Goal: Task Accomplishment & Management: Manage account settings

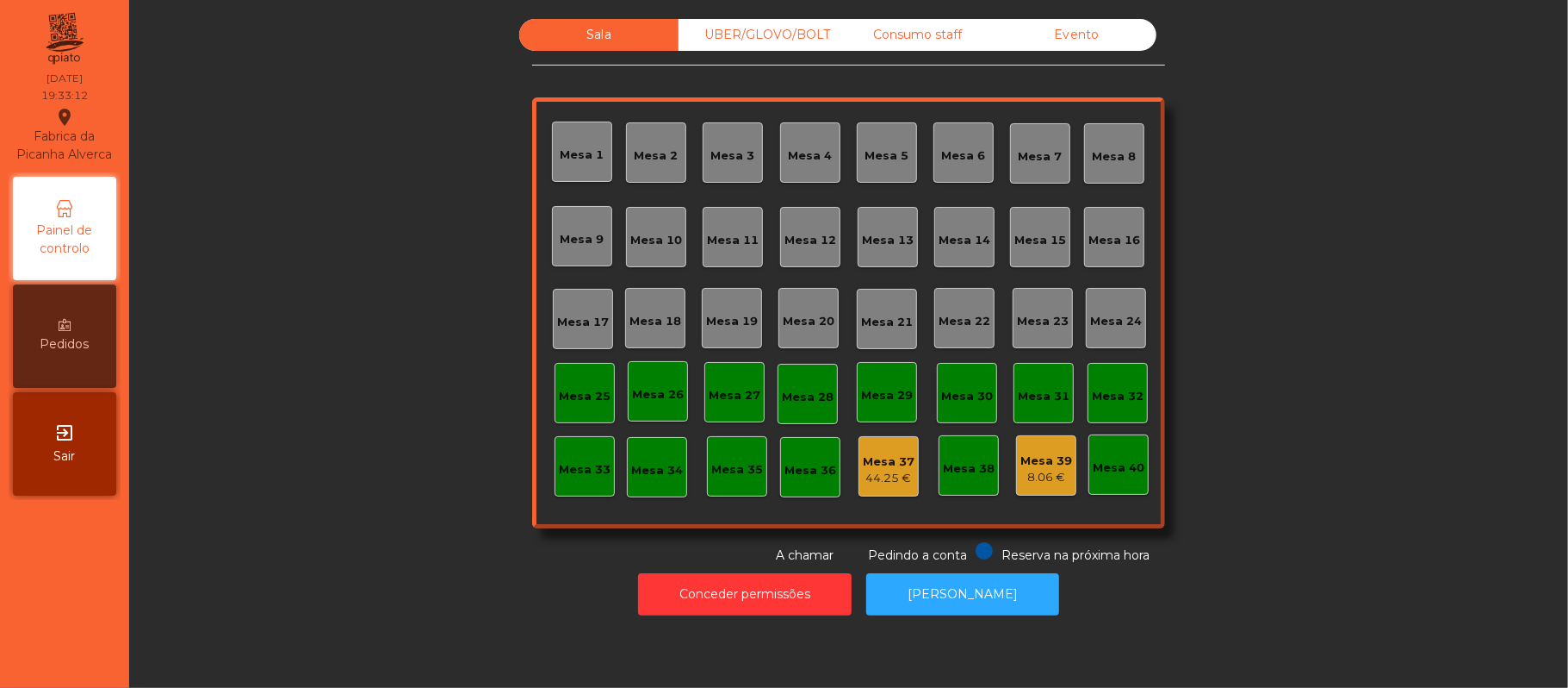
click at [717, 318] on div "Mesa 19" at bounding box center [732, 322] width 52 height 18
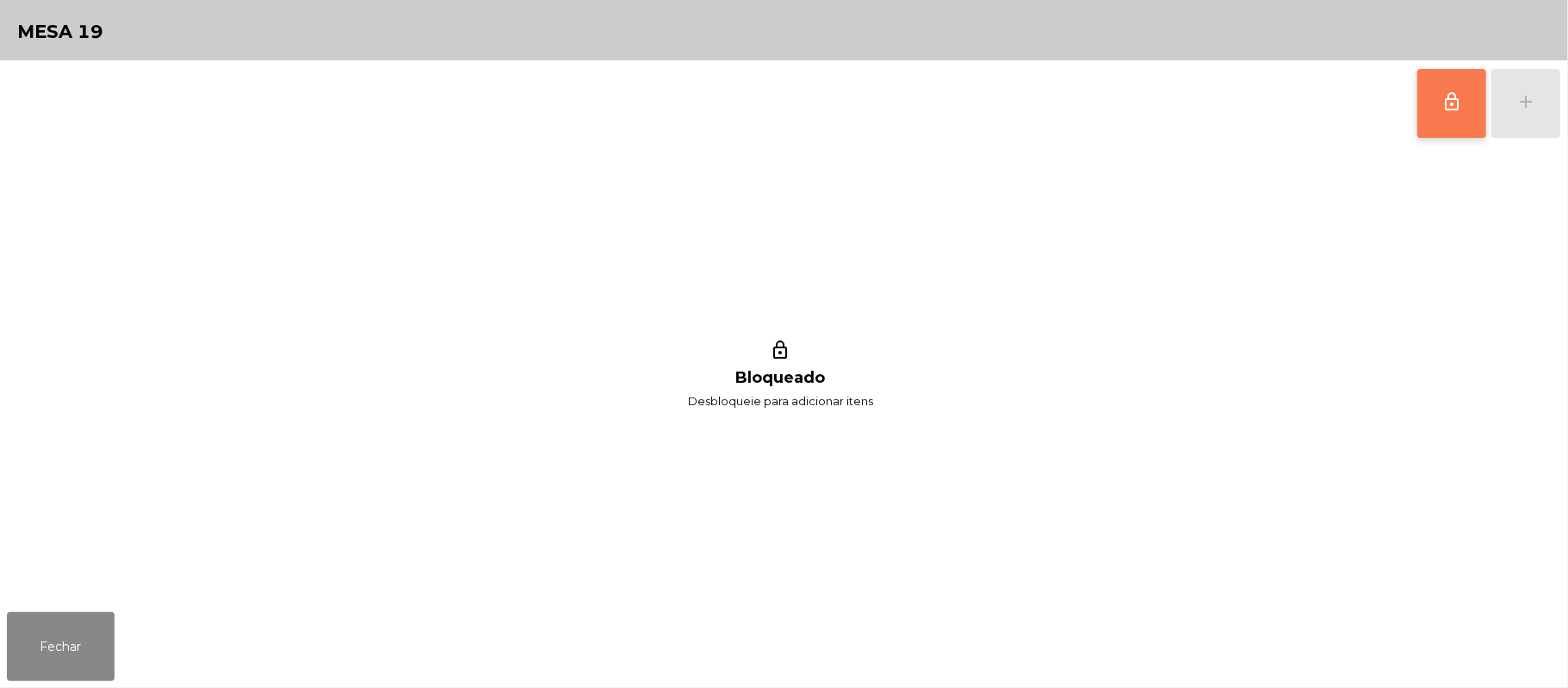
click at [1444, 124] on button "lock_outline" at bounding box center [1452, 103] width 69 height 69
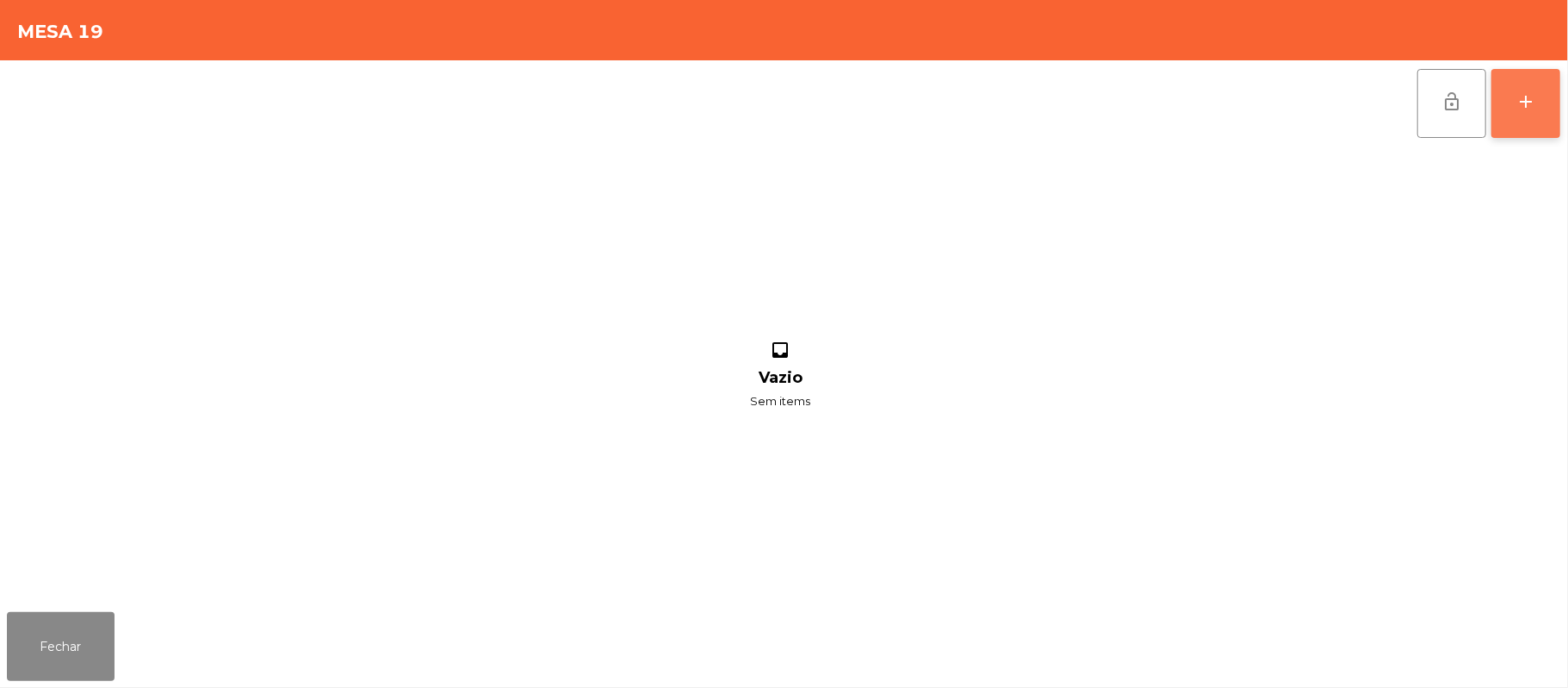
click at [1513, 106] on button "add" at bounding box center [1526, 103] width 69 height 69
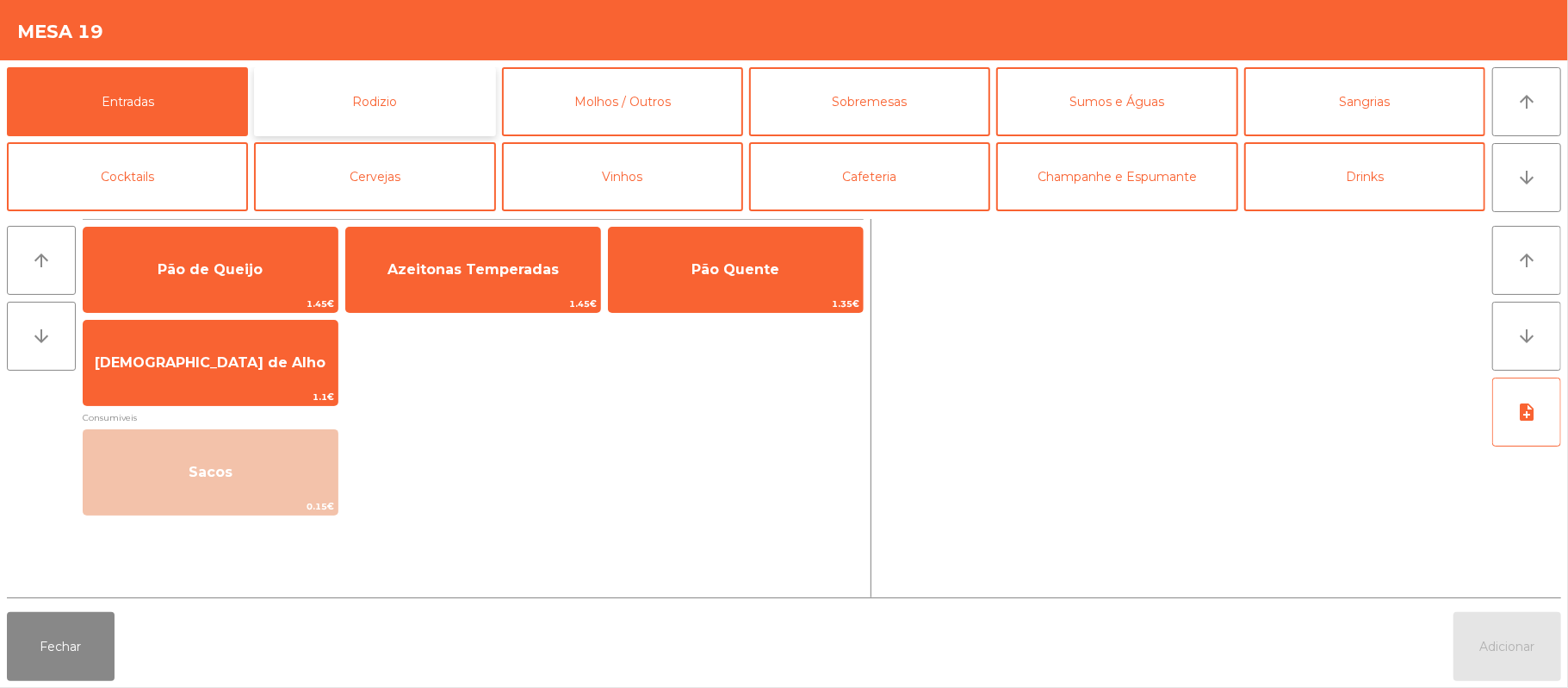
click at [384, 106] on button "Rodizio" at bounding box center [375, 101] width 241 height 69
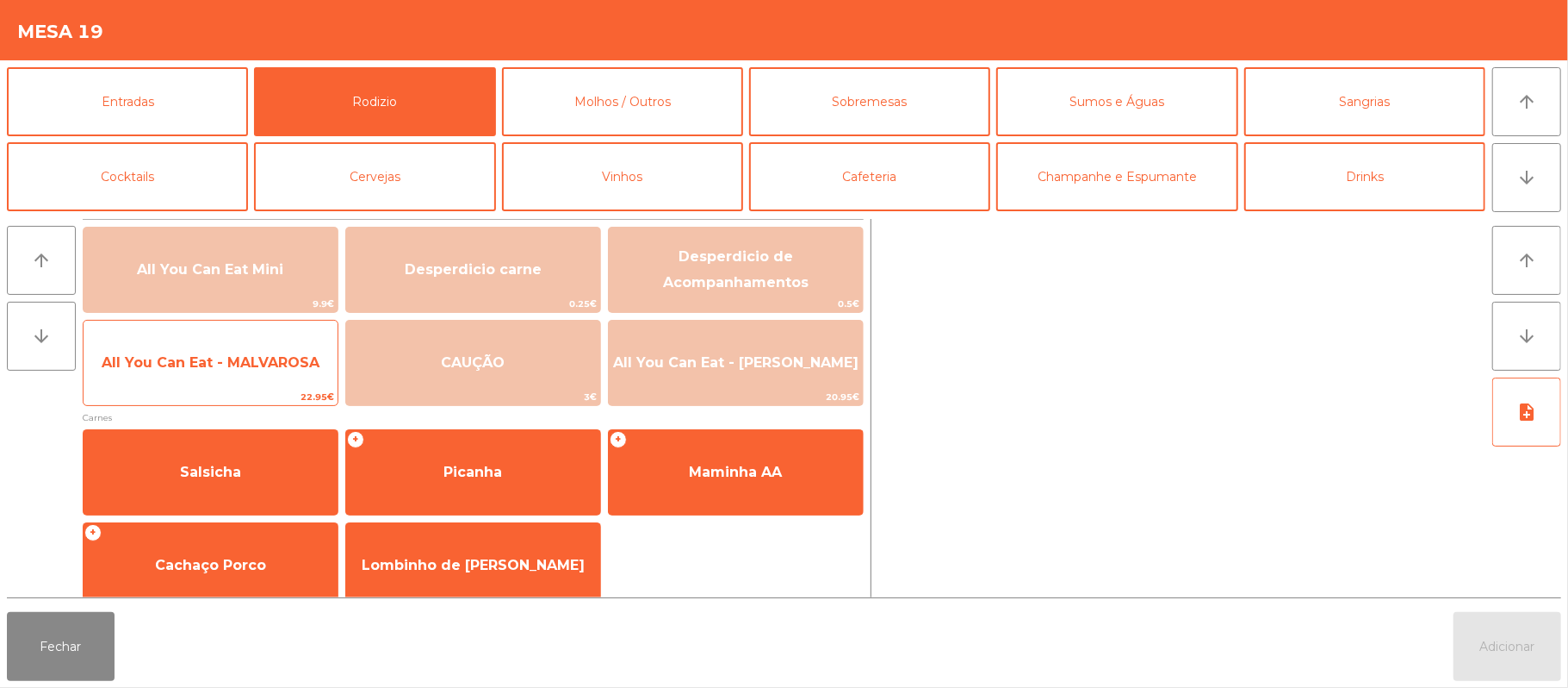
click at [283, 377] on span "All You Can Eat - MALVAROSA" at bounding box center [210, 362] width 254 height 47
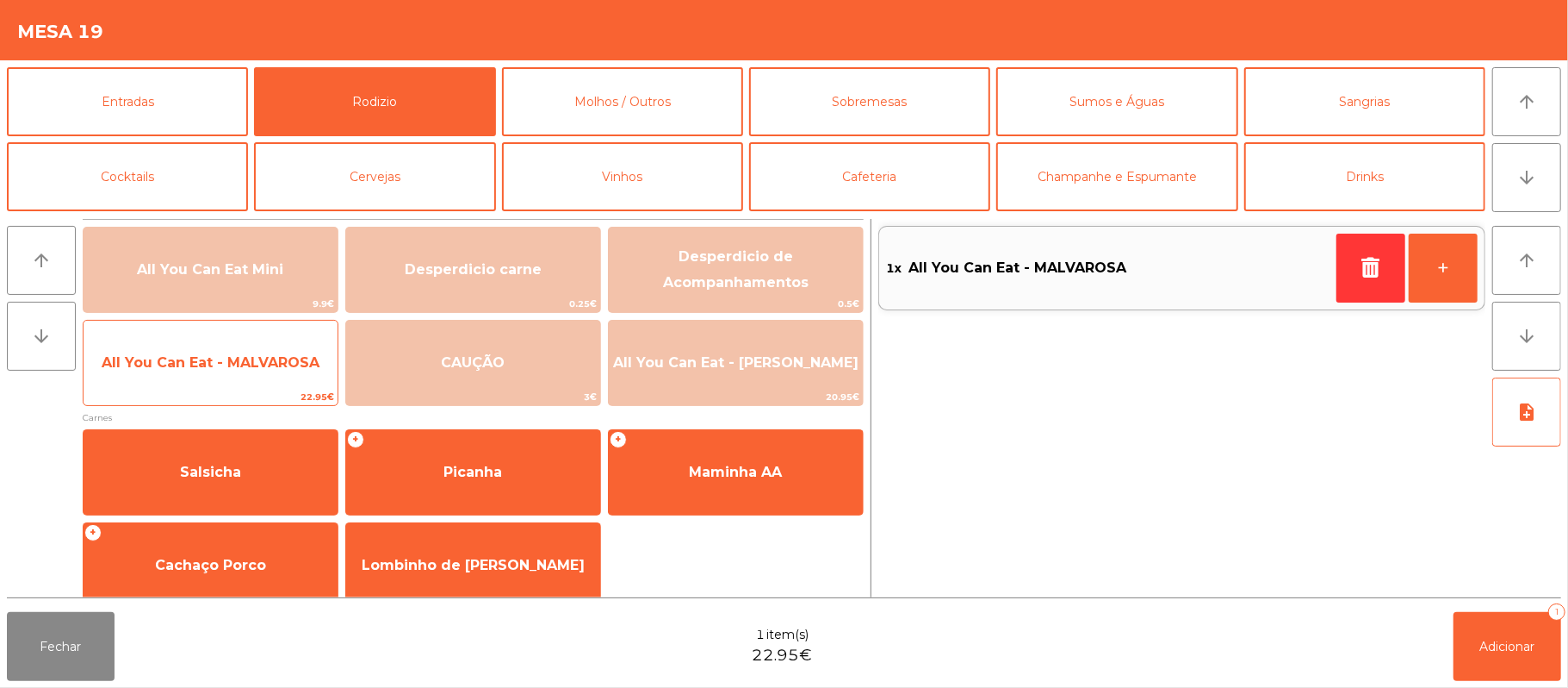
click at [273, 384] on span "All You Can Eat - MALVAROSA" at bounding box center [210, 362] width 254 height 47
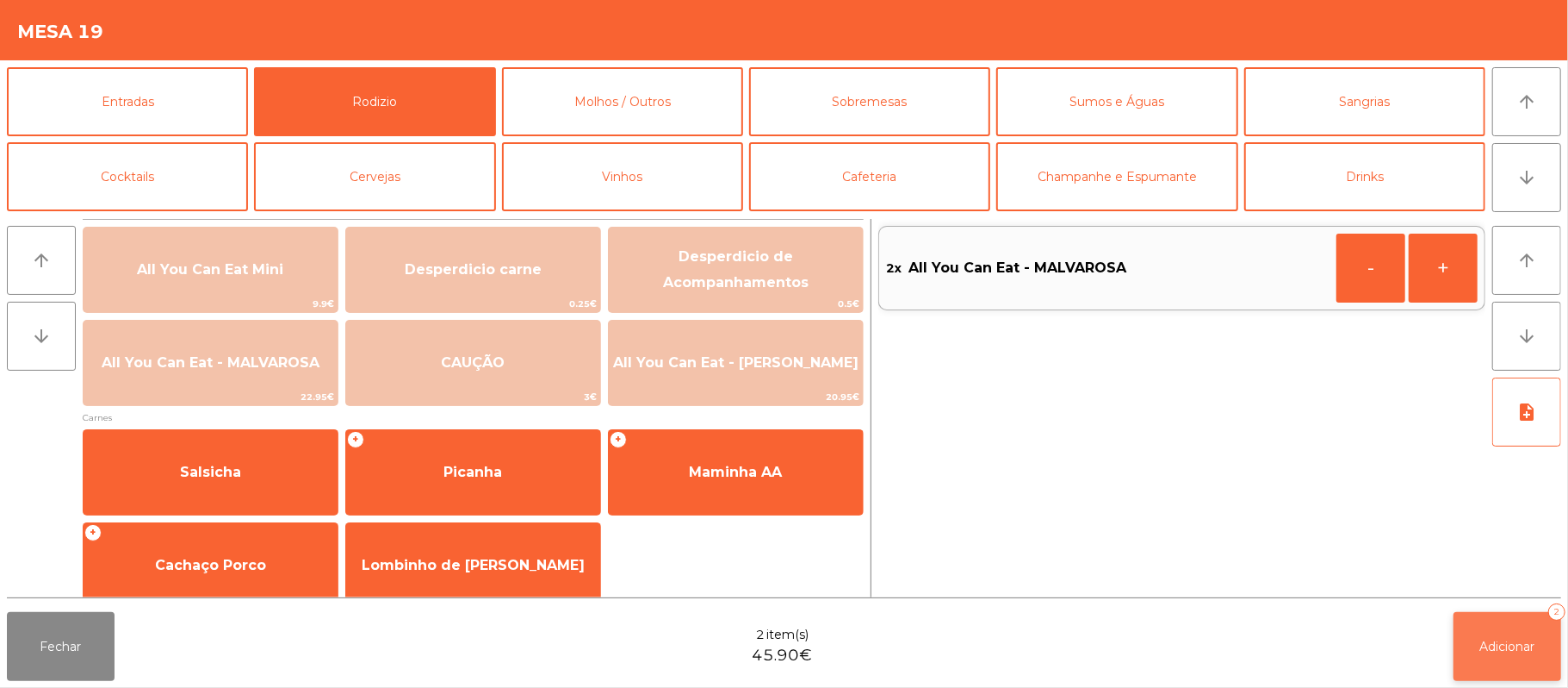
click at [1462, 617] on button "Adicionar 2" at bounding box center [1507, 646] width 107 height 69
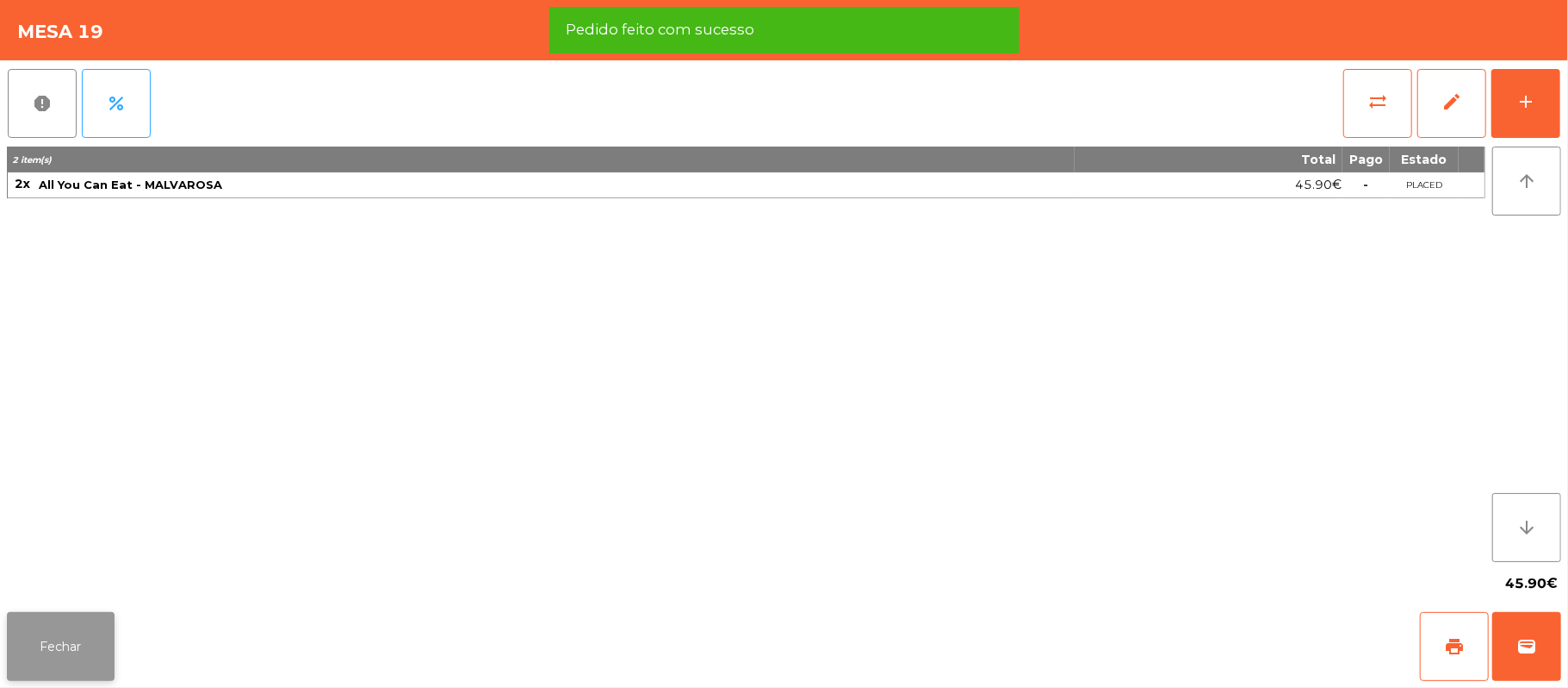
click at [59, 647] on button "Fechar" at bounding box center [61, 646] width 107 height 69
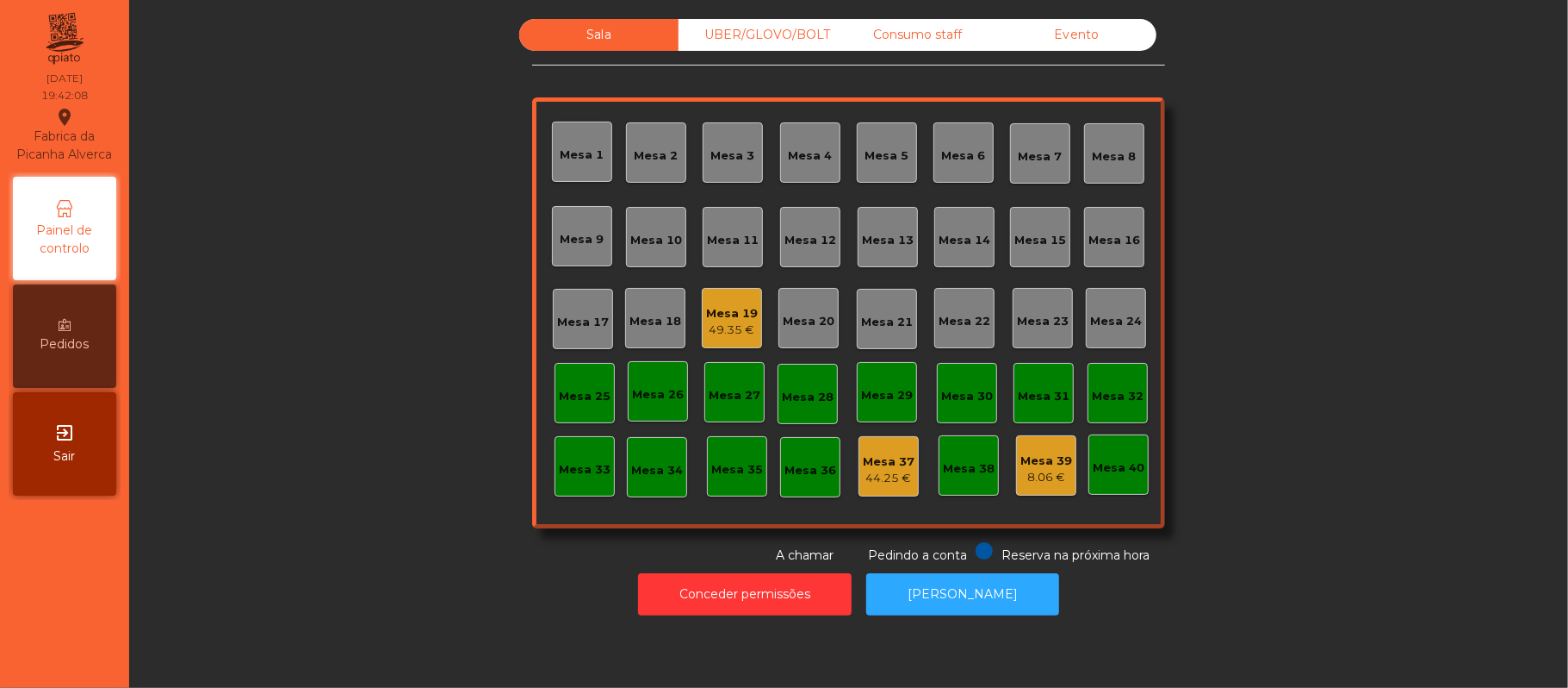
click at [963, 331] on div "Mesa 22" at bounding box center [965, 318] width 61 height 61
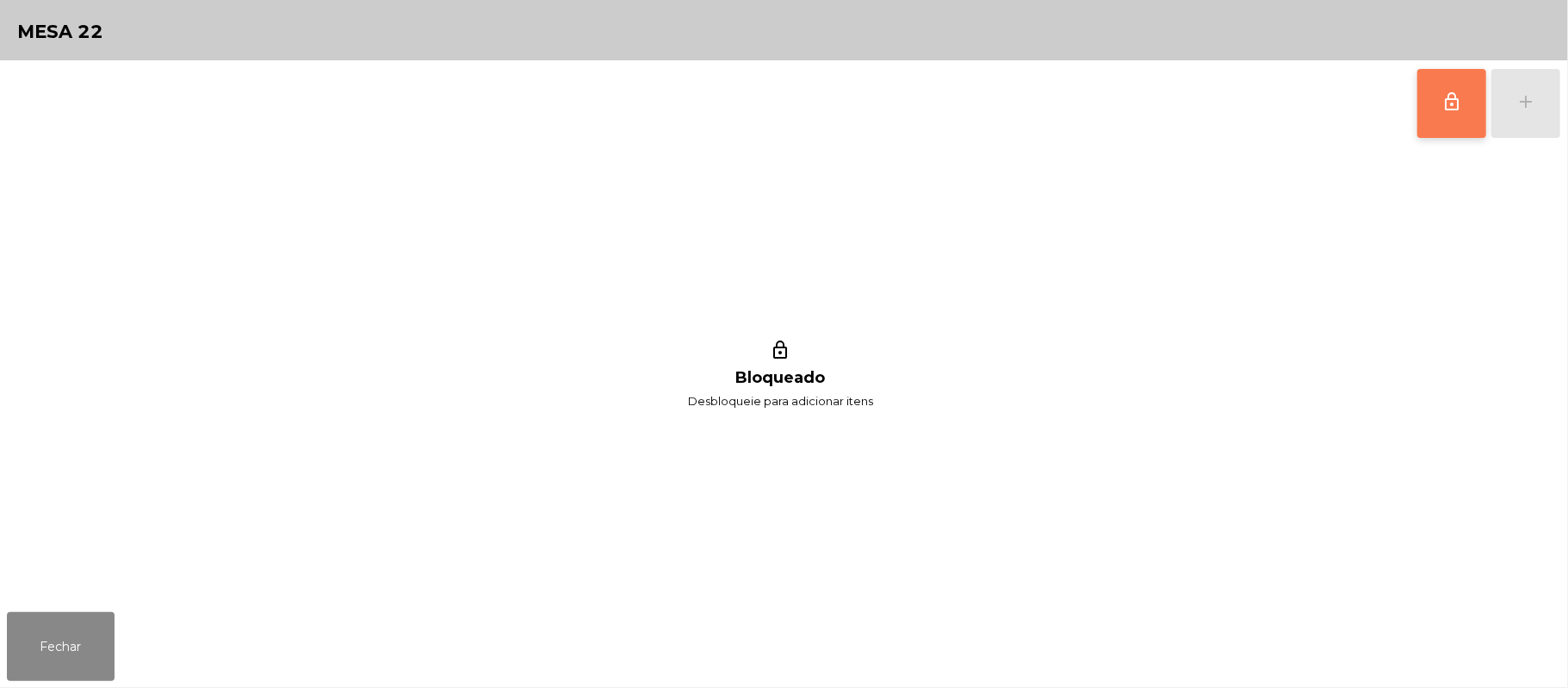
click at [1435, 112] on button "lock_outline" at bounding box center [1452, 103] width 69 height 69
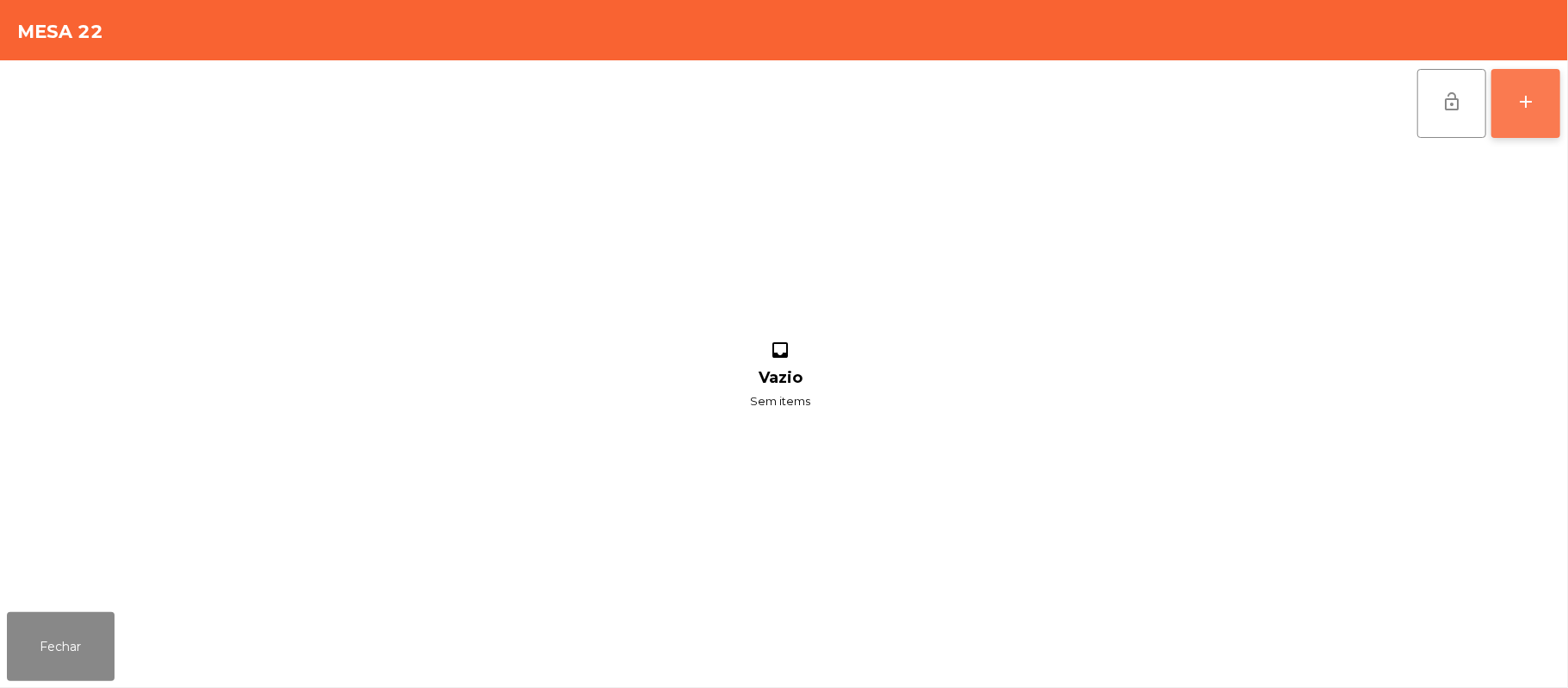
click at [1520, 112] on button "add" at bounding box center [1526, 103] width 69 height 69
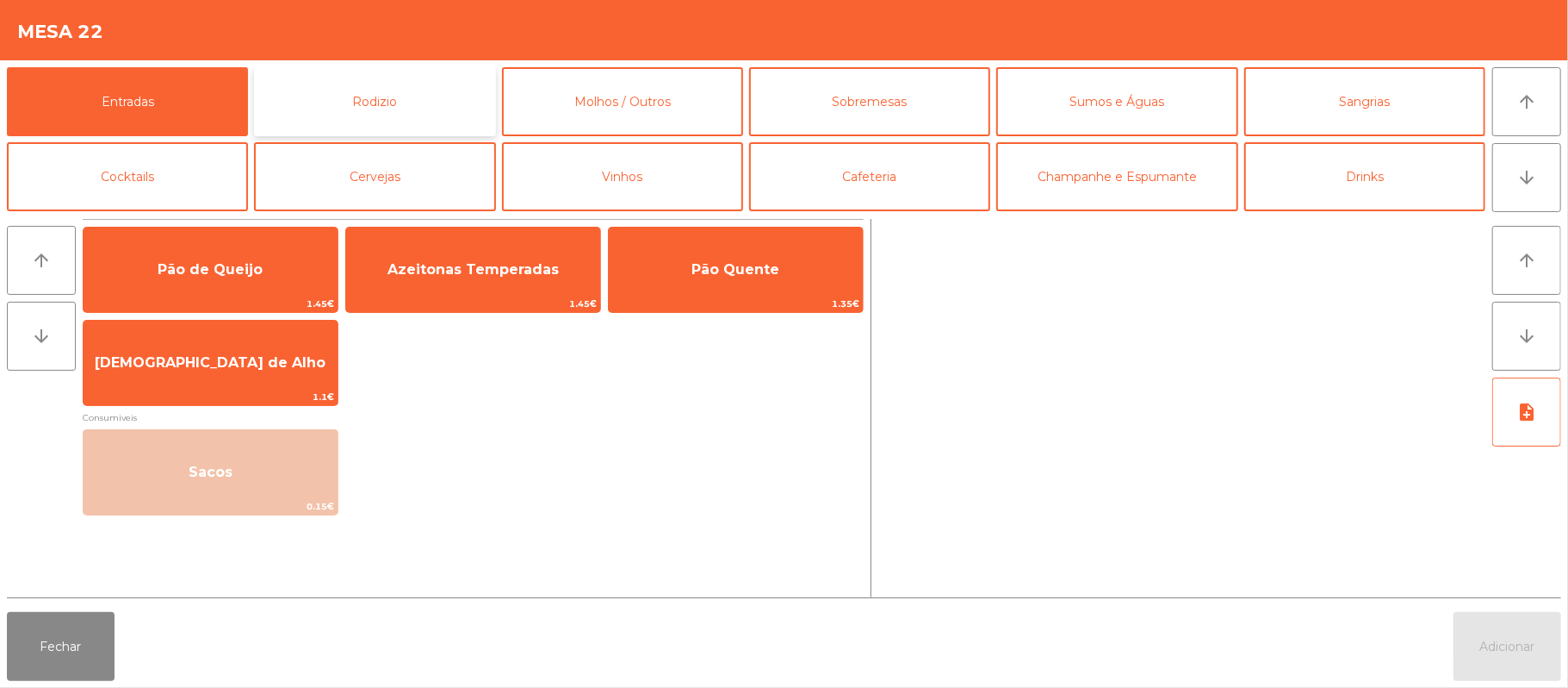
click at [435, 106] on button "Rodizio" at bounding box center [375, 101] width 241 height 69
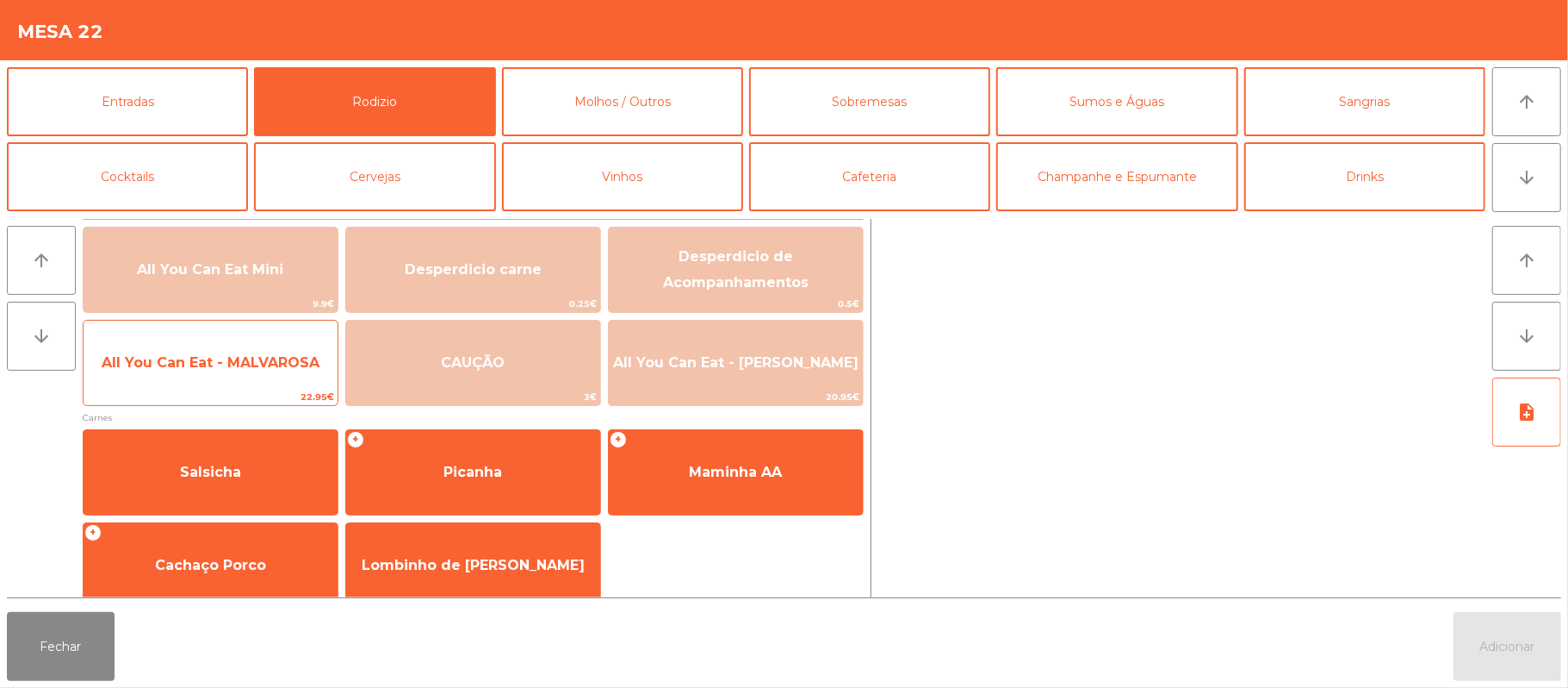
click at [241, 369] on span "All You Can Eat - MALVAROSA" at bounding box center [211, 362] width 218 height 17
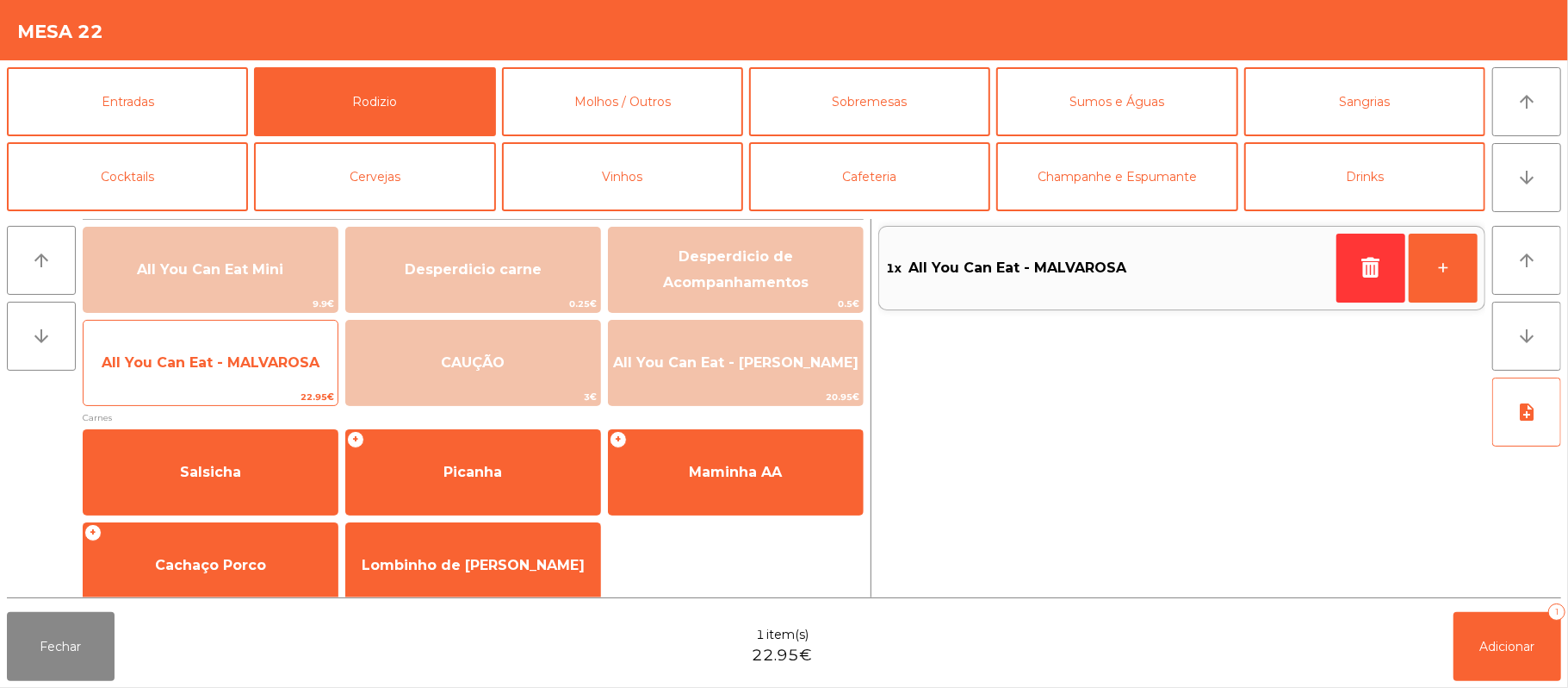
click at [236, 355] on span "All You Can Eat - MALVAROSA" at bounding box center [211, 362] width 218 height 17
click at [252, 367] on span "All You Can Eat - MALVAROSA" at bounding box center [211, 362] width 218 height 17
click at [235, 367] on span "All You Can Eat - MALVAROSA" at bounding box center [211, 362] width 218 height 17
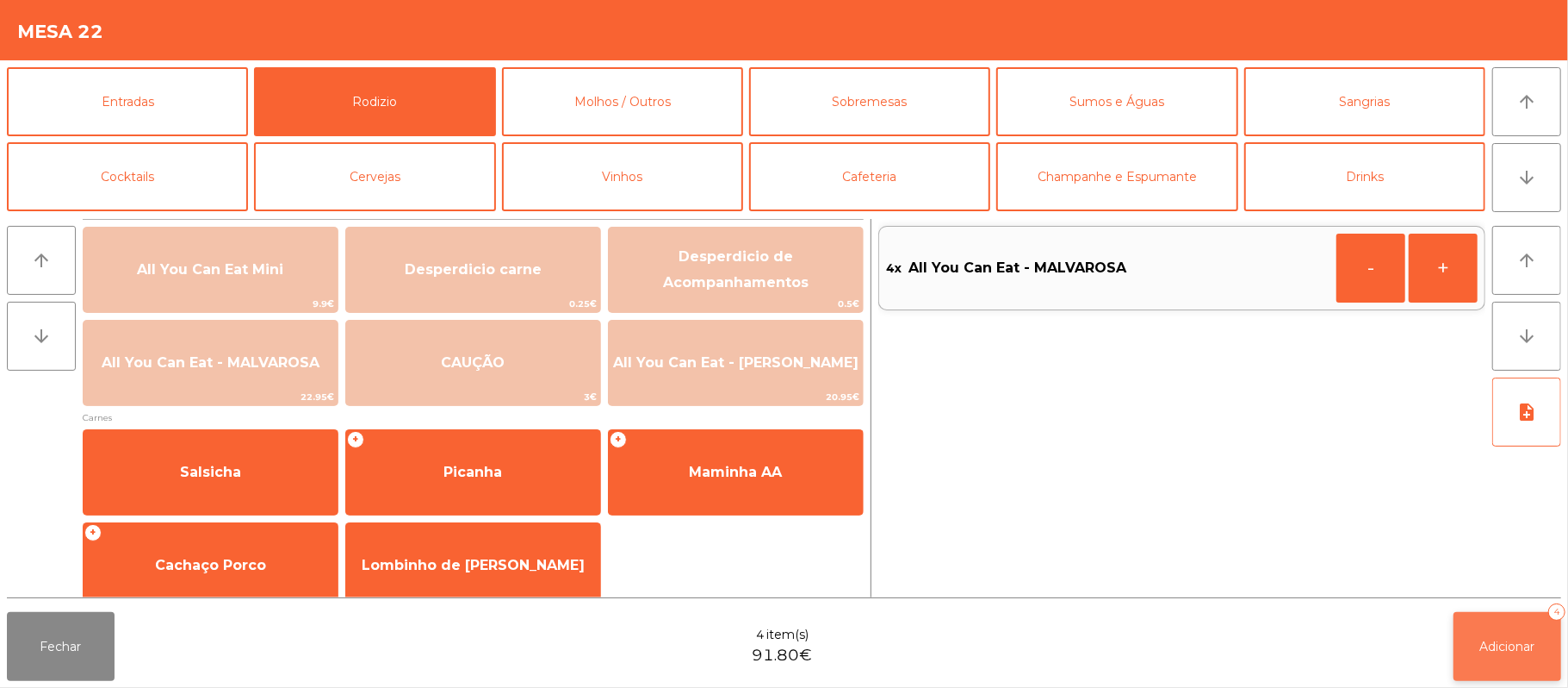
click at [1511, 615] on button "Adicionar 4" at bounding box center [1507, 646] width 107 height 69
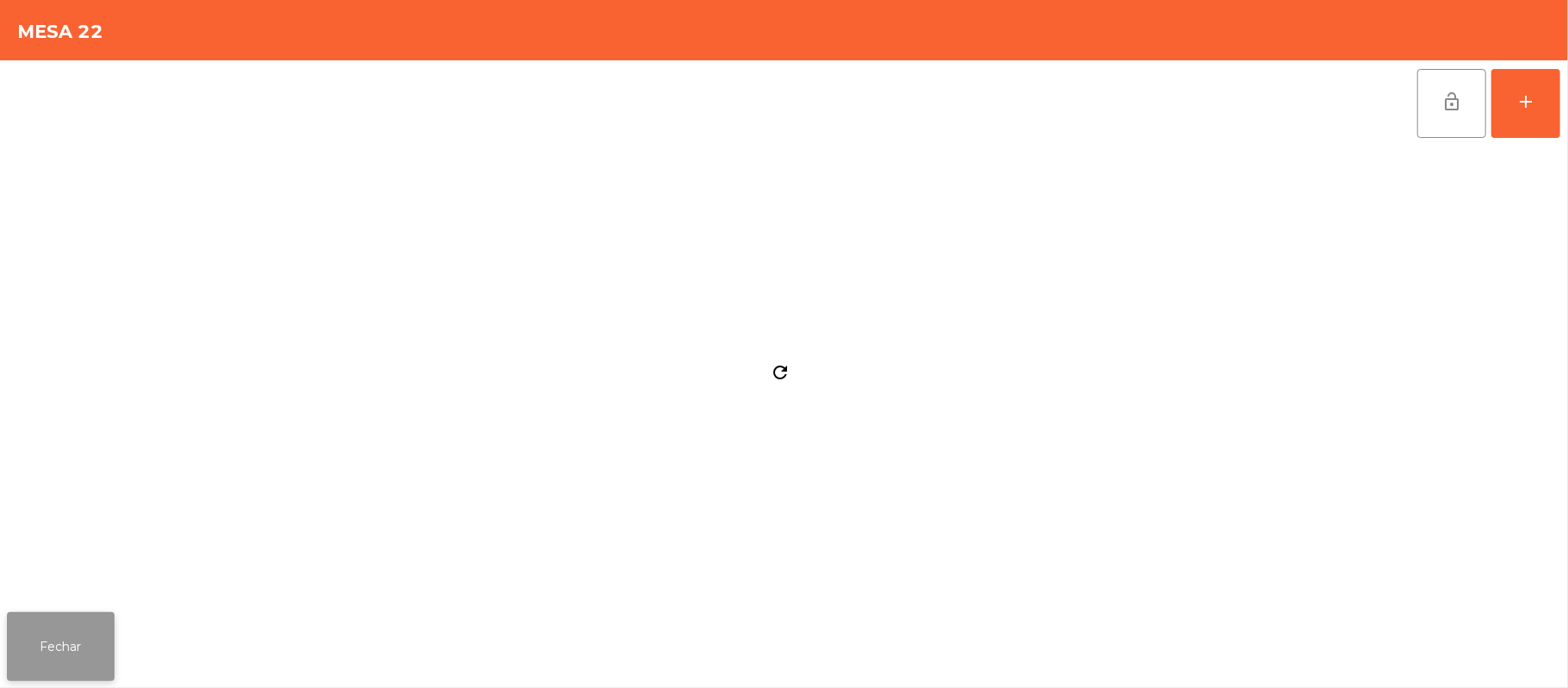
click at [87, 641] on button "Fechar" at bounding box center [61, 646] width 107 height 69
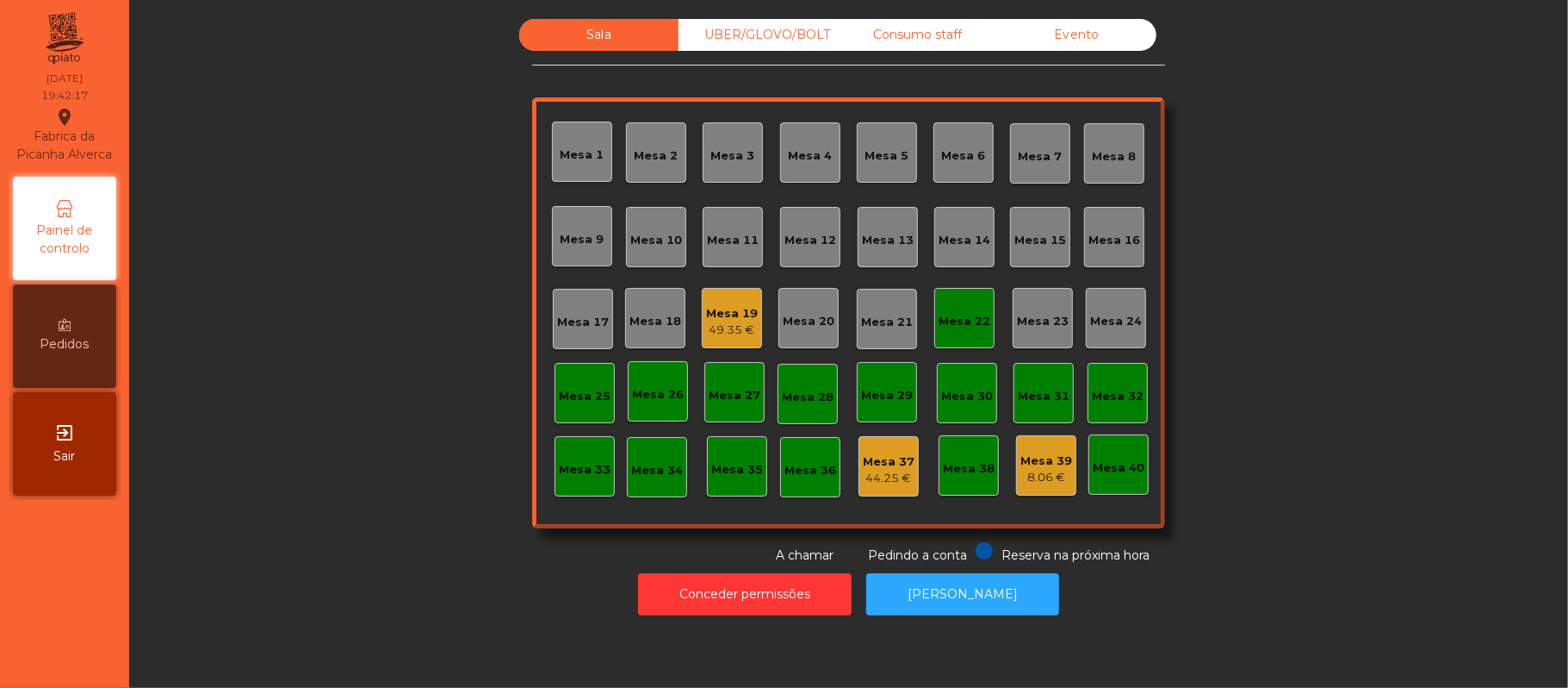
click at [975, 313] on div "Mesa 22" at bounding box center [965, 322] width 52 height 18
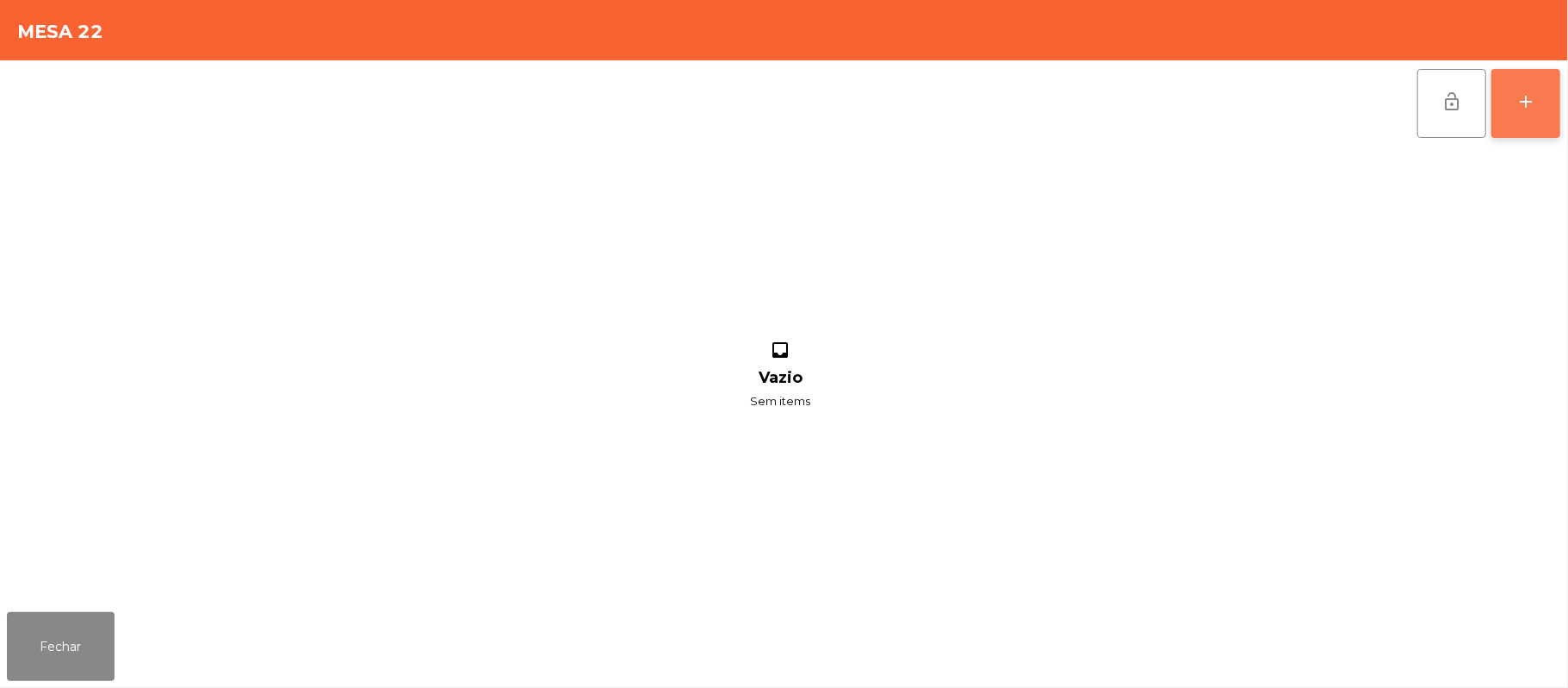
click at [1517, 91] on div "add" at bounding box center [1527, 102] width 21 height 21
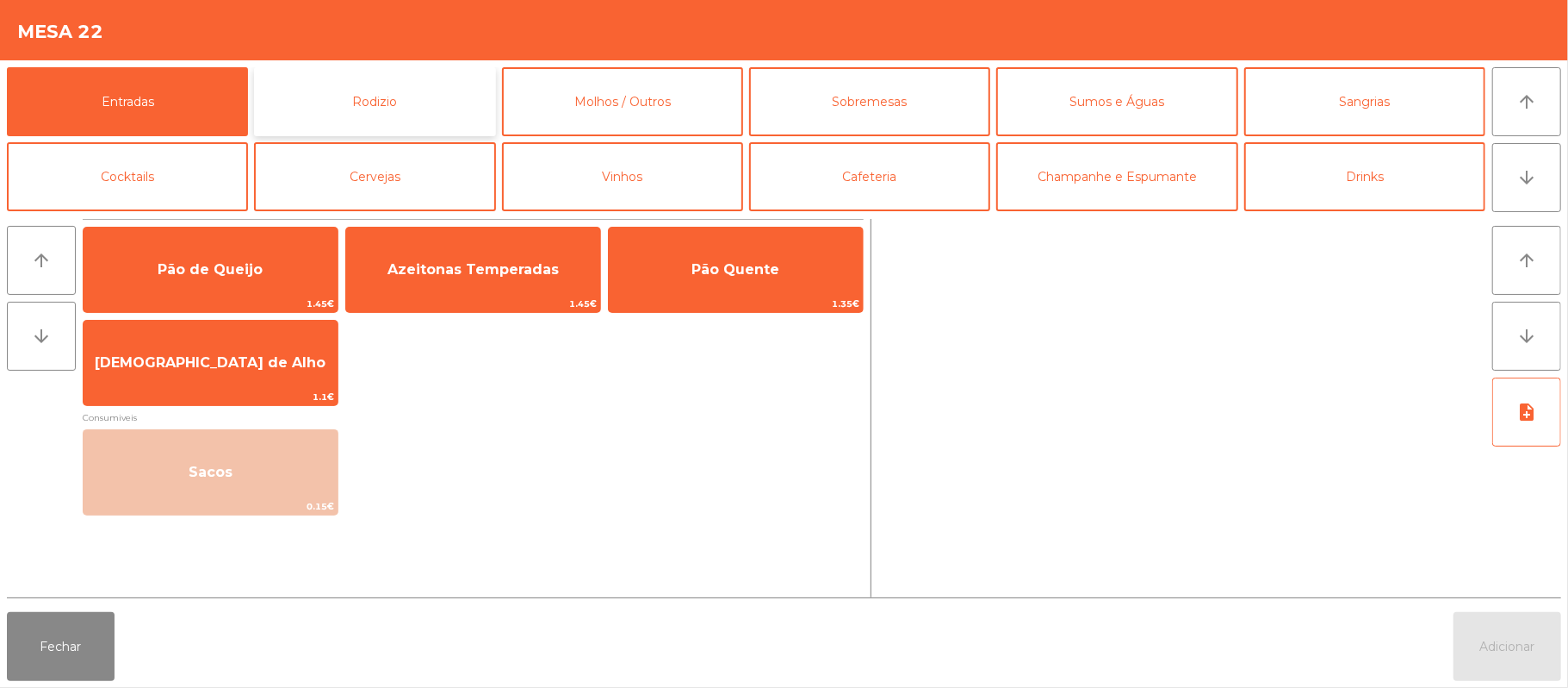
click at [401, 102] on button "Rodizio" at bounding box center [375, 101] width 241 height 69
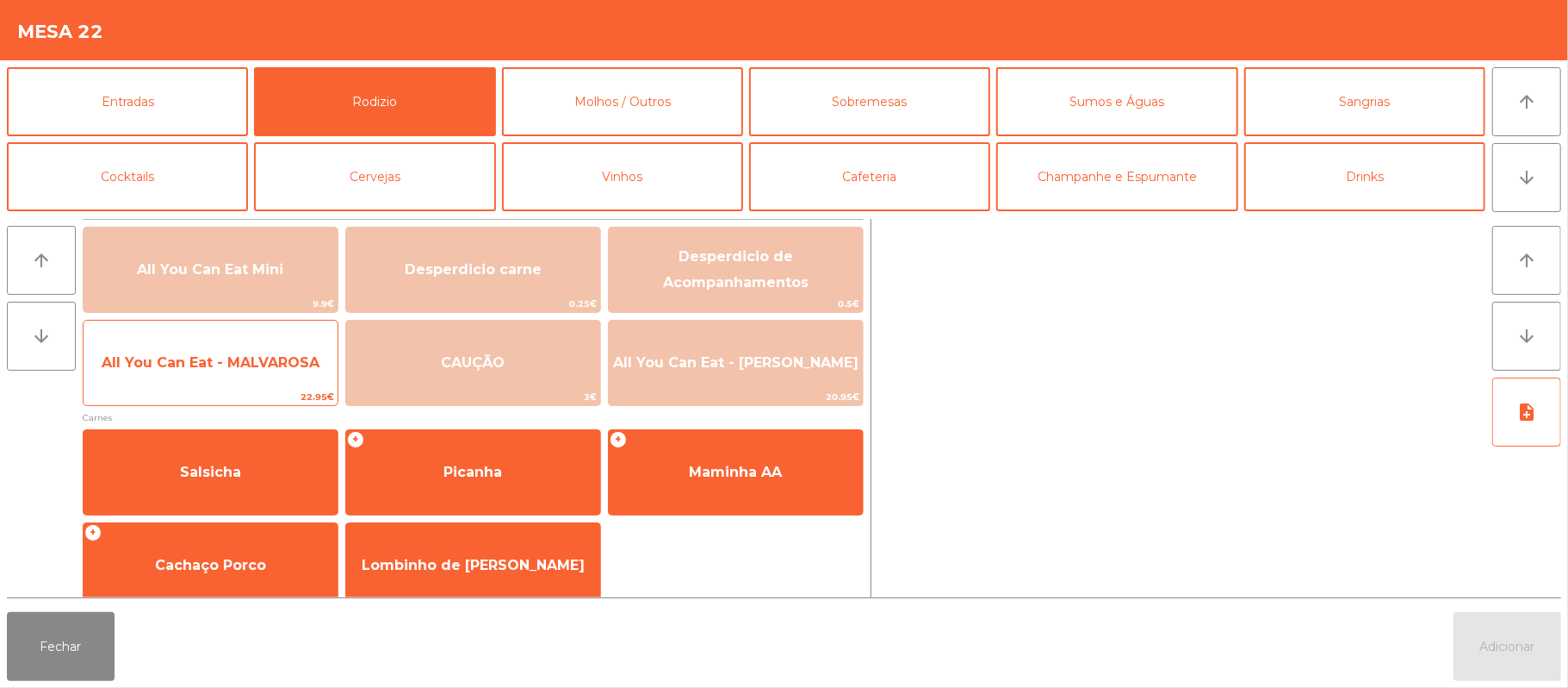
click at [208, 355] on span "All You Can Eat - MALVAROSA" at bounding box center [211, 362] width 218 height 17
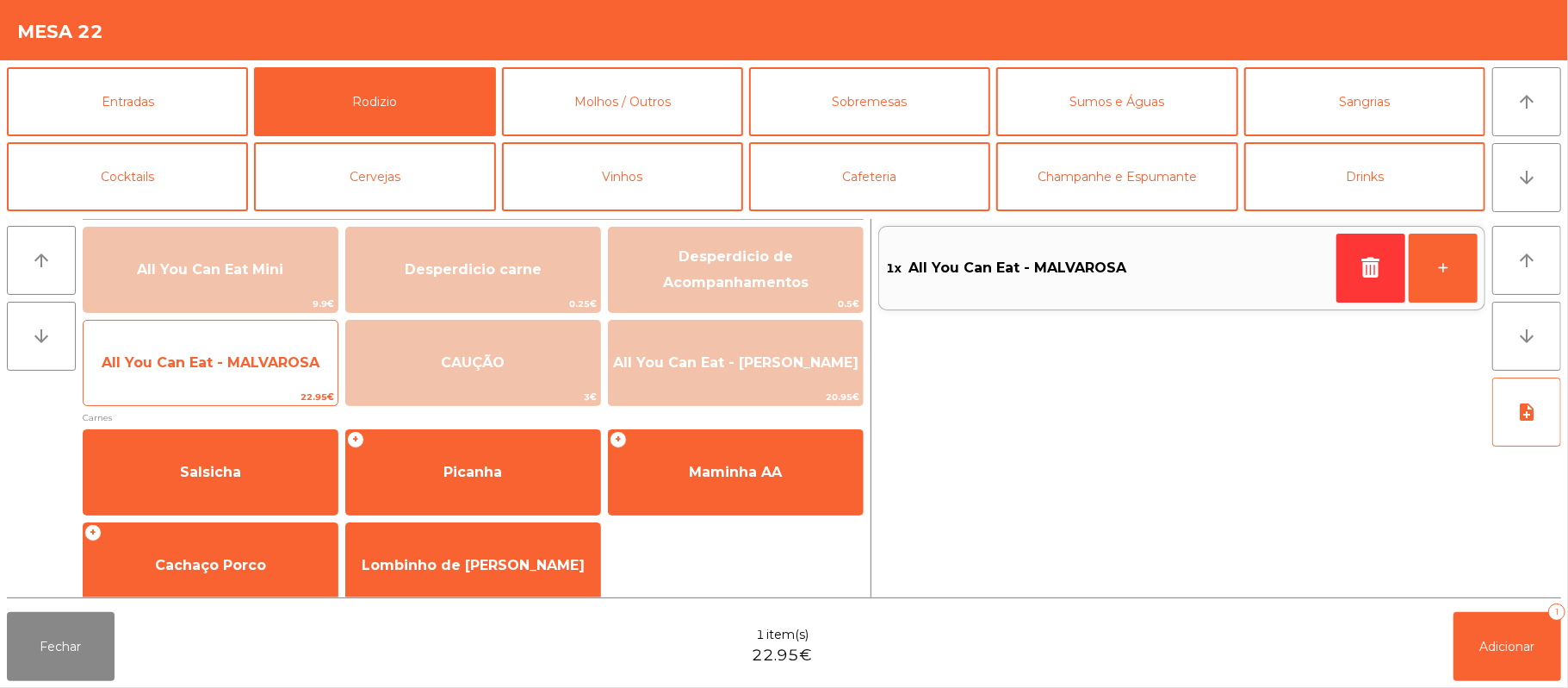
click at [205, 370] on span "All You Can Eat - MALVAROSA" at bounding box center [211, 362] width 218 height 17
click at [194, 379] on span "All You Can Eat - MALVAROSA" at bounding box center [210, 362] width 254 height 47
click at [193, 377] on span "All You Can Eat - MALVAROSA" at bounding box center [210, 362] width 254 height 47
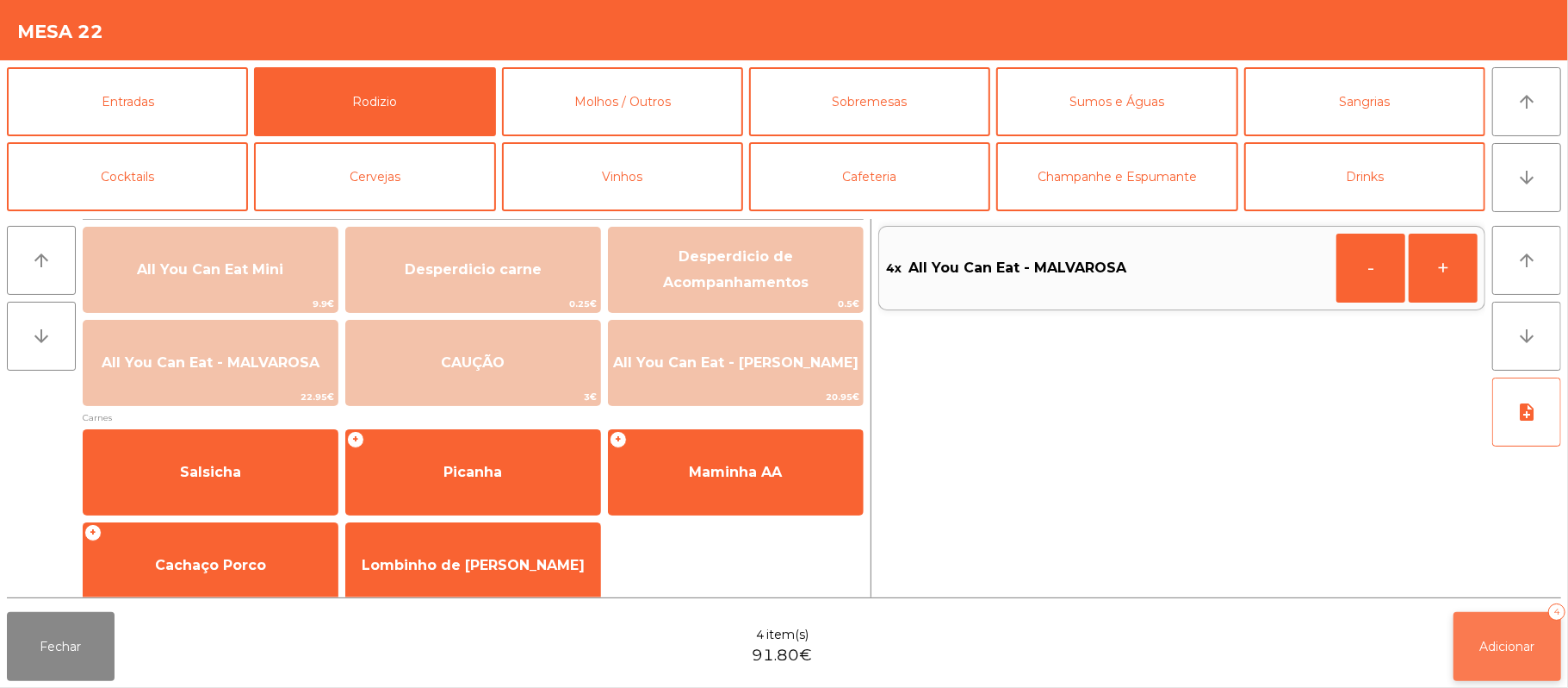
click at [1495, 648] on span "Adicionar" at bounding box center [1508, 647] width 55 height 16
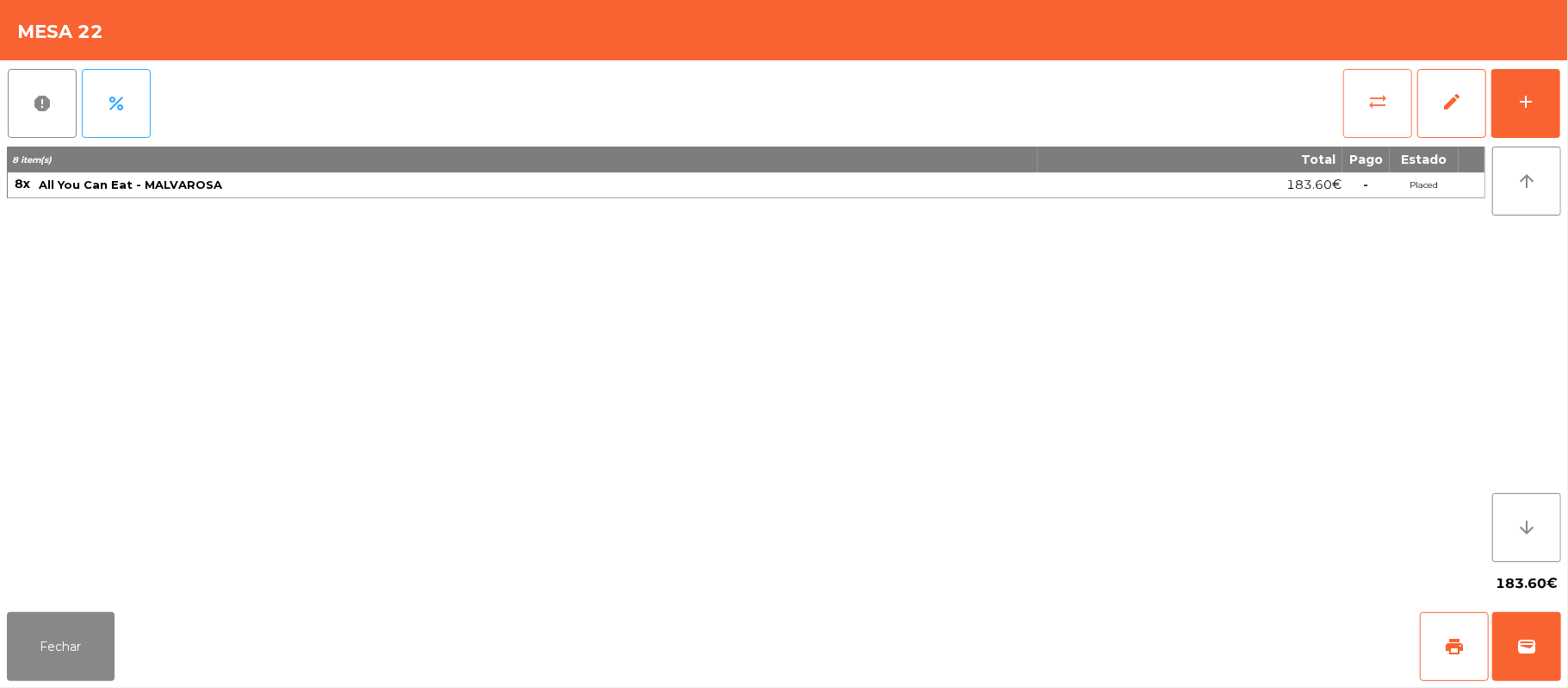
click at [1368, 105] on span "sync_alt" at bounding box center [1378, 102] width 21 height 21
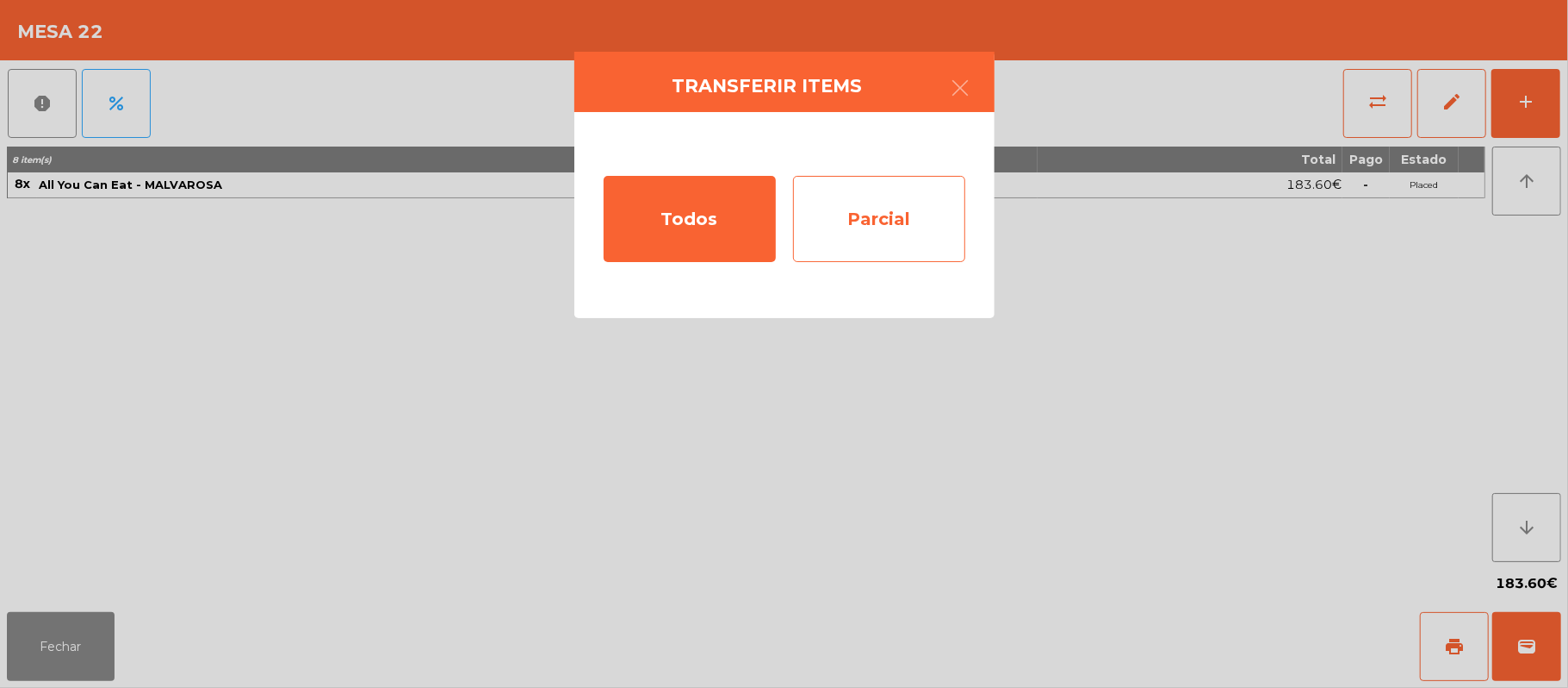
click at [901, 212] on div "Parcial" at bounding box center [879, 219] width 172 height 86
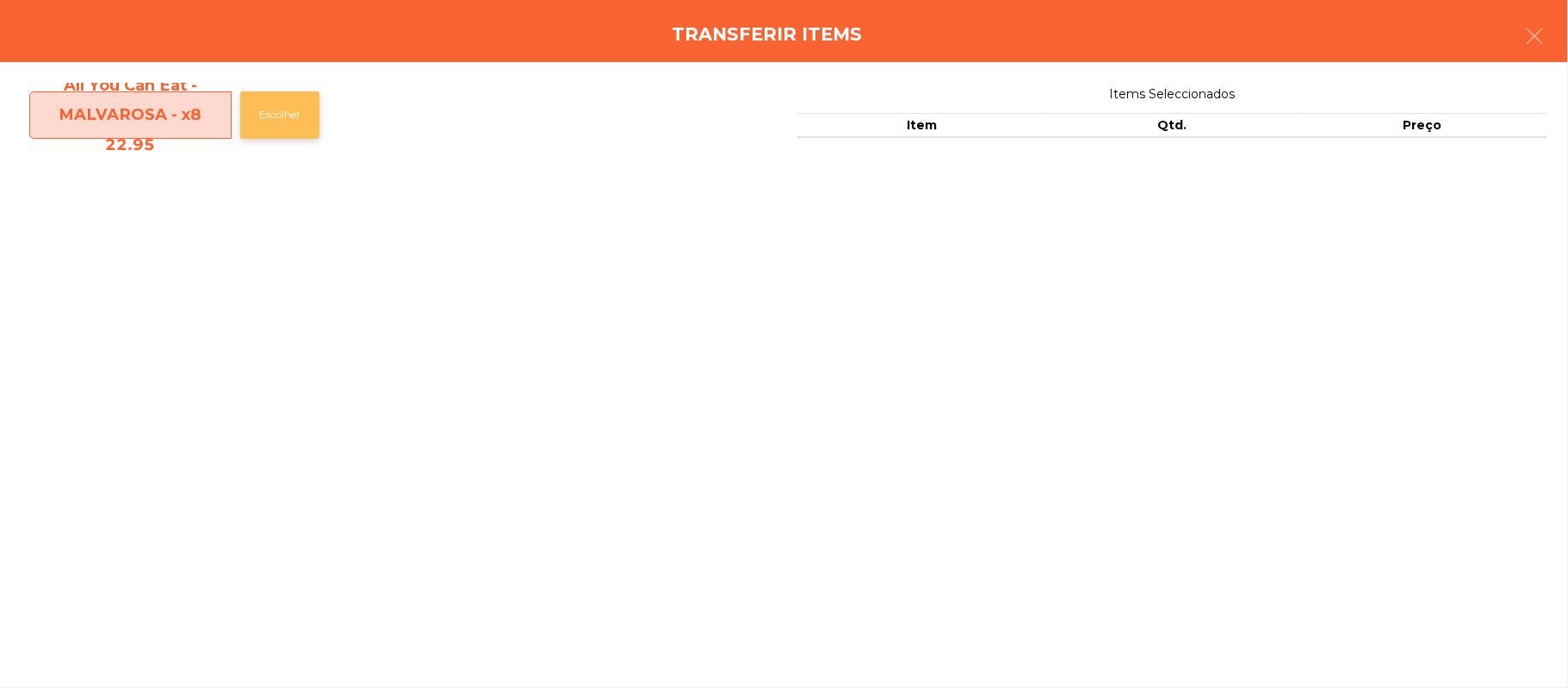
click at [294, 135] on button "Escolher" at bounding box center [280, 115] width 79 height 48
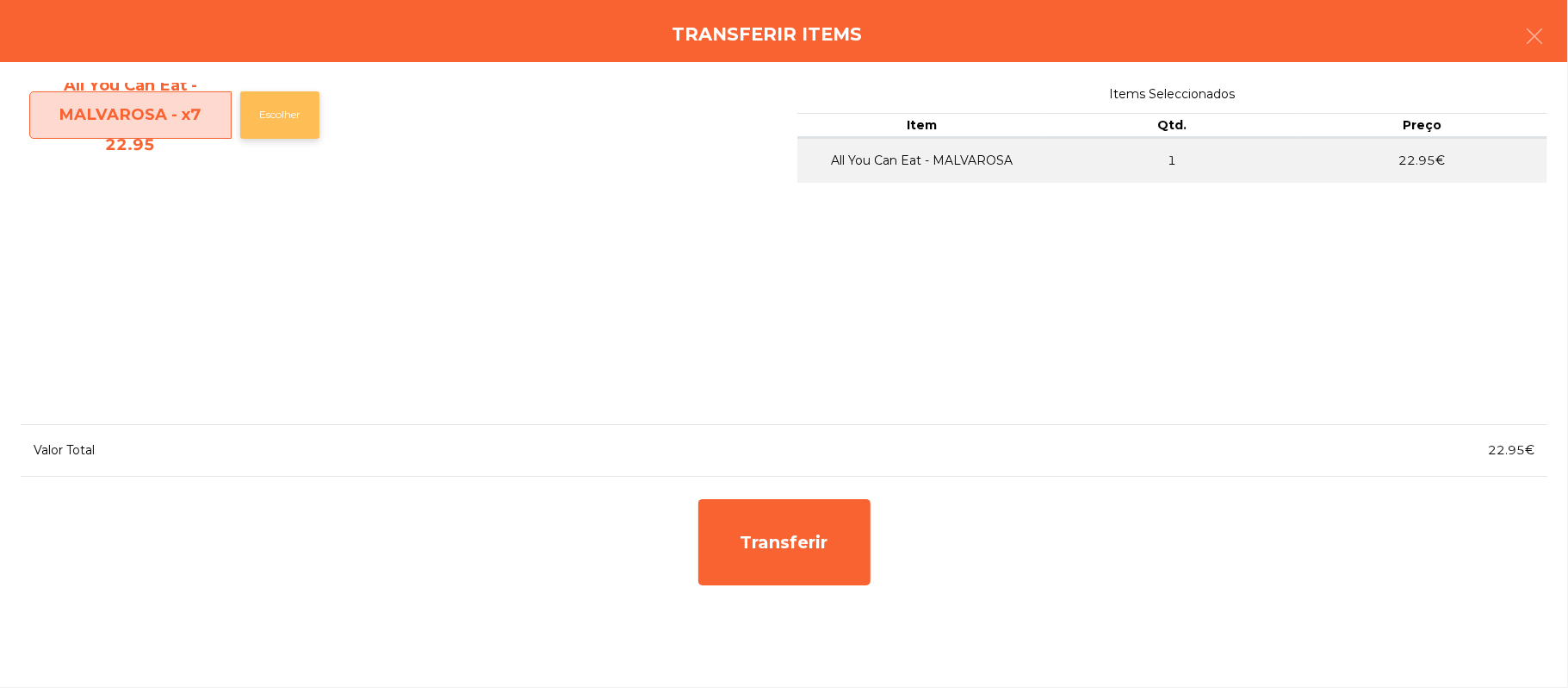
click at [302, 112] on button "Escolher" at bounding box center [280, 115] width 79 height 48
click at [294, 117] on button "Escolher" at bounding box center [280, 115] width 79 height 48
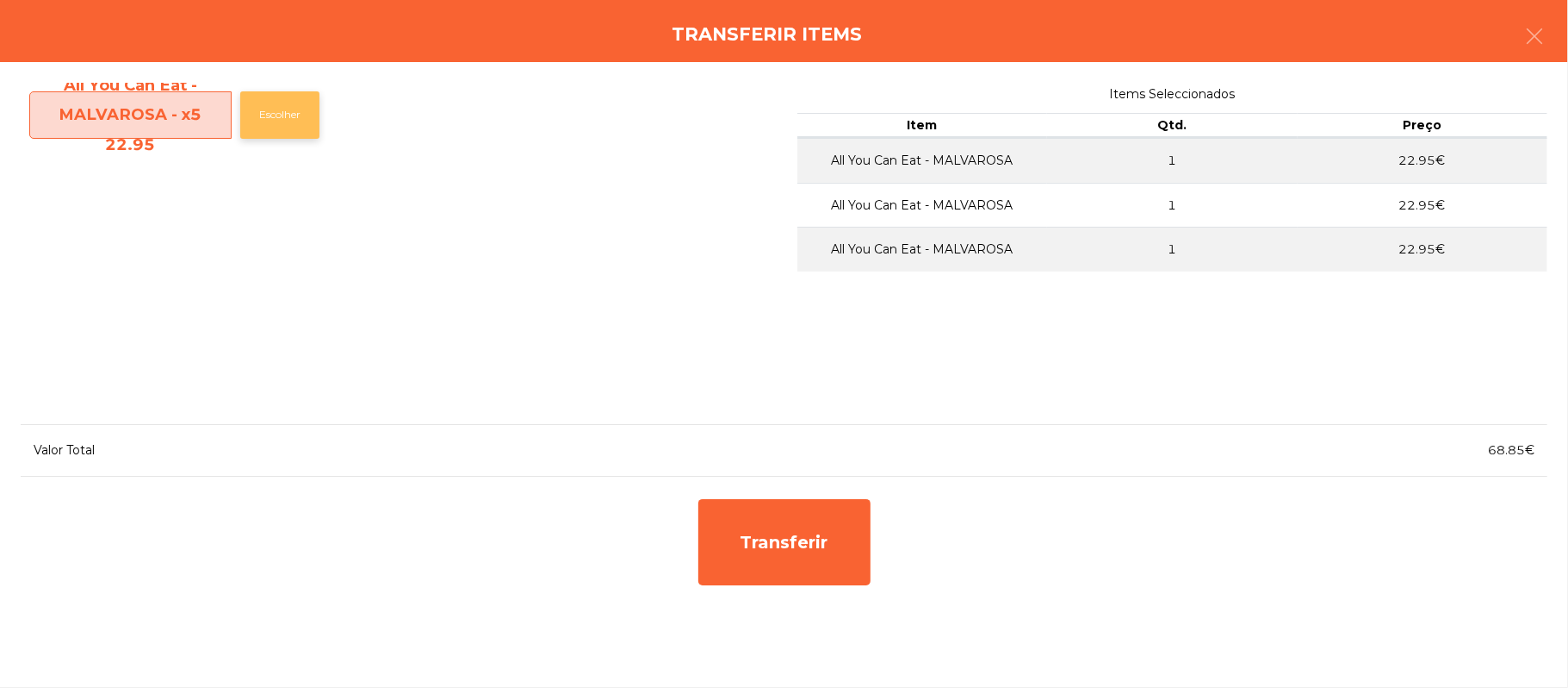
click at [293, 112] on button "Escolher" at bounding box center [280, 115] width 79 height 48
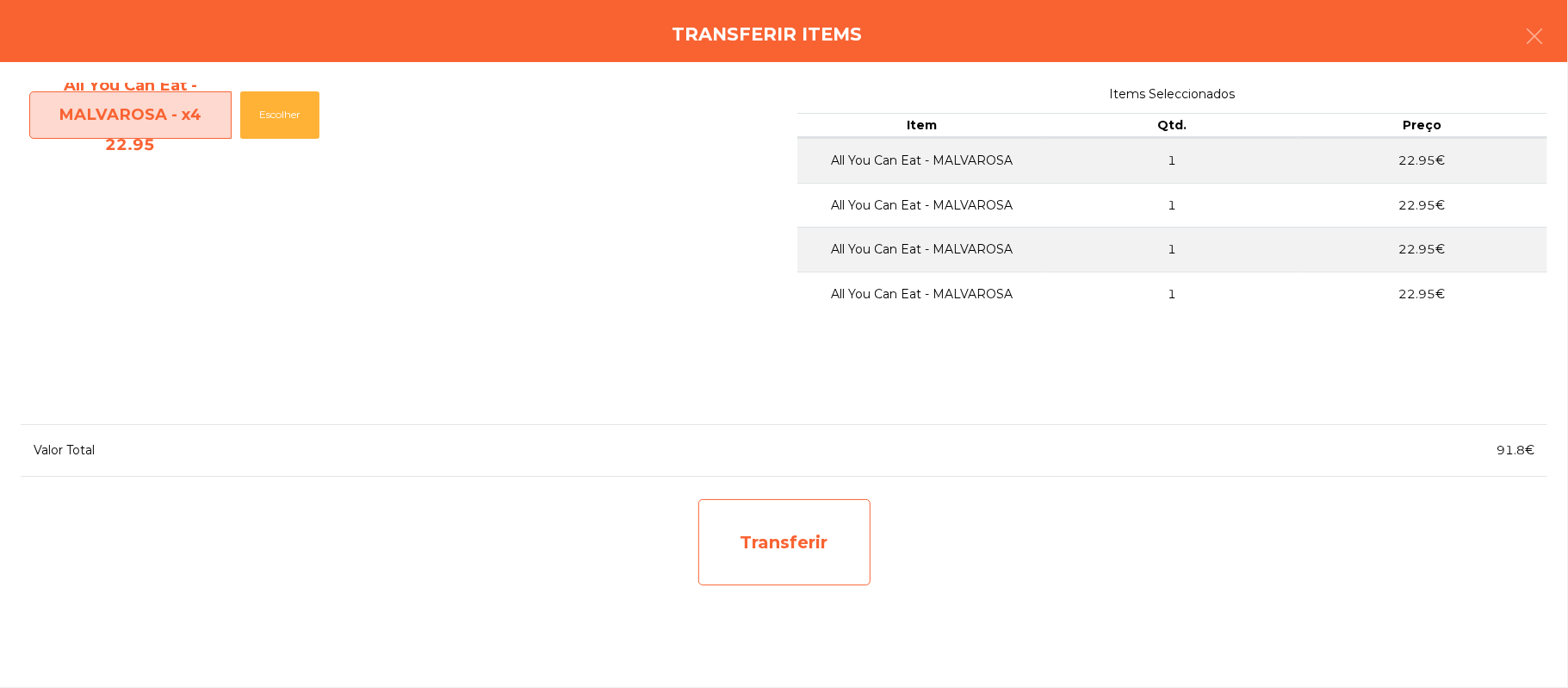
click at [796, 541] on div "Transferir" at bounding box center [784, 542] width 172 height 86
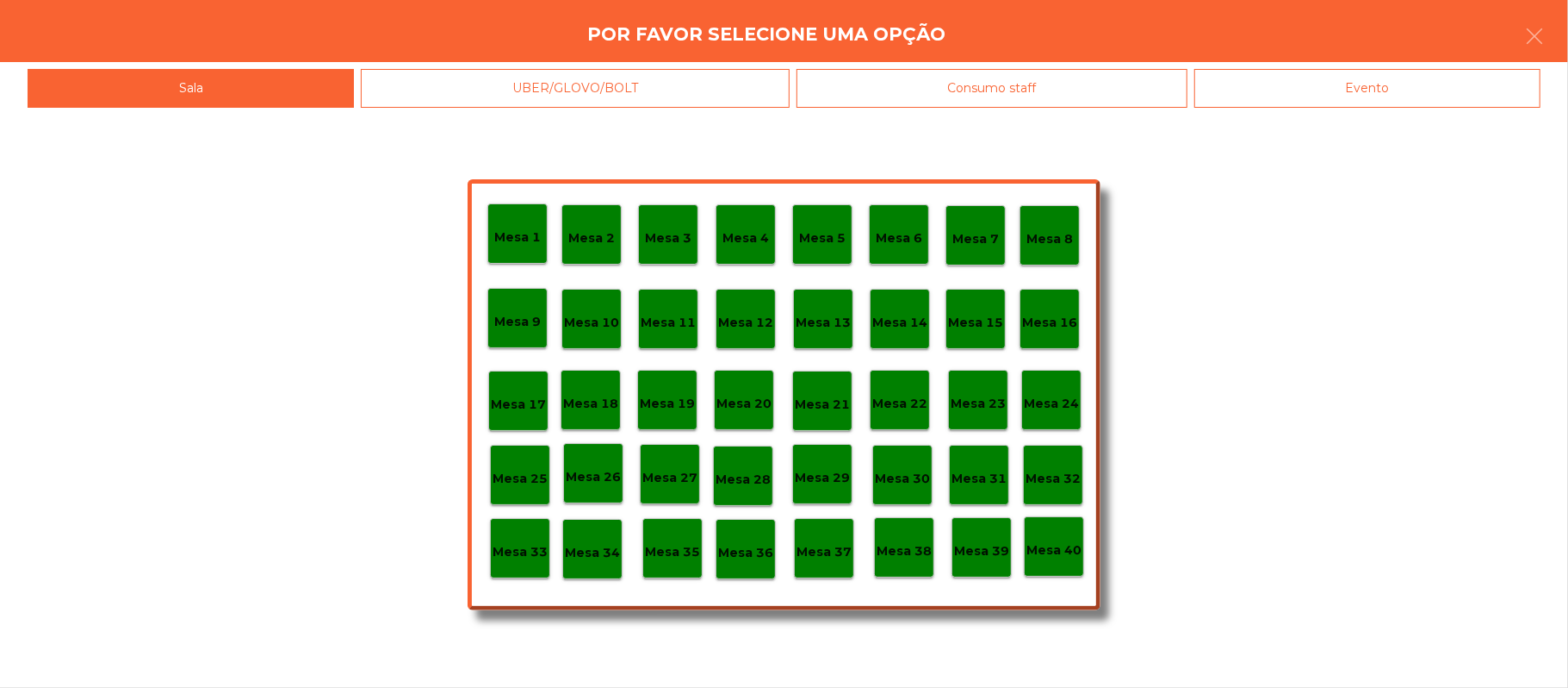
click at [828, 562] on div "Mesa 37" at bounding box center [824, 548] width 61 height 61
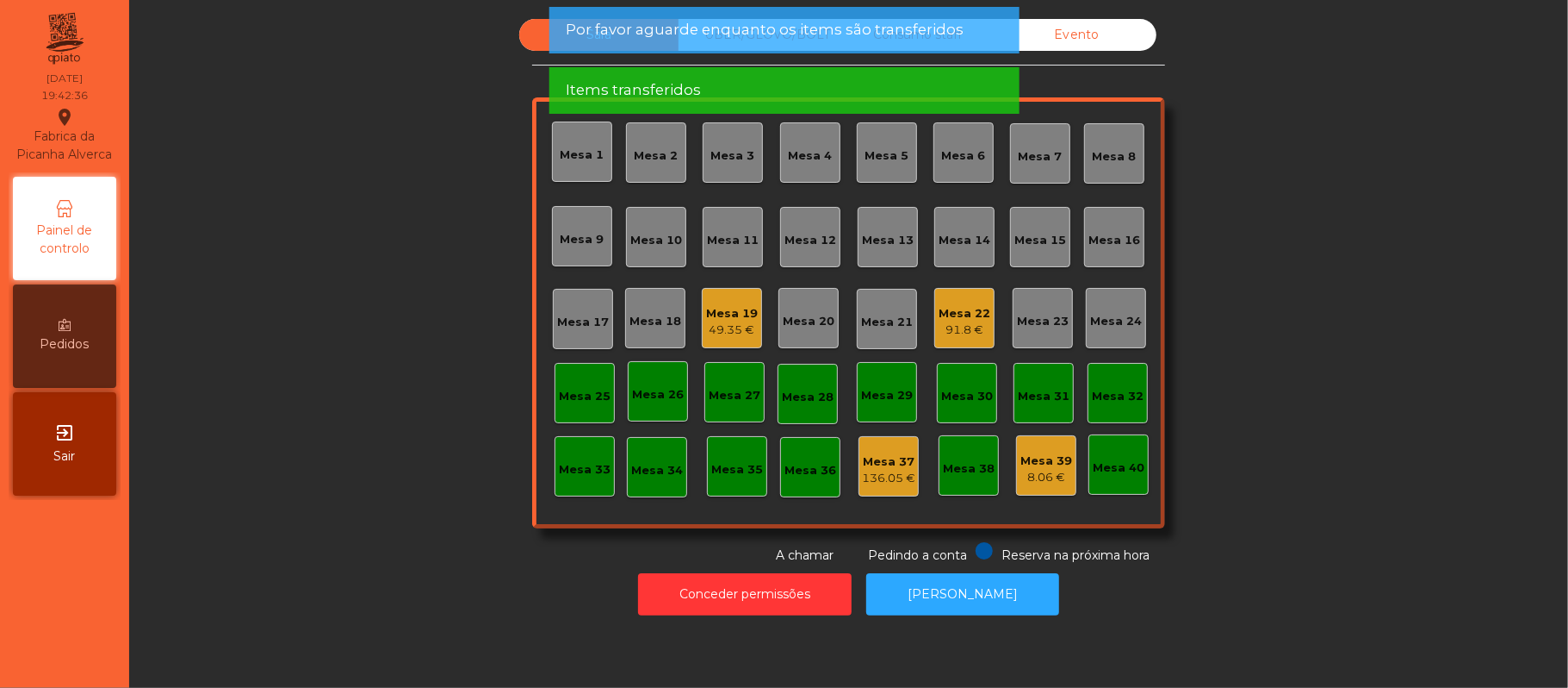
click at [939, 335] on div "91.8 €" at bounding box center [965, 330] width 52 height 18
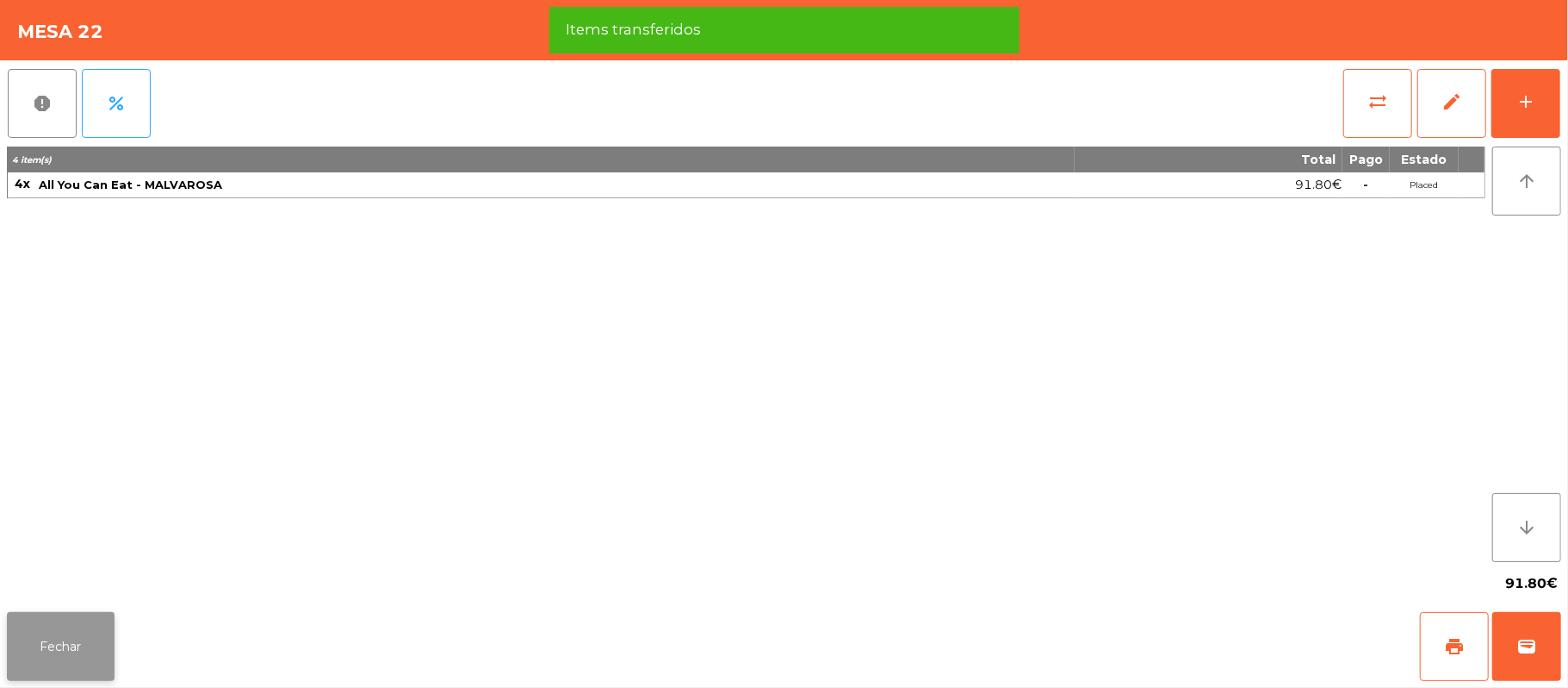
click at [31, 647] on button "Fechar" at bounding box center [61, 646] width 107 height 69
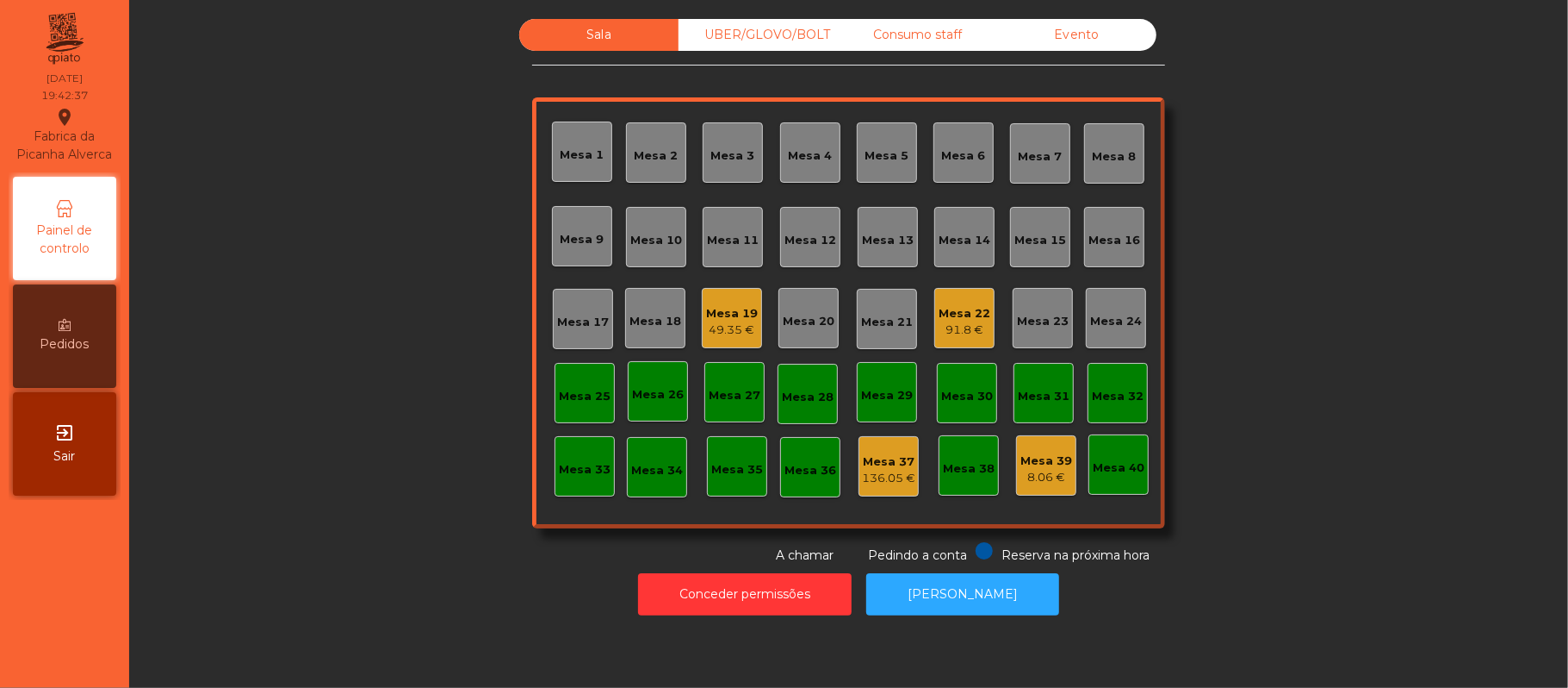
click at [706, 332] on div "49.35 €" at bounding box center [732, 330] width 52 height 18
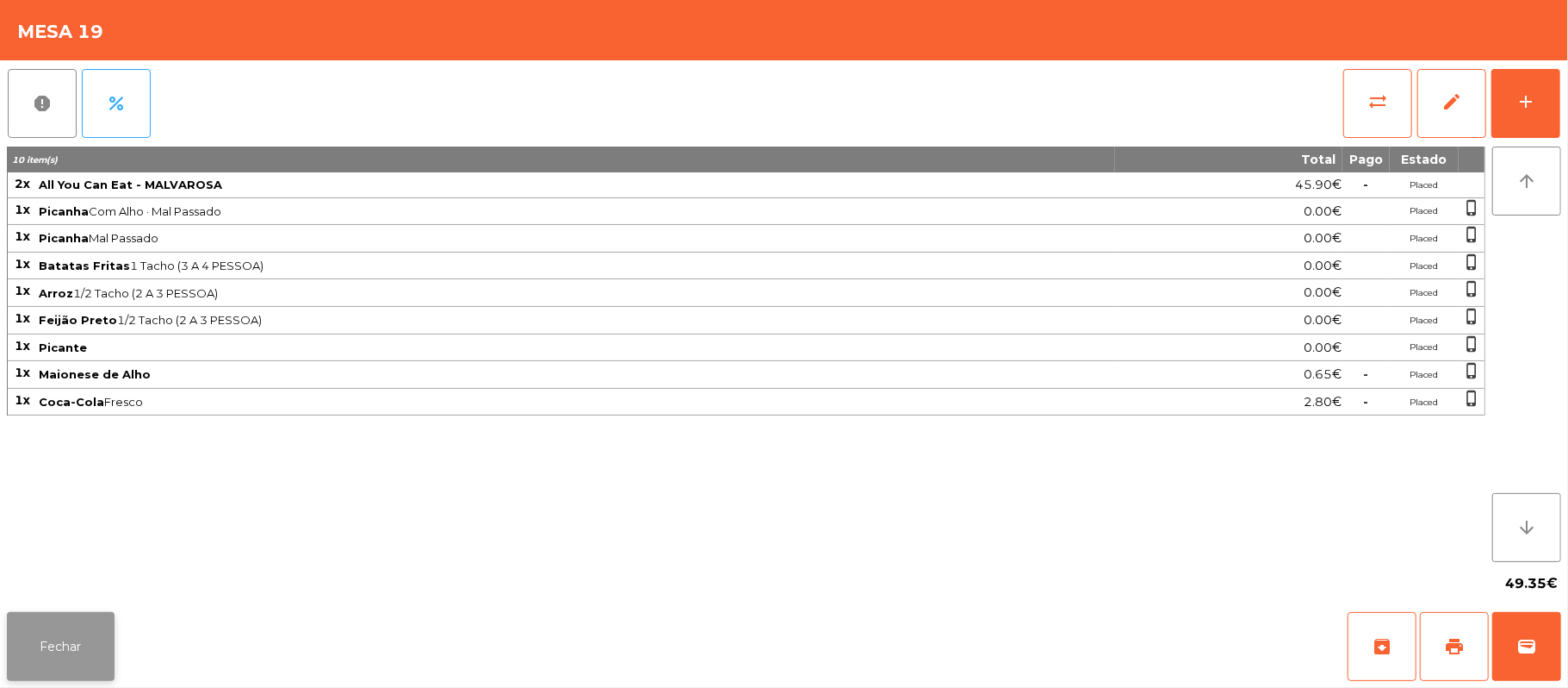
click at [55, 655] on button "Fechar" at bounding box center [61, 646] width 107 height 69
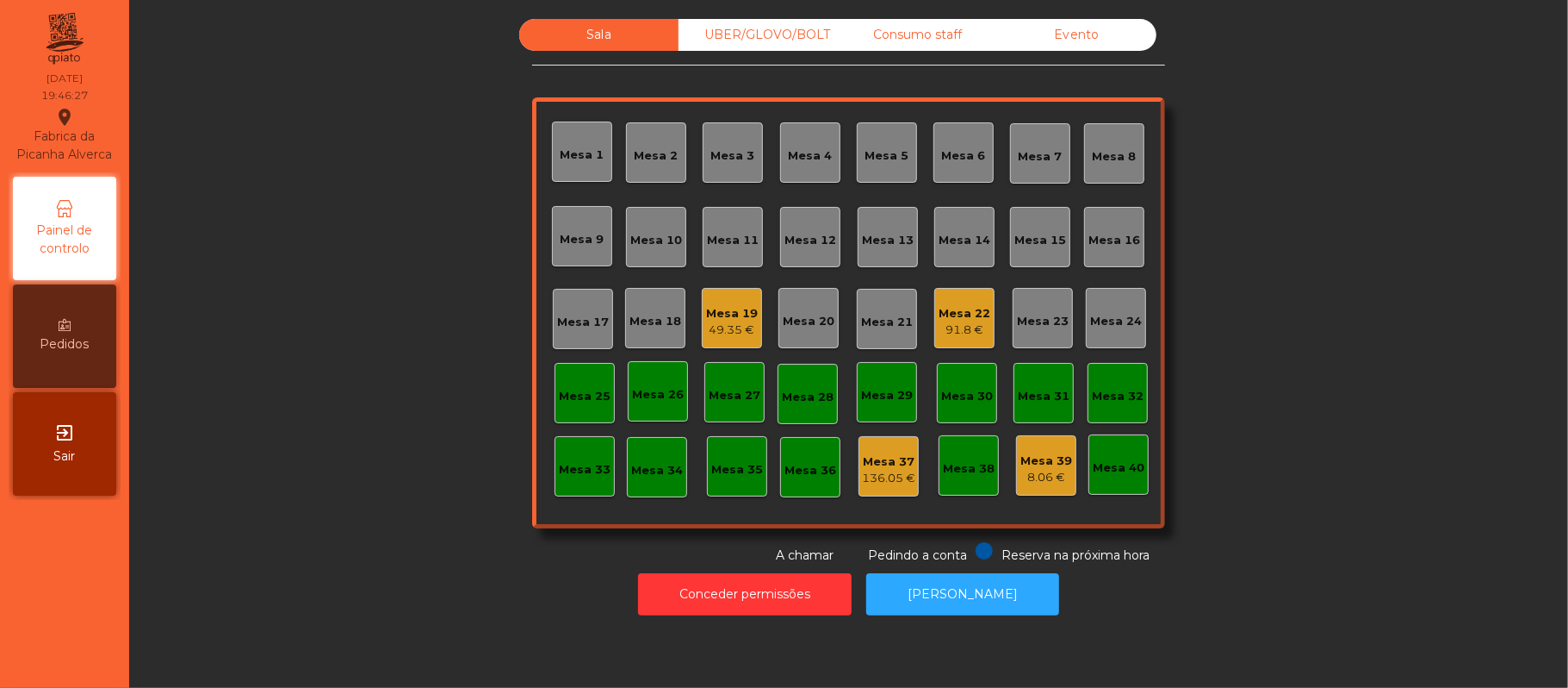
click at [740, 241] on div "Mesa 11" at bounding box center [733, 240] width 52 height 18
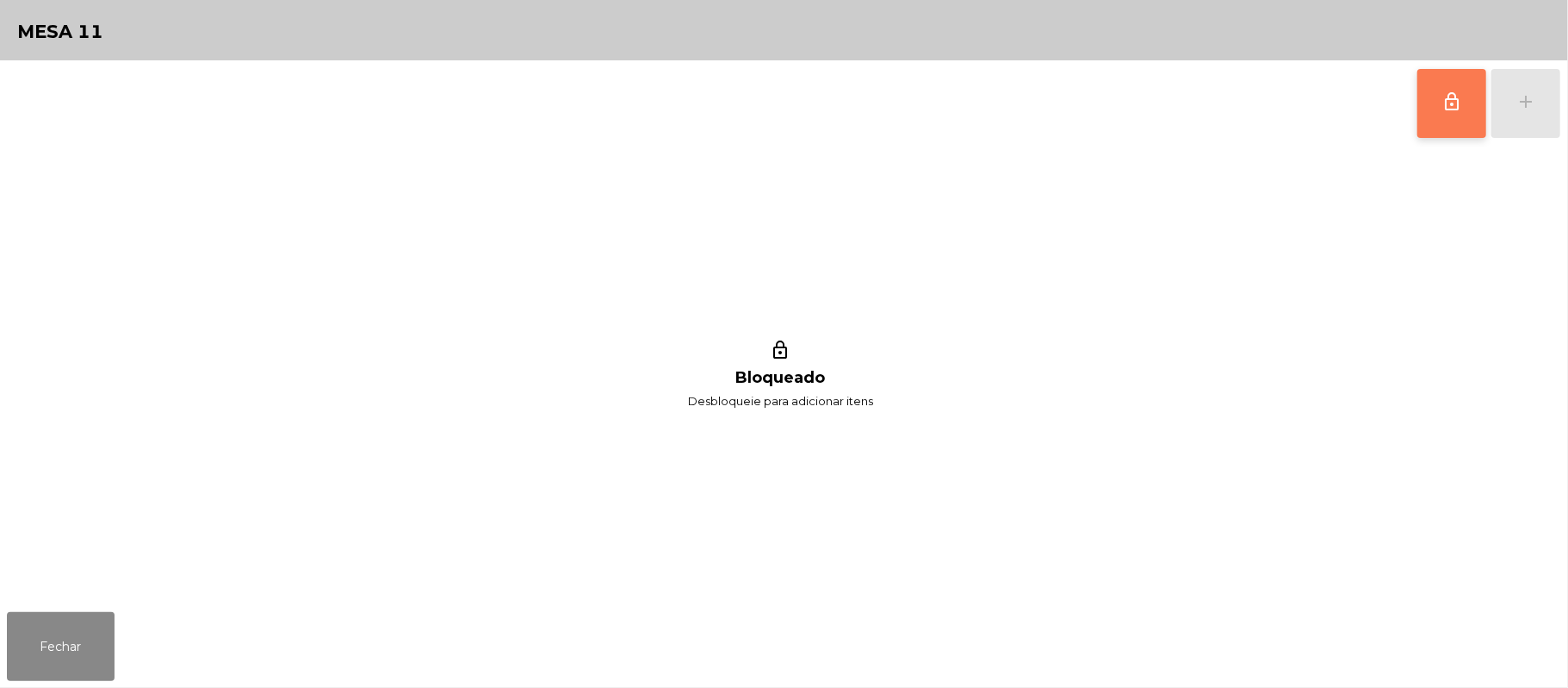
click at [1435, 107] on button "lock_outline" at bounding box center [1452, 103] width 69 height 69
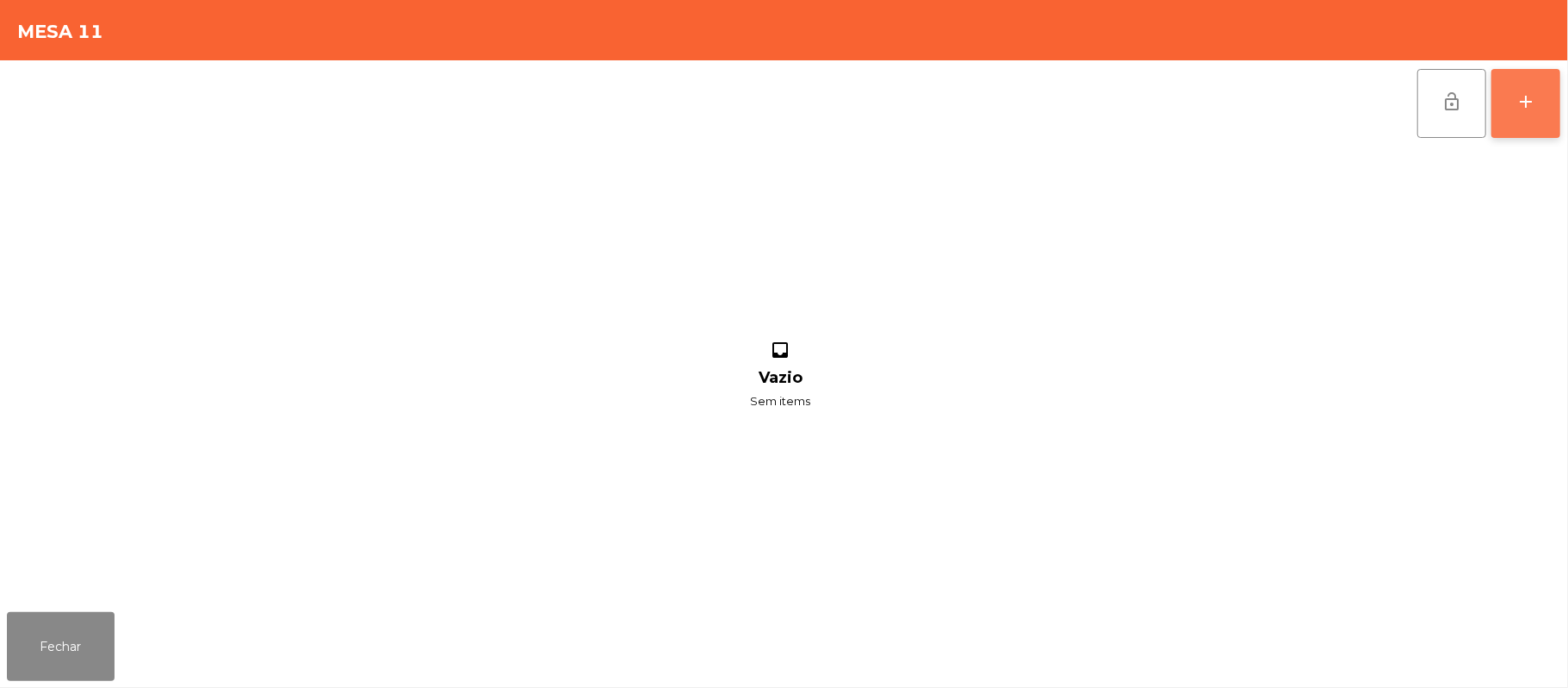
click at [1526, 95] on div "add" at bounding box center [1527, 102] width 21 height 21
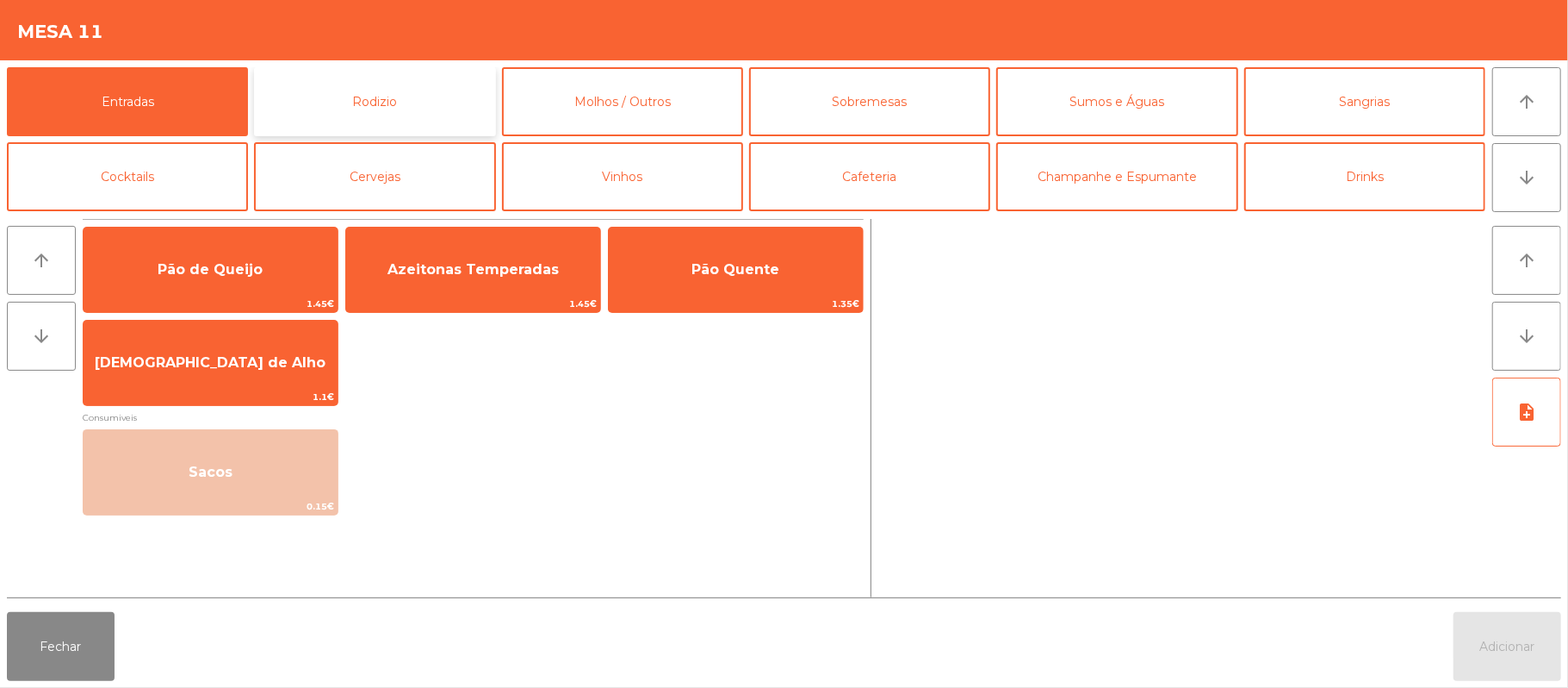
click at [421, 106] on button "Rodizio" at bounding box center [375, 101] width 241 height 69
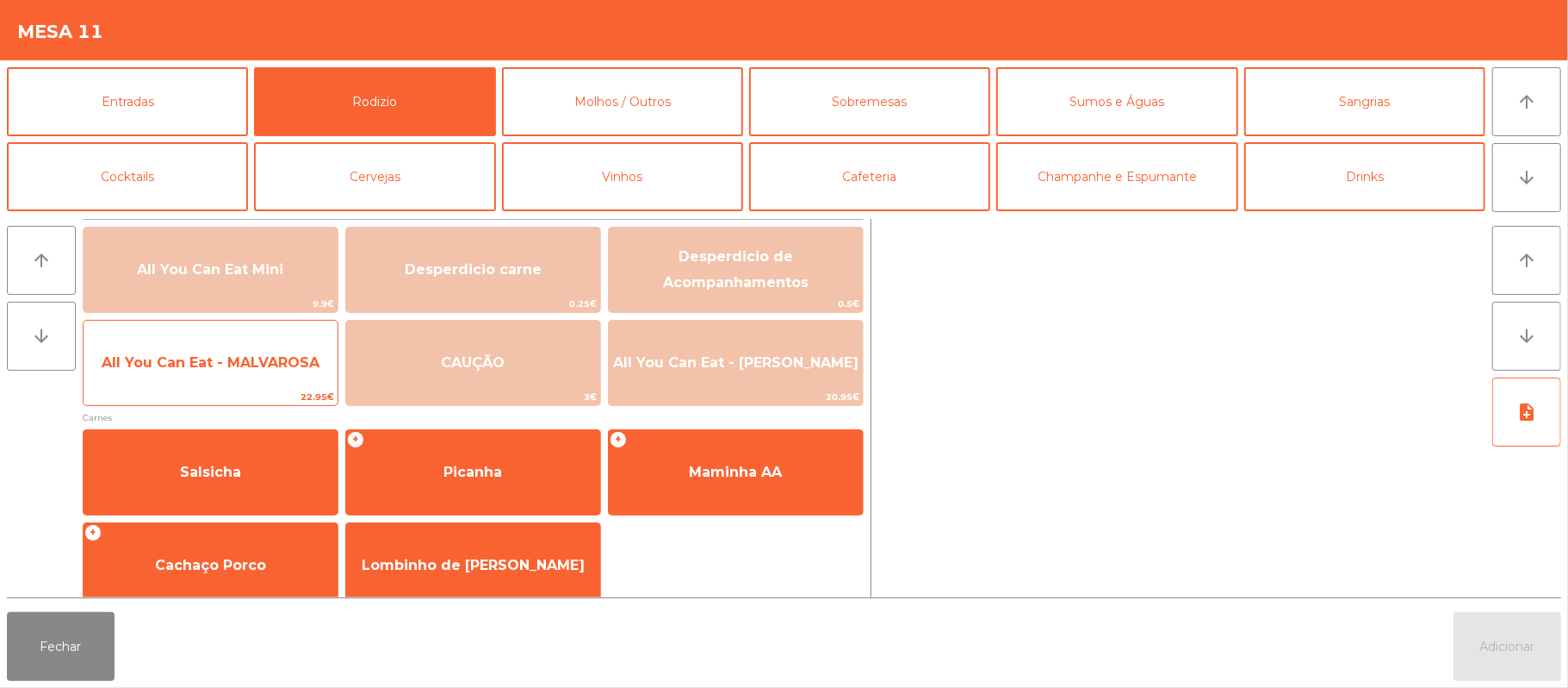
click at [242, 362] on span "All You Can Eat - MALVAROSA" at bounding box center [211, 362] width 218 height 17
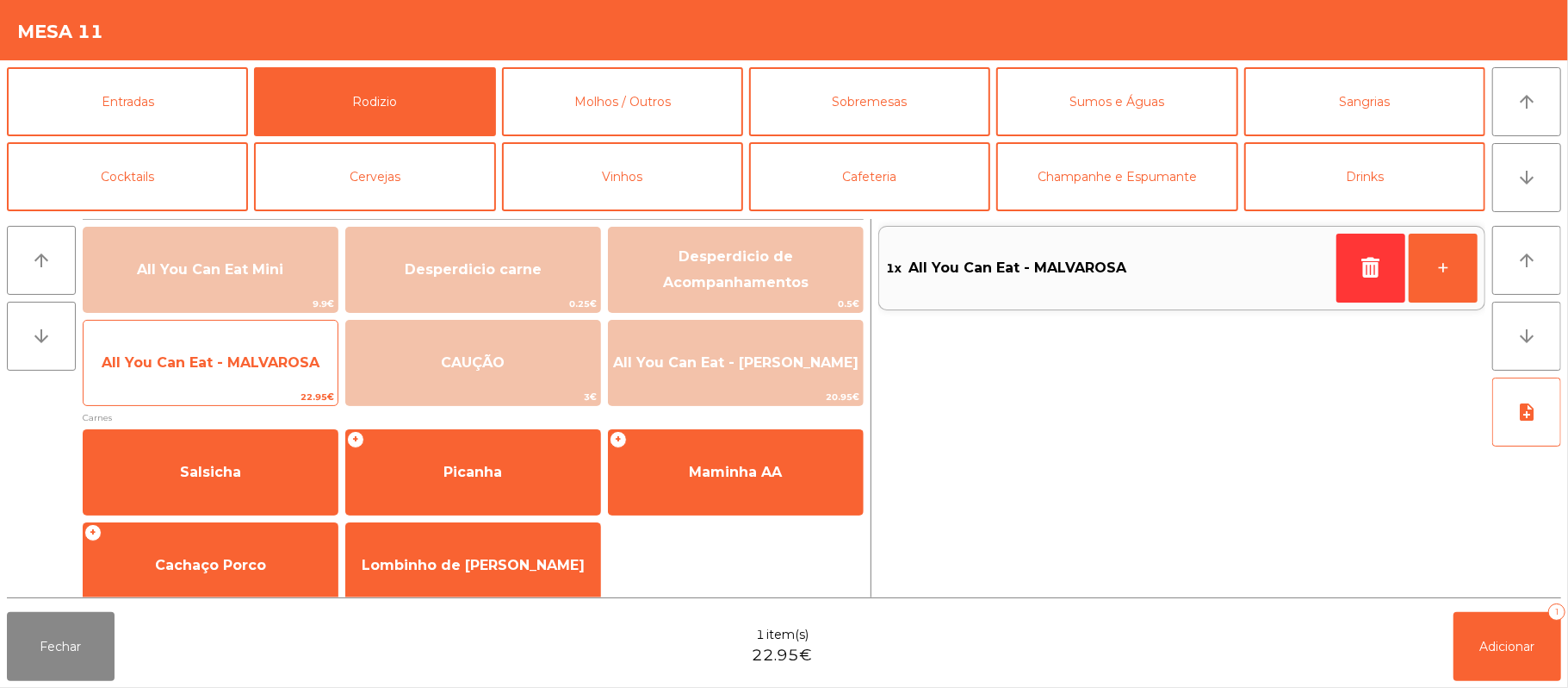
click at [230, 362] on span "All You Can Eat - MALVAROSA" at bounding box center [211, 362] width 218 height 17
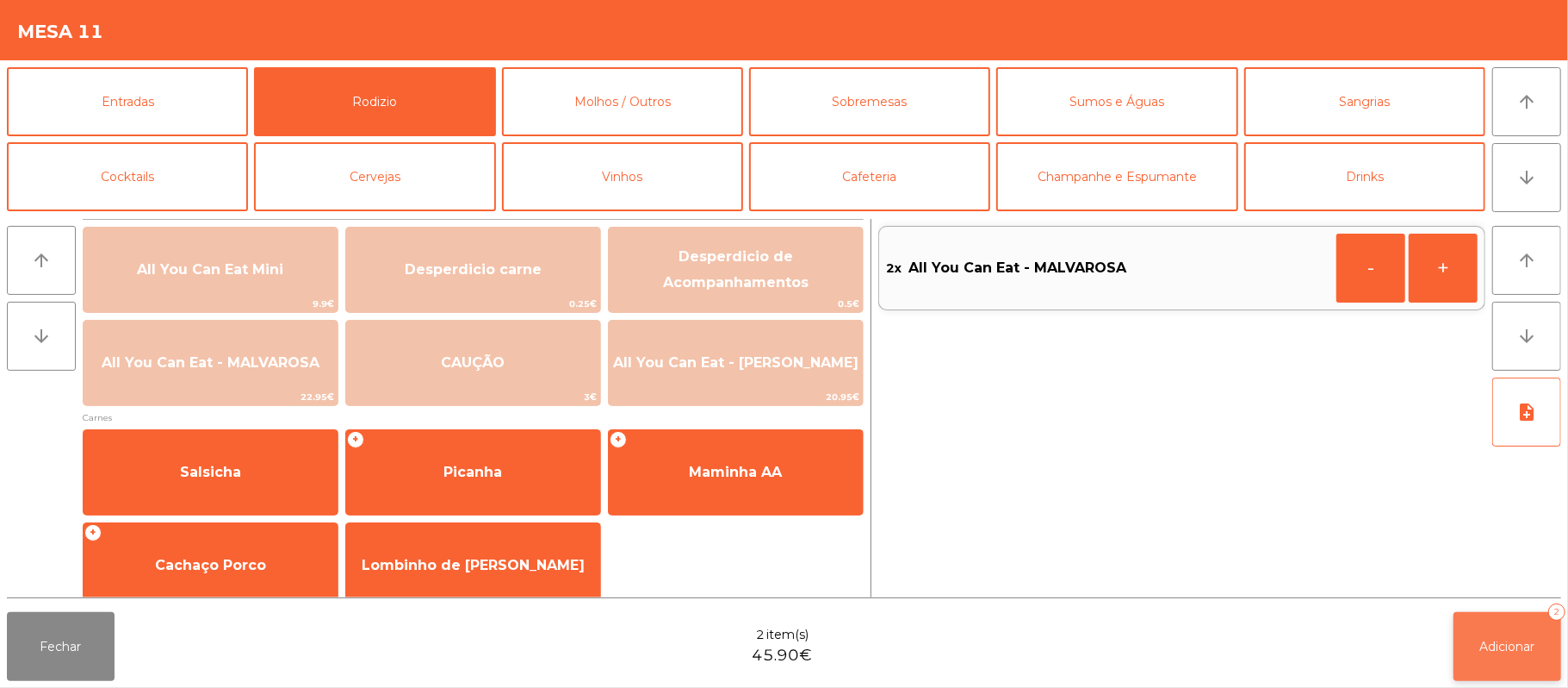
click at [1520, 645] on span "Adicionar" at bounding box center [1508, 647] width 55 height 16
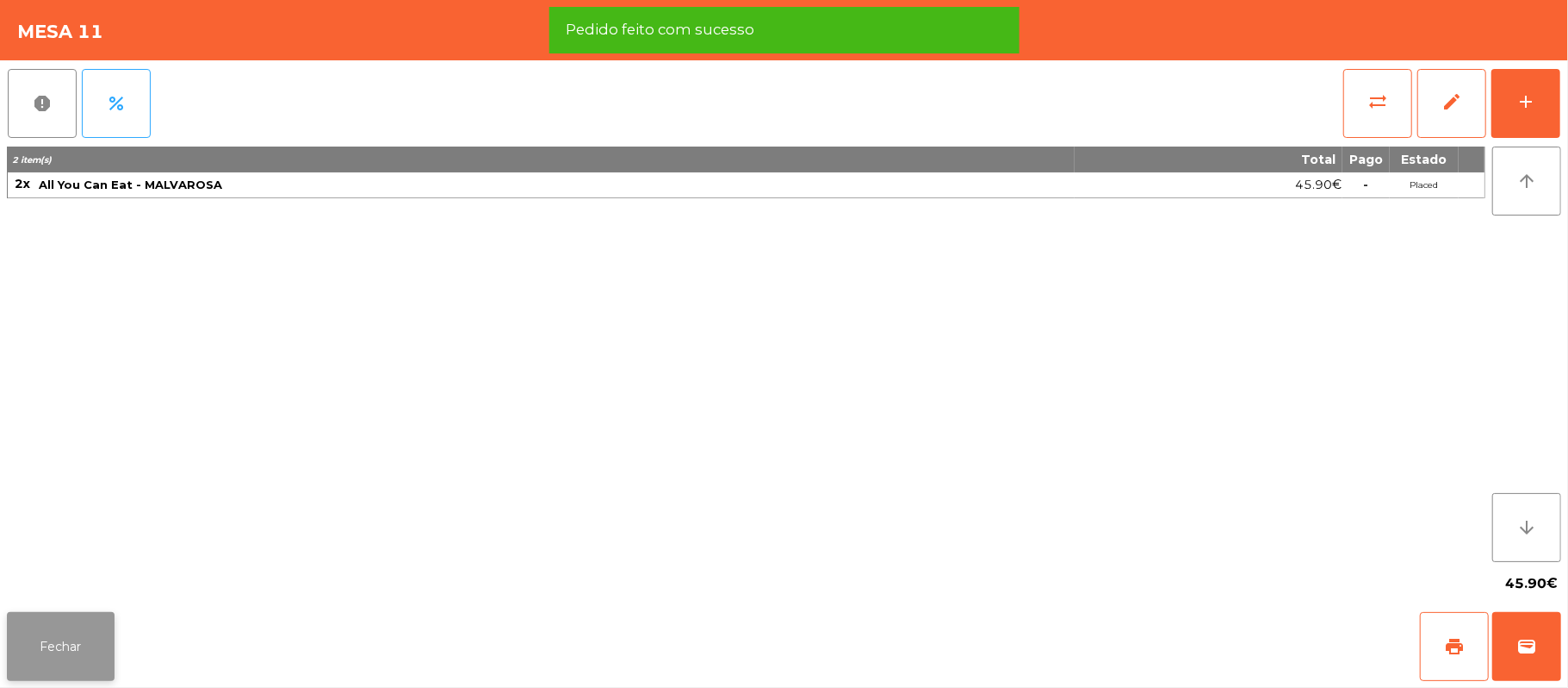
click at [62, 647] on button "Fechar" at bounding box center [61, 646] width 107 height 69
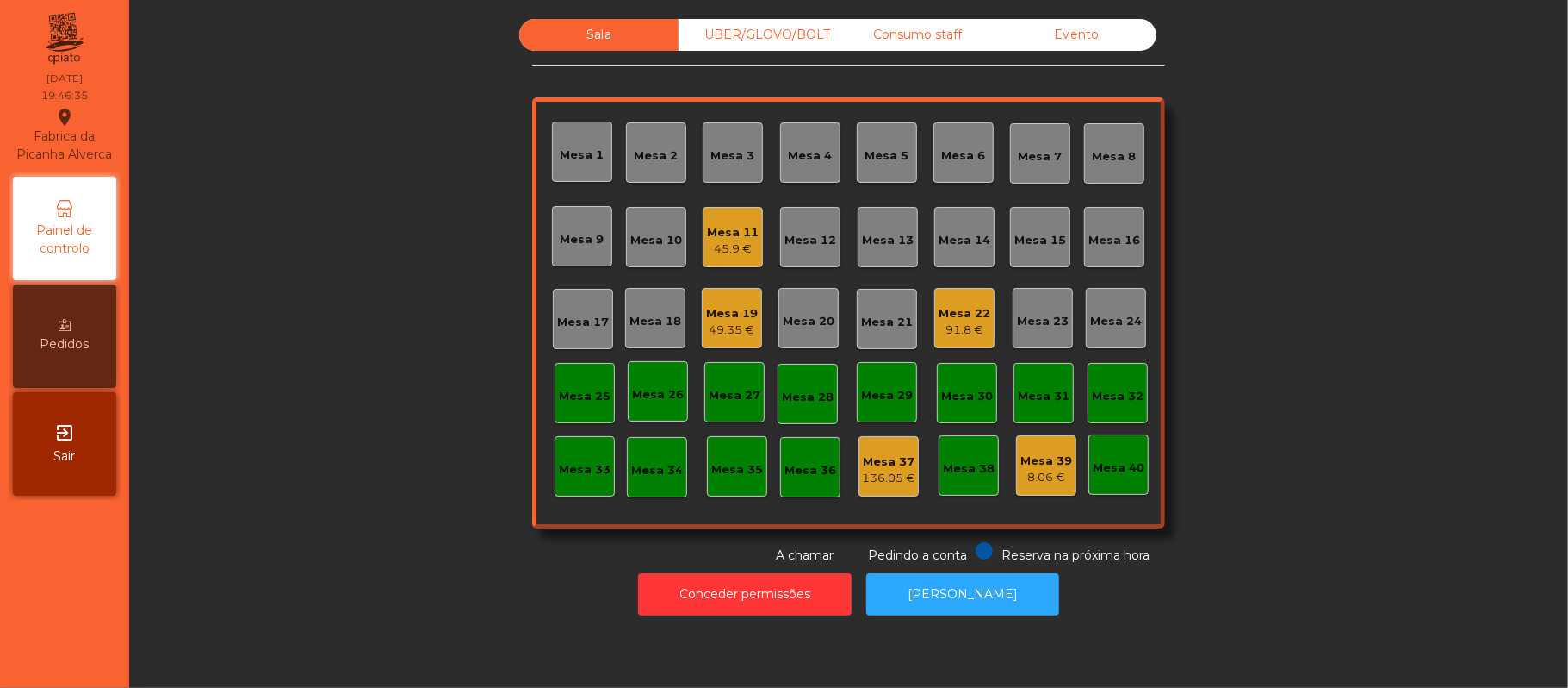
click at [720, 253] on div "45.9 €" at bounding box center [733, 249] width 52 height 18
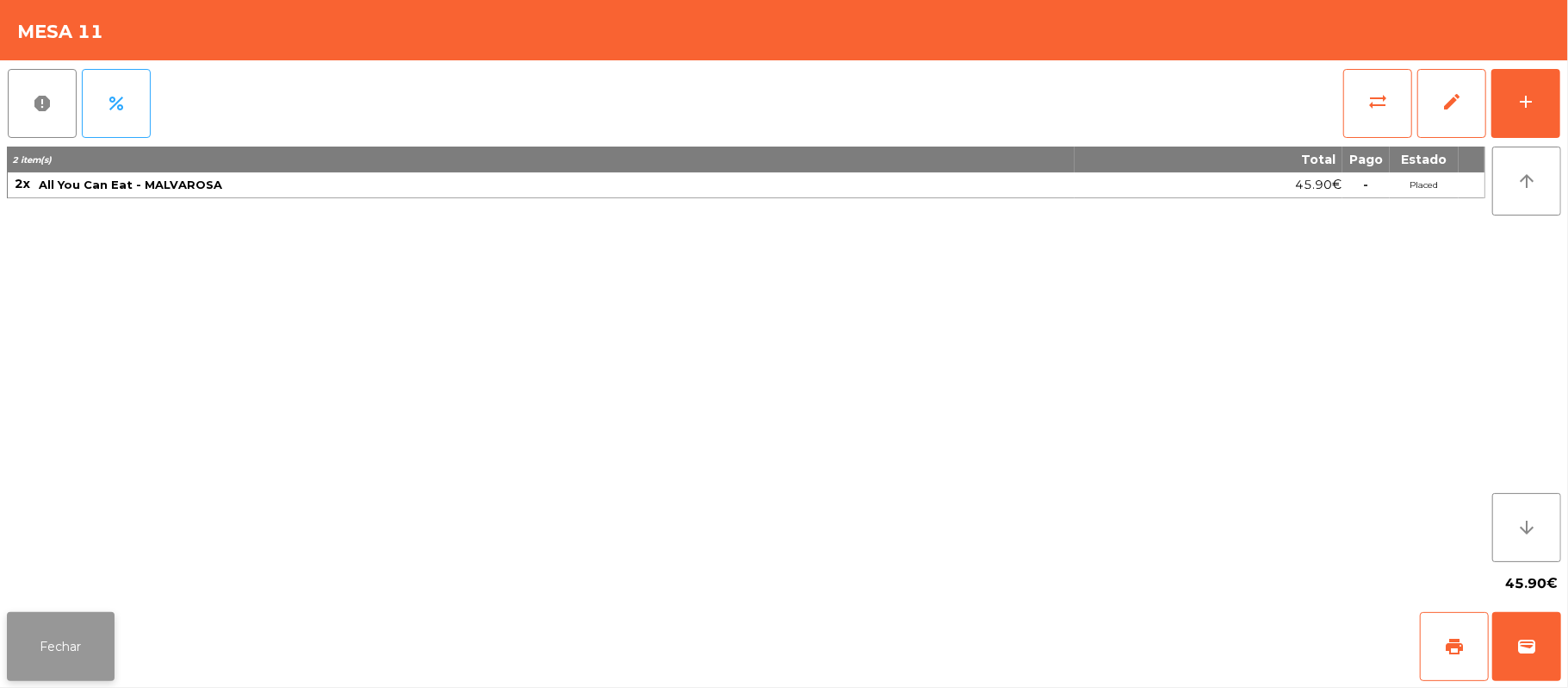
click at [57, 613] on button "Fechar" at bounding box center [61, 646] width 107 height 69
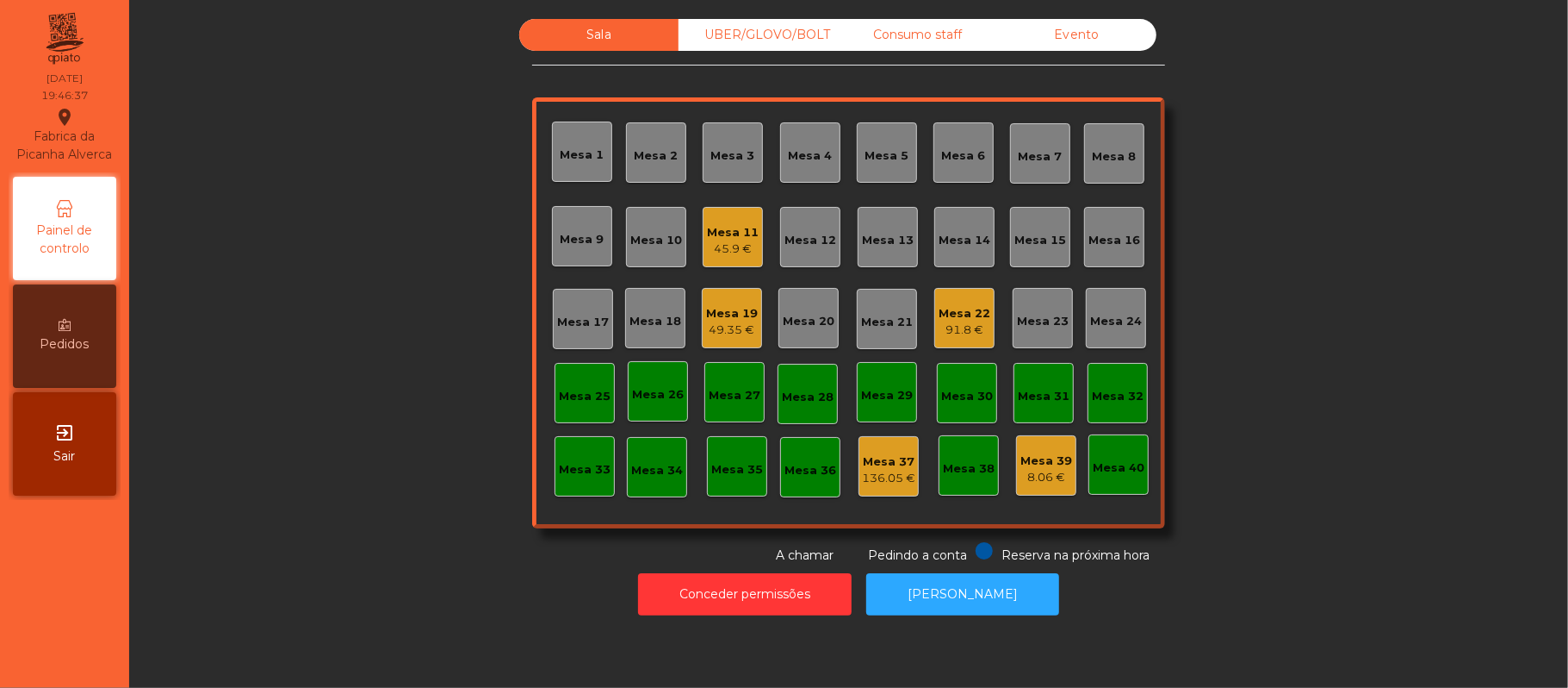
click at [731, 331] on div "49.35 €" at bounding box center [732, 330] width 52 height 18
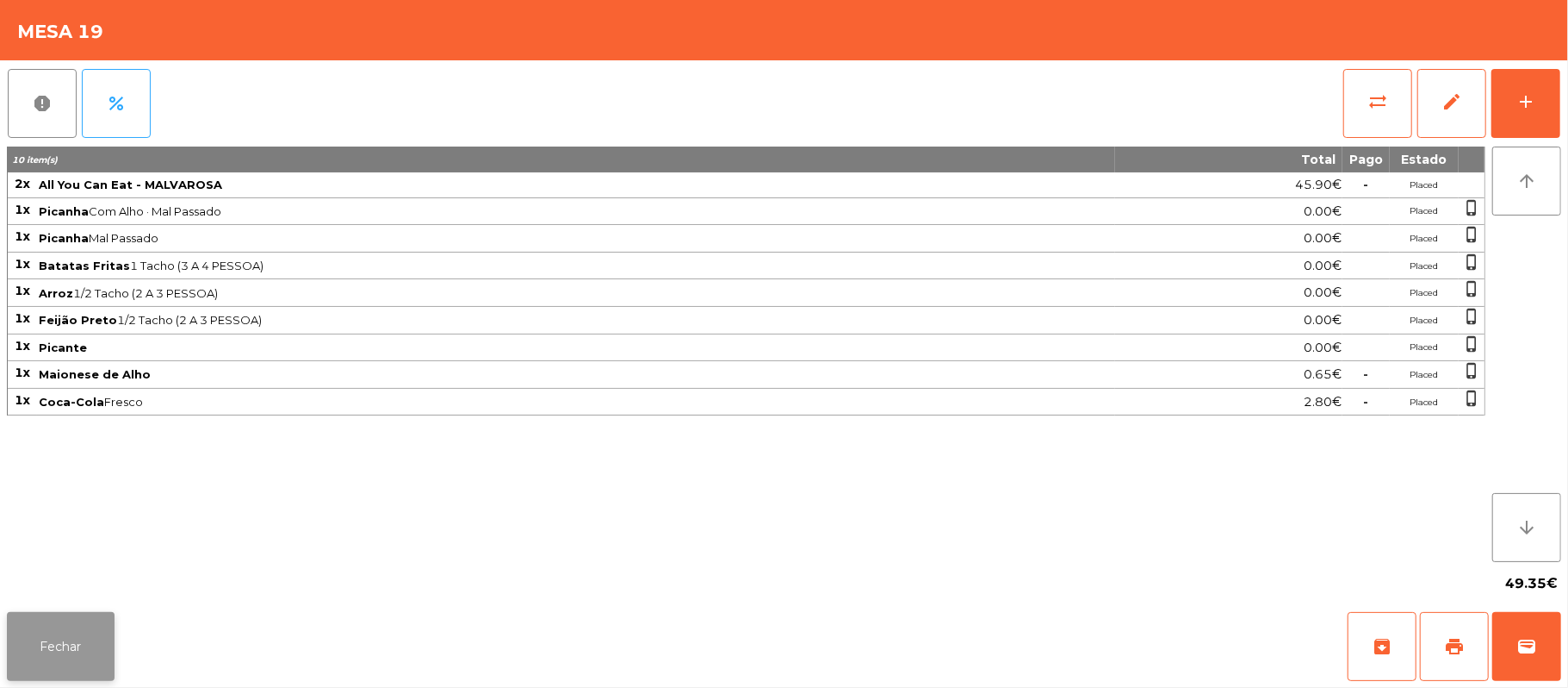
click at [53, 652] on button "Fechar" at bounding box center [61, 646] width 107 height 69
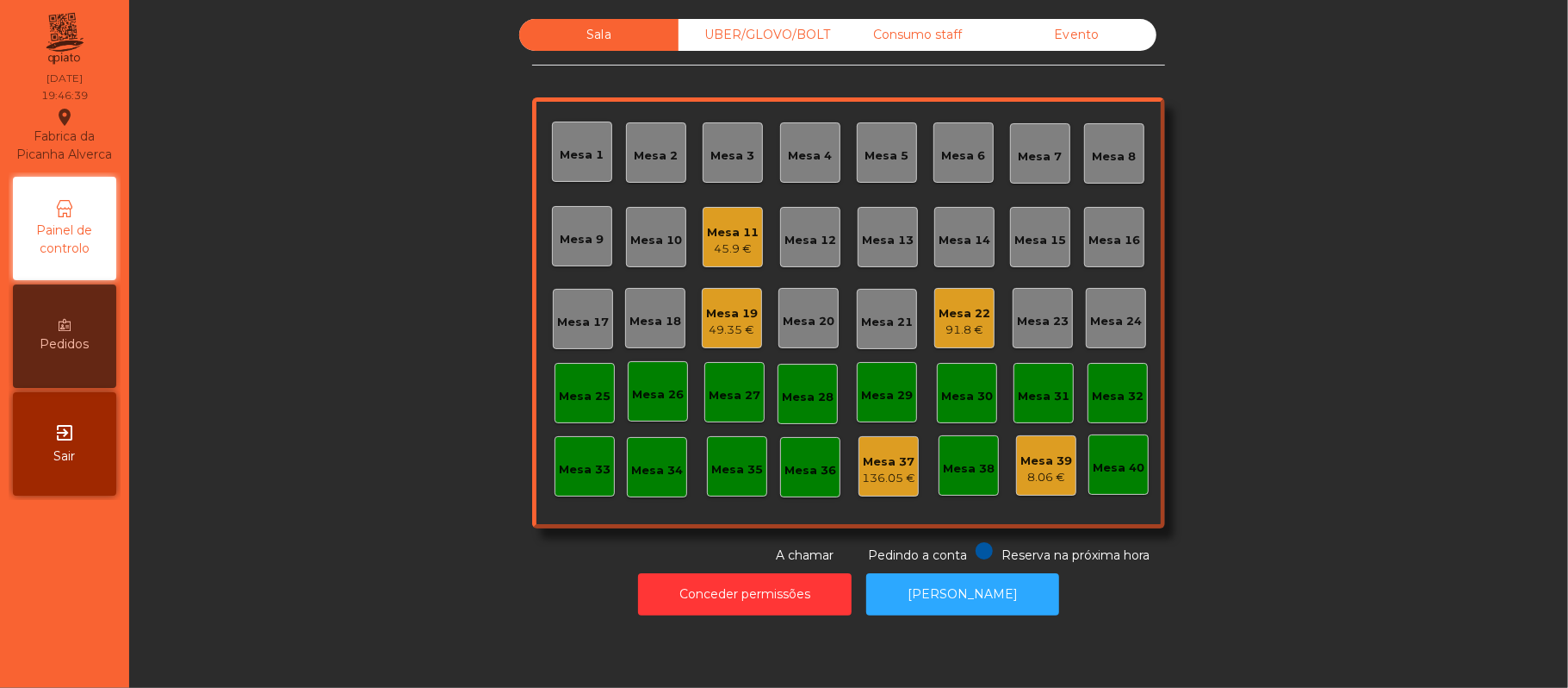
click at [962, 334] on div "91.8 €" at bounding box center [965, 330] width 52 height 18
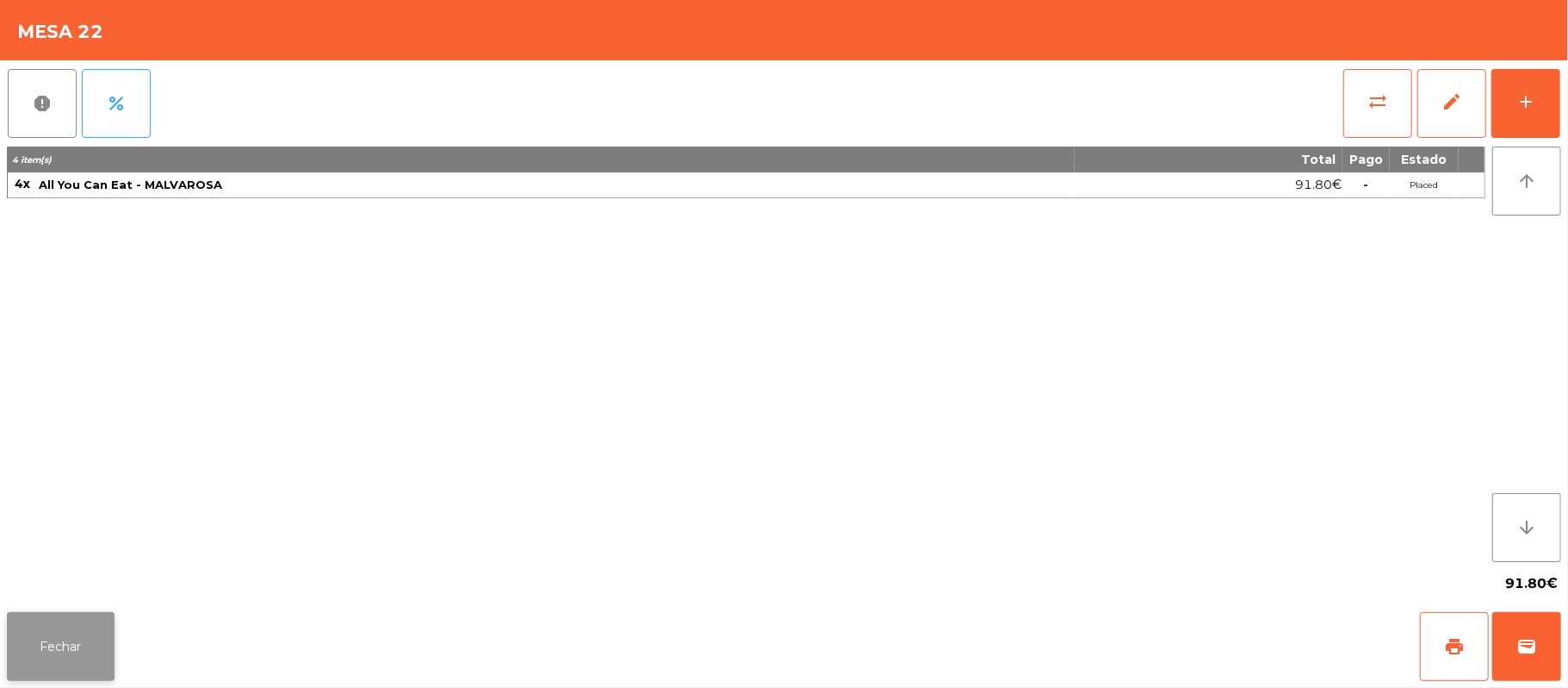
click at [21, 651] on button "Fechar" at bounding box center [61, 646] width 107 height 69
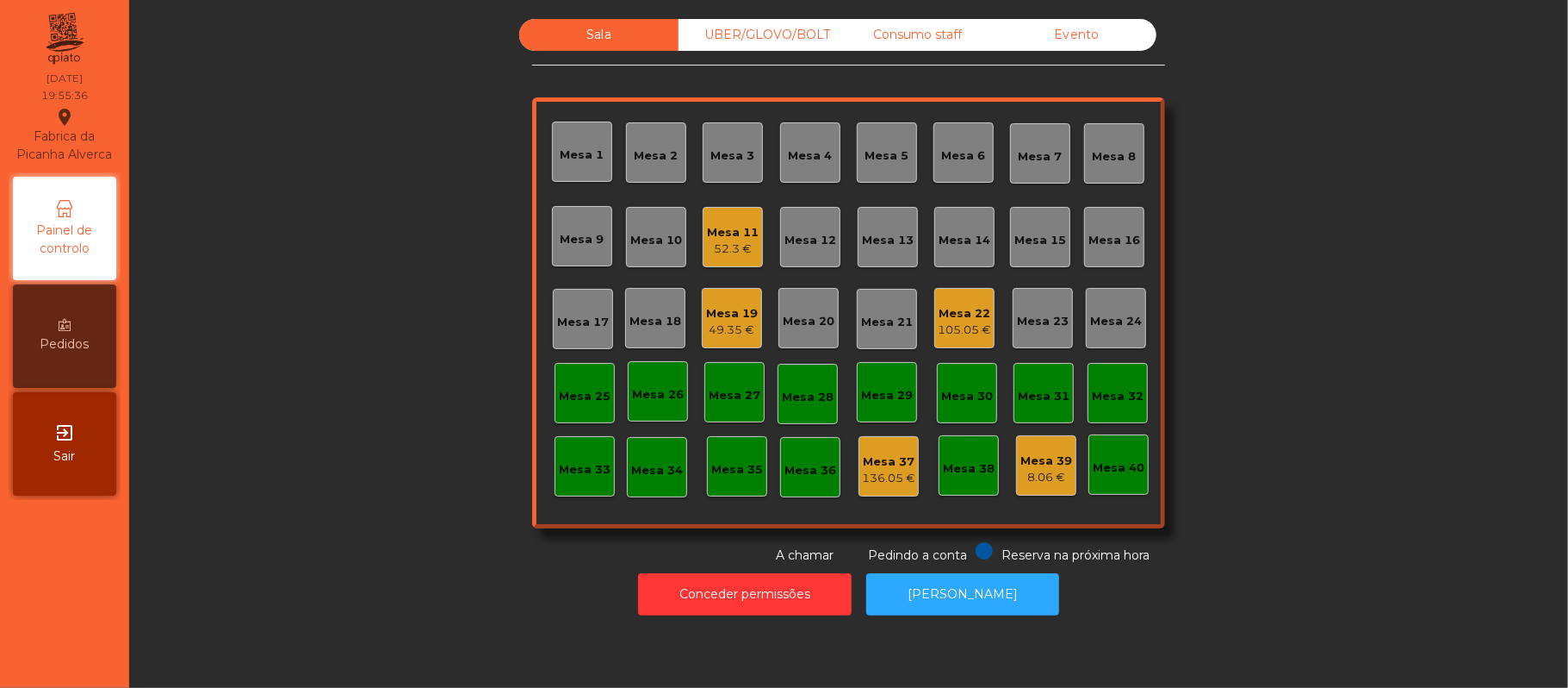
click at [784, 36] on div "UBER/GLOVO/BOLT" at bounding box center [758, 35] width 159 height 32
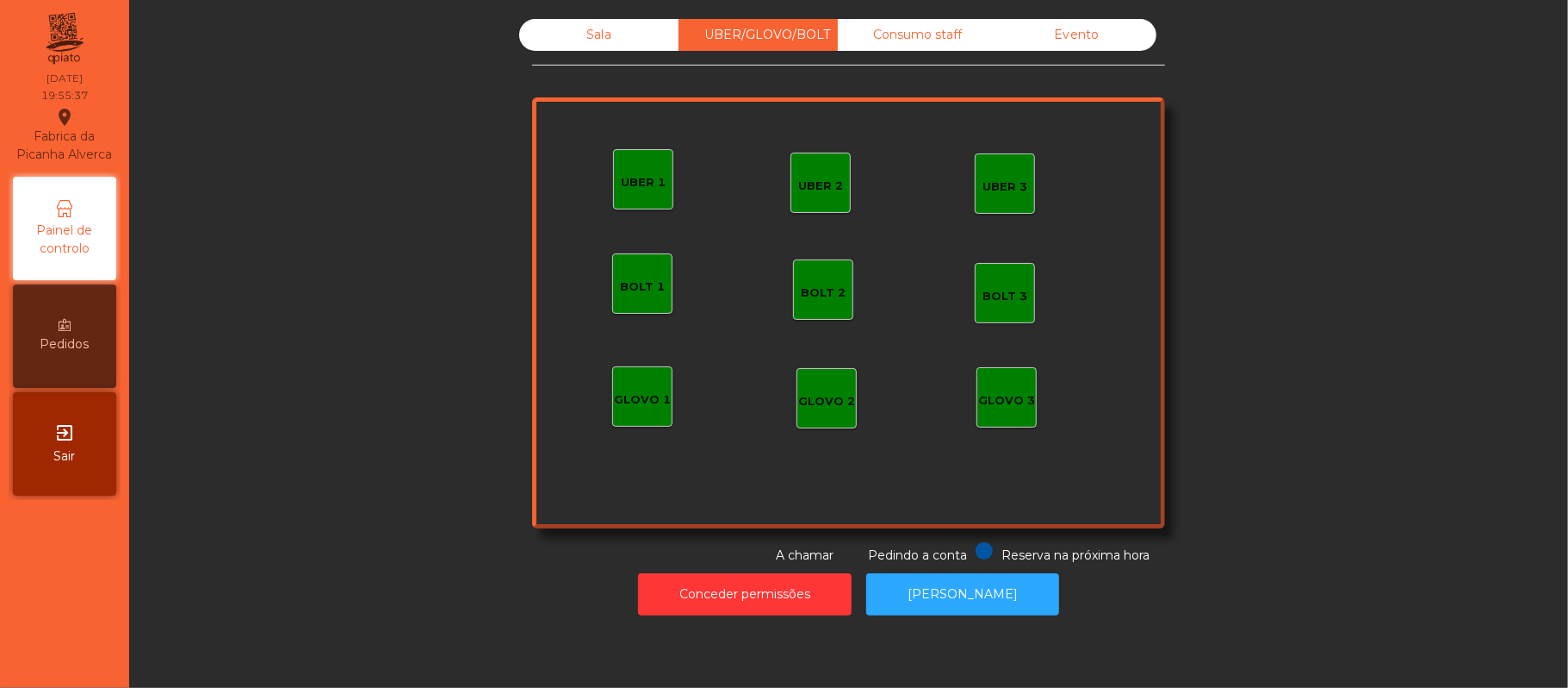
click at [629, 174] on div "UBER 1" at bounding box center [643, 183] width 45 height 18
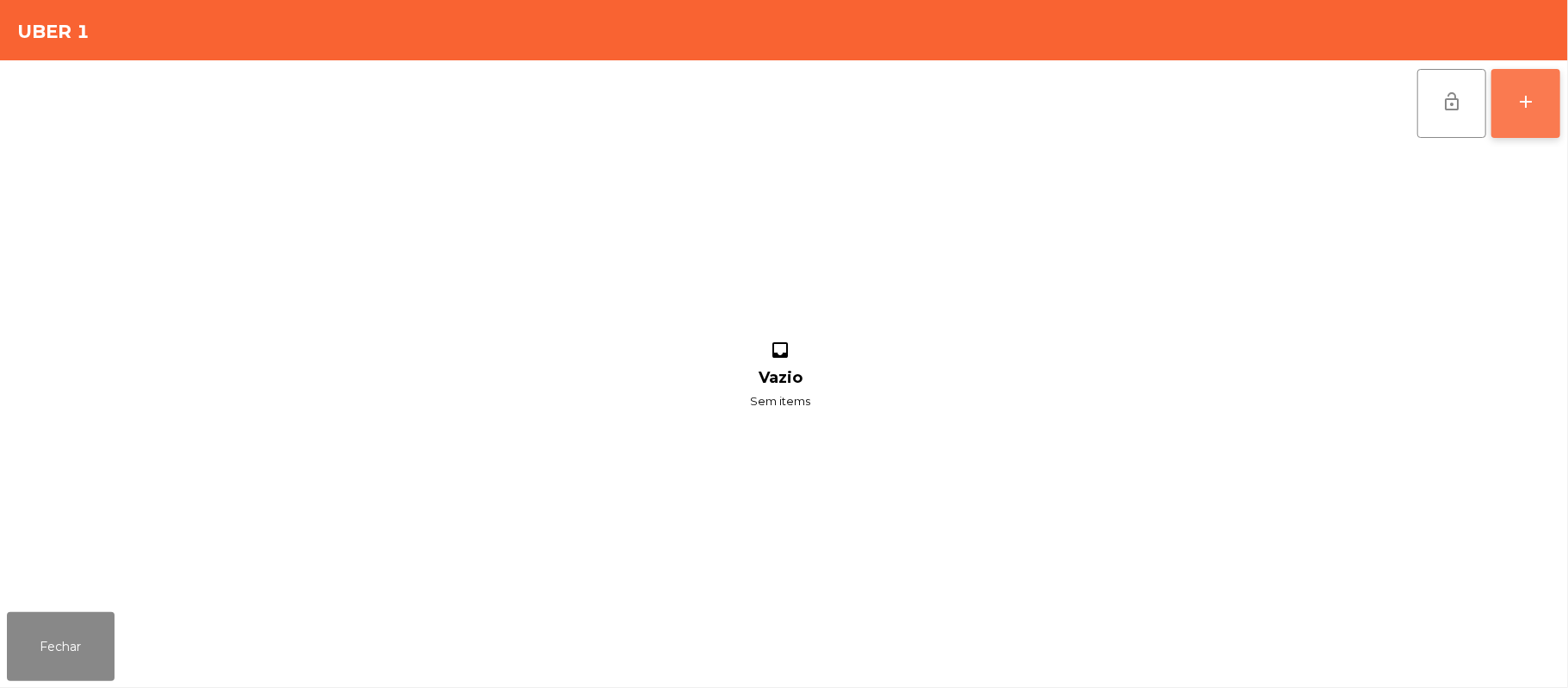
click at [1513, 100] on button "add" at bounding box center [1526, 103] width 69 height 69
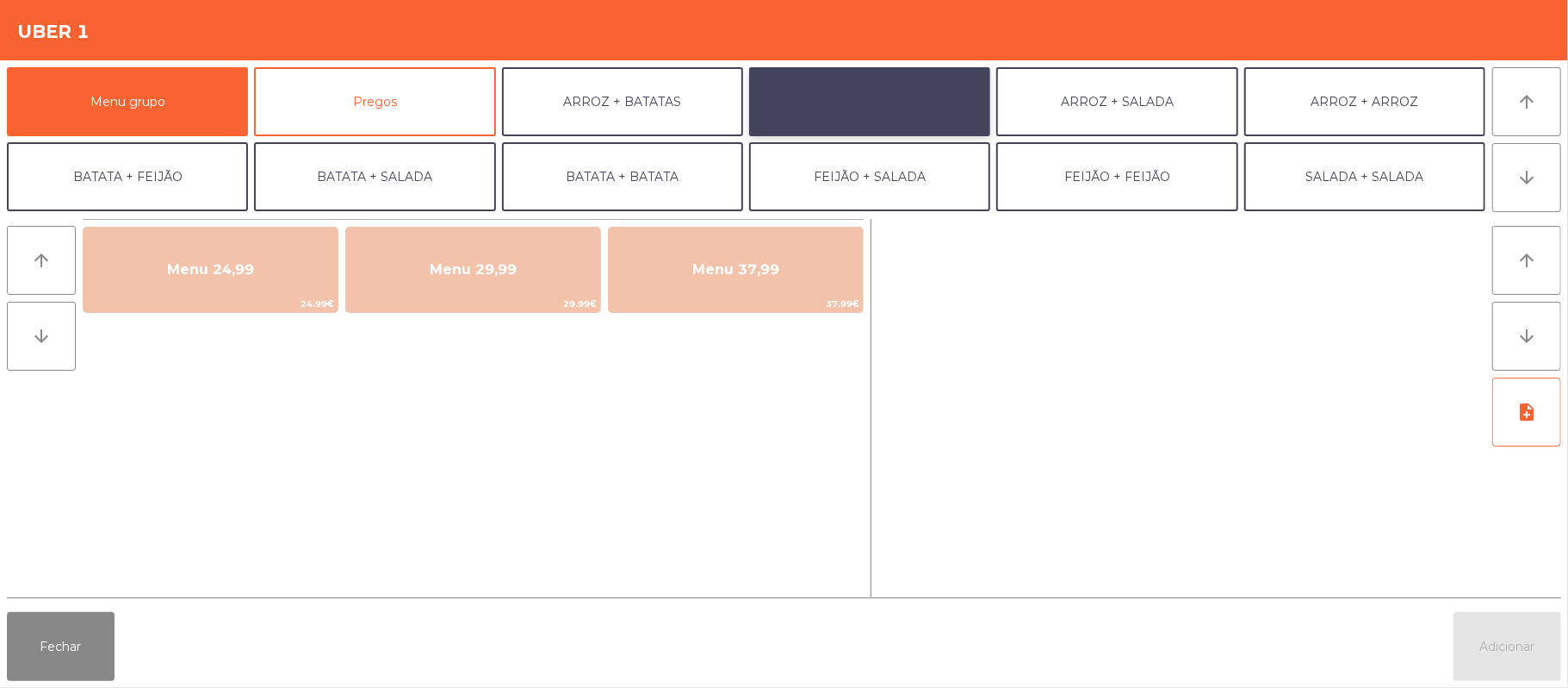
click at [889, 114] on button "ARROZ + FEIJÃO" at bounding box center [870, 101] width 241 height 69
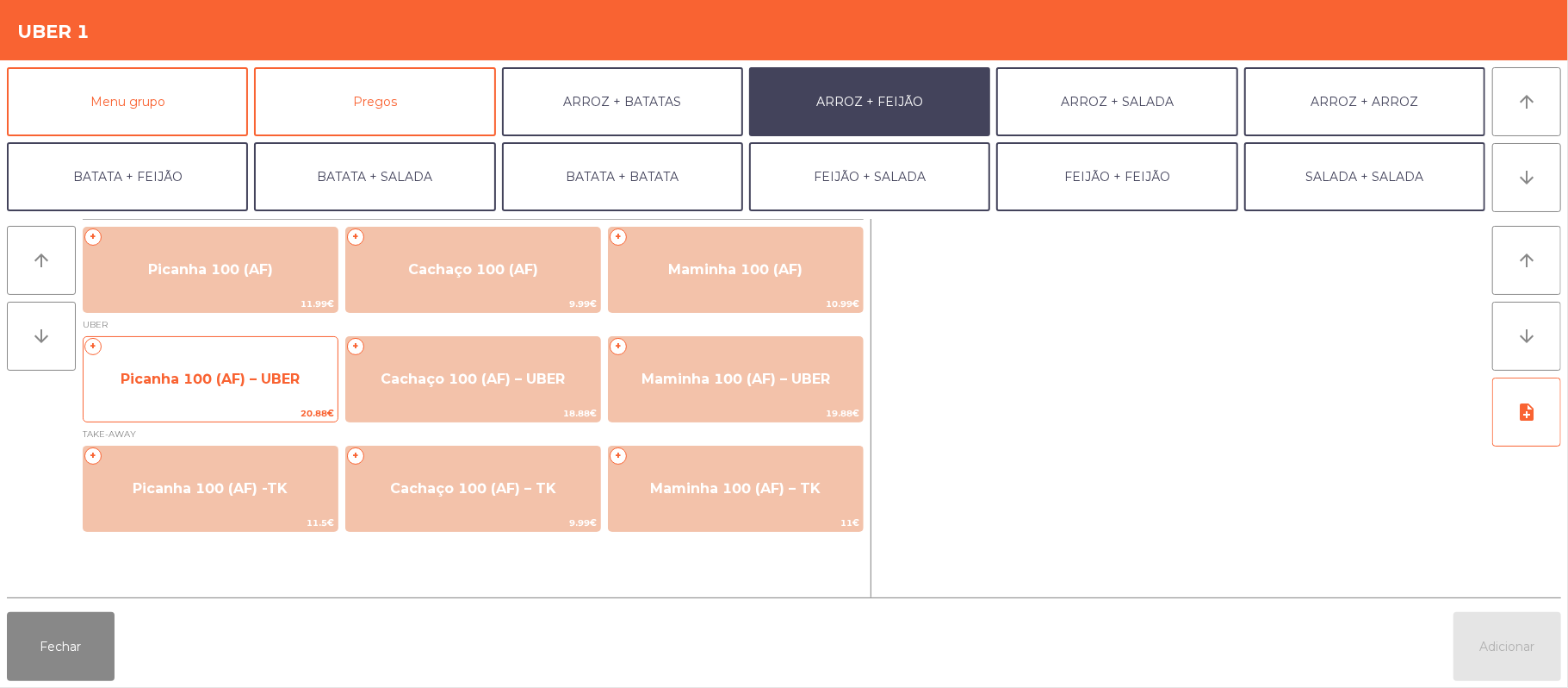
click at [239, 384] on span "Picanha 100 (AF) – UBER" at bounding box center [210, 378] width 179 height 17
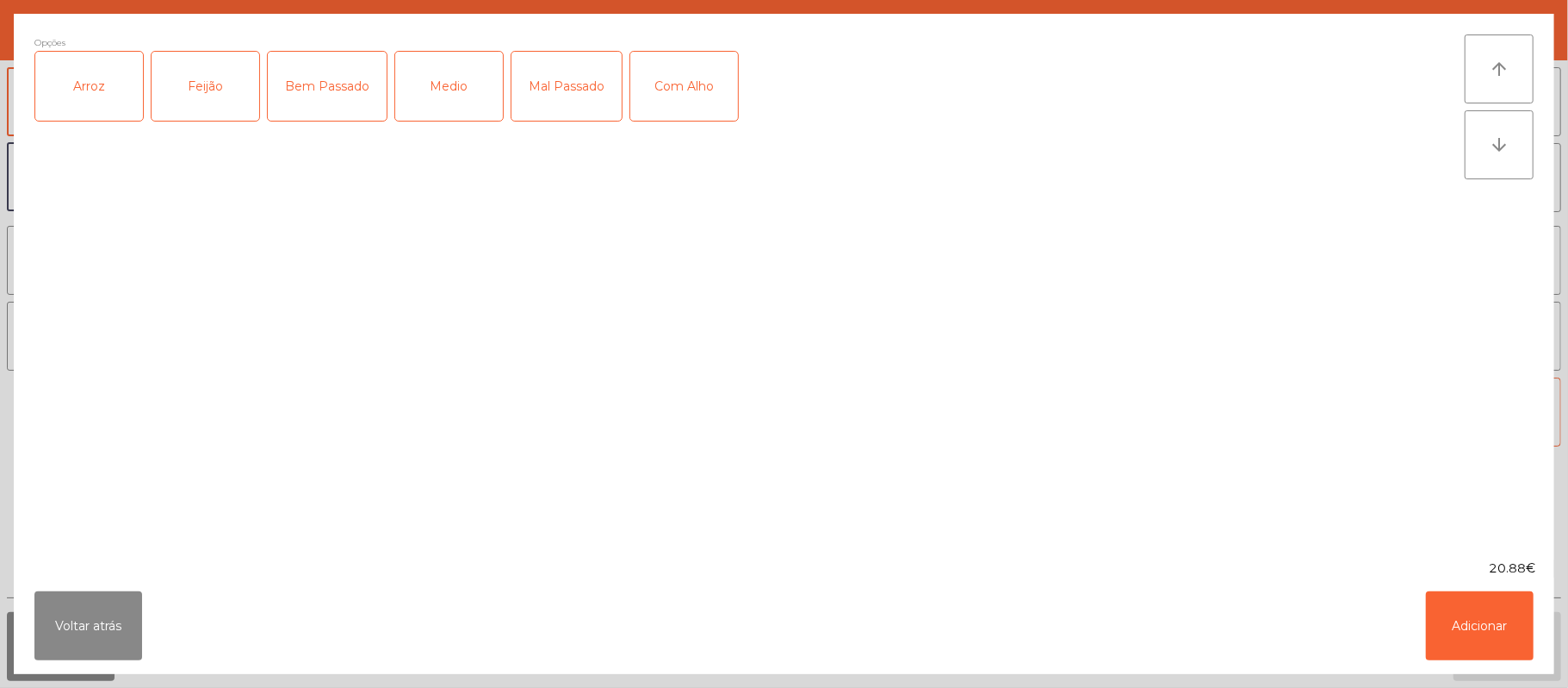
click at [98, 91] on div "Arroz" at bounding box center [89, 86] width 107 height 69
click at [218, 86] on div "Feijão" at bounding box center [205, 86] width 107 height 69
click at [556, 86] on div "Mal Passado" at bounding box center [566, 86] width 110 height 69
click at [1477, 626] on button "Adicionar" at bounding box center [1480, 626] width 107 height 69
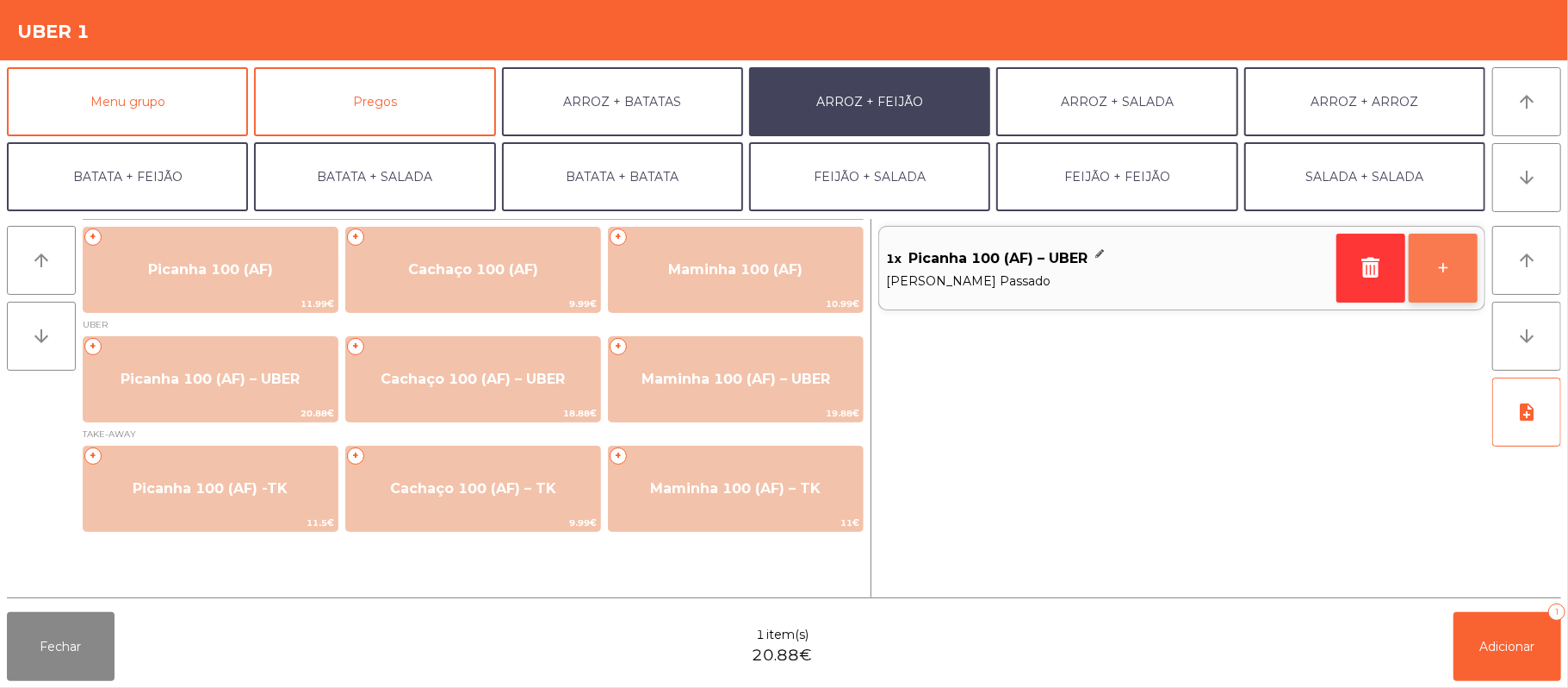
click at [1443, 270] on button "+" at bounding box center [1443, 267] width 69 height 69
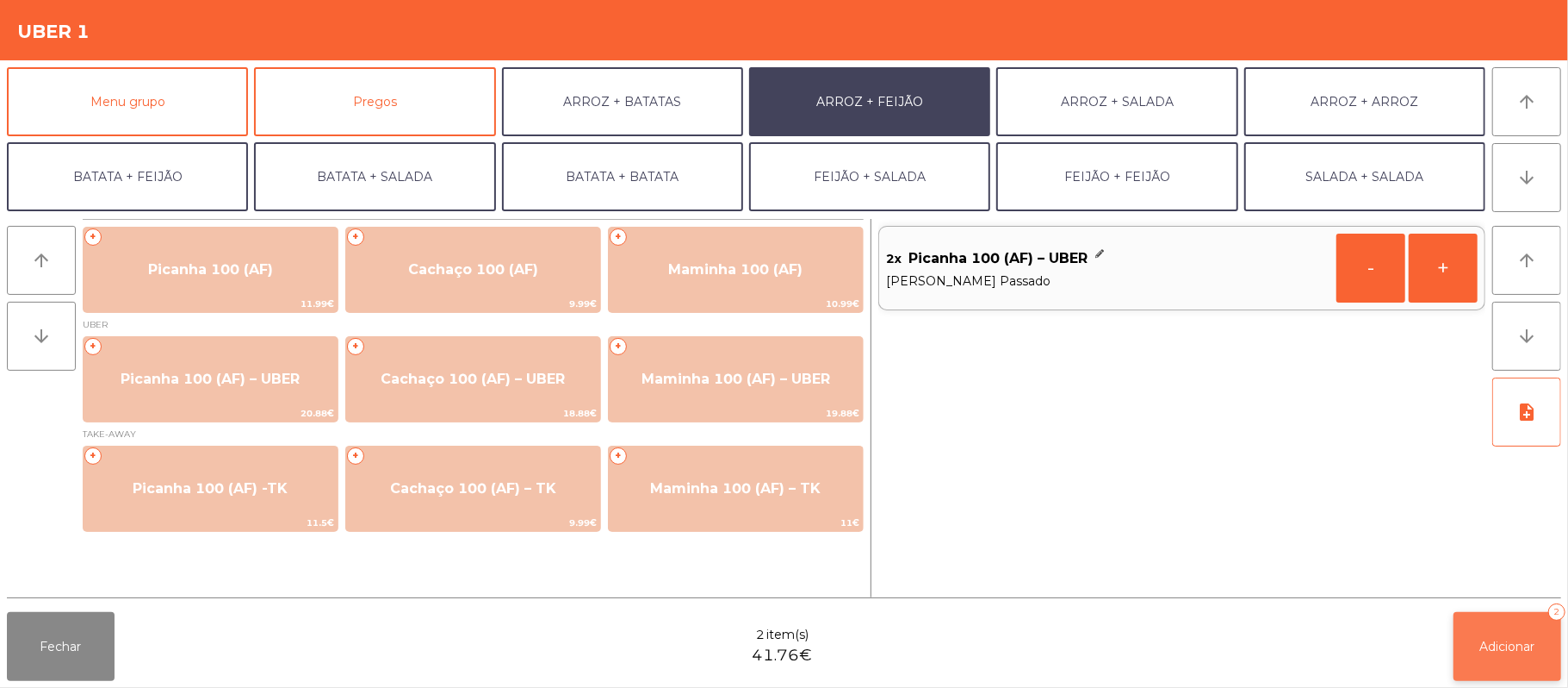
click at [1513, 635] on button "Adicionar 2" at bounding box center [1507, 646] width 107 height 69
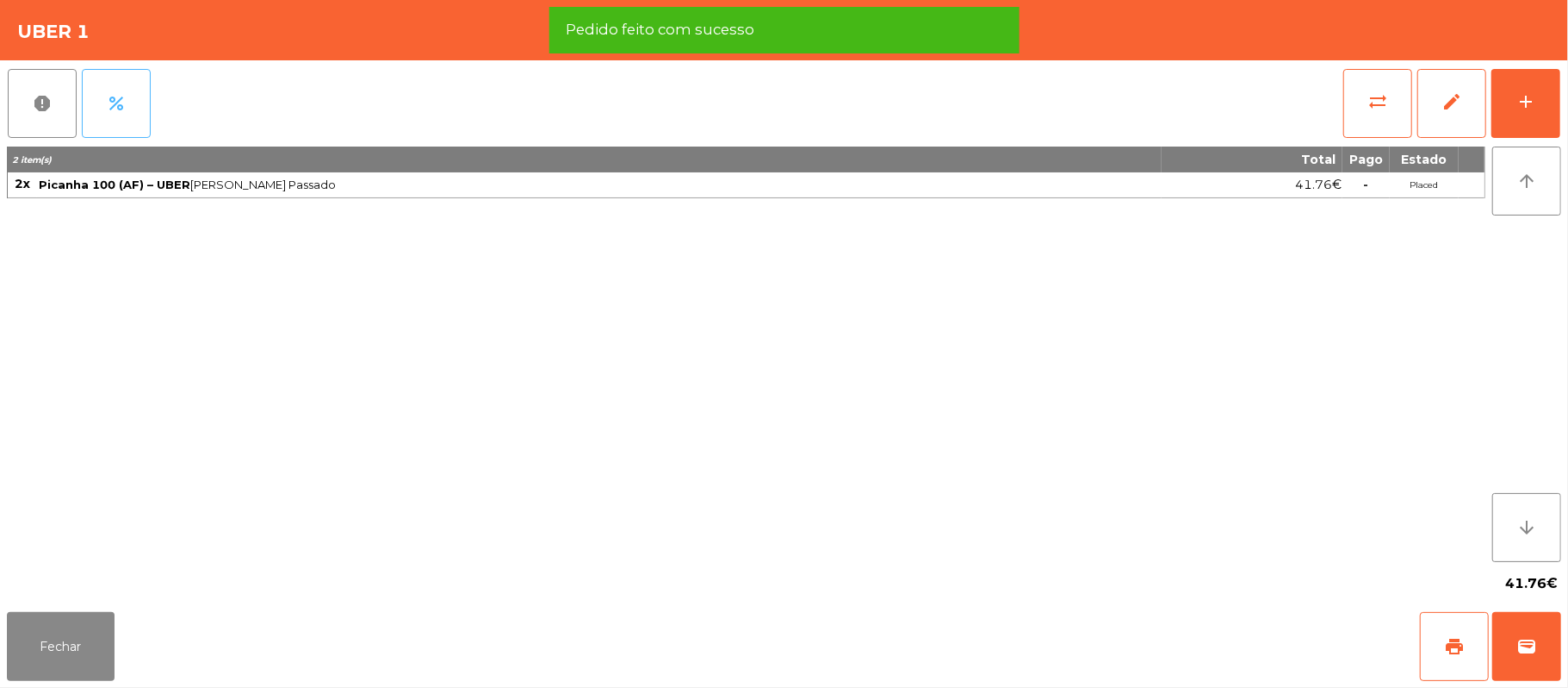
click at [106, 106] on span "percent" at bounding box center [116, 104] width 21 height 21
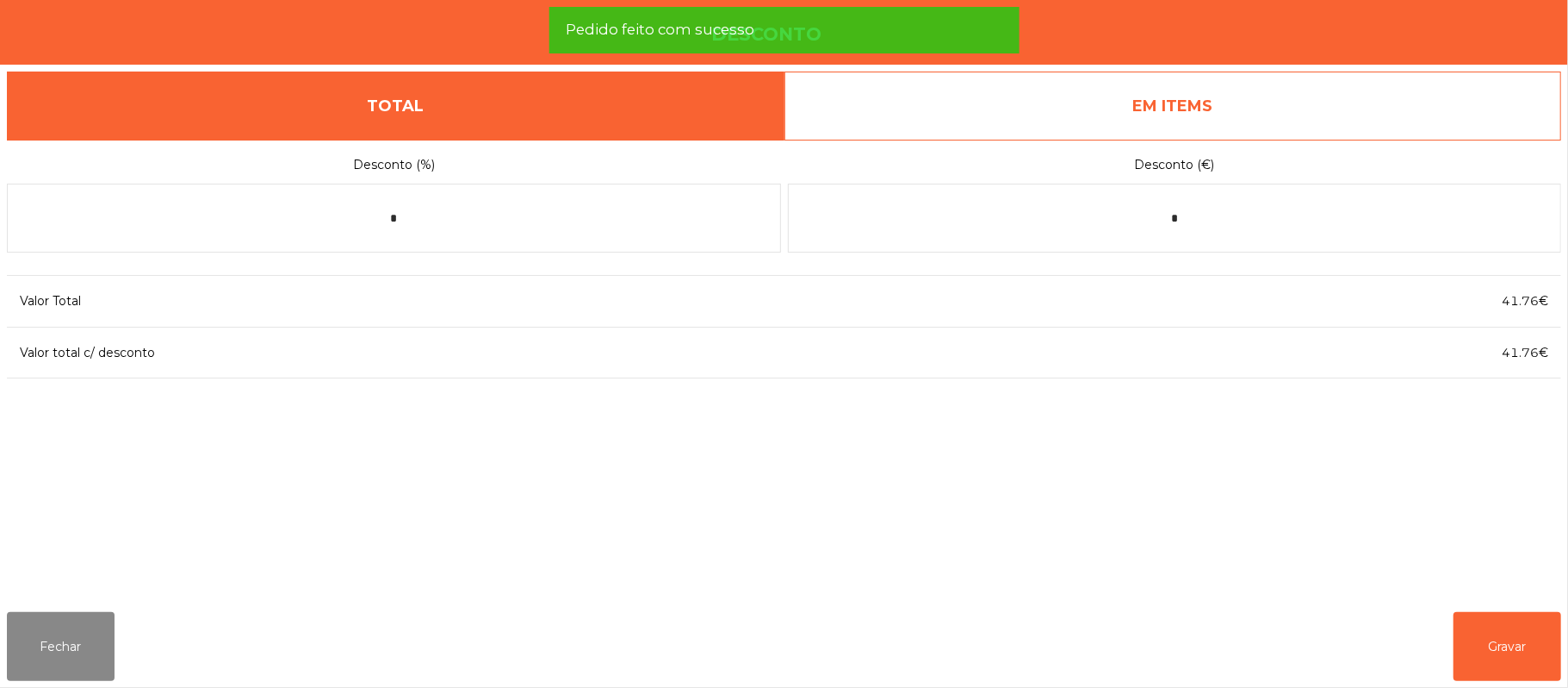
click at [1229, 110] on link "EM ITEMS" at bounding box center [1173, 106] width 777 height 69
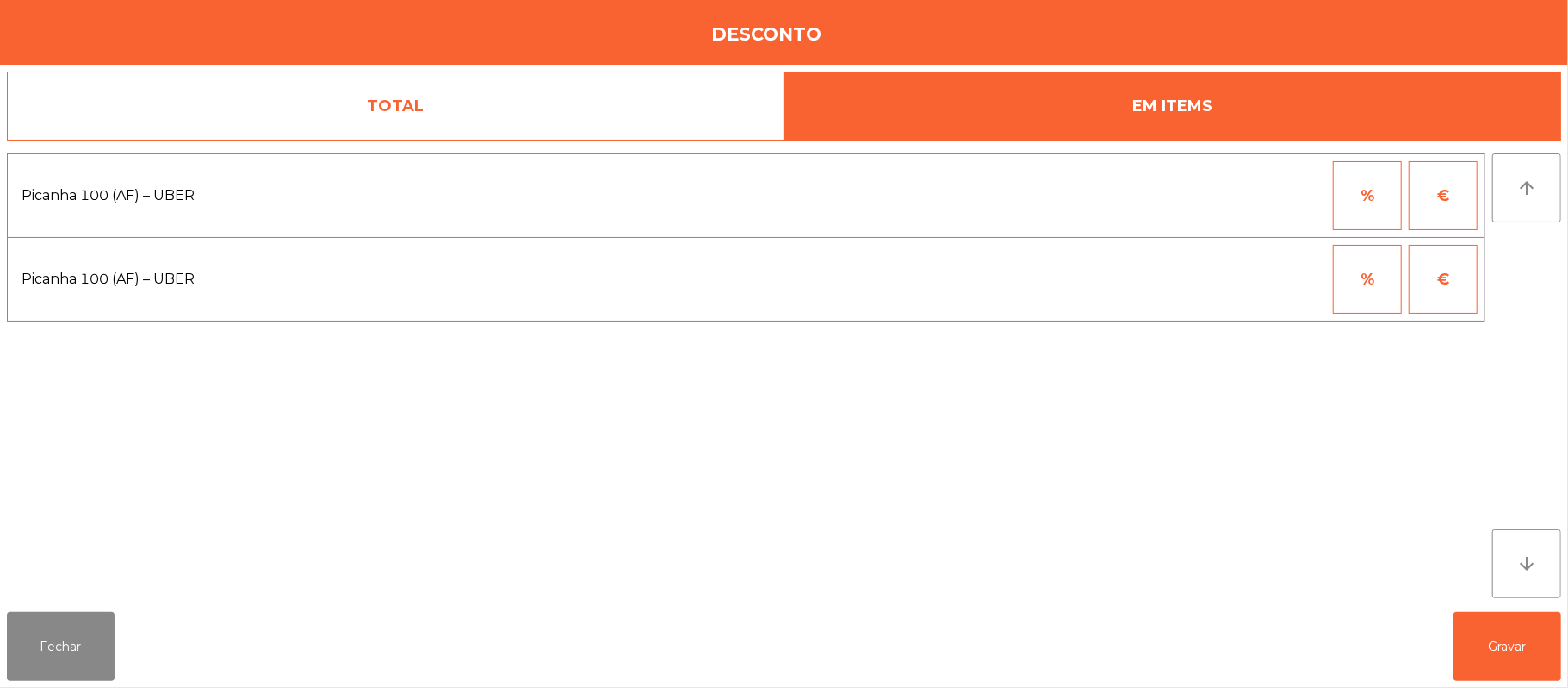
click at [1362, 201] on button "%" at bounding box center [1367, 195] width 69 height 69
click at [1261, 201] on input "*" at bounding box center [1283, 195] width 86 height 69
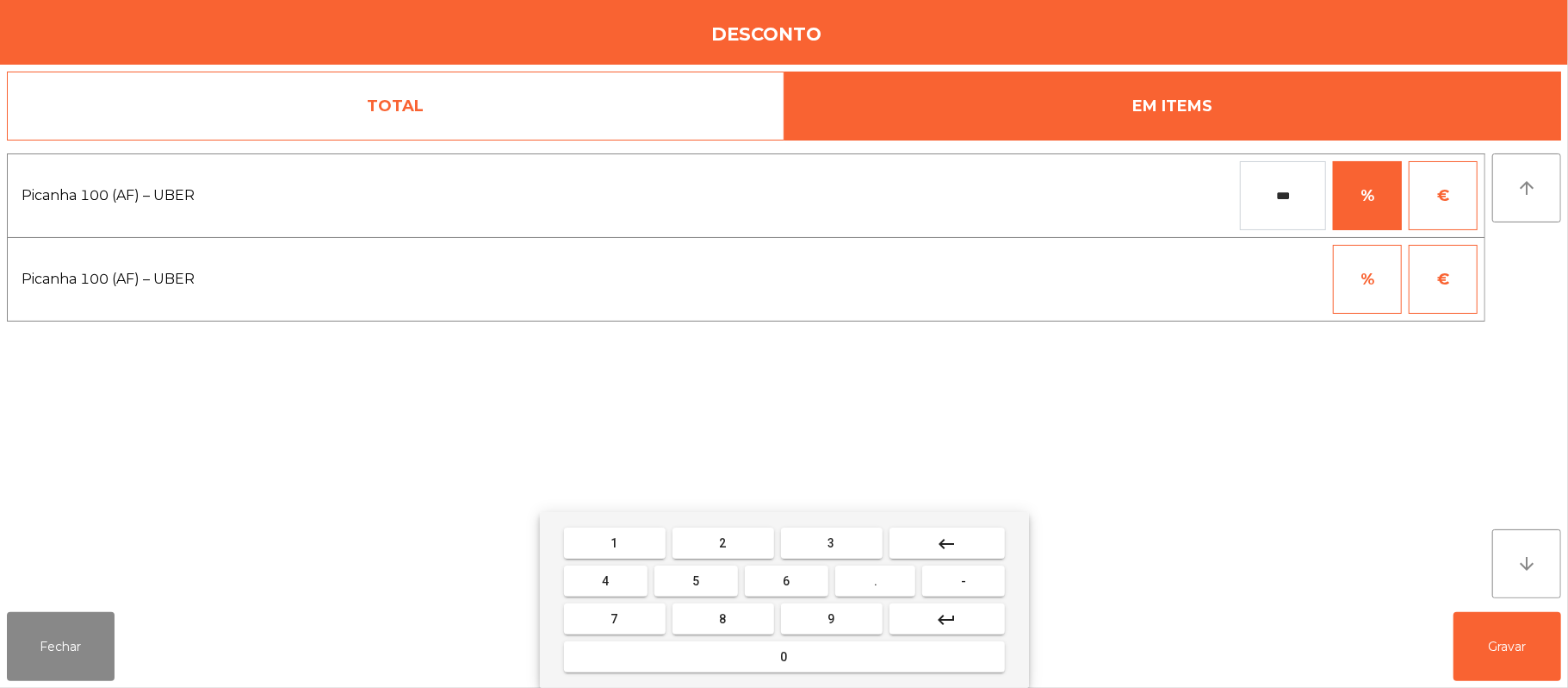
type input "***"
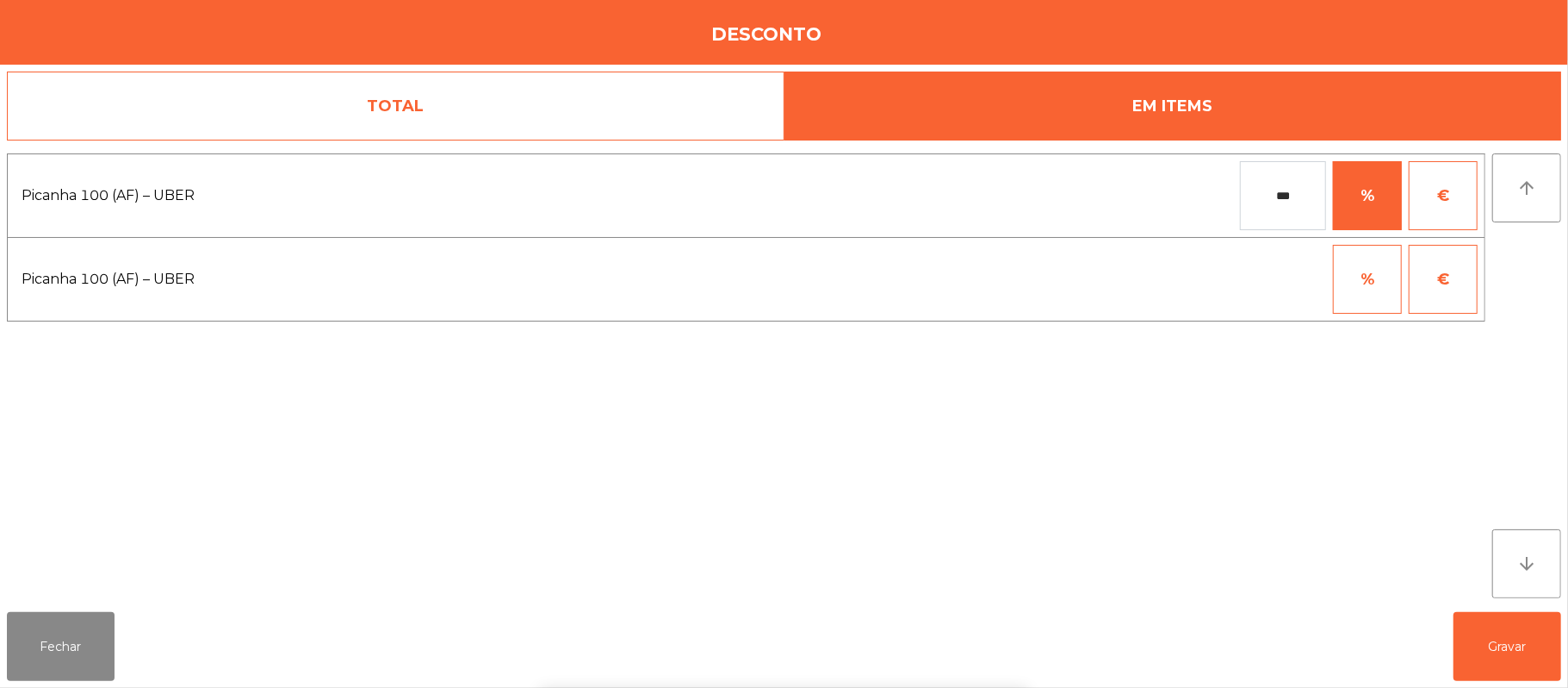
click at [1500, 615] on div "1 2 3 keyboard_backspace 4 5 6 . - 7 8 9 keyboard_return 0" at bounding box center [784, 600] width 1568 height 176
click at [1529, 635] on button "Gravar" at bounding box center [1507, 646] width 107 height 69
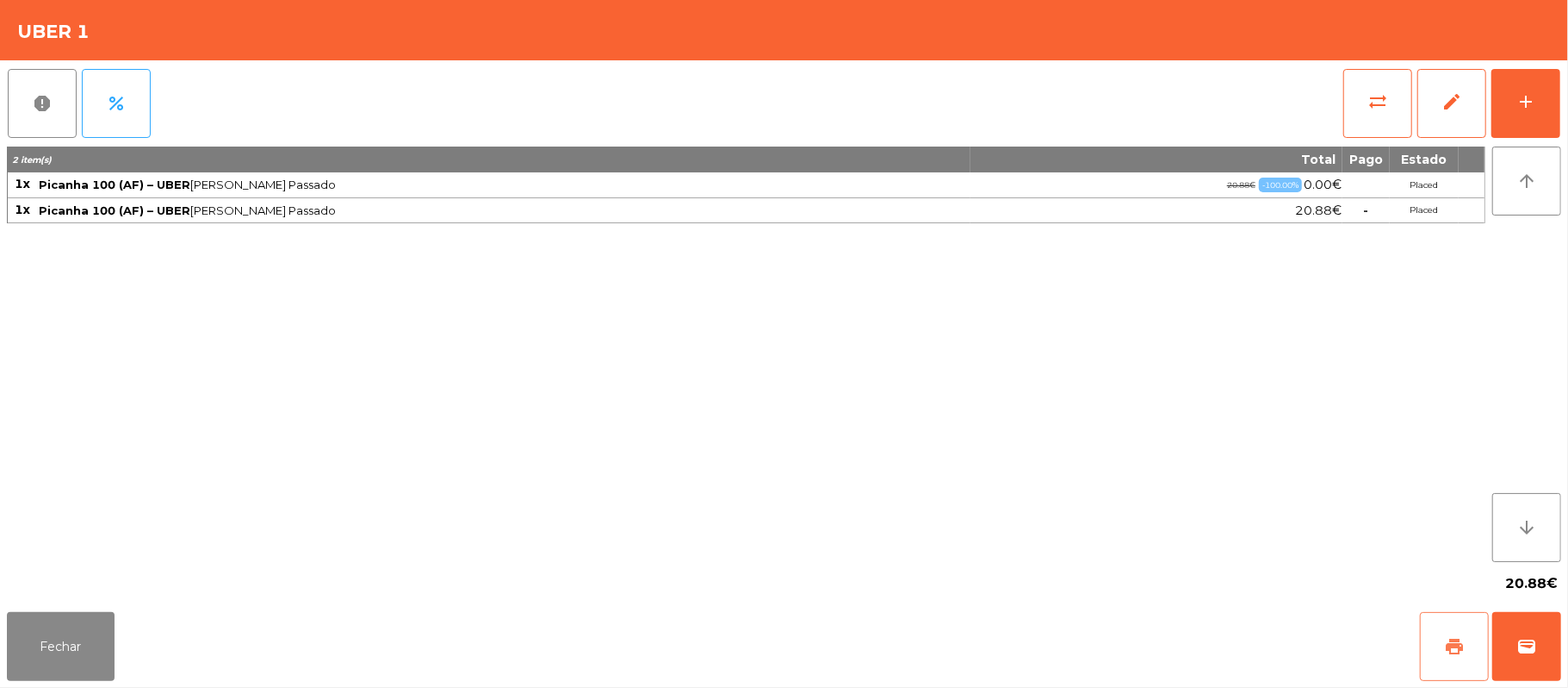
click at [1469, 624] on button "print" at bounding box center [1455, 646] width 69 height 69
click at [1529, 640] on span "wallet" at bounding box center [1528, 647] width 21 height 21
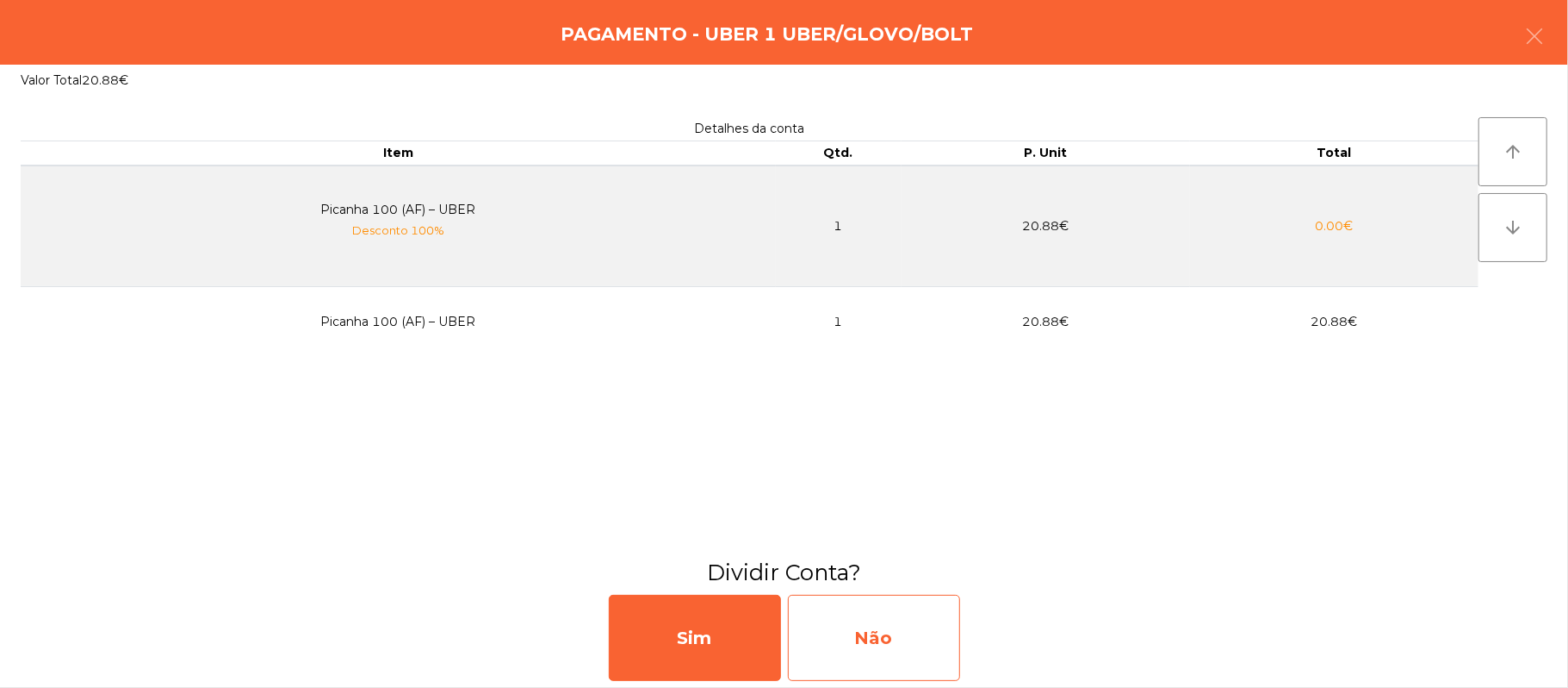
click at [868, 627] on div "Não" at bounding box center [874, 638] width 172 height 86
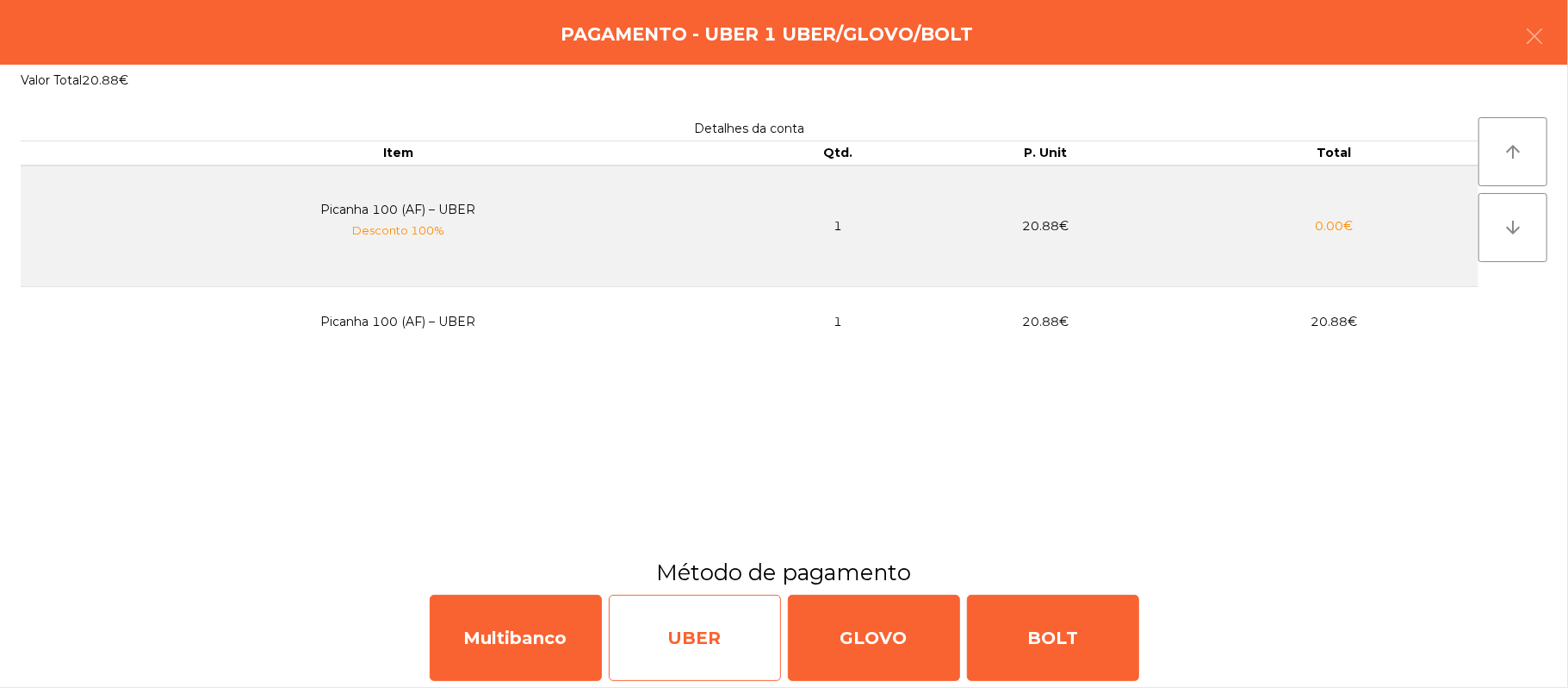
click at [704, 640] on div "UBER" at bounding box center [695, 638] width 172 height 86
select select "**"
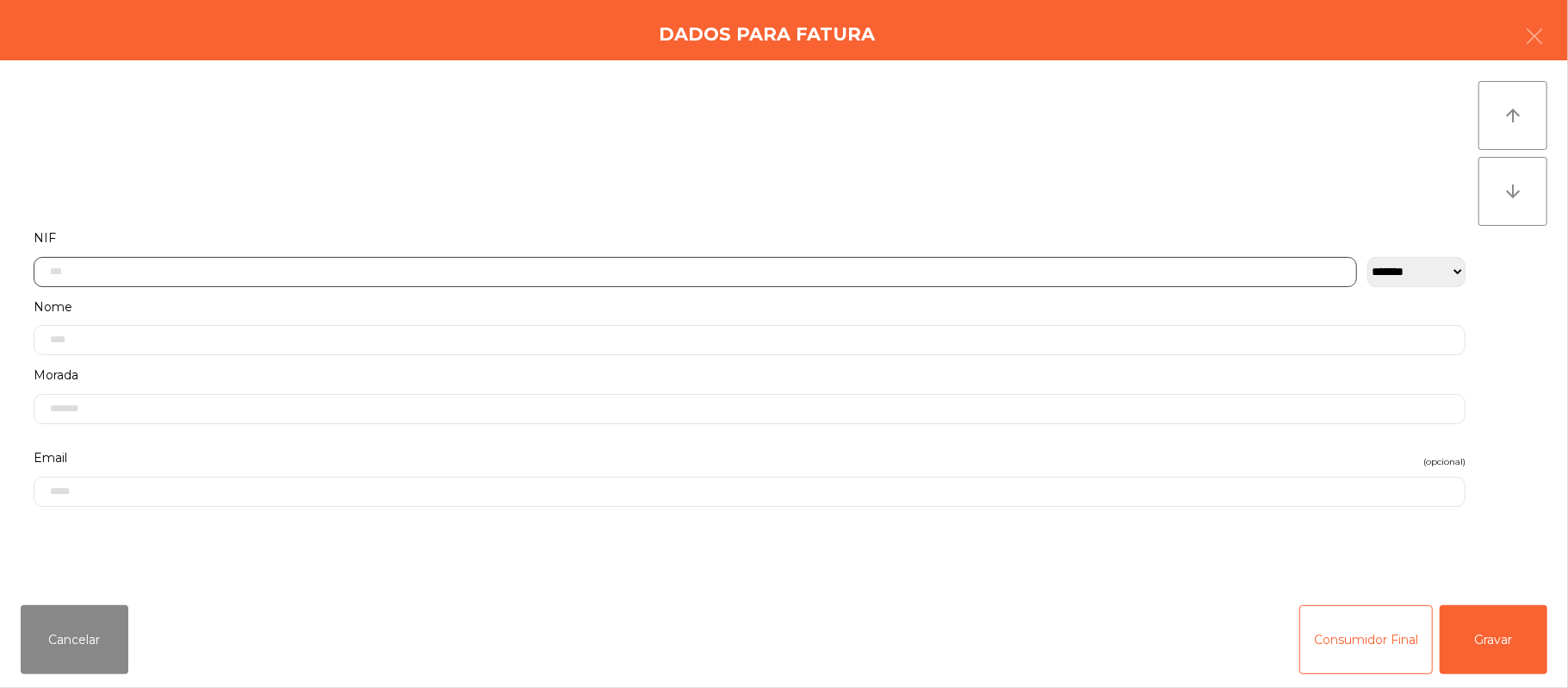
click at [594, 272] on input "text" at bounding box center [695, 272] width 1324 height 30
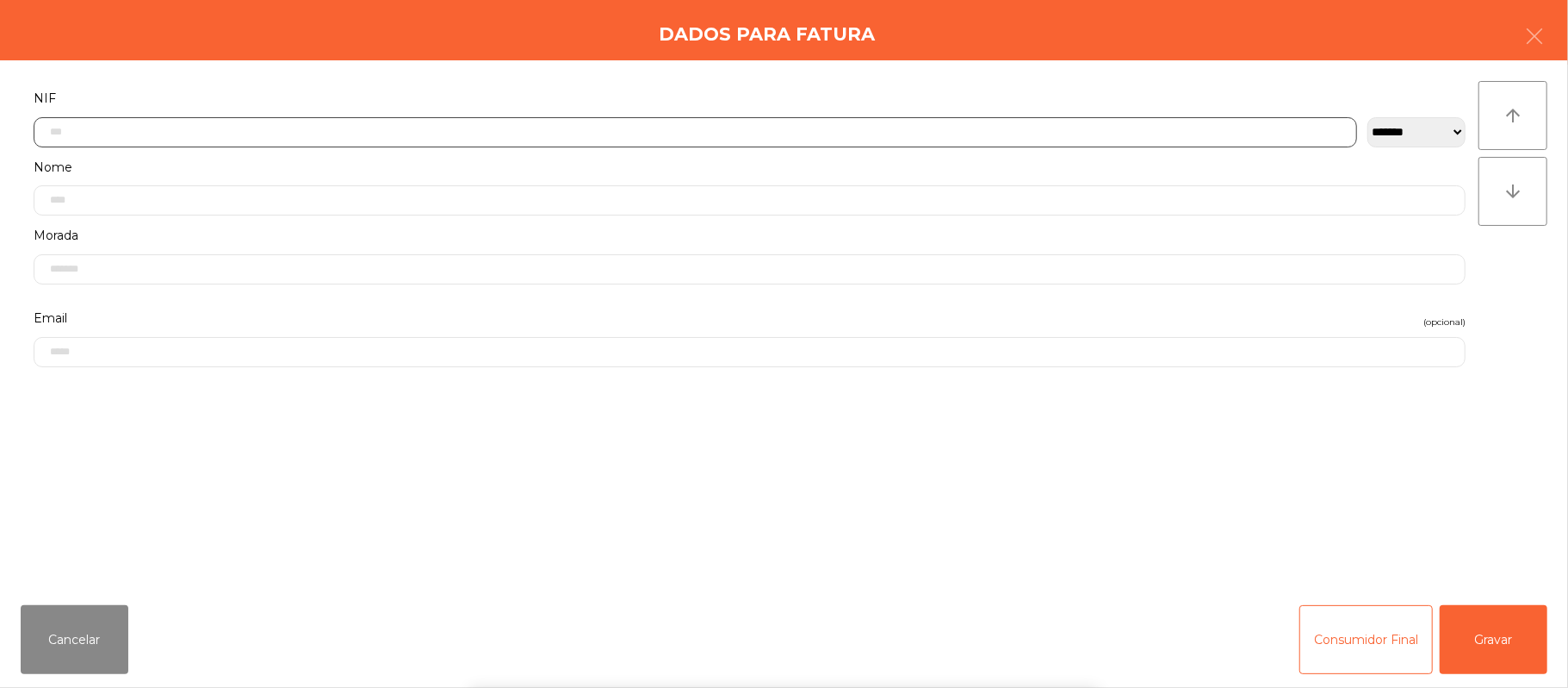
scroll to position [145, 0]
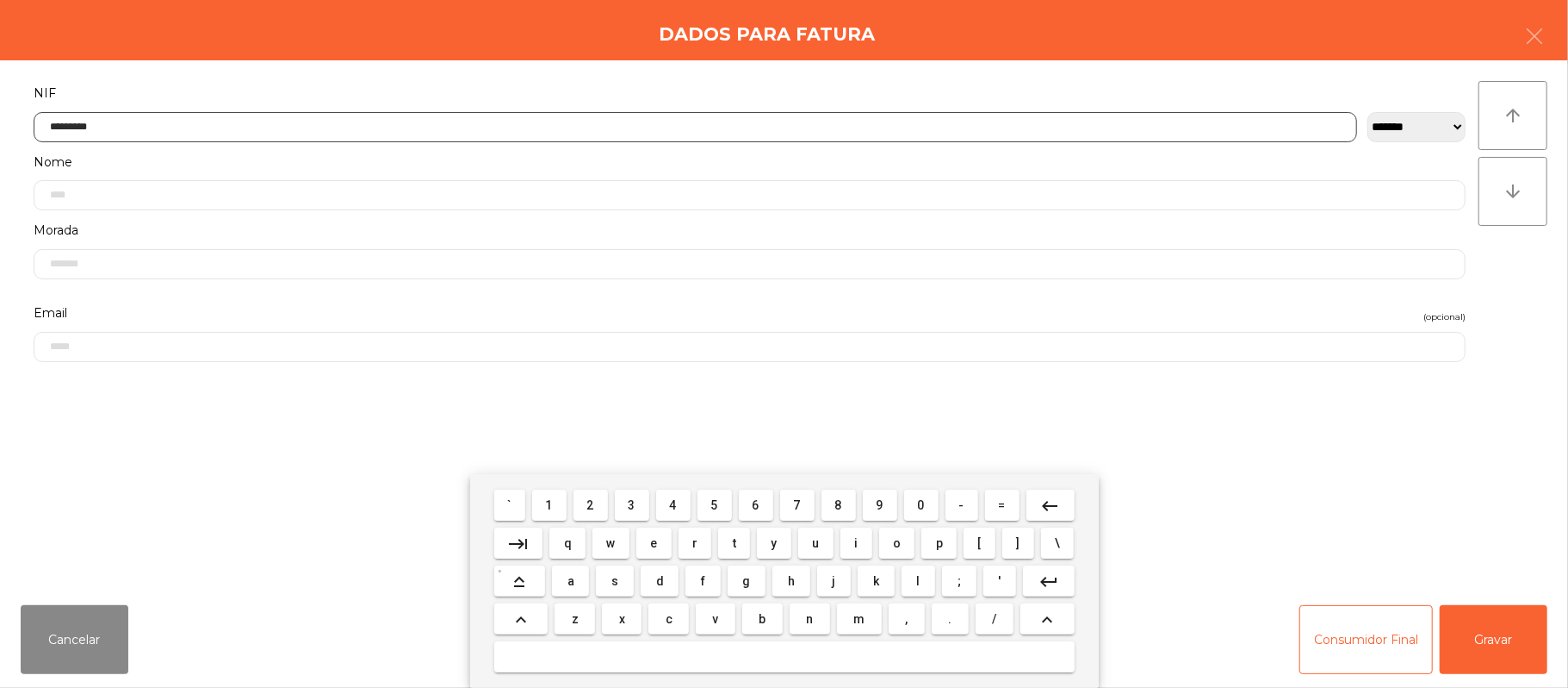
type input "*********"
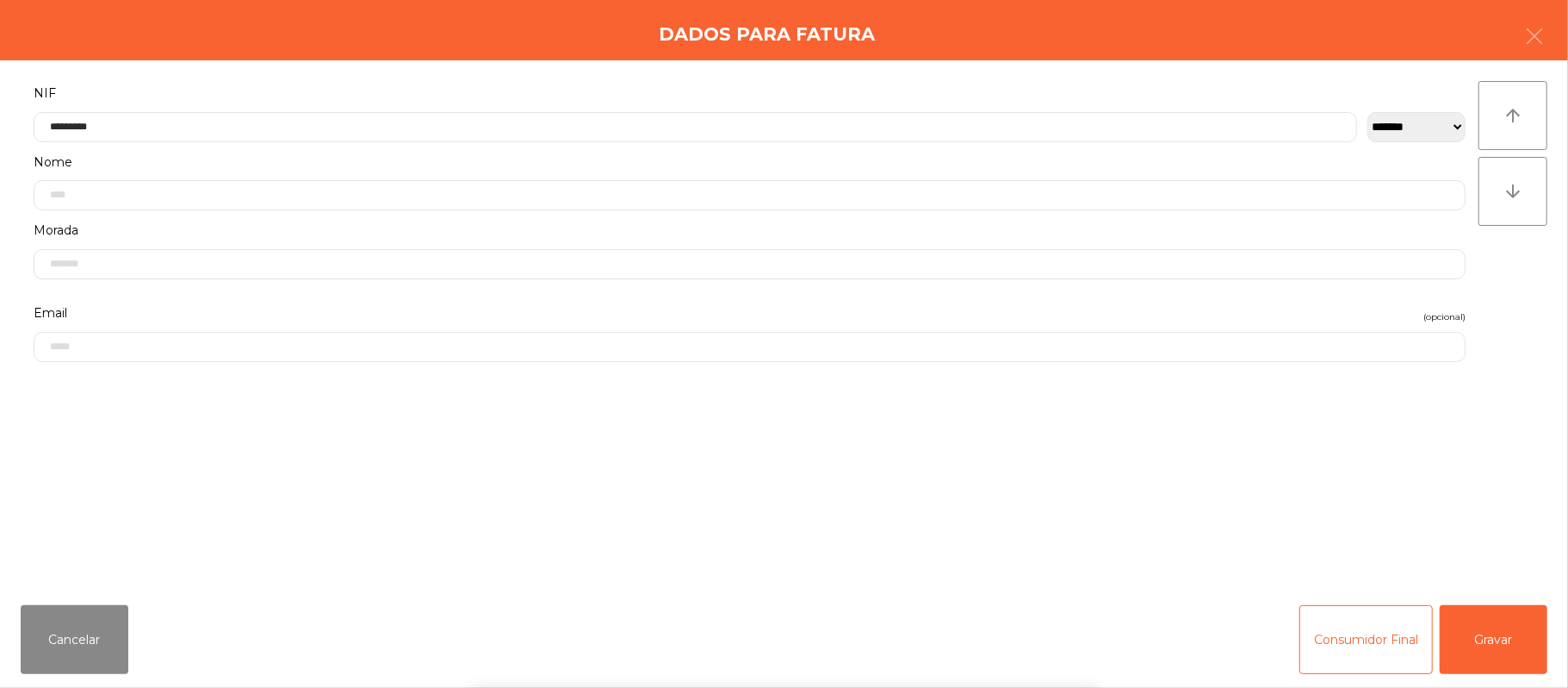
click at [1483, 629] on div "` 1 2 3 4 5 6 7 8 9 0 - = keyboard_backspace keyboard_tab q w e r t y u i o p […" at bounding box center [784, 581] width 1568 height 214
click at [1461, 641] on button "Gravar" at bounding box center [1494, 640] width 107 height 69
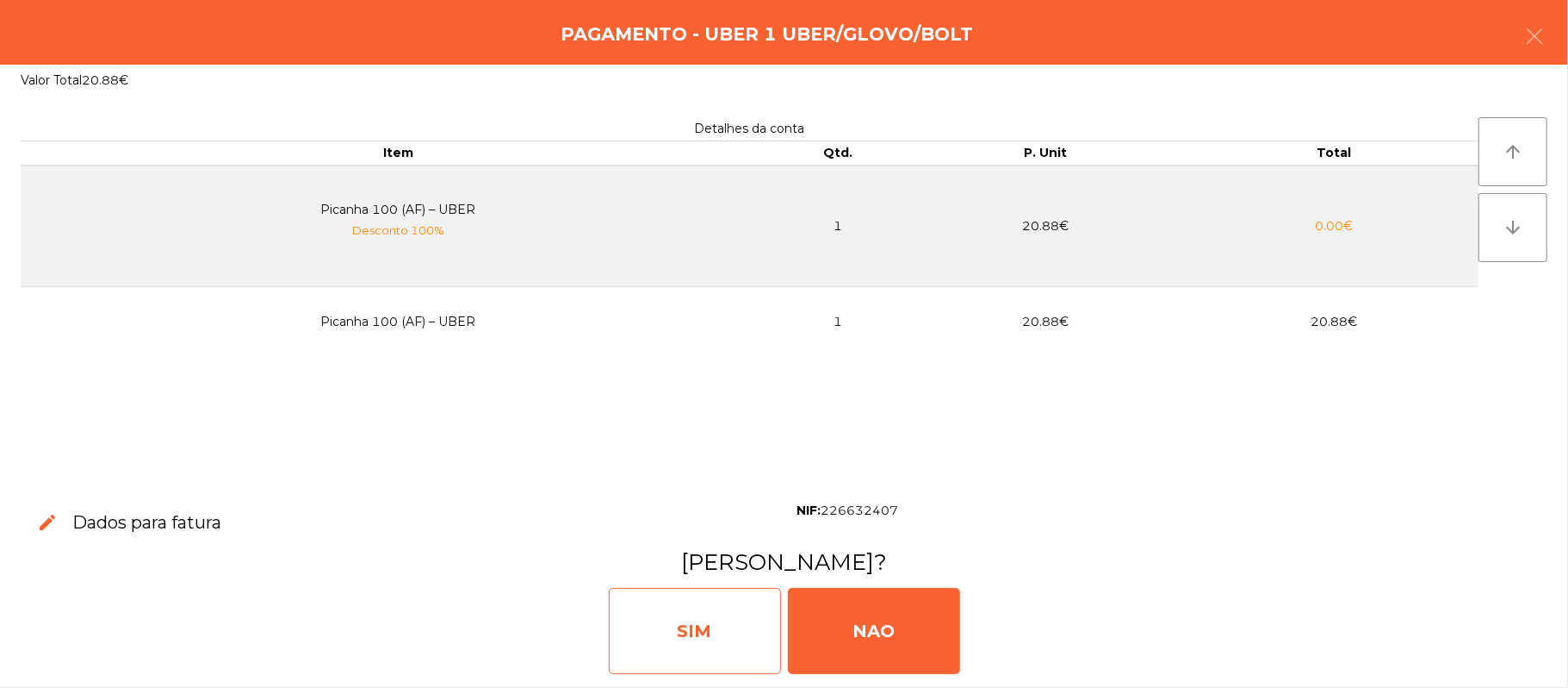
click at [696, 620] on div "SIM" at bounding box center [695, 631] width 172 height 86
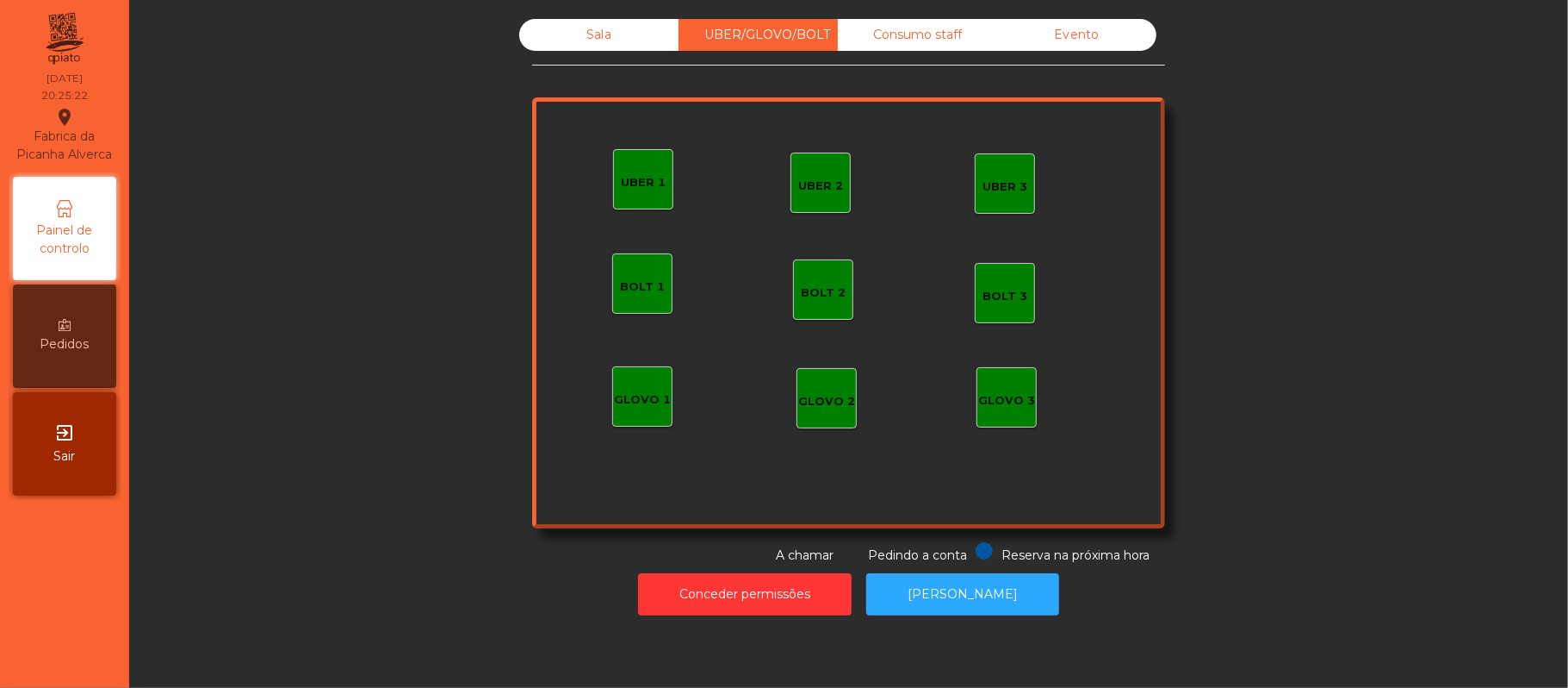
click at [600, 36] on div "Sala" at bounding box center [599, 35] width 159 height 32
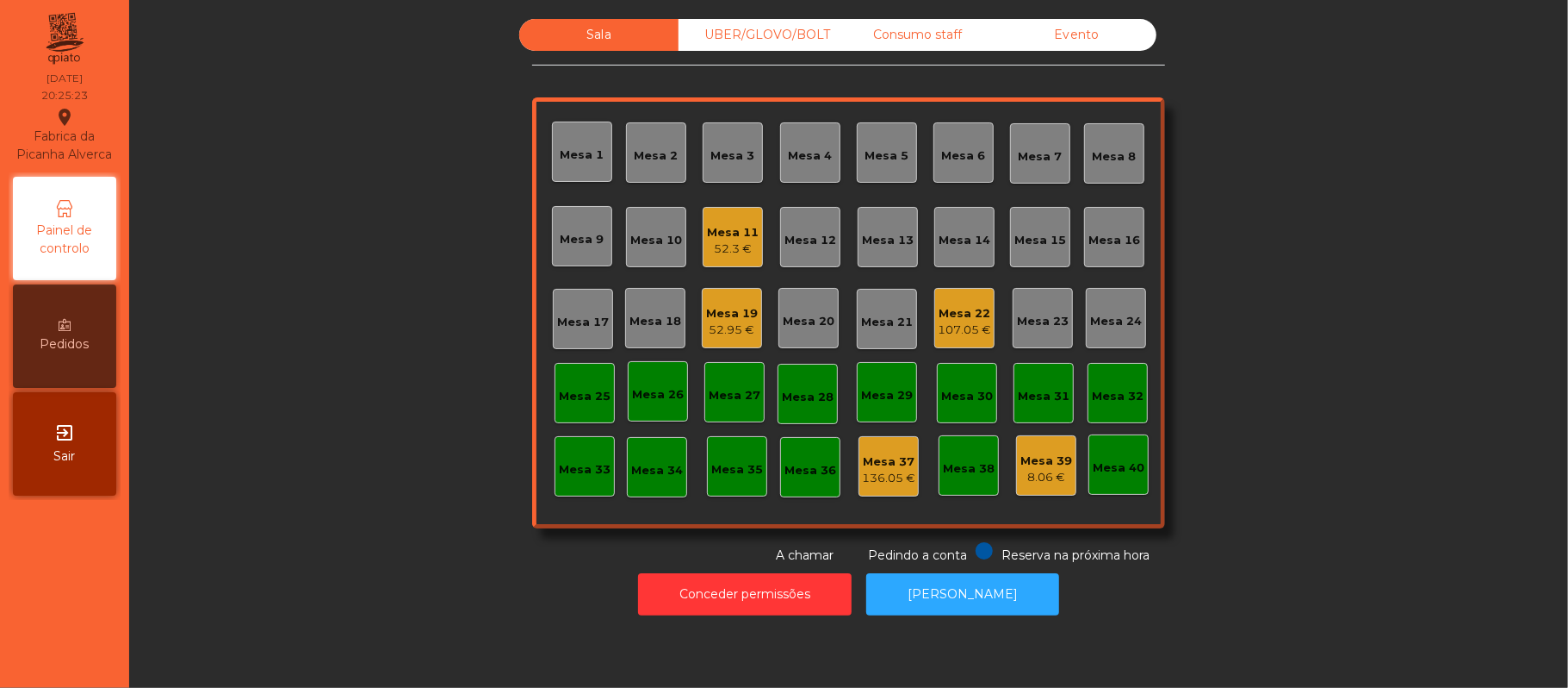
click at [579, 334] on div "Mesa 17" at bounding box center [583, 318] width 61 height 61
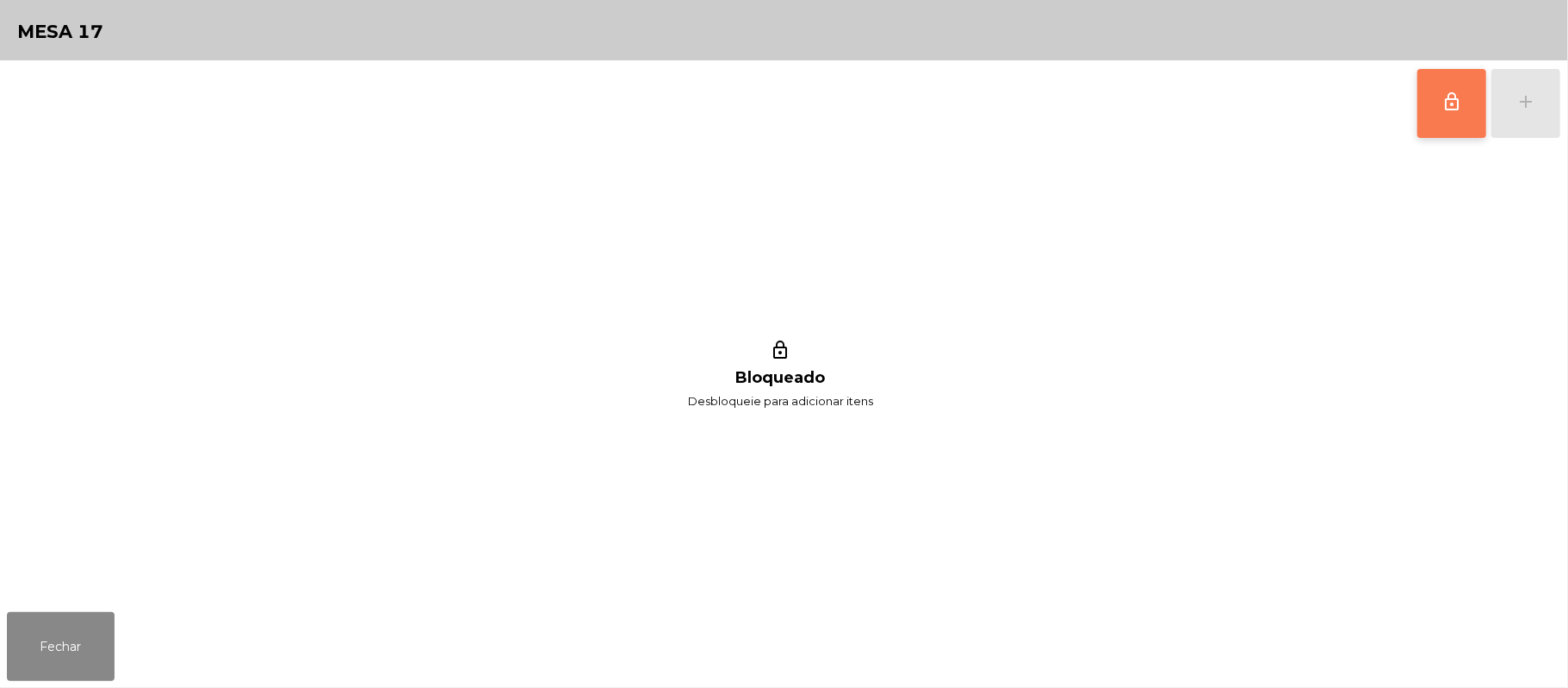
click at [1448, 107] on span "lock_outline" at bounding box center [1453, 102] width 21 height 21
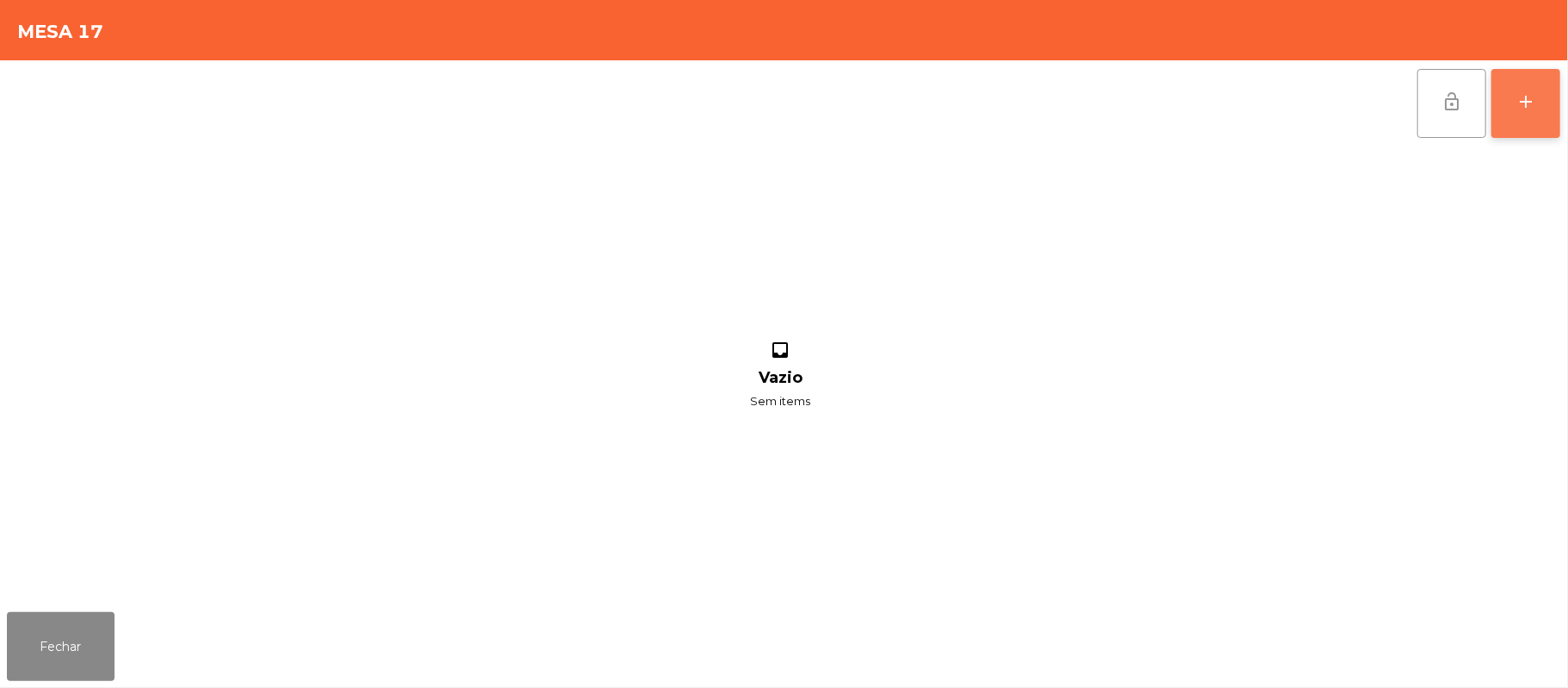
click at [1527, 105] on div "add" at bounding box center [1527, 102] width 21 height 21
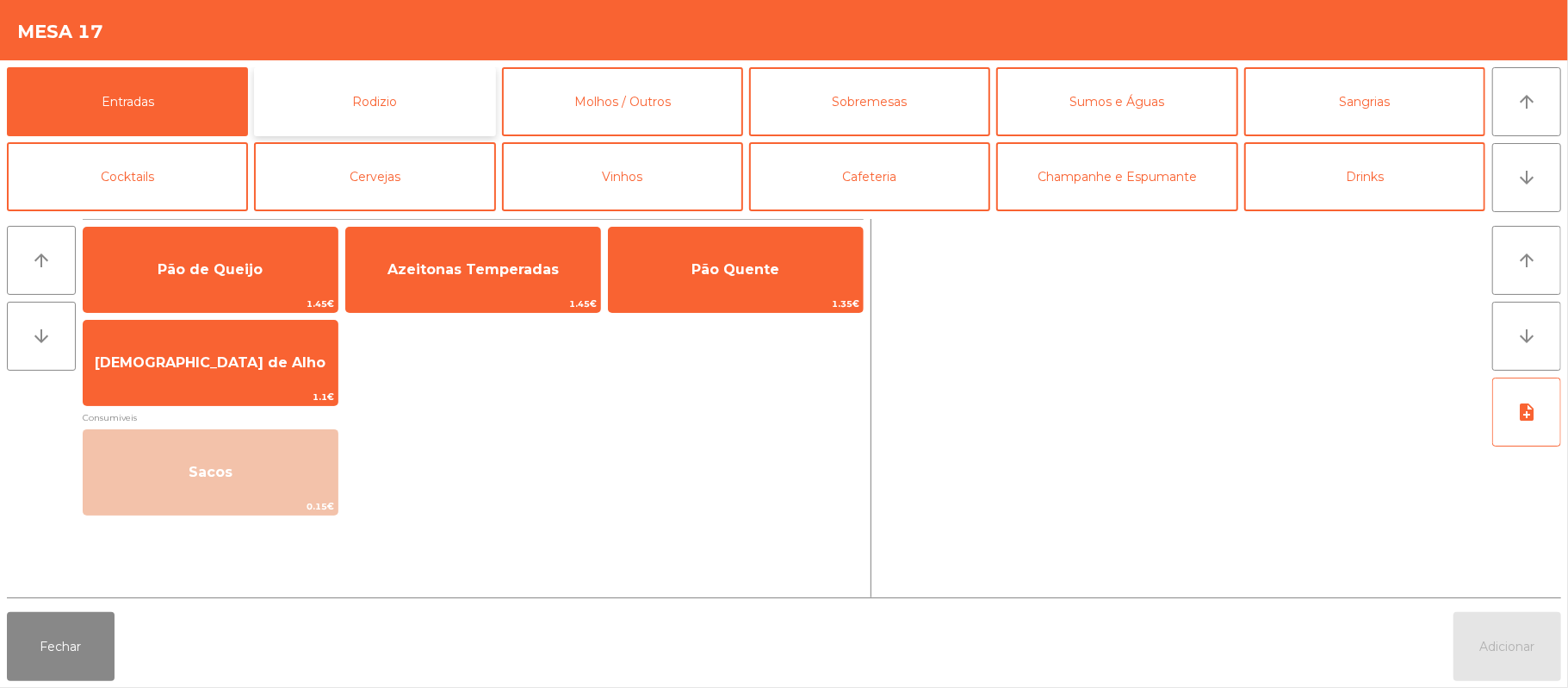
click at [383, 114] on button "Rodizio" at bounding box center [375, 101] width 241 height 69
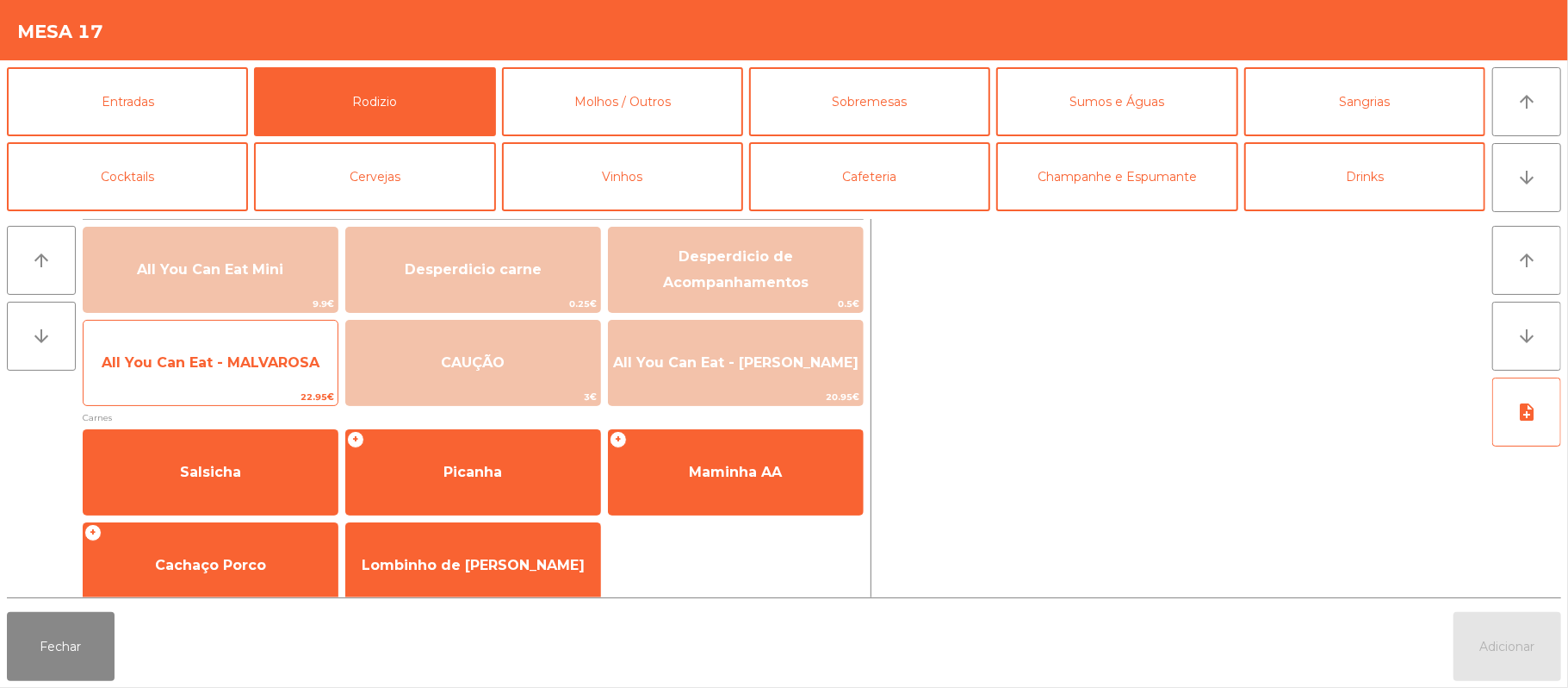
click at [159, 362] on span "All You Can Eat - MALVAROSA" at bounding box center [211, 362] width 218 height 17
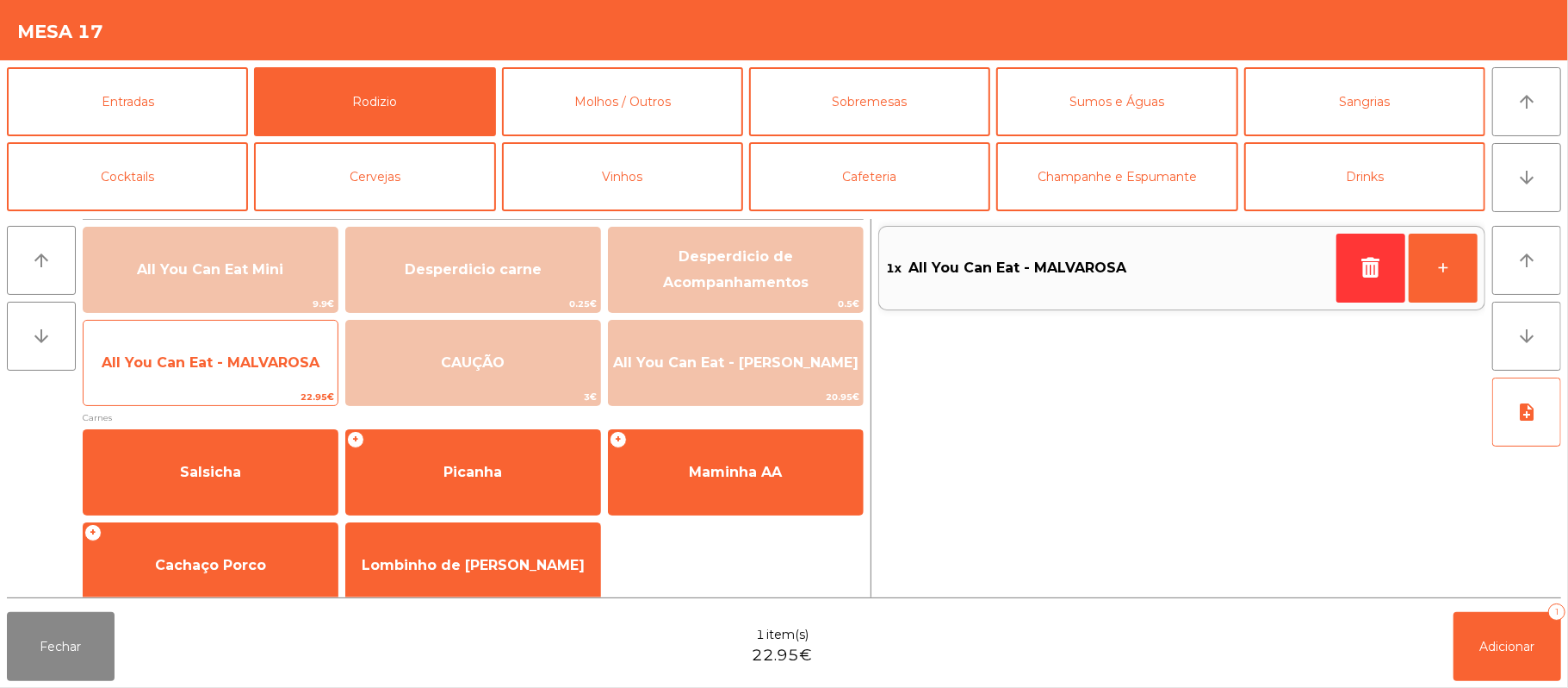
click at [170, 366] on span "All You Can Eat - MALVAROSA" at bounding box center [211, 362] width 218 height 17
click at [177, 370] on span "All You Can Eat - MALVAROSA" at bounding box center [211, 362] width 218 height 17
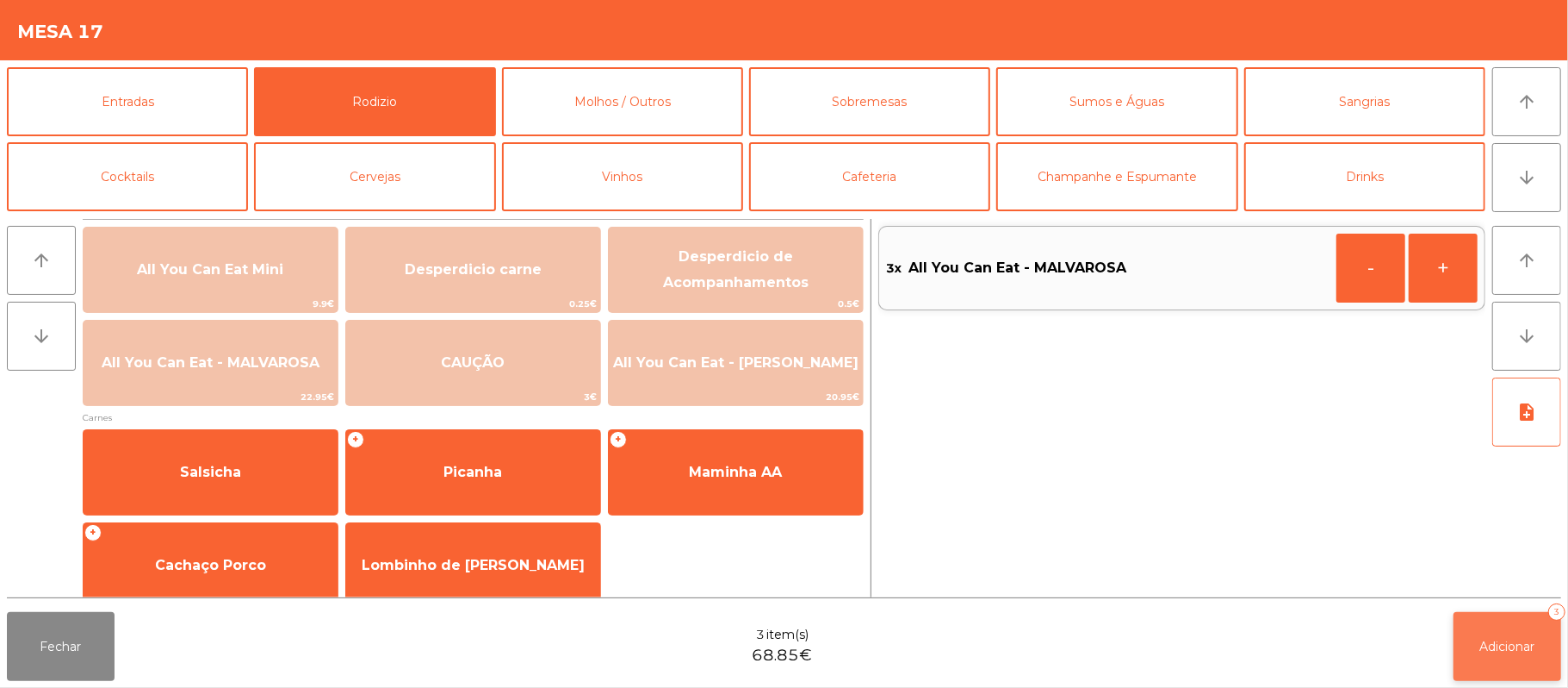
click at [1511, 642] on span "Adicionar" at bounding box center [1508, 647] width 55 height 16
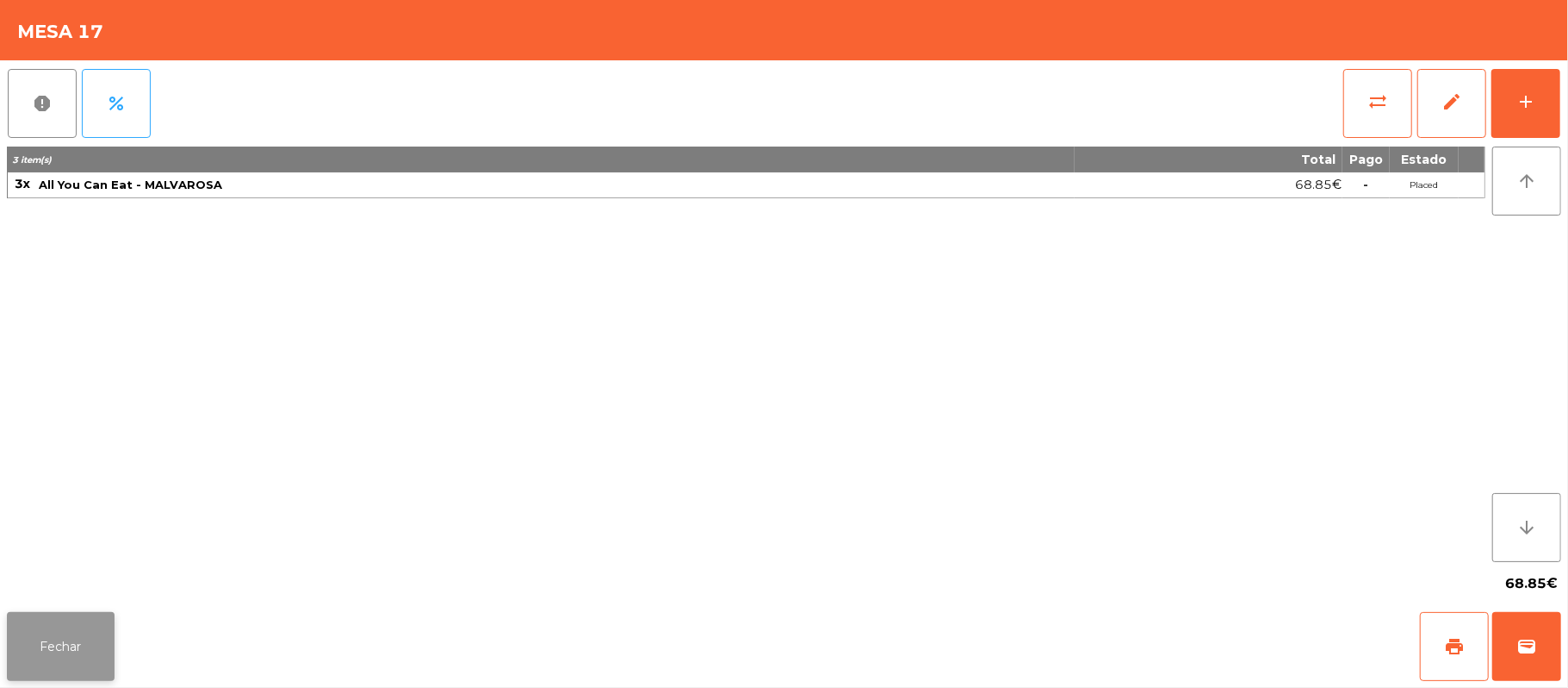
click at [101, 615] on button "Fechar" at bounding box center [61, 646] width 107 height 69
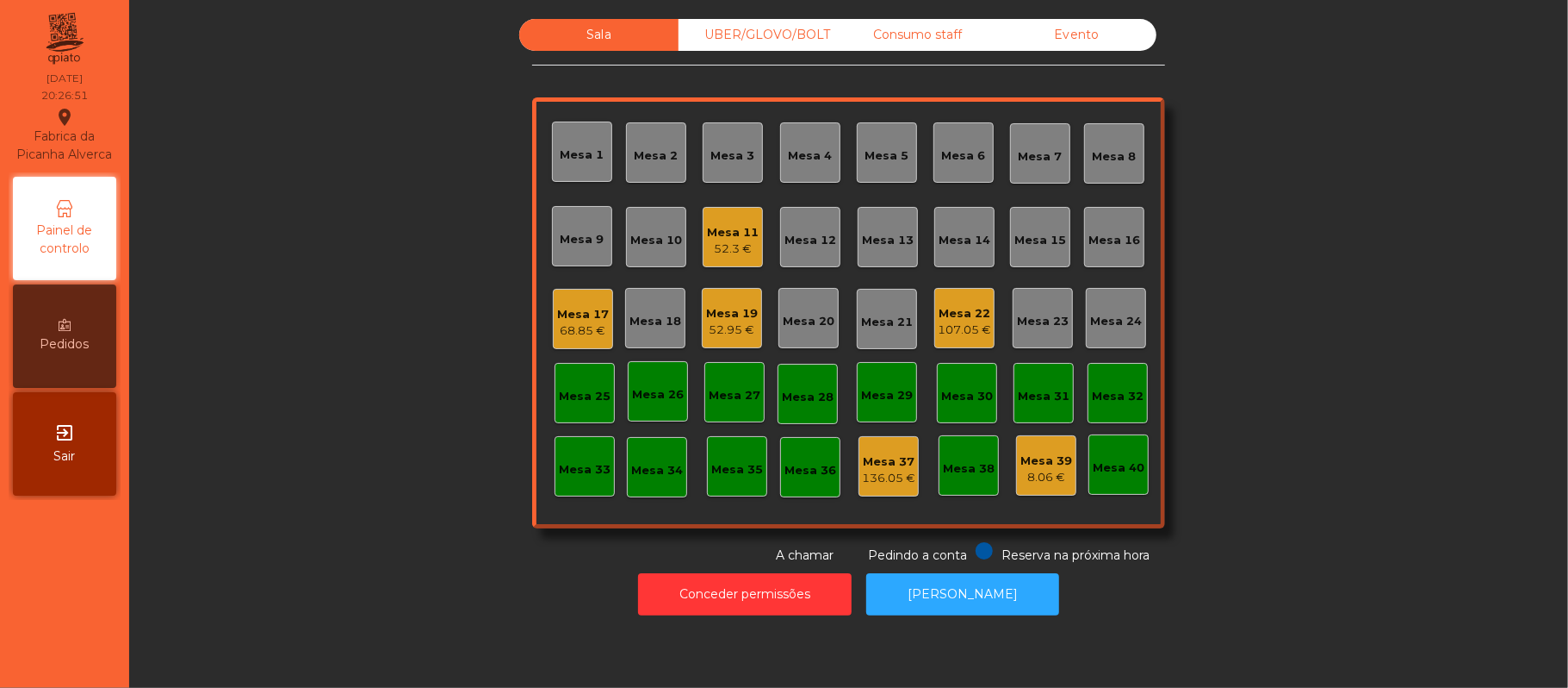
click at [1323, 347] on div "Sala UBER/[GEOGRAPHIC_DATA]/BOLT Consumo staff Evento Mesa 1 Mesa 2 [GEOGRAPHIC…" at bounding box center [849, 292] width 1393 height 545
click at [756, 35] on div "UBER/GLOVO/BOLT" at bounding box center [758, 35] width 159 height 32
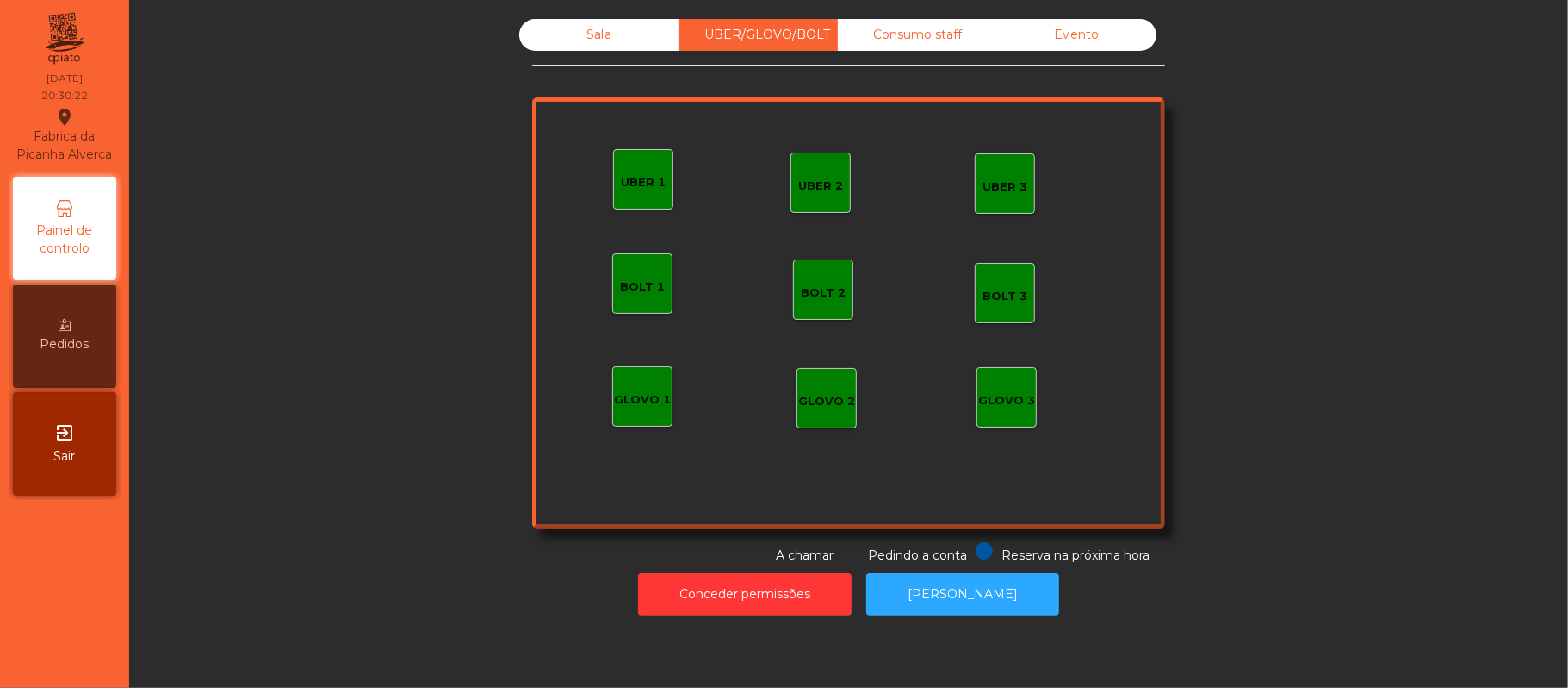
click at [648, 194] on div "UBER 1" at bounding box center [643, 179] width 61 height 61
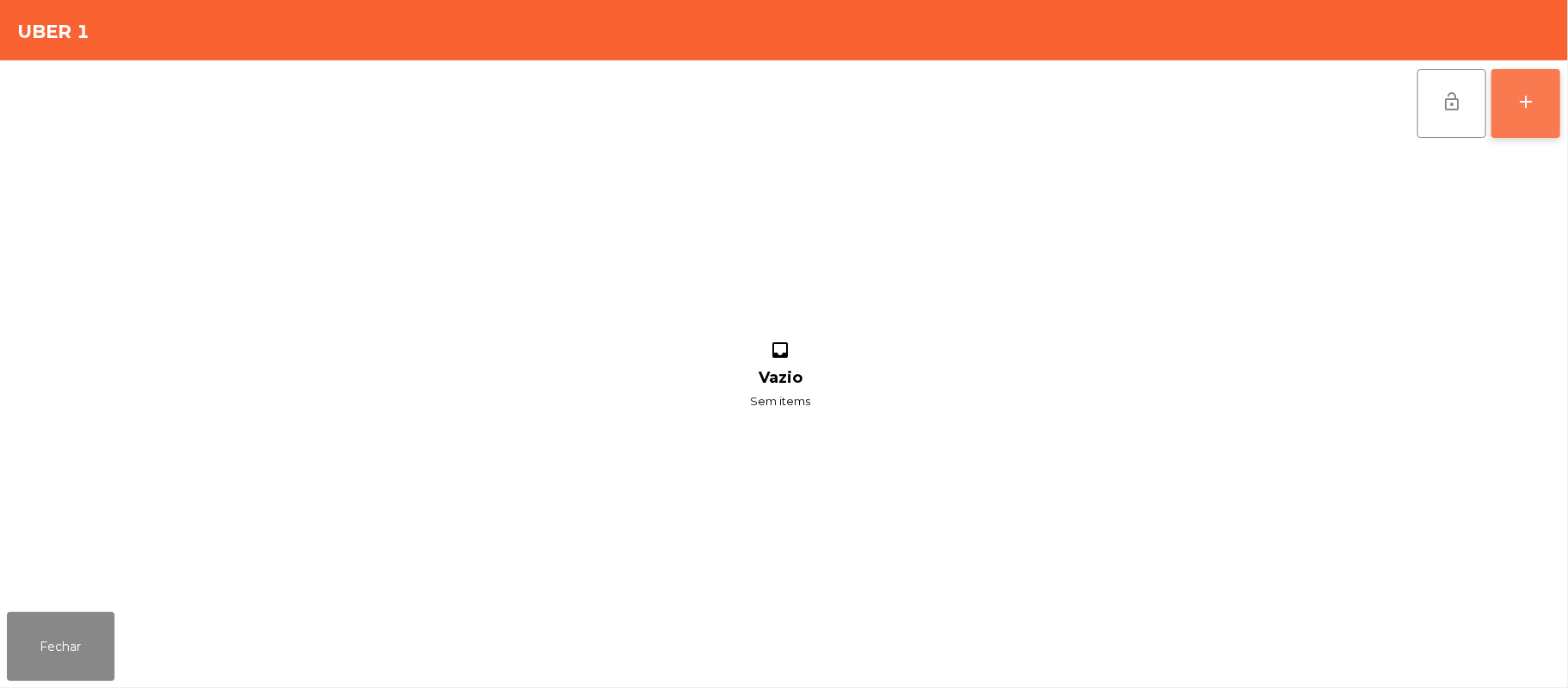
click at [1521, 121] on button "add" at bounding box center [1526, 103] width 69 height 69
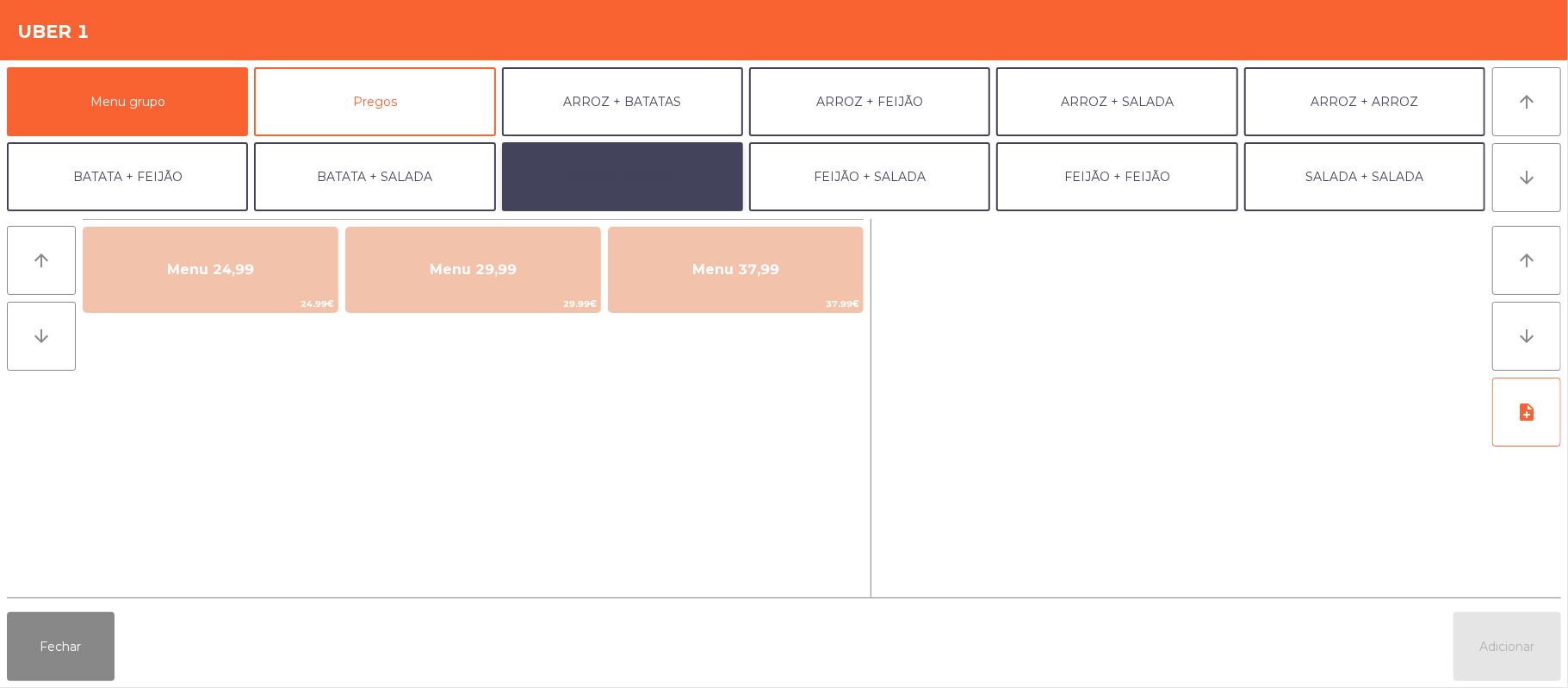
click at [669, 180] on button "BATATA + BATATA" at bounding box center [623, 177] width 241 height 69
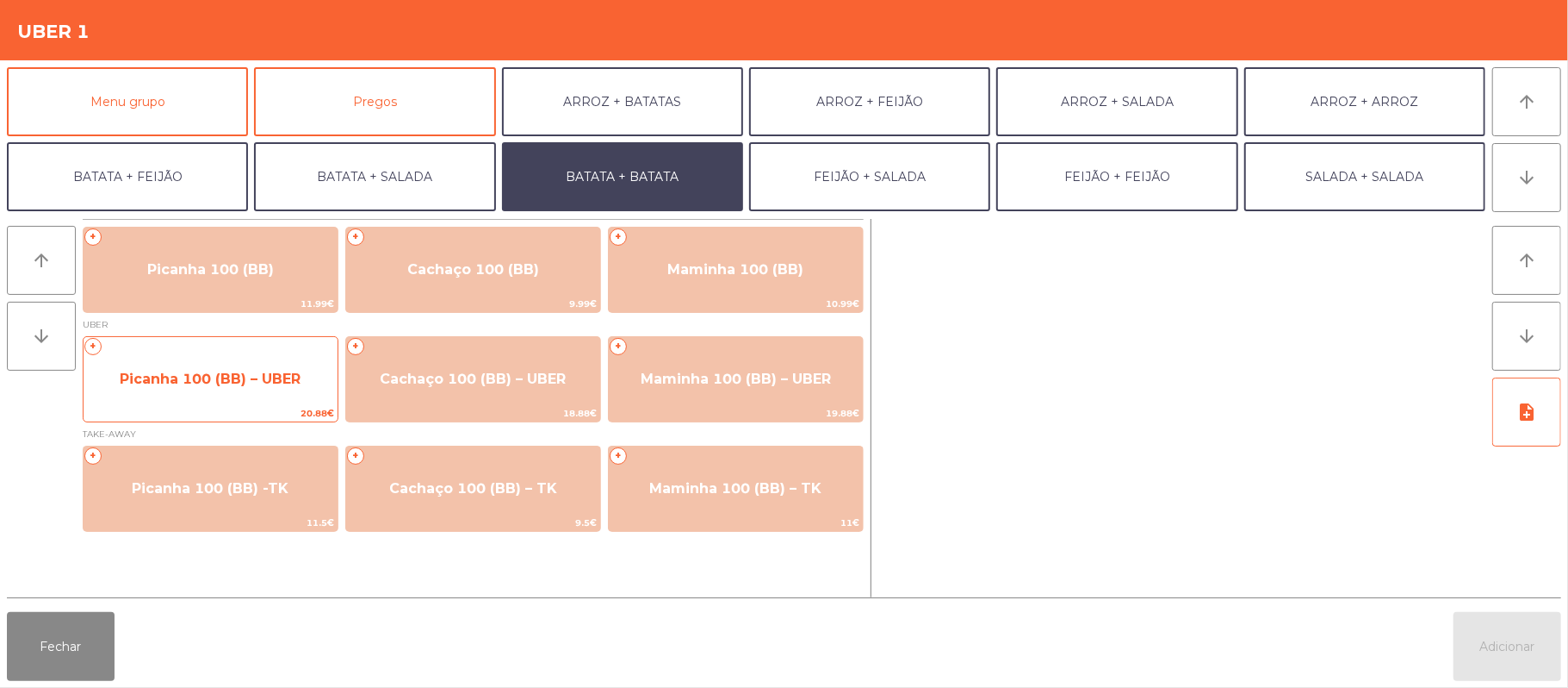
click at [282, 390] on span "Picanha 100 (BB) – UBER" at bounding box center [210, 378] width 254 height 47
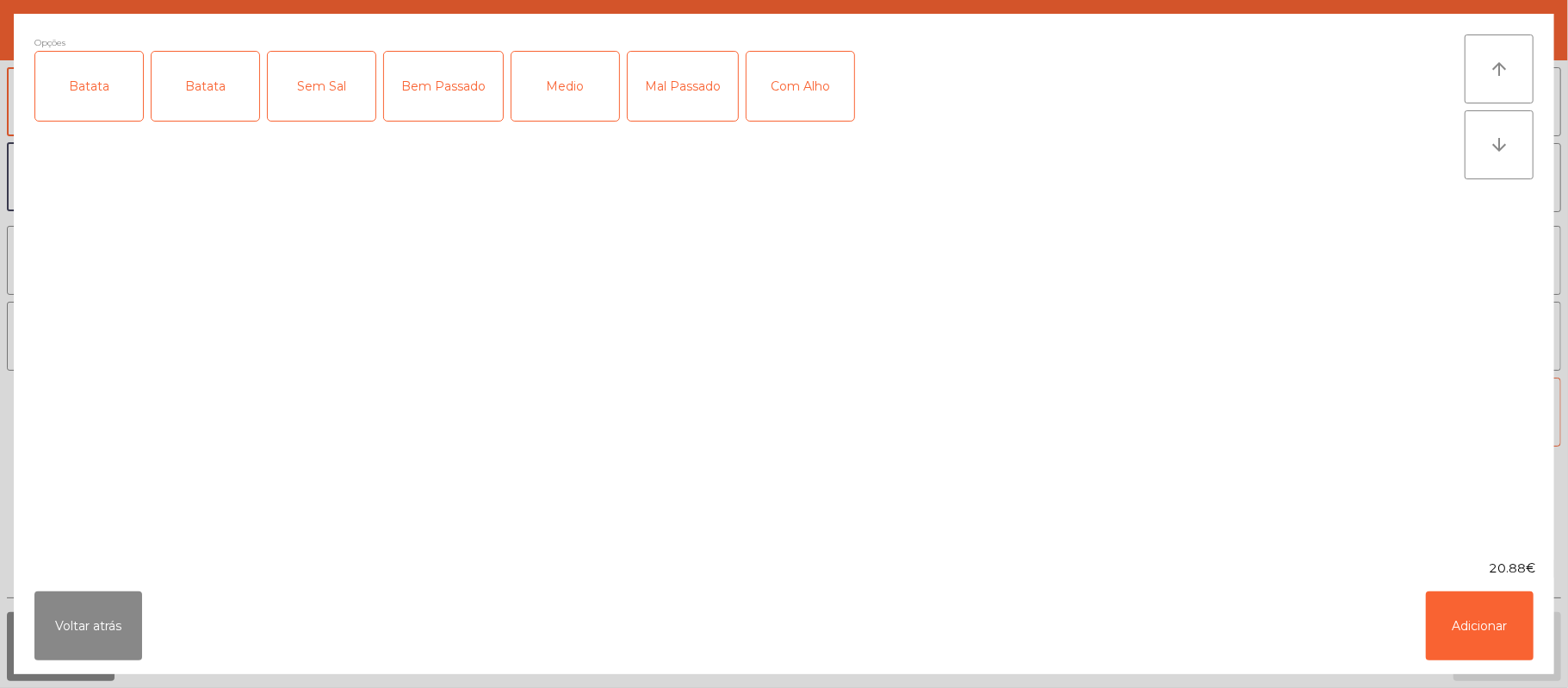
click at [86, 110] on div "Batata" at bounding box center [89, 86] width 107 height 69
click at [205, 98] on div "Batata" at bounding box center [205, 86] width 107 height 69
click at [204, 95] on div "Batata" at bounding box center [205, 86] width 107 height 69
click at [593, 106] on div "Medio" at bounding box center [565, 86] width 107 height 69
click at [807, 93] on div "Com Alho" at bounding box center [800, 86] width 107 height 69
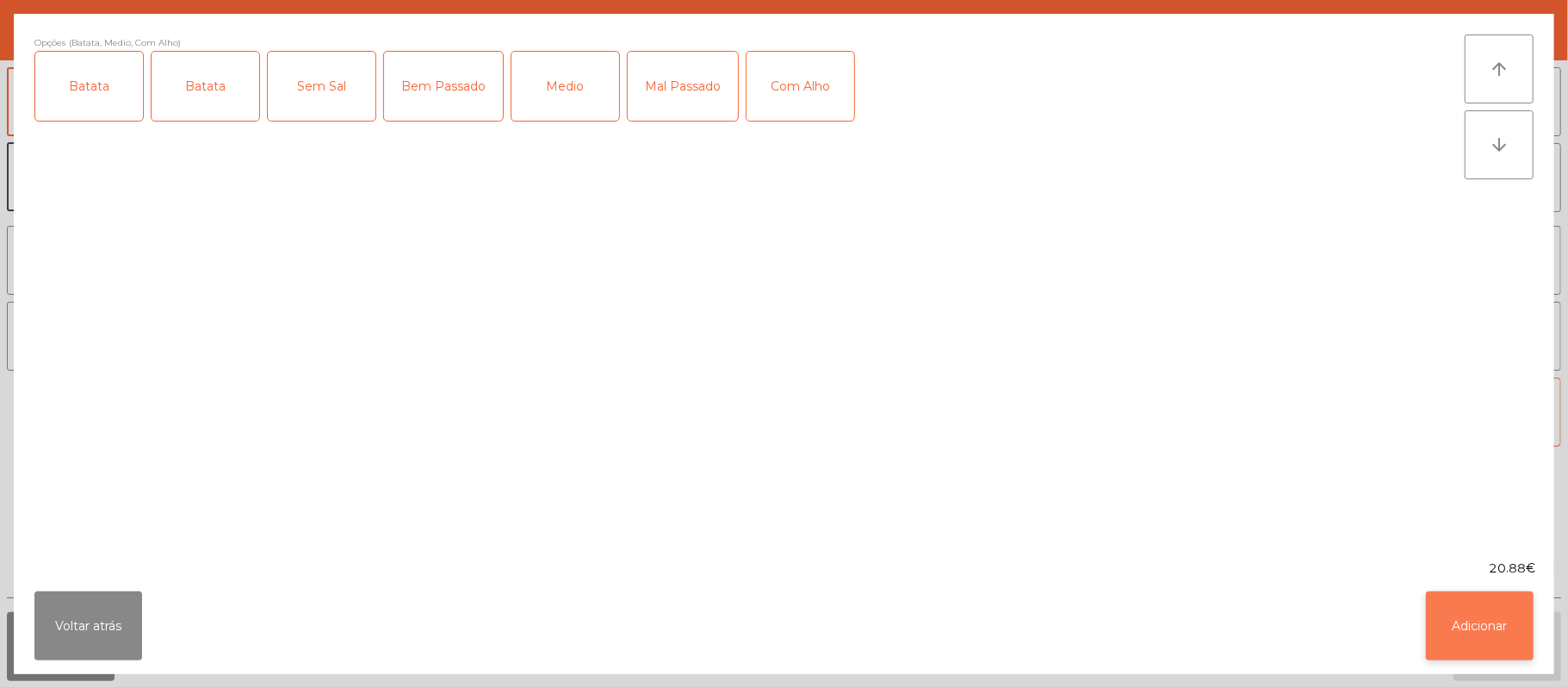
click at [1502, 615] on button "Adicionar" at bounding box center [1480, 626] width 107 height 69
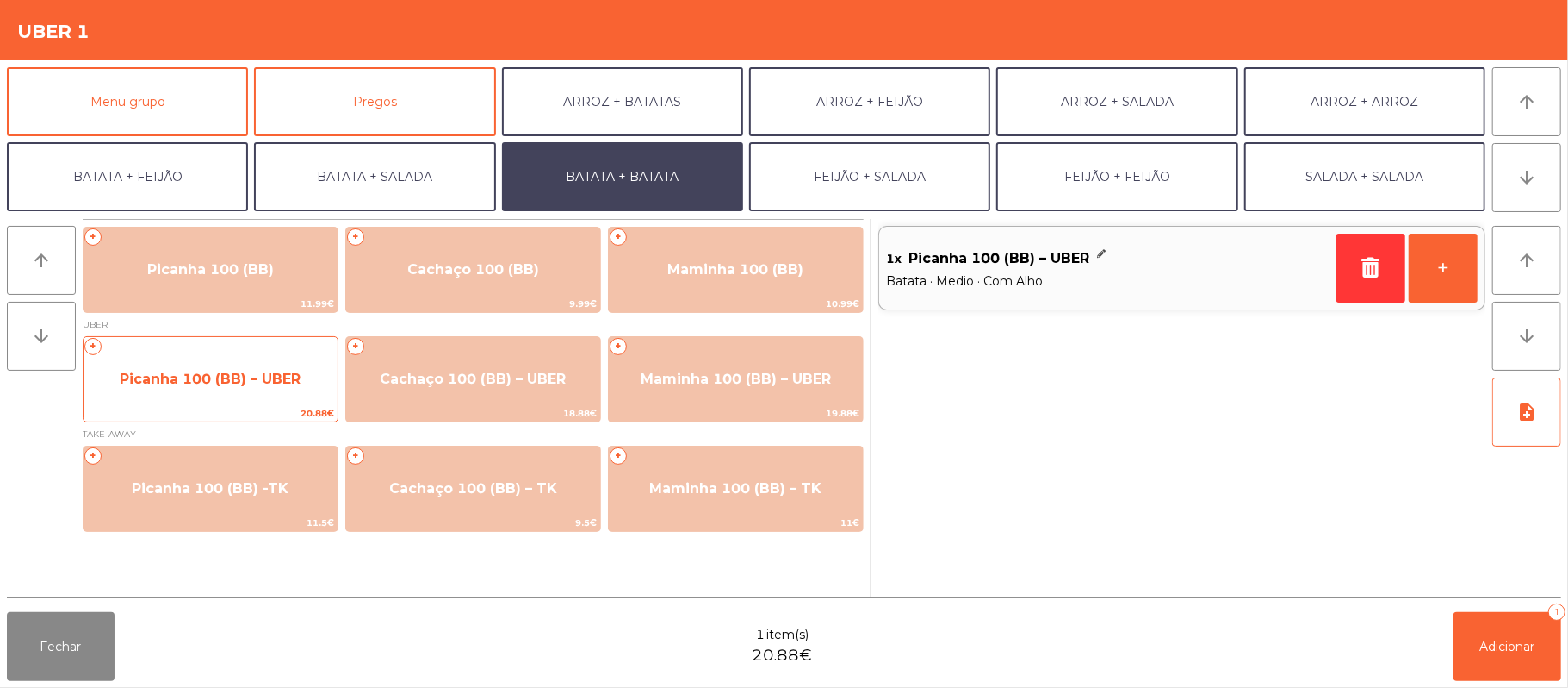
click at [230, 390] on span "Picanha 100 (BB) – UBER" at bounding box center [210, 378] width 254 height 47
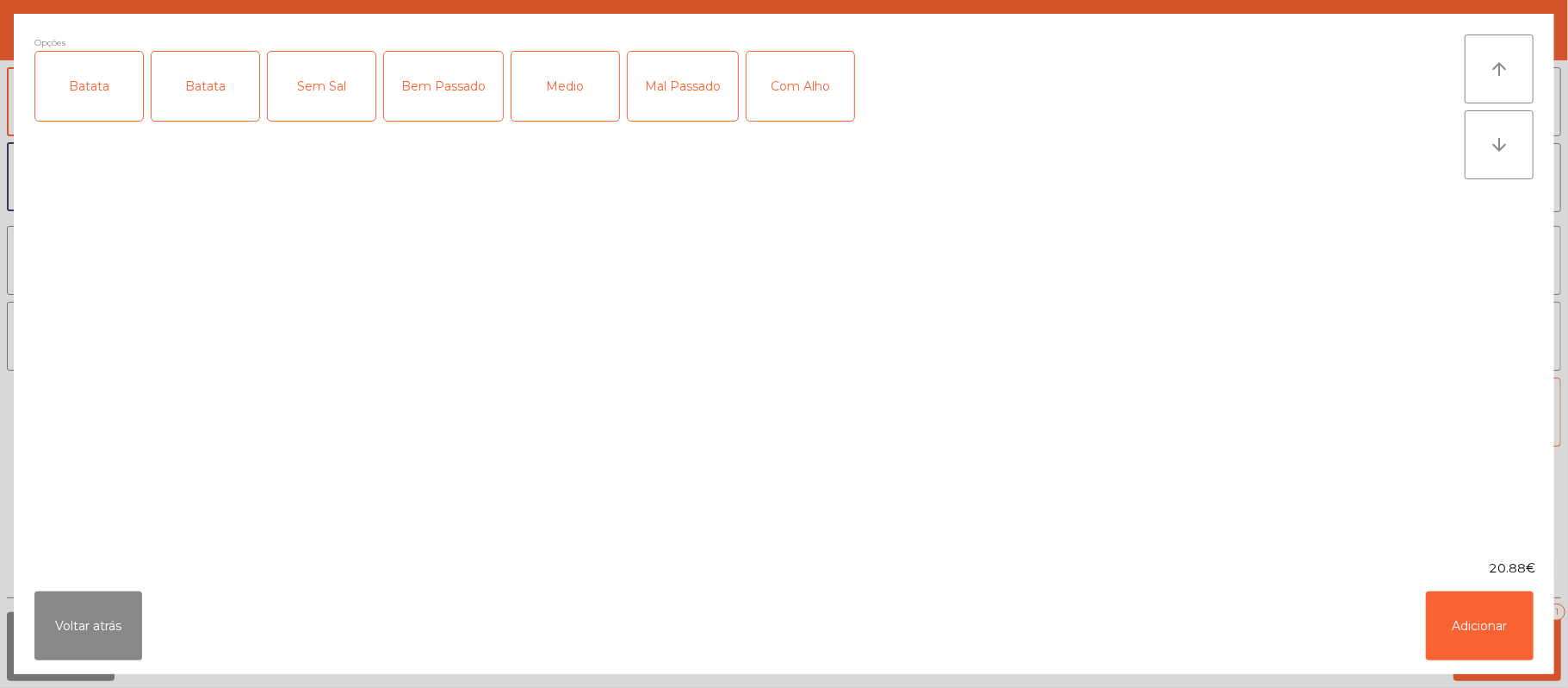
click at [65, 98] on div "Batata" at bounding box center [89, 86] width 107 height 69
click at [686, 93] on div "Mal Passado" at bounding box center [682, 86] width 110 height 69
click at [812, 81] on div "Com Alho" at bounding box center [800, 86] width 107 height 69
click at [1468, 611] on button "Adicionar" at bounding box center [1480, 626] width 107 height 69
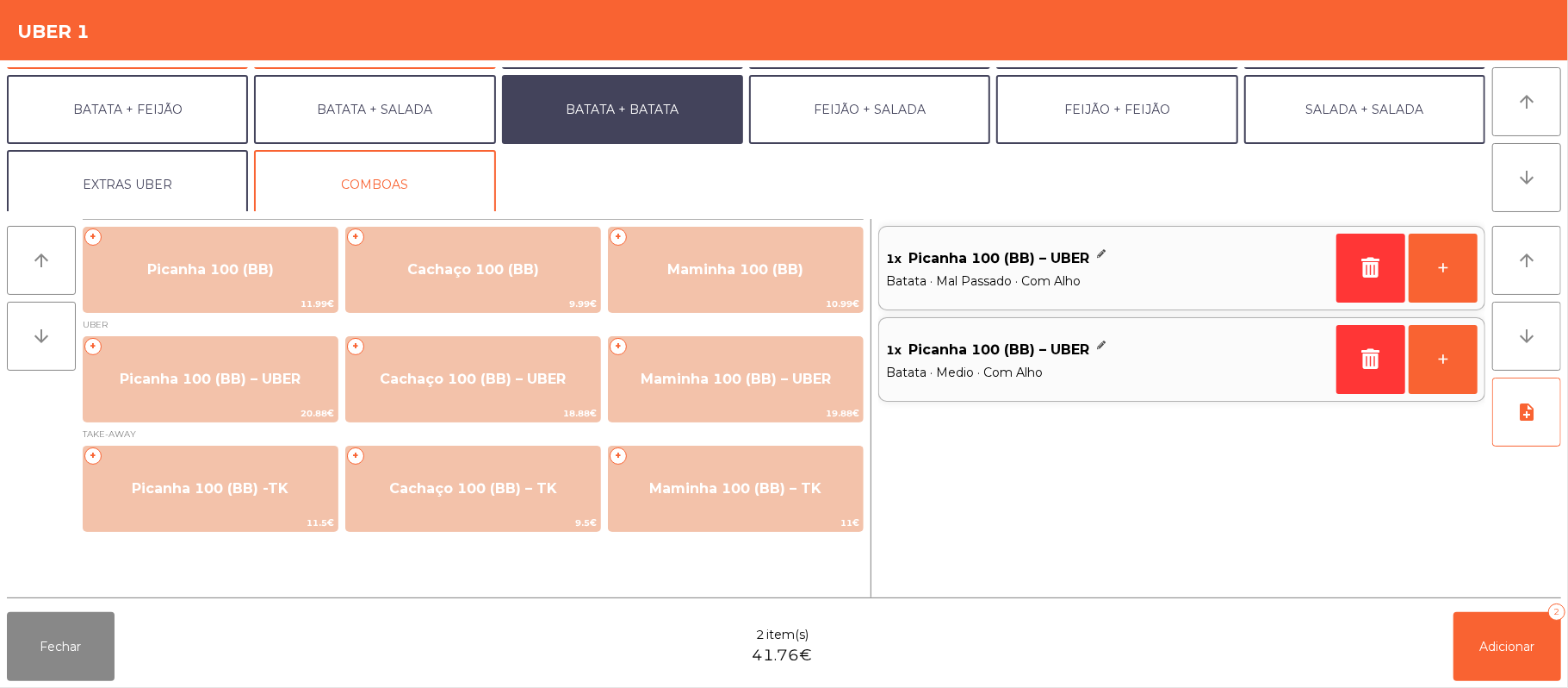
scroll to position [74, 0]
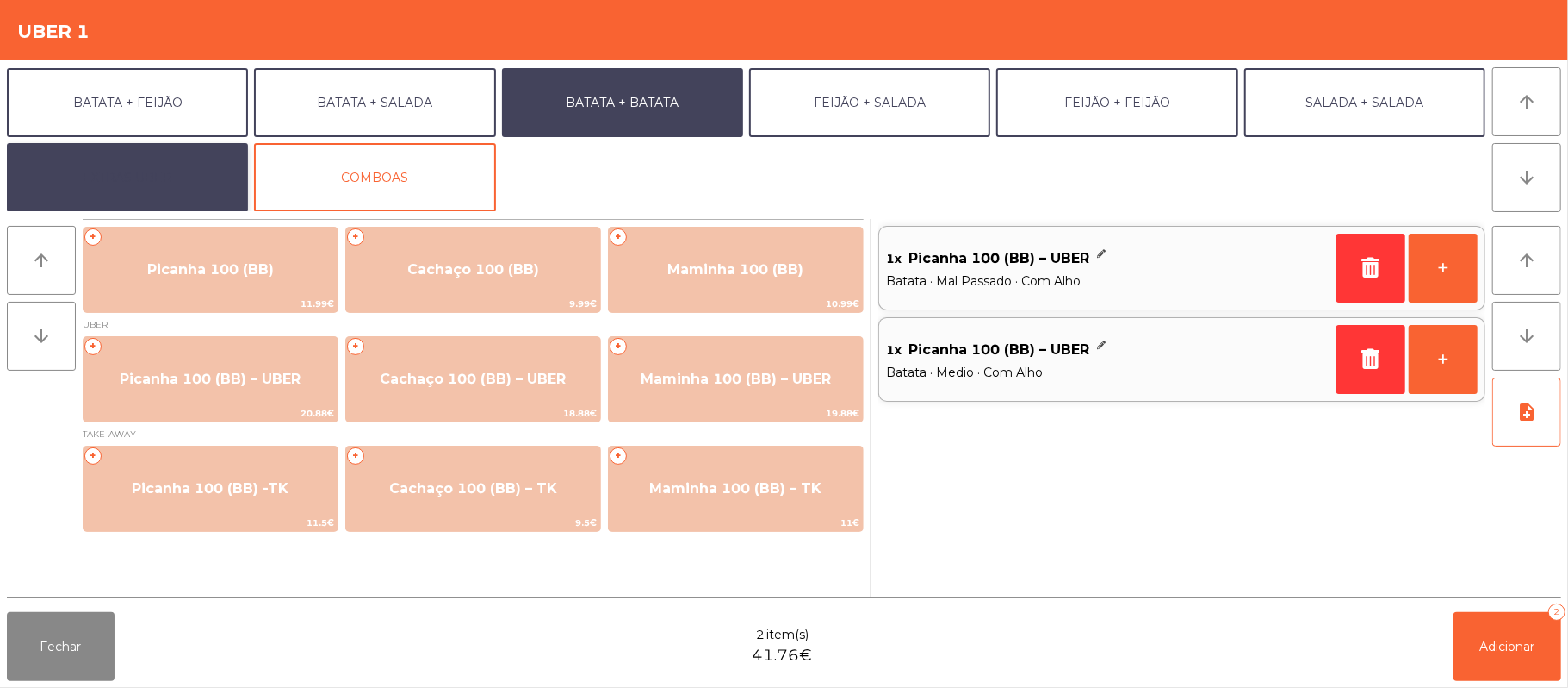
click at [172, 181] on button "EXTRAS UBER" at bounding box center [128, 178] width 241 height 69
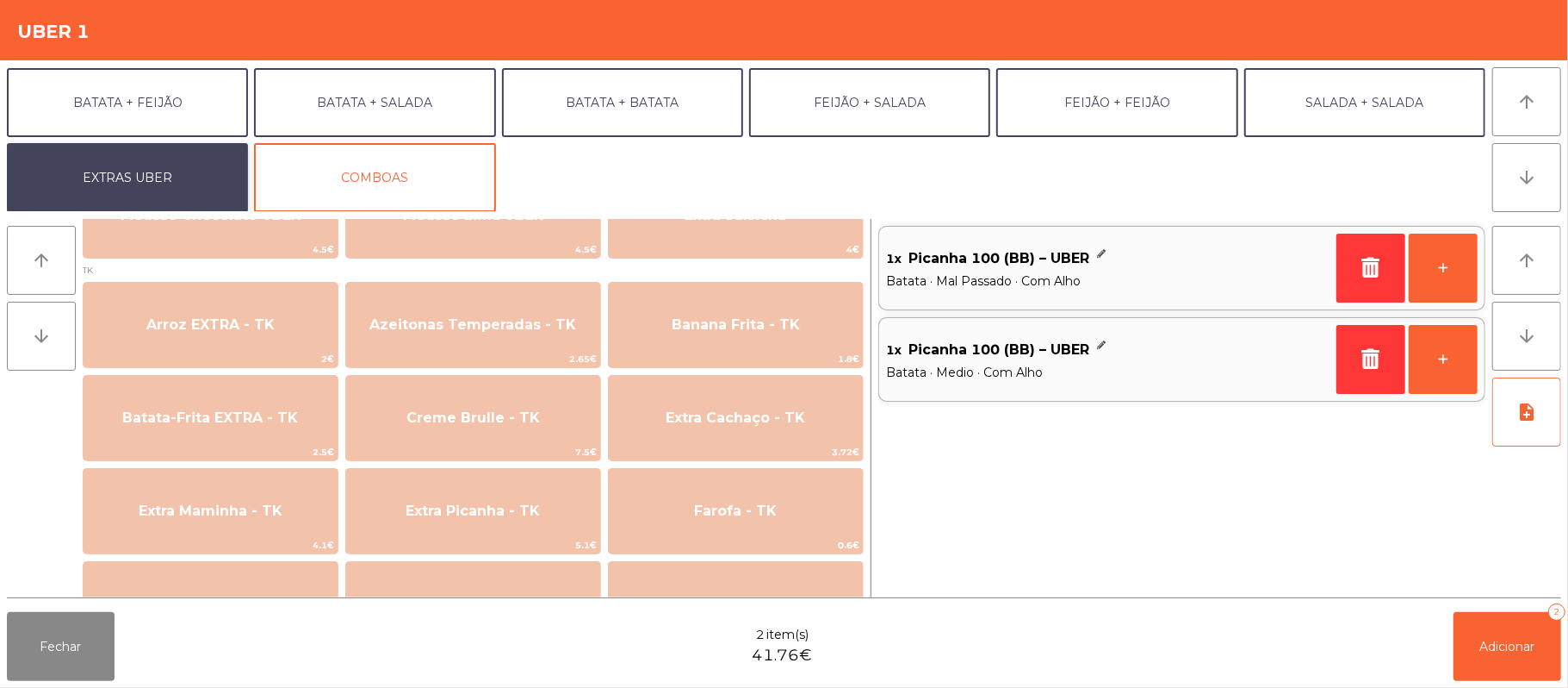
scroll to position [645, 0]
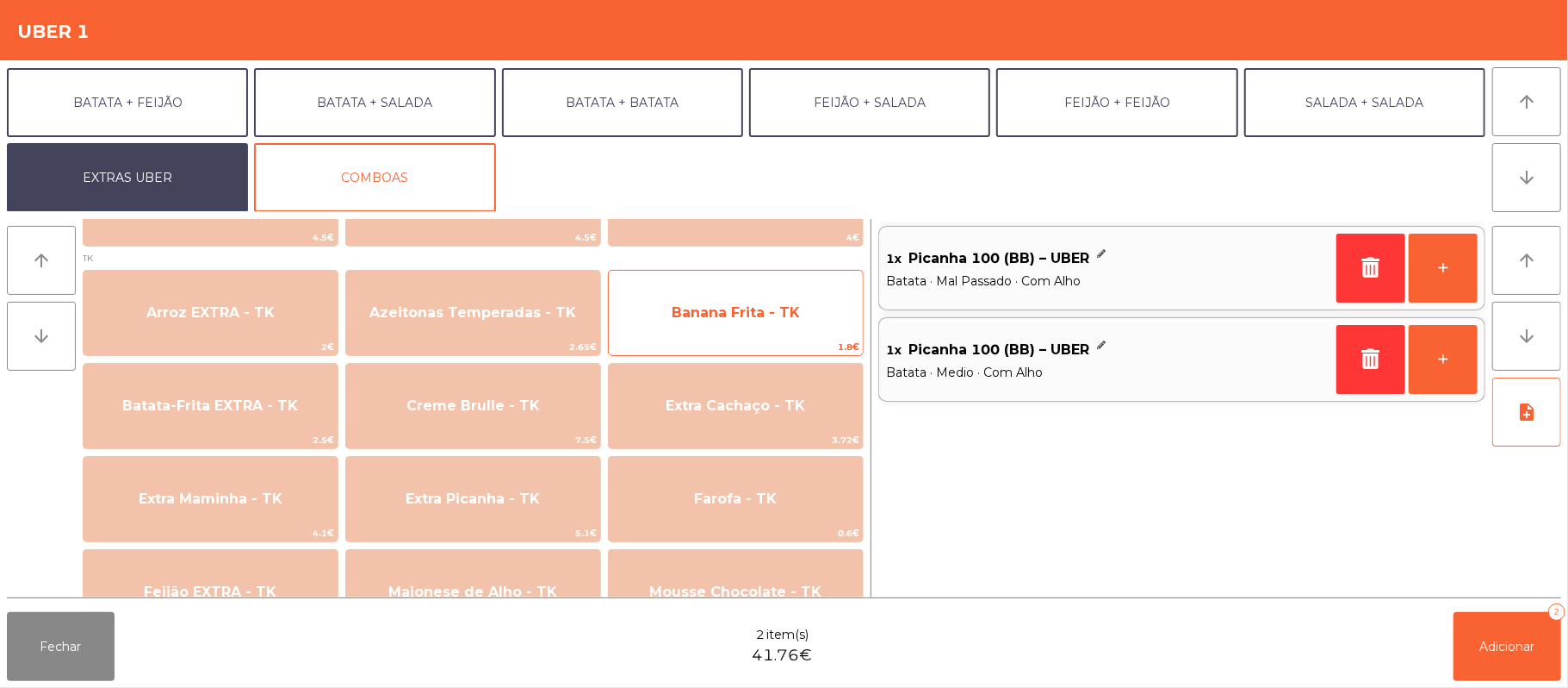
click at [787, 311] on span "Banana Frita - TK" at bounding box center [736, 312] width 128 height 17
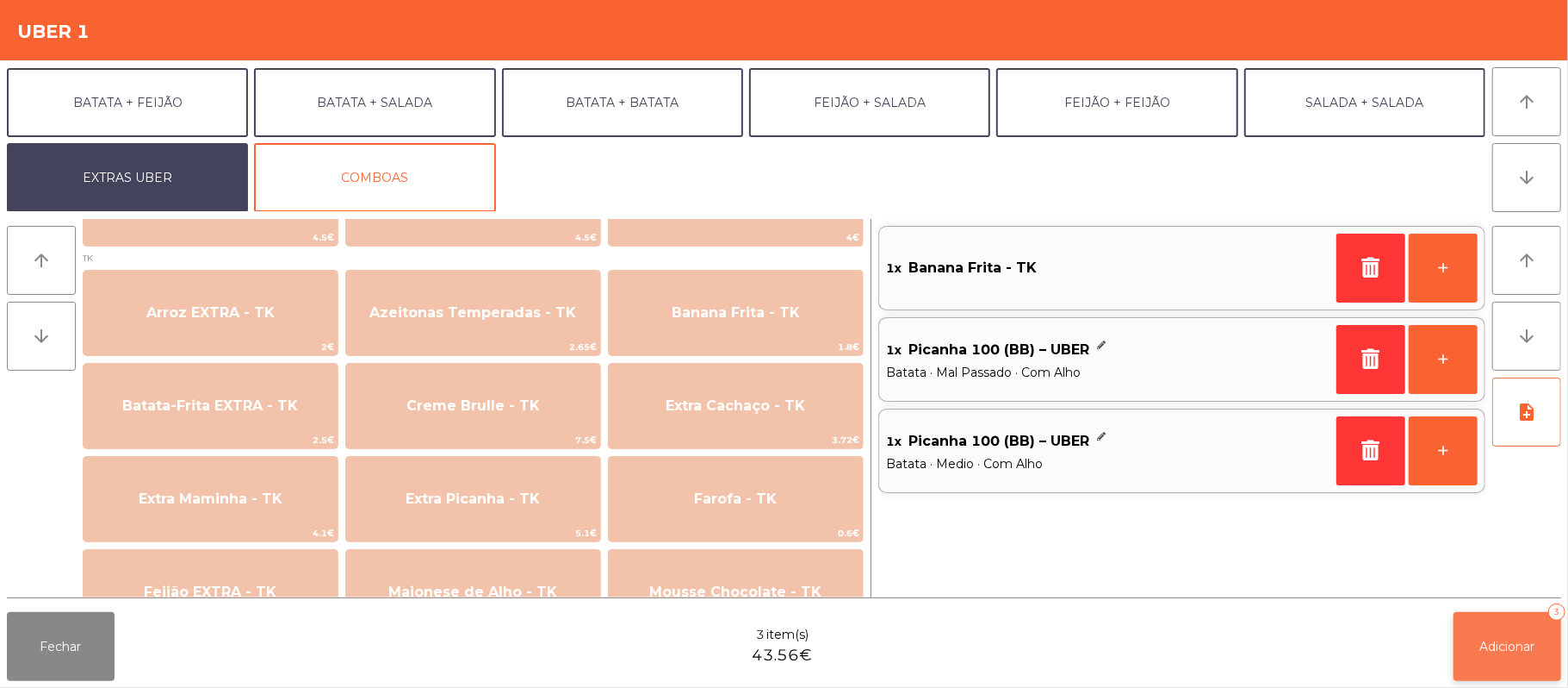
click at [1509, 636] on button "Adicionar 3" at bounding box center [1507, 646] width 107 height 69
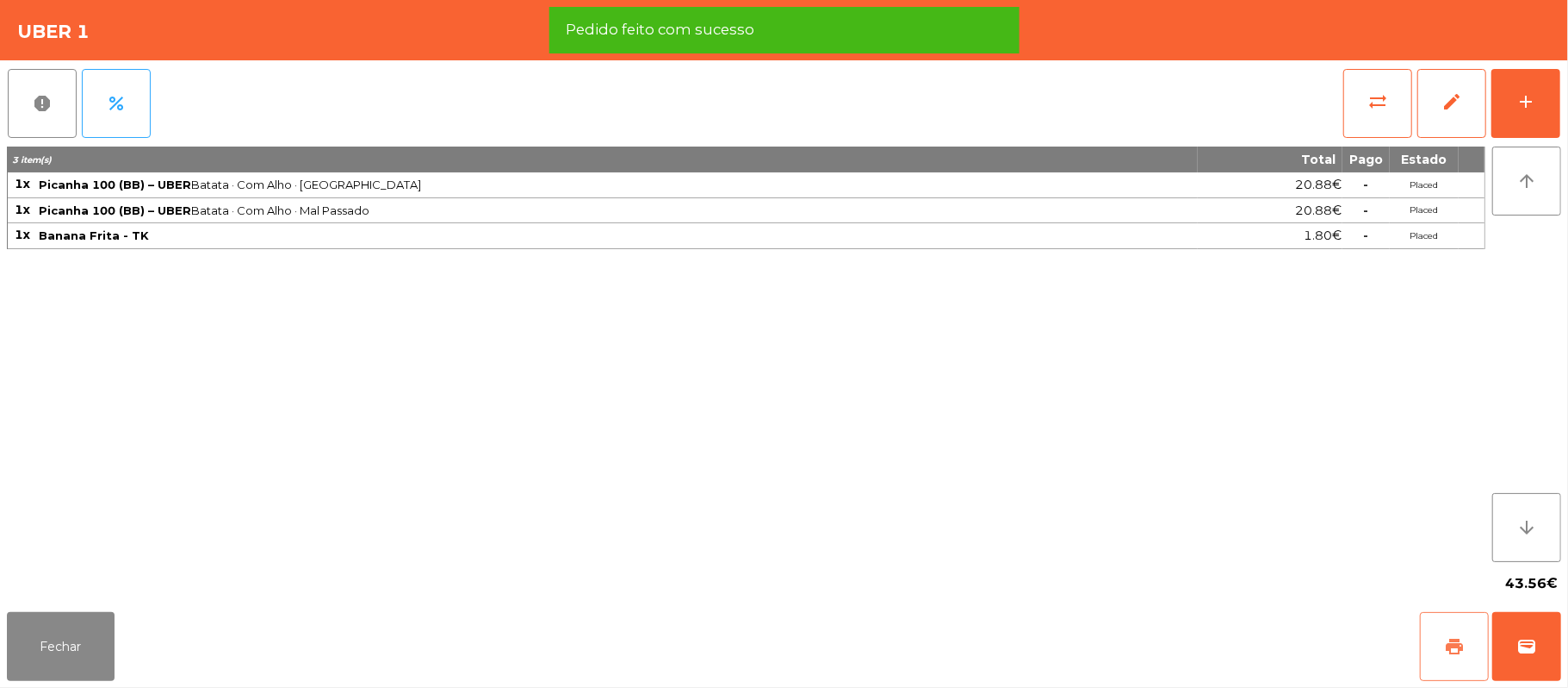
click at [1475, 617] on button "print" at bounding box center [1455, 646] width 69 height 69
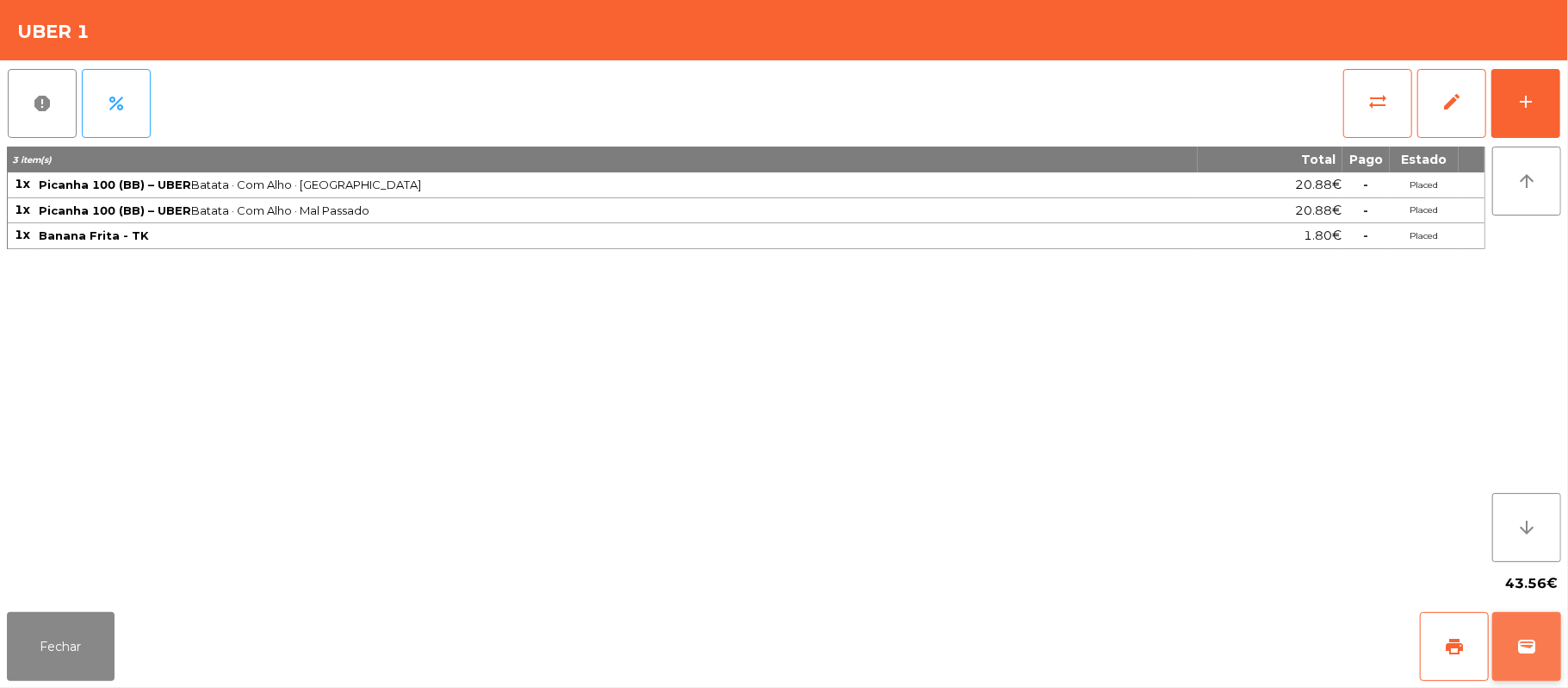
click at [1516, 638] on button "wallet" at bounding box center [1527, 646] width 69 height 69
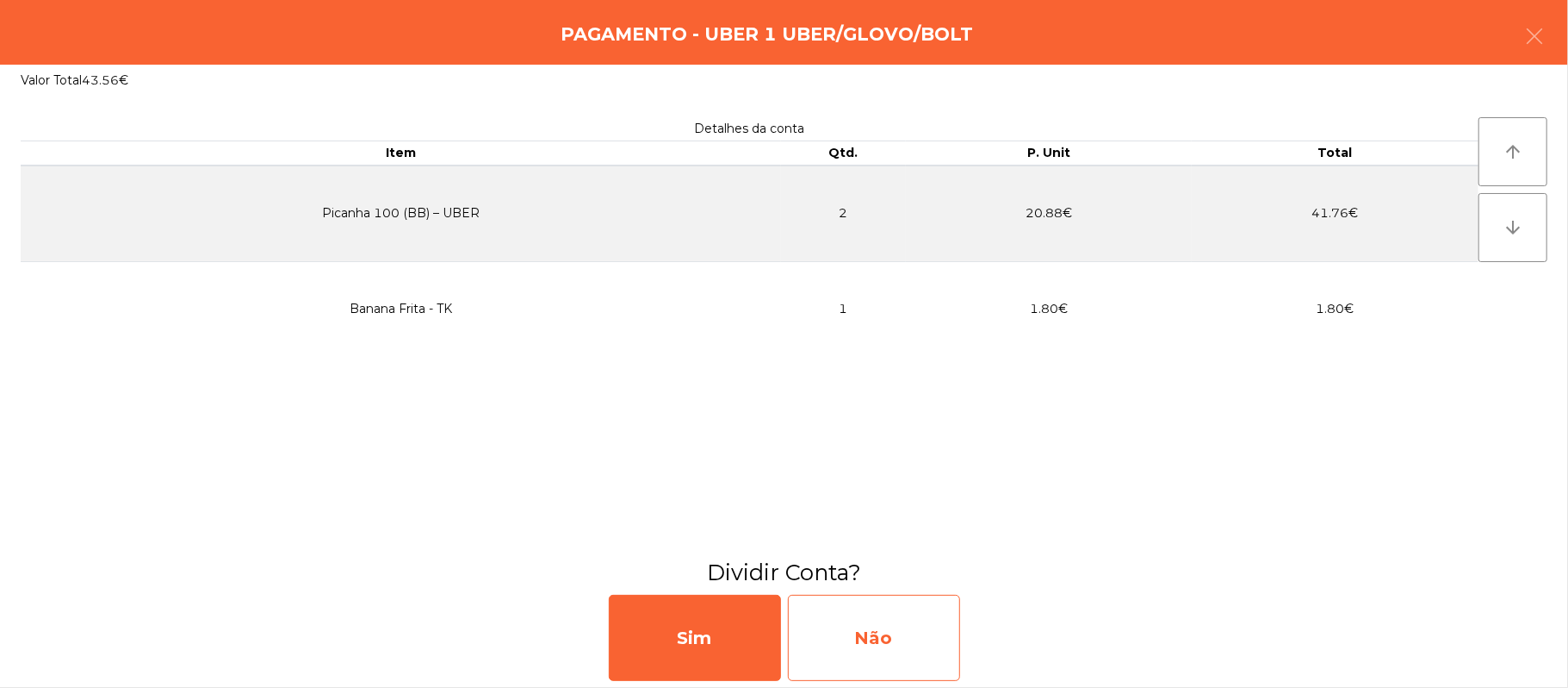
click at [891, 629] on div "Não" at bounding box center [874, 638] width 172 height 86
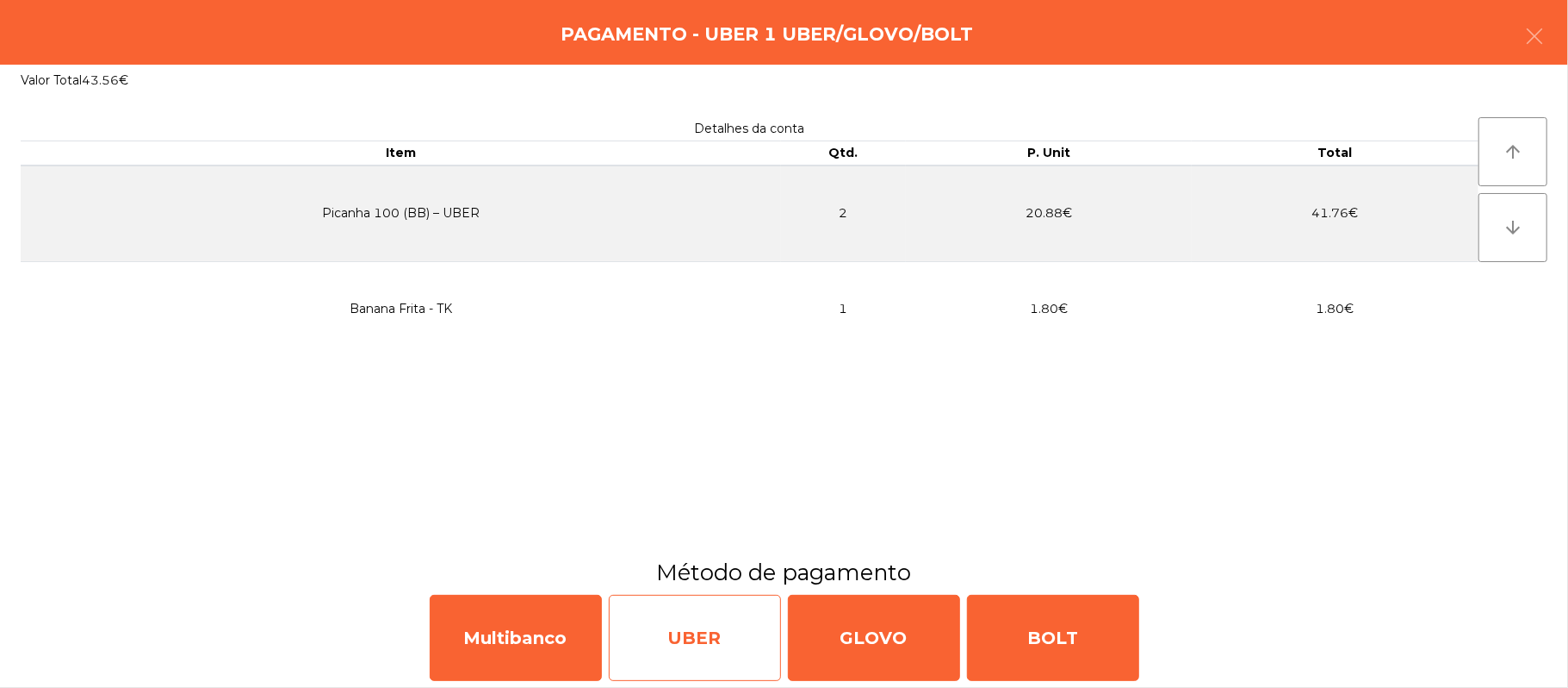
click at [672, 642] on div "UBER" at bounding box center [695, 638] width 172 height 86
select select "**"
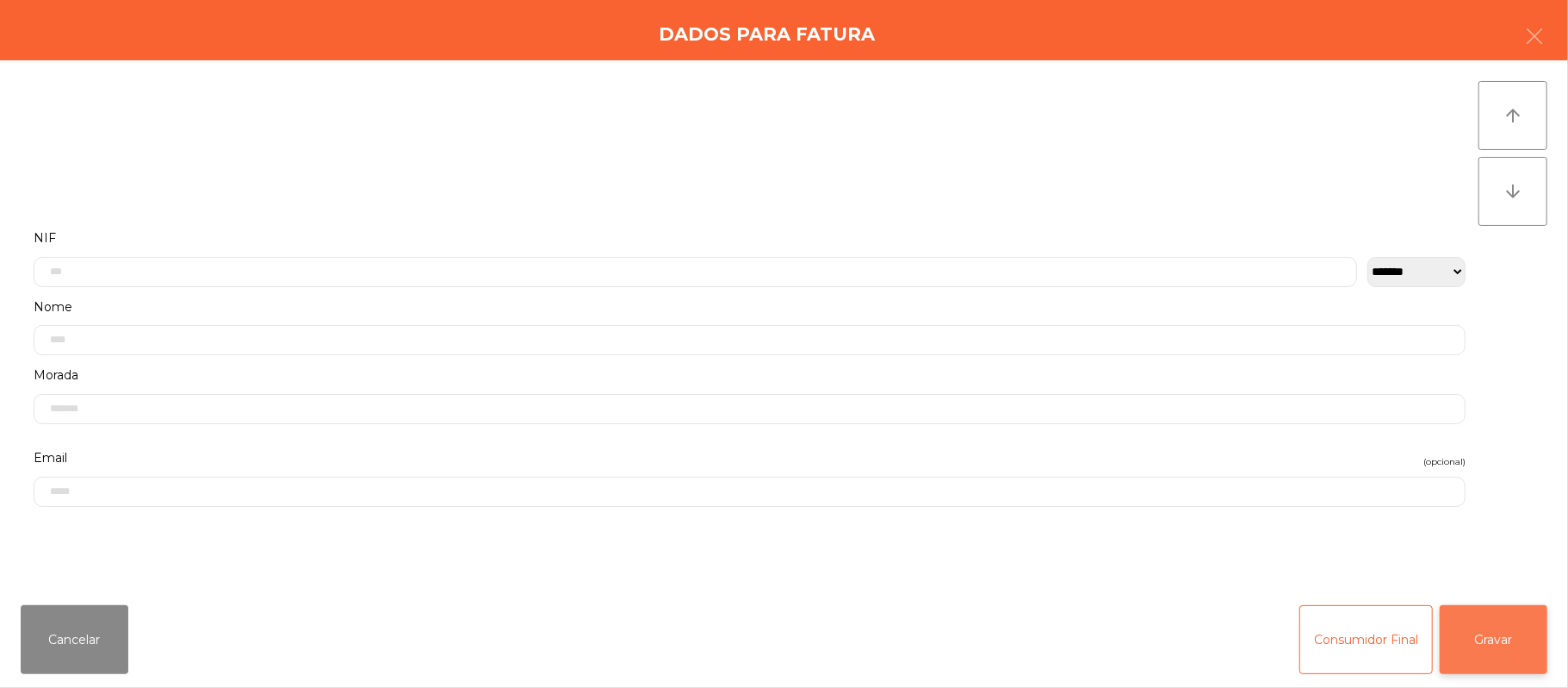
click at [1526, 617] on button "Gravar" at bounding box center [1494, 640] width 107 height 69
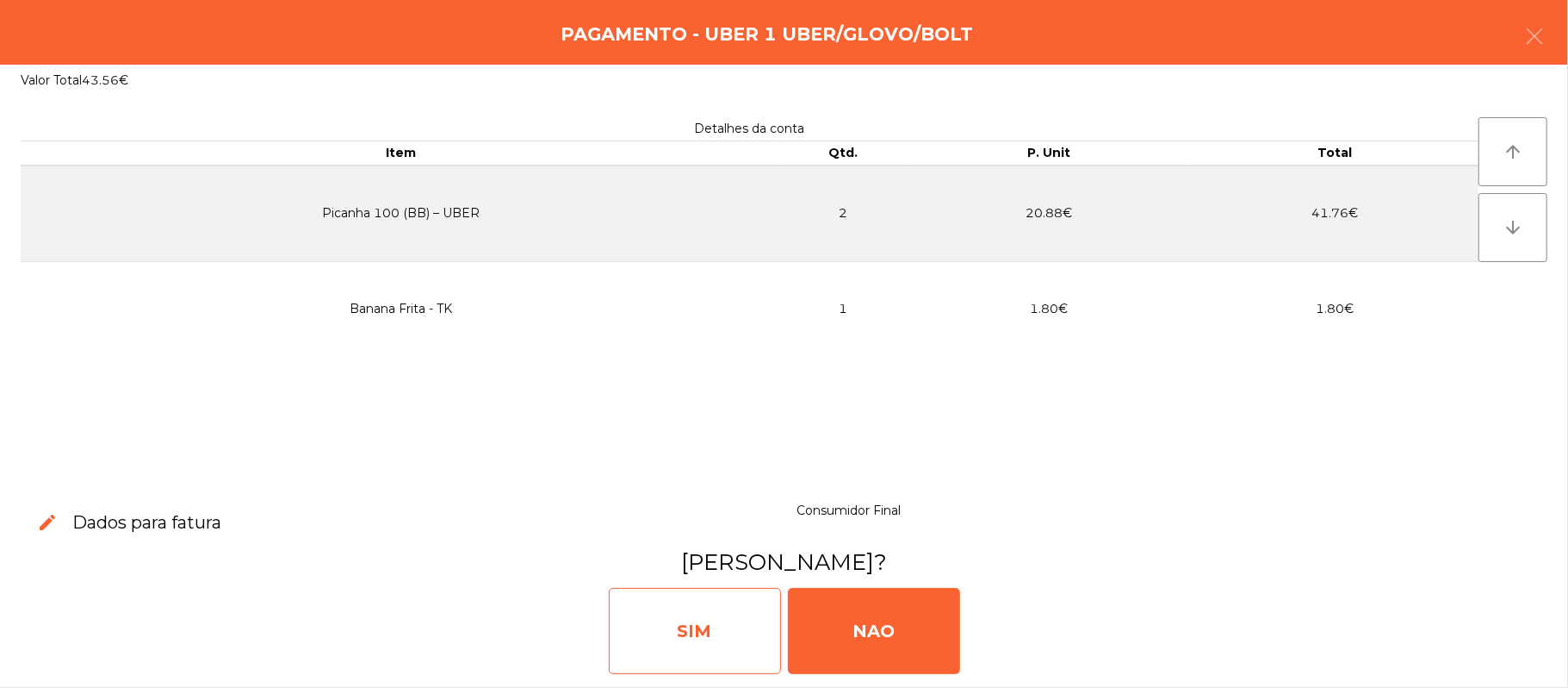
click at [676, 618] on div "SIM" at bounding box center [695, 631] width 172 height 86
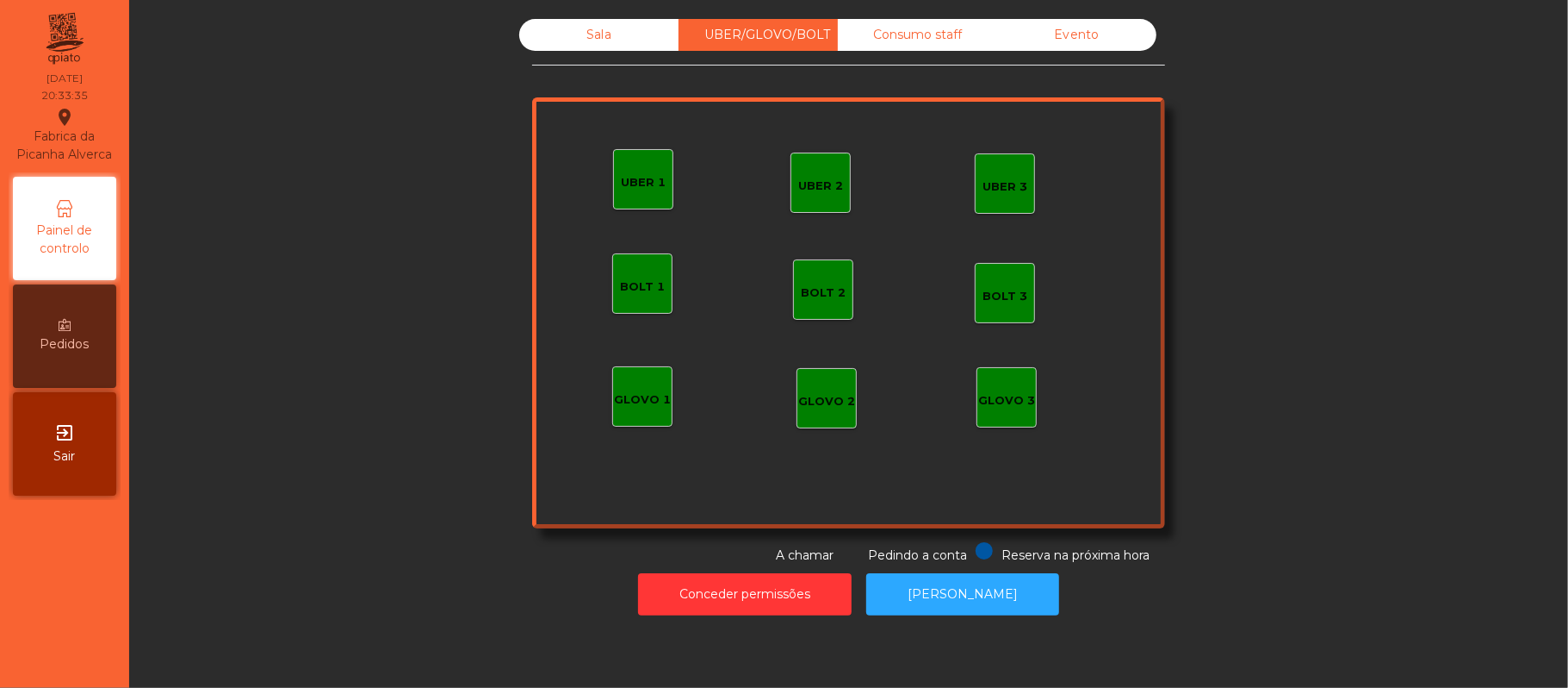
click at [618, 48] on div "Sala" at bounding box center [599, 35] width 159 height 32
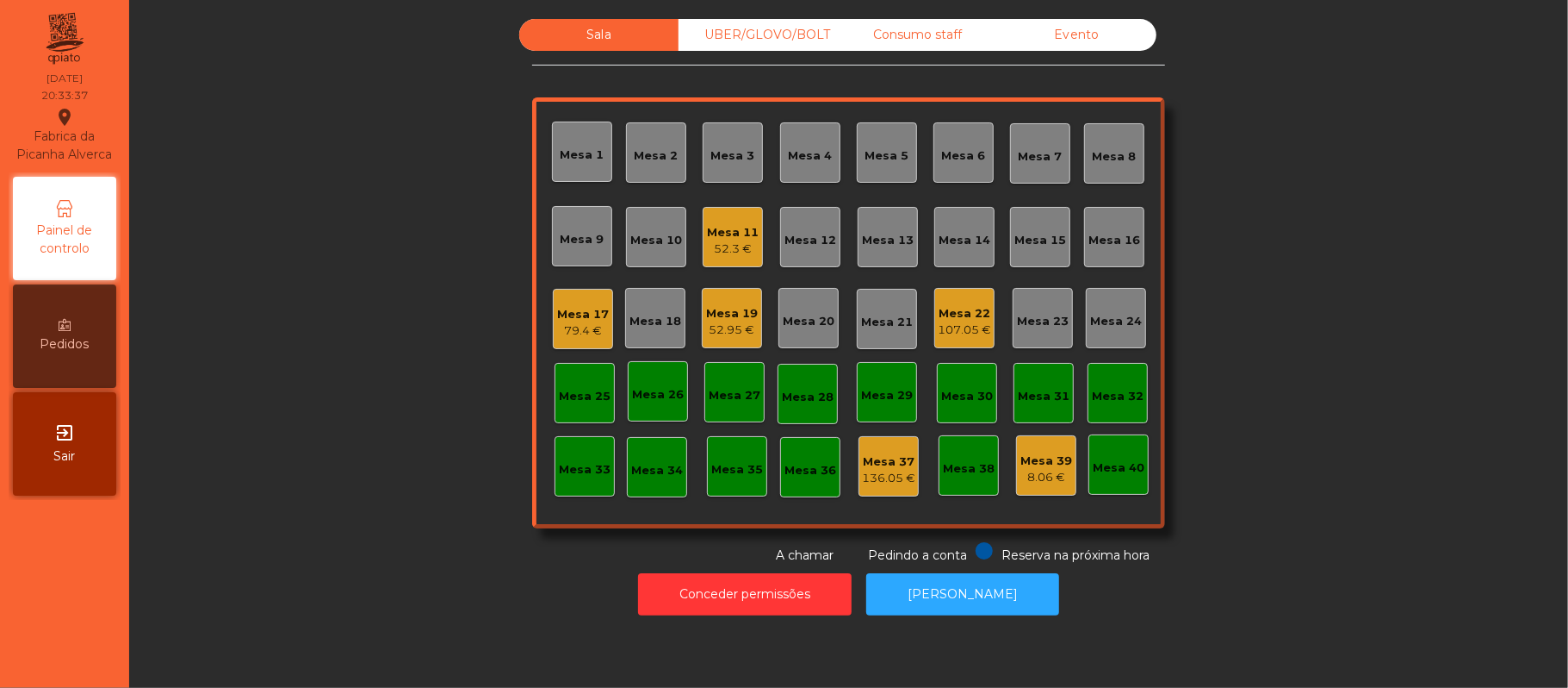
click at [711, 305] on div "Mesa 19" at bounding box center [732, 314] width 52 height 18
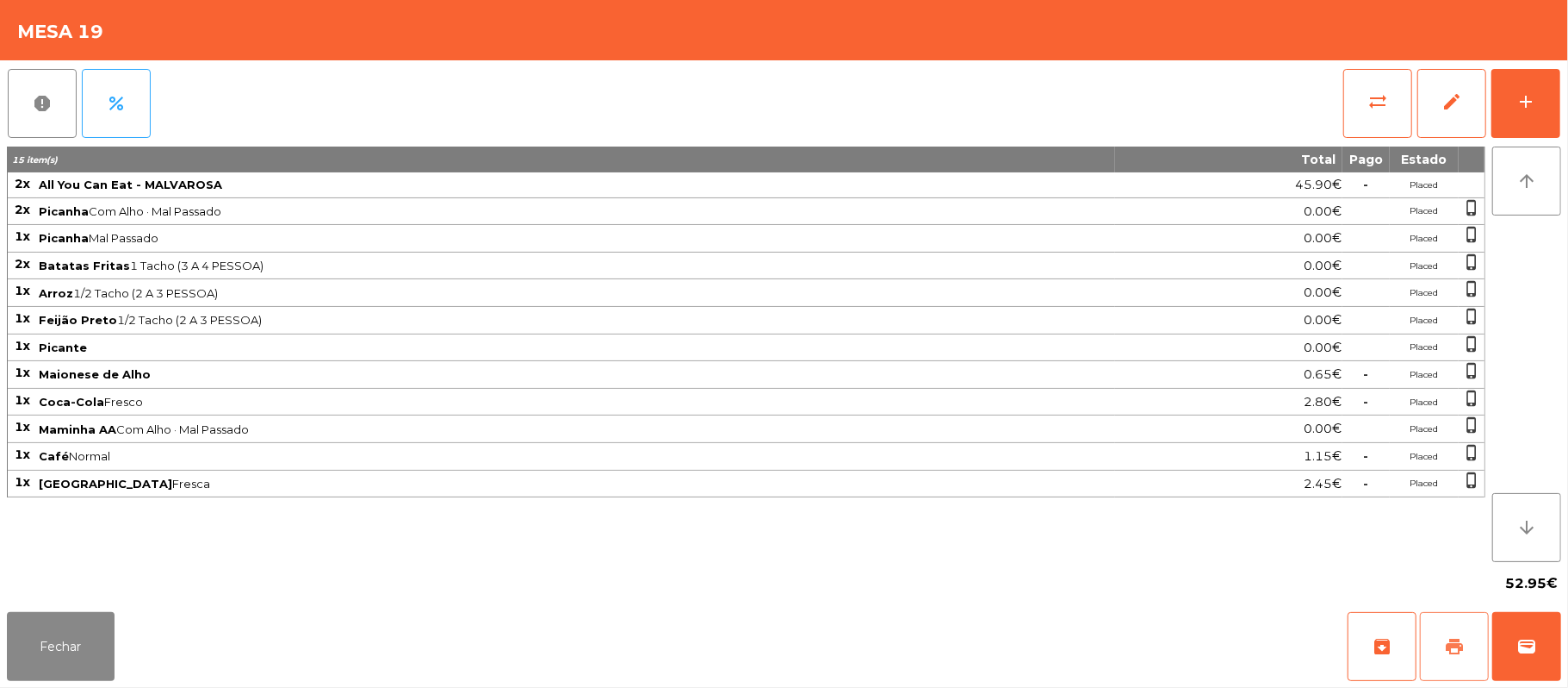
click at [1464, 633] on button "print" at bounding box center [1455, 646] width 69 height 69
click at [1524, 100] on div "add" at bounding box center [1527, 102] width 21 height 21
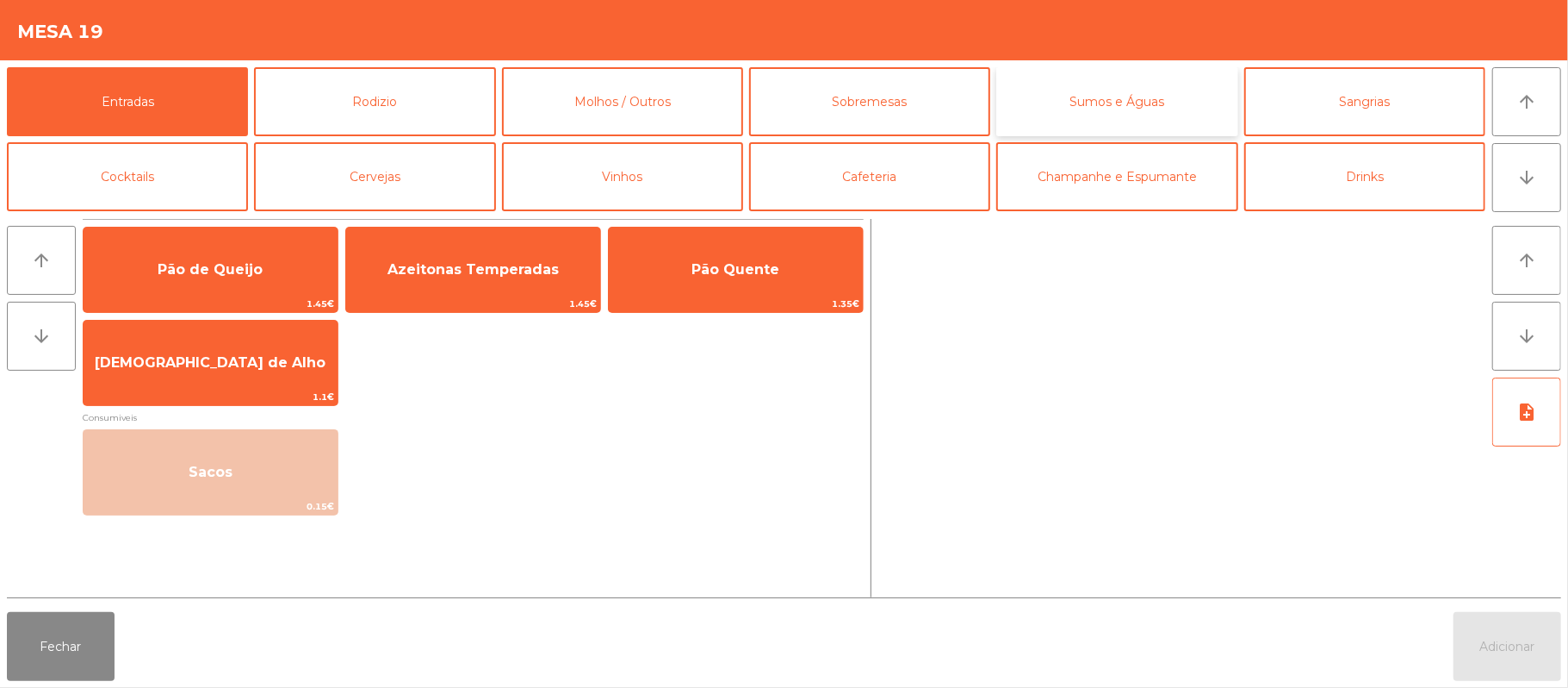
click at [1085, 94] on button "Sumos e Águas" at bounding box center [1117, 101] width 241 height 69
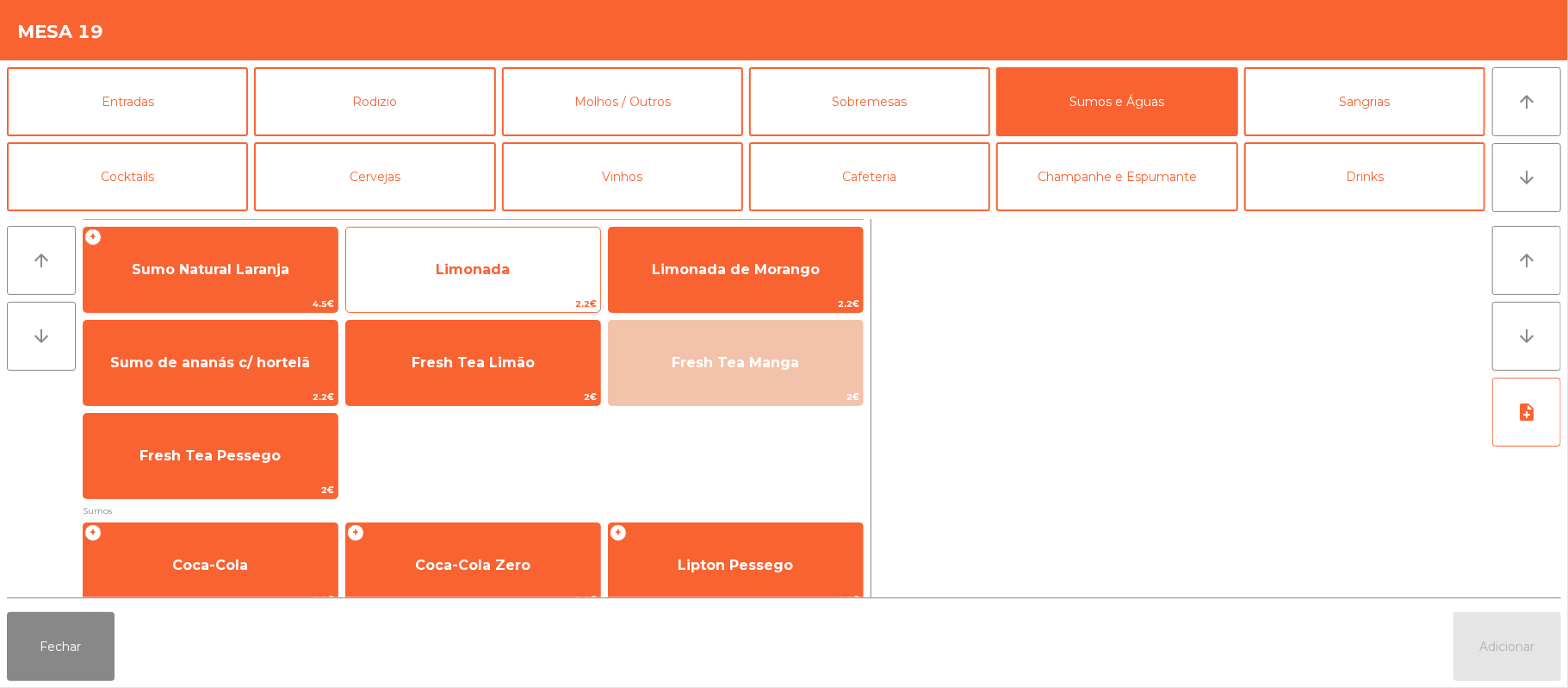
click at [455, 269] on span "Limonada" at bounding box center [473, 269] width 74 height 17
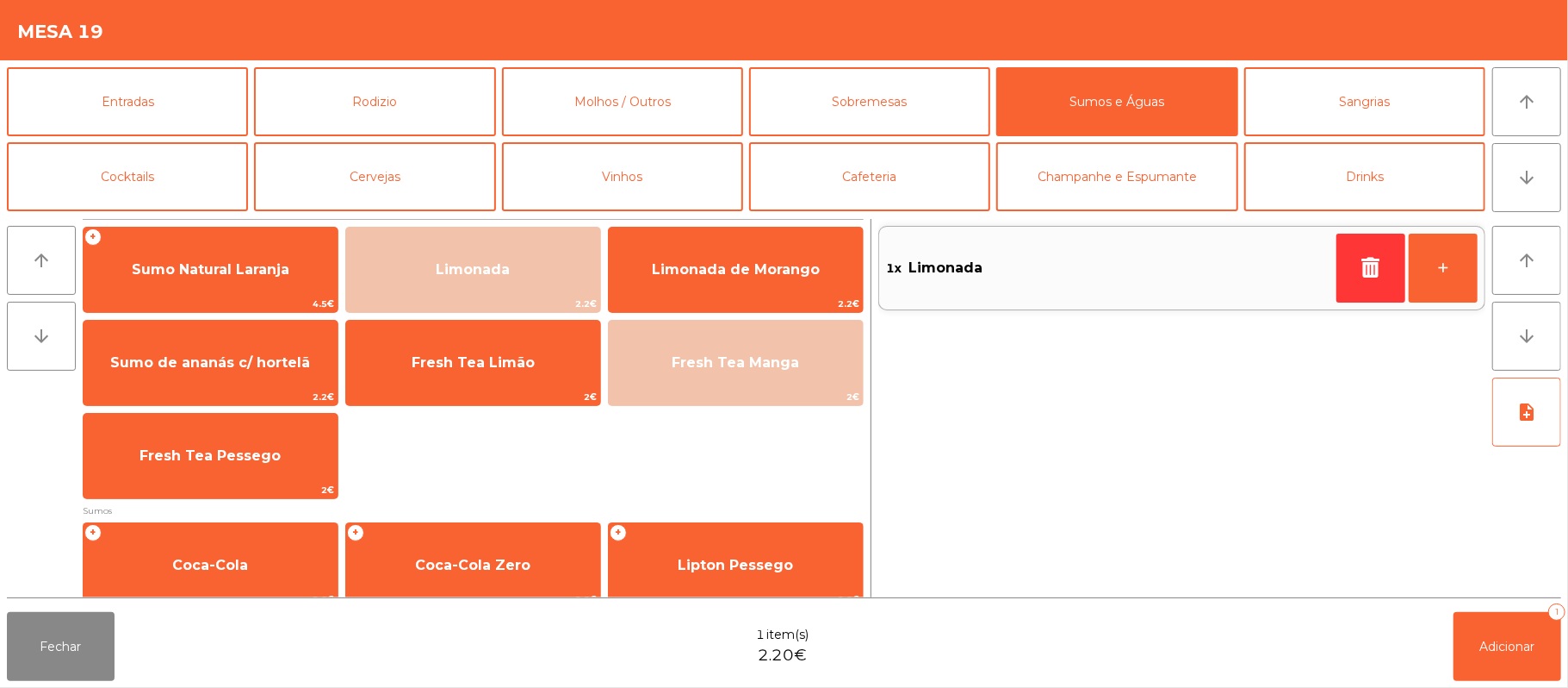
click at [1551, 569] on div "note_add" at bounding box center [1527, 484] width 69 height 213
click at [1469, 655] on button "Adicionar 1" at bounding box center [1507, 646] width 107 height 69
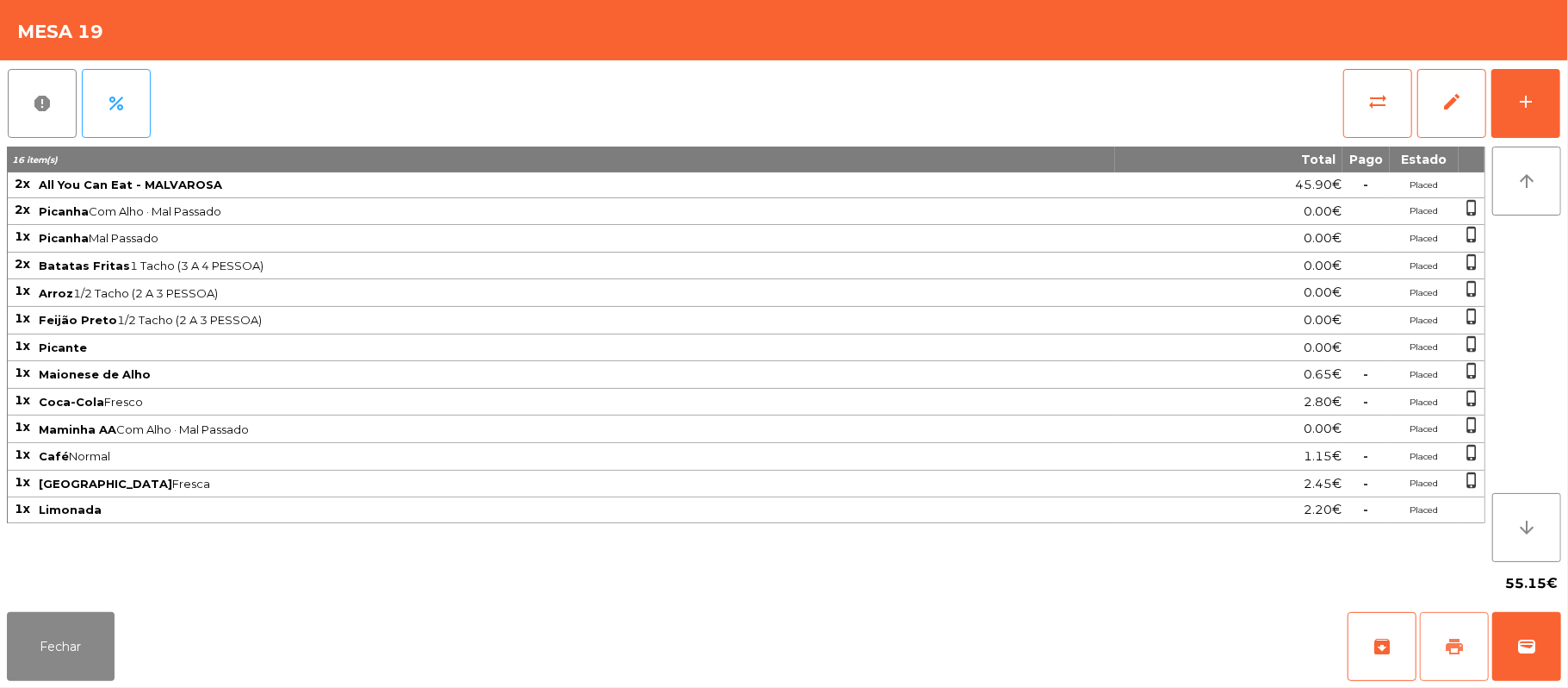
click at [1445, 655] on span "print" at bounding box center [1455, 647] width 21 height 21
click at [1461, 640] on span "print" at bounding box center [1455, 647] width 21 height 21
click at [1525, 663] on button "wallet" at bounding box center [1527, 646] width 69 height 69
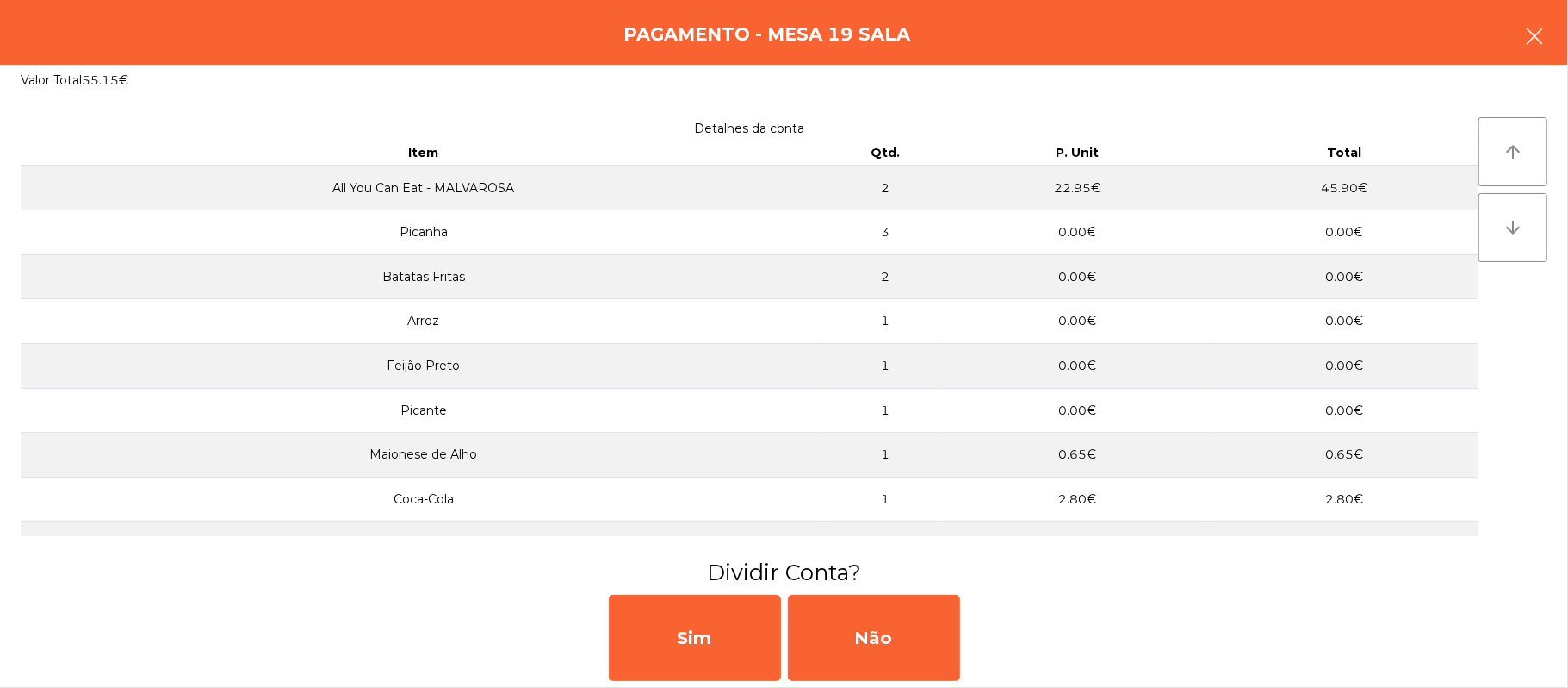
click at [1557, 46] on button "button" at bounding box center [1535, 38] width 48 height 52
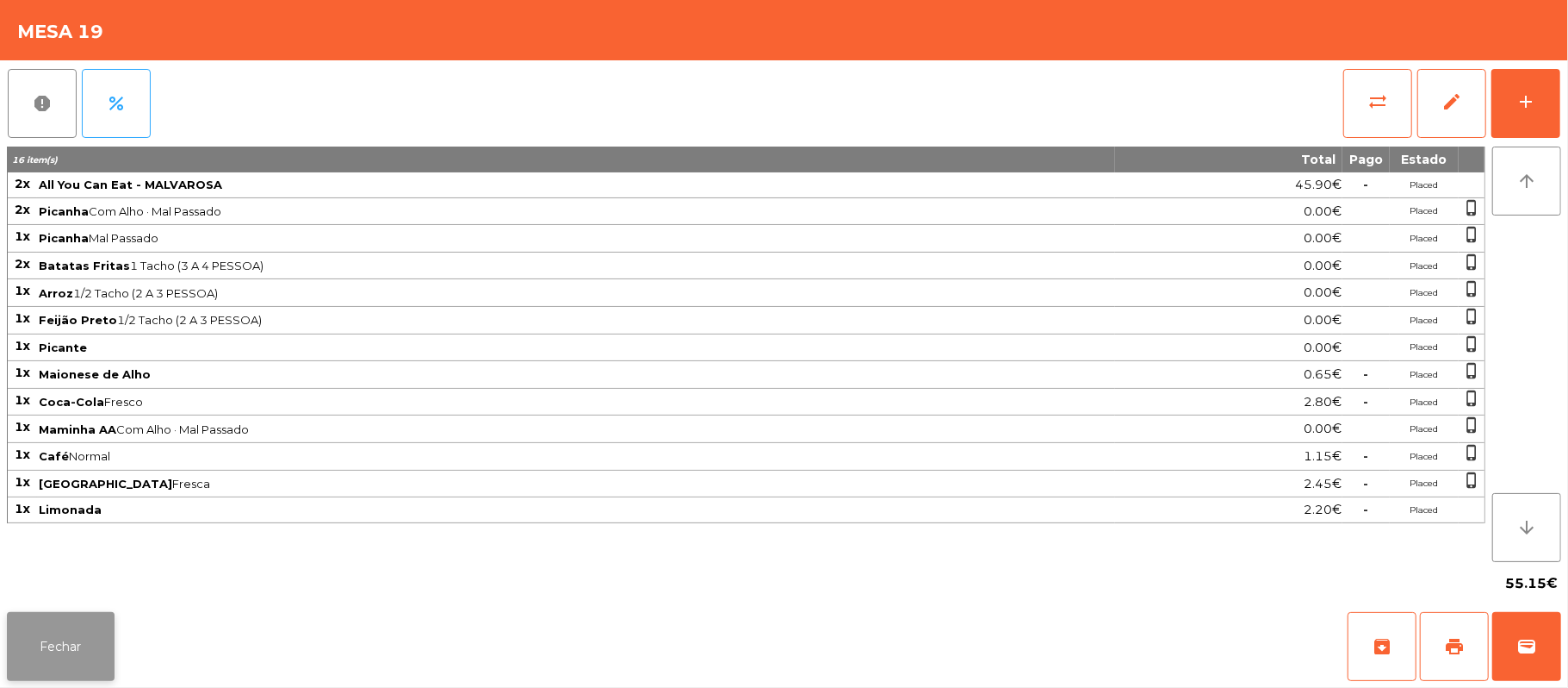
click at [57, 611] on button "Fechar" at bounding box center [61, 646] width 107 height 69
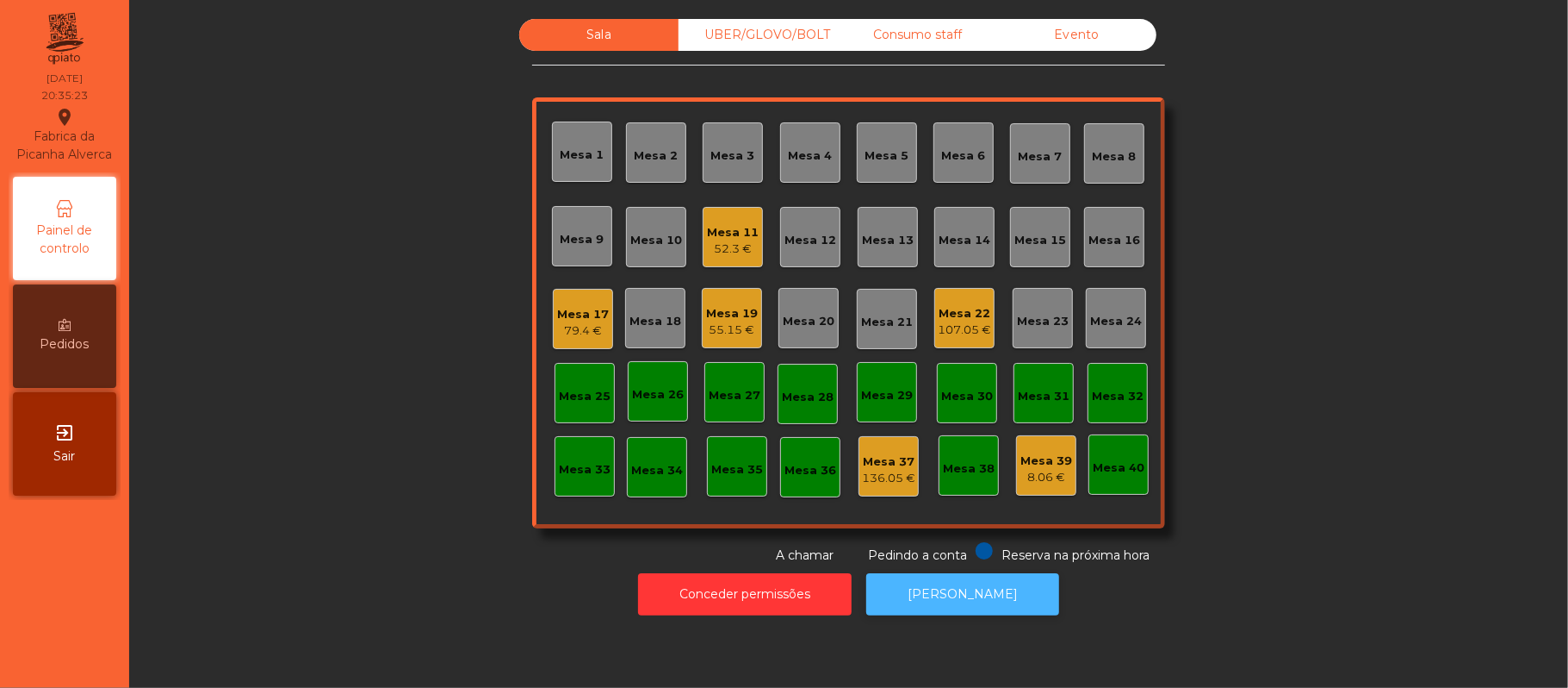
click at [974, 594] on button "[PERSON_NAME]" at bounding box center [962, 594] width 193 height 42
click at [737, 343] on div "Mesa 19 55.15 €" at bounding box center [732, 318] width 61 height 61
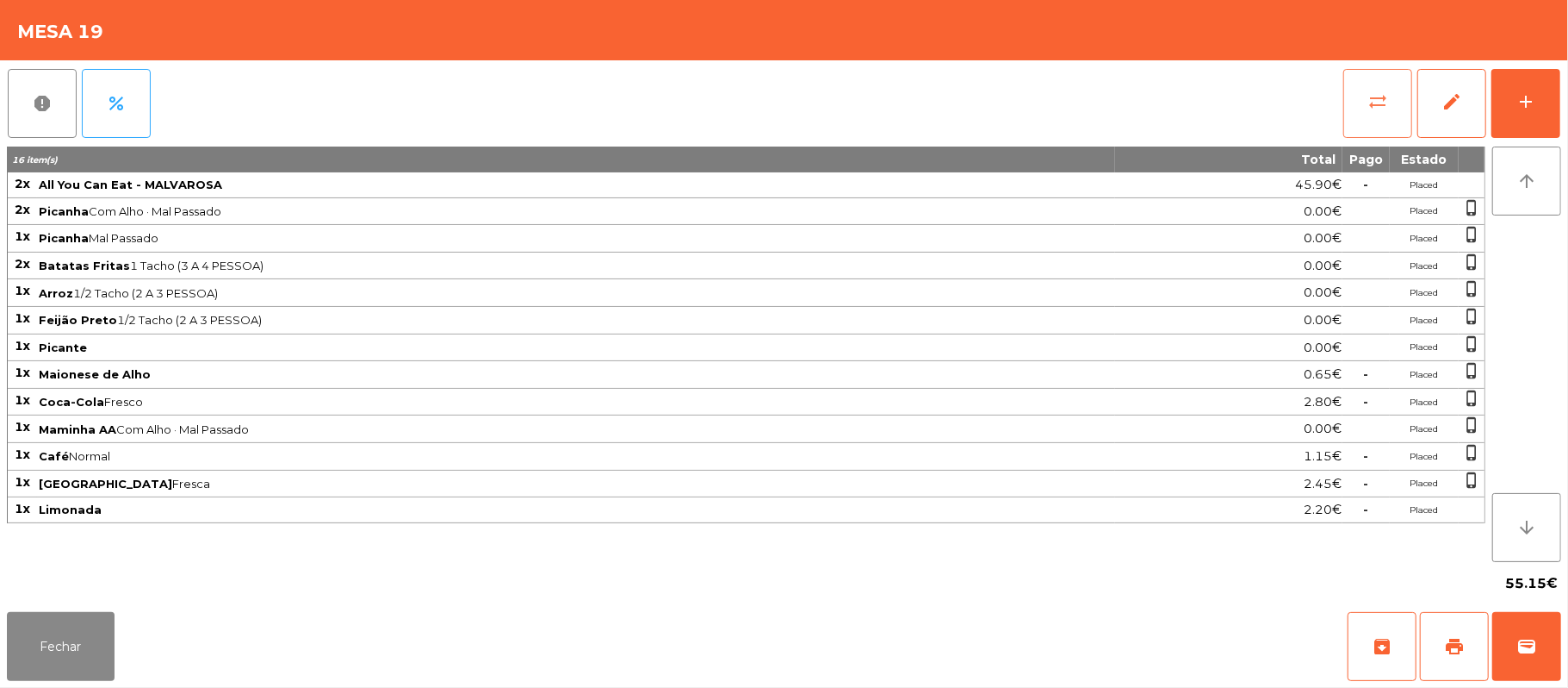
click at [1359, 81] on button "sync_alt" at bounding box center [1378, 103] width 69 height 69
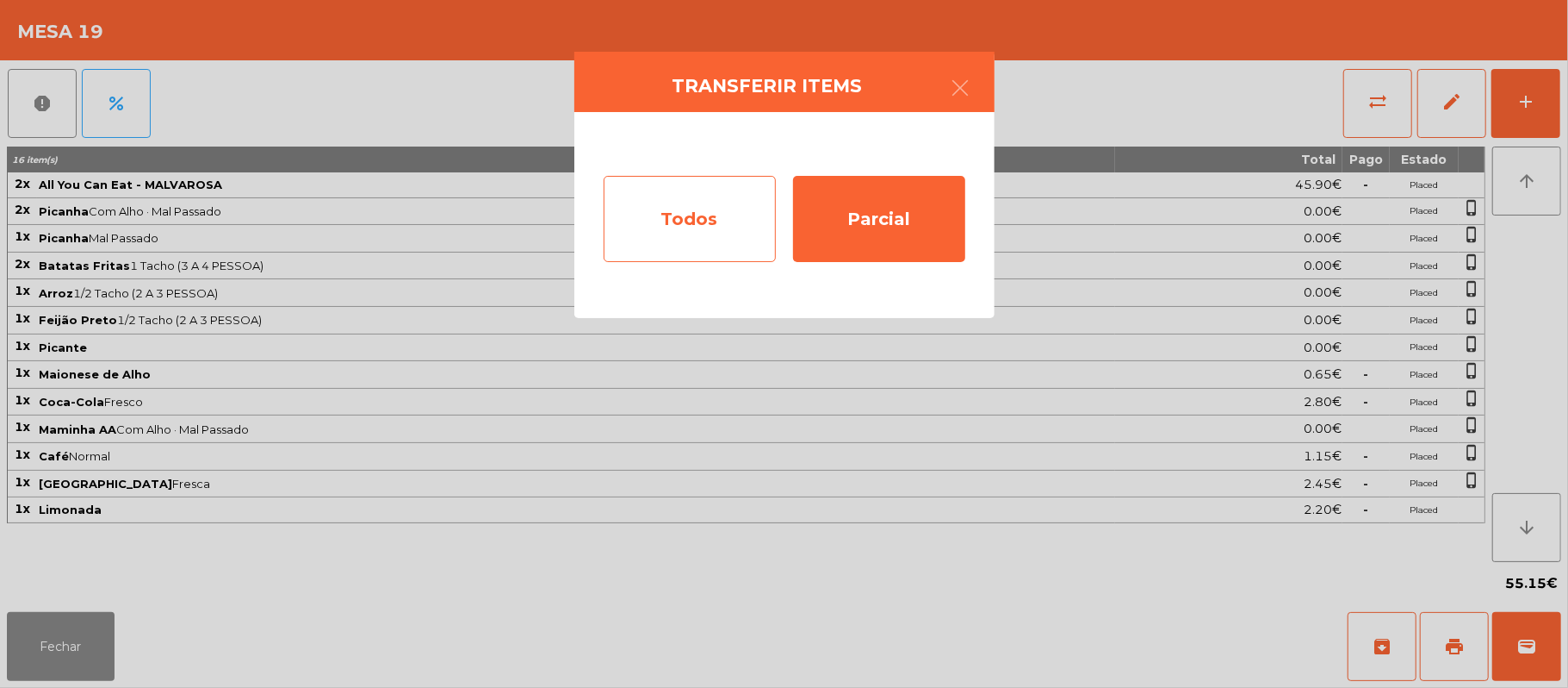
click at [666, 230] on div "Todos" at bounding box center [690, 219] width 172 height 86
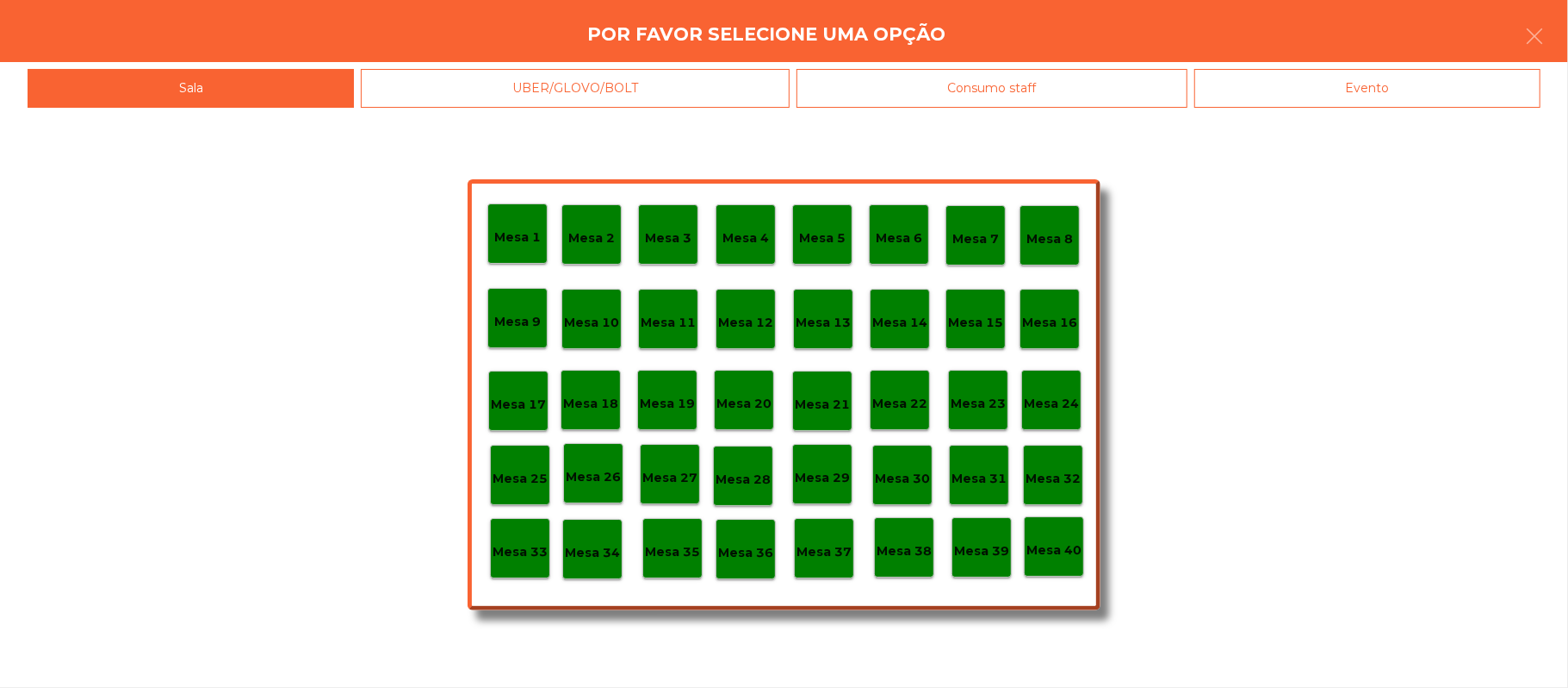
click at [1386, 86] on div "Evento" at bounding box center [1367, 88] width 346 height 39
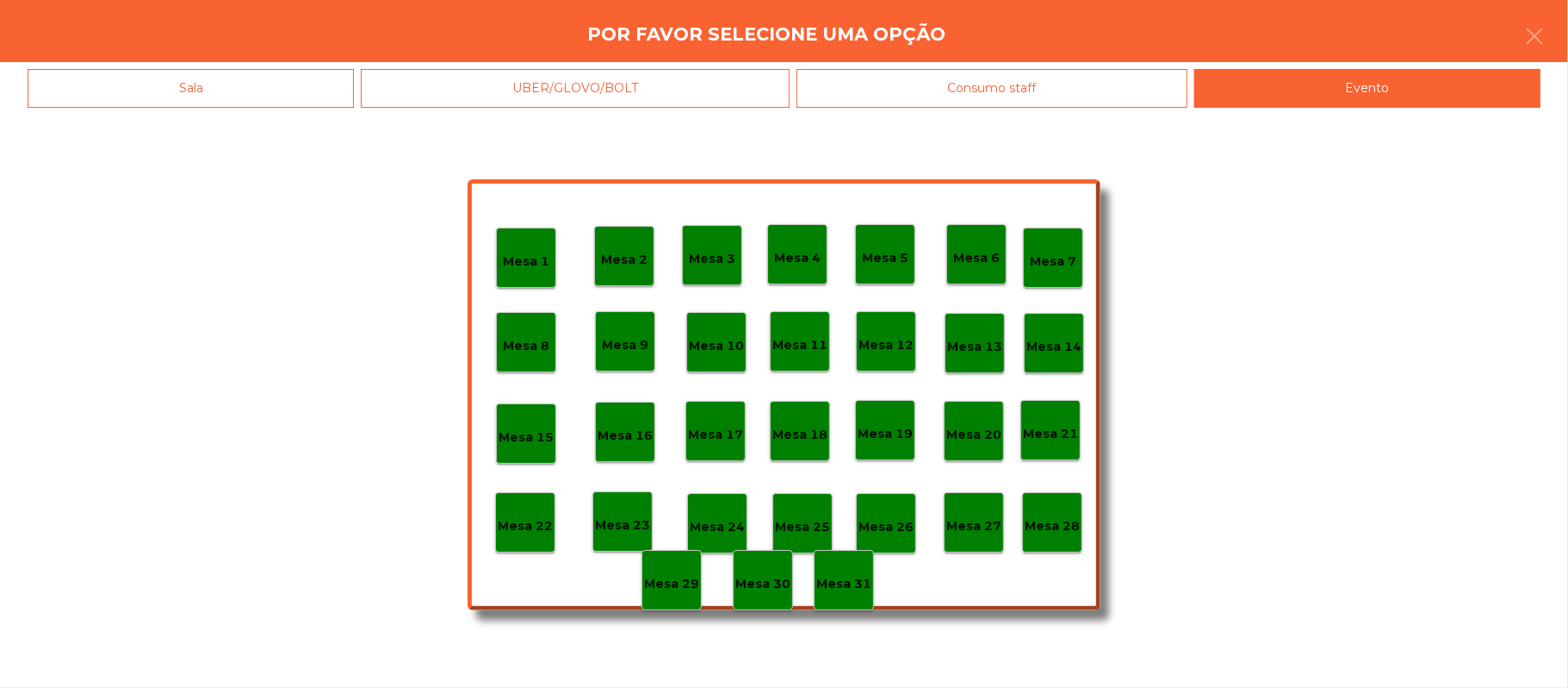
click at [1055, 531] on p "Mesa 28" at bounding box center [1052, 526] width 55 height 20
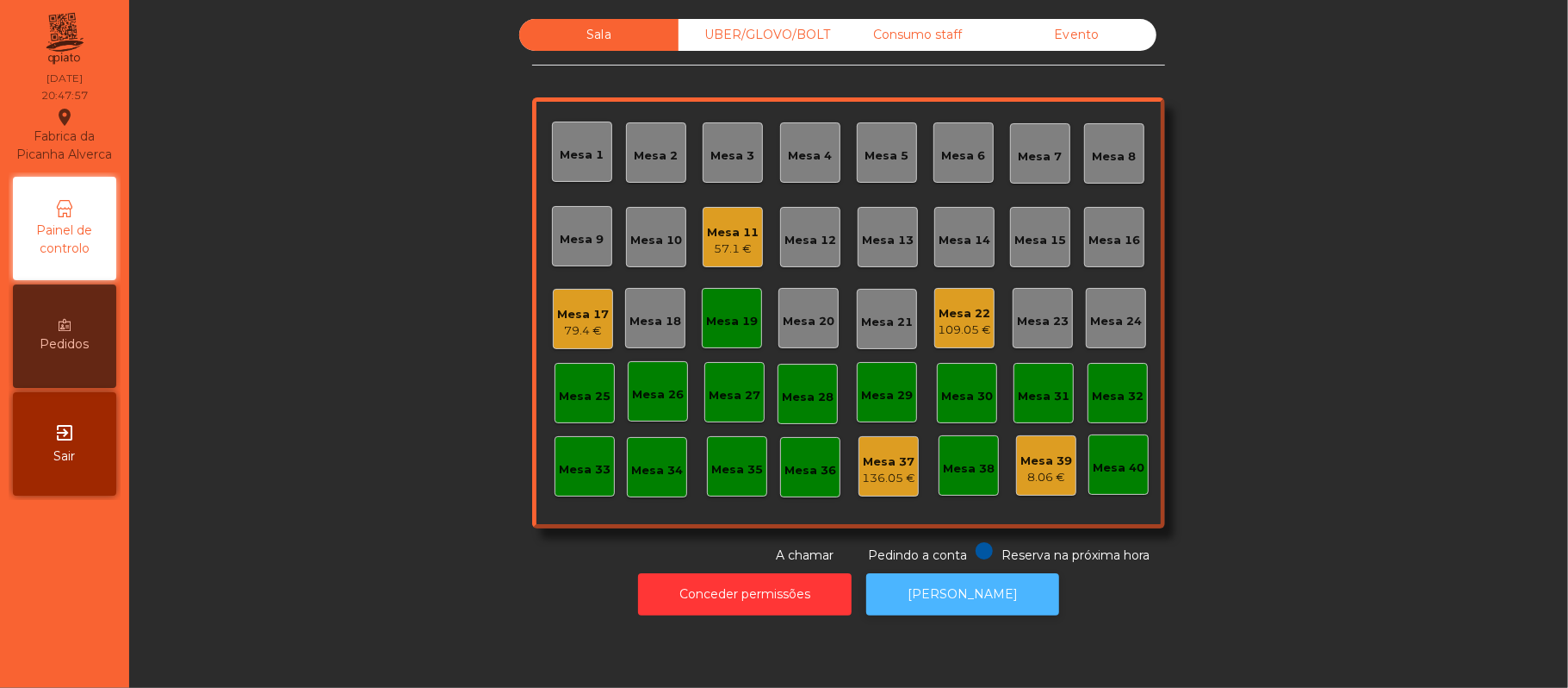
click at [989, 597] on button "[PERSON_NAME]" at bounding box center [962, 594] width 193 height 42
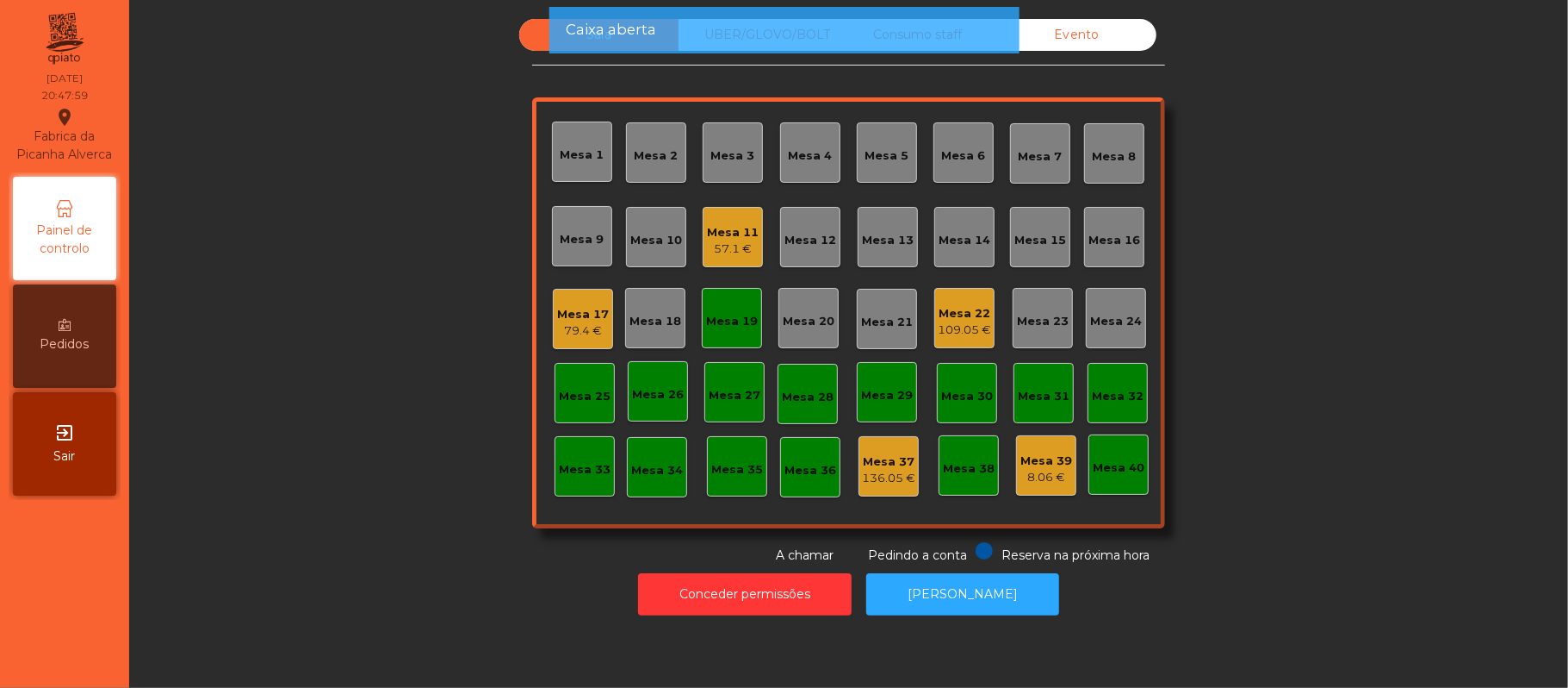
click at [718, 342] on div "Mesa 19" at bounding box center [732, 318] width 61 height 61
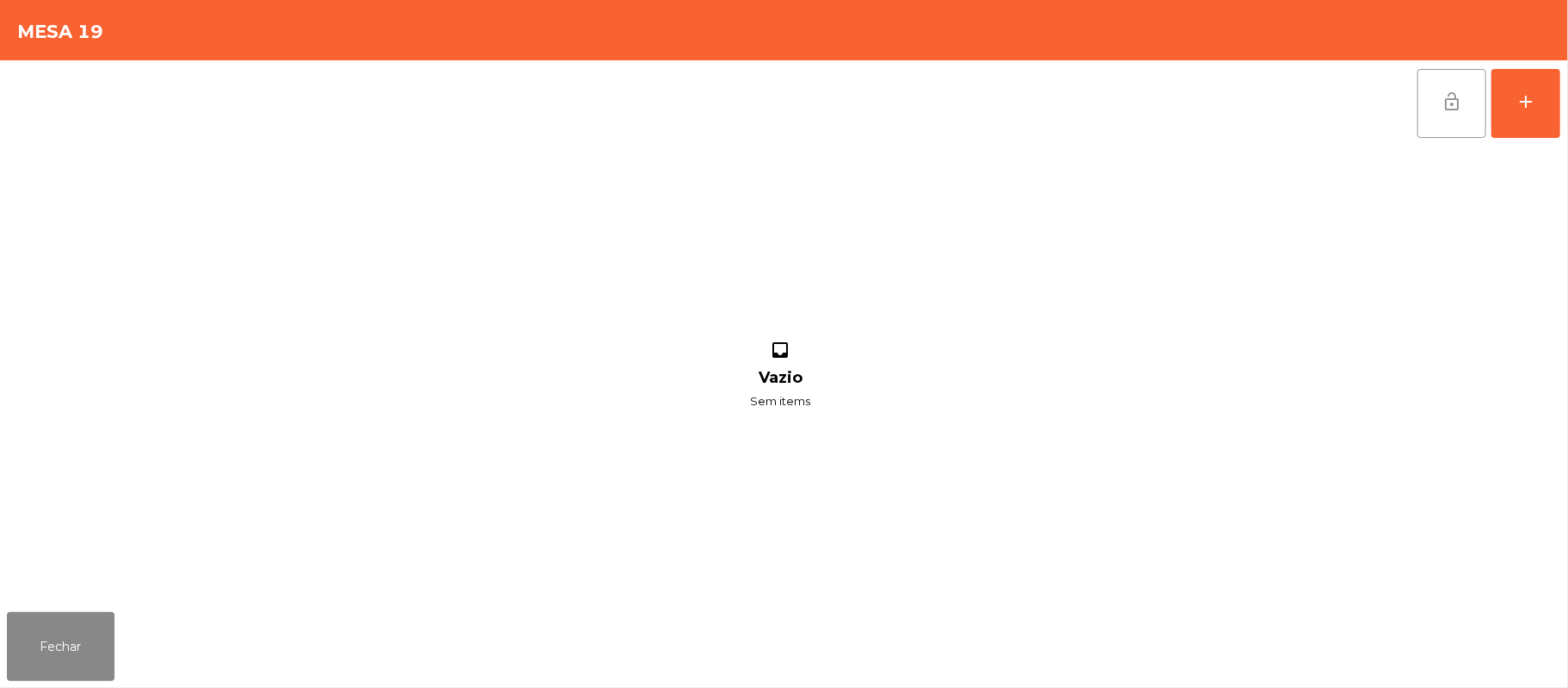
click at [1434, 104] on button "lock_open" at bounding box center [1452, 103] width 69 height 69
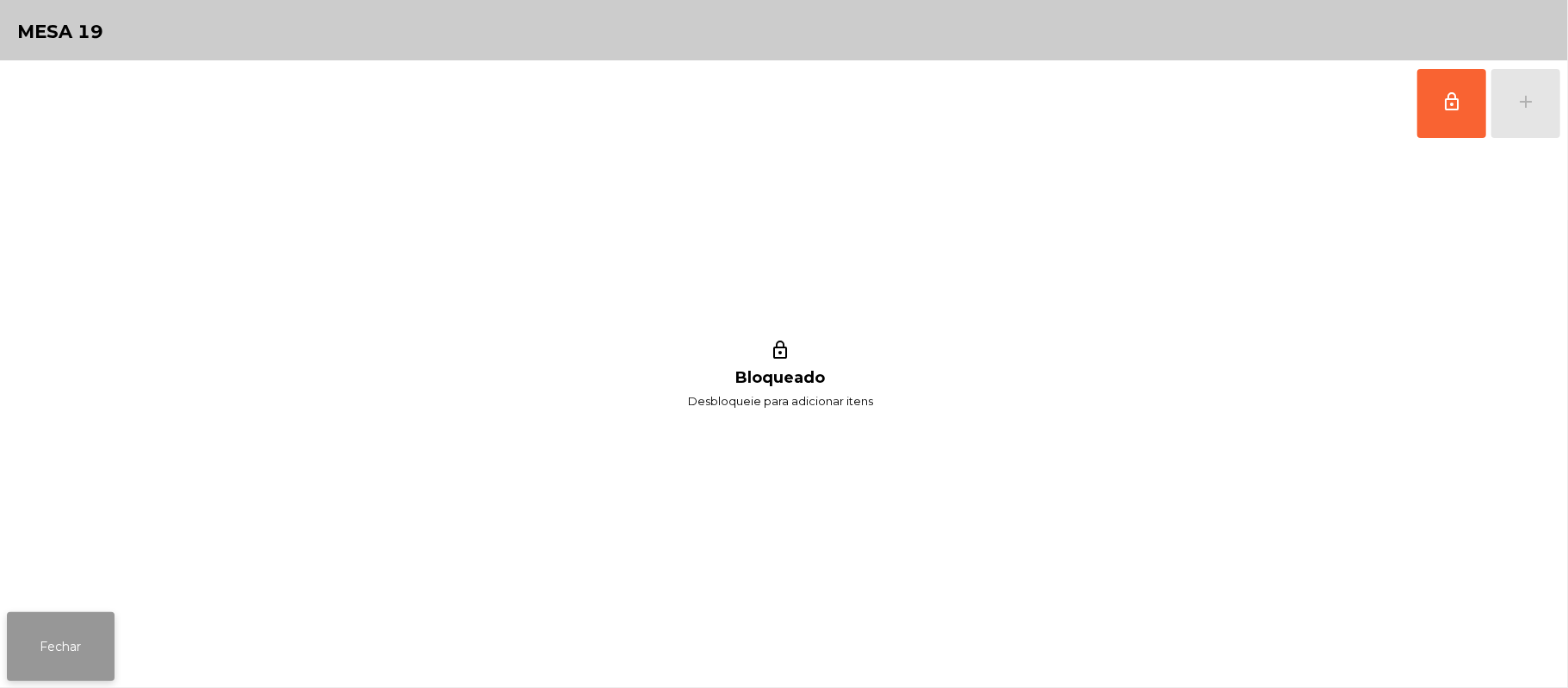
click at [48, 641] on button "Fechar" at bounding box center [61, 646] width 107 height 69
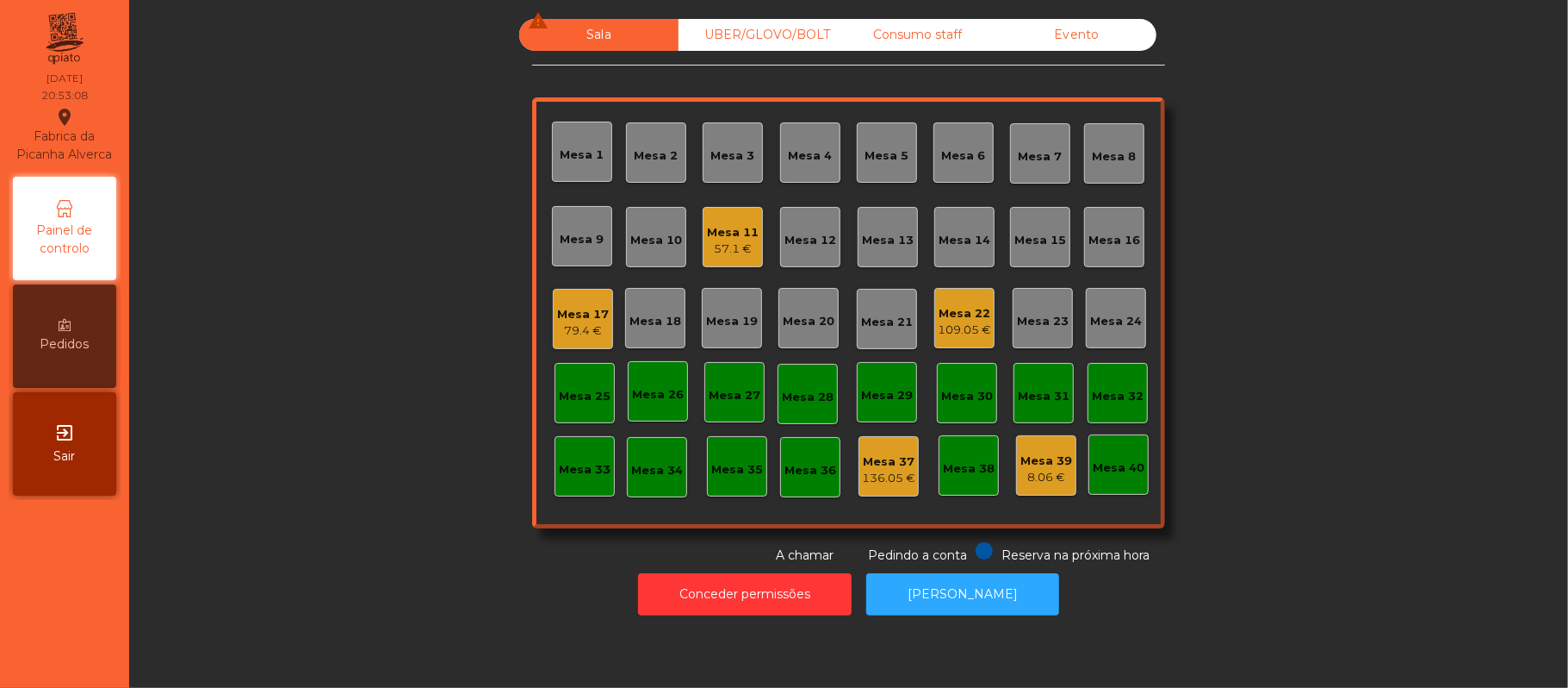
click at [938, 327] on div "109.05 €" at bounding box center [965, 330] width 54 height 18
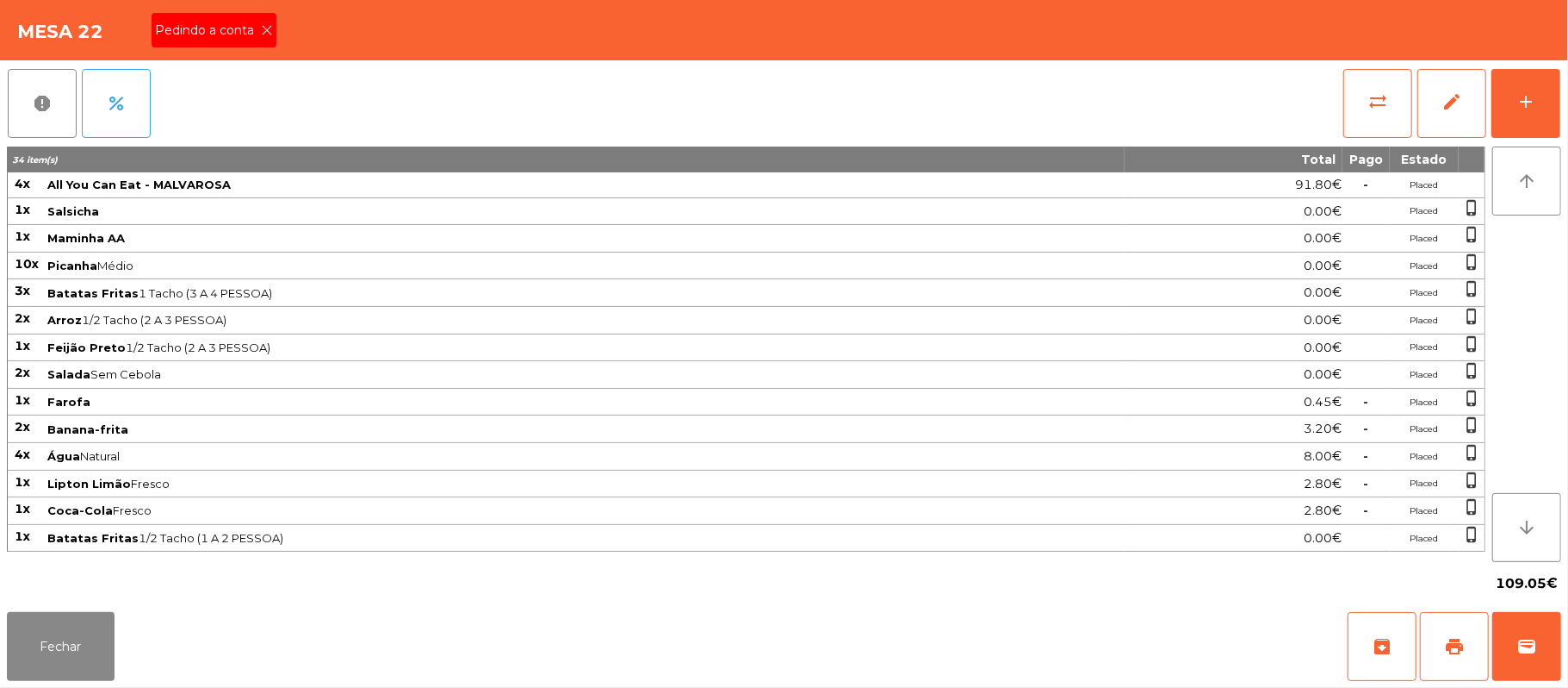
click at [238, 21] on span "Pedindo a conta" at bounding box center [208, 30] width 106 height 18
click at [59, 646] on button "Fechar" at bounding box center [61, 646] width 107 height 69
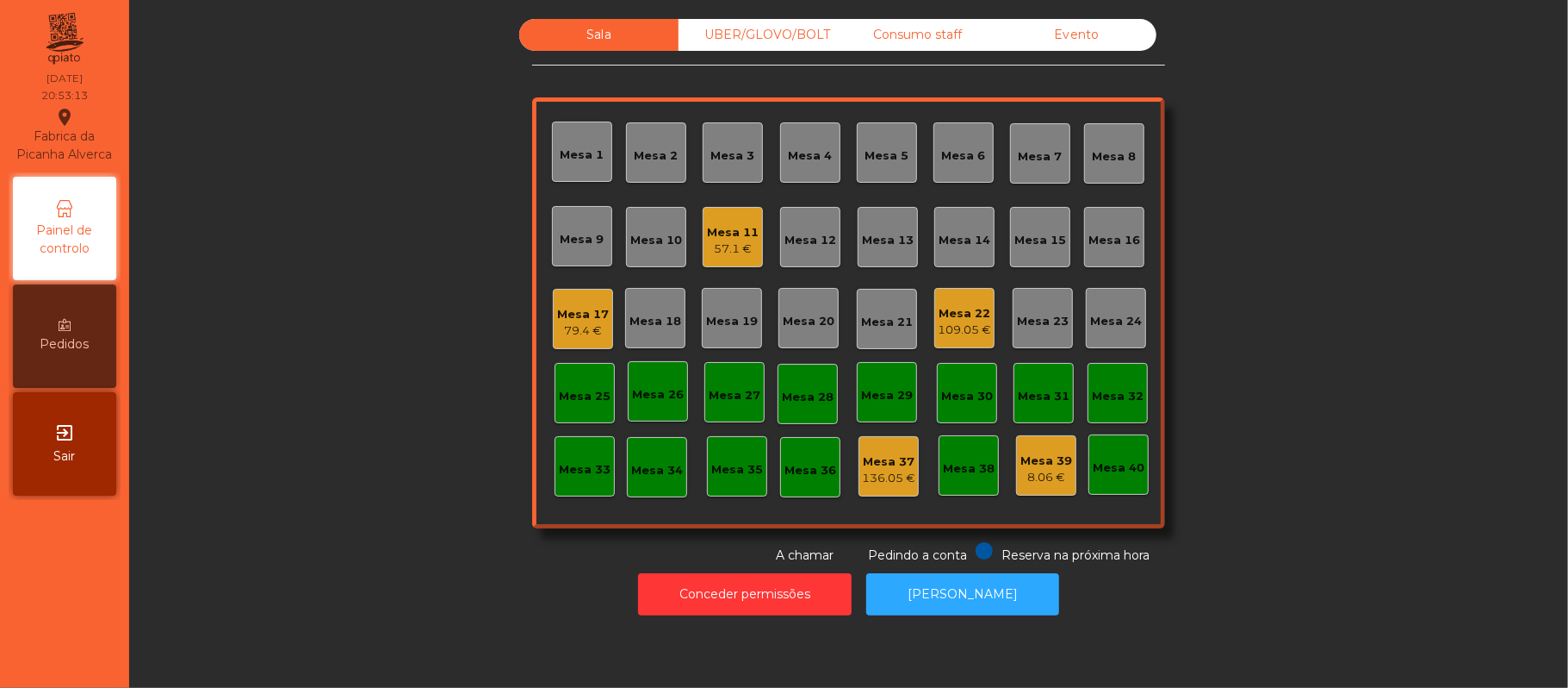
click at [643, 238] on div "Mesa 10" at bounding box center [656, 240] width 52 height 18
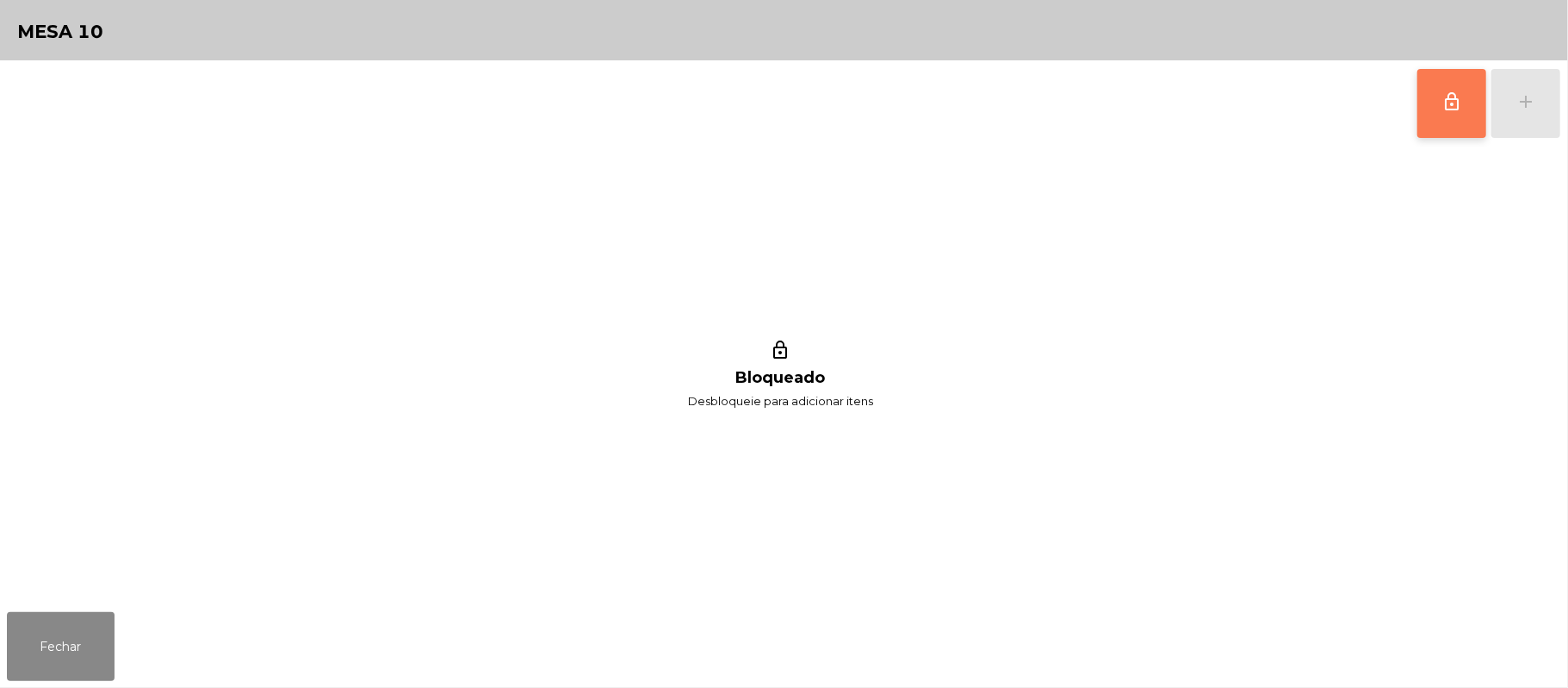
click at [1455, 106] on span "lock_outline" at bounding box center [1453, 102] width 21 height 21
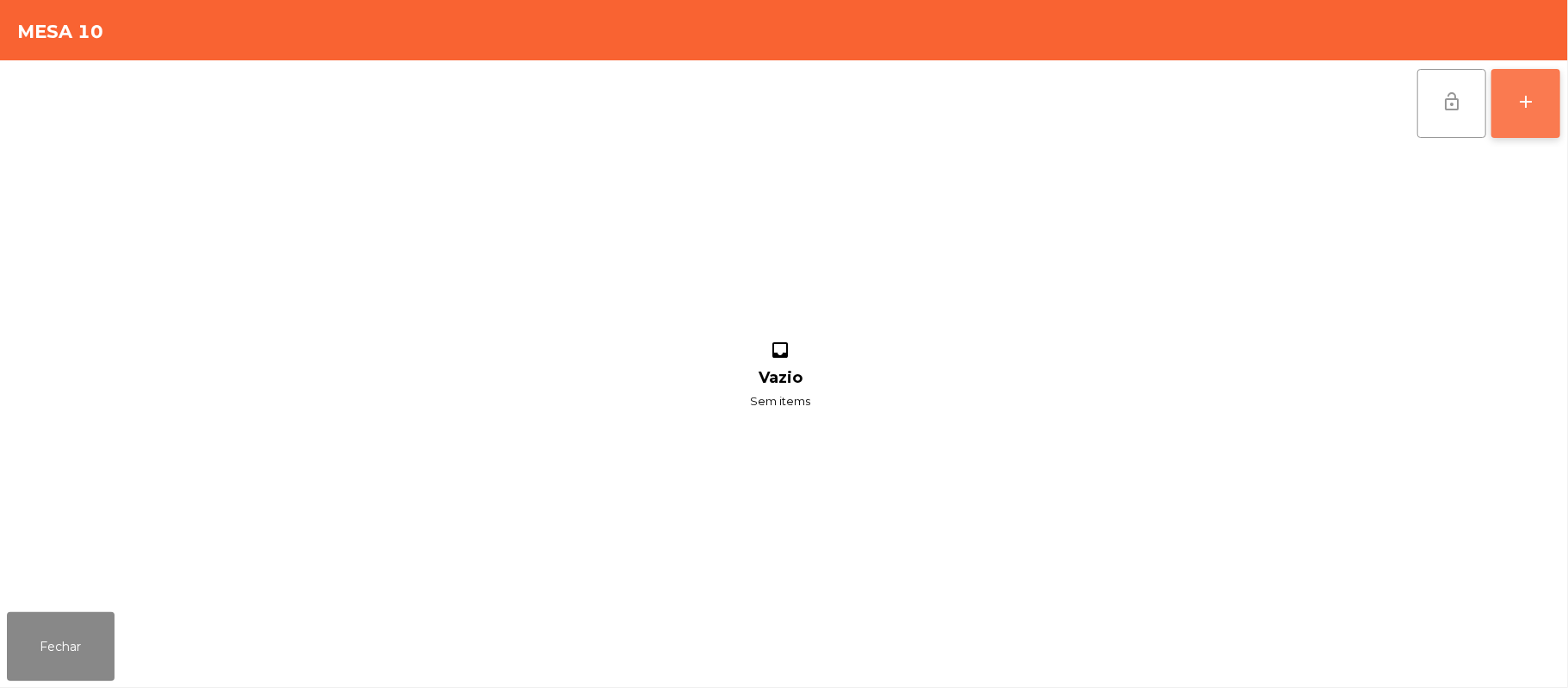
click at [1524, 105] on div "add" at bounding box center [1527, 102] width 21 height 21
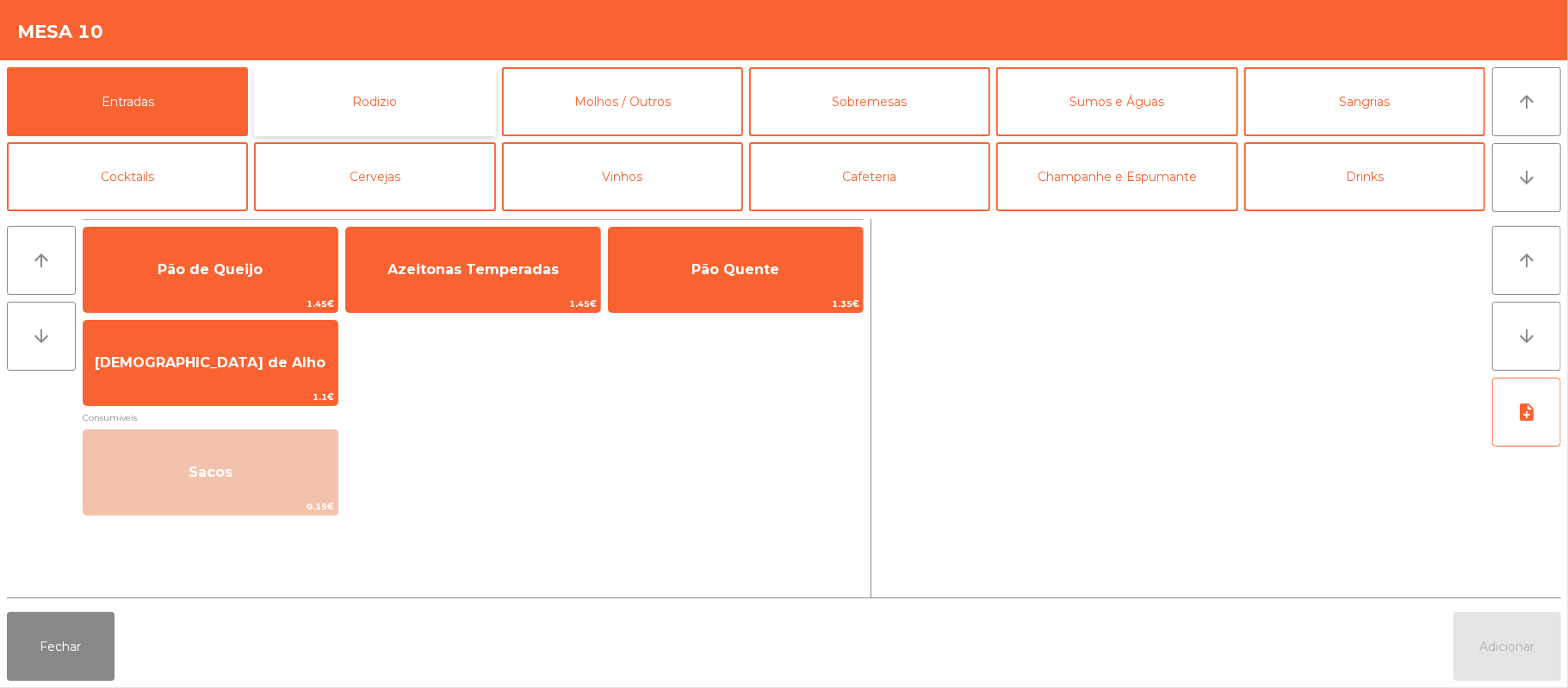
click at [418, 111] on button "Rodizio" at bounding box center [375, 101] width 241 height 69
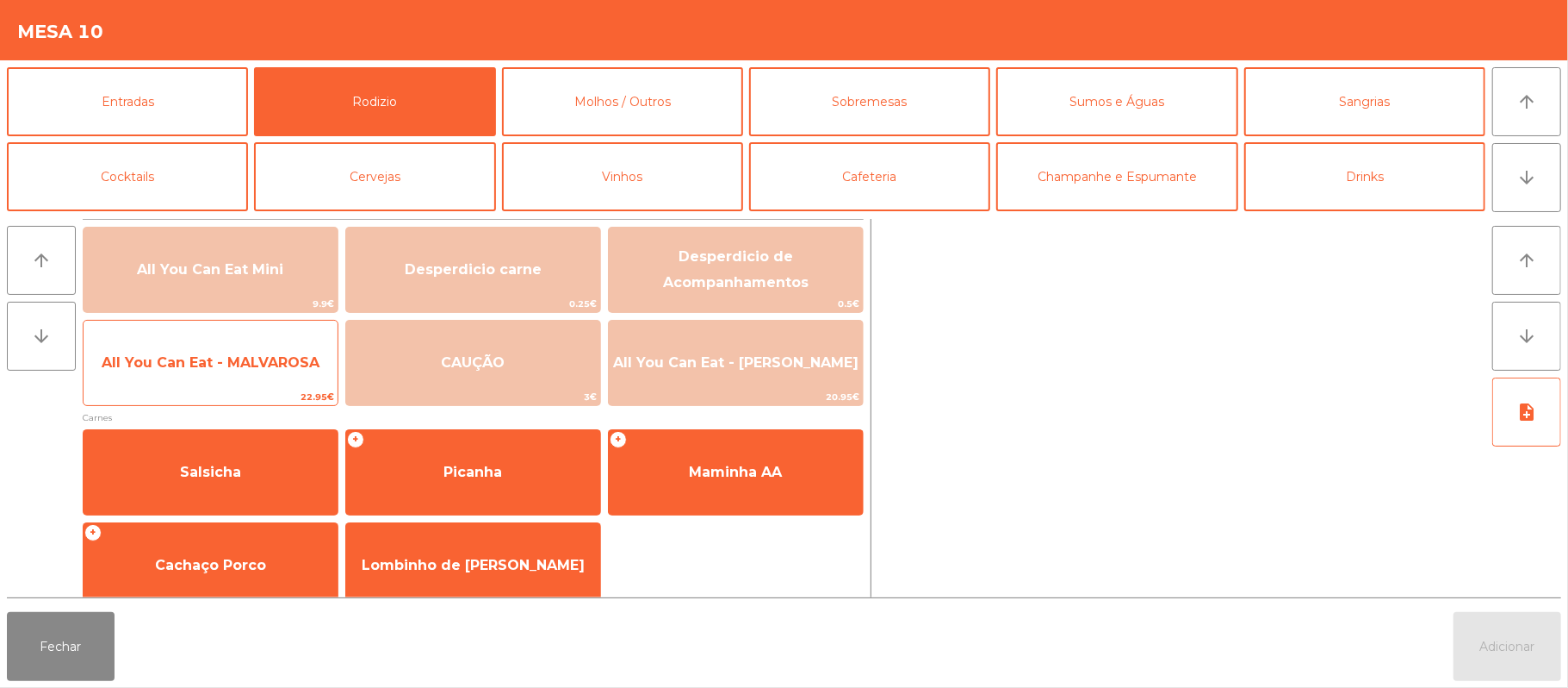
click at [164, 377] on span "All You Can Eat - MALVAROSA" at bounding box center [210, 362] width 254 height 47
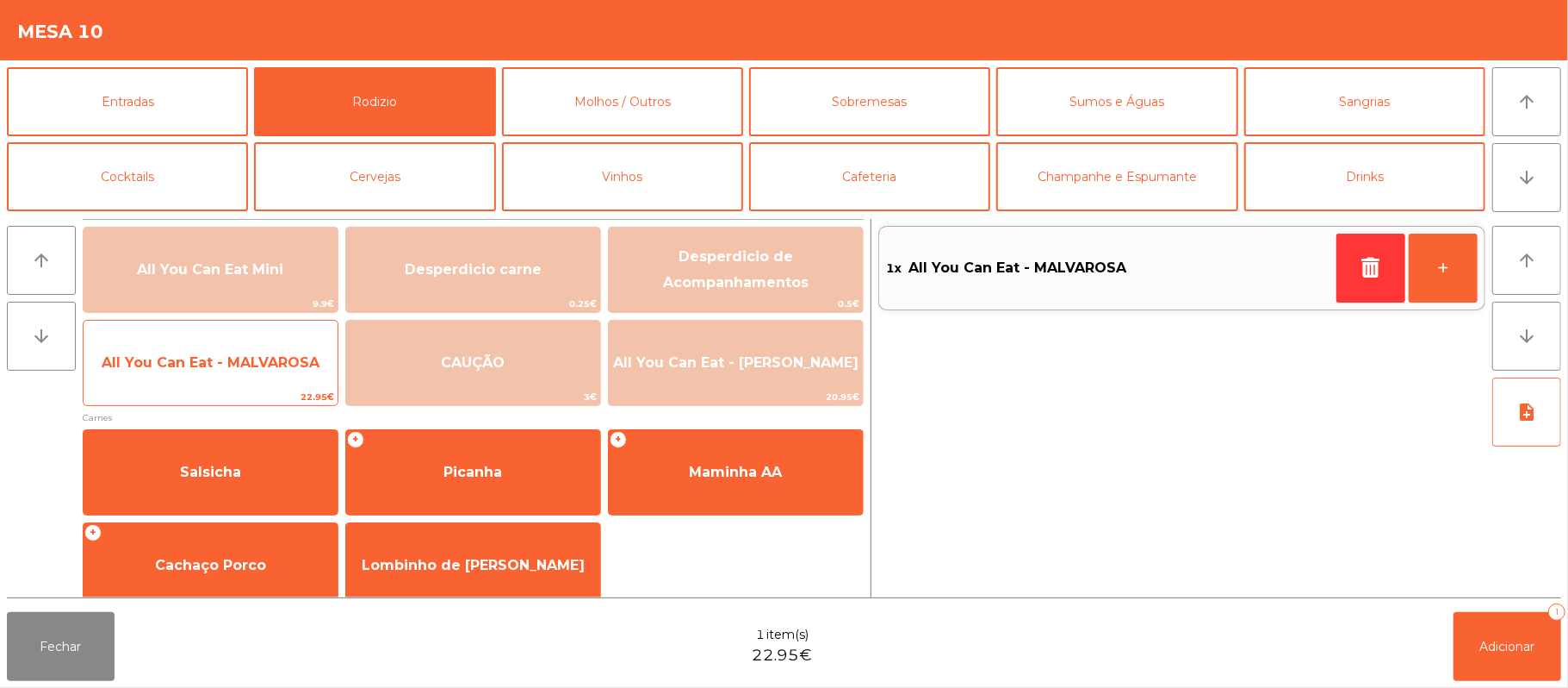
click at [171, 369] on span "All You Can Eat - MALVAROSA" at bounding box center [211, 362] width 218 height 17
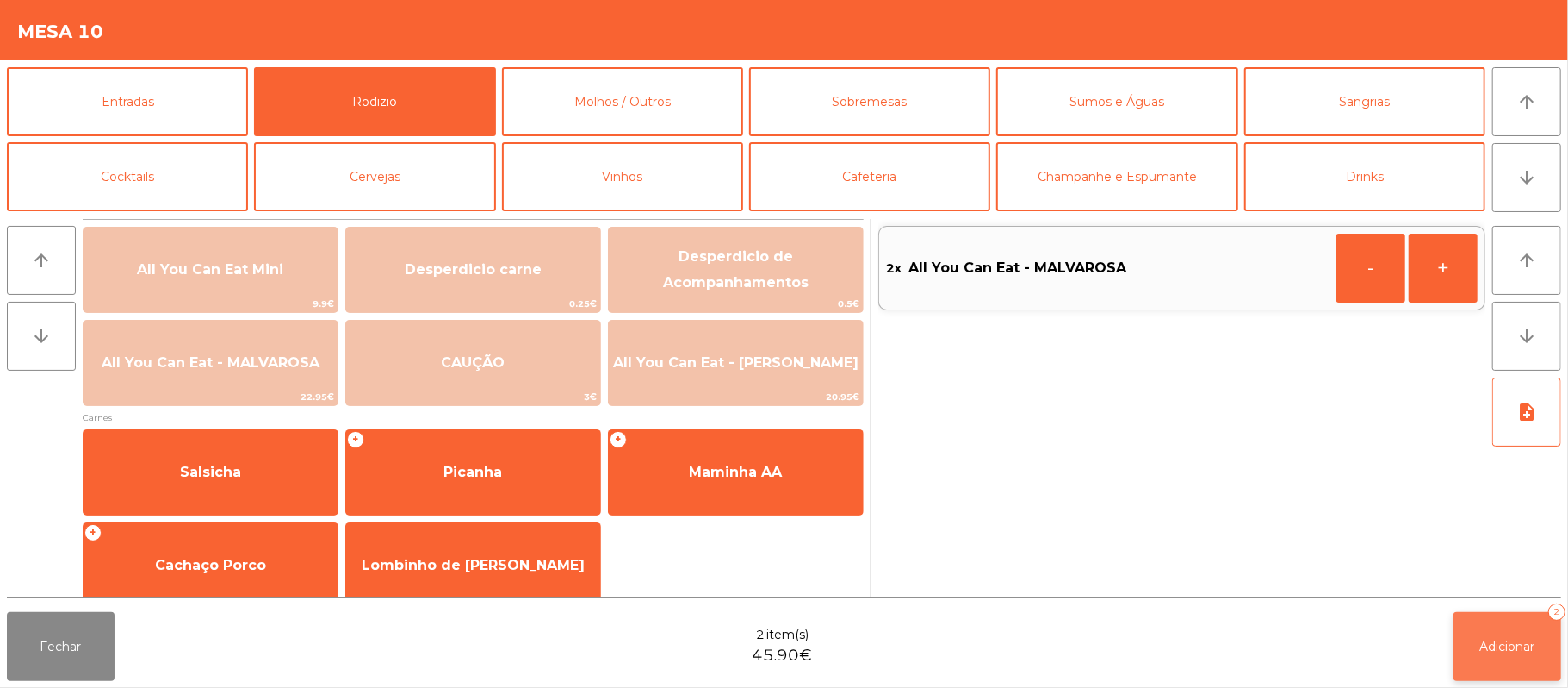
click at [1477, 649] on button "Adicionar 2" at bounding box center [1507, 646] width 107 height 69
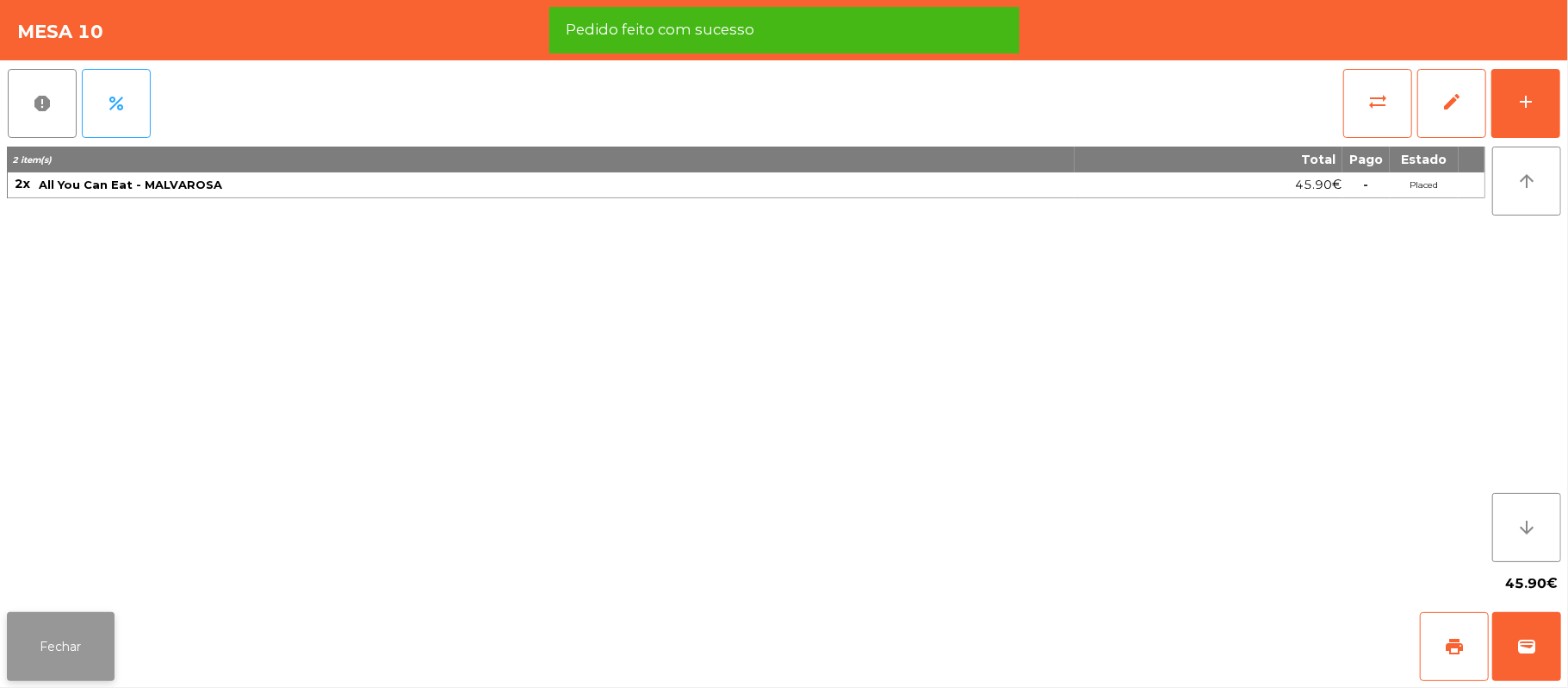
click at [62, 635] on button "Fechar" at bounding box center [61, 646] width 107 height 69
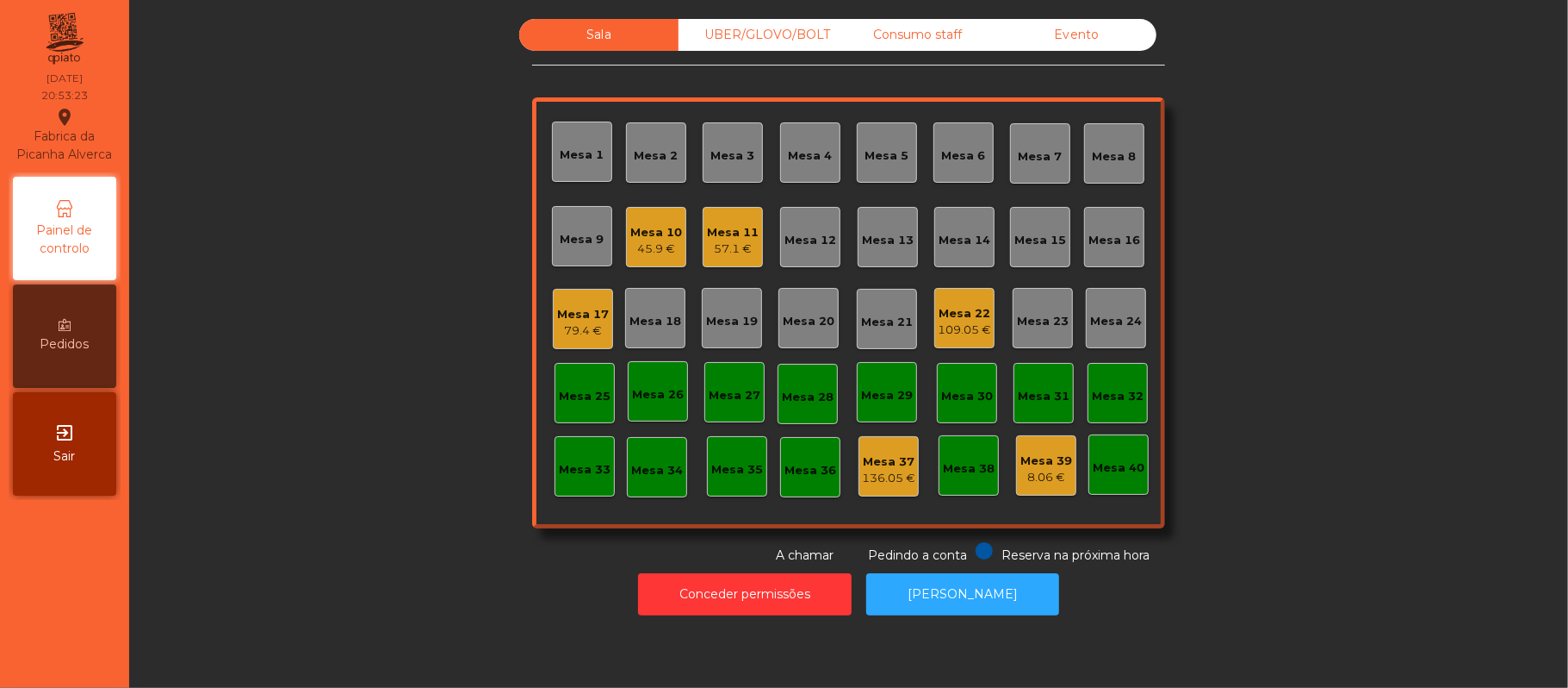
click at [973, 311] on div "Mesa 22" at bounding box center [965, 314] width 54 height 18
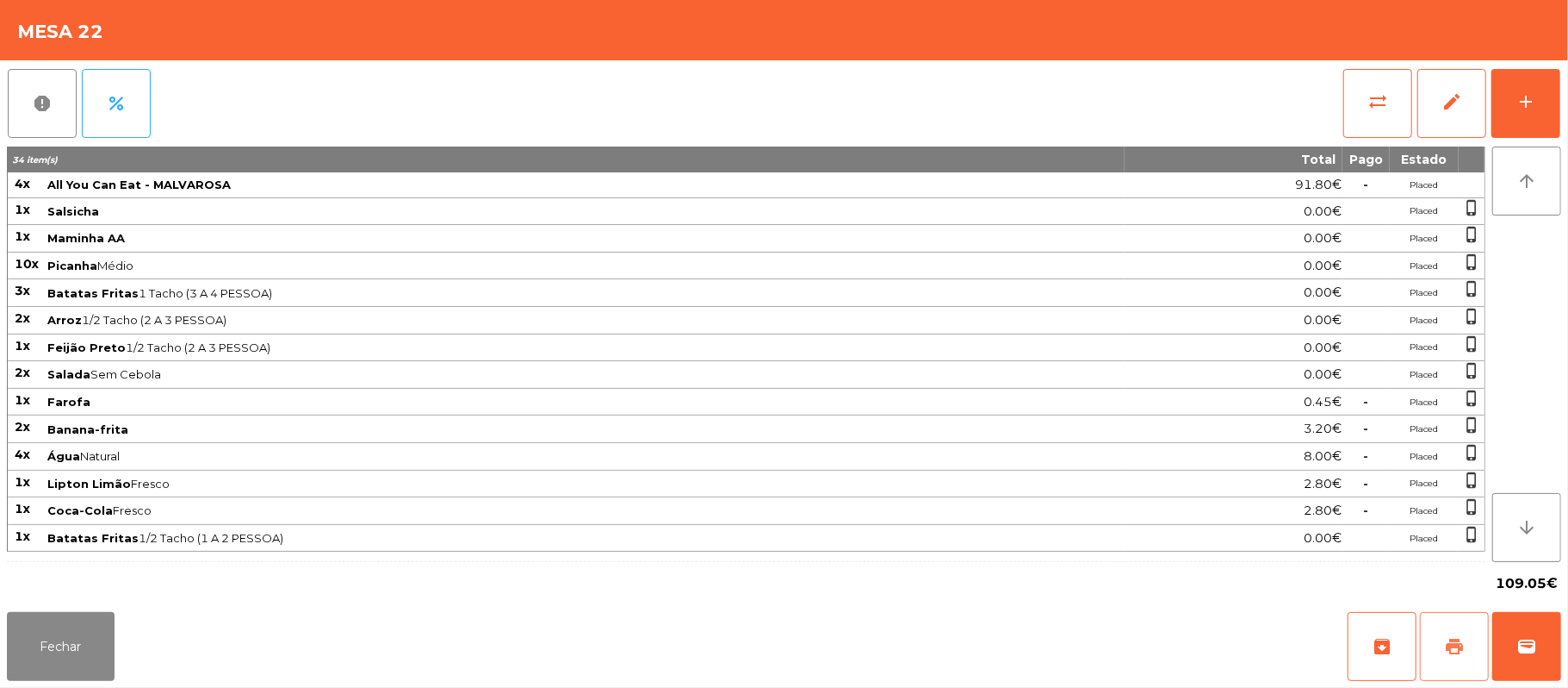
click at [1461, 646] on span "print" at bounding box center [1455, 647] width 21 height 21
click at [52, 631] on button "Fechar" at bounding box center [61, 646] width 107 height 69
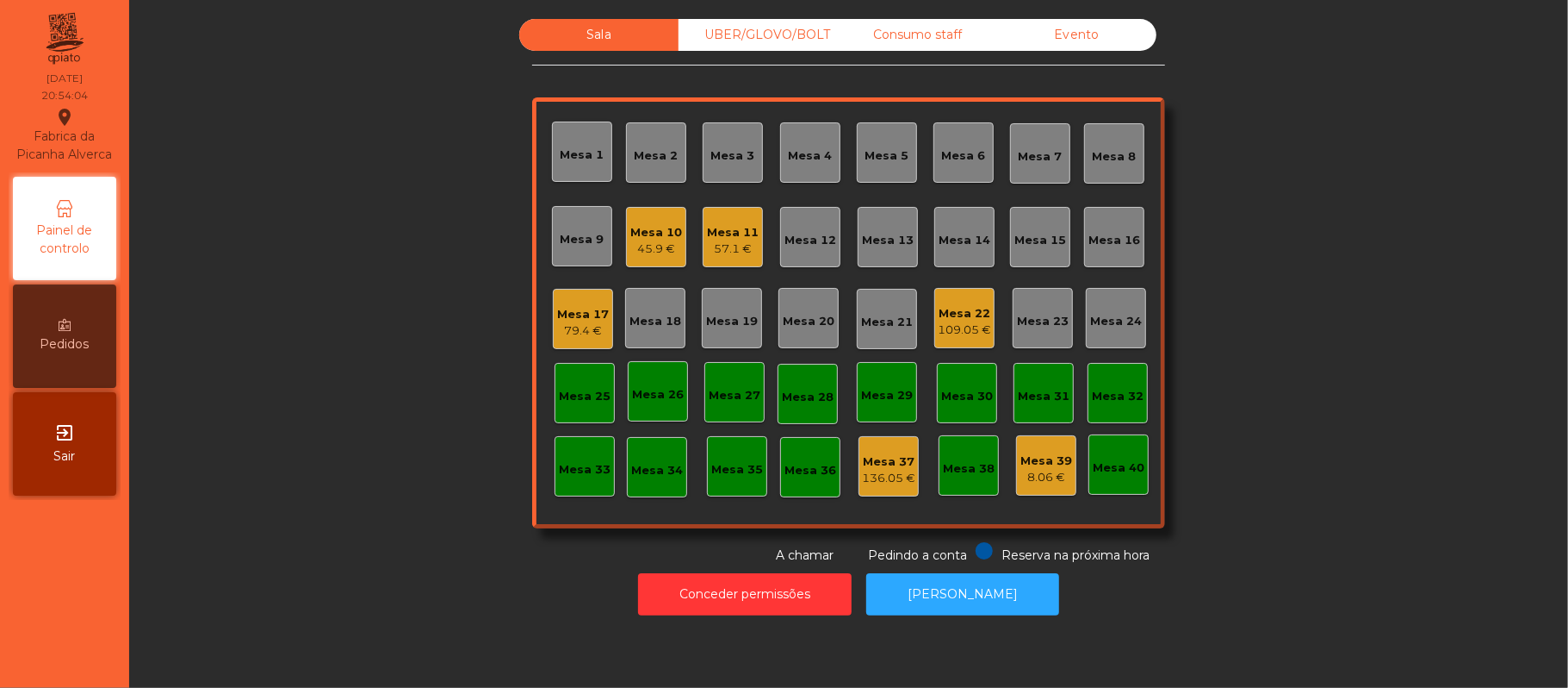
click at [981, 315] on div "Mesa 22" at bounding box center [965, 314] width 54 height 18
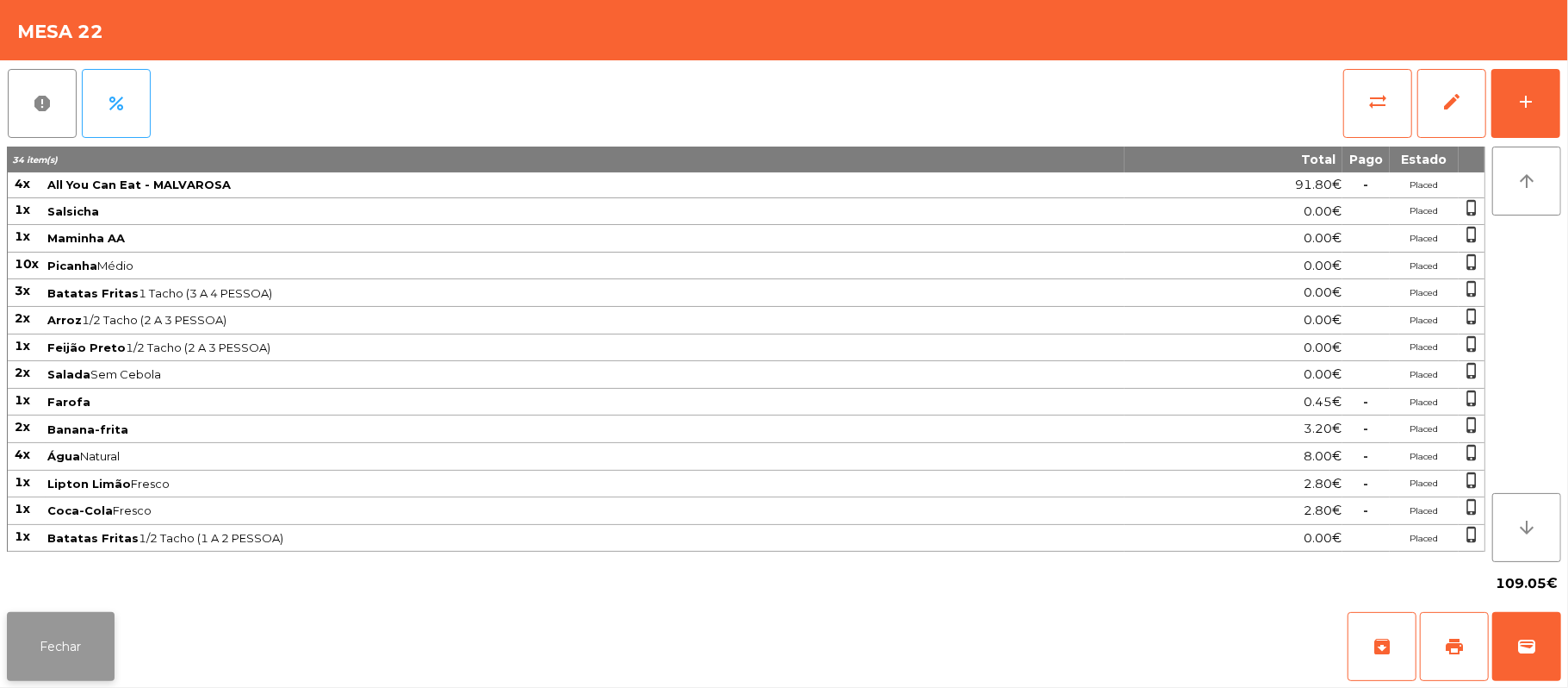
click at [84, 645] on button "Fechar" at bounding box center [61, 646] width 107 height 69
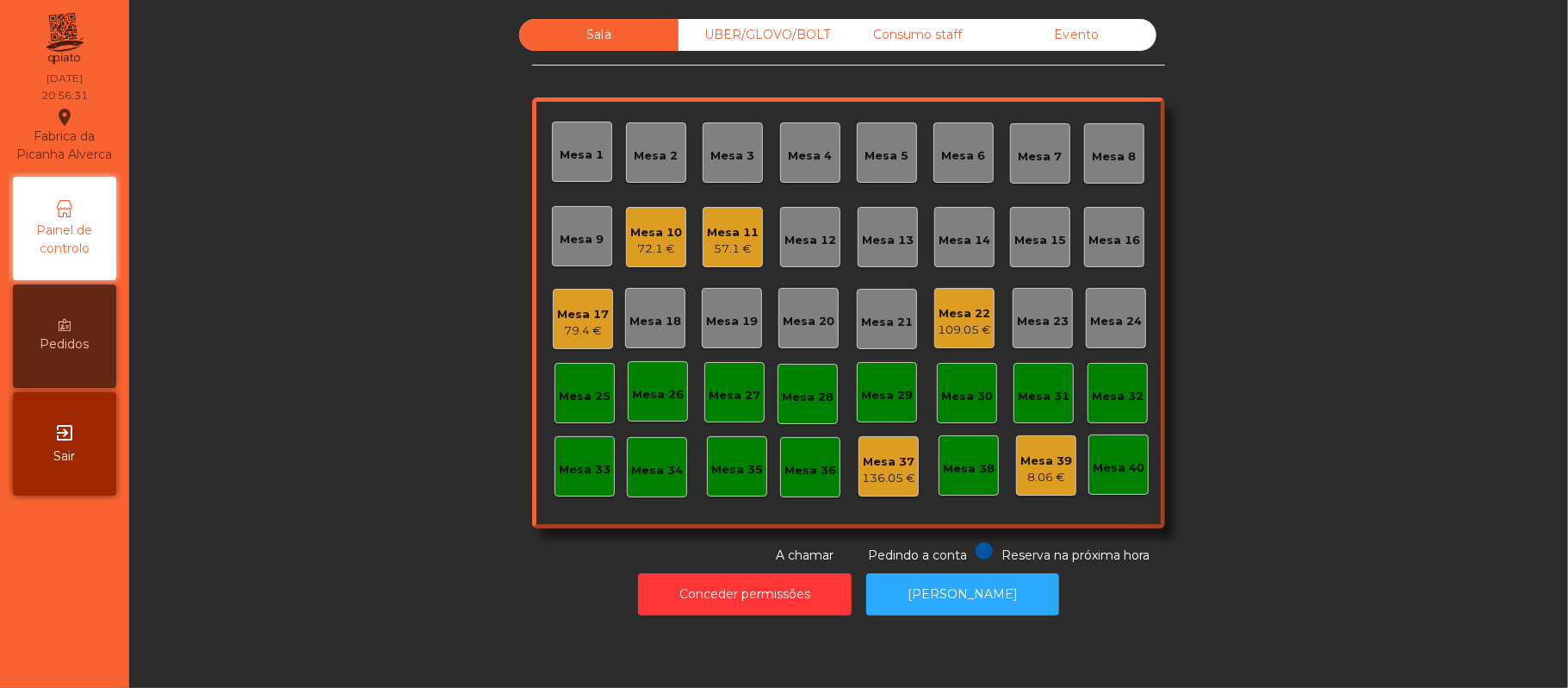
click at [972, 329] on div "109.05 €" at bounding box center [965, 330] width 54 height 18
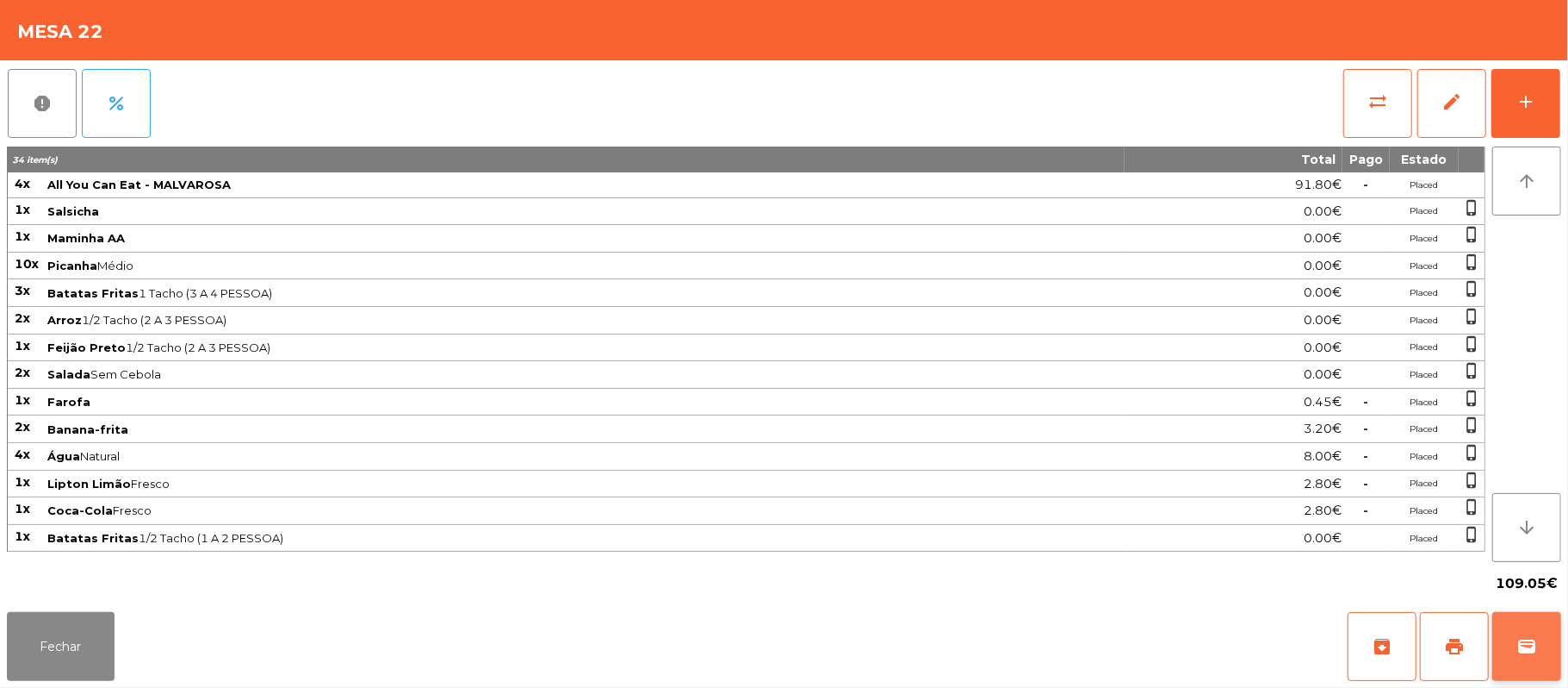
click at [1530, 655] on span "wallet" at bounding box center [1528, 647] width 21 height 21
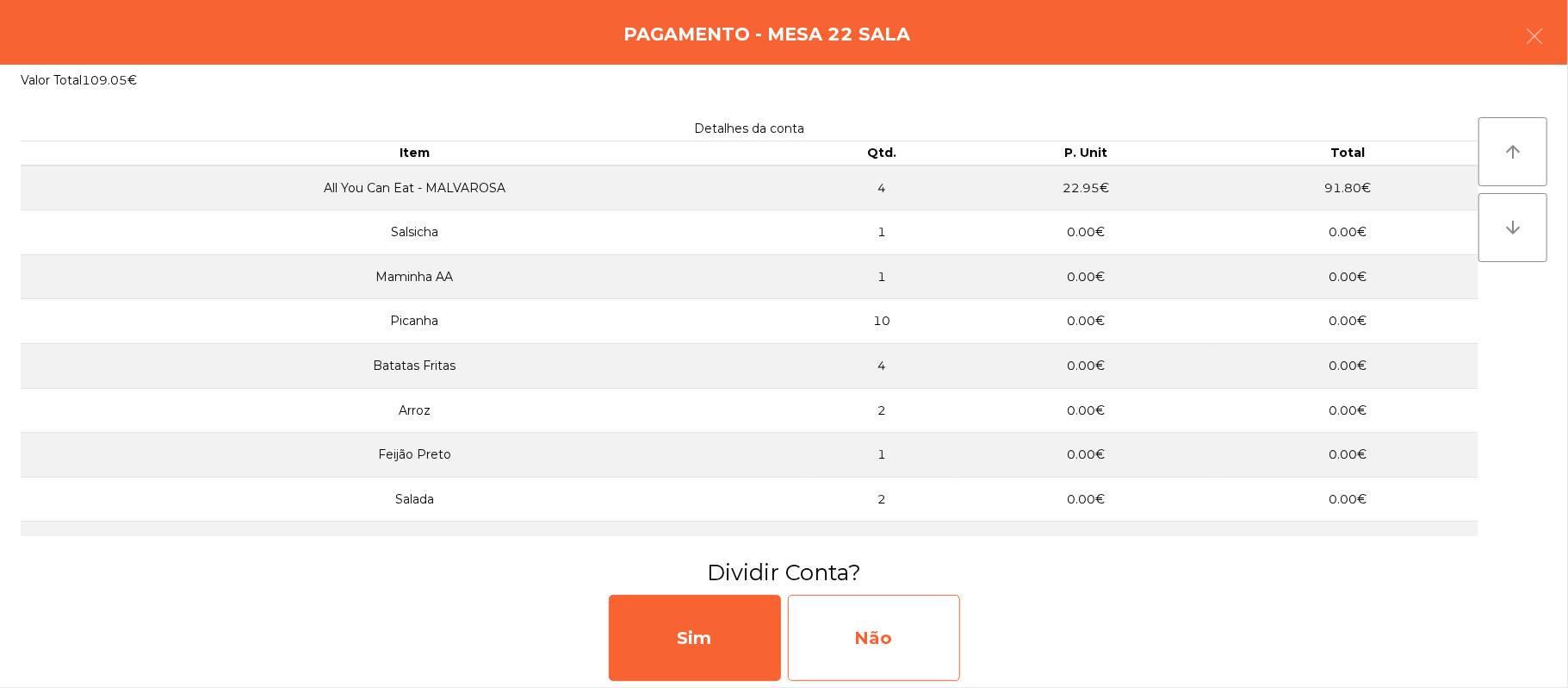
click at [901, 633] on div "Não" at bounding box center [874, 638] width 172 height 86
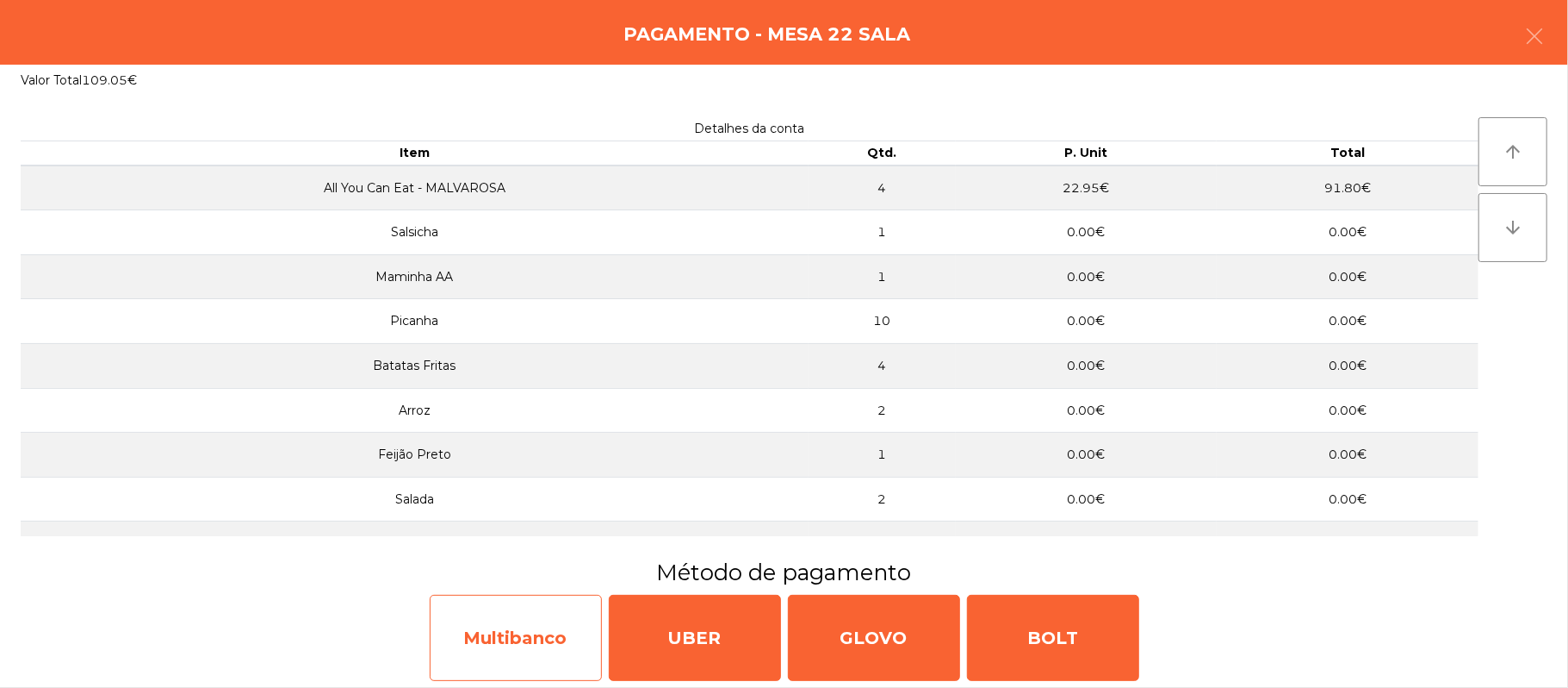
click at [496, 635] on div "Multibanco" at bounding box center [516, 638] width 172 height 86
select select "**"
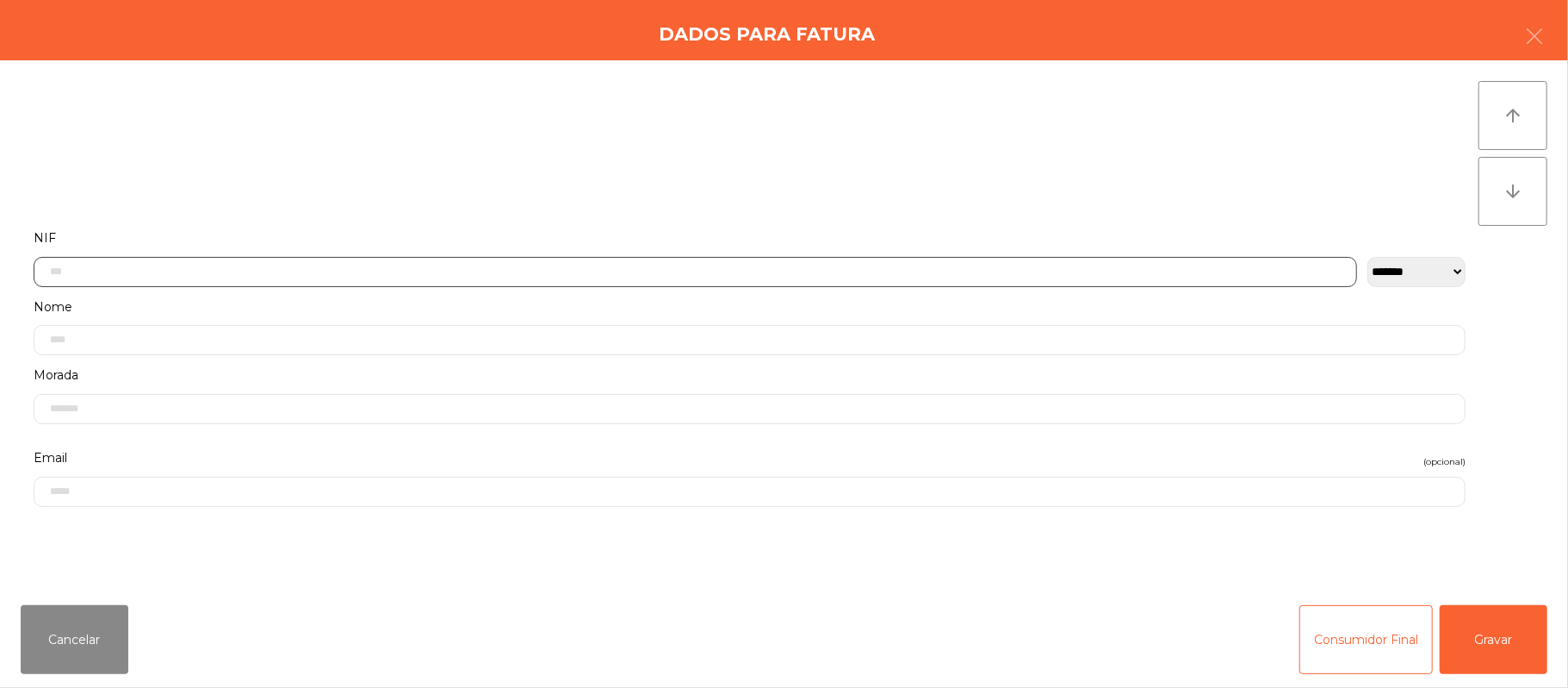
click at [177, 267] on input "text" at bounding box center [695, 272] width 1324 height 30
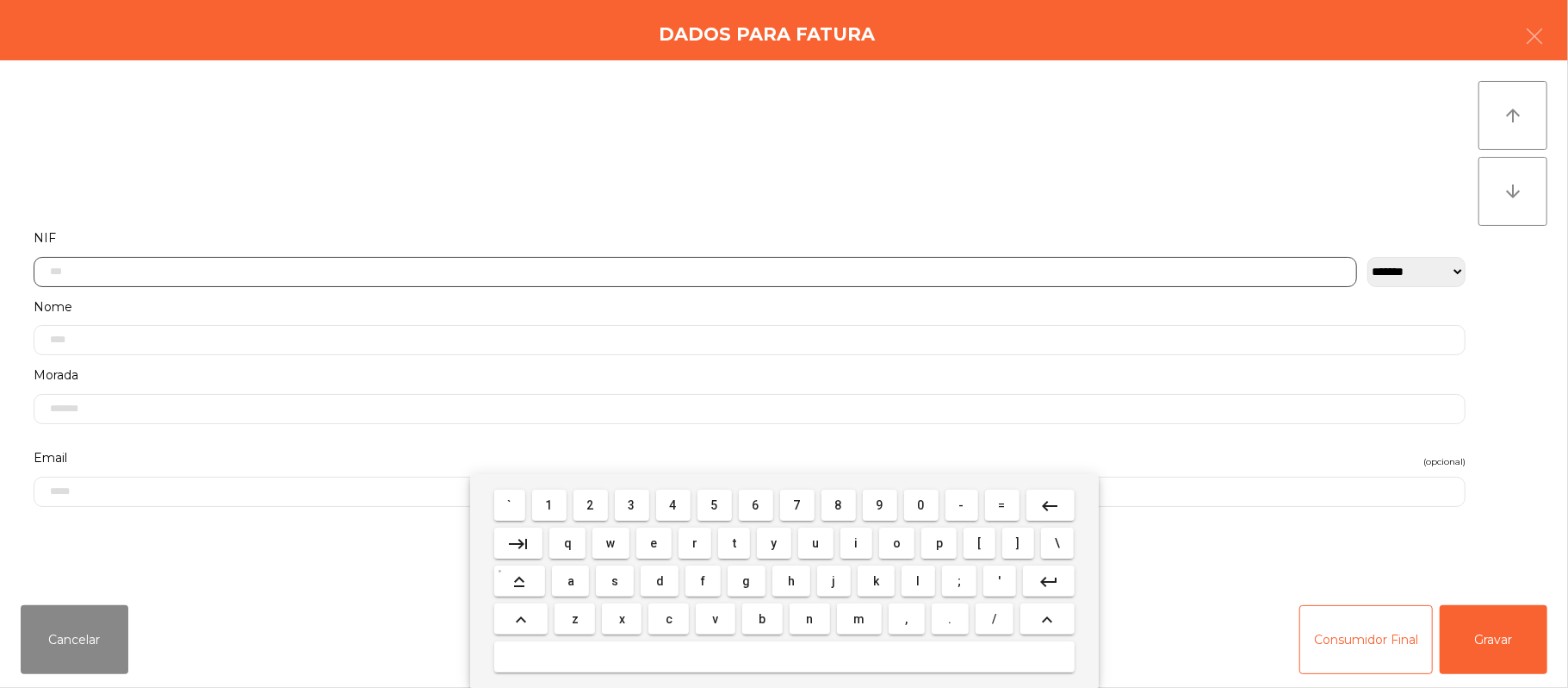
scroll to position [145, 0]
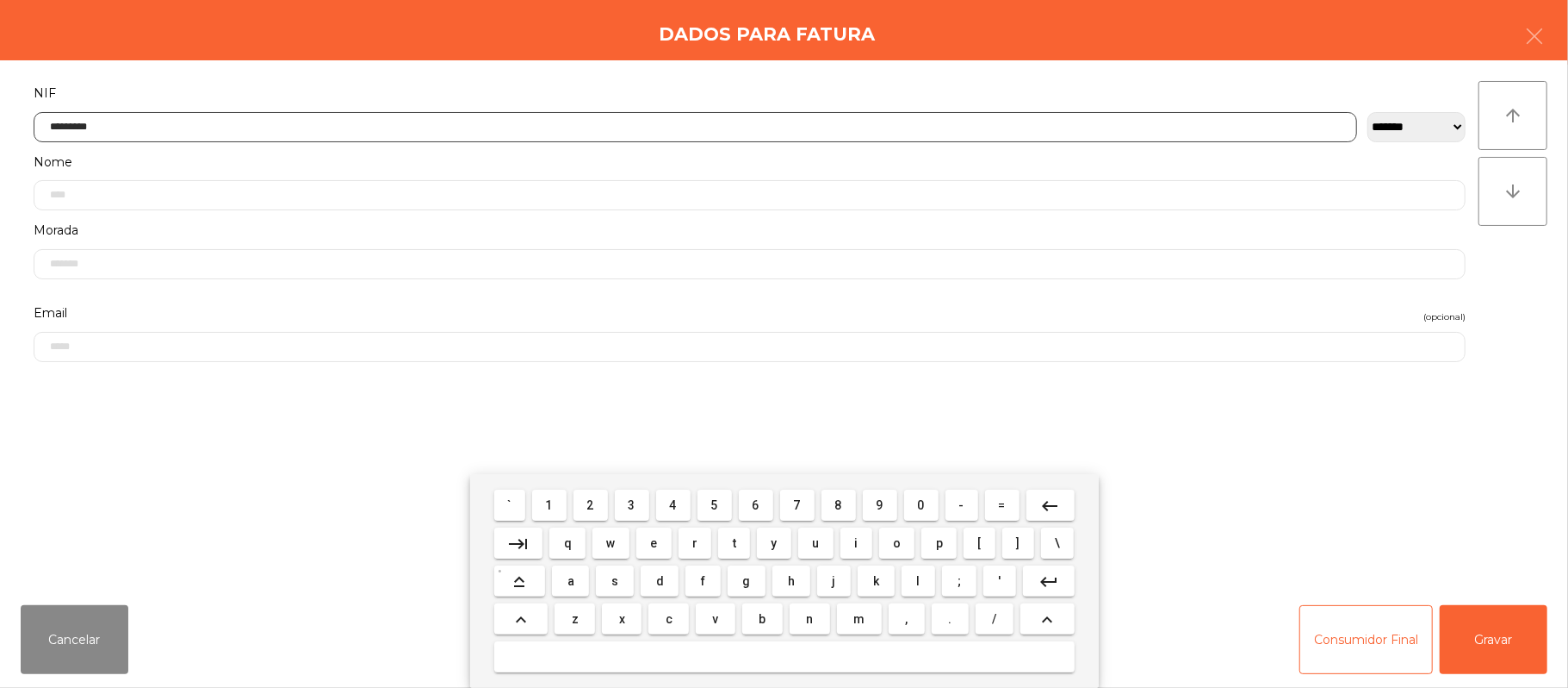
type input "*********"
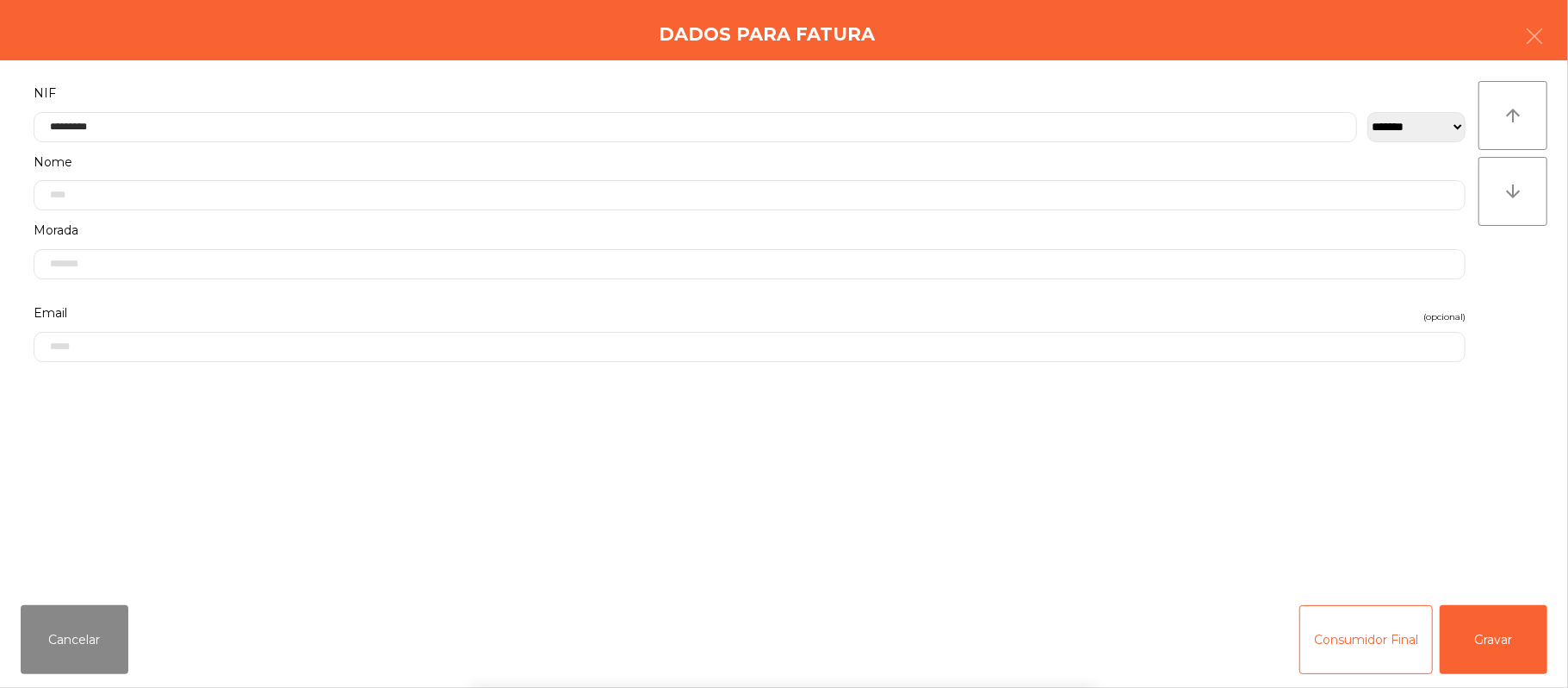
click at [1499, 636] on div "` 1 2 3 4 5 6 7 8 9 0 - = keyboard_backspace keyboard_tab q w e r t y u i o p […" at bounding box center [784, 581] width 1568 height 214
click at [1506, 641] on button "Gravar" at bounding box center [1494, 640] width 107 height 69
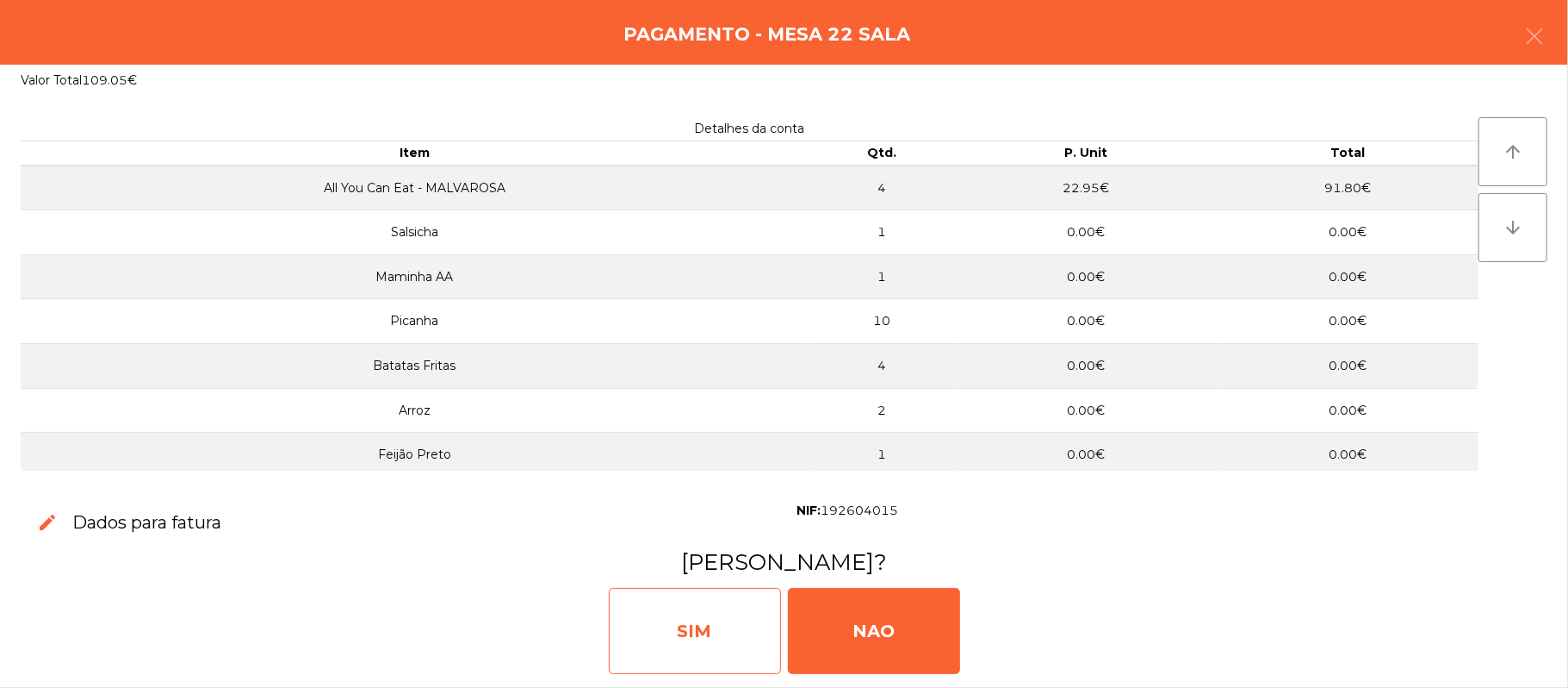
click at [711, 625] on div "SIM" at bounding box center [695, 631] width 172 height 86
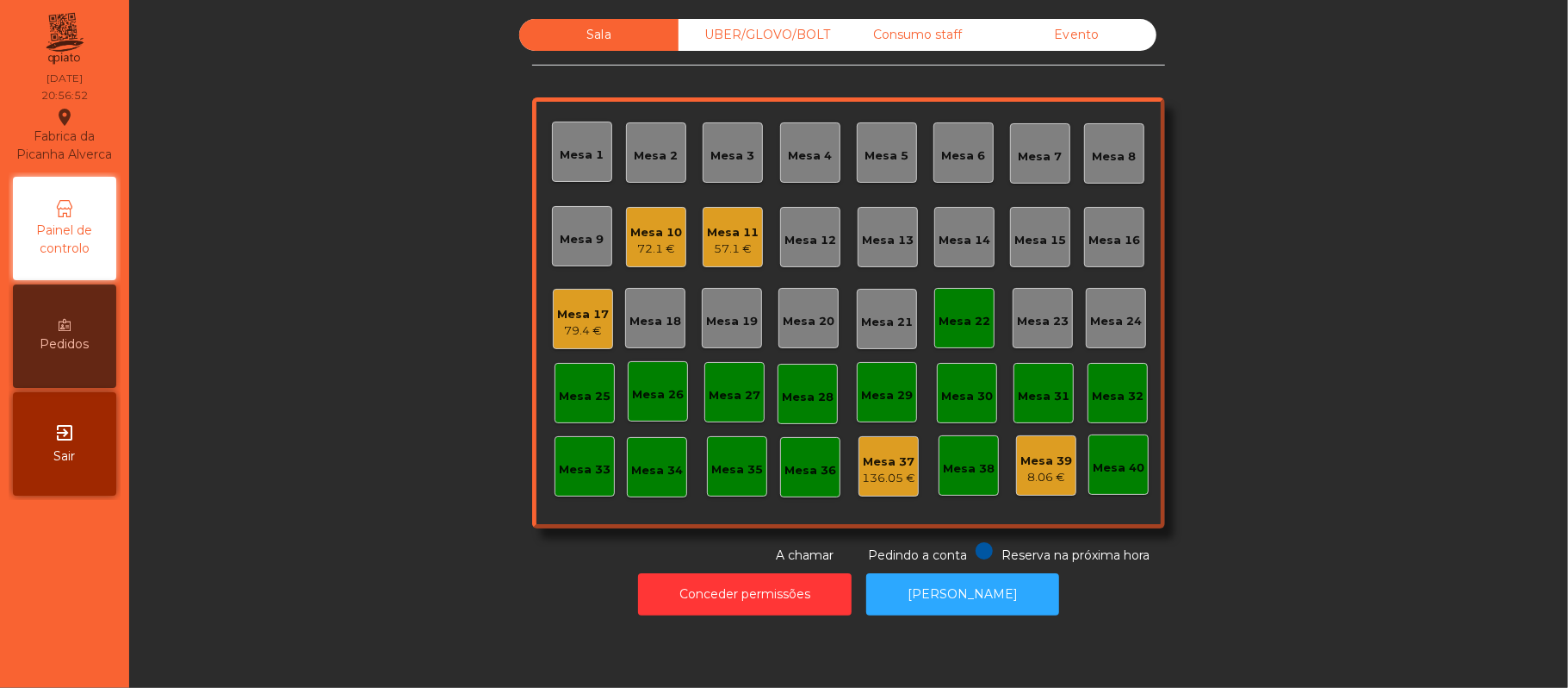
click at [938, 302] on div "Mesa 22" at bounding box center [965, 318] width 61 height 61
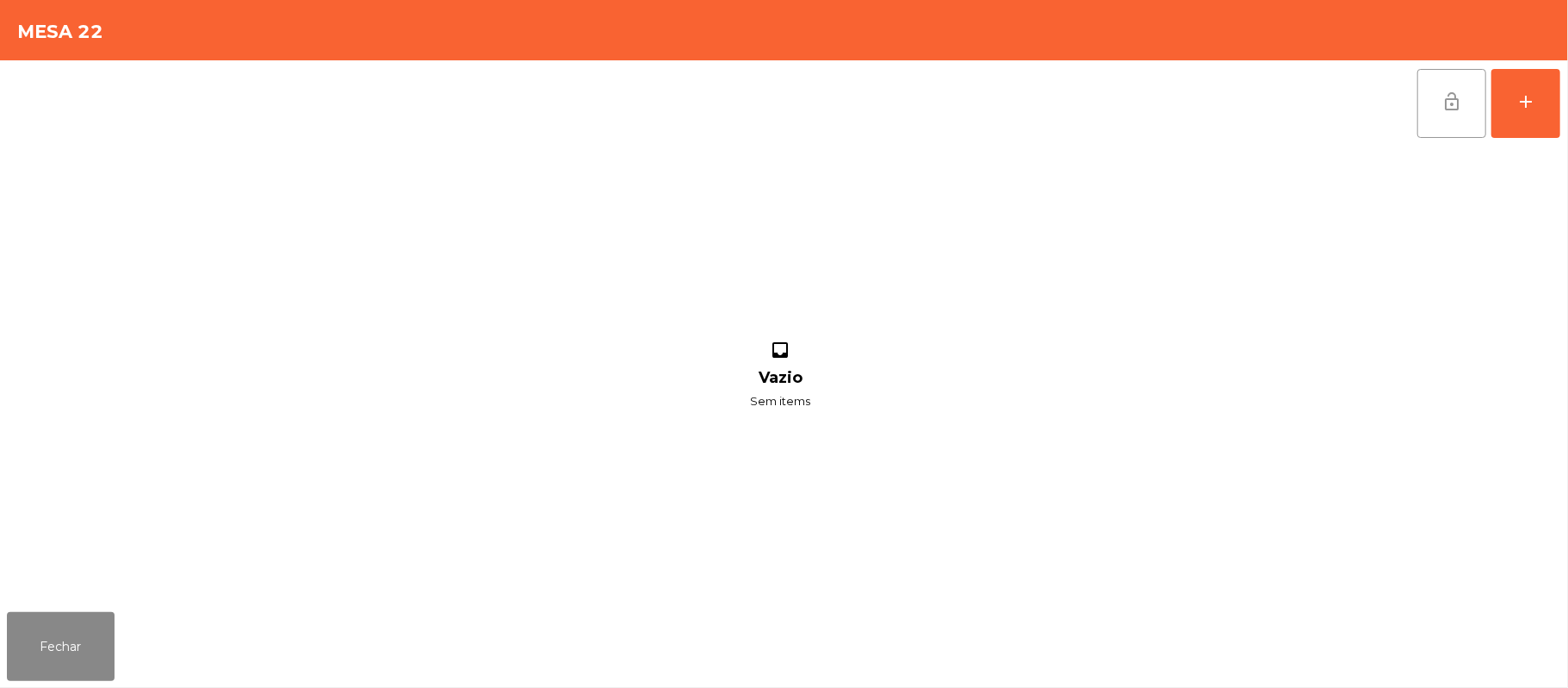
click at [1437, 104] on button "lock_open" at bounding box center [1452, 103] width 69 height 69
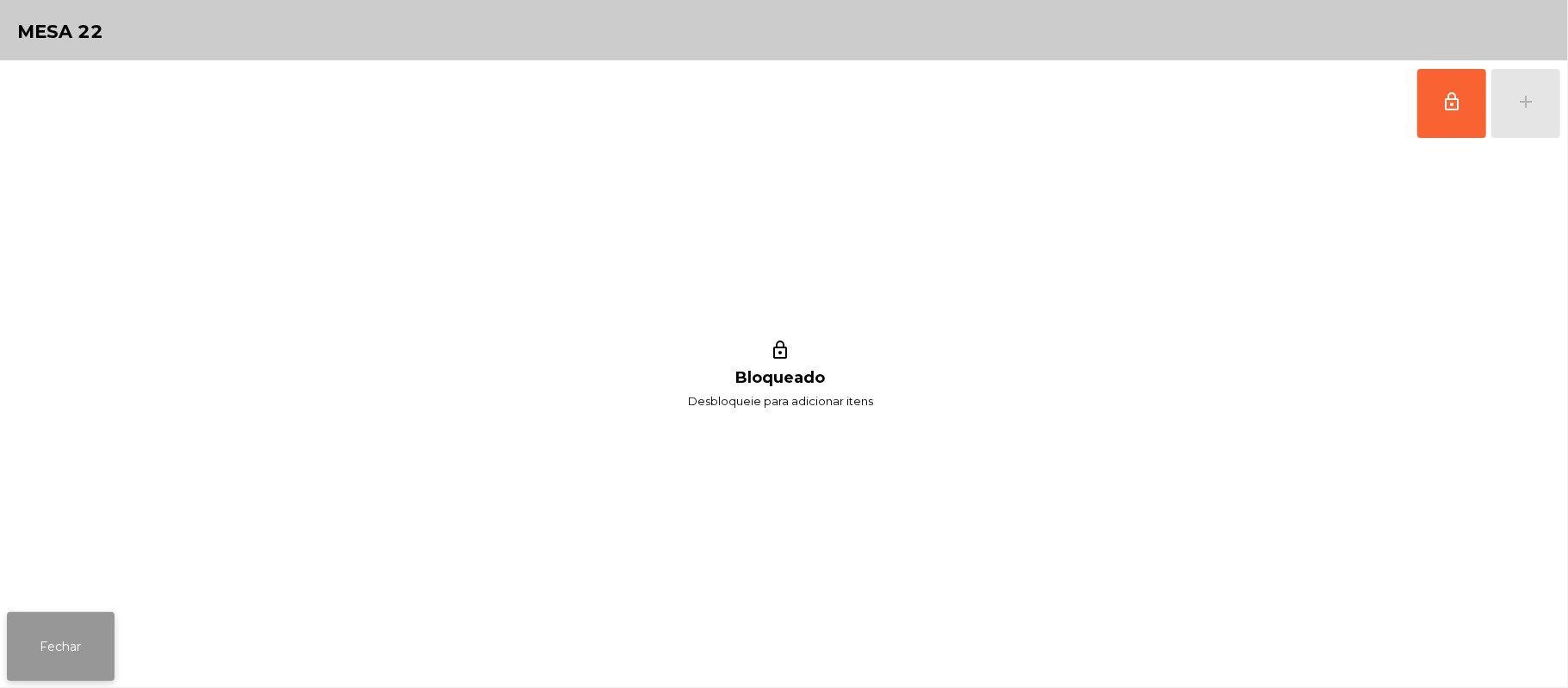
click at [94, 627] on button "Fechar" at bounding box center [61, 646] width 107 height 69
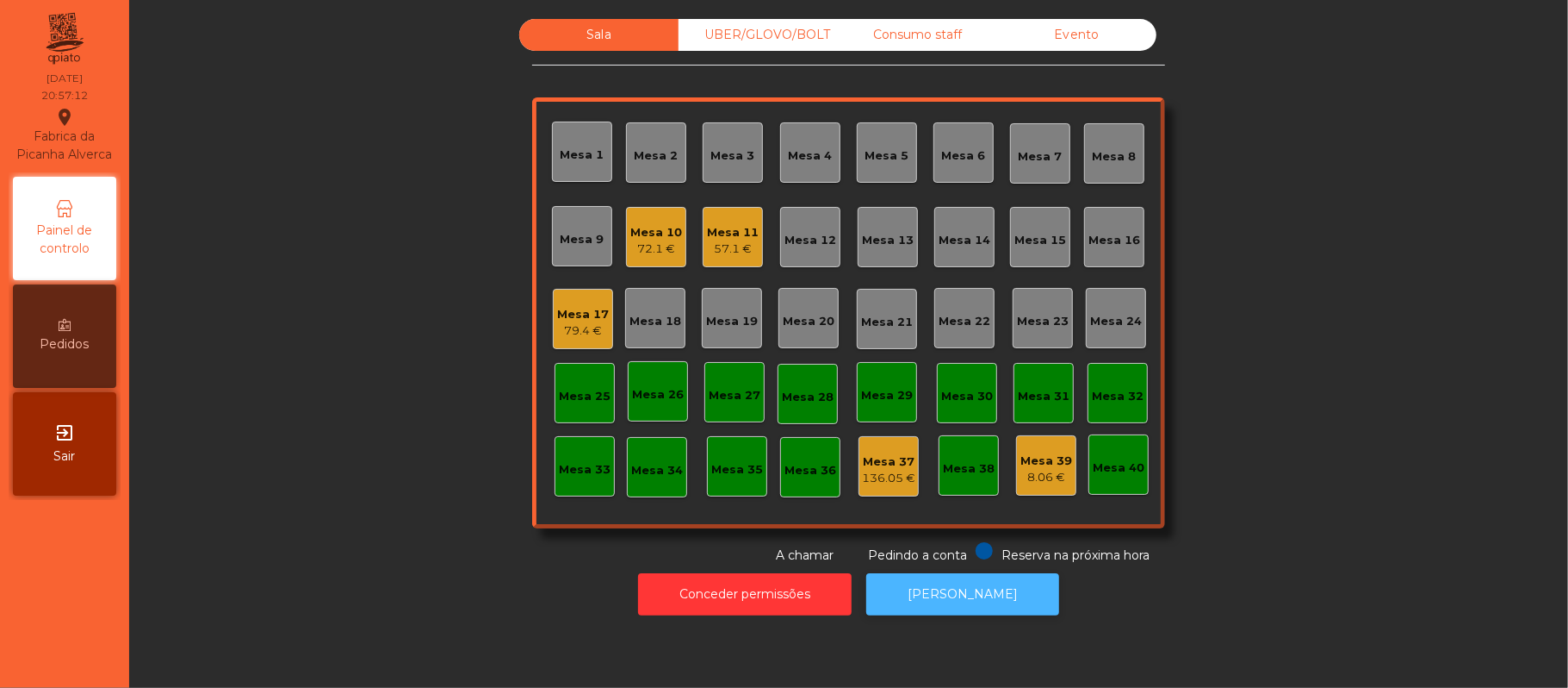
click at [1011, 600] on button "[PERSON_NAME]" at bounding box center [962, 594] width 193 height 42
click at [812, 242] on div "Mesa 12" at bounding box center [810, 240] width 52 height 18
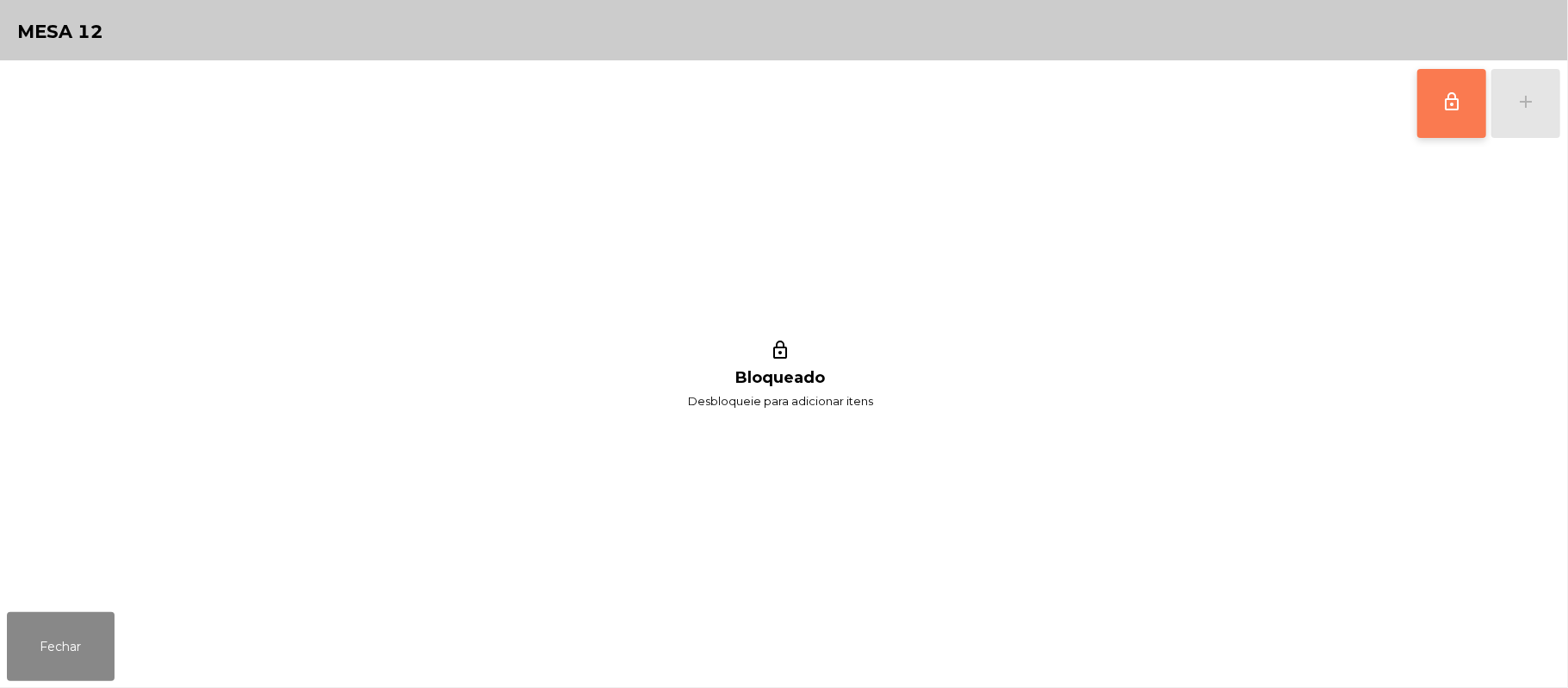
click at [1448, 110] on span "lock_outline" at bounding box center [1453, 102] width 21 height 21
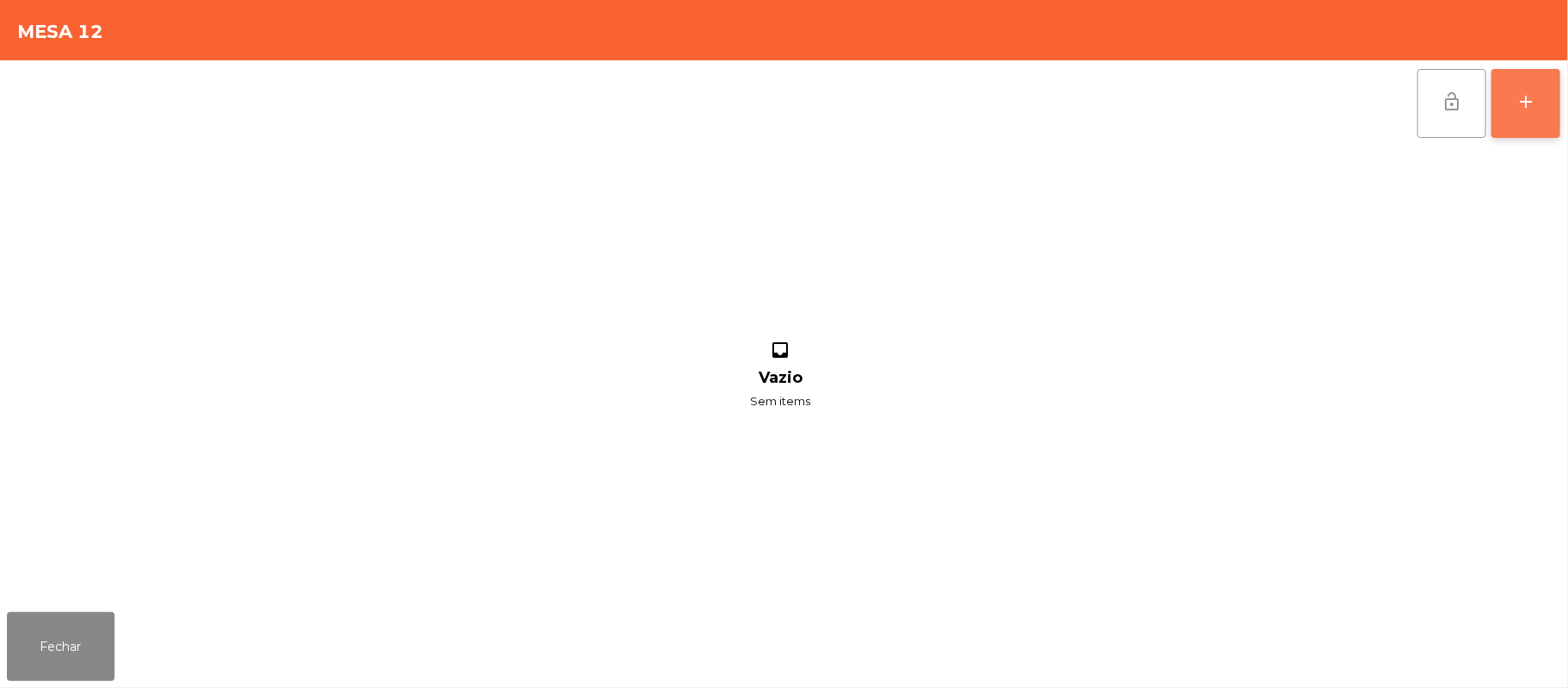
click at [1517, 106] on div "add" at bounding box center [1527, 102] width 21 height 21
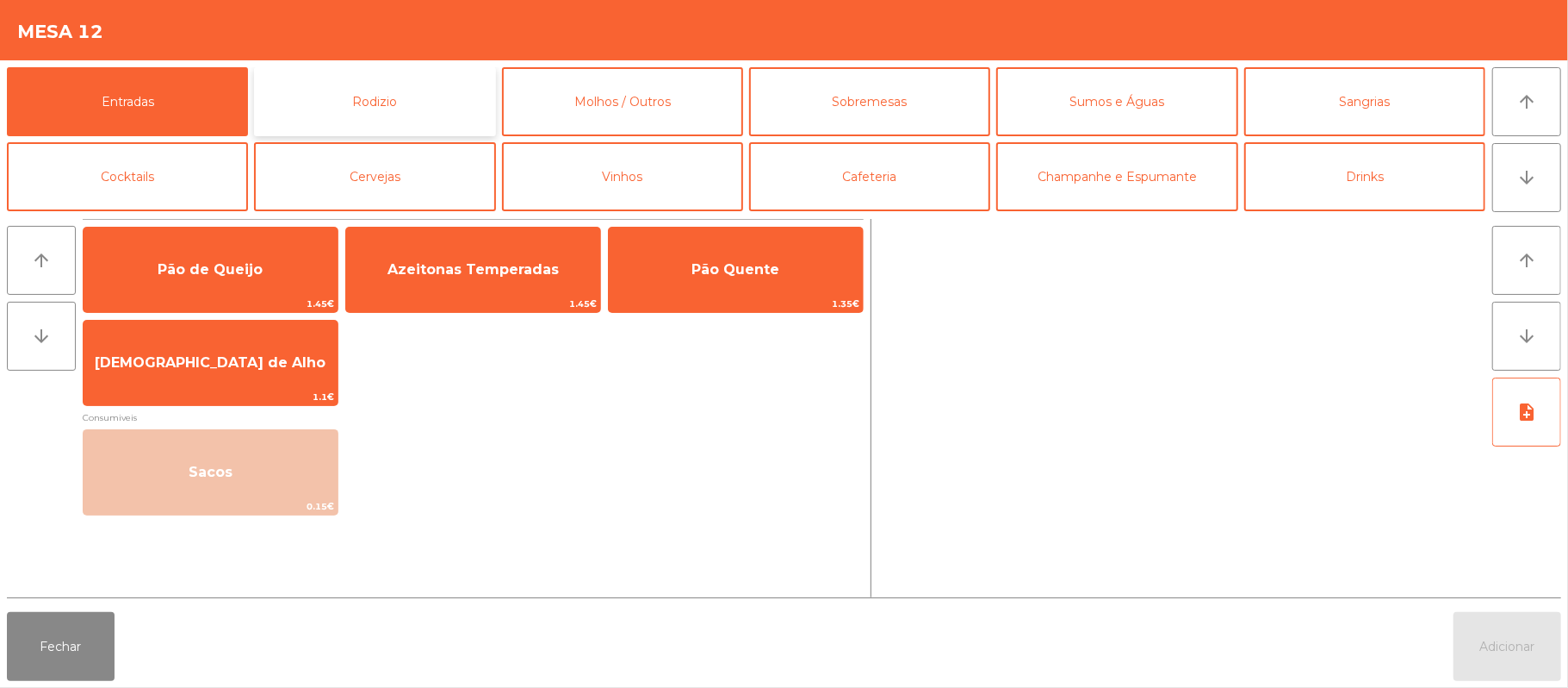
click at [420, 105] on button "Rodizio" at bounding box center [375, 101] width 241 height 69
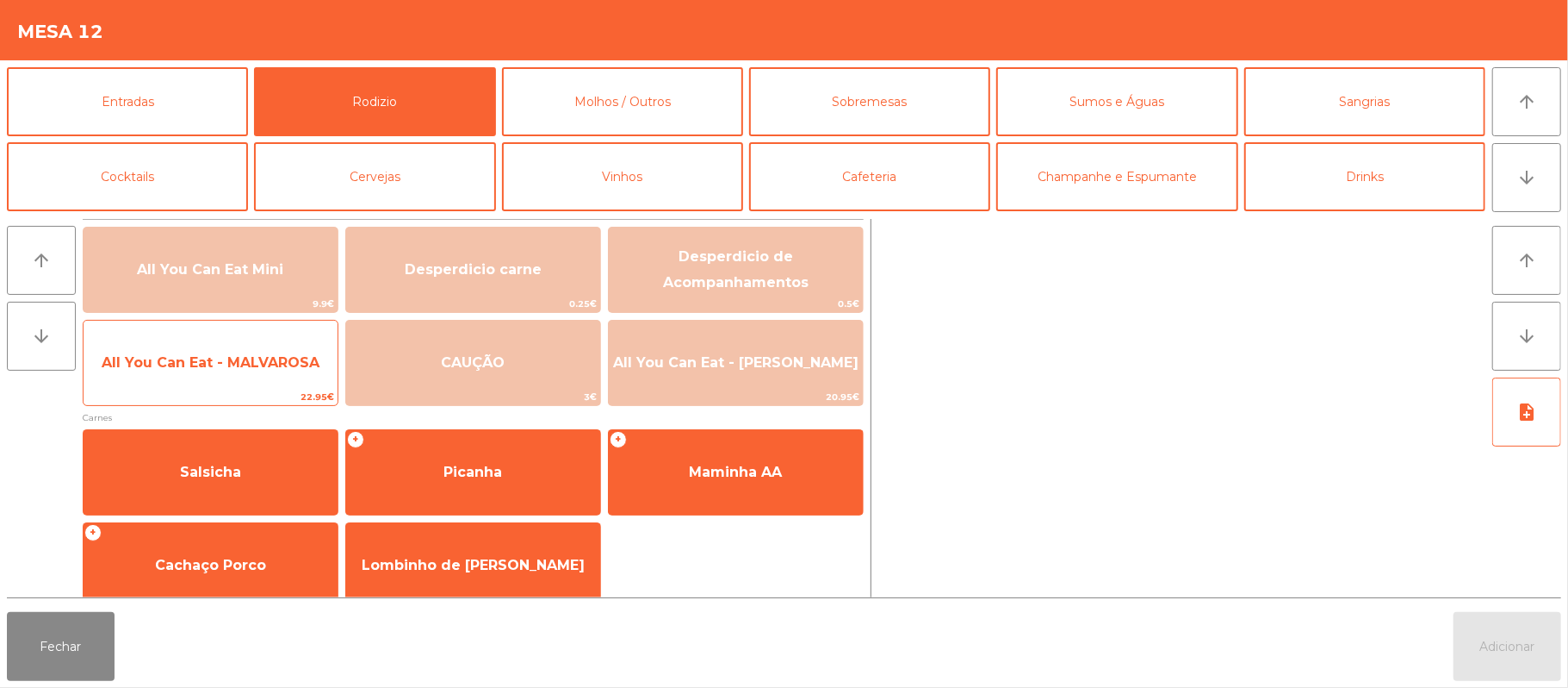
click at [249, 377] on span "All You Can Eat - MALVAROSA" at bounding box center [210, 362] width 254 height 47
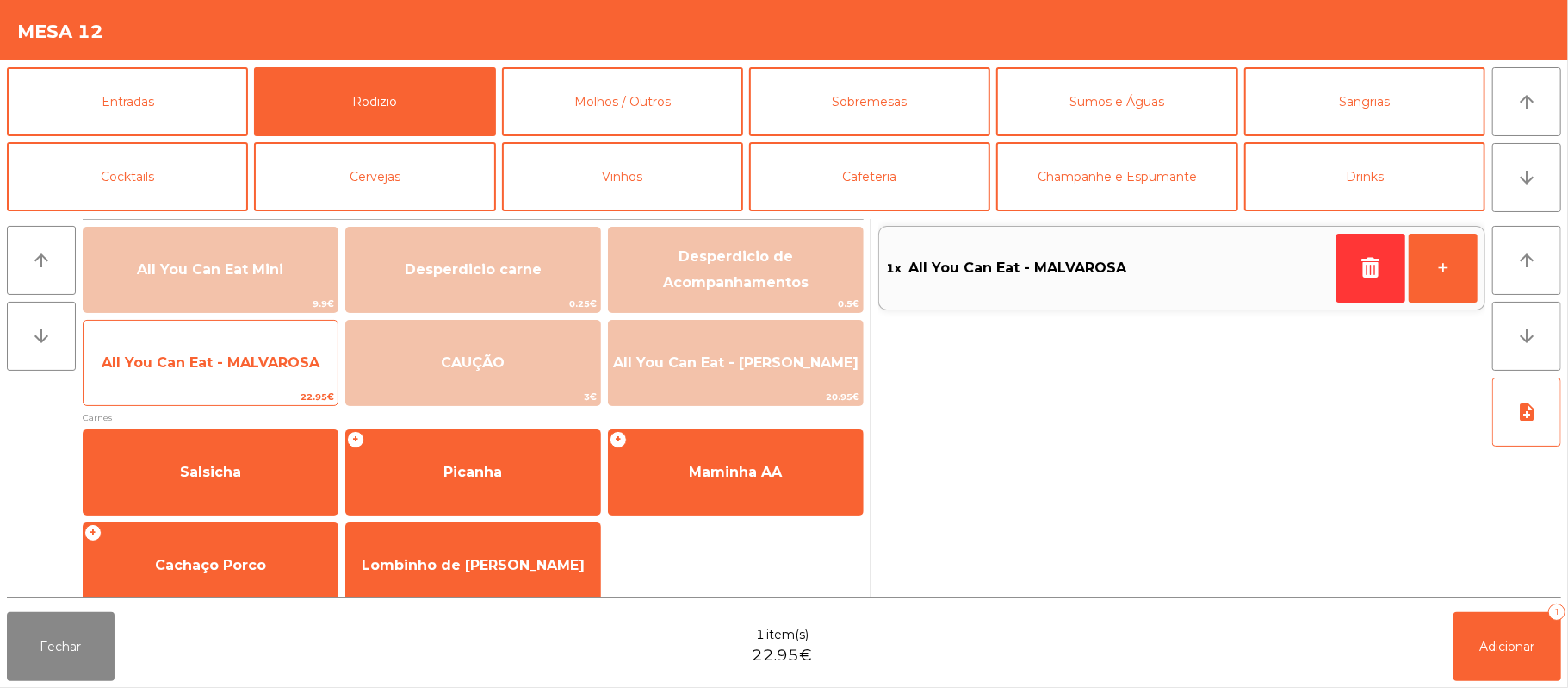
click at [243, 372] on span "All You Can Eat - MALVAROSA" at bounding box center [210, 362] width 254 height 47
click at [245, 373] on span "All You Can Eat - MALVAROSA" at bounding box center [210, 362] width 254 height 47
click at [237, 389] on span "22.95€" at bounding box center [210, 397] width 254 height 17
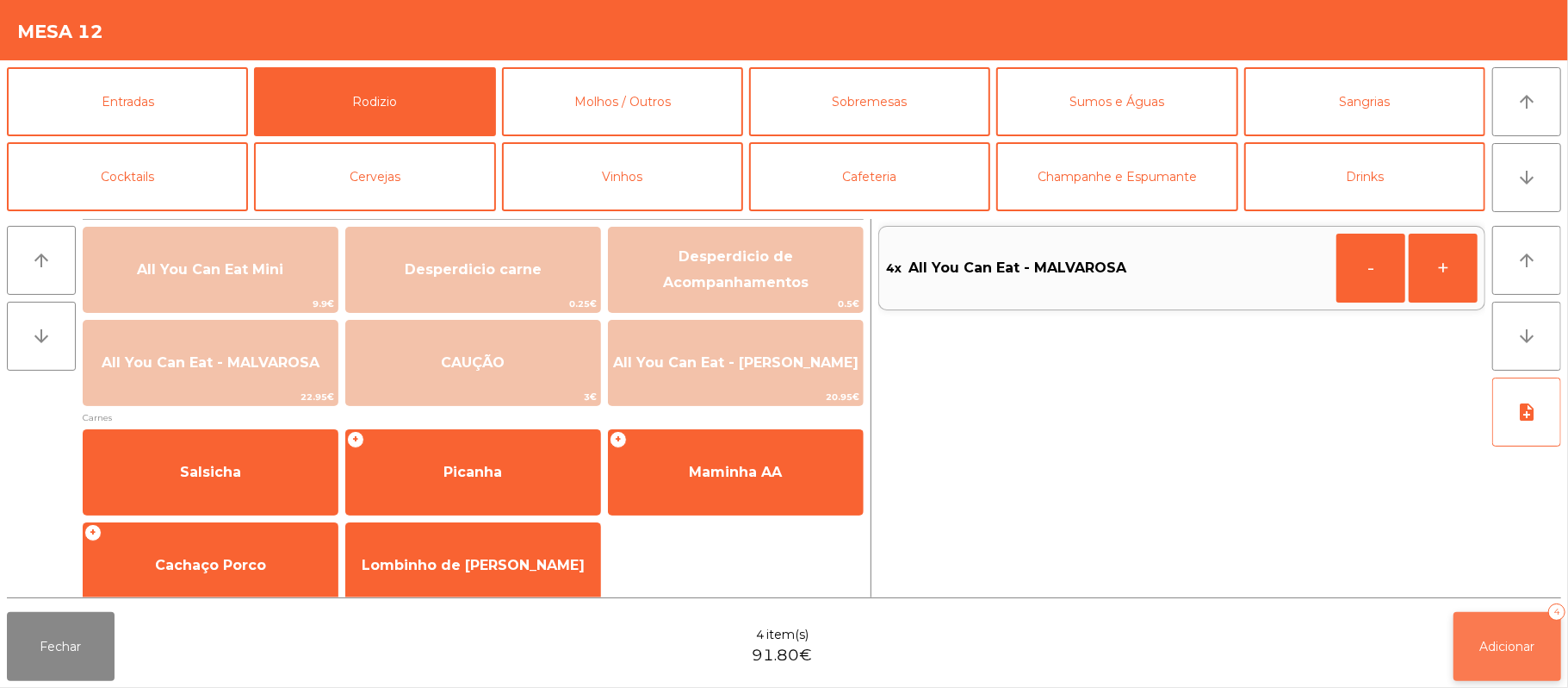
click at [1507, 634] on button "Adicionar 4" at bounding box center [1507, 646] width 107 height 69
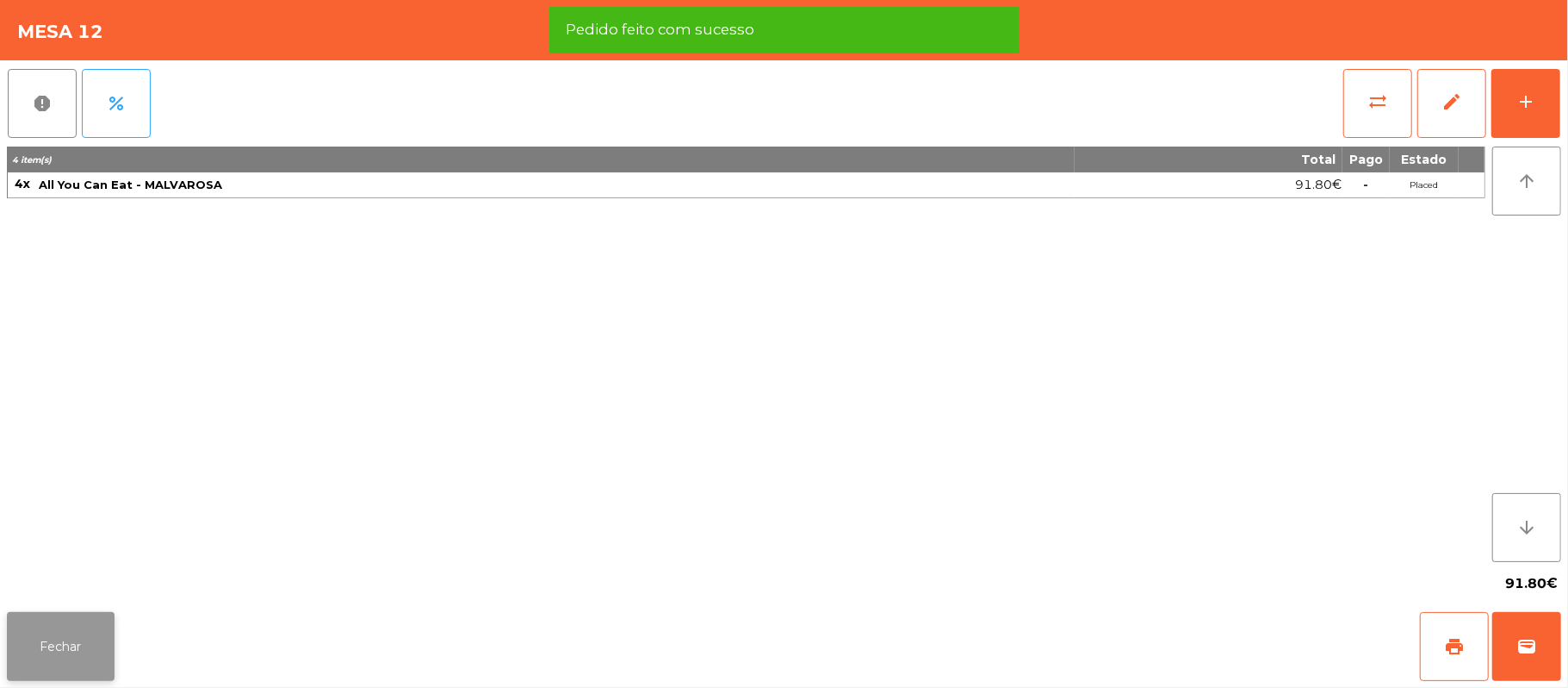
click at [91, 640] on button "Fechar" at bounding box center [61, 646] width 107 height 69
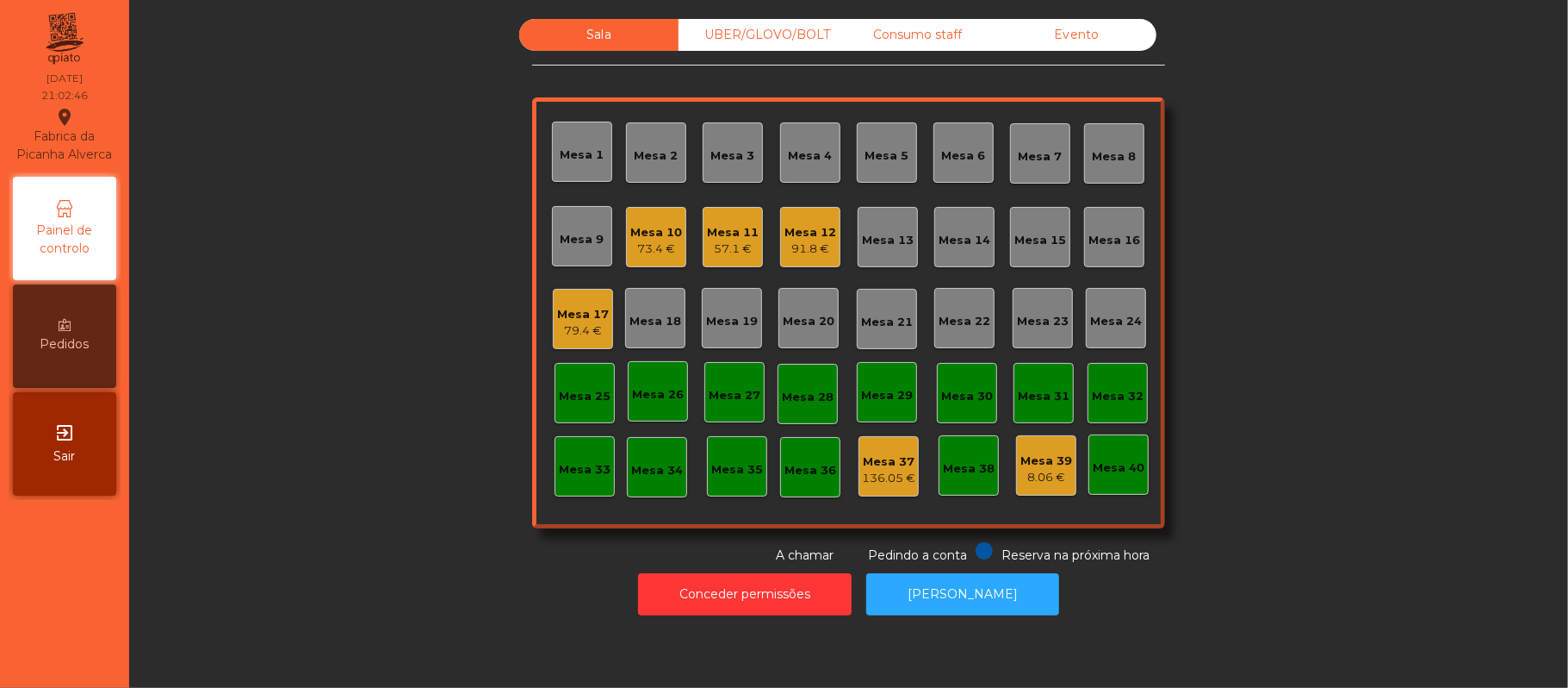
click at [812, 333] on div "Mesa 20" at bounding box center [808, 318] width 61 height 61
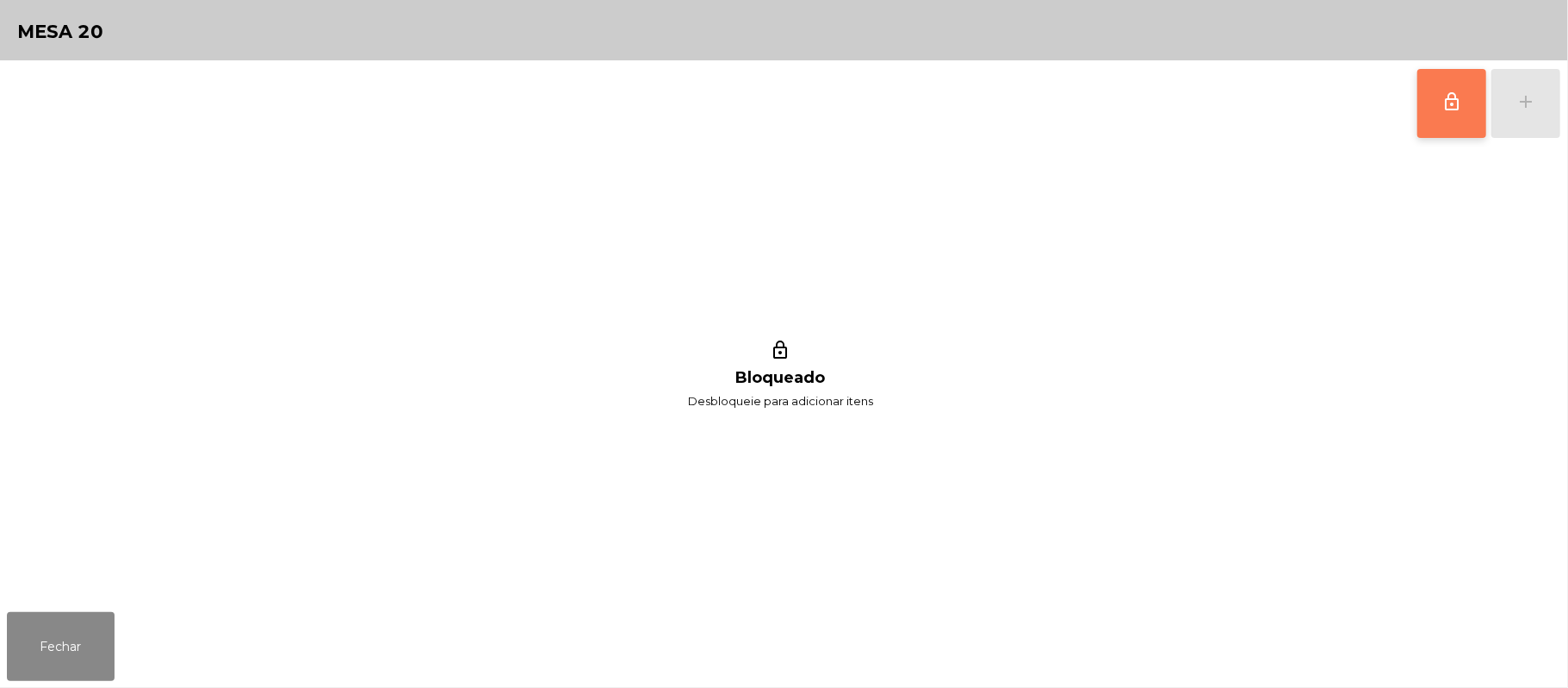
click at [1476, 113] on button "lock_outline" at bounding box center [1452, 103] width 69 height 69
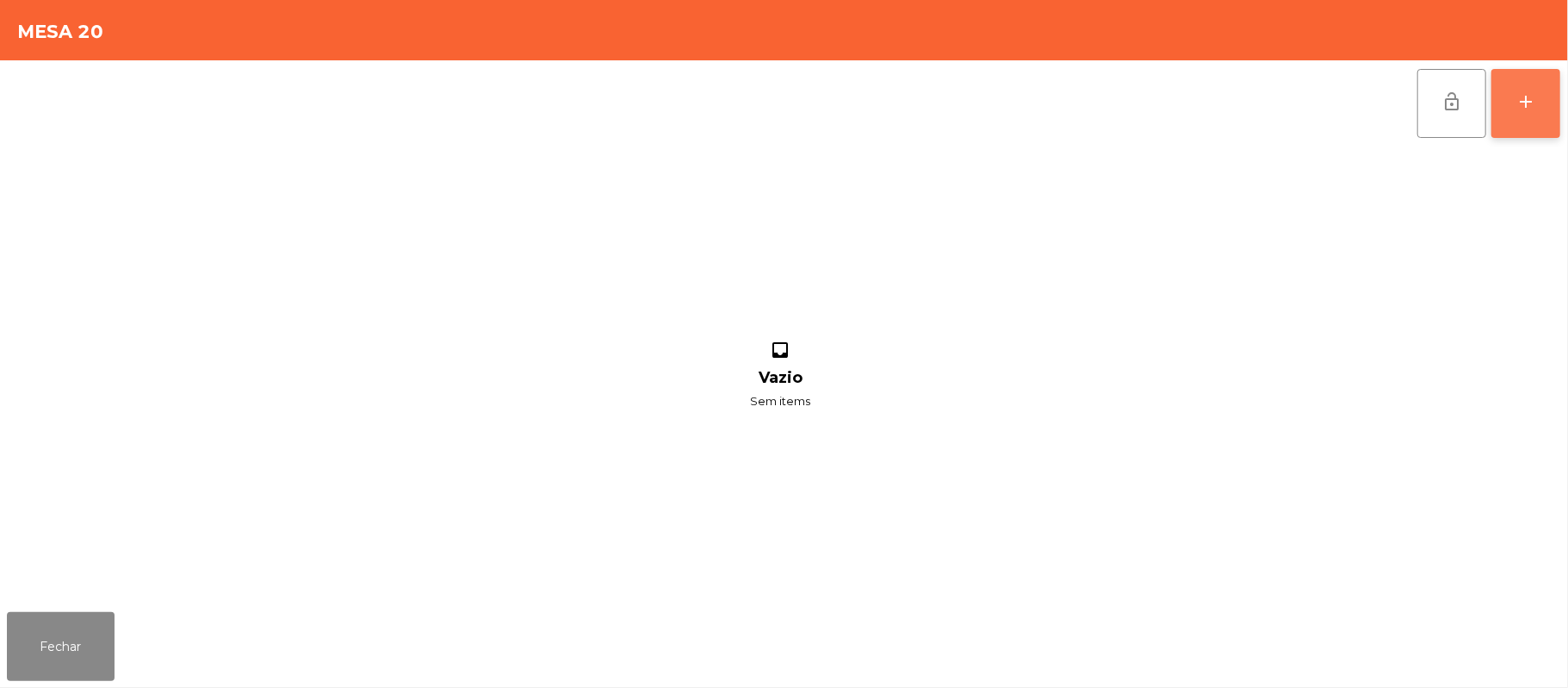
click at [1520, 110] on div "add" at bounding box center [1527, 102] width 21 height 21
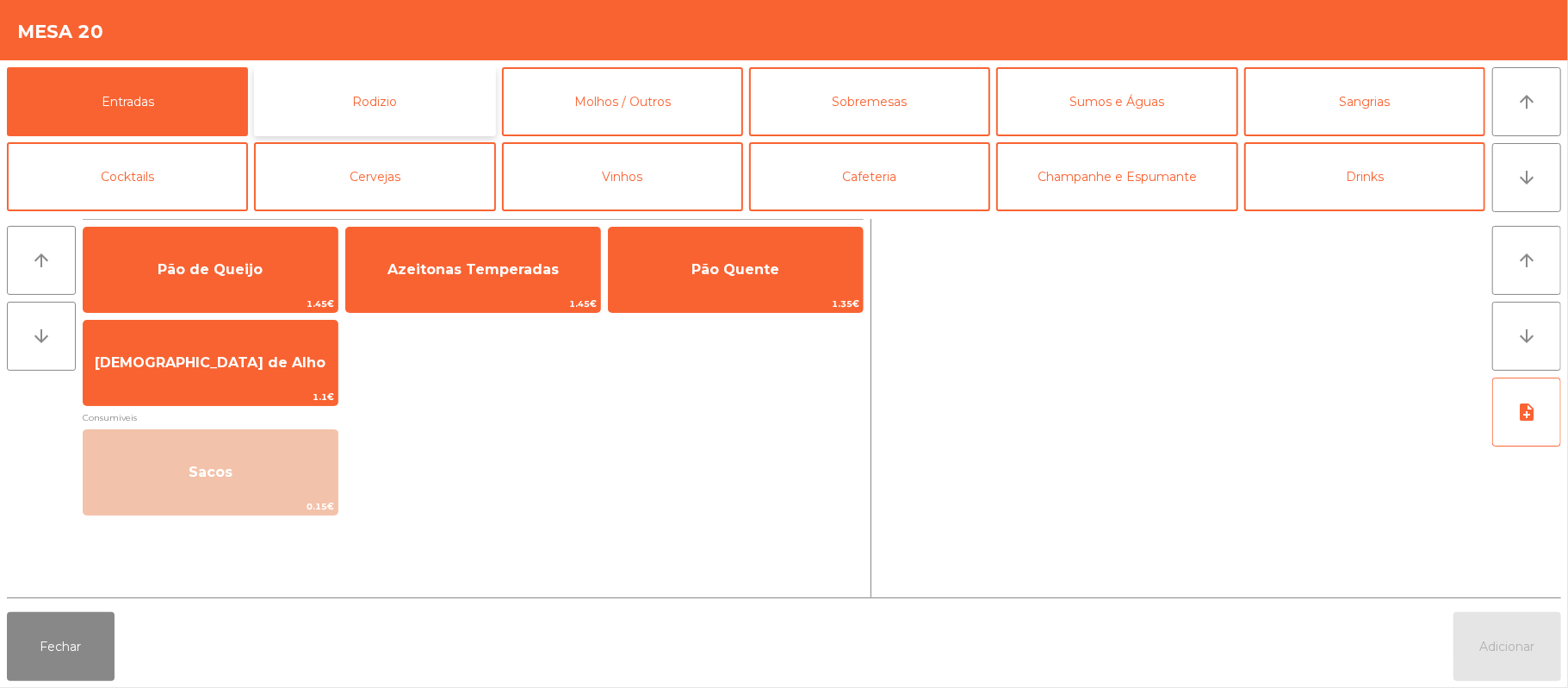
click at [431, 108] on button "Rodizio" at bounding box center [375, 101] width 241 height 69
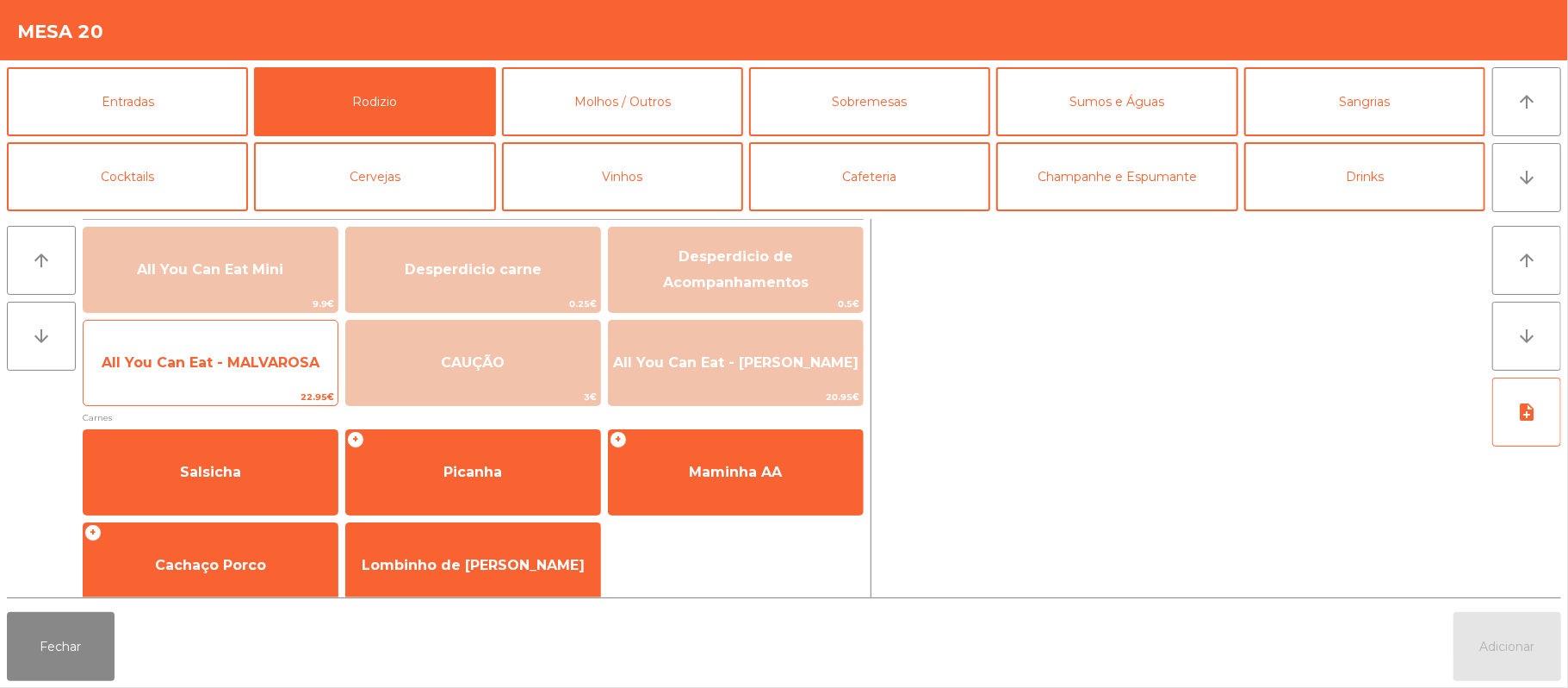
click at [215, 379] on span "All You Can Eat - MALVAROSA" at bounding box center [210, 362] width 254 height 47
click at [212, 370] on span "All You Can Eat - MALVAROSA" at bounding box center [211, 362] width 218 height 17
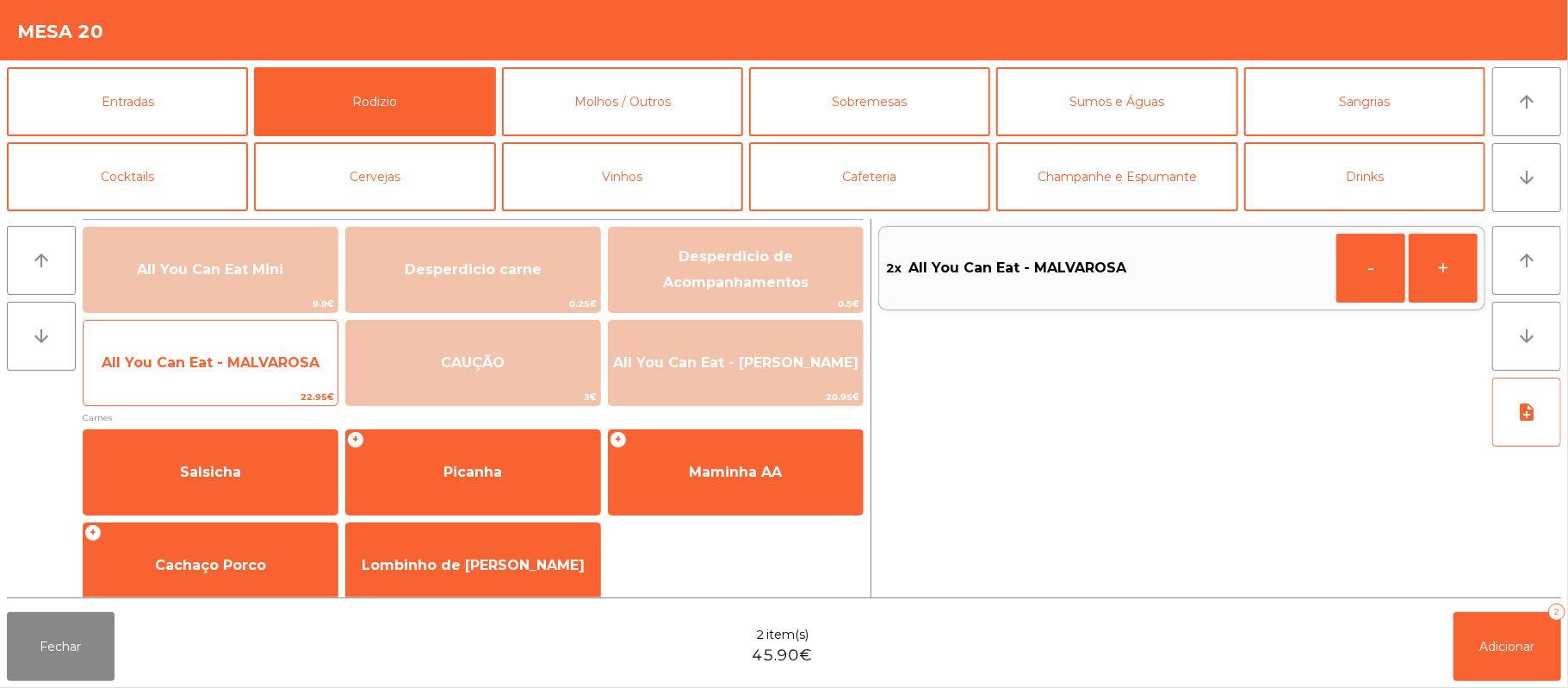
click at [210, 360] on span "All You Can Eat - MALVAROSA" at bounding box center [211, 362] width 218 height 17
click at [203, 362] on span "All You Can Eat - MALVAROSA" at bounding box center [211, 362] width 218 height 17
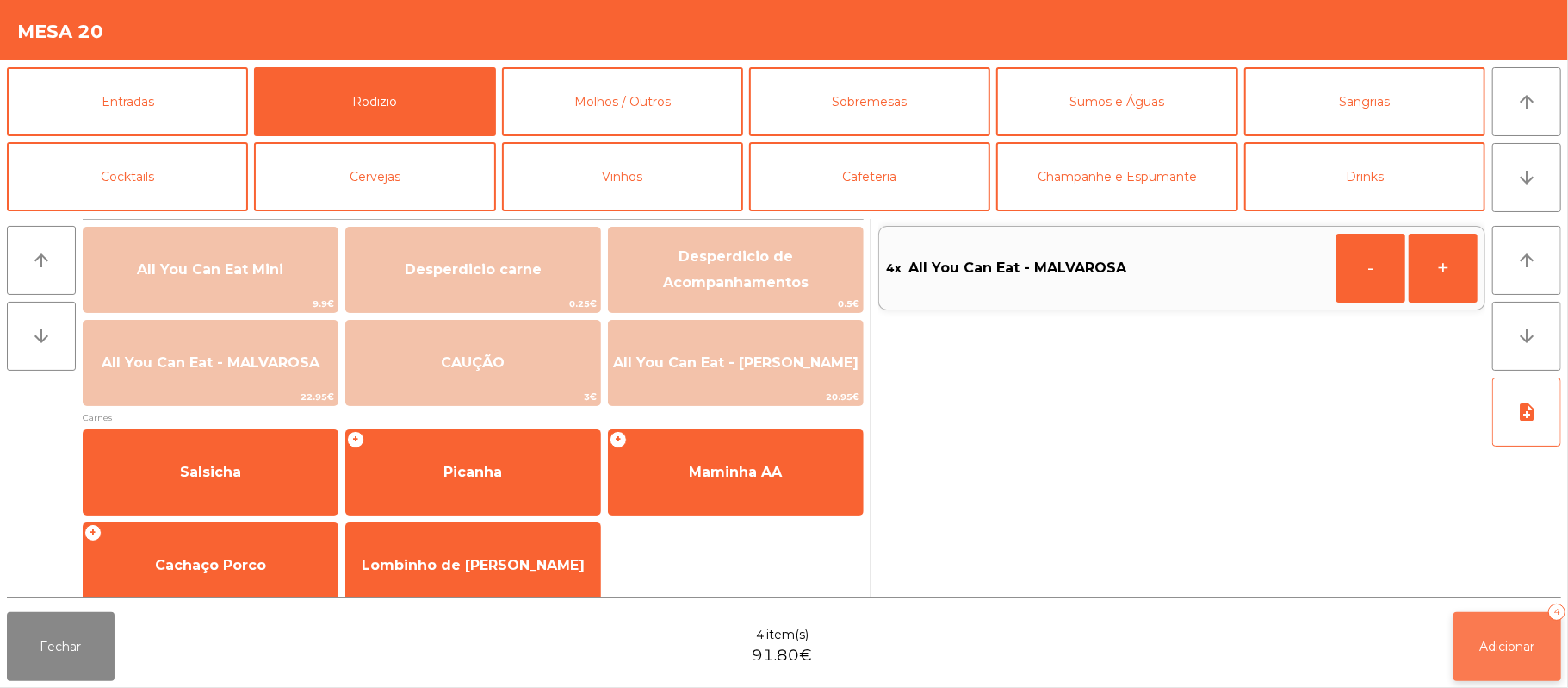
click at [1499, 662] on button "Adicionar 4" at bounding box center [1507, 646] width 107 height 69
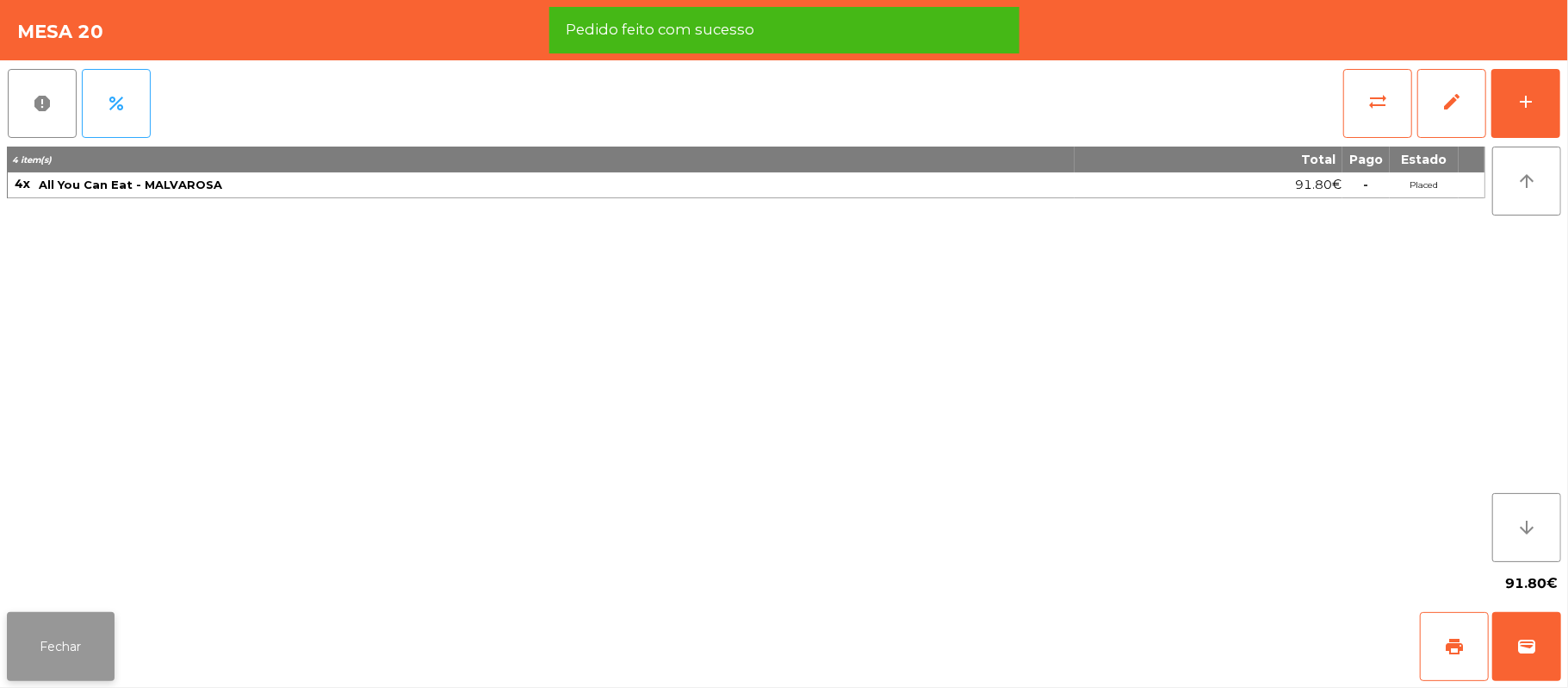
click at [62, 656] on button "Fechar" at bounding box center [61, 646] width 107 height 69
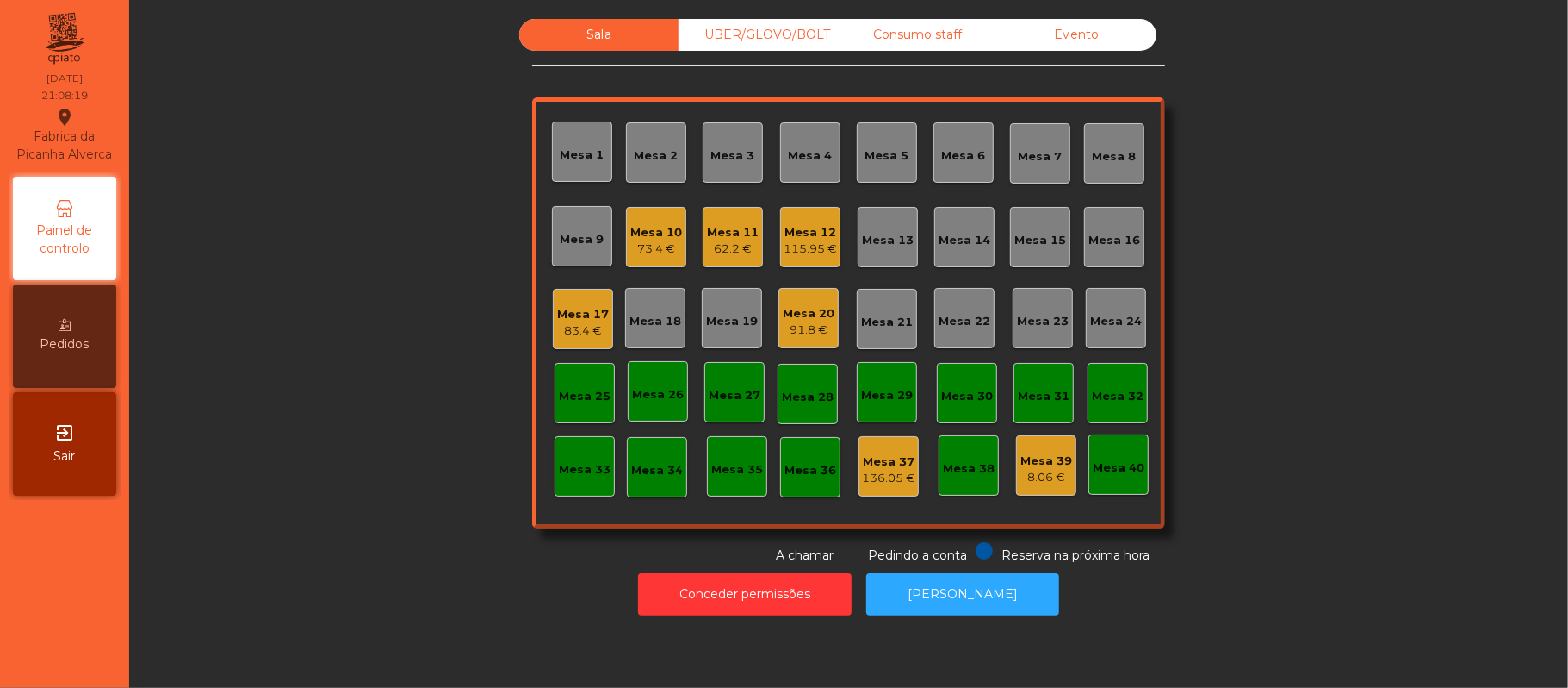
click at [726, 320] on div "Mesa 19" at bounding box center [732, 322] width 52 height 18
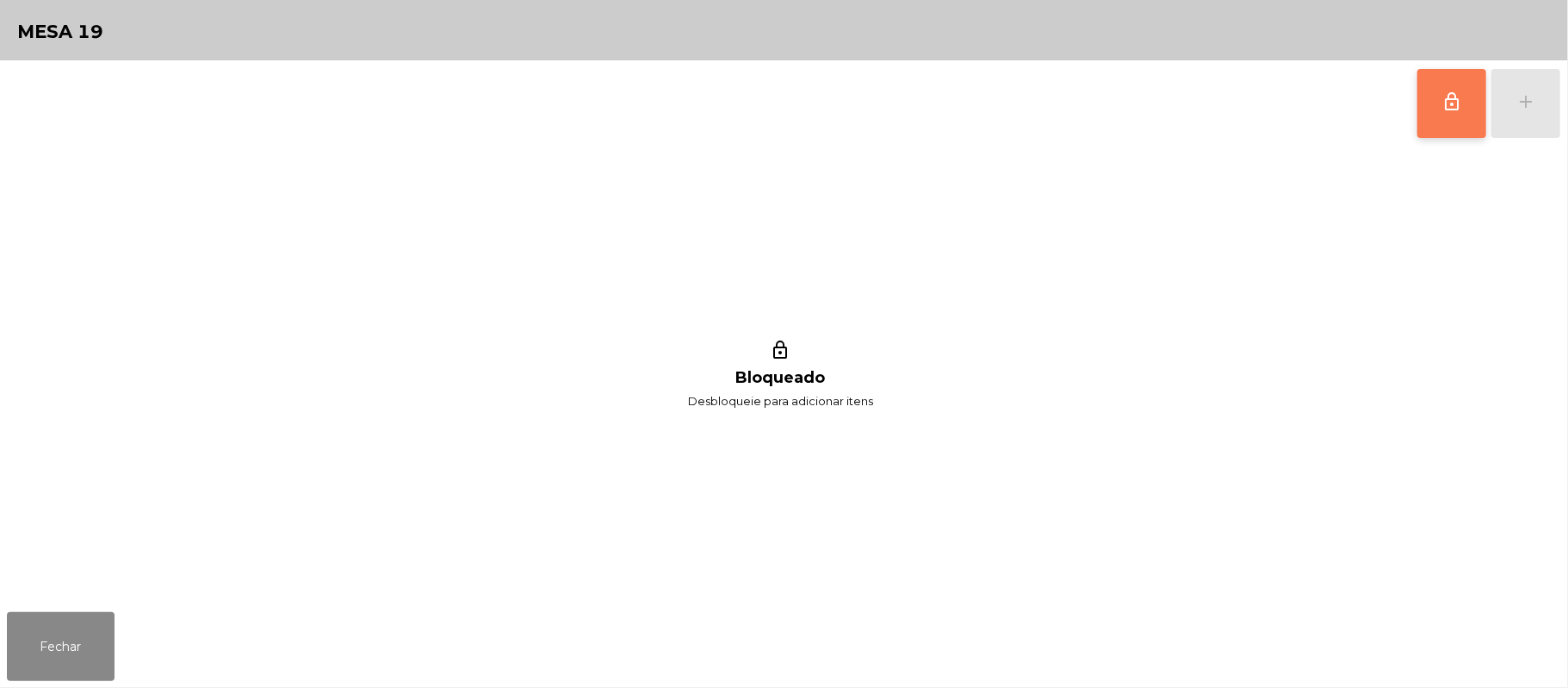
click at [1434, 110] on button "lock_outline" at bounding box center [1452, 103] width 69 height 69
click at [1517, 104] on div "add" at bounding box center [1527, 102] width 21 height 21
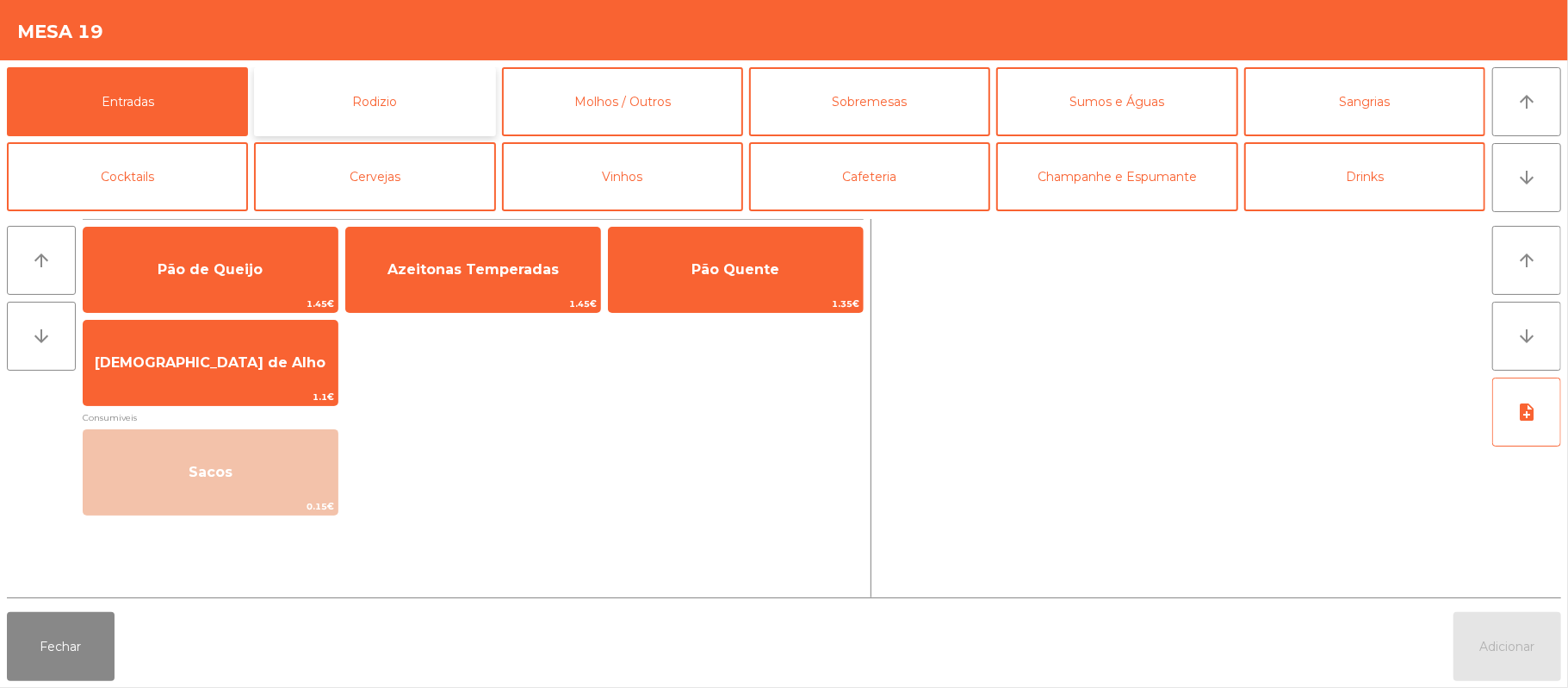
click at [433, 88] on button "Rodizio" at bounding box center [375, 101] width 241 height 69
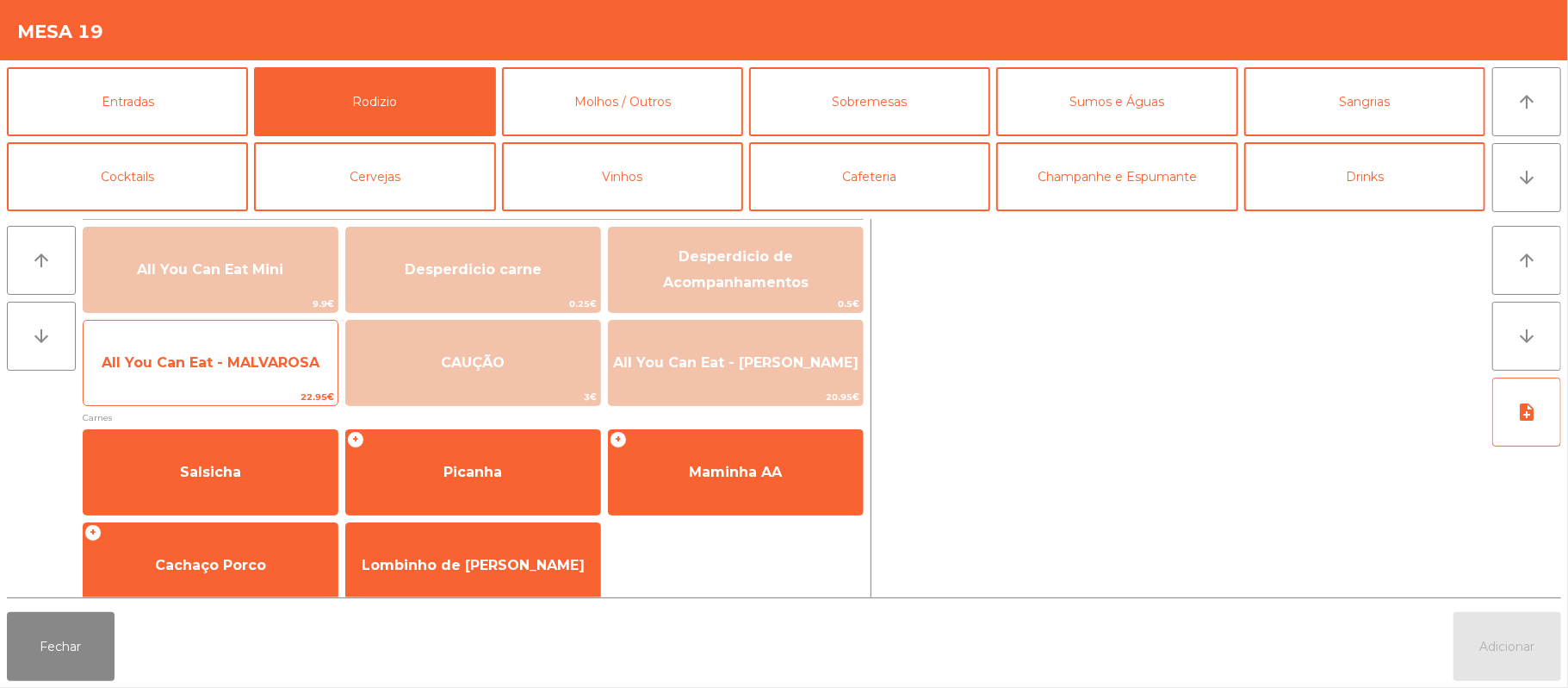
click at [267, 372] on span "All You Can Eat - MALVAROSA" at bounding box center [210, 362] width 254 height 47
click at [277, 370] on span "All You Can Eat - MALVAROSA" at bounding box center [211, 362] width 218 height 17
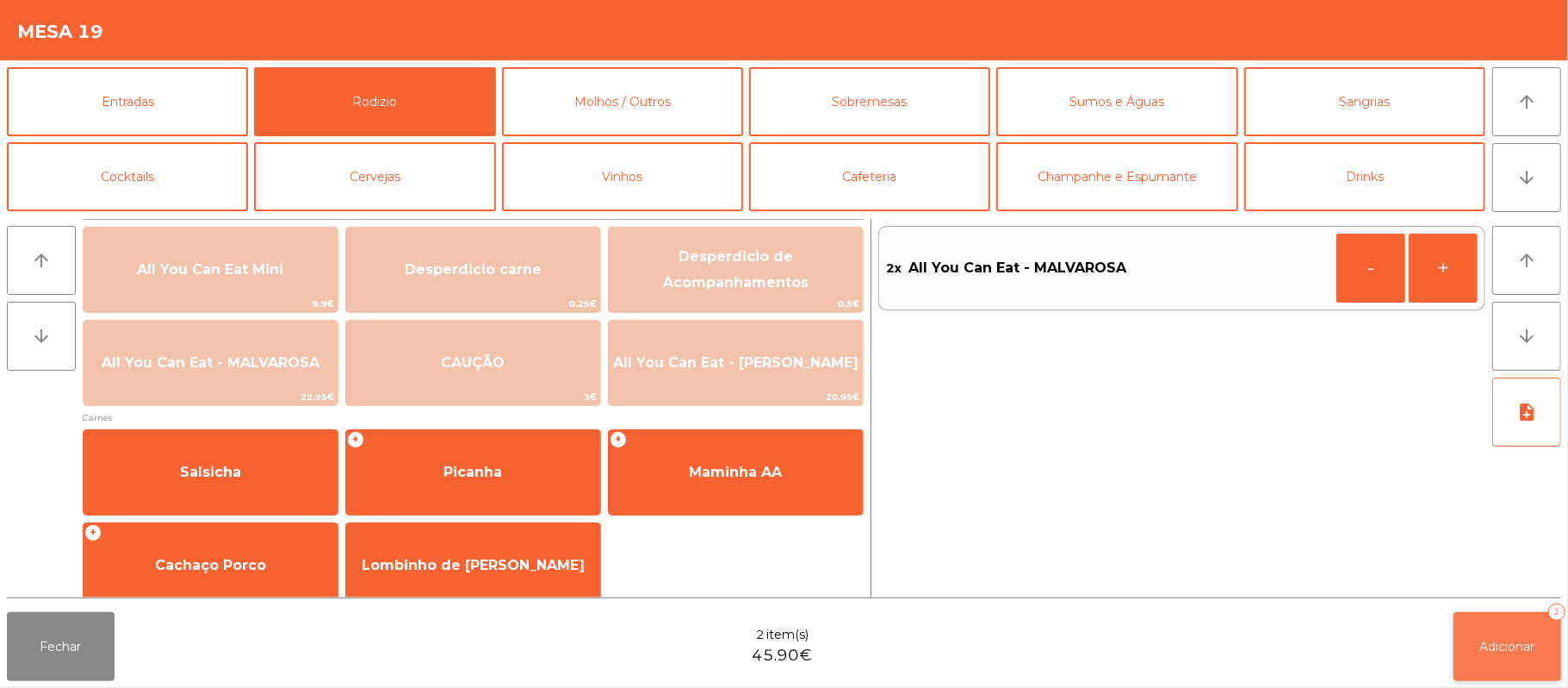
click at [1516, 647] on span "Adicionar" at bounding box center [1508, 647] width 55 height 16
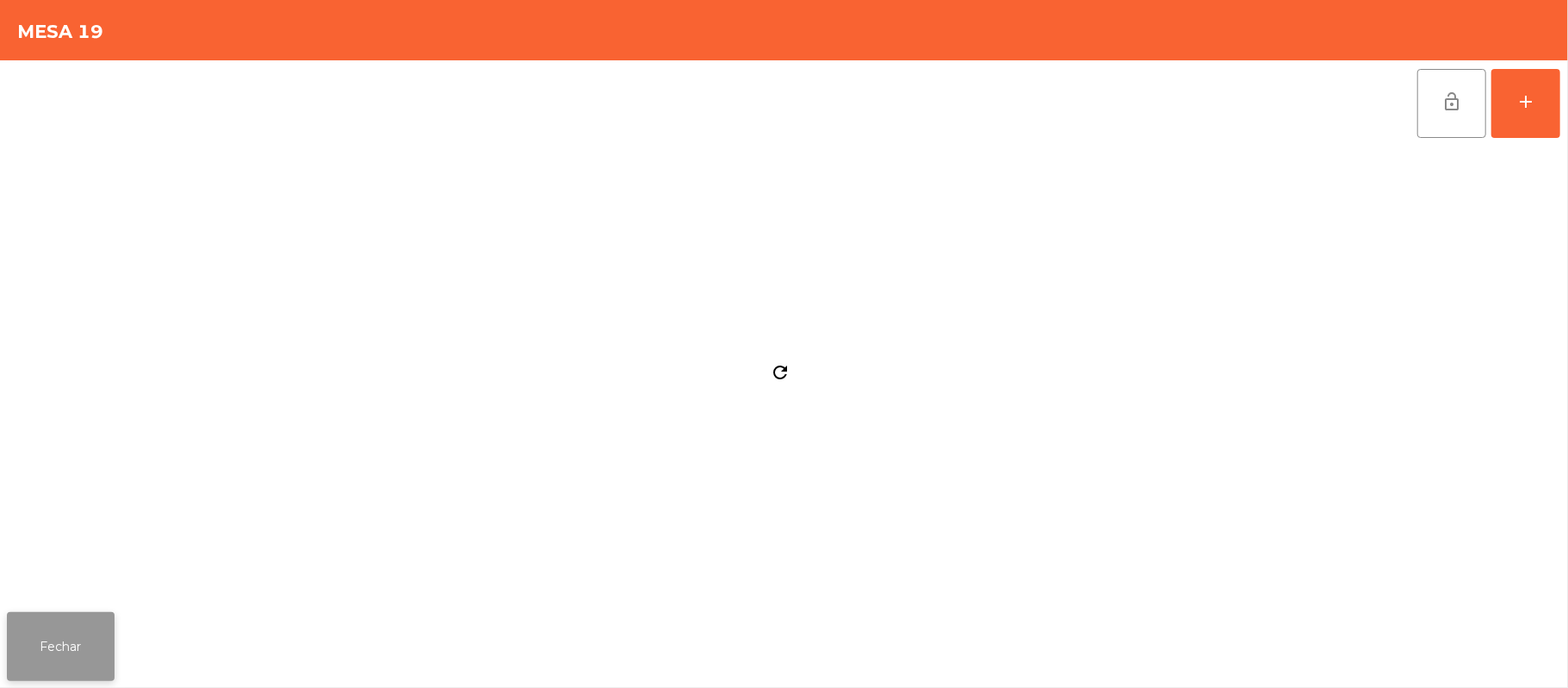
click at [62, 658] on button "Fechar" at bounding box center [61, 646] width 107 height 69
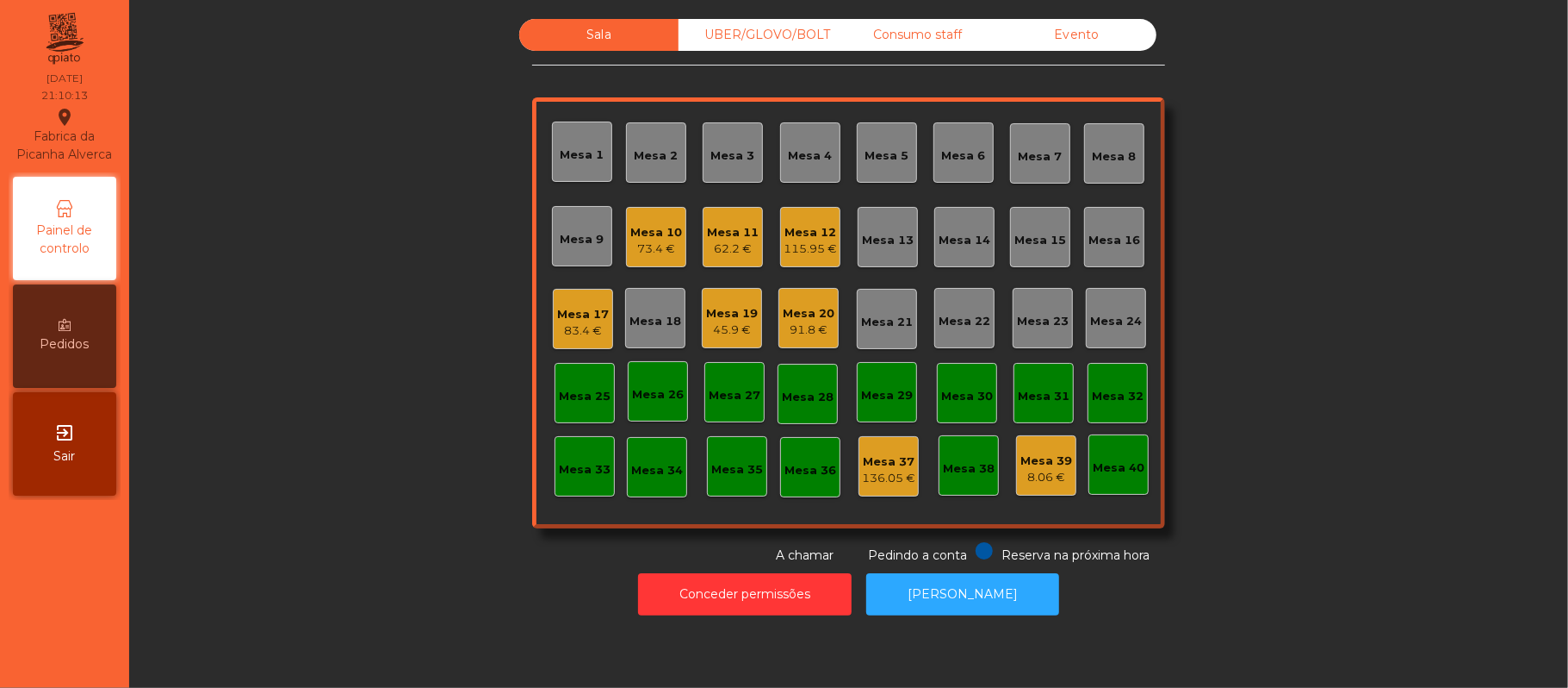
click at [780, 41] on div "UBER/GLOVO/BOLT" at bounding box center [758, 35] width 159 height 32
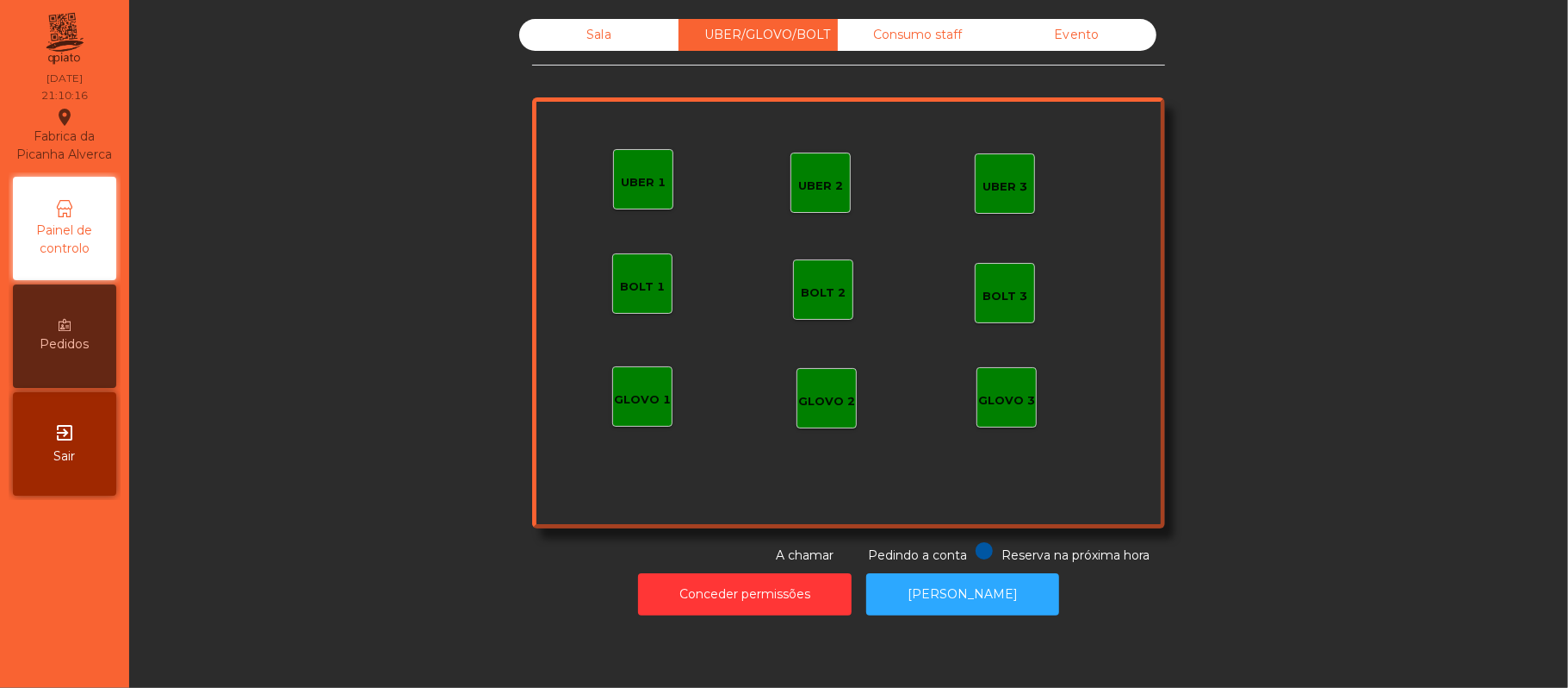
click at [614, 193] on div "UBER 1" at bounding box center [643, 179] width 61 height 61
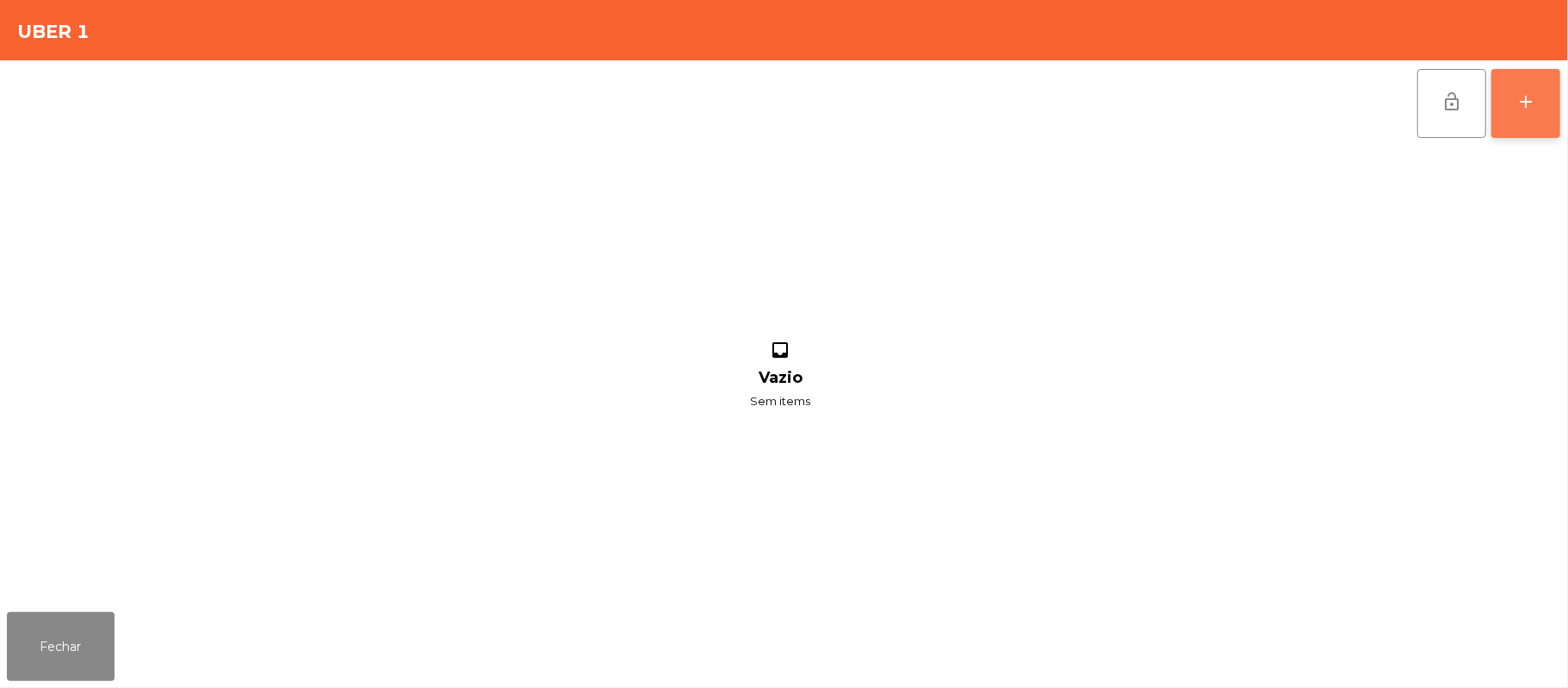
click at [1506, 106] on button "add" at bounding box center [1526, 103] width 69 height 69
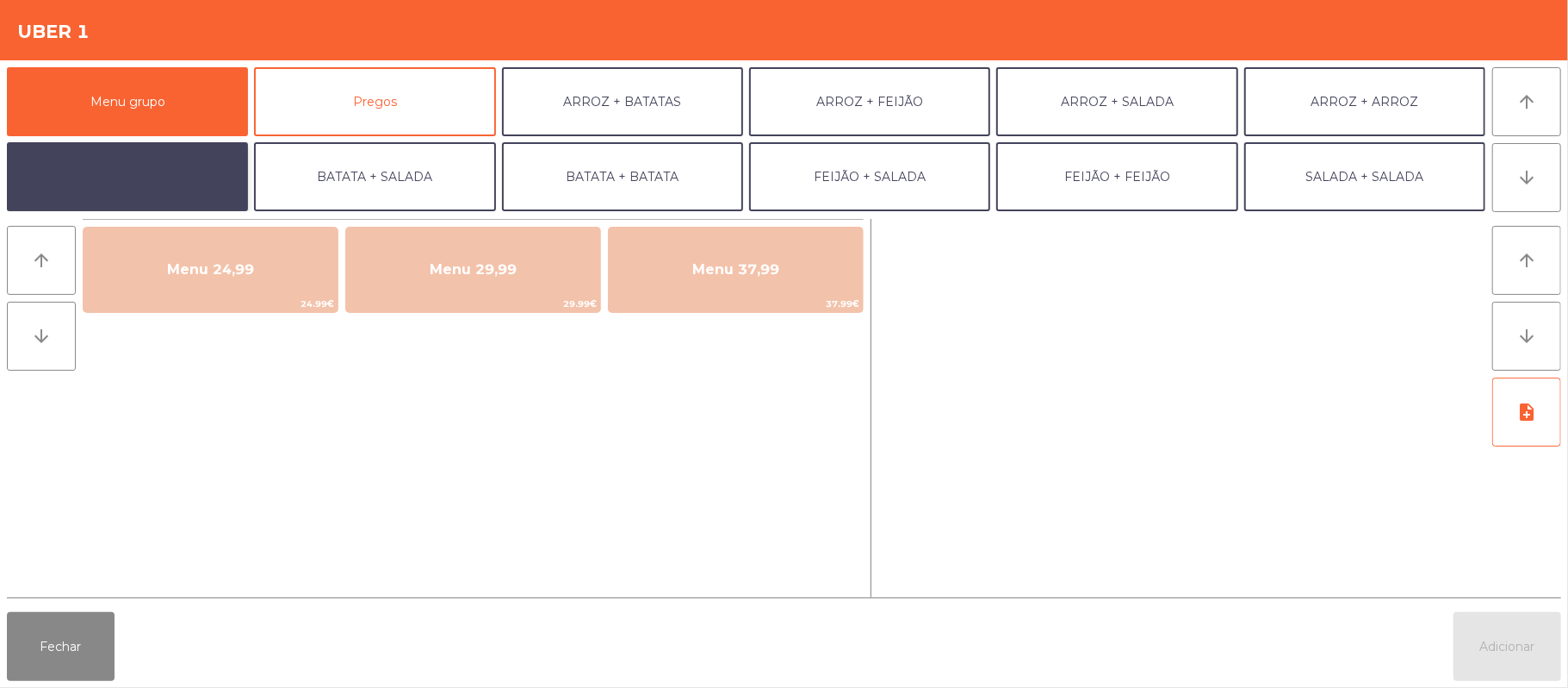
click at [148, 185] on button "BATATA + FEIJÃO" at bounding box center [128, 177] width 241 height 69
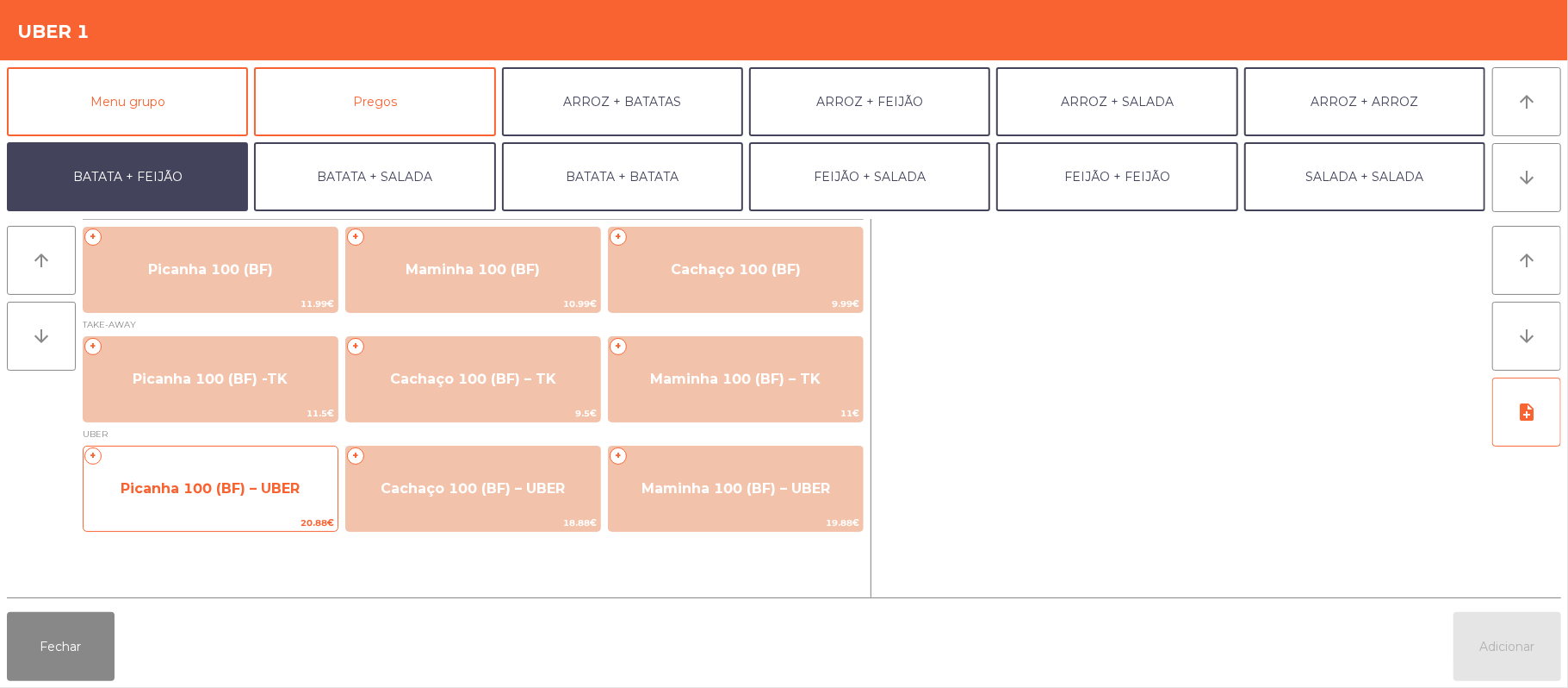
click at [221, 487] on span "Picanha 100 (BF) – UBER" at bounding box center [210, 488] width 179 height 17
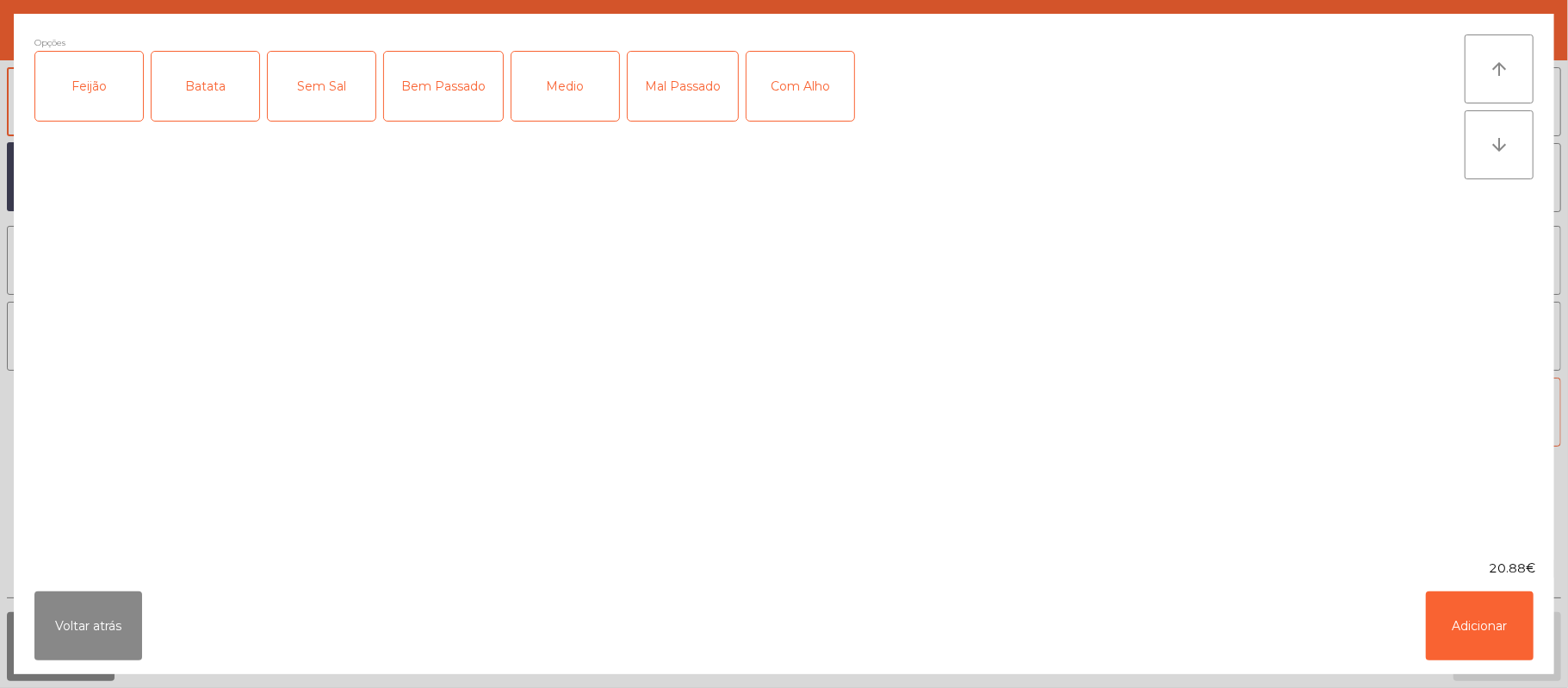
click at [88, 76] on div "Feijão" at bounding box center [89, 86] width 107 height 69
click at [212, 91] on div "Batata" at bounding box center [205, 86] width 107 height 69
click at [786, 108] on div "Com Alho" at bounding box center [800, 86] width 107 height 69
click at [559, 100] on div "Medio" at bounding box center [565, 86] width 107 height 69
click at [1482, 640] on button "Adicionar" at bounding box center [1480, 626] width 107 height 69
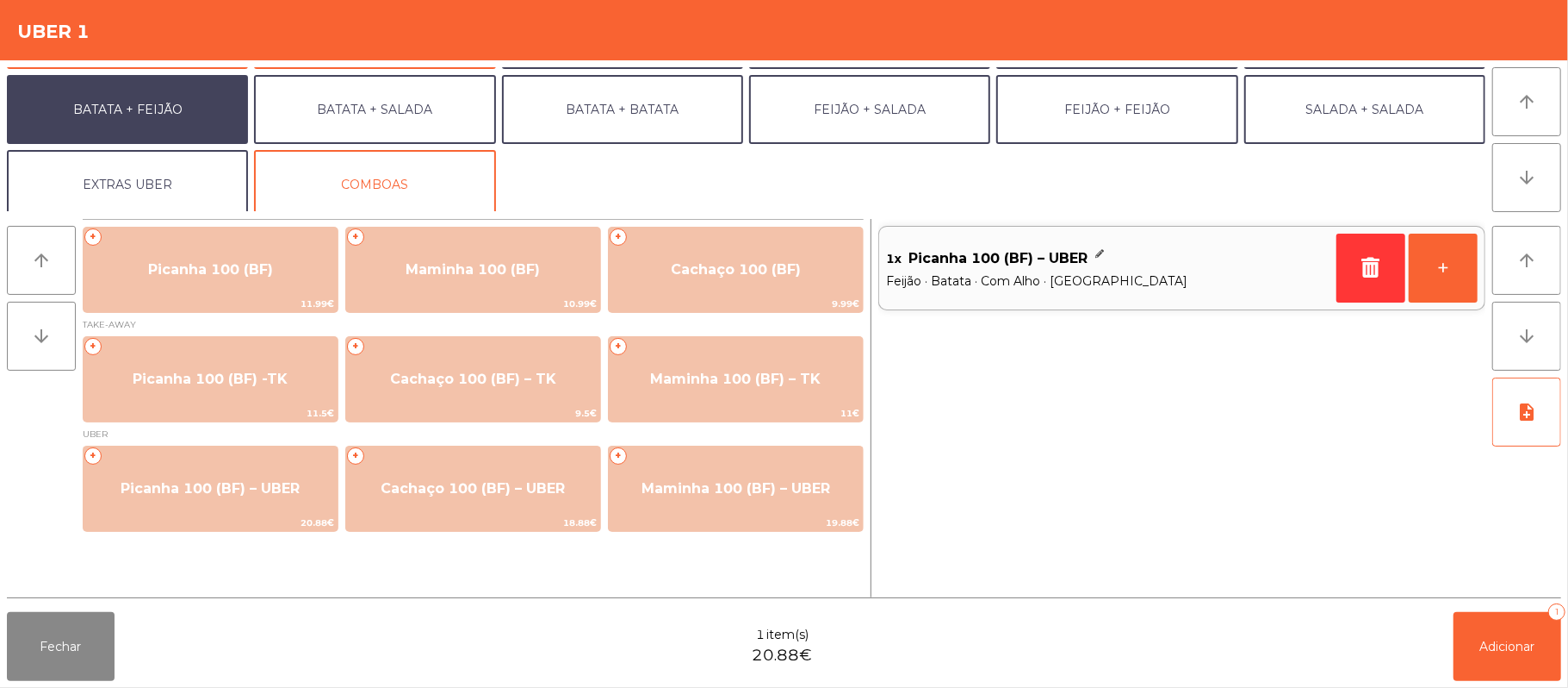
scroll to position [74, 0]
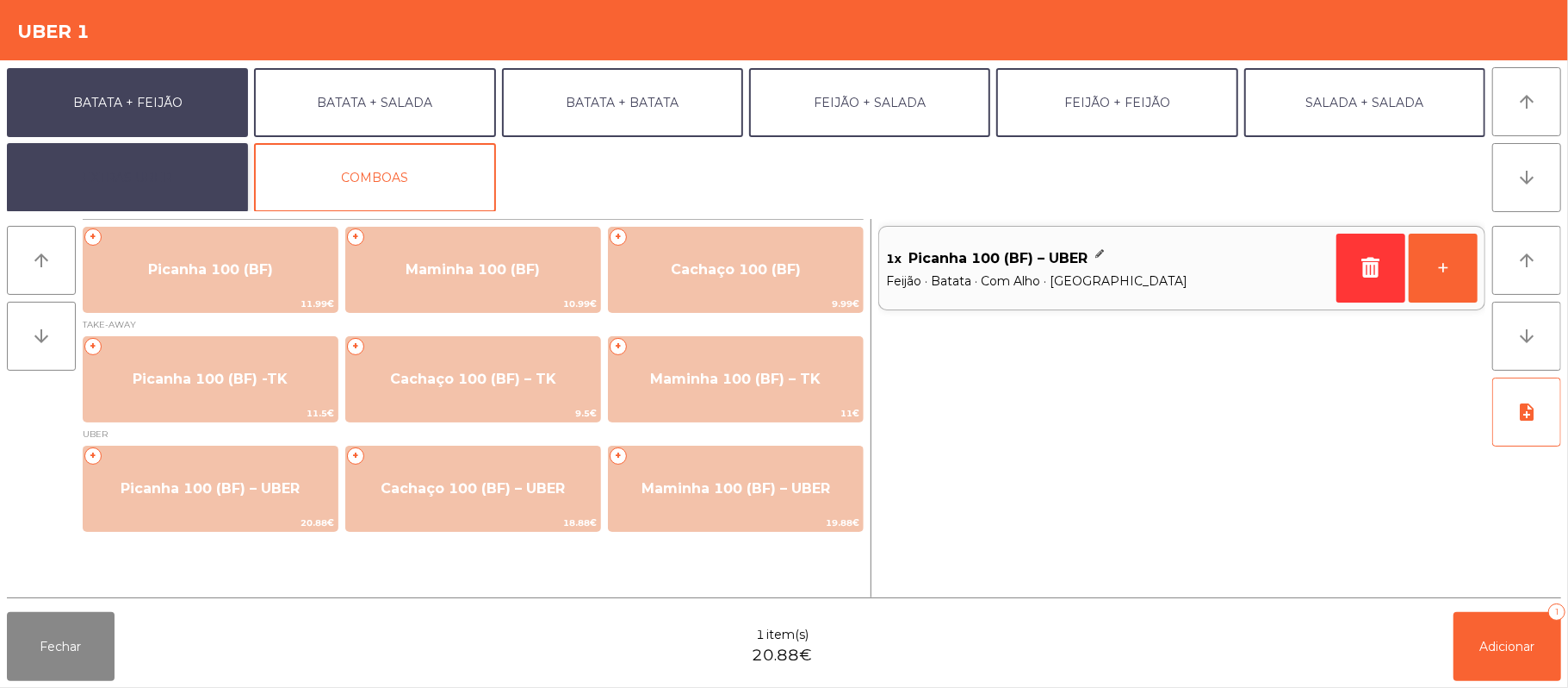
click at [167, 185] on button "EXTRAS UBER" at bounding box center [128, 178] width 241 height 69
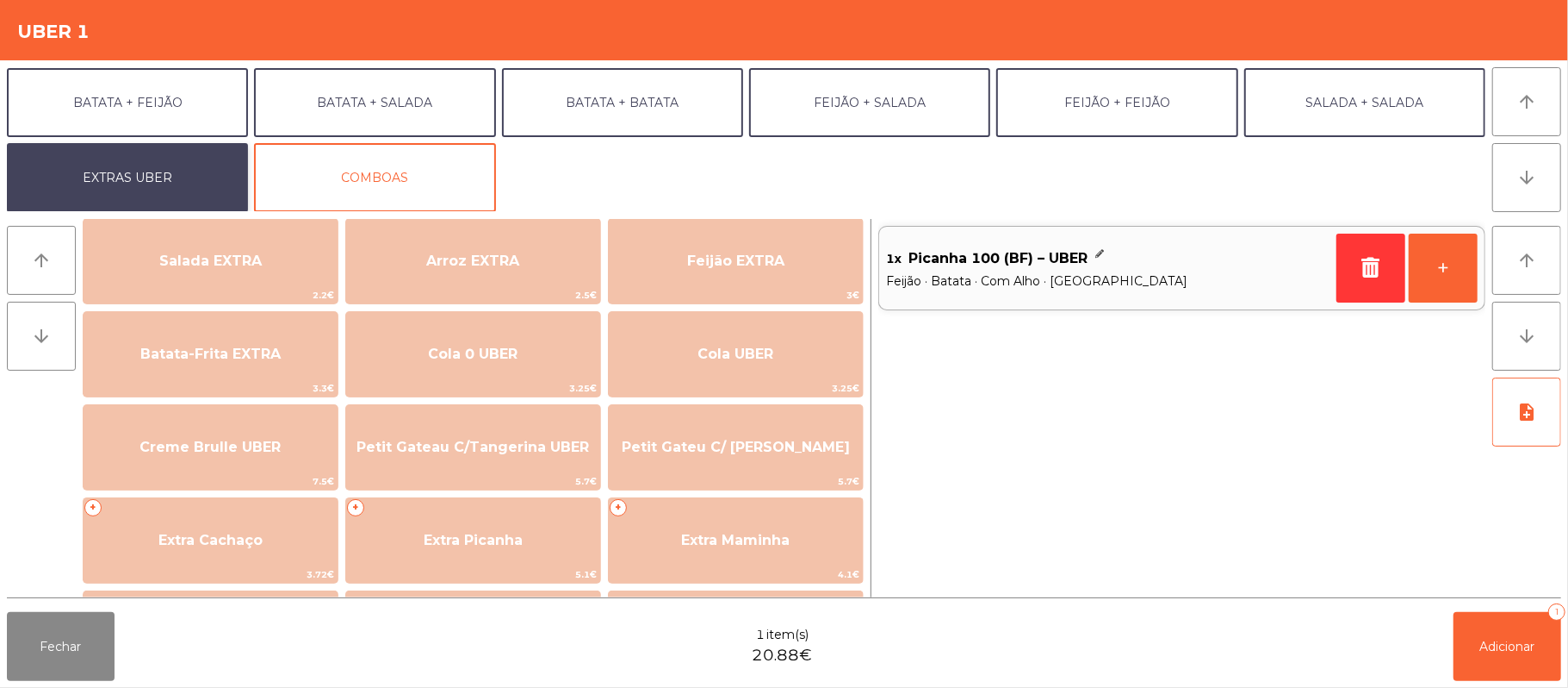
scroll to position [214, 0]
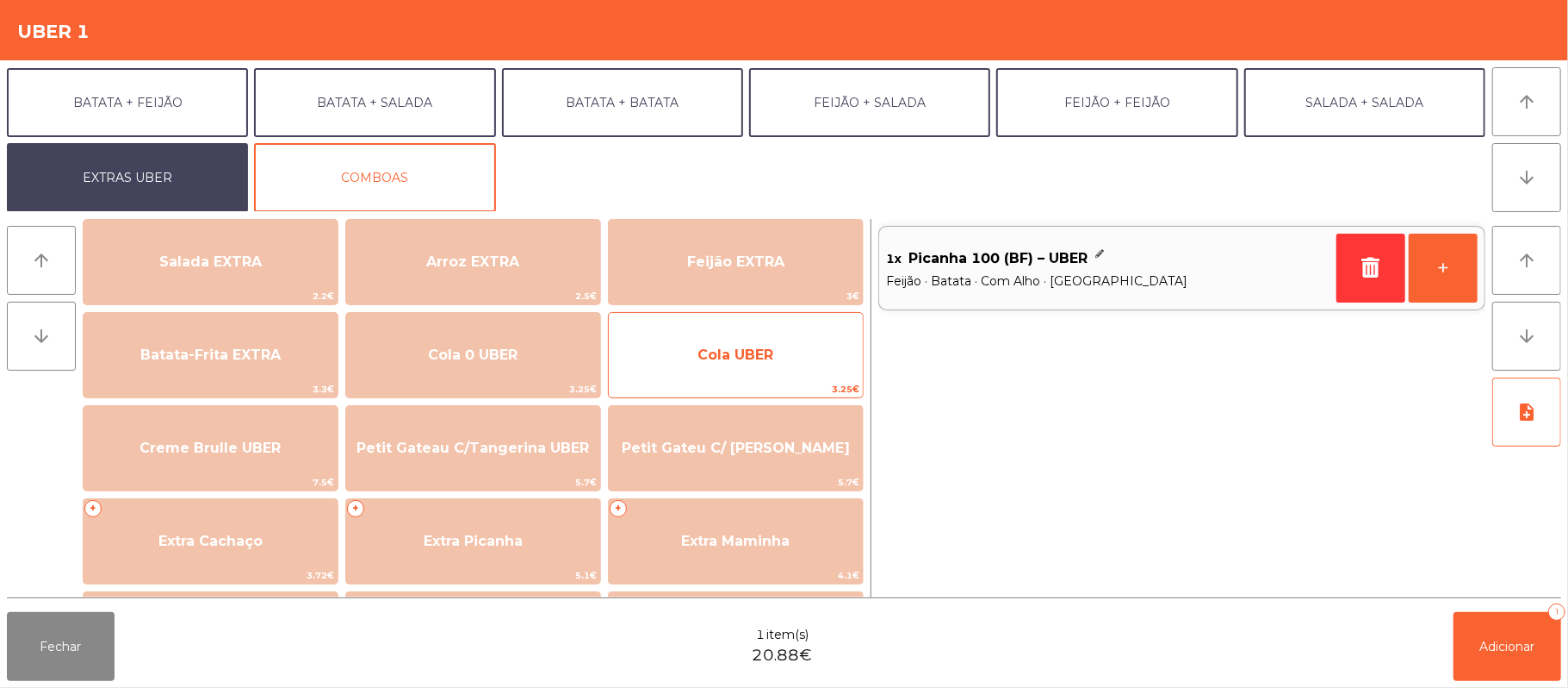
click at [784, 360] on span "Cola UBER" at bounding box center [735, 355] width 254 height 47
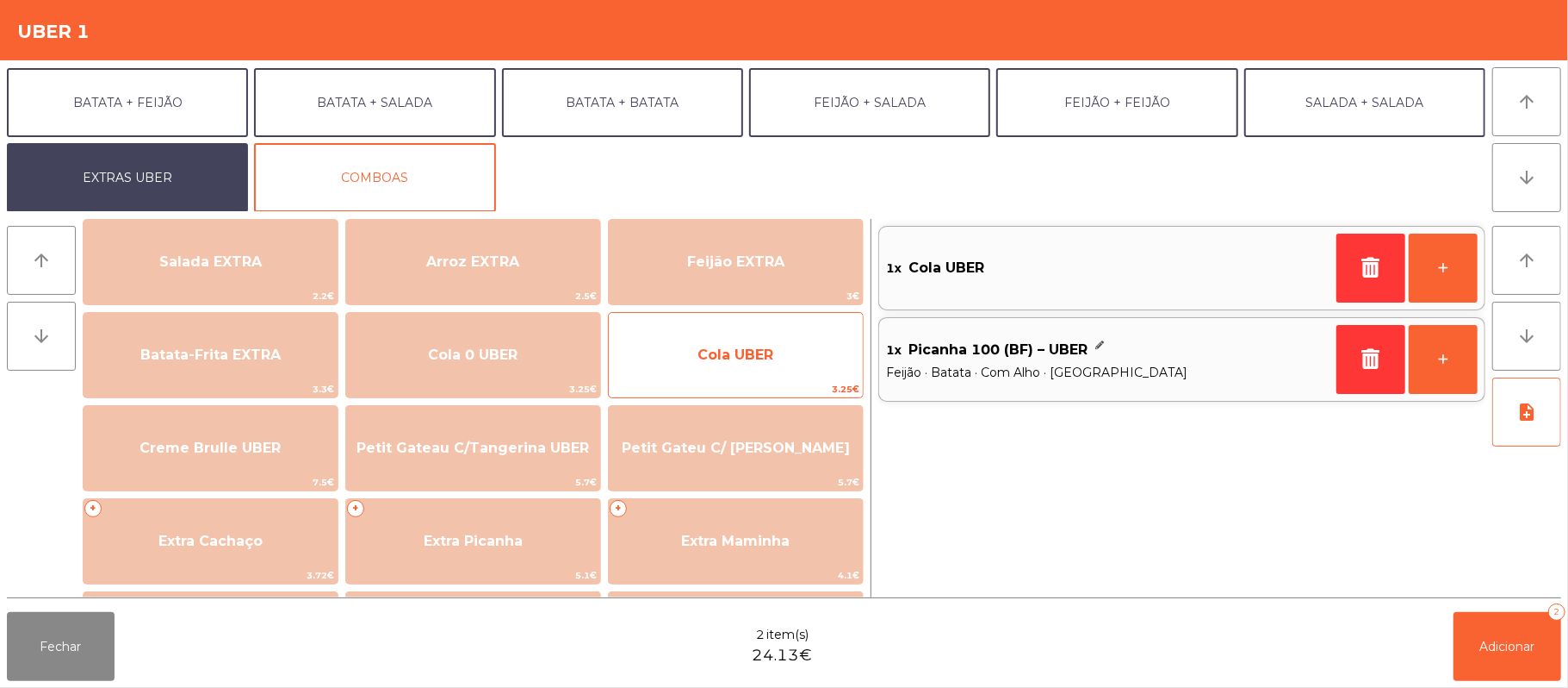
click at [782, 355] on span "Cola UBER" at bounding box center [735, 355] width 254 height 47
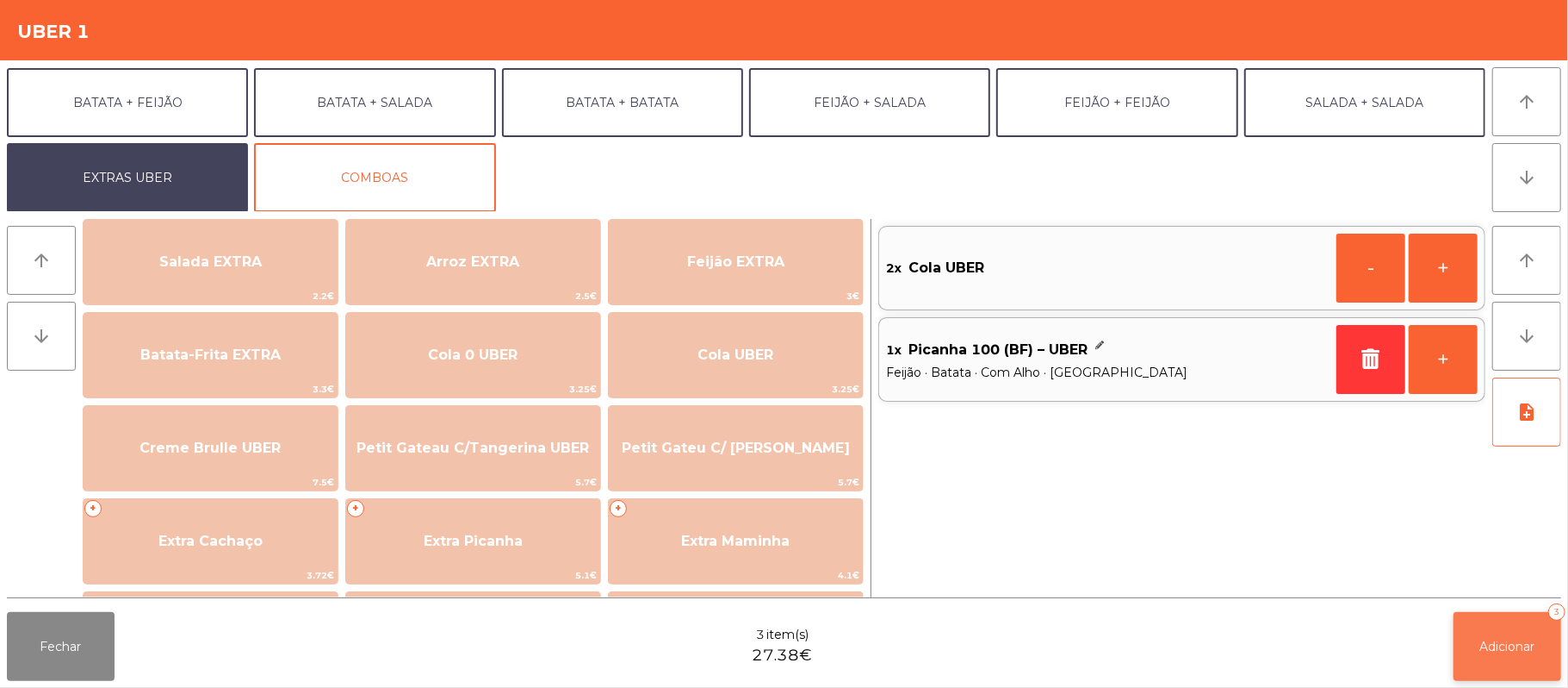
click at [1513, 641] on span "Adicionar" at bounding box center [1508, 647] width 55 height 16
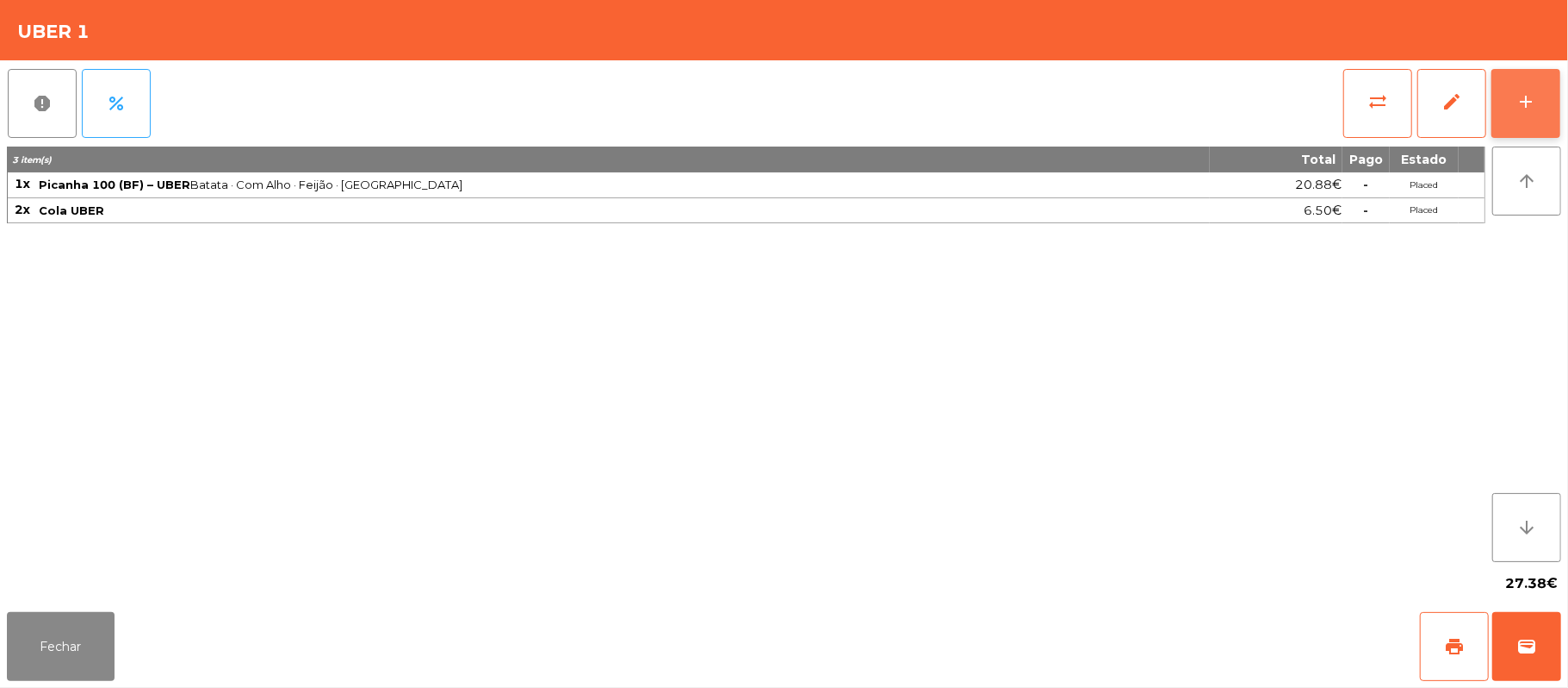
click at [1516, 106] on div "add" at bounding box center [1527, 102] width 21 height 21
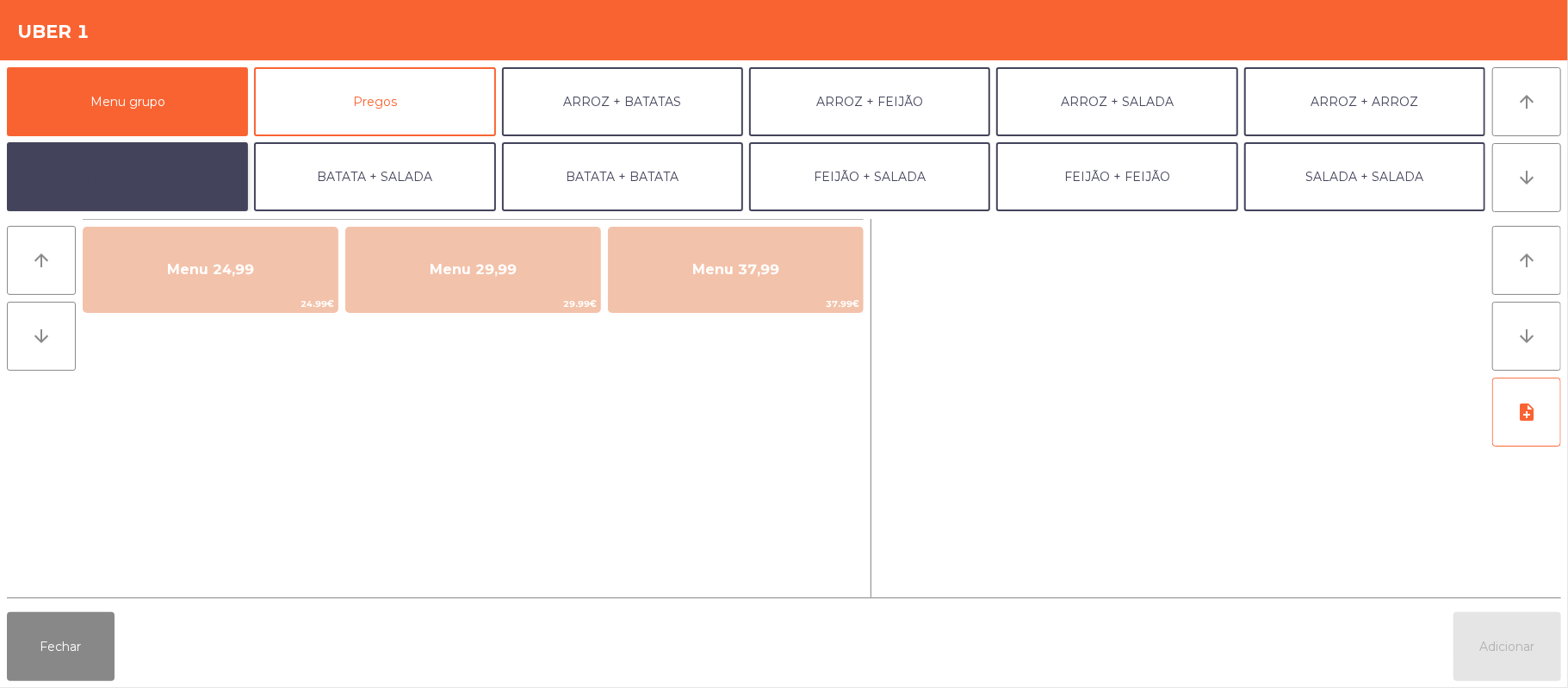
click at [120, 185] on button "BATATA + FEIJÃO" at bounding box center [128, 177] width 241 height 69
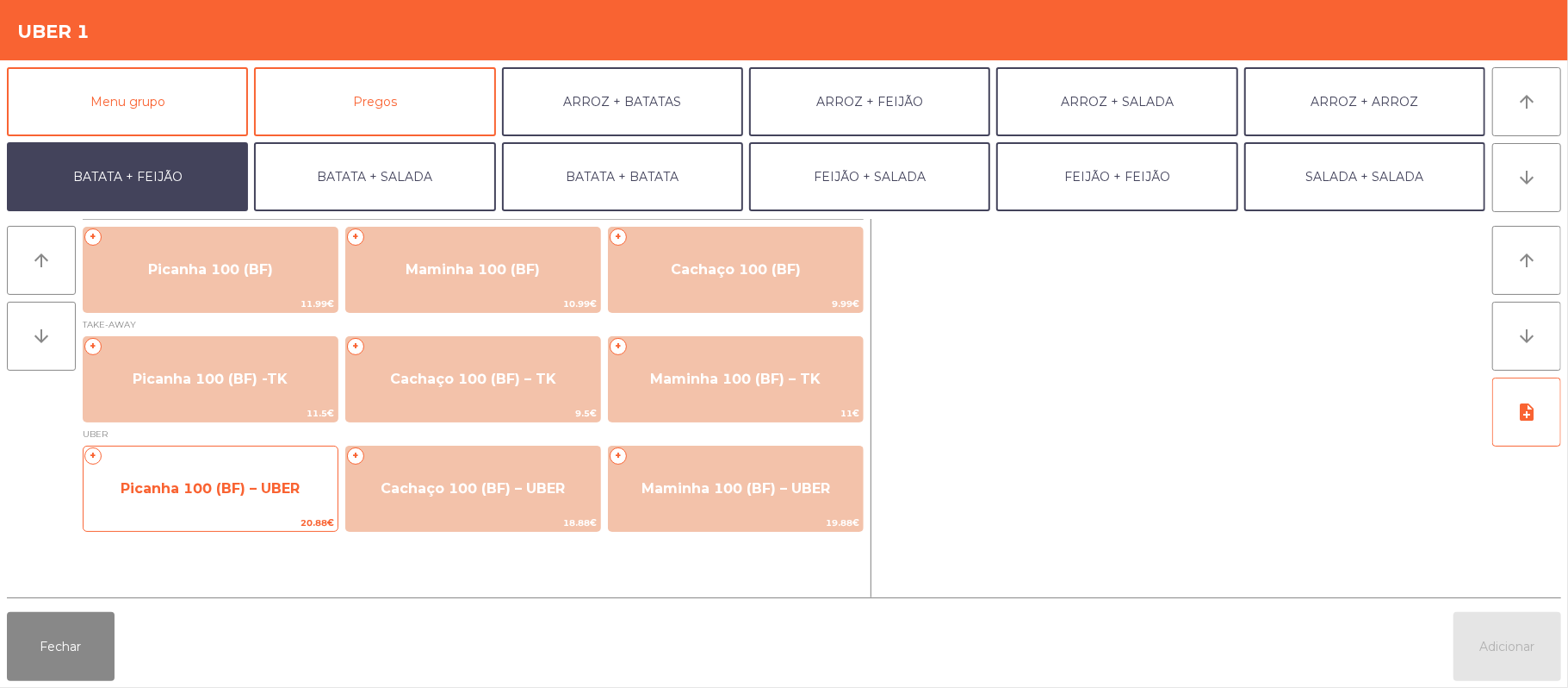
click at [186, 496] on span "Picanha 100 (BF) – UBER" at bounding box center [210, 488] width 179 height 17
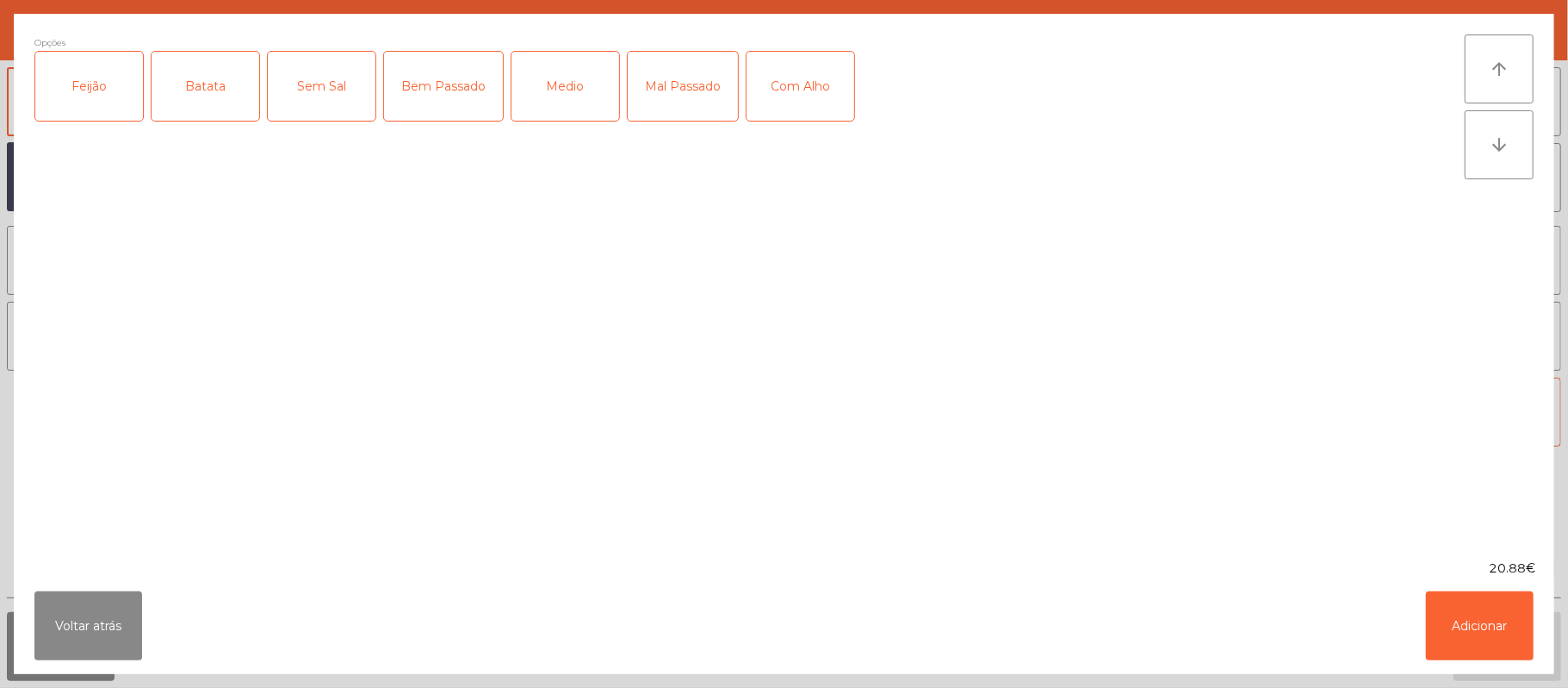
click at [98, 83] on div "Feijão" at bounding box center [89, 86] width 107 height 69
click at [211, 80] on div "Batata" at bounding box center [205, 86] width 107 height 69
click at [818, 84] on div "Com Alho" at bounding box center [800, 86] width 107 height 69
click at [565, 88] on div "Medio" at bounding box center [565, 86] width 107 height 69
click at [1504, 628] on button "Adicionar" at bounding box center [1480, 626] width 107 height 69
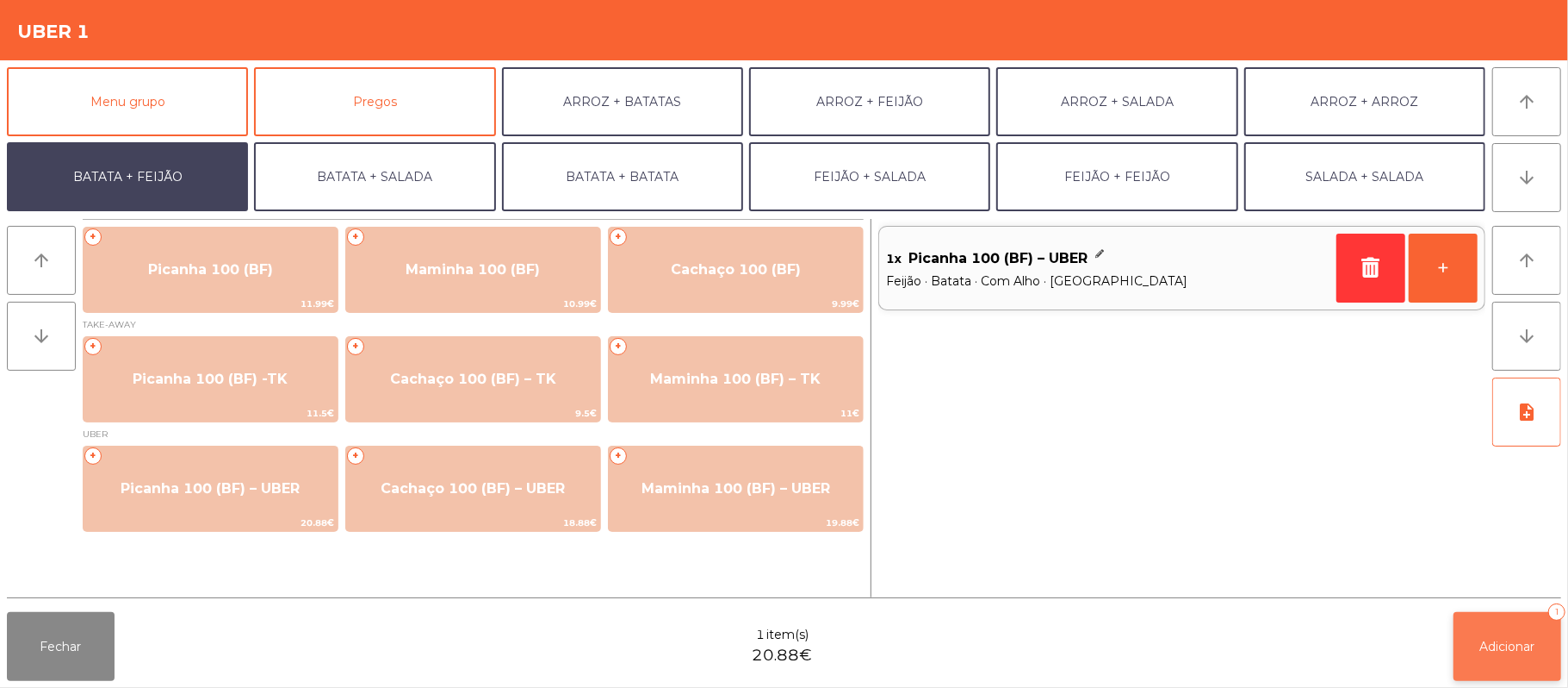
click at [1480, 658] on button "Adicionar 1" at bounding box center [1507, 646] width 107 height 69
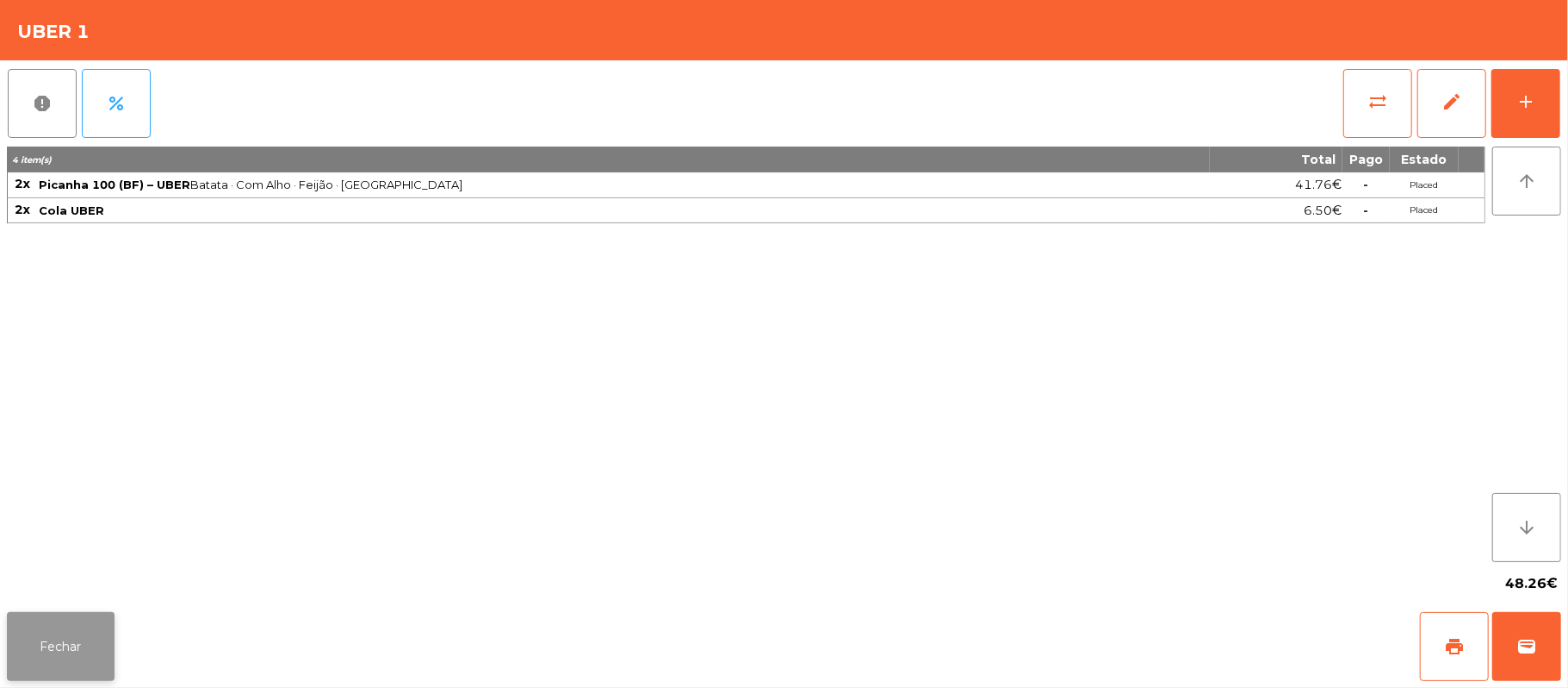
click at [83, 651] on button "Fechar" at bounding box center [61, 646] width 107 height 69
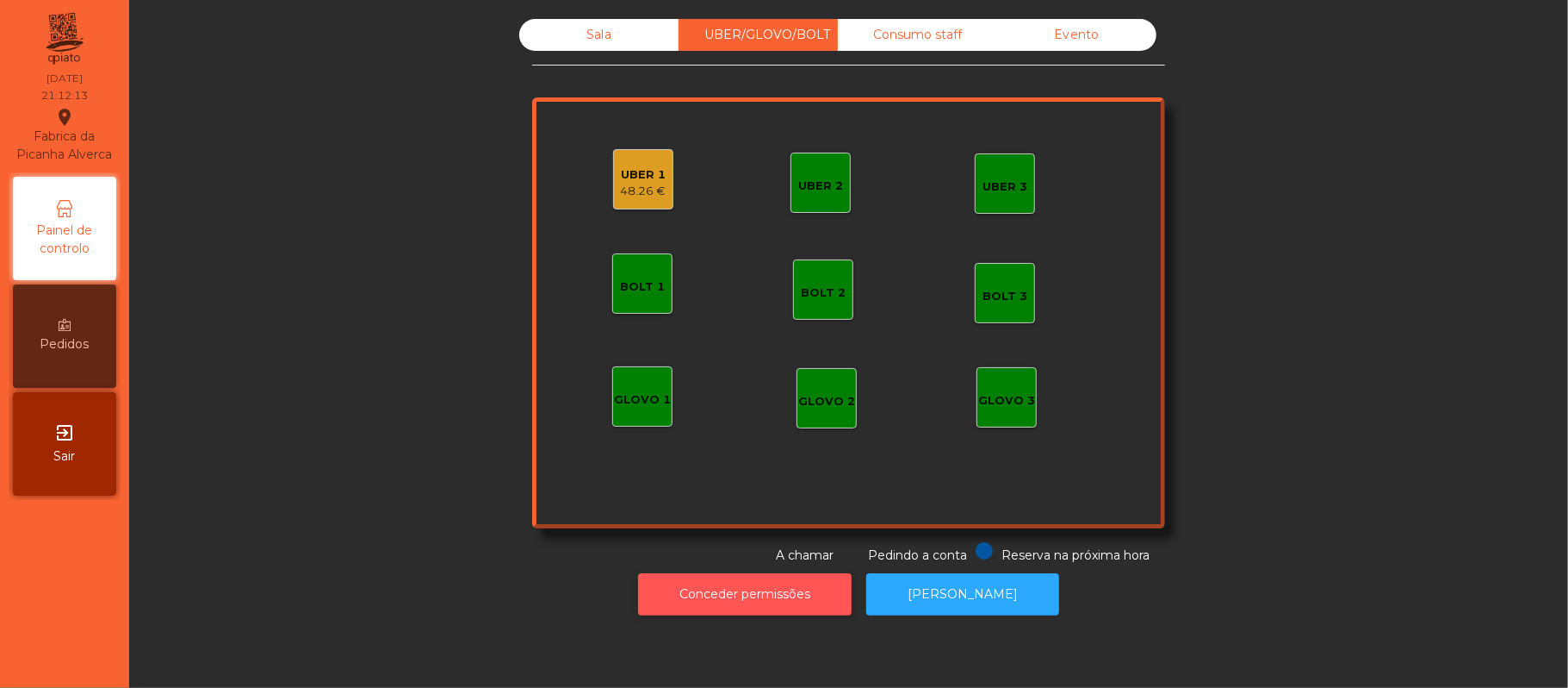
click at [783, 594] on button "Conceder permissões" at bounding box center [745, 594] width 214 height 42
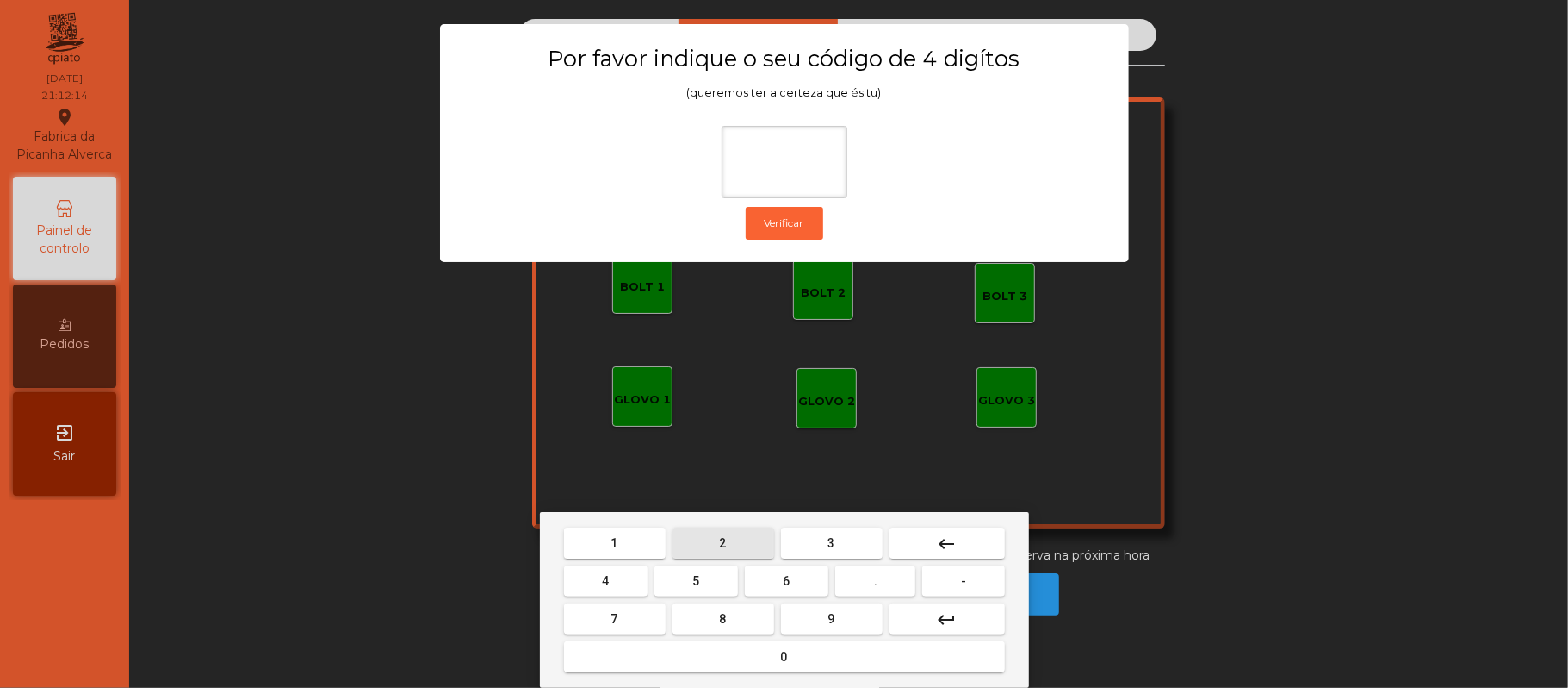
click at [722, 543] on span "2" at bounding box center [724, 543] width 7 height 14
click at [786, 583] on span "6" at bounding box center [787, 581] width 7 height 14
click at [614, 543] on span "1" at bounding box center [615, 543] width 7 height 14
click at [699, 611] on button "8" at bounding box center [724, 618] width 102 height 31
type input "****"
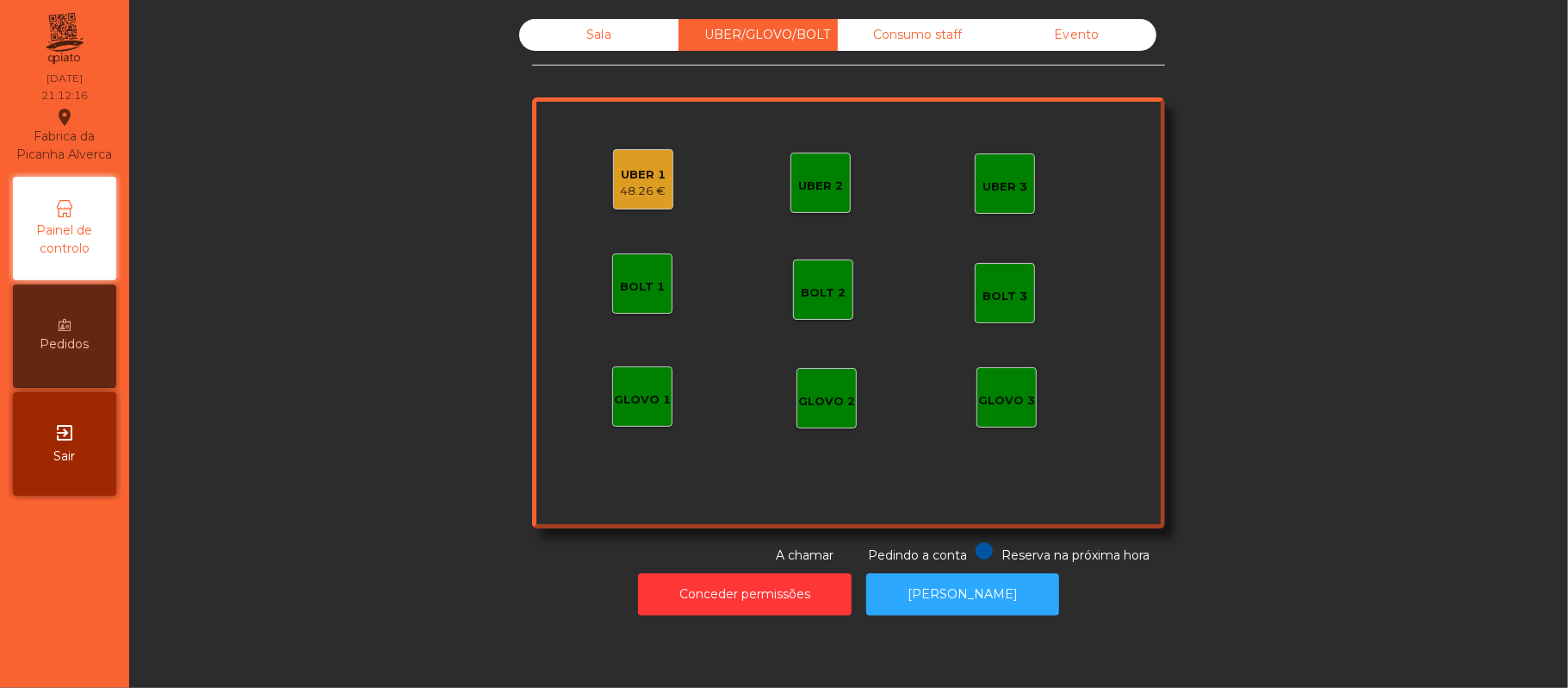
click at [631, 171] on div "UBER 1" at bounding box center [644, 175] width 46 height 18
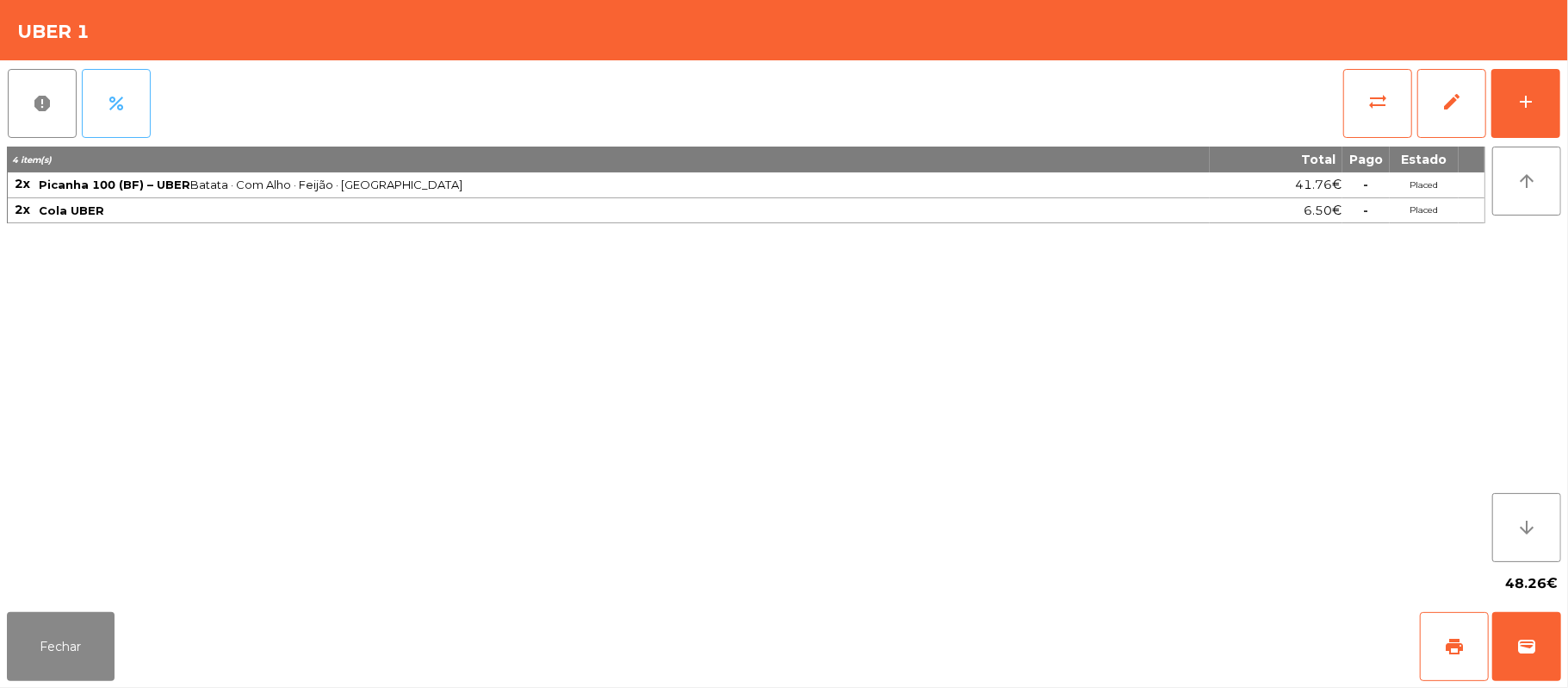
click at [121, 111] on span "percent" at bounding box center [116, 104] width 21 height 21
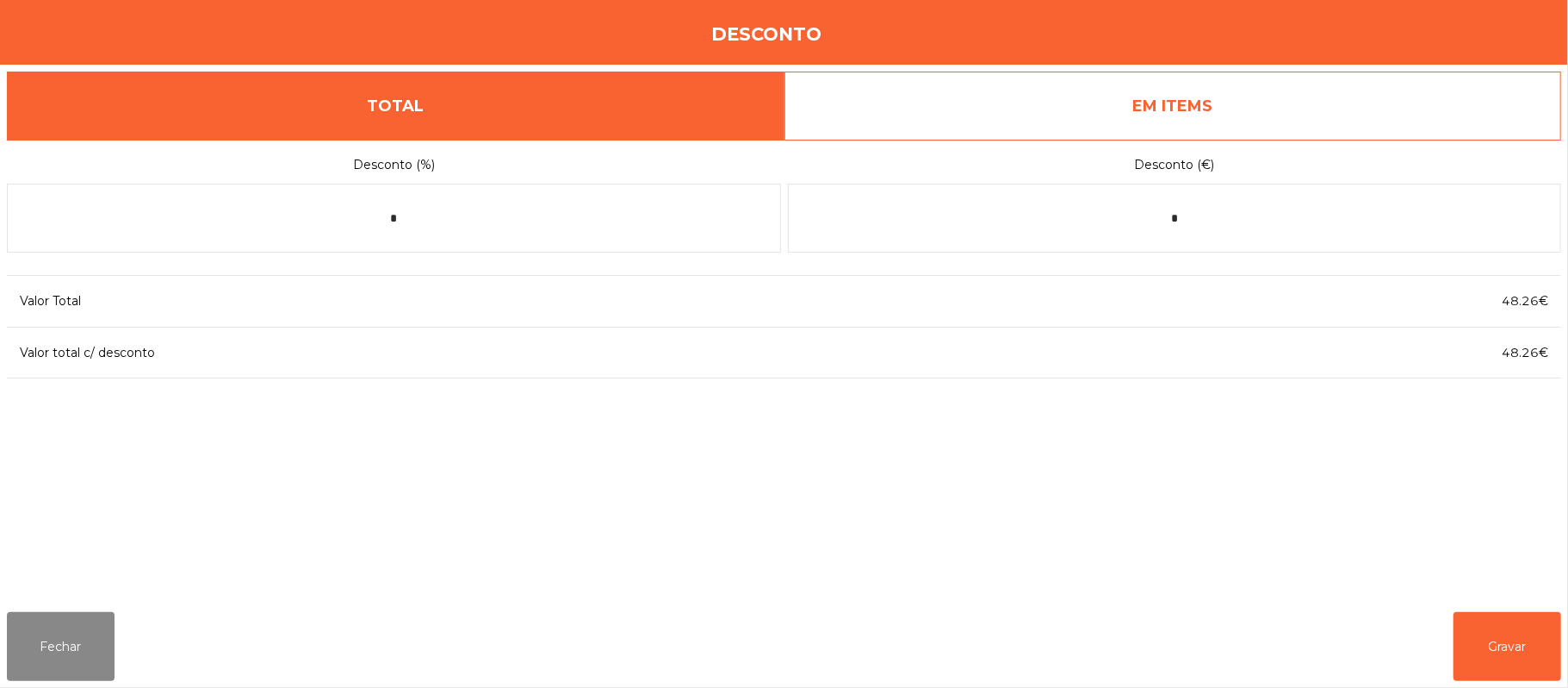
click at [1166, 115] on link "EM ITEMS" at bounding box center [1173, 106] width 777 height 69
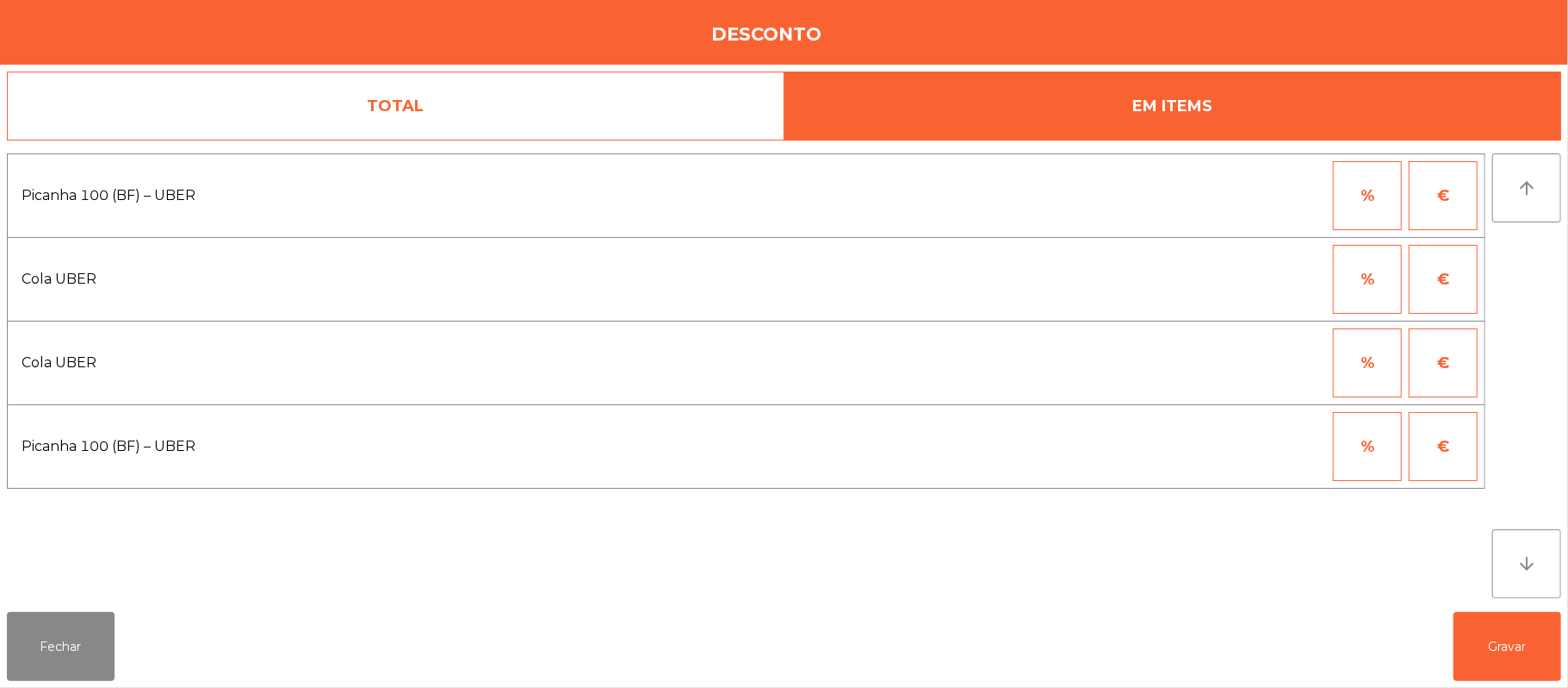
click at [1365, 452] on button "%" at bounding box center [1367, 446] width 69 height 69
click at [1304, 451] on input "*" at bounding box center [1283, 446] width 86 height 69
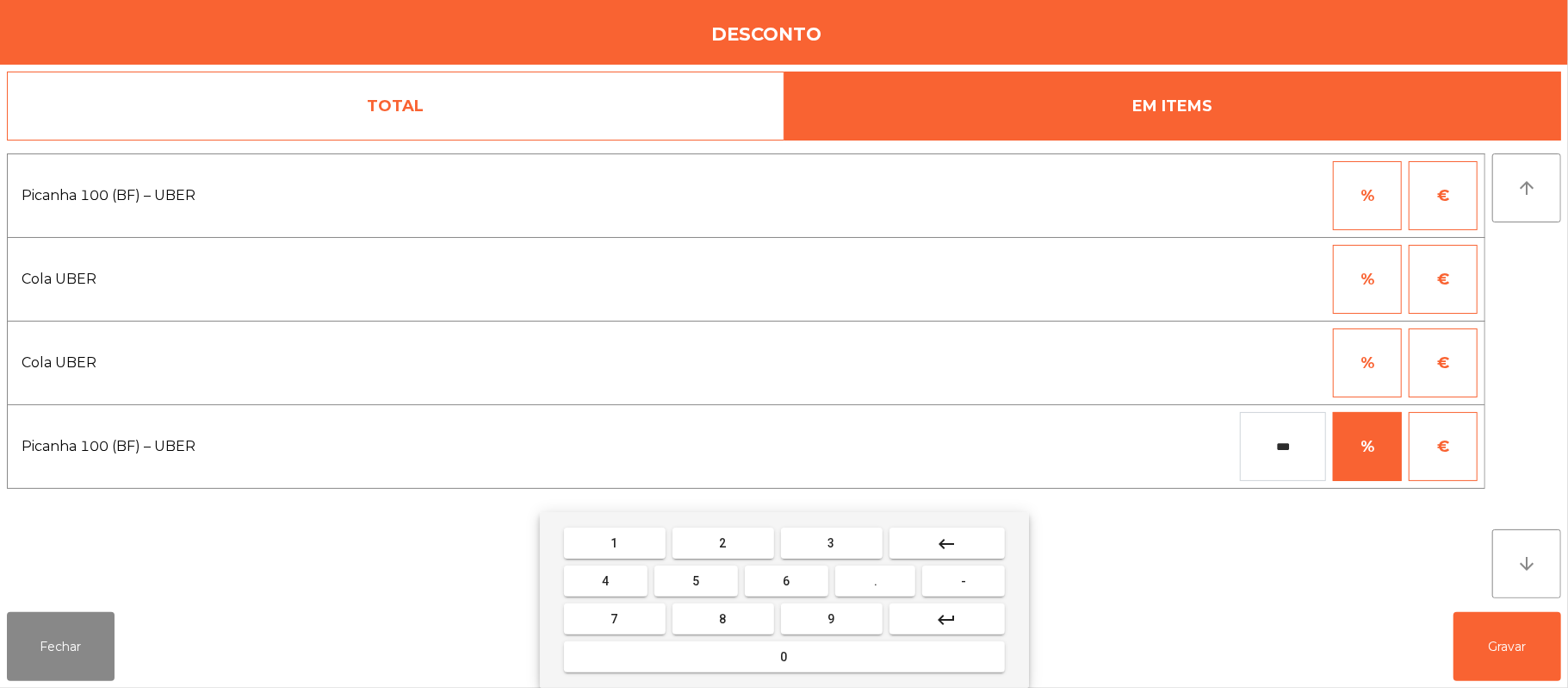
type input "***"
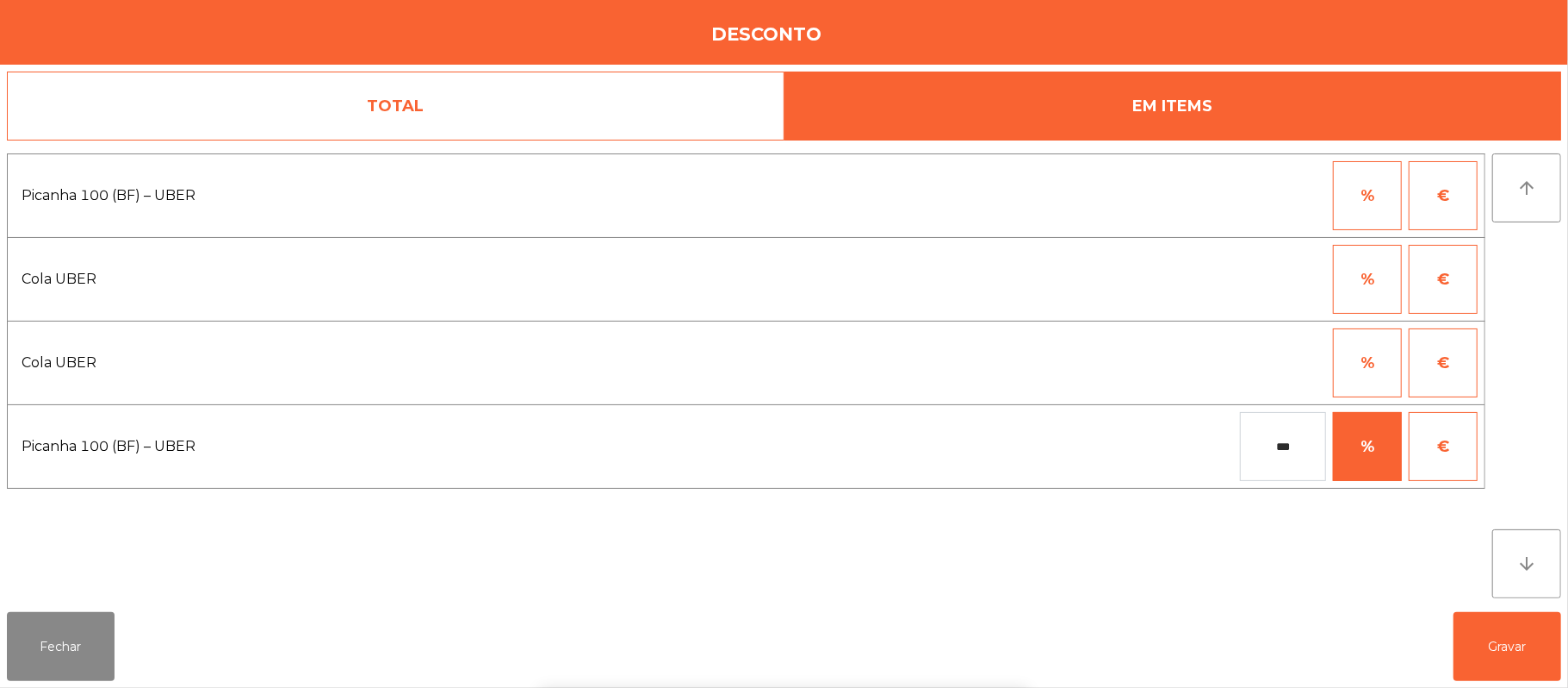
click at [1513, 636] on div "1 2 3 keyboard_backspace 4 5 6 . - 7 8 9 keyboard_return 0" at bounding box center [784, 600] width 1568 height 176
click at [1507, 640] on button "Gravar" at bounding box center [1507, 646] width 107 height 69
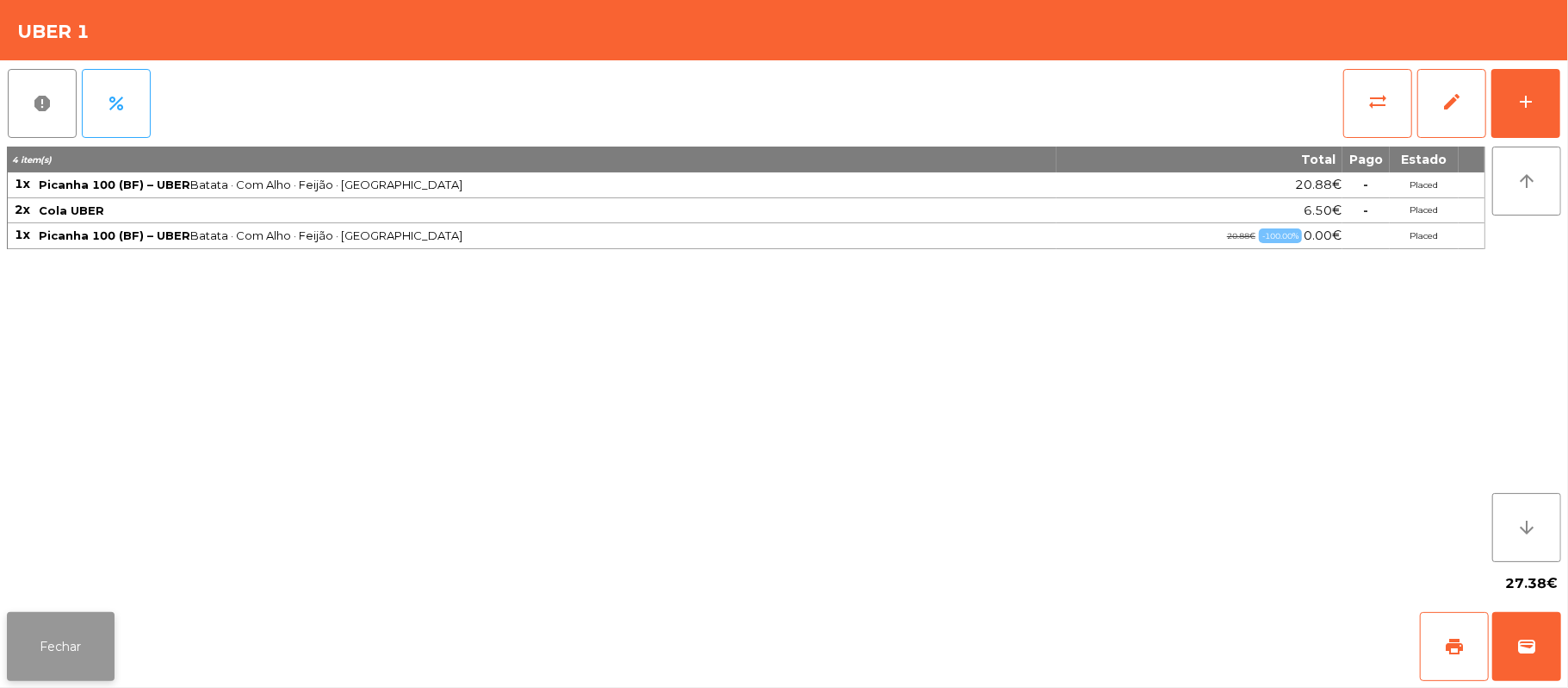
click at [62, 651] on button "Fechar" at bounding box center [61, 646] width 107 height 69
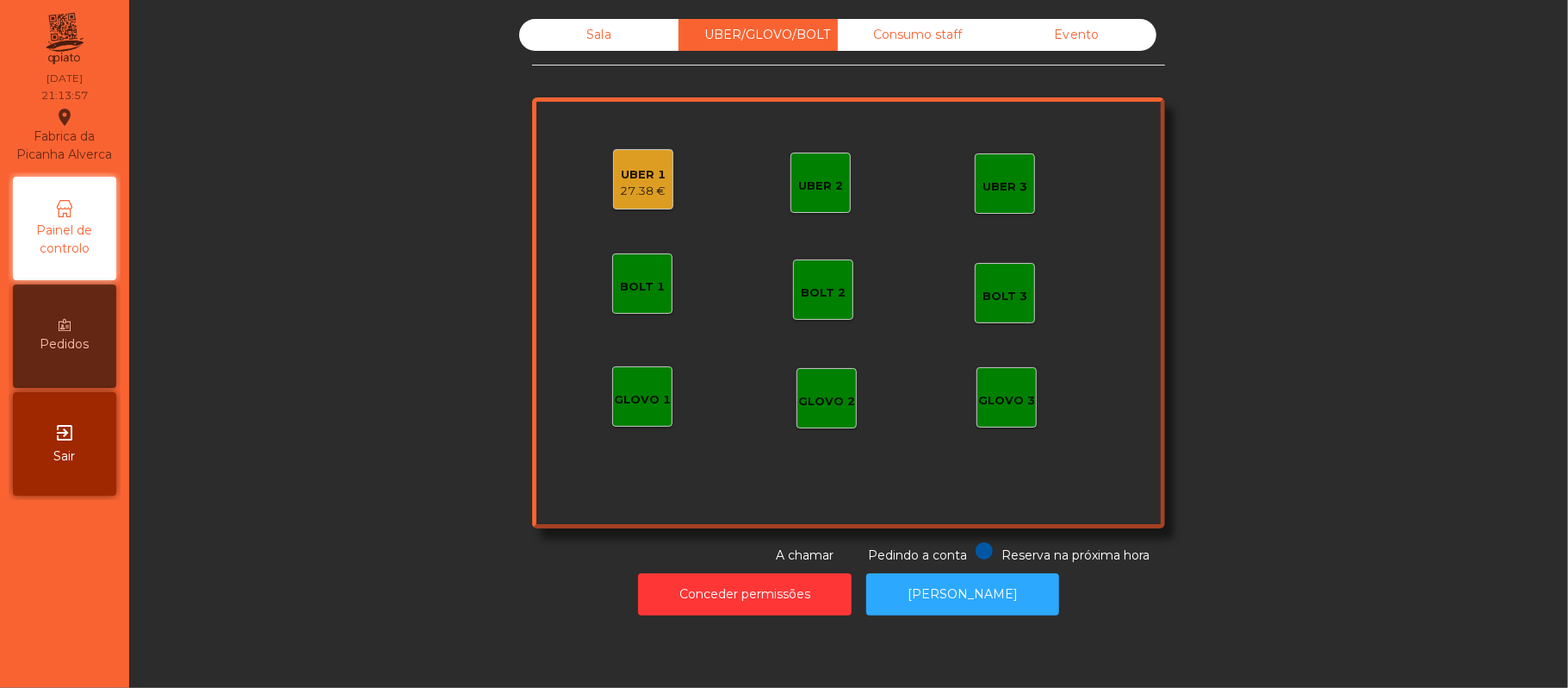
click at [632, 174] on div "UBER 1" at bounding box center [644, 175] width 46 height 18
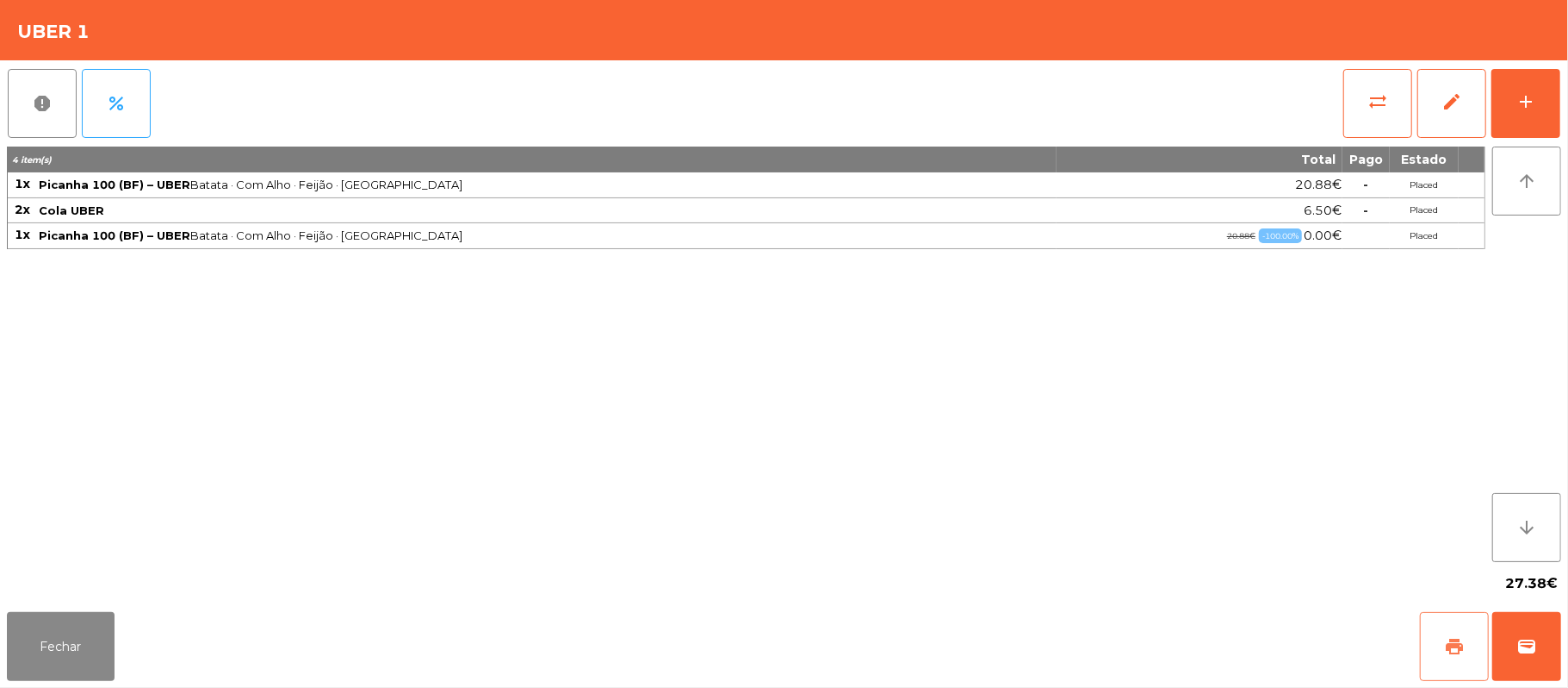
click at [1444, 640] on span "print" at bounding box center [1455, 647] width 21 height 21
click at [1556, 643] on button "wallet" at bounding box center [1527, 646] width 69 height 69
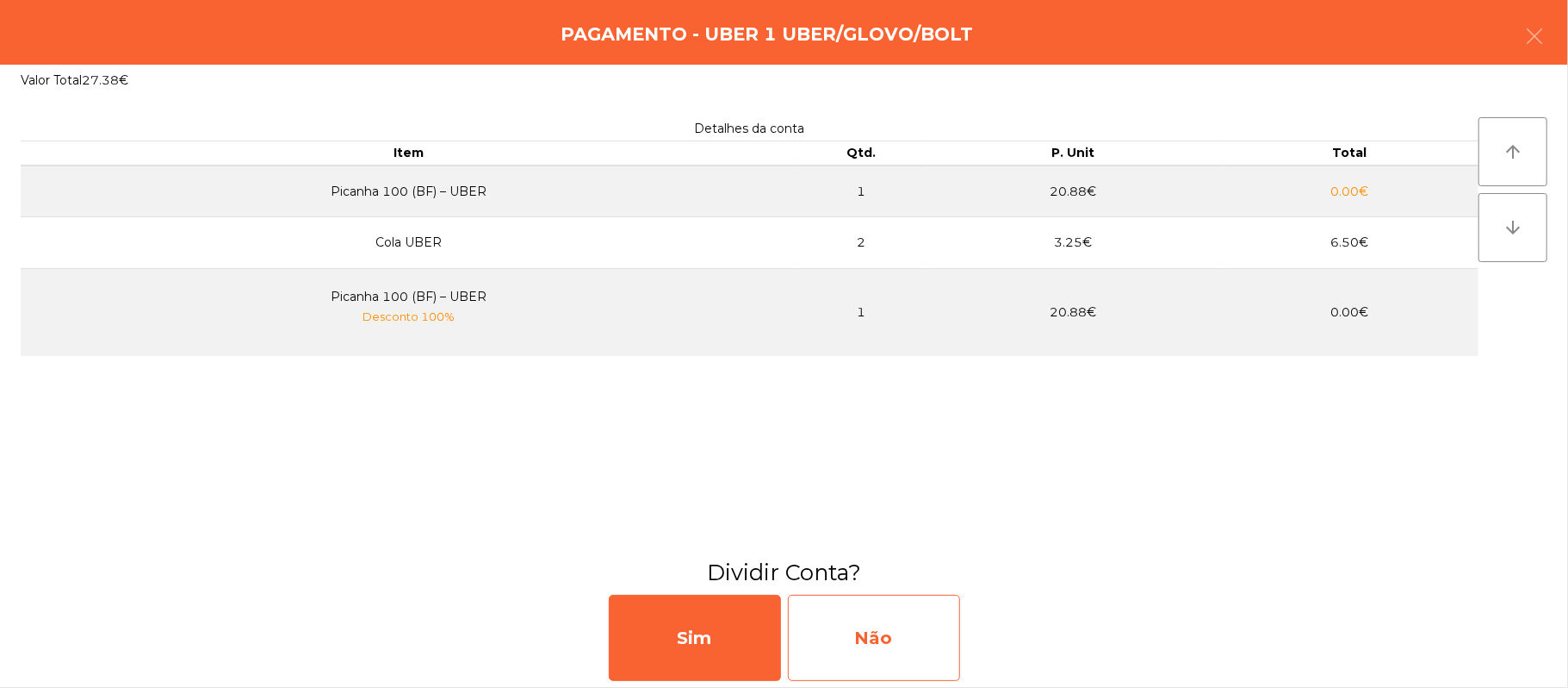
click at [835, 608] on div "Não" at bounding box center [874, 638] width 172 height 86
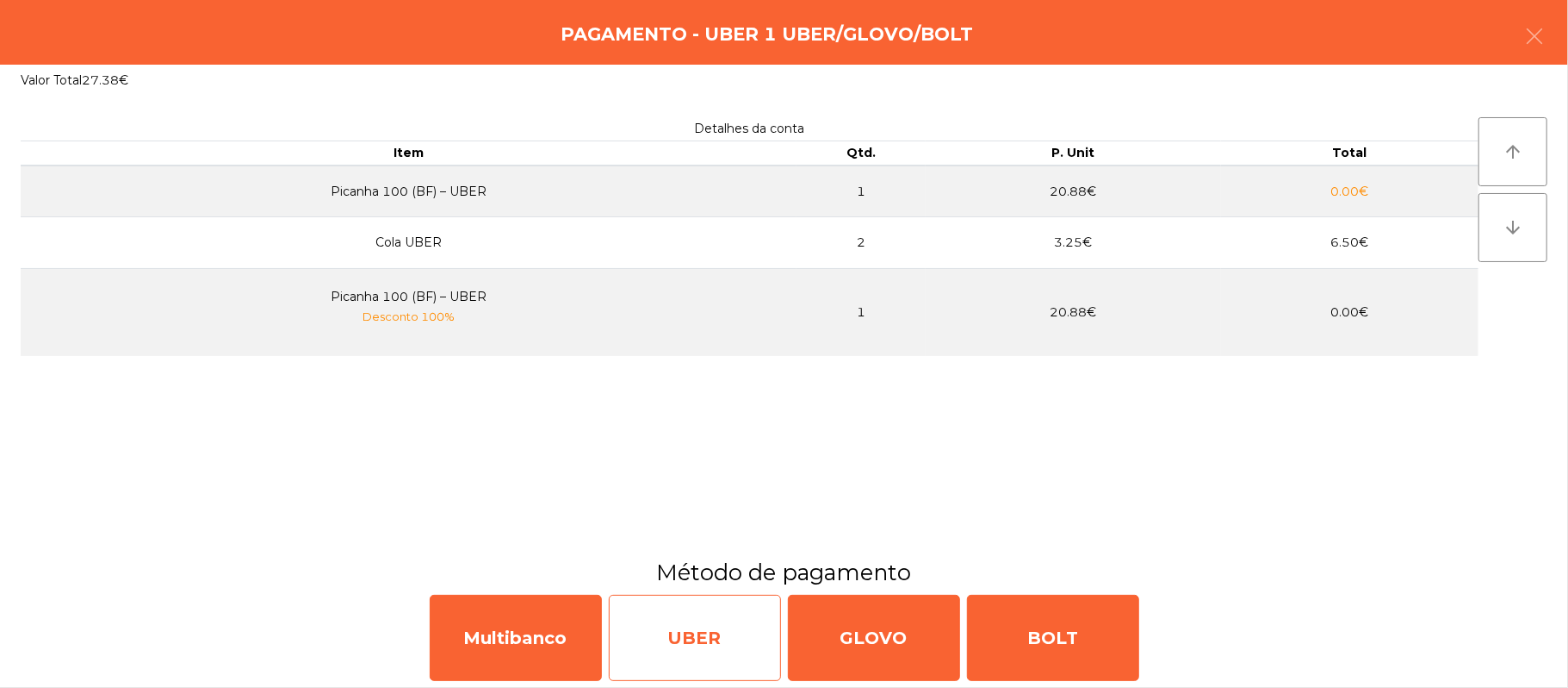
click at [710, 647] on div "UBER" at bounding box center [695, 638] width 172 height 86
select select "**"
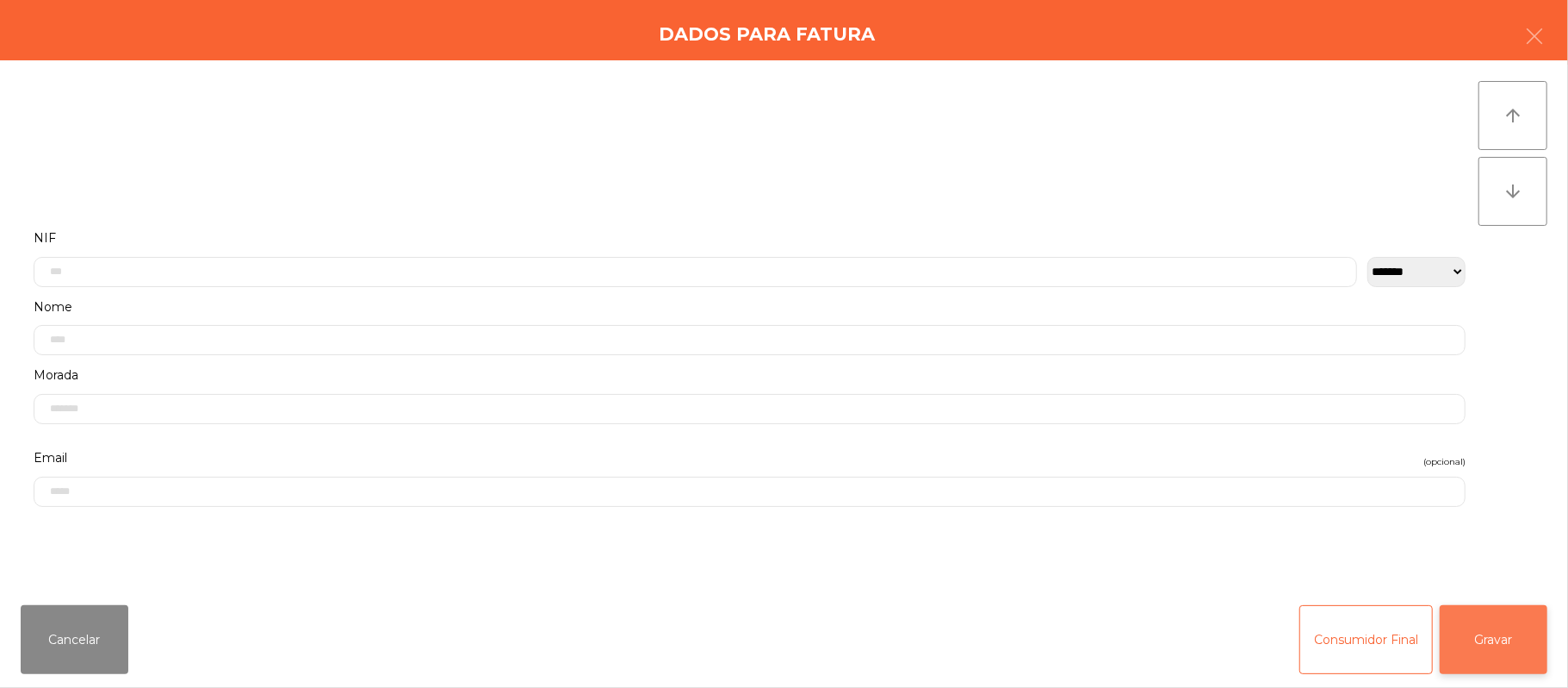
click at [1485, 645] on button "Gravar" at bounding box center [1494, 640] width 107 height 69
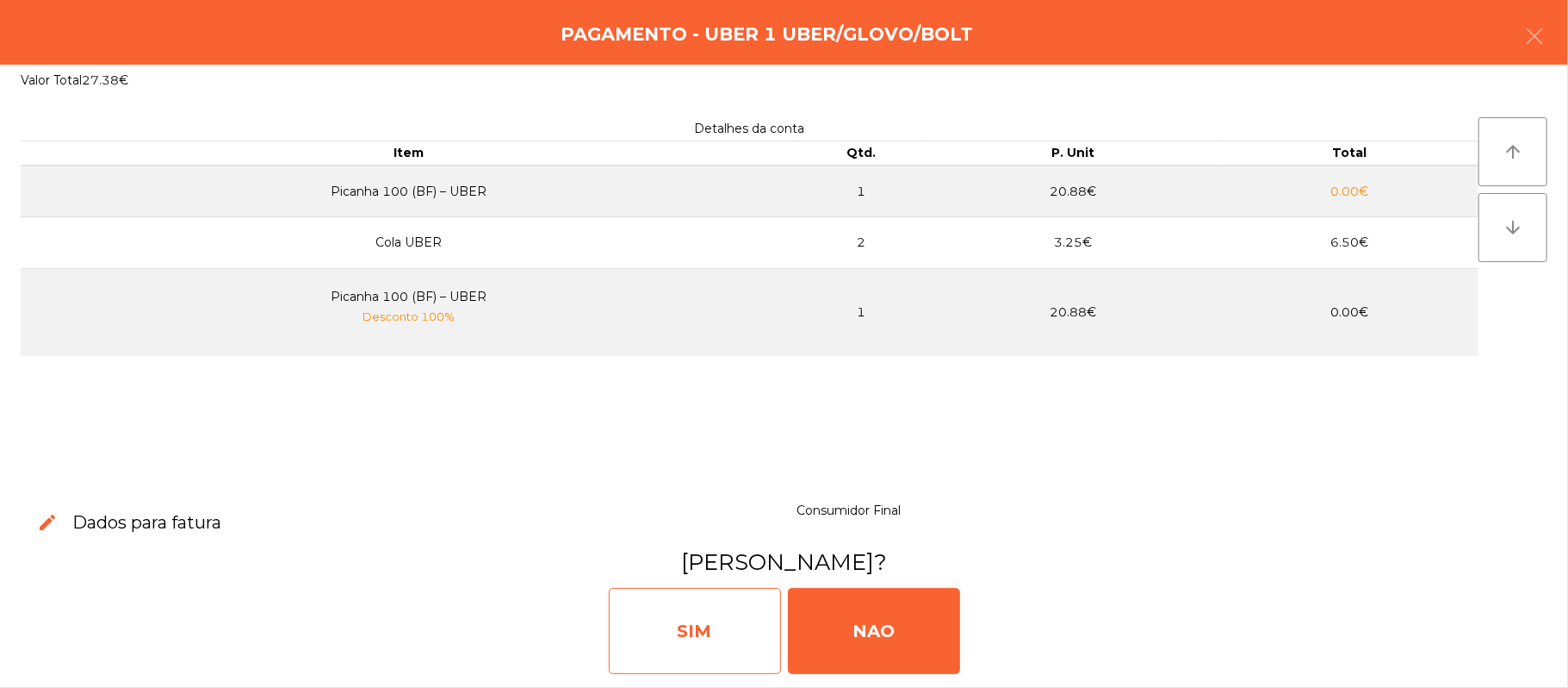
click at [708, 631] on div "SIM" at bounding box center [695, 631] width 172 height 86
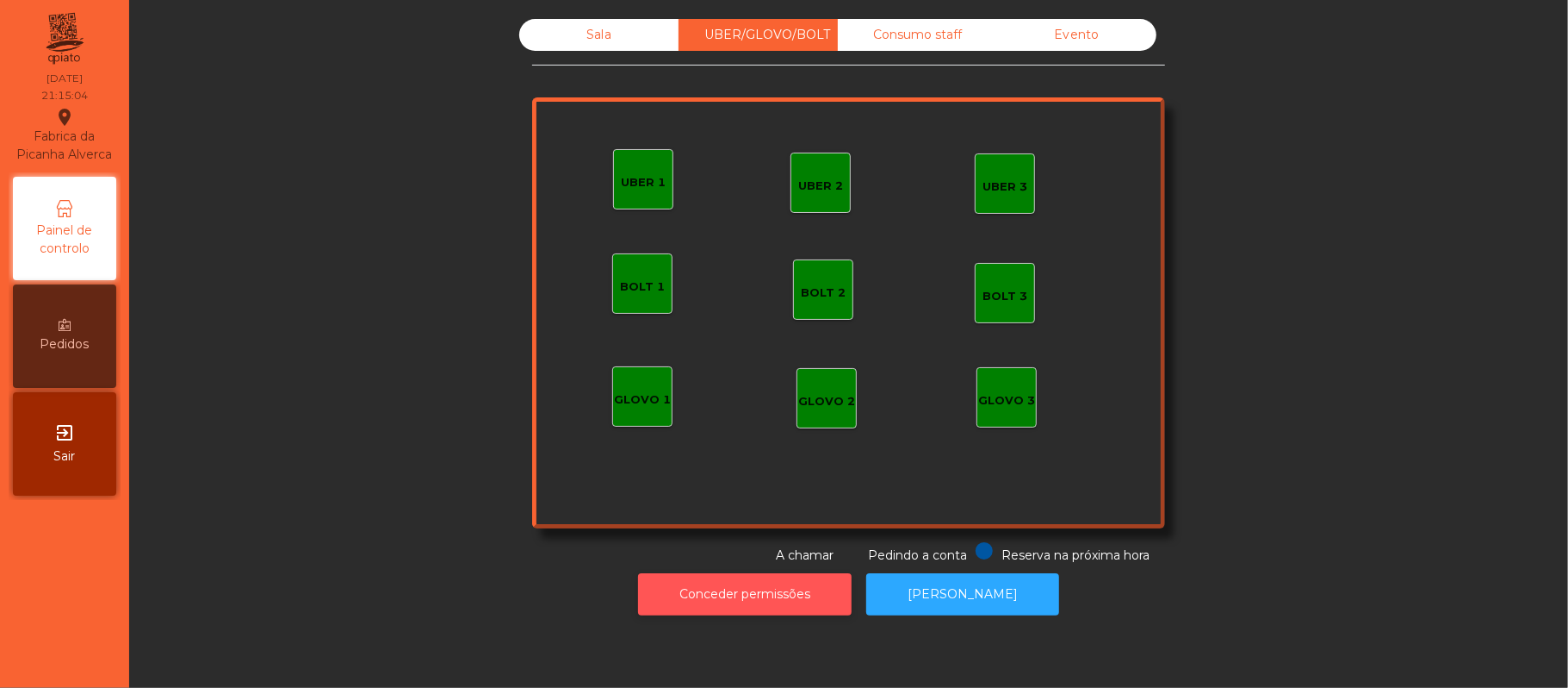
click at [785, 588] on button "Conceder permissões" at bounding box center [745, 594] width 214 height 42
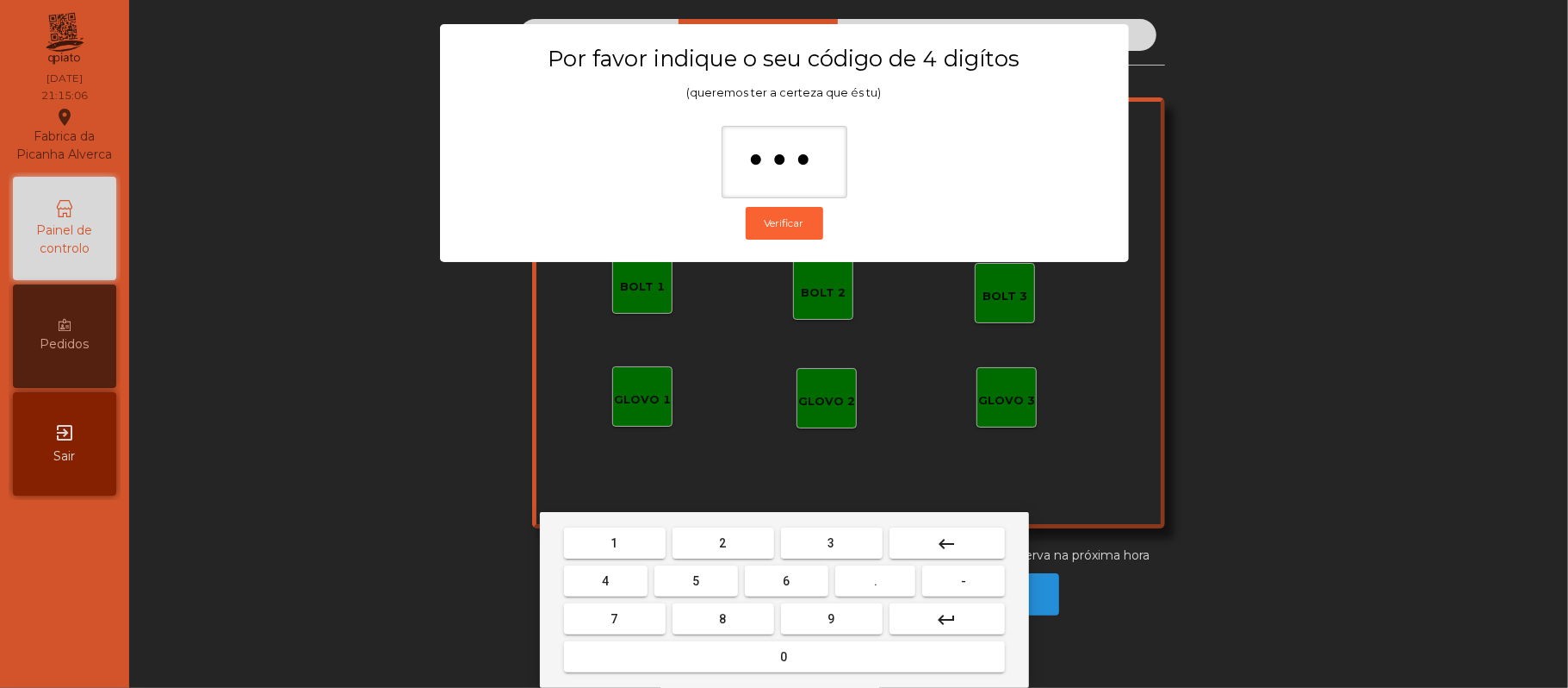
type input "****"
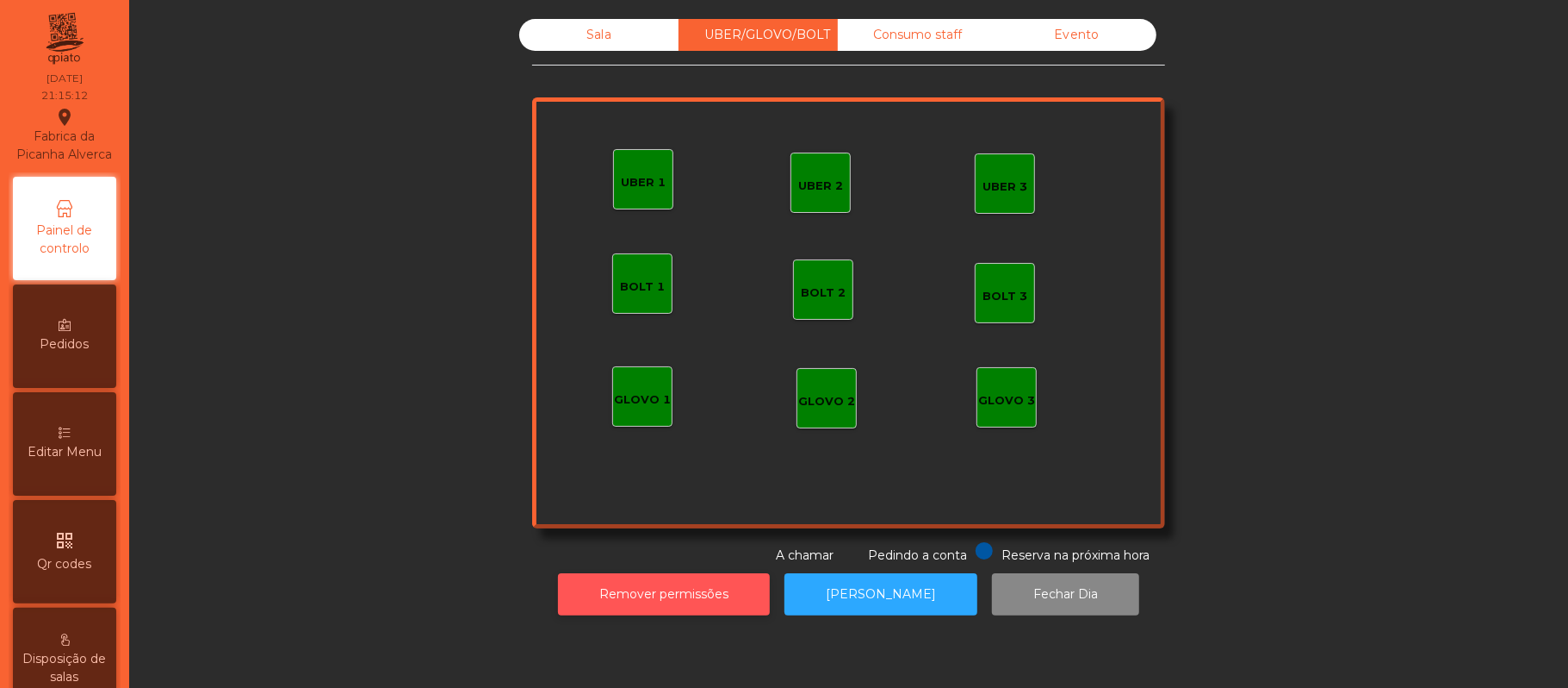
scroll to position [484, 0]
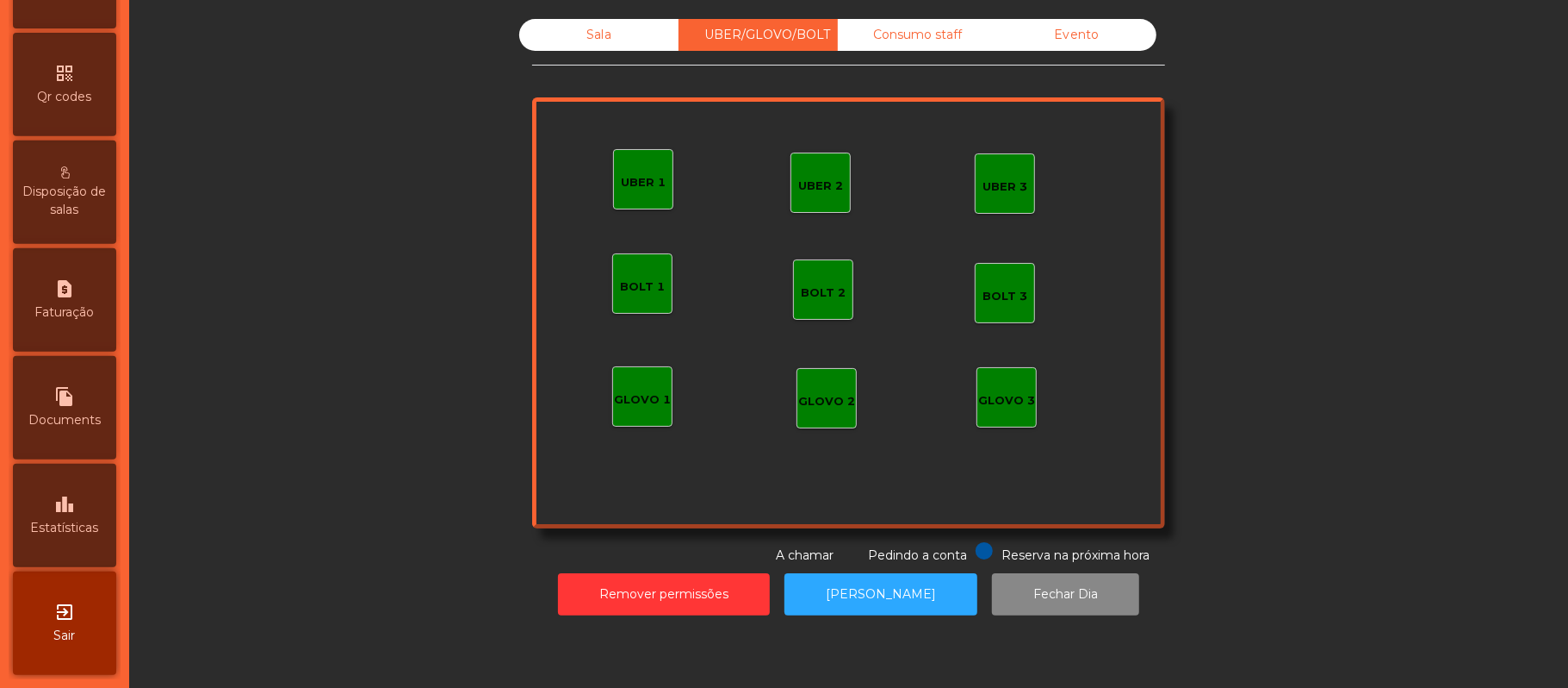
click at [101, 332] on div "request_page Faturação" at bounding box center [65, 300] width 104 height 104
select select "**"
select select "****"
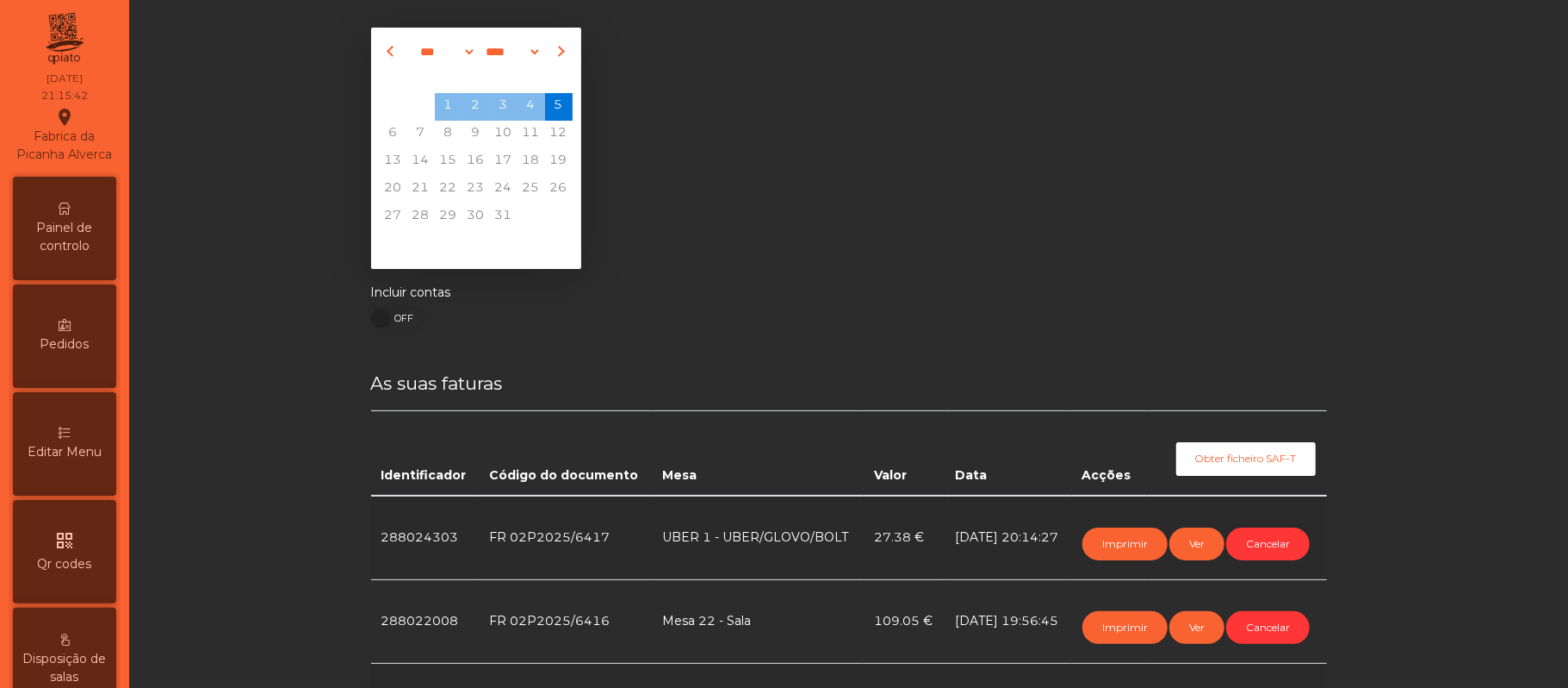
click at [87, 255] on span "Painel de controlo" at bounding box center [65, 237] width 95 height 36
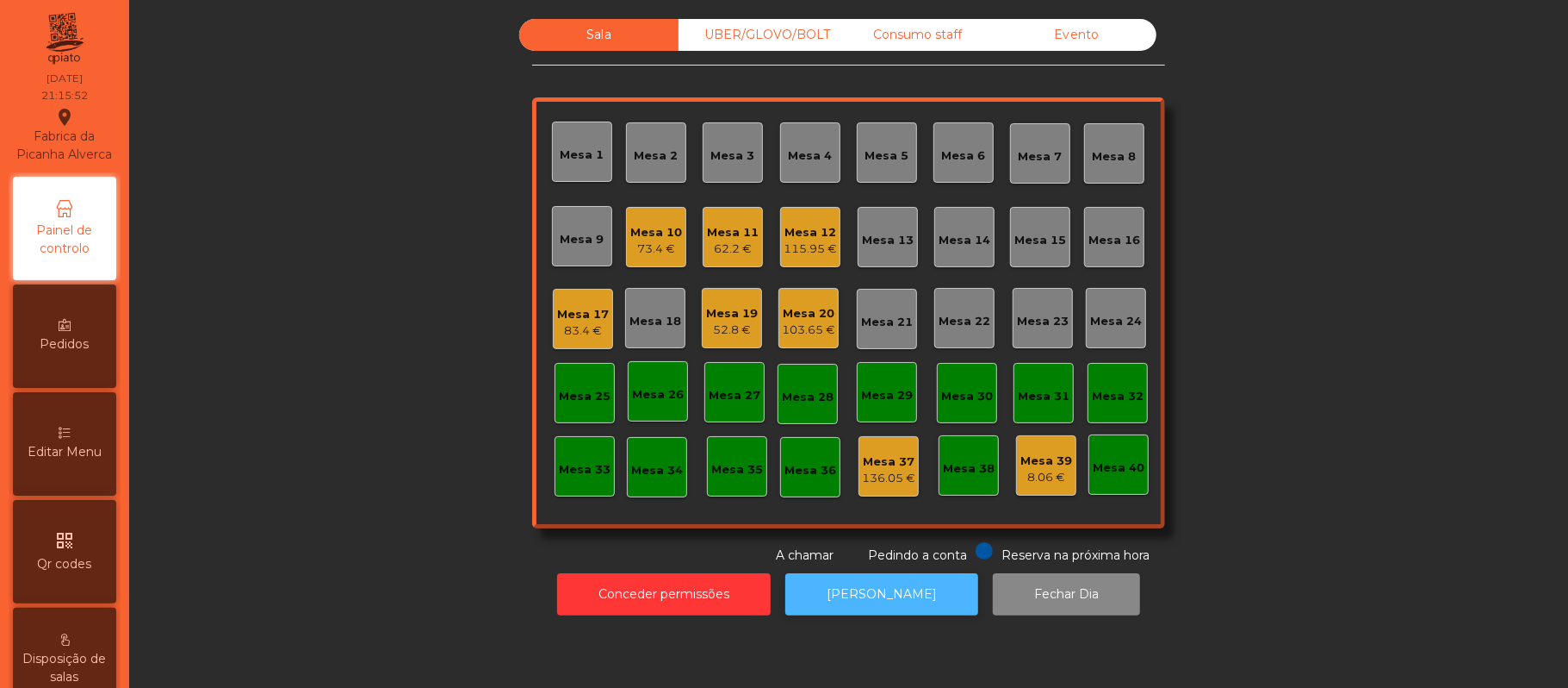
click at [891, 594] on button "[PERSON_NAME]" at bounding box center [881, 594] width 193 height 42
click at [718, 246] on div "62.2 €" at bounding box center [733, 249] width 52 height 18
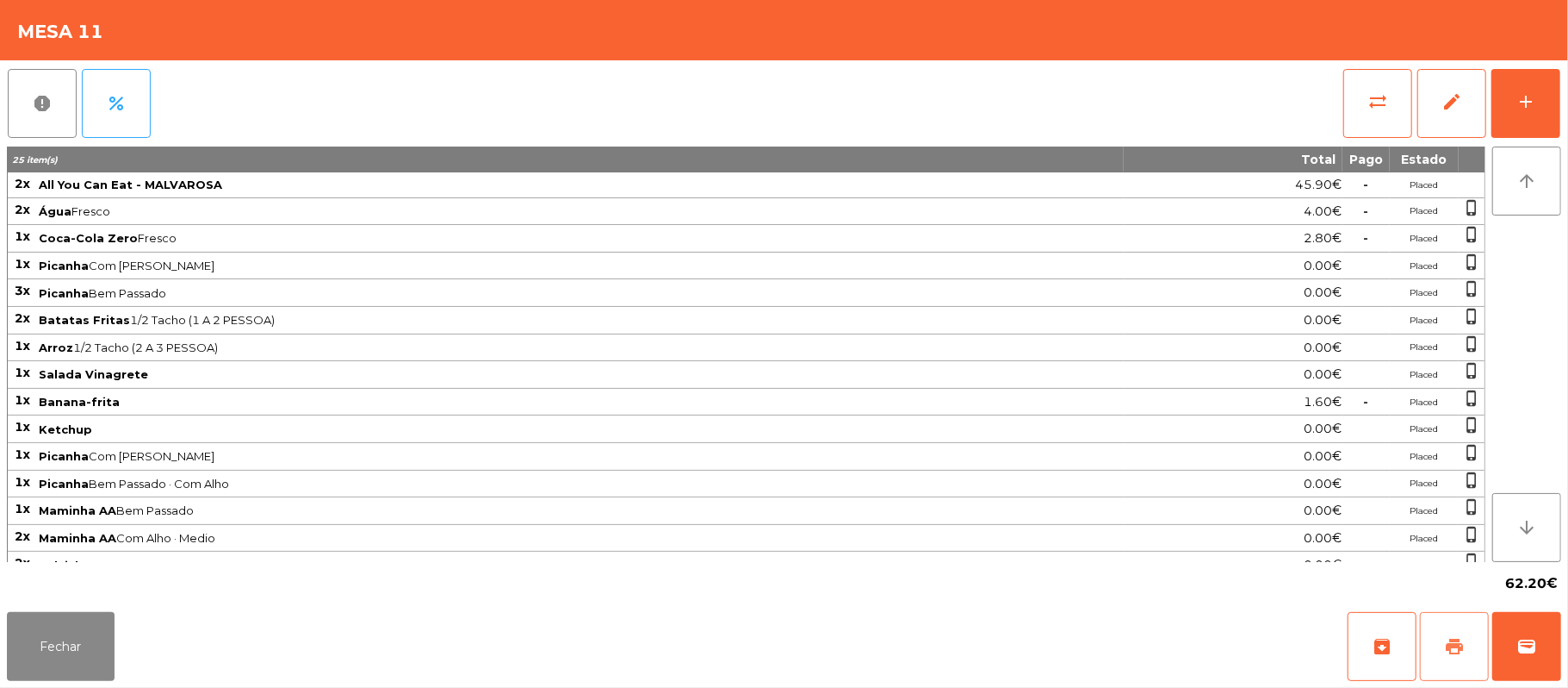
click at [1458, 624] on button "print" at bounding box center [1455, 646] width 69 height 69
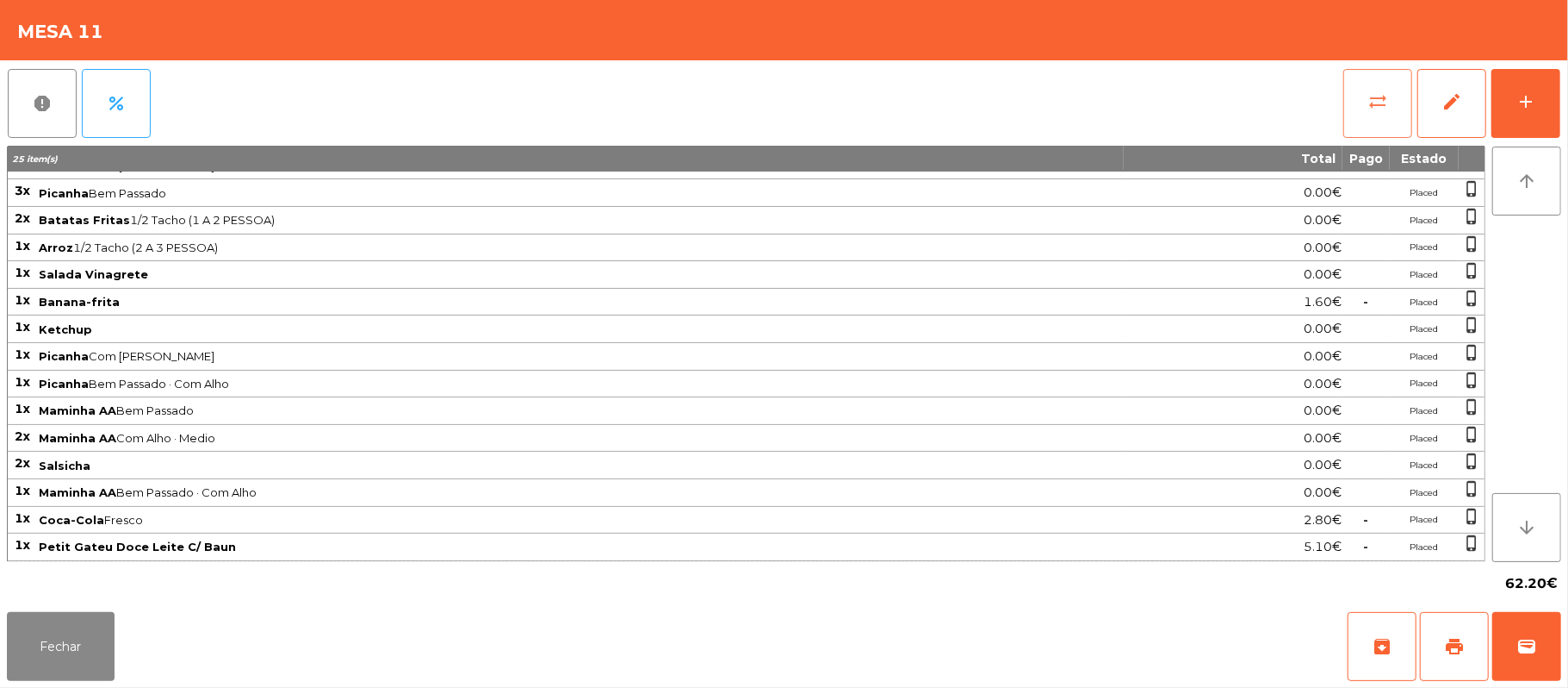
click at [1367, 124] on button "sync_alt" at bounding box center [1378, 103] width 69 height 69
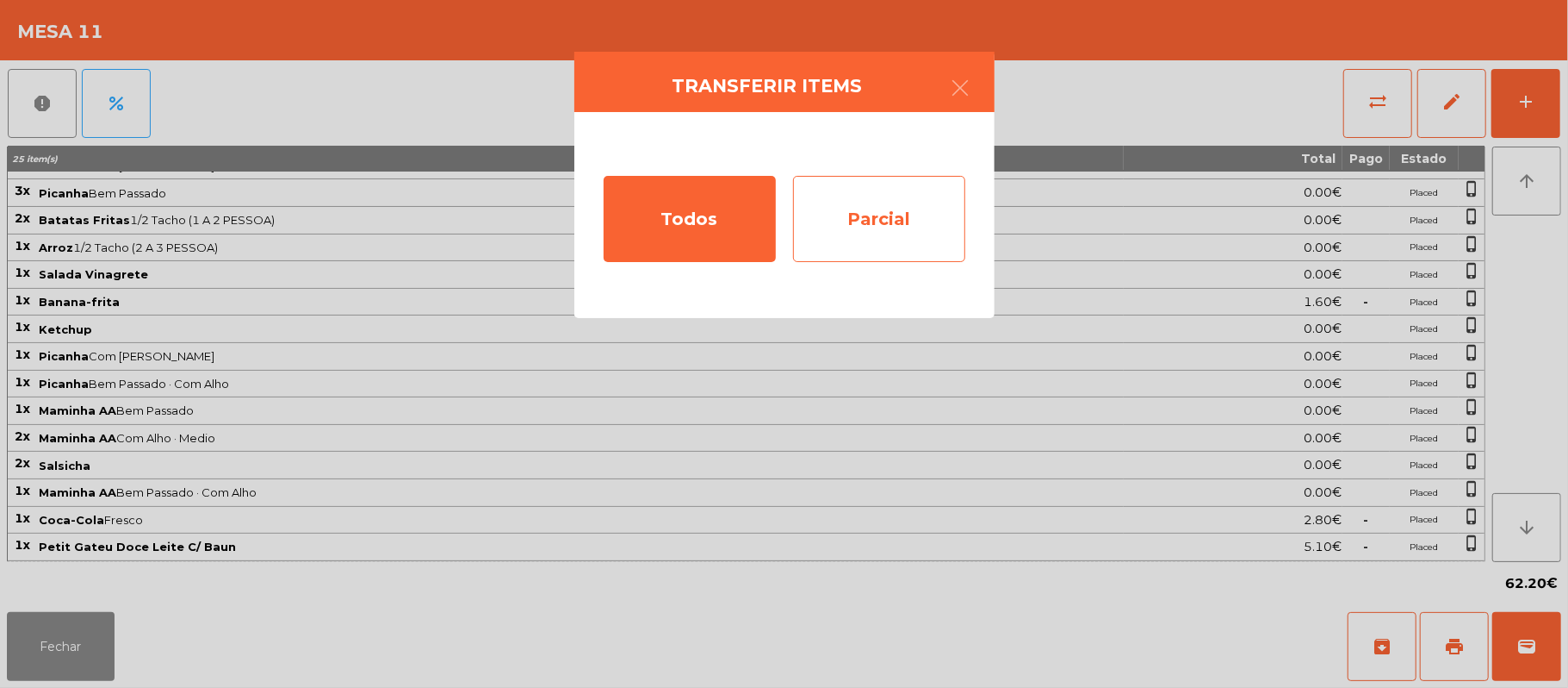
click at [887, 215] on div "Parcial" at bounding box center [879, 219] width 172 height 86
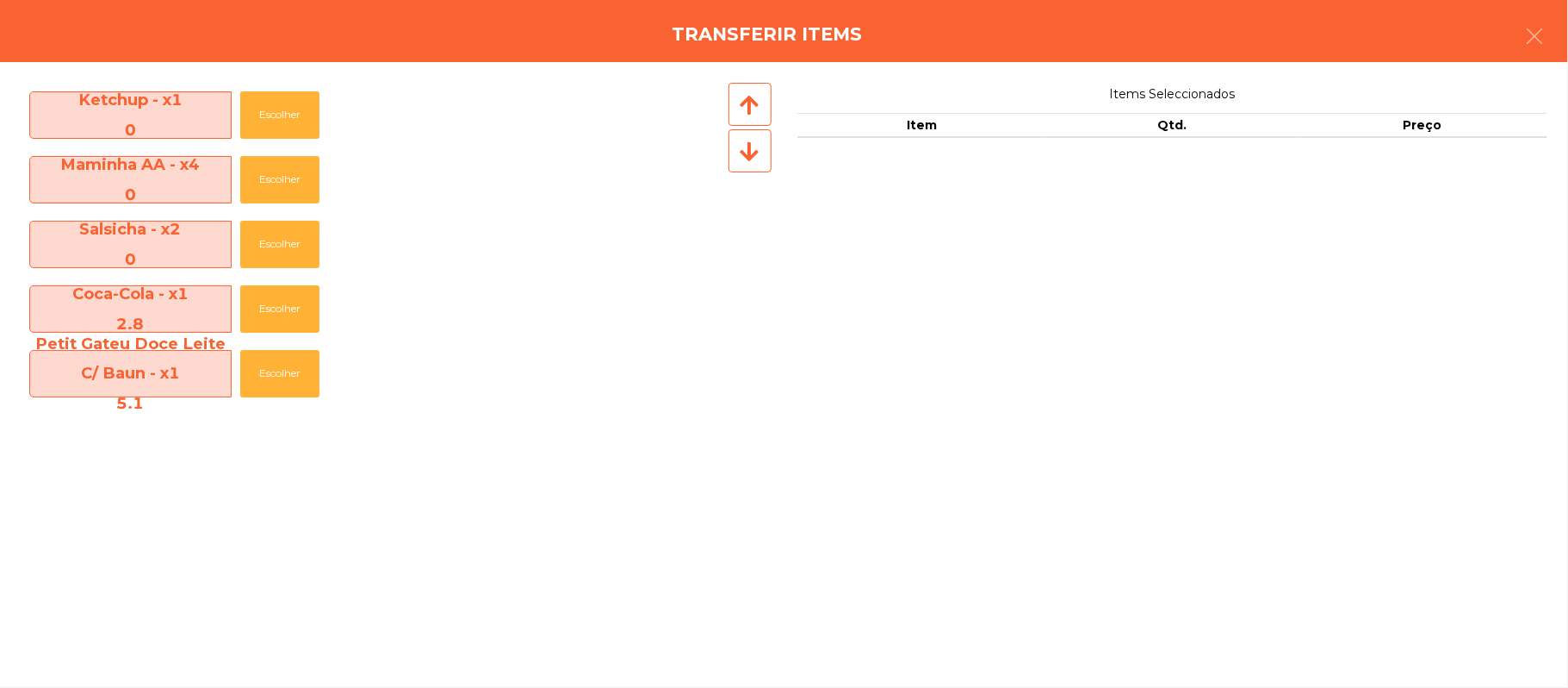
scroll to position [524, 0]
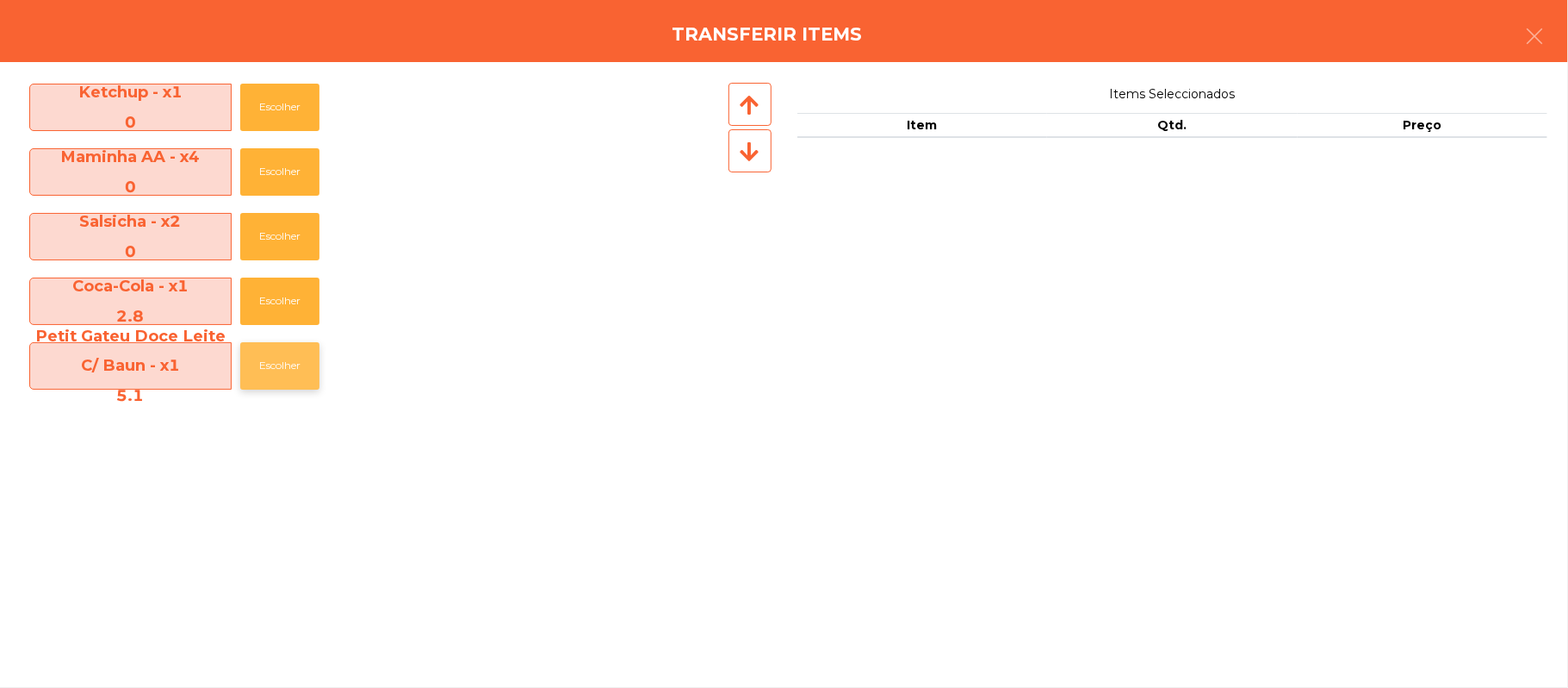
click at [291, 366] on button "Escolher" at bounding box center [280, 366] width 79 height 48
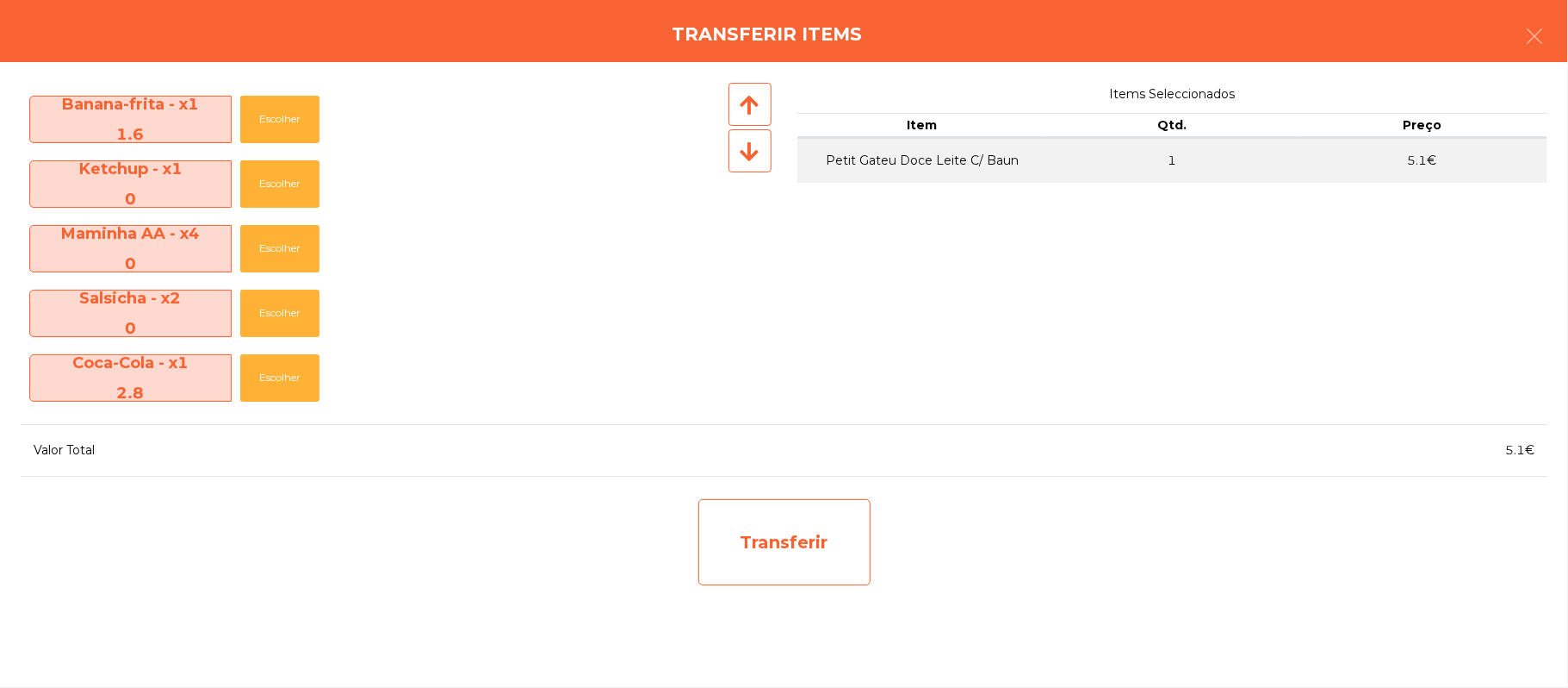
click at [791, 529] on div "Transferir" at bounding box center [784, 542] width 172 height 86
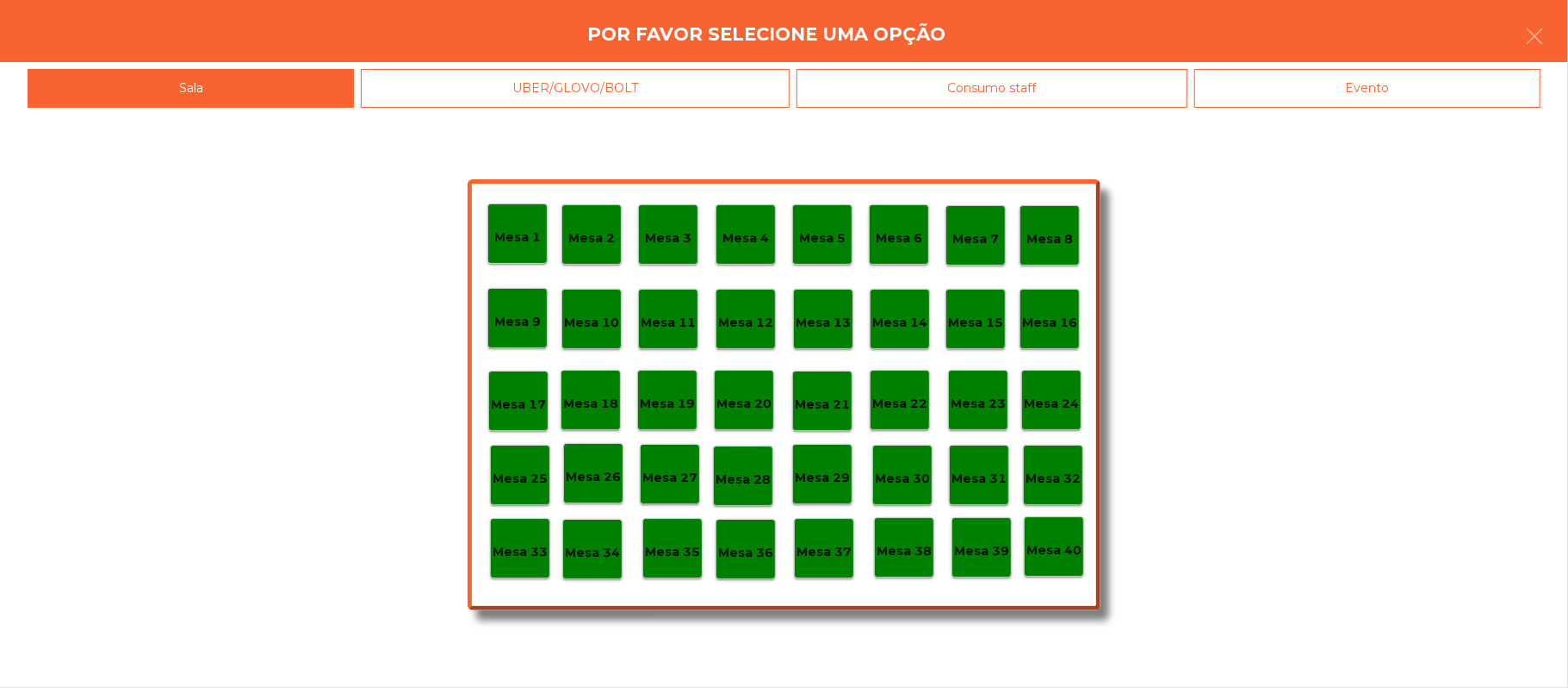
click at [1006, 553] on p "Mesa 39" at bounding box center [981, 551] width 55 height 20
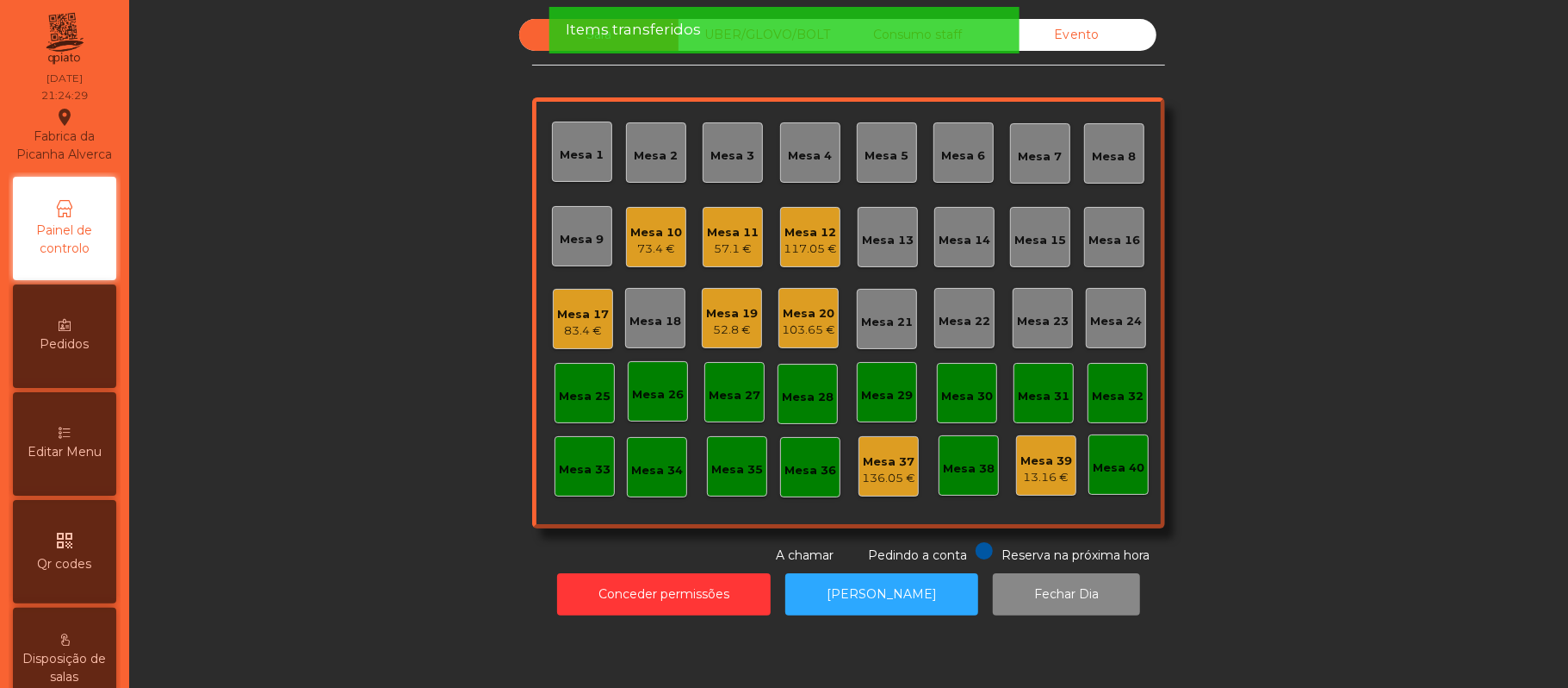
click at [711, 248] on div "57.1 €" at bounding box center [733, 249] width 52 height 18
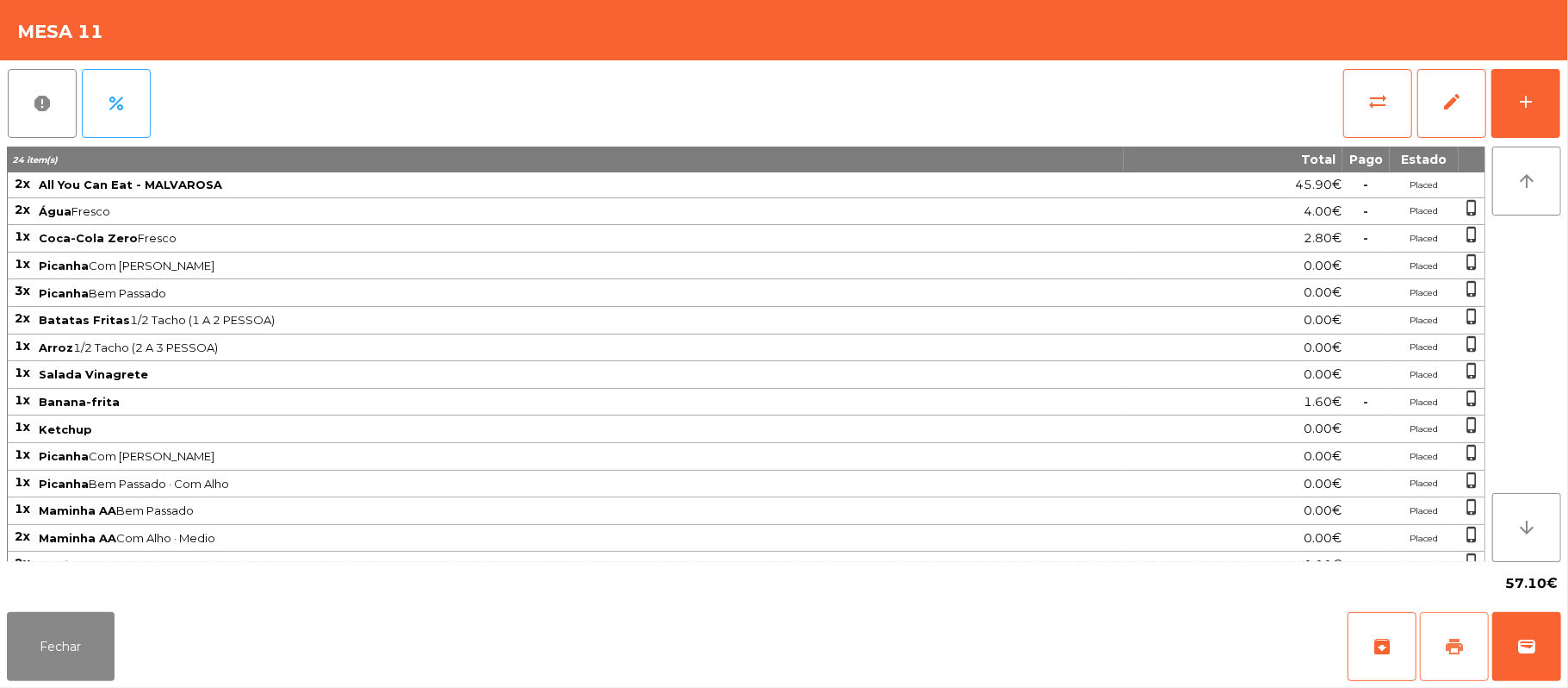
click at [1437, 649] on button "print" at bounding box center [1455, 646] width 69 height 69
click at [1376, 81] on button "sync_alt" at bounding box center [1378, 103] width 69 height 69
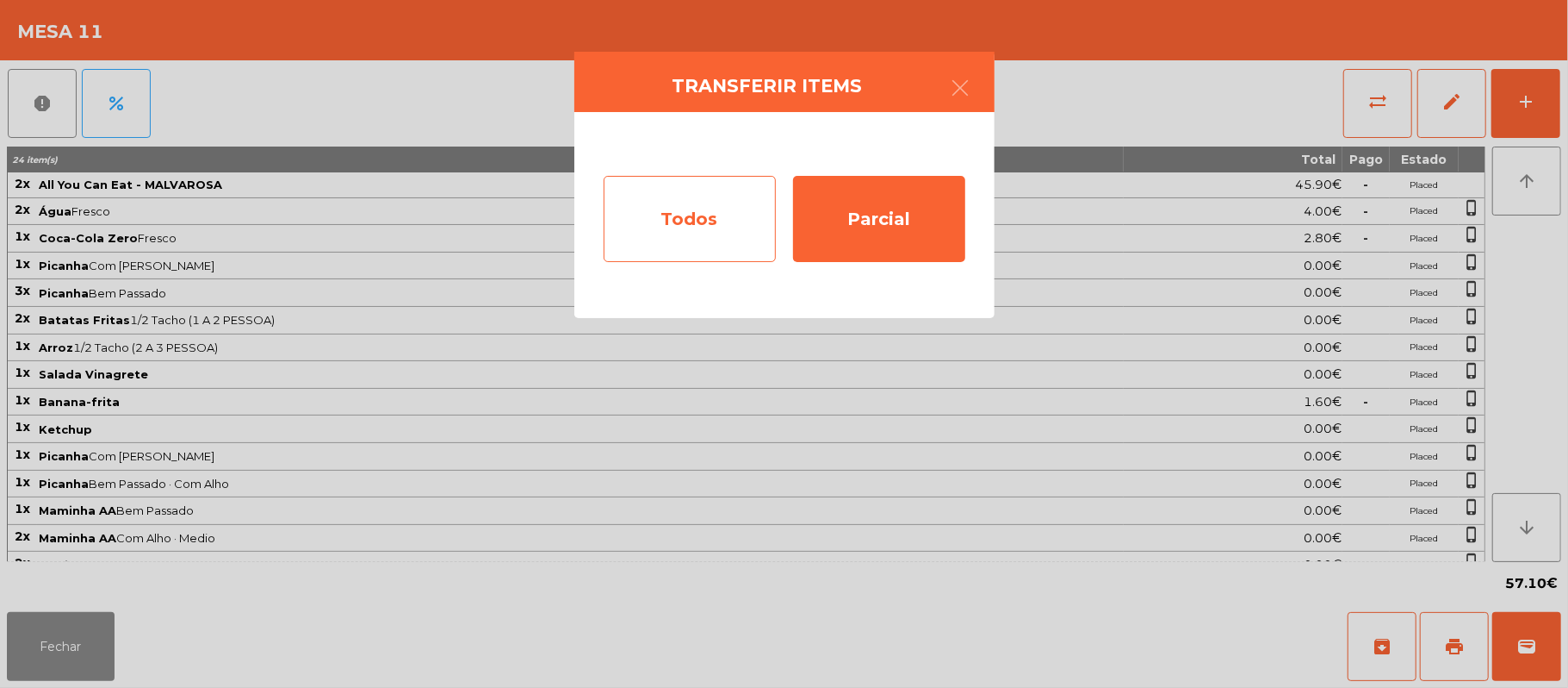
click at [673, 224] on div "Todos" at bounding box center [690, 219] width 172 height 86
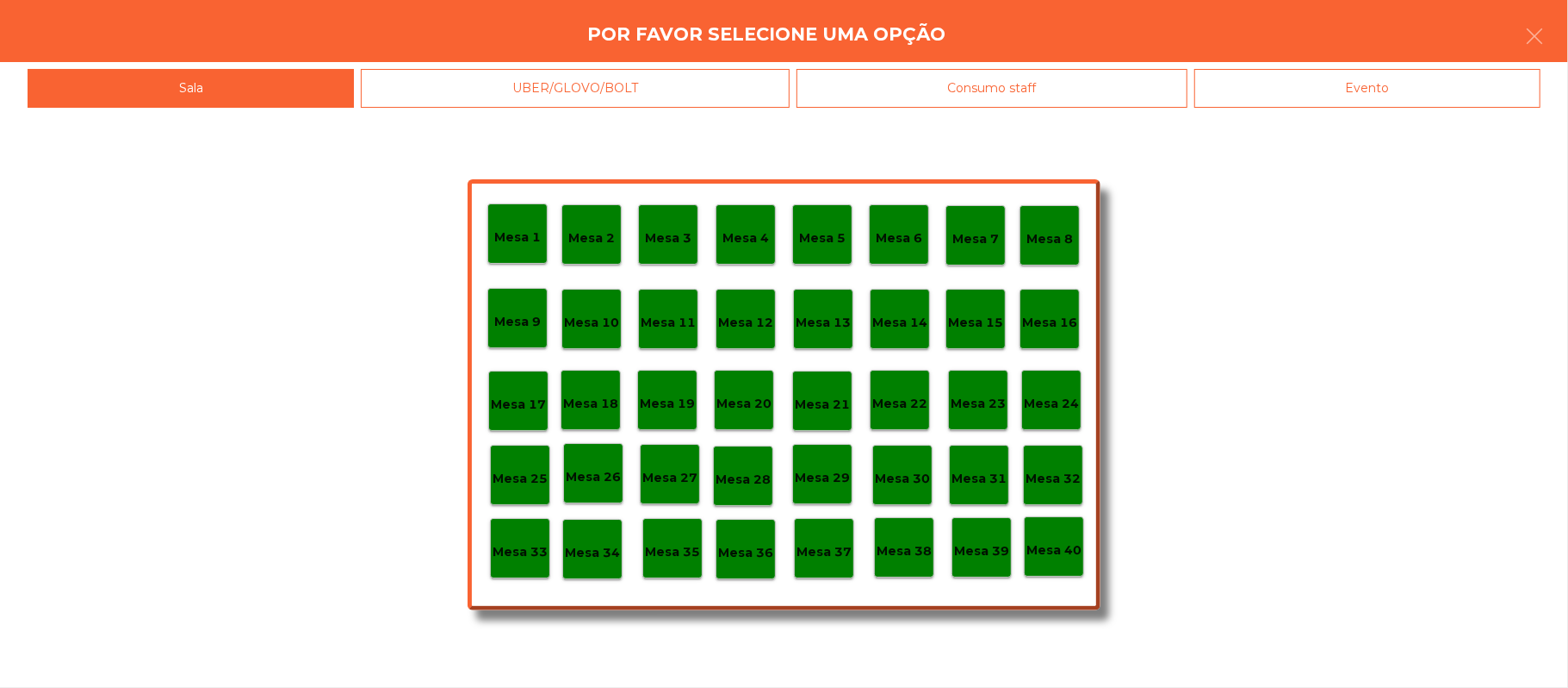
click at [1365, 106] on div "Evento" at bounding box center [1367, 88] width 346 height 39
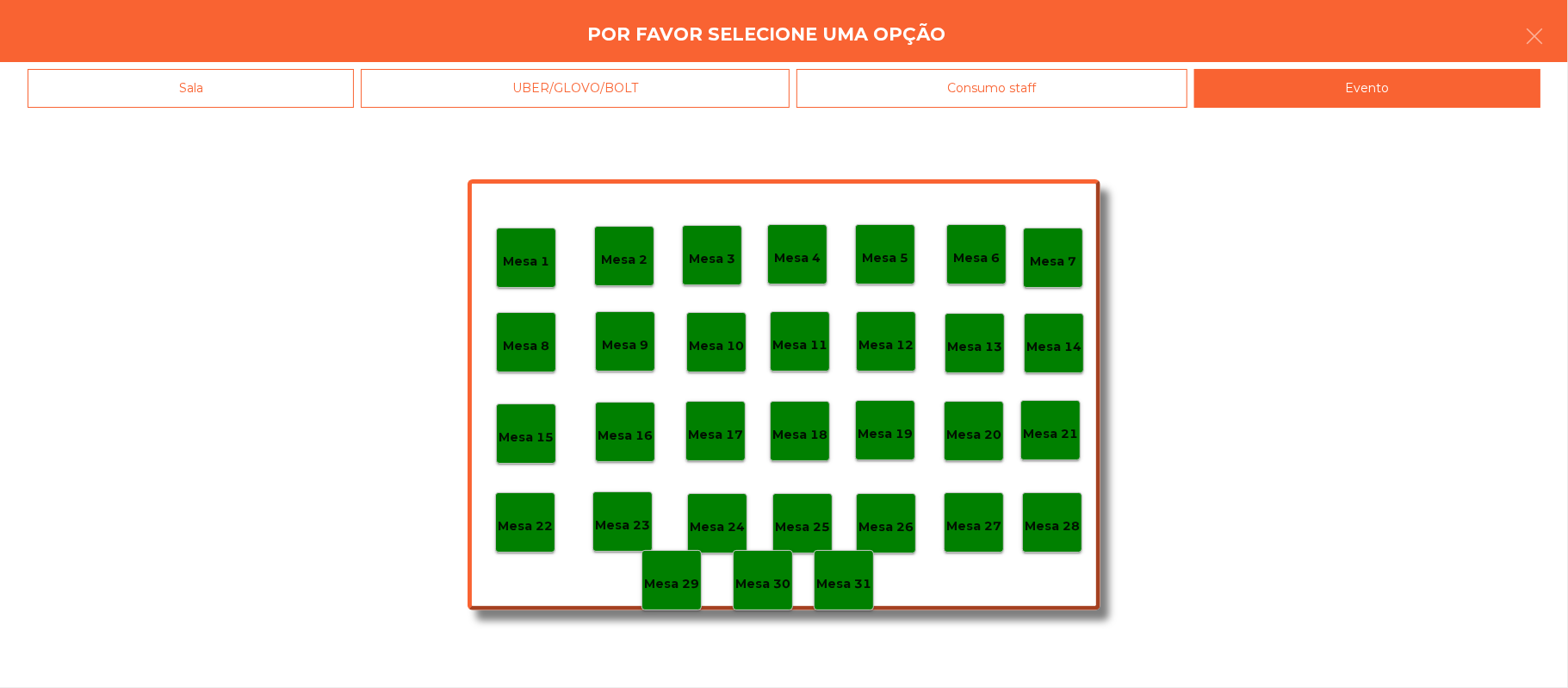
click at [1053, 543] on div "Mesa 28" at bounding box center [1053, 522] width 61 height 61
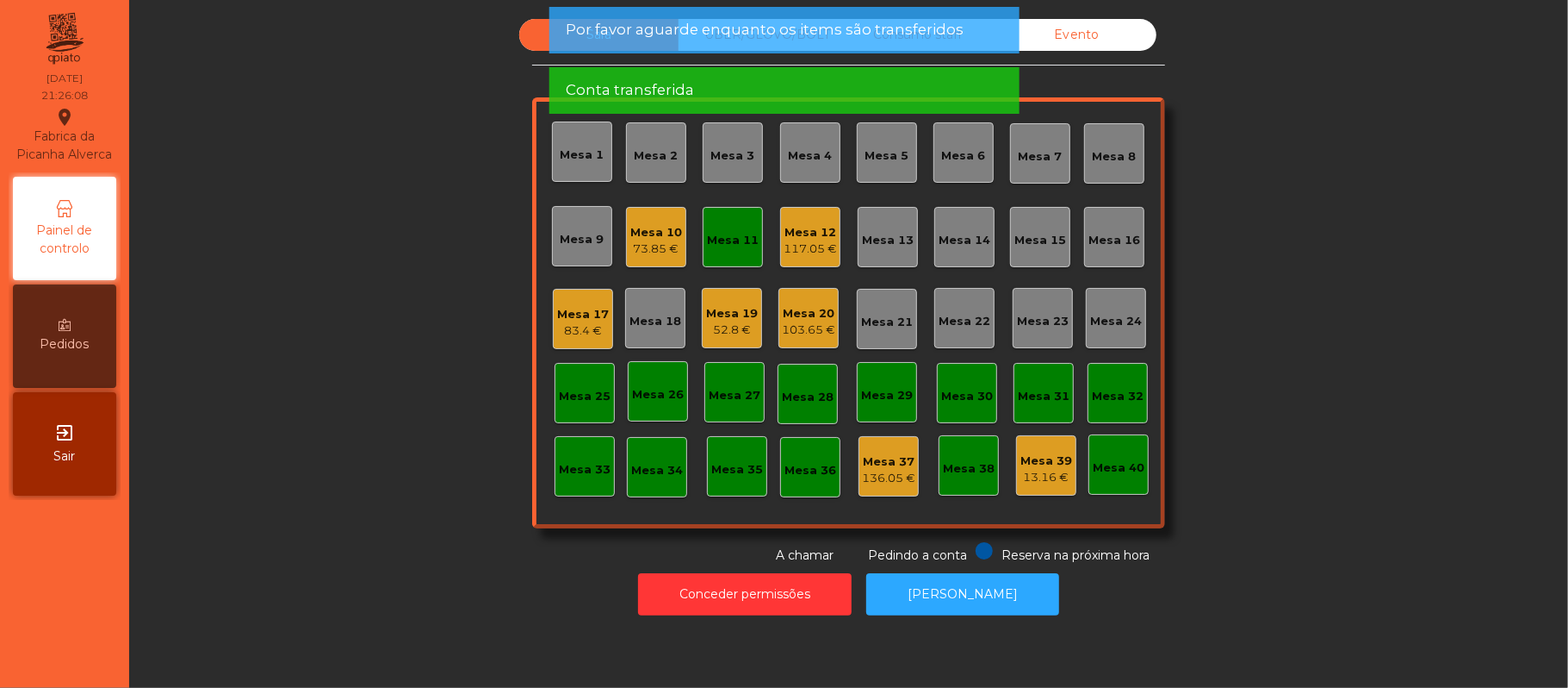
click at [745, 236] on div "Mesa 11" at bounding box center [733, 240] width 52 height 18
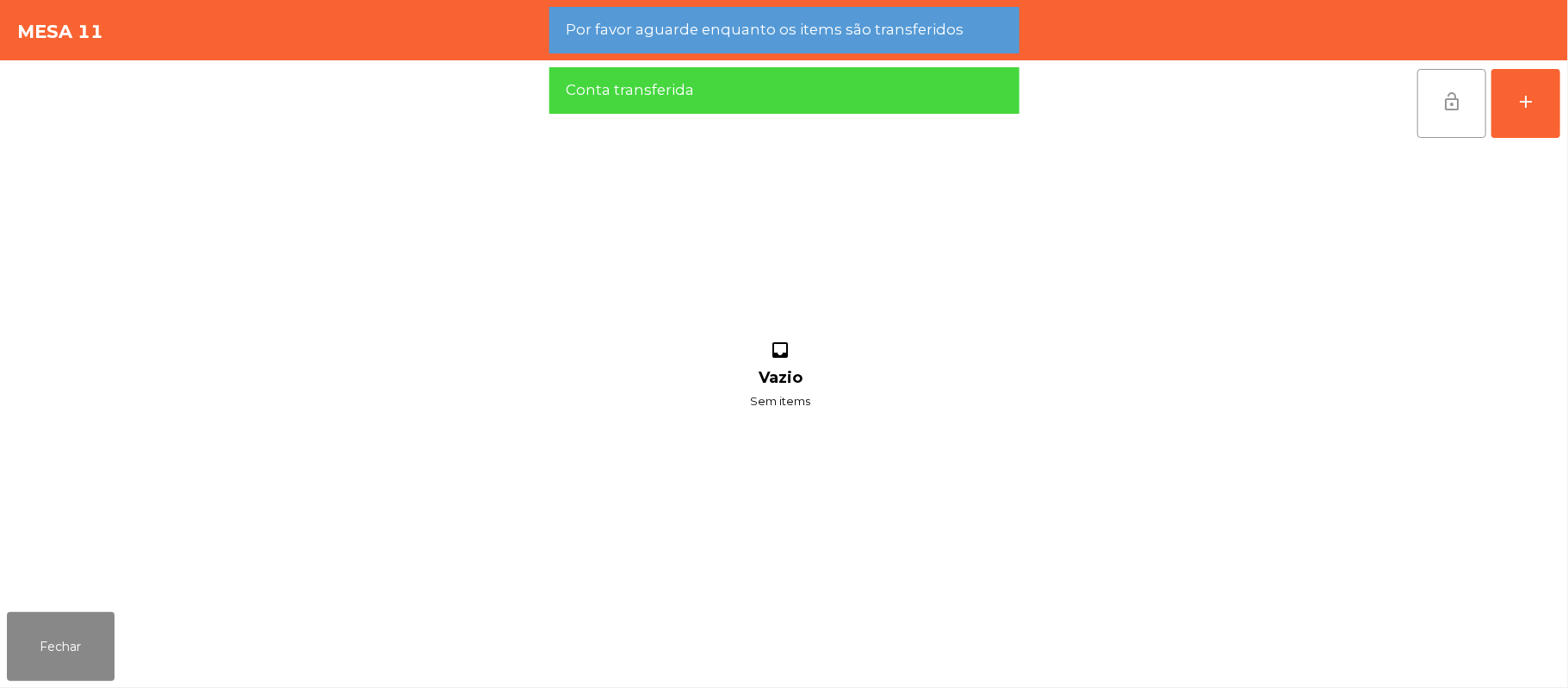
click at [1448, 106] on span "lock_open" at bounding box center [1453, 102] width 21 height 21
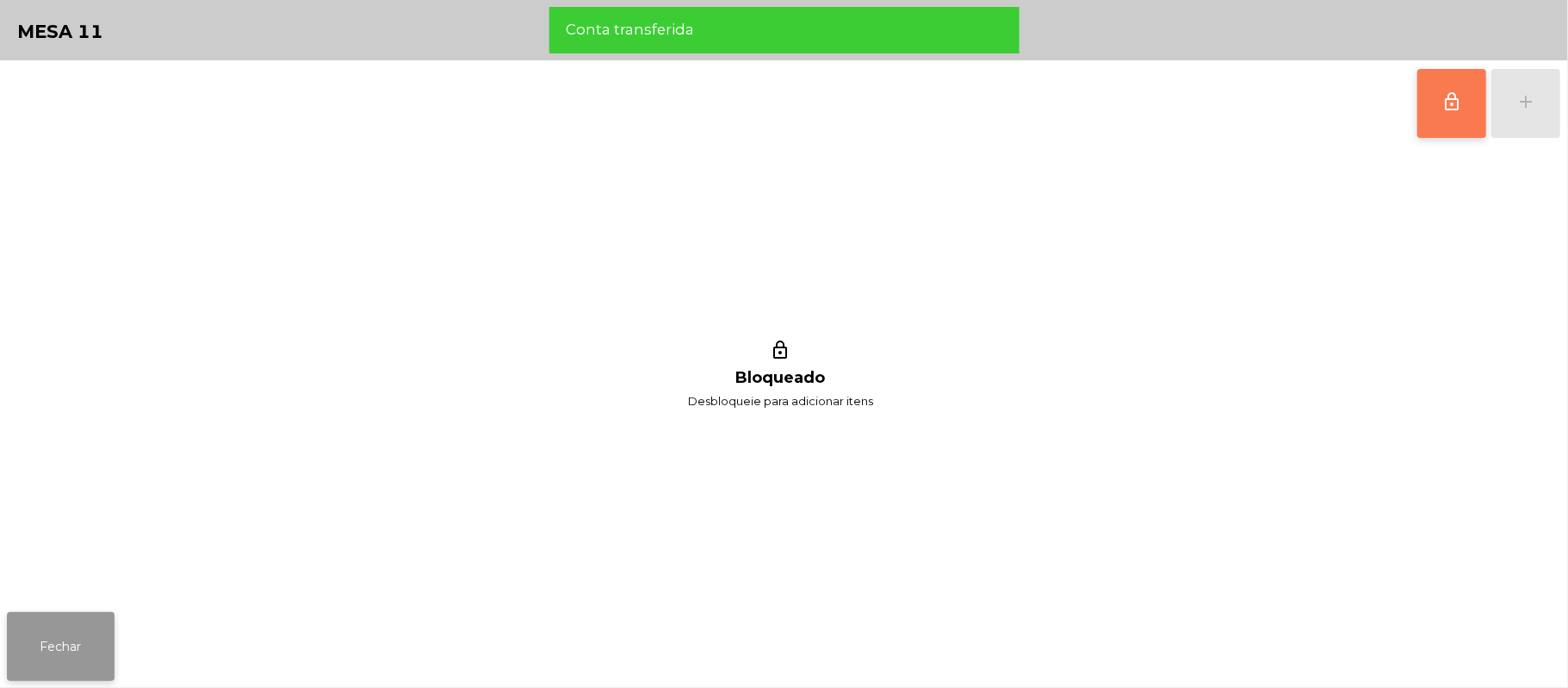
click at [50, 639] on button "Fechar" at bounding box center [61, 646] width 107 height 69
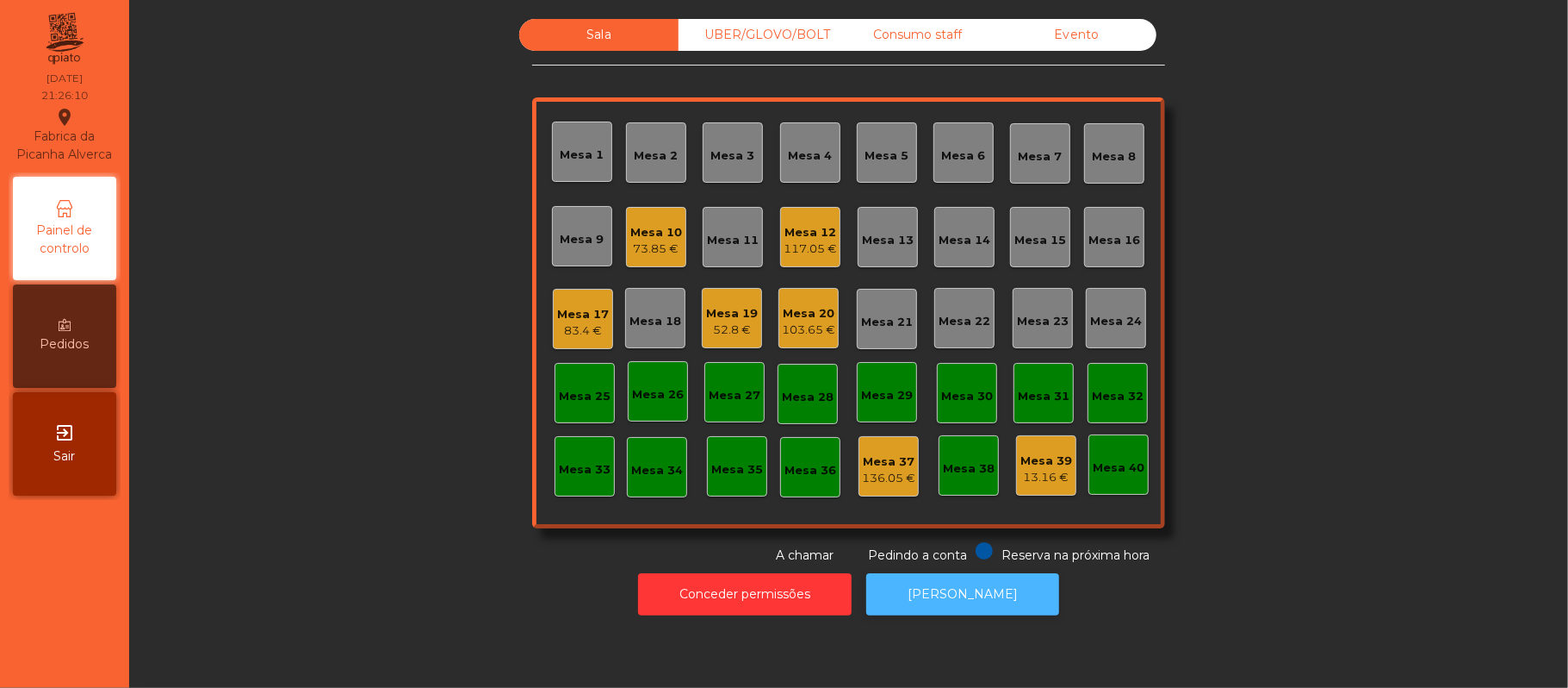
click at [968, 591] on button "[PERSON_NAME]" at bounding box center [962, 594] width 193 height 42
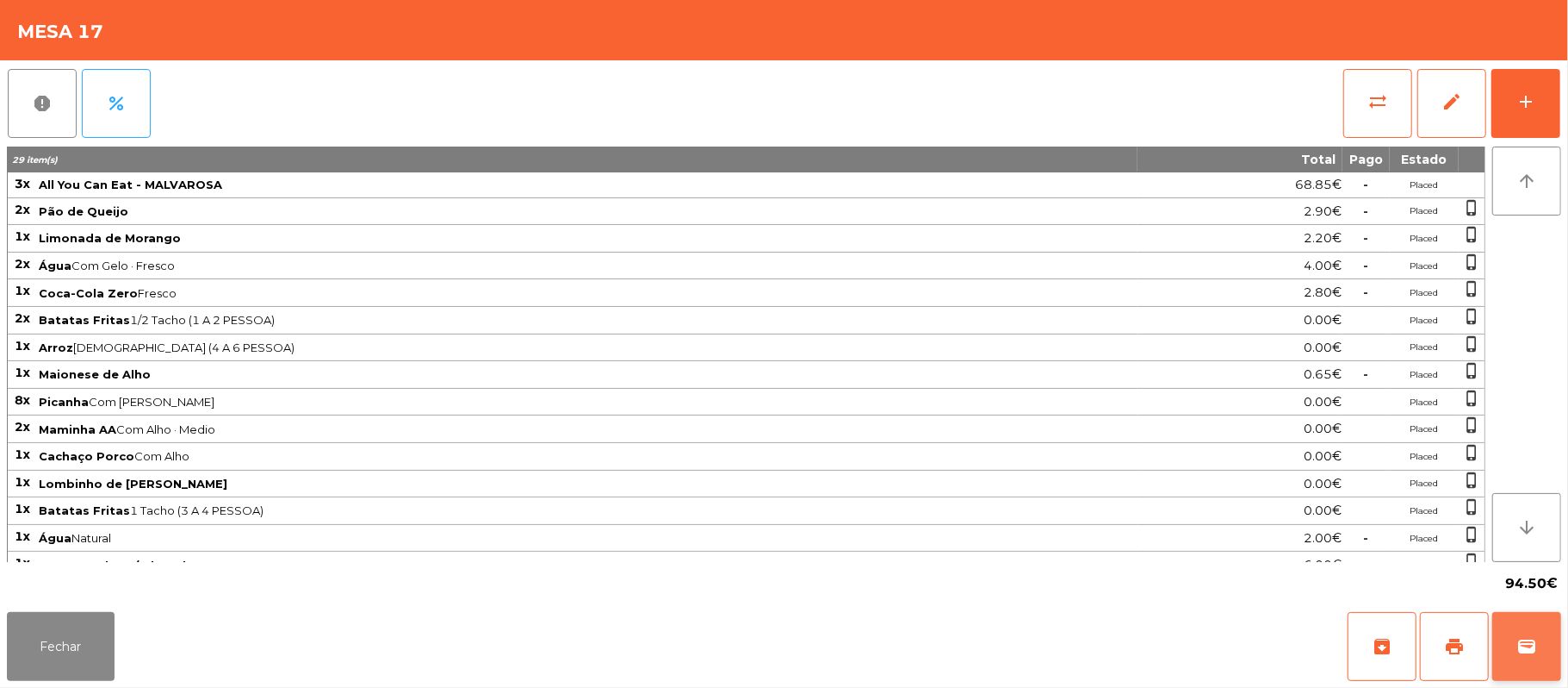
click at [1554, 647] on button "wallet" at bounding box center [1527, 646] width 69 height 69
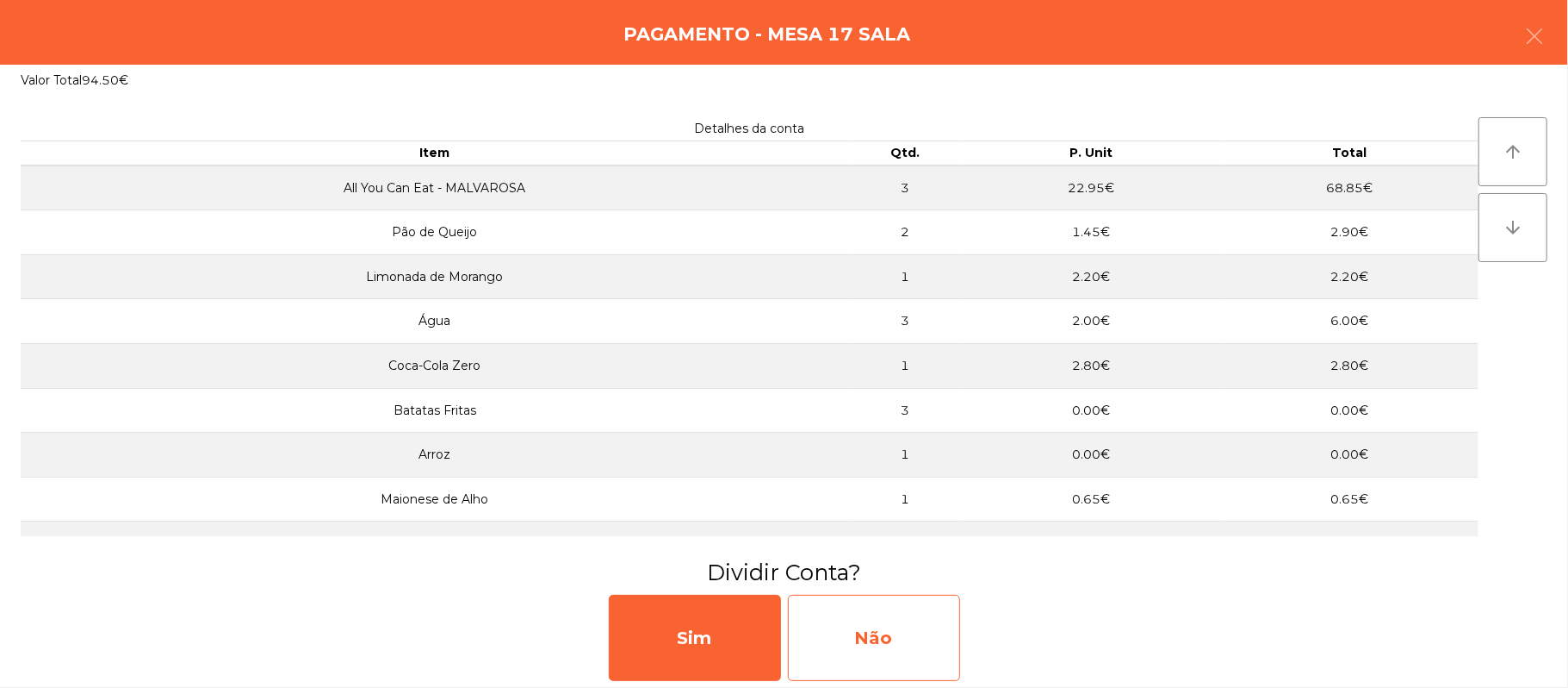
click at [896, 647] on div "Não" at bounding box center [874, 638] width 172 height 86
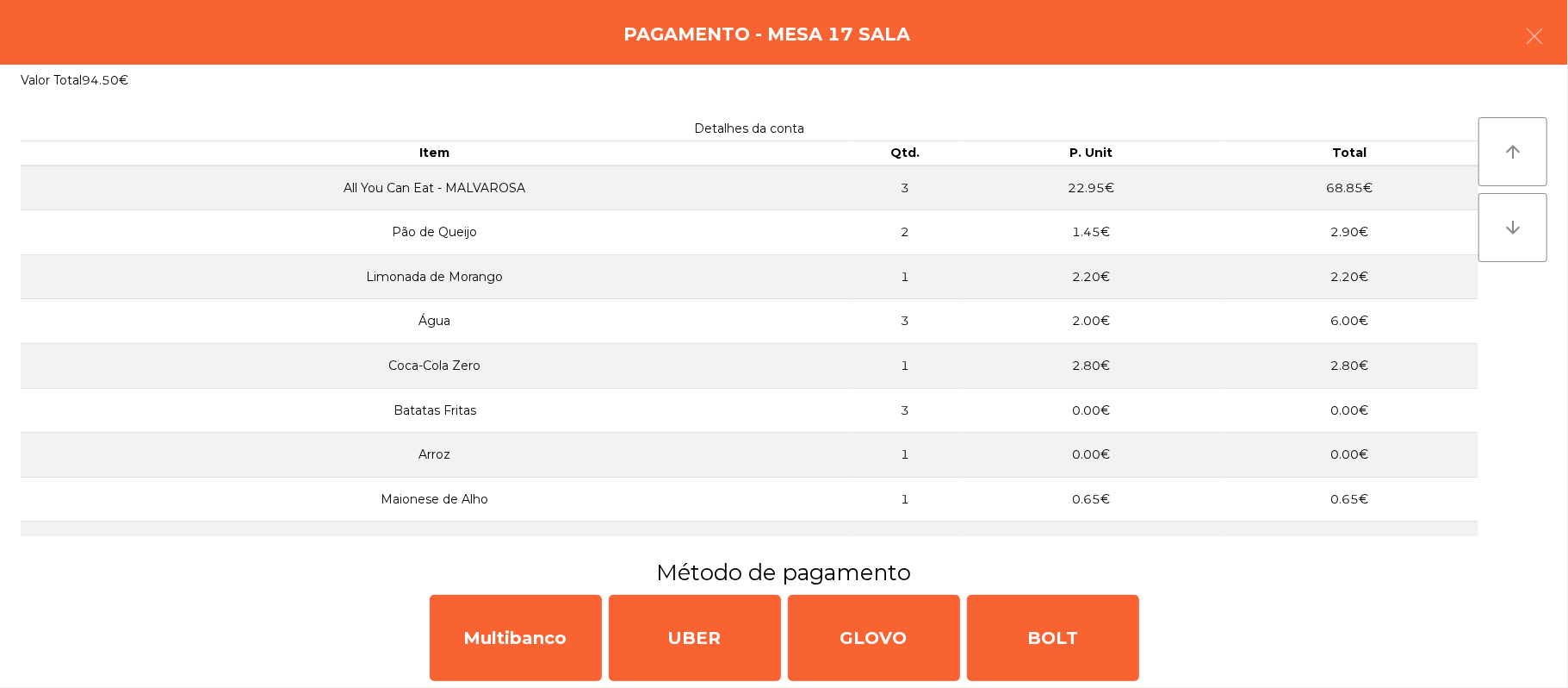
click at [1562, 42] on div "Pagamento - Mesa 17 Sala" at bounding box center [784, 32] width 1568 height 64
click at [1549, 29] on button "button" at bounding box center [1535, 38] width 48 height 52
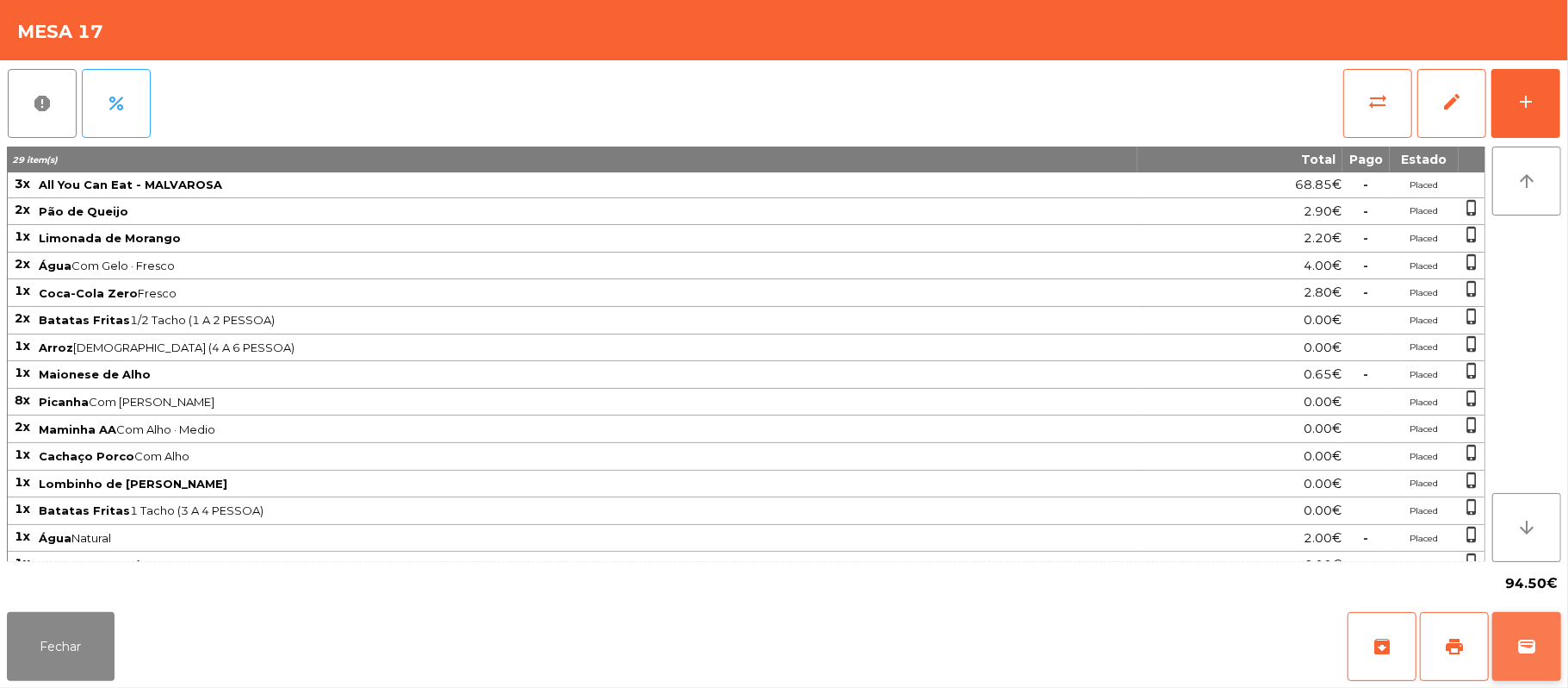
click at [1535, 643] on span "wallet" at bounding box center [1528, 647] width 21 height 21
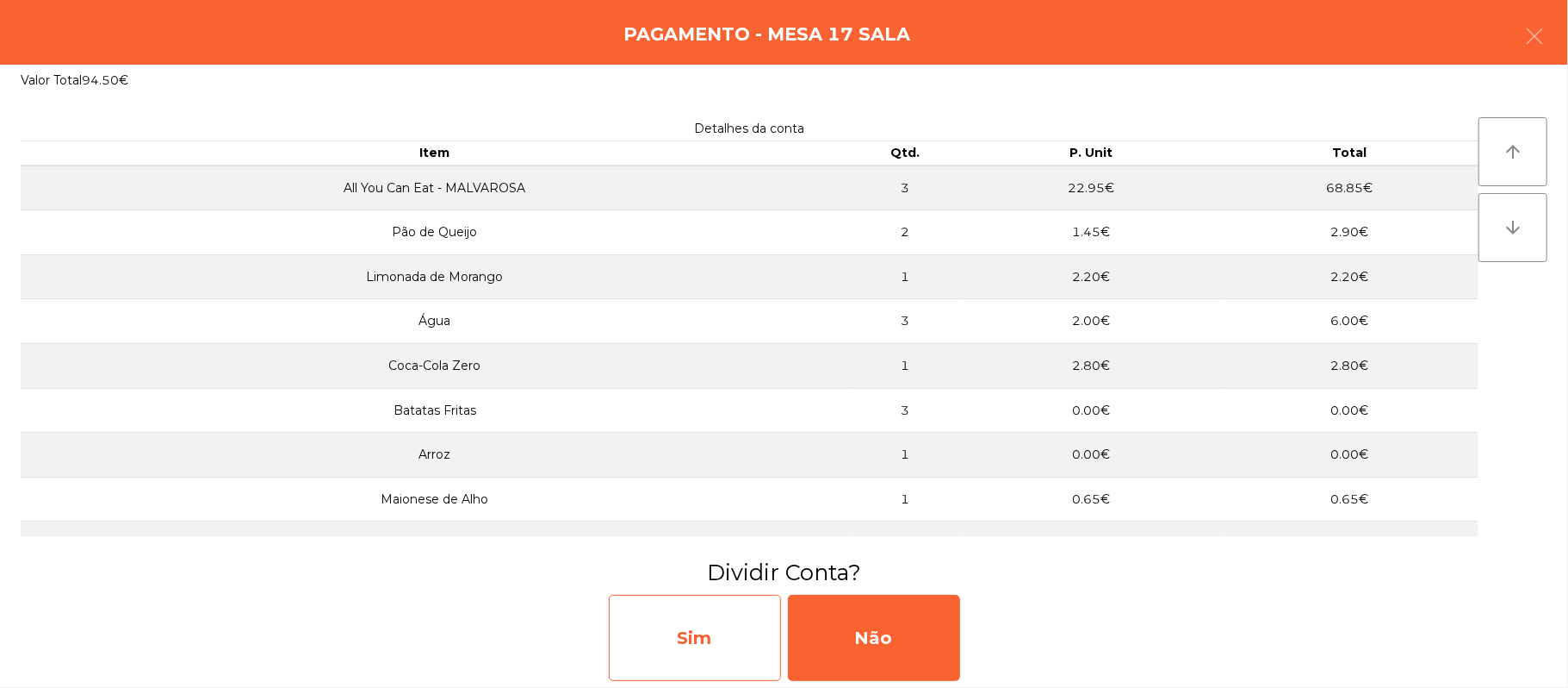
click at [737, 645] on div "Sim" at bounding box center [695, 638] width 172 height 86
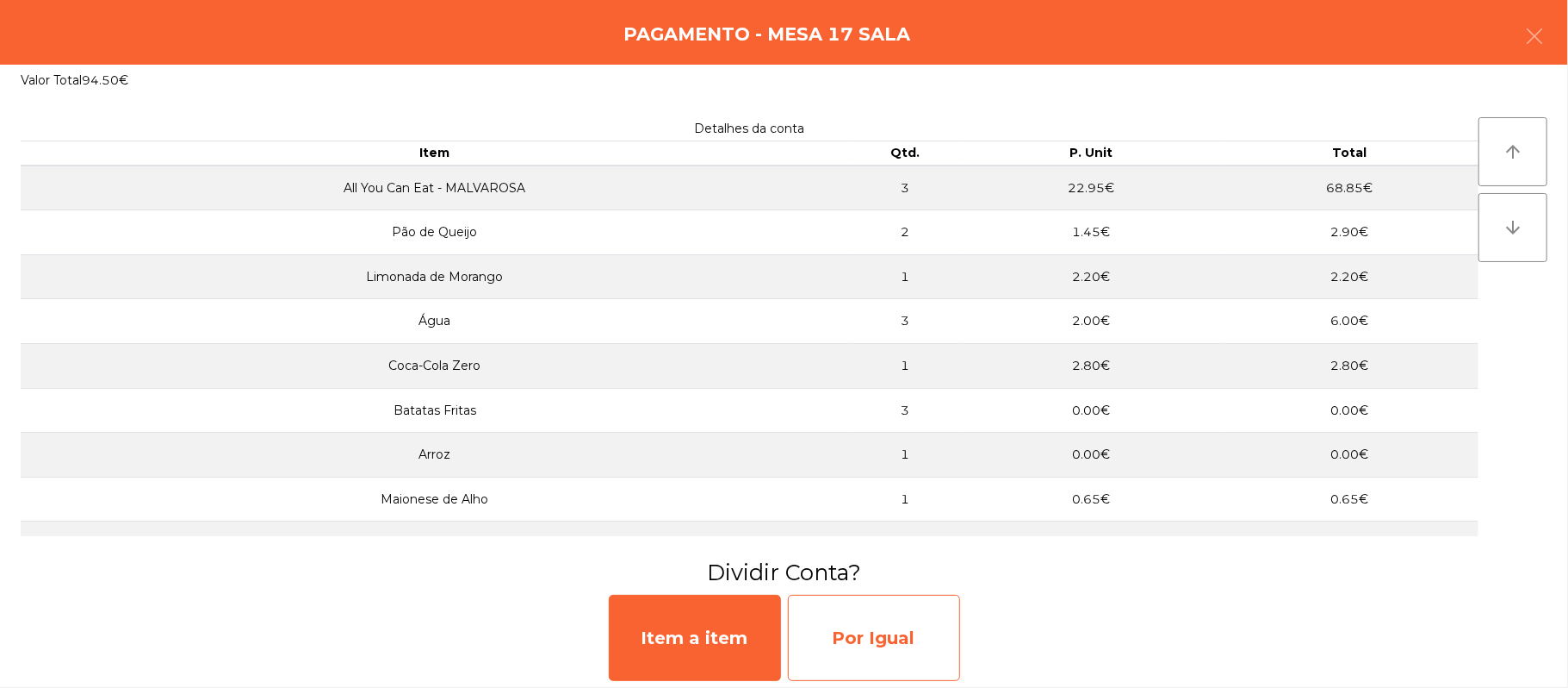
click at [886, 645] on div "Por Igual" at bounding box center [874, 638] width 172 height 86
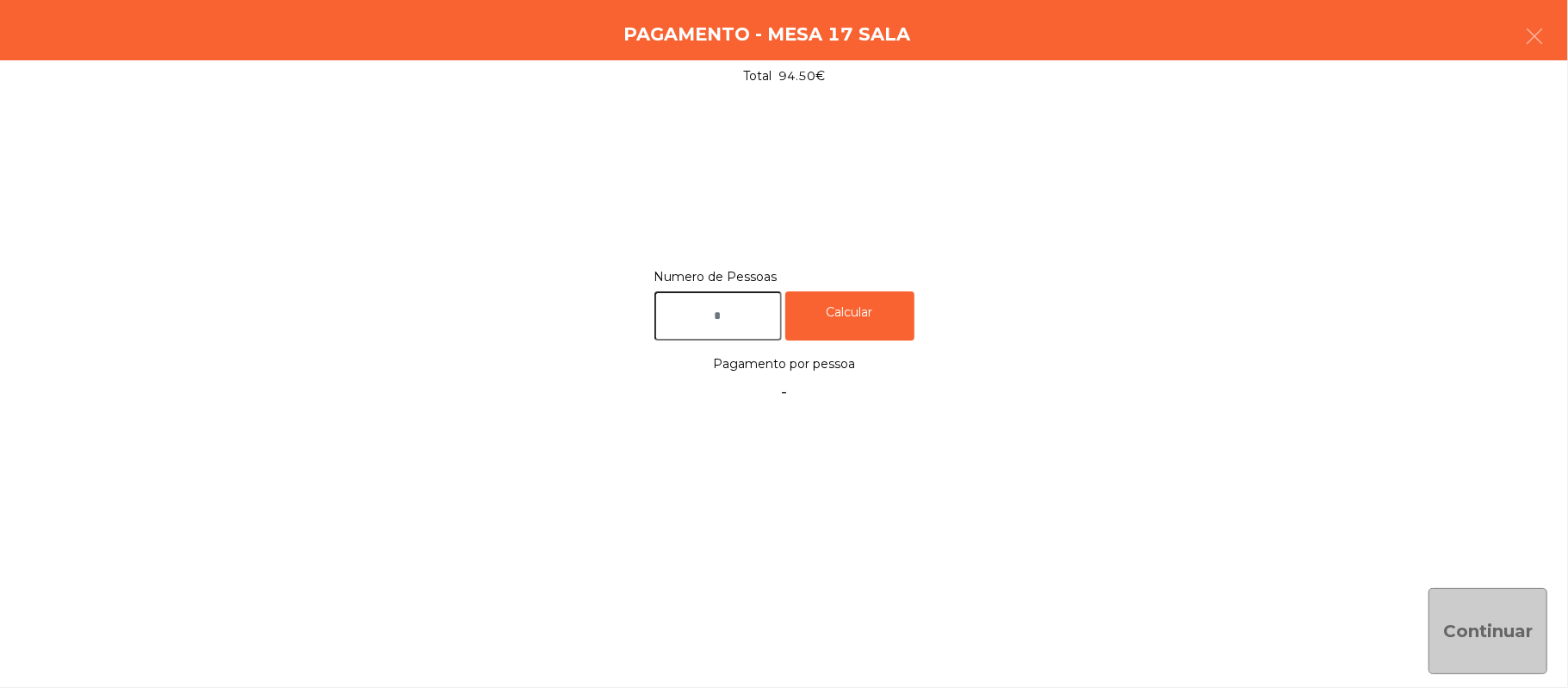
click at [744, 297] on input "text" at bounding box center [718, 316] width 128 height 49
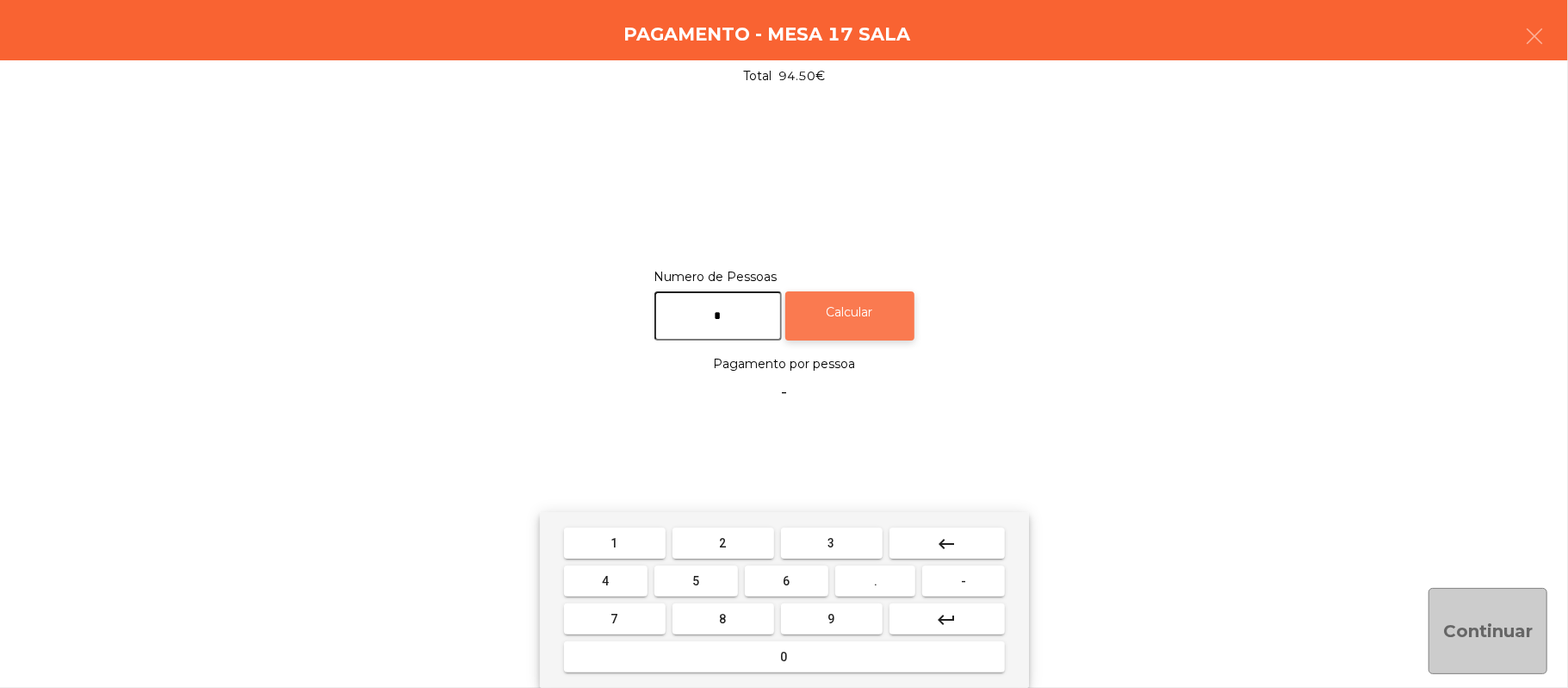
type input "*"
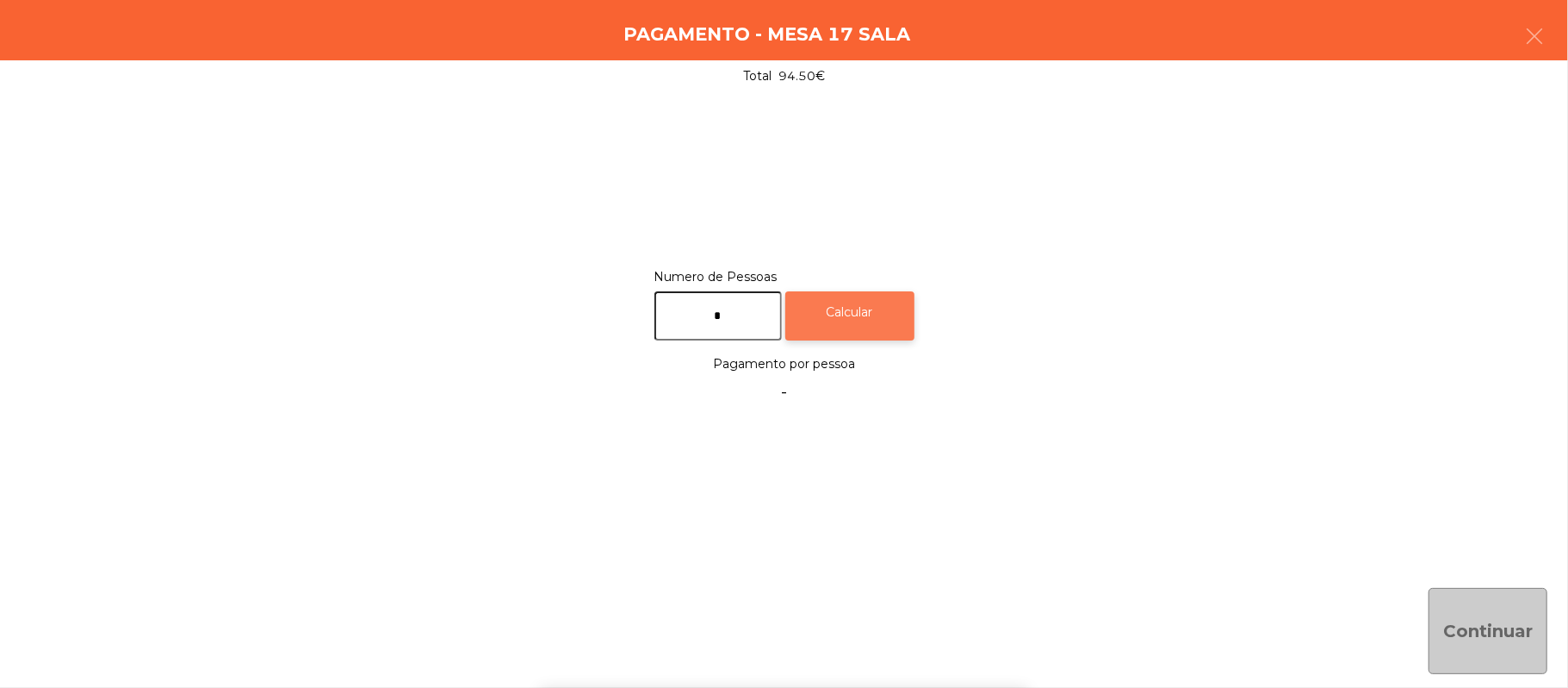
click at [897, 338] on div "Calcular" at bounding box center [850, 316] width 129 height 49
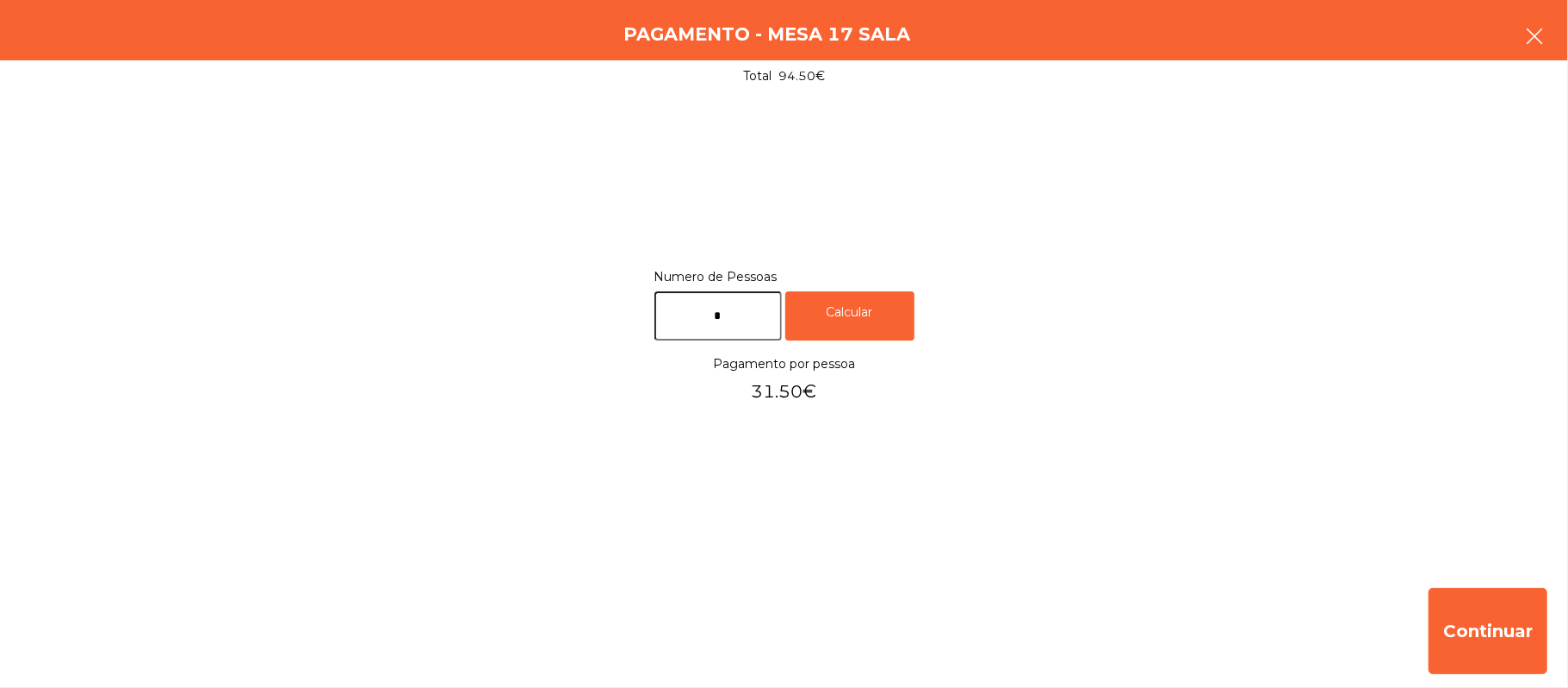
click at [1544, 56] on button "button" at bounding box center [1535, 38] width 48 height 52
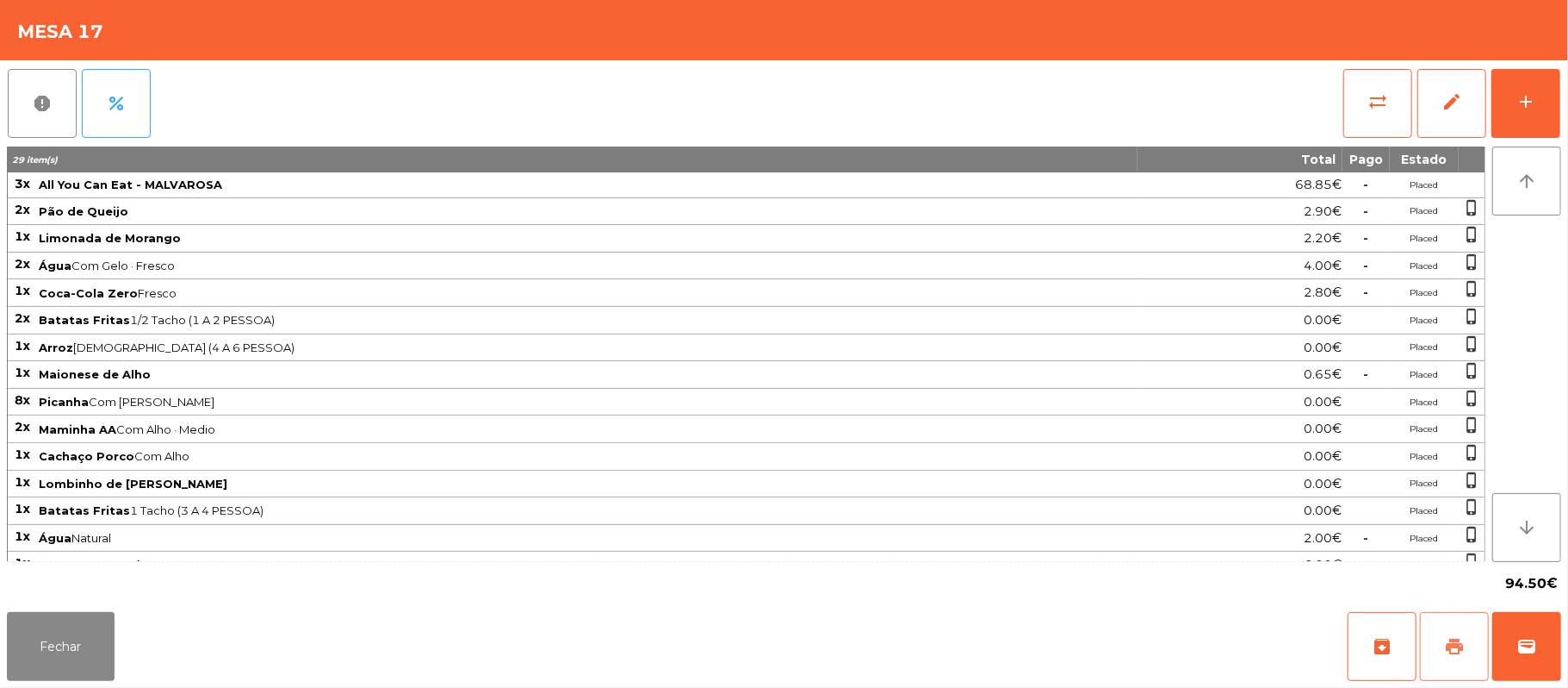
click at [1451, 648] on span "print" at bounding box center [1455, 647] width 21 height 21
click at [1364, 97] on button "sync_alt" at bounding box center [1378, 103] width 69 height 69
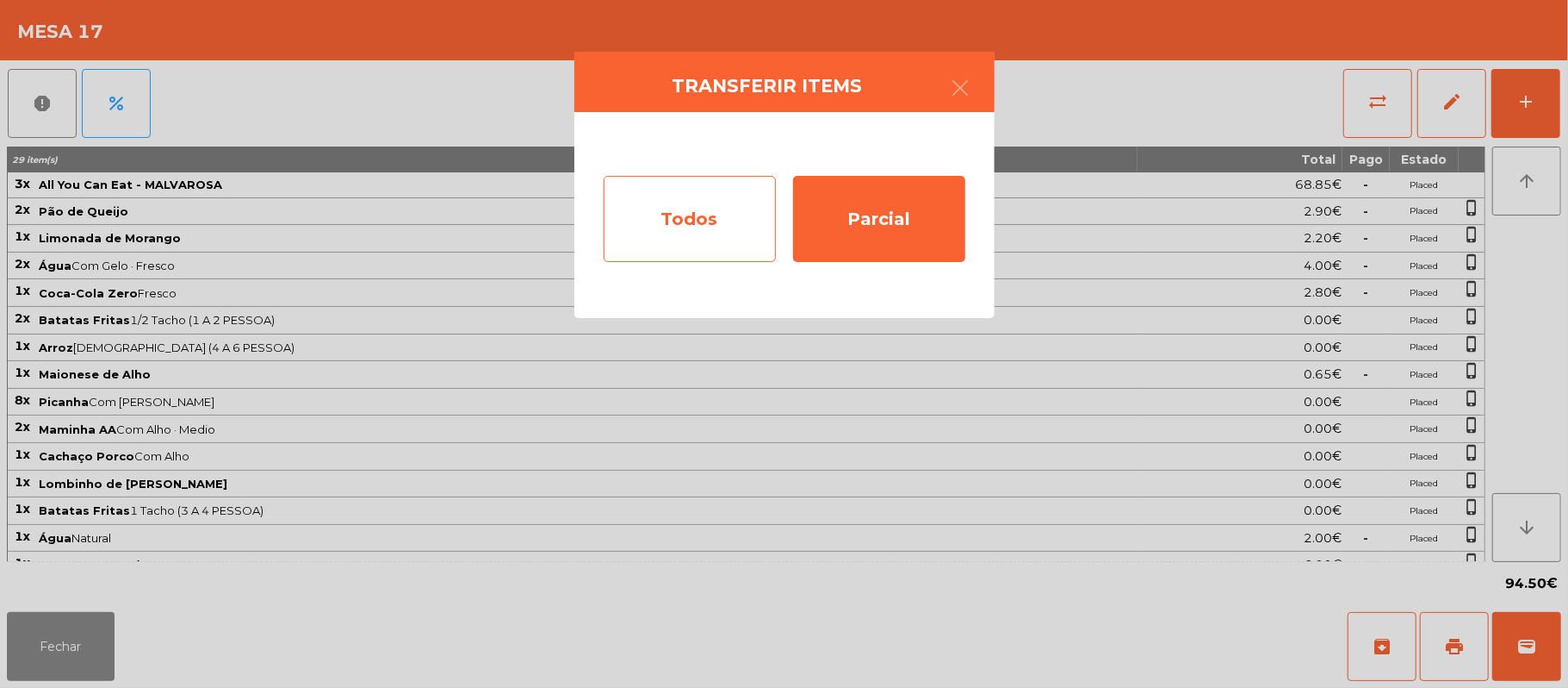
click at [687, 223] on div "Todos" at bounding box center [690, 219] width 172 height 86
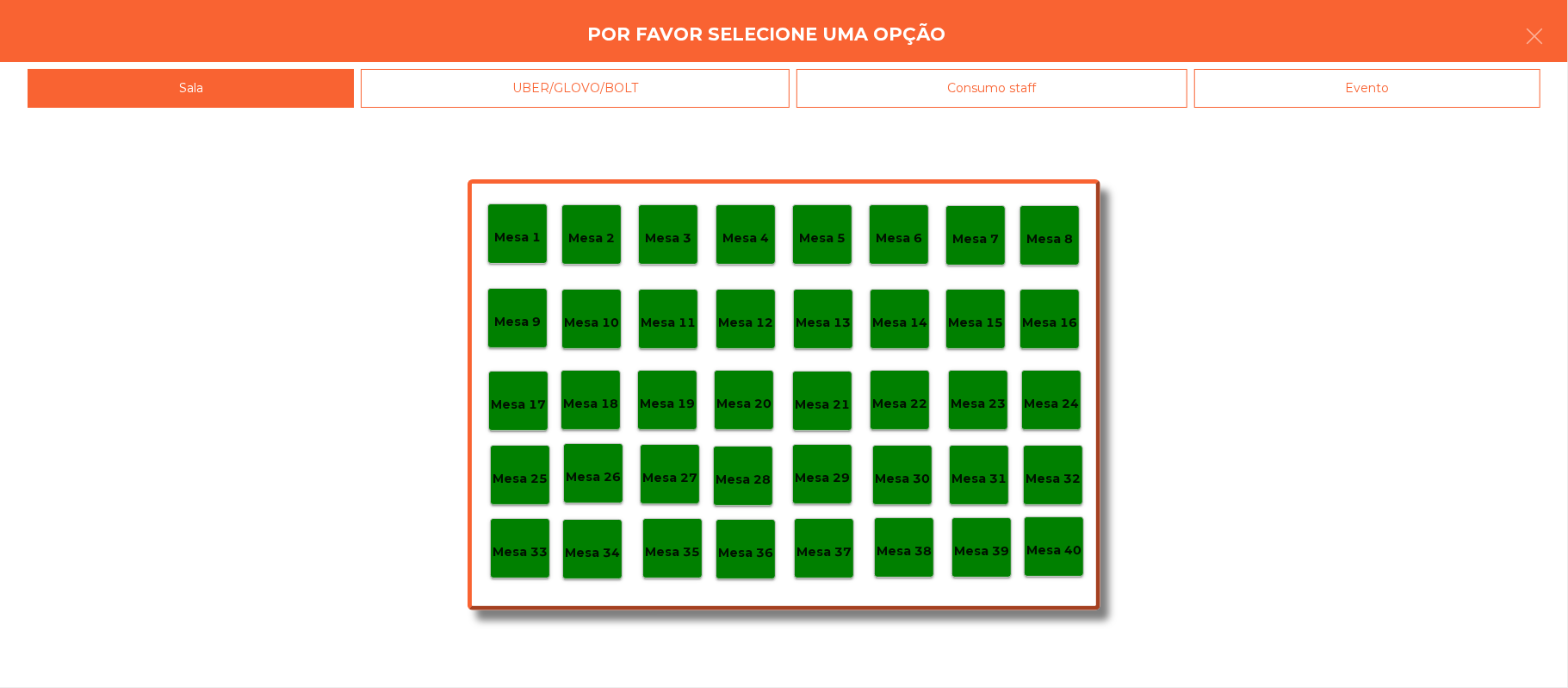
click at [1390, 88] on div "Evento" at bounding box center [1367, 88] width 346 height 39
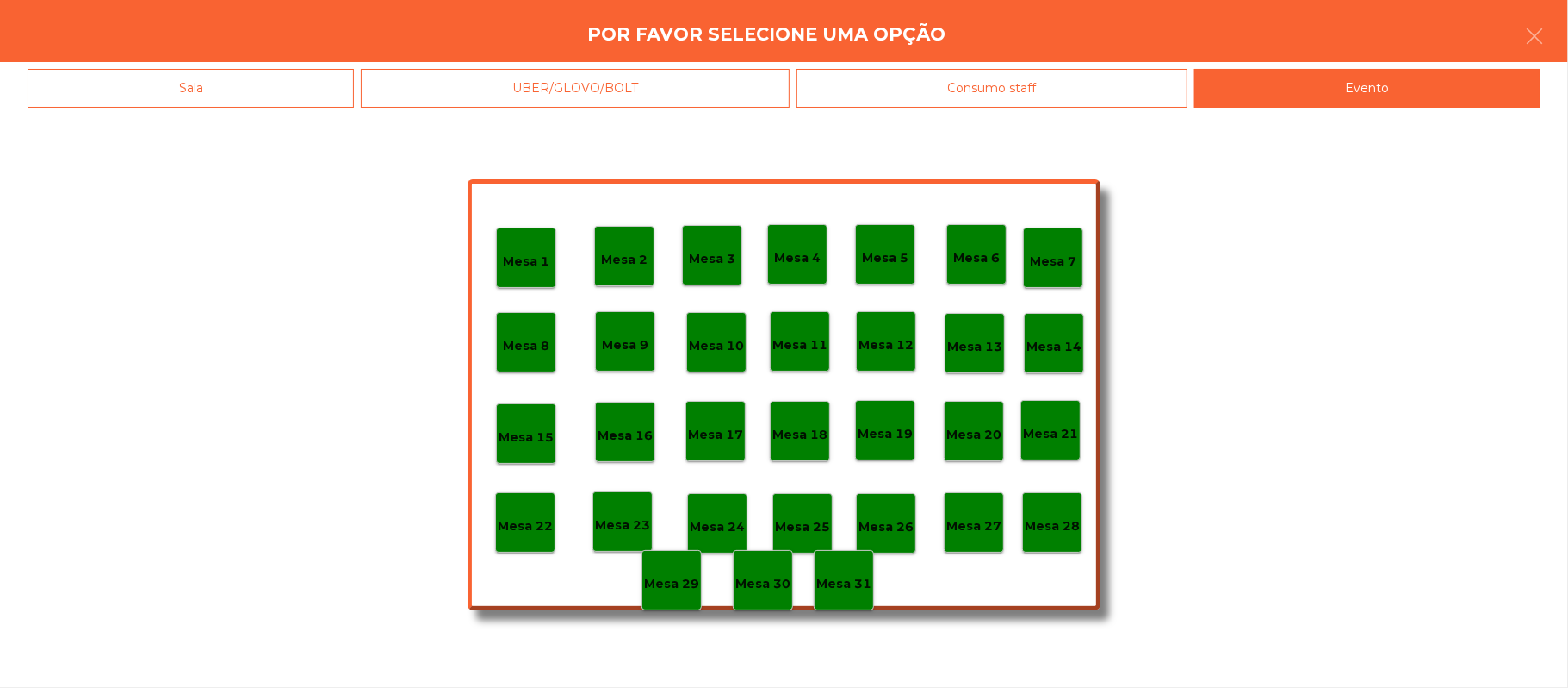
click at [1058, 528] on p "Mesa 28" at bounding box center [1052, 526] width 55 height 20
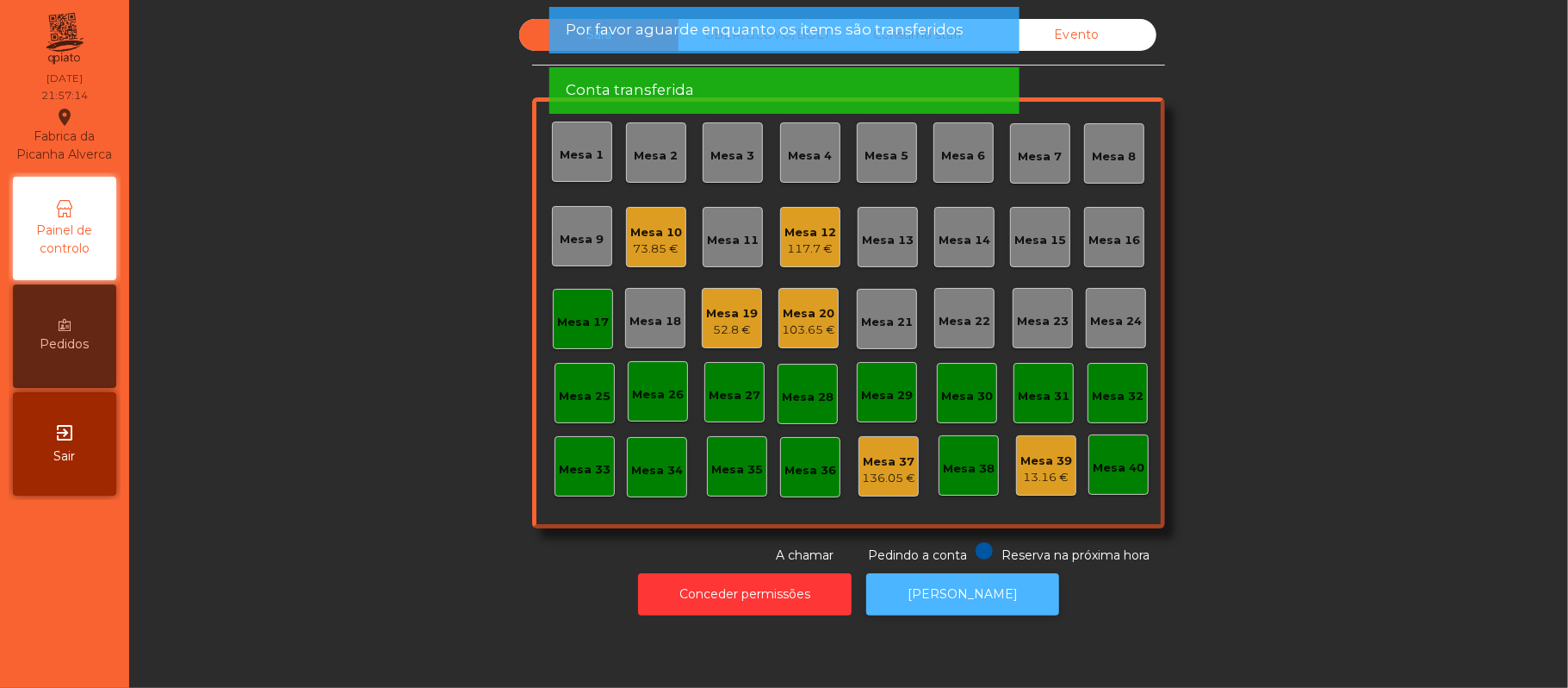
click at [983, 593] on button "[PERSON_NAME]" at bounding box center [962, 594] width 193 height 42
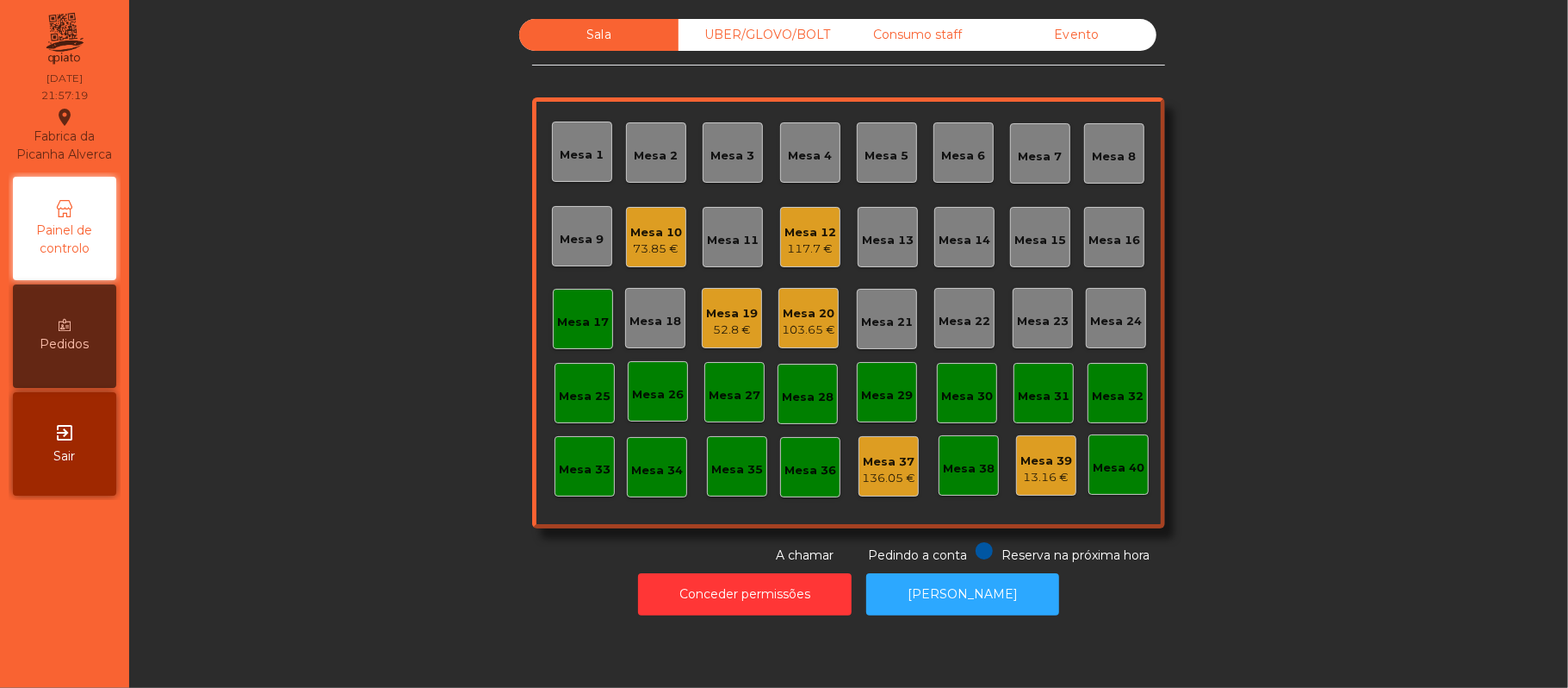
click at [560, 339] on div "Mesa 17" at bounding box center [583, 318] width 61 height 61
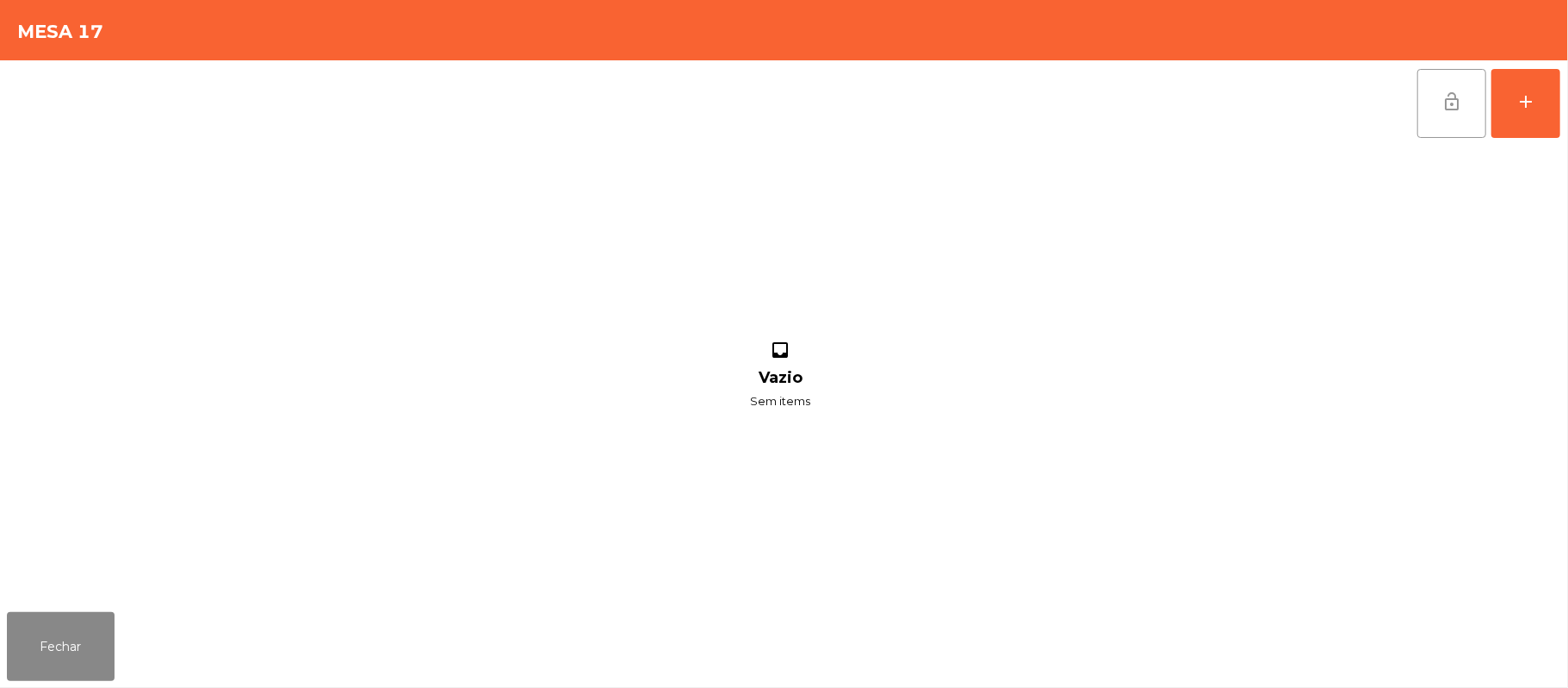
click at [1448, 114] on button "lock_open" at bounding box center [1452, 103] width 69 height 69
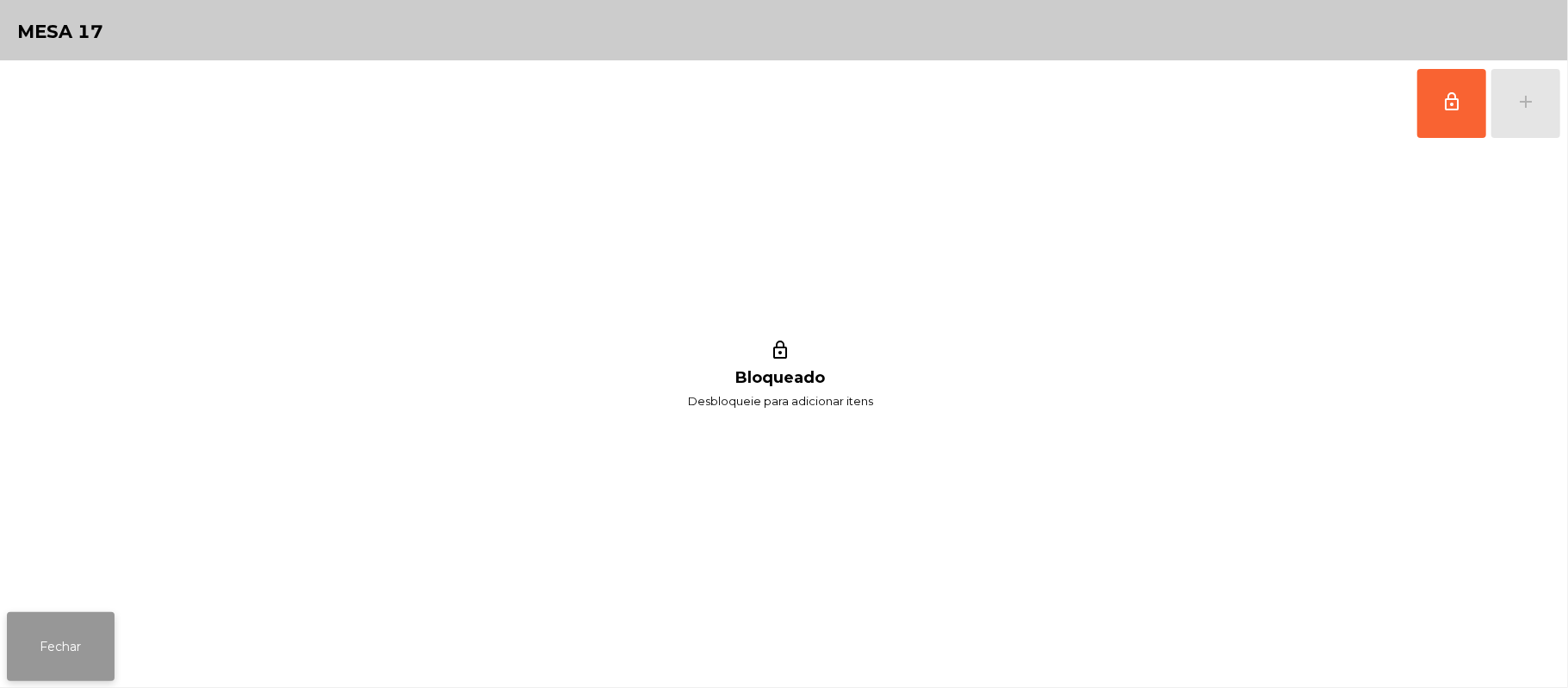
click at [11, 651] on button "Fechar" at bounding box center [61, 646] width 107 height 69
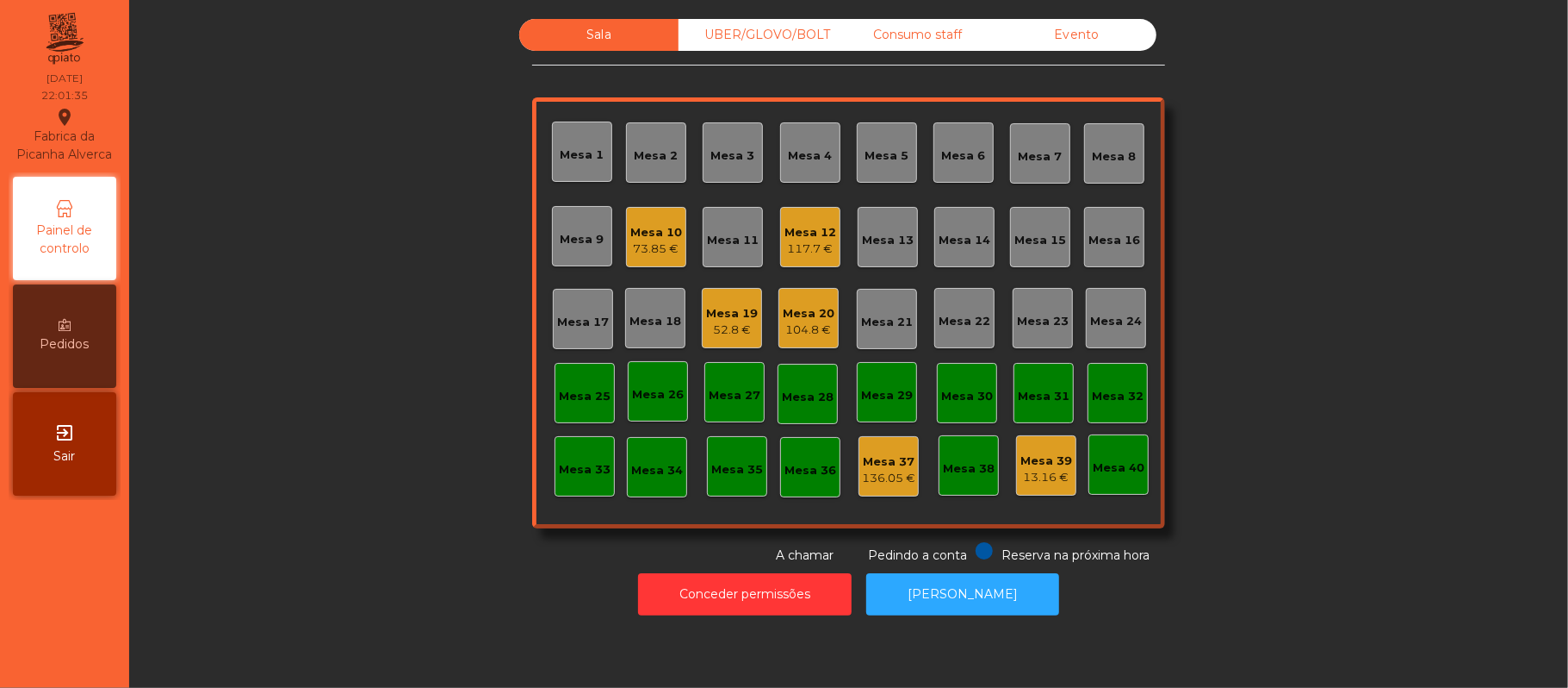
click at [820, 321] on div "104.8 €" at bounding box center [808, 330] width 52 height 18
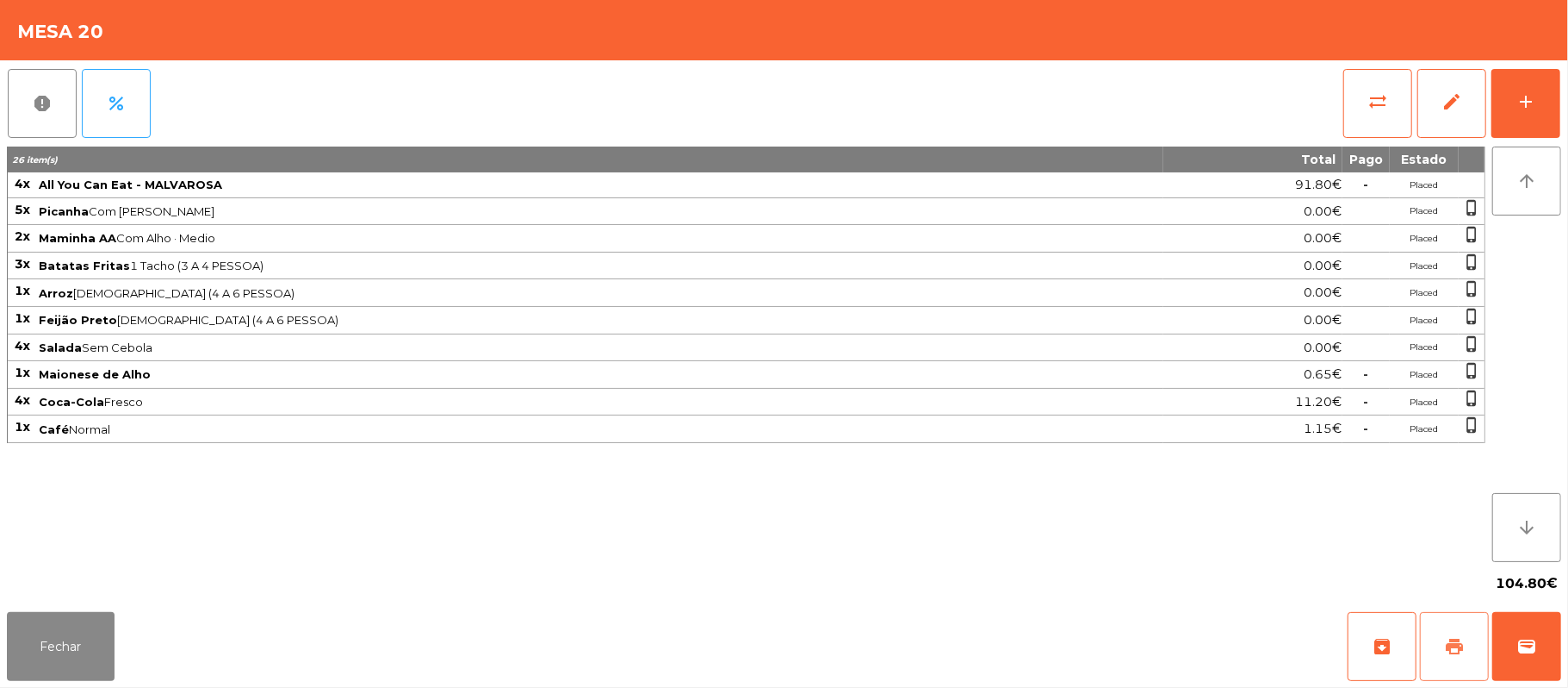
click at [1439, 638] on button "print" at bounding box center [1455, 646] width 69 height 69
click at [1452, 651] on span "print" at bounding box center [1455, 647] width 21 height 21
click at [52, 652] on button "Fechar" at bounding box center [61, 646] width 107 height 69
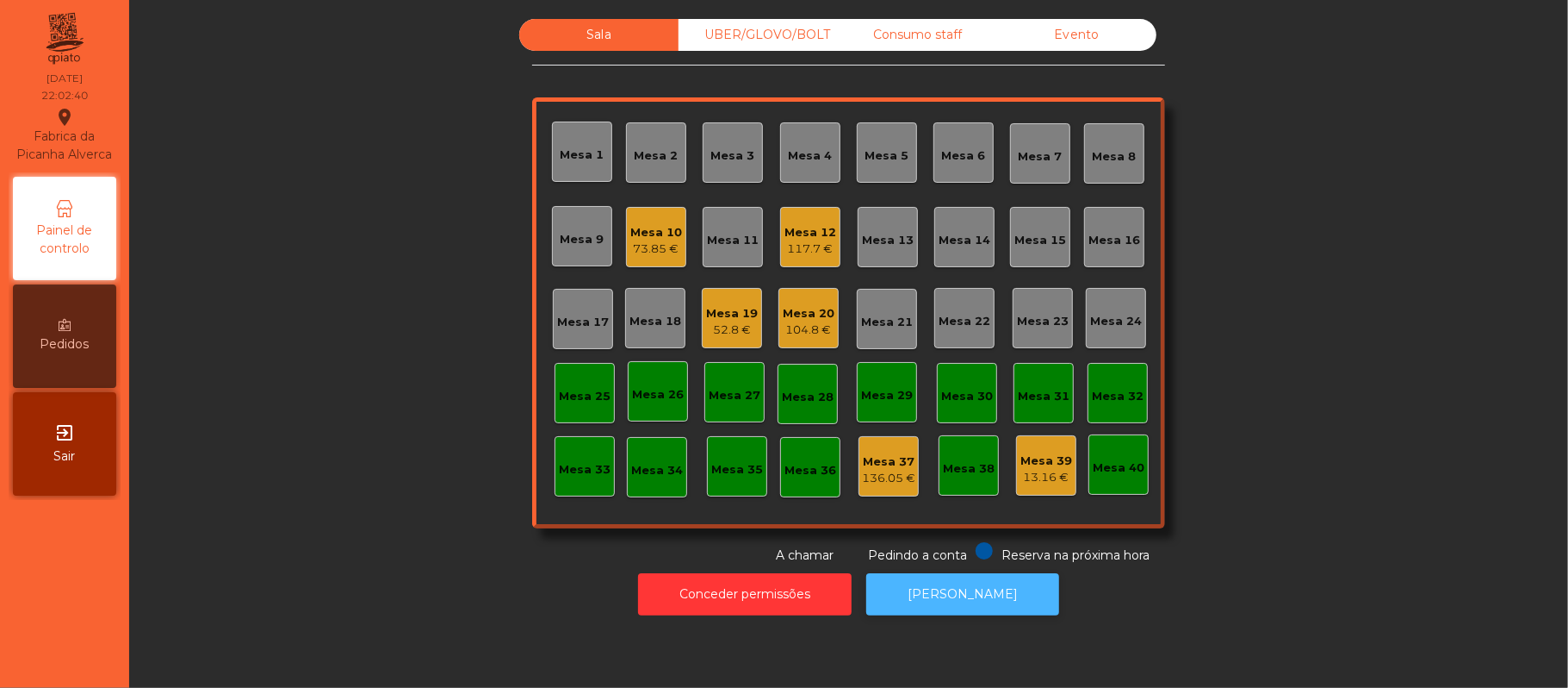
click at [965, 593] on button "[PERSON_NAME]" at bounding box center [962, 594] width 193 height 42
click at [801, 326] on div "104.8 €" at bounding box center [808, 330] width 52 height 18
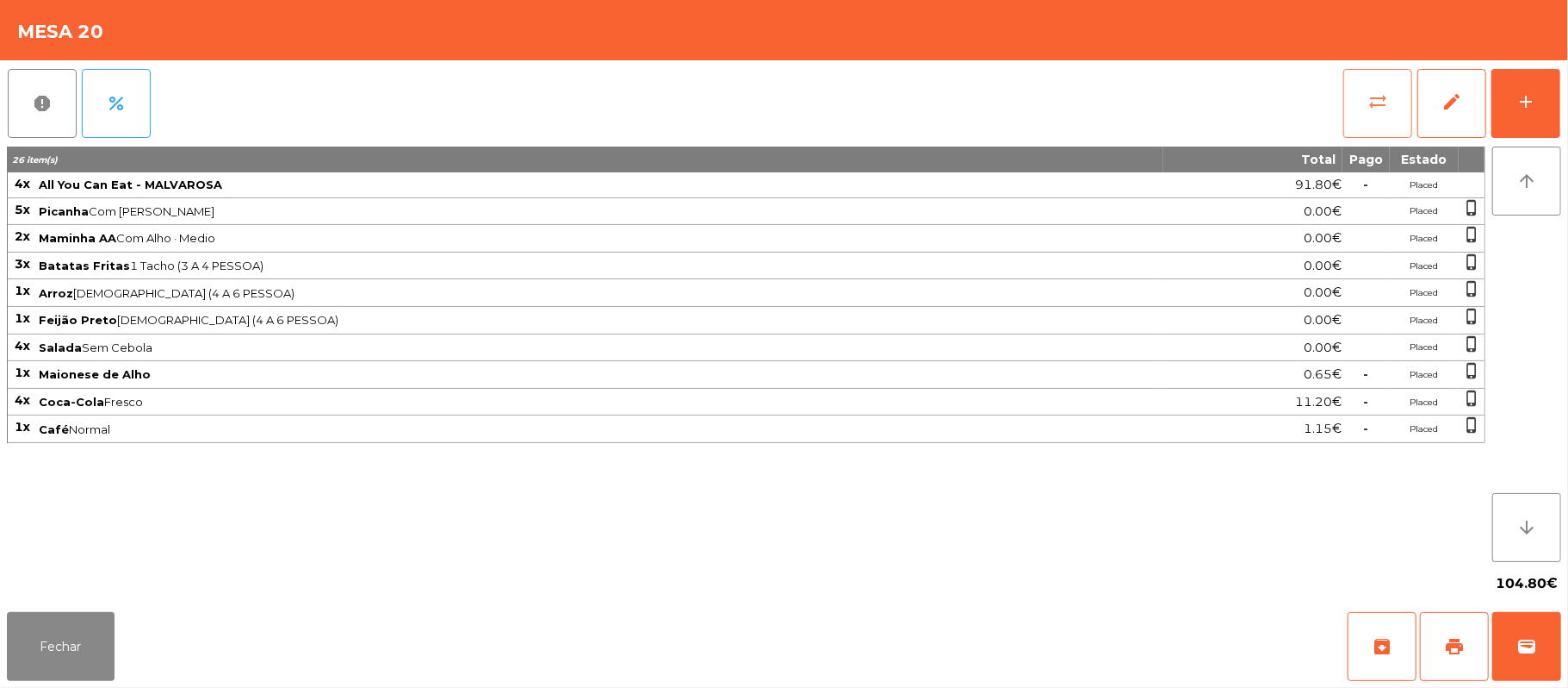
click at [1367, 107] on span "sync_alt" at bounding box center [1378, 102] width 21 height 21
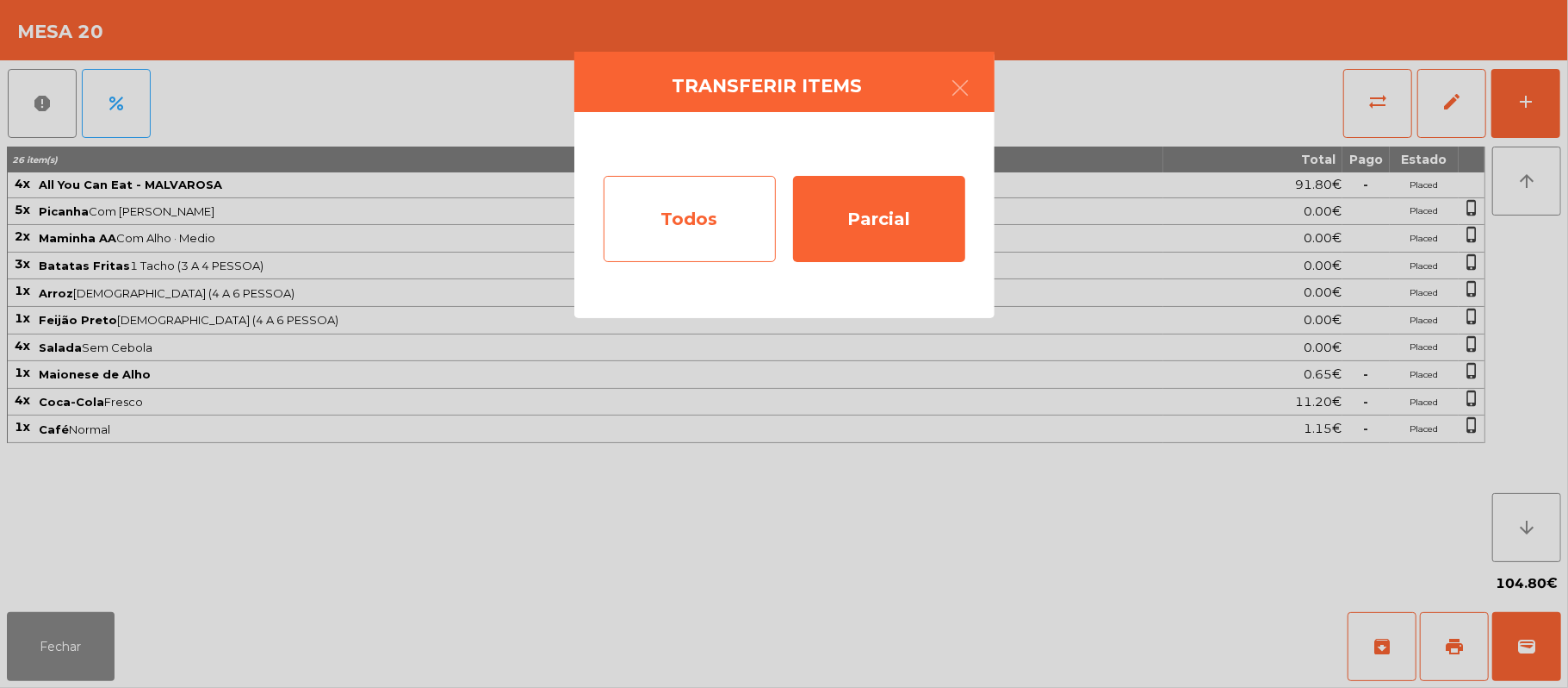
click at [672, 222] on div "Todos" at bounding box center [690, 219] width 172 height 86
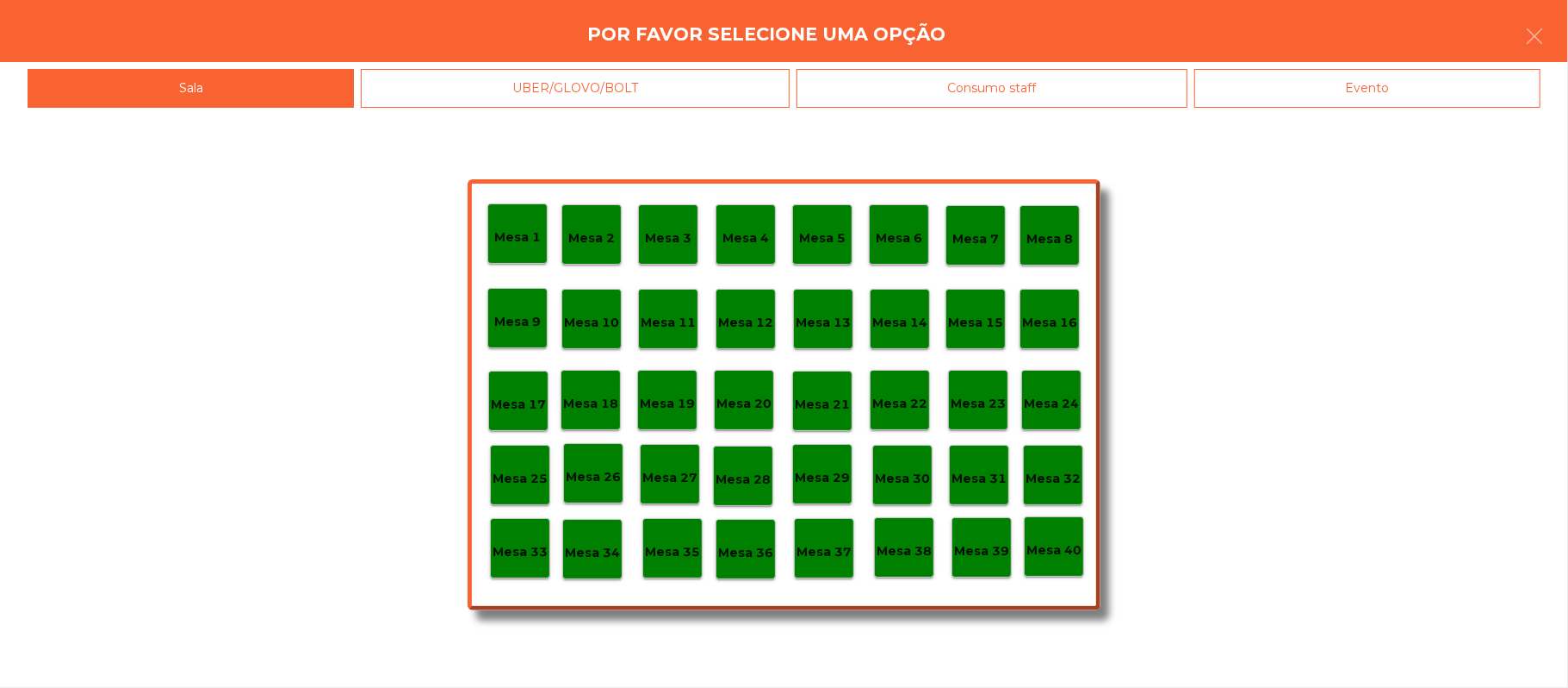
click at [1317, 105] on div "Evento" at bounding box center [1367, 88] width 346 height 39
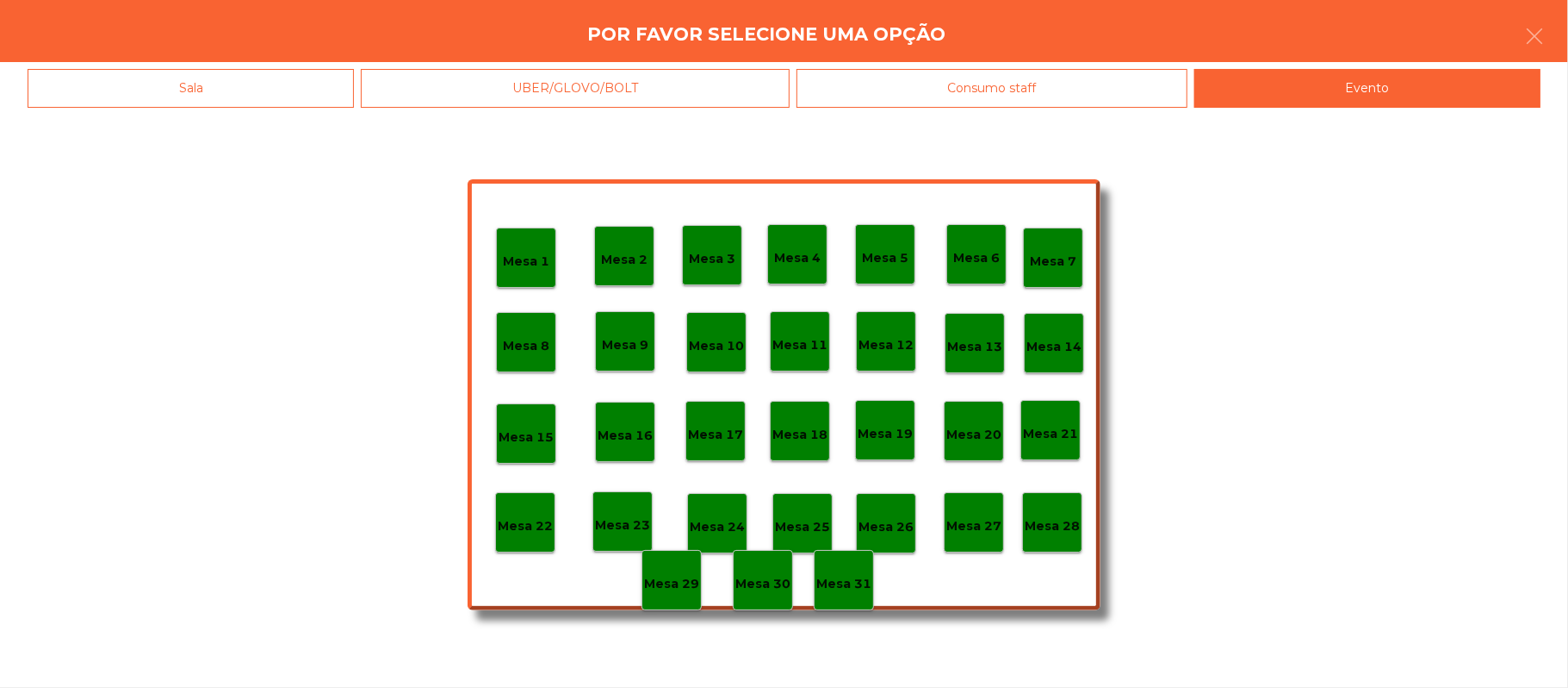
click at [1053, 522] on p "Mesa 28" at bounding box center [1052, 526] width 55 height 20
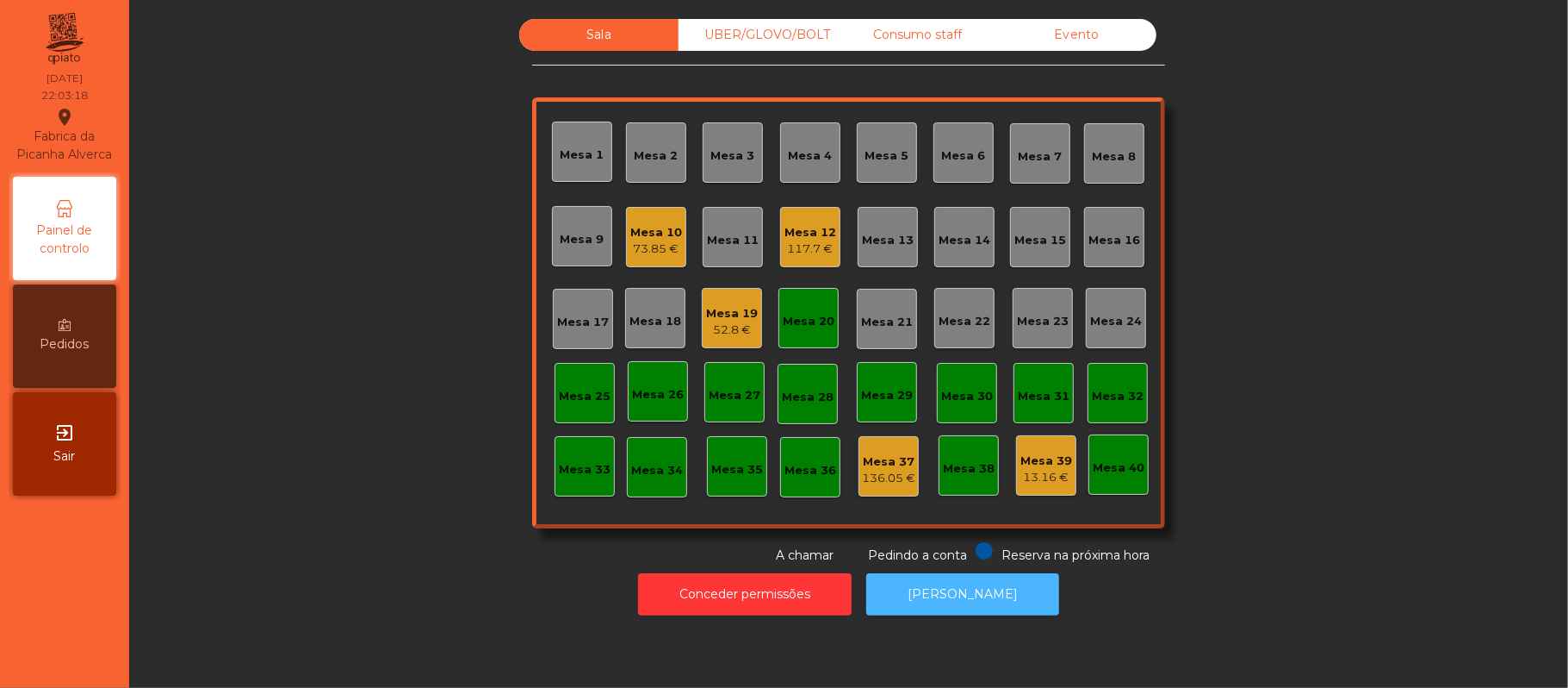
click at [942, 588] on button "[PERSON_NAME]" at bounding box center [962, 594] width 193 height 42
click at [821, 343] on div "Mesa 20" at bounding box center [808, 318] width 61 height 61
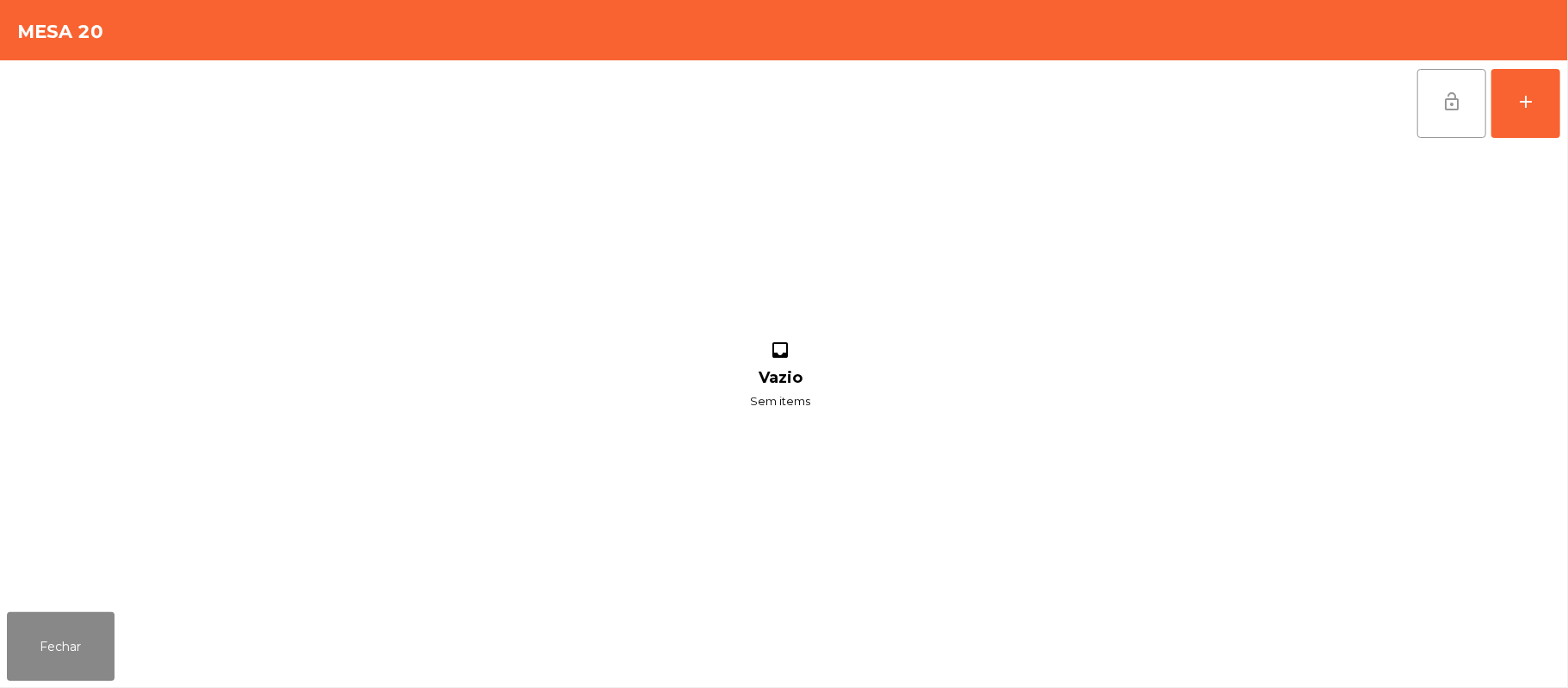
click at [1434, 105] on button "lock_open" at bounding box center [1452, 103] width 69 height 69
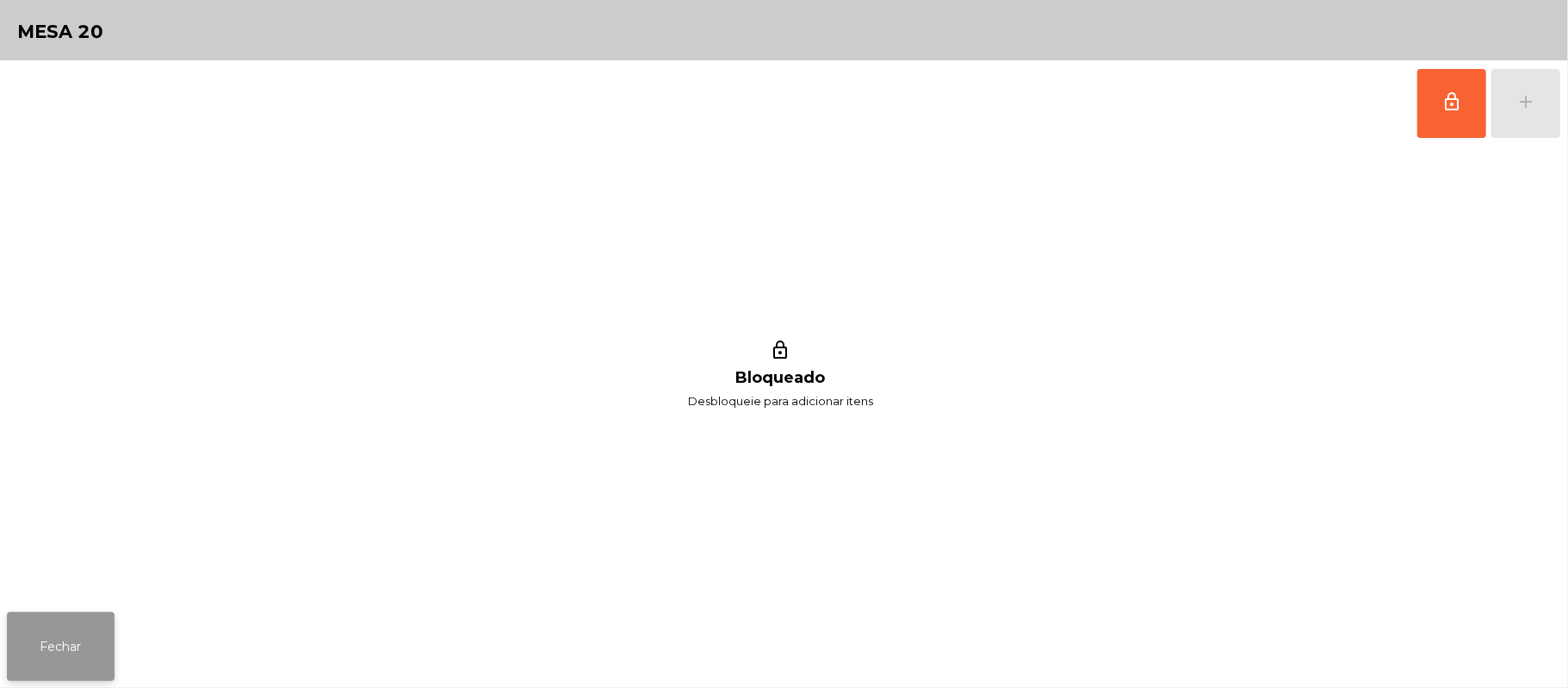
click at [84, 625] on button "Fechar" at bounding box center [61, 646] width 107 height 69
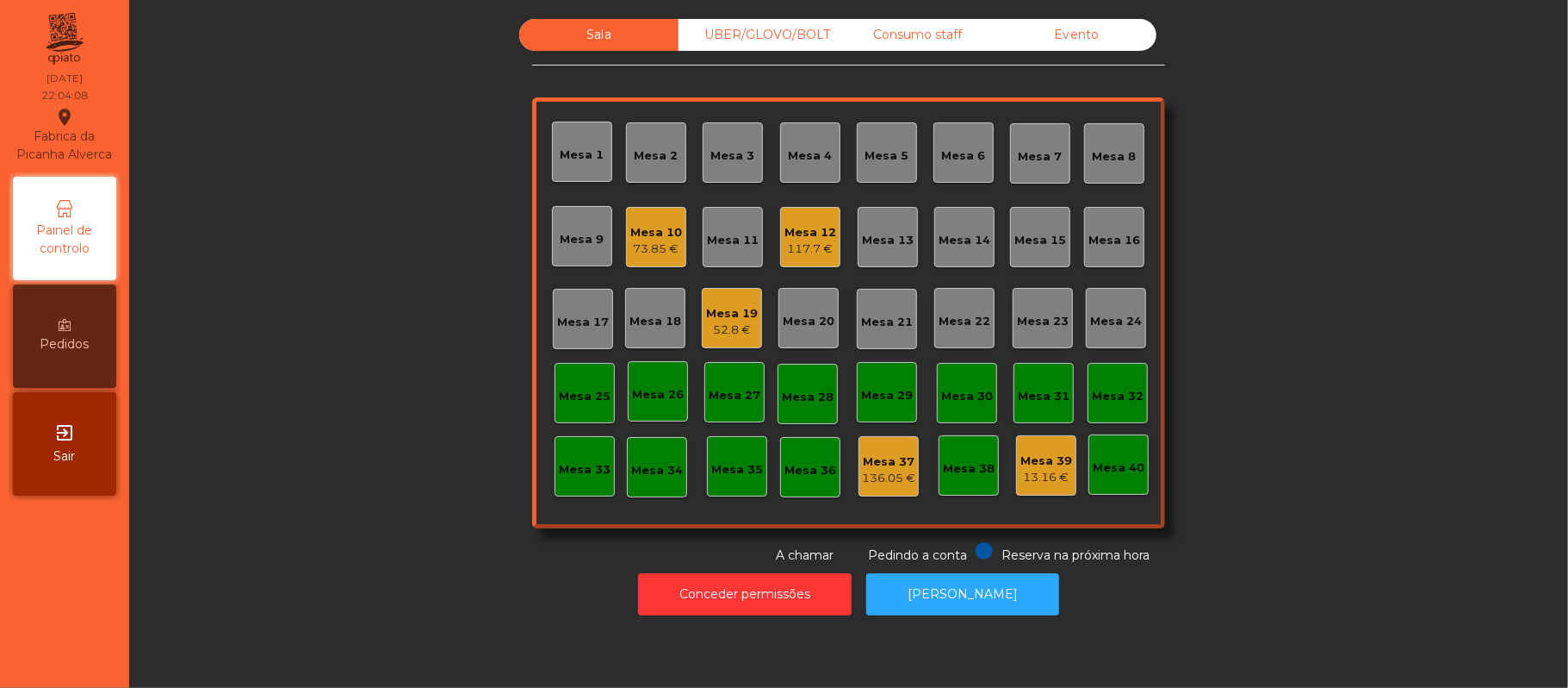
click at [932, 36] on div "Consumo staff" at bounding box center [917, 35] width 159 height 32
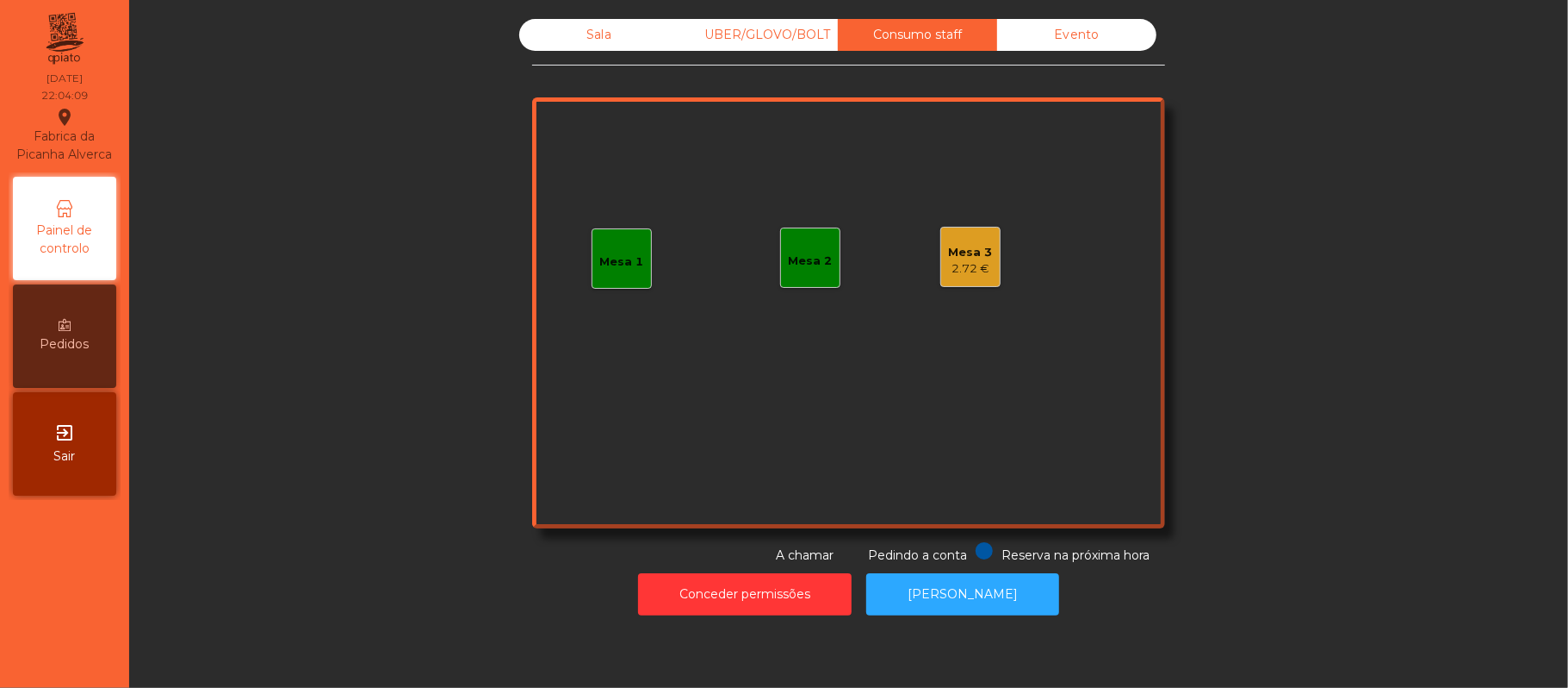
click at [949, 257] on div "Mesa 3" at bounding box center [971, 253] width 44 height 18
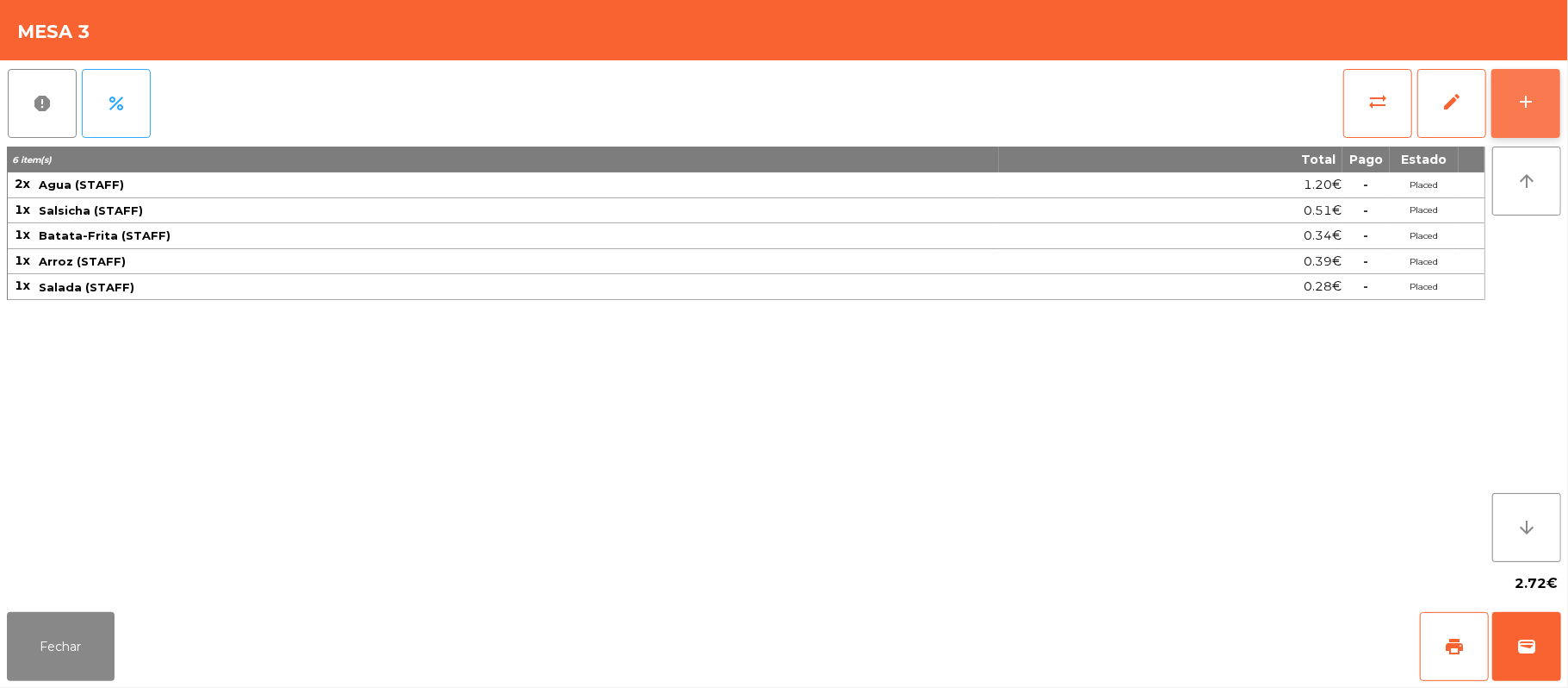
click at [1523, 104] on div "add" at bounding box center [1527, 102] width 21 height 21
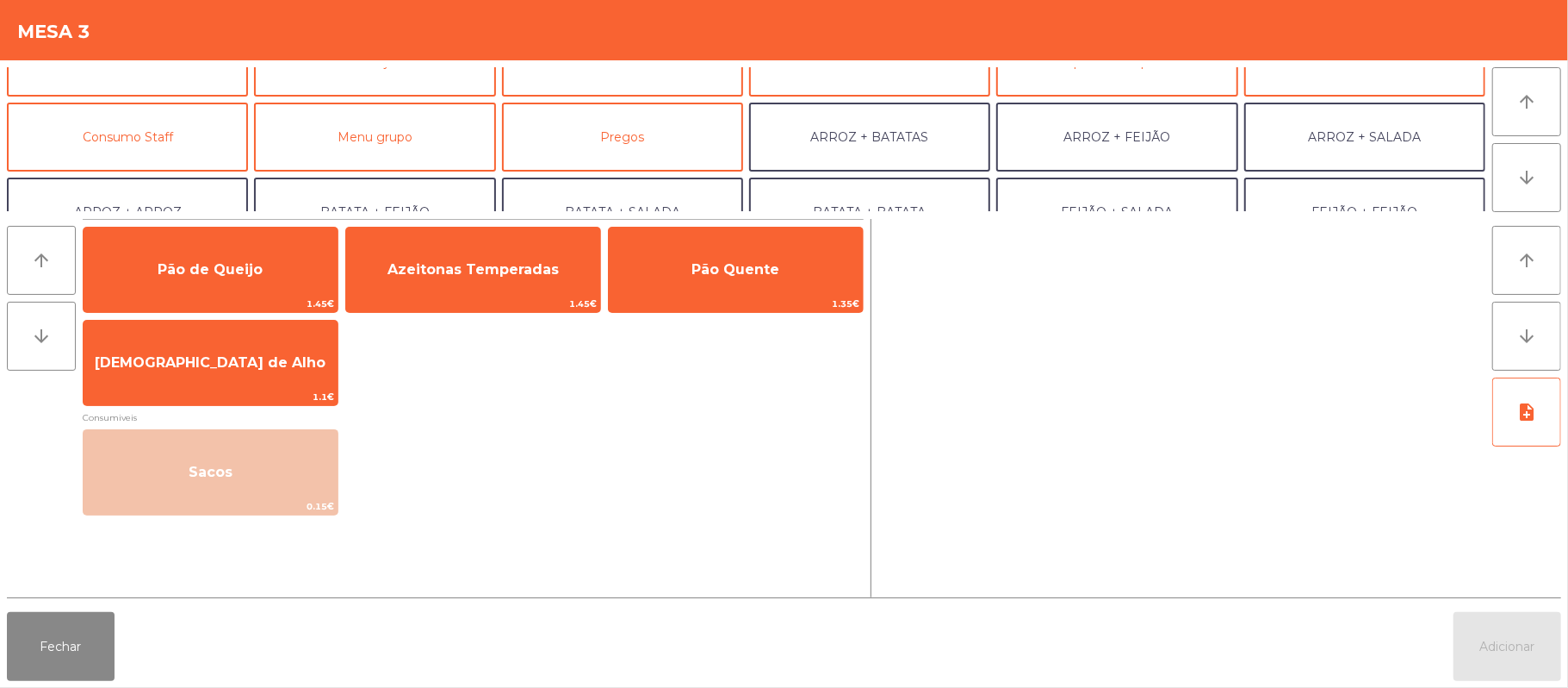
scroll to position [115, 0]
click at [171, 125] on button "Consumo Staff" at bounding box center [128, 136] width 241 height 69
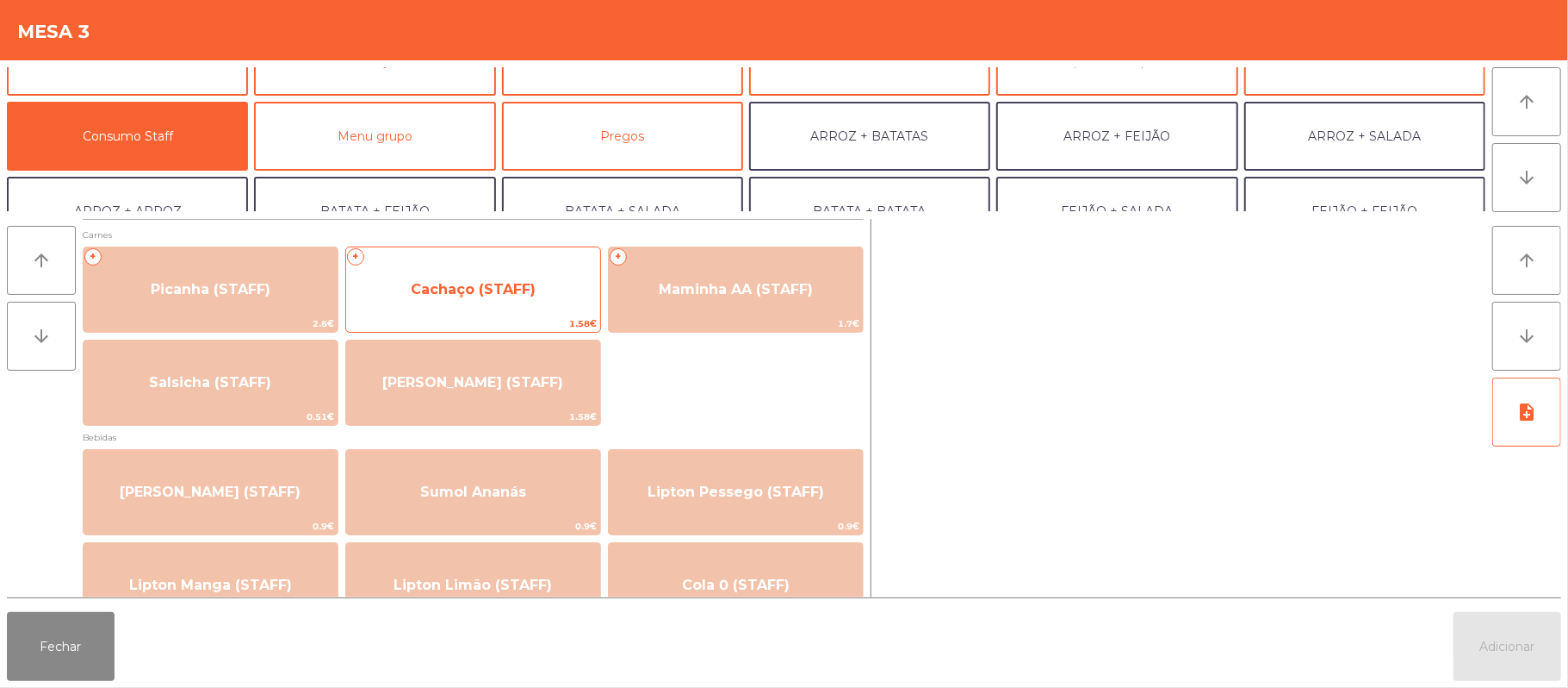
click at [546, 288] on span "Cachaço (STAFF)" at bounding box center [473, 289] width 254 height 47
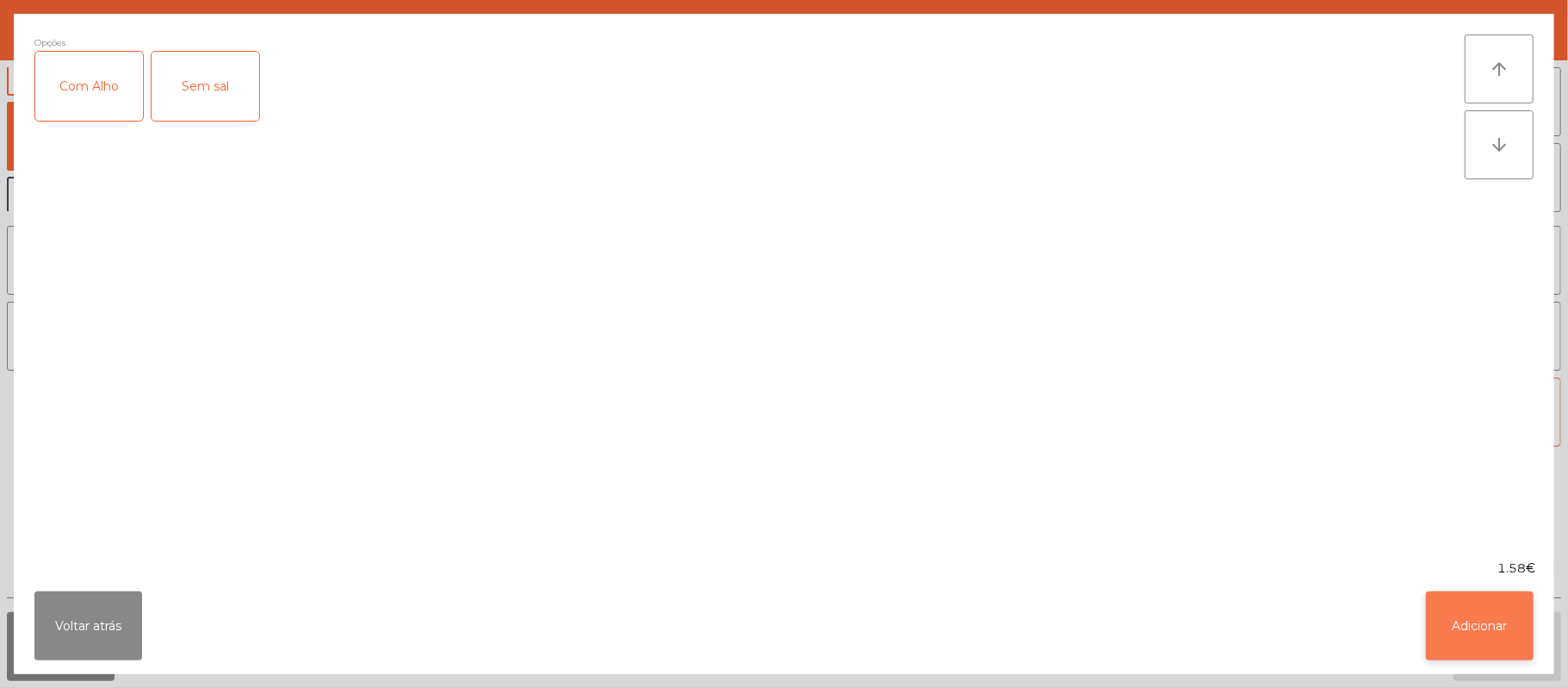
click at [1476, 631] on button "Adicionar" at bounding box center [1480, 626] width 107 height 69
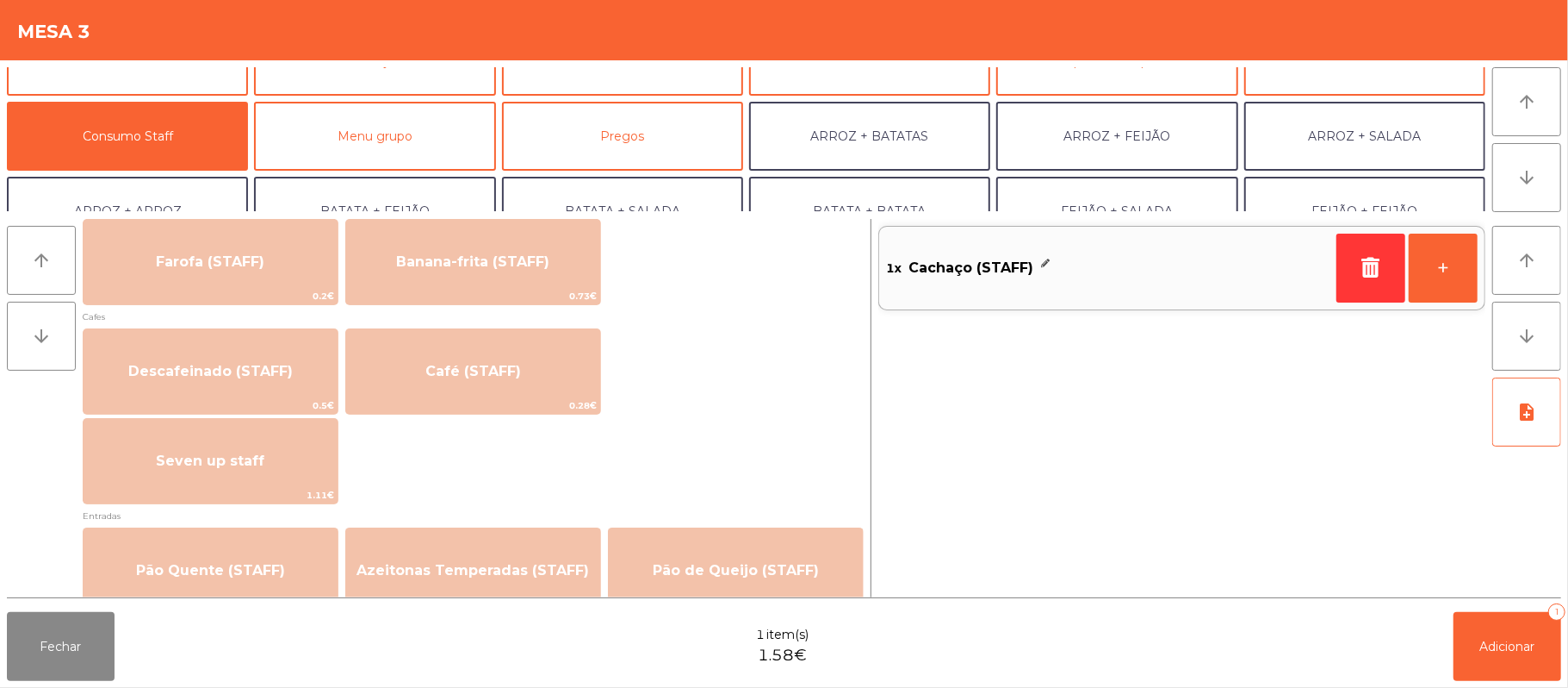
scroll to position [911, 0]
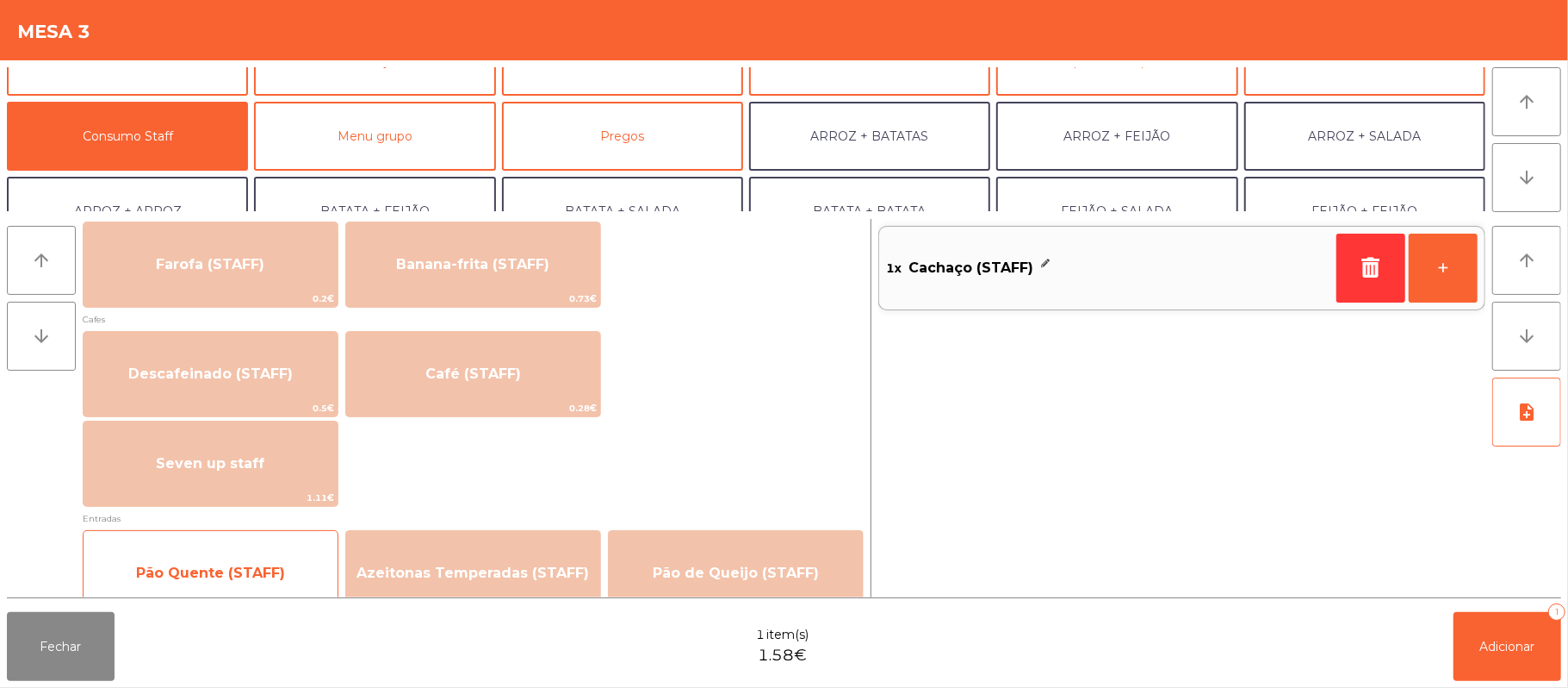
click at [245, 565] on span "Pão Quente (STAFF)" at bounding box center [210, 573] width 149 height 17
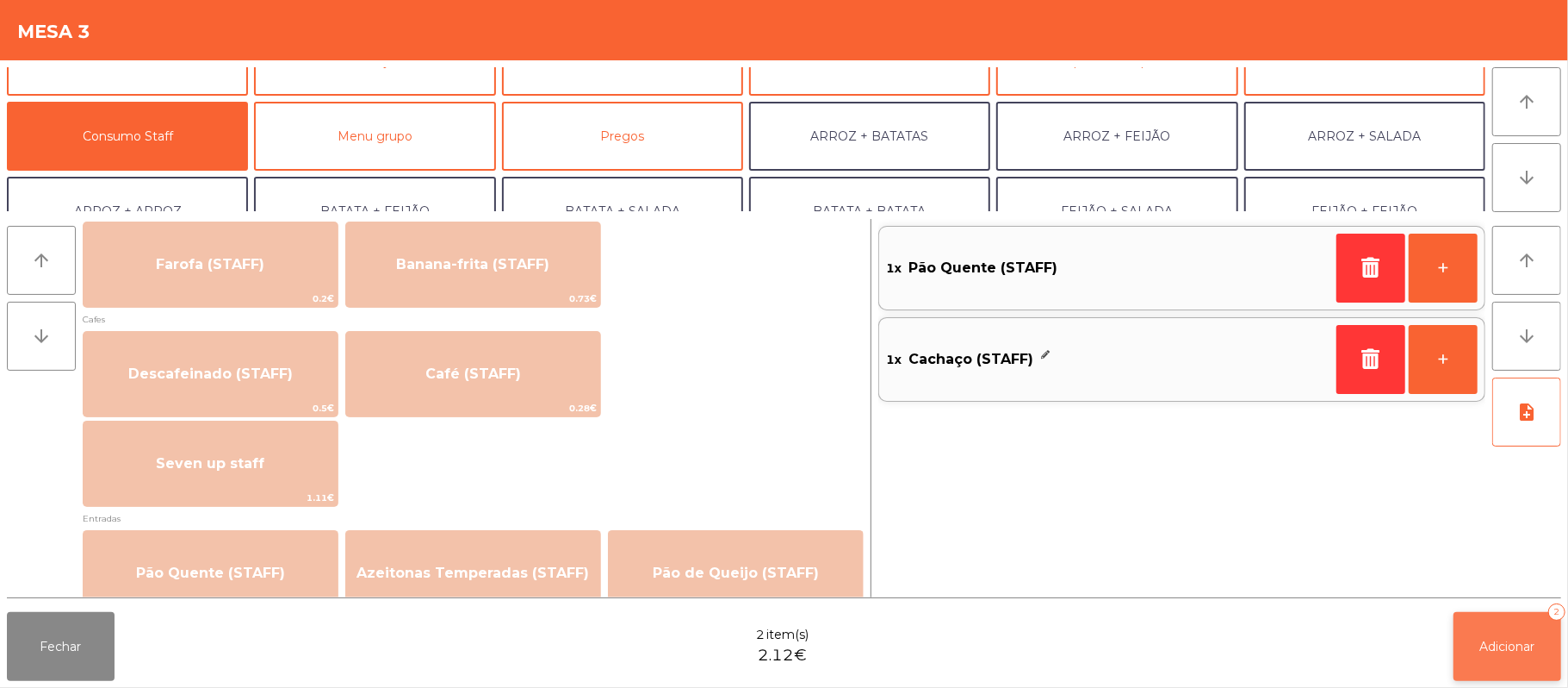
click at [1491, 655] on button "Adicionar 2" at bounding box center [1507, 646] width 107 height 69
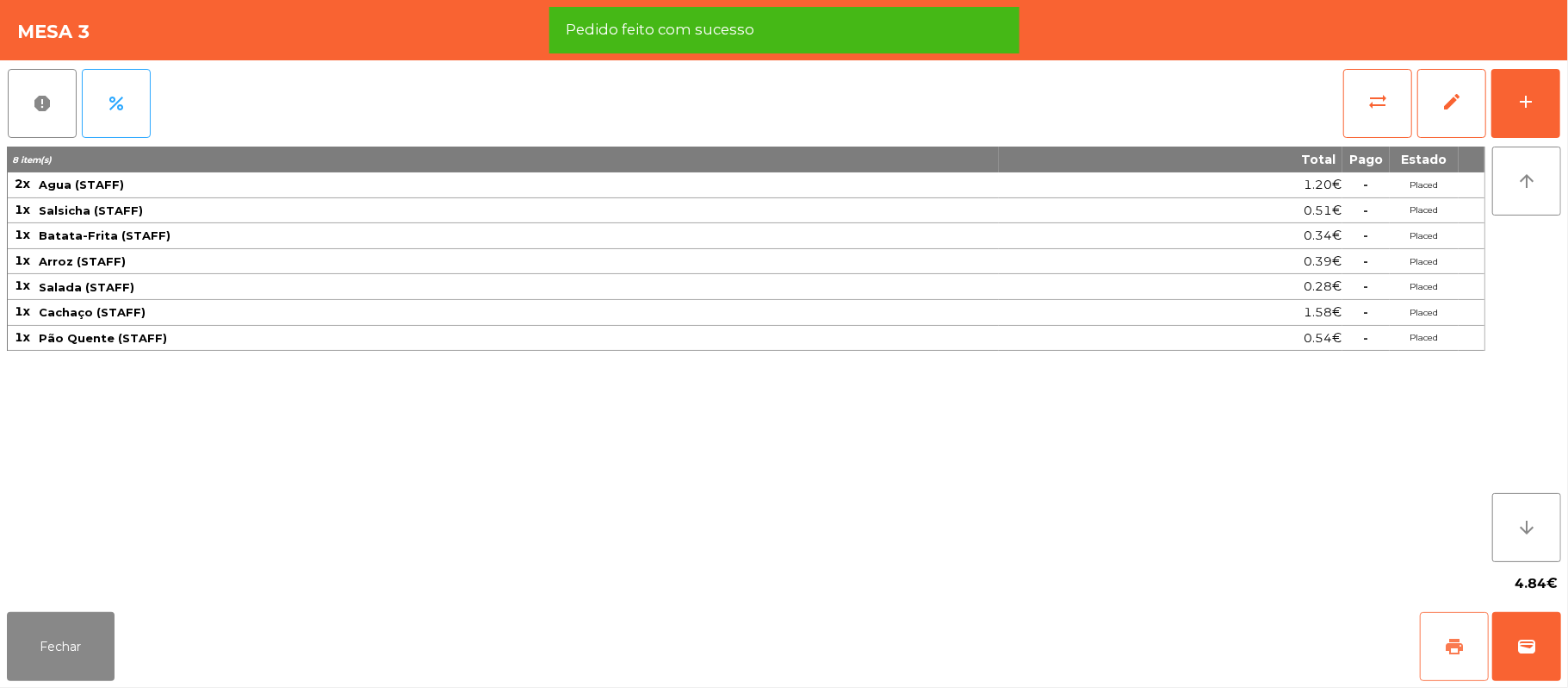
click at [1435, 636] on button "print" at bounding box center [1455, 646] width 69 height 69
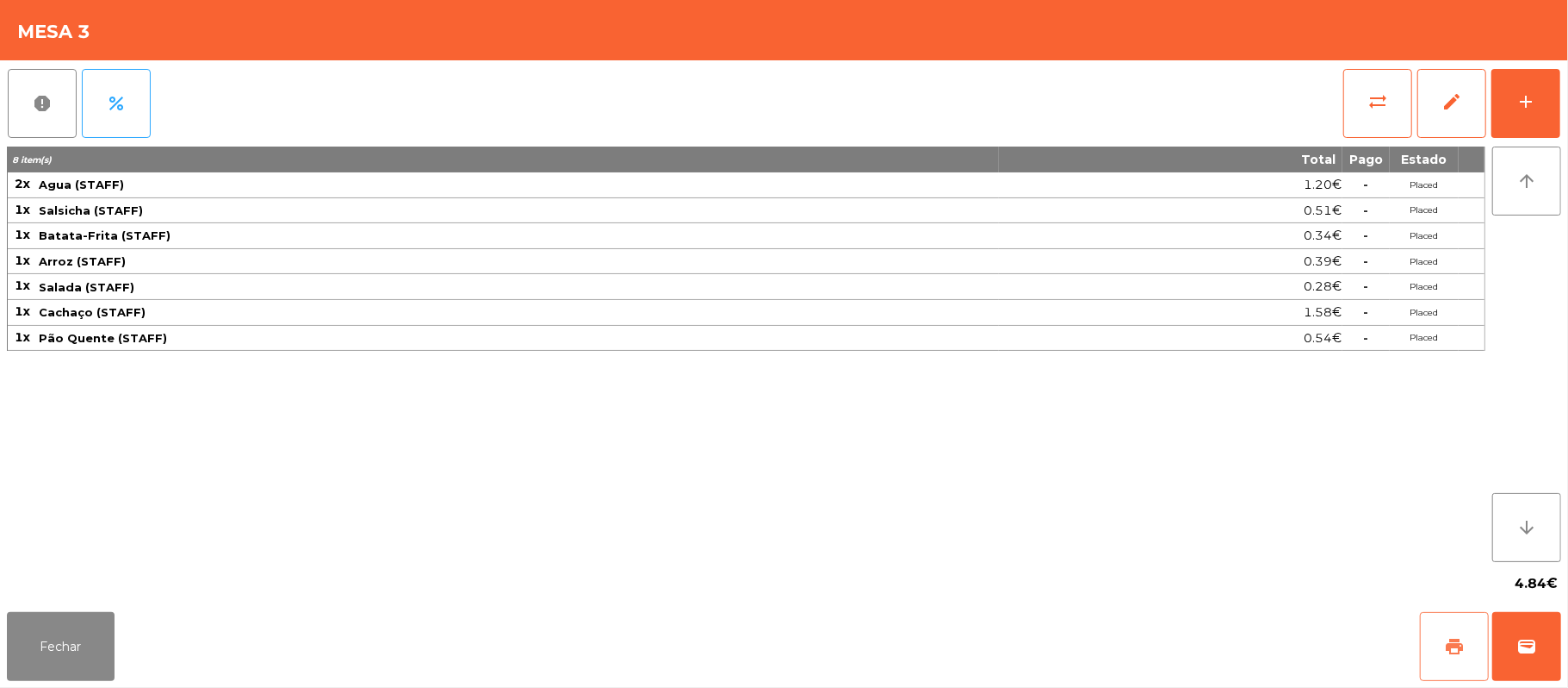
click at [1439, 647] on button "print" at bounding box center [1455, 646] width 69 height 69
click at [62, 626] on button "Fechar" at bounding box center [61, 646] width 107 height 69
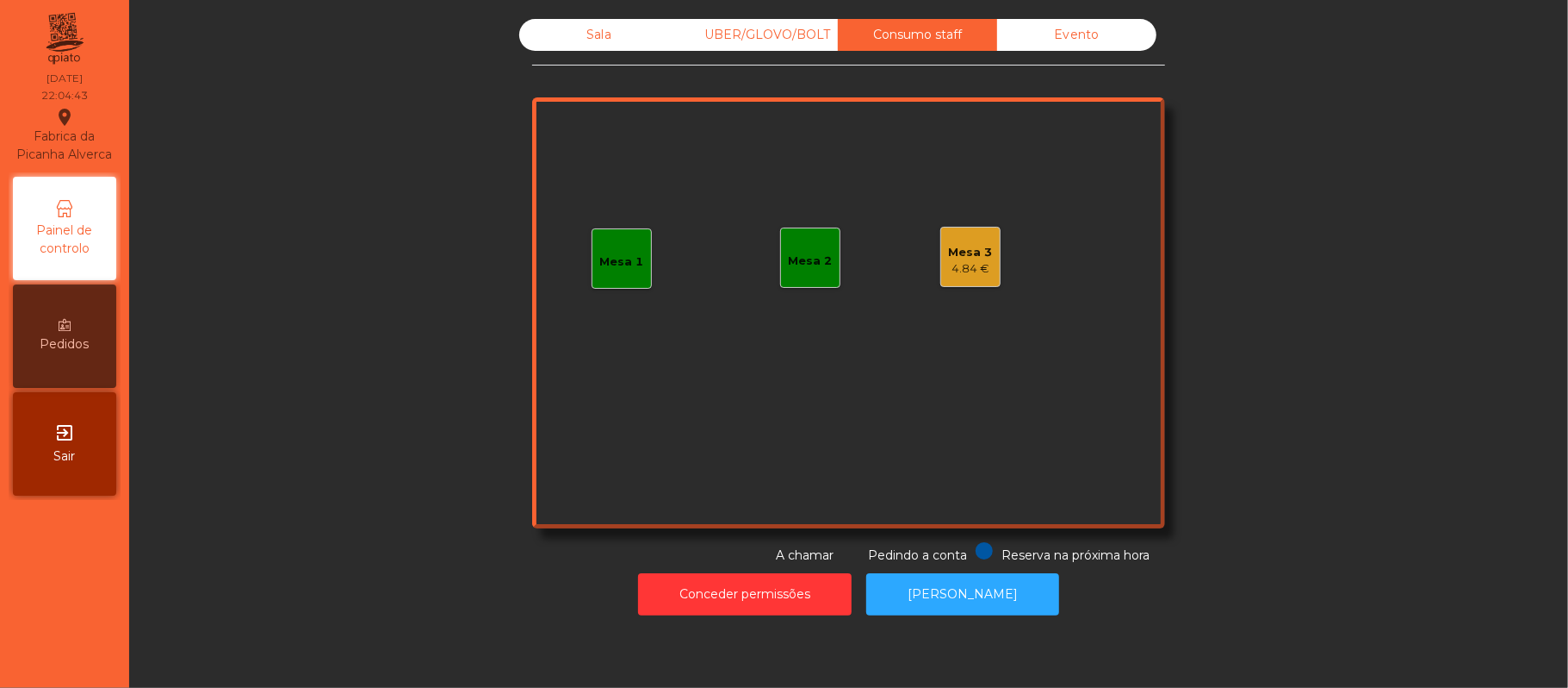
click at [976, 280] on div "Mesa 3 4.84 €" at bounding box center [971, 257] width 61 height 61
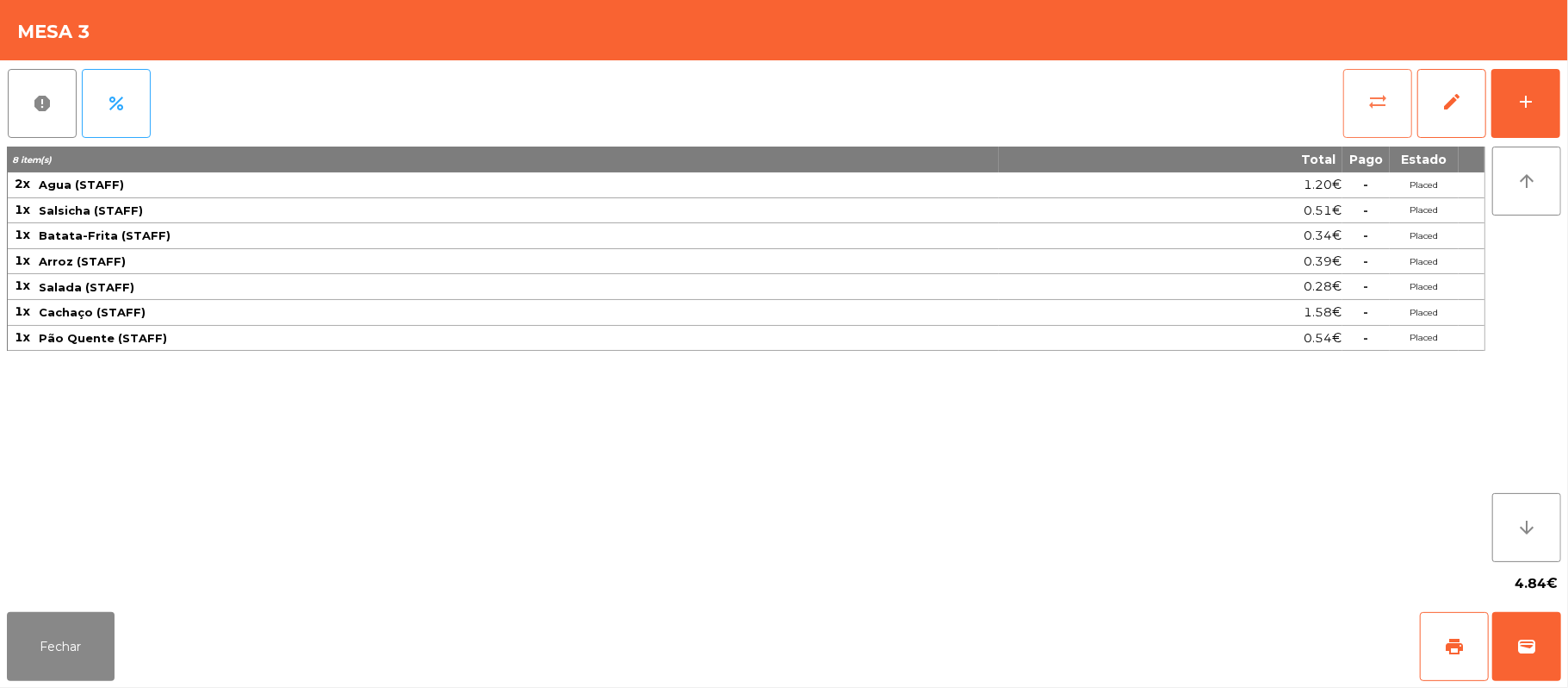
click at [1362, 105] on button "sync_alt" at bounding box center [1378, 103] width 69 height 69
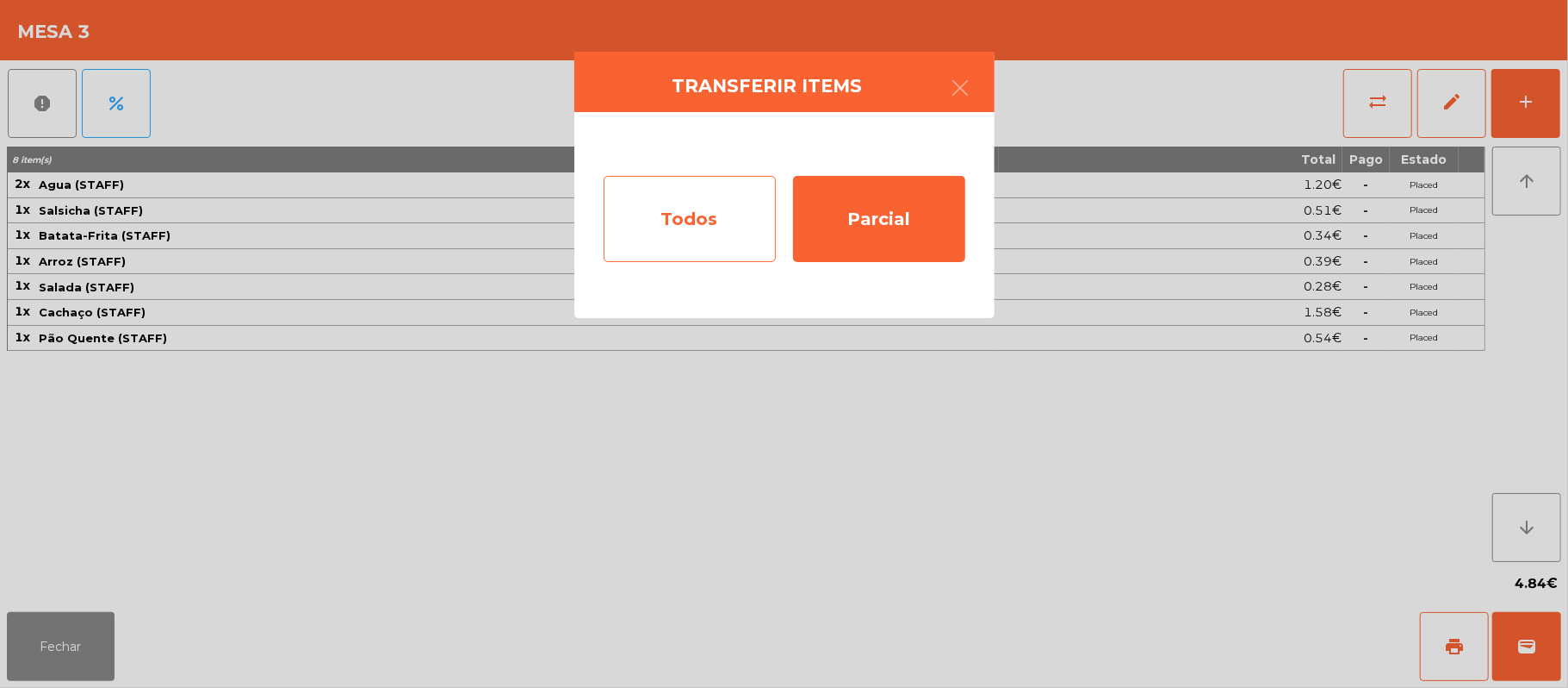
click at [708, 225] on div "Todos" at bounding box center [690, 219] width 172 height 86
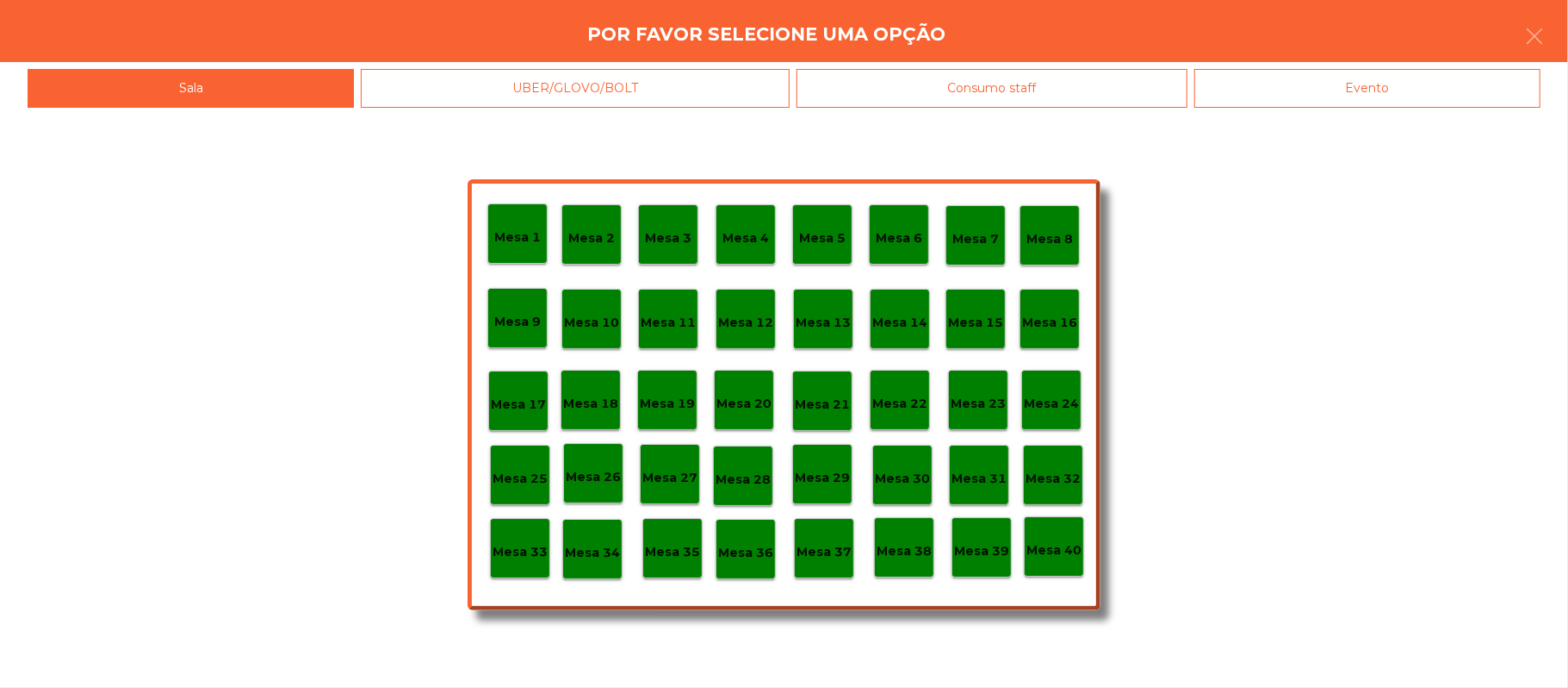
click at [518, 542] on p "Mesa 33" at bounding box center [520, 552] width 55 height 20
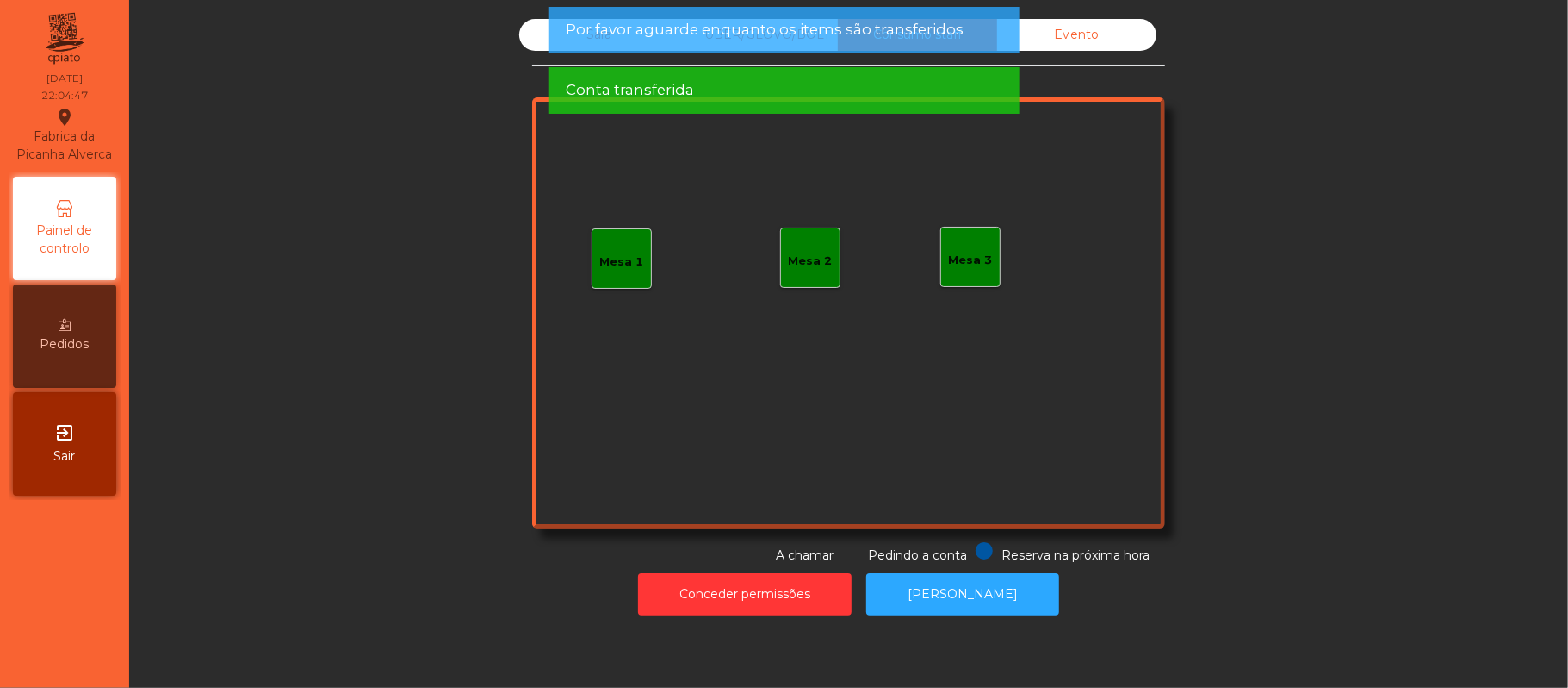
click at [514, 191] on div "Sala UBER/GLOVO/BOLT Consumo staff Evento Mesa 1 Mesa 2 Mesa 3 Reserva na próxi…" at bounding box center [849, 292] width 1393 height 545
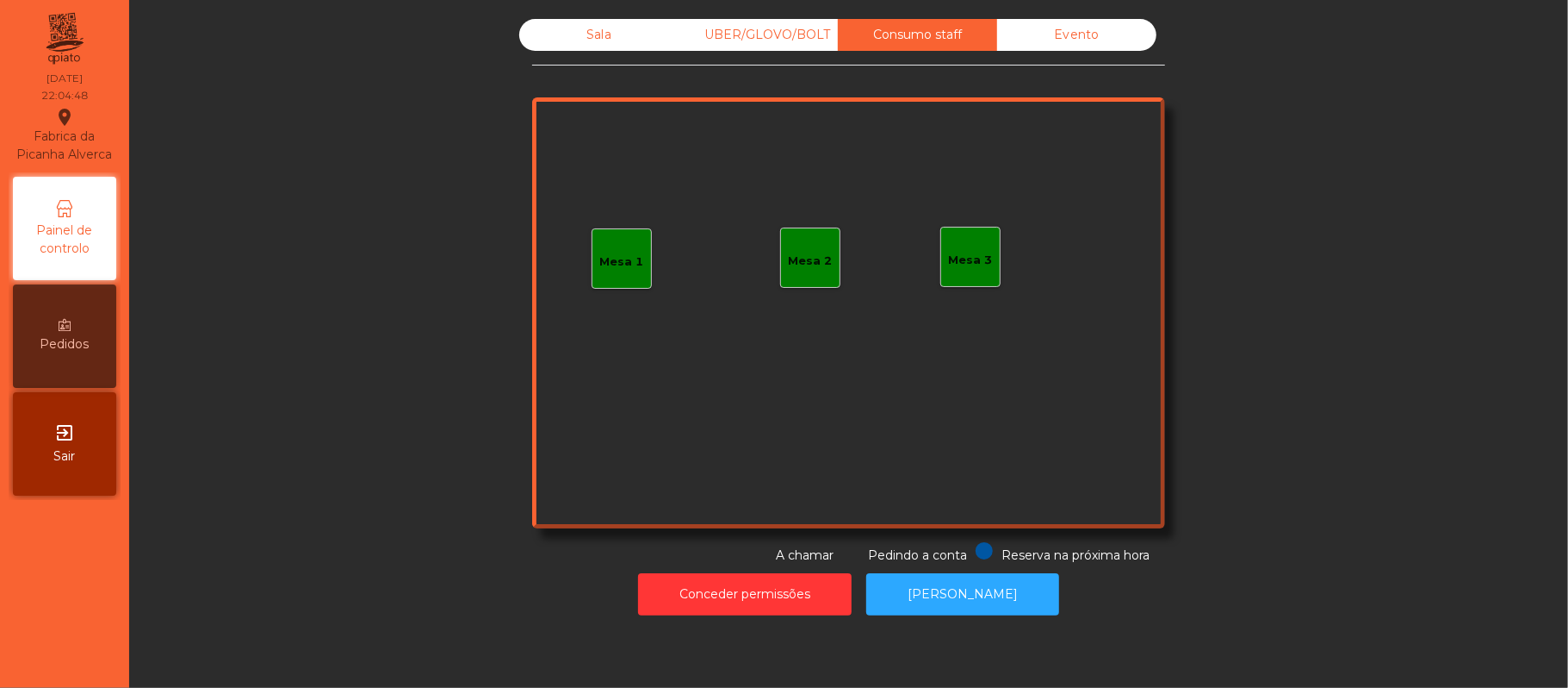
click at [593, 28] on span "Conta transferida" at bounding box center [630, 30] width 128 height 21
click at [587, 41] on div "Sala" at bounding box center [599, 35] width 159 height 32
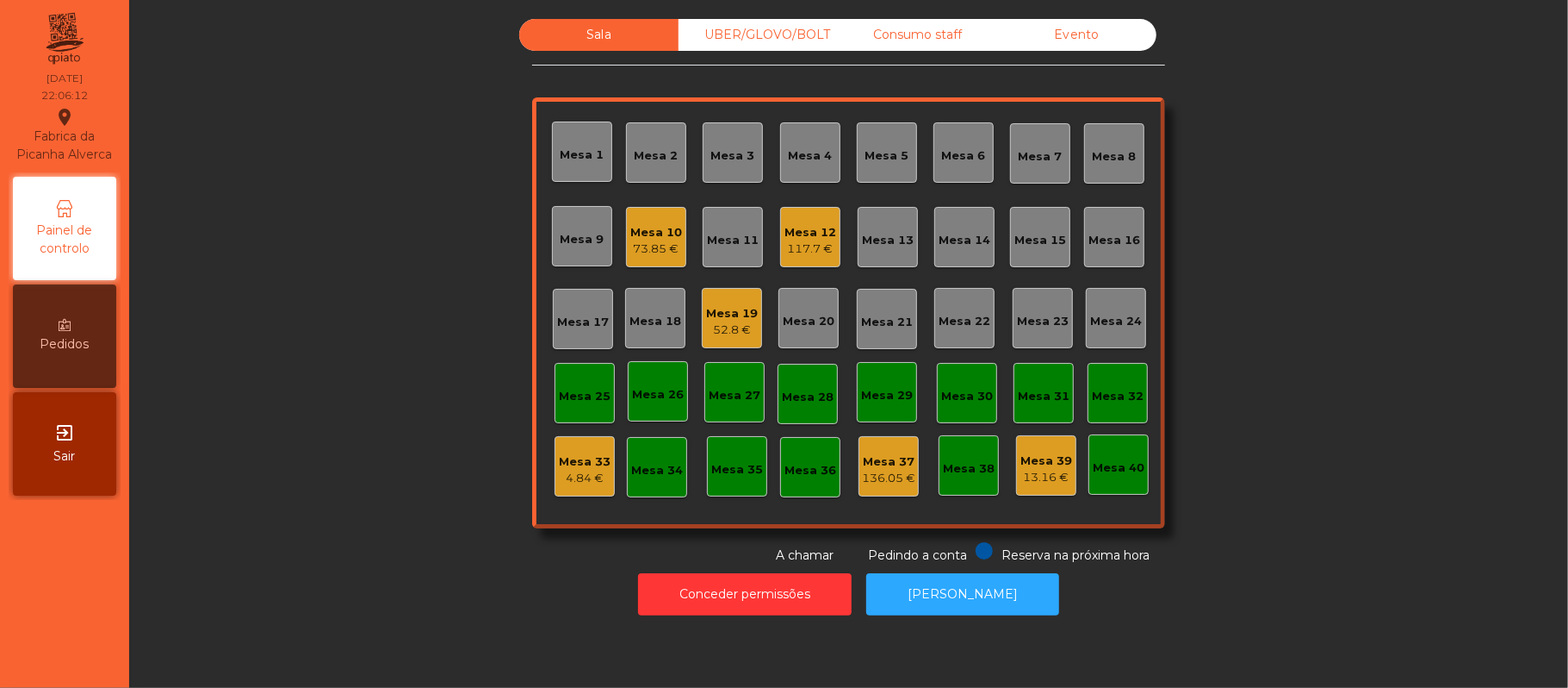
click at [782, 47] on div "UBER/GLOVO/BOLT" at bounding box center [758, 35] width 159 height 32
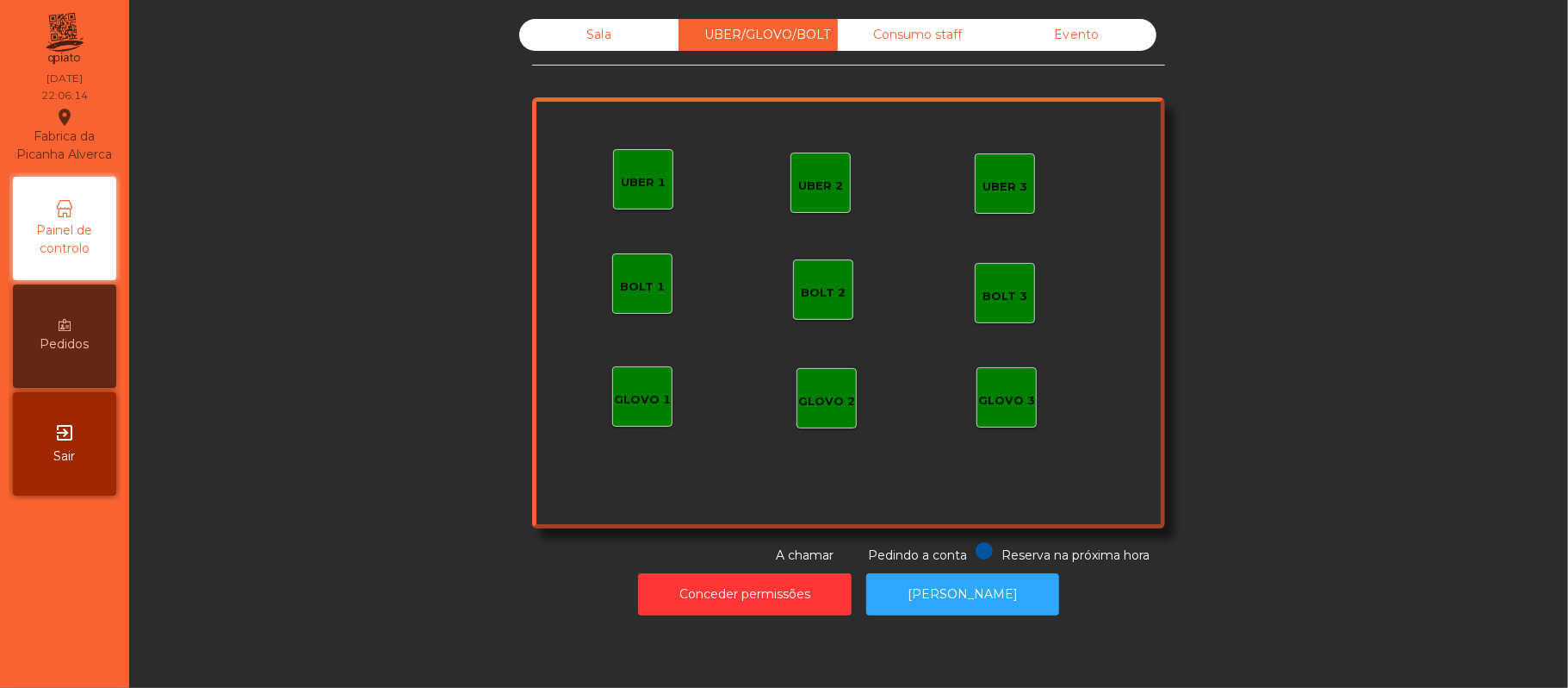
click at [645, 194] on div "UBER 1" at bounding box center [643, 179] width 61 height 61
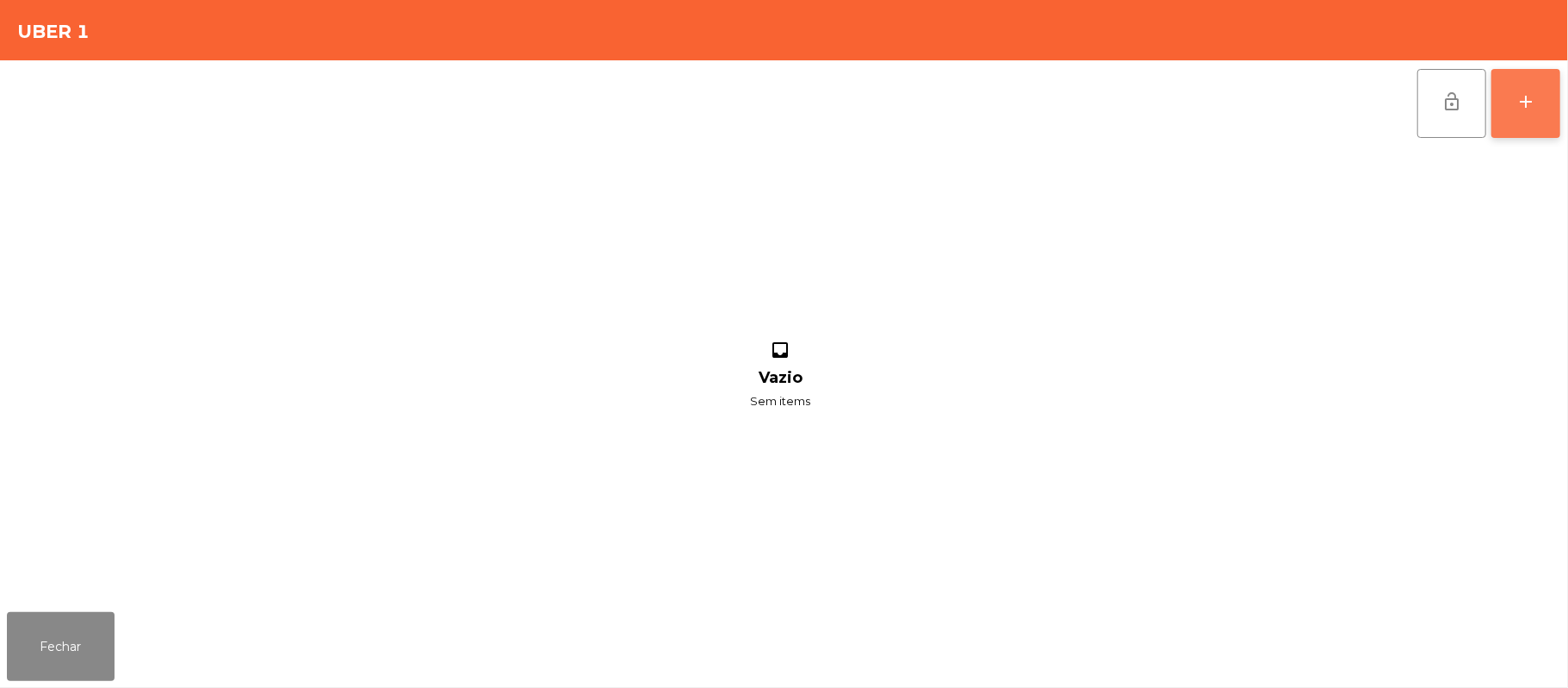
click at [1529, 112] on button "add" at bounding box center [1526, 103] width 69 height 69
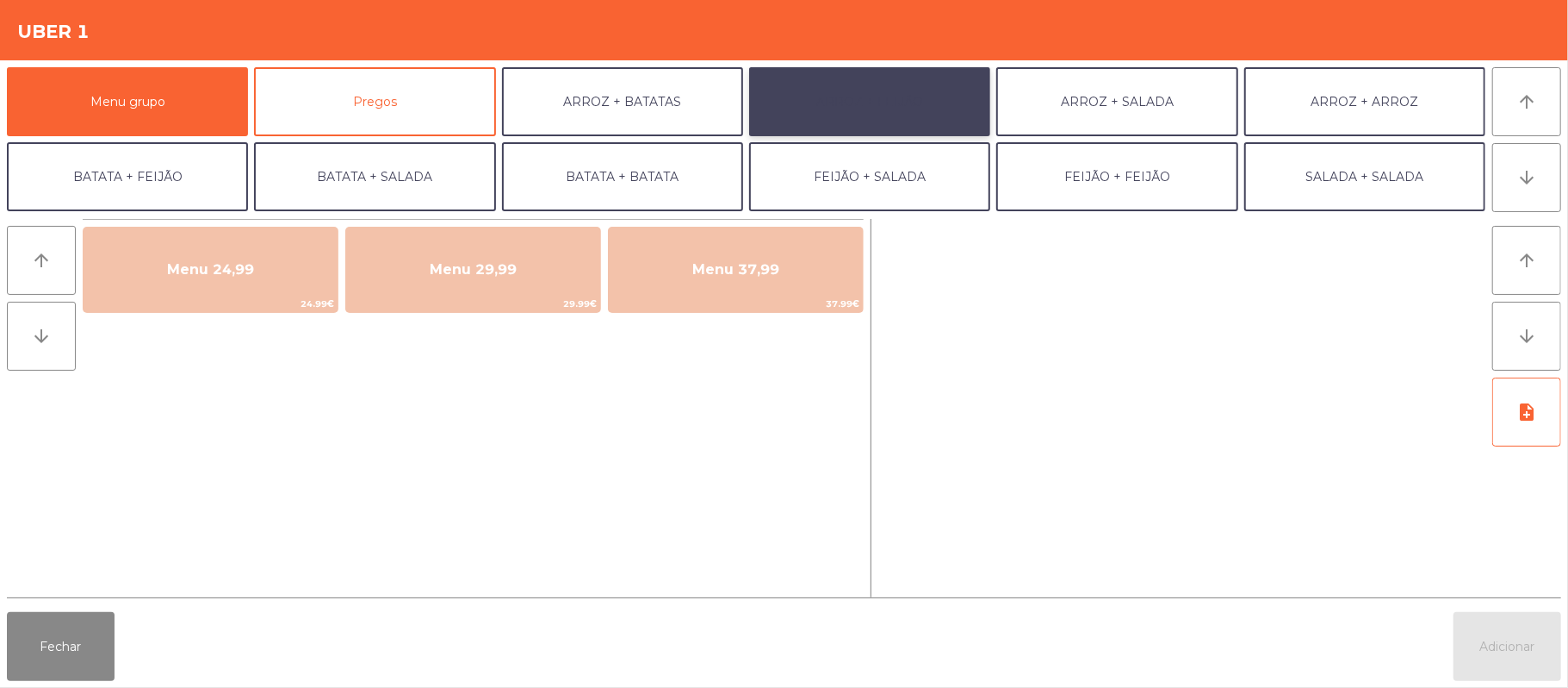
click at [894, 113] on button "ARROZ + FEIJÃO" at bounding box center [870, 101] width 241 height 69
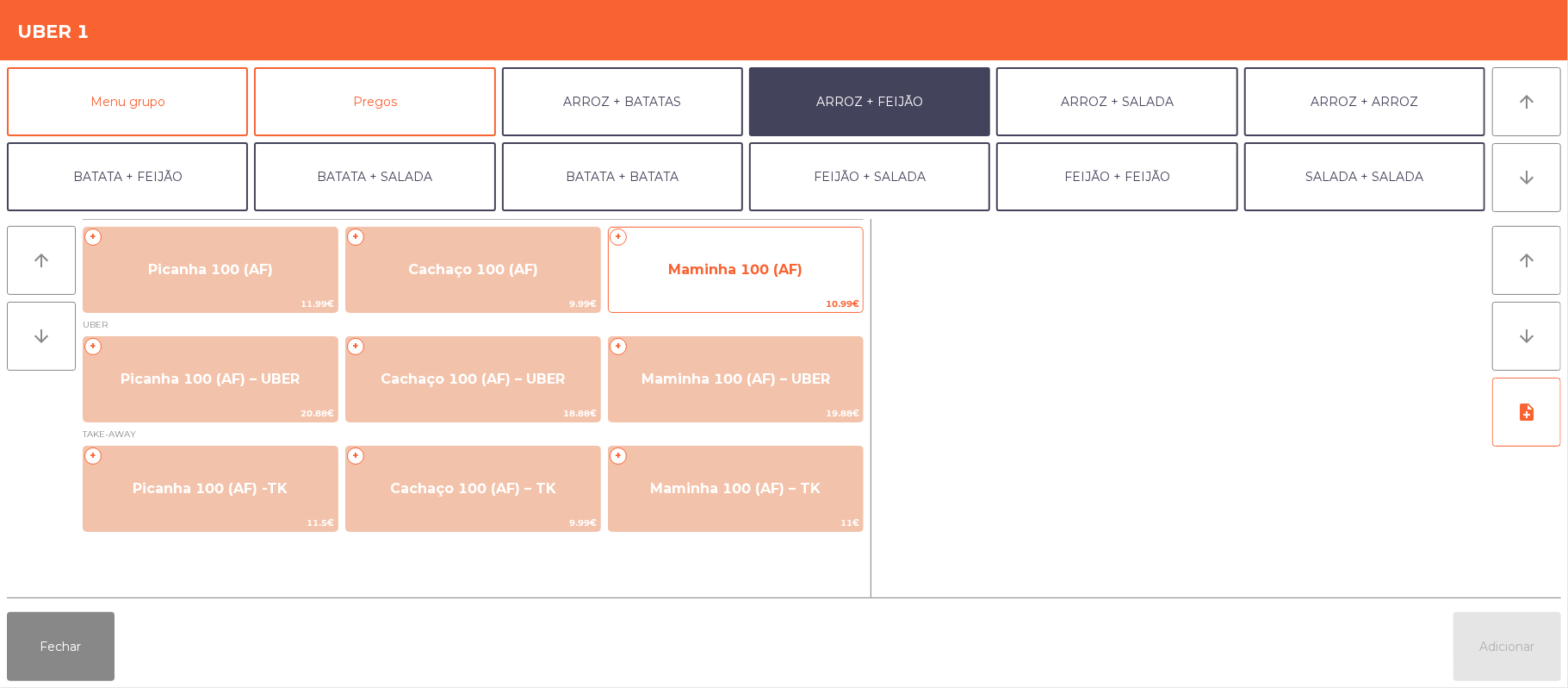
click at [711, 283] on span "Maminha 100 (AF)" at bounding box center [735, 269] width 254 height 47
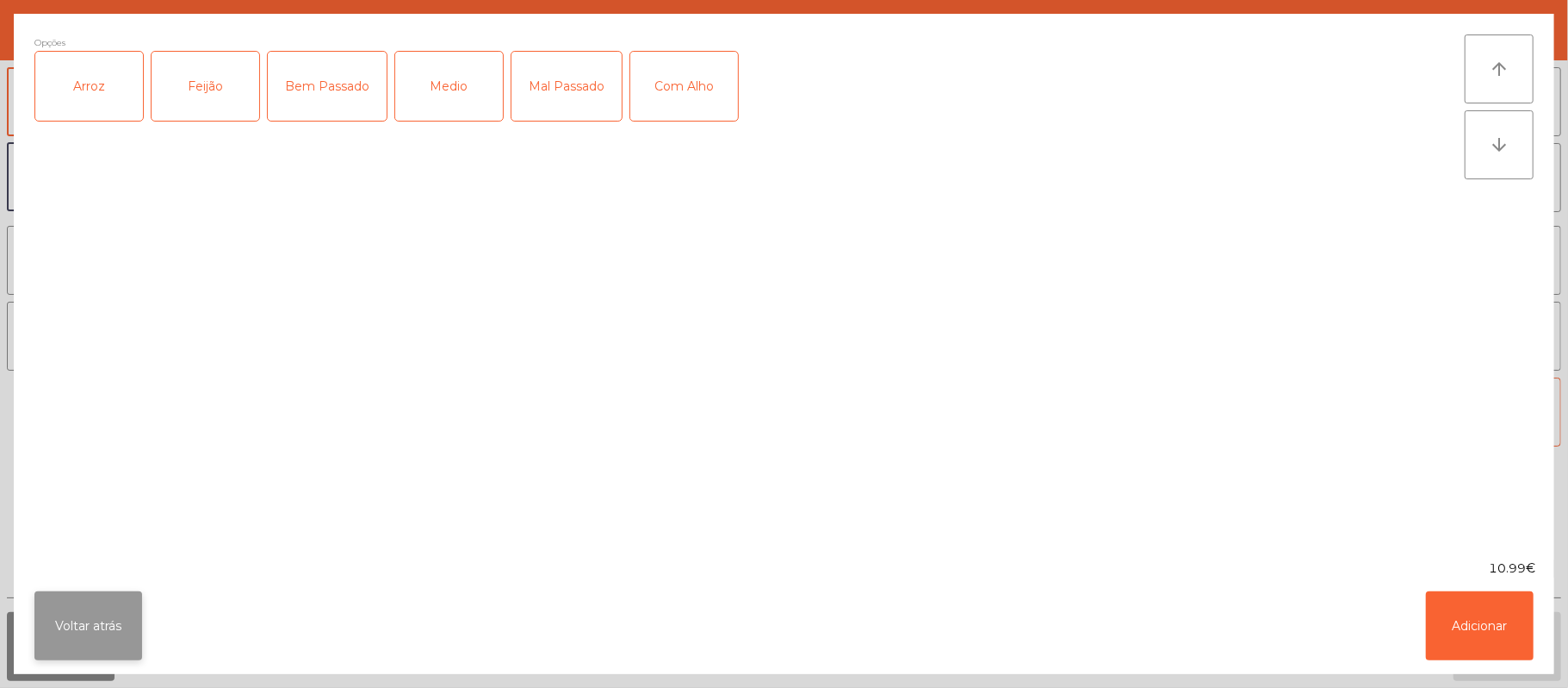
click at [105, 631] on button "Voltar atrás" at bounding box center [88, 626] width 107 height 69
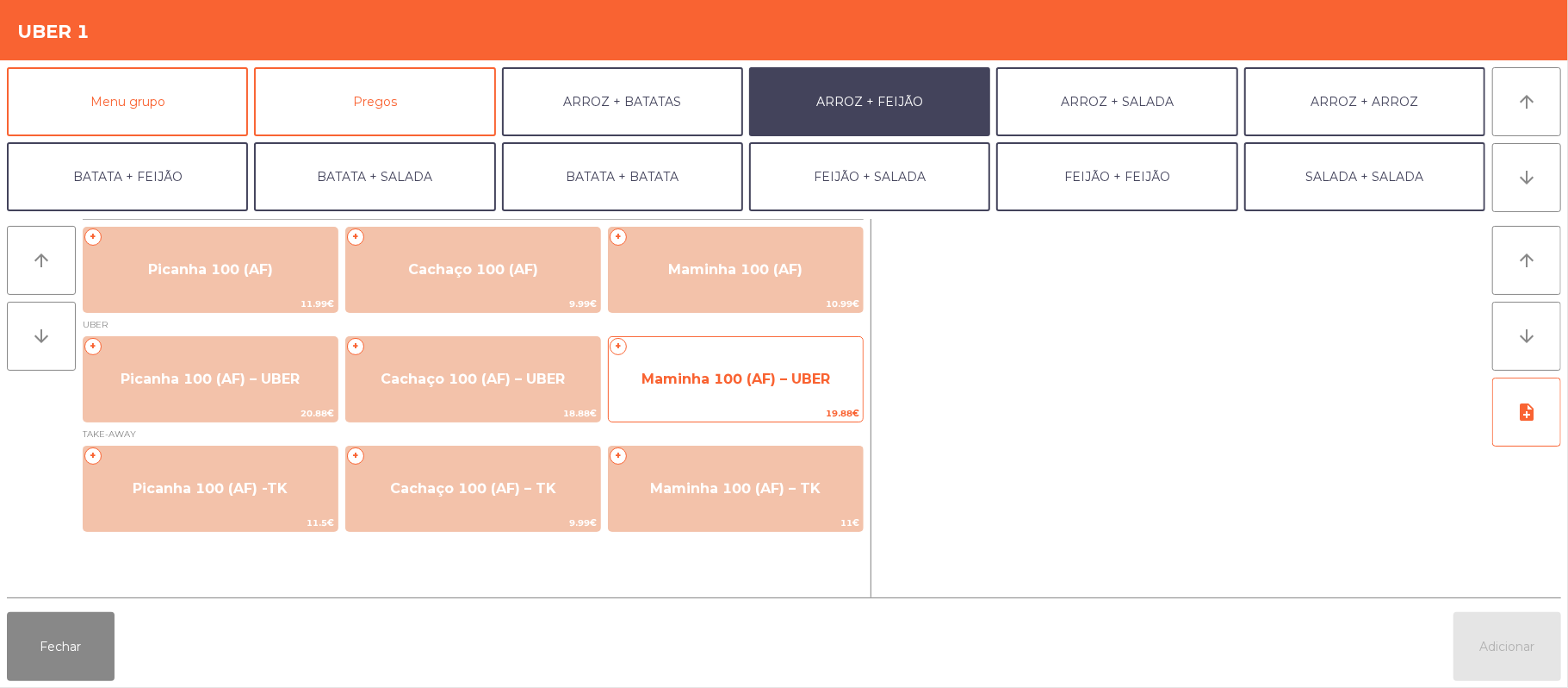
click at [793, 365] on span "Maminha 100 (AF) – UBER" at bounding box center [735, 378] width 254 height 47
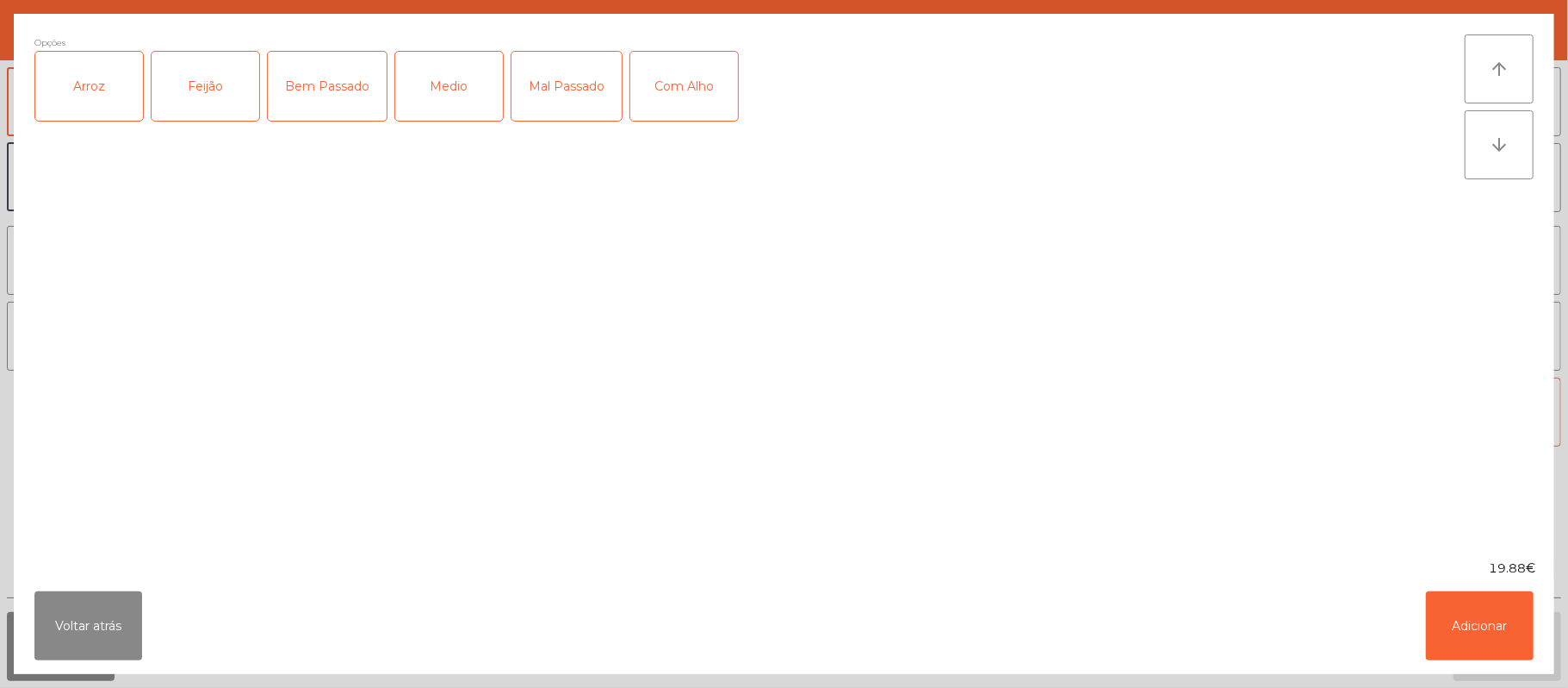
click at [91, 79] on div "Arroz" at bounding box center [89, 86] width 107 height 69
click at [225, 106] on div "Feijão" at bounding box center [205, 86] width 107 height 69
click at [349, 72] on div "Bem Passado" at bounding box center [327, 86] width 119 height 69
click at [1454, 608] on button "Adicionar" at bounding box center [1480, 626] width 107 height 69
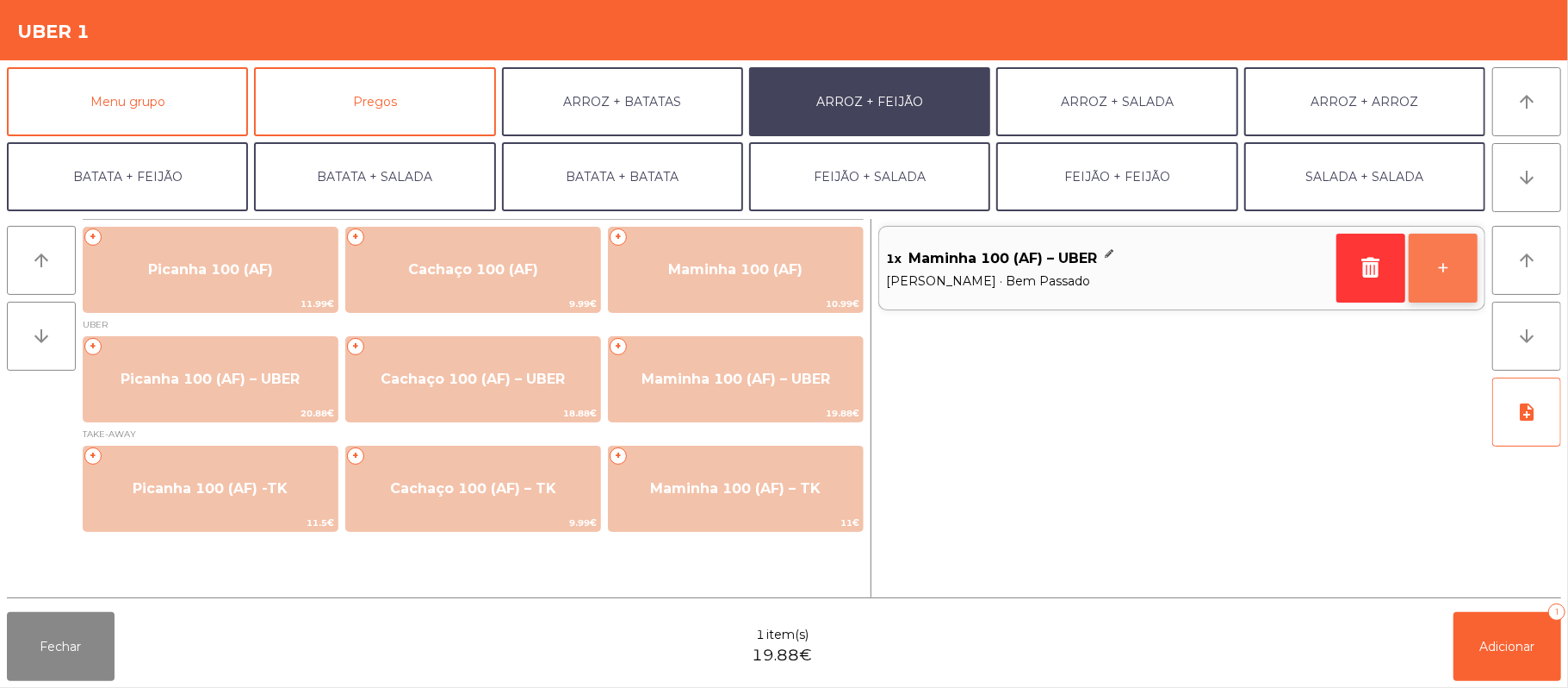
click at [1452, 274] on button "+" at bounding box center [1443, 267] width 69 height 69
click at [57, 346] on button "arrow_downward" at bounding box center [41, 336] width 69 height 69
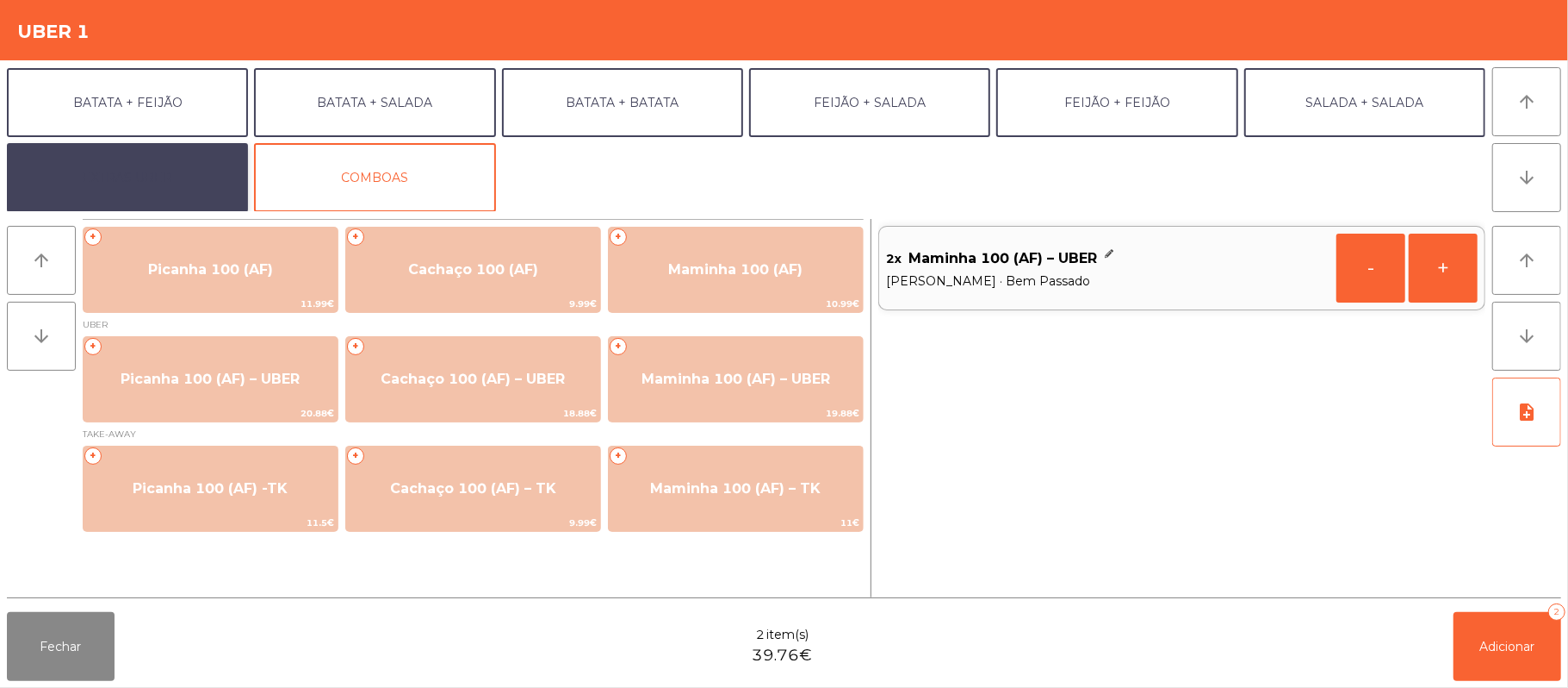
click at [146, 189] on button "EXTRAS UBER" at bounding box center [128, 178] width 241 height 69
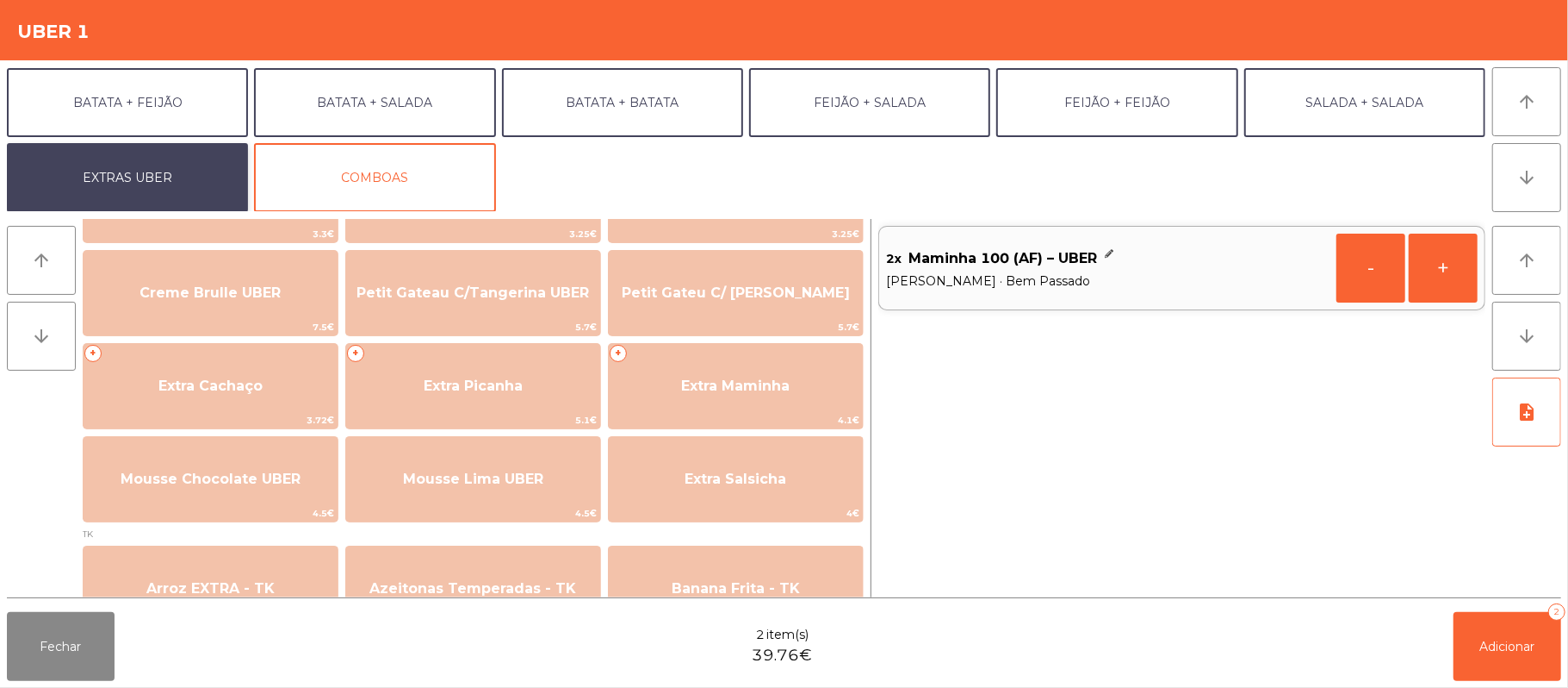
scroll to position [366, 0]
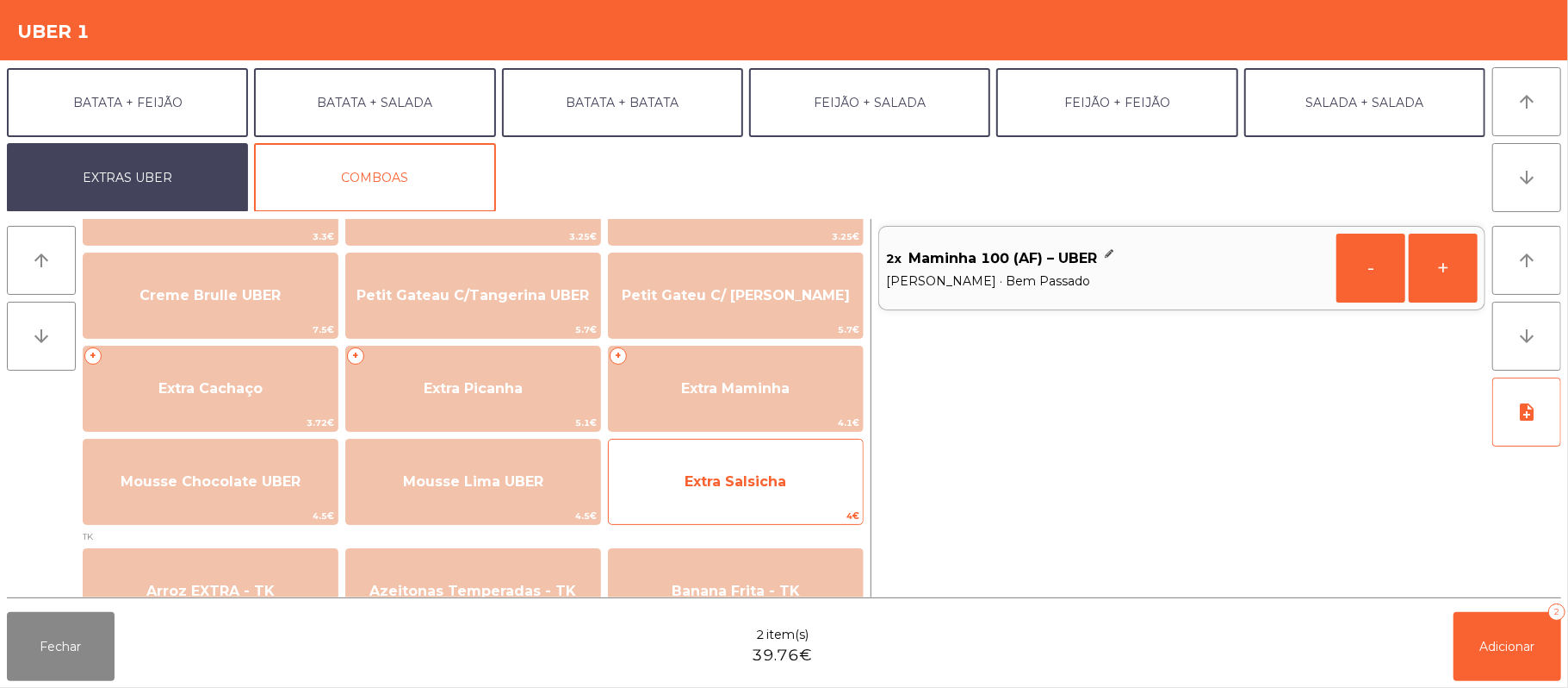
click at [748, 490] on span "Extra Salsicha" at bounding box center [735, 481] width 254 height 47
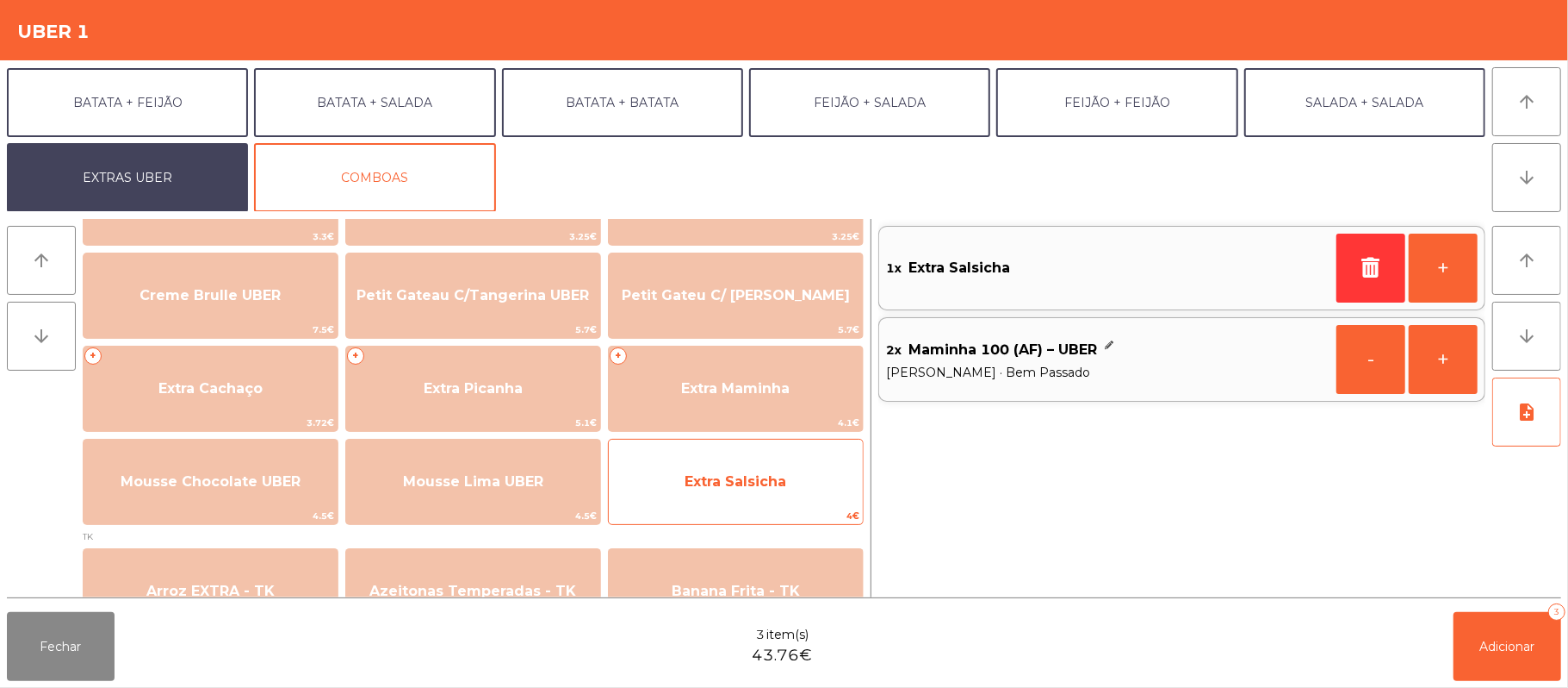
click at [789, 466] on span "Extra Salsicha" at bounding box center [735, 481] width 254 height 47
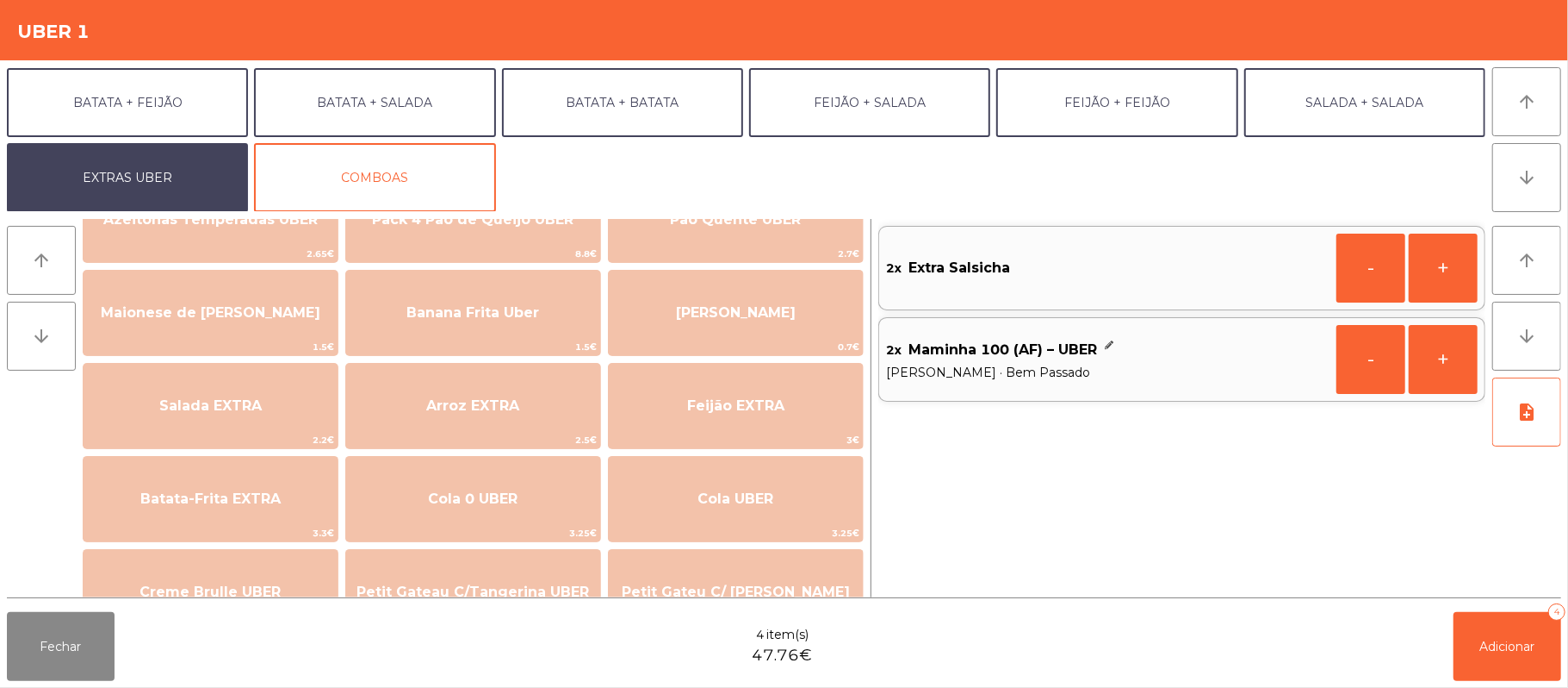
scroll to position [0, 0]
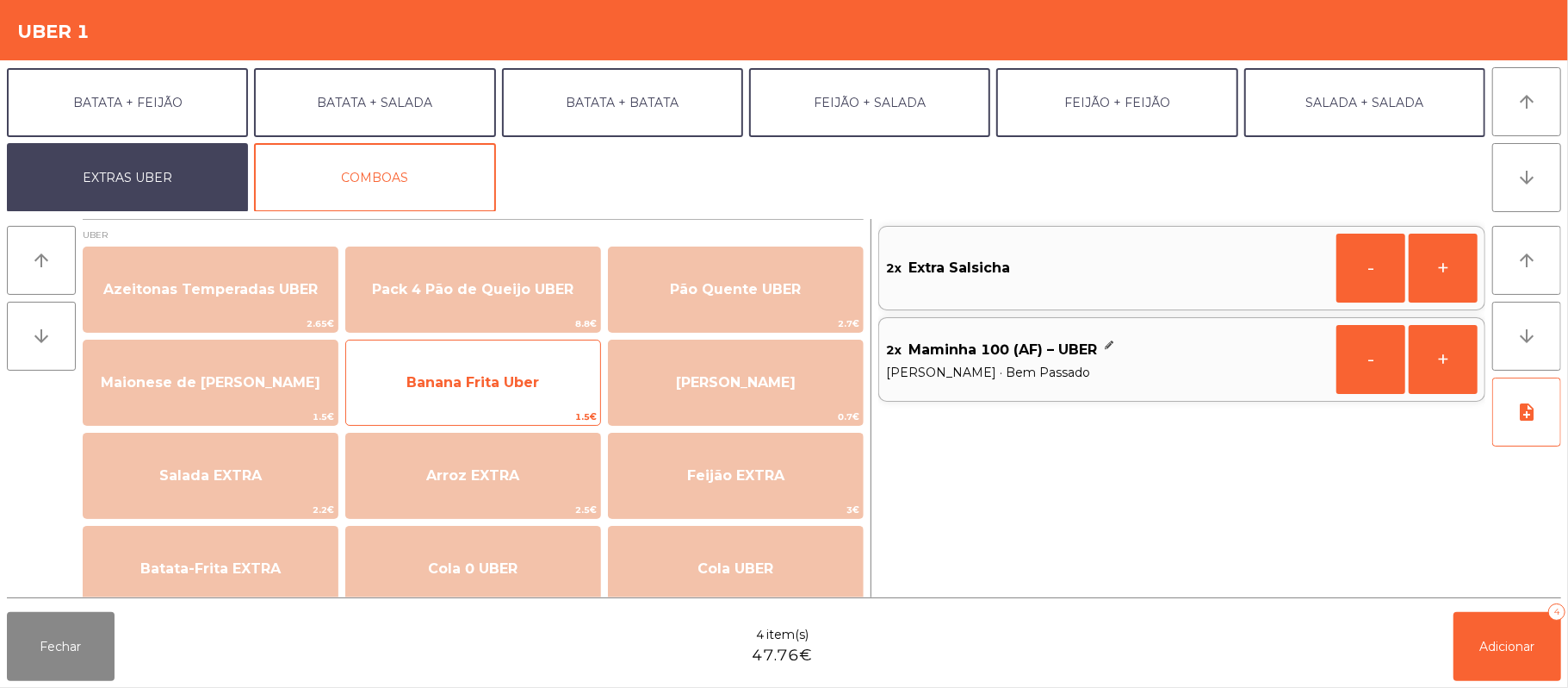
click at [491, 384] on span "Banana Frita Uber" at bounding box center [472, 382] width 133 height 17
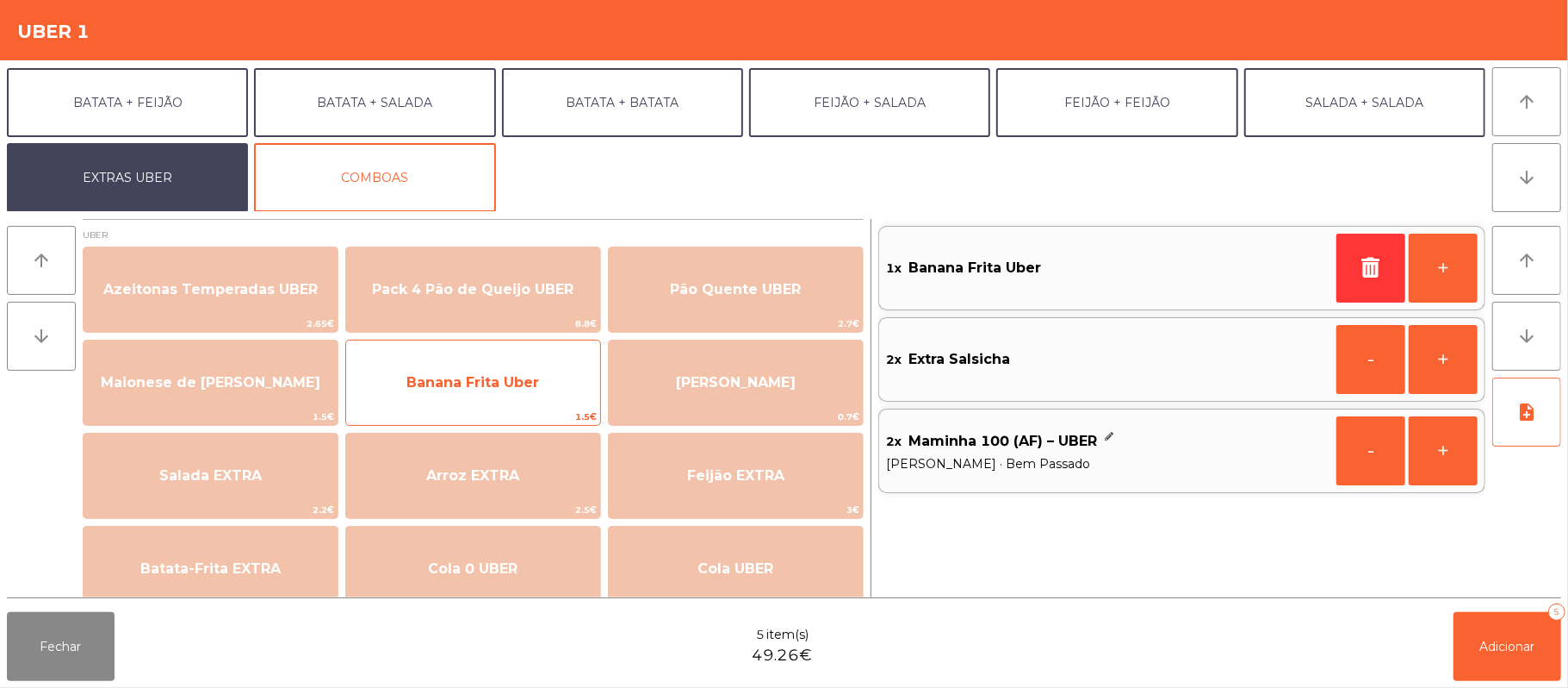
click at [500, 379] on span "Banana Frita Uber" at bounding box center [472, 382] width 133 height 17
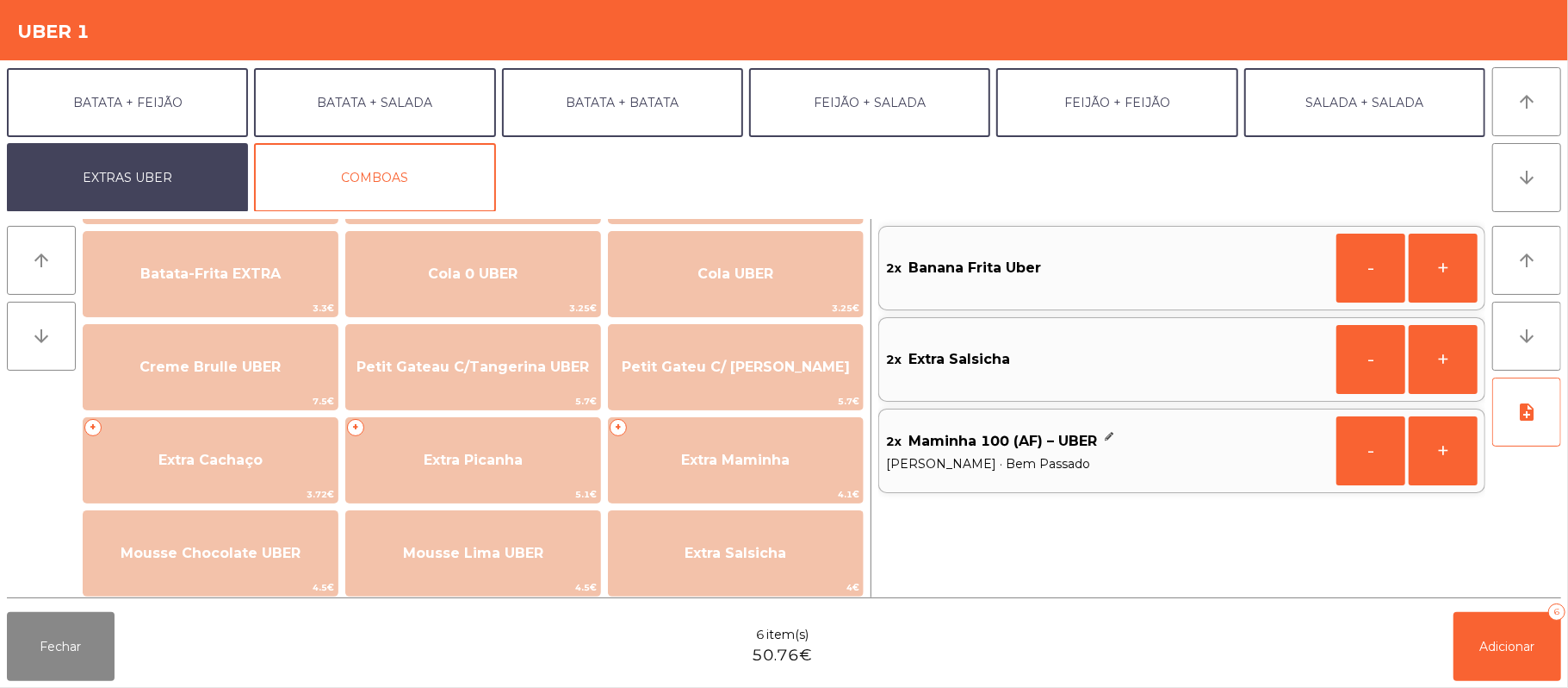
scroll to position [321, 0]
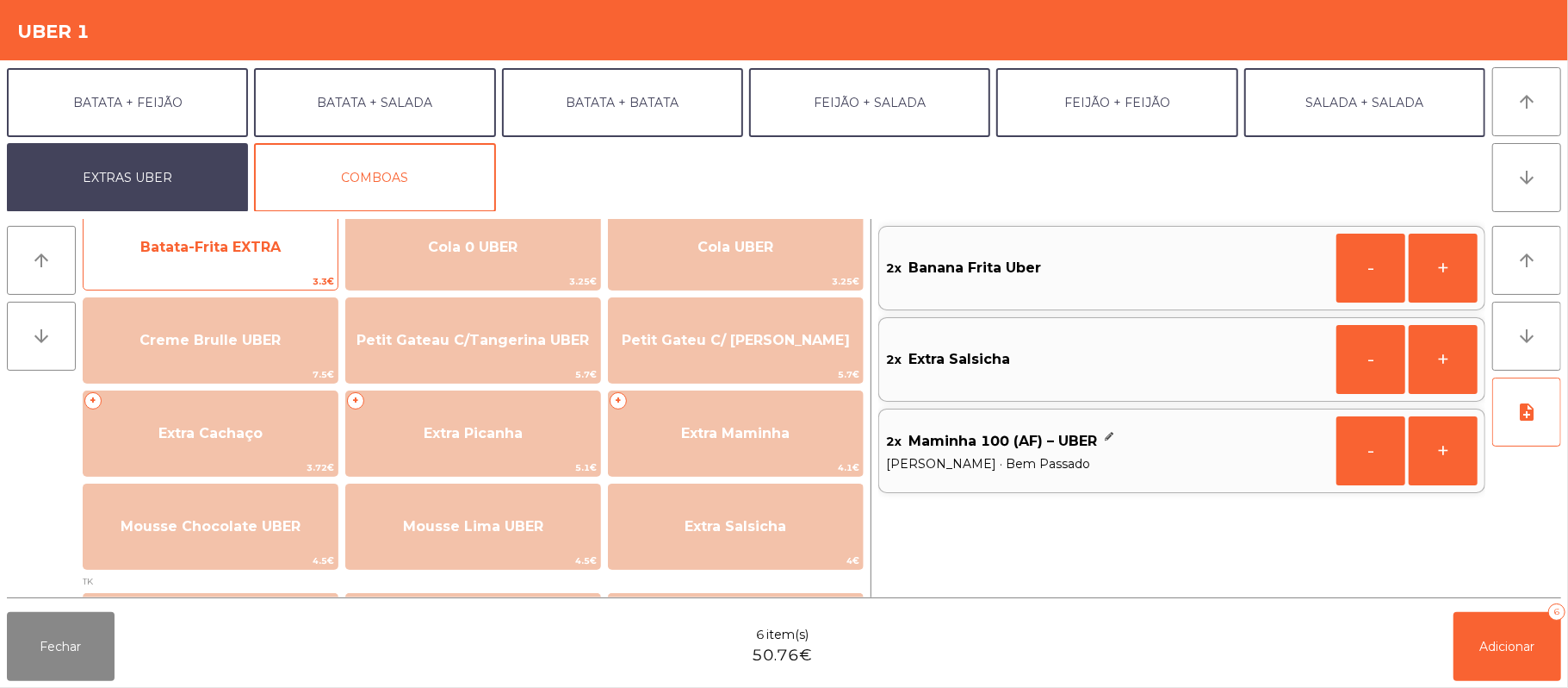
click at [244, 256] on span "Batata-Frita EXTRA" at bounding box center [210, 247] width 254 height 47
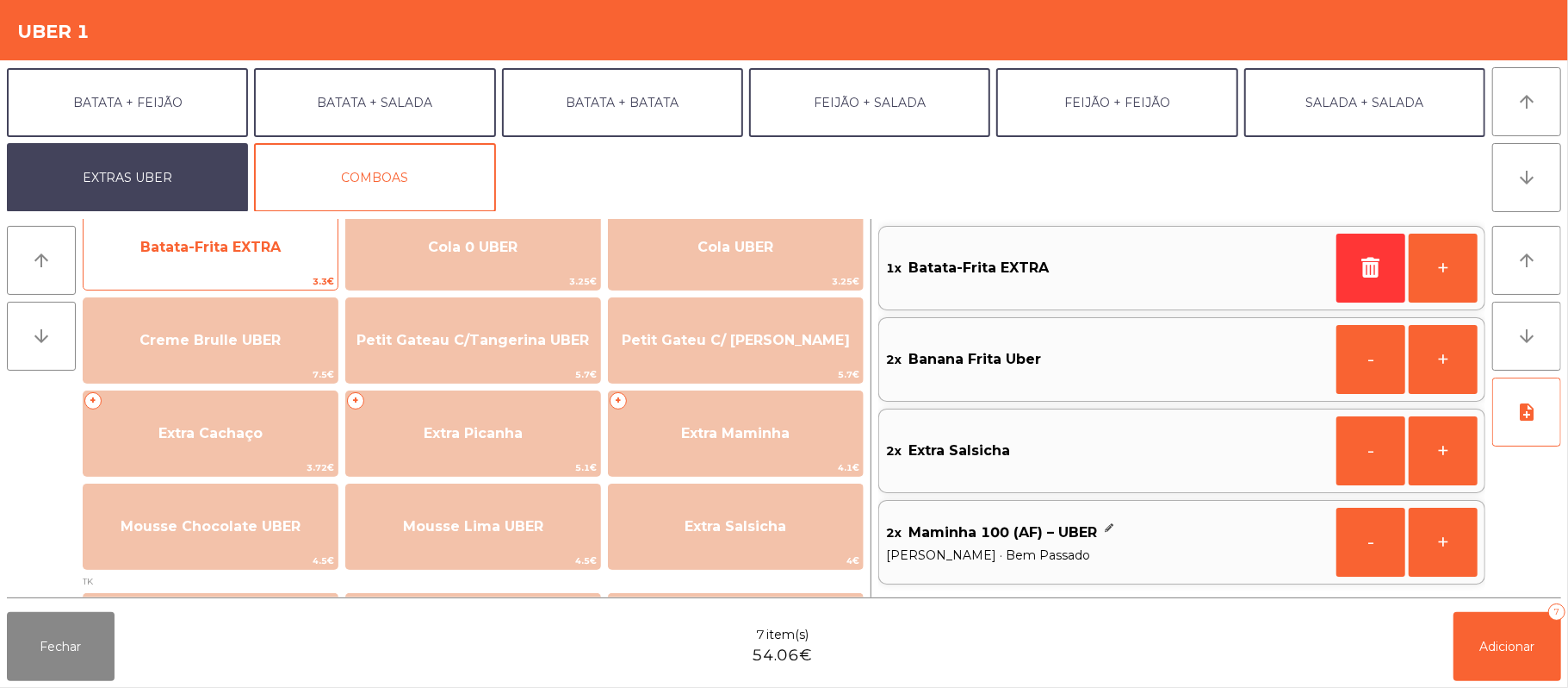
click at [246, 273] on span "3.3€" at bounding box center [210, 281] width 254 height 17
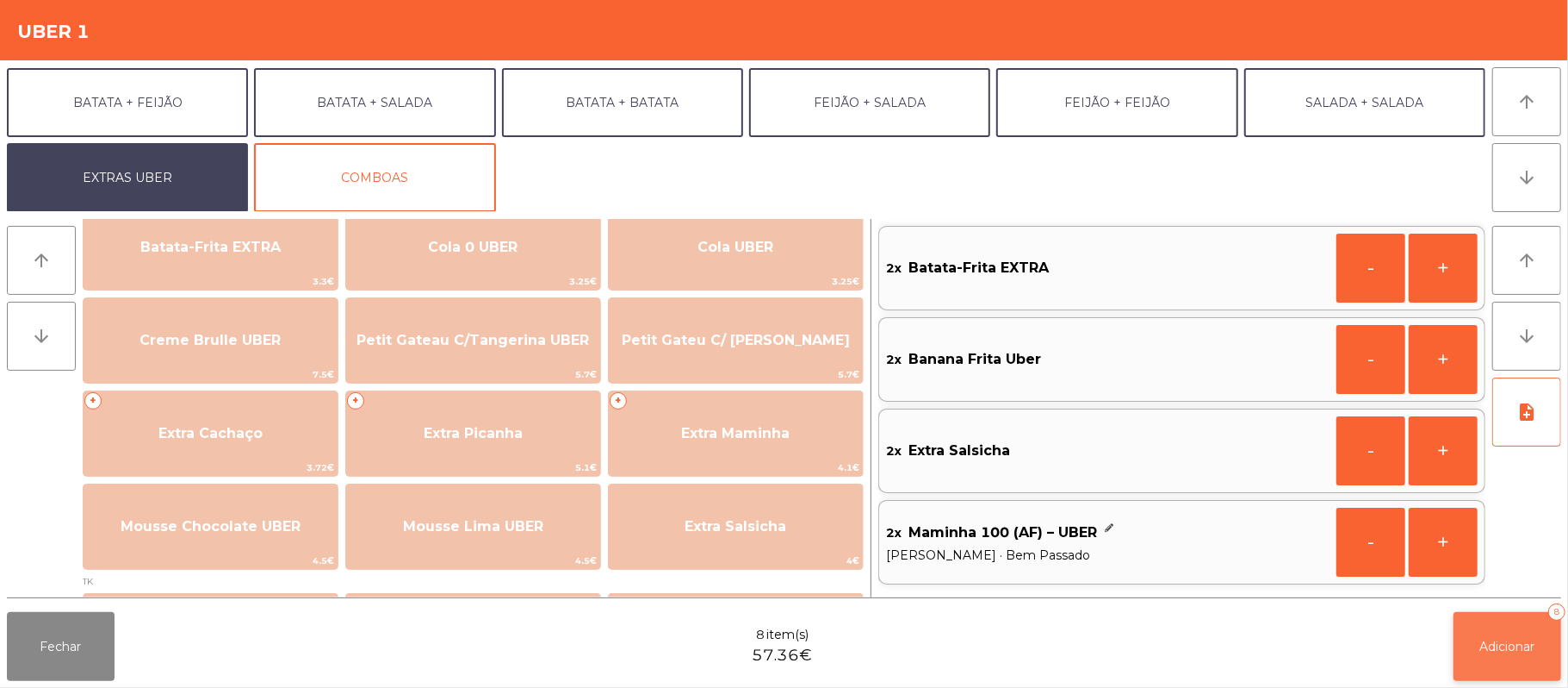
click at [1518, 649] on span "Adicionar" at bounding box center [1508, 647] width 55 height 16
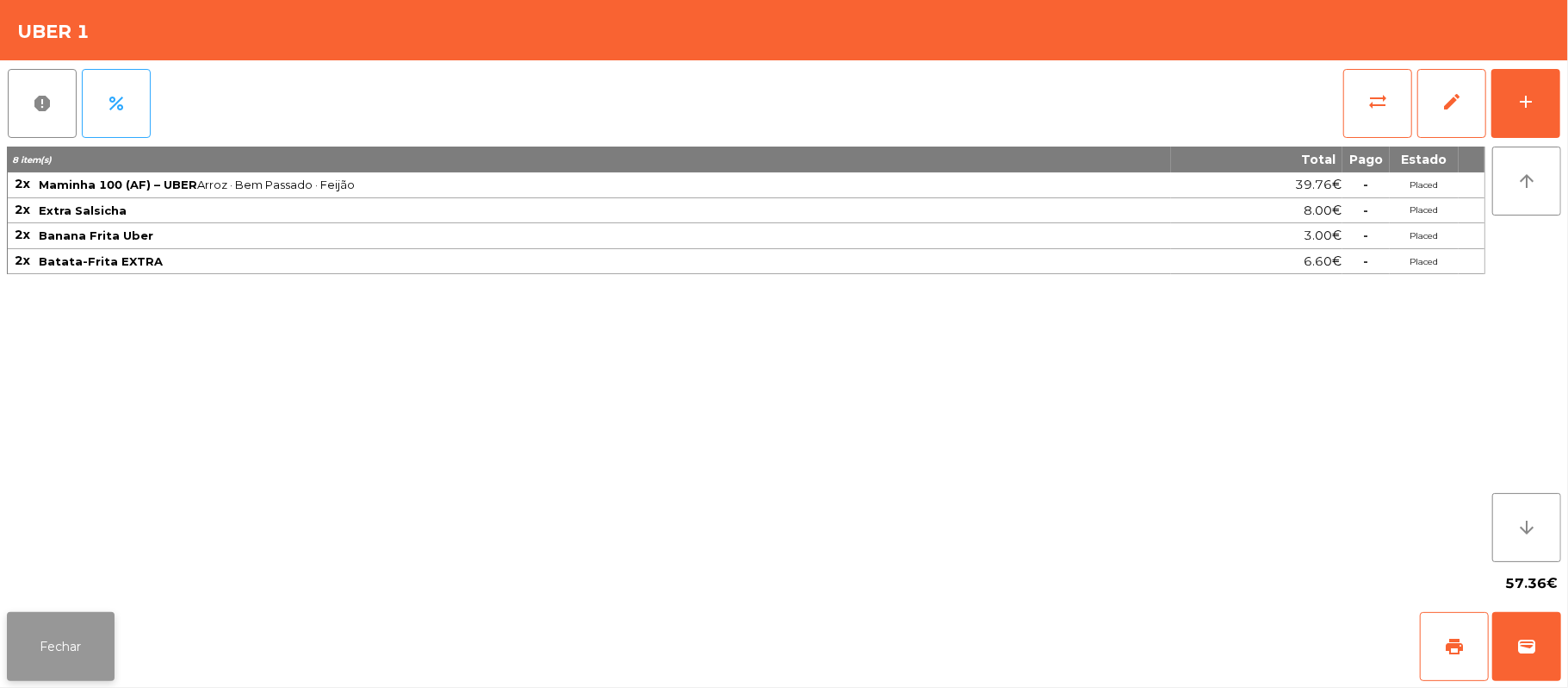
click at [84, 645] on button "Fechar" at bounding box center [61, 646] width 107 height 69
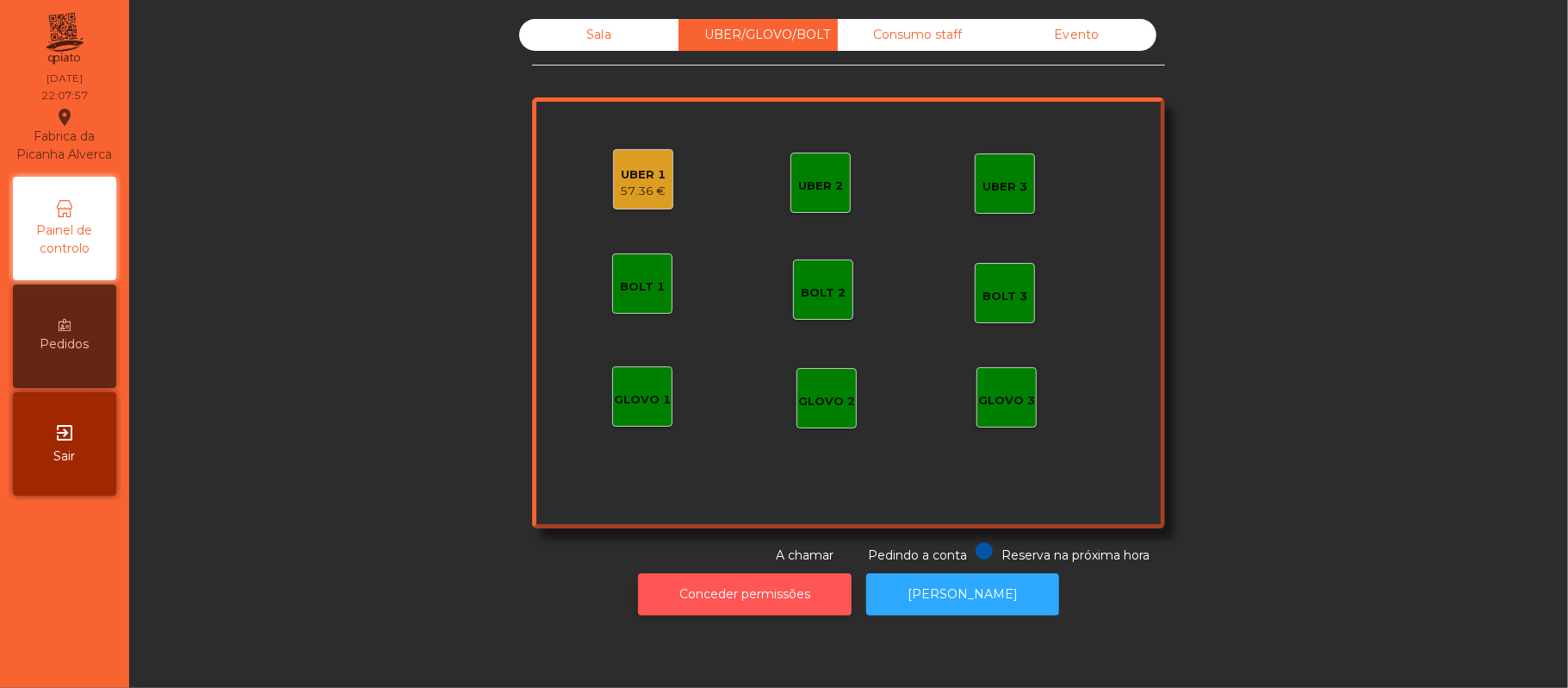
click at [751, 591] on button "Conceder permissões" at bounding box center [745, 594] width 214 height 42
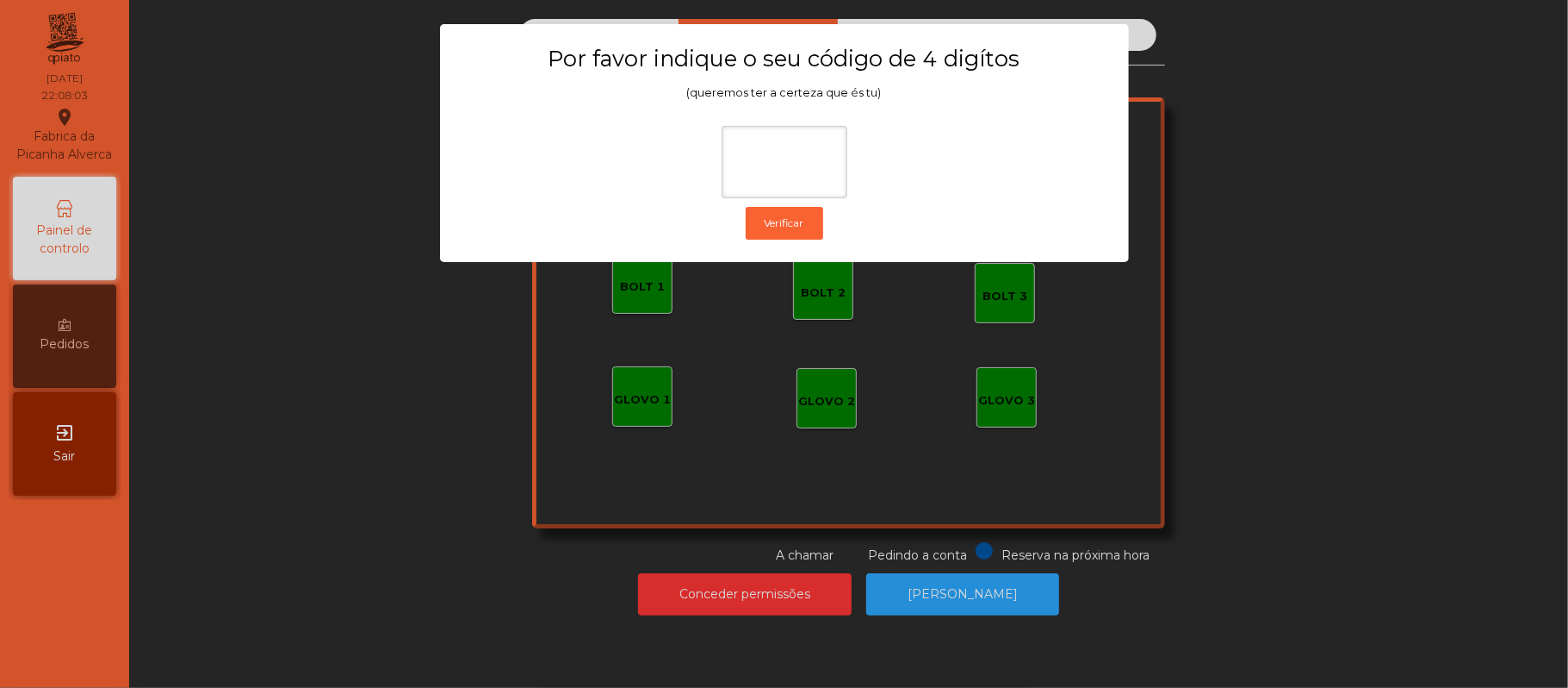
click at [322, 542] on div "1 2 3 keyboard_backspace 4 5 6 . - 7 8 9 keyboard_return 0" at bounding box center [784, 600] width 1568 height 176
click at [329, 398] on ngb-modal-window "Por favor indique o seu código de 4 digítos (queremos ter a certeza que és tu) …" at bounding box center [784, 344] width 1490 height 688
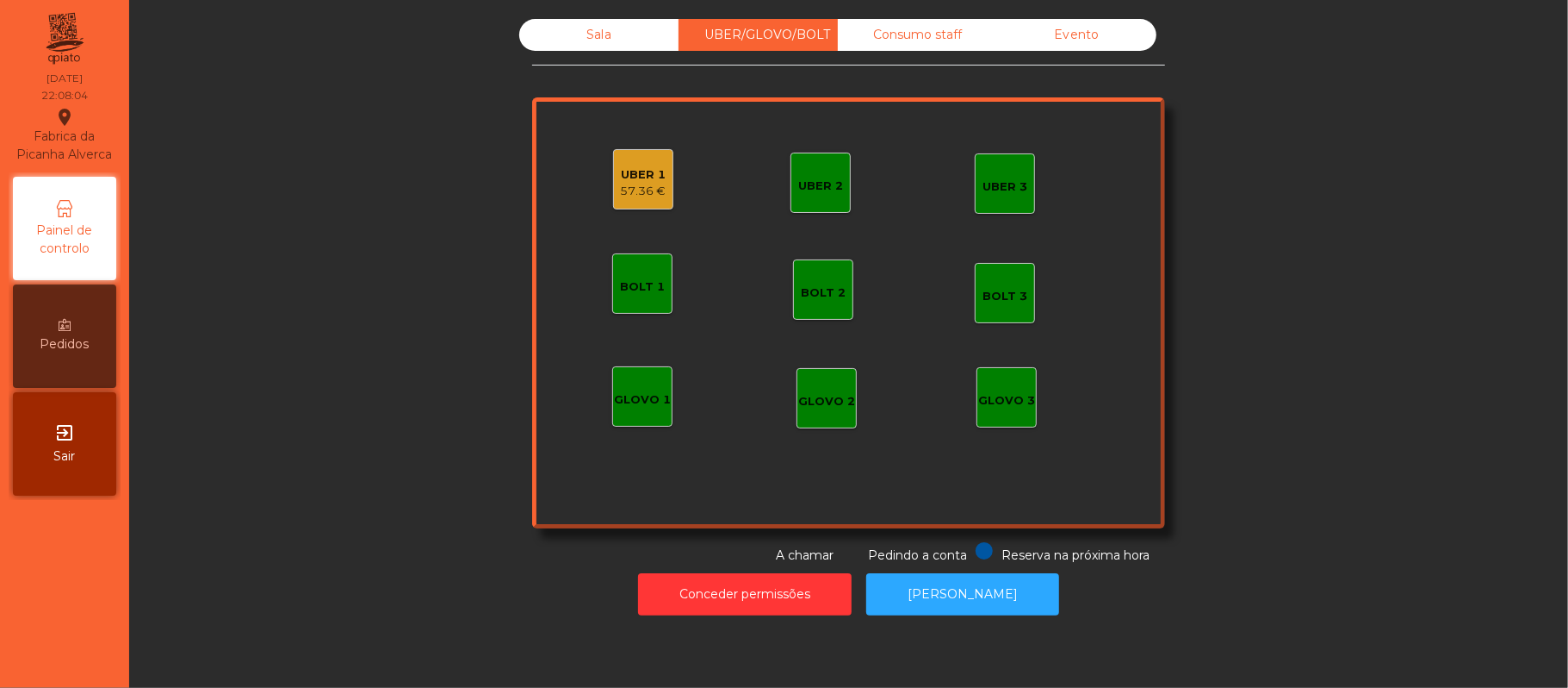
click at [614, 150] on div "UBER 1 57.36 €" at bounding box center [643, 179] width 61 height 61
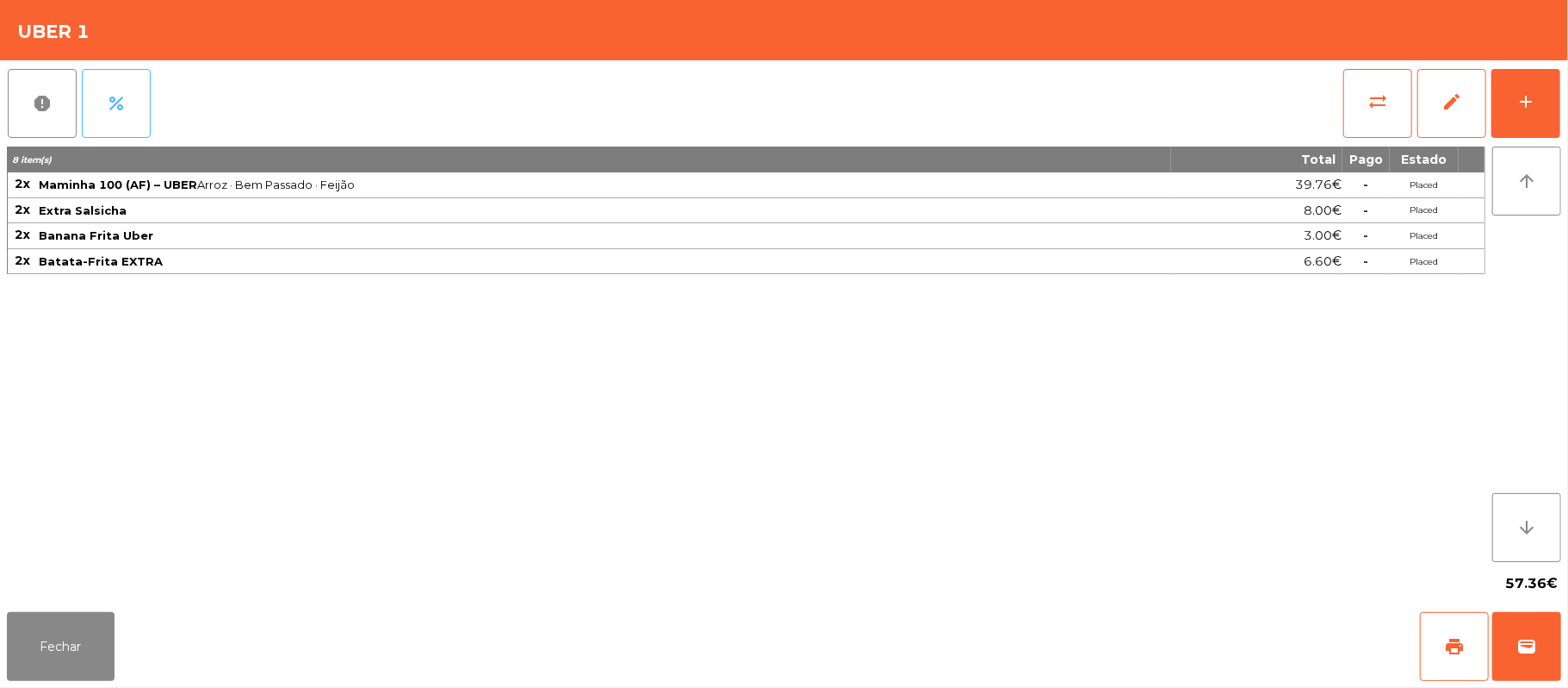
click at [98, 101] on button "percent" at bounding box center [116, 103] width 69 height 69
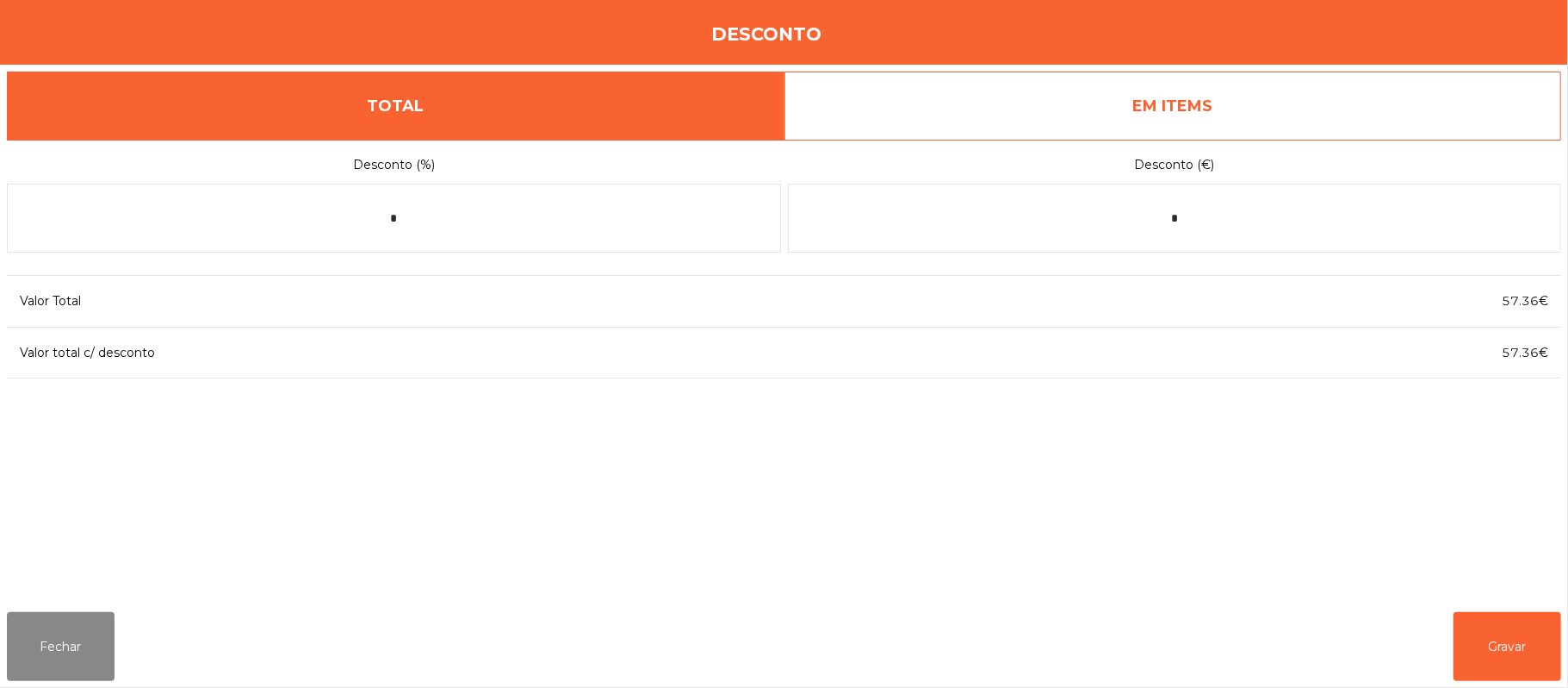
click at [1105, 140] on form "Desconto (%) * Desconto (€) *" at bounding box center [784, 201] width 1555 height 121
click at [982, 121] on link "EM ITEMS" at bounding box center [1173, 106] width 777 height 69
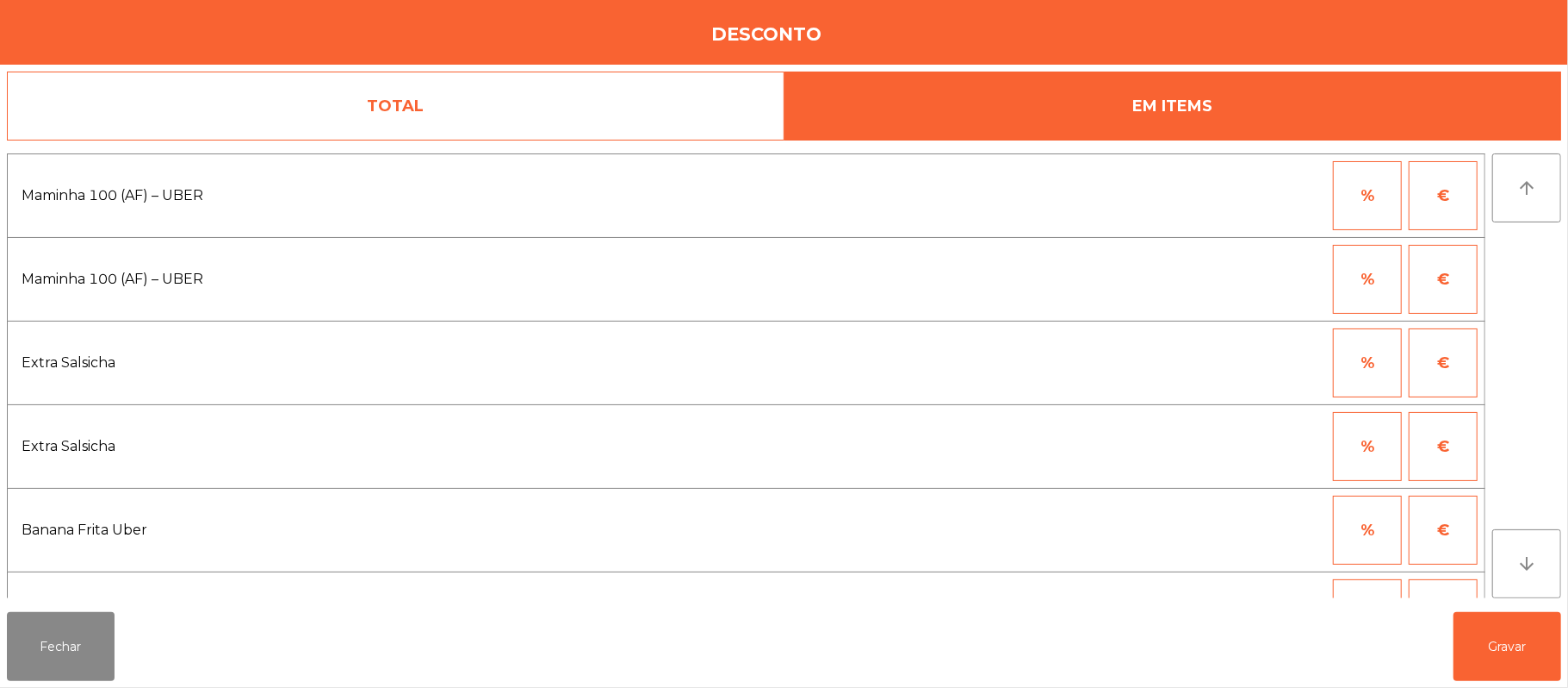
click at [1360, 201] on button "%" at bounding box center [1367, 195] width 69 height 69
click at [1289, 201] on input "*" at bounding box center [1283, 195] width 86 height 69
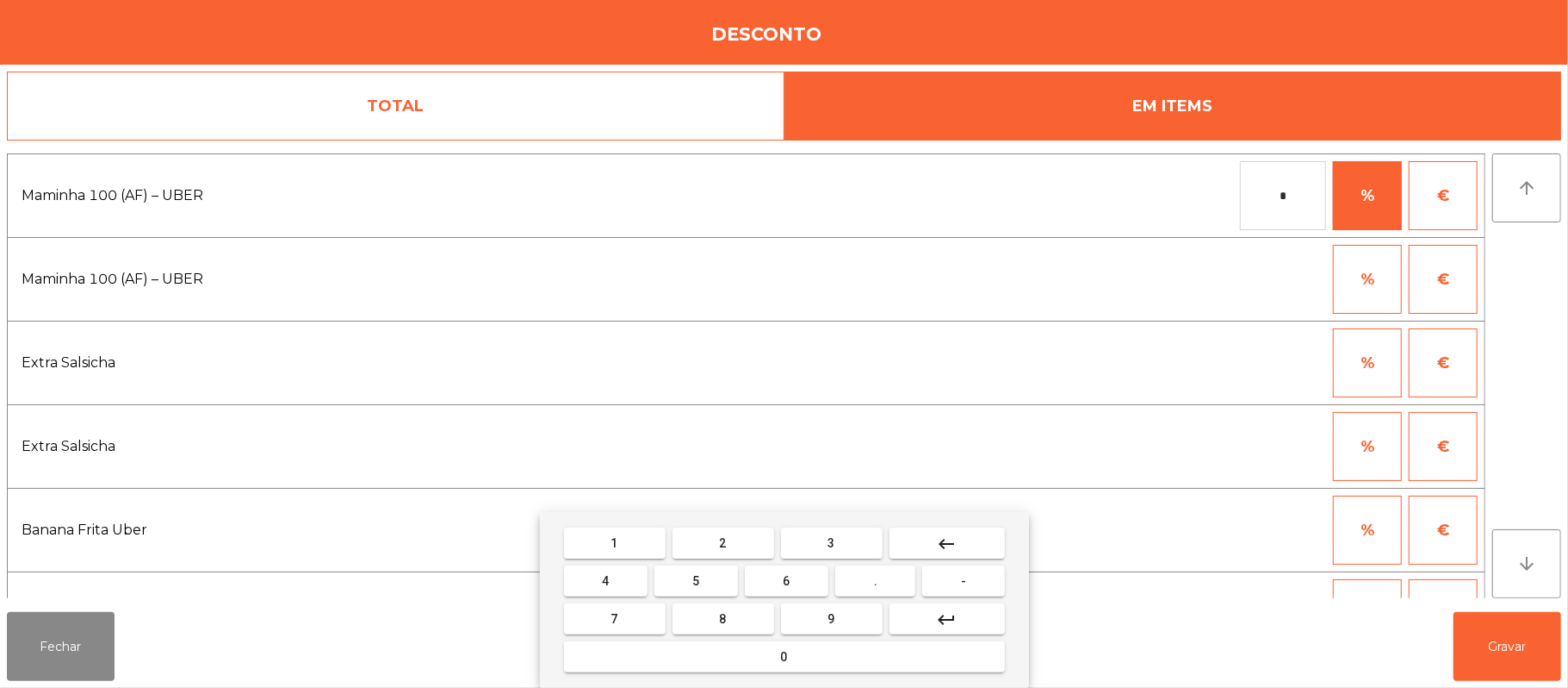
click at [942, 549] on mat-icon "keyboard_backspace" at bounding box center [948, 544] width 21 height 21
click at [636, 538] on button "1" at bounding box center [616, 542] width 102 height 31
click at [798, 659] on button "0" at bounding box center [784, 656] width 441 height 31
click at [815, 658] on button "0" at bounding box center [784, 656] width 441 height 31
type input "***"
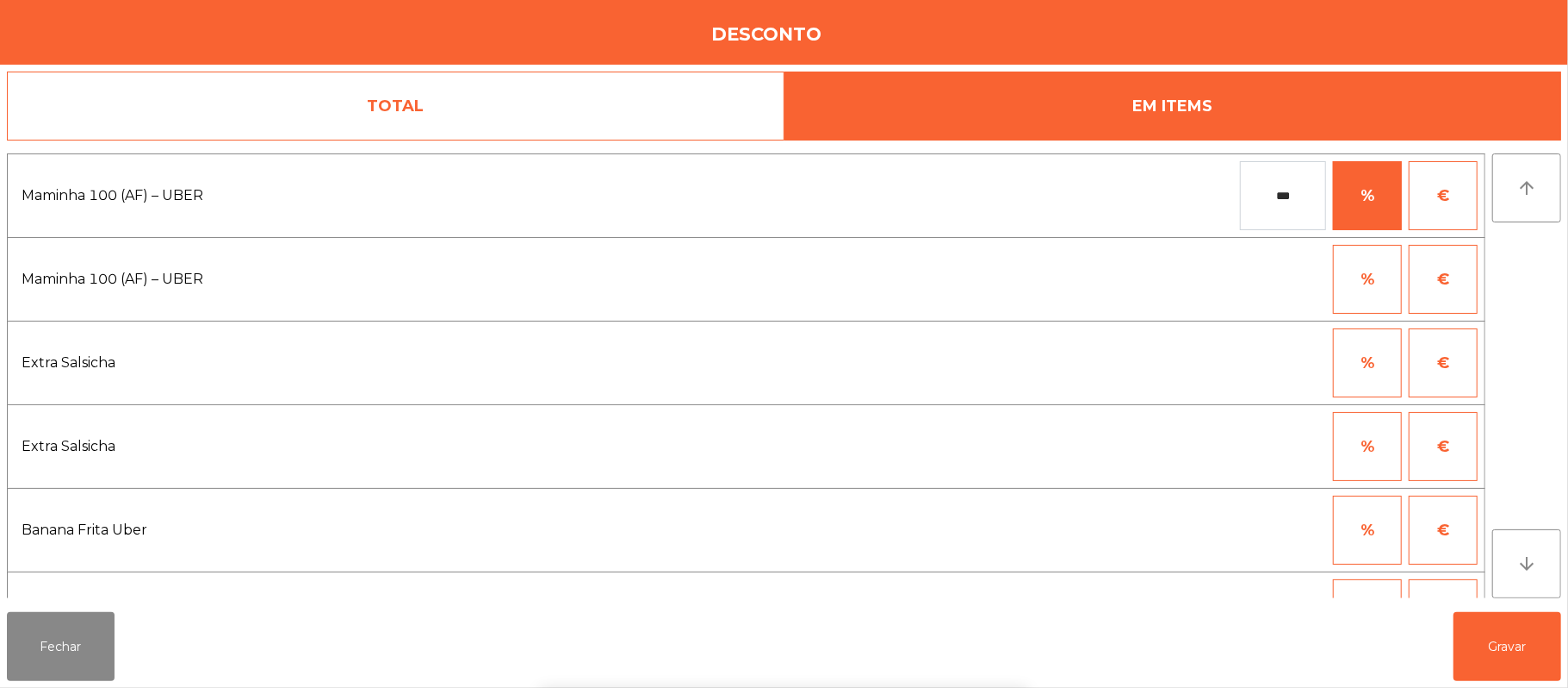
click at [1497, 645] on div "1 2 3 keyboard_backspace 4 5 6 . - 7 8 9 keyboard_return 0" at bounding box center [784, 600] width 1568 height 176
click at [1473, 634] on button "Gravar" at bounding box center [1507, 646] width 107 height 69
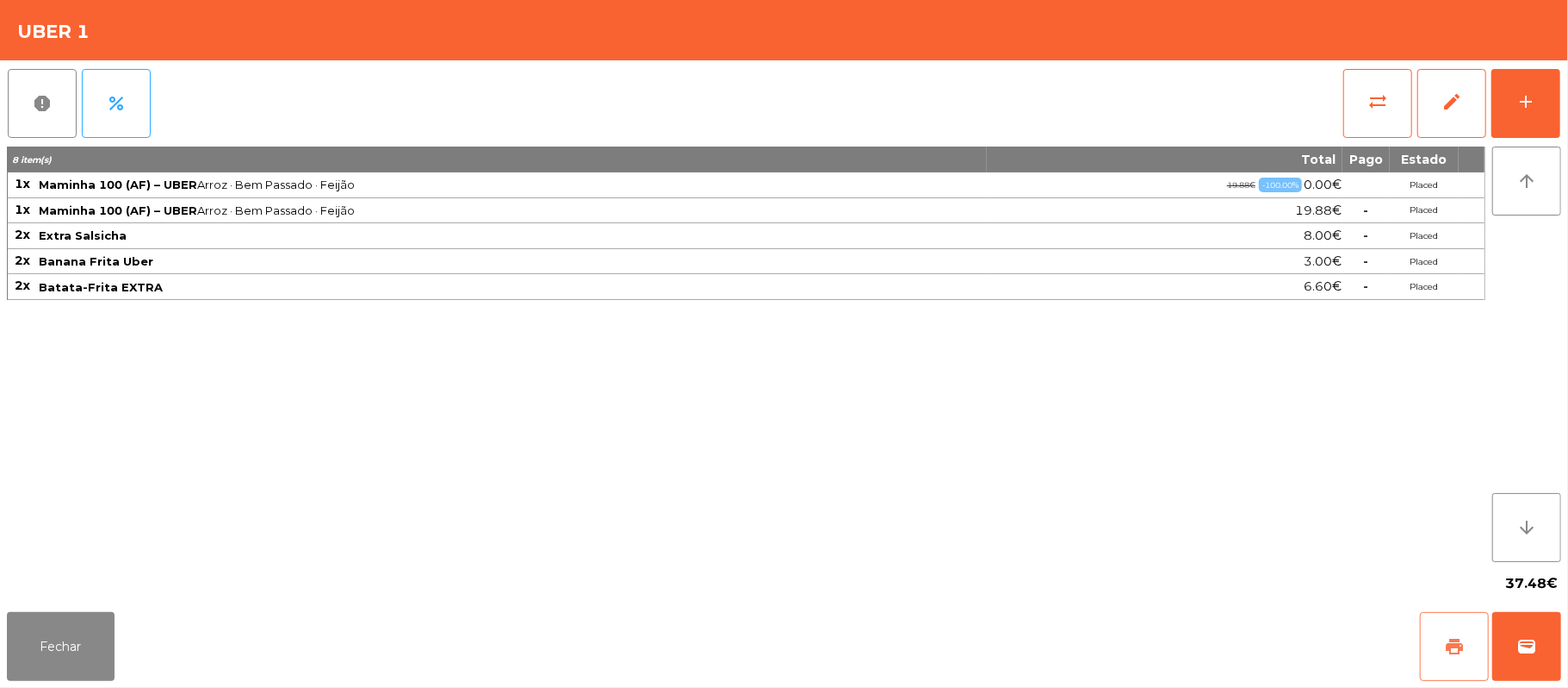
click at [1439, 631] on button "print" at bounding box center [1455, 646] width 69 height 69
click at [1517, 652] on span "wallet" at bounding box center [1528, 647] width 21 height 21
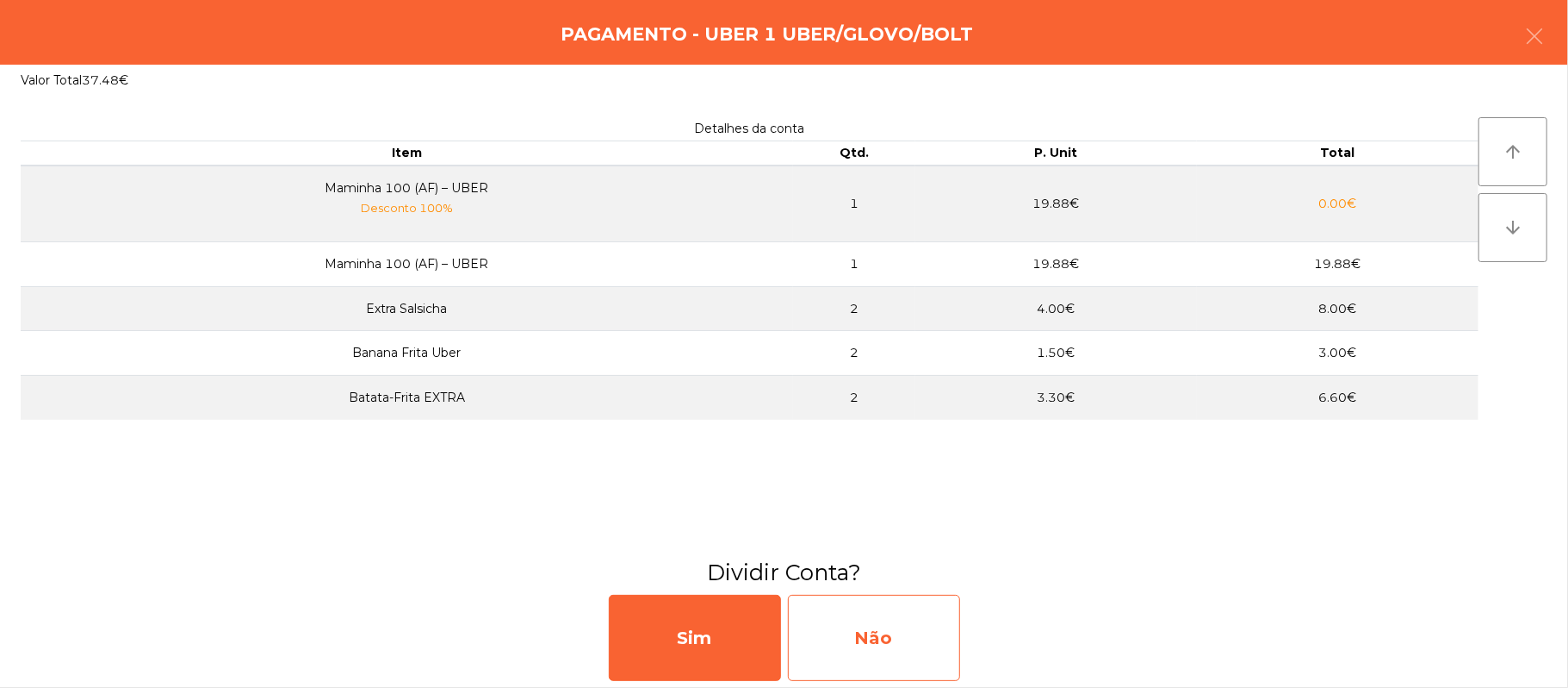
click at [872, 649] on div "Não" at bounding box center [874, 638] width 172 height 86
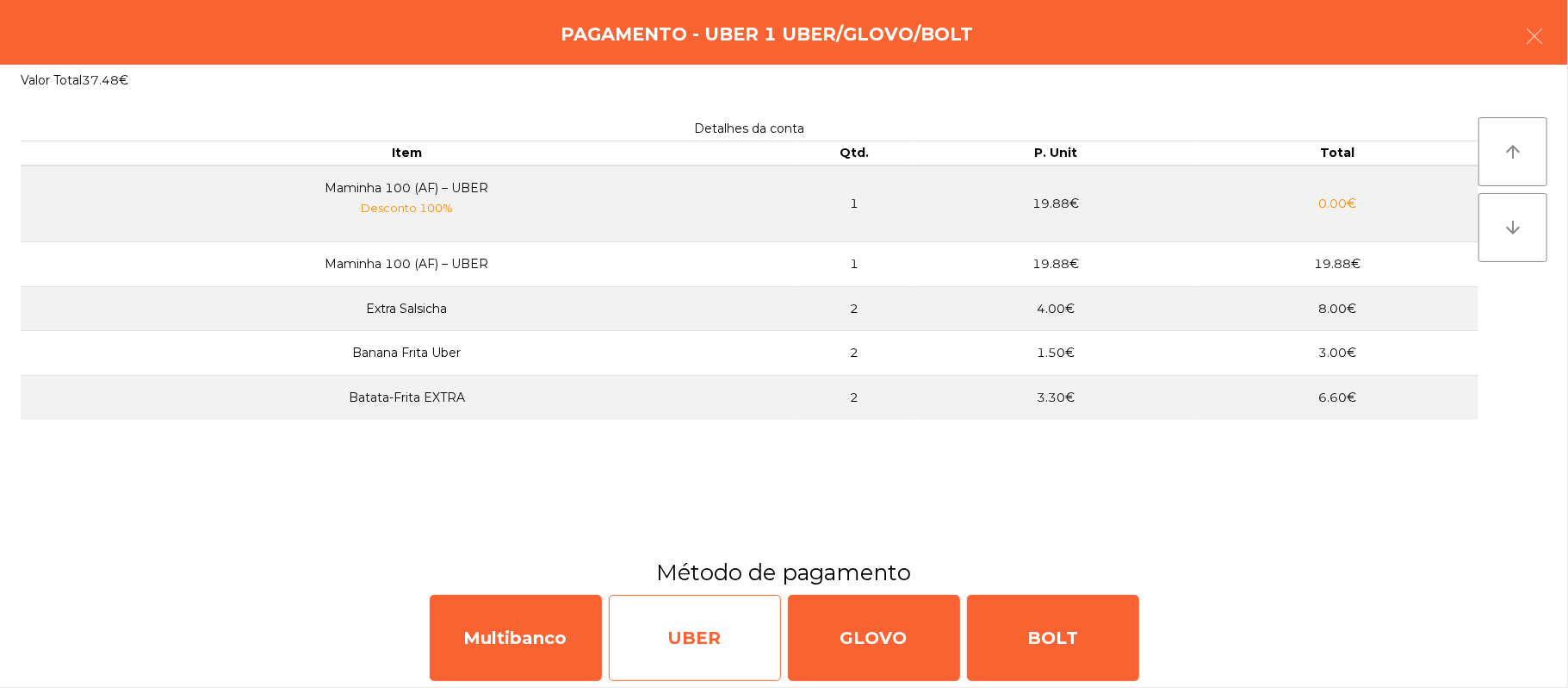
click at [734, 638] on div "UBER" at bounding box center [695, 638] width 172 height 86
select select "**"
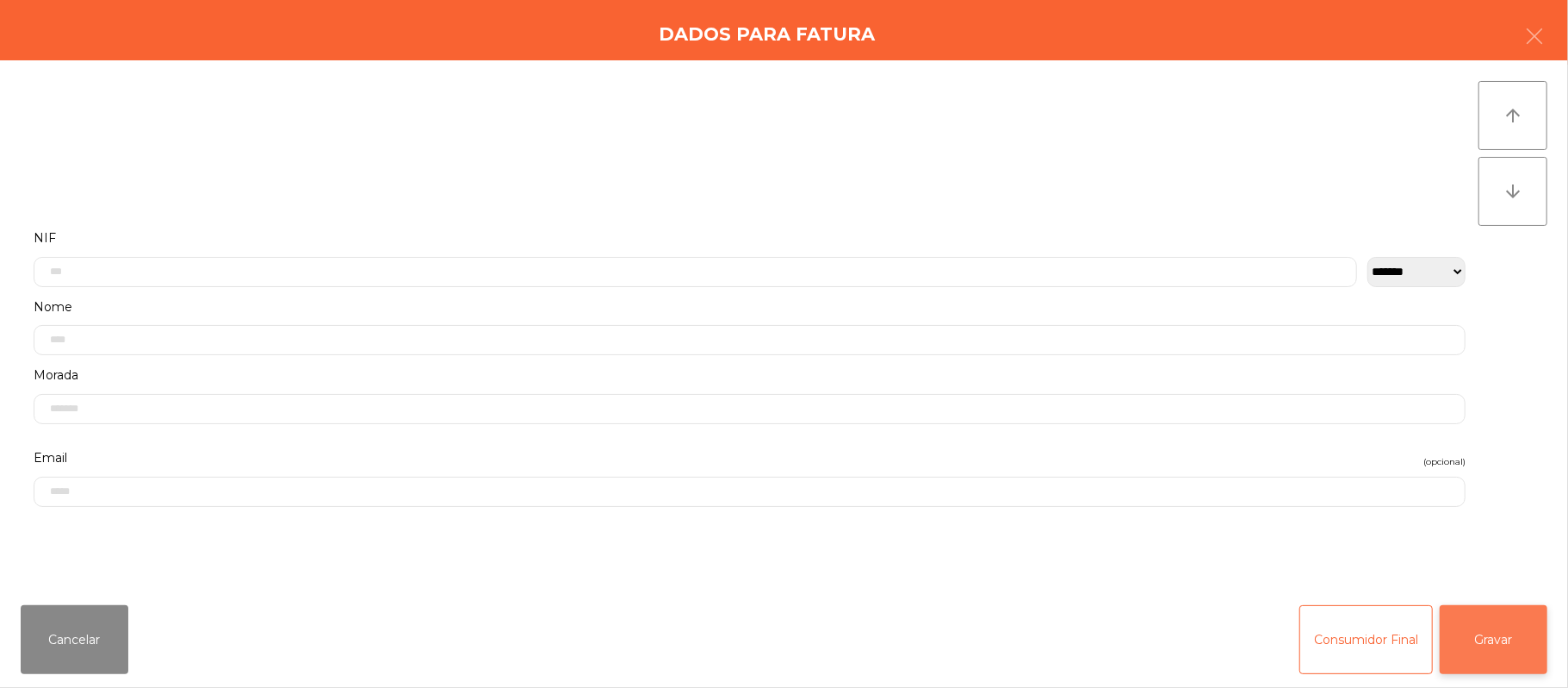
click at [1482, 640] on button "Gravar" at bounding box center [1494, 640] width 107 height 69
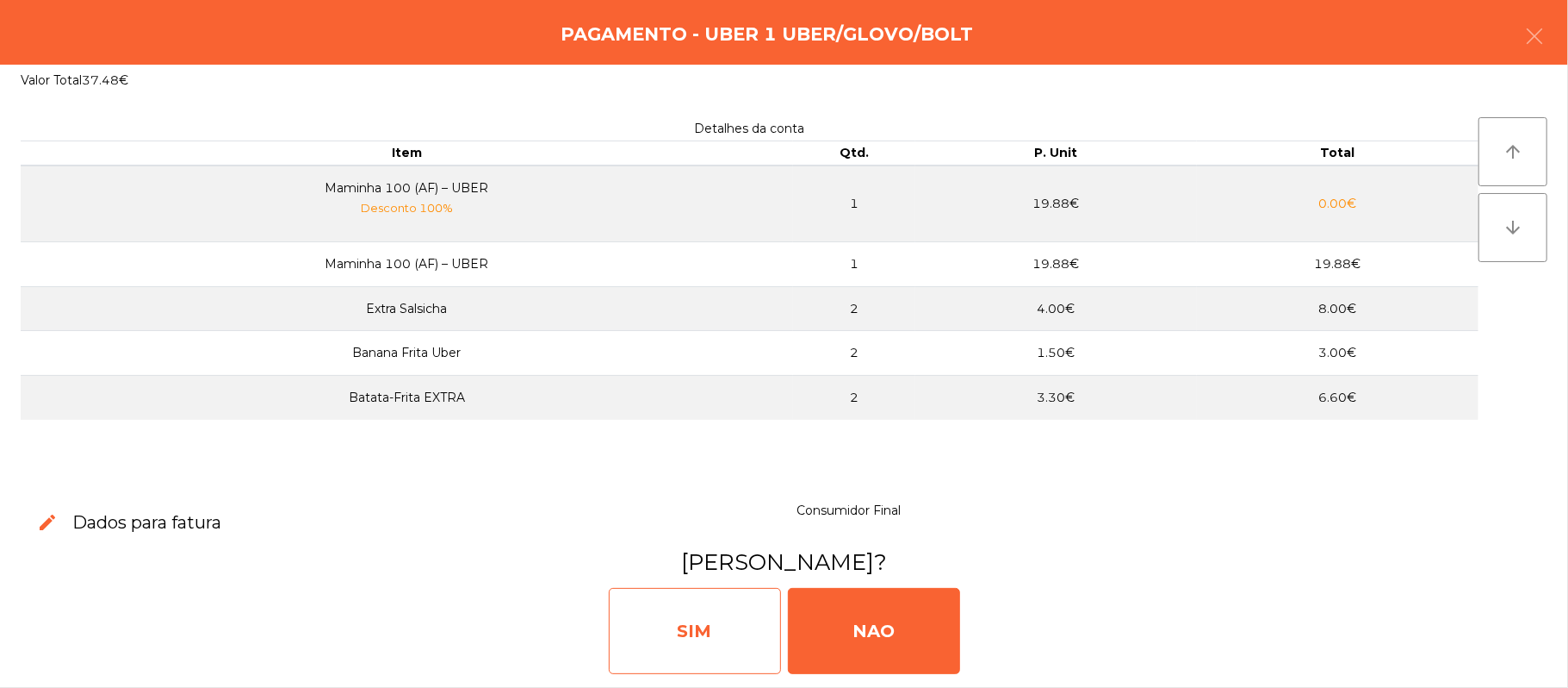
click at [704, 646] on div "SIM" at bounding box center [695, 631] width 172 height 86
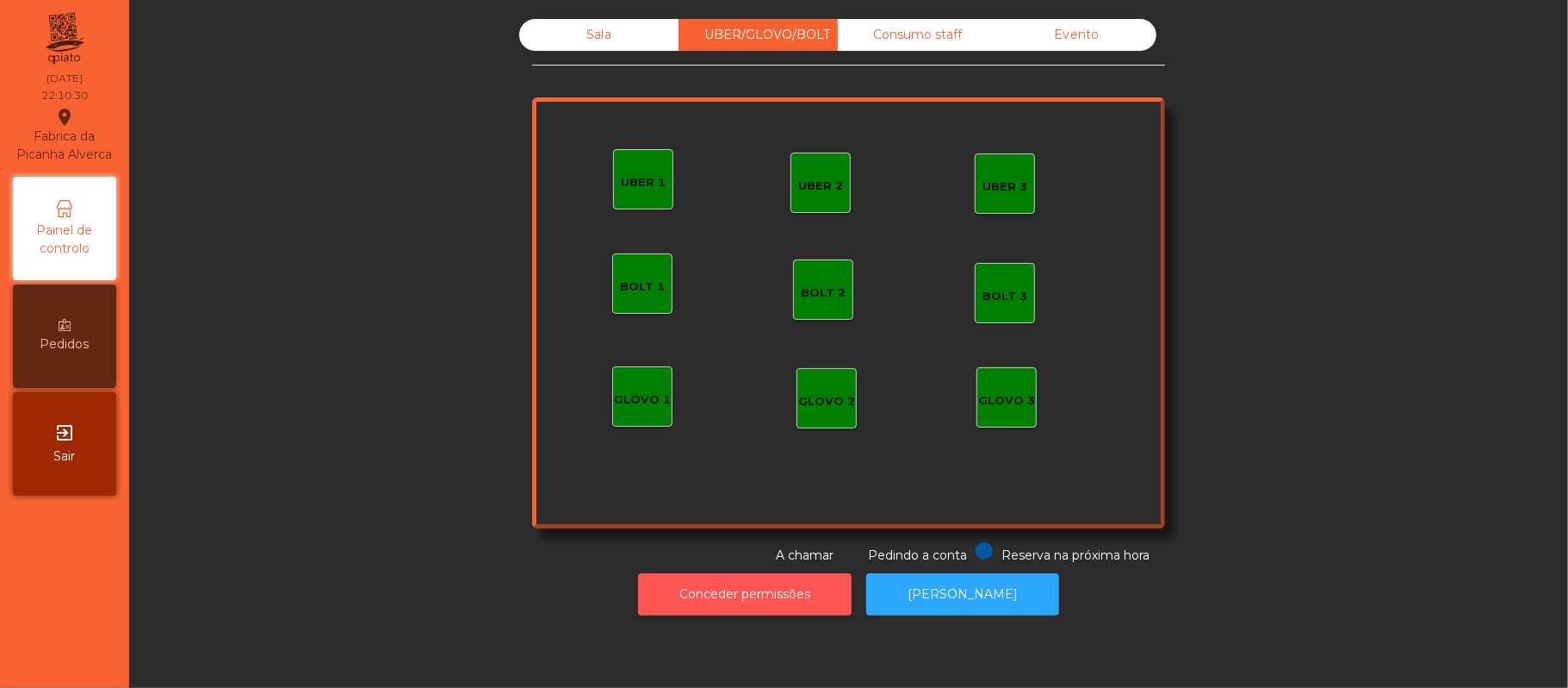
click at [814, 611] on button "Conceder permissões" at bounding box center [745, 594] width 214 height 42
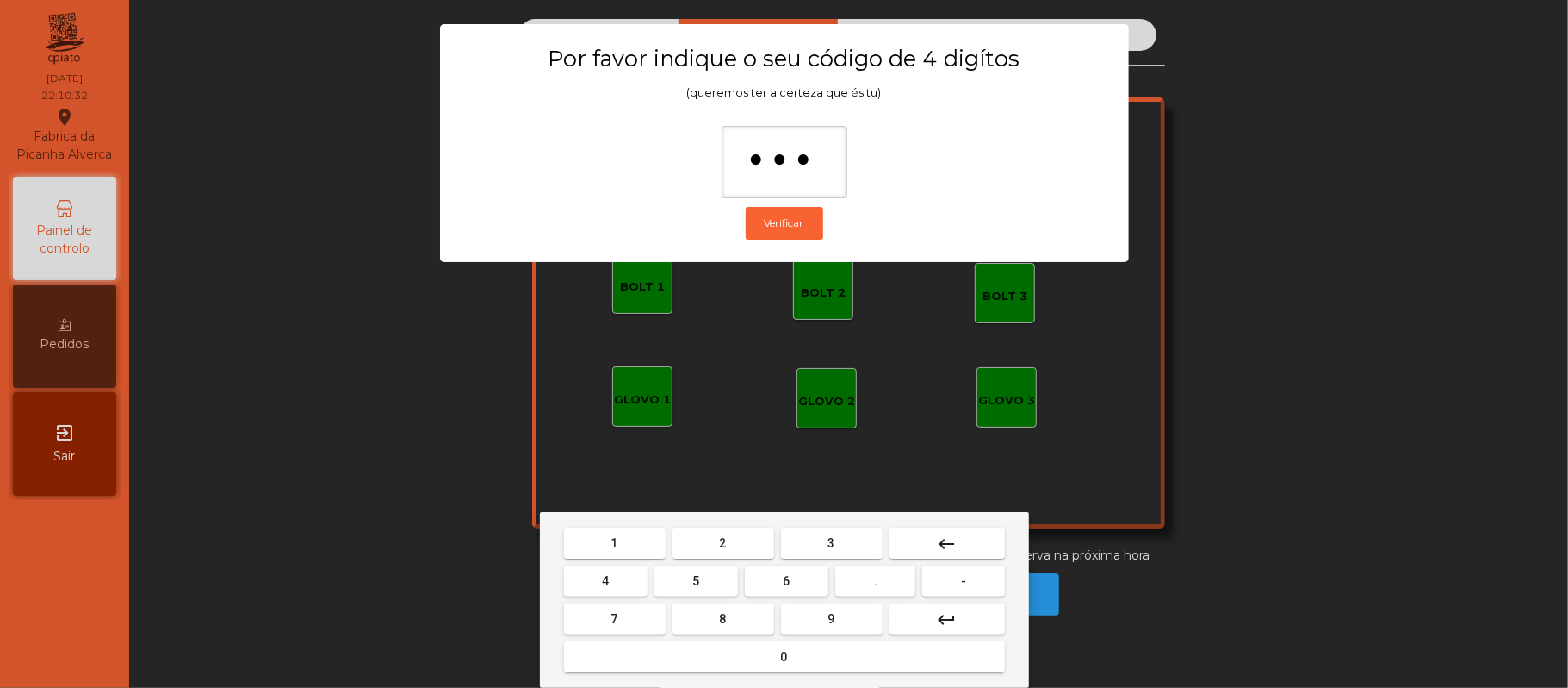
type input "****"
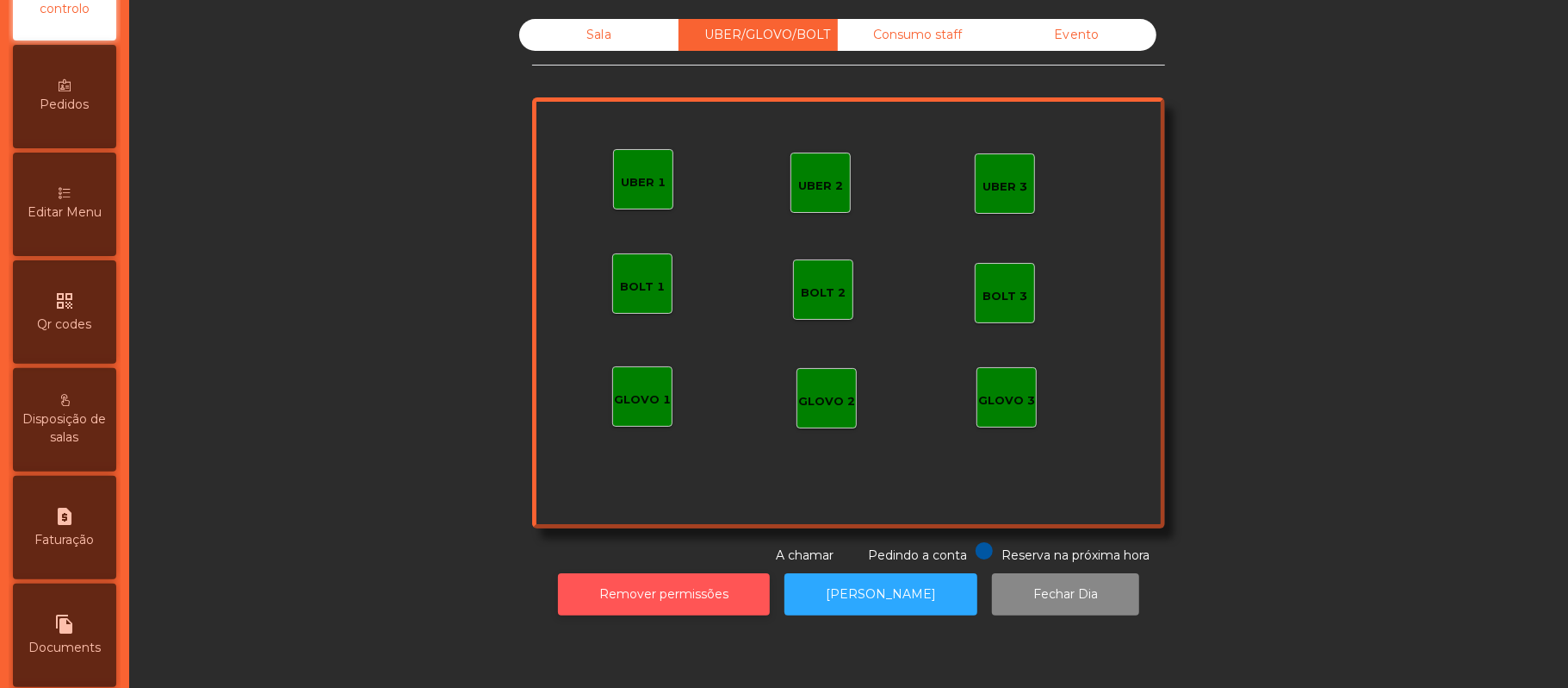
scroll to position [241, 0]
click at [93, 546] on span "Faturação" at bounding box center [65, 538] width 60 height 18
select select "**"
select select "****"
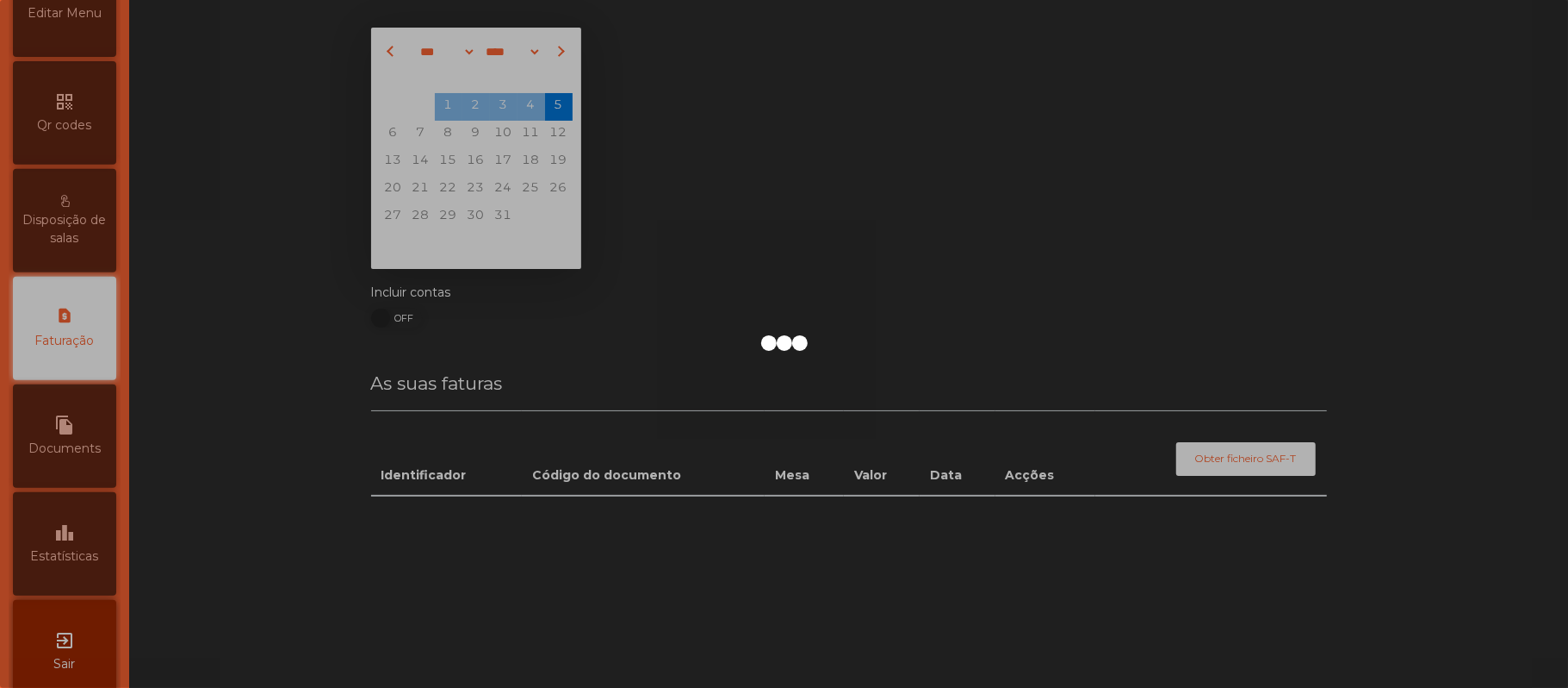
scroll to position [441, 0]
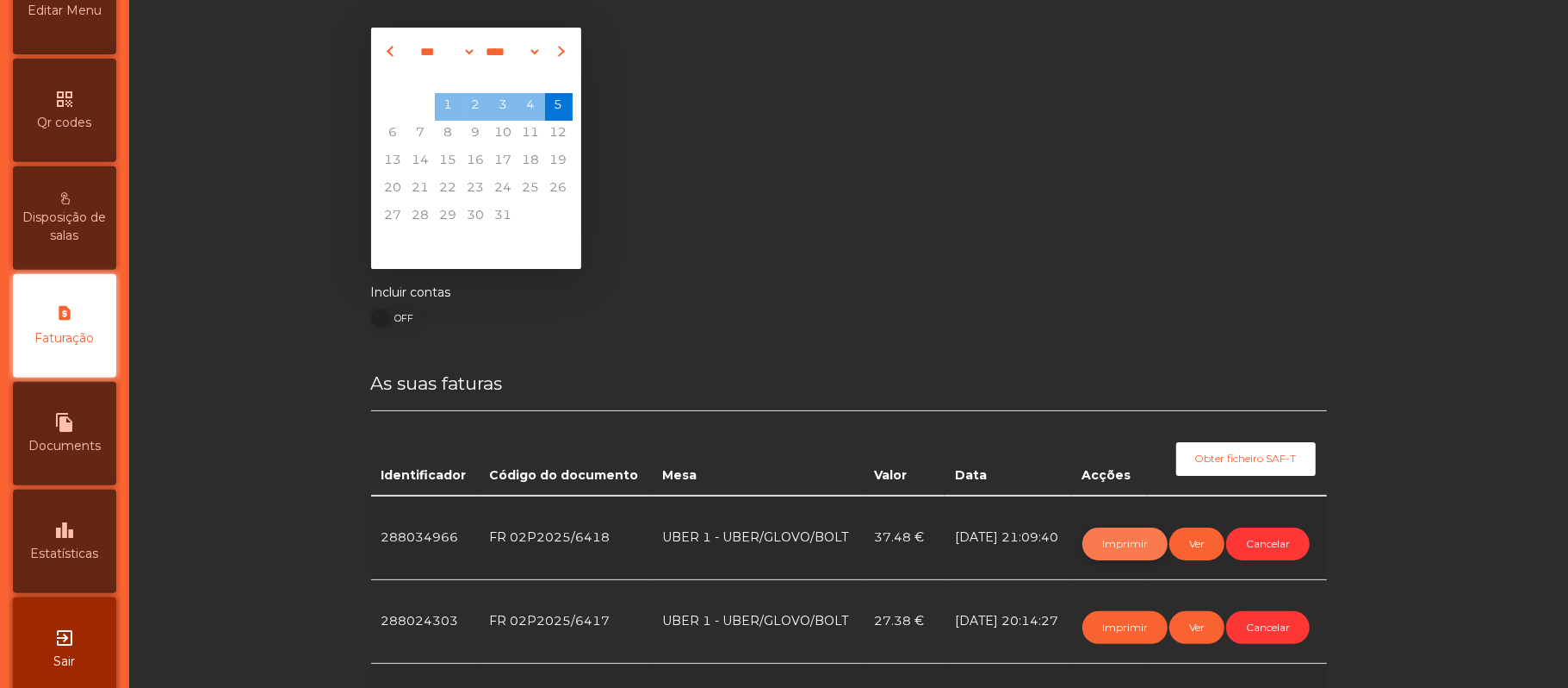
click at [1110, 545] on button "Imprimir" at bounding box center [1125, 543] width 85 height 33
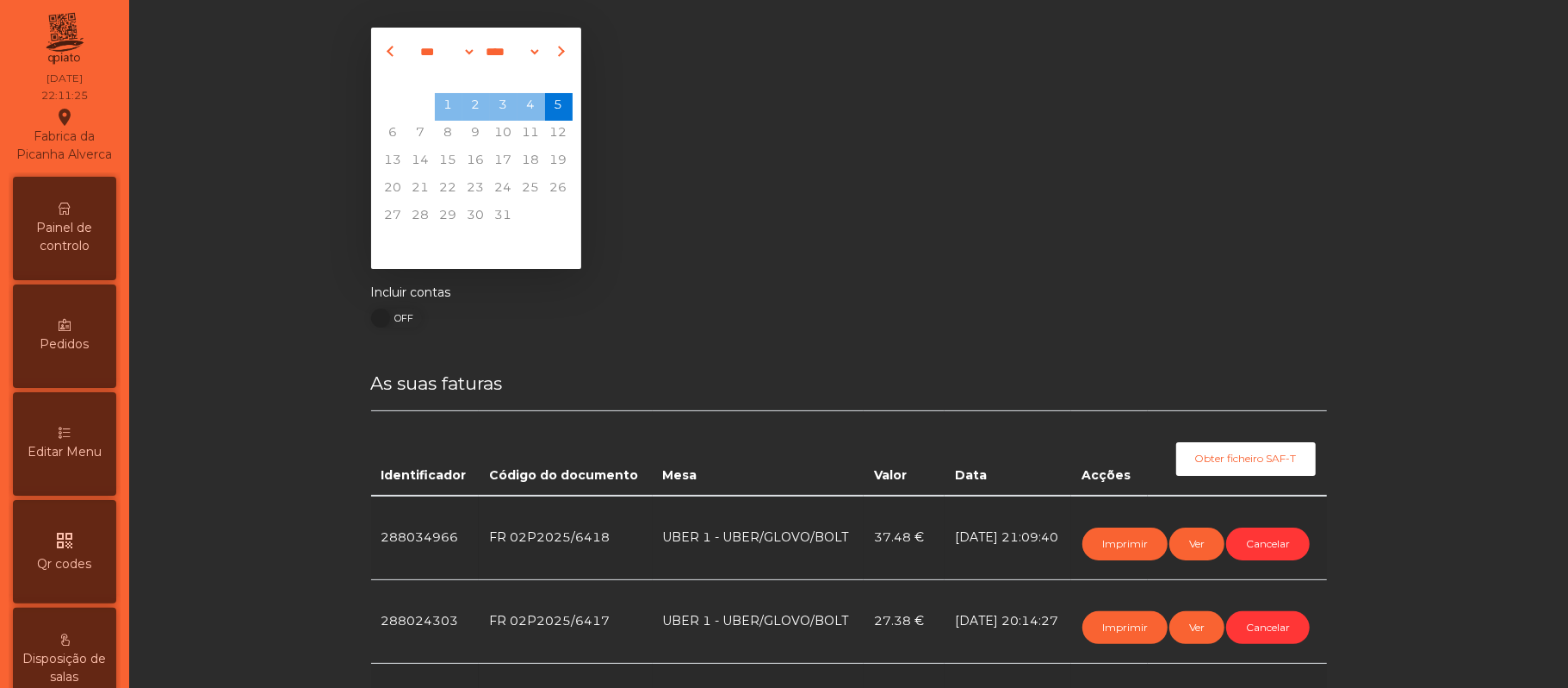
click at [56, 255] on span "Painel de controlo" at bounding box center [65, 237] width 95 height 36
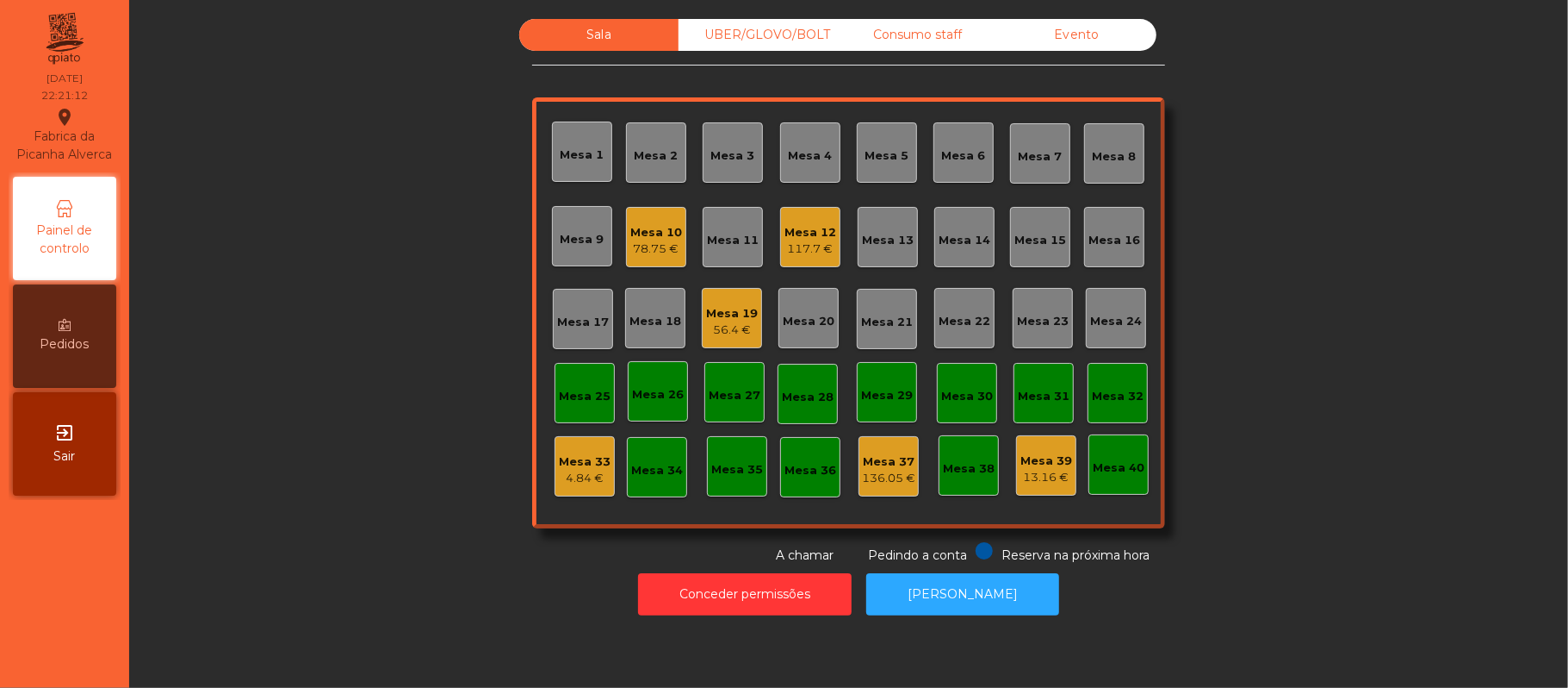
click at [776, 34] on div "UBER/GLOVO/BOLT" at bounding box center [758, 35] width 159 height 32
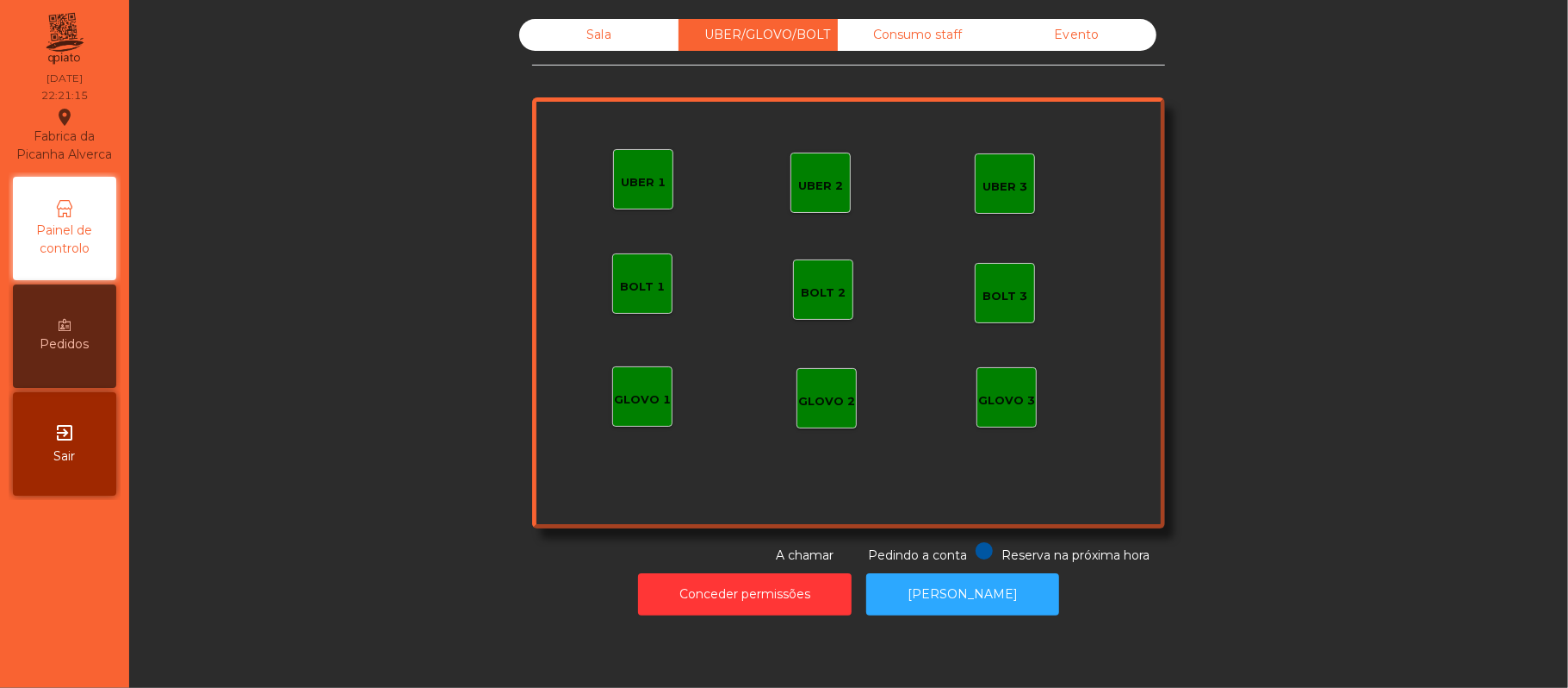
click at [662, 187] on div "UBER 1" at bounding box center [643, 179] width 61 height 61
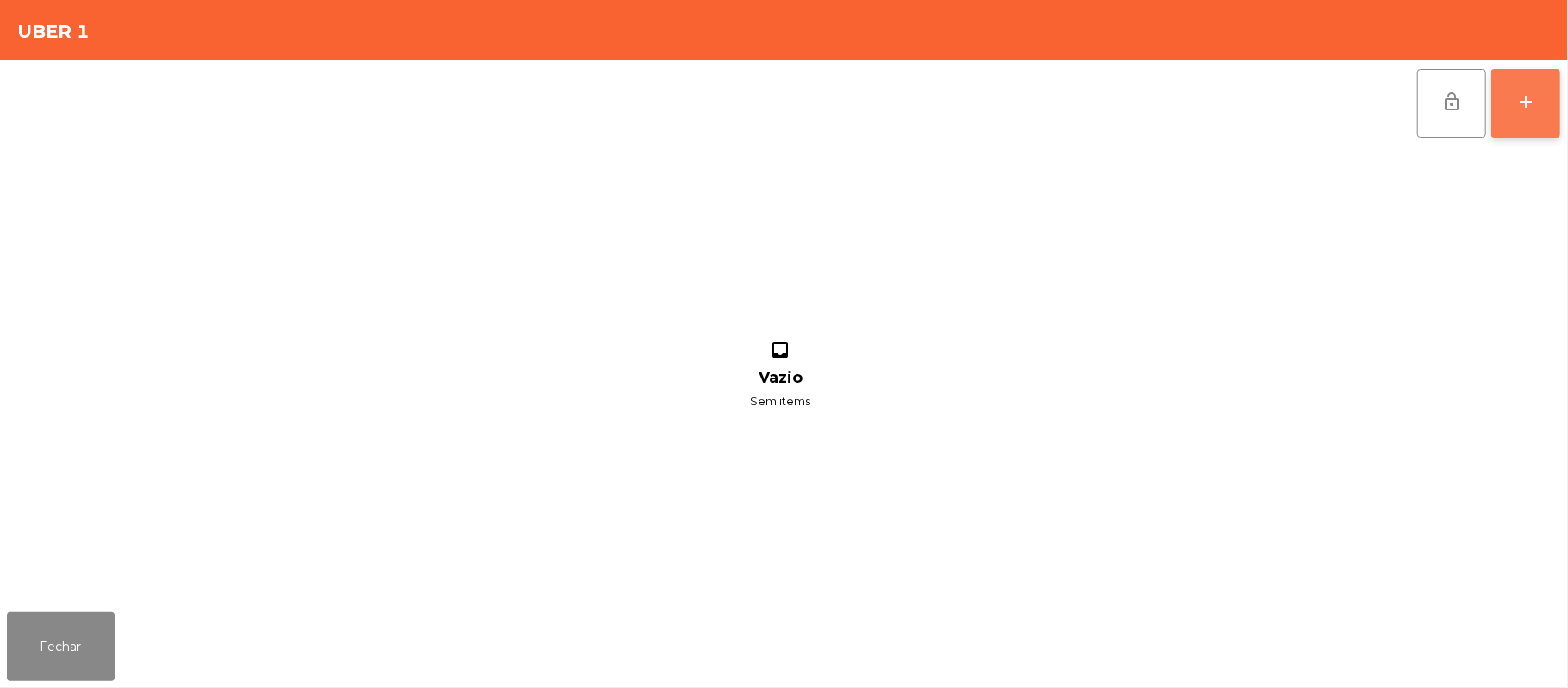
click at [1521, 106] on div "add" at bounding box center [1527, 102] width 21 height 21
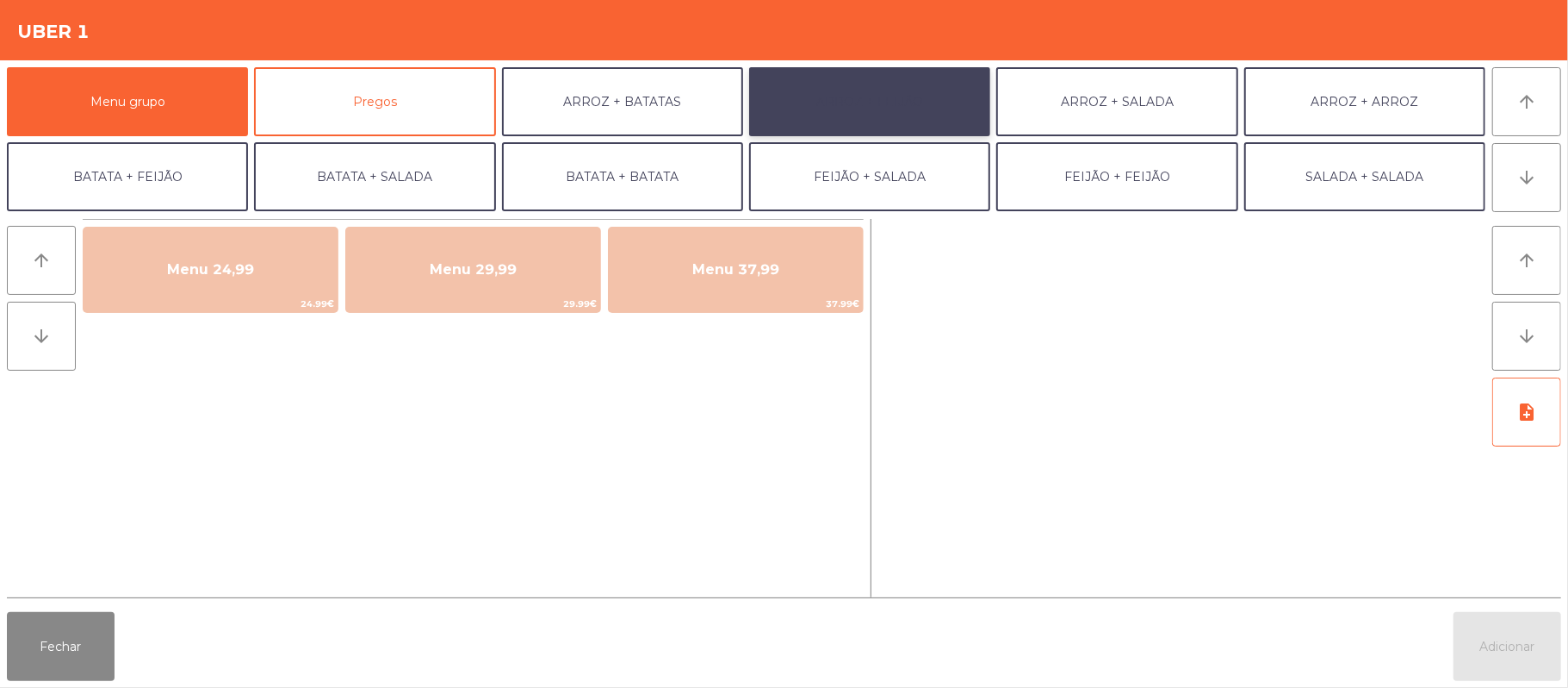
click at [889, 105] on button "ARROZ + FEIJÃO" at bounding box center [870, 101] width 241 height 69
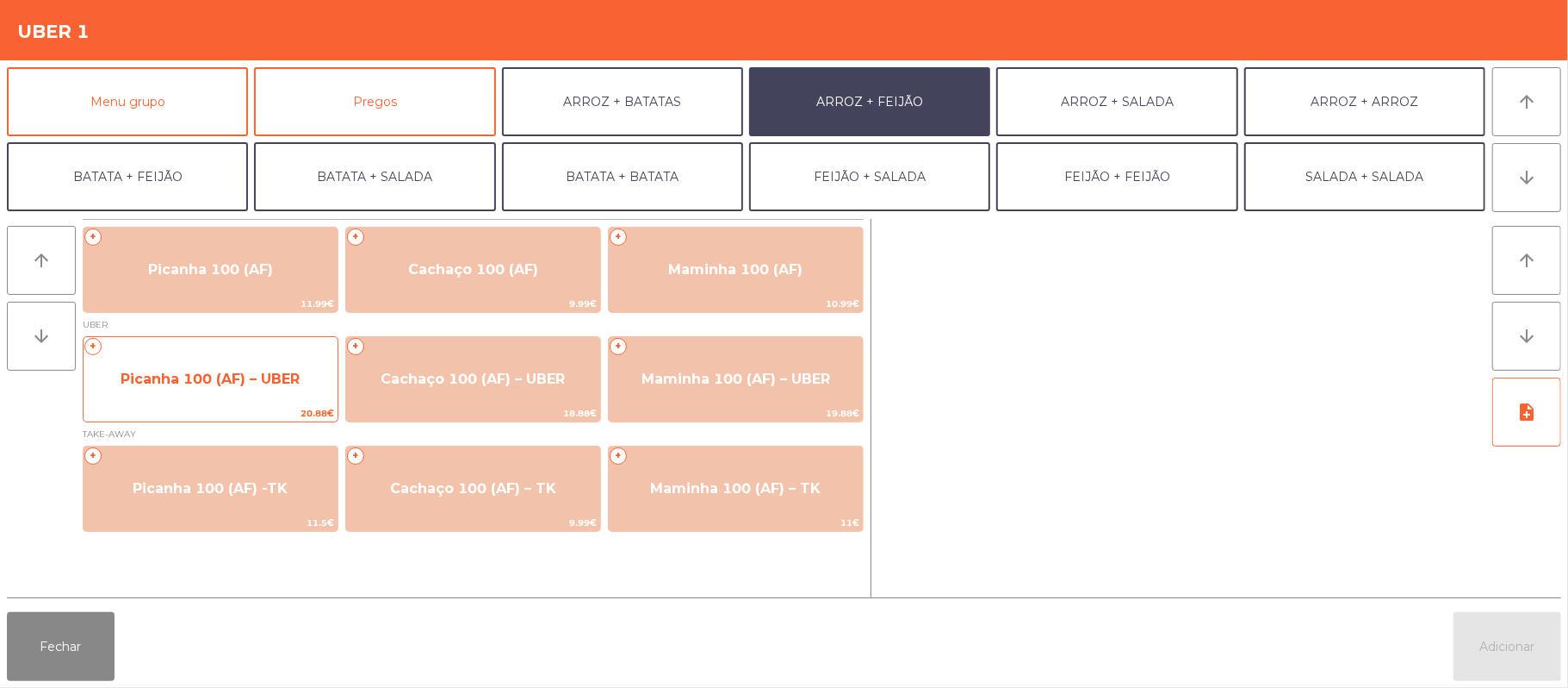
click at [211, 384] on span "Picanha 100 (AF) – UBER" at bounding box center [210, 378] width 179 height 17
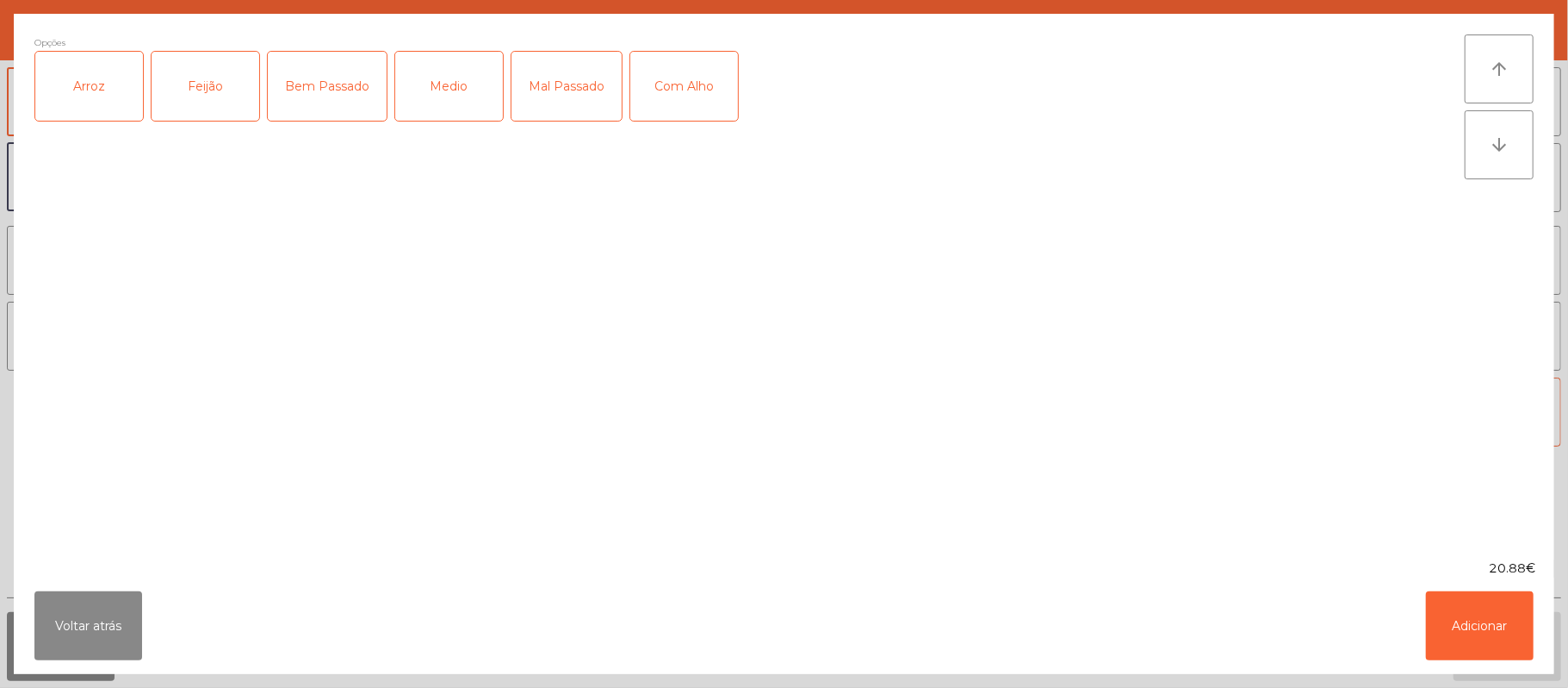
click at [98, 105] on div "Arroz" at bounding box center [89, 86] width 107 height 69
click at [218, 93] on div "Feijão" at bounding box center [205, 86] width 107 height 69
click at [446, 73] on div "Medio" at bounding box center [449, 86] width 107 height 69
click at [1478, 627] on button "Adicionar" at bounding box center [1480, 626] width 107 height 69
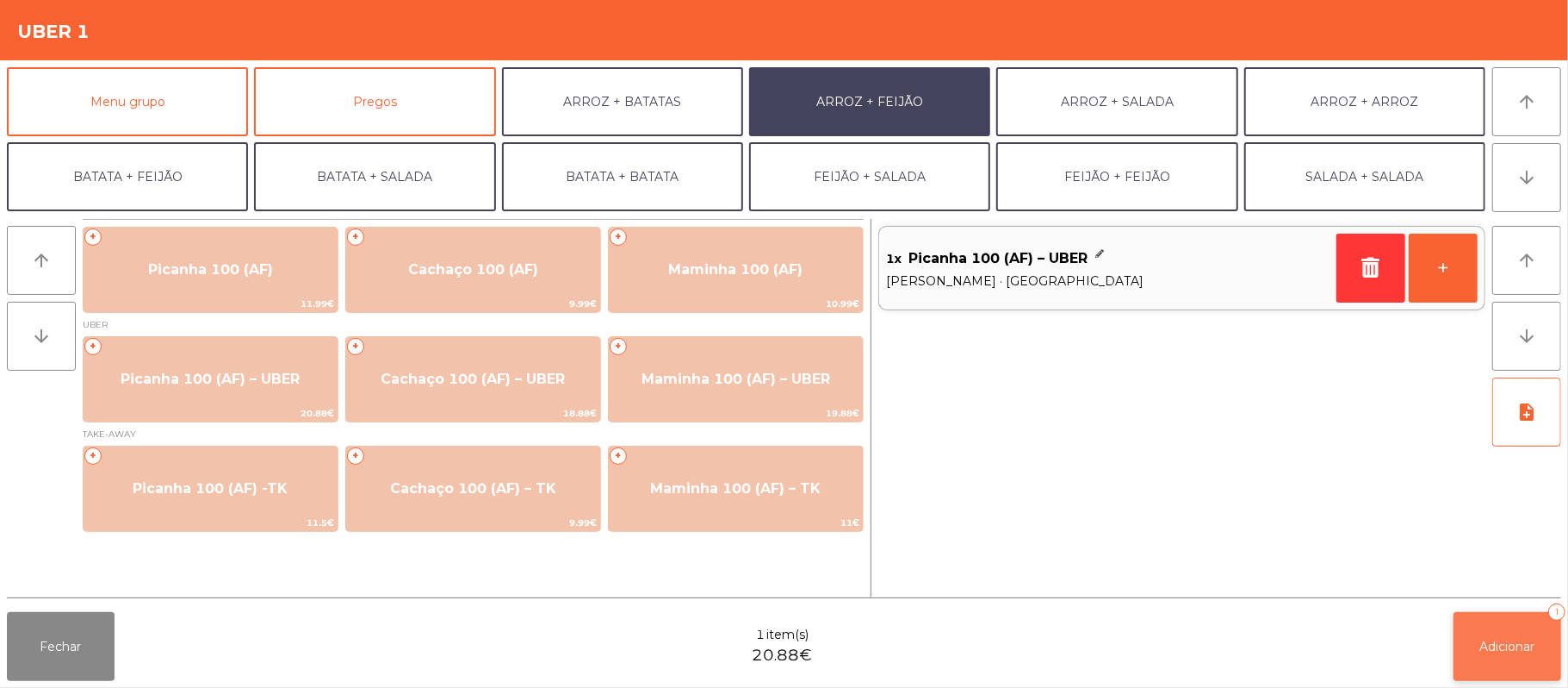
click at [1489, 655] on button "Adicionar 1" at bounding box center [1507, 646] width 107 height 69
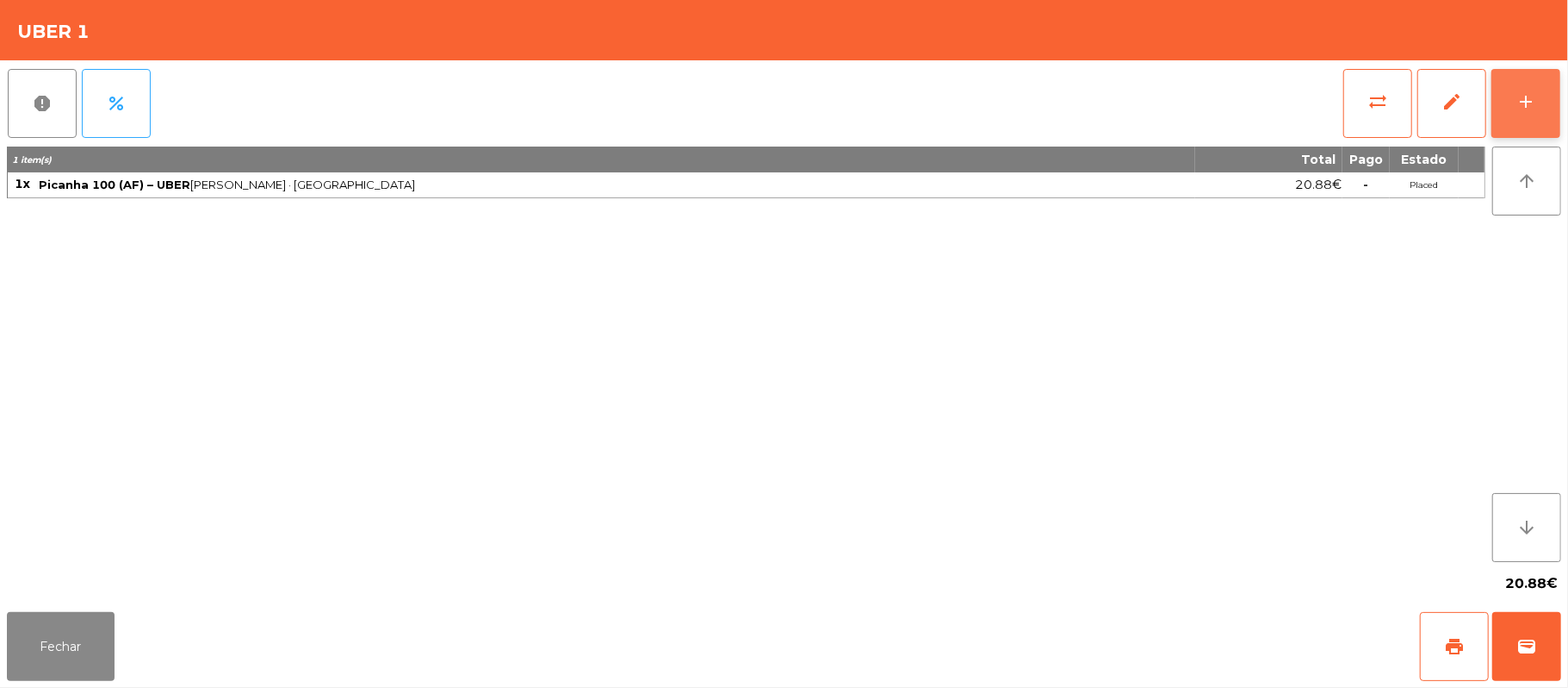
click at [1518, 112] on button "add" at bounding box center [1526, 103] width 69 height 69
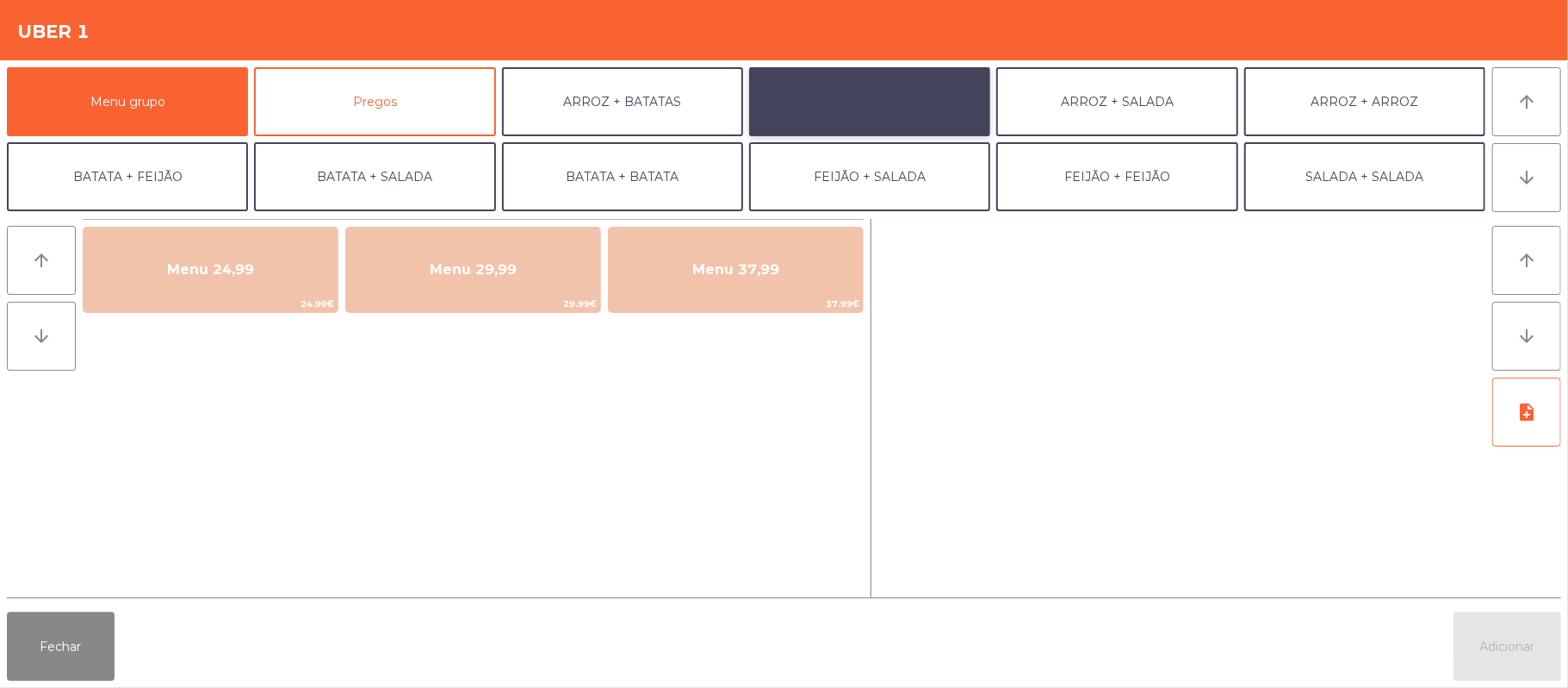
click at [872, 106] on button "ARROZ + FEIJÃO" at bounding box center [870, 101] width 241 height 69
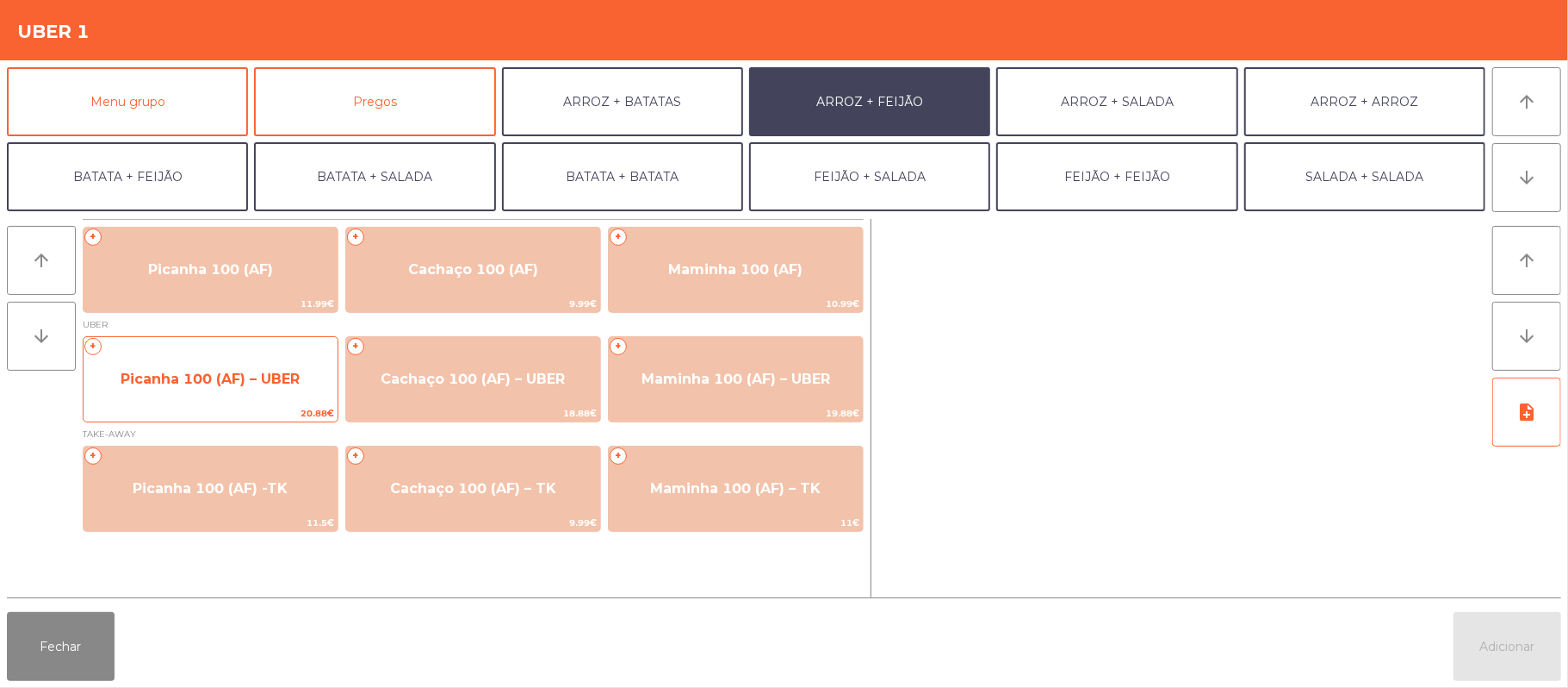
click at [229, 377] on span "Picanha 100 (AF) – UBER" at bounding box center [210, 378] width 179 height 17
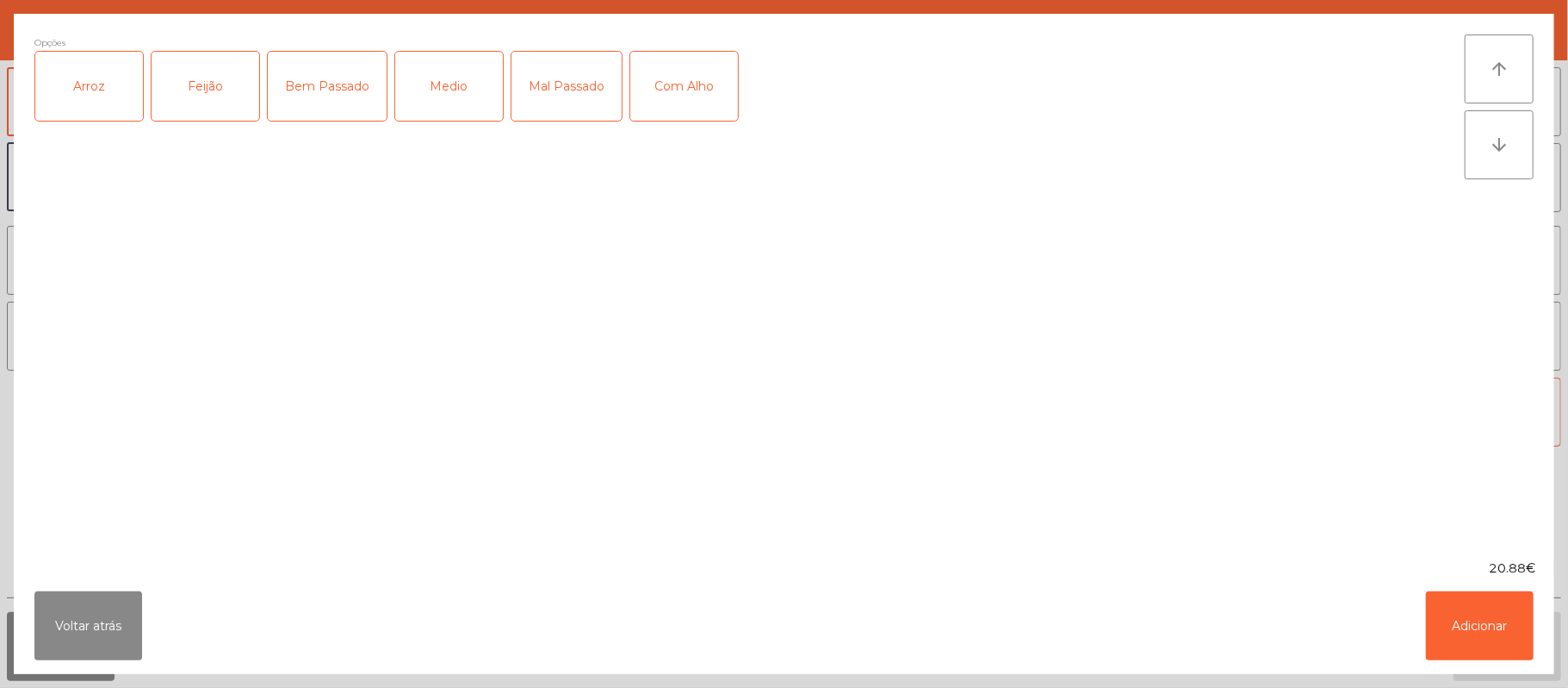
click at [84, 105] on div "Arroz" at bounding box center [89, 86] width 107 height 69
click at [203, 100] on div "Feijão" at bounding box center [205, 86] width 107 height 69
click at [291, 83] on div "Bem Passado" at bounding box center [327, 86] width 119 height 69
click at [1473, 611] on button "Adicionar" at bounding box center [1480, 626] width 107 height 69
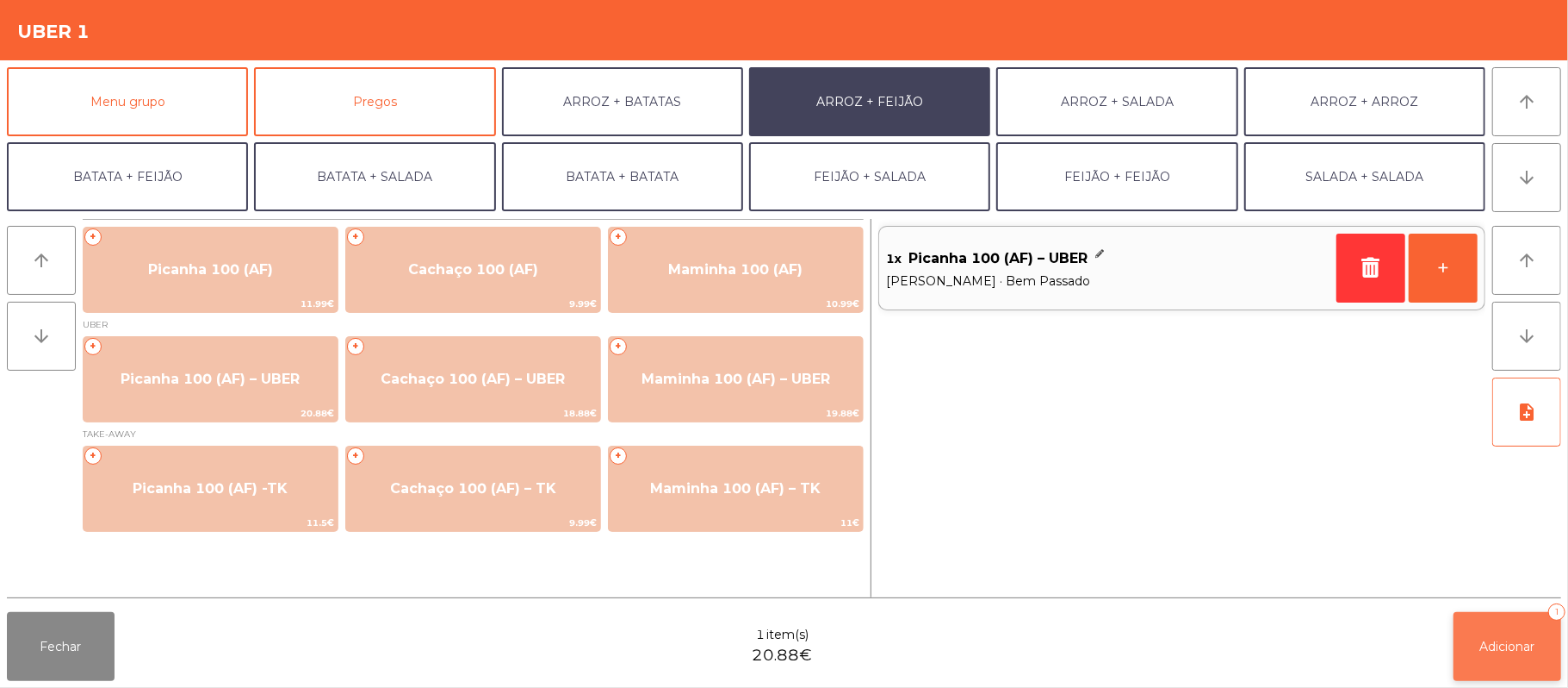
click at [1528, 640] on span "Adicionar" at bounding box center [1508, 647] width 55 height 16
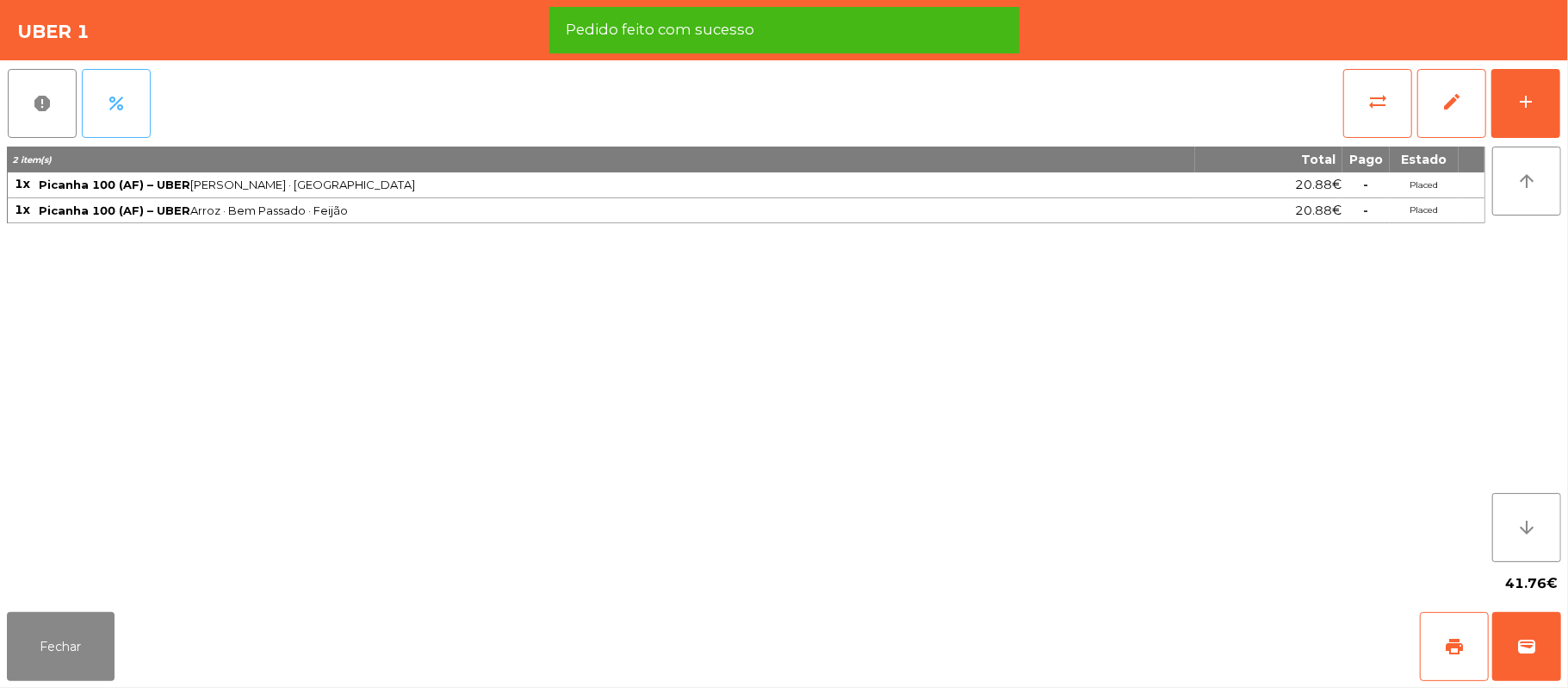
click at [112, 97] on span "percent" at bounding box center [116, 104] width 21 height 21
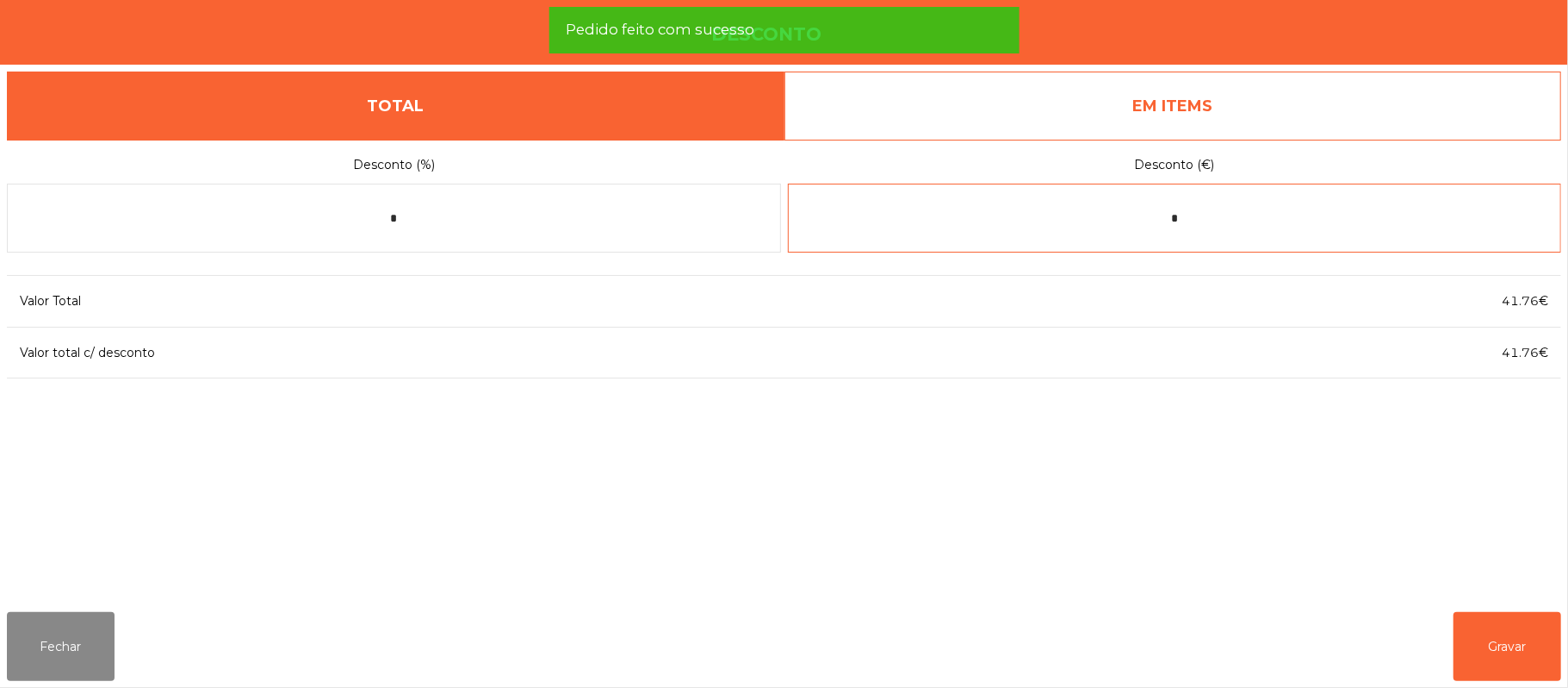
click at [1223, 249] on input "*" at bounding box center [1175, 218] width 774 height 69
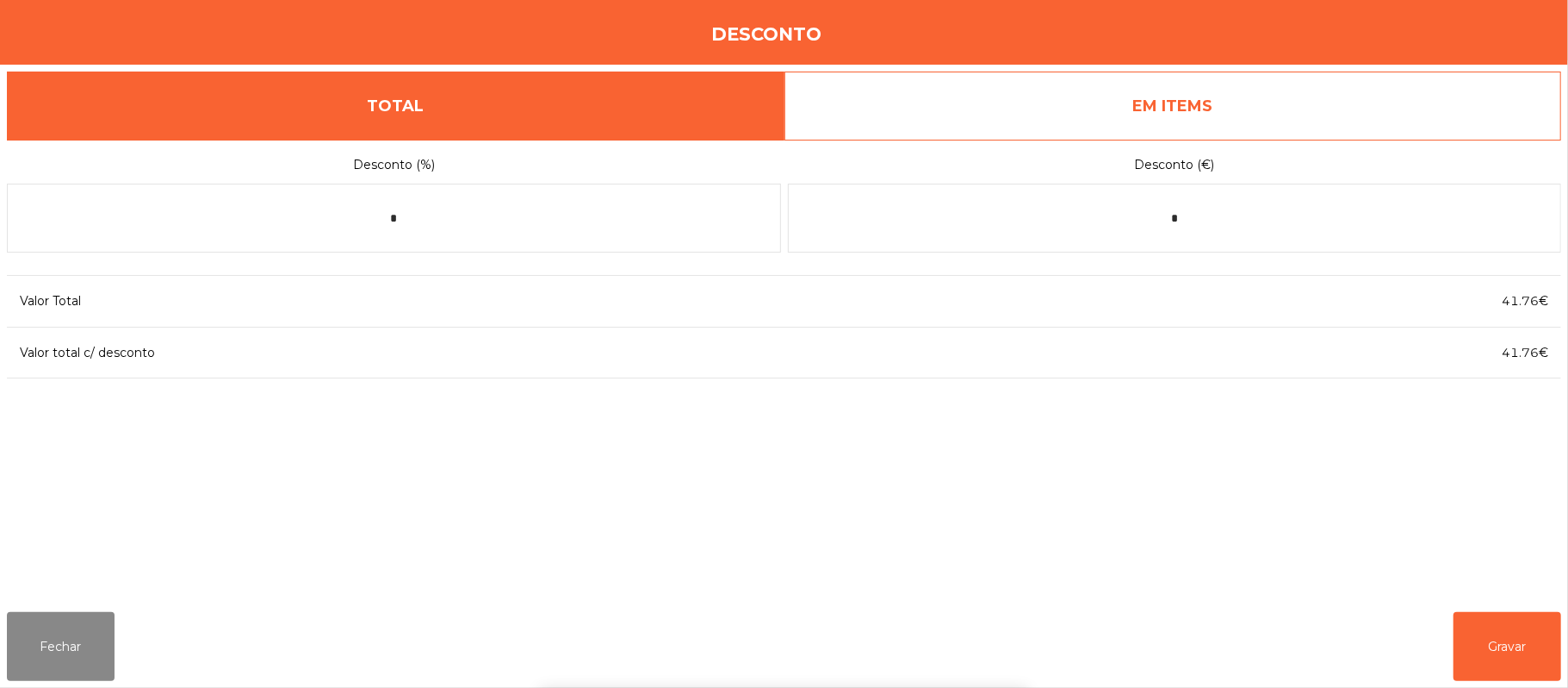
click at [1169, 113] on link "EM ITEMS" at bounding box center [1173, 106] width 777 height 69
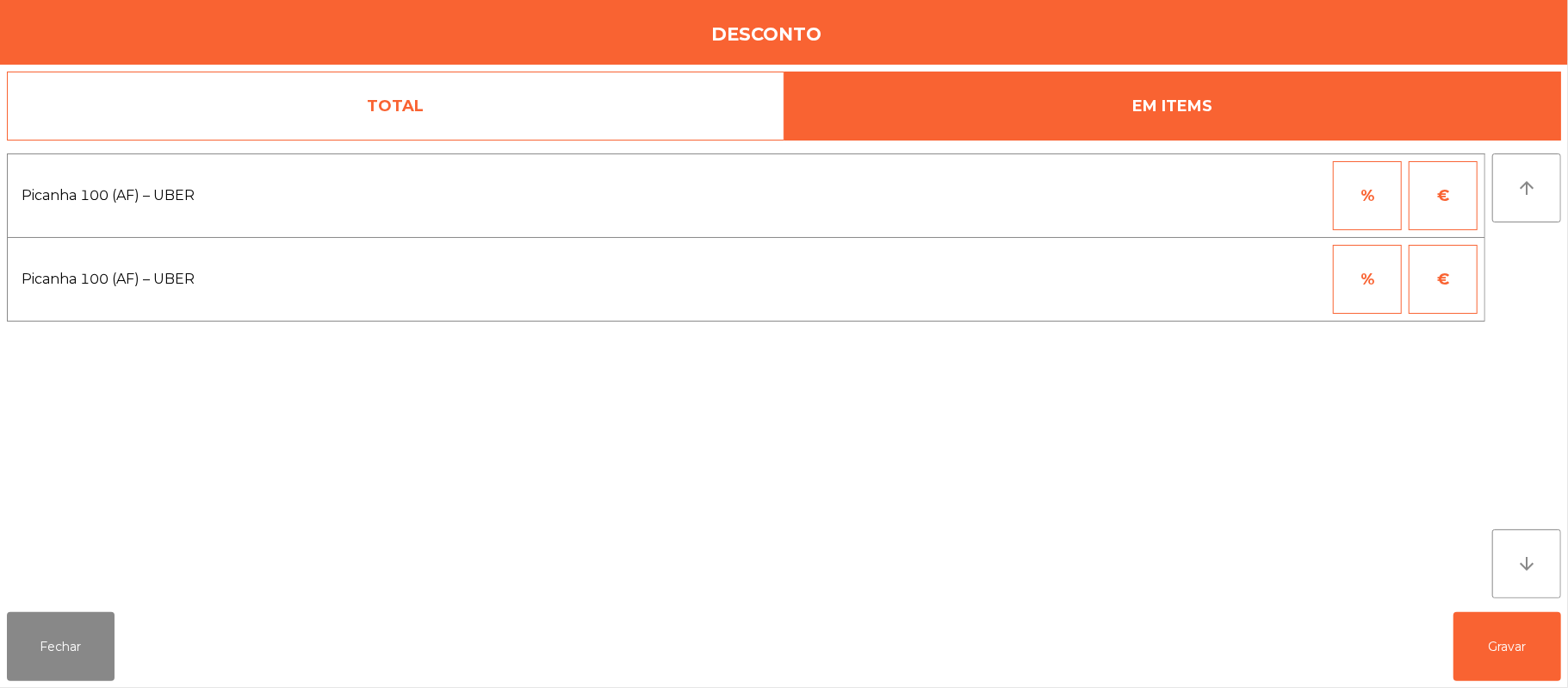
click at [1348, 208] on button "%" at bounding box center [1367, 195] width 69 height 69
click at [1258, 196] on input "*" at bounding box center [1283, 195] width 86 height 69
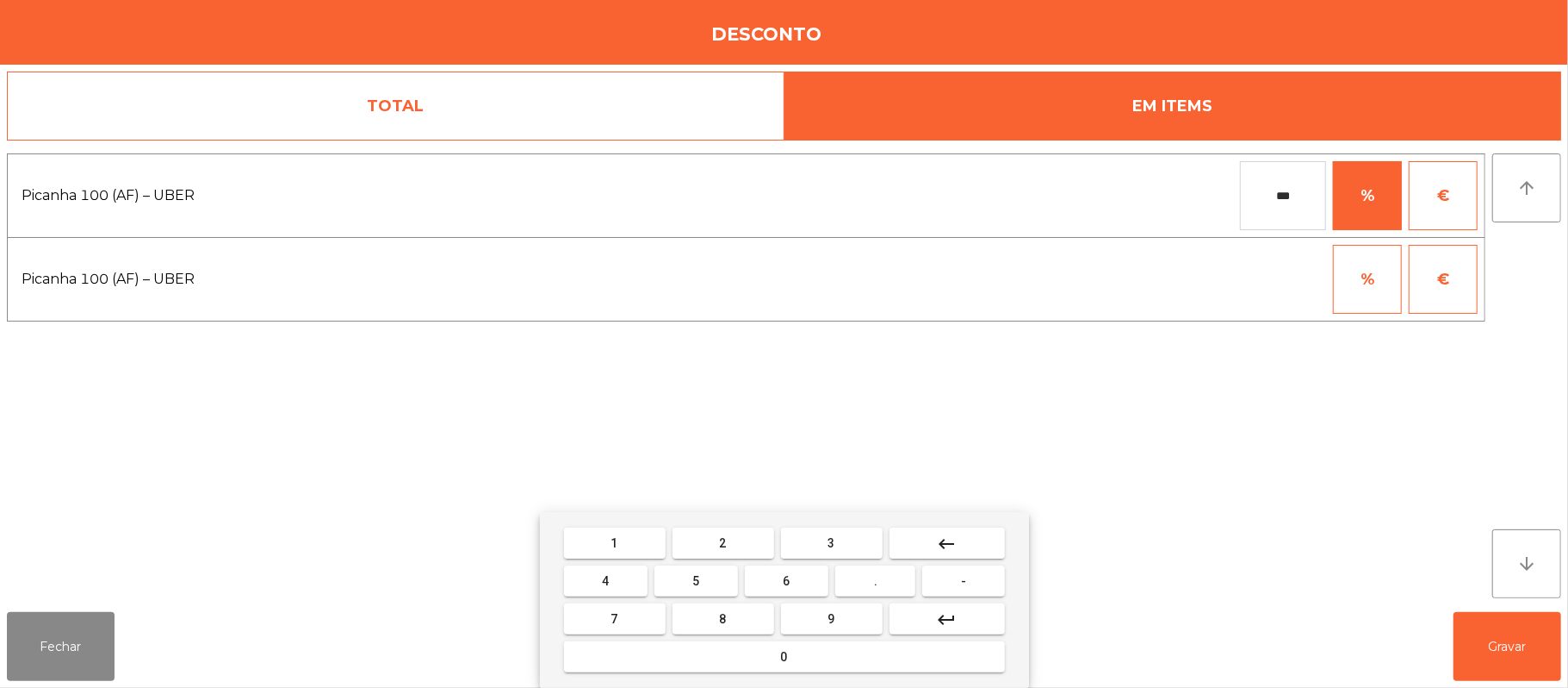
type input "***"
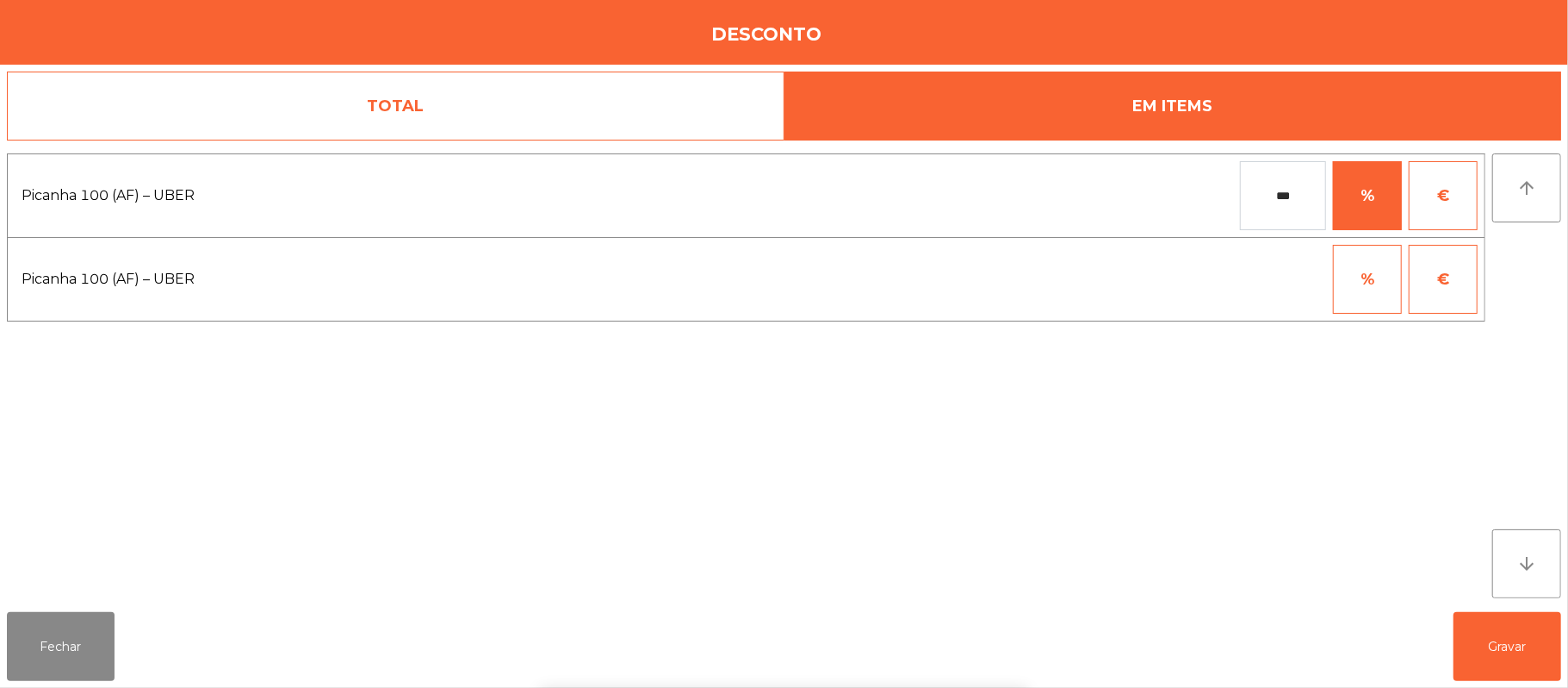
click at [1483, 649] on div "1 2 3 keyboard_backspace 4 5 6 . - 7 8 9 keyboard_return 0" at bounding box center [784, 600] width 1568 height 176
click at [1509, 649] on button "Gravar" at bounding box center [1507, 646] width 107 height 69
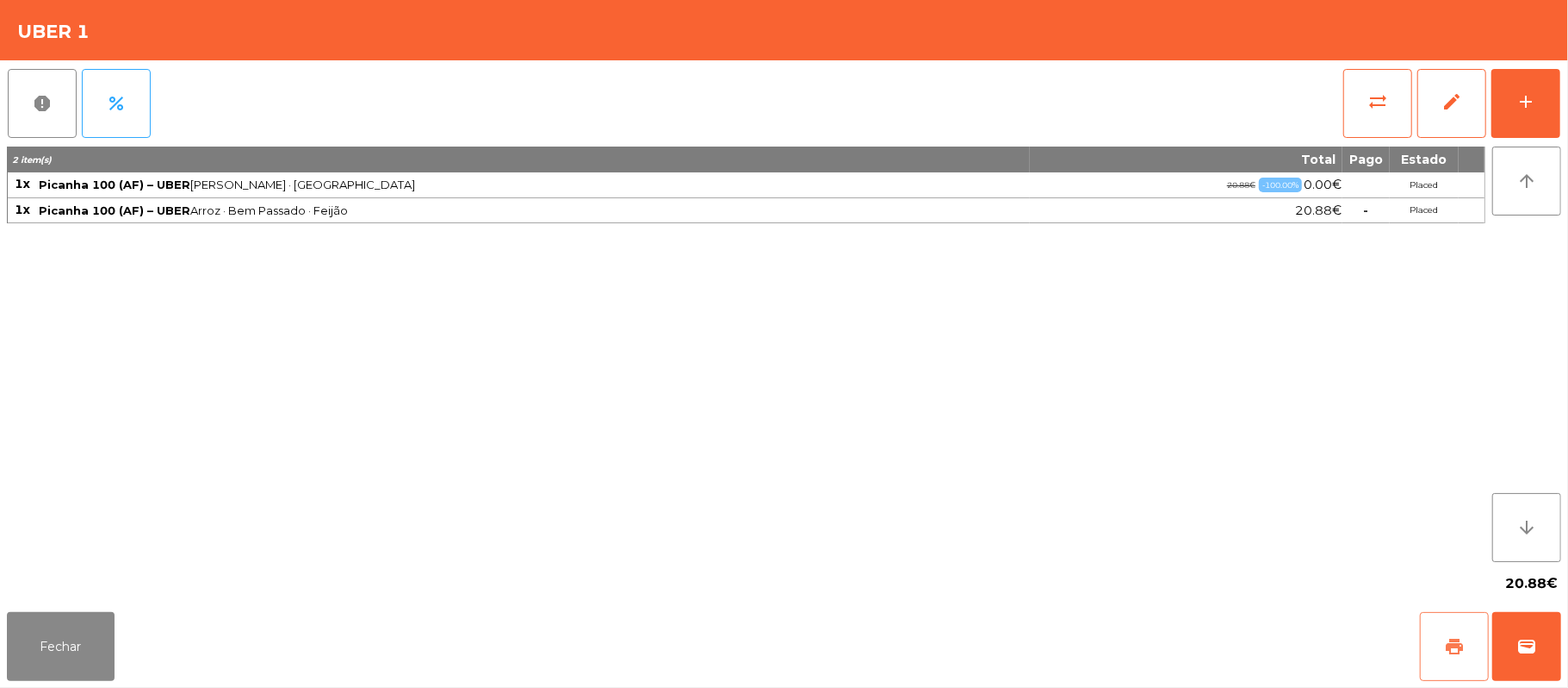
click at [1433, 647] on button "print" at bounding box center [1455, 646] width 69 height 69
click at [1517, 641] on span "wallet" at bounding box center [1528, 647] width 21 height 21
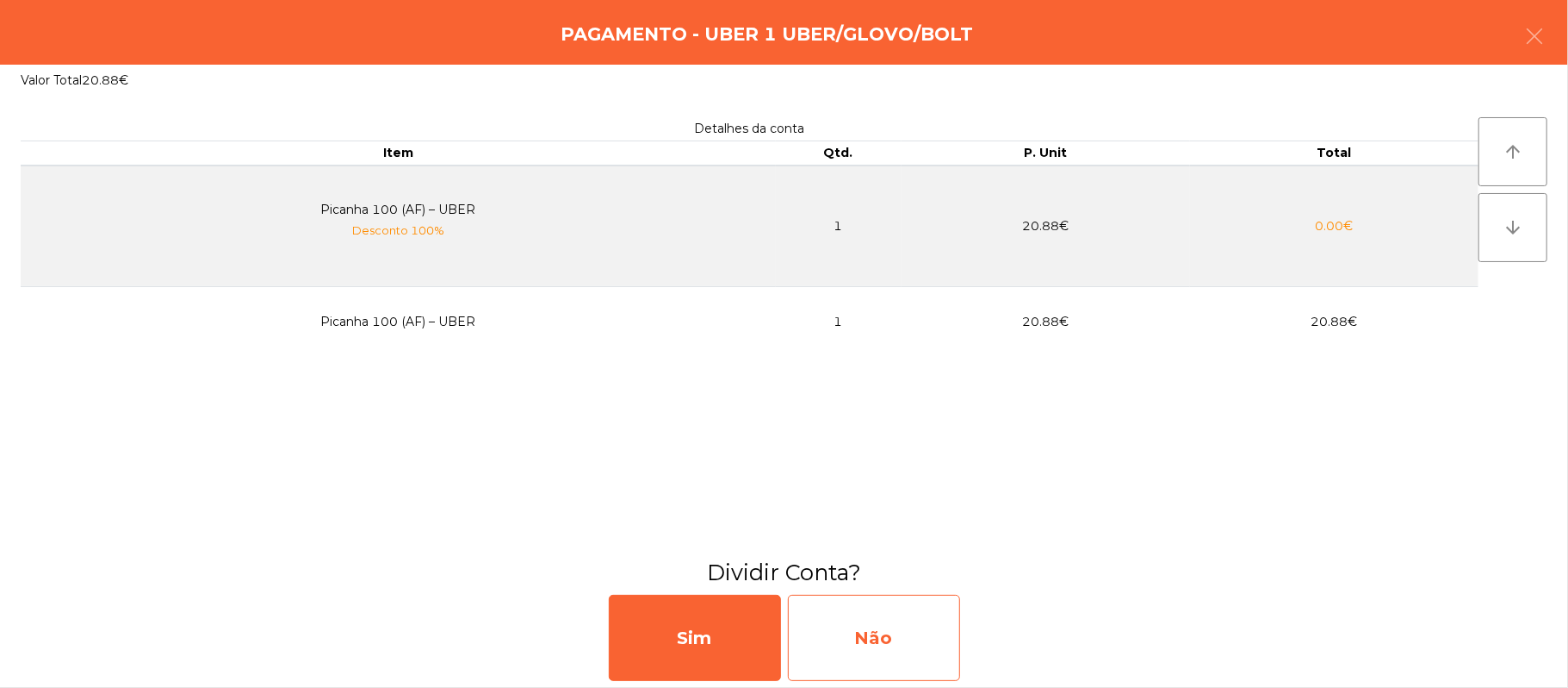
click at [902, 642] on div "Não" at bounding box center [874, 638] width 172 height 86
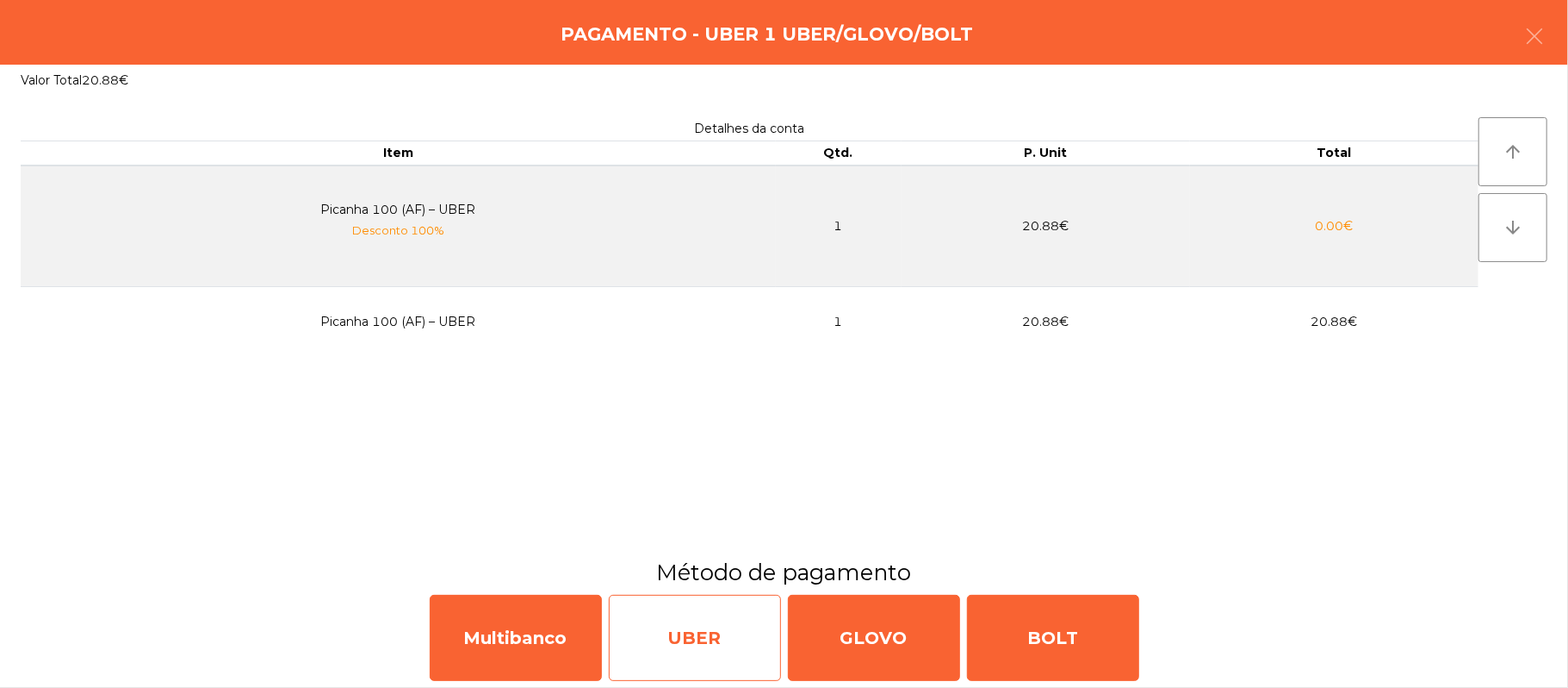
click at [717, 651] on div "UBER" at bounding box center [695, 638] width 172 height 86
select select "**"
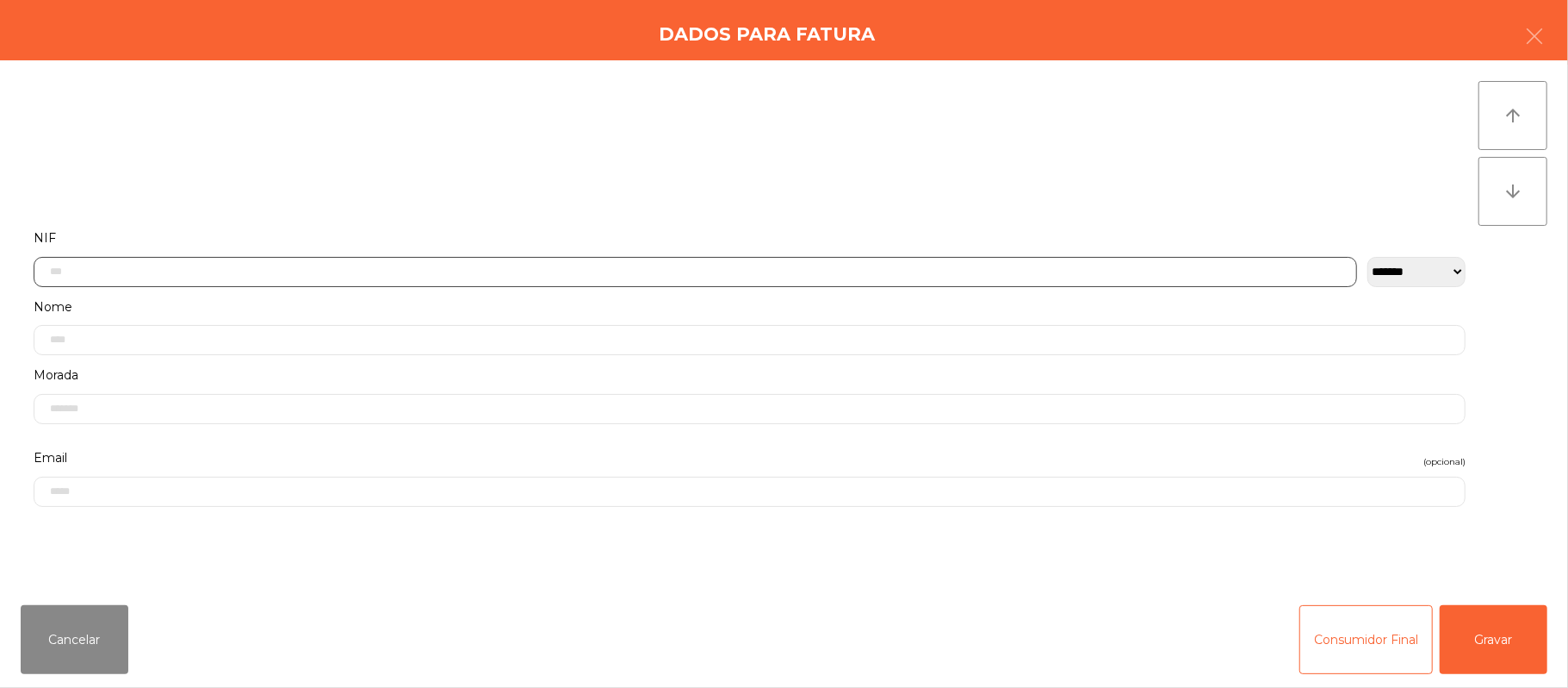
click at [260, 271] on input "text" at bounding box center [695, 272] width 1324 height 30
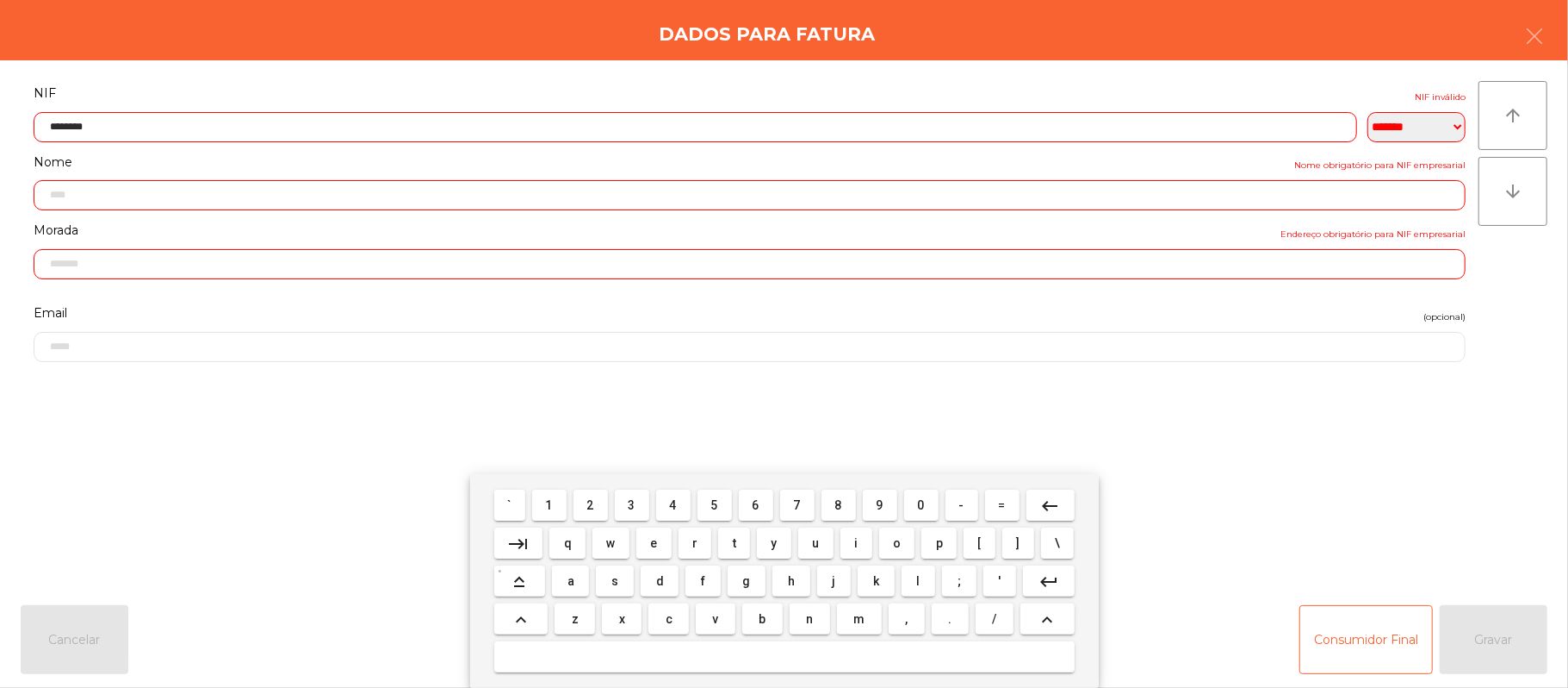
type input "*********"
type input "**********"
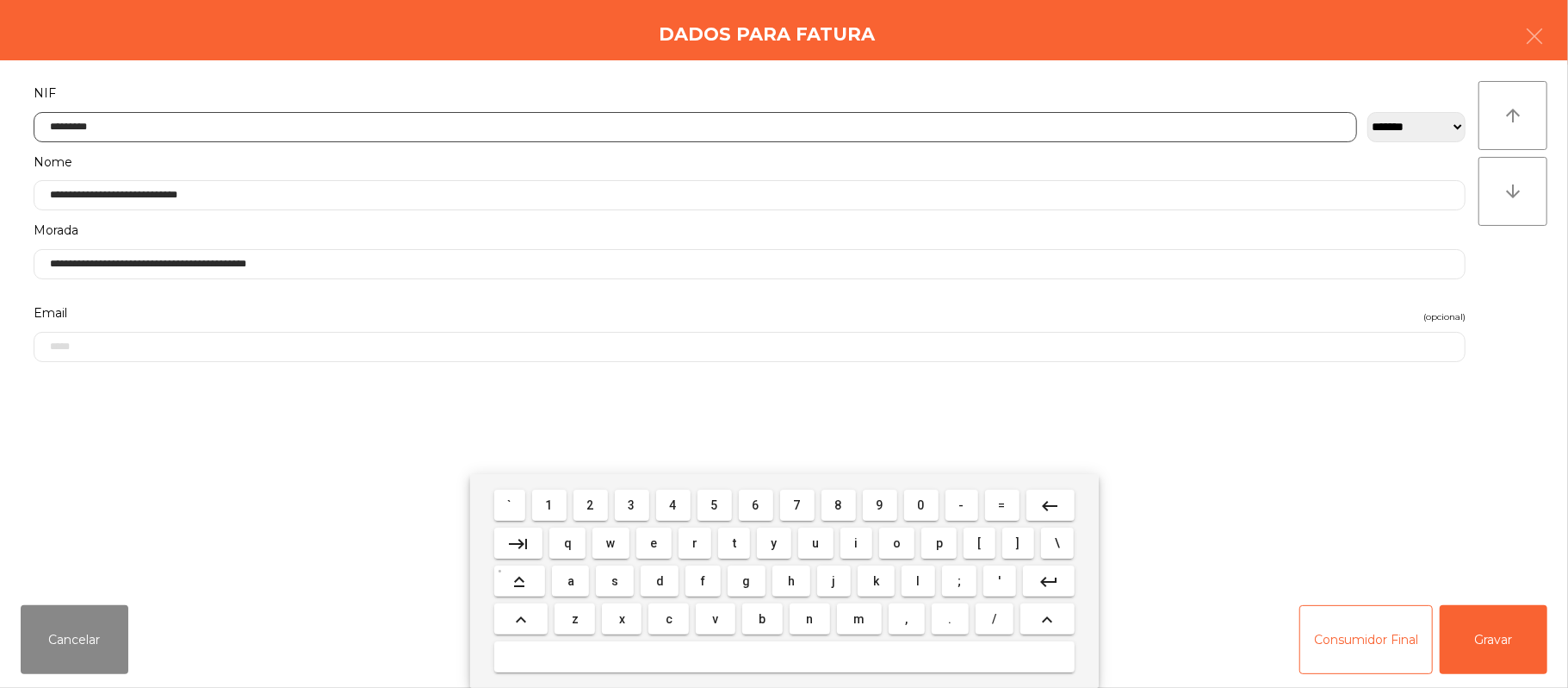
type input "*********"
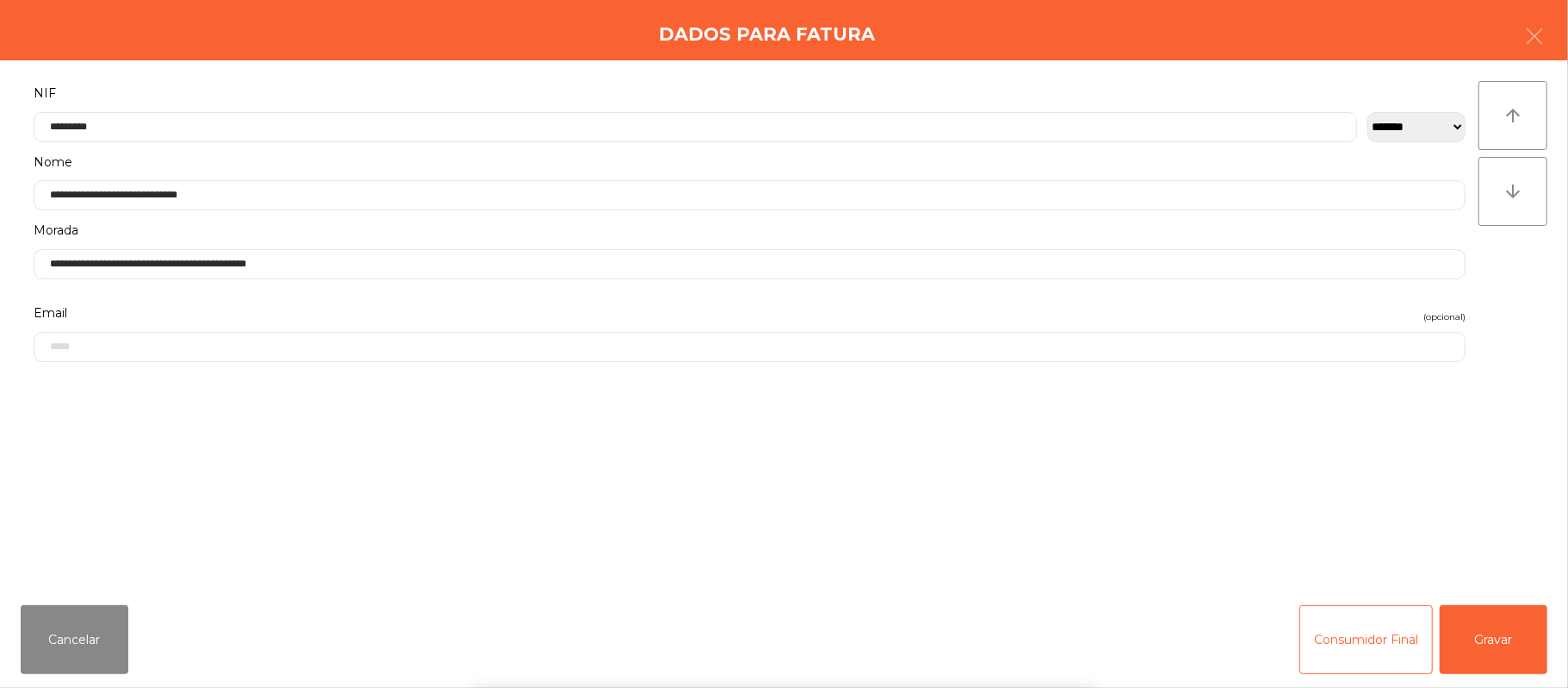
click at [1499, 640] on div "` 1 2 3 4 5 6 7 8 9 0 - = keyboard_backspace keyboard_tab q w e r t y u i o p […" at bounding box center [784, 581] width 1568 height 214
click at [1514, 648] on button "Gravar" at bounding box center [1494, 640] width 107 height 69
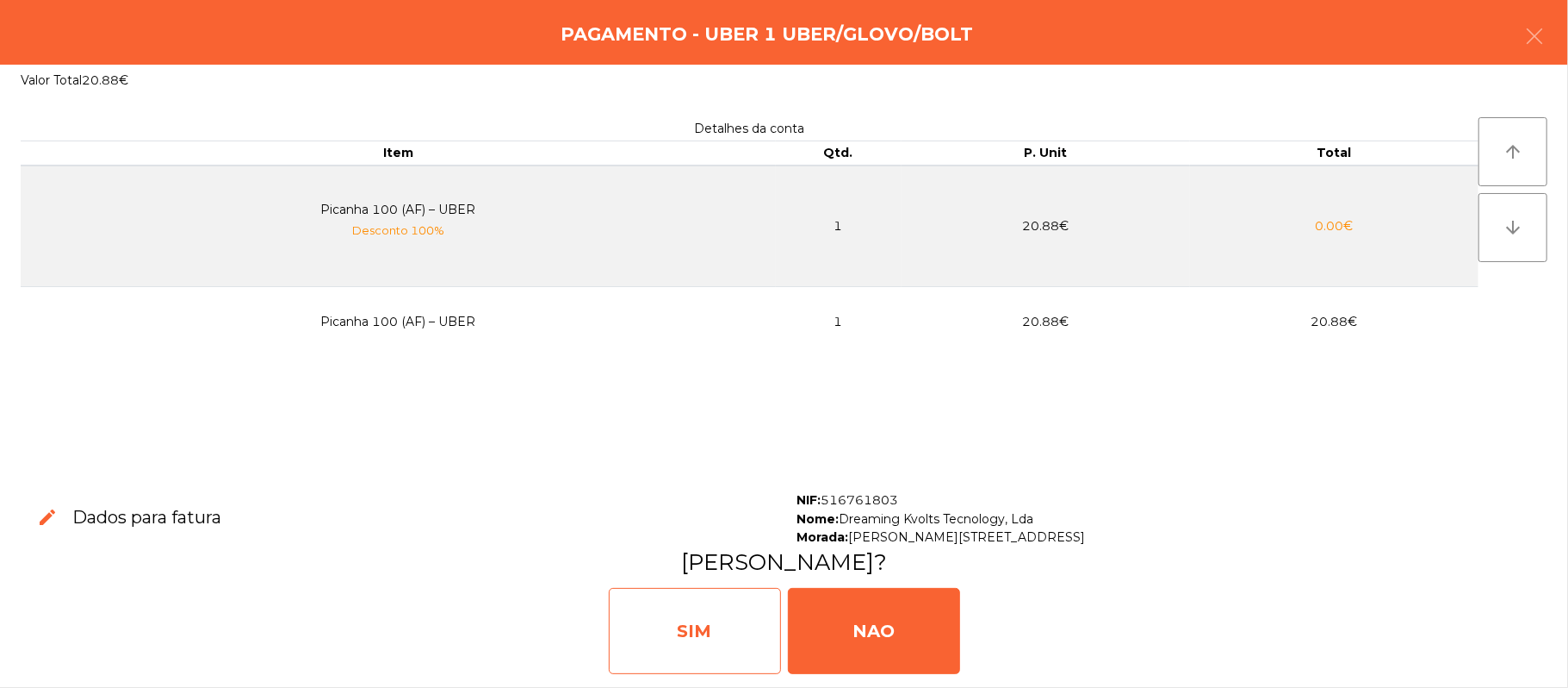
click at [704, 618] on div "SIM" at bounding box center [695, 631] width 172 height 86
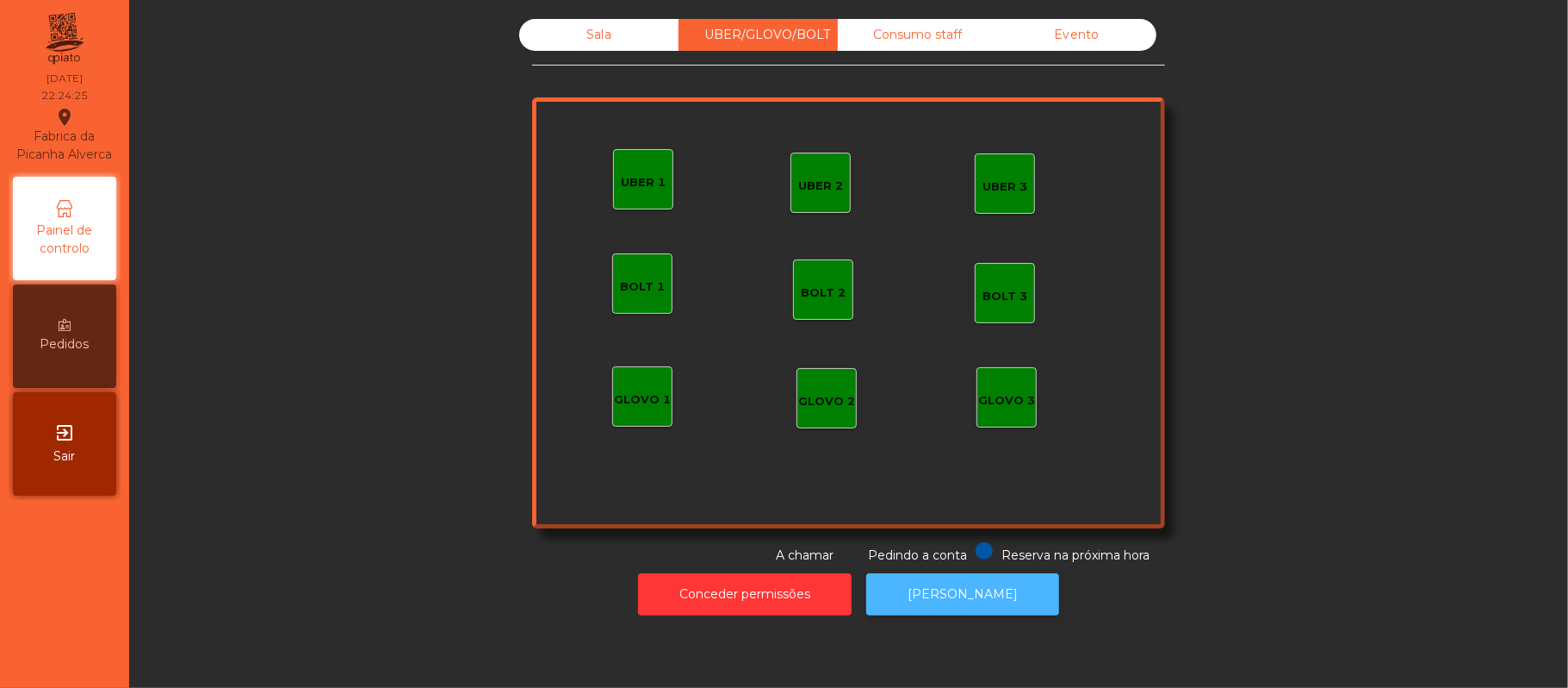
click at [977, 597] on button "[PERSON_NAME]" at bounding box center [962, 594] width 193 height 42
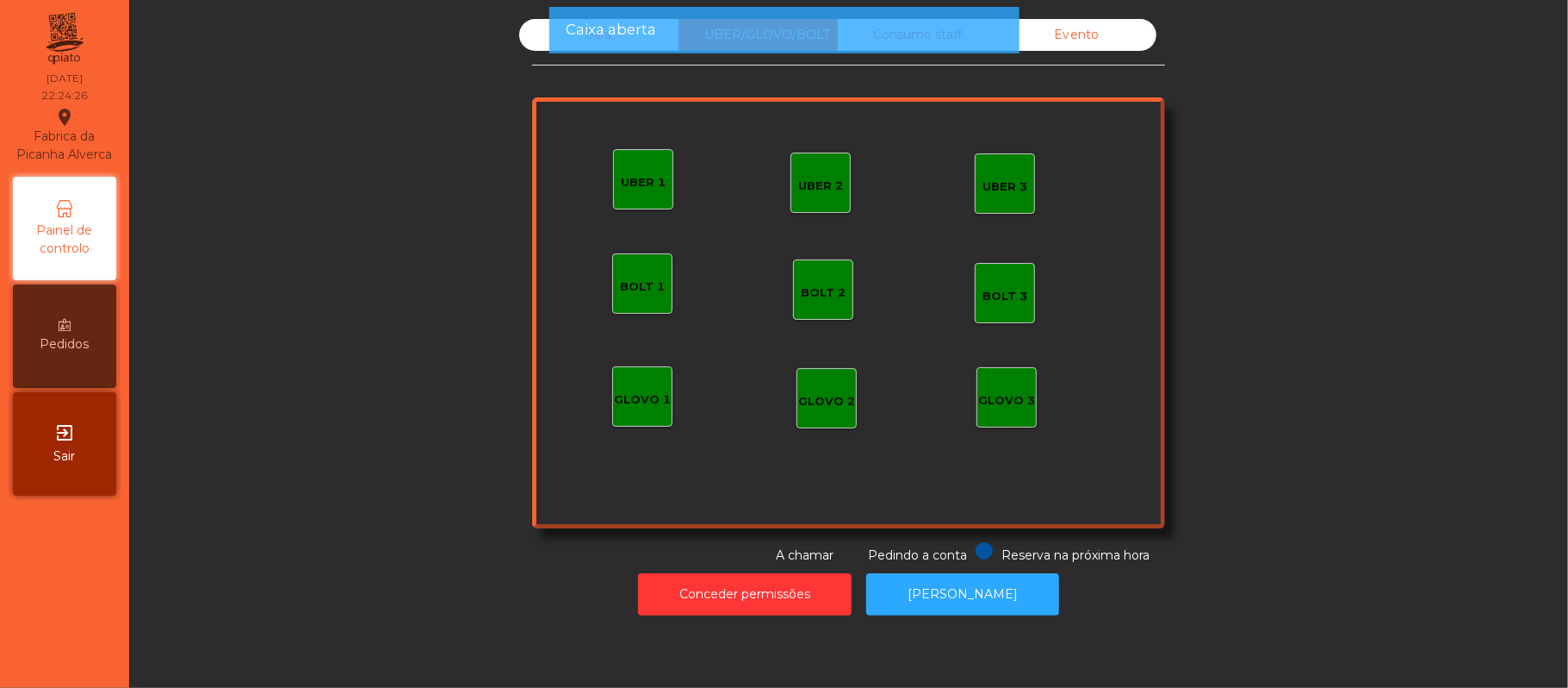
click at [589, 26] on span "Caixa aberta" at bounding box center [610, 30] width 91 height 21
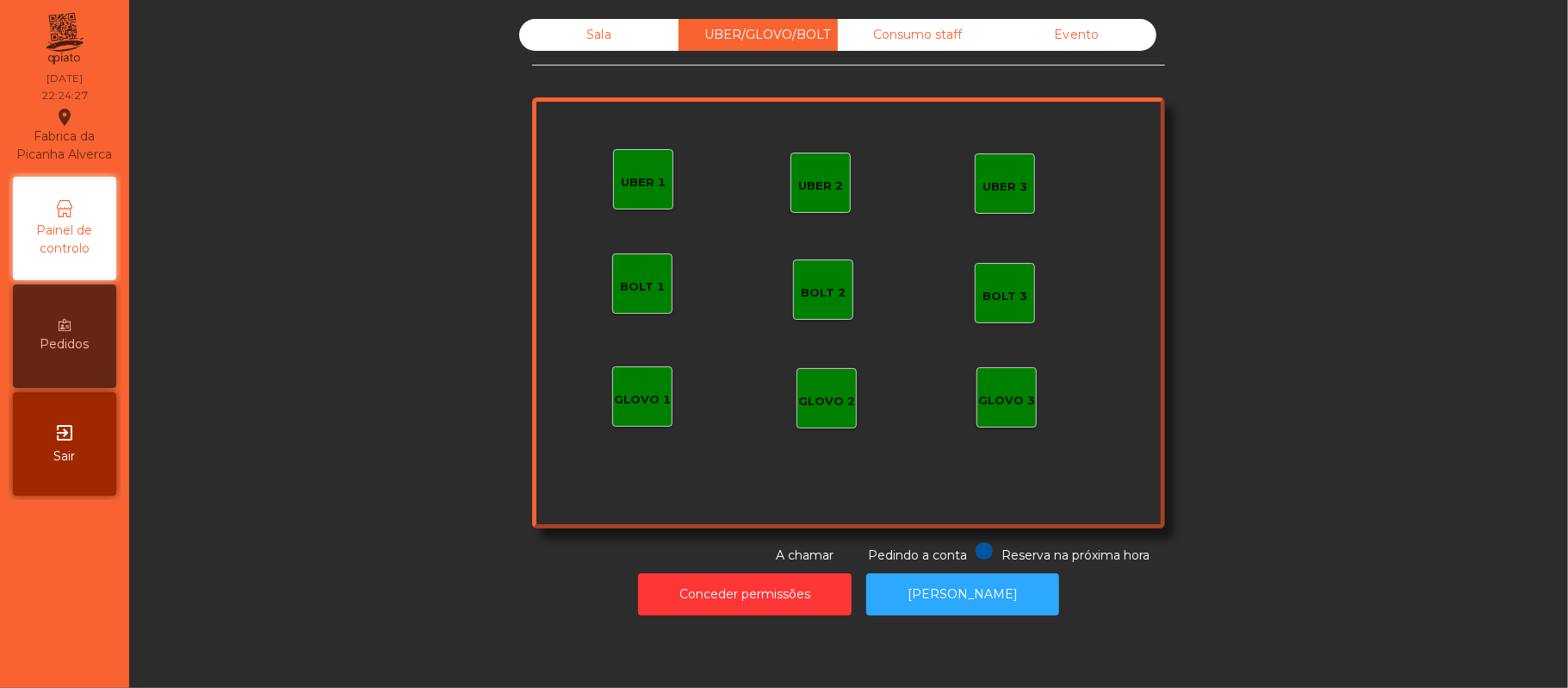
click at [568, 35] on div "Sala" at bounding box center [599, 35] width 159 height 32
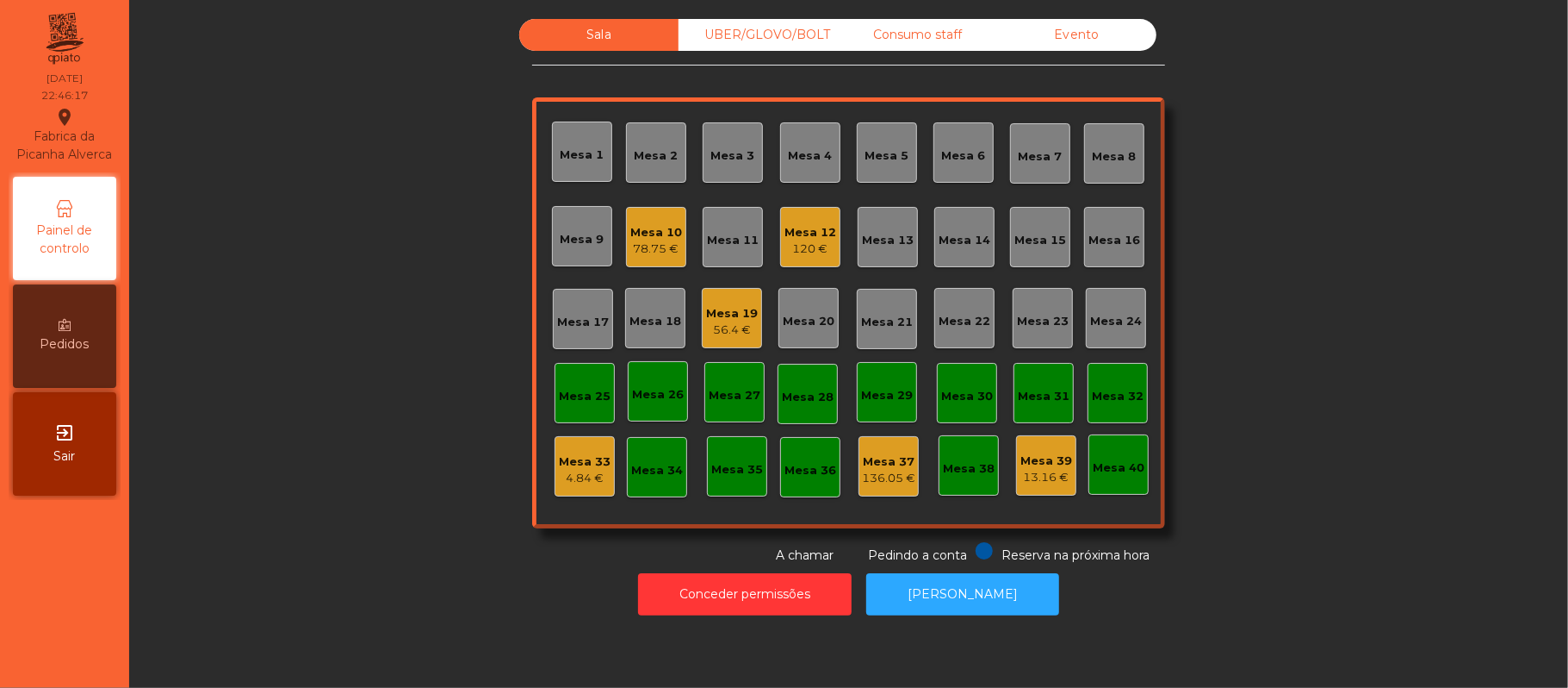
click at [1098, 239] on div "Mesa 16" at bounding box center [1114, 240] width 52 height 18
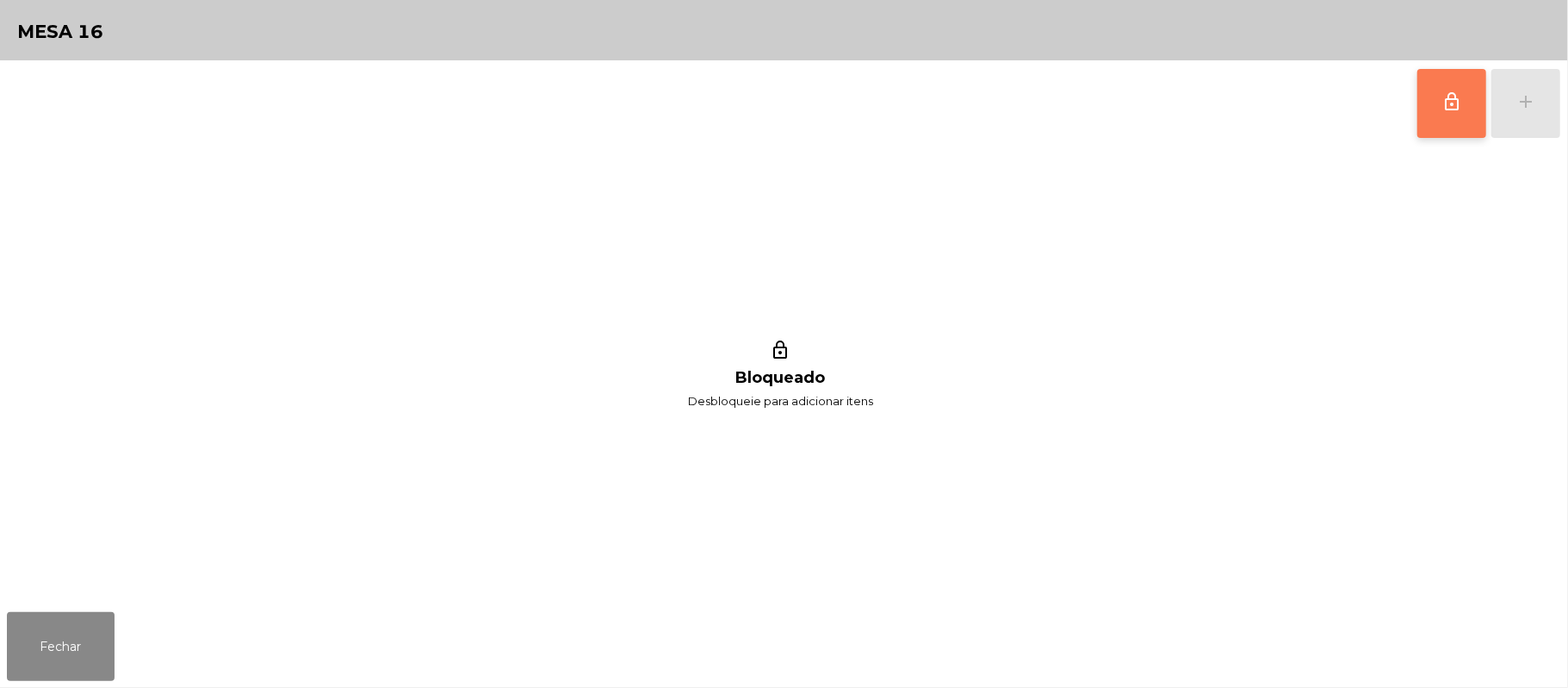
click at [1450, 105] on span "lock_outline" at bounding box center [1453, 102] width 21 height 21
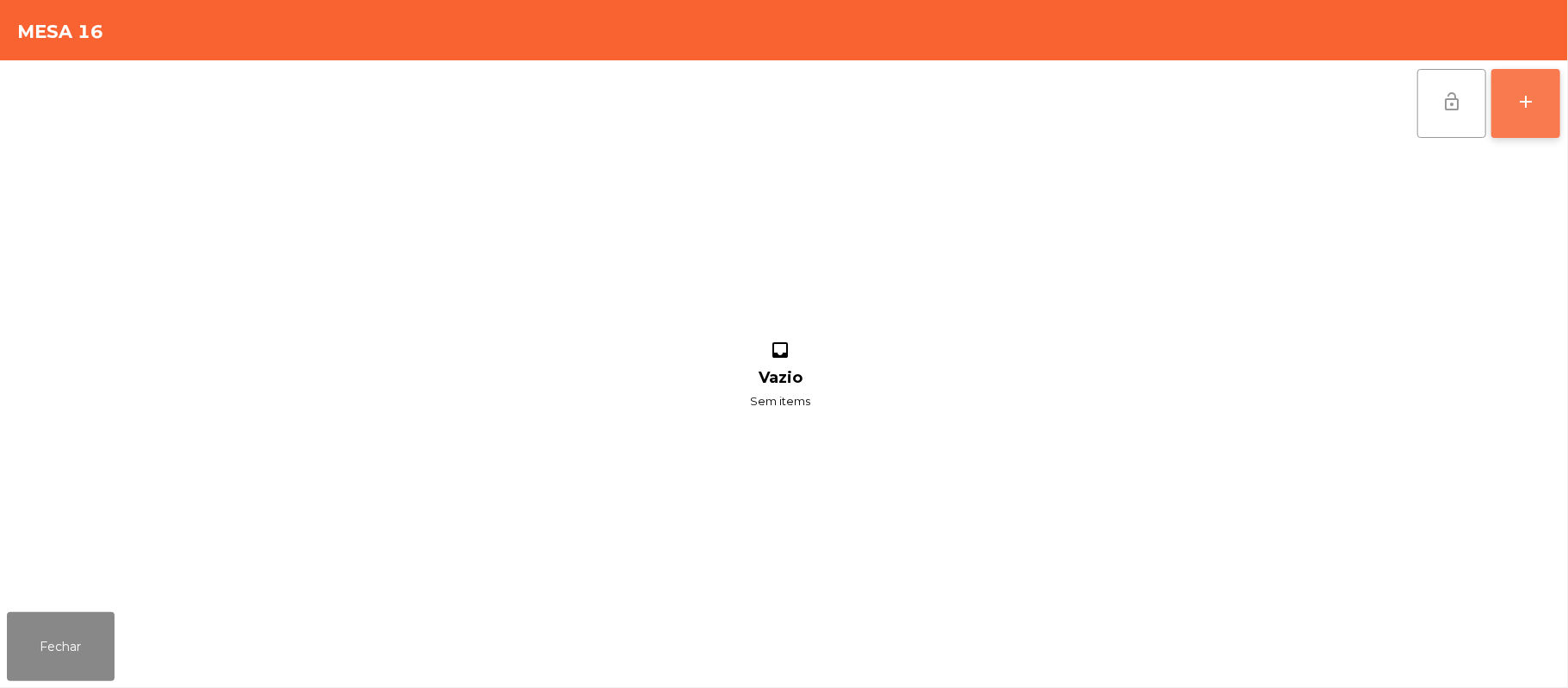
click at [1529, 106] on div "add" at bounding box center [1527, 102] width 21 height 21
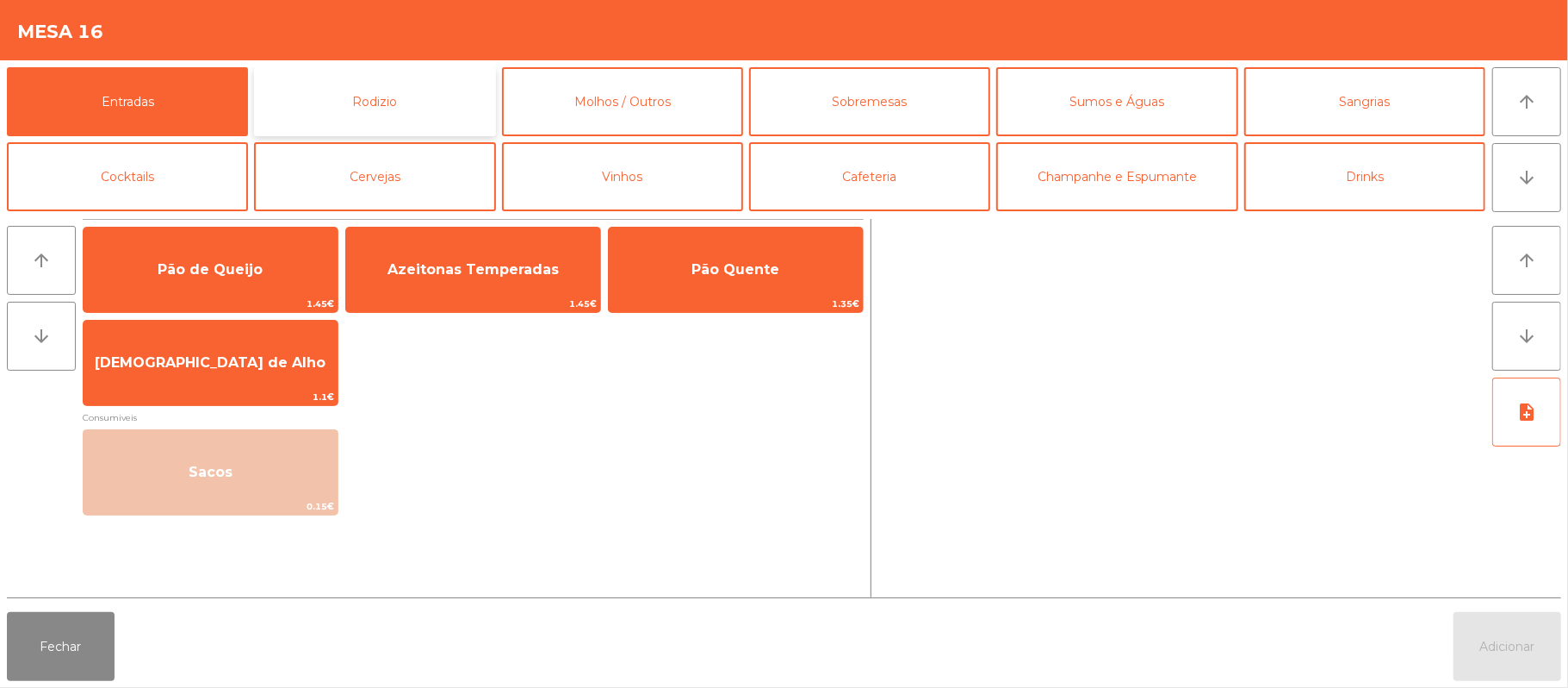
click at [374, 101] on button "Rodizio" at bounding box center [375, 101] width 241 height 69
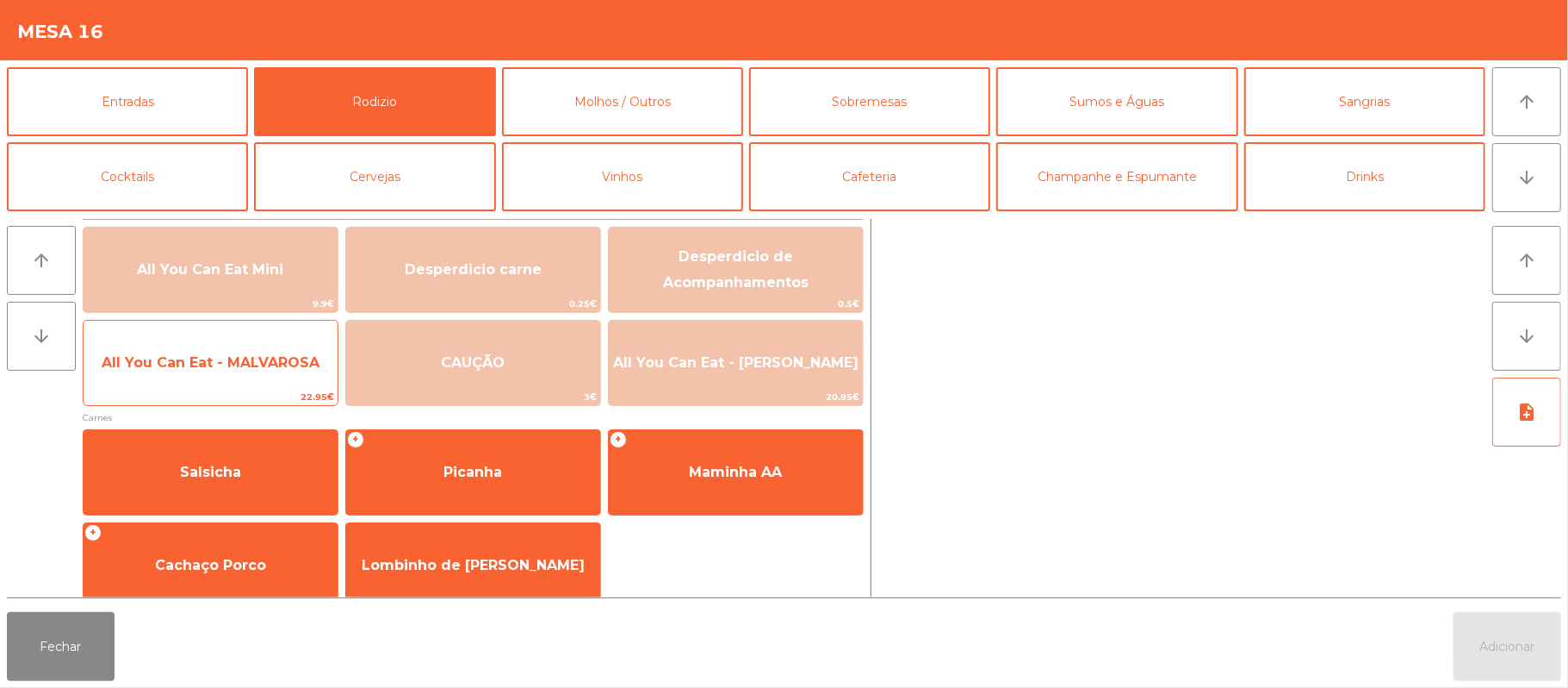
click at [176, 367] on span "All You Can Eat - MALVAROSA" at bounding box center [211, 362] width 218 height 17
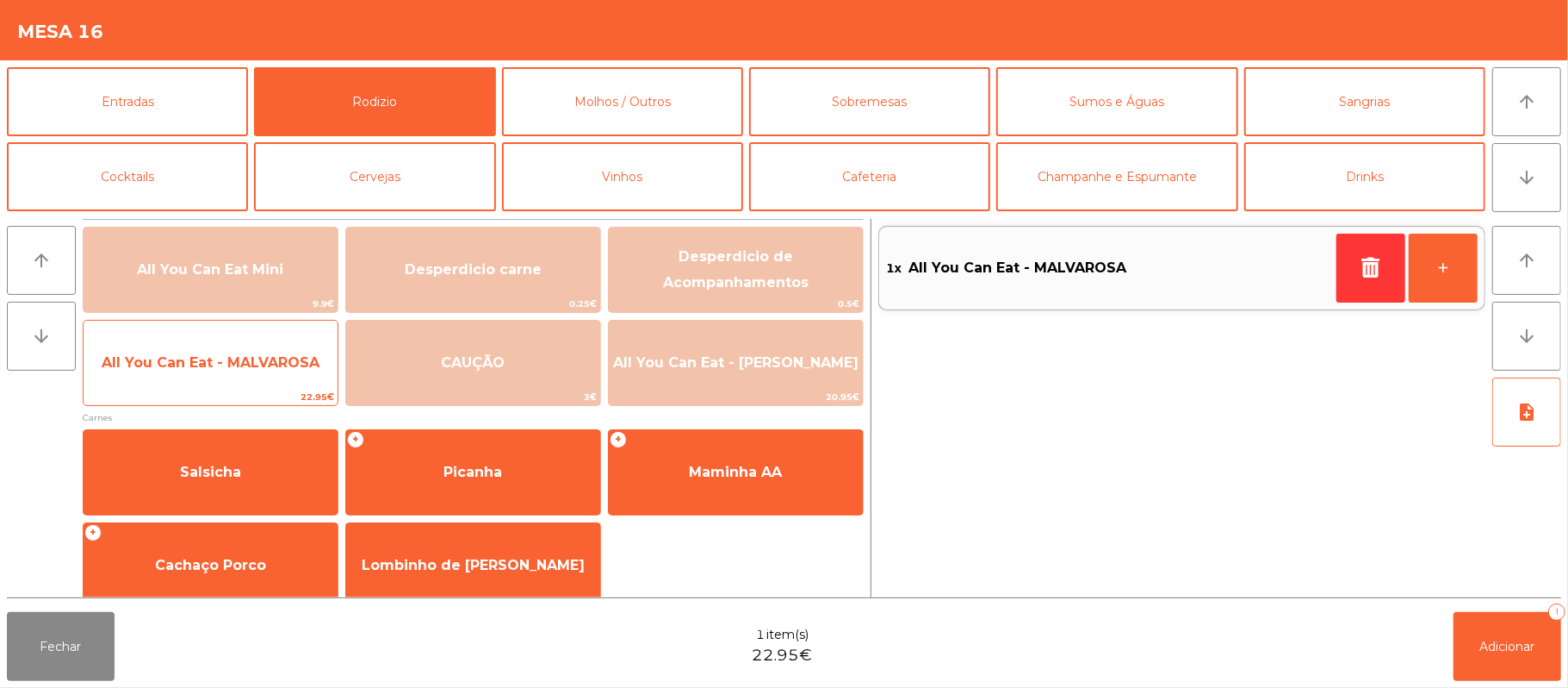
click at [176, 360] on span "All You Can Eat - MALVAROSA" at bounding box center [211, 362] width 218 height 17
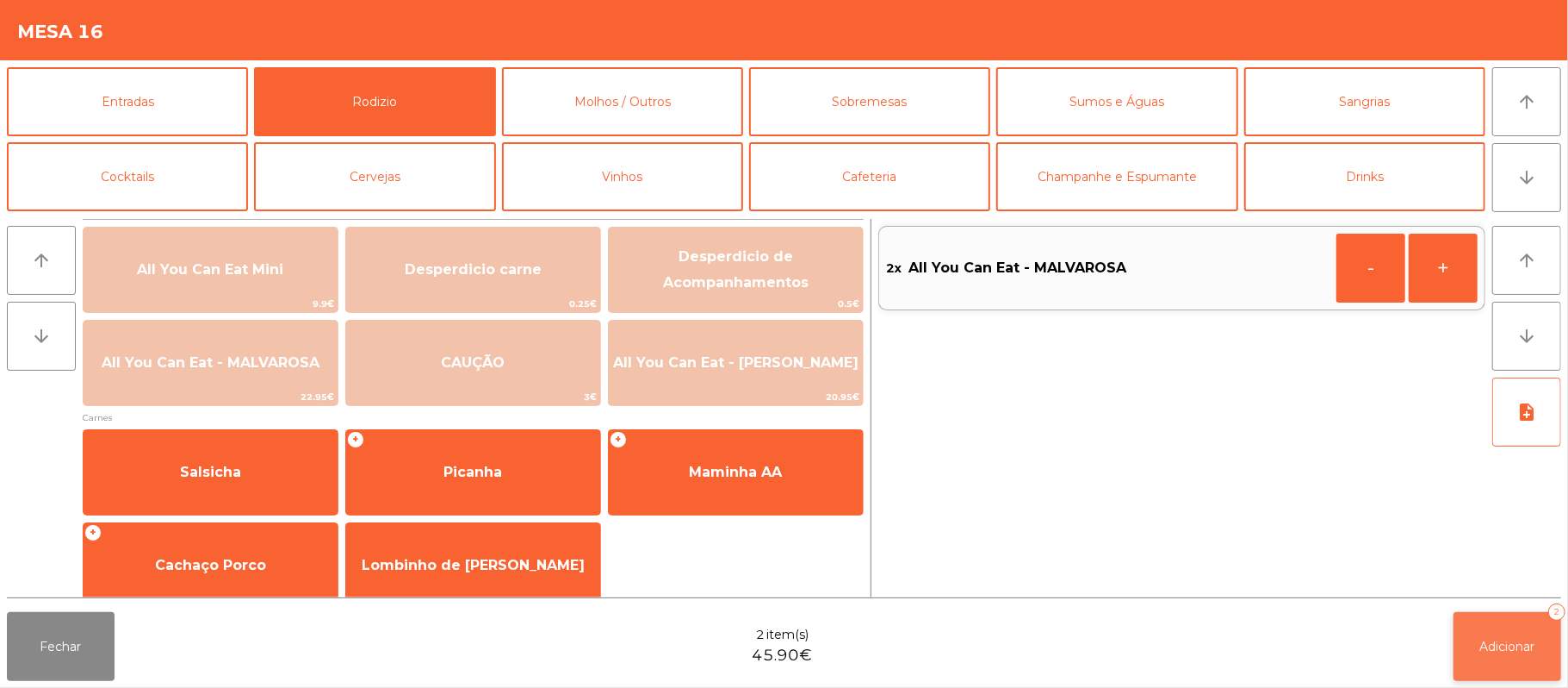
click at [1502, 641] on span "Adicionar" at bounding box center [1508, 647] width 55 height 16
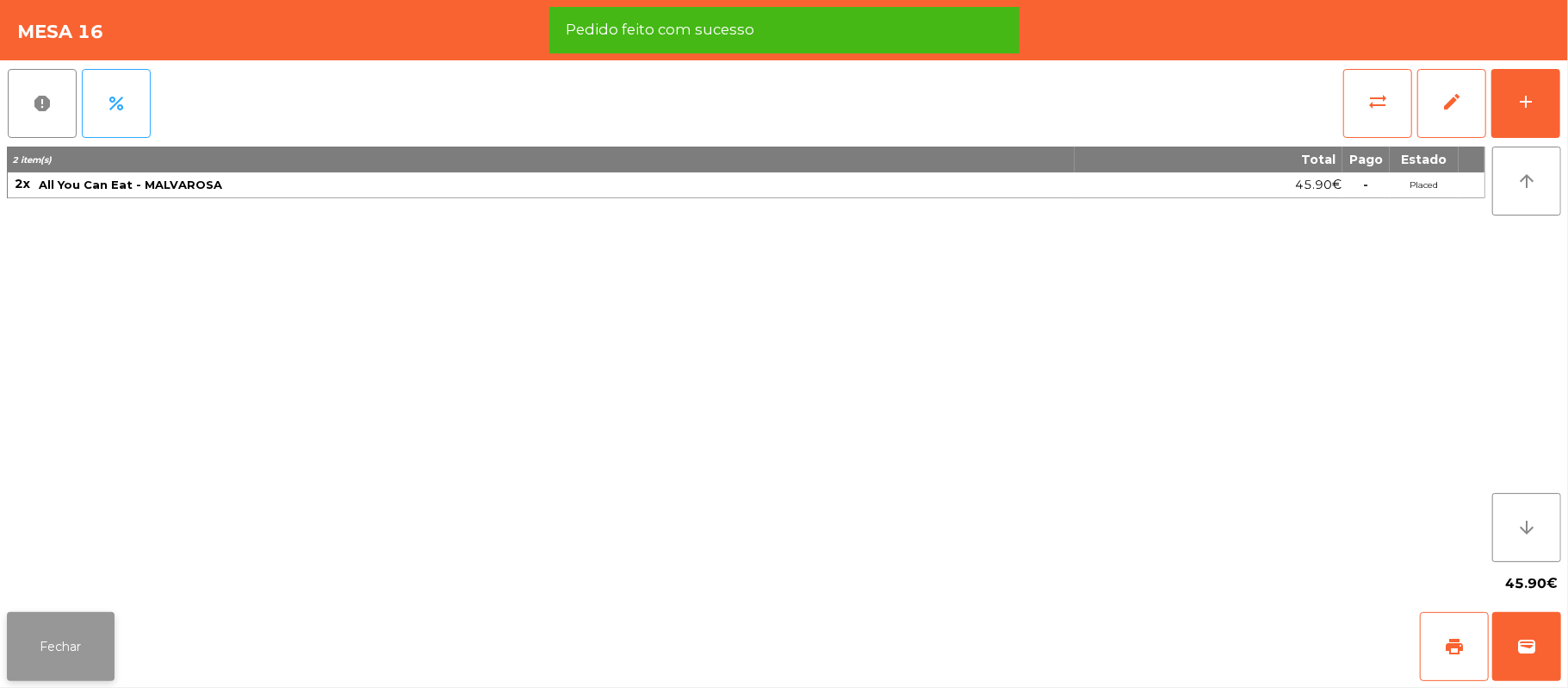
click at [62, 647] on button "Fechar" at bounding box center [61, 646] width 107 height 69
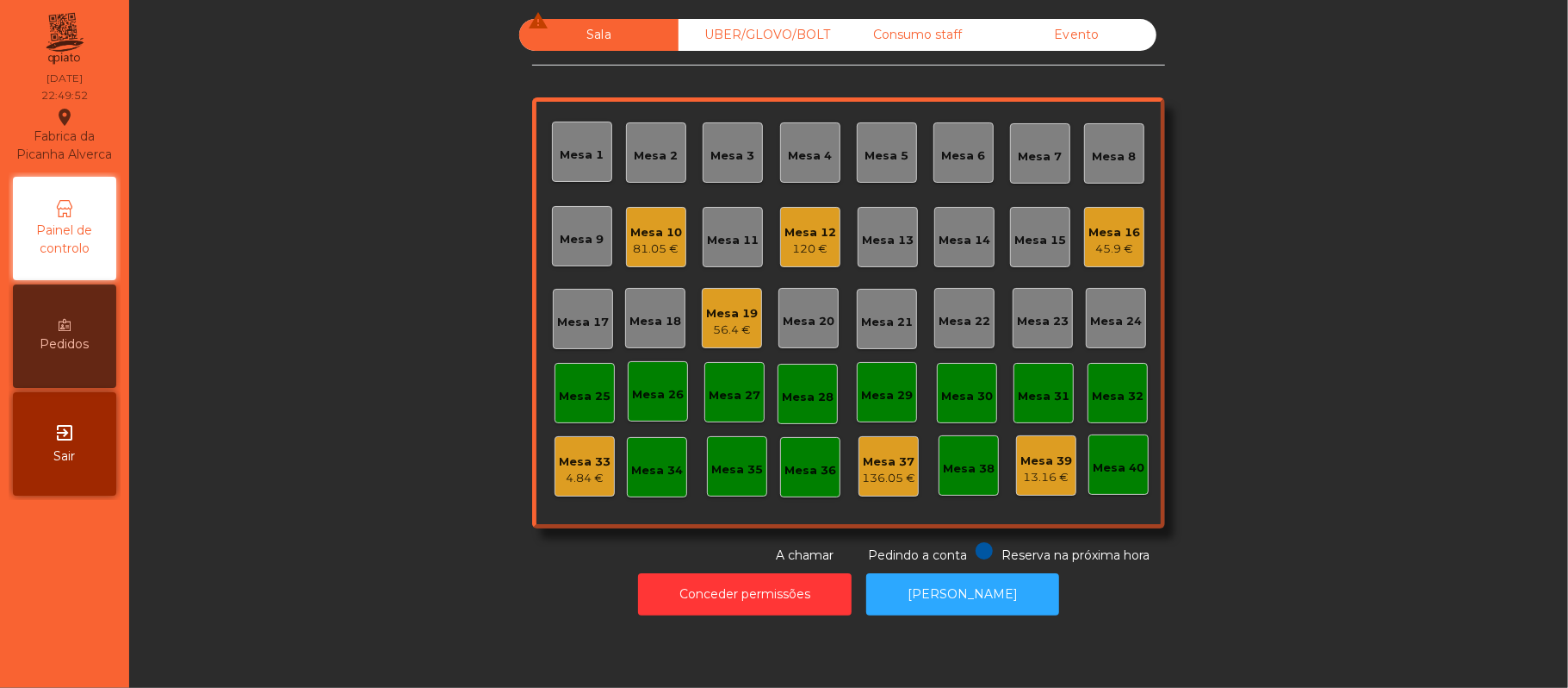
click at [1105, 248] on div "45.9 €" at bounding box center [1114, 249] width 52 height 18
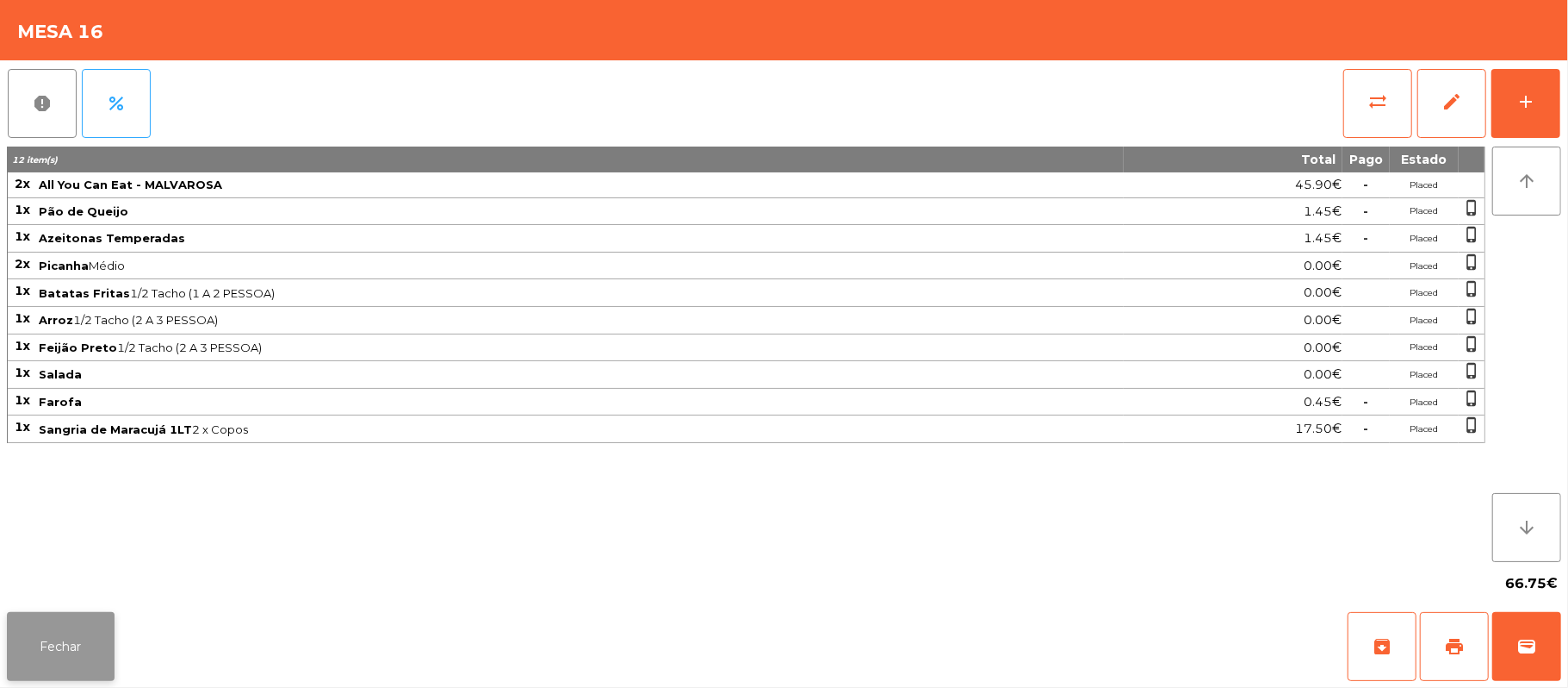
click at [76, 640] on button "Fechar" at bounding box center [61, 646] width 107 height 69
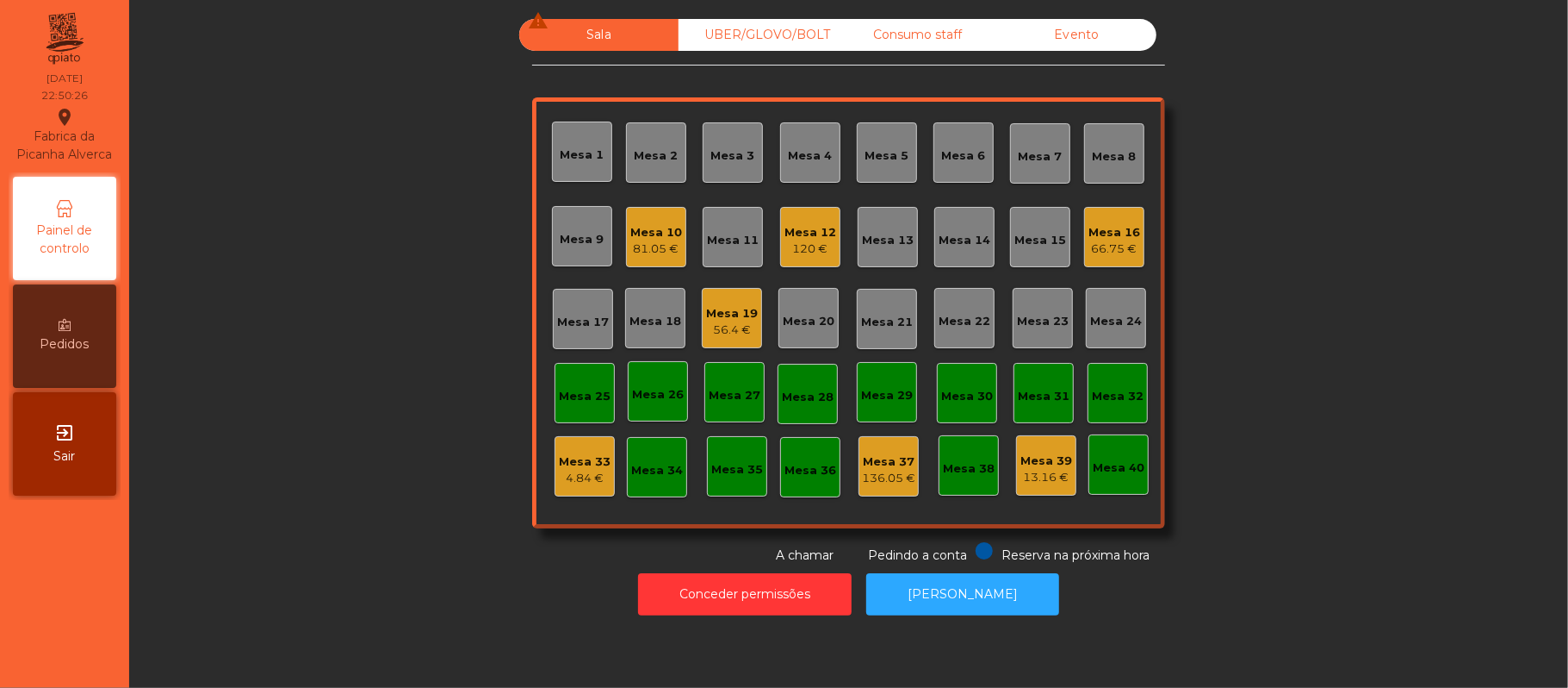
click at [813, 245] on div "120 €" at bounding box center [810, 249] width 52 height 18
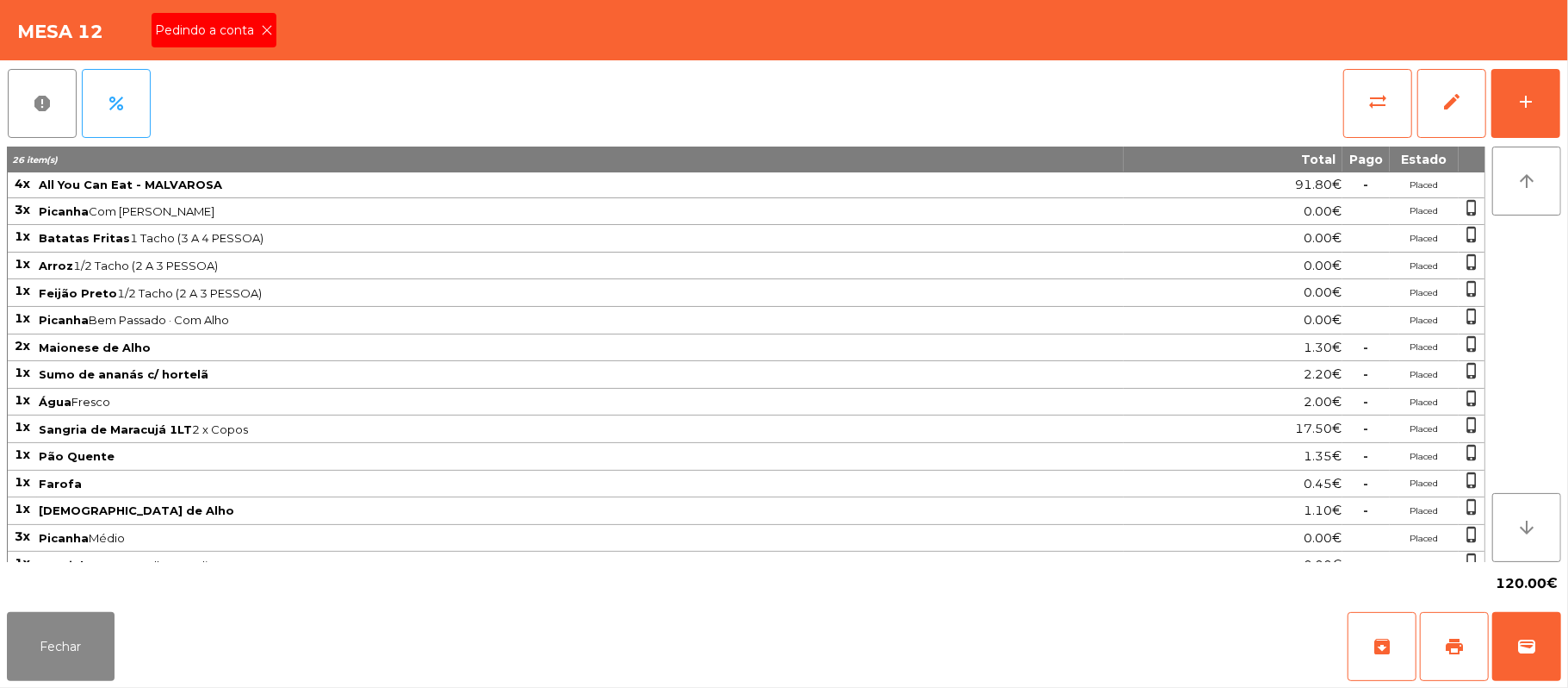
click at [252, 35] on span "Pedindo a conta" at bounding box center [208, 30] width 106 height 18
click at [1441, 652] on button "print" at bounding box center [1455, 646] width 69 height 69
click at [77, 648] on button "Fechar" at bounding box center [61, 646] width 107 height 69
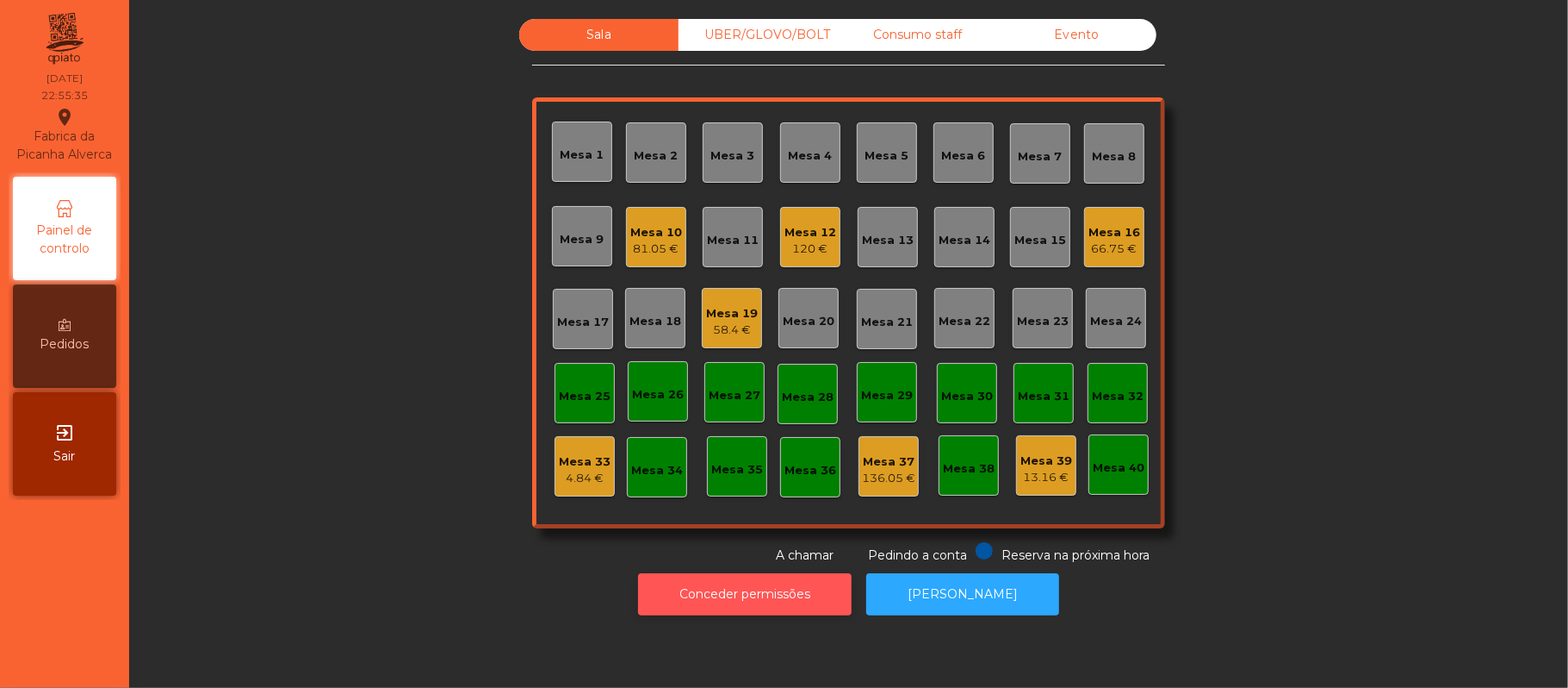
click at [817, 604] on button "Conceder permissões" at bounding box center [745, 594] width 214 height 42
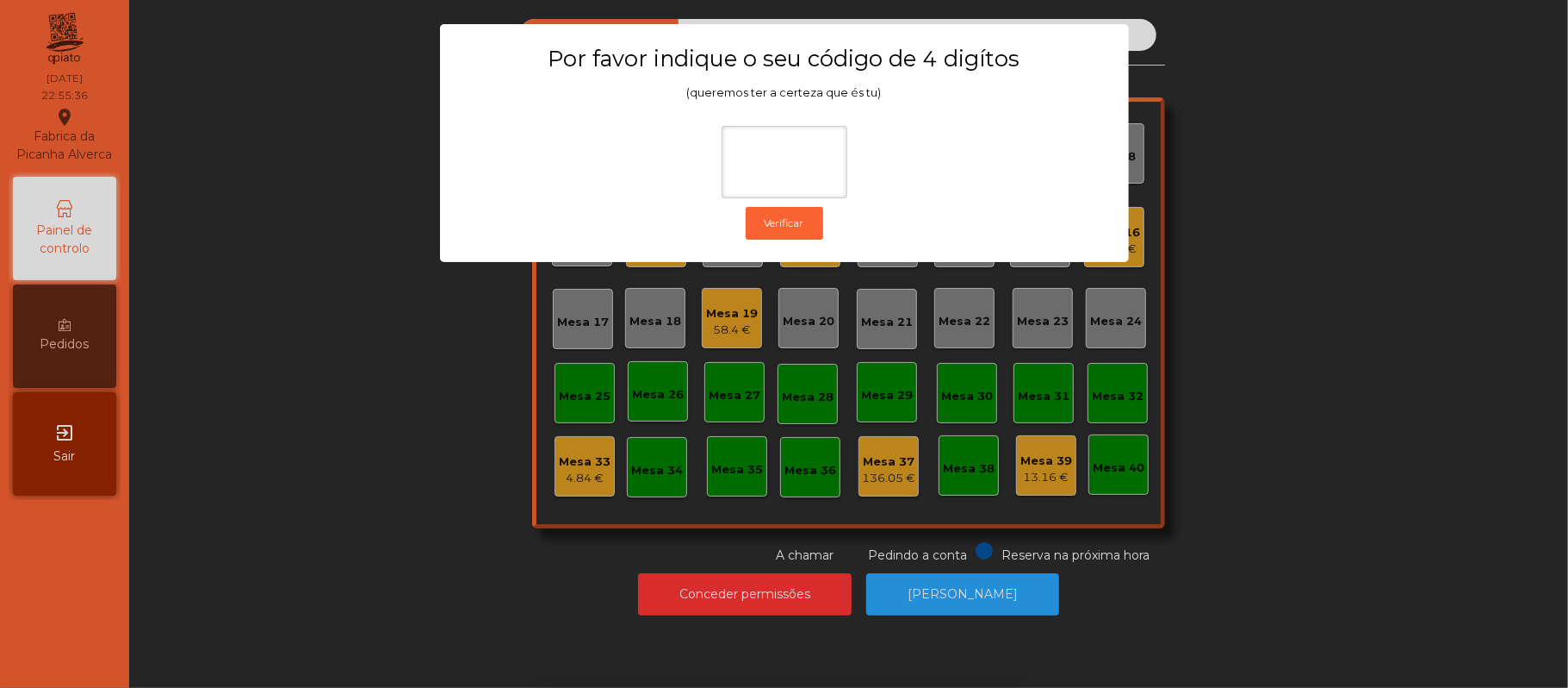
click at [1352, 480] on ngb-modal-window "Por favor indique o seu código de 4 digítos (queremos ter a certeza que és tu) …" at bounding box center [784, 344] width 1490 height 688
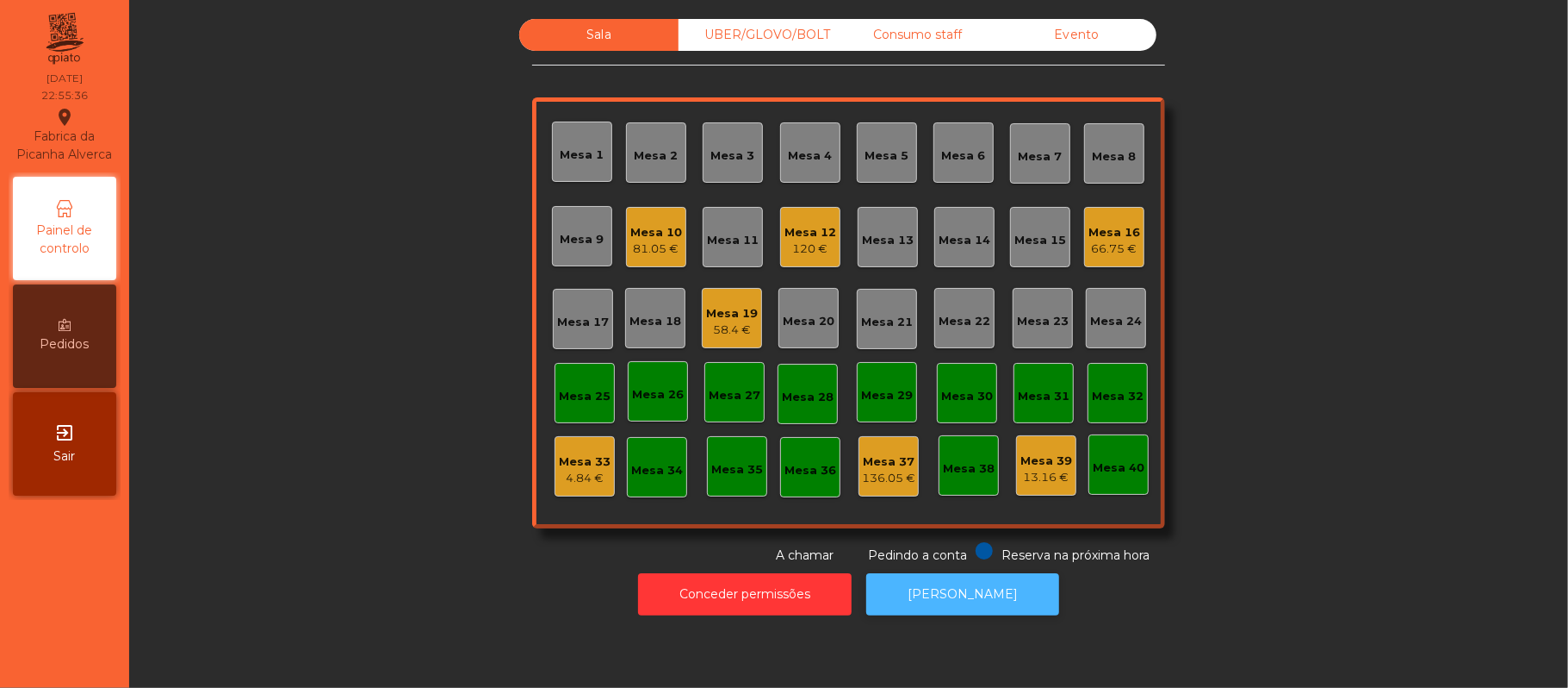
click at [1001, 587] on button "[PERSON_NAME]" at bounding box center [962, 594] width 193 height 42
click at [817, 245] on div "120 €" at bounding box center [810, 249] width 52 height 18
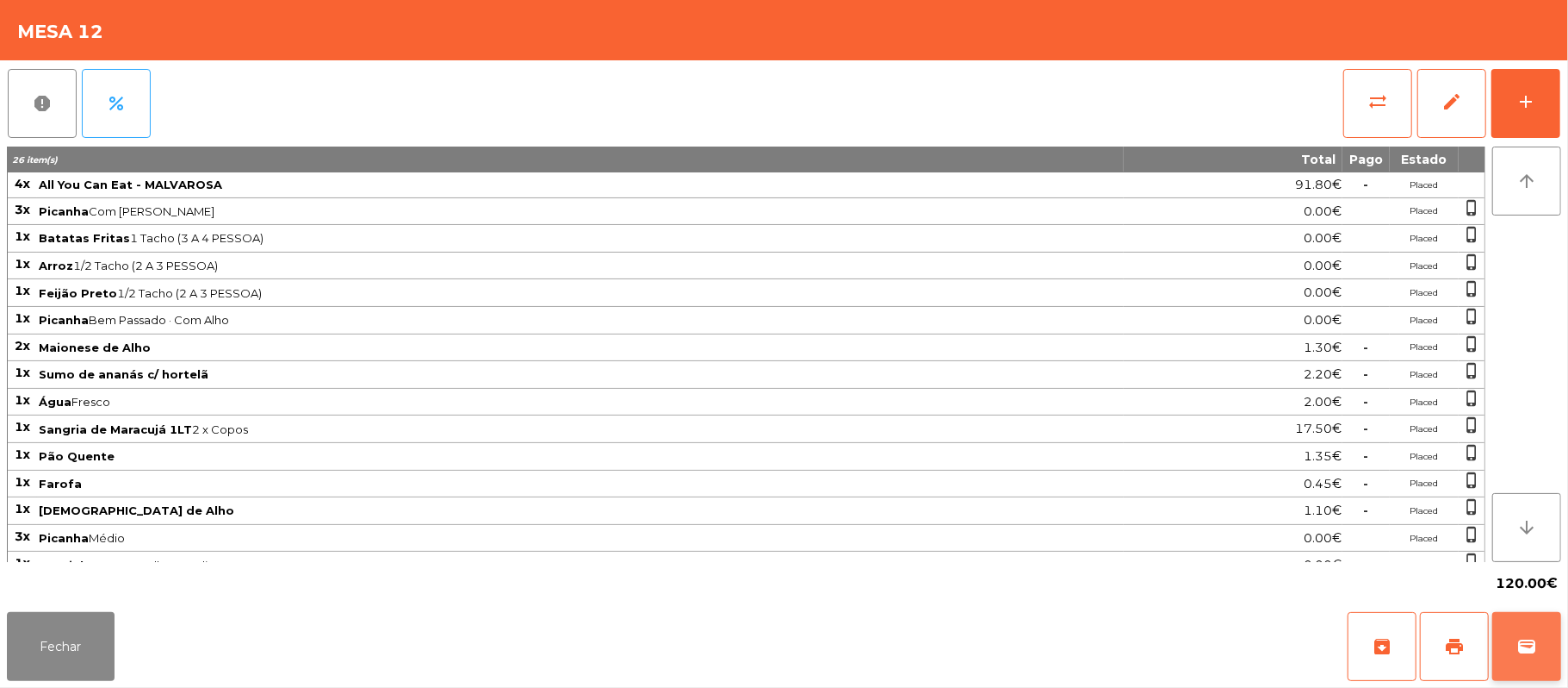
click at [1518, 639] on span "wallet" at bounding box center [1528, 647] width 21 height 21
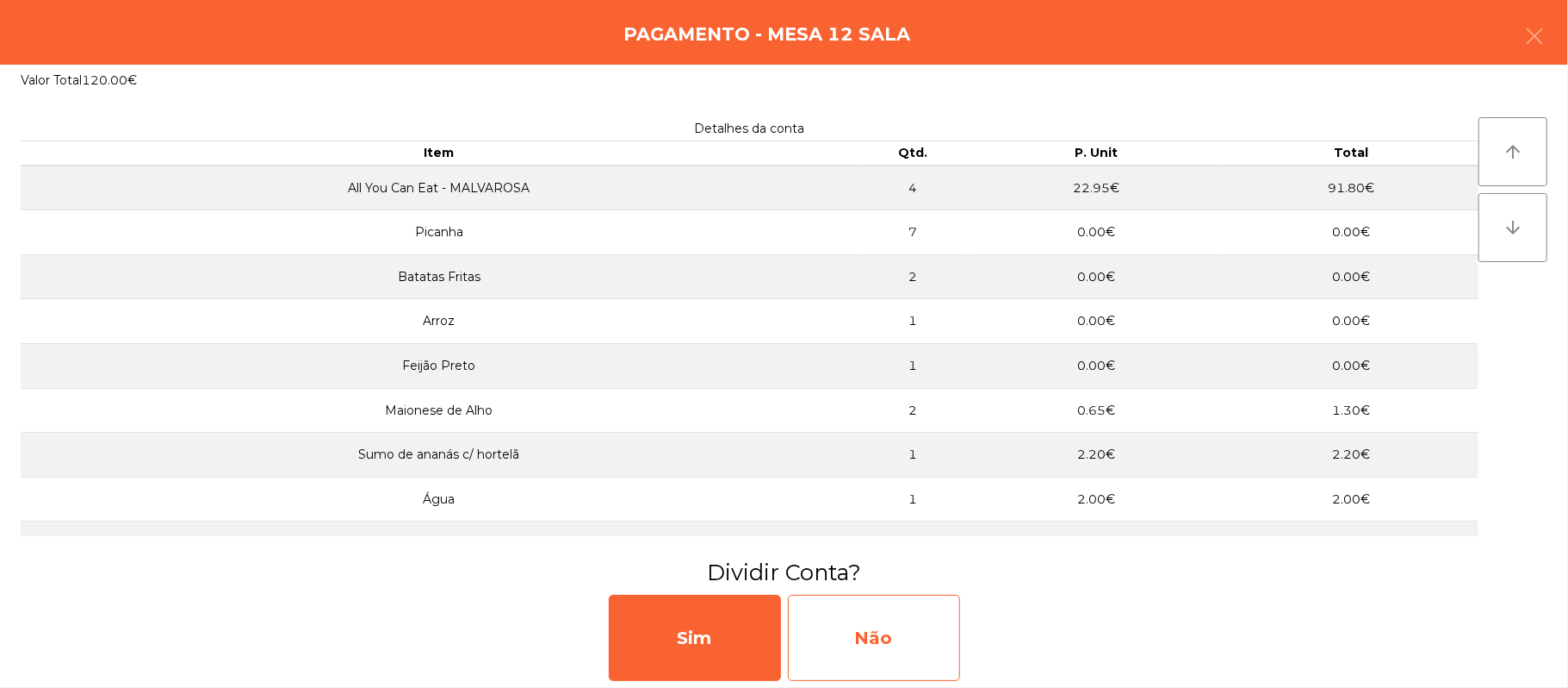
click at [927, 670] on div "Não" at bounding box center [874, 638] width 172 height 86
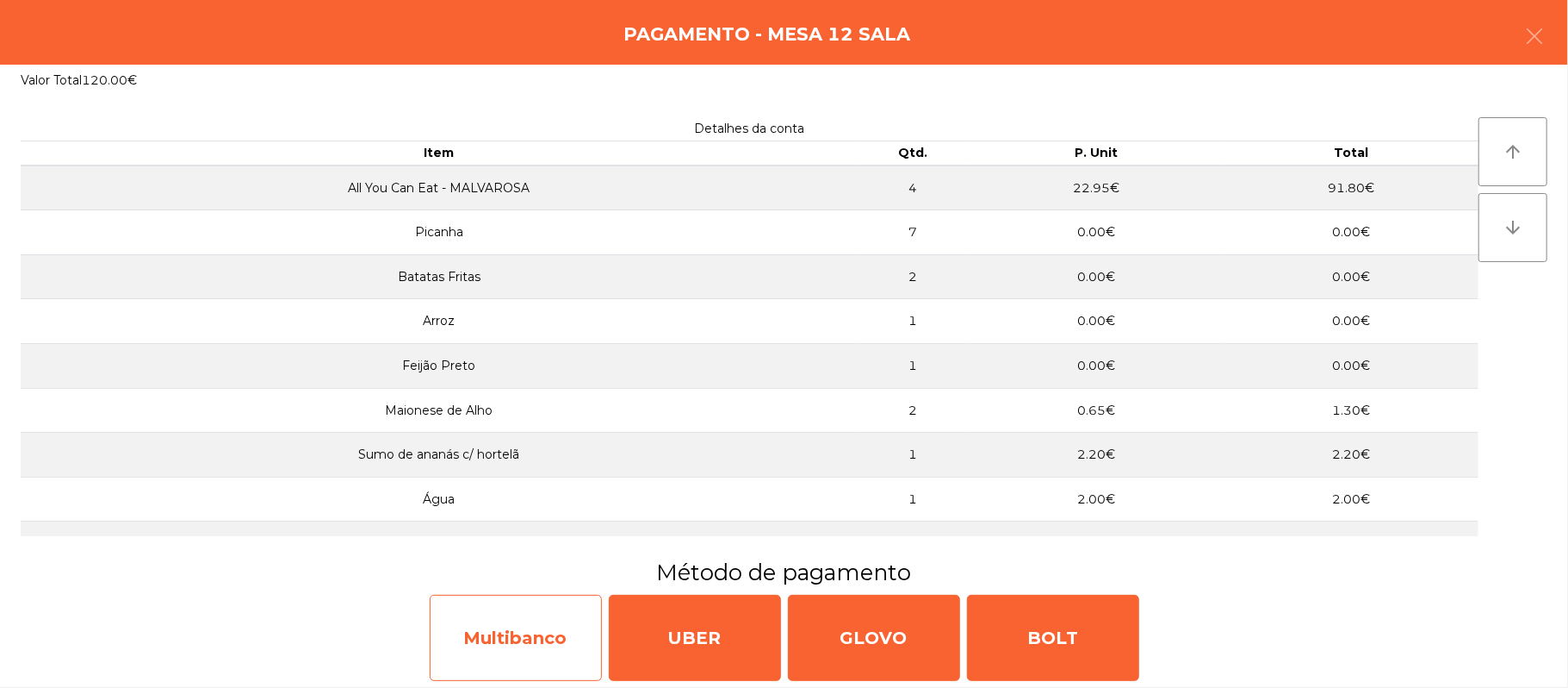
click at [541, 652] on div "Multibanco" at bounding box center [516, 638] width 172 height 86
select select "**"
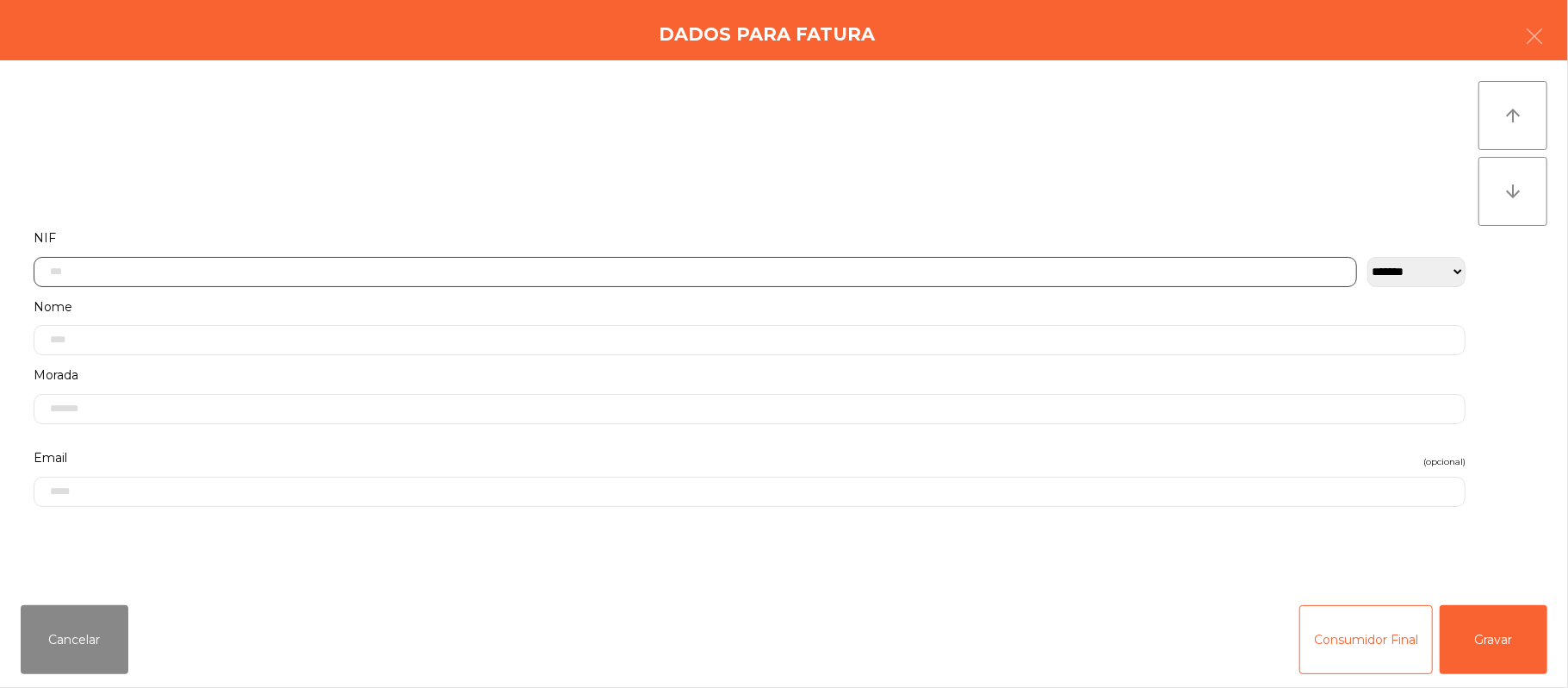
click at [598, 274] on input "text" at bounding box center [695, 272] width 1324 height 30
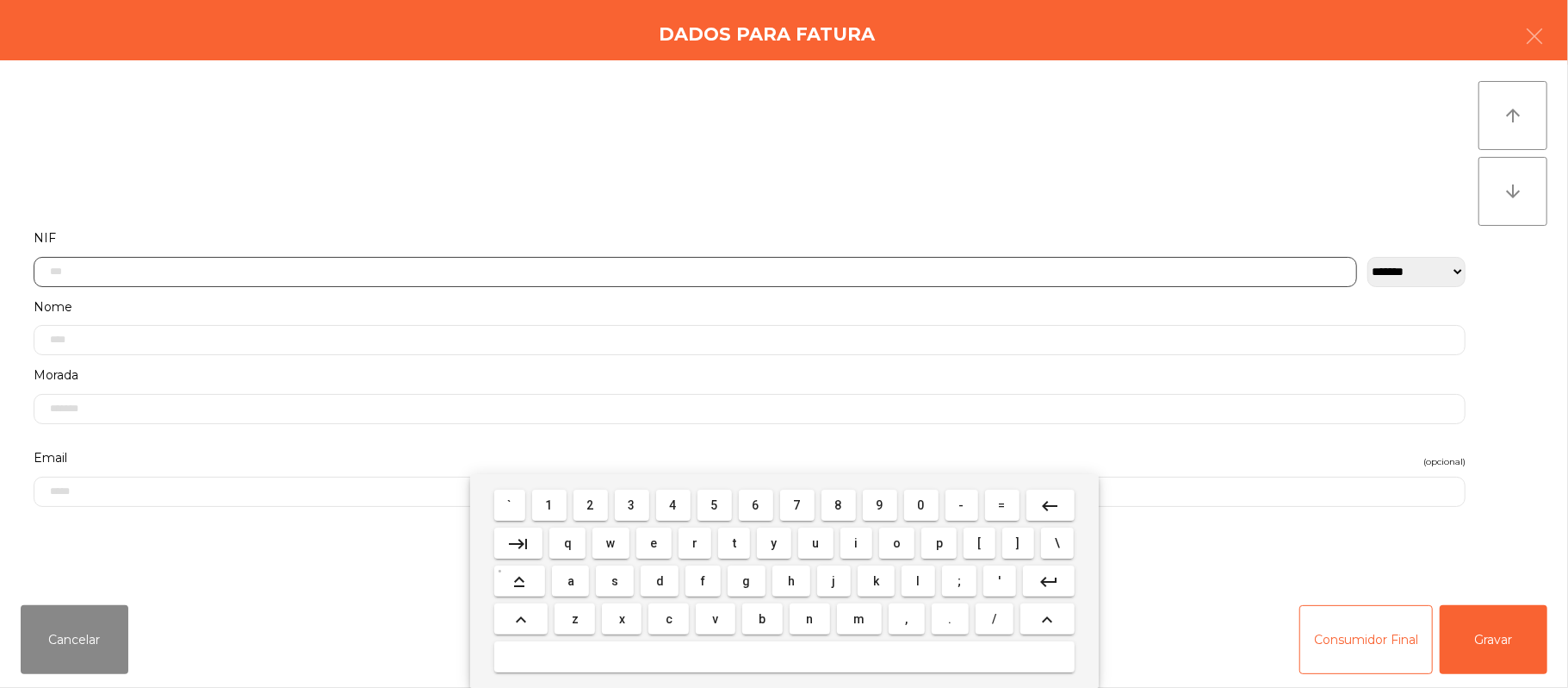
scroll to position [145, 0]
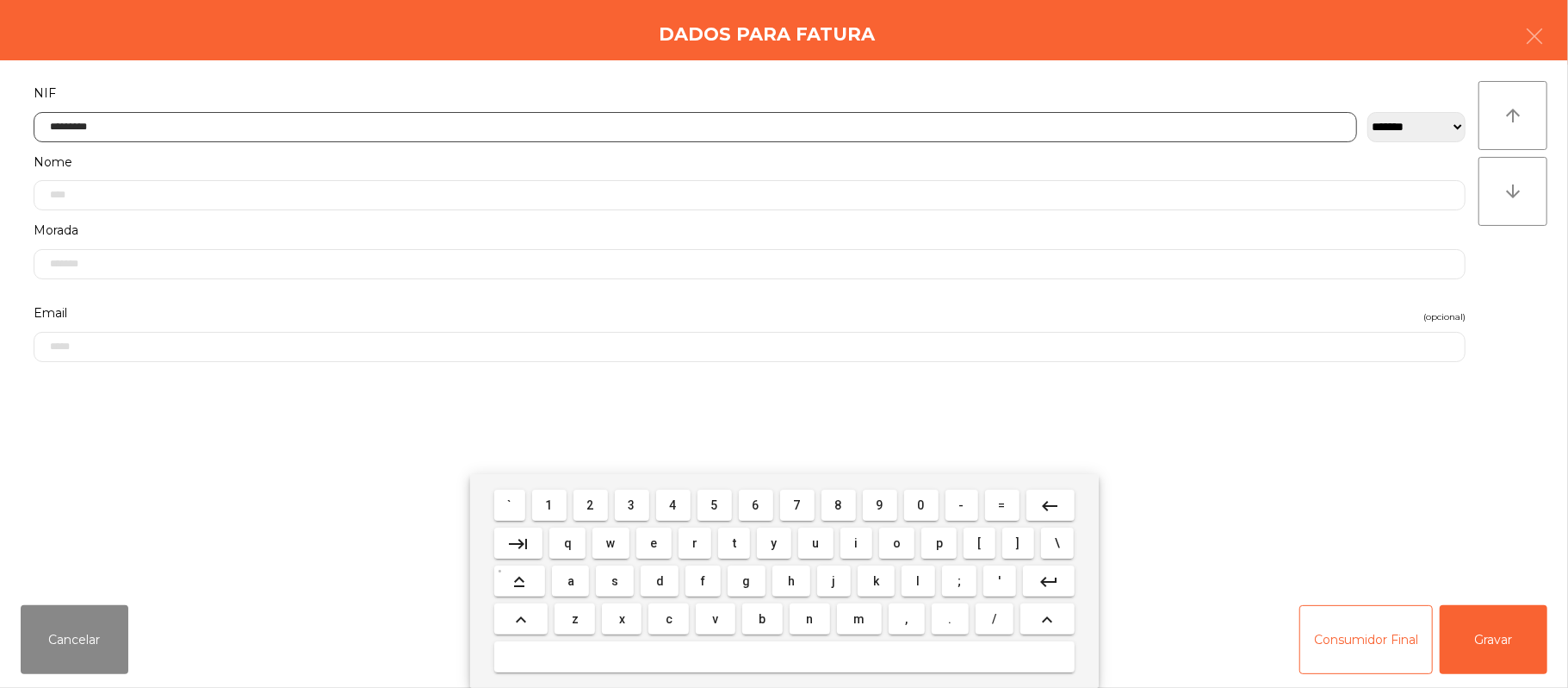
type input "*********"
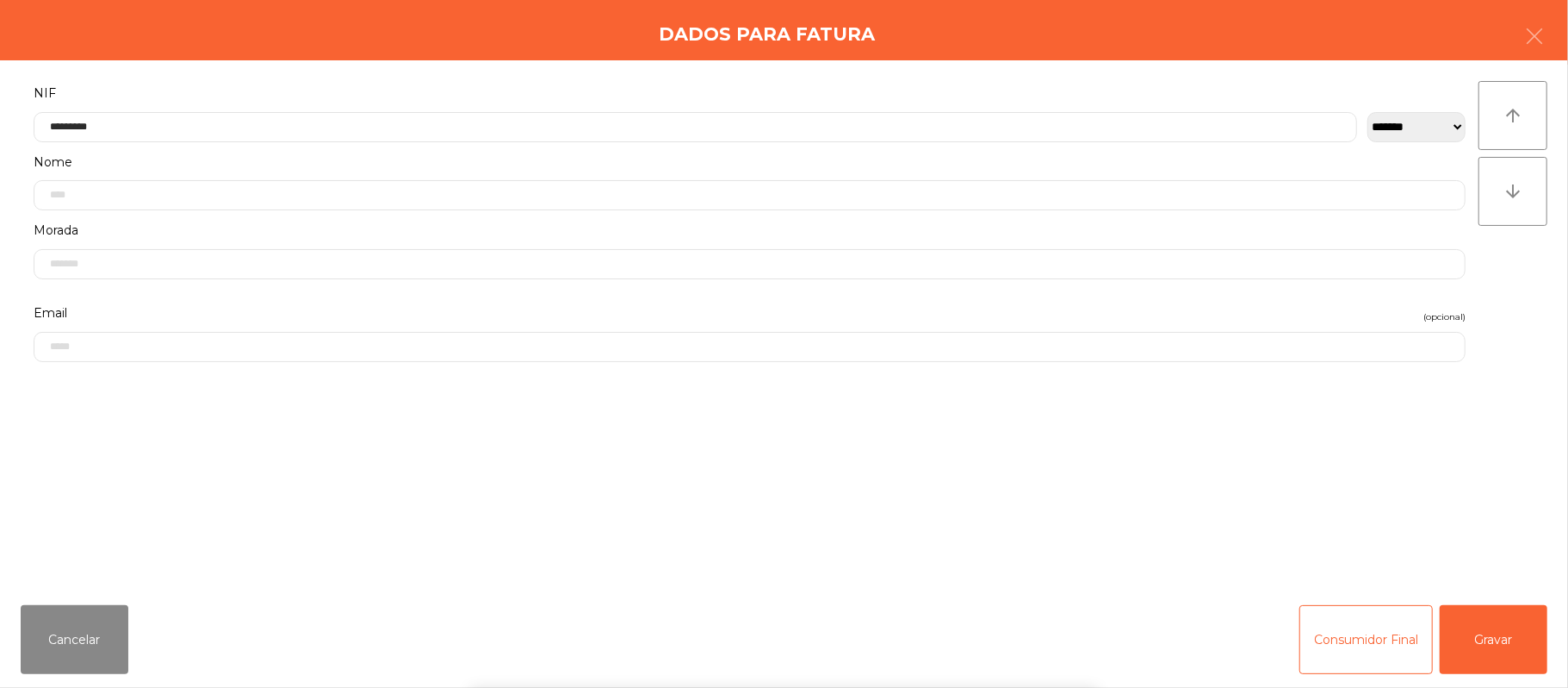
click at [1475, 610] on div "` 1 2 3 4 5 6 7 8 9 0 - = keyboard_backspace keyboard_tab q w e r t y u i o p […" at bounding box center [784, 581] width 1568 height 214
click at [1500, 632] on button "Gravar" at bounding box center [1494, 640] width 107 height 69
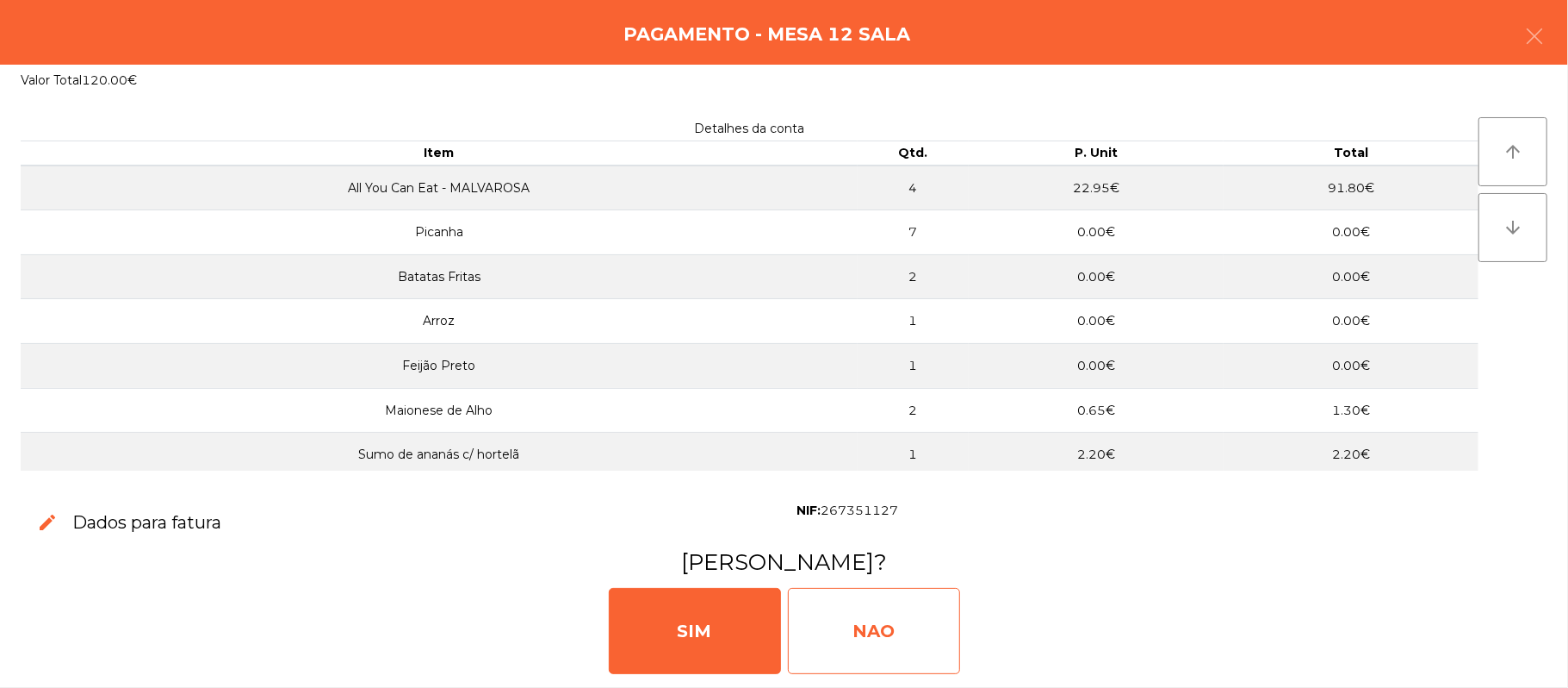
click at [893, 610] on div "NAO" at bounding box center [874, 631] width 172 height 86
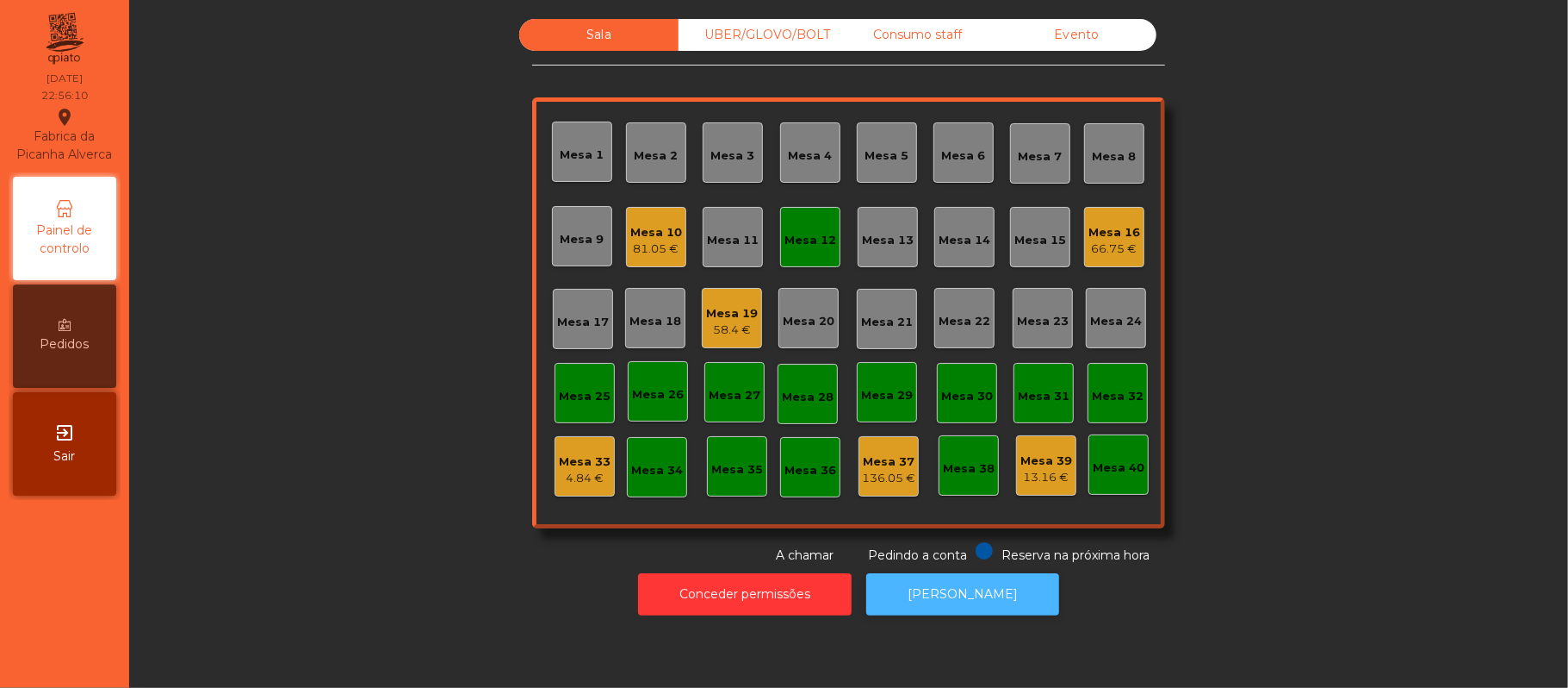
click at [908, 610] on button "[PERSON_NAME]" at bounding box center [962, 594] width 193 height 42
click at [813, 259] on div "Mesa 12" at bounding box center [810, 237] width 61 height 61
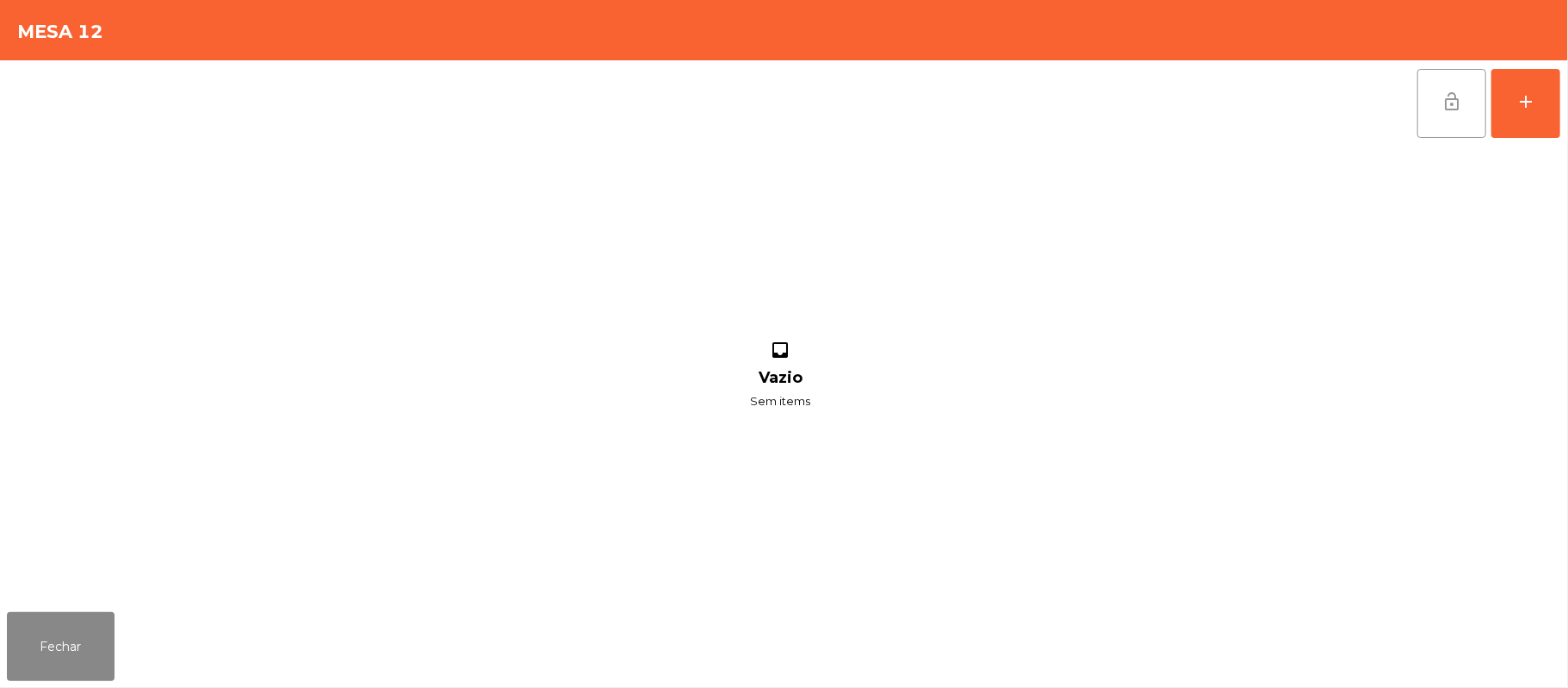
click at [1425, 117] on button "lock_open" at bounding box center [1452, 103] width 69 height 69
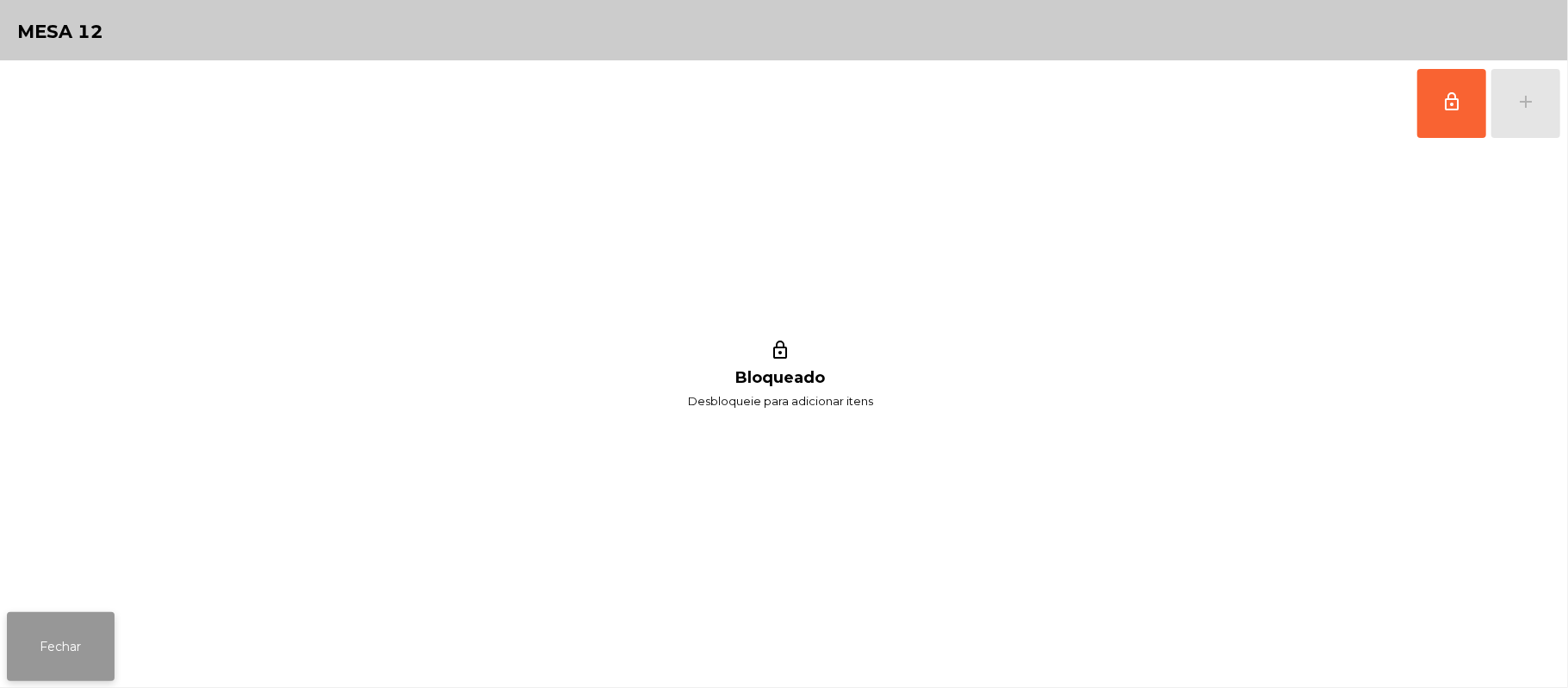
click at [16, 649] on button "Fechar" at bounding box center [61, 646] width 107 height 69
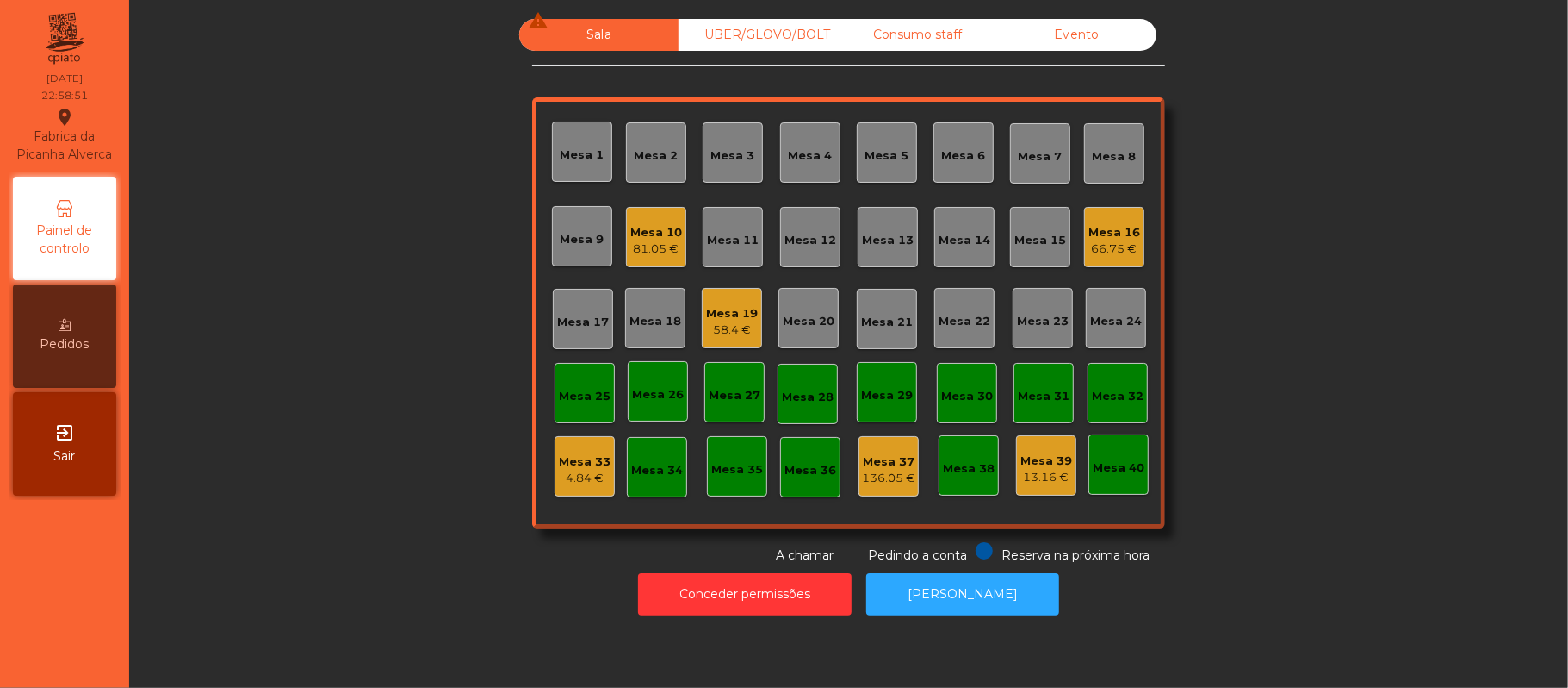
click at [675, 248] on div "Mesa 10 81.05 €" at bounding box center [656, 237] width 61 height 61
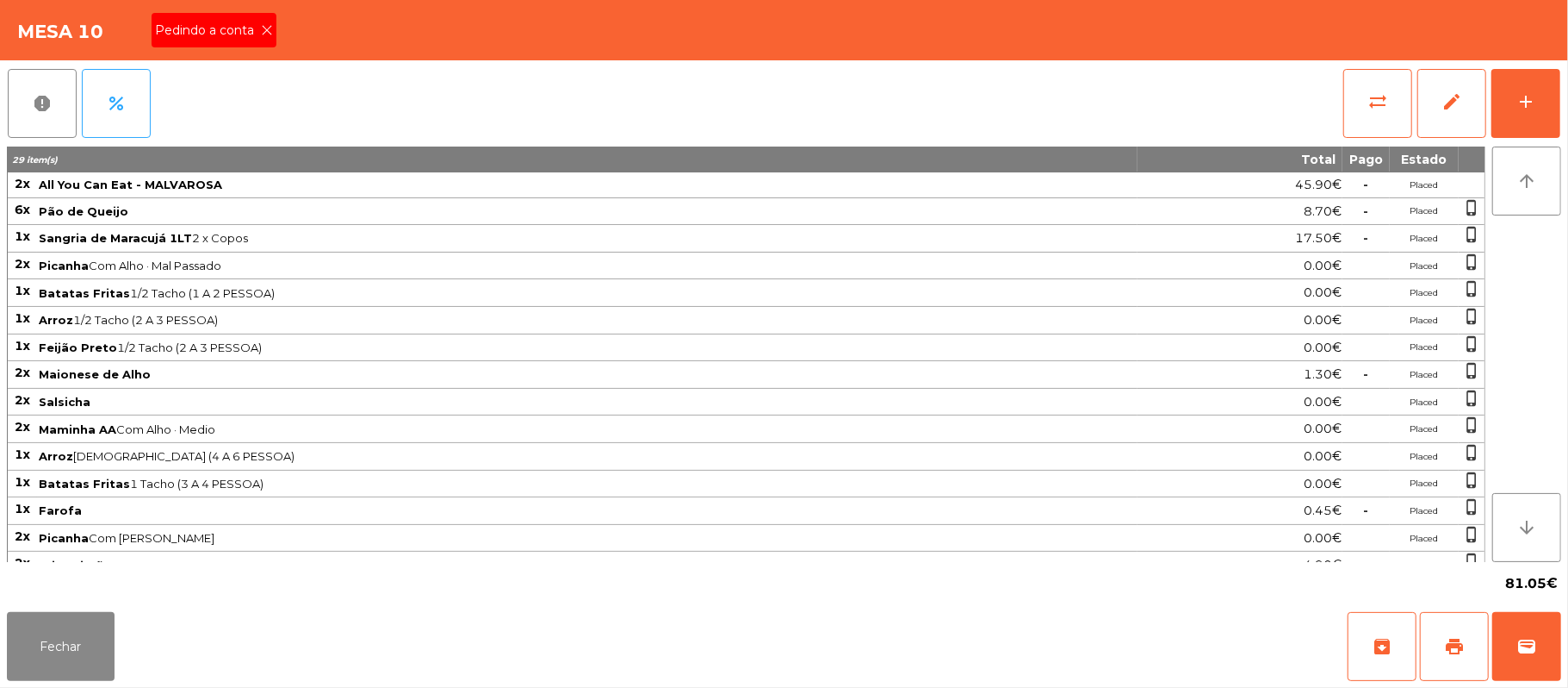
click at [267, 28] on icon at bounding box center [267, 30] width 12 height 12
click at [1433, 639] on button "print" at bounding box center [1455, 646] width 69 height 69
click at [1514, 651] on button "wallet" at bounding box center [1527, 646] width 69 height 69
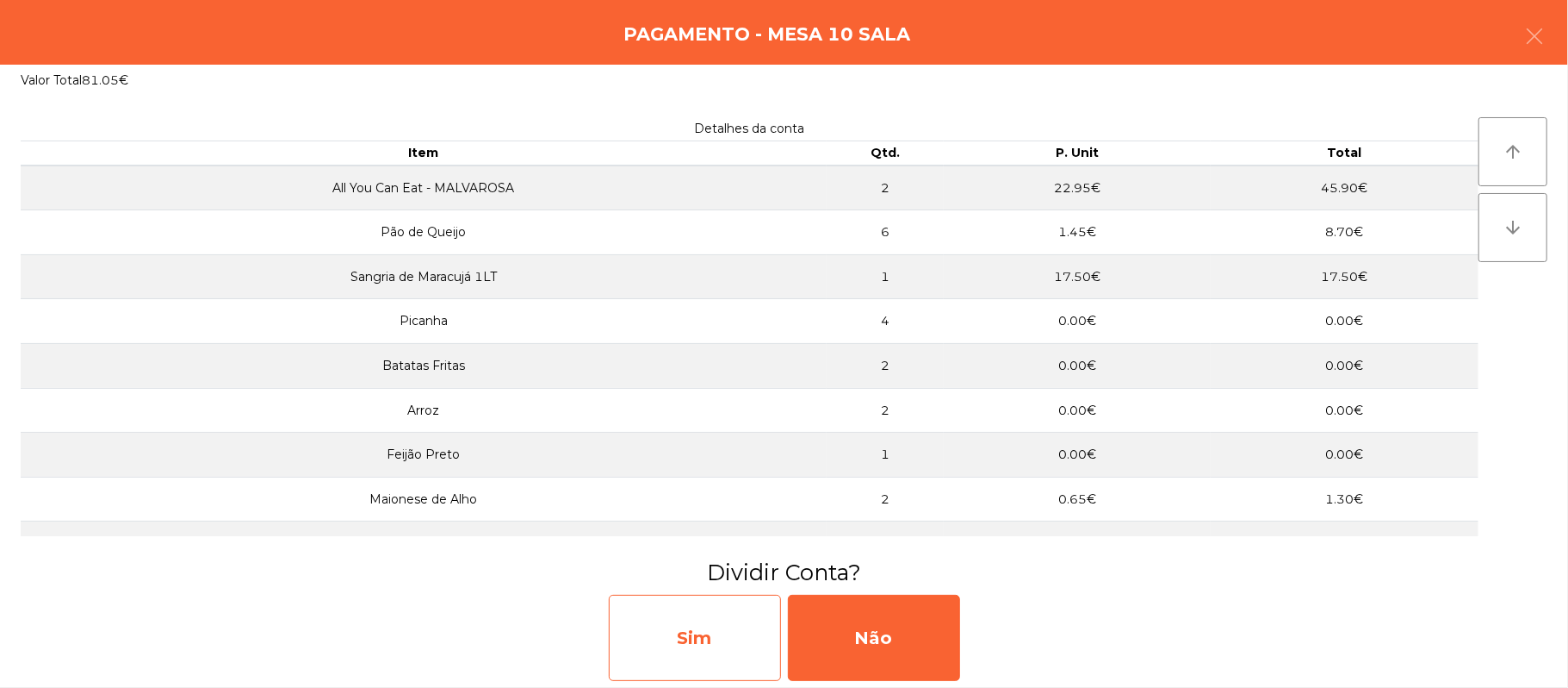
click at [707, 647] on div "Sim" at bounding box center [695, 638] width 172 height 86
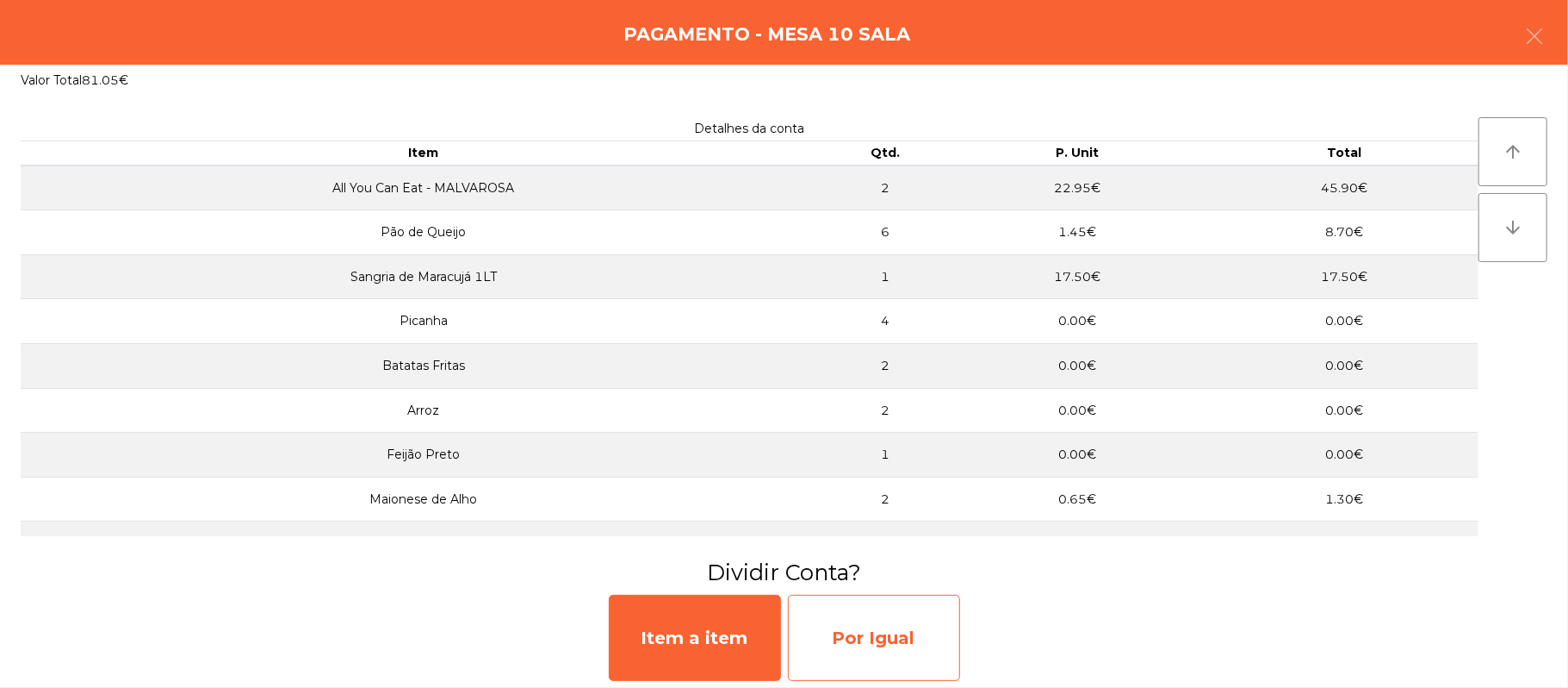
click at [898, 640] on div "Por Igual" at bounding box center [874, 638] width 172 height 86
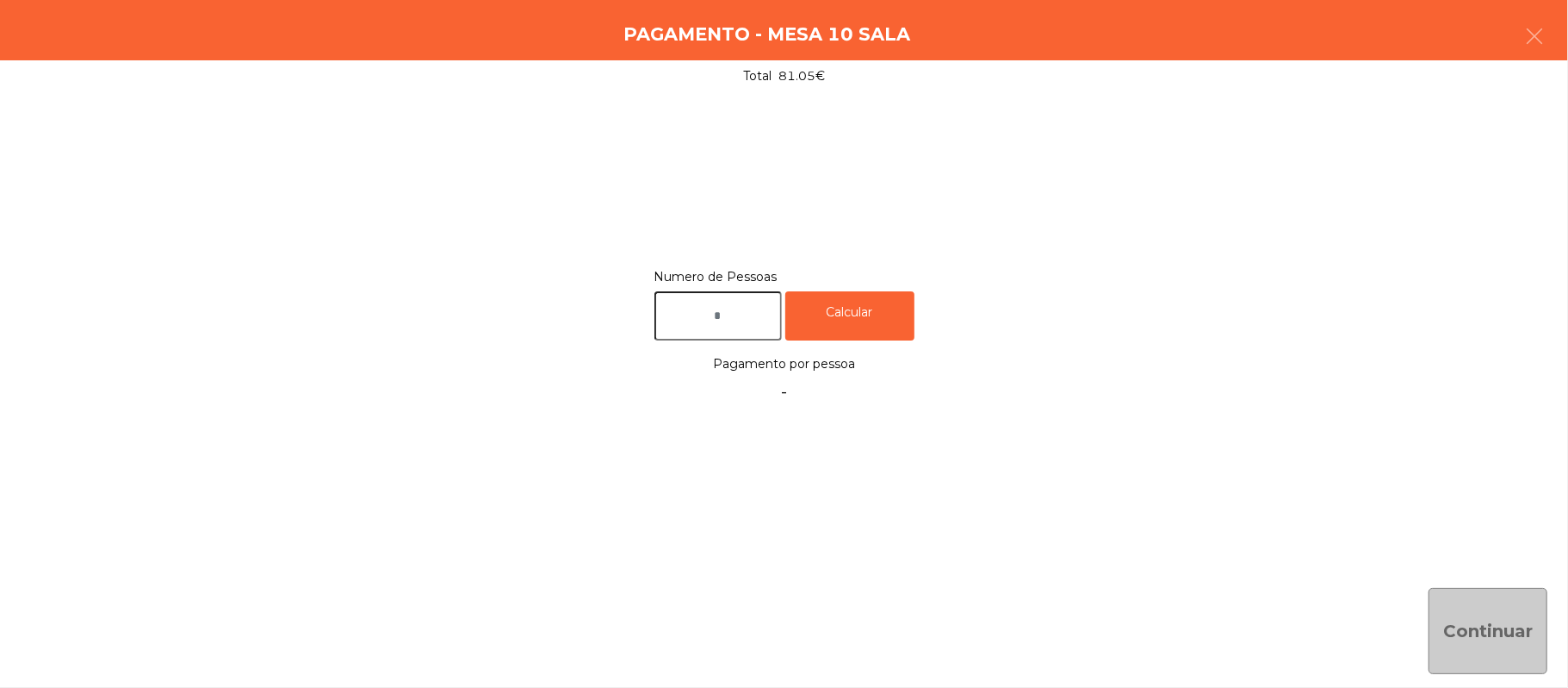
click at [741, 314] on input "text" at bounding box center [718, 316] width 128 height 49
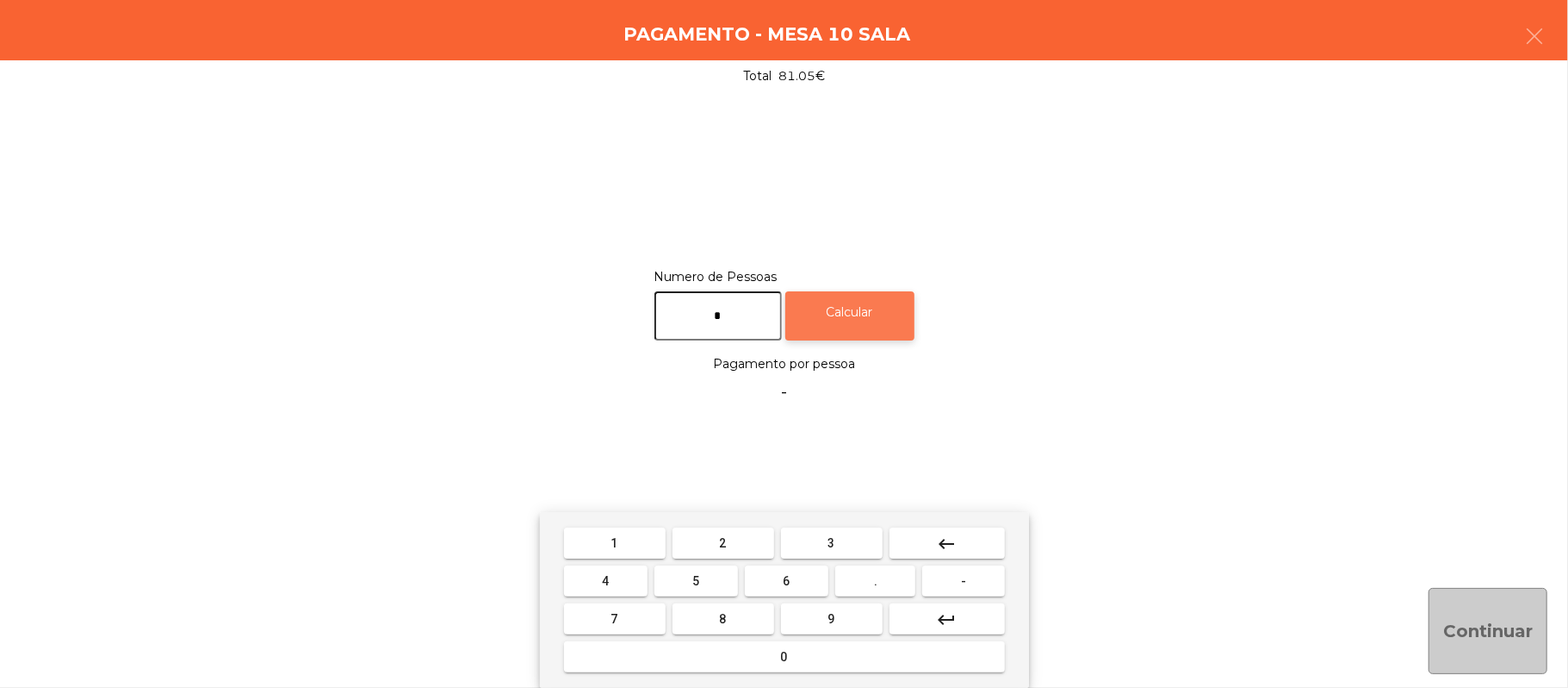
type input "*"
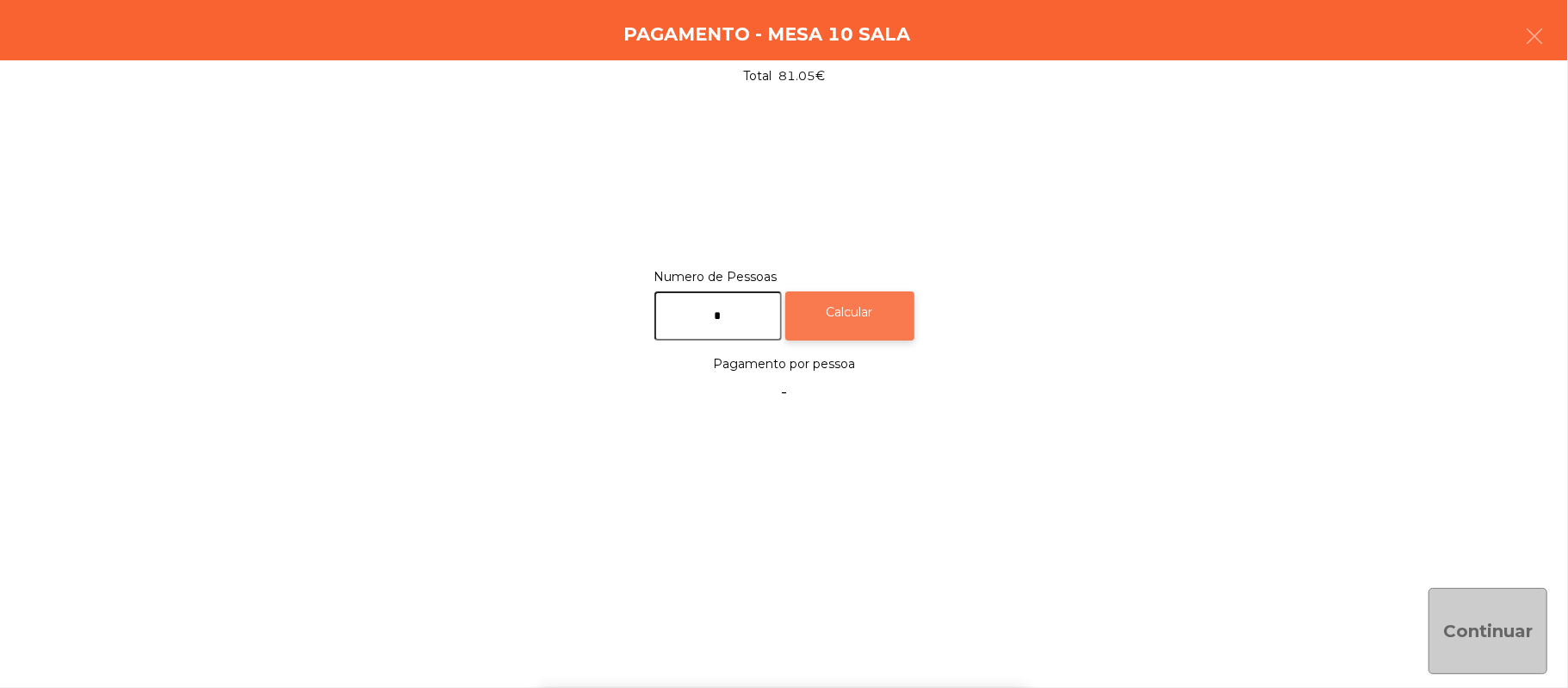
click at [899, 317] on div "Calcular" at bounding box center [850, 316] width 129 height 49
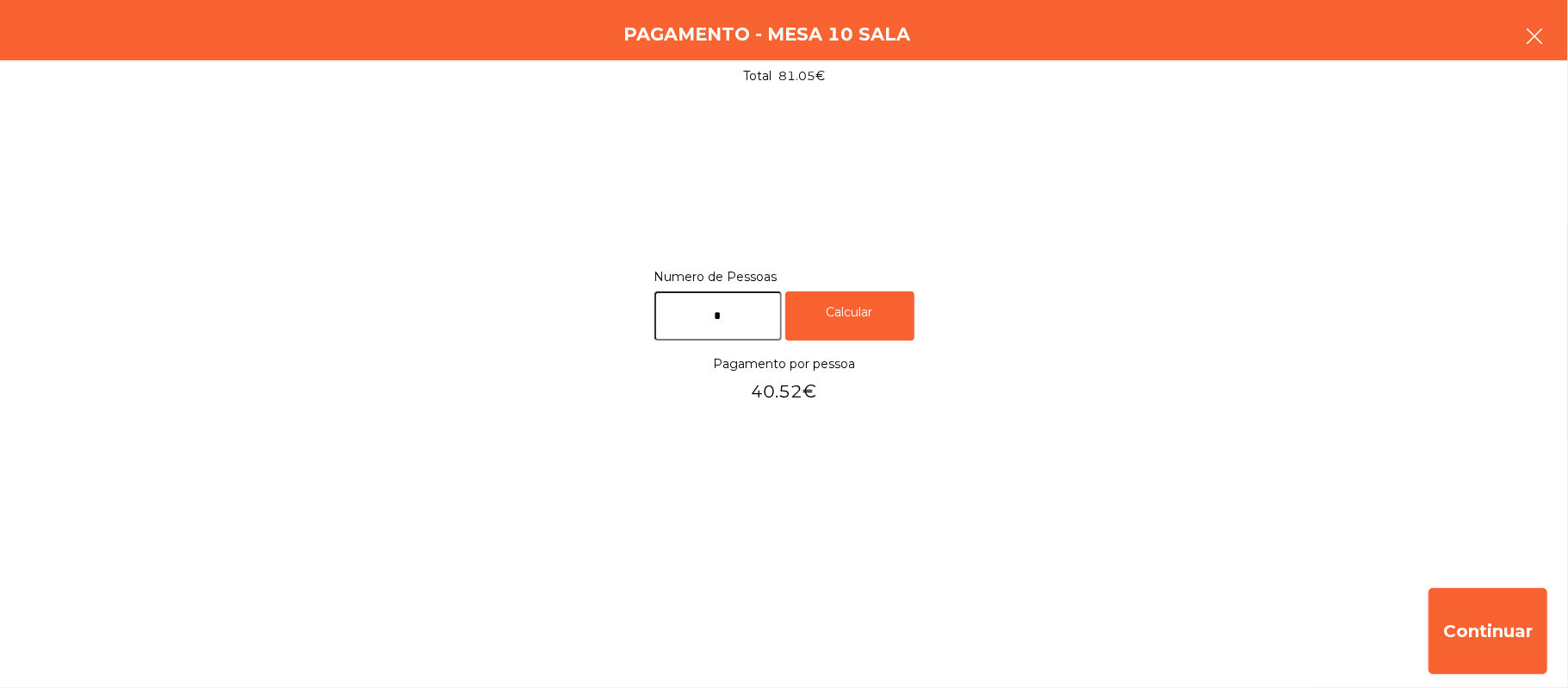
click at [1551, 42] on button "button" at bounding box center [1535, 38] width 48 height 52
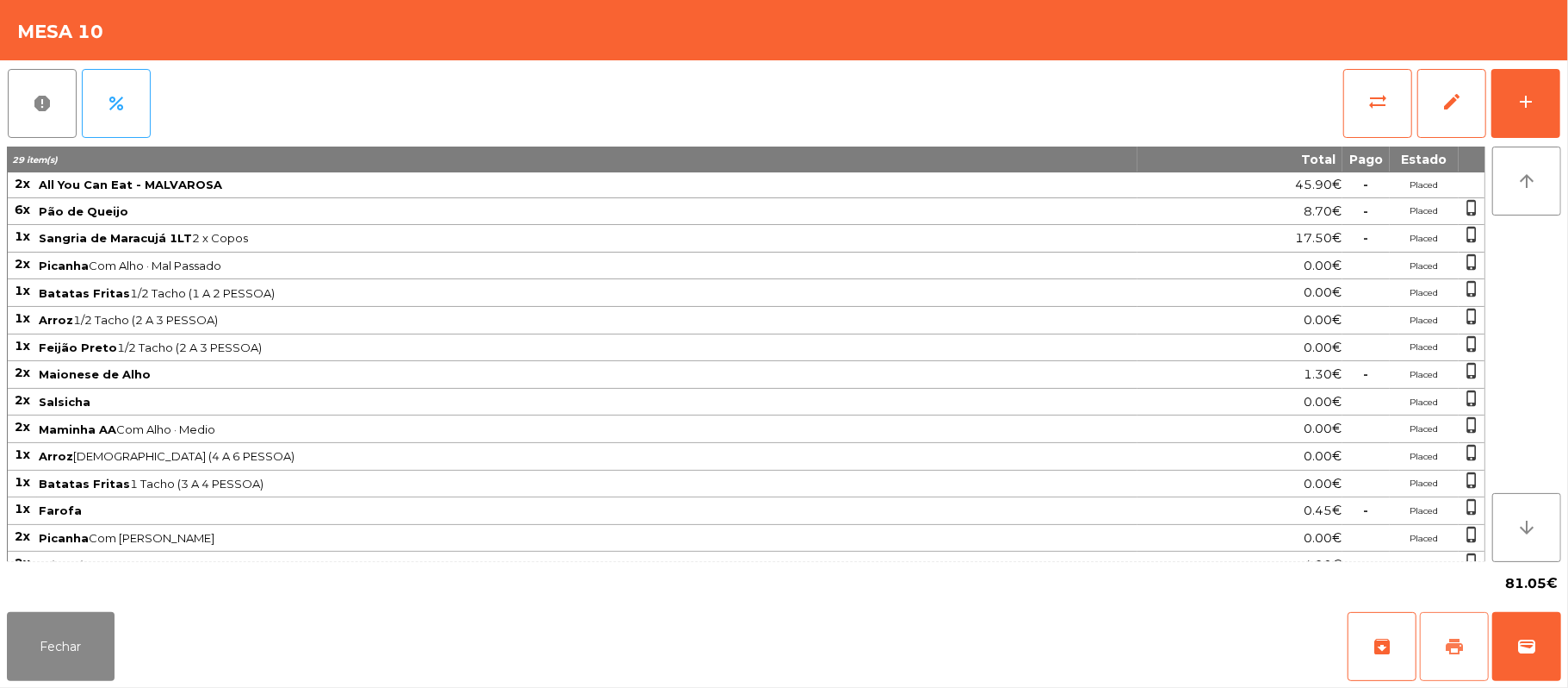
click at [1448, 647] on span "print" at bounding box center [1455, 647] width 21 height 21
click at [1524, 629] on button "wallet" at bounding box center [1527, 646] width 69 height 69
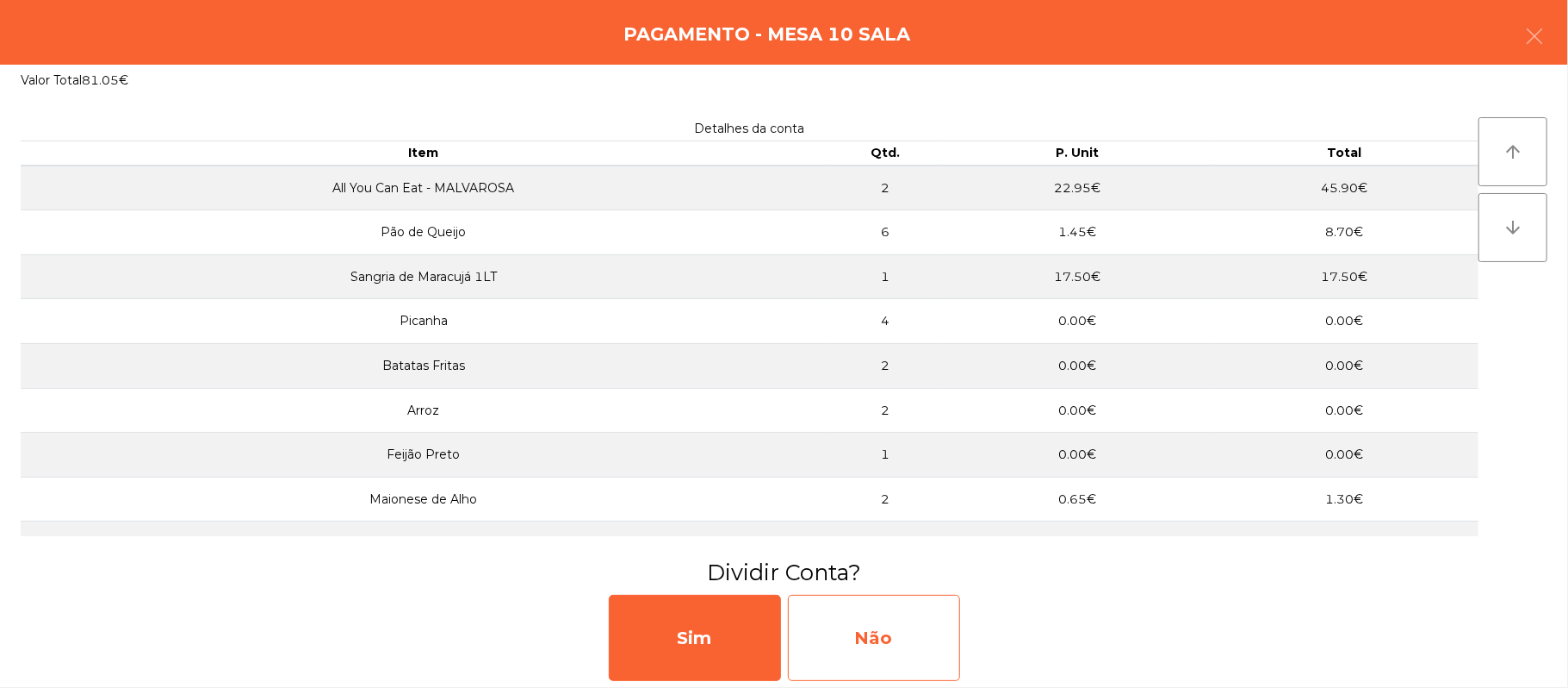
click at [857, 627] on div "Não" at bounding box center [874, 638] width 172 height 86
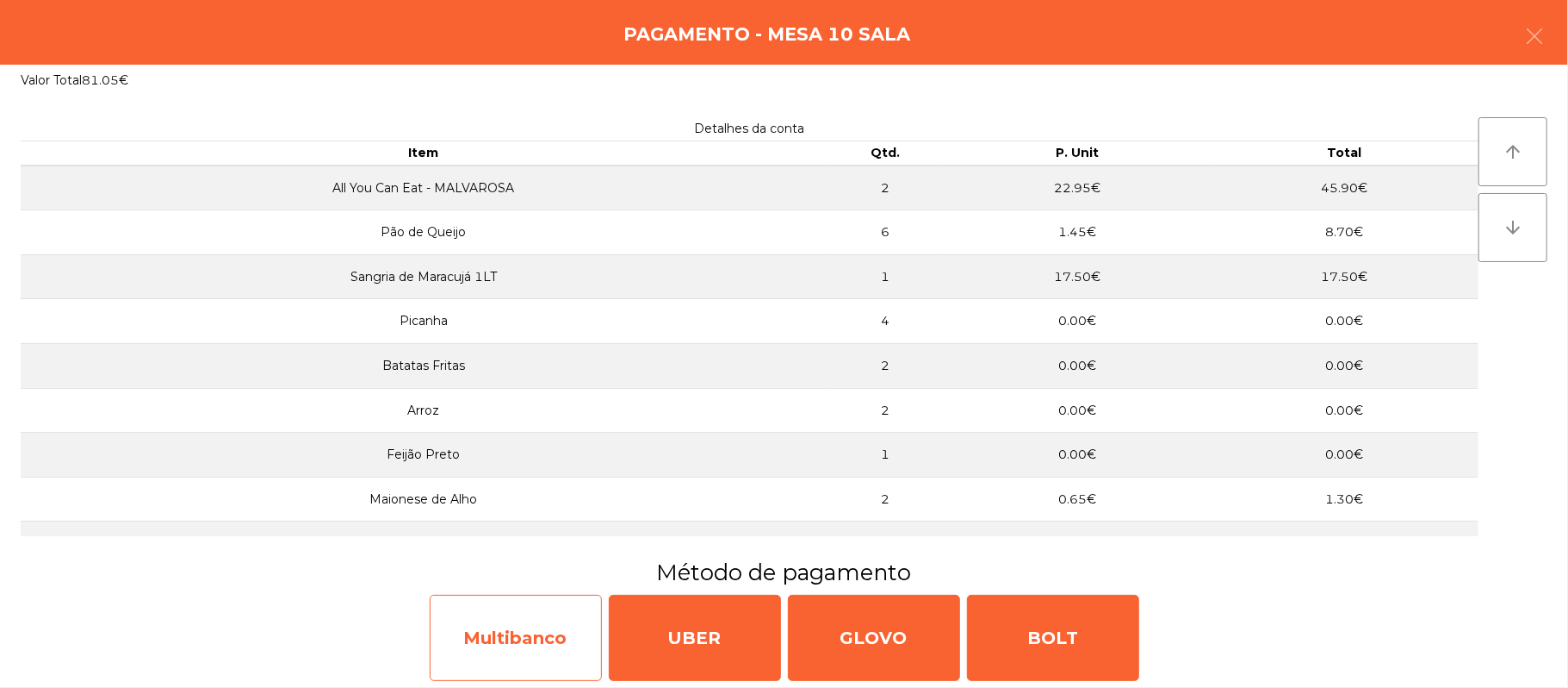
click at [545, 645] on div "Multibanco" at bounding box center [516, 638] width 172 height 86
select select "**"
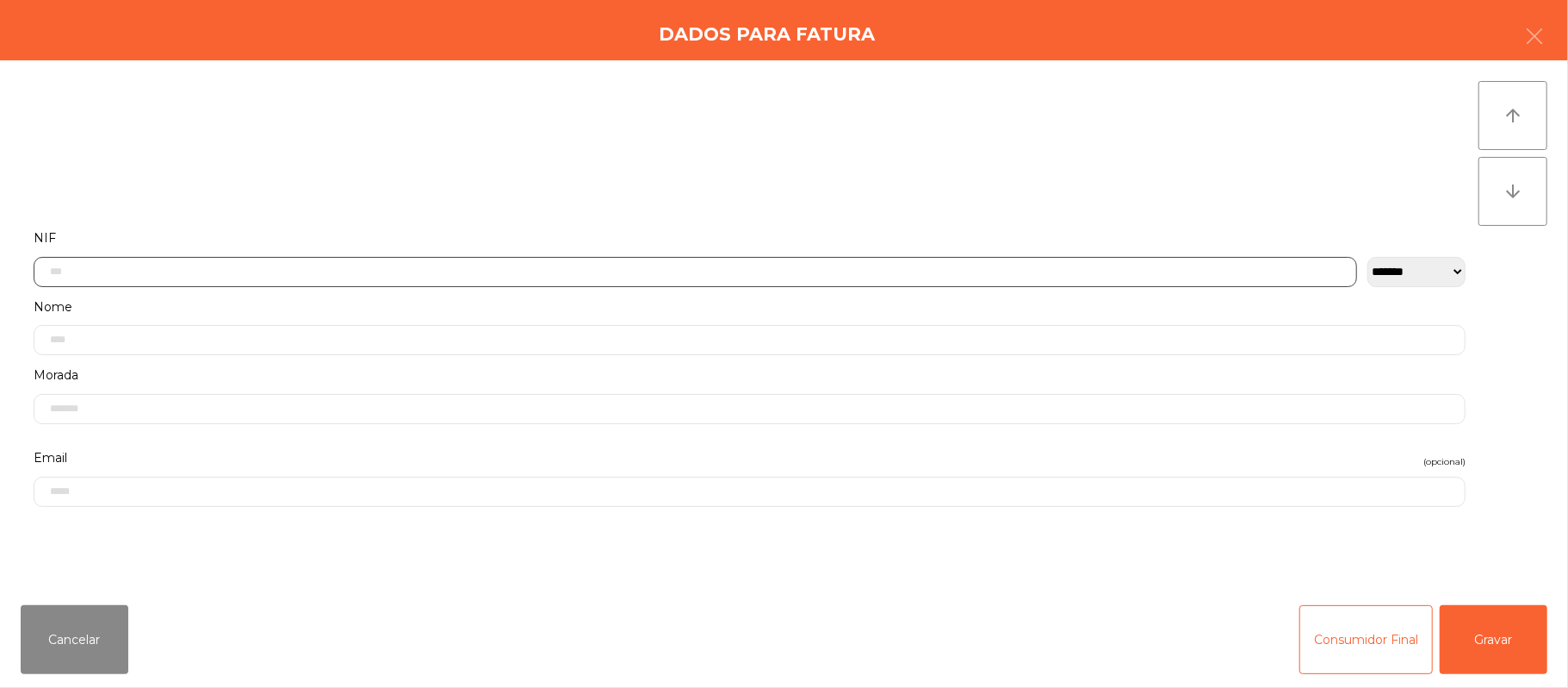
click at [663, 270] on input "text" at bounding box center [695, 272] width 1324 height 30
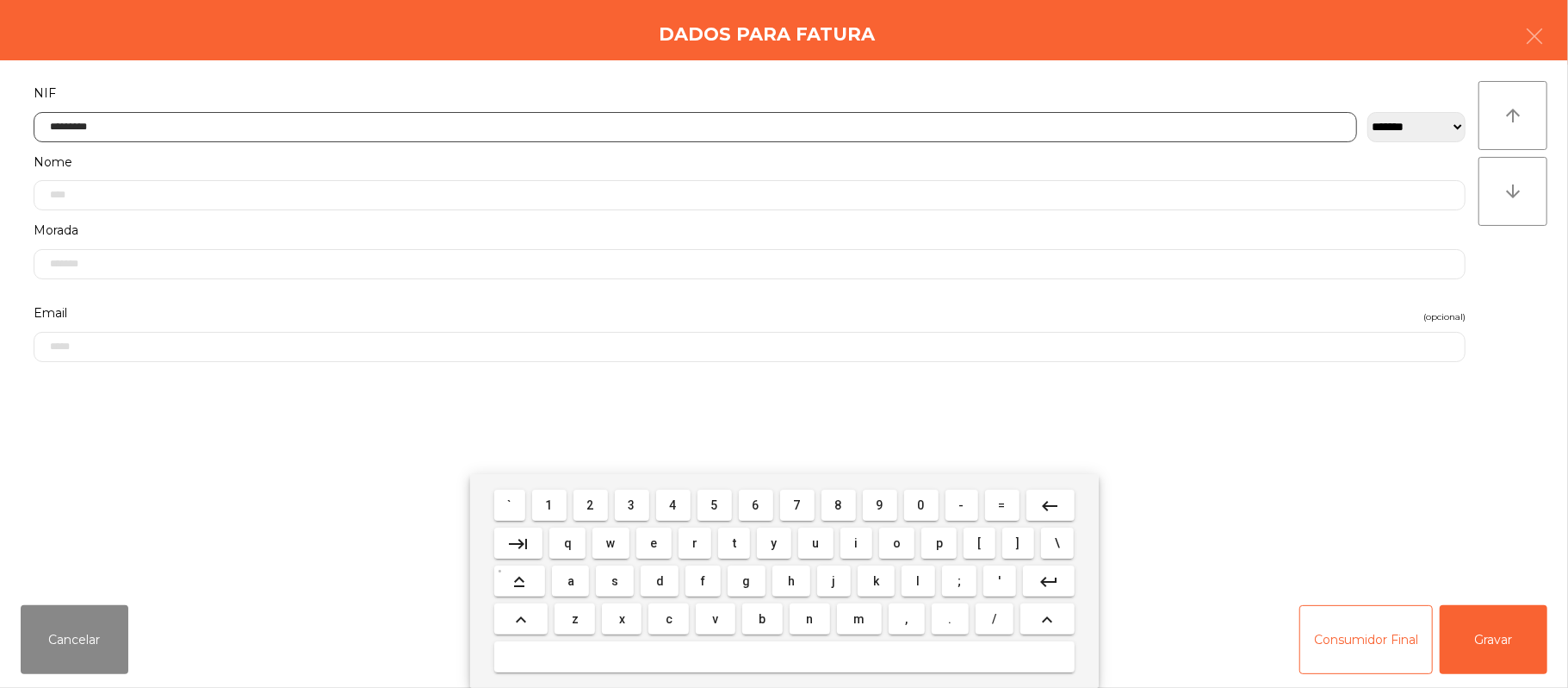
type input "*********"
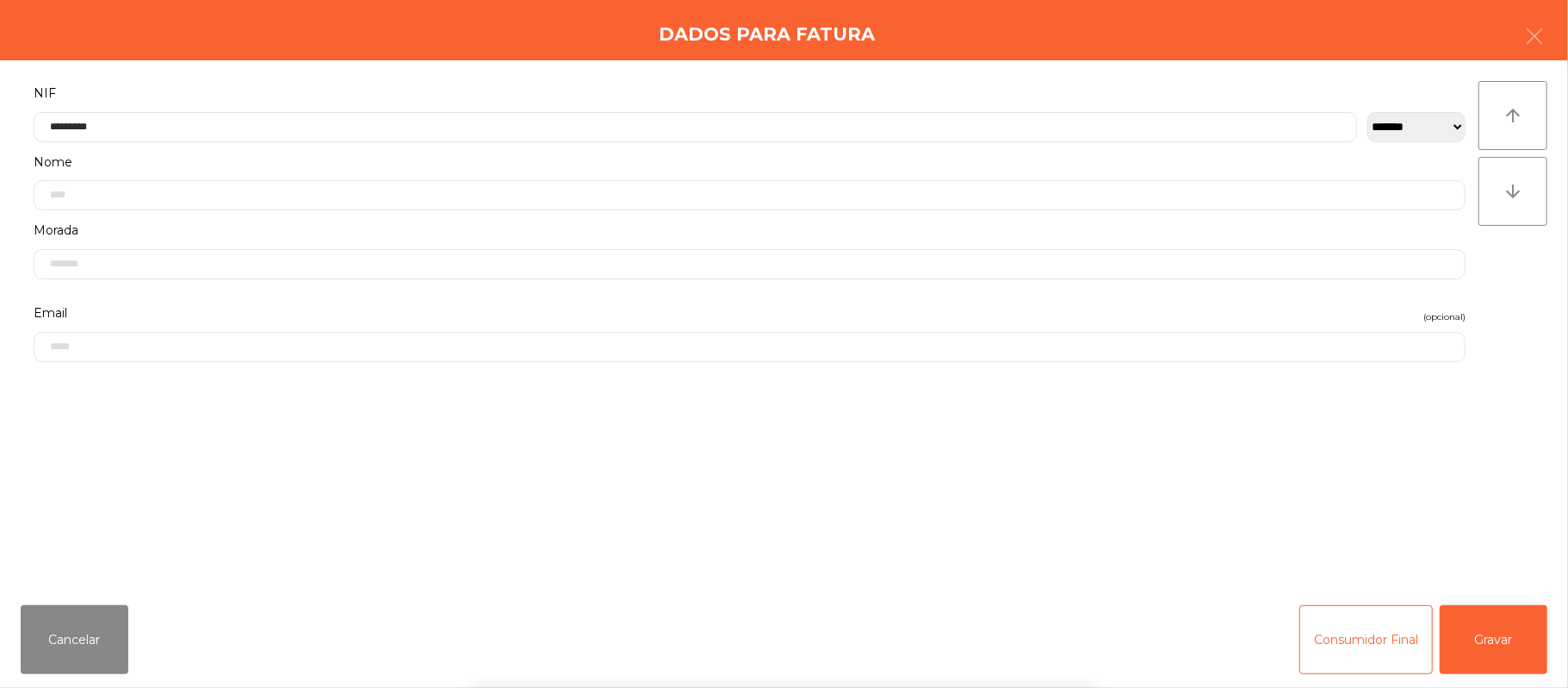
click at [1497, 617] on div "` 1 2 3 4 5 6 7 8 9 0 - = keyboard_backspace keyboard_tab q w e r t y u i o p […" at bounding box center [784, 581] width 1568 height 214
click at [1506, 626] on button "Gravar" at bounding box center [1494, 640] width 107 height 69
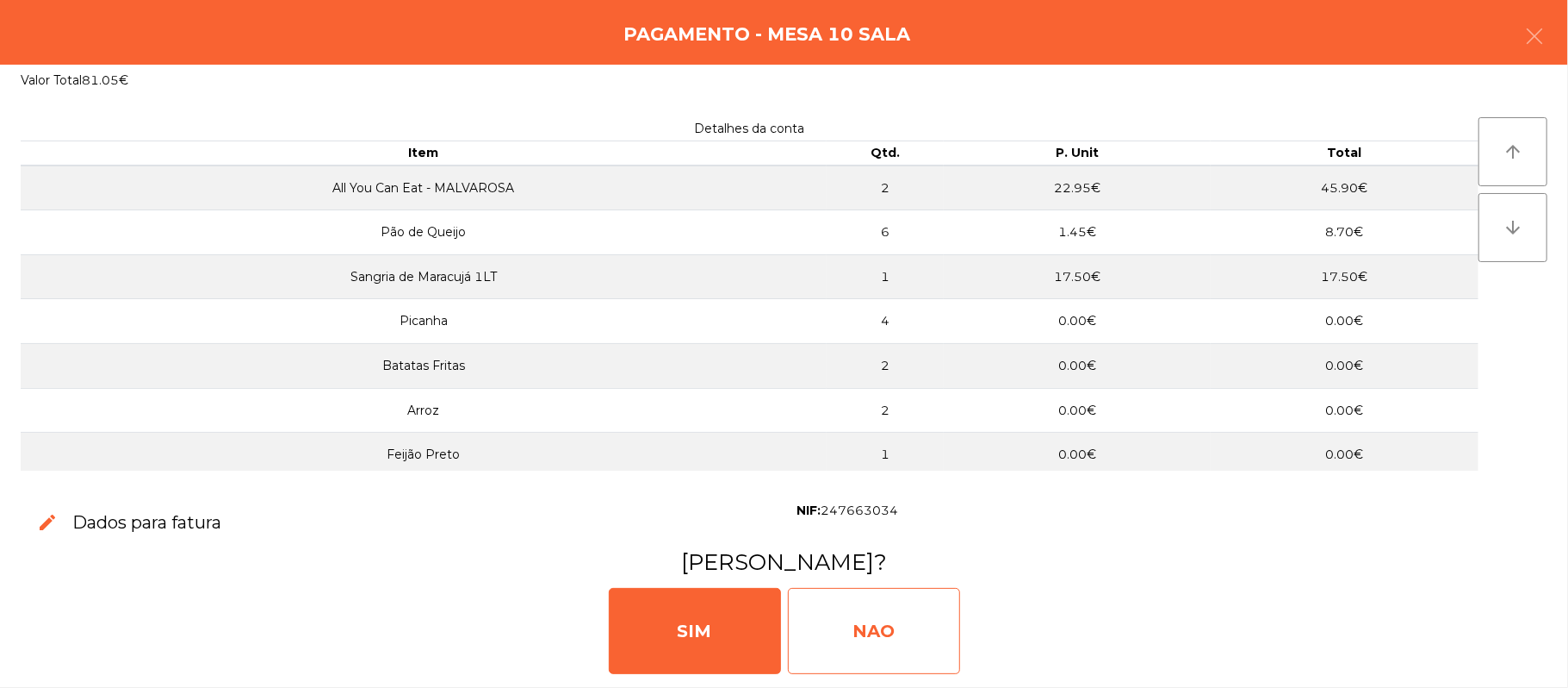
click at [902, 636] on div "NAO" at bounding box center [874, 631] width 172 height 86
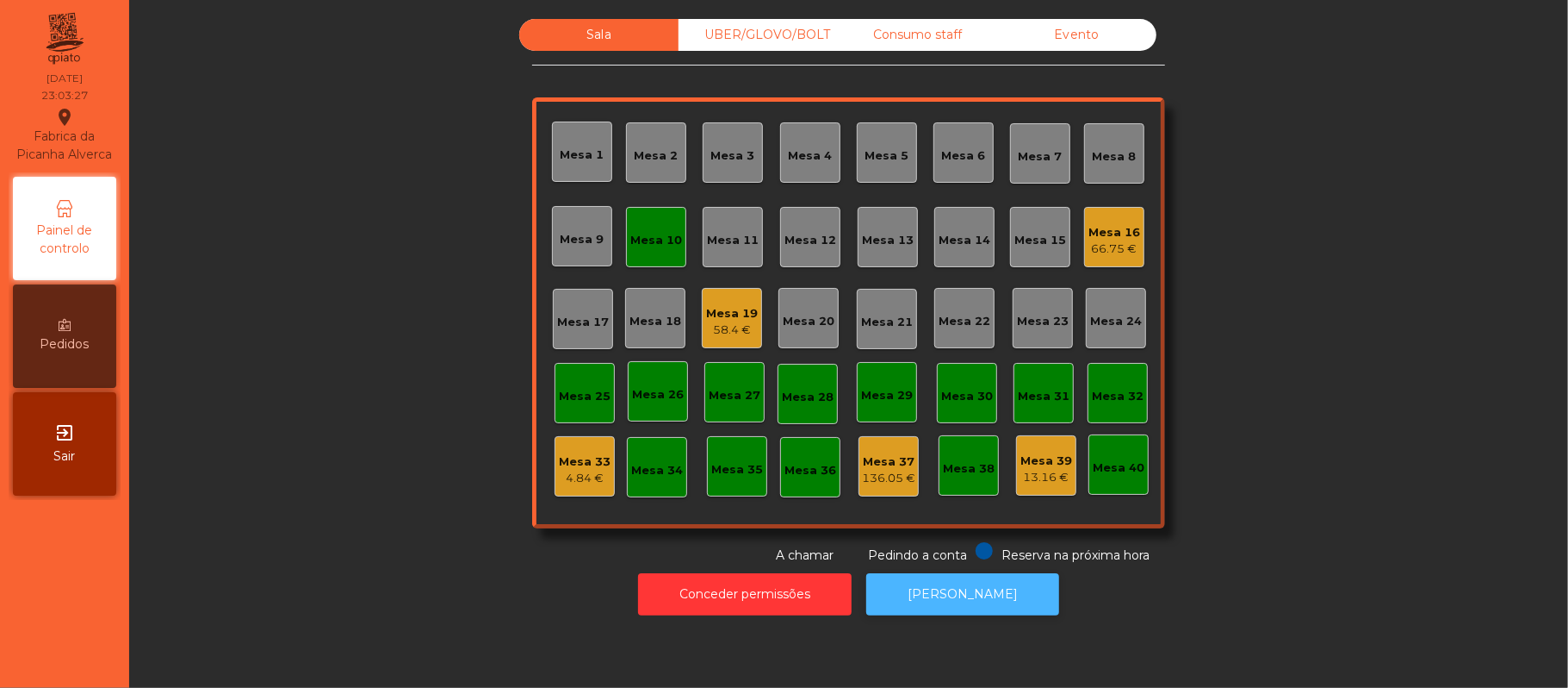
click at [974, 593] on button "[PERSON_NAME]" at bounding box center [962, 594] width 193 height 42
click at [639, 231] on div "Mesa 10" at bounding box center [656, 240] width 52 height 18
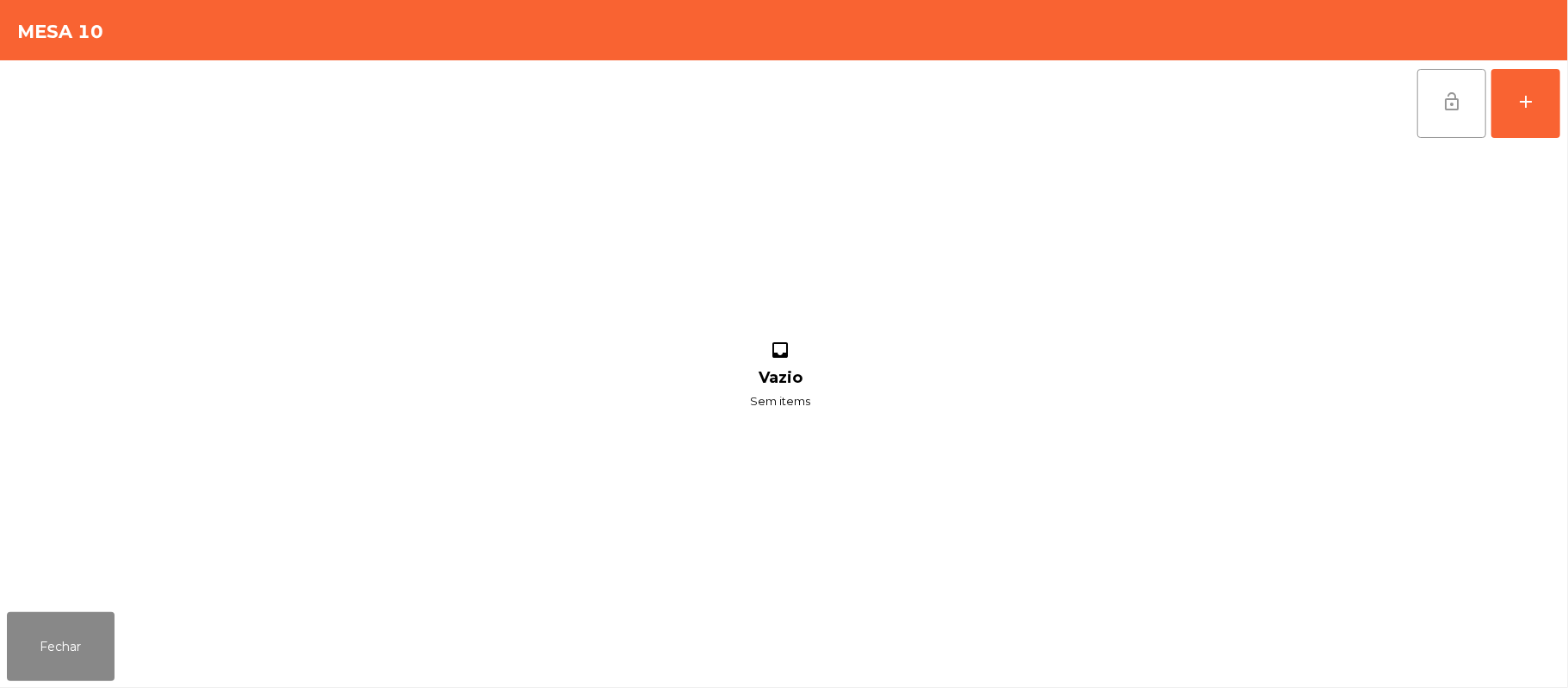
click at [1465, 106] on button "lock_open" at bounding box center [1452, 103] width 69 height 69
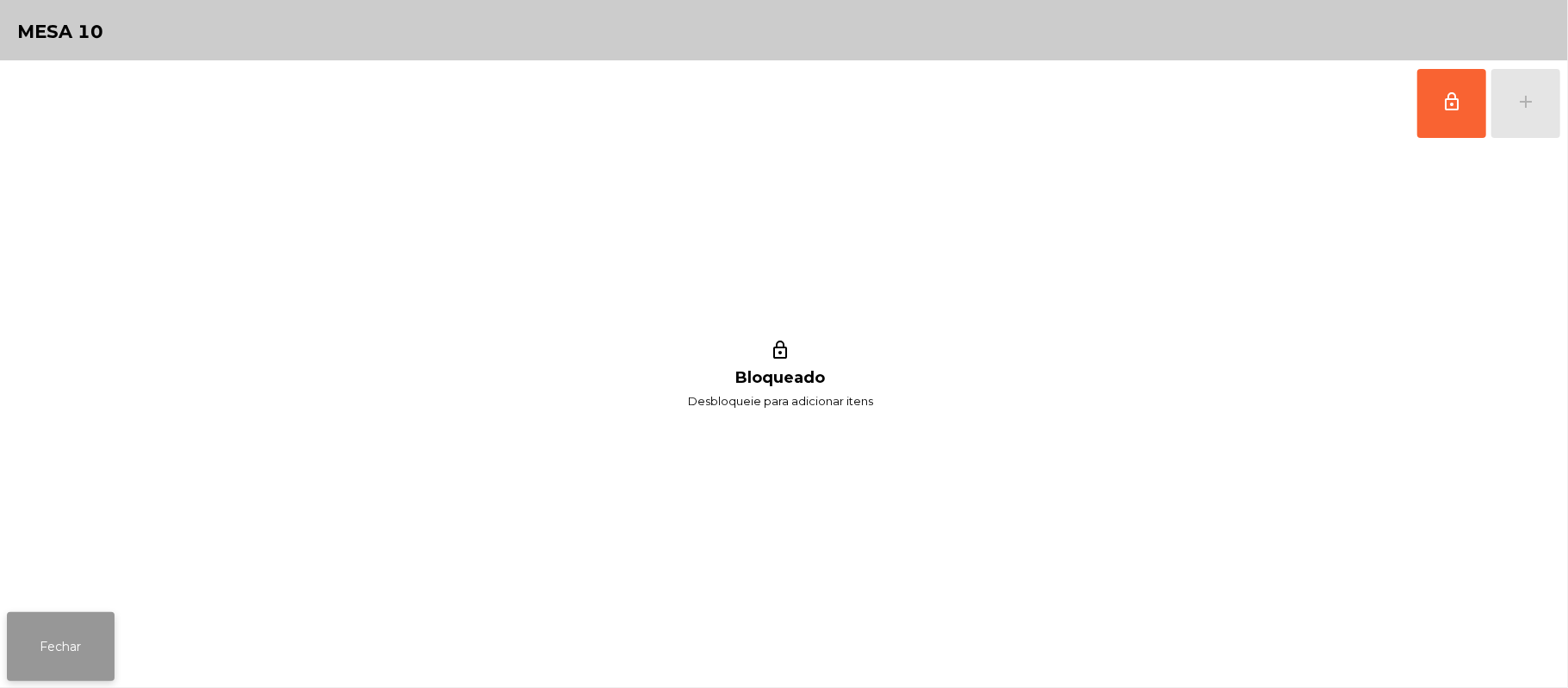
click at [8, 634] on button "Fechar" at bounding box center [61, 646] width 107 height 69
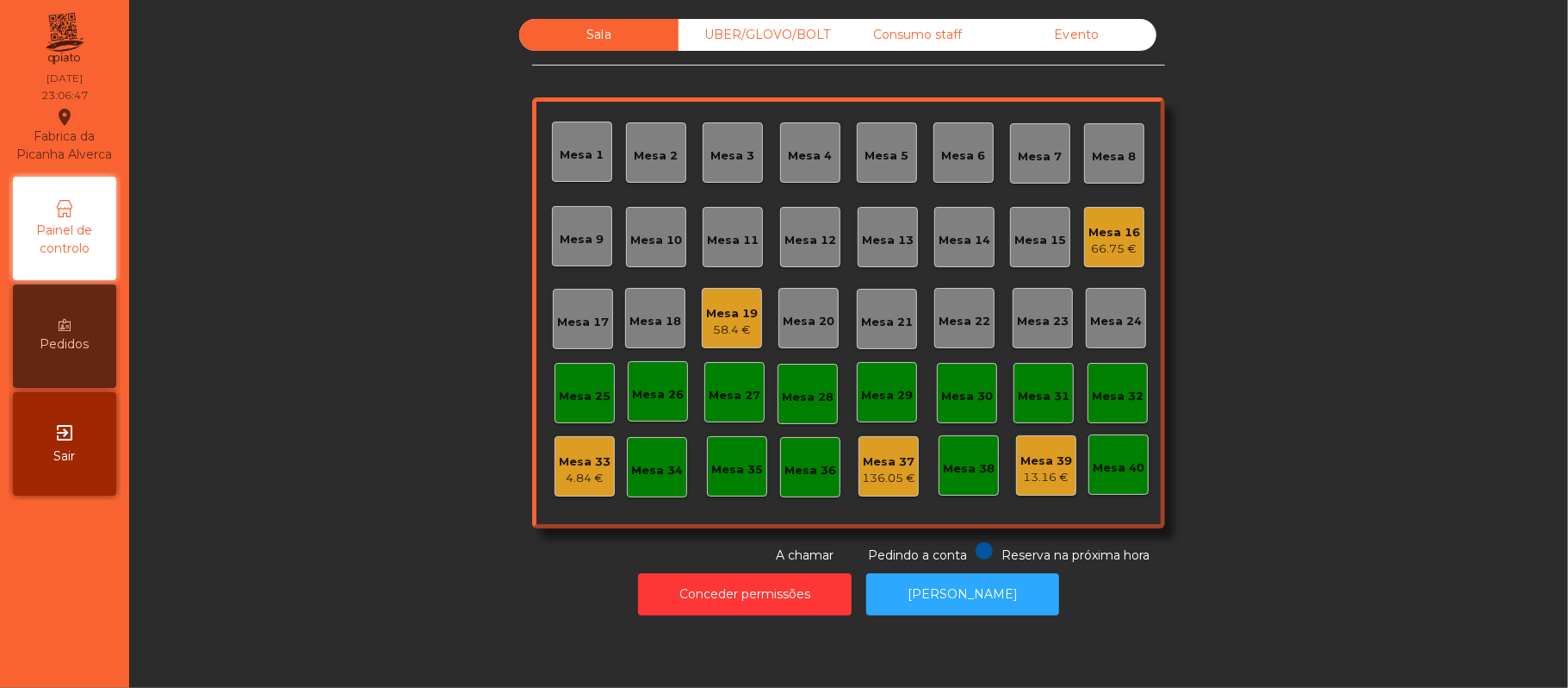
click at [931, 36] on div "Consumo staff" at bounding box center [917, 35] width 159 height 32
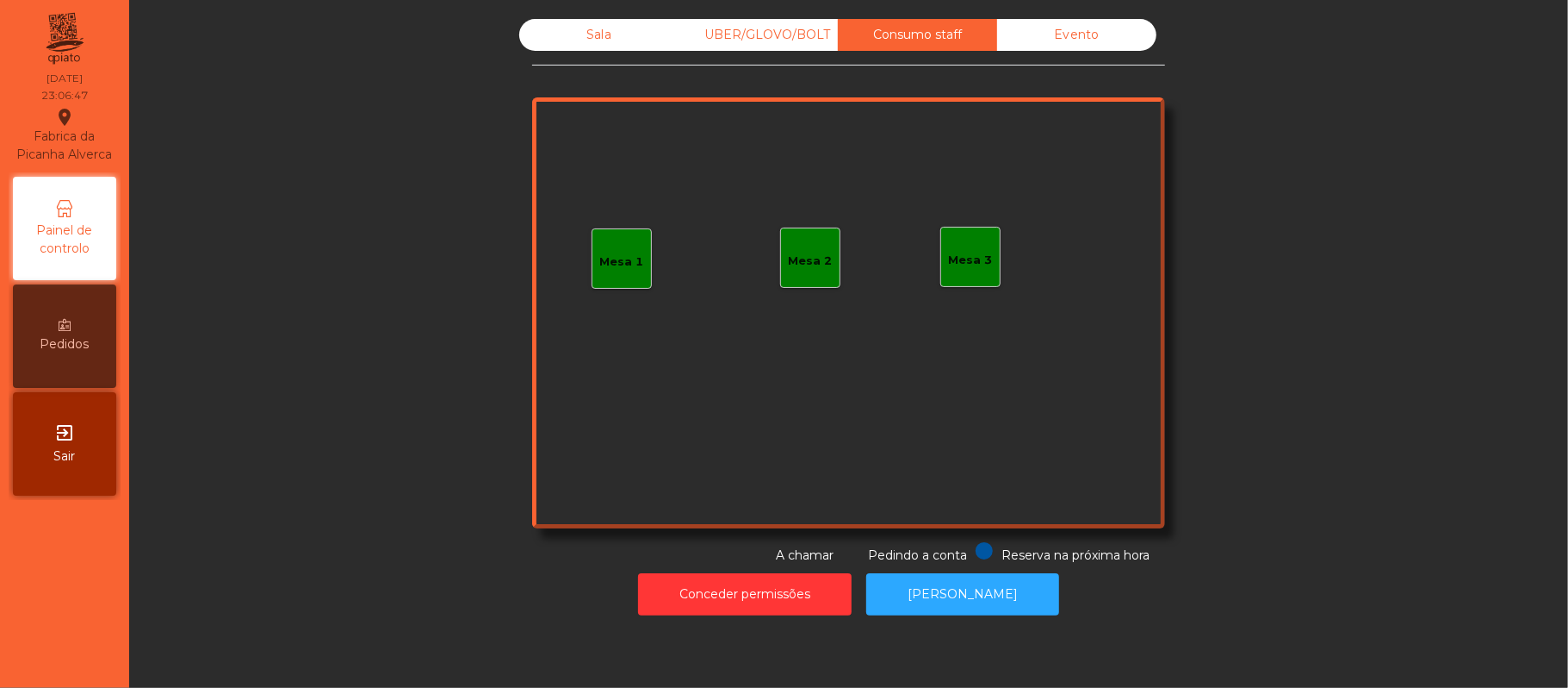
click at [627, 260] on div "Mesa 1" at bounding box center [623, 262] width 44 height 18
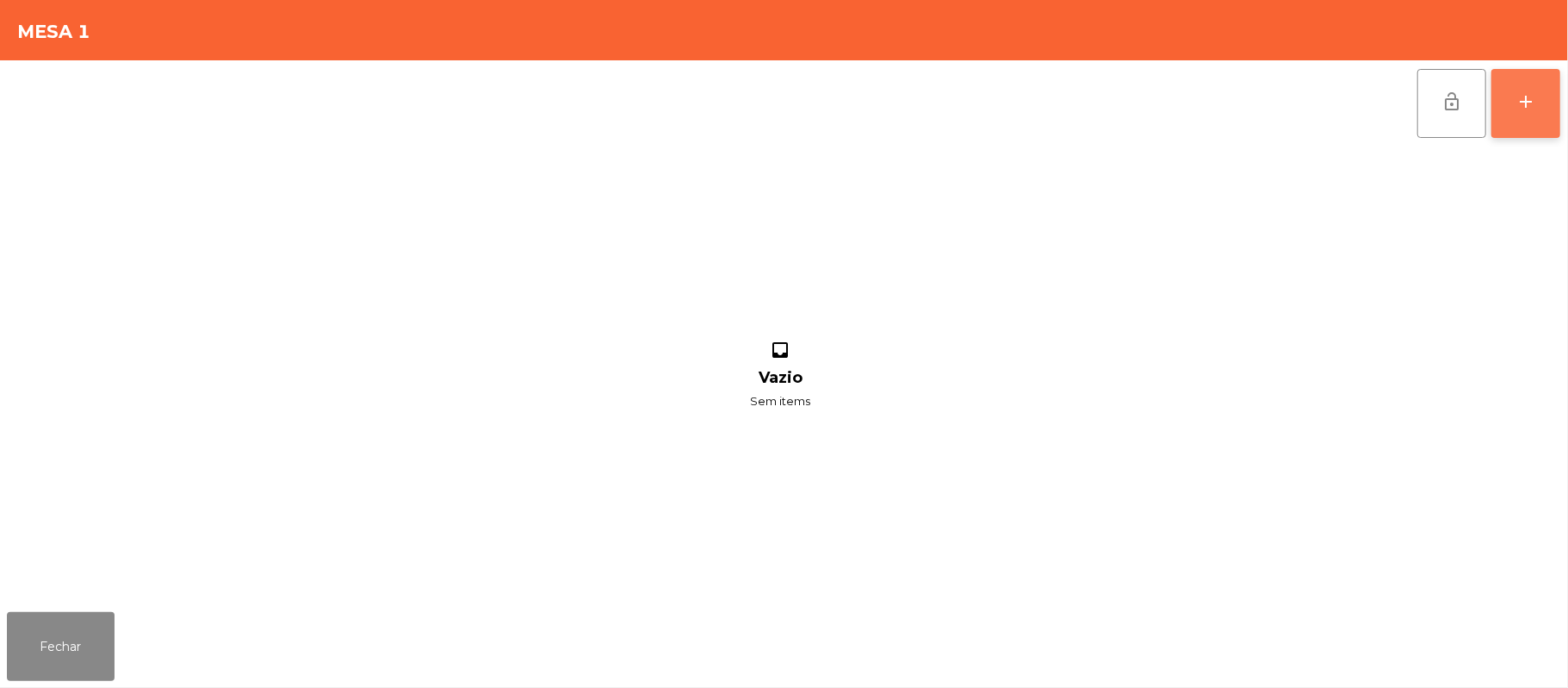
click at [1514, 106] on button "add" at bounding box center [1526, 103] width 69 height 69
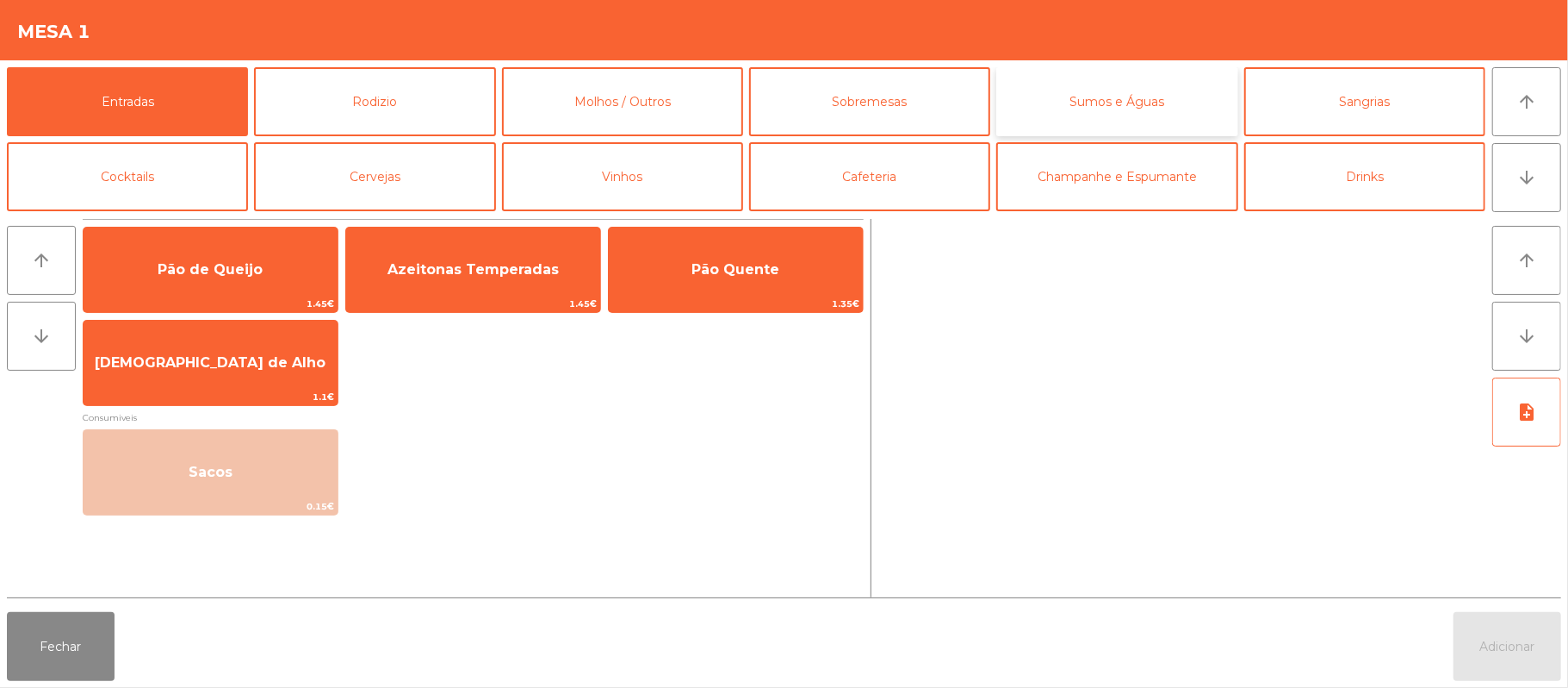
click at [1112, 115] on button "Sumos e Águas" at bounding box center [1117, 101] width 241 height 69
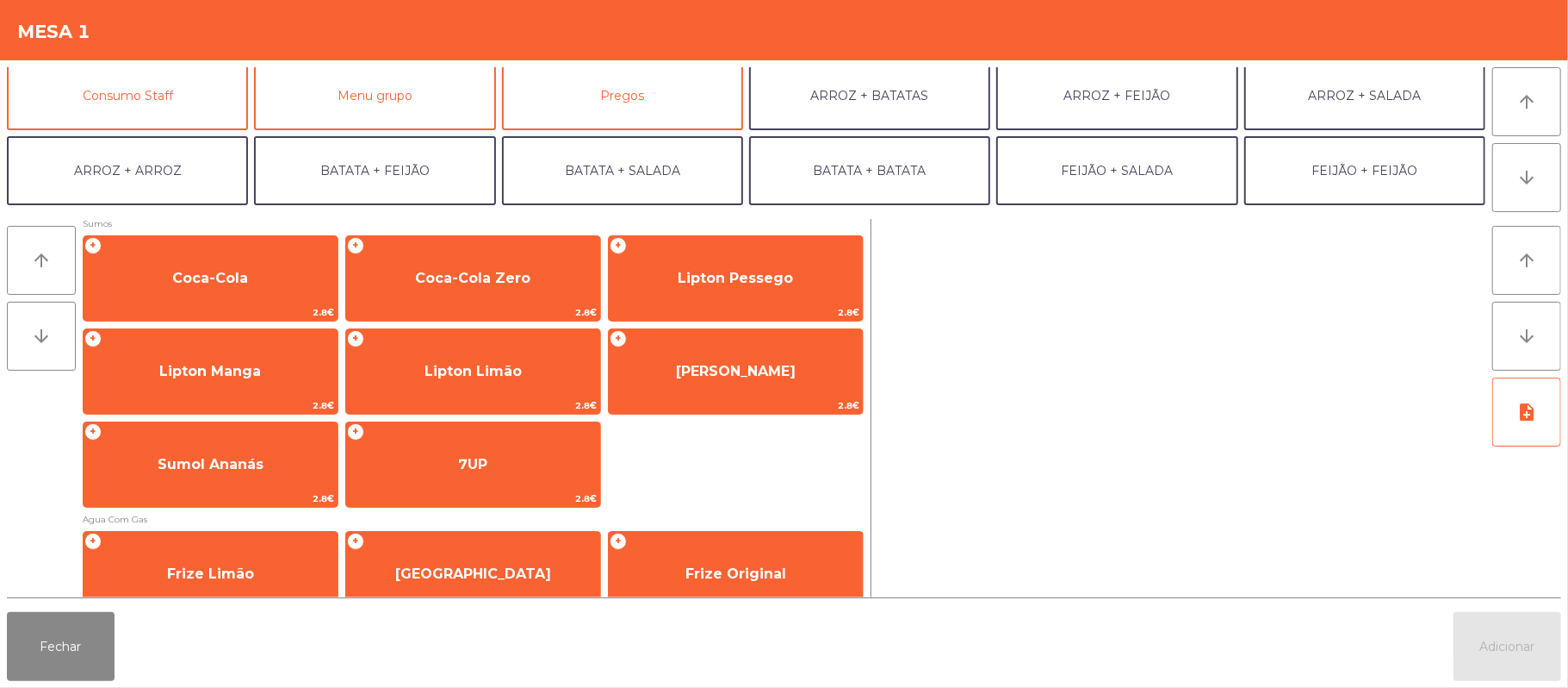
scroll to position [157, 0]
click at [177, 108] on button "Consumo Staff" at bounding box center [128, 95] width 241 height 69
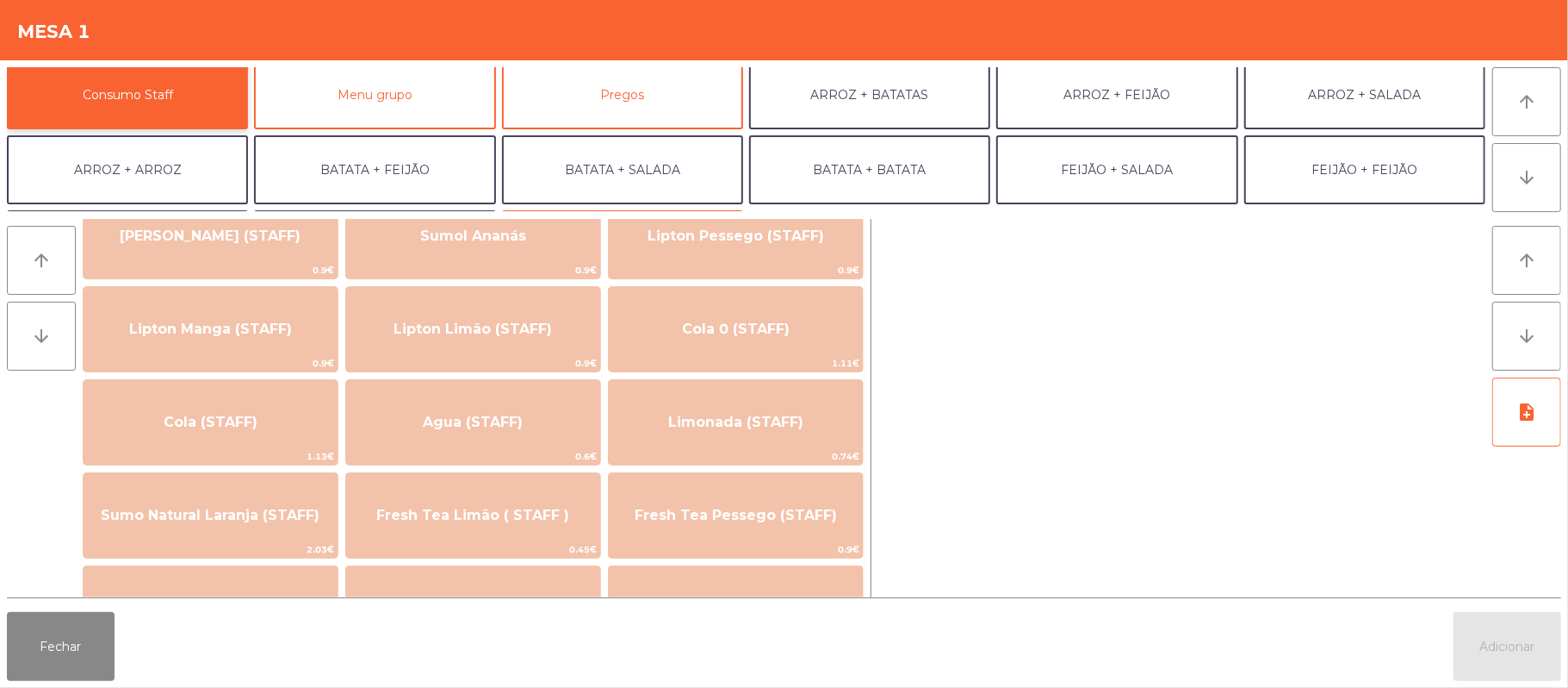
scroll to position [215, 0]
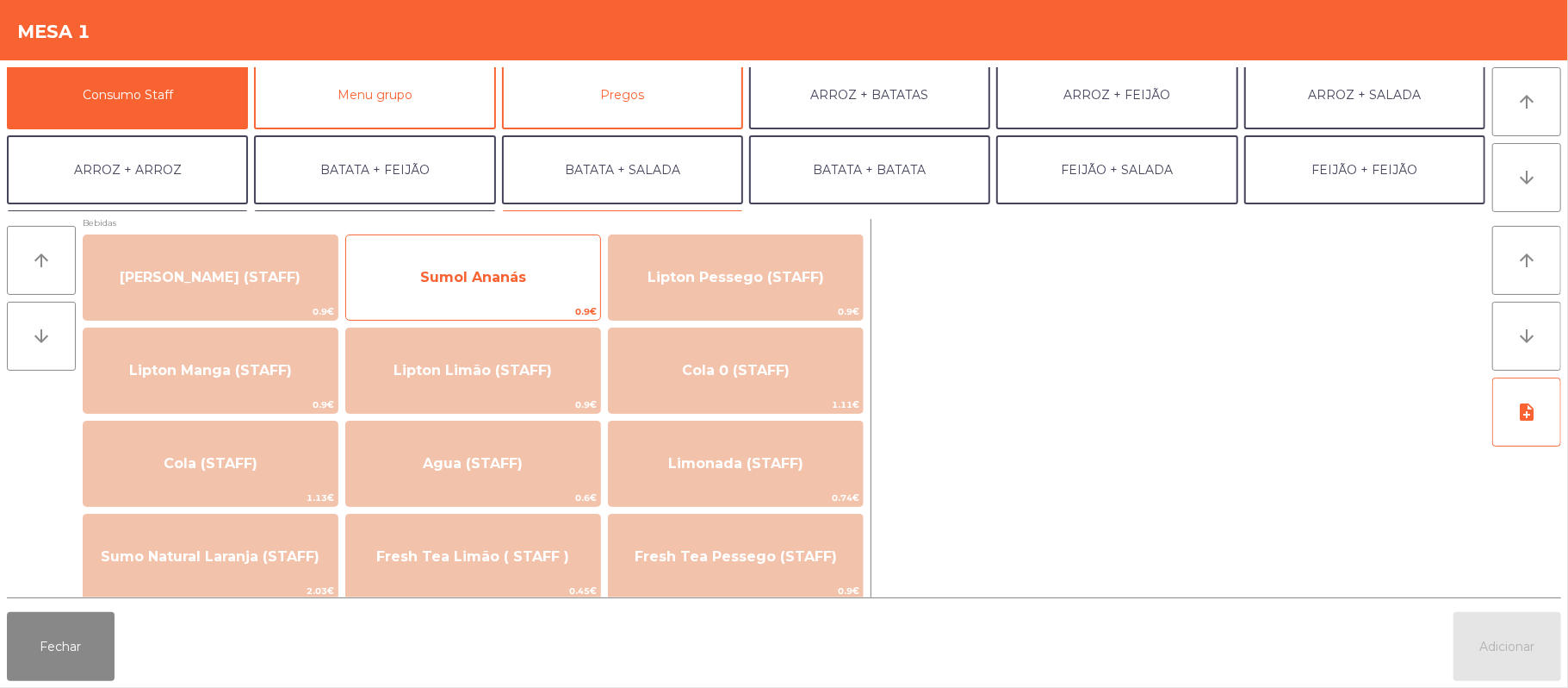
click at [555, 293] on span "Sumol Ananás" at bounding box center [473, 277] width 254 height 47
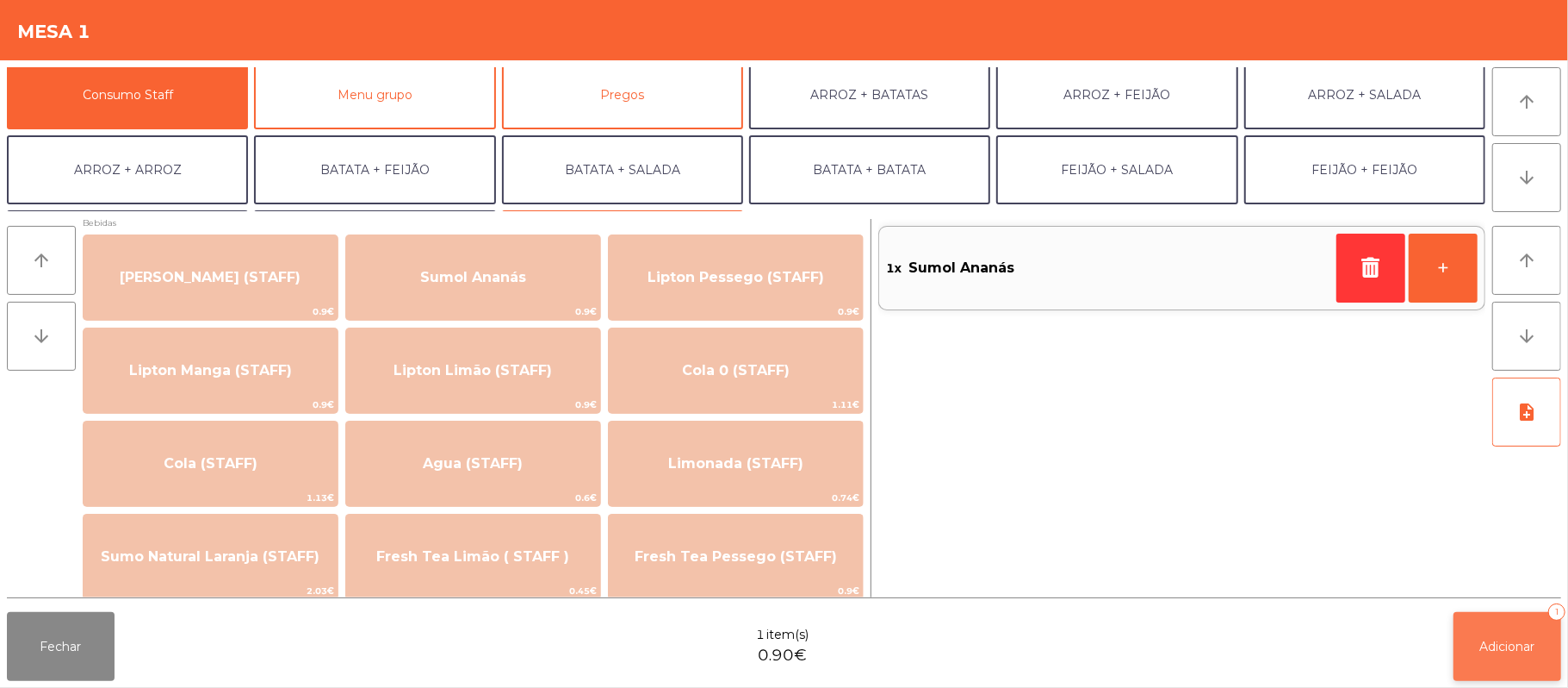
click at [1524, 642] on span "Adicionar" at bounding box center [1508, 647] width 55 height 16
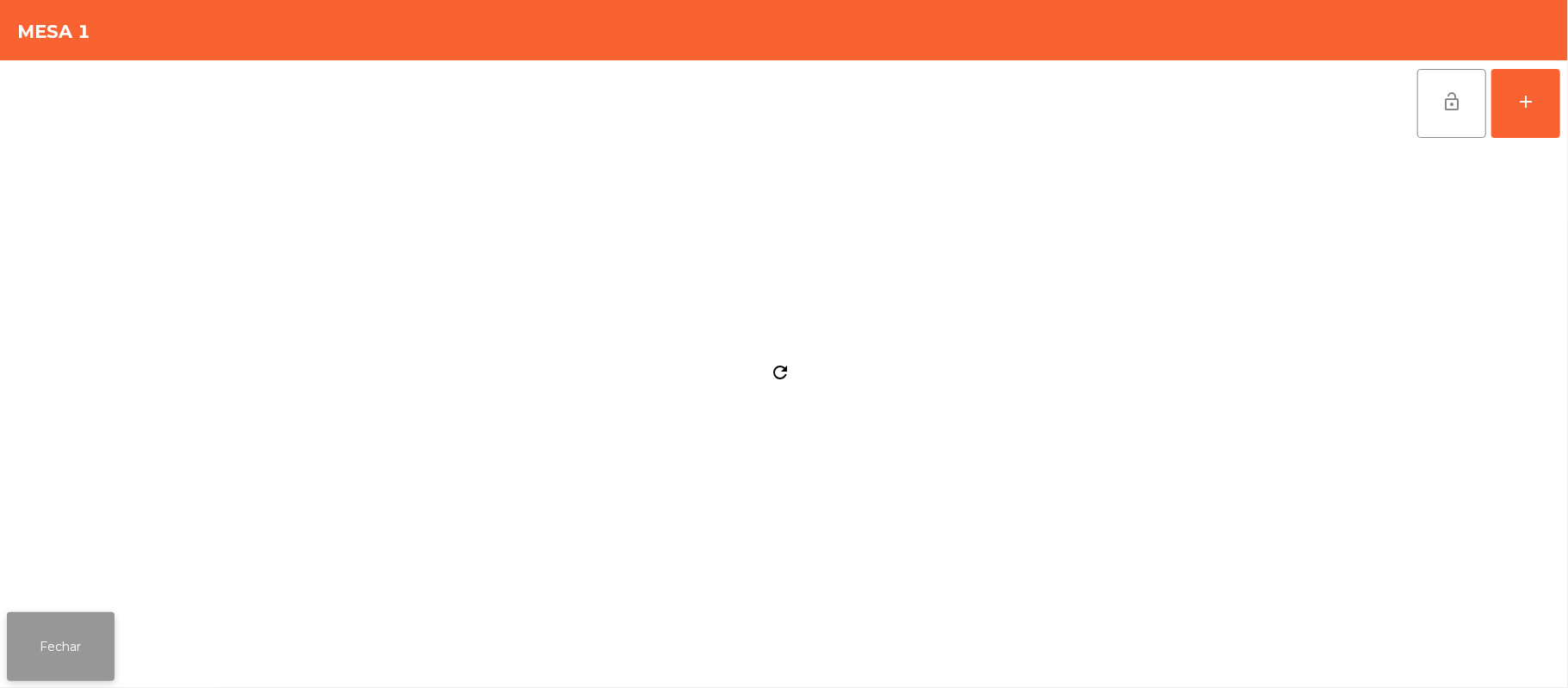
click at [102, 621] on button "Fechar" at bounding box center [61, 646] width 107 height 69
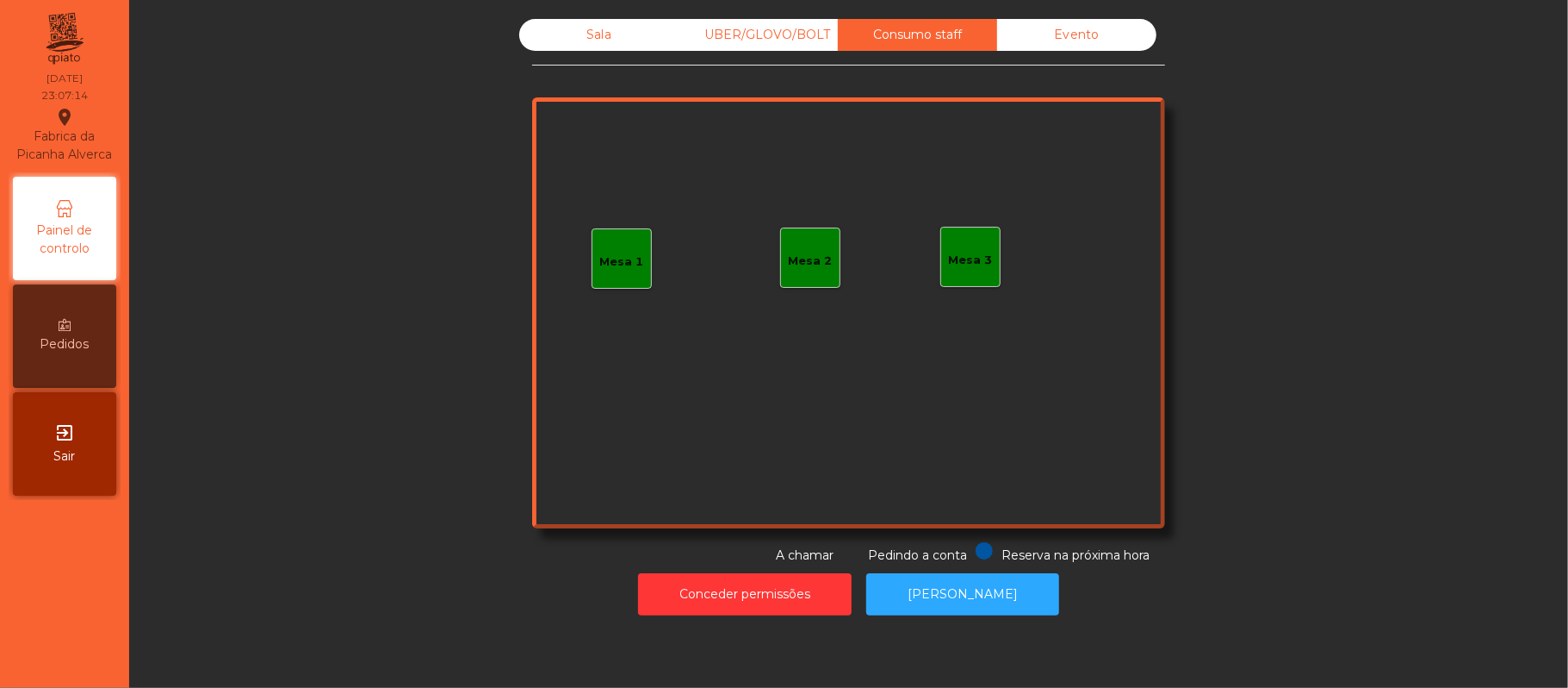
click at [576, 40] on div "Sala" at bounding box center [599, 35] width 159 height 32
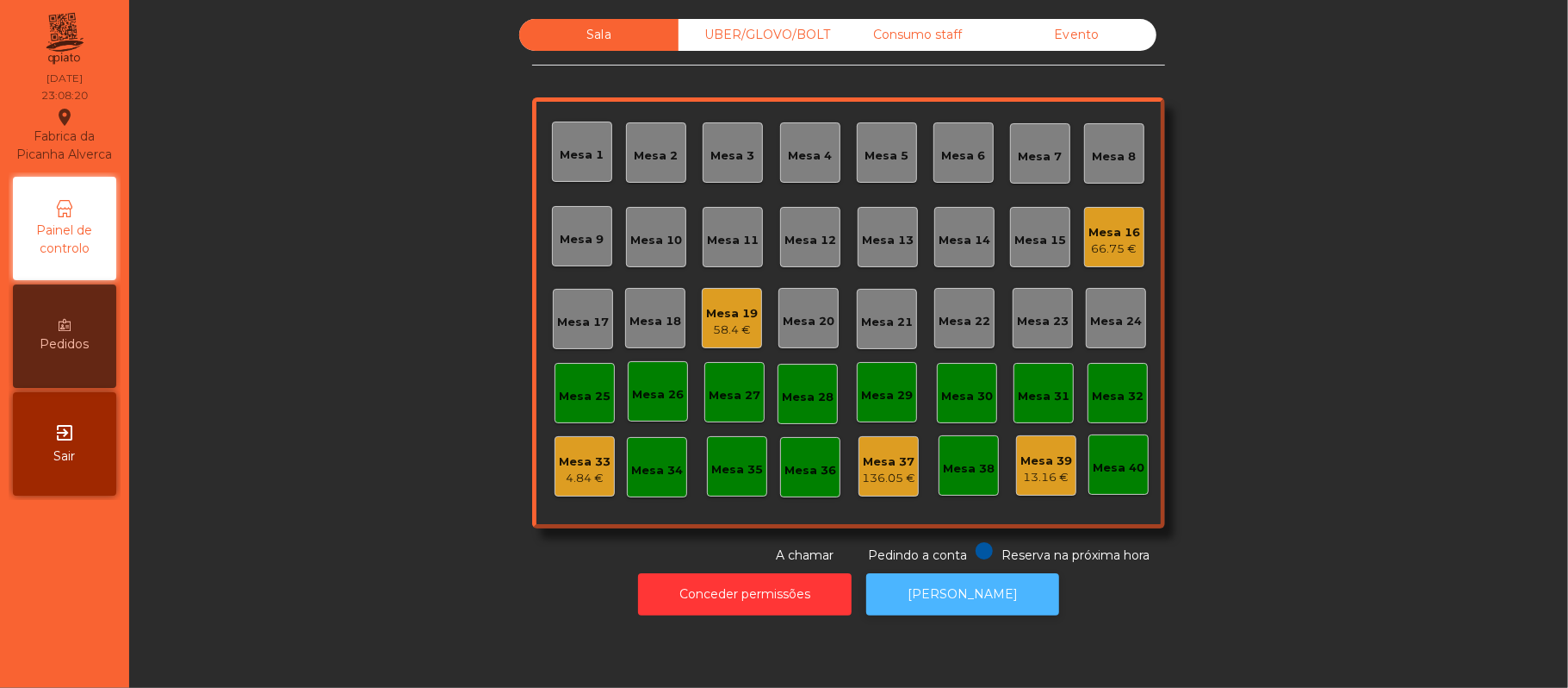
click at [975, 600] on button "[PERSON_NAME]" at bounding box center [962, 594] width 193 height 42
click at [906, 35] on div "Consumo staff" at bounding box center [917, 35] width 159 height 32
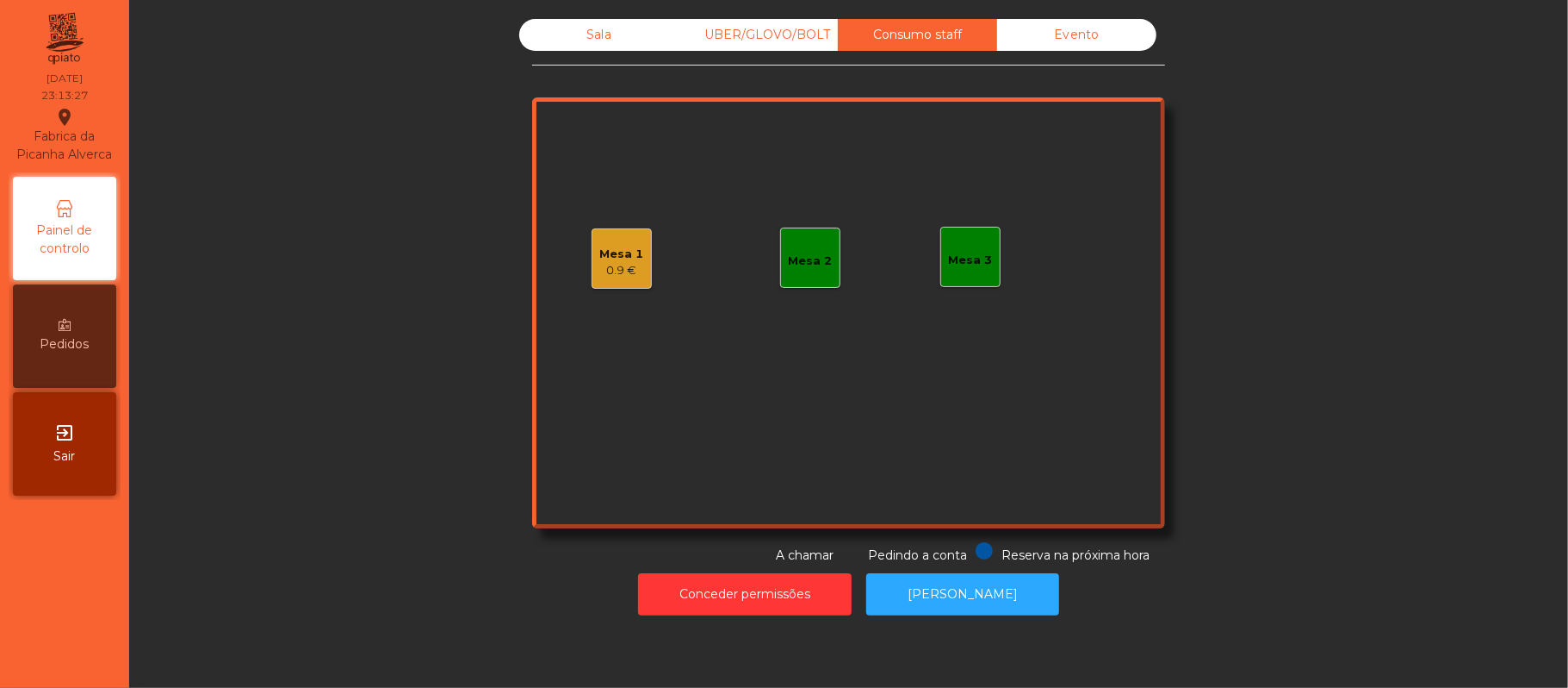
click at [610, 287] on div "Mesa 1 0.9 €" at bounding box center [622, 259] width 61 height 61
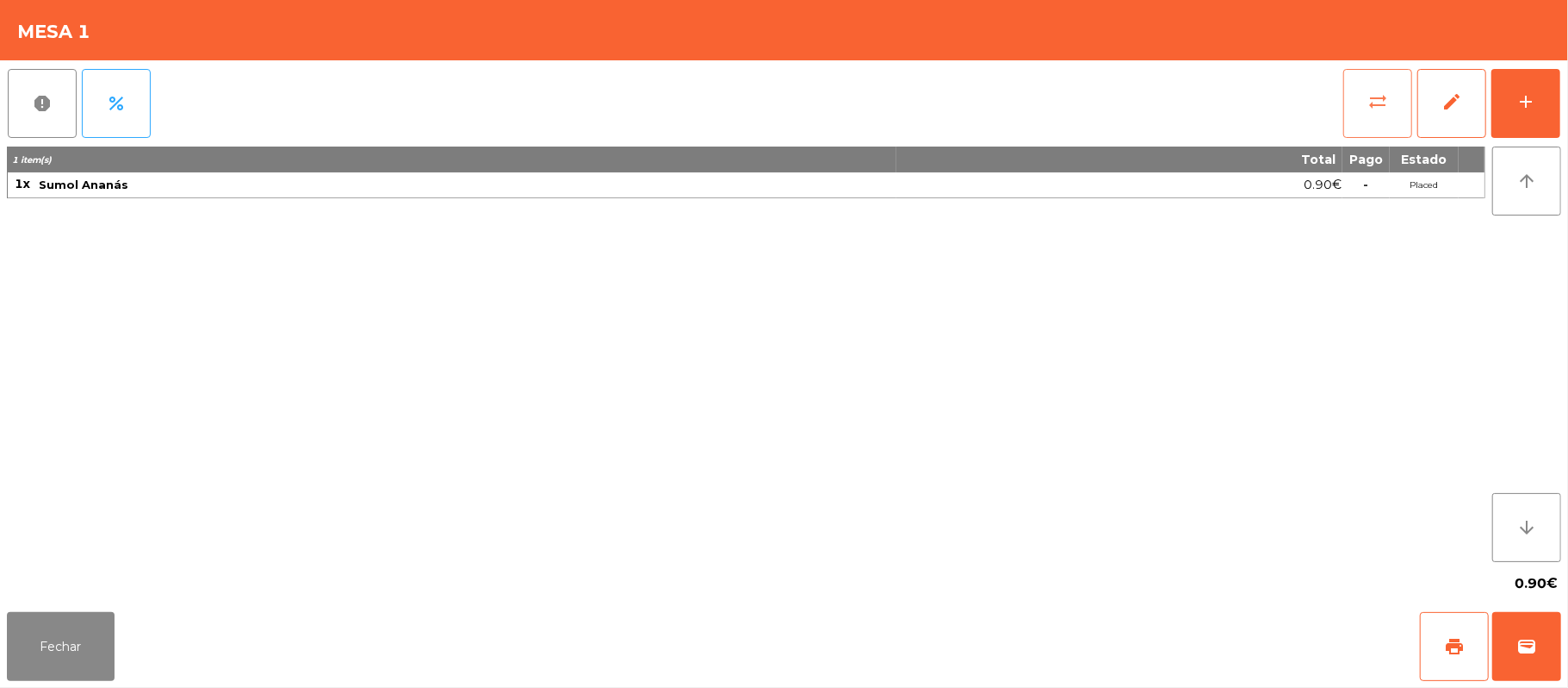
click at [1371, 126] on button "sync_alt" at bounding box center [1378, 103] width 69 height 69
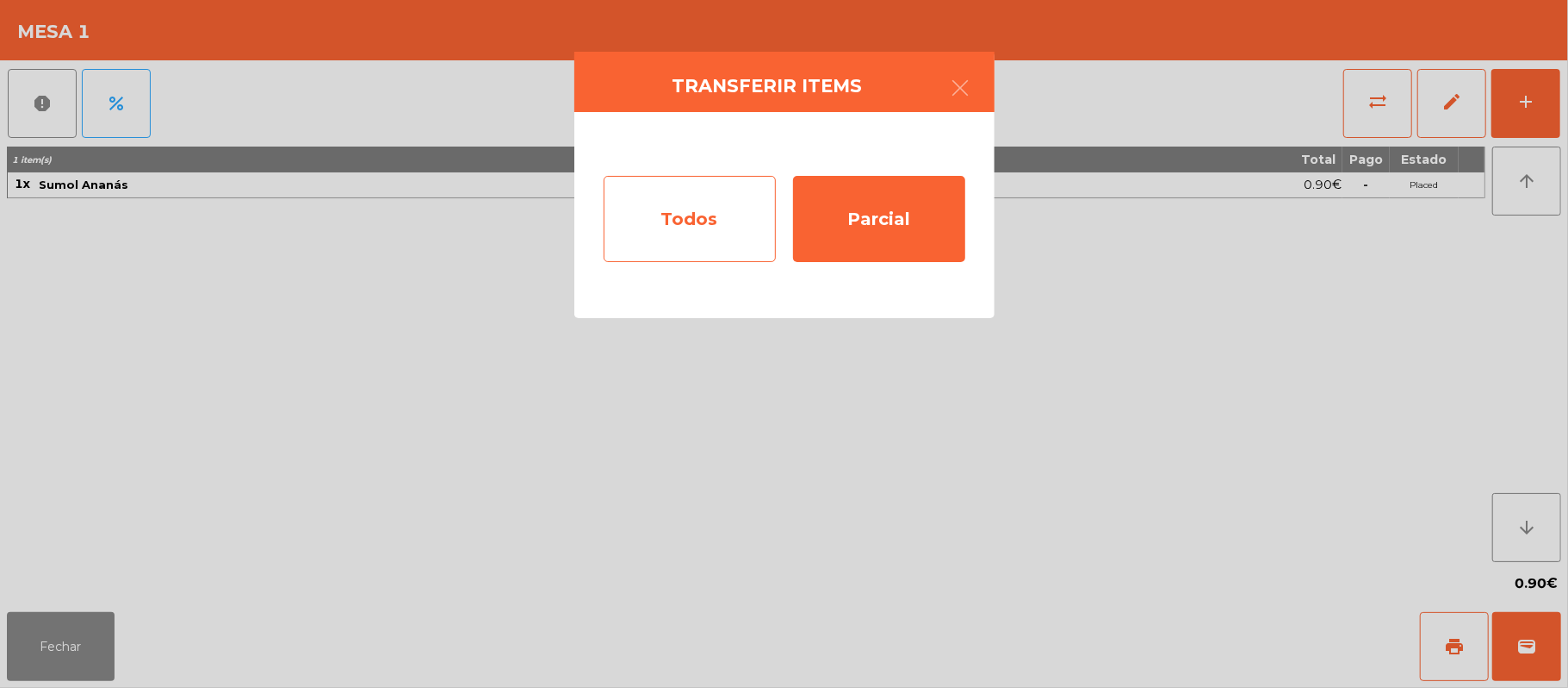
click at [675, 234] on div "Todos" at bounding box center [690, 219] width 172 height 86
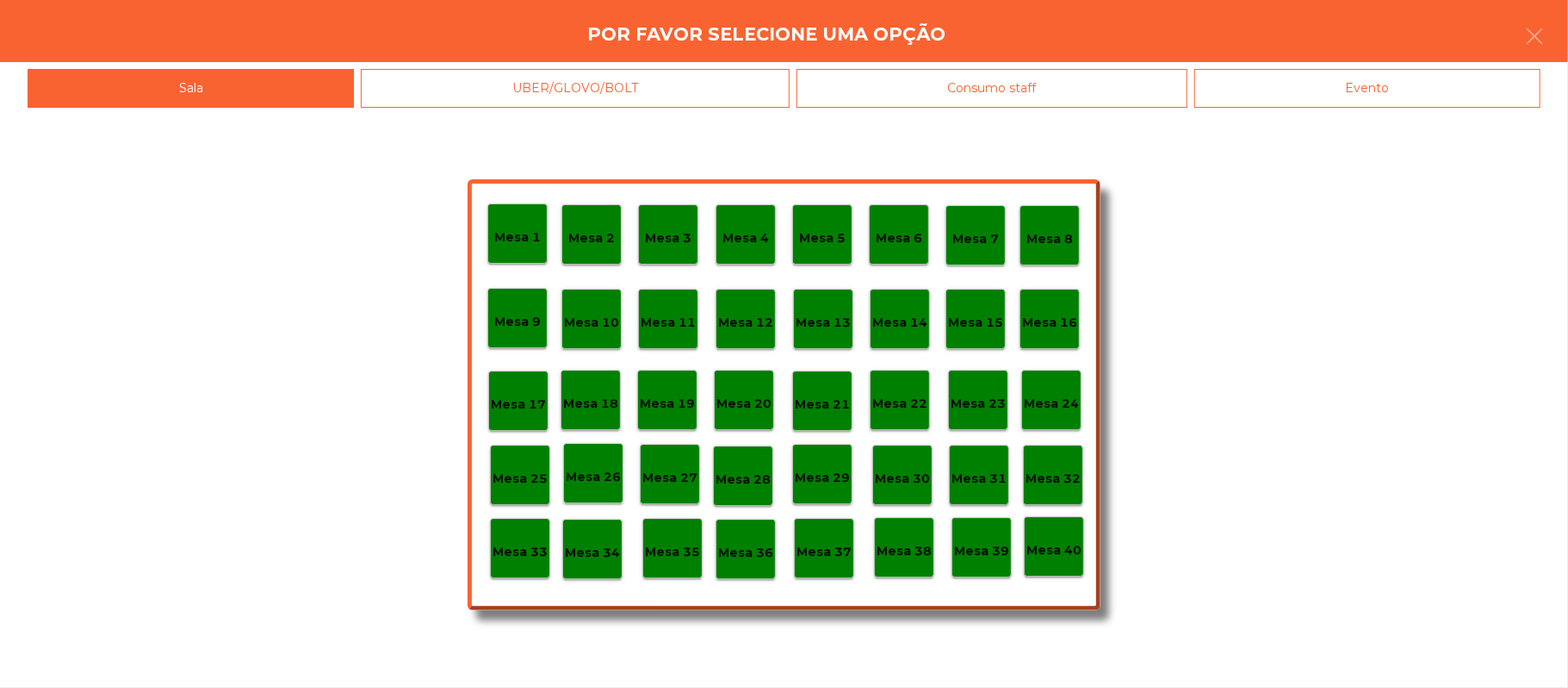
click at [1326, 91] on div "Evento" at bounding box center [1367, 88] width 346 height 39
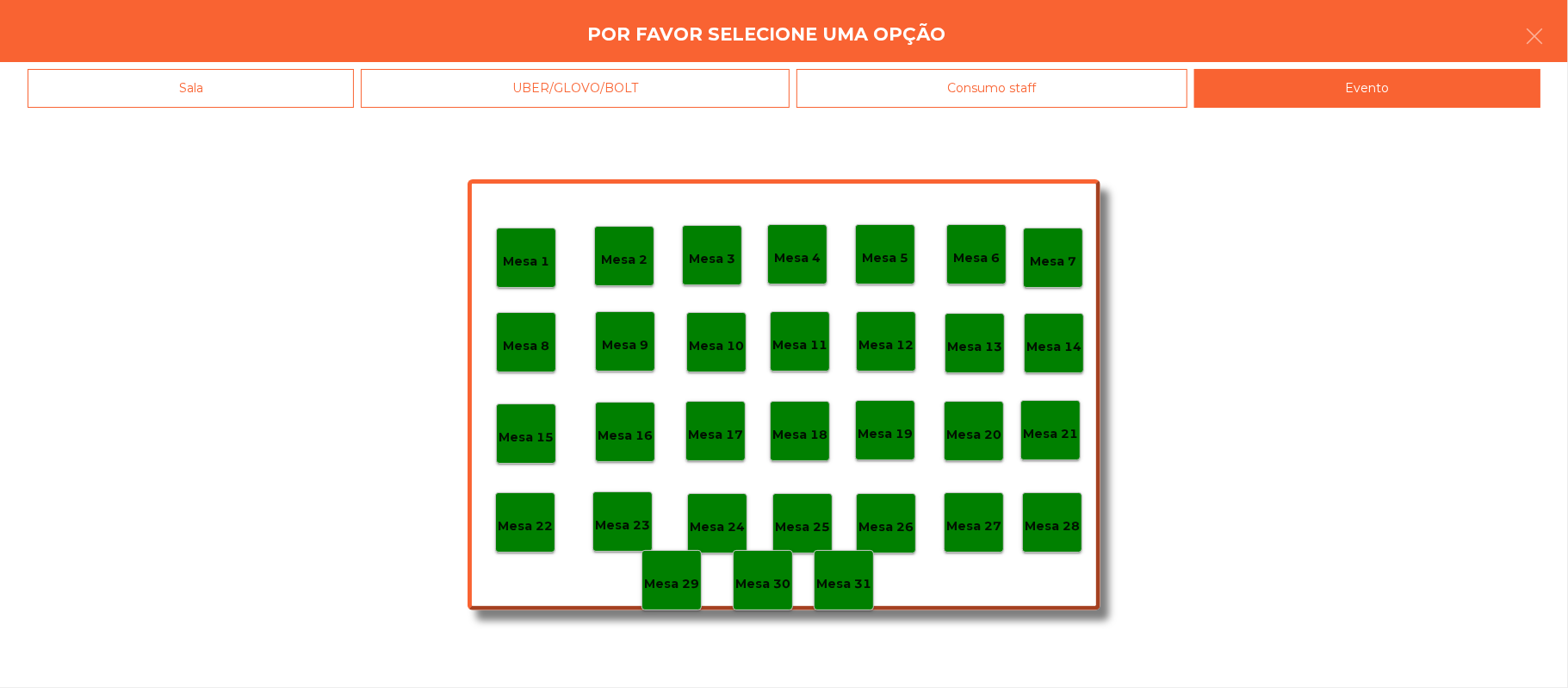
click at [1055, 523] on p "Mesa 28" at bounding box center [1052, 526] width 55 height 20
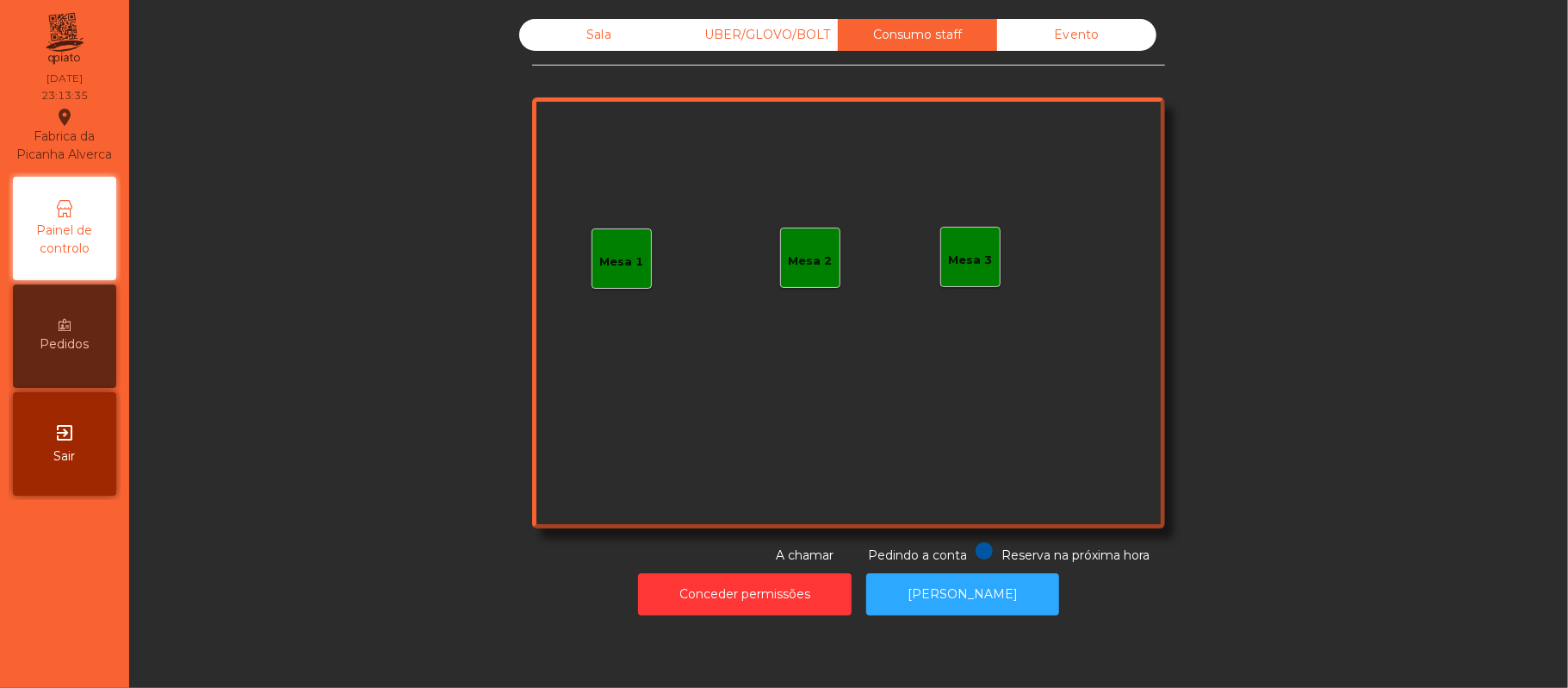
click at [624, 48] on div "Sala" at bounding box center [599, 35] width 159 height 32
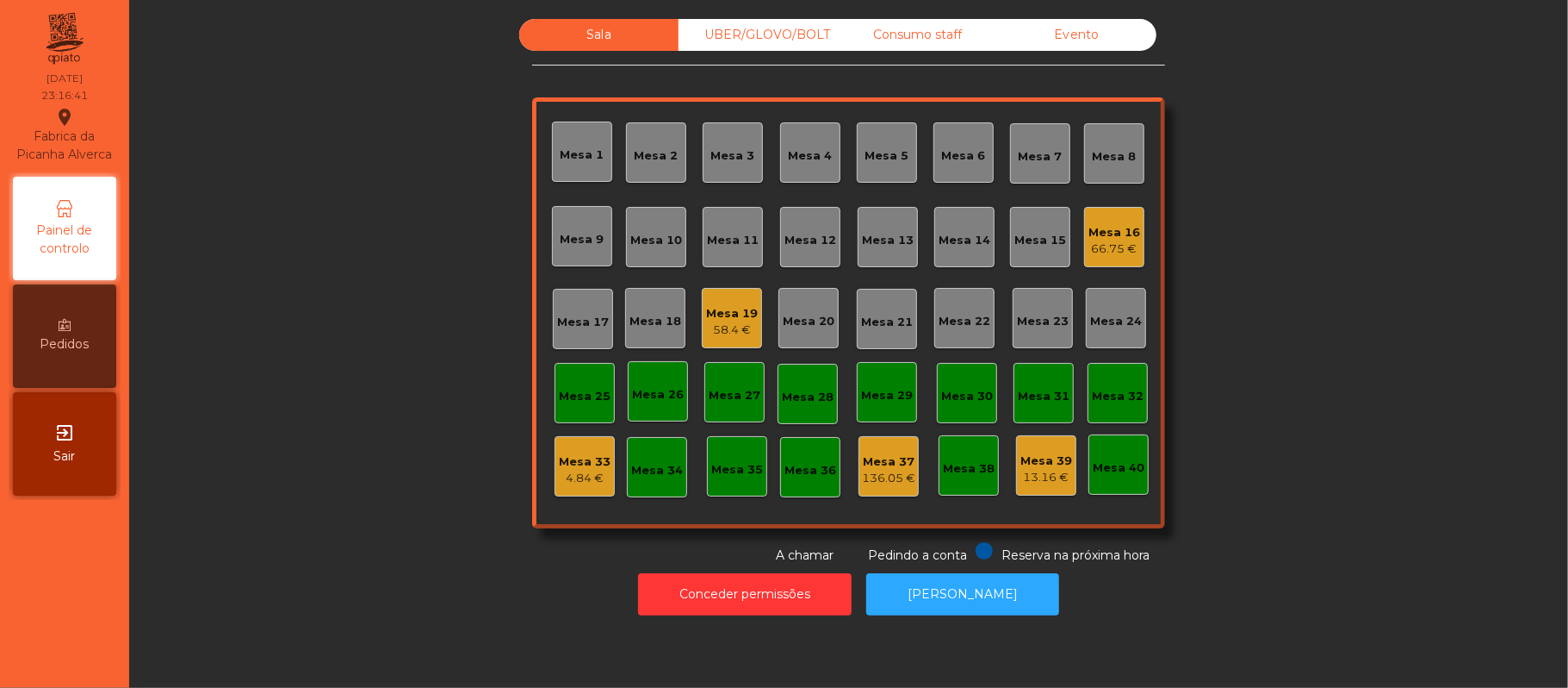
click at [872, 456] on div "Mesa 37" at bounding box center [888, 462] width 54 height 18
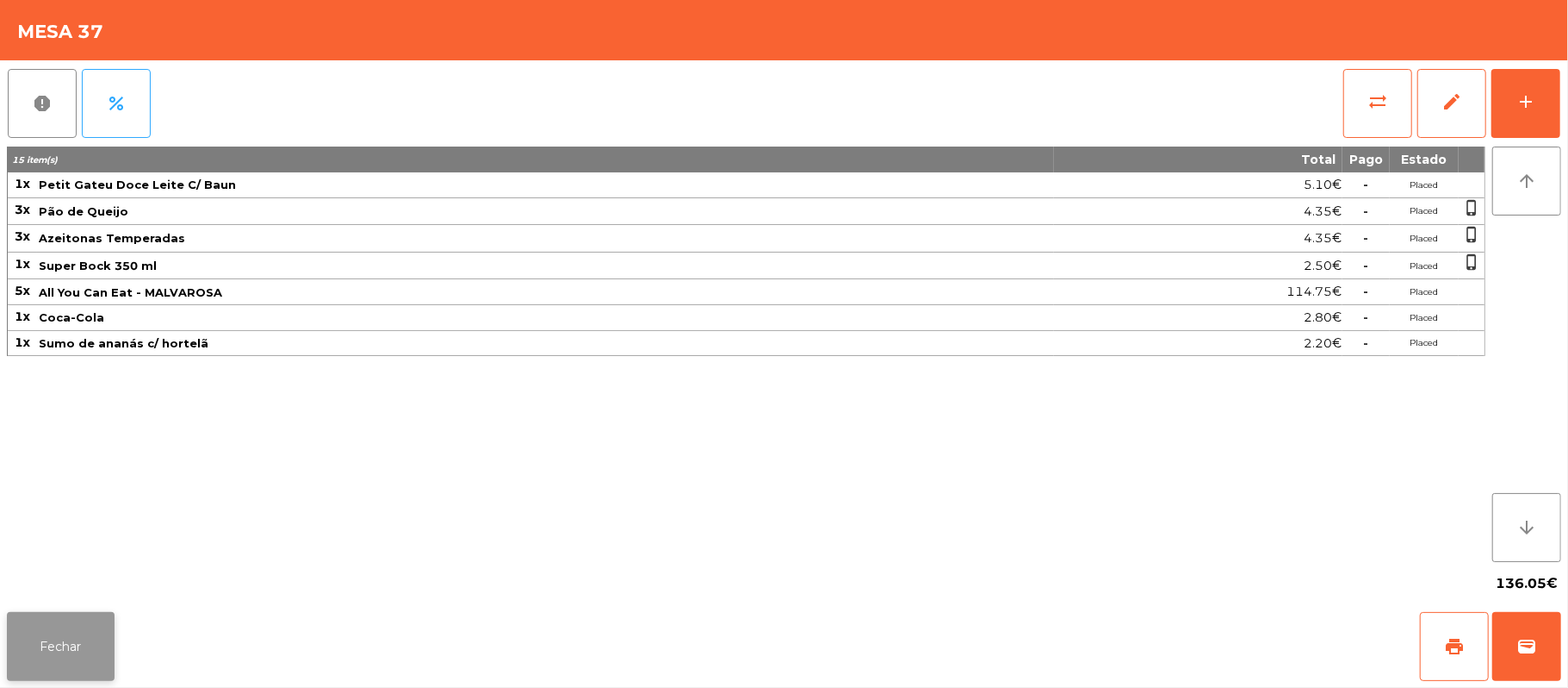
click at [54, 613] on button "Fechar" at bounding box center [61, 646] width 107 height 69
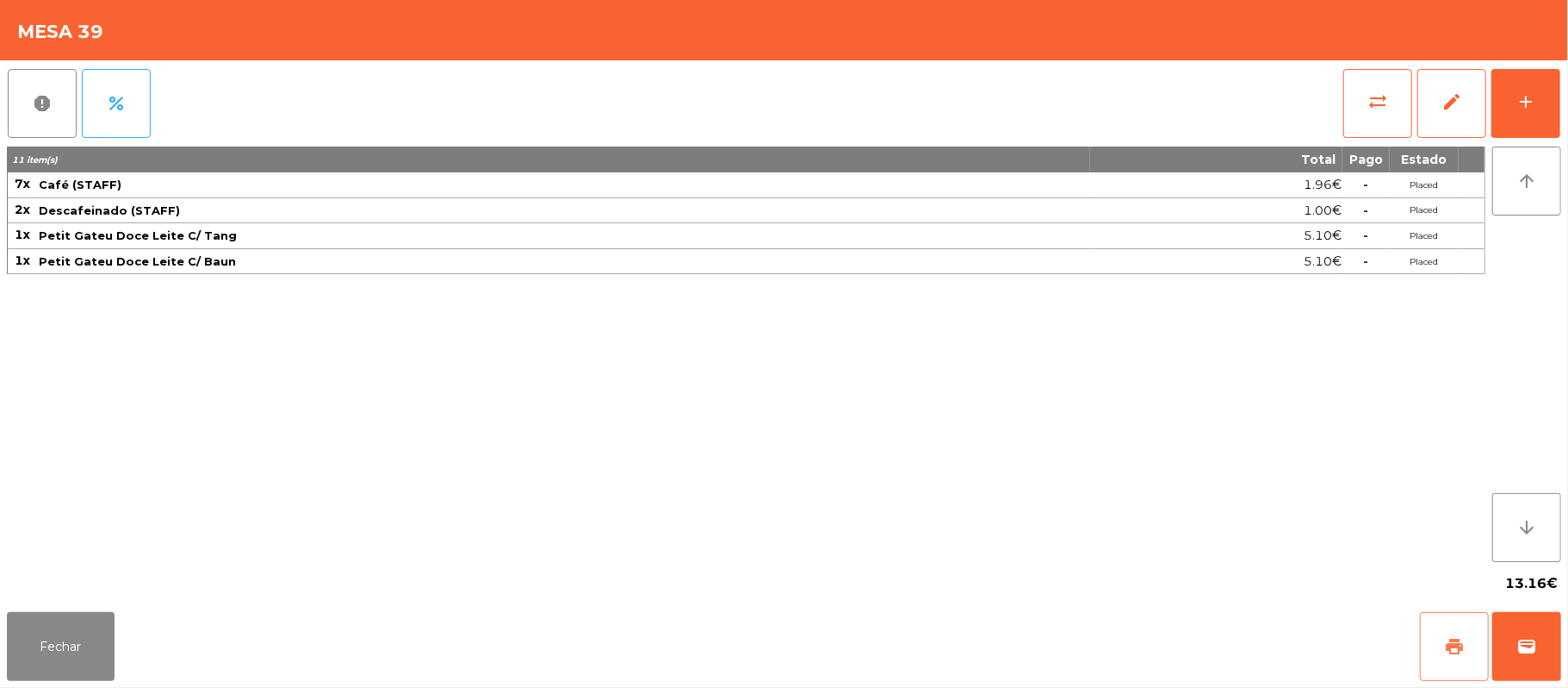
click at [1439, 643] on button "print" at bounding box center [1455, 646] width 69 height 69
click at [56, 618] on button "Fechar" at bounding box center [61, 646] width 107 height 69
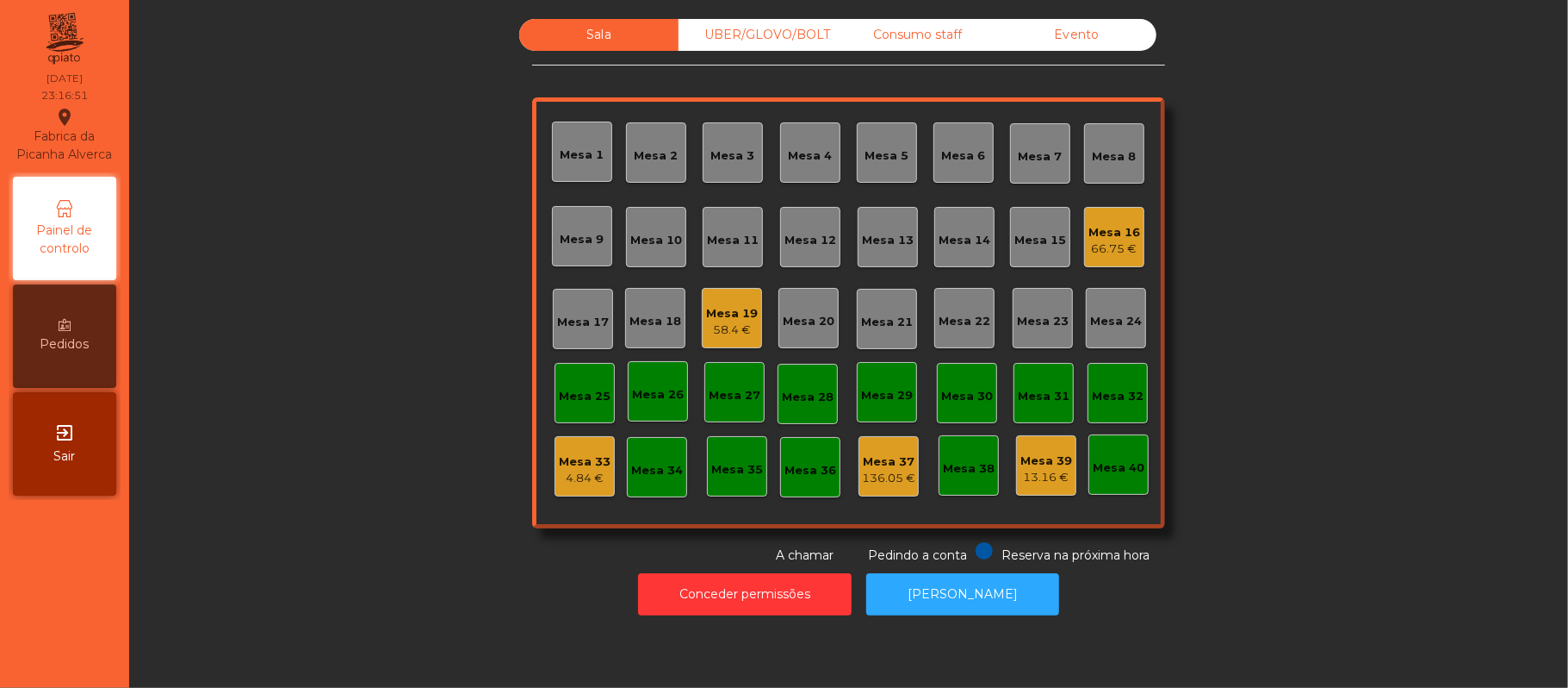
click at [583, 458] on div "Mesa 33" at bounding box center [585, 462] width 52 height 18
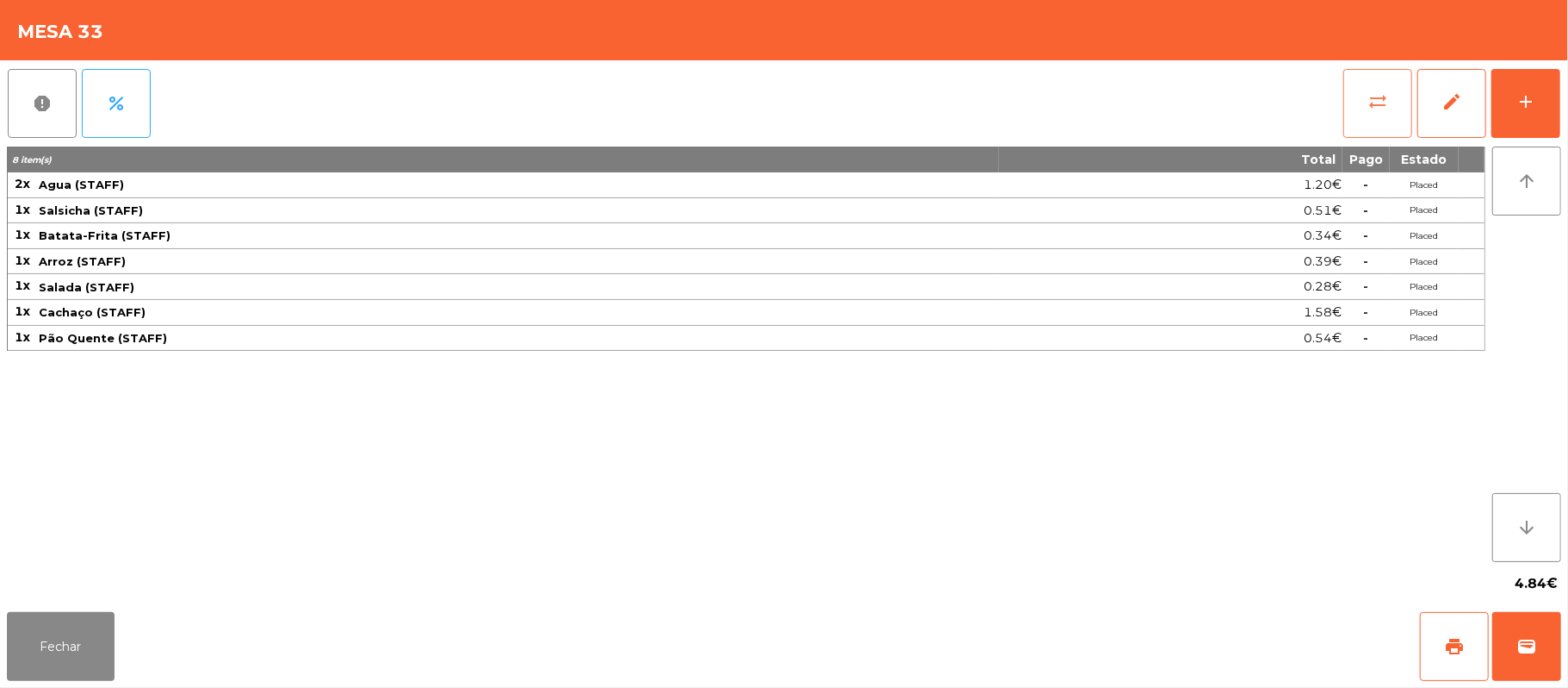
click at [1355, 110] on button "sync_alt" at bounding box center [1378, 103] width 69 height 69
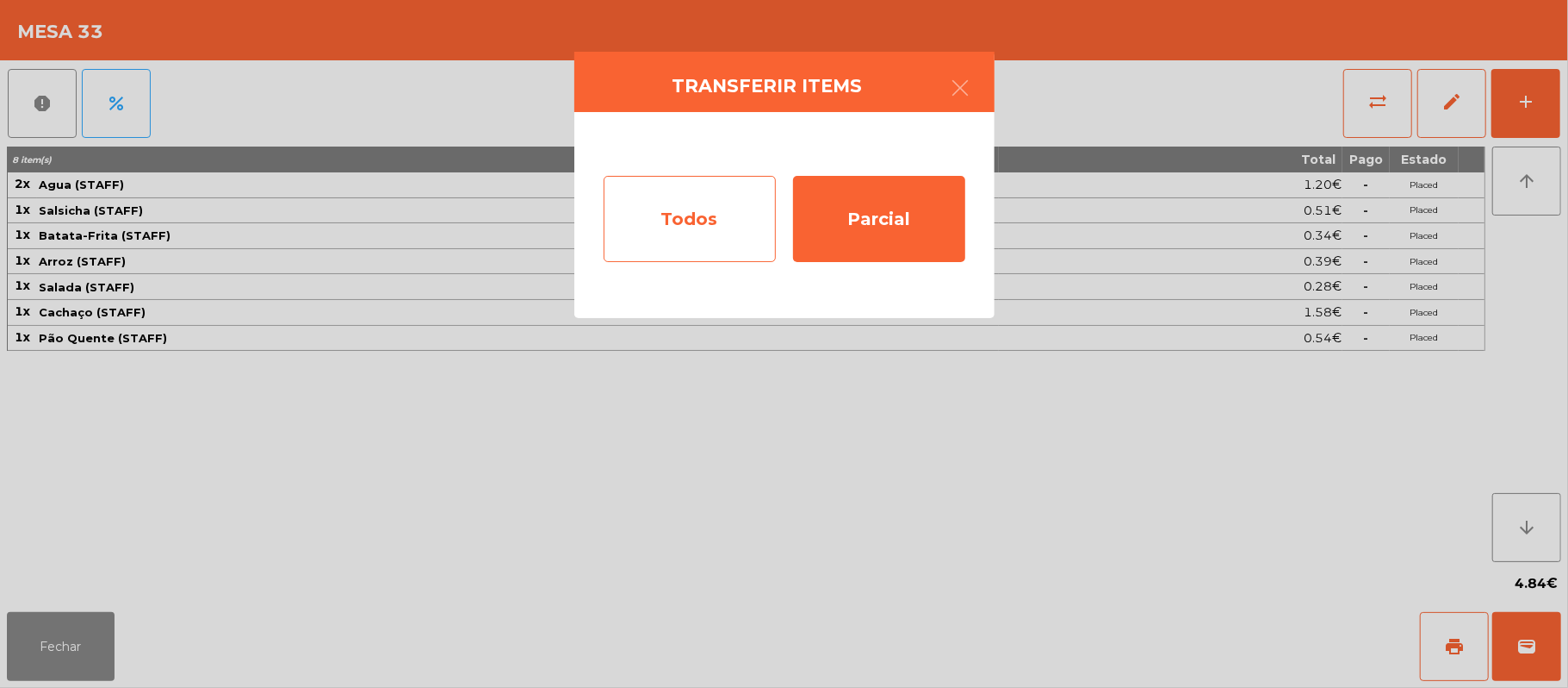
click at [689, 223] on div "Todos" at bounding box center [690, 219] width 172 height 86
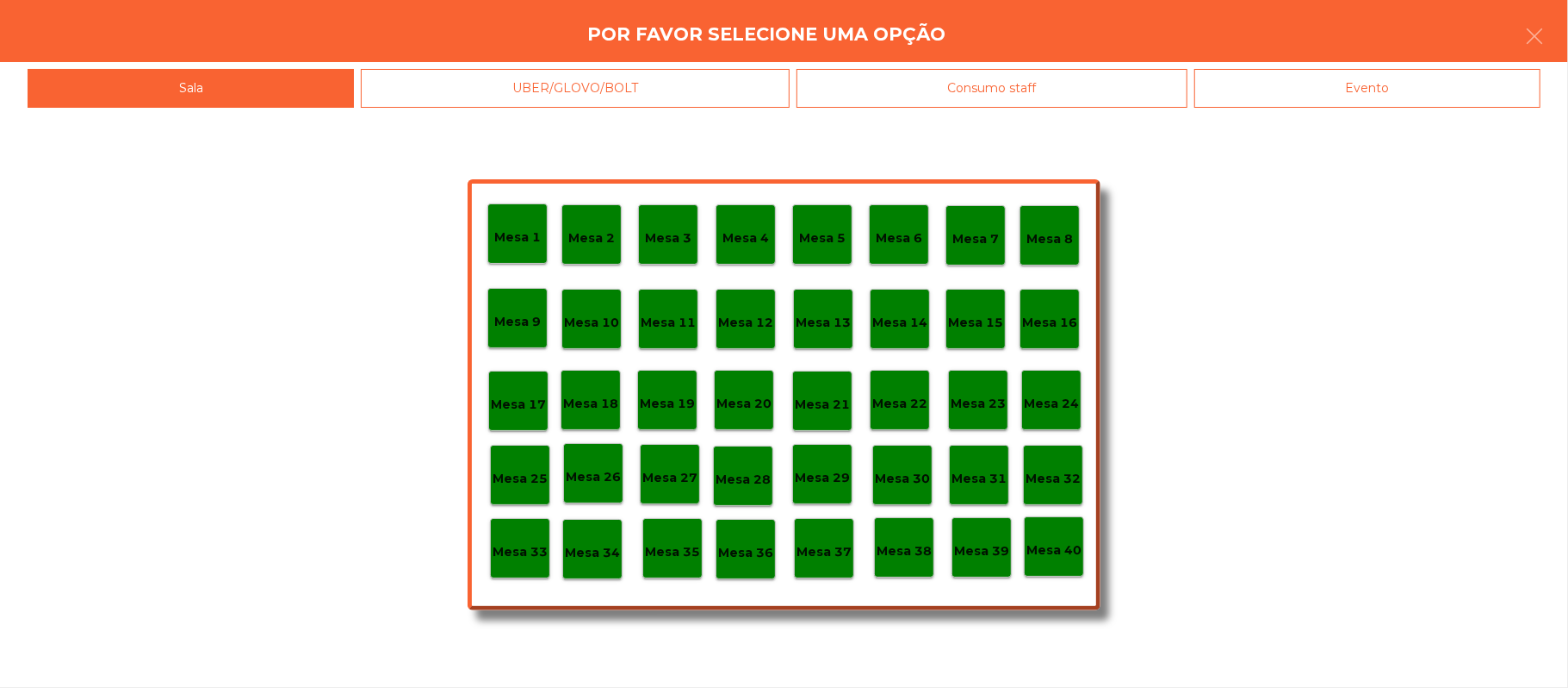
click at [981, 553] on p "Mesa 39" at bounding box center [981, 551] width 55 height 20
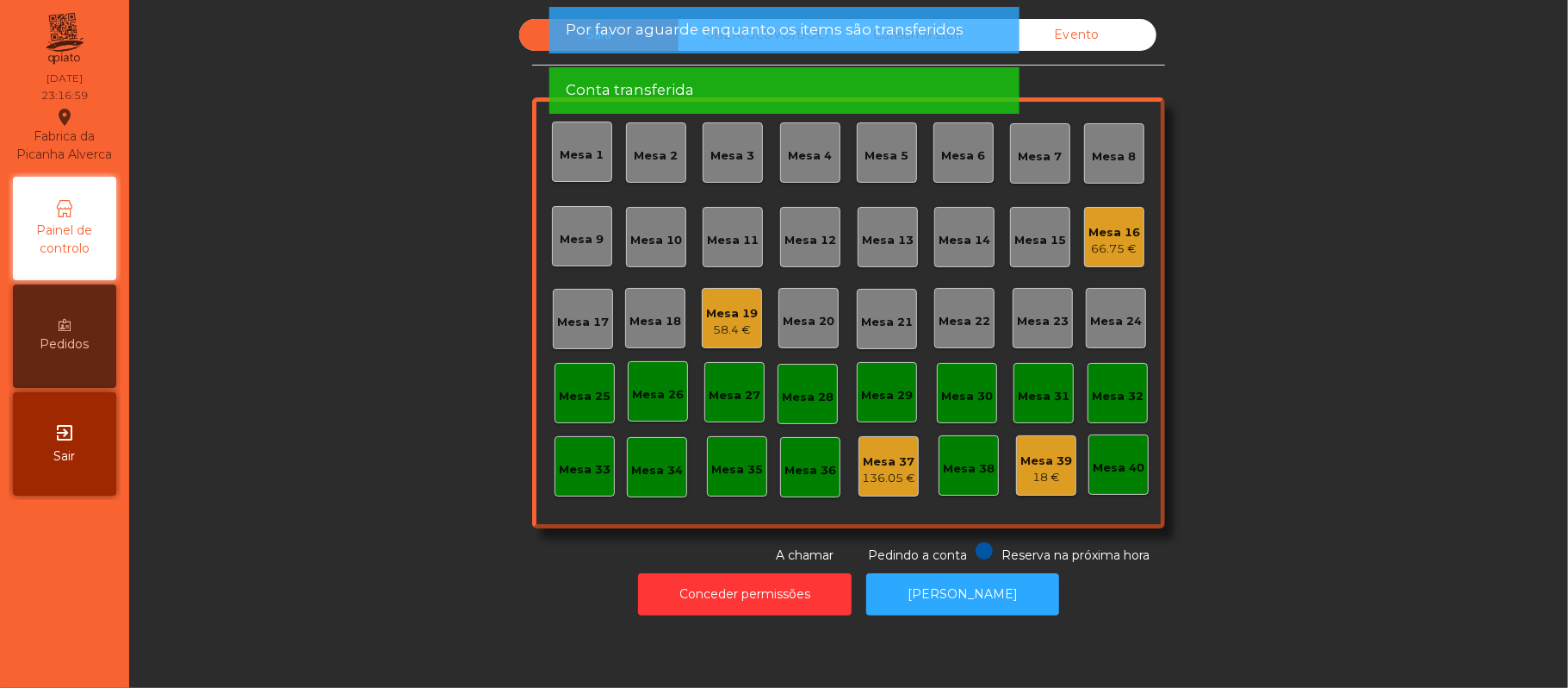
click at [1098, 25] on div "Evento" at bounding box center [1076, 35] width 159 height 32
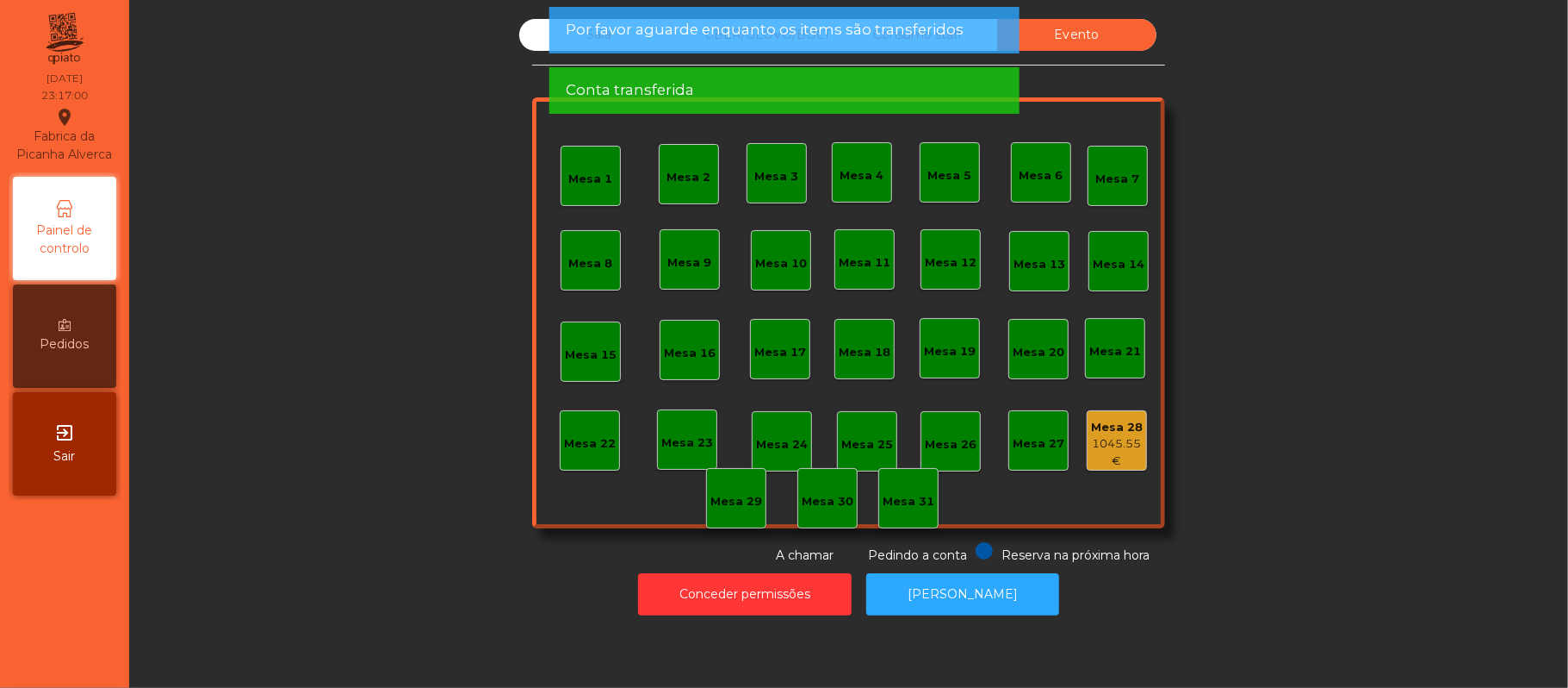
click at [942, 35] on span "Por favor aguarde enquanto os items são transferidos" at bounding box center [764, 30] width 397 height 21
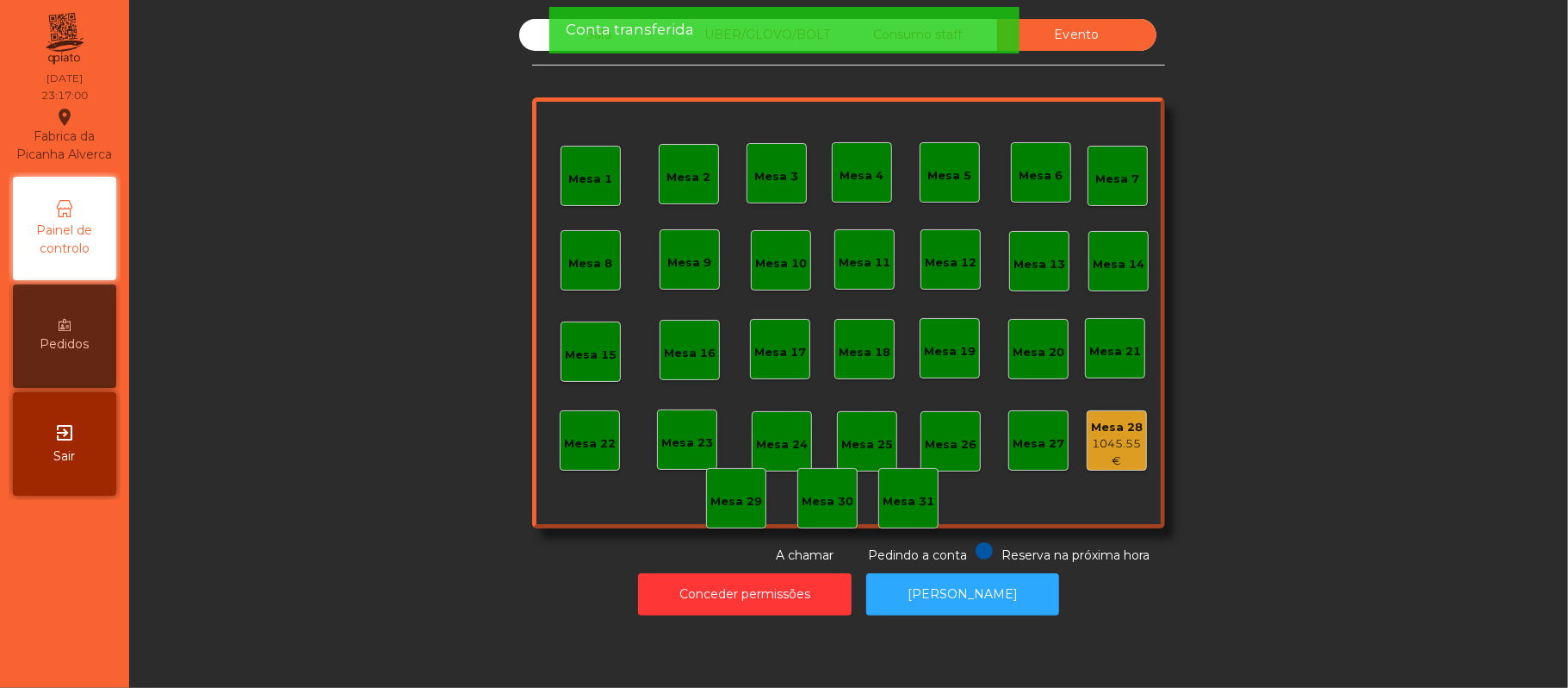
click at [931, 45] on div "Conta transferida" at bounding box center [784, 30] width 470 height 47
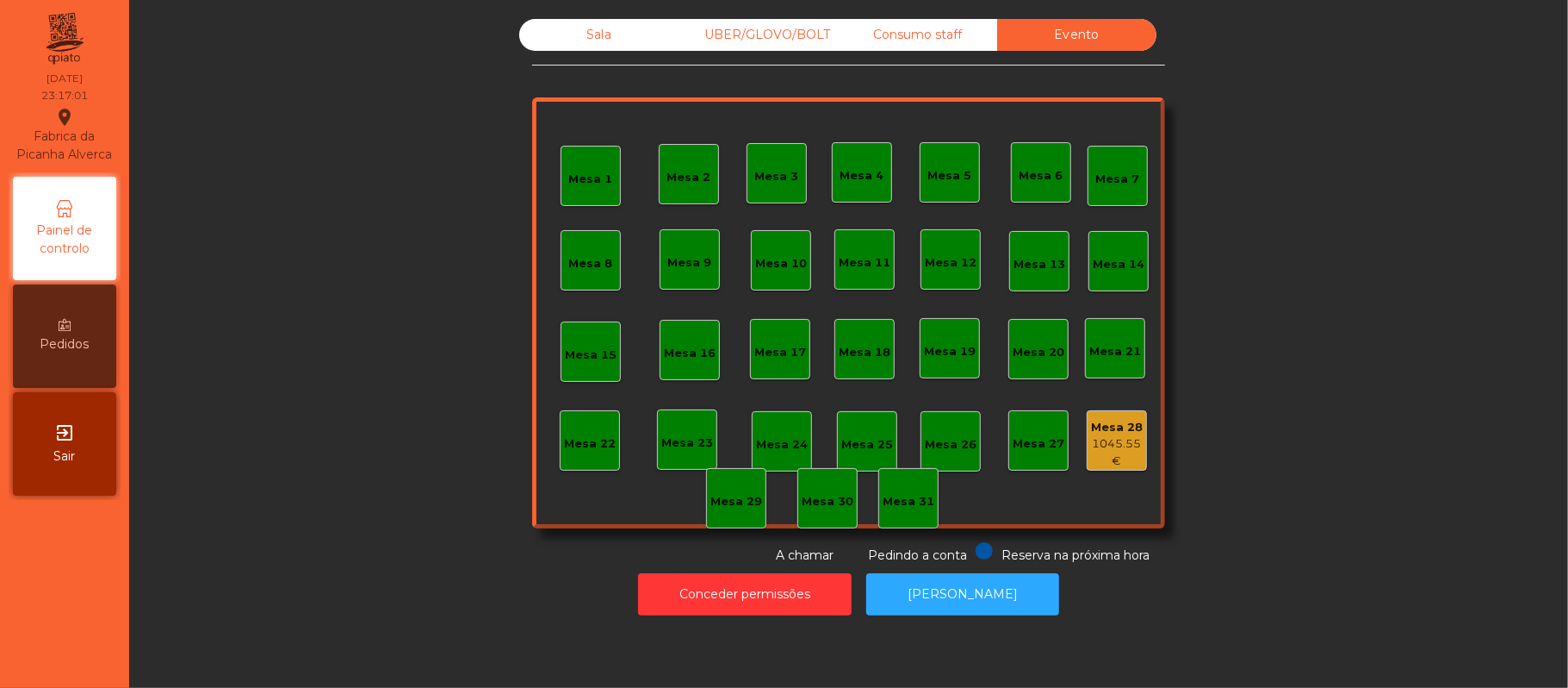
click at [937, 34] on div "Consumo staff" at bounding box center [917, 35] width 159 height 32
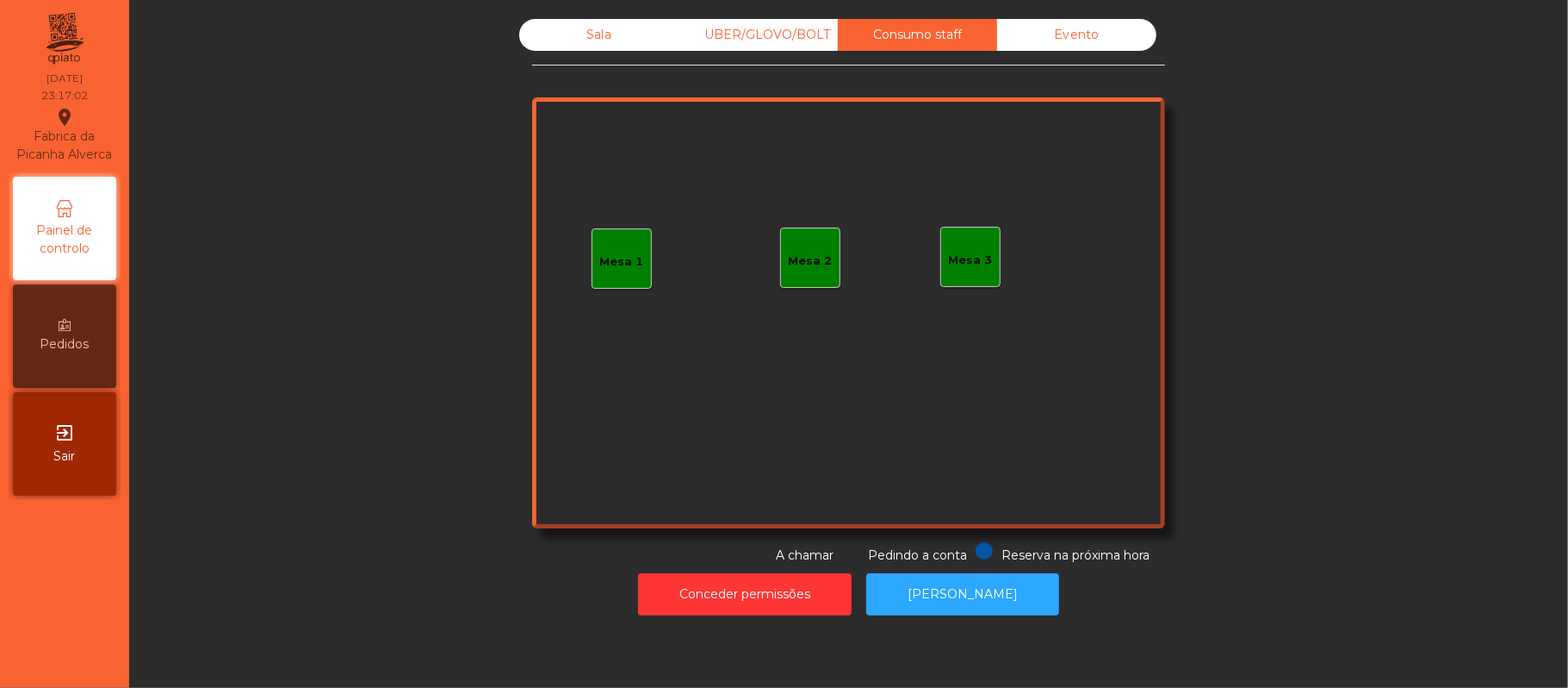
click at [787, 32] on div "UBER/GLOVO/BOLT" at bounding box center [758, 35] width 159 height 32
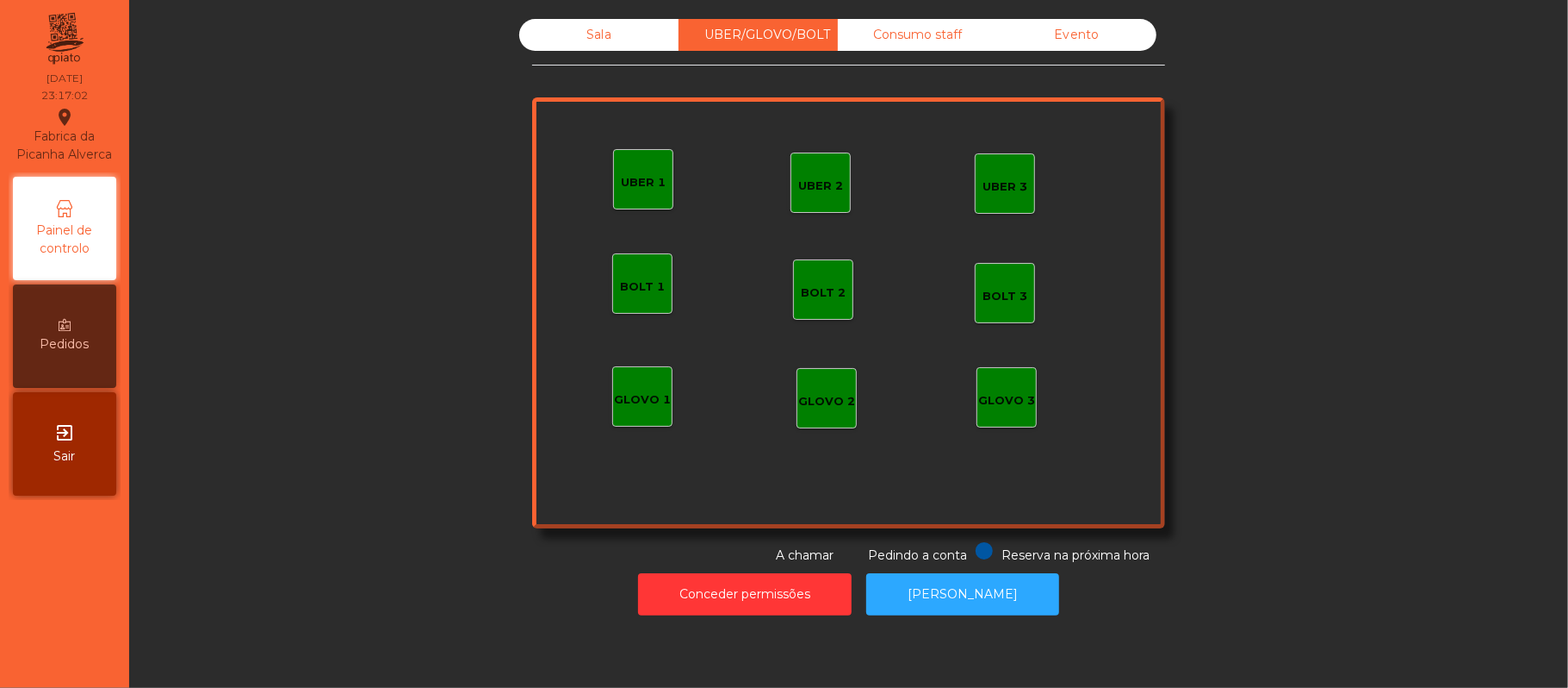
click at [587, 36] on div "Sala" at bounding box center [599, 35] width 159 height 32
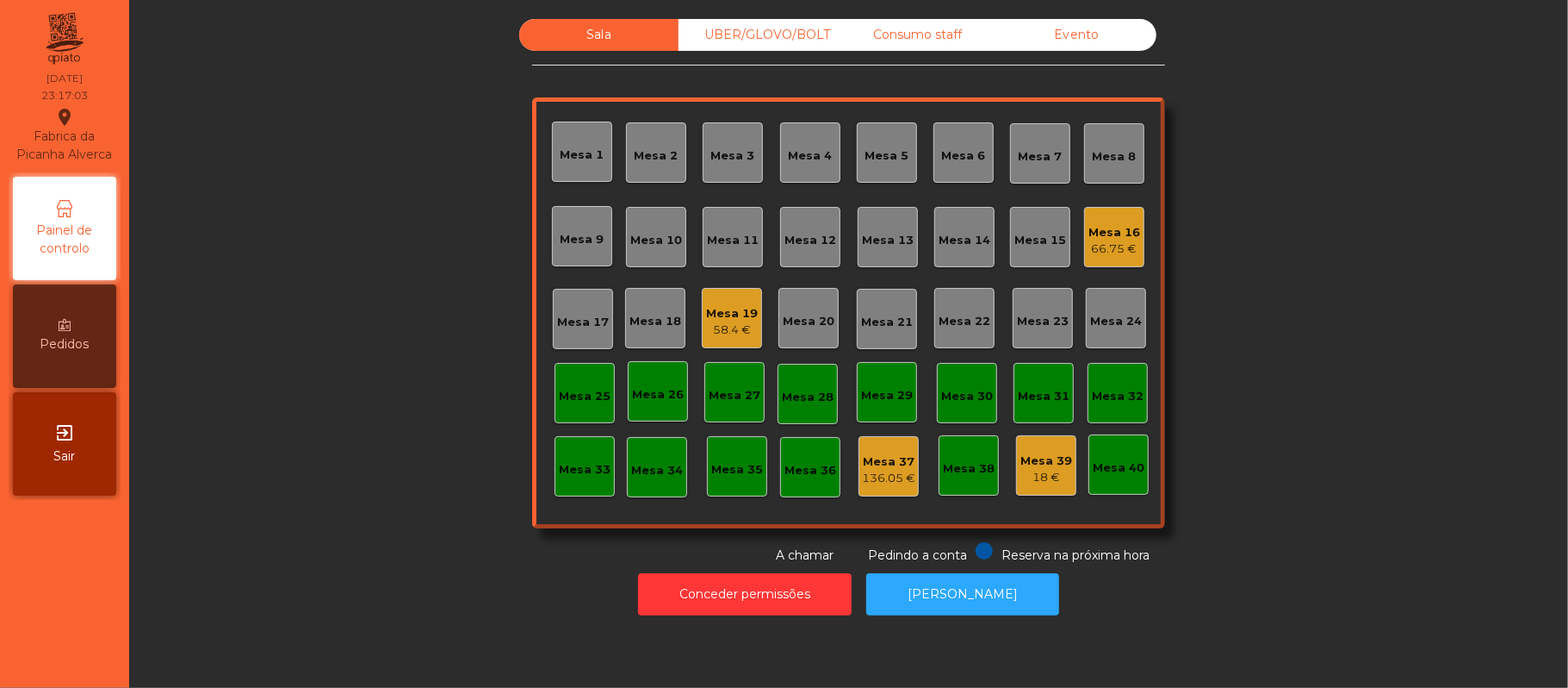
click at [930, 38] on div "Consumo staff" at bounding box center [917, 35] width 159 height 32
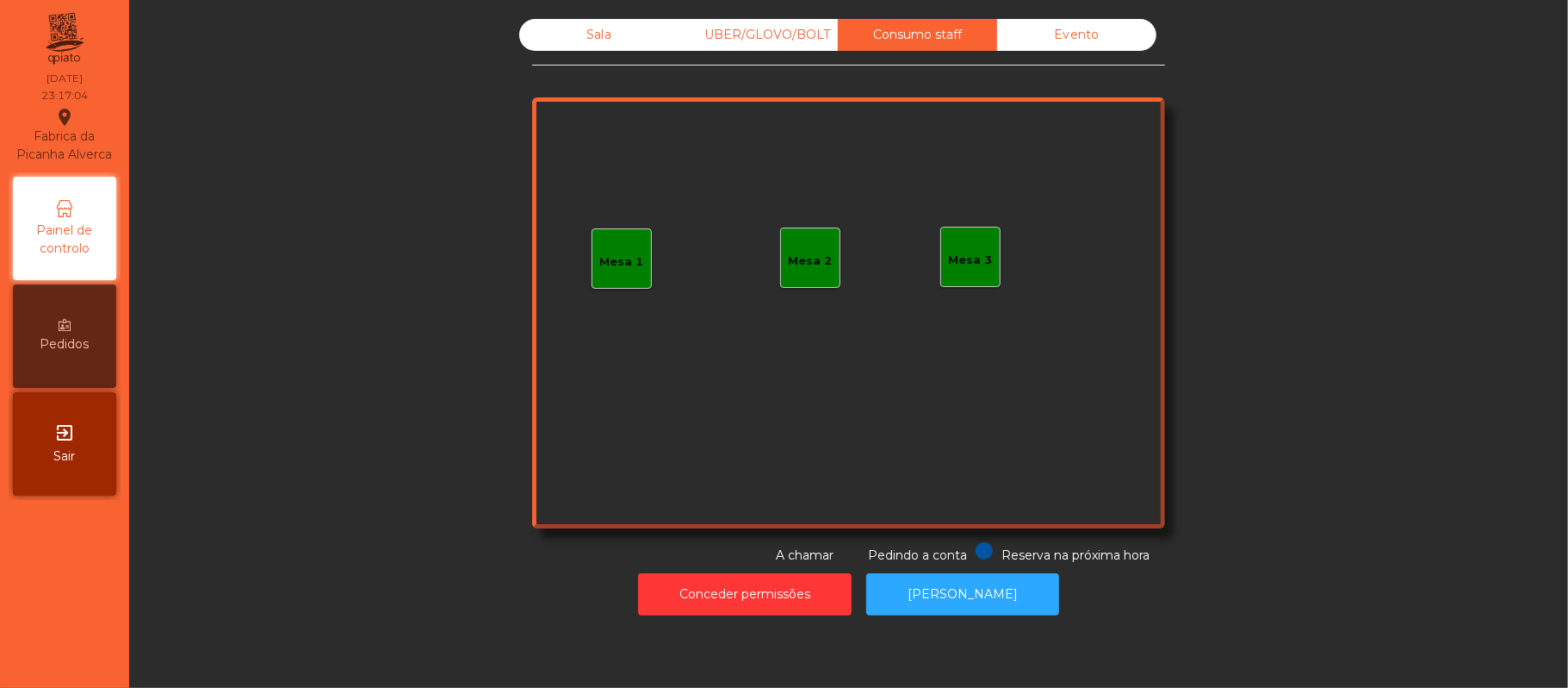
click at [744, 34] on div "UBER/GLOVO/BOLT" at bounding box center [758, 35] width 159 height 32
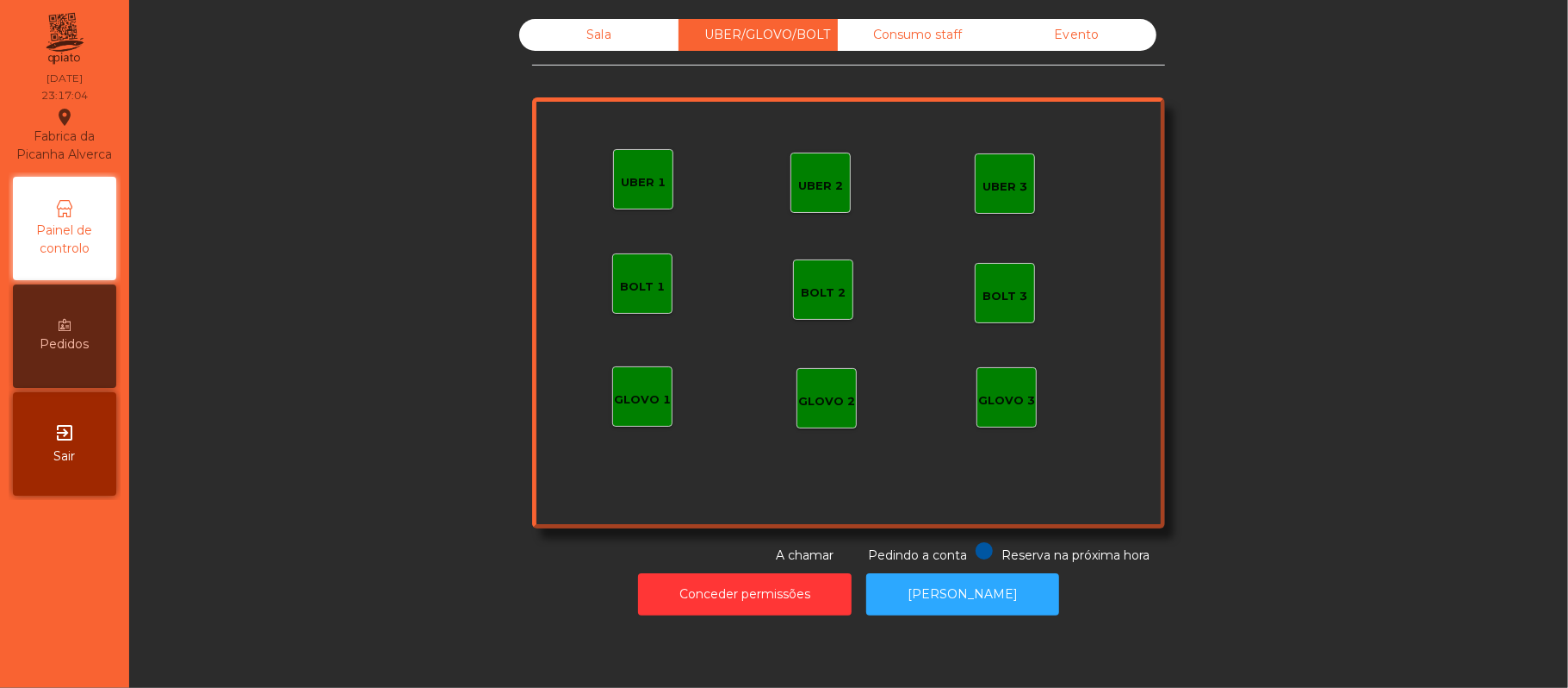
click at [1103, 45] on div "Evento" at bounding box center [1076, 35] width 159 height 32
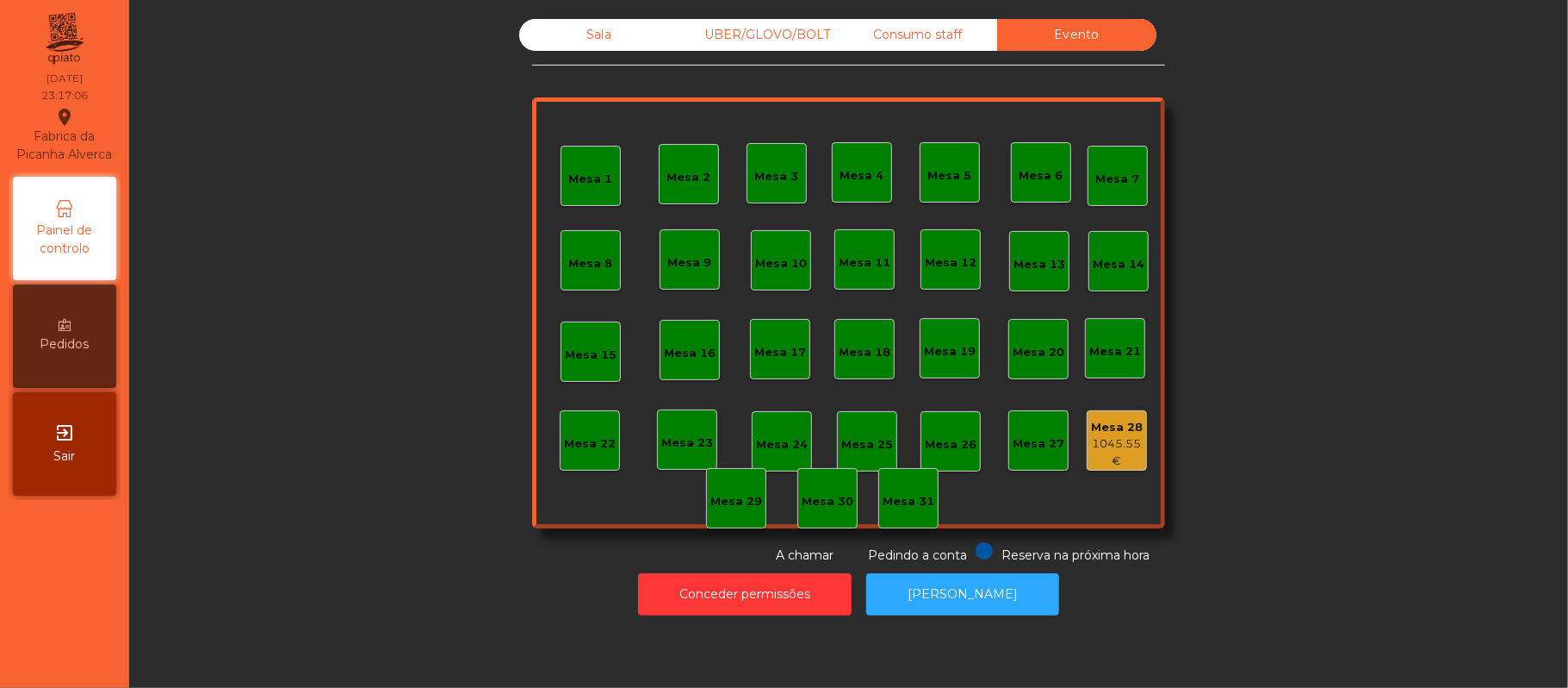
click at [934, 41] on div "Consumo staff" at bounding box center [917, 35] width 159 height 32
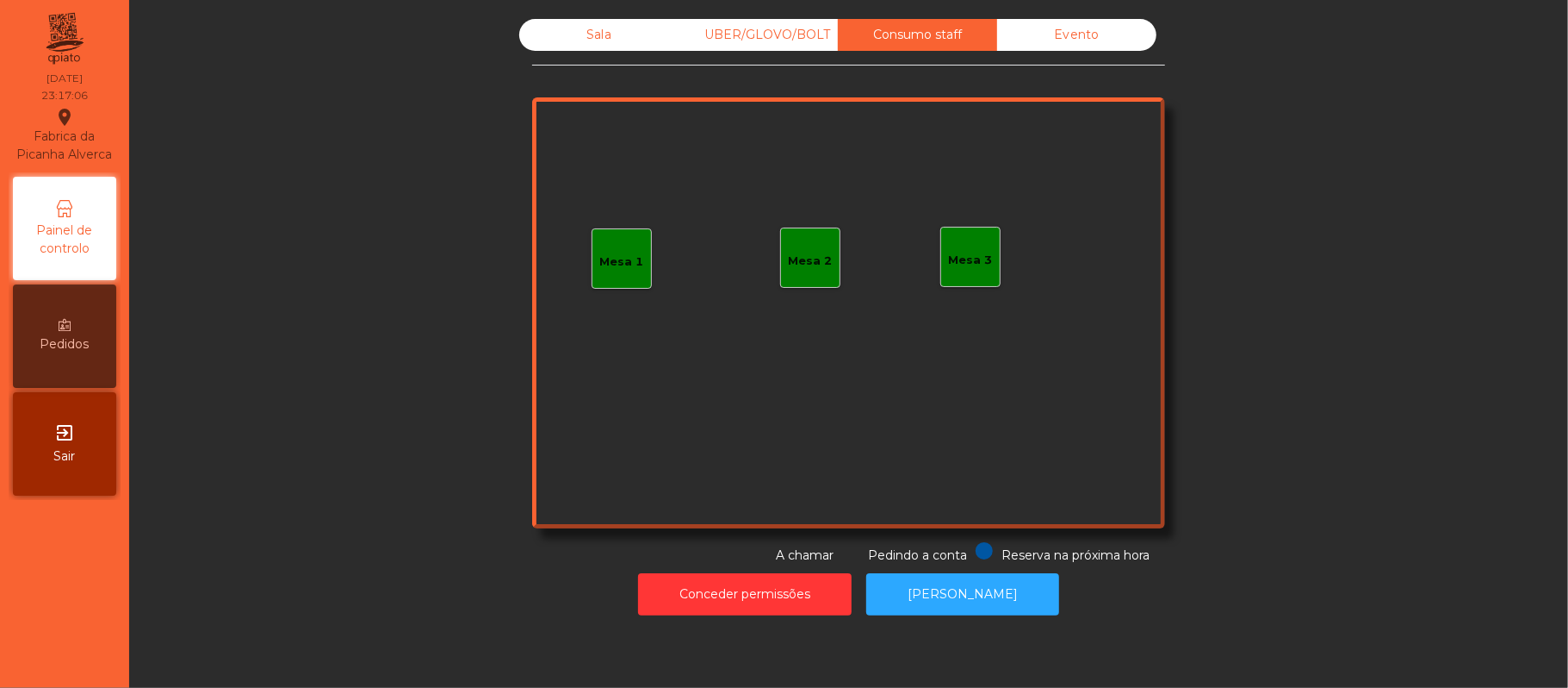
click at [765, 34] on div "UBER/GLOVO/BOLT" at bounding box center [758, 35] width 159 height 32
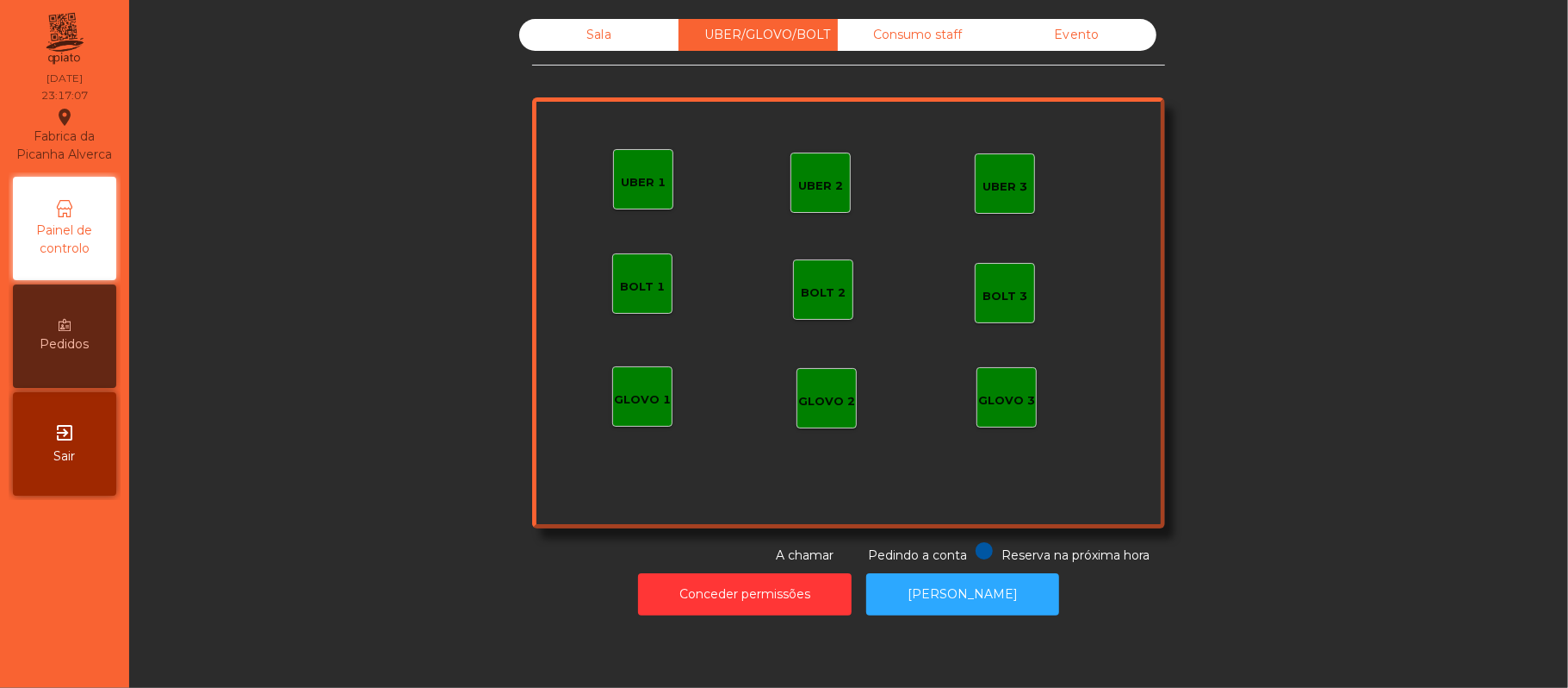
click at [594, 38] on div "Sala" at bounding box center [599, 35] width 159 height 32
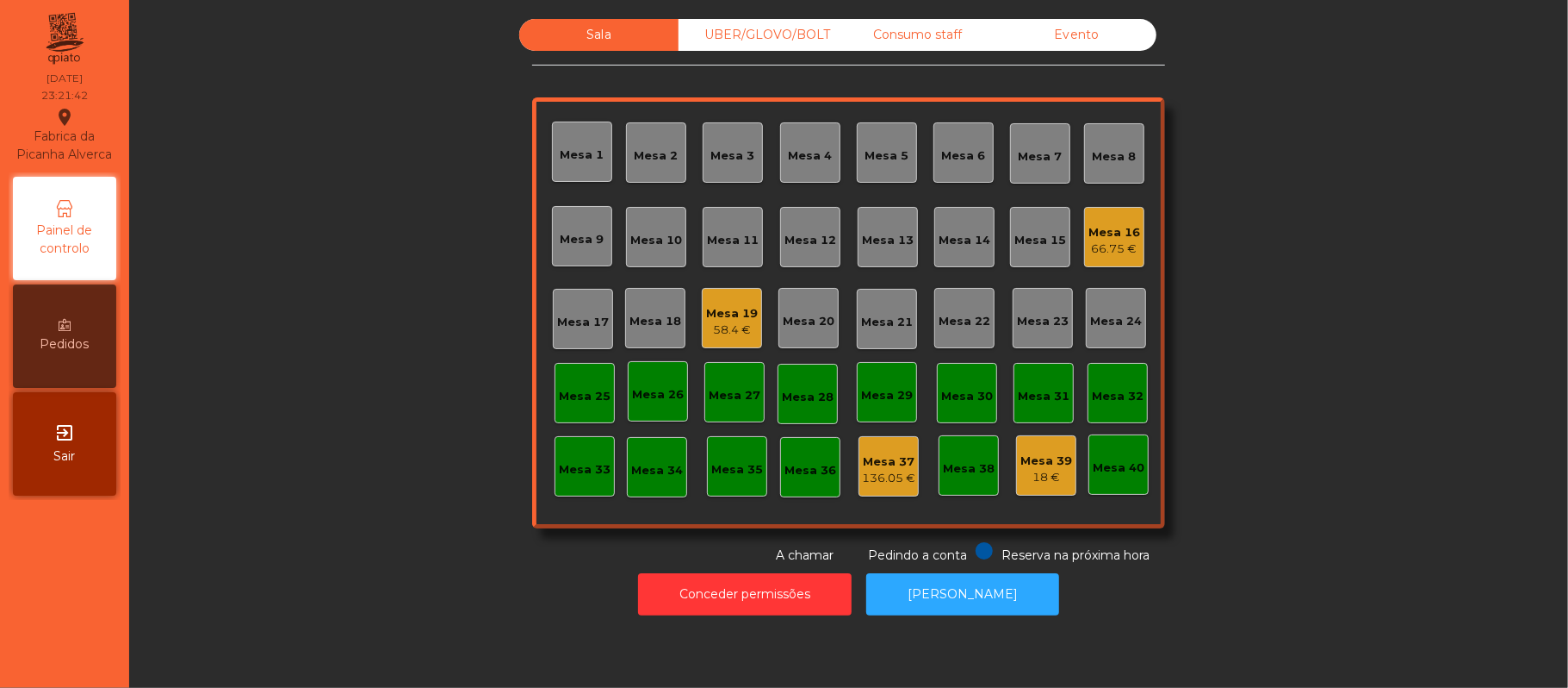
click at [1096, 245] on div "66.75 €" at bounding box center [1114, 249] width 52 height 18
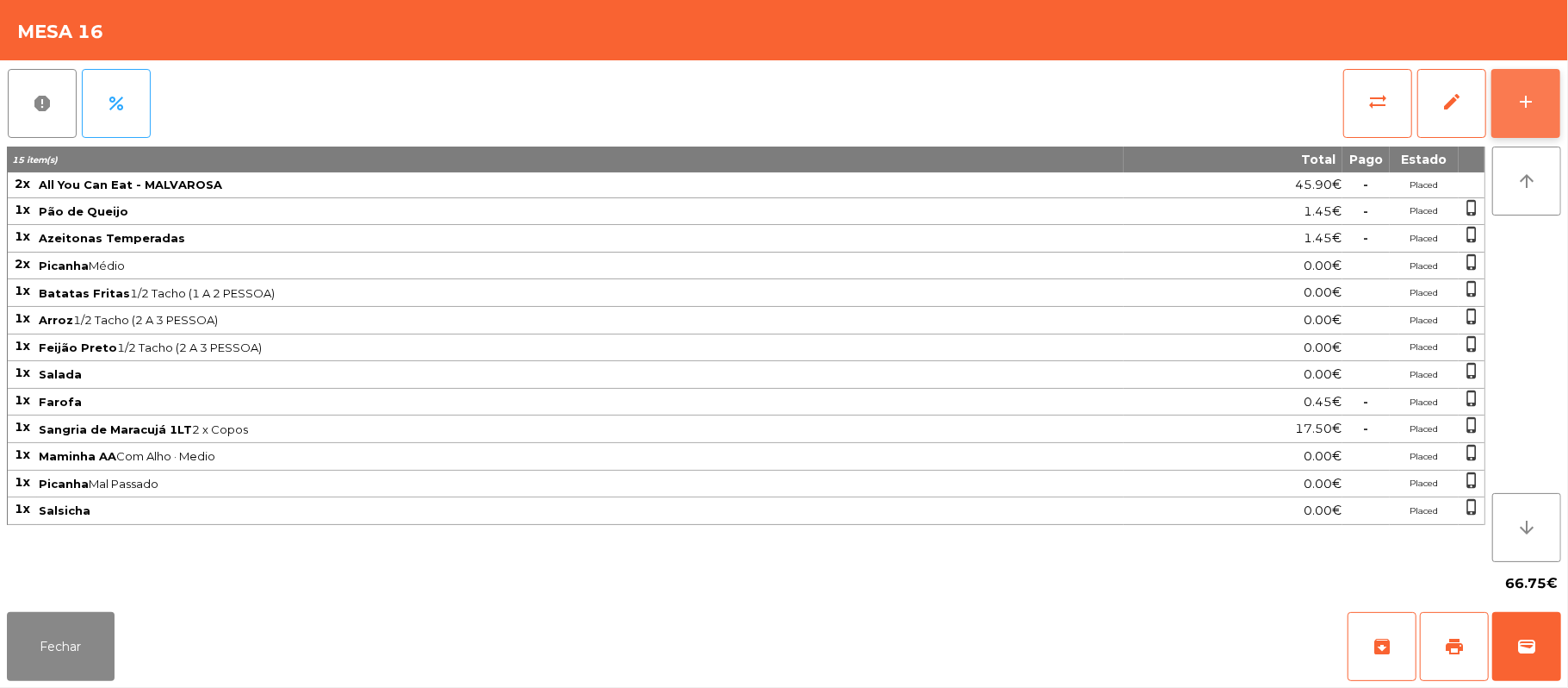
click at [1523, 110] on div "add" at bounding box center [1527, 102] width 21 height 21
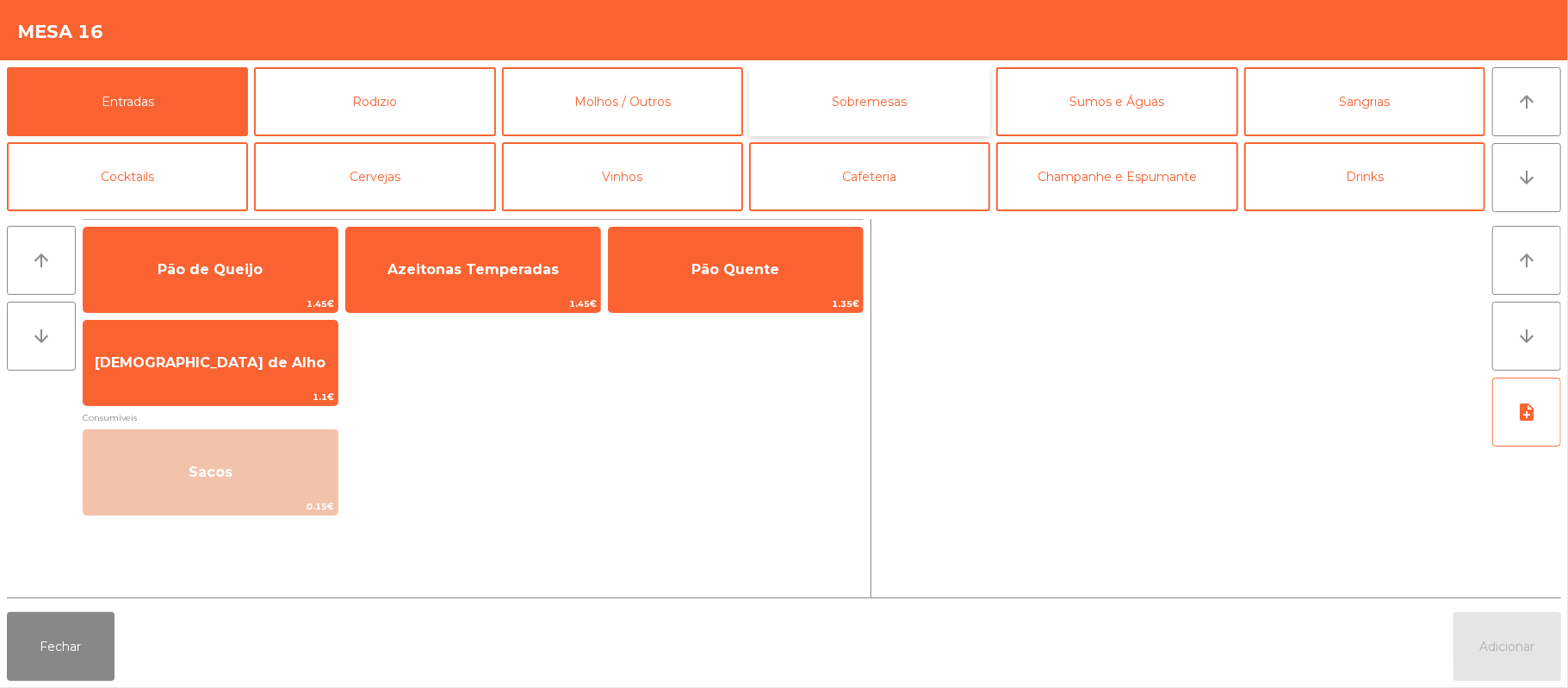
click at [900, 113] on button "Sobremesas" at bounding box center [870, 101] width 241 height 69
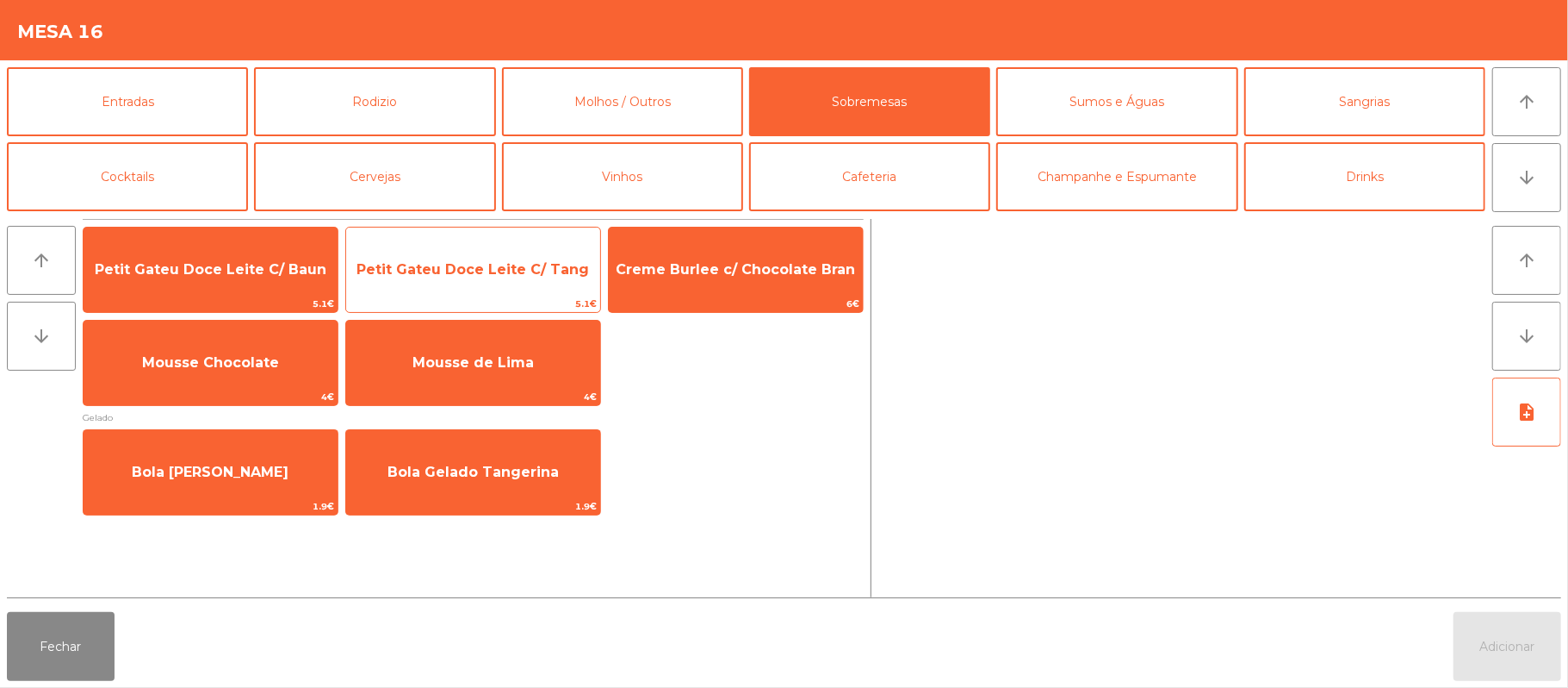
click at [487, 267] on span "Petit Gateu Doce Leite C/ Tang" at bounding box center [472, 269] width 232 height 17
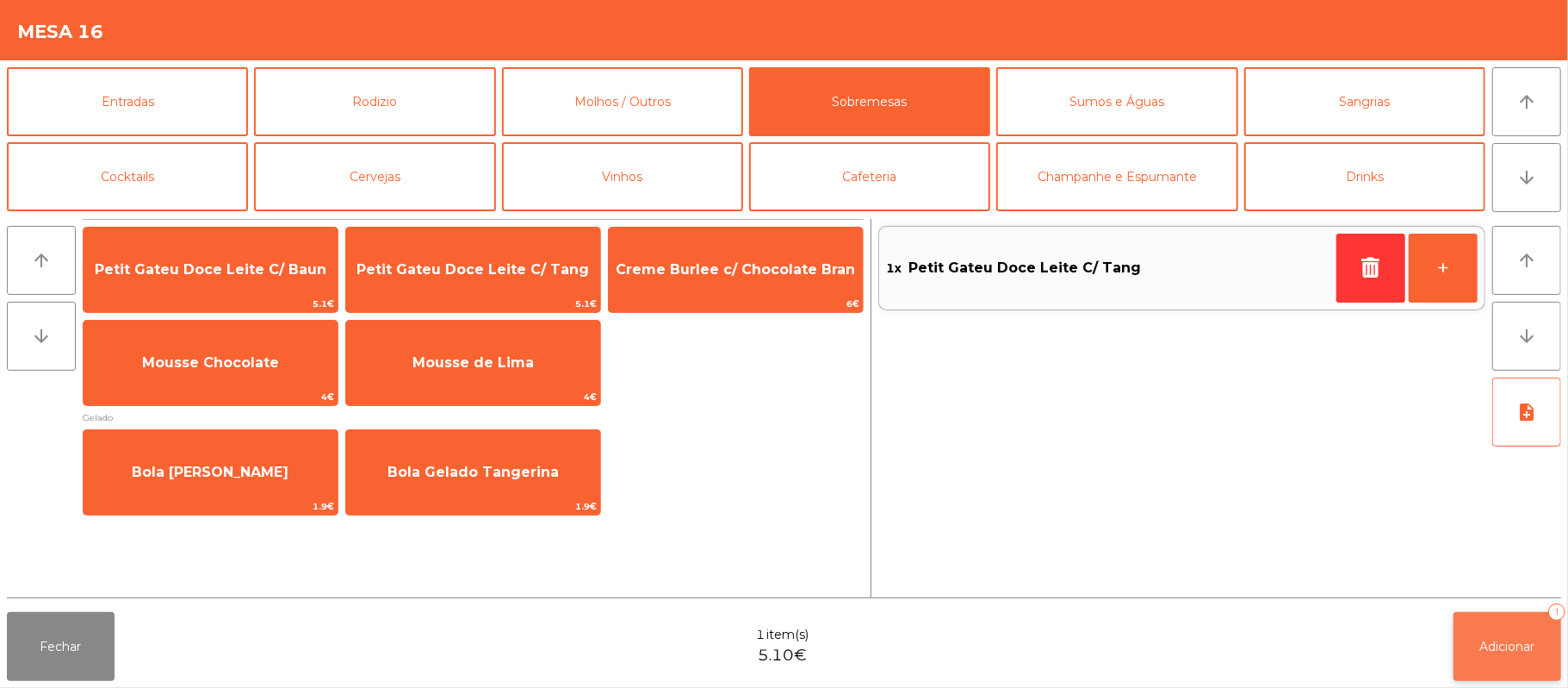
click at [1506, 645] on span "Adicionar" at bounding box center [1508, 647] width 55 height 16
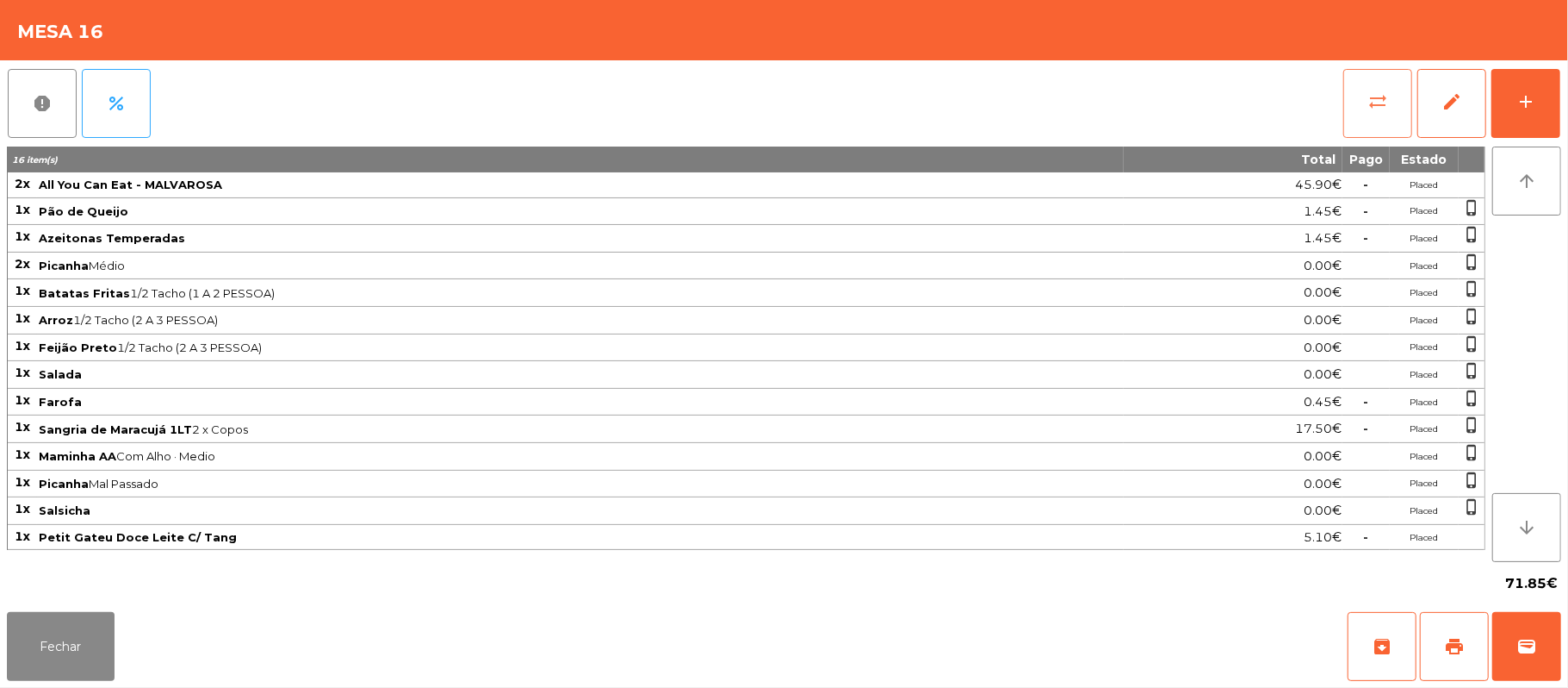
click at [1359, 110] on button "sync_alt" at bounding box center [1378, 103] width 69 height 69
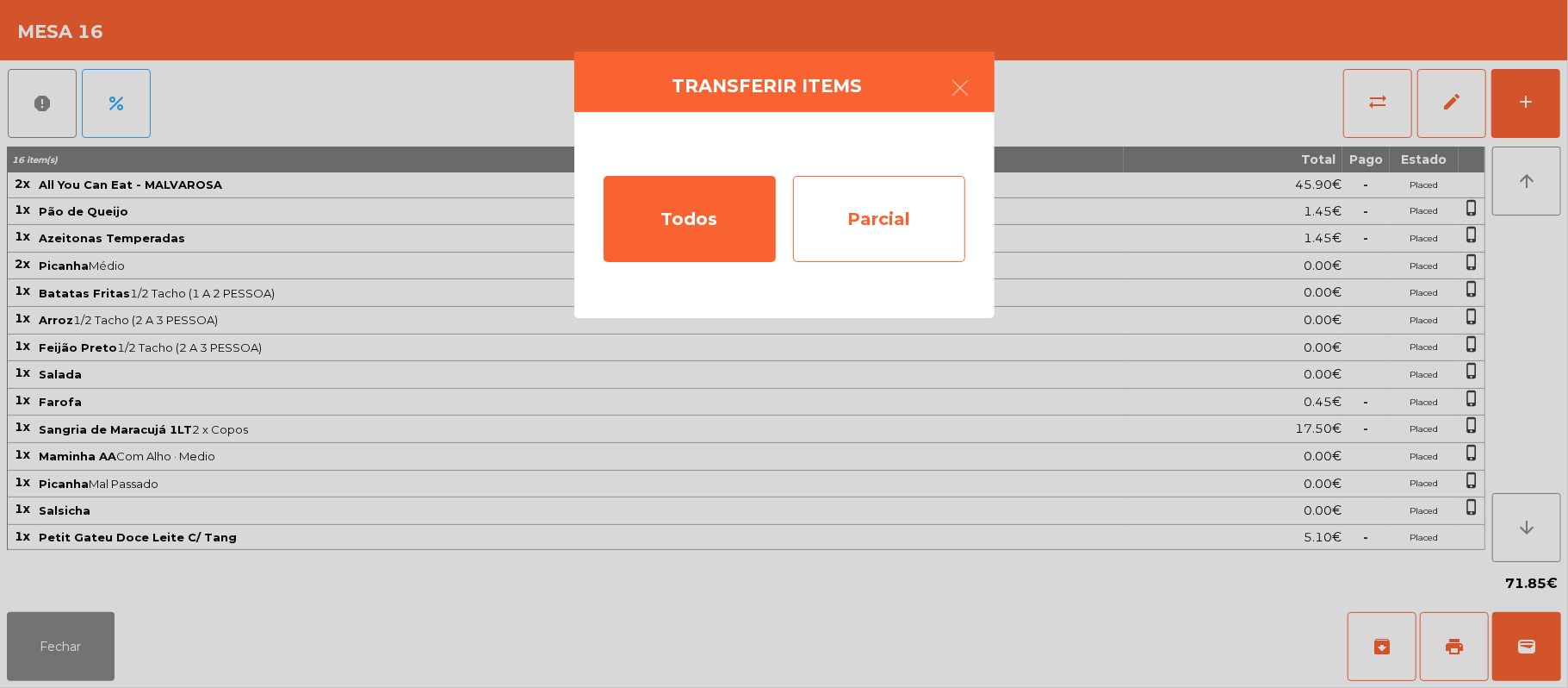
click at [909, 230] on div "Parcial" at bounding box center [879, 219] width 172 height 86
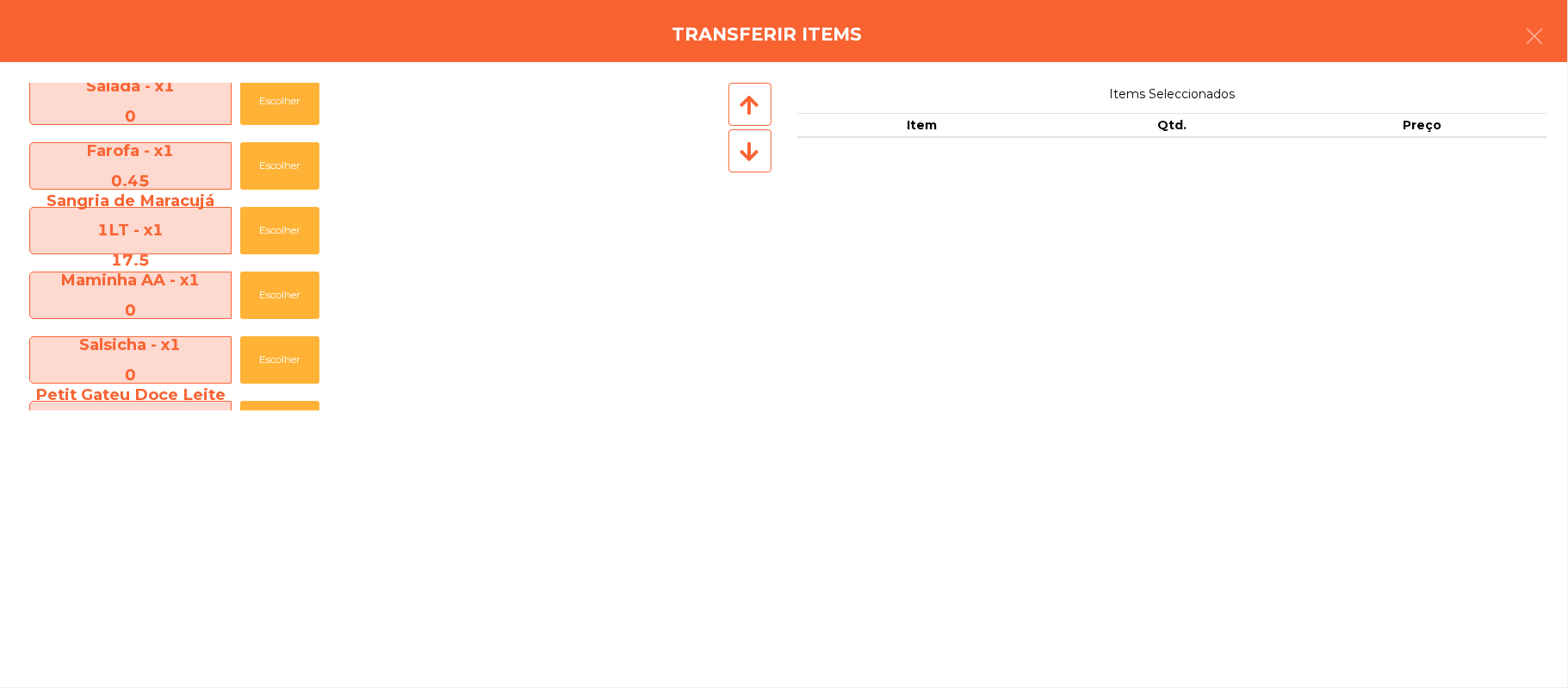
scroll to position [524, 0]
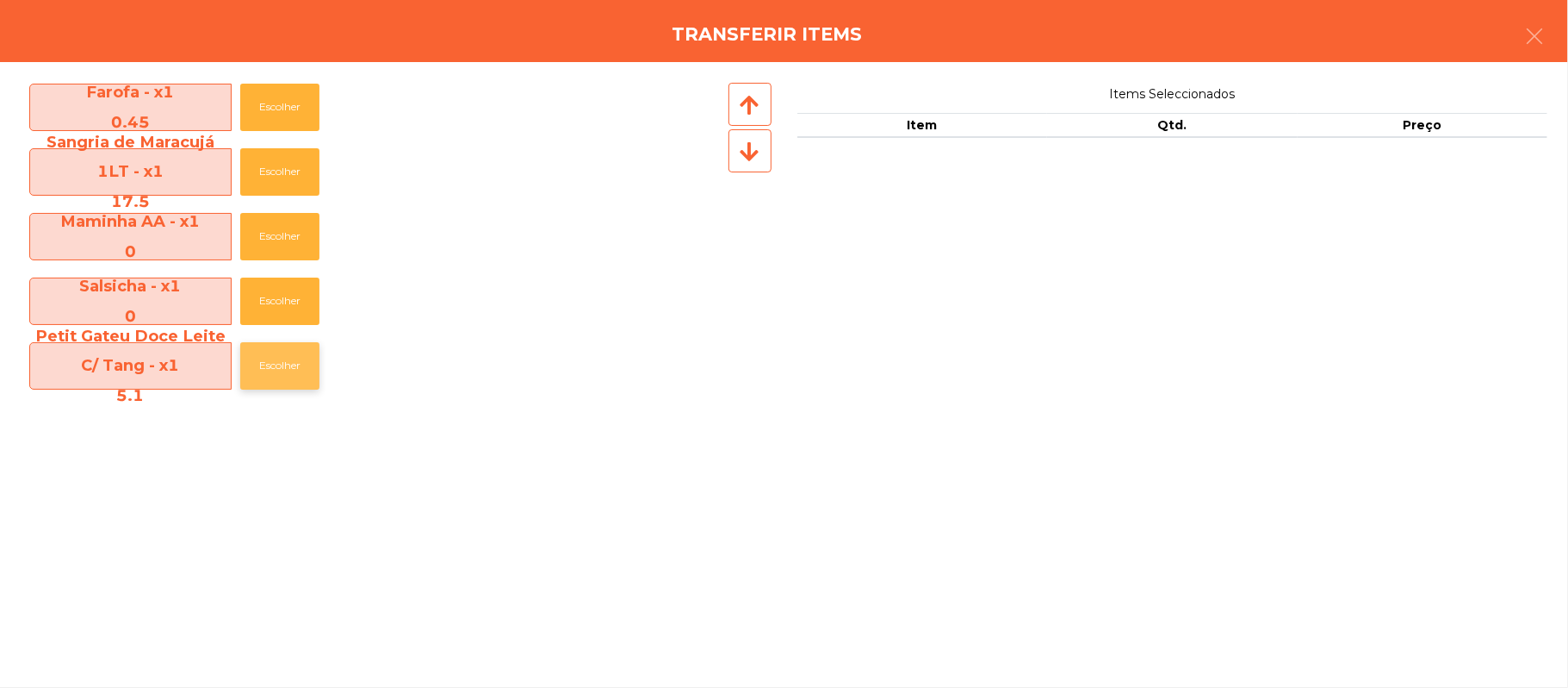
click at [289, 362] on button "Escolher" at bounding box center [280, 366] width 79 height 48
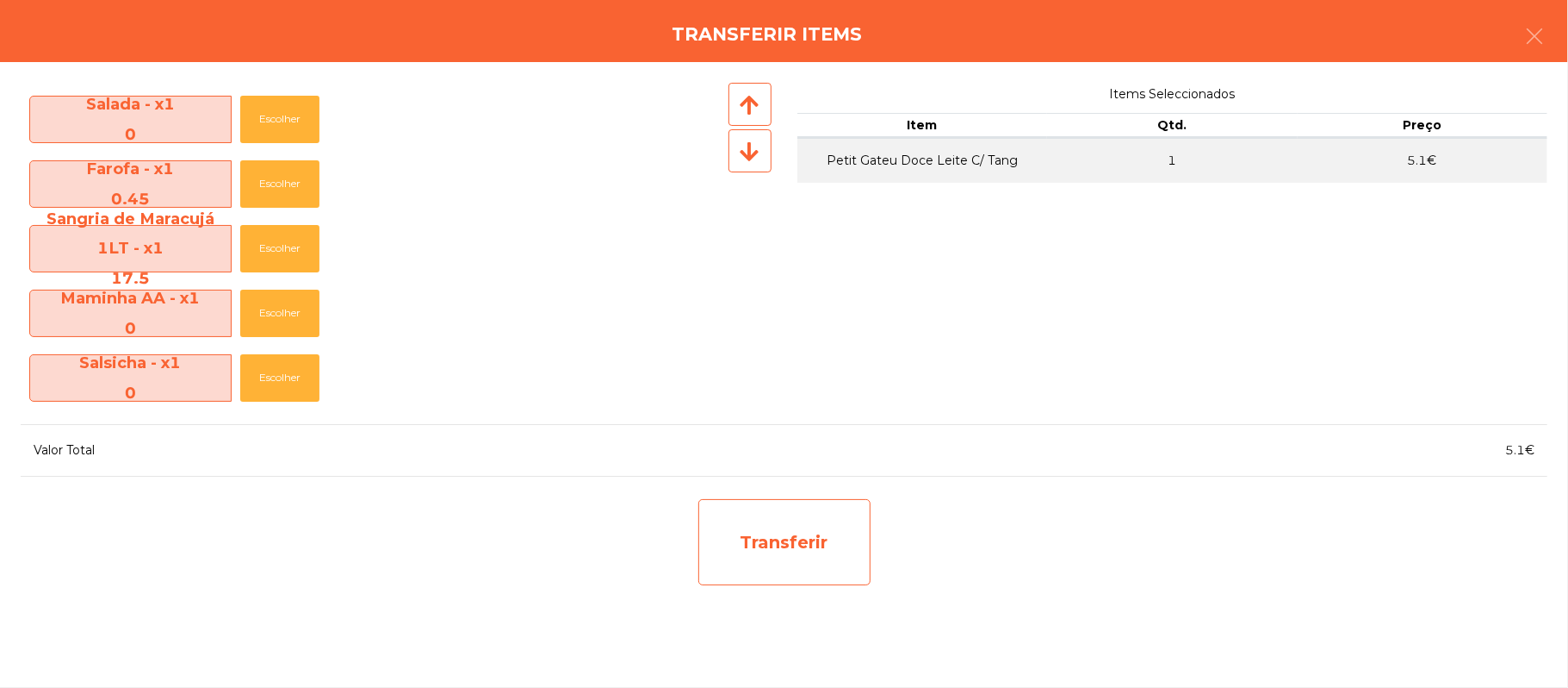
click at [857, 536] on div "Transferir" at bounding box center [784, 542] width 172 height 86
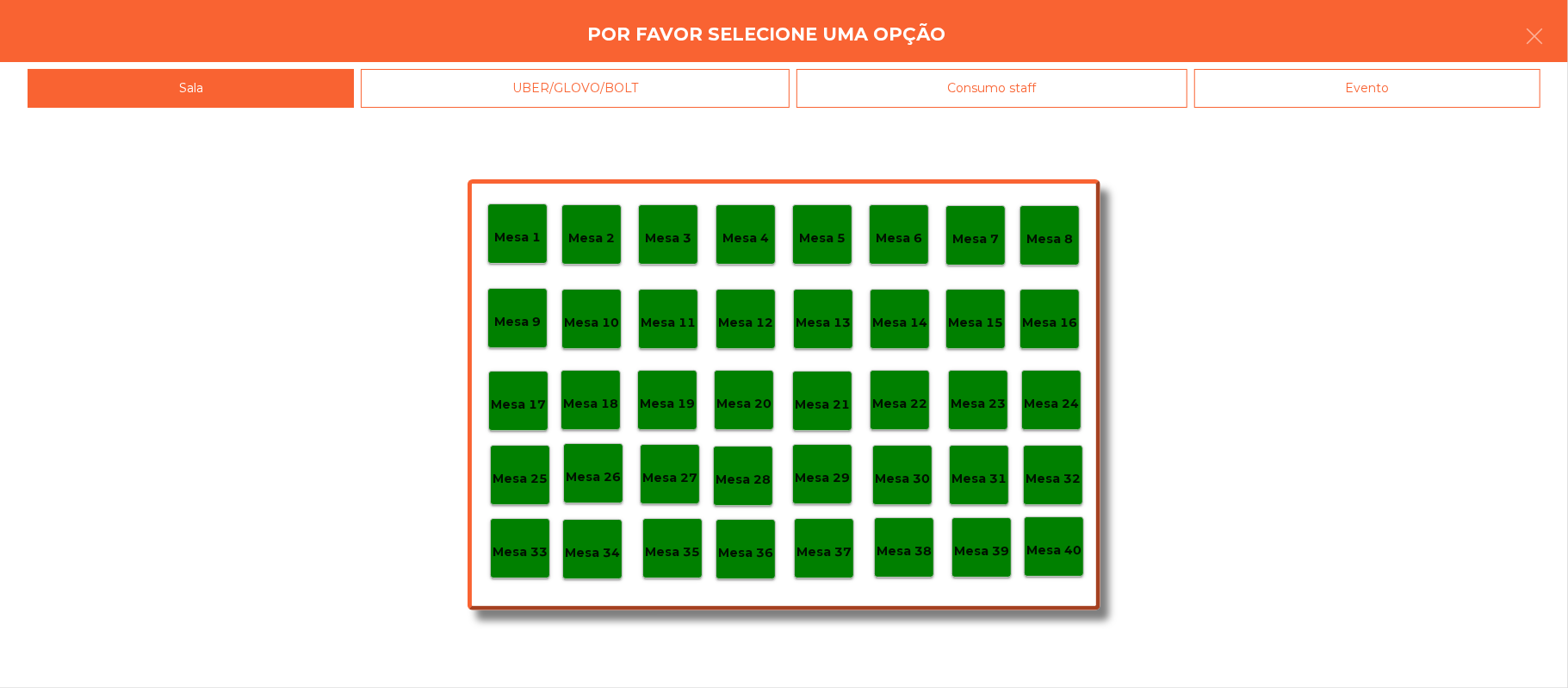
click at [983, 553] on p "Mesa 39" at bounding box center [981, 551] width 55 height 20
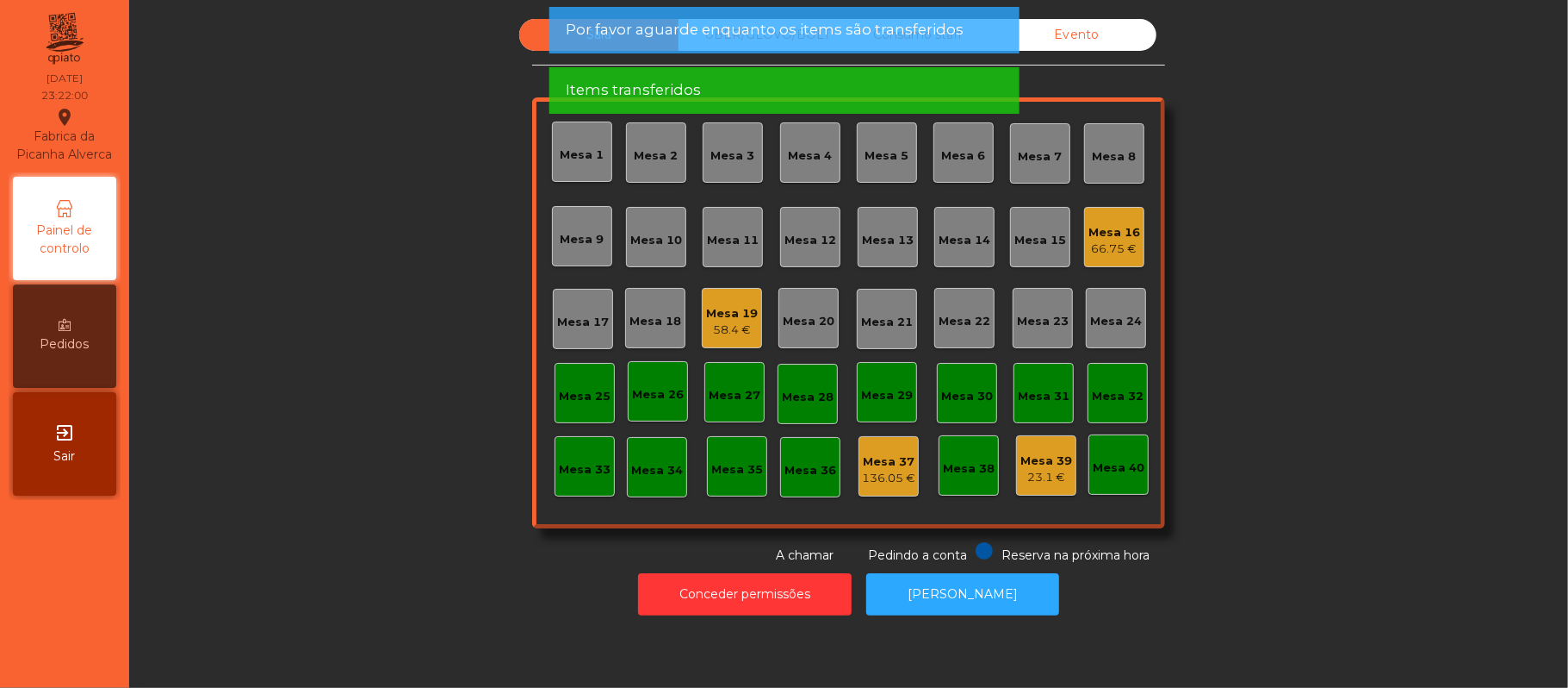
click at [1107, 225] on div "Mesa 16" at bounding box center [1114, 233] width 52 height 18
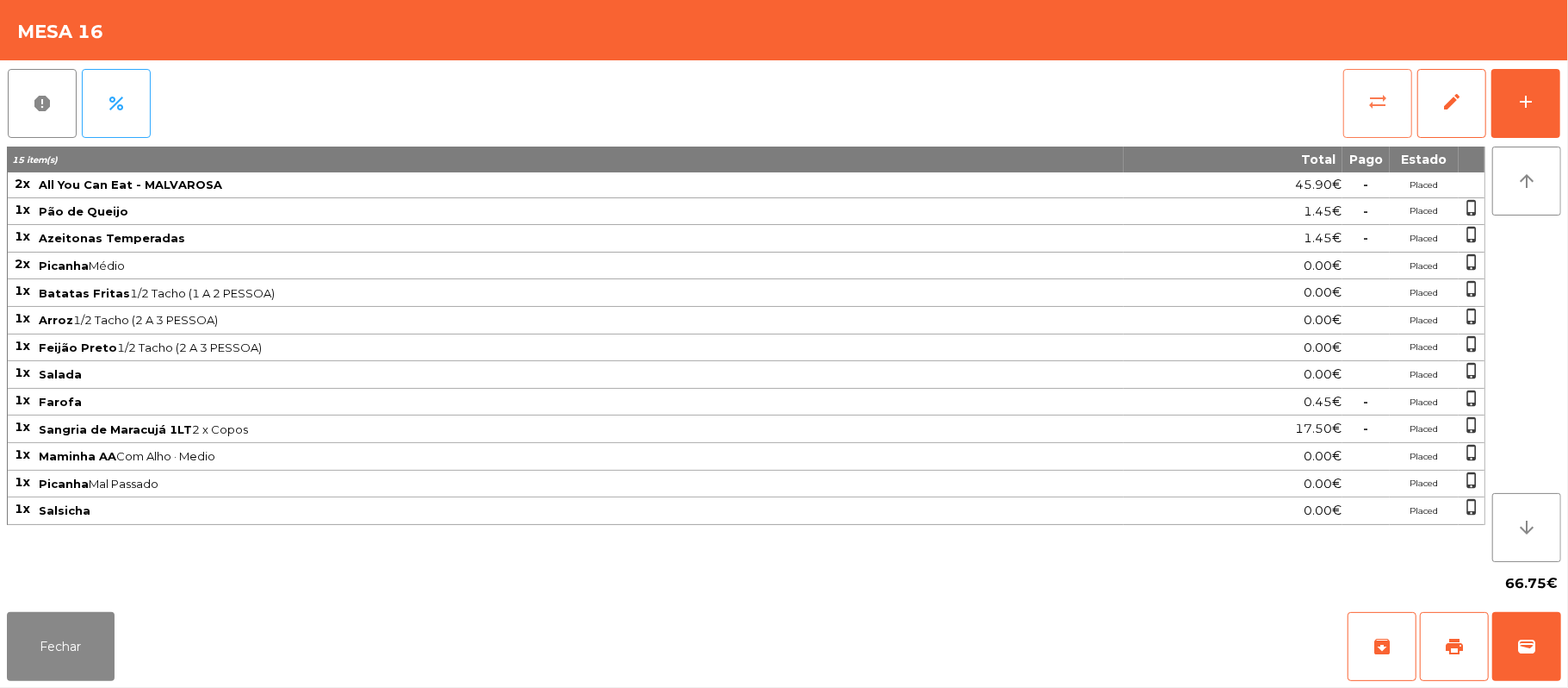
click at [1359, 112] on button "sync_alt" at bounding box center [1378, 103] width 69 height 69
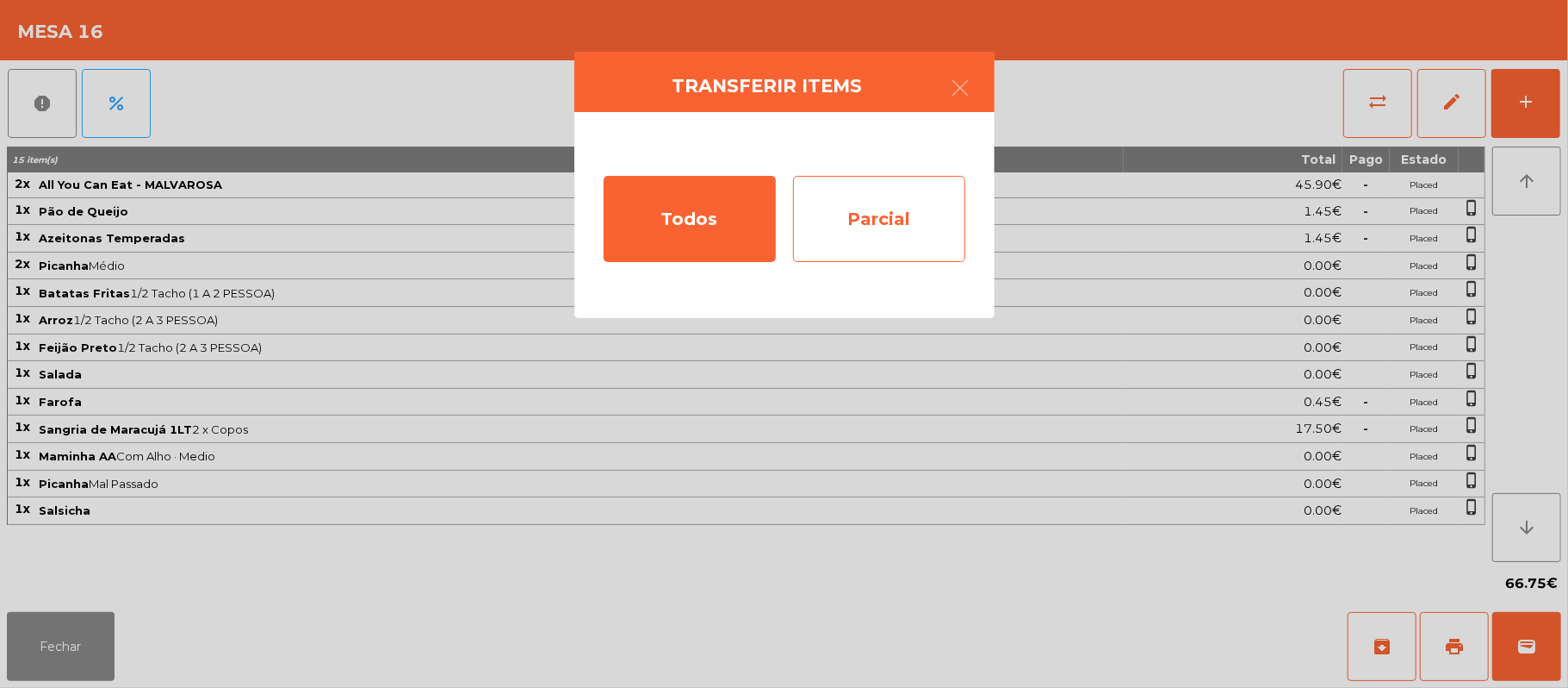
click at [904, 224] on div "Parcial" at bounding box center [879, 219] width 172 height 86
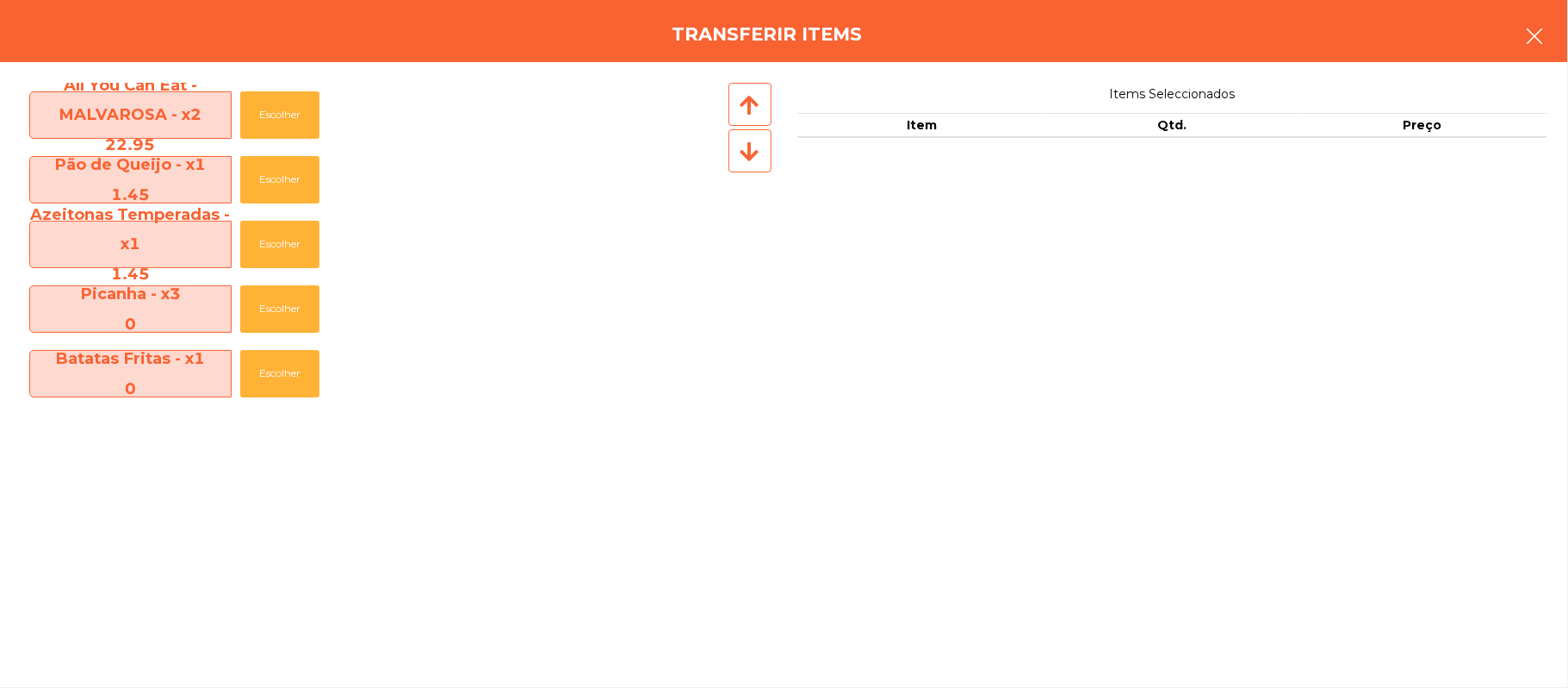
click at [1521, 33] on button "button" at bounding box center [1535, 38] width 48 height 52
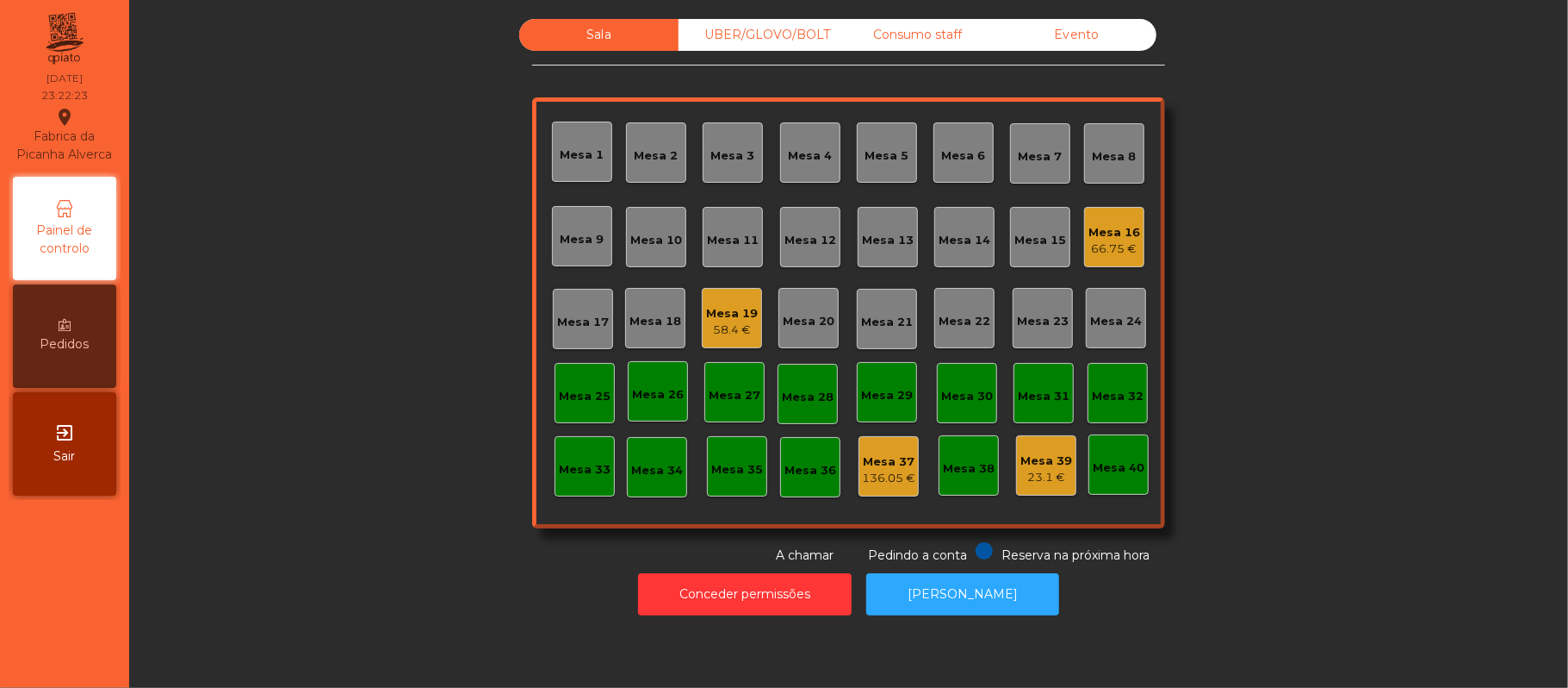
click at [1282, 501] on div "Sala UBER/GLOVO/BOLT Consumo staff Evento Mesa 1 Mesa 2 Mesa 3 Mesa 4 Mesa 5 Me…" at bounding box center [849, 292] width 1393 height 545
click at [739, 327] on div "64 €" at bounding box center [732, 330] width 52 height 18
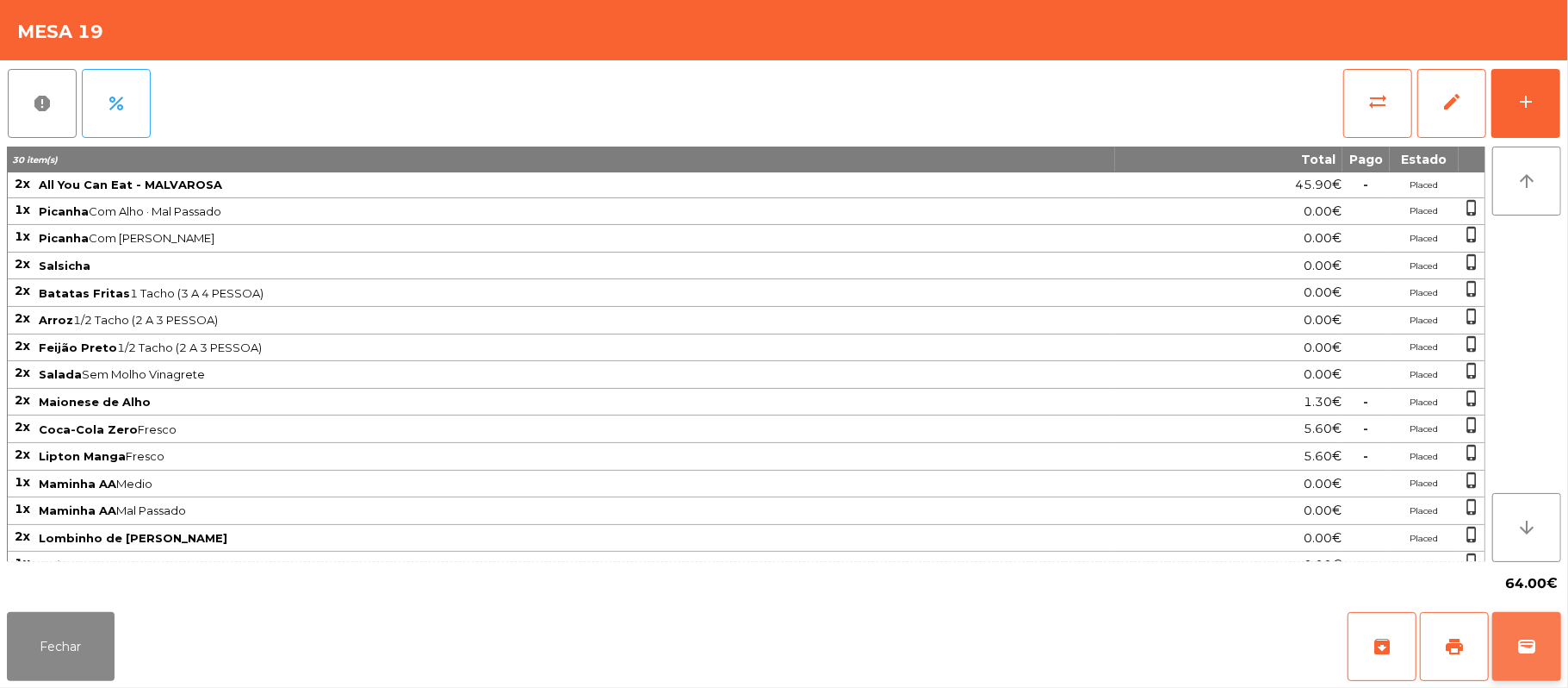
click at [1543, 647] on button "wallet" at bounding box center [1527, 646] width 69 height 69
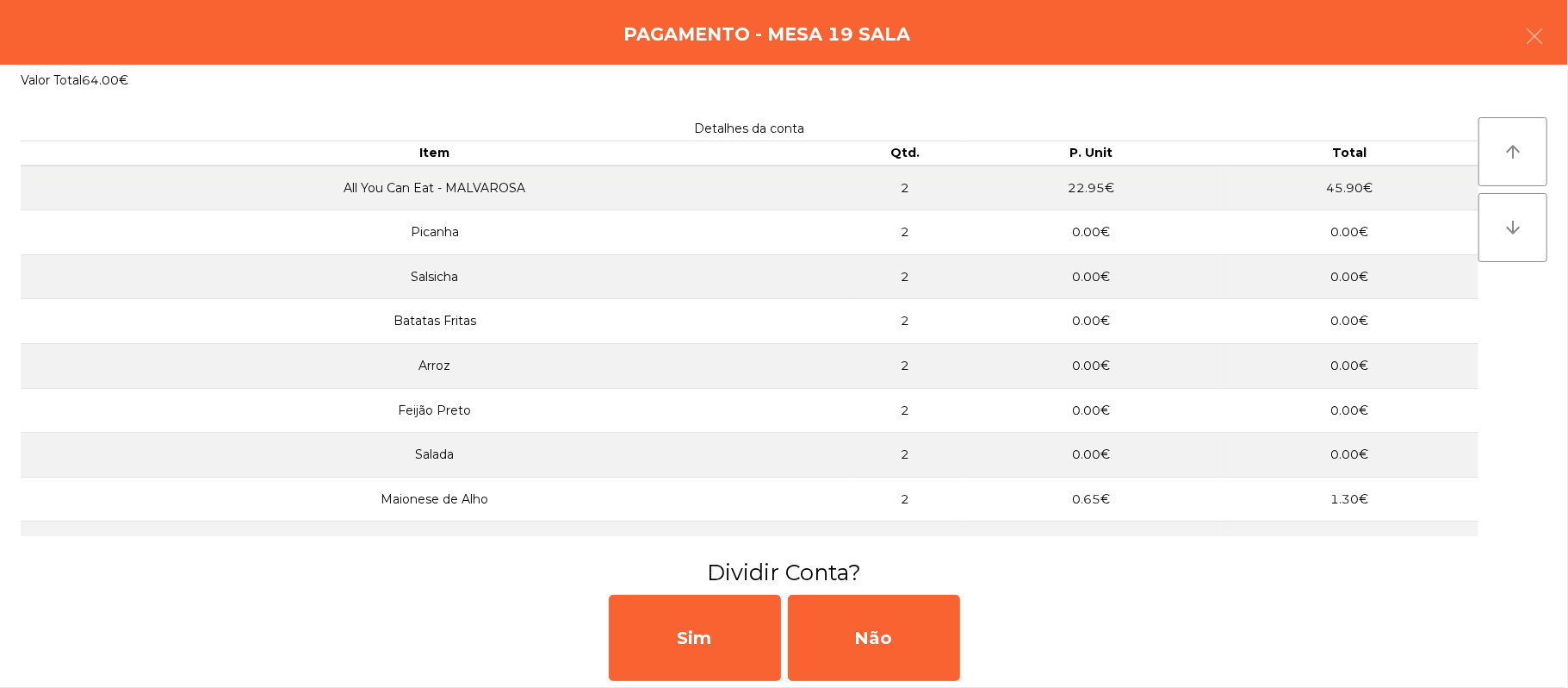
click at [1529, 2] on div "Pagamento - Mesa 19 Sala" at bounding box center [784, 32] width 1568 height 64
click at [1562, 38] on div "Pagamento - Mesa 19 Sala" at bounding box center [784, 32] width 1568 height 64
click at [1568, 33] on div "Pagamento - Mesa 19 Sala" at bounding box center [784, 32] width 1568 height 64
click at [1517, 36] on button "button" at bounding box center [1535, 38] width 48 height 52
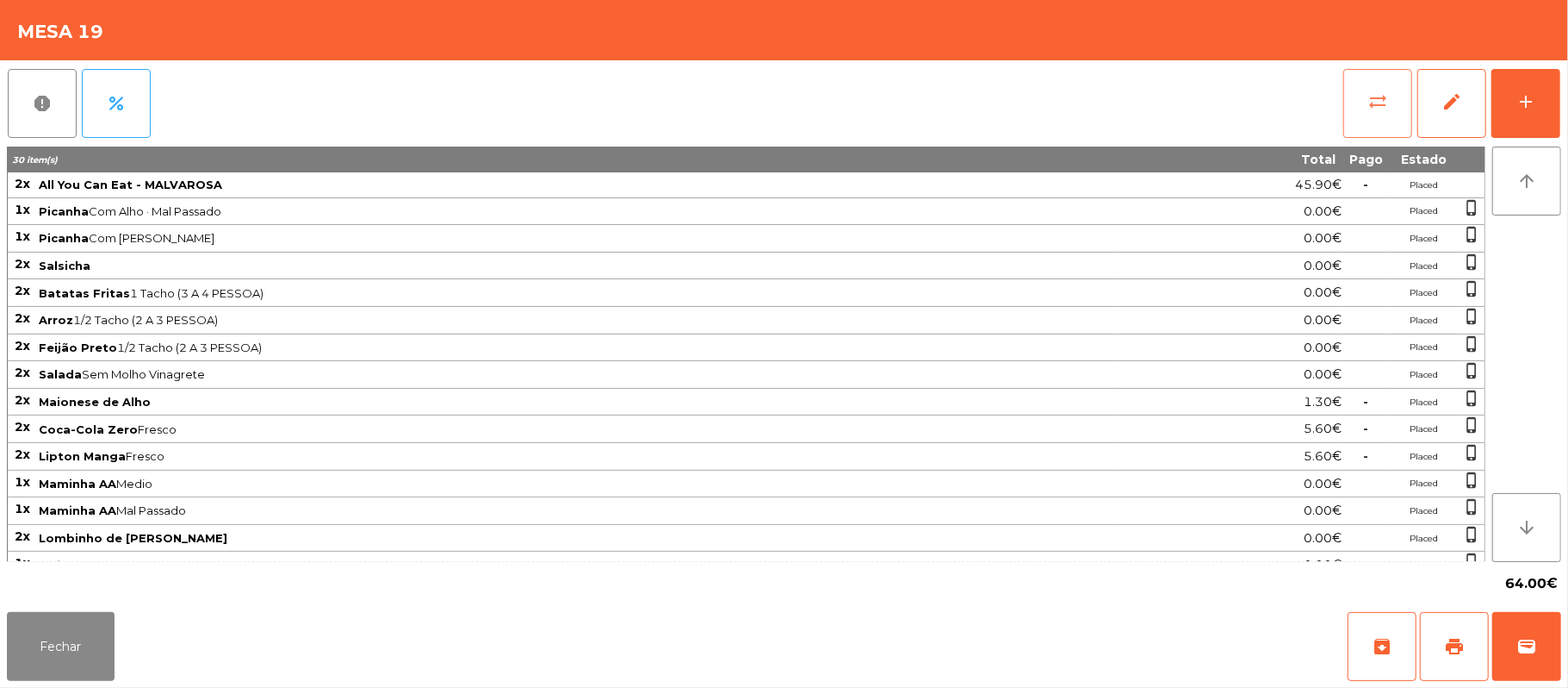
click at [1359, 114] on button "sync_alt" at bounding box center [1378, 103] width 69 height 69
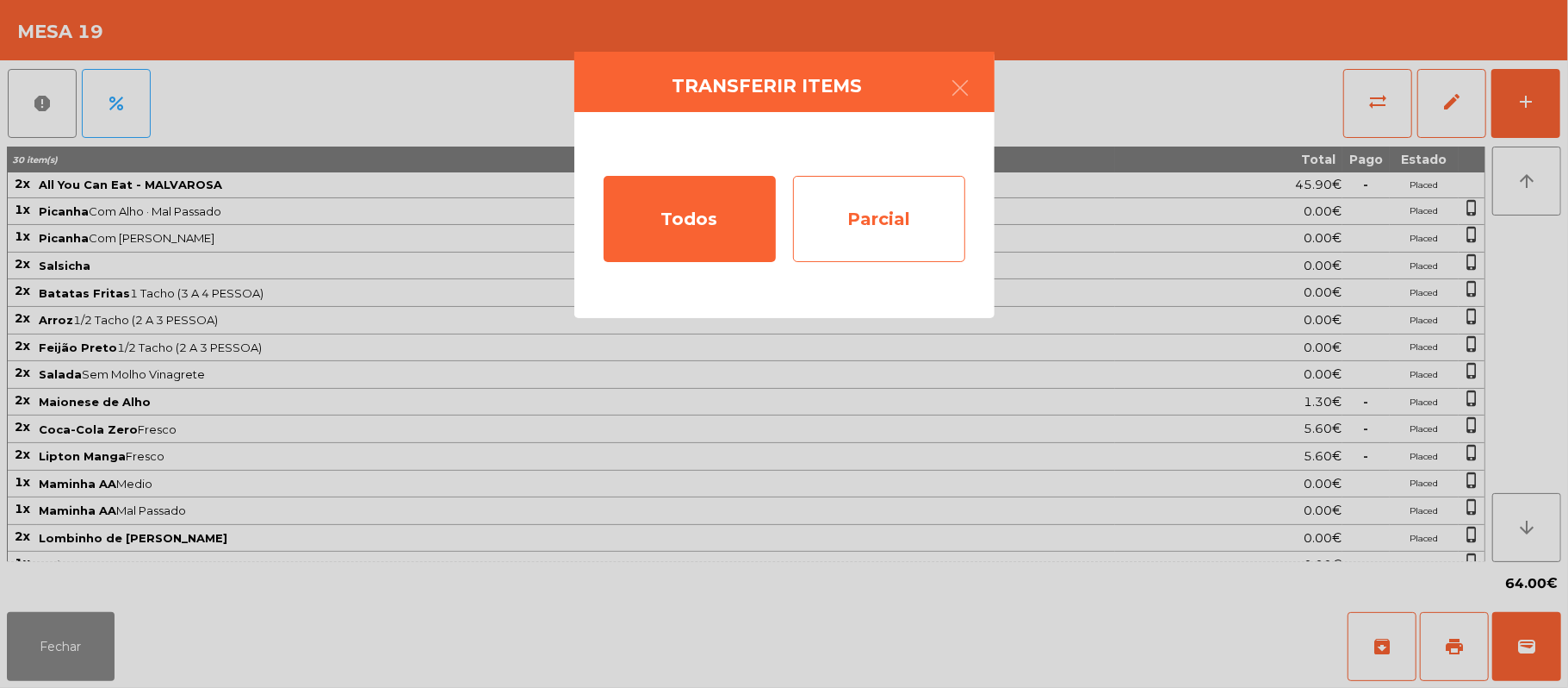
click at [896, 239] on div "Parcial" at bounding box center [879, 219] width 172 height 86
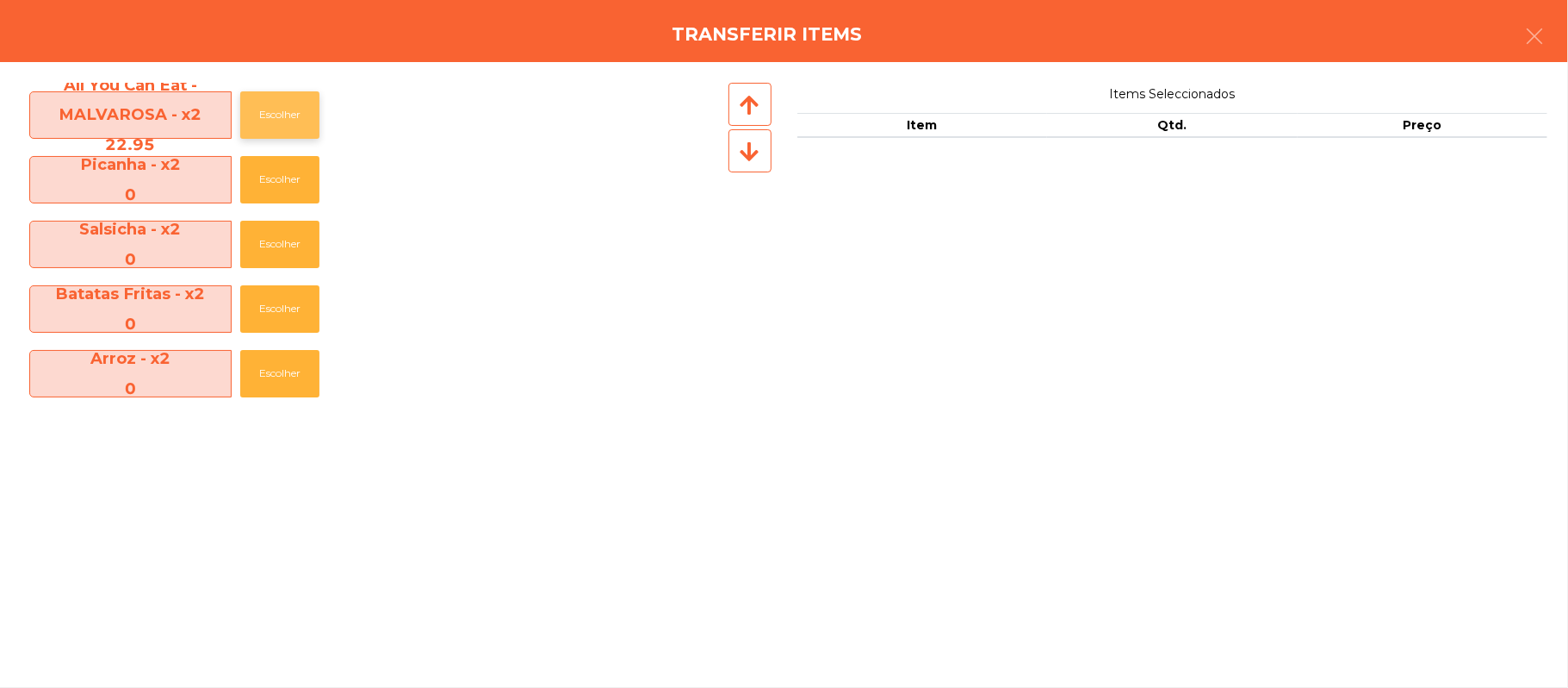
click at [286, 114] on button "Escolher" at bounding box center [280, 115] width 79 height 48
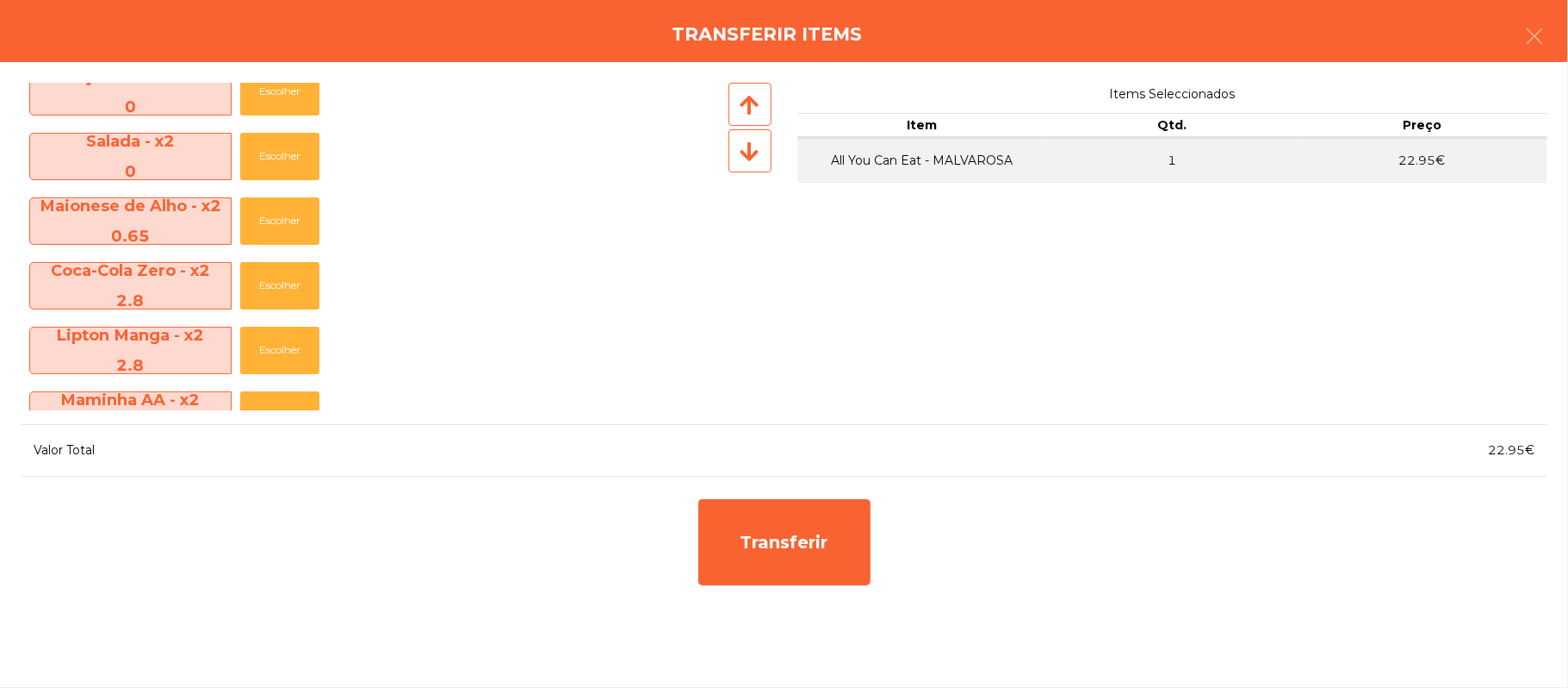
scroll to position [349, 0]
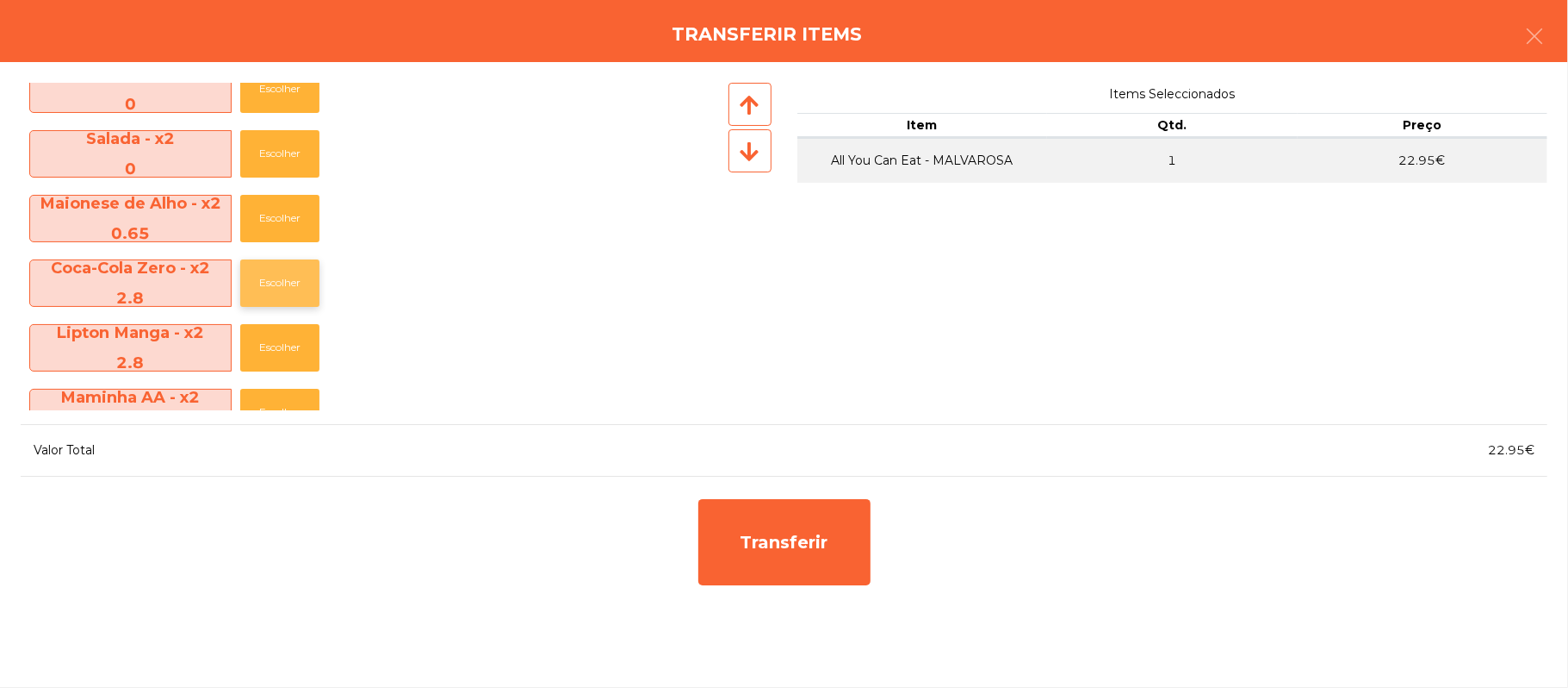
click at [287, 283] on button "Escolher" at bounding box center [280, 283] width 79 height 48
click at [286, 283] on button "Escolher" at bounding box center [280, 283] width 79 height 48
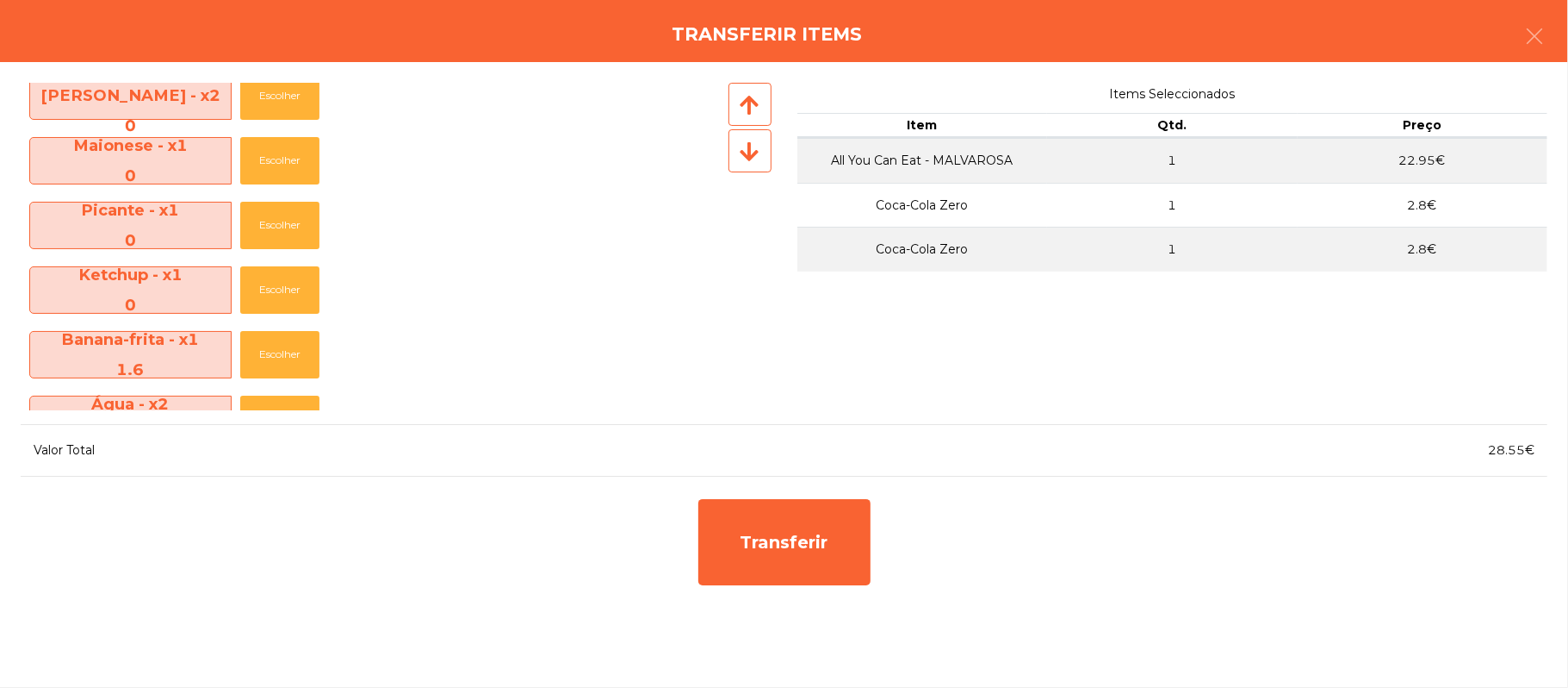
scroll to position [706, 0]
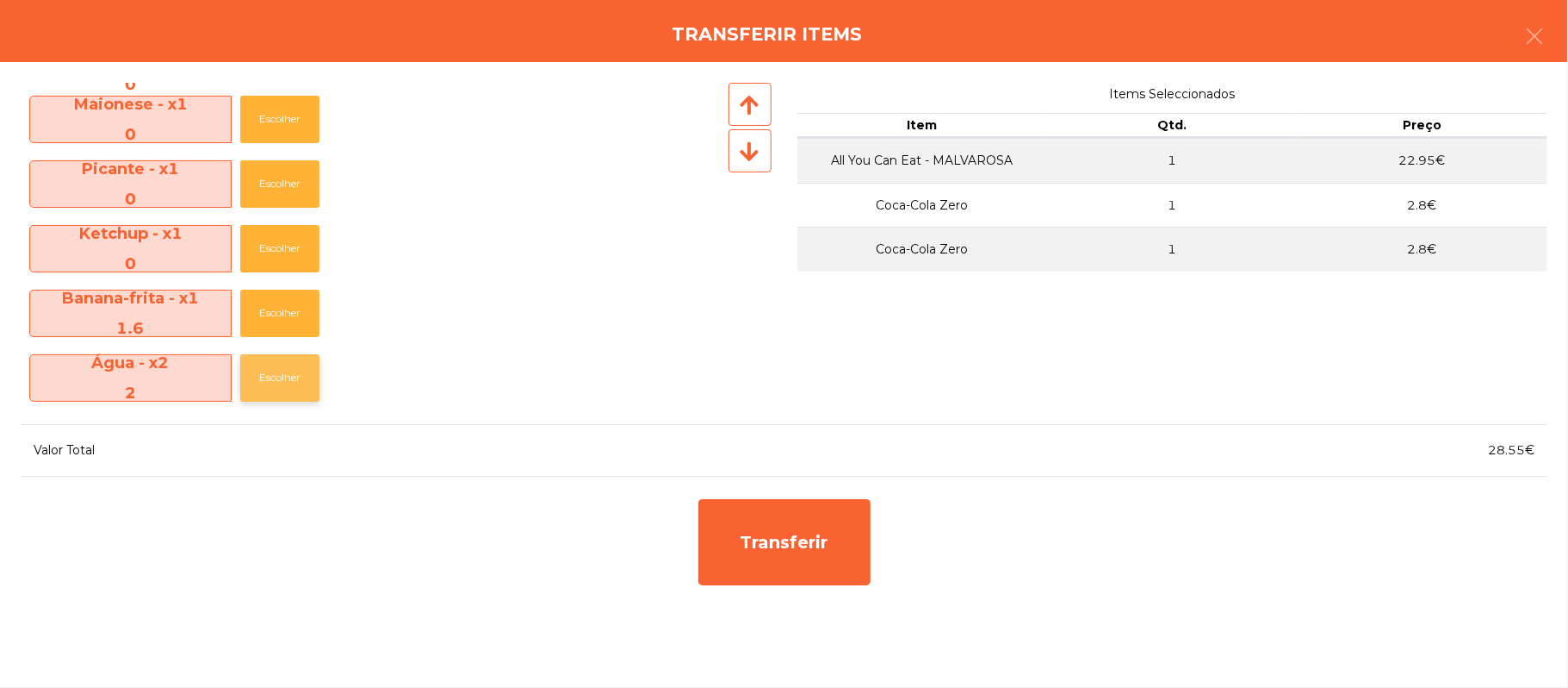
click at [282, 377] on button "Escolher" at bounding box center [280, 378] width 79 height 48
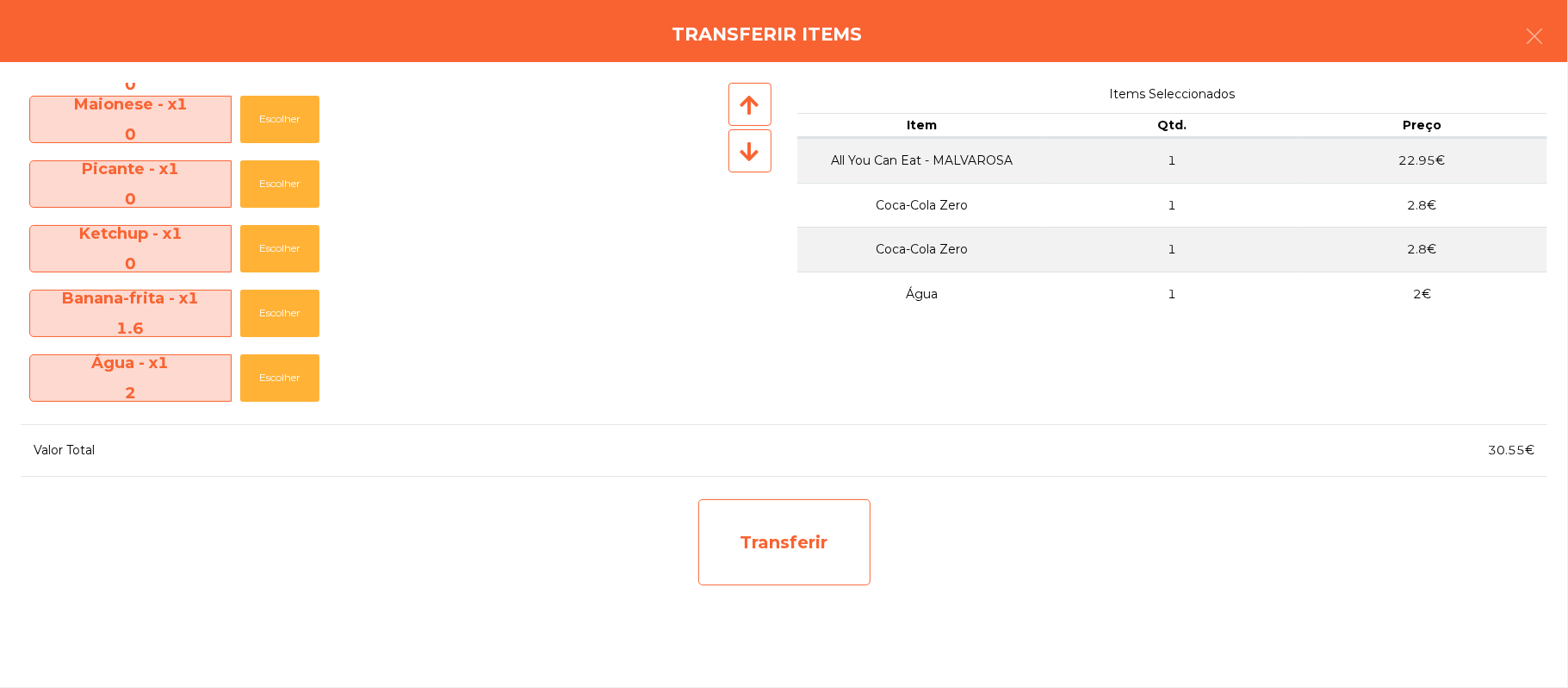
click at [838, 528] on div "Transferir" at bounding box center [784, 542] width 172 height 86
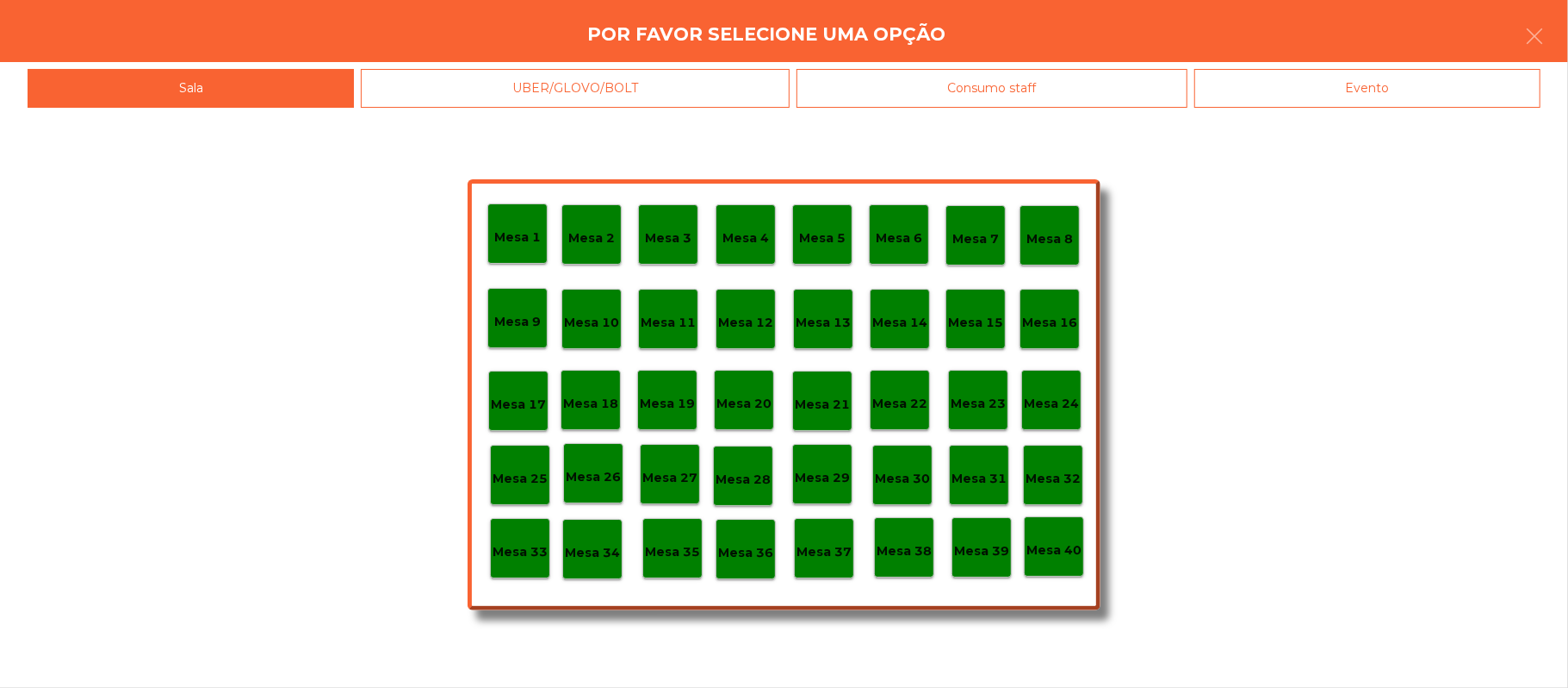
click at [524, 469] on p "Mesa 25" at bounding box center [520, 479] width 55 height 20
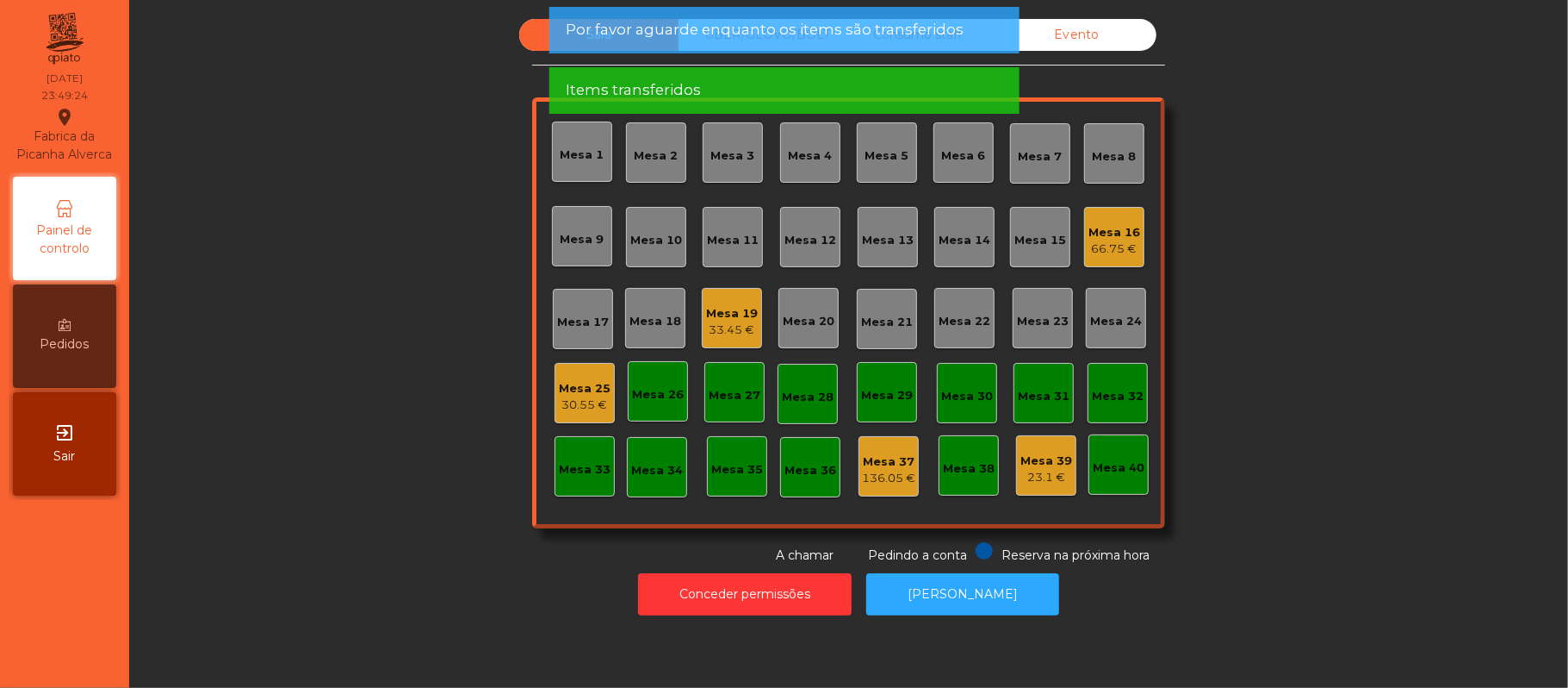
click at [591, 411] on div "30.55 €" at bounding box center [585, 406] width 52 height 18
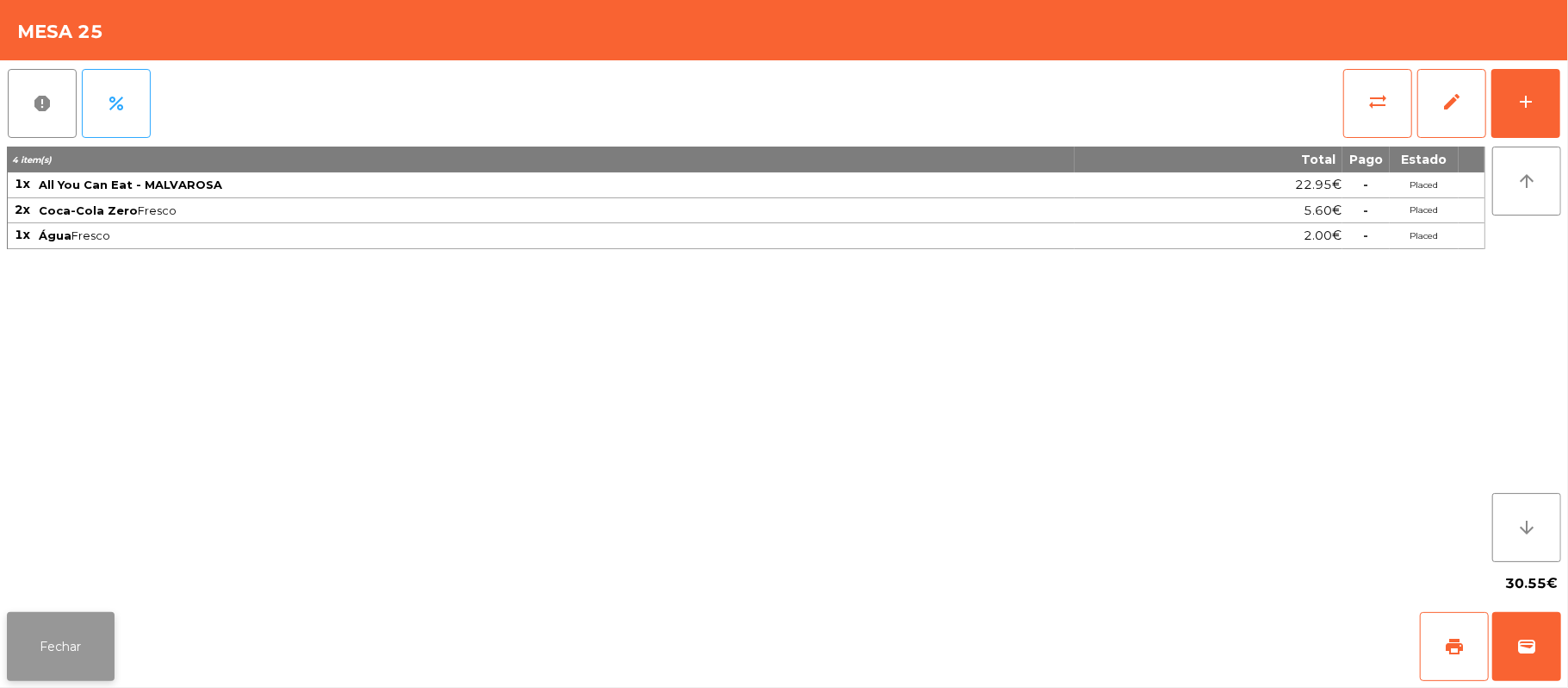
click at [56, 672] on button "Fechar" at bounding box center [61, 646] width 107 height 69
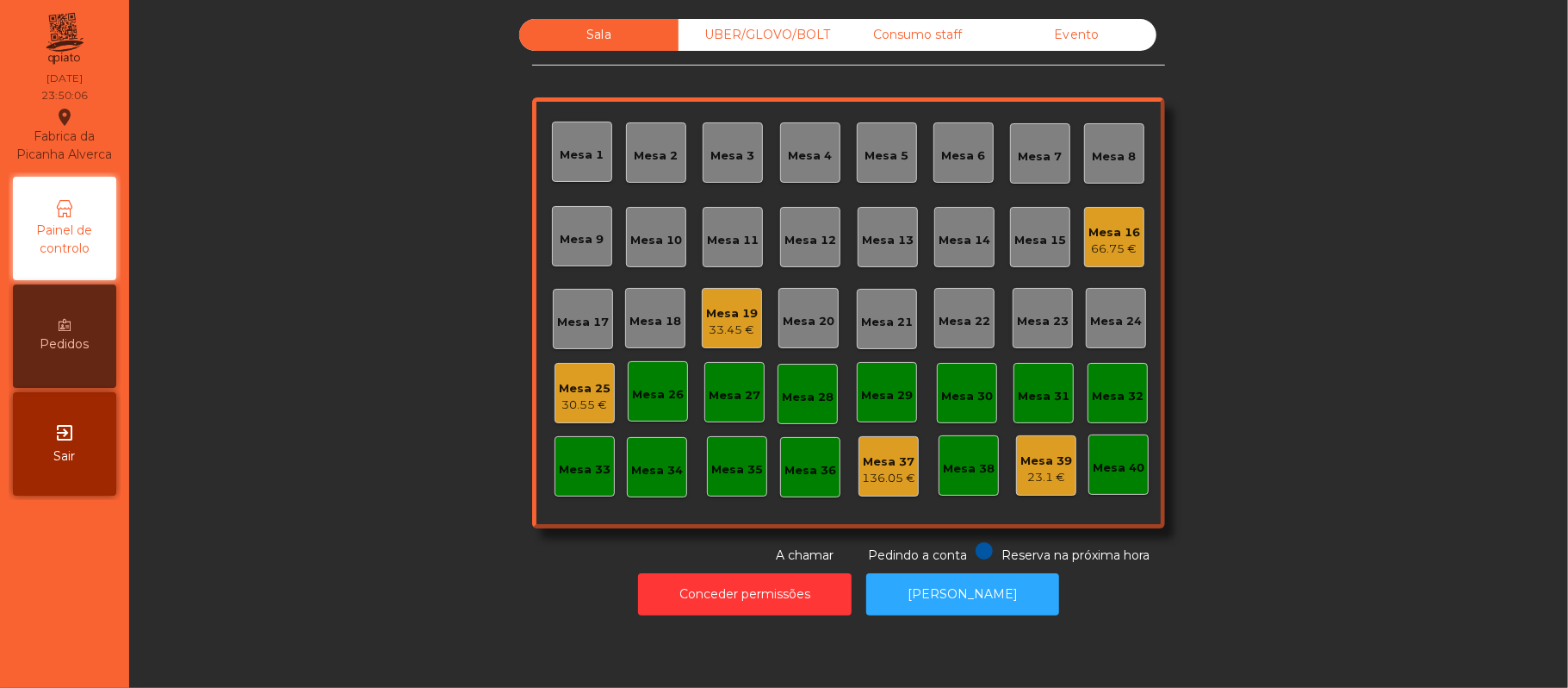
click at [706, 328] on div "33.45 €" at bounding box center [732, 330] width 52 height 18
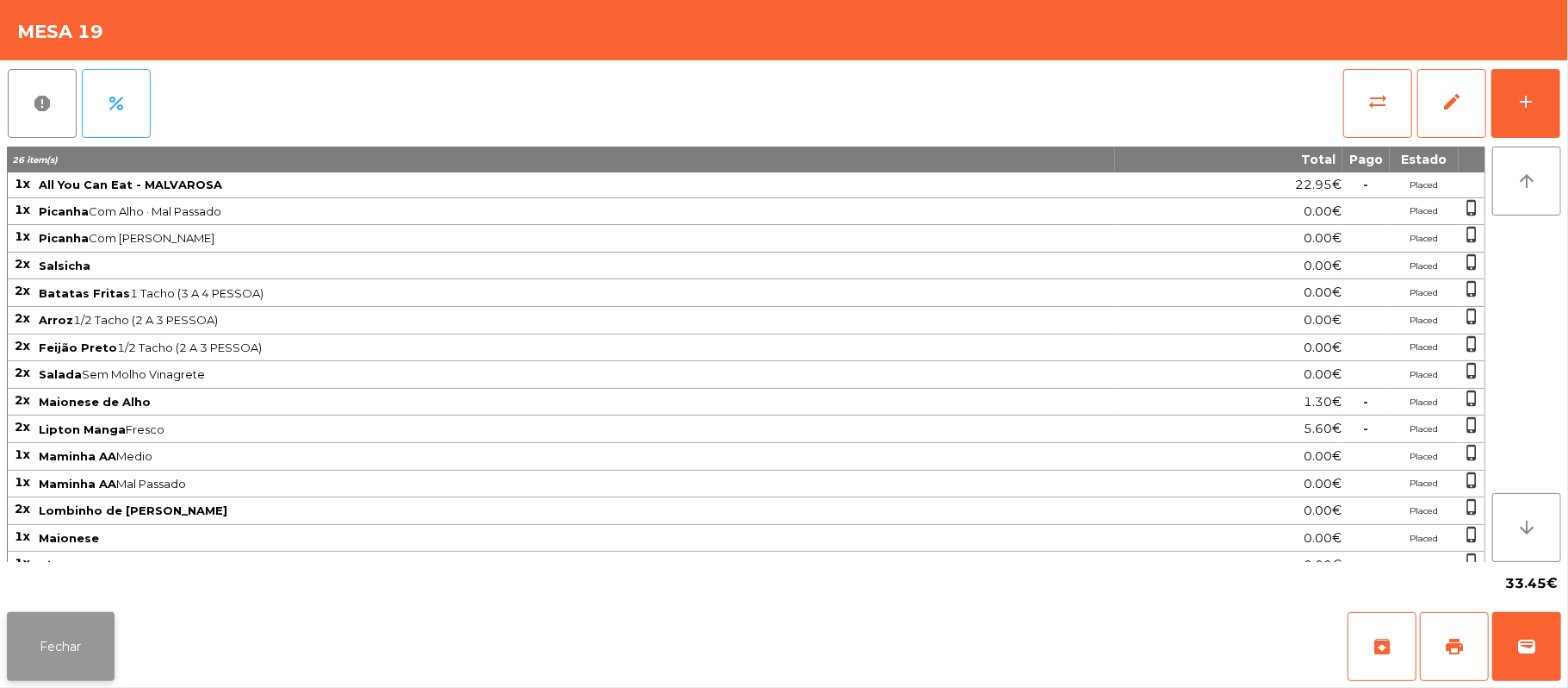
click at [54, 653] on button "Fechar" at bounding box center [61, 646] width 107 height 69
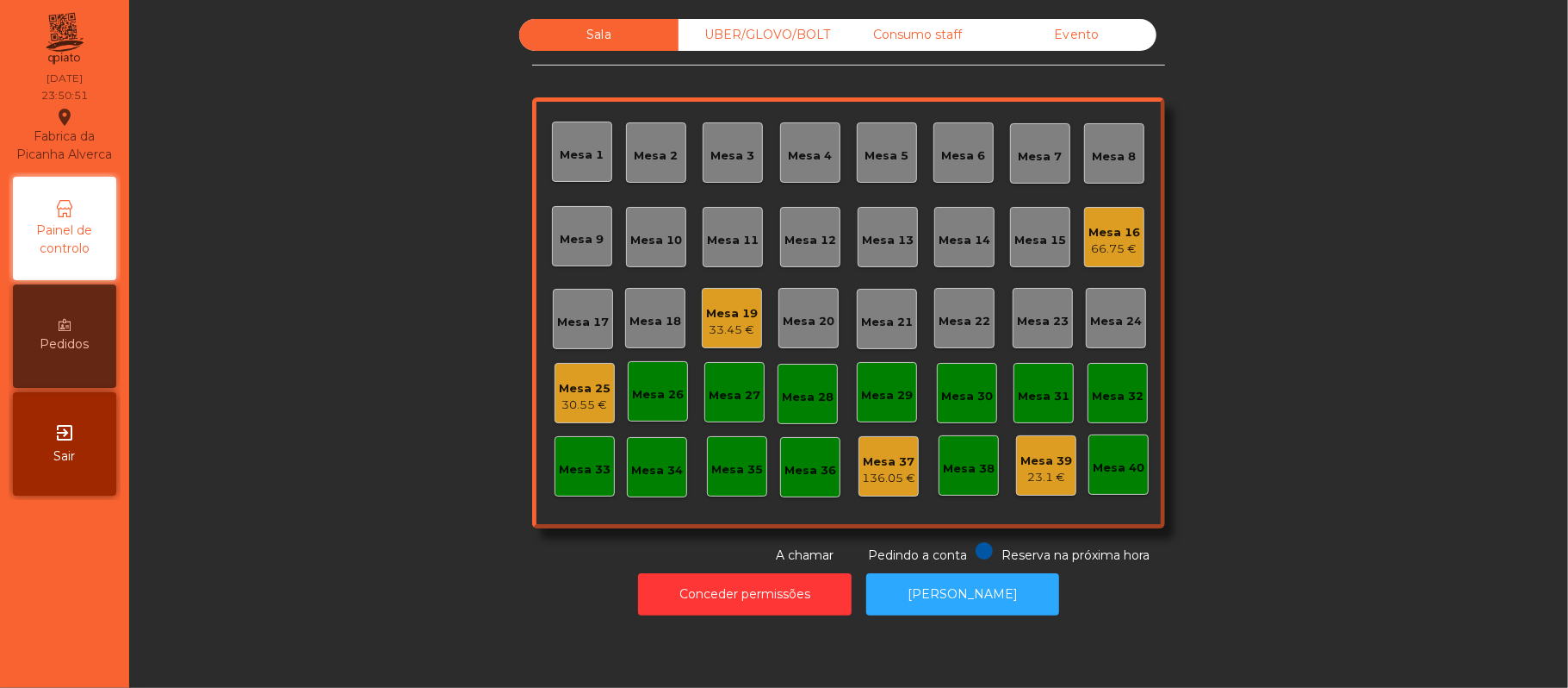
click at [580, 401] on div "30.55 €" at bounding box center [585, 406] width 52 height 18
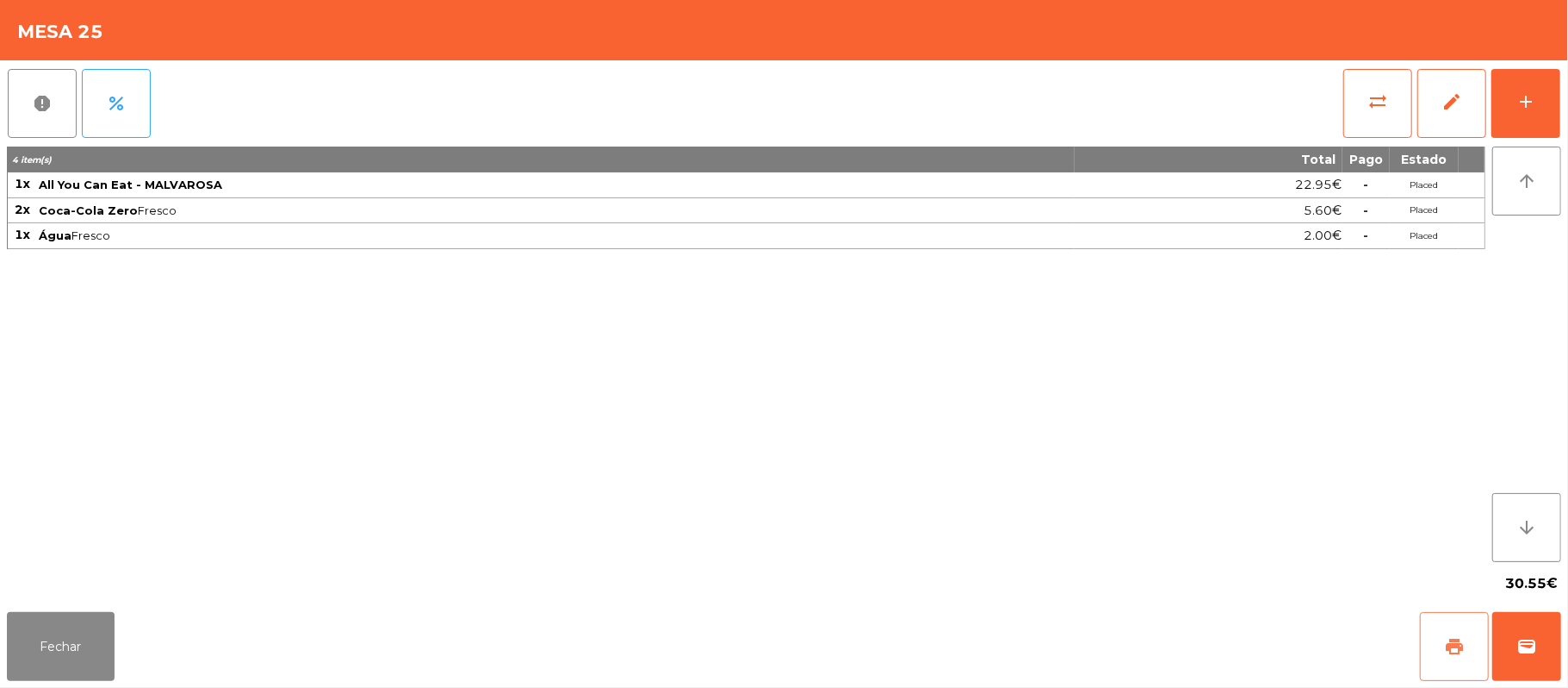
click at [1458, 614] on button "print" at bounding box center [1455, 646] width 69 height 69
click at [52, 651] on button "Fechar" at bounding box center [61, 646] width 107 height 69
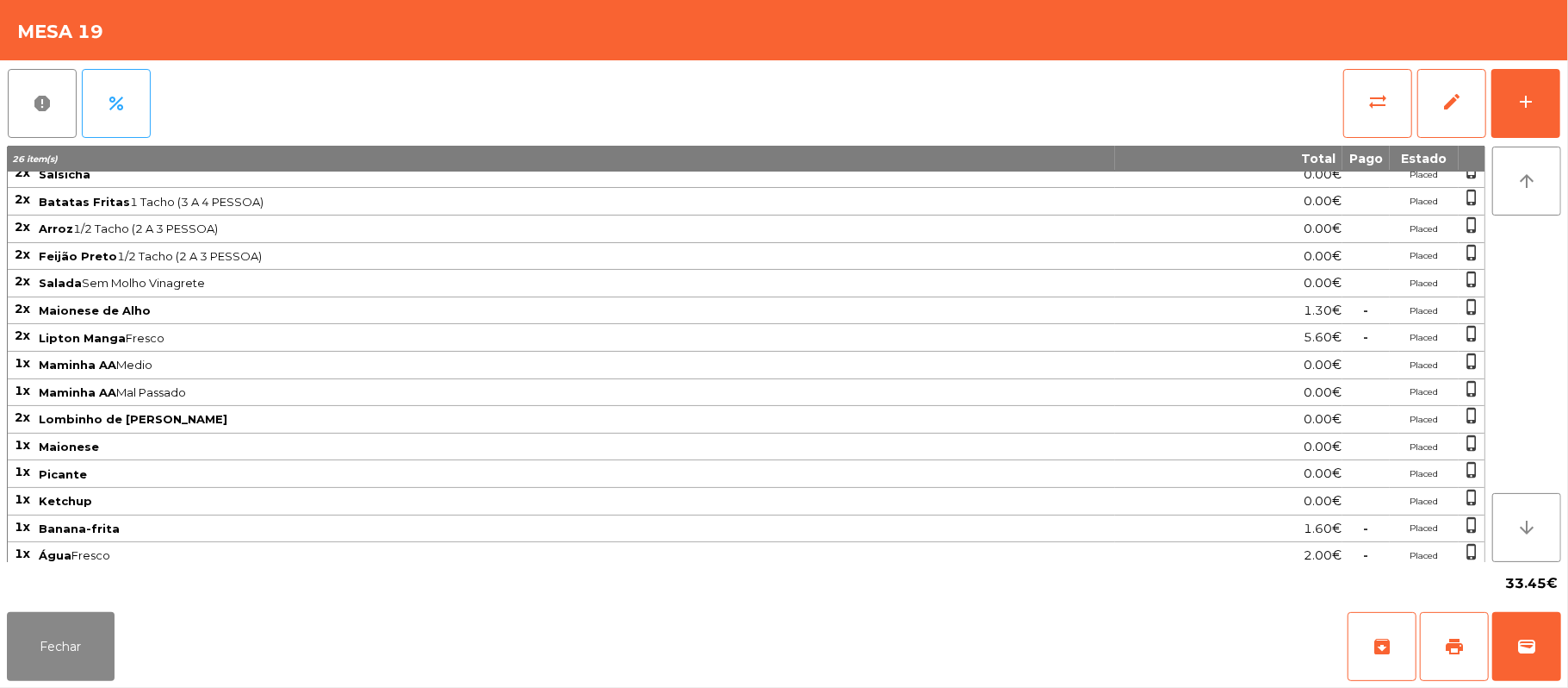
scroll to position [112, 0]
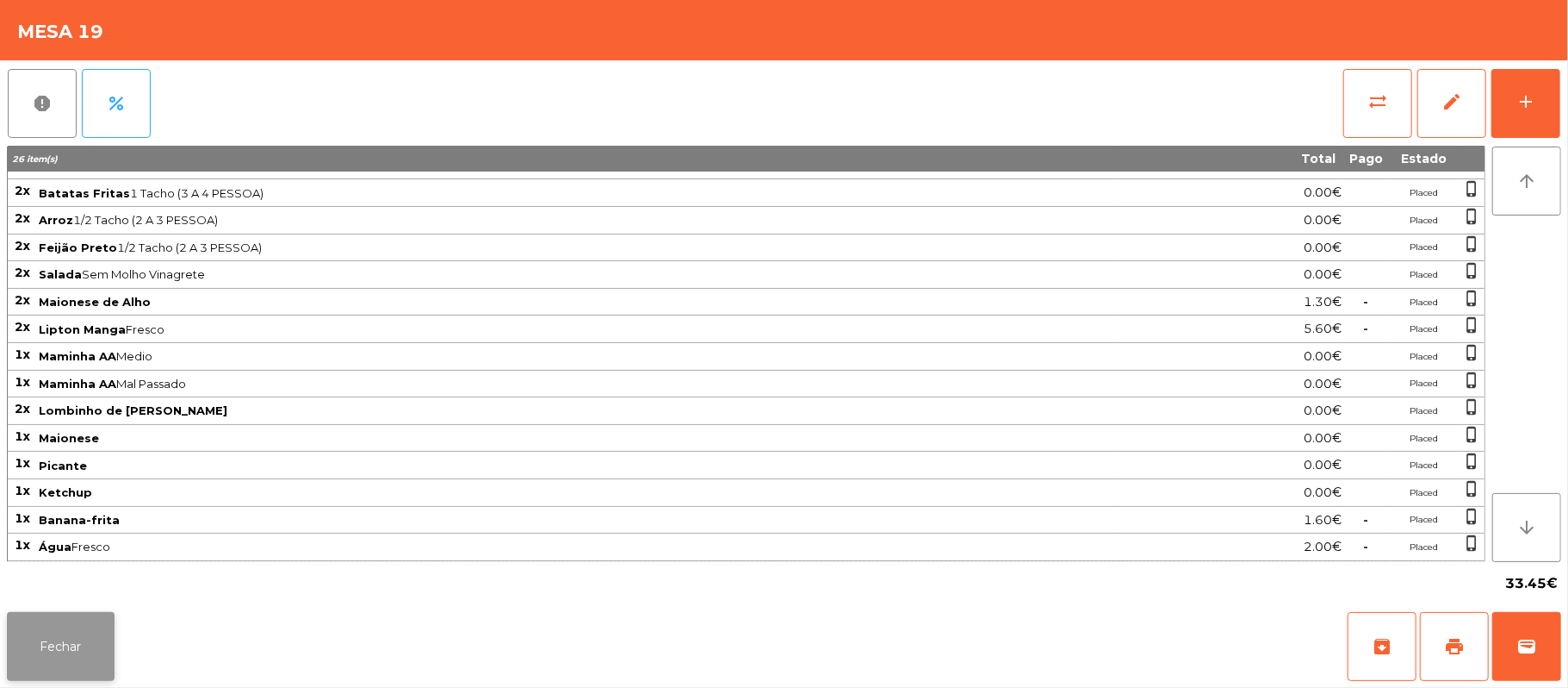
click at [14, 658] on button "Fechar" at bounding box center [61, 646] width 107 height 69
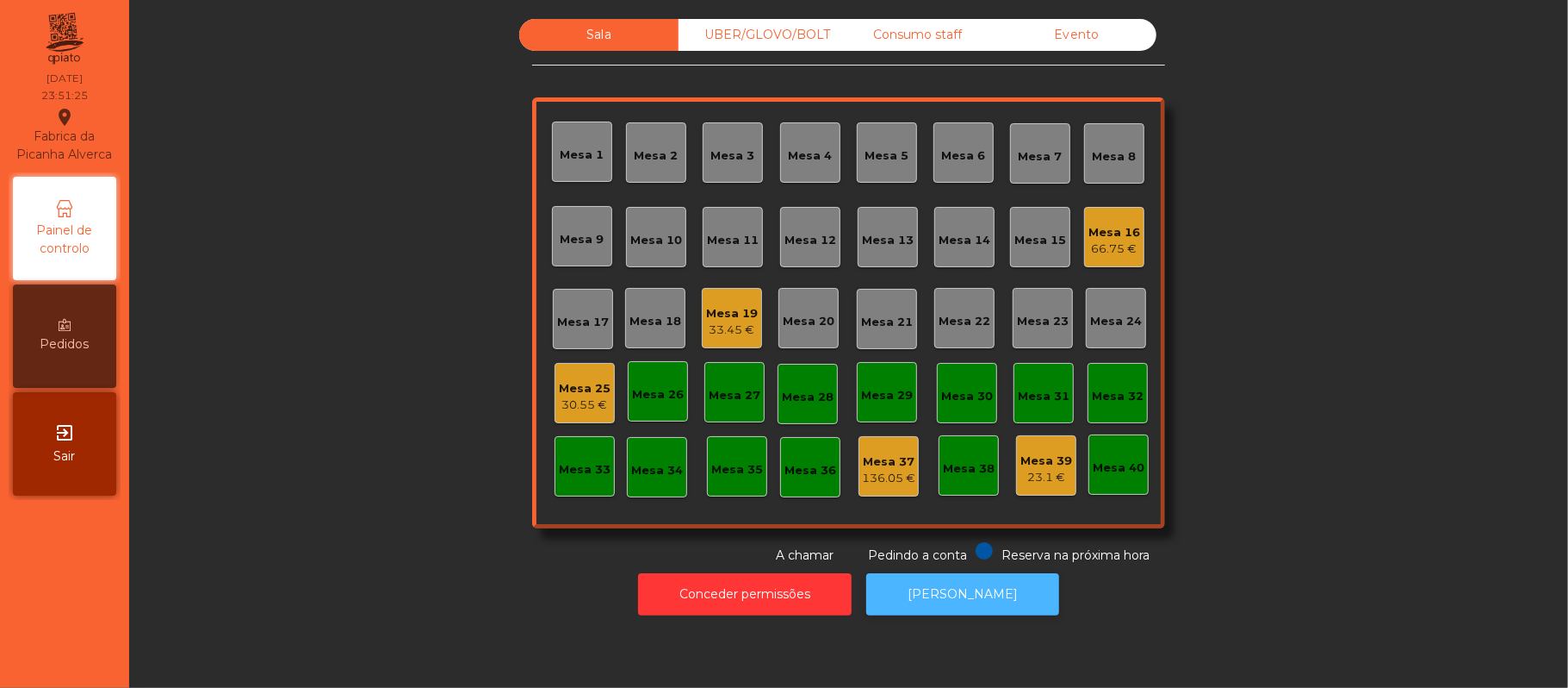
click at [970, 594] on button "[PERSON_NAME]" at bounding box center [962, 594] width 193 height 42
click at [737, 308] on div "Mesa 19" at bounding box center [732, 314] width 52 height 18
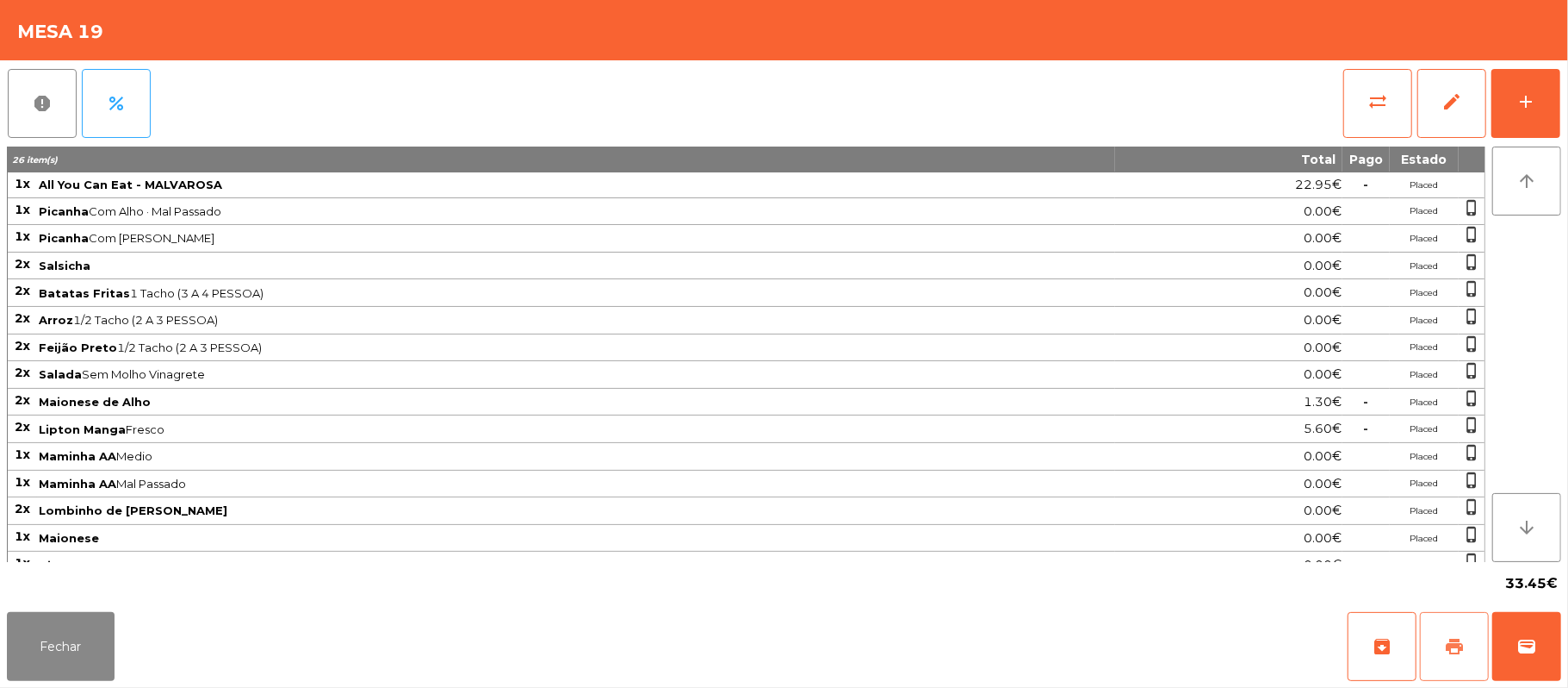
click at [1465, 643] on button "print" at bounding box center [1455, 646] width 69 height 69
click at [1371, 101] on span "sync_alt" at bounding box center [1378, 102] width 21 height 21
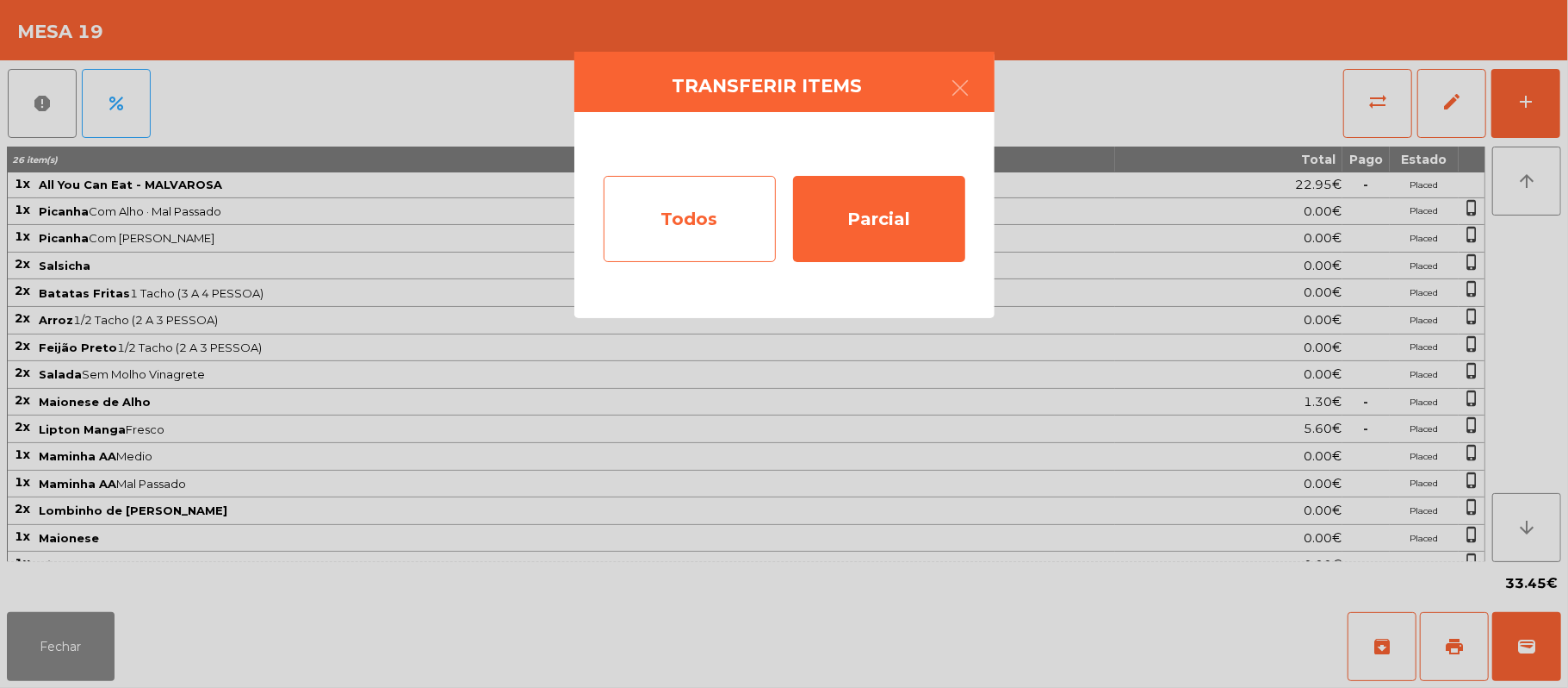
click at [654, 224] on div "Todos" at bounding box center [690, 219] width 172 height 86
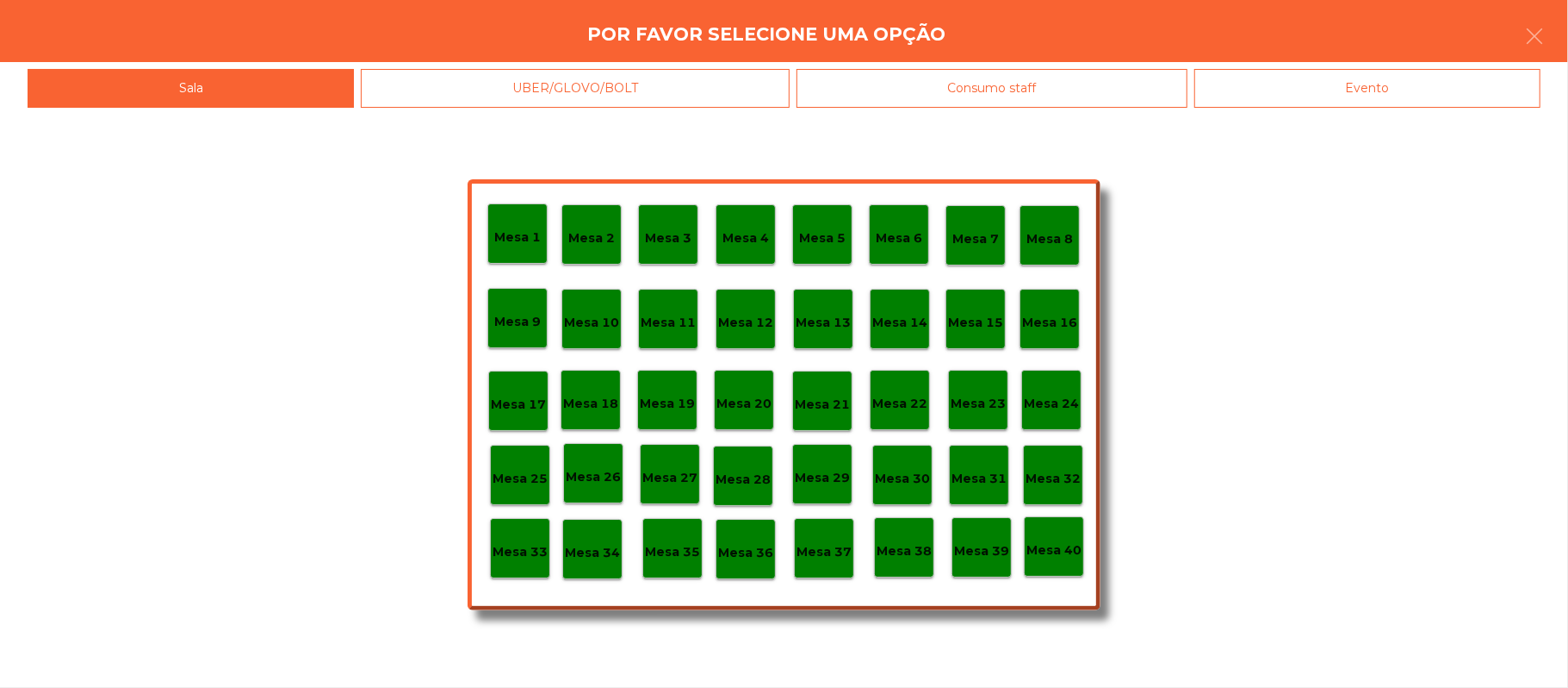
click at [1397, 84] on div "Evento" at bounding box center [1367, 88] width 346 height 39
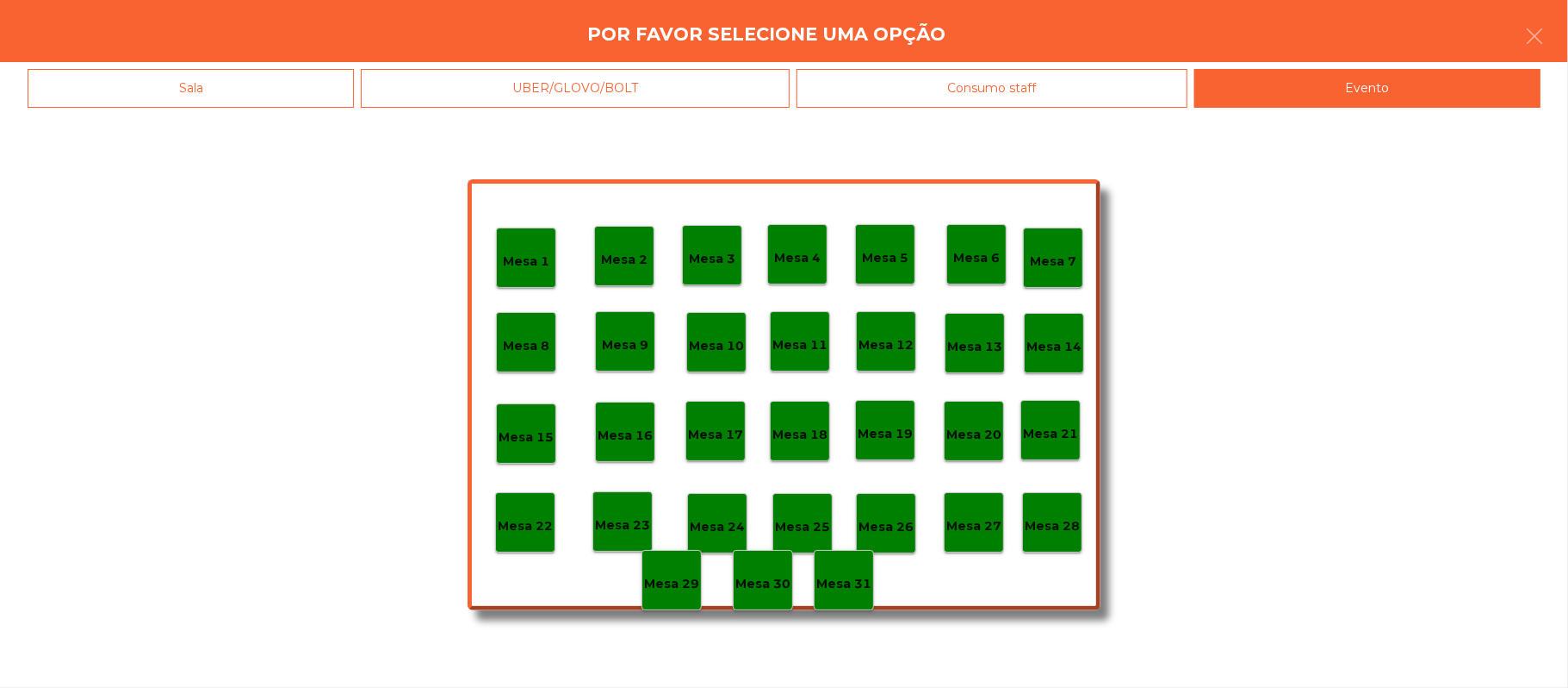
click at [1051, 531] on p "Mesa 28" at bounding box center [1052, 526] width 55 height 20
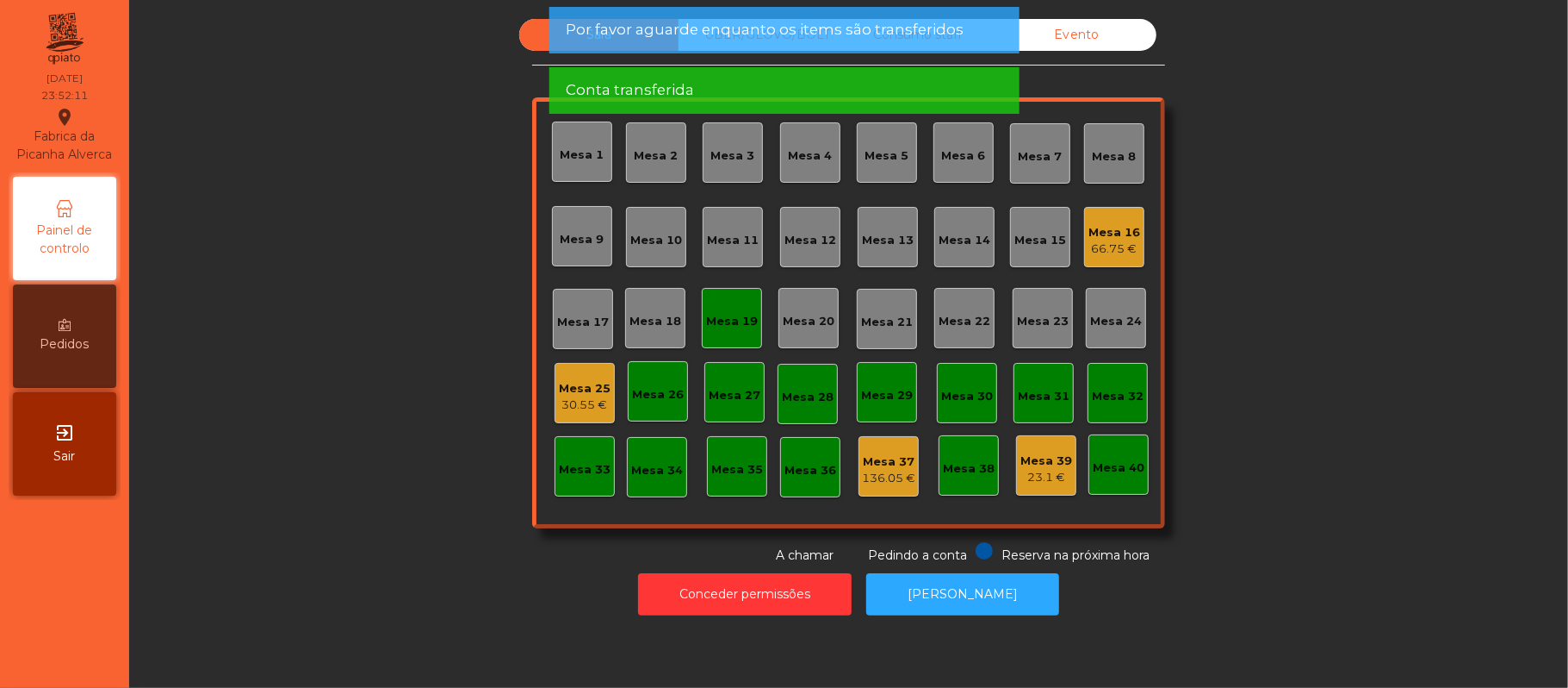
click at [572, 408] on div "30.55 €" at bounding box center [585, 406] width 52 height 18
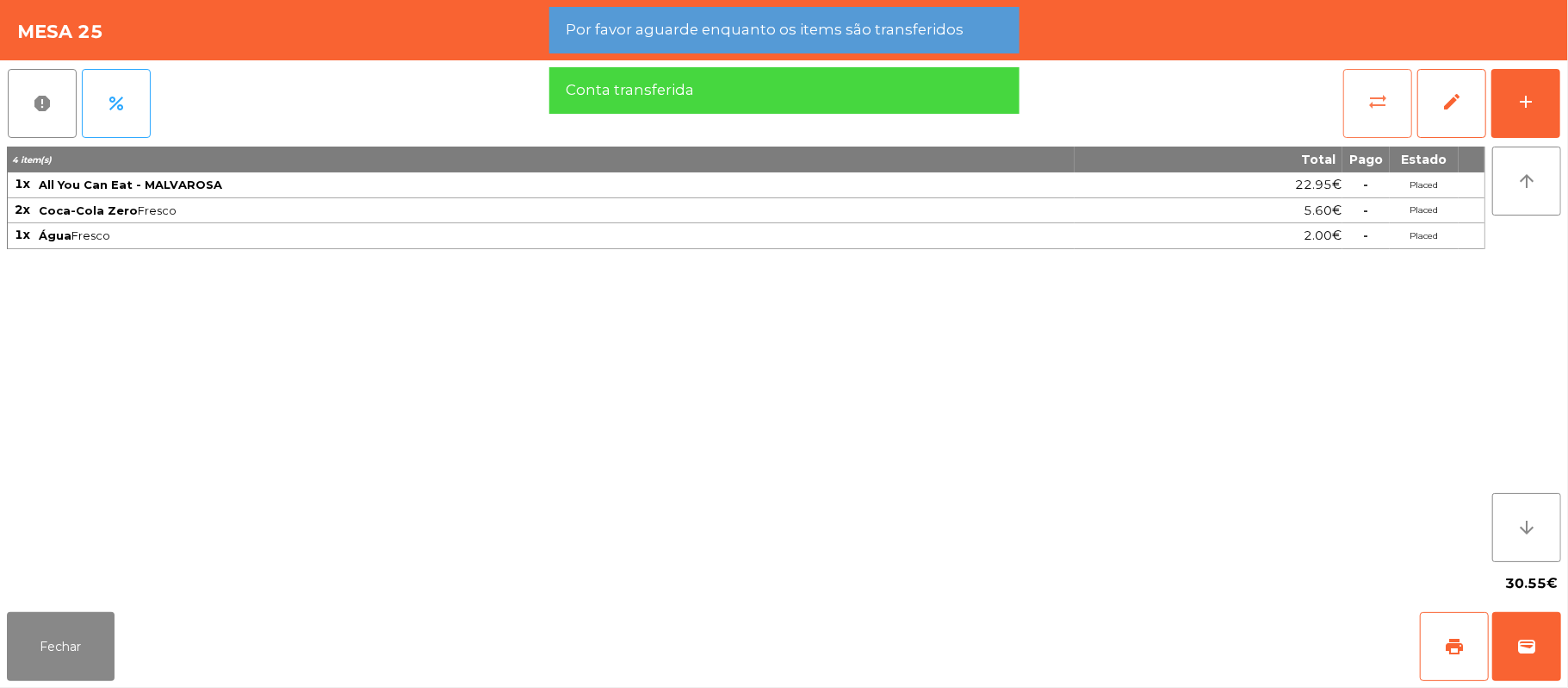
click at [1393, 117] on button "sync_alt" at bounding box center [1378, 103] width 69 height 69
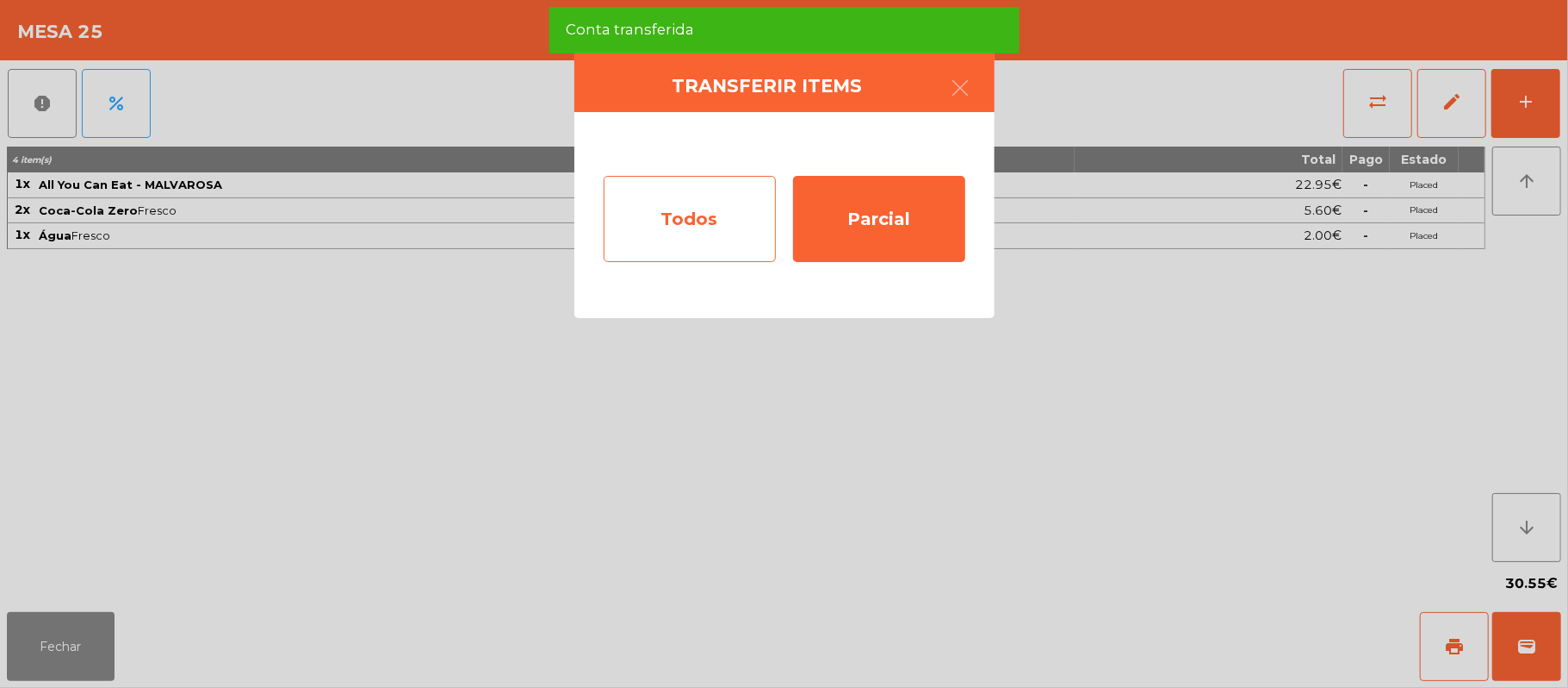
click at [706, 238] on div "Todos" at bounding box center [690, 219] width 172 height 86
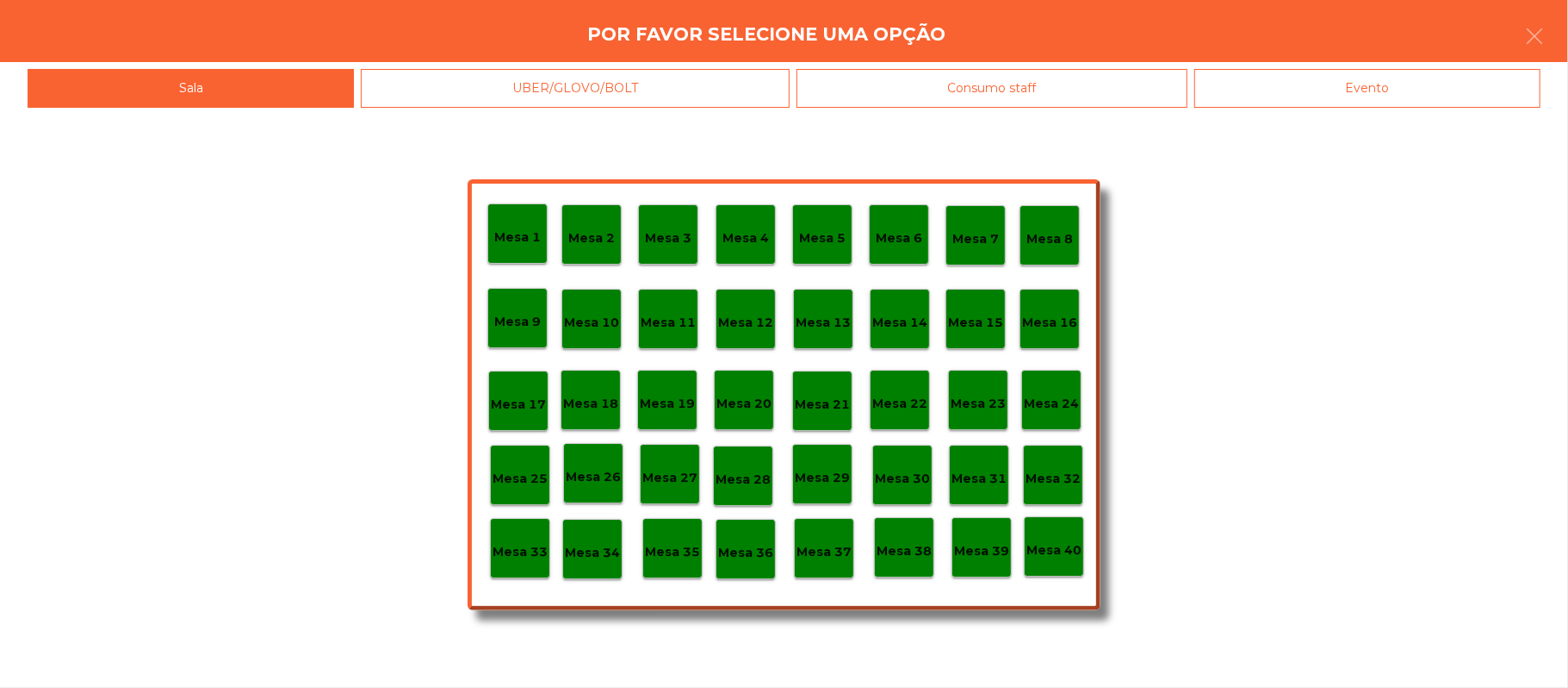
click at [1364, 105] on div "Evento" at bounding box center [1367, 88] width 346 height 39
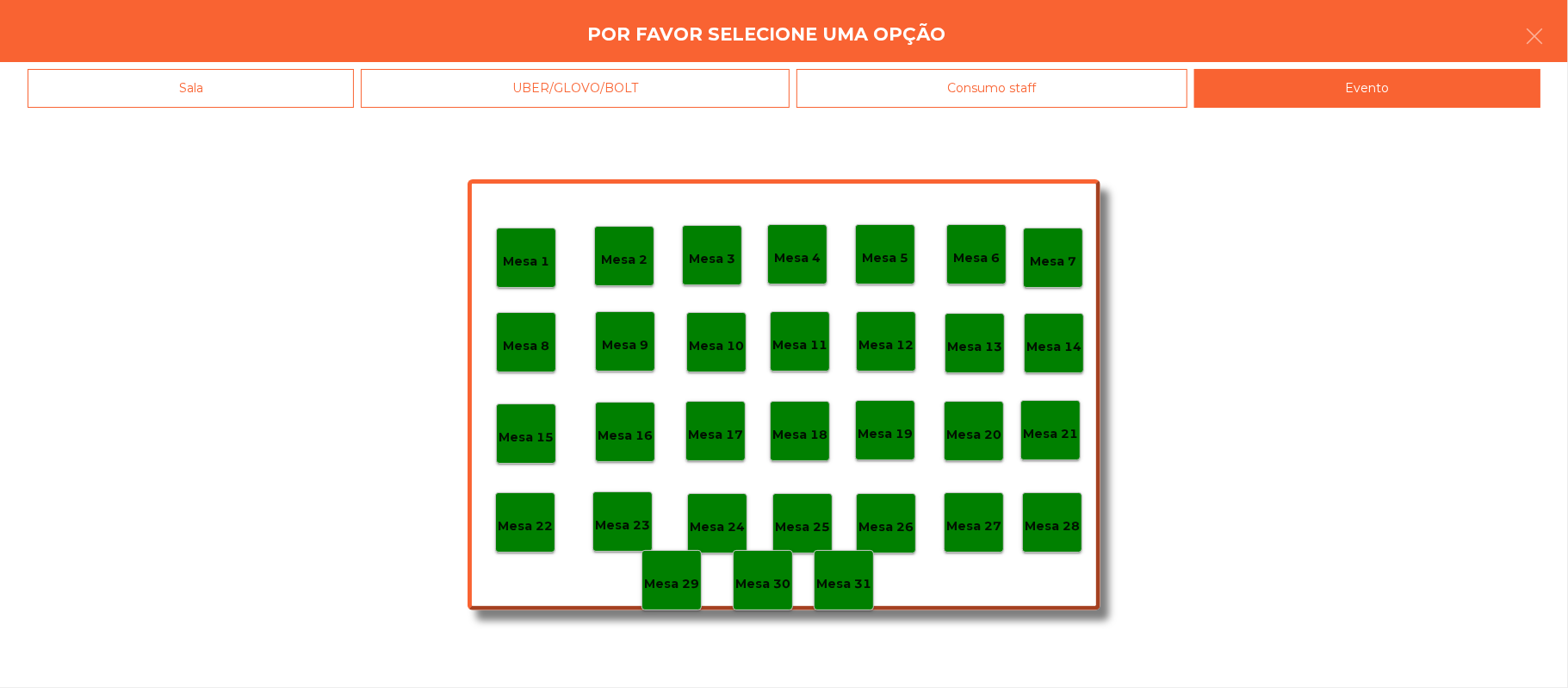
click at [1054, 535] on div "Mesa 28" at bounding box center [1053, 522] width 61 height 61
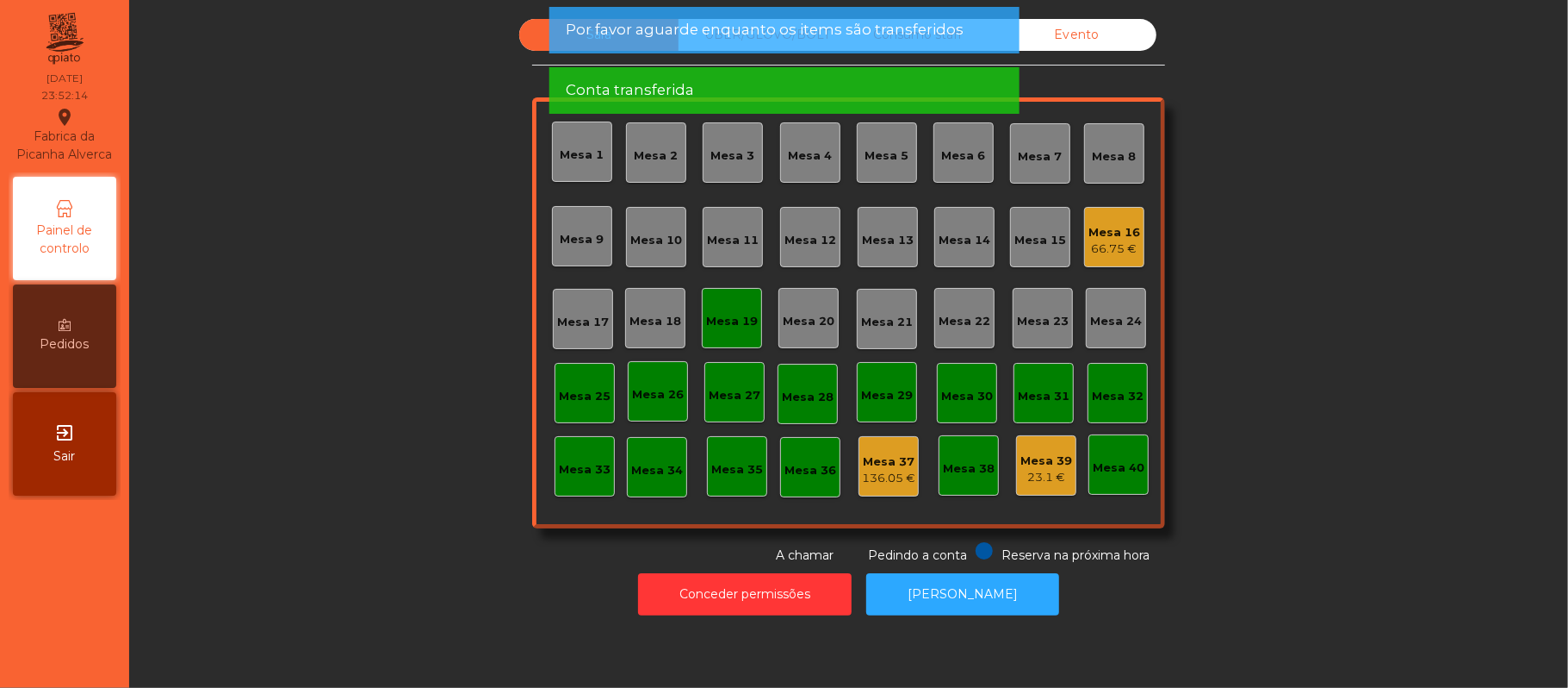
click at [717, 314] on div "Mesa 19" at bounding box center [732, 322] width 52 height 18
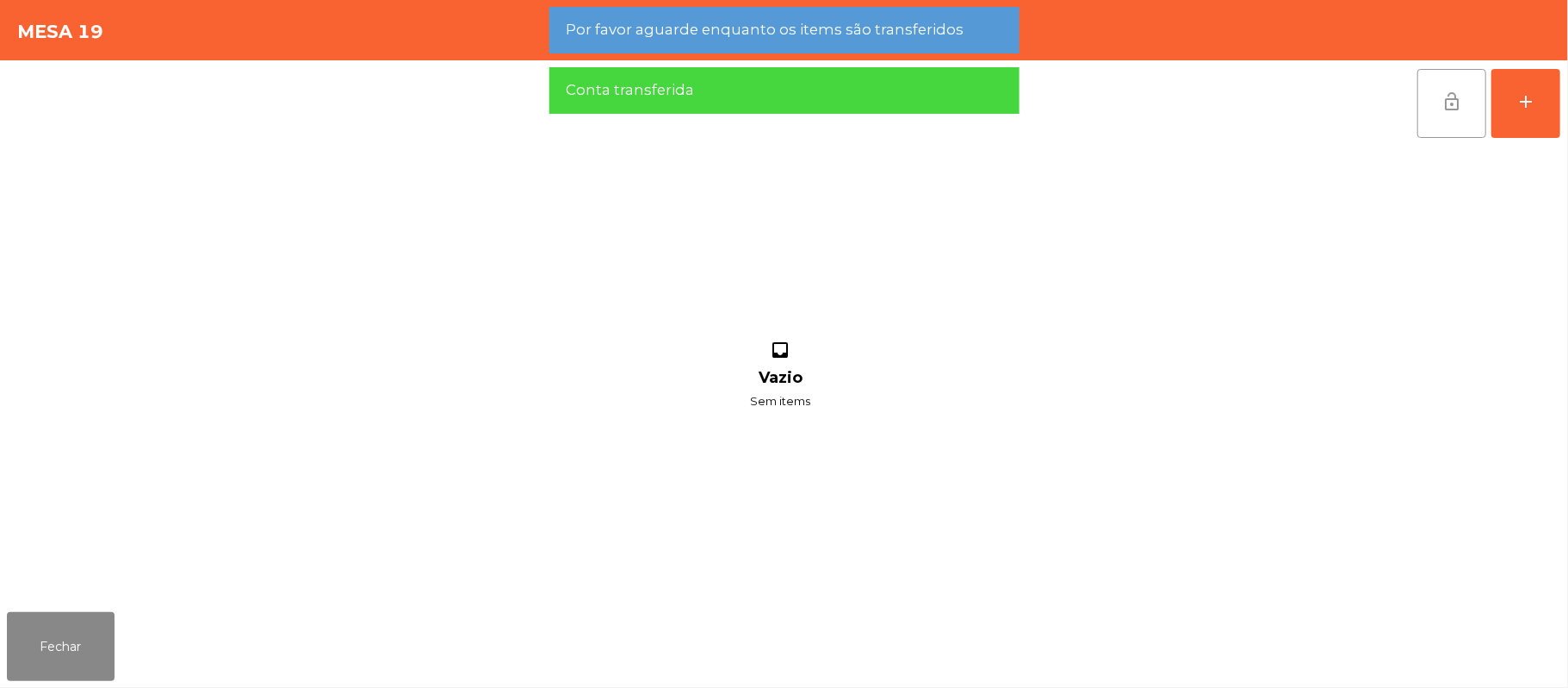
click at [1442, 108] on span "lock_open" at bounding box center [1453, 102] width 21 height 21
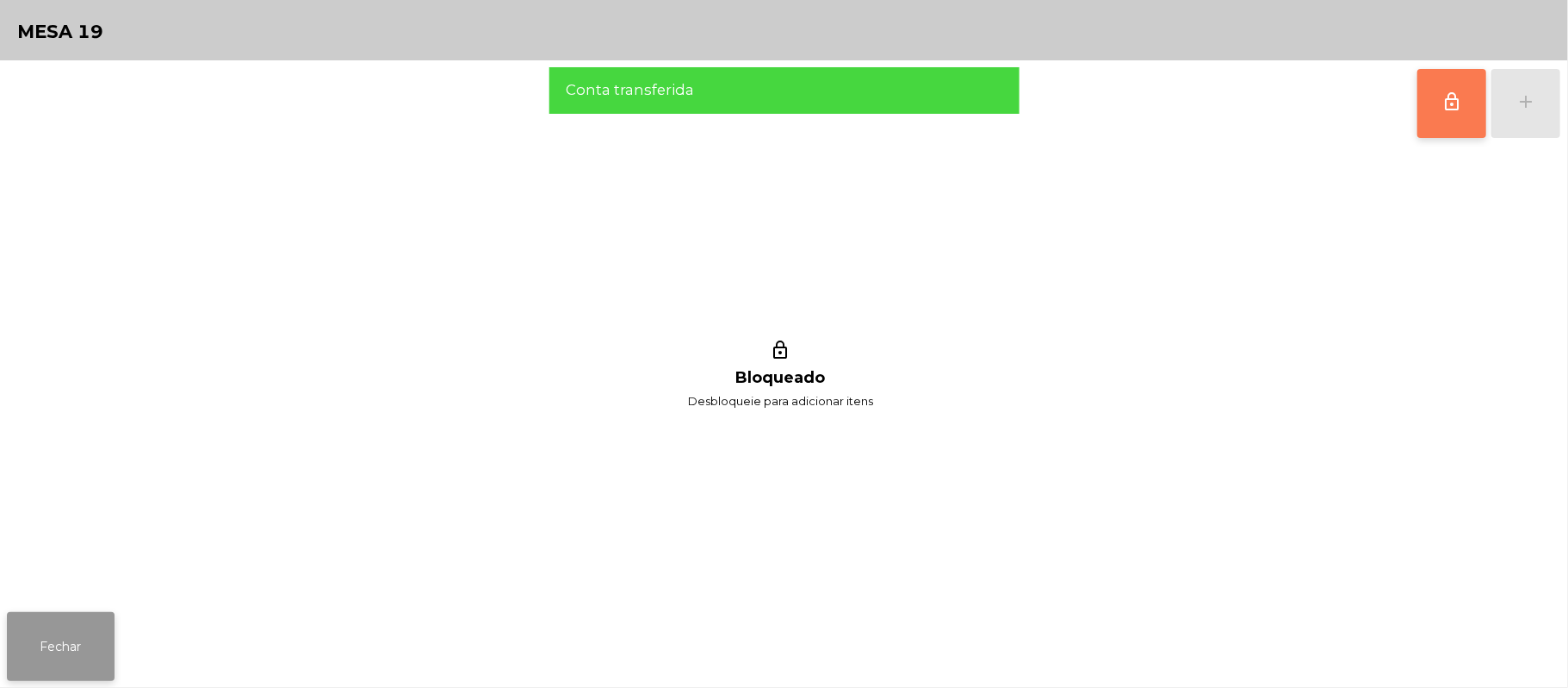
click at [105, 651] on button "Fechar" at bounding box center [61, 646] width 107 height 69
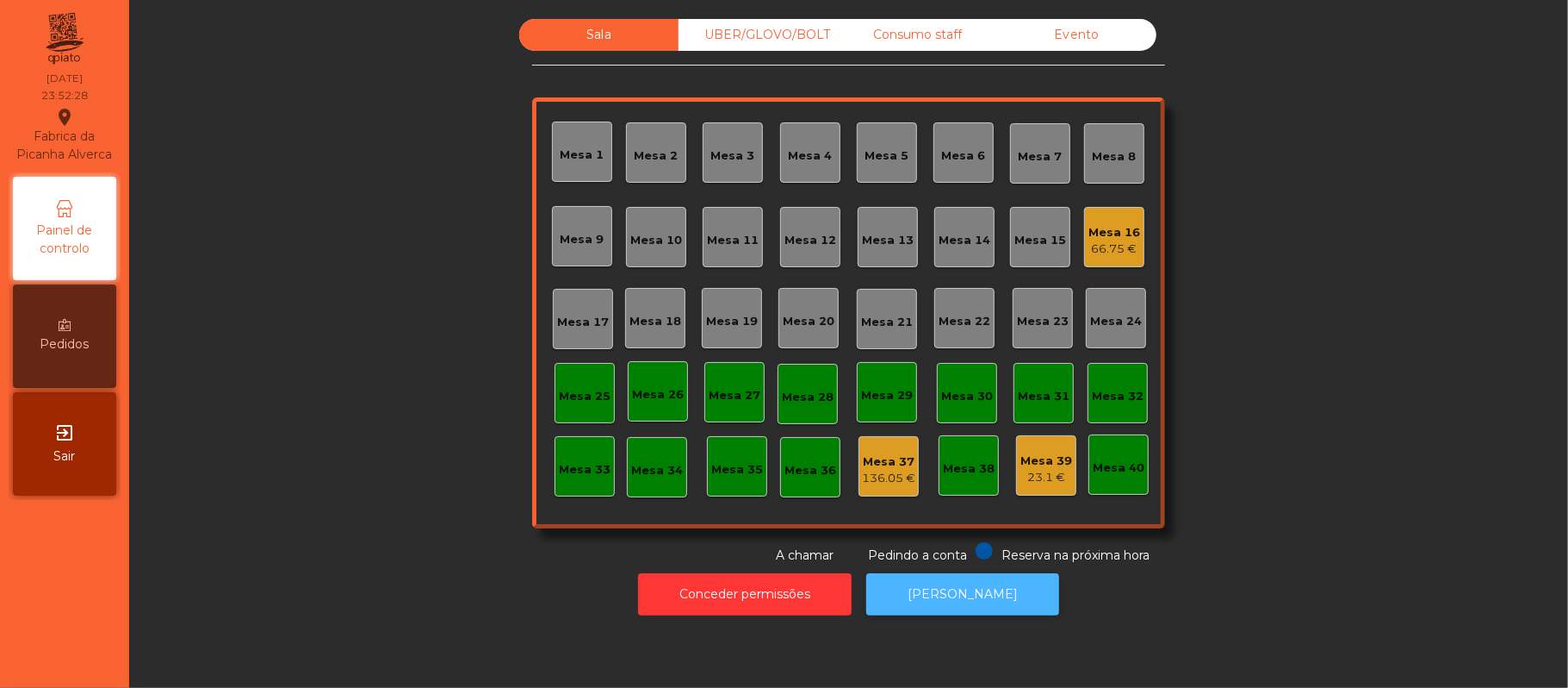
click at [961, 590] on button "[PERSON_NAME]" at bounding box center [962, 594] width 193 height 42
click at [752, 34] on div "UBER/GLOVO/BOLT" at bounding box center [758, 35] width 159 height 32
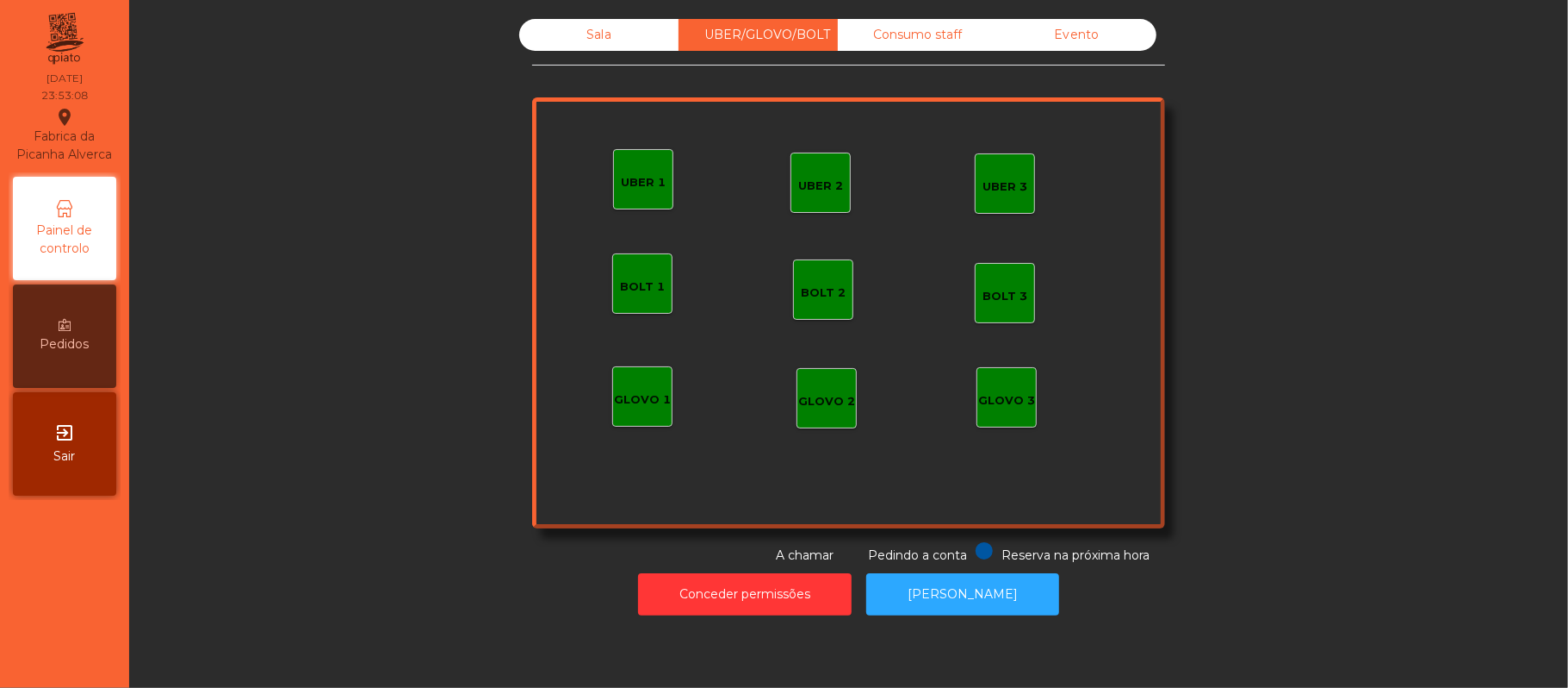
click at [927, 34] on div "Consumo staff" at bounding box center [917, 35] width 159 height 32
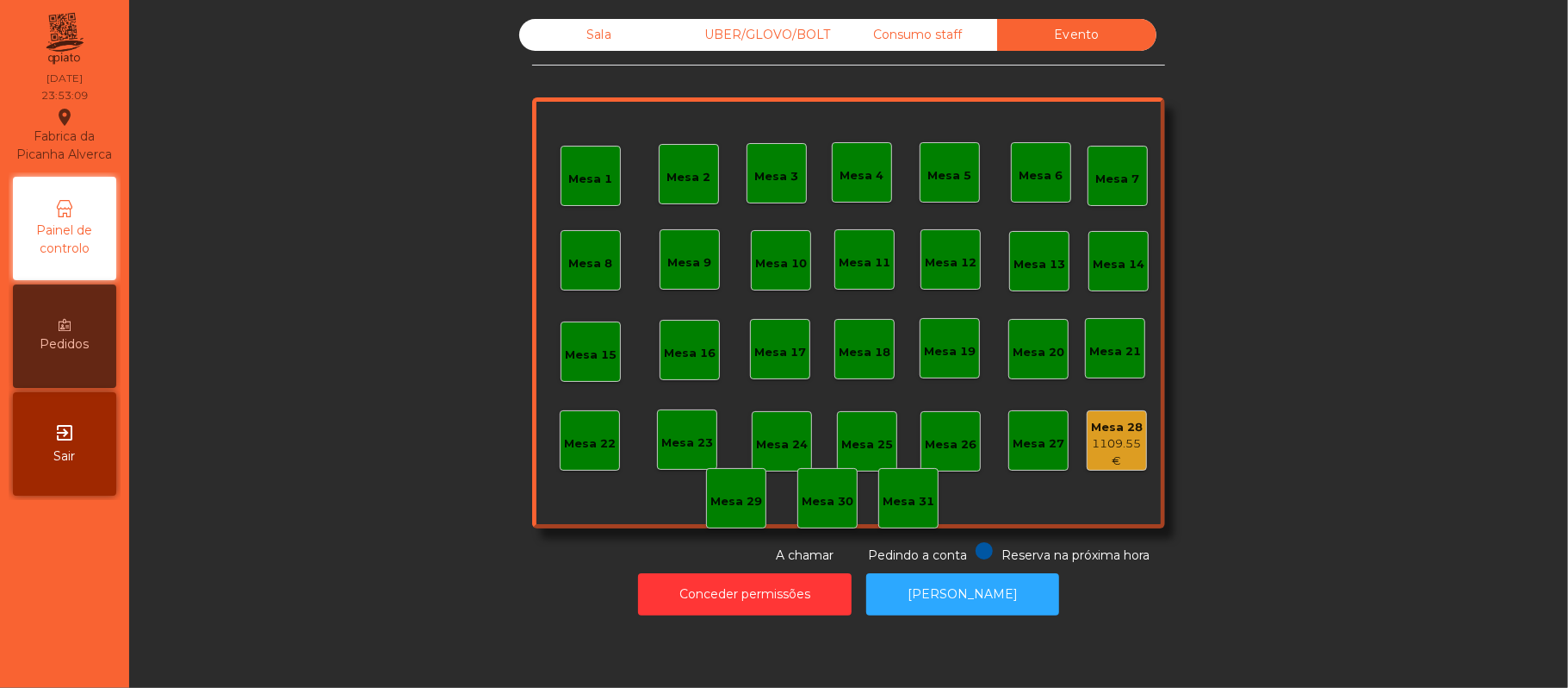
click at [941, 47] on div "Consumo staff" at bounding box center [917, 35] width 159 height 32
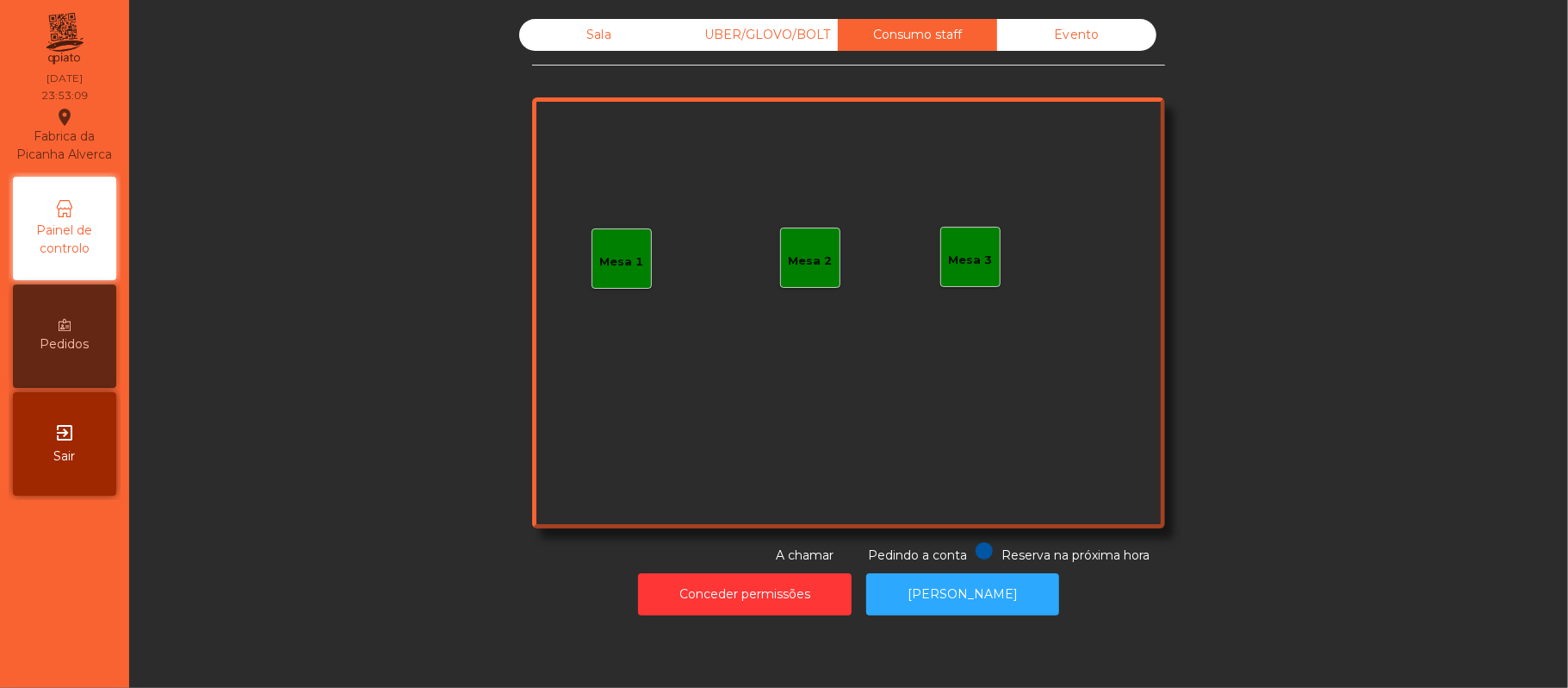
click at [780, 40] on div "UBER/GLOVO/BOLT" at bounding box center [758, 35] width 159 height 32
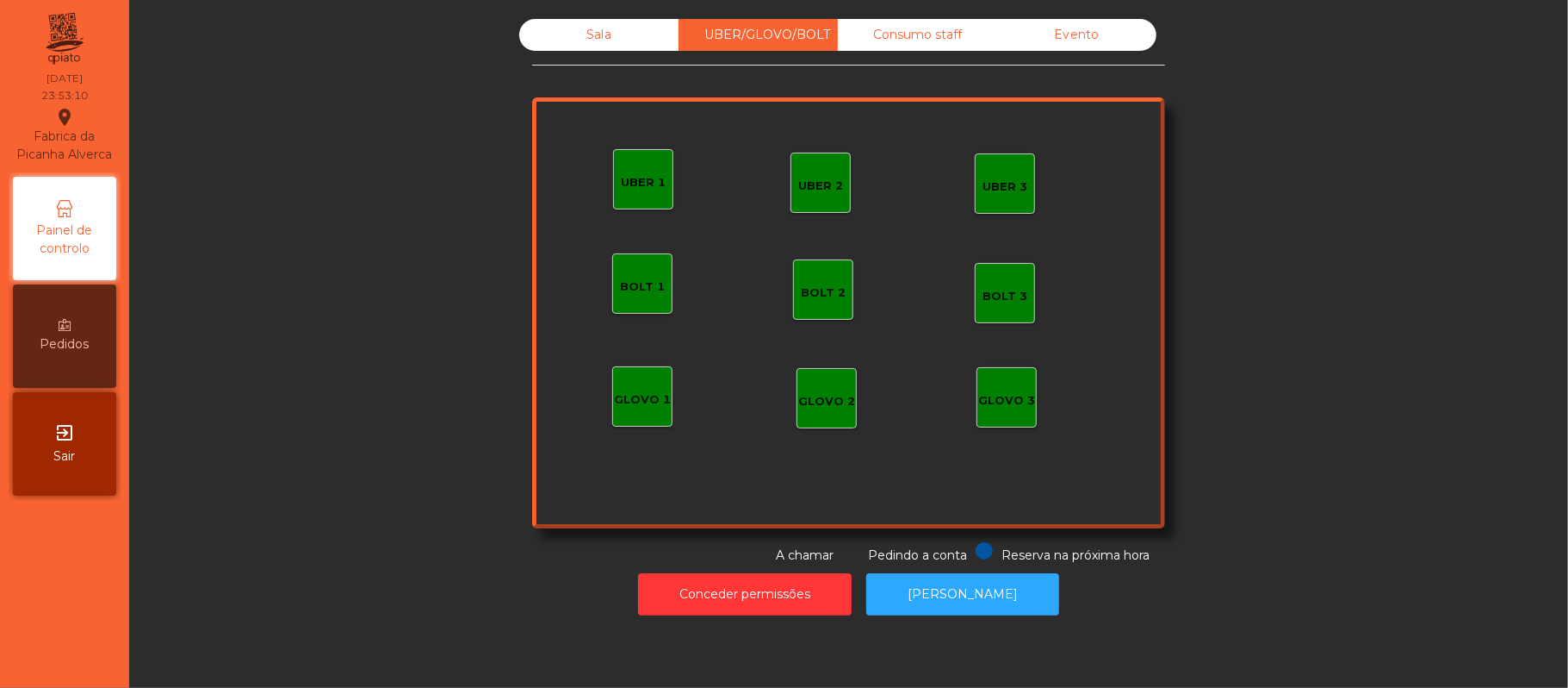
click at [589, 47] on div "Sala" at bounding box center [599, 35] width 159 height 32
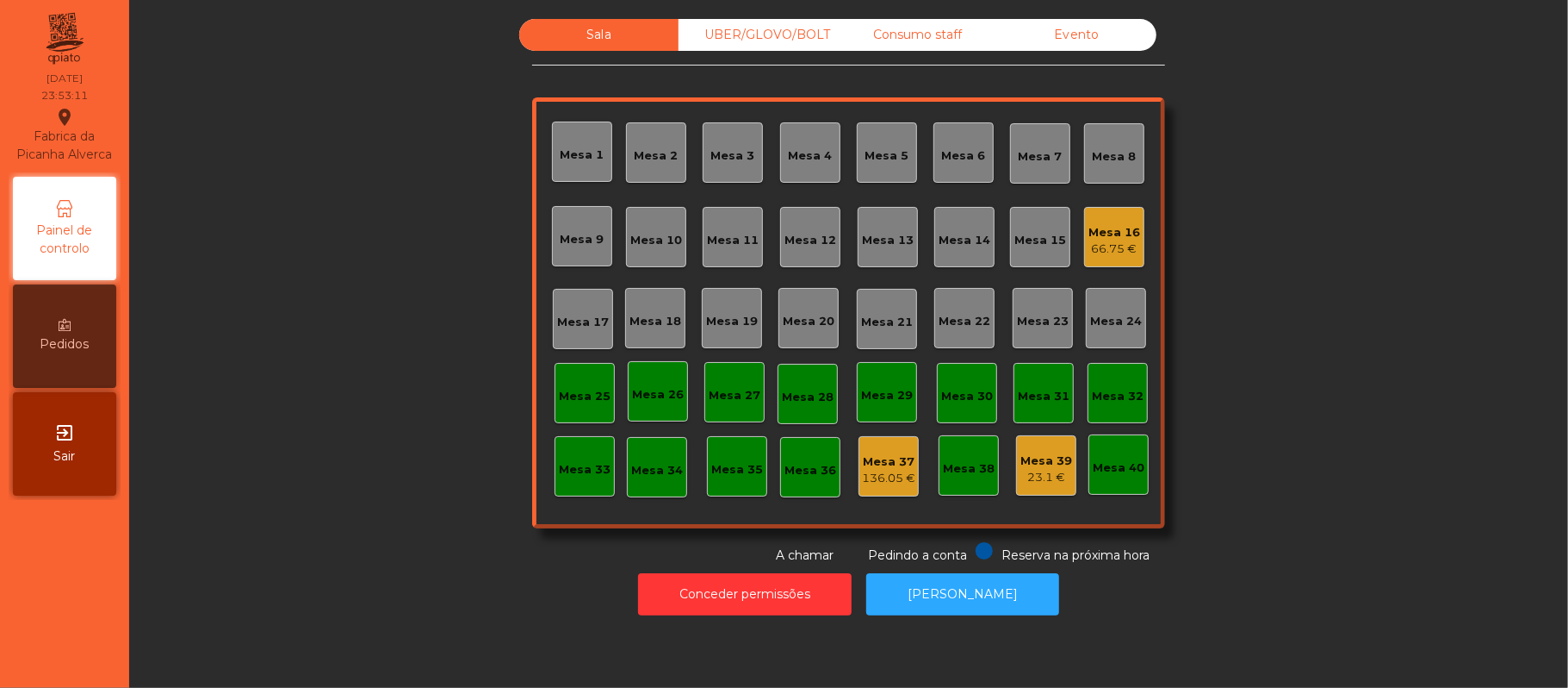
click at [1120, 253] on div "66.75 €" at bounding box center [1114, 249] width 52 height 18
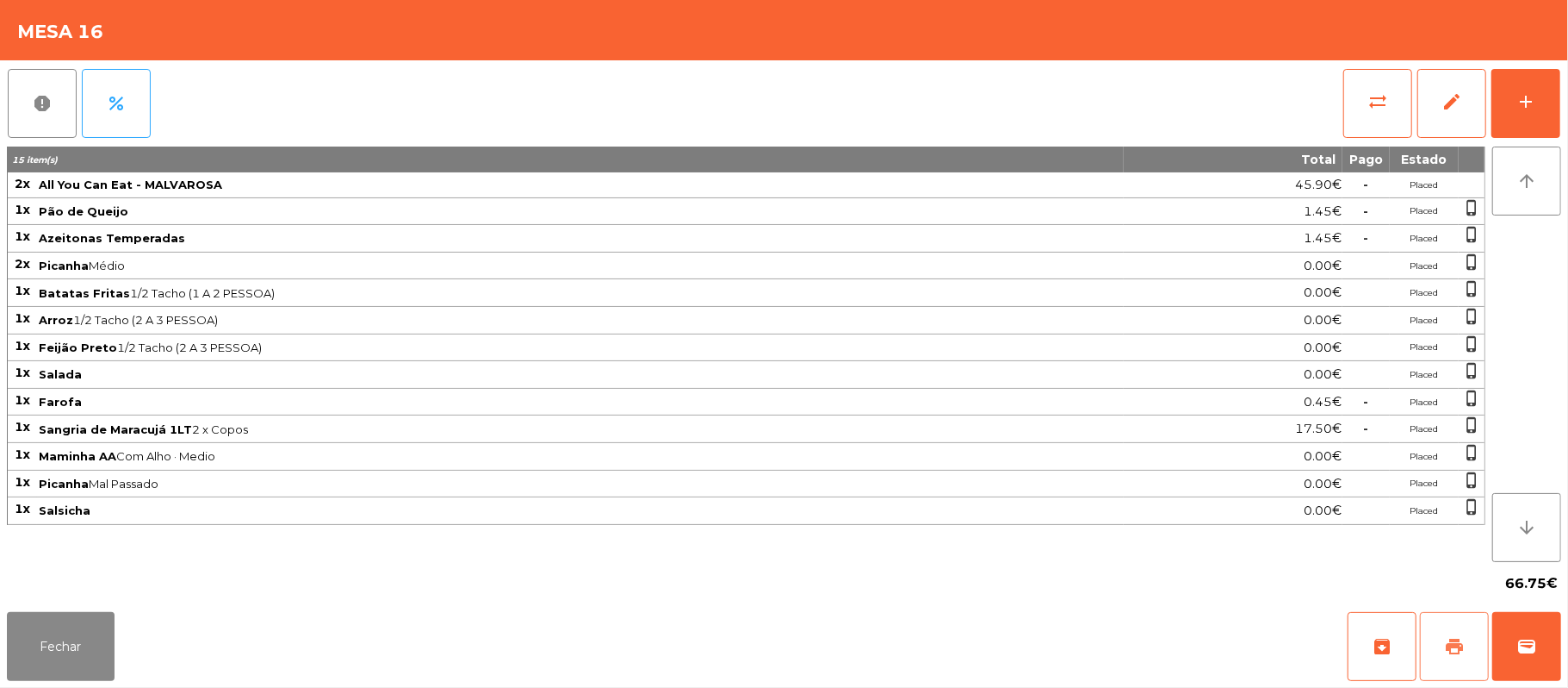
click at [1425, 647] on button "print" at bounding box center [1455, 646] width 69 height 69
click at [1537, 628] on button "wallet" at bounding box center [1527, 646] width 69 height 69
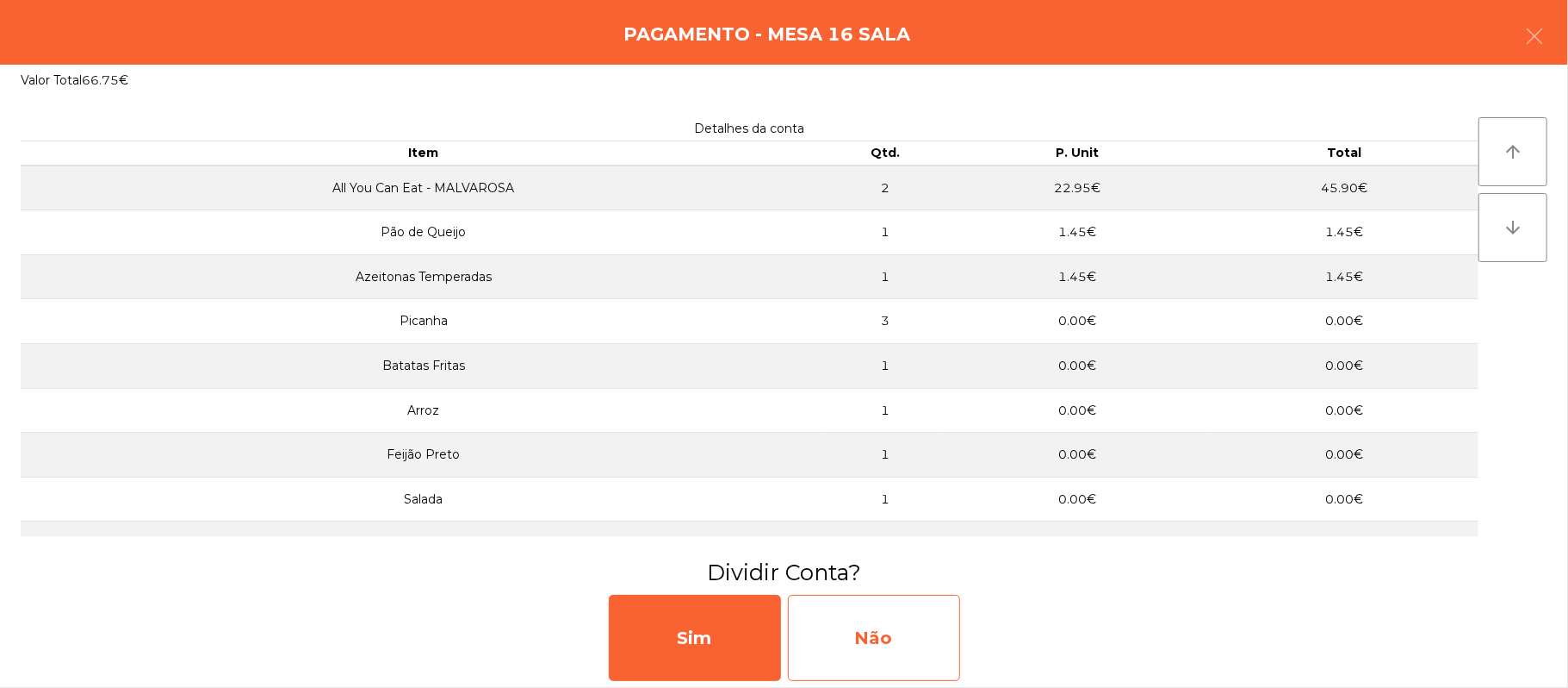
click at [923, 628] on div "Não" at bounding box center [874, 638] width 172 height 86
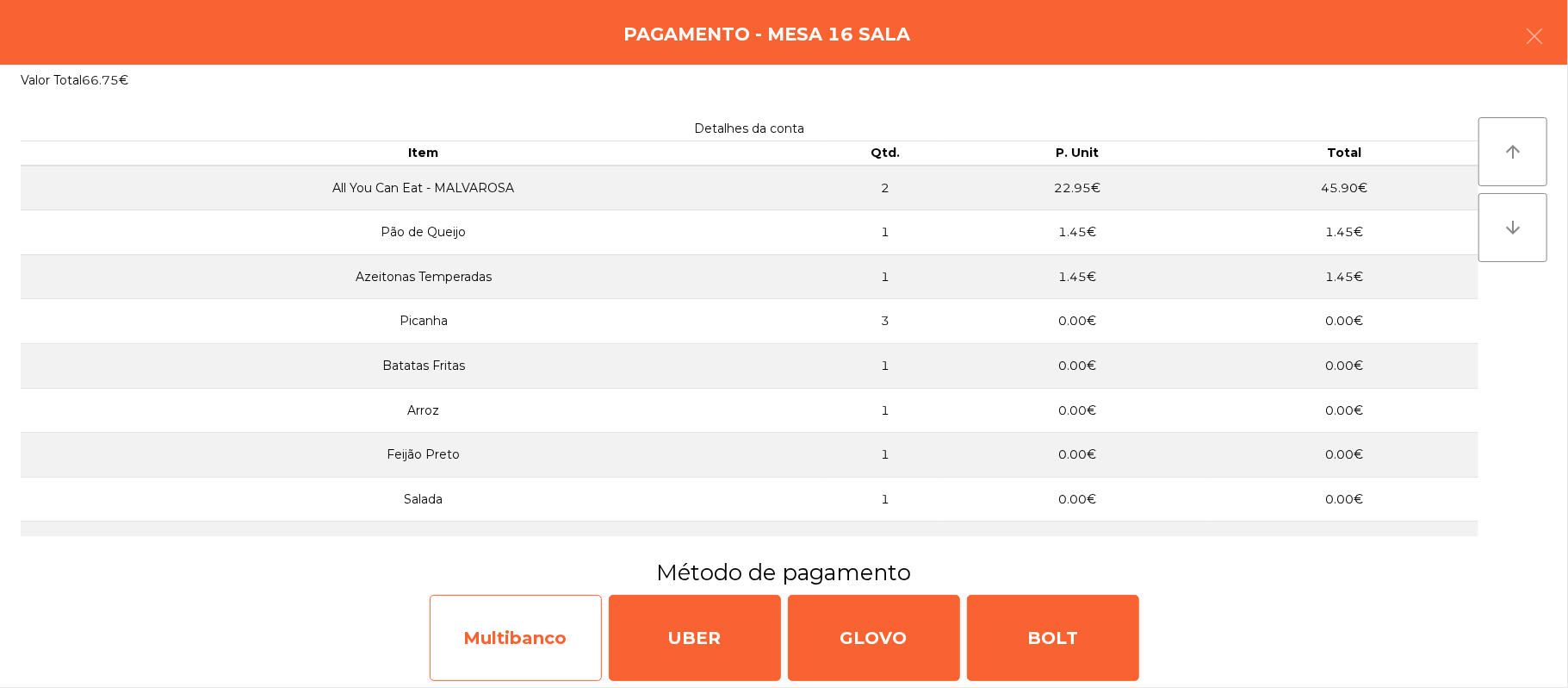
click at [522, 614] on div "Multibanco" at bounding box center [516, 638] width 172 height 86
select select "**"
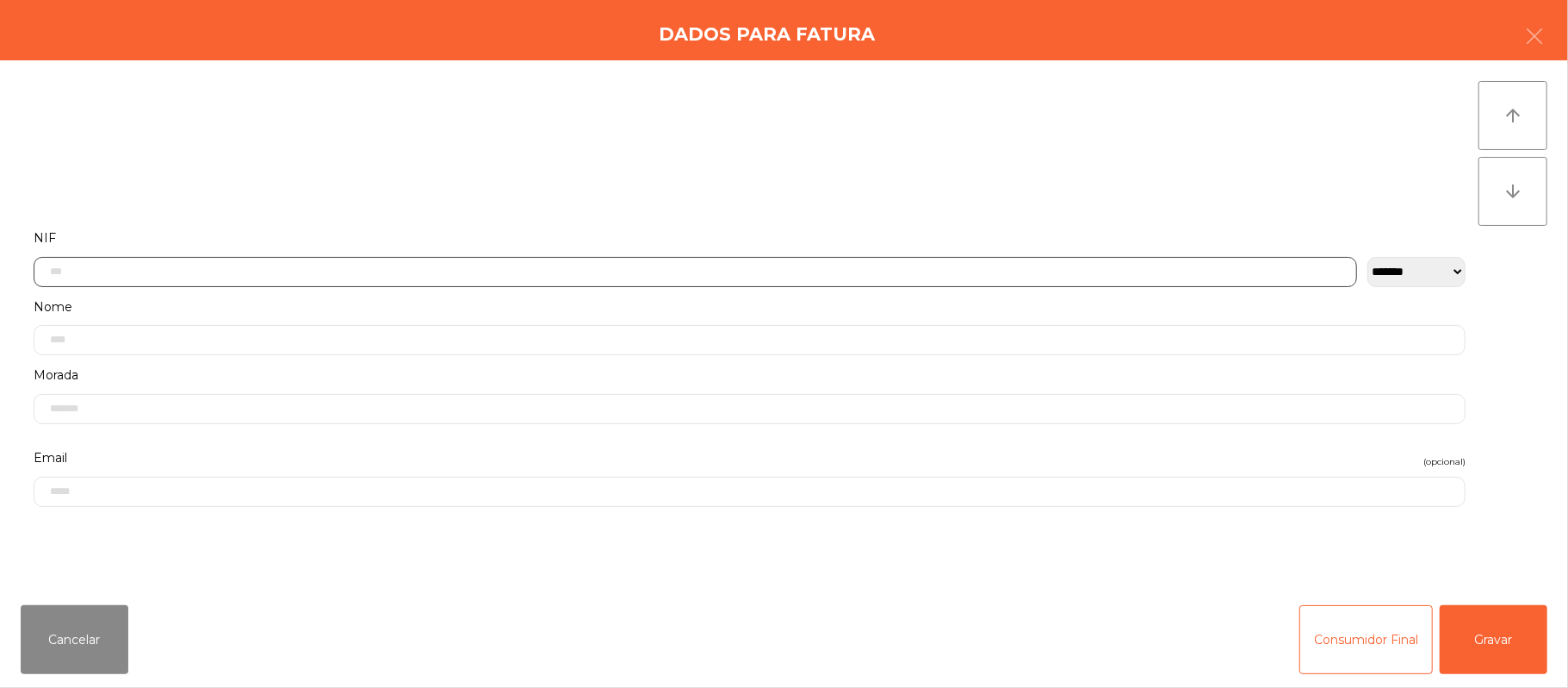
click at [604, 264] on input "text" at bounding box center [695, 272] width 1324 height 30
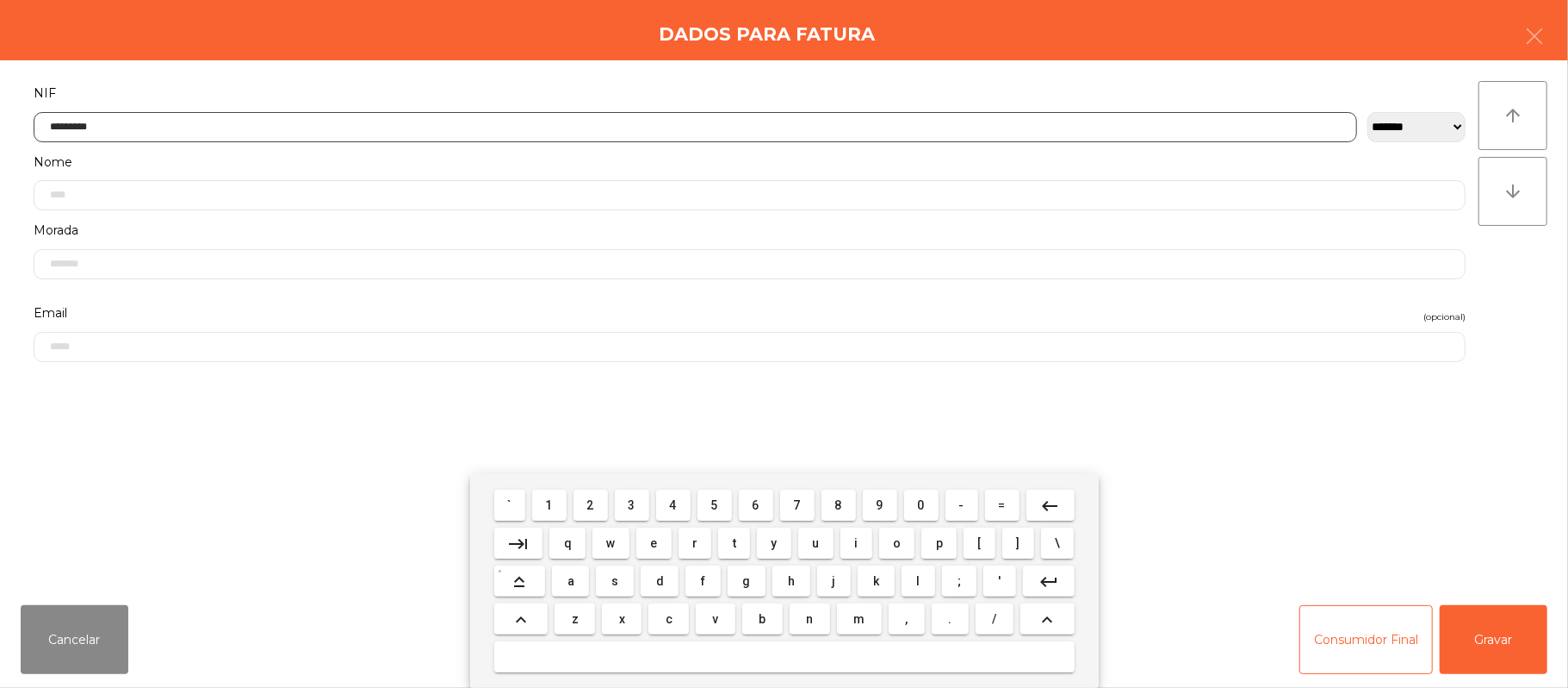
type input "*********"
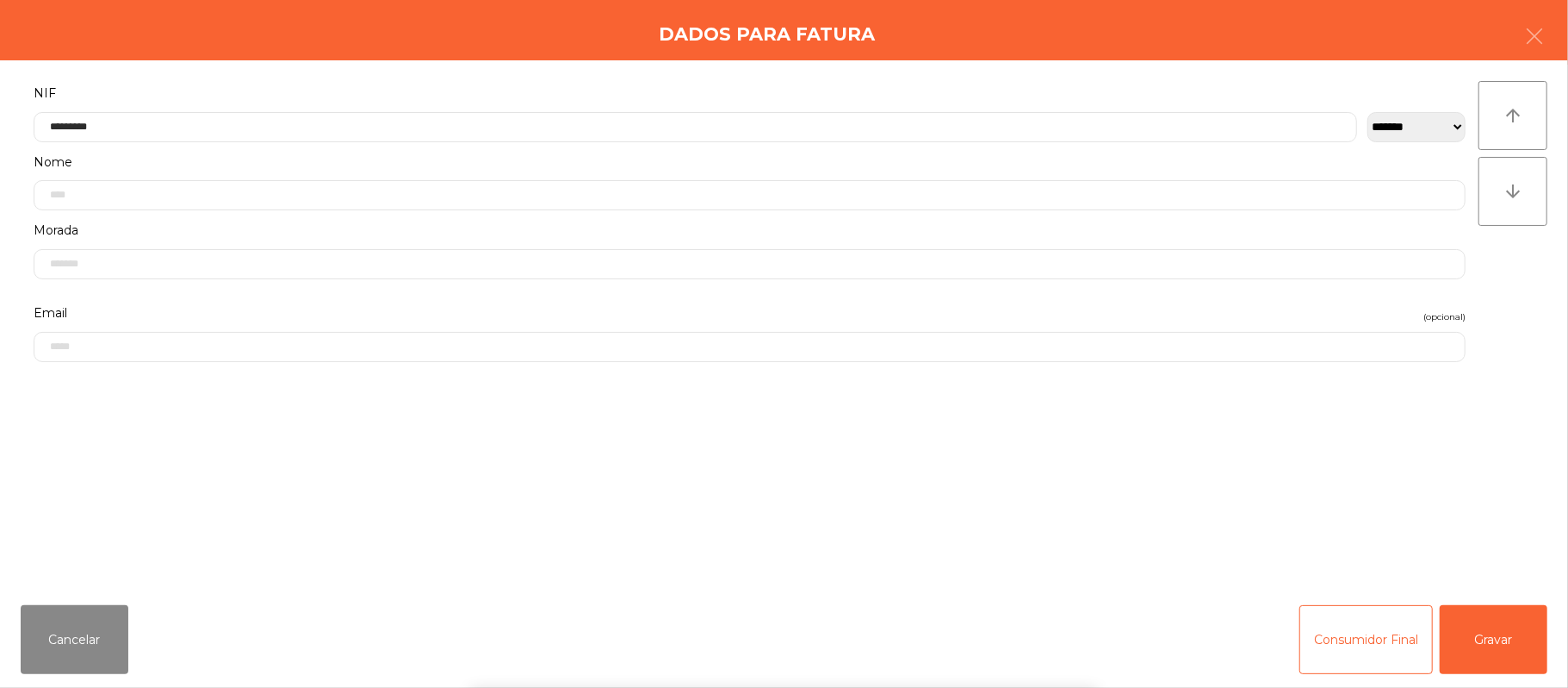
click at [1497, 633] on div "` 1 2 3 4 5 6 7 8 9 0 - = keyboard_backspace keyboard_tab q w e r t y u i o p […" at bounding box center [784, 581] width 1568 height 214
click at [1506, 636] on button "Gravar" at bounding box center [1494, 640] width 107 height 69
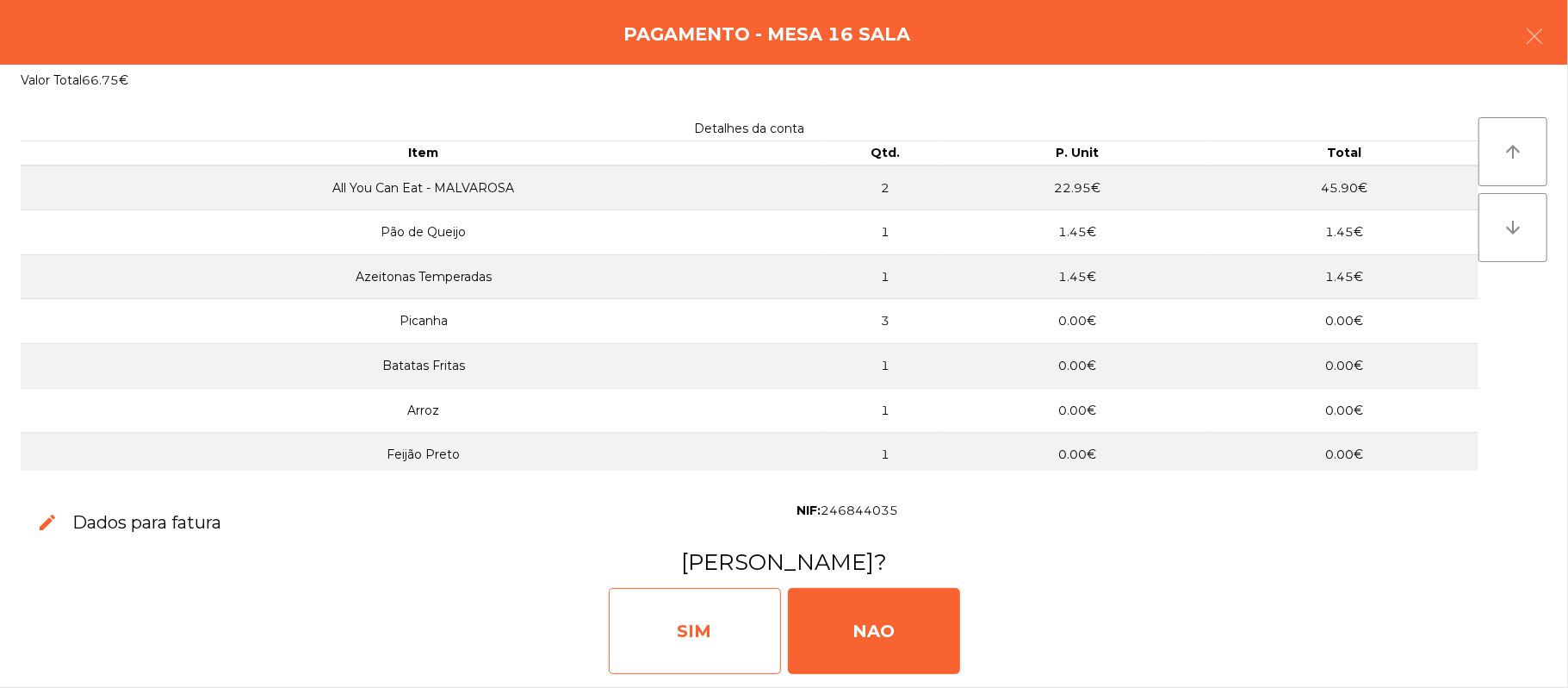
click at [683, 611] on div "SIM" at bounding box center [695, 631] width 172 height 86
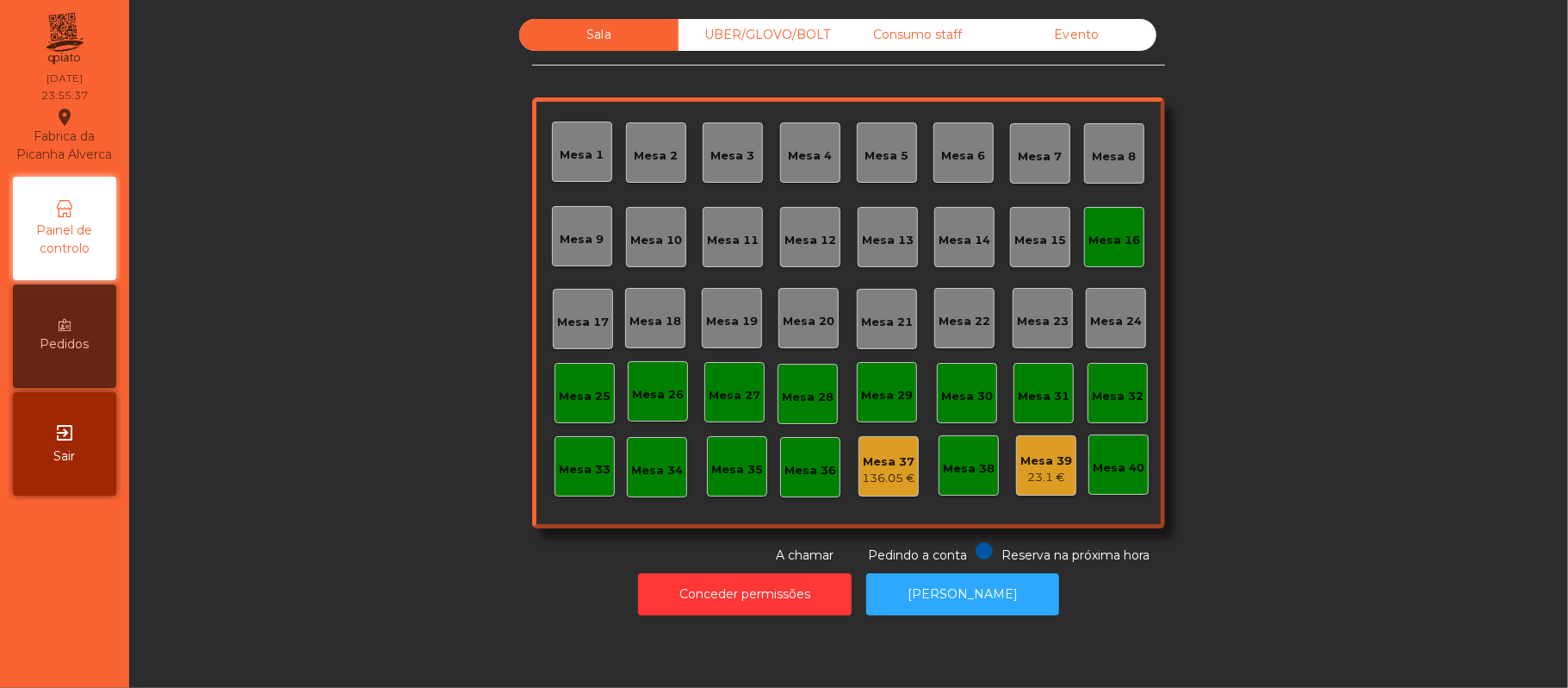
click at [1103, 226] on div "Mesa 16" at bounding box center [1114, 237] width 52 height 24
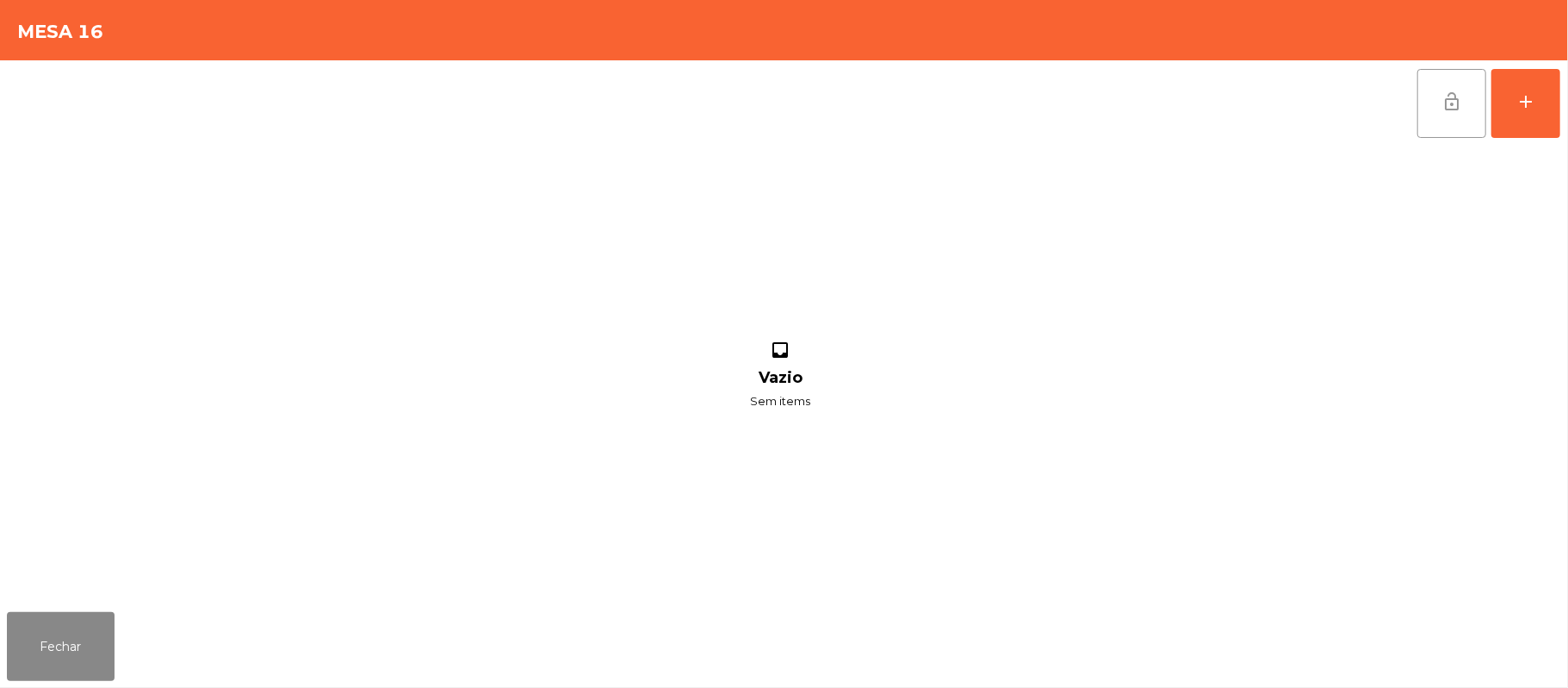
click at [1420, 111] on button "lock_open" at bounding box center [1452, 103] width 69 height 69
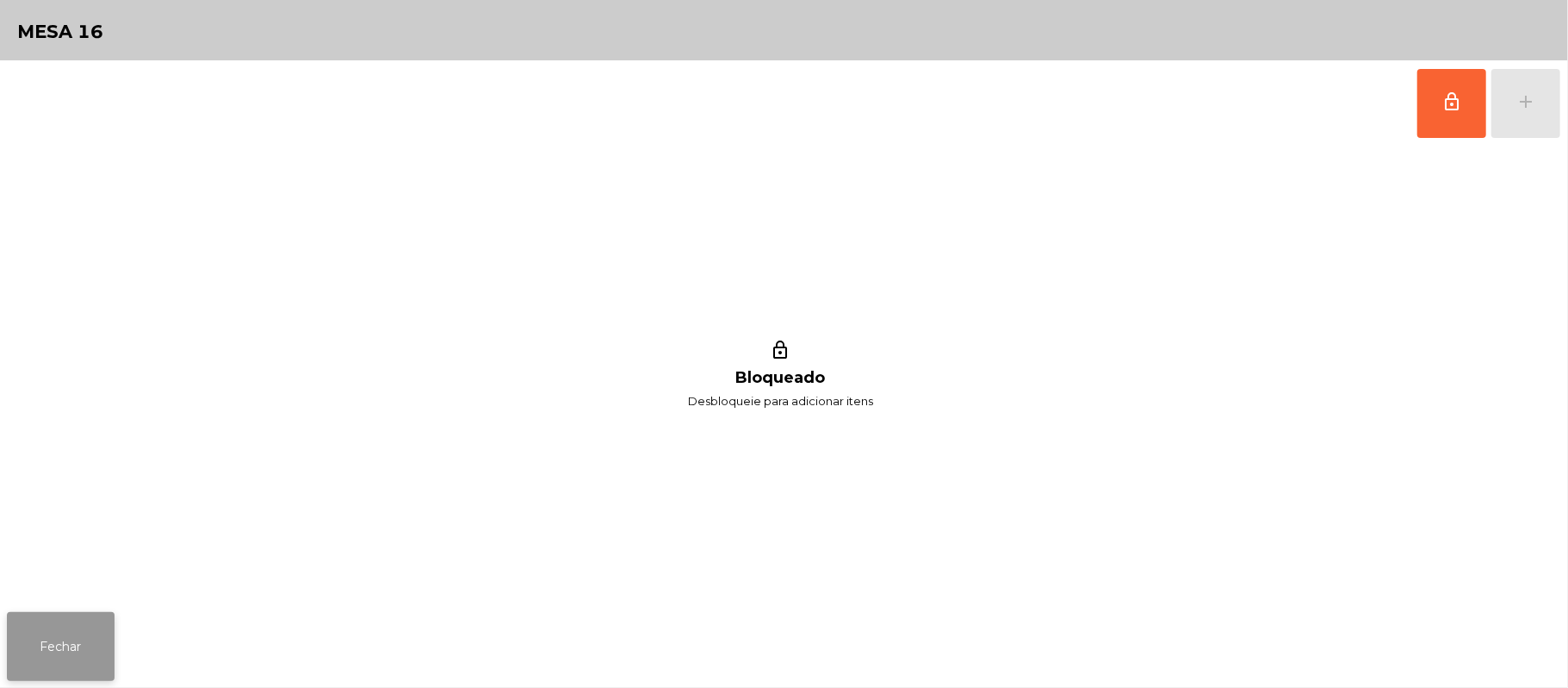
click at [59, 614] on button "Fechar" at bounding box center [61, 646] width 107 height 69
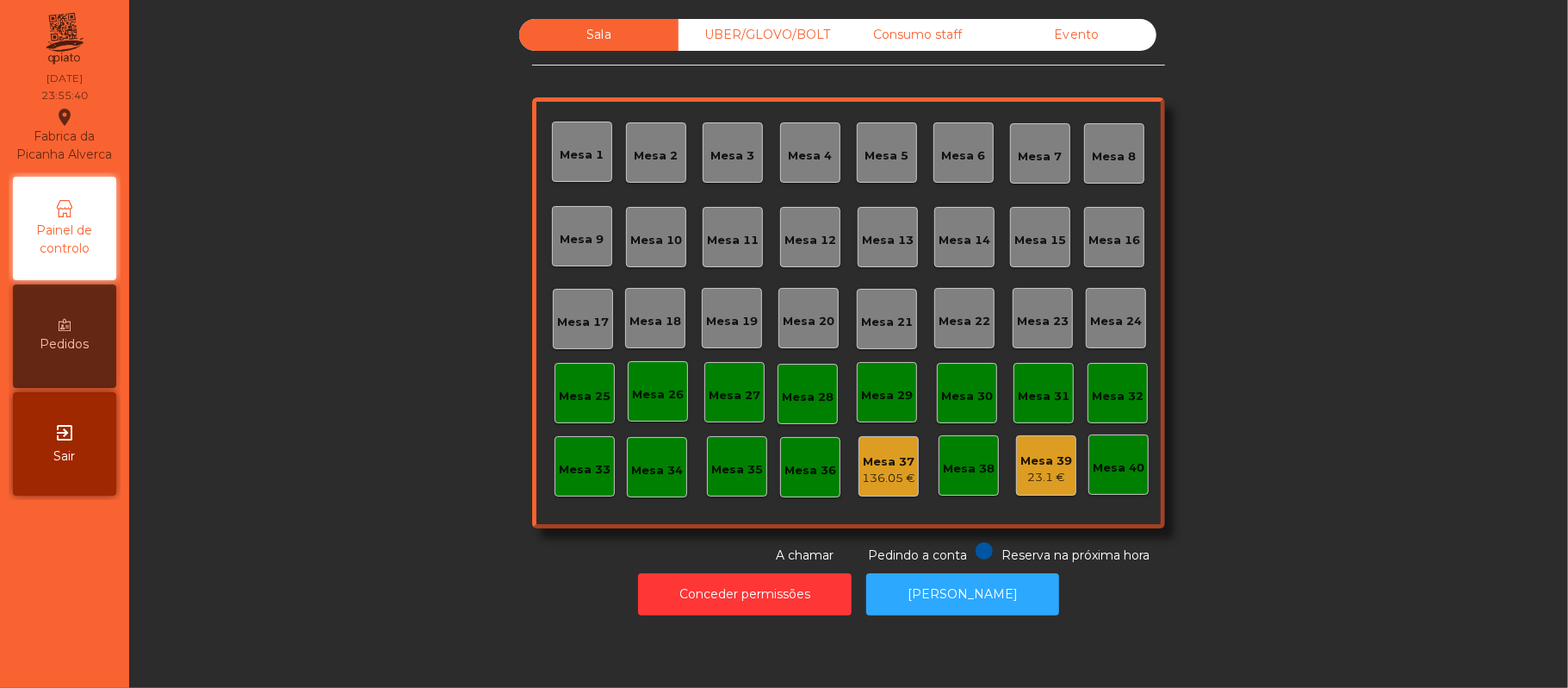
click at [907, 26] on div "Consumo staff" at bounding box center [917, 35] width 159 height 32
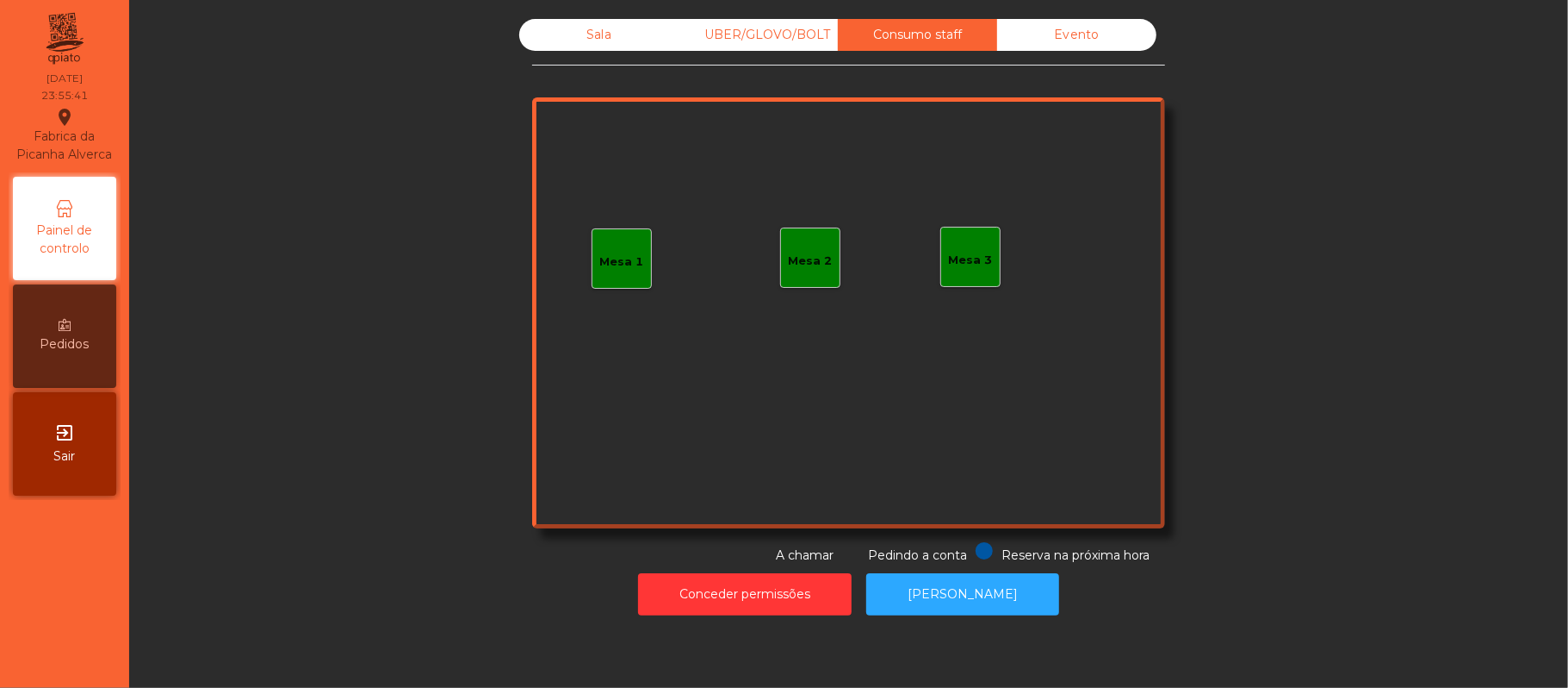
click at [1096, 32] on div "Evento" at bounding box center [1076, 35] width 159 height 32
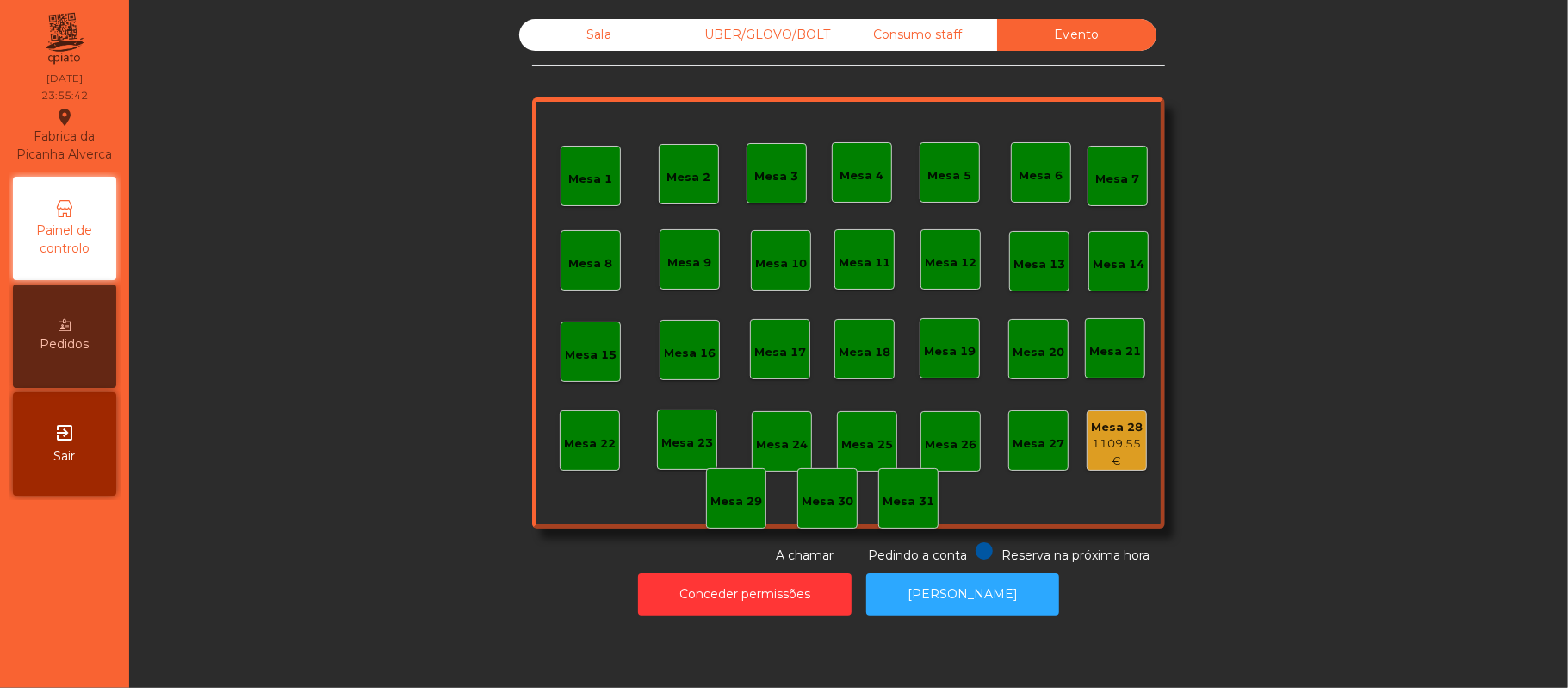
click at [904, 34] on div "Consumo staff" at bounding box center [917, 35] width 159 height 32
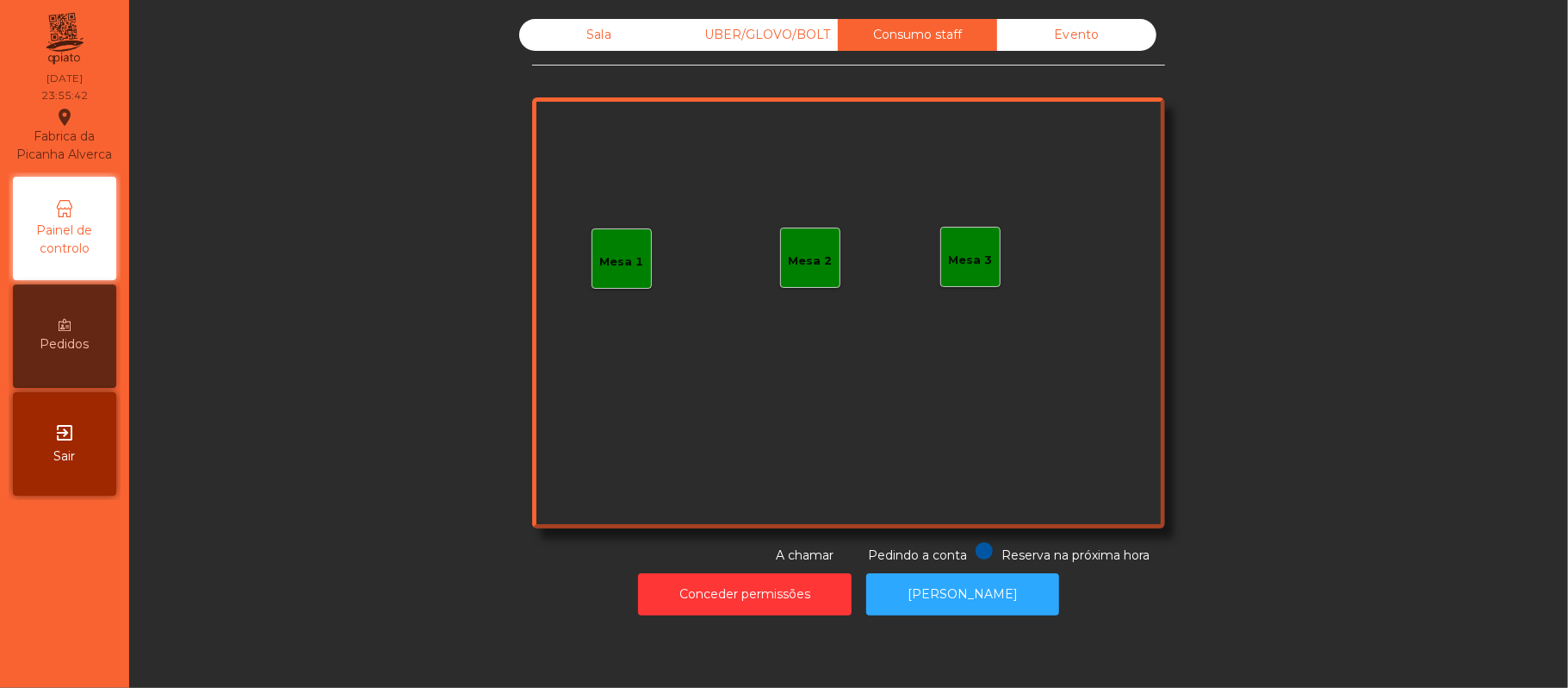
click at [753, 46] on div "UBER/GLOVO/BOLT" at bounding box center [758, 35] width 159 height 32
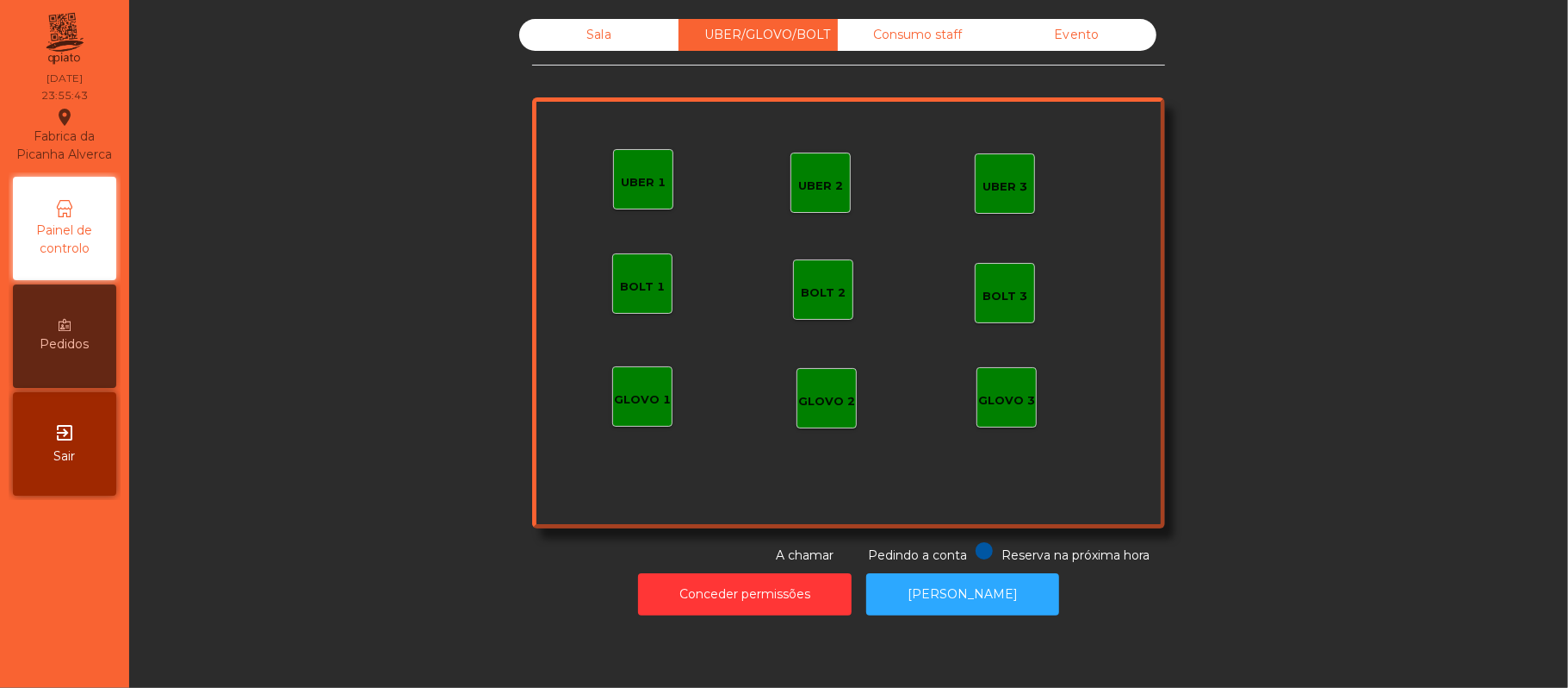
click at [590, 34] on div "Sala" at bounding box center [599, 35] width 159 height 32
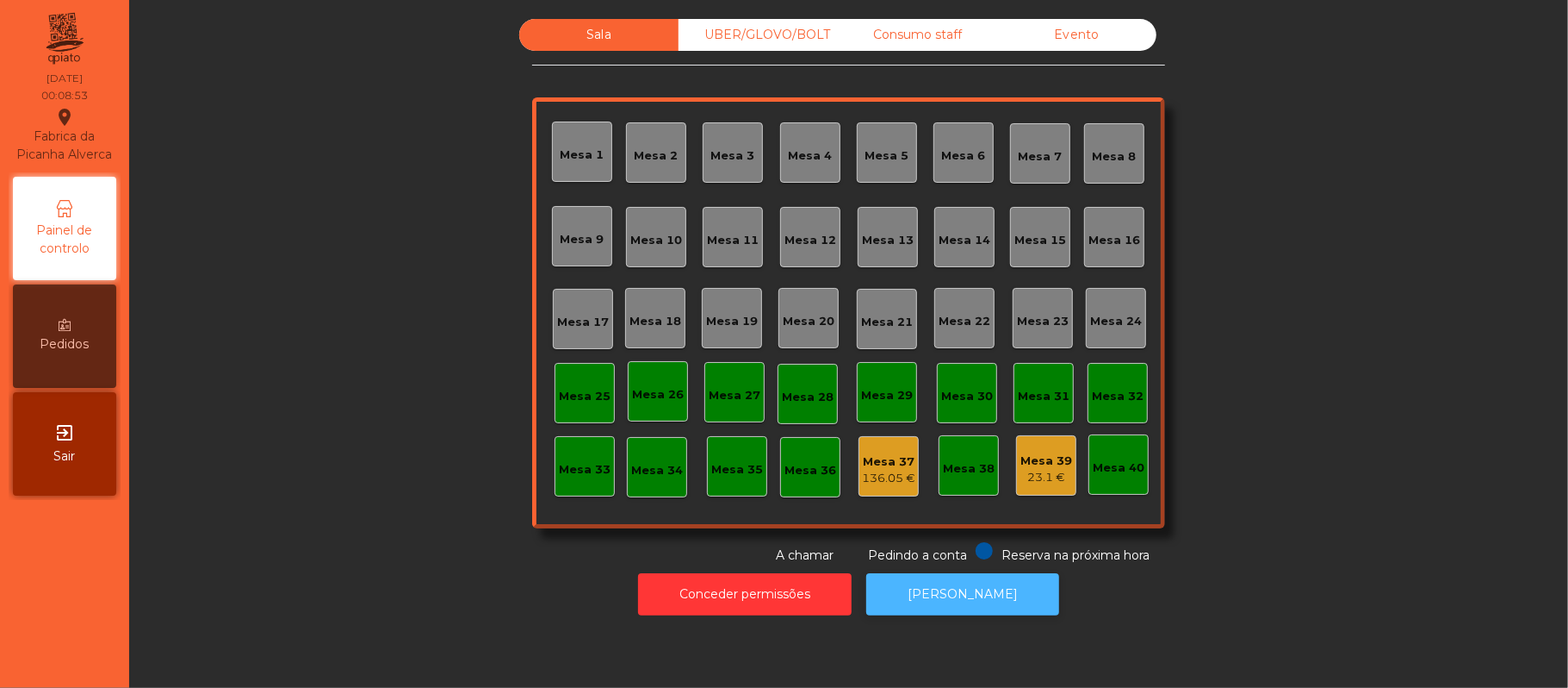
click at [959, 577] on button "[PERSON_NAME]" at bounding box center [962, 594] width 193 height 42
click at [872, 482] on div "136.05 €" at bounding box center [888, 479] width 54 height 18
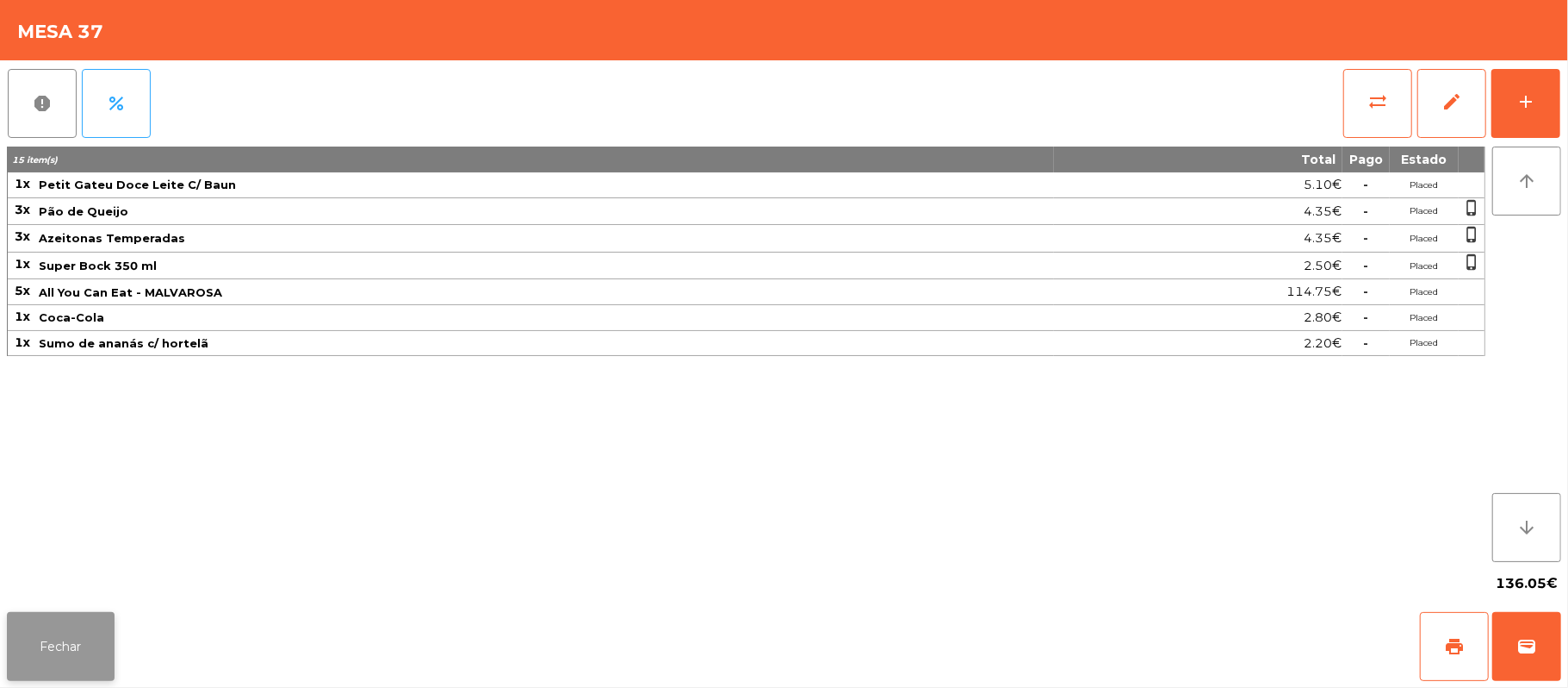
click at [91, 638] on button "Fechar" at bounding box center [61, 646] width 107 height 69
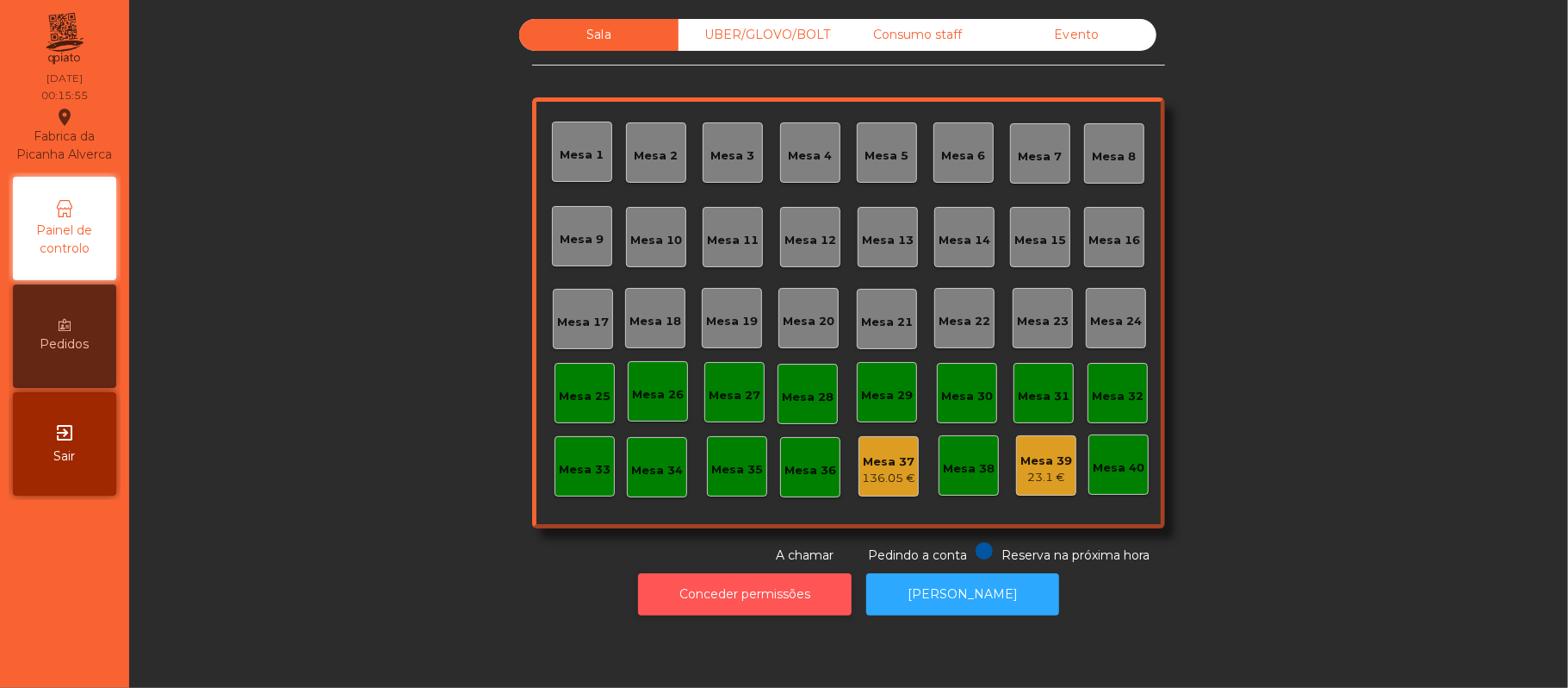
click at [772, 589] on button "Conceder permissões" at bounding box center [745, 594] width 214 height 42
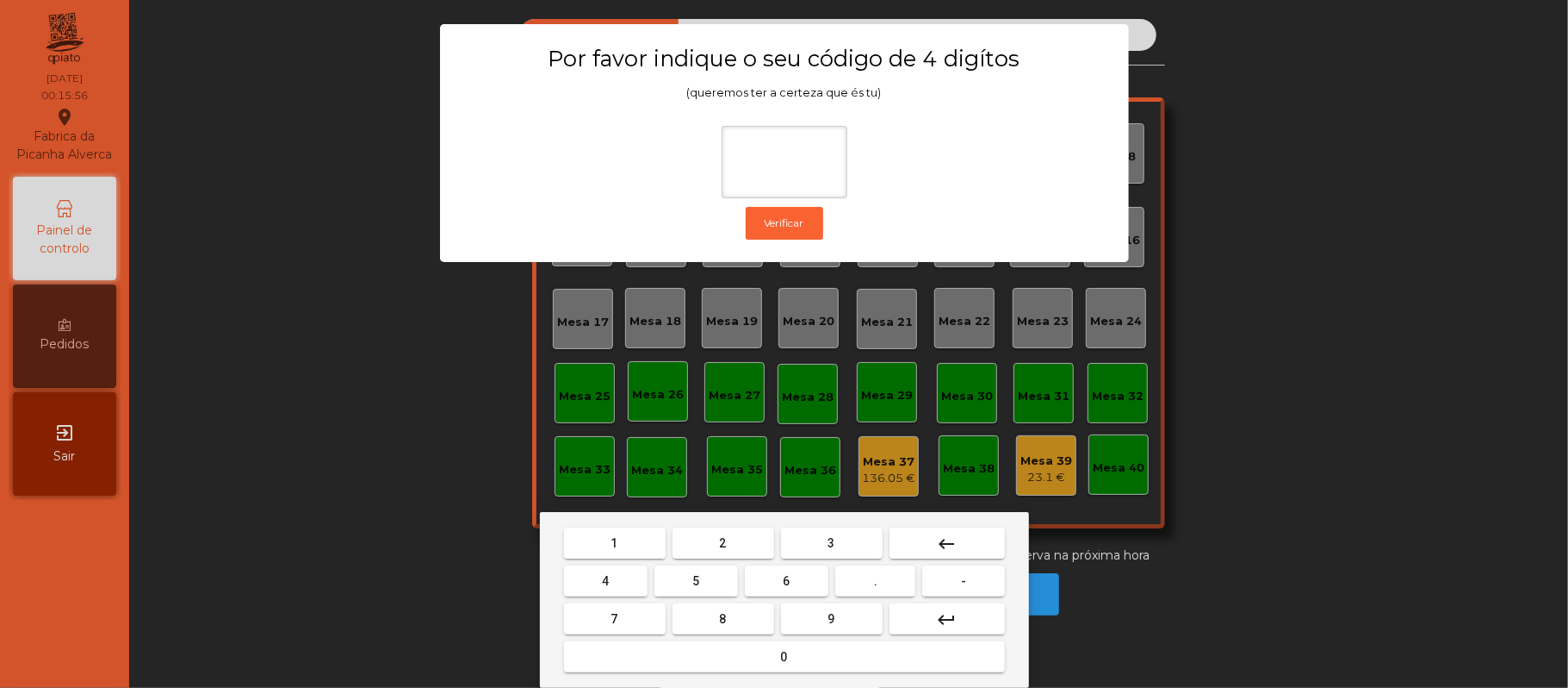
click at [715, 542] on button "2" at bounding box center [724, 542] width 102 height 31
click at [817, 573] on button "6" at bounding box center [786, 580] width 84 height 31
click at [629, 550] on button "1" at bounding box center [616, 542] width 102 height 31
click at [696, 581] on span "5" at bounding box center [696, 581] width 7 height 14
type input "****"
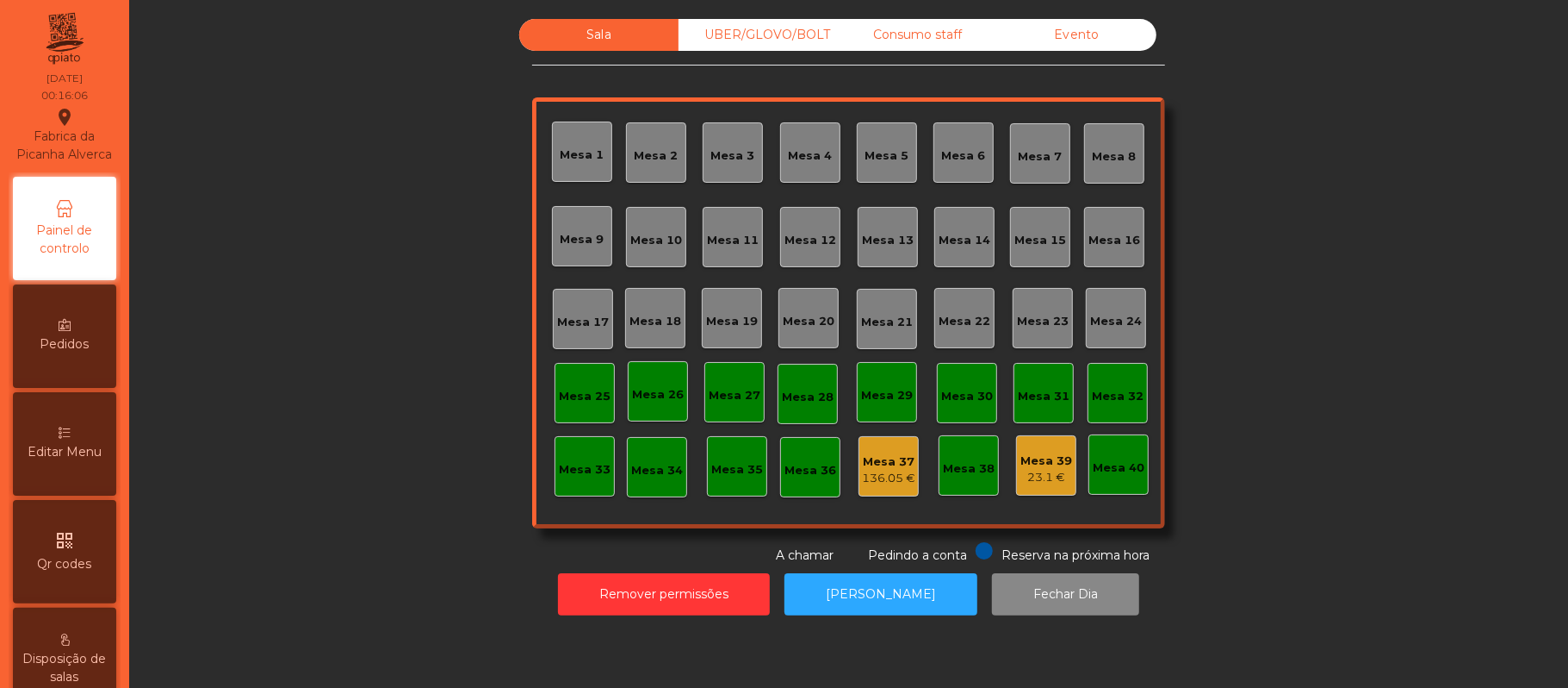
click at [896, 472] on div "136.05 €" at bounding box center [888, 479] width 54 height 18
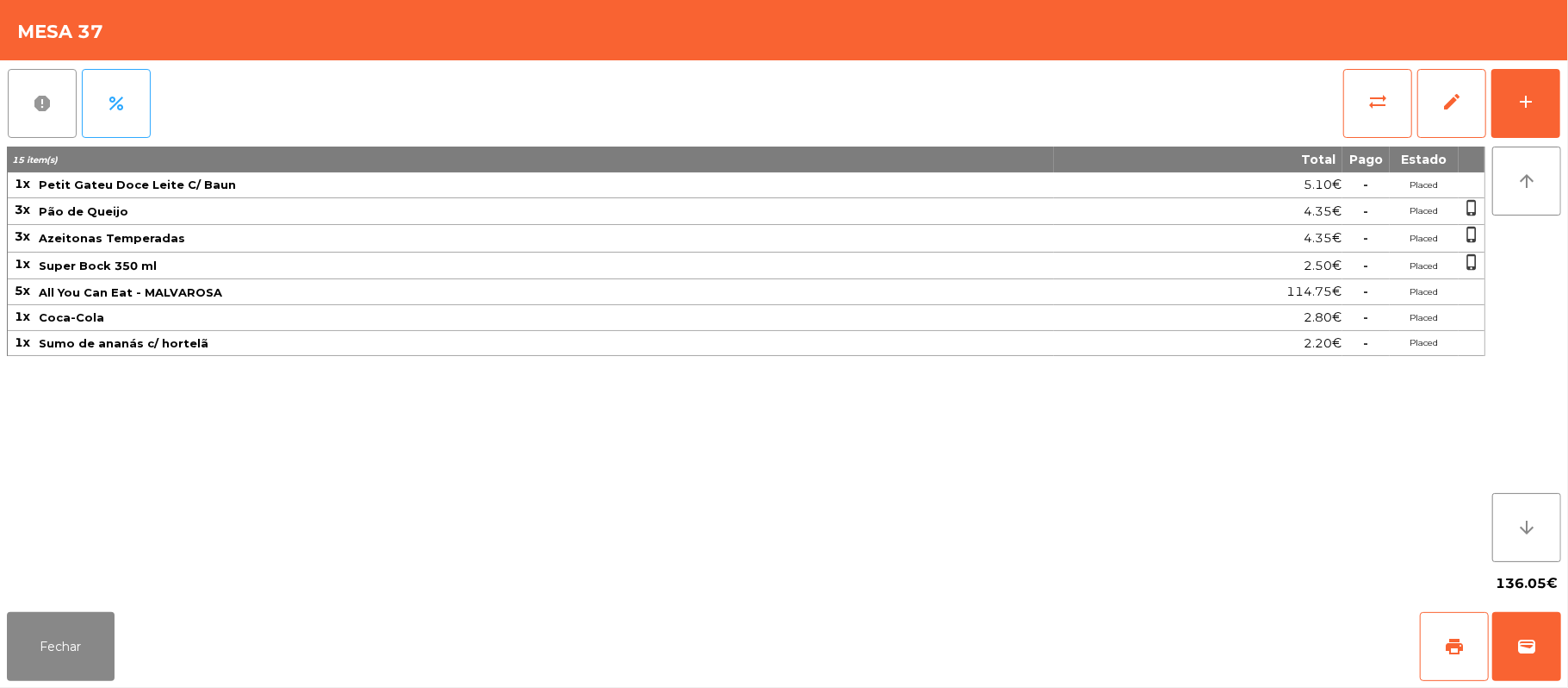
click at [56, 117] on button "report" at bounding box center [42, 103] width 69 height 69
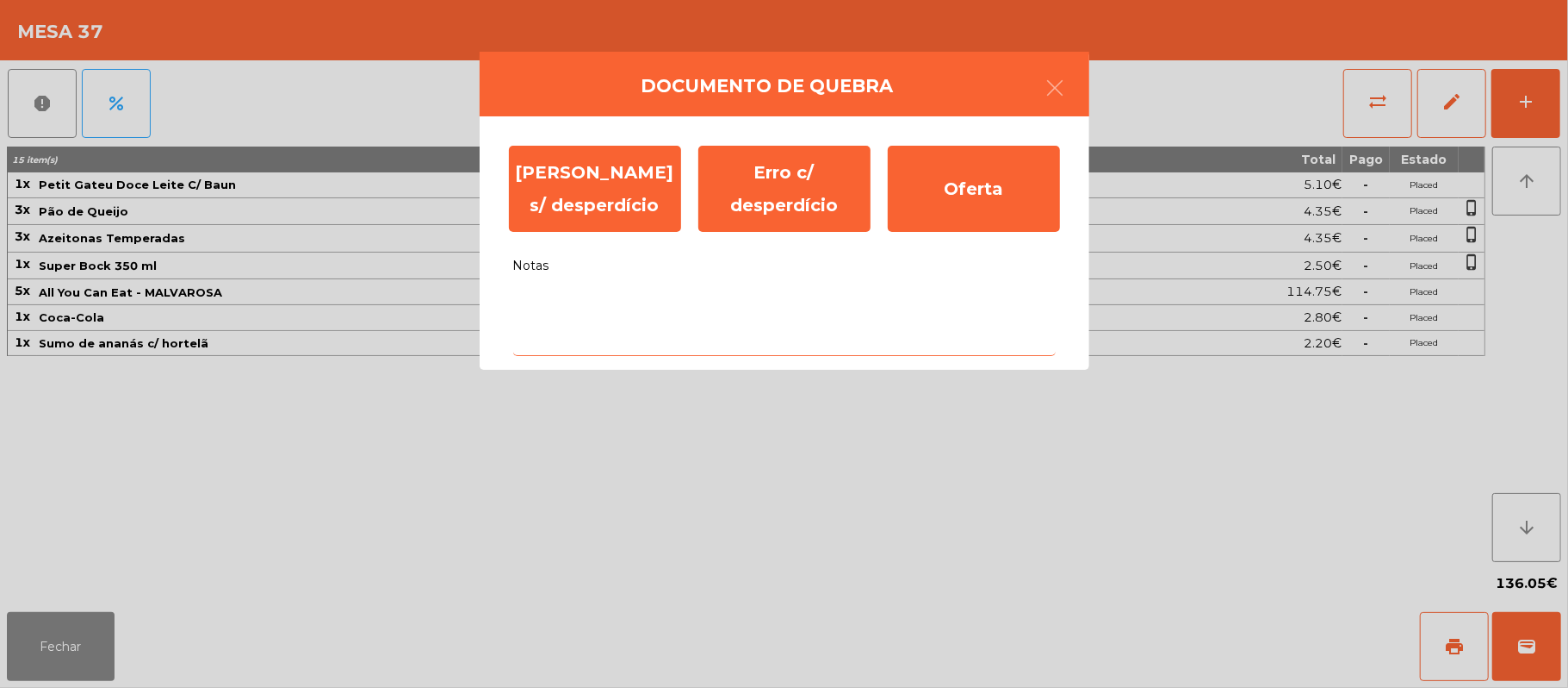
click at [666, 304] on textarea "Notas" at bounding box center [784, 319] width 543 height 71
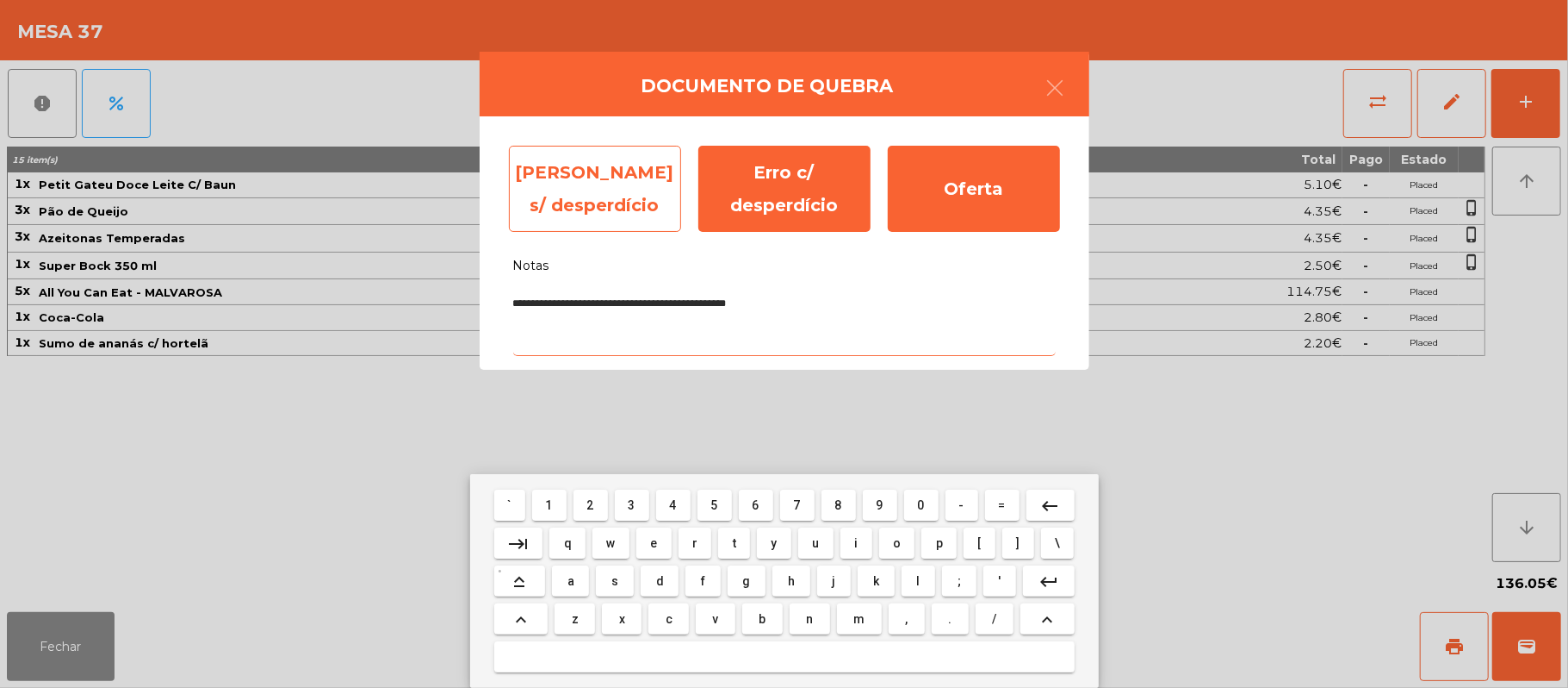
type textarea "**********"
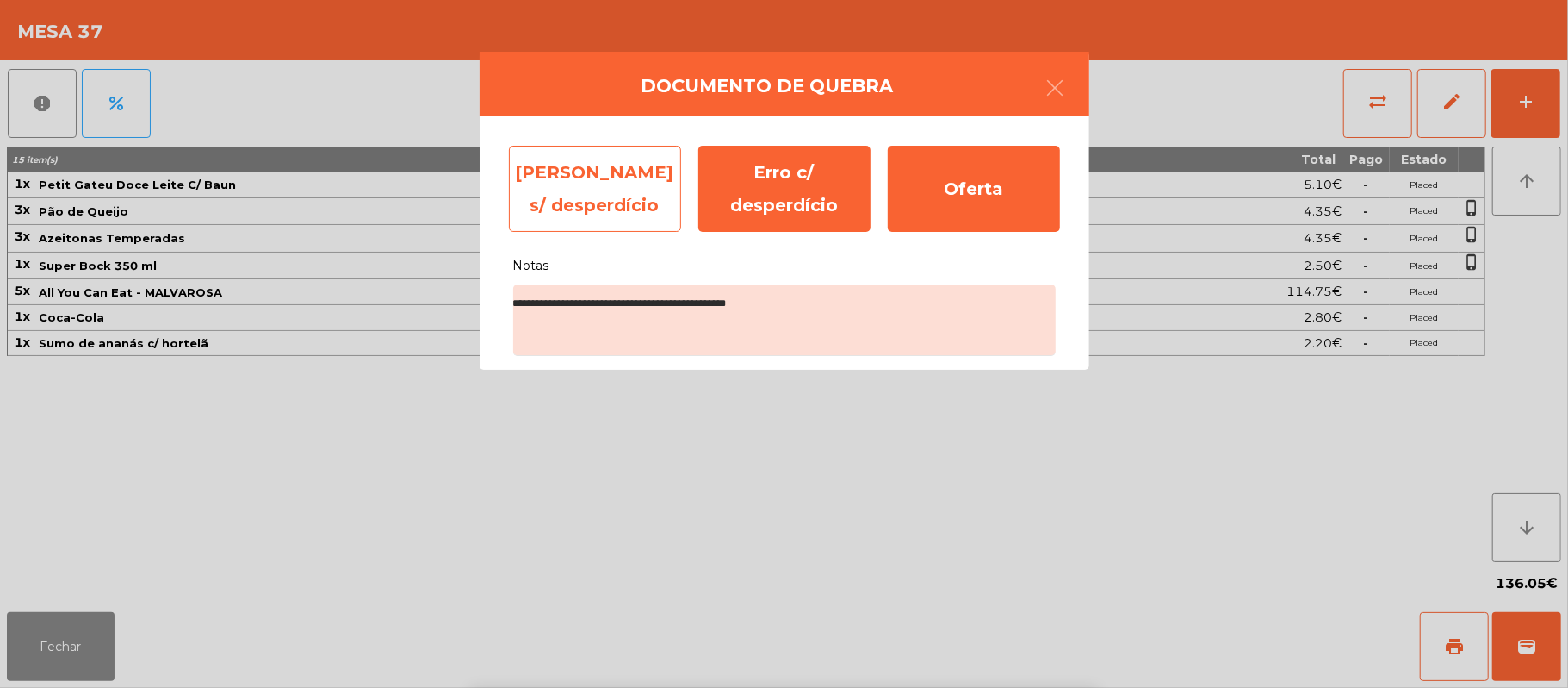
click at [609, 184] on div "Erro s/ desperdício" at bounding box center [595, 189] width 172 height 86
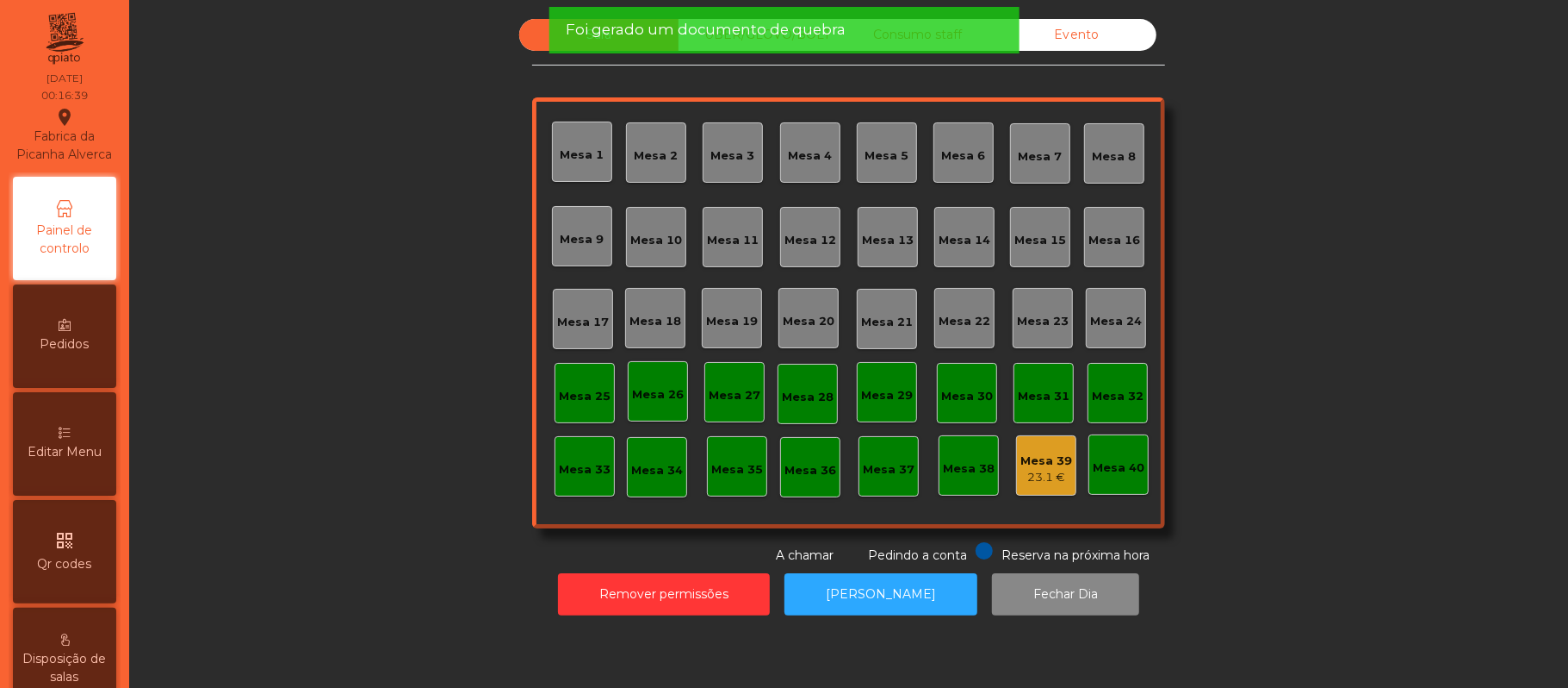
click at [1021, 462] on div "Mesa 39" at bounding box center [1047, 461] width 52 height 18
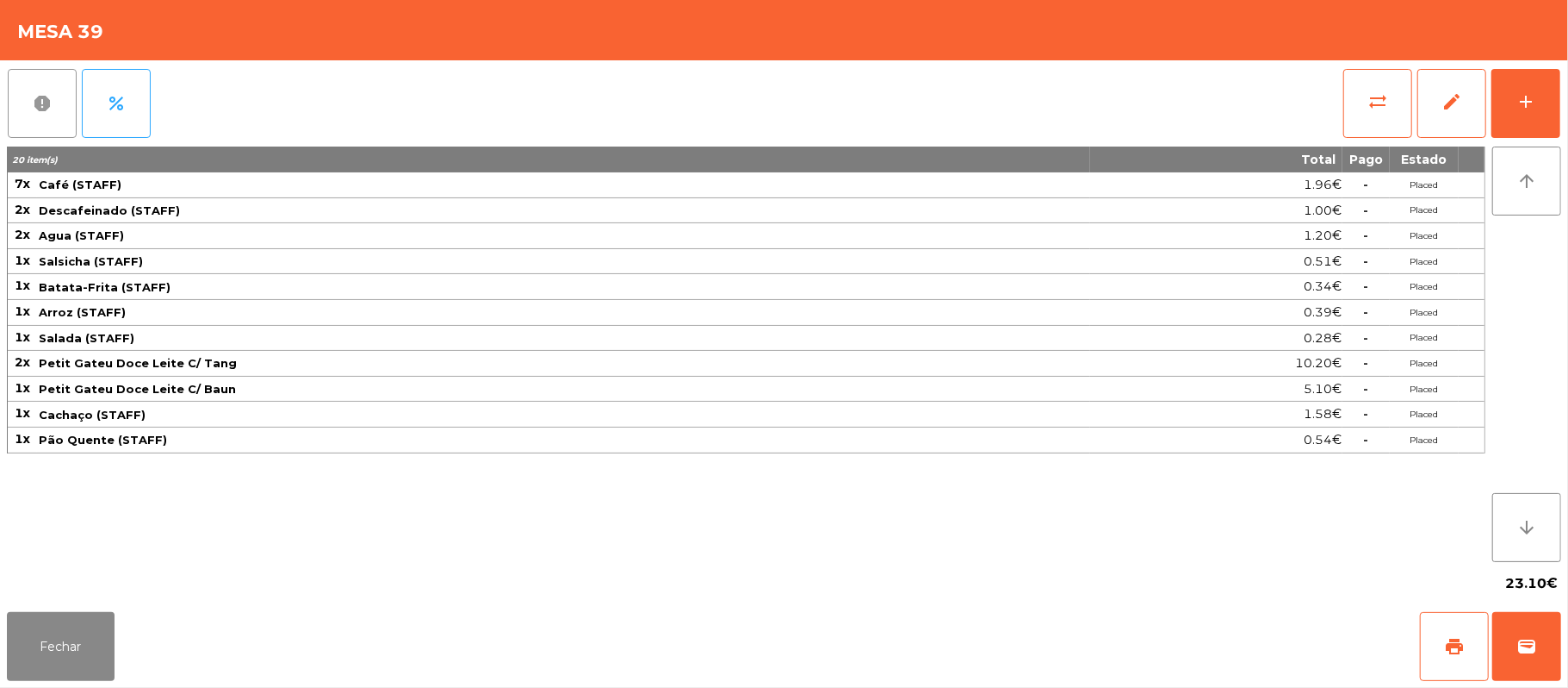
click at [45, 93] on span "report" at bounding box center [42, 104] width 21 height 21
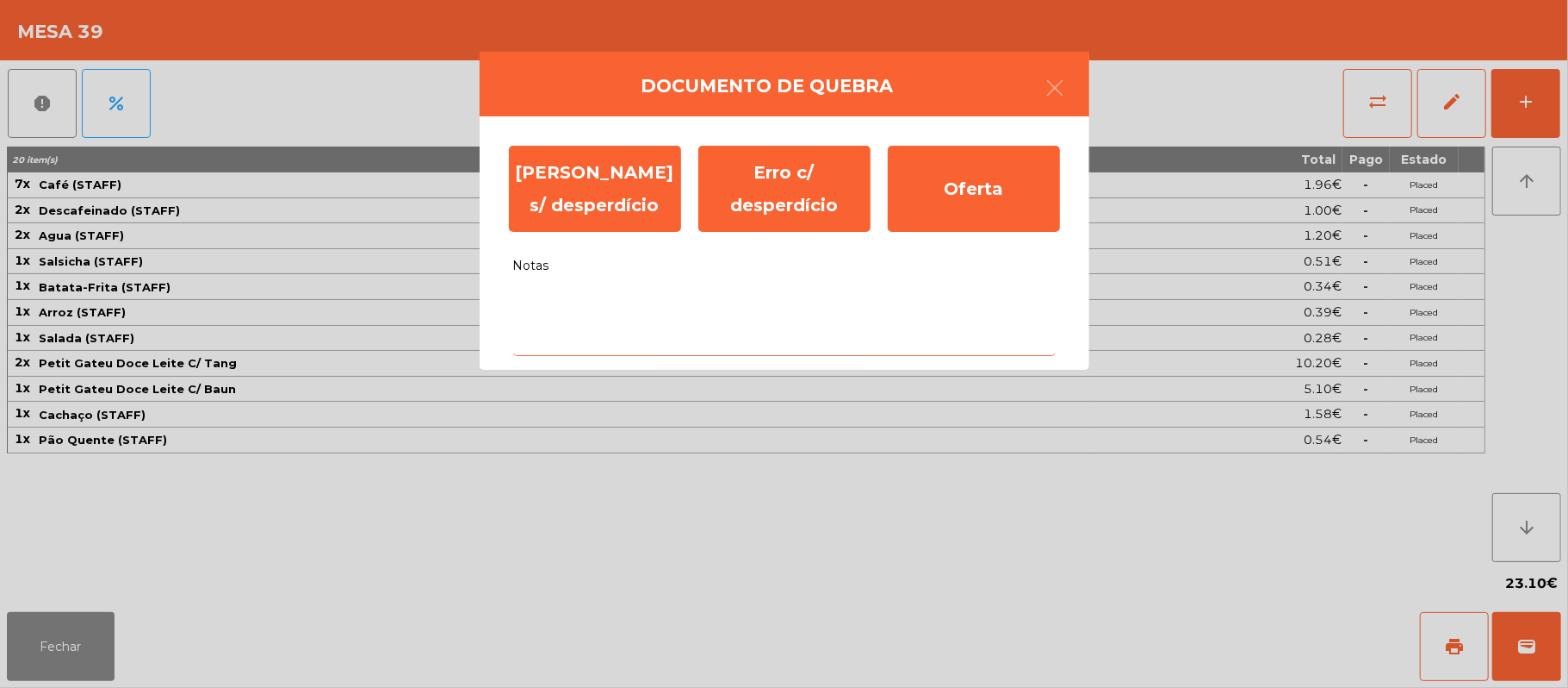
click at [555, 298] on textarea "Notas" at bounding box center [784, 319] width 543 height 71
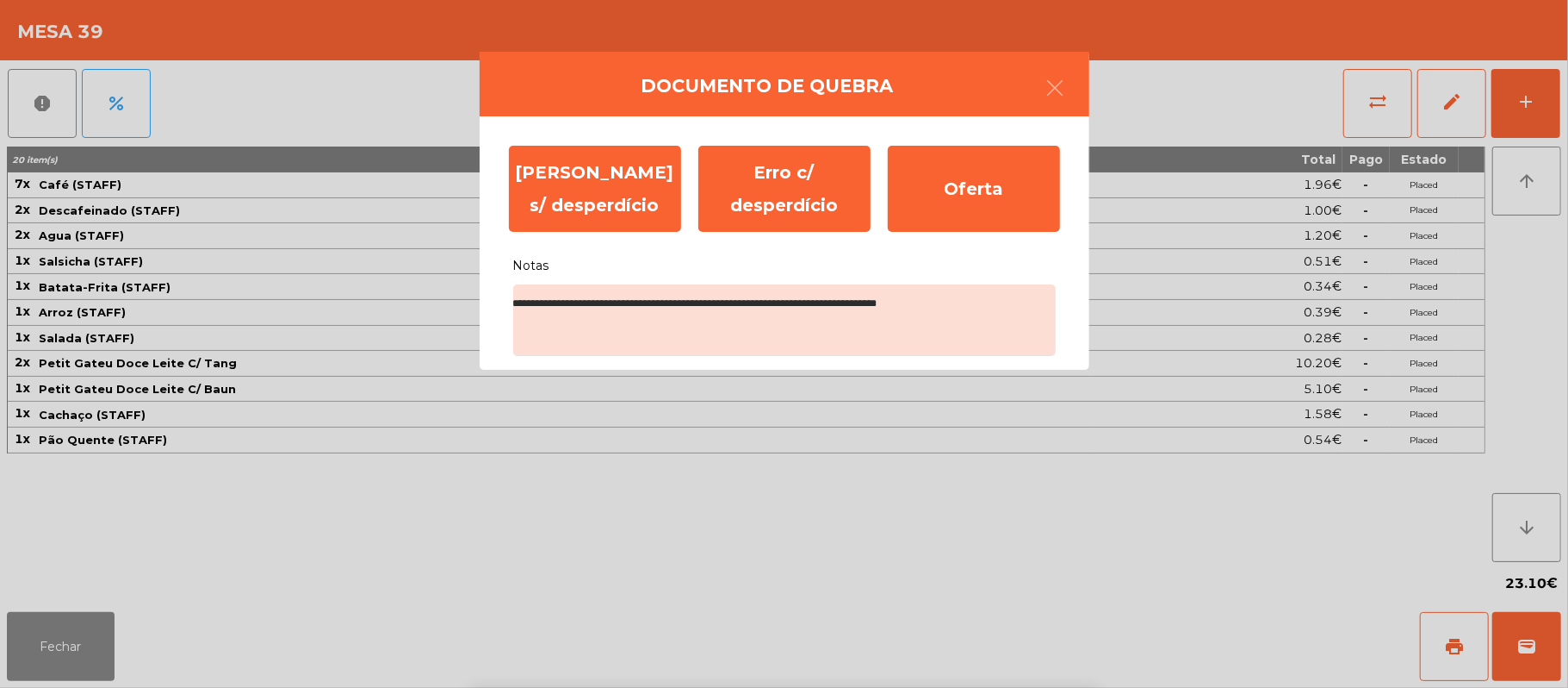
click at [766, 264] on label "Notas" at bounding box center [784, 259] width 543 height 37
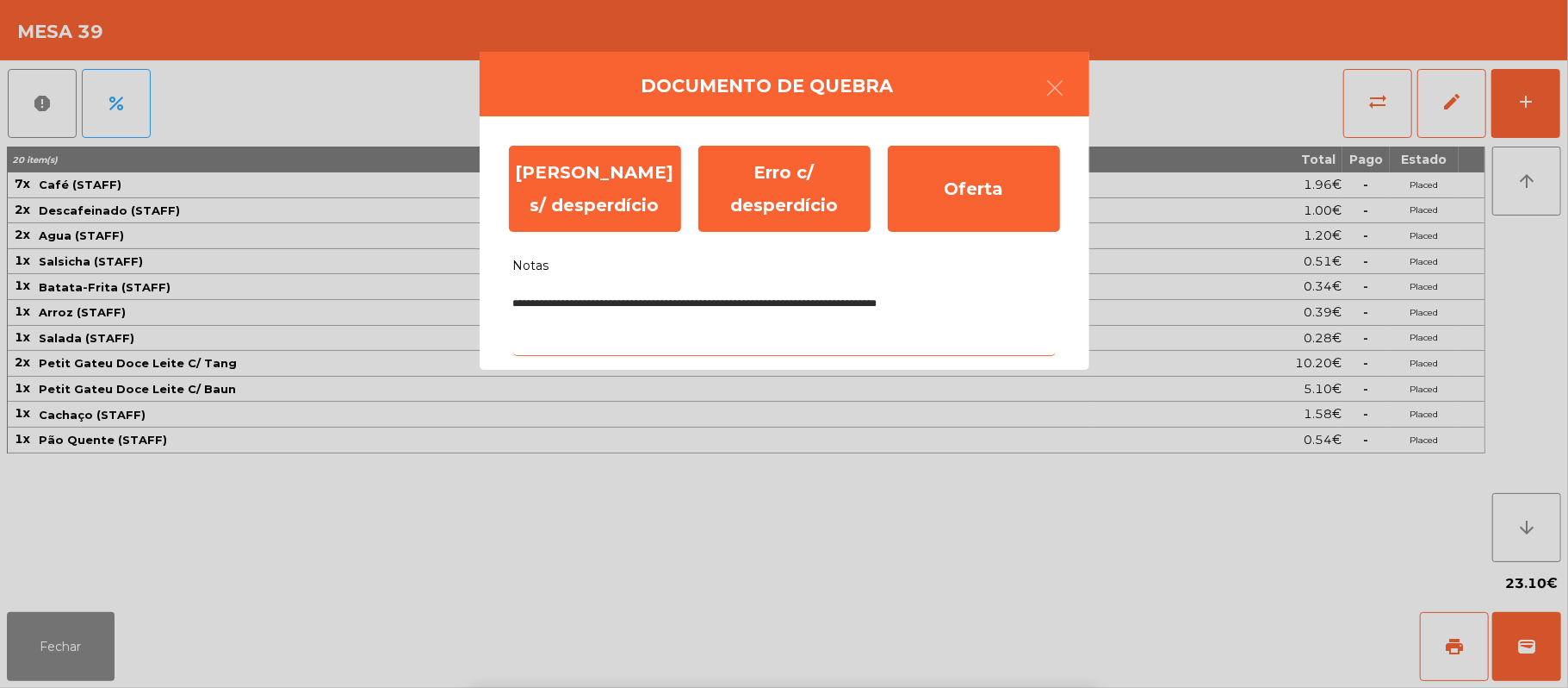
click at [766, 284] on textarea "**********" at bounding box center [784, 319] width 543 height 71
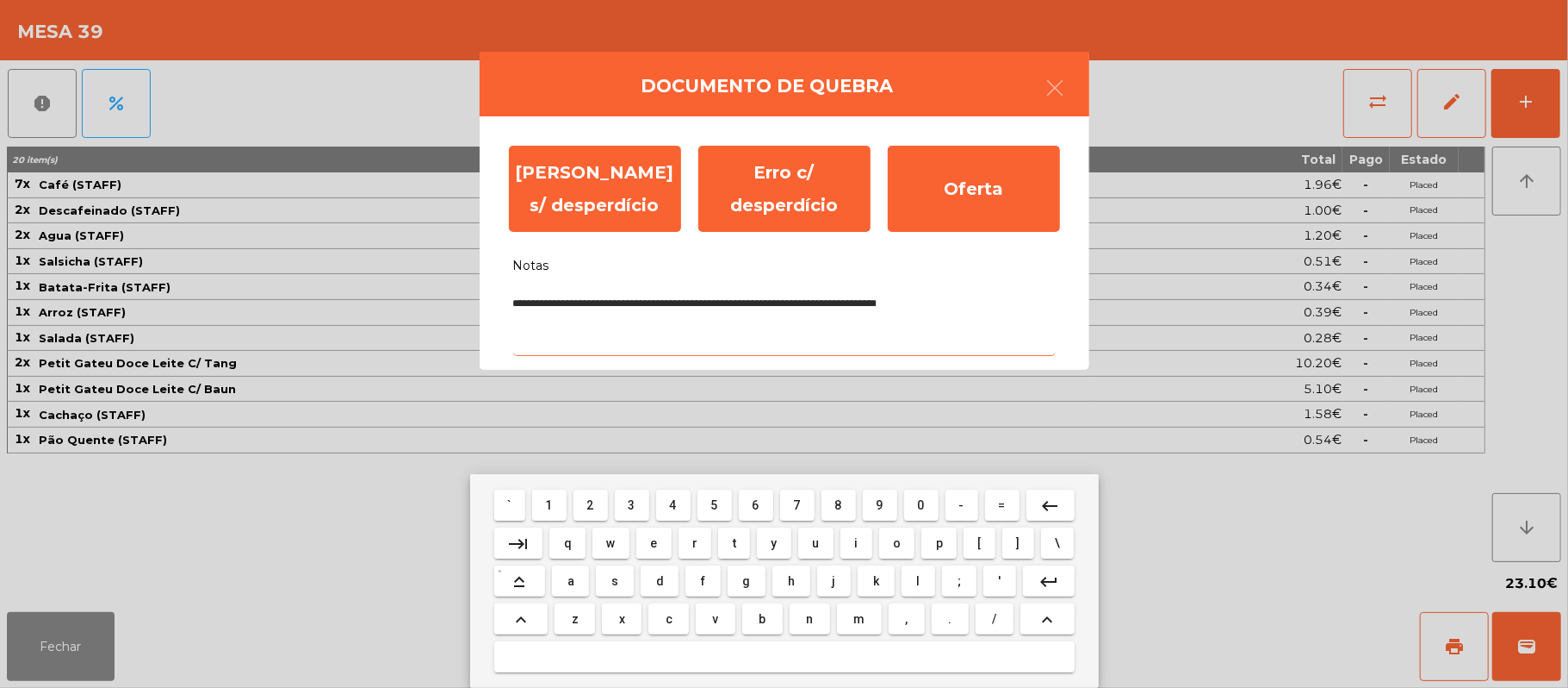
click at [590, 347] on textarea "**********" at bounding box center [784, 319] width 543 height 71
click at [667, 302] on textarea "**********" at bounding box center [784, 319] width 543 height 71
click at [666, 312] on textarea "**********" at bounding box center [784, 319] width 543 height 71
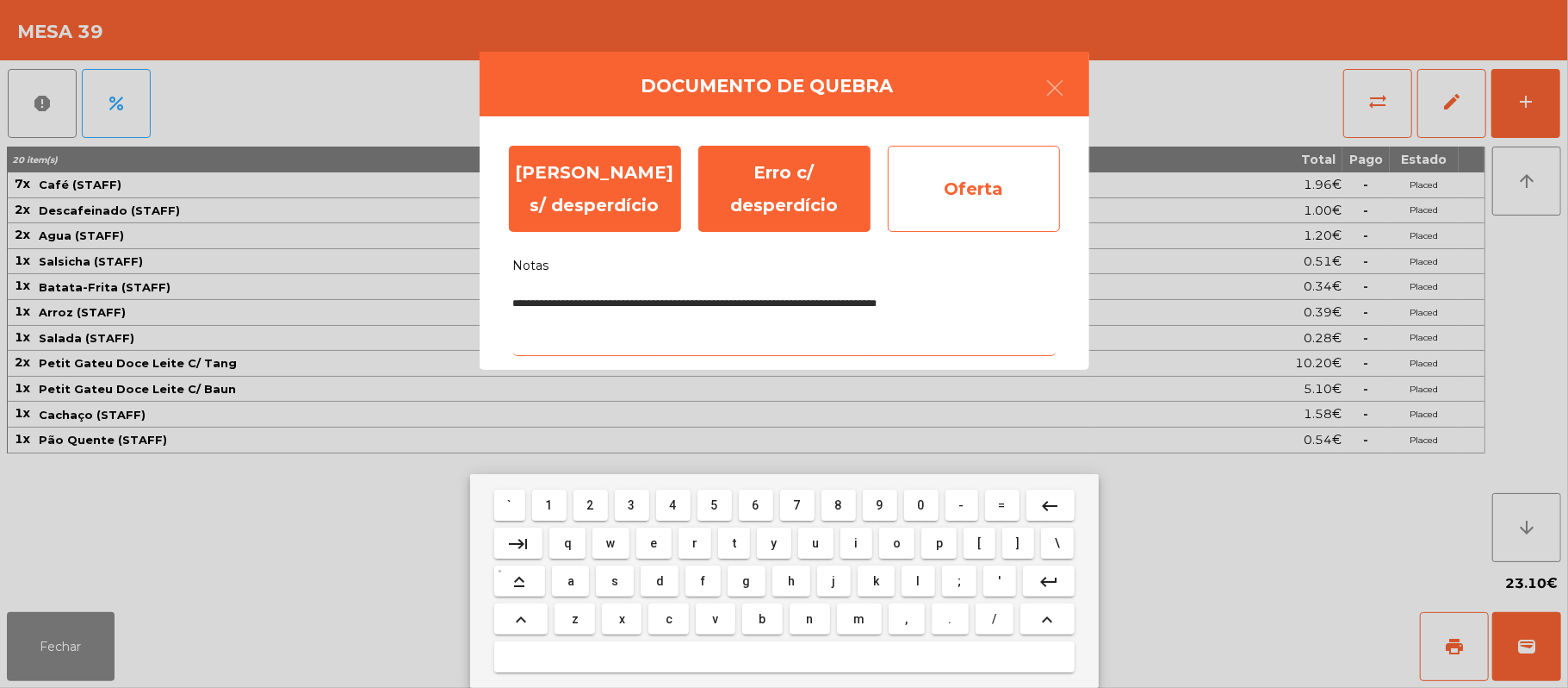
type textarea "**********"
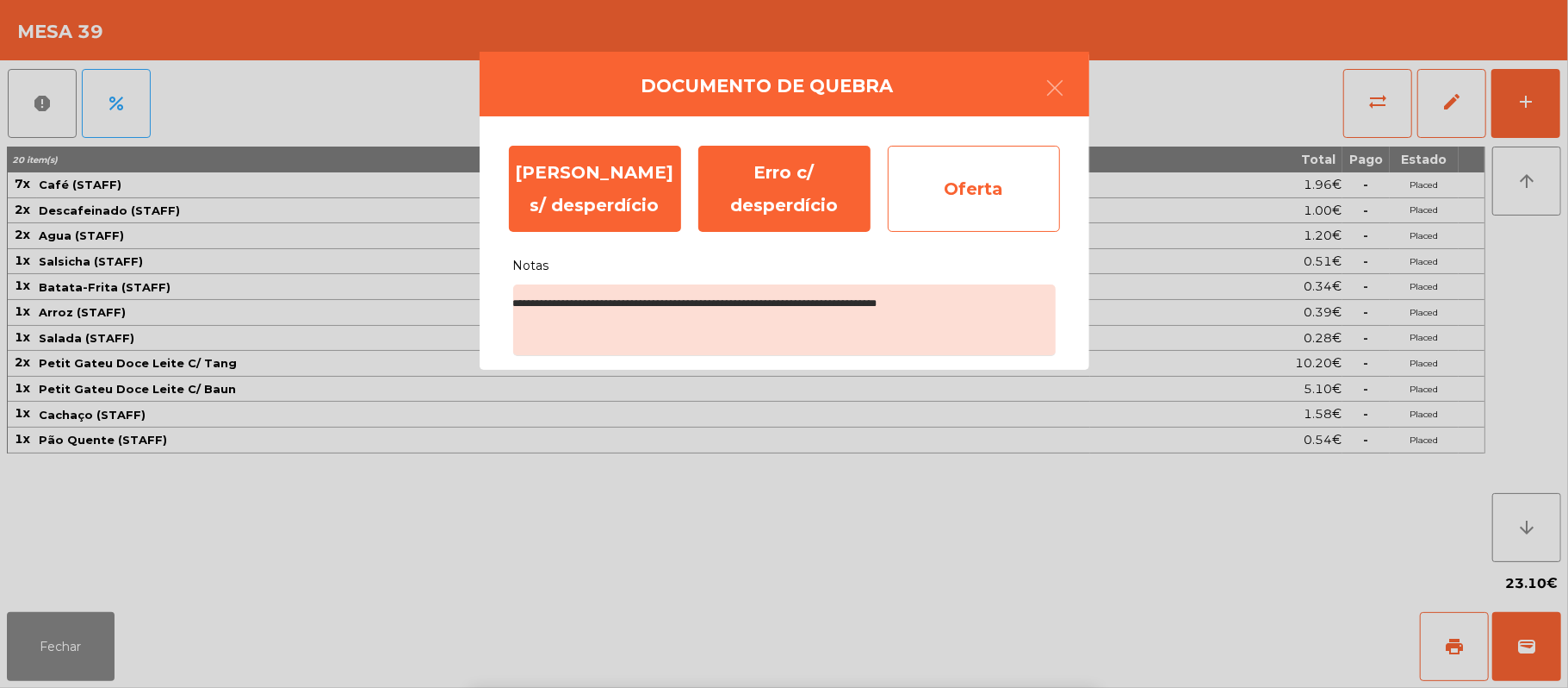
click at [989, 184] on div "Oferta" at bounding box center [974, 189] width 172 height 86
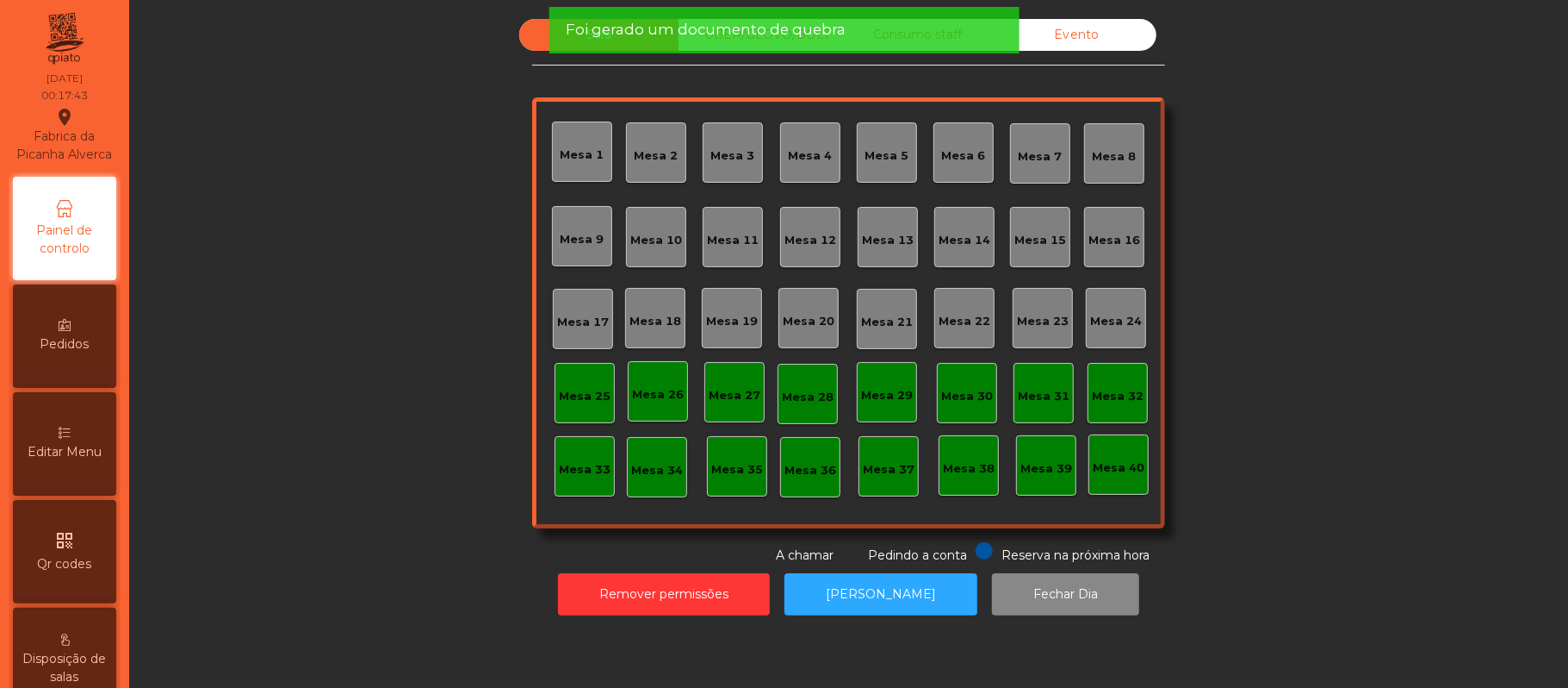
click at [1092, 33] on div "Evento" at bounding box center [1076, 35] width 159 height 32
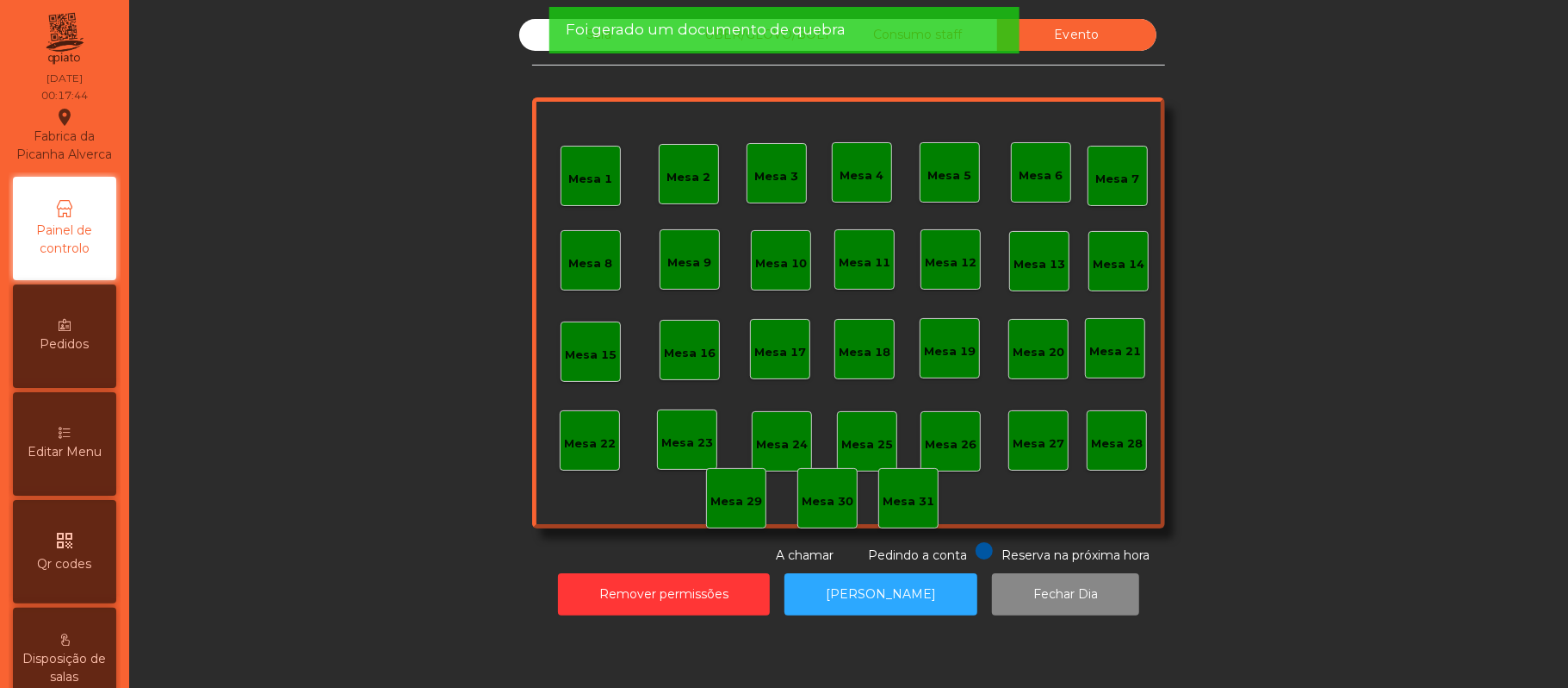
click at [928, 33] on div "Foi gerado um documento de quebra" at bounding box center [784, 30] width 436 height 21
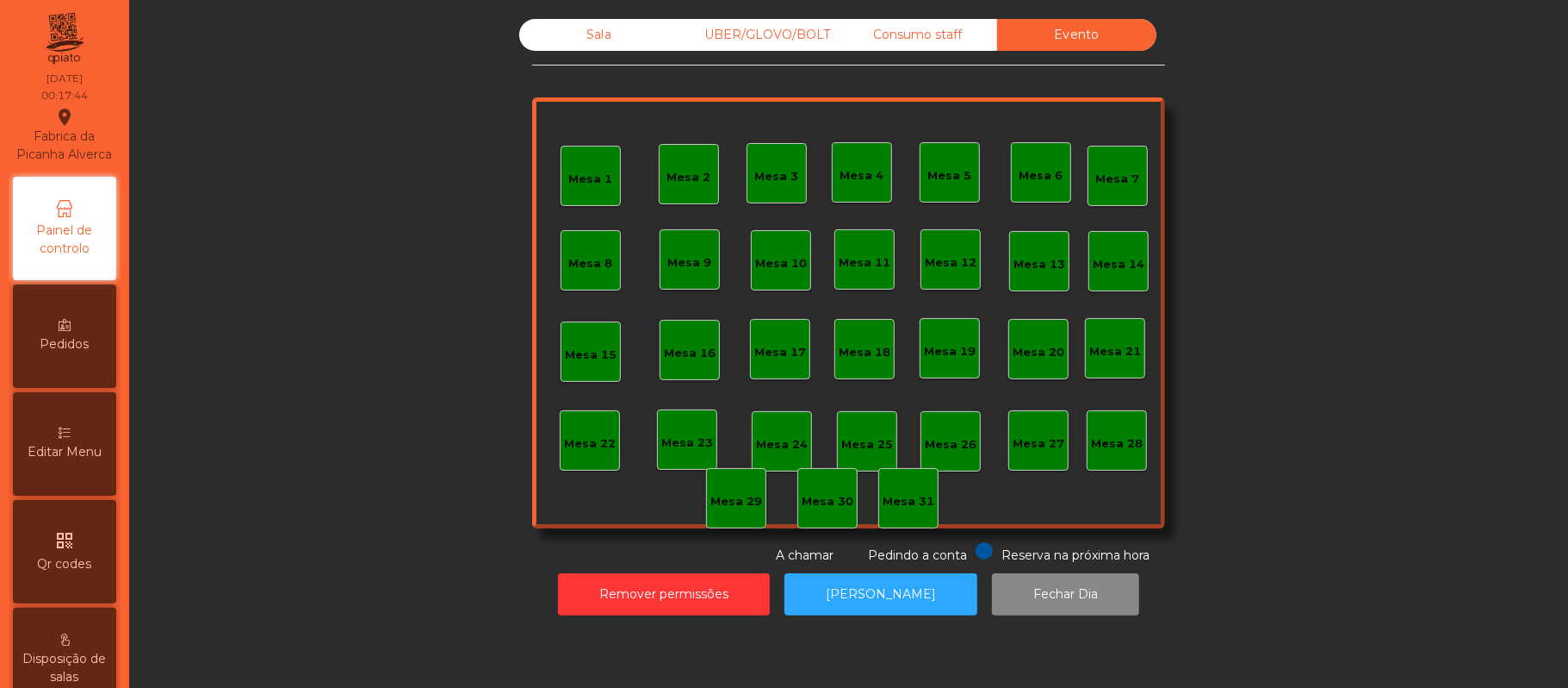
click at [790, 39] on div "UBER/GLOVO/BOLT" at bounding box center [758, 35] width 159 height 32
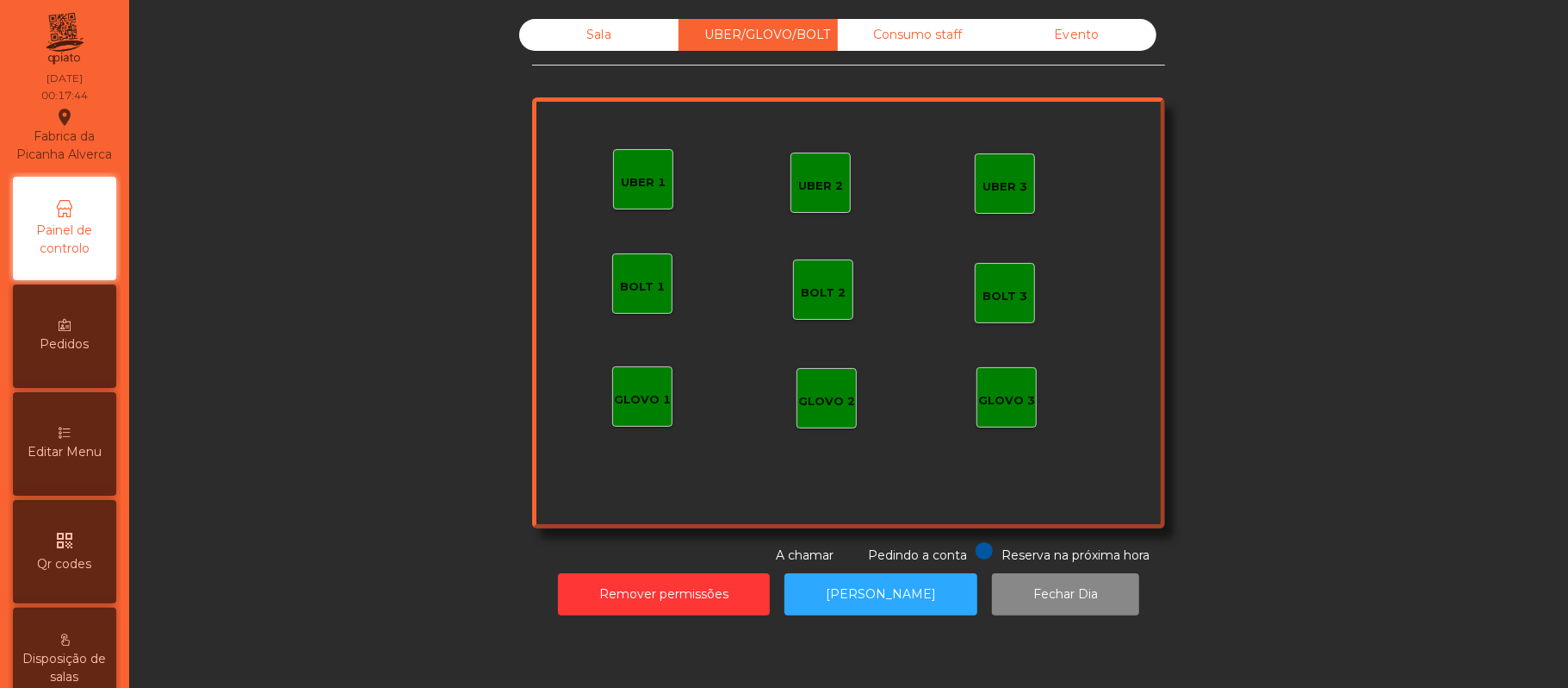
click at [622, 34] on div "Sala" at bounding box center [599, 35] width 159 height 32
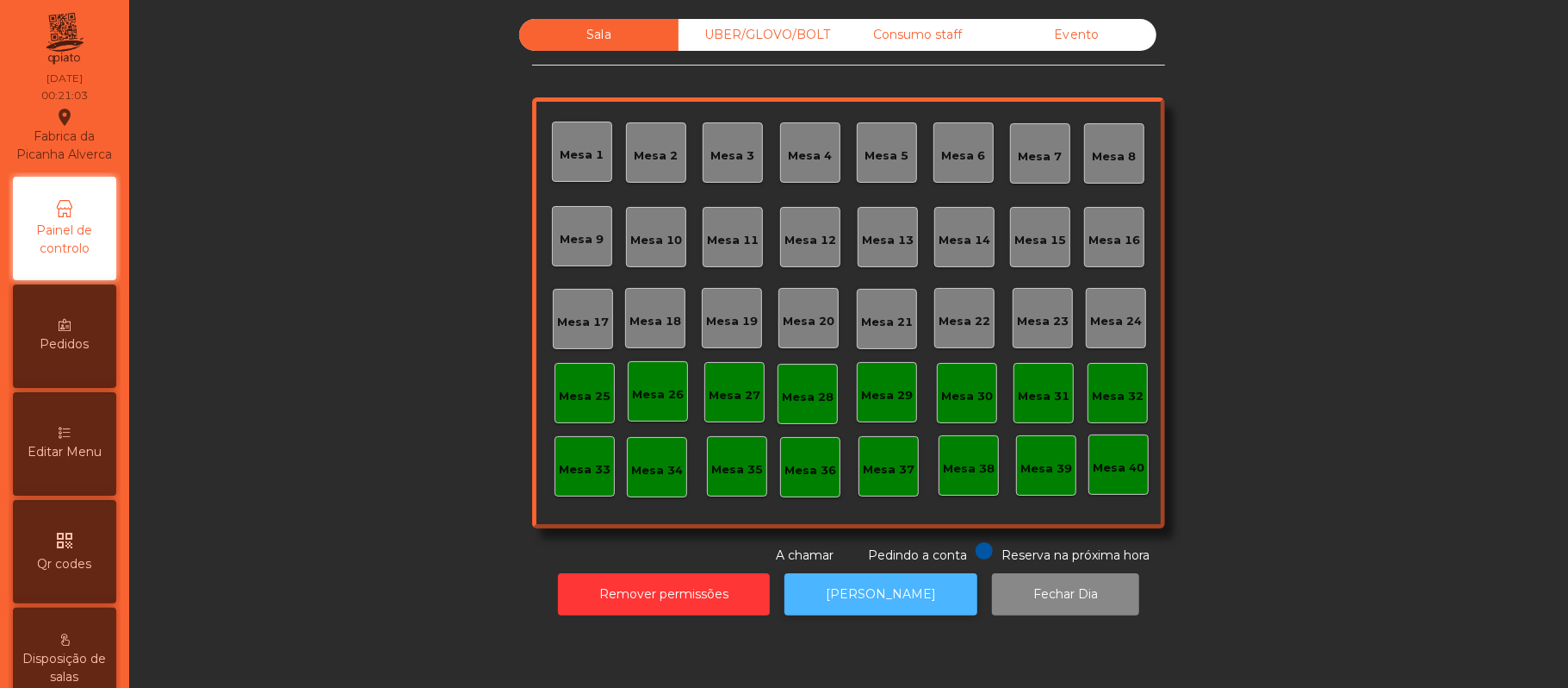
click at [897, 581] on button "[PERSON_NAME]" at bounding box center [880, 594] width 193 height 42
click at [591, 34] on div "Sala" at bounding box center [599, 35] width 159 height 32
click at [751, 34] on div "UBER/GLOVO/BOLT" at bounding box center [758, 35] width 159 height 32
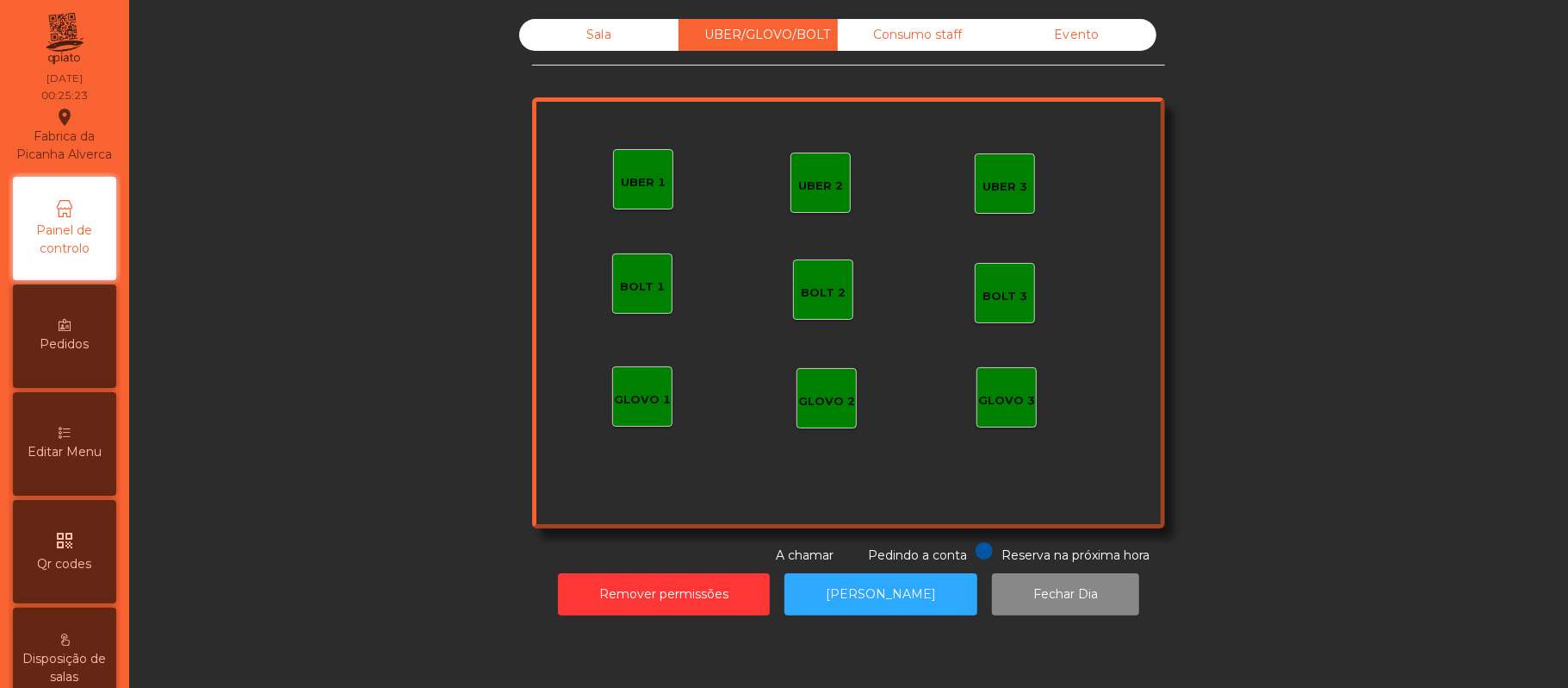
click at [921, 28] on div "Consumo staff" at bounding box center [917, 35] width 159 height 32
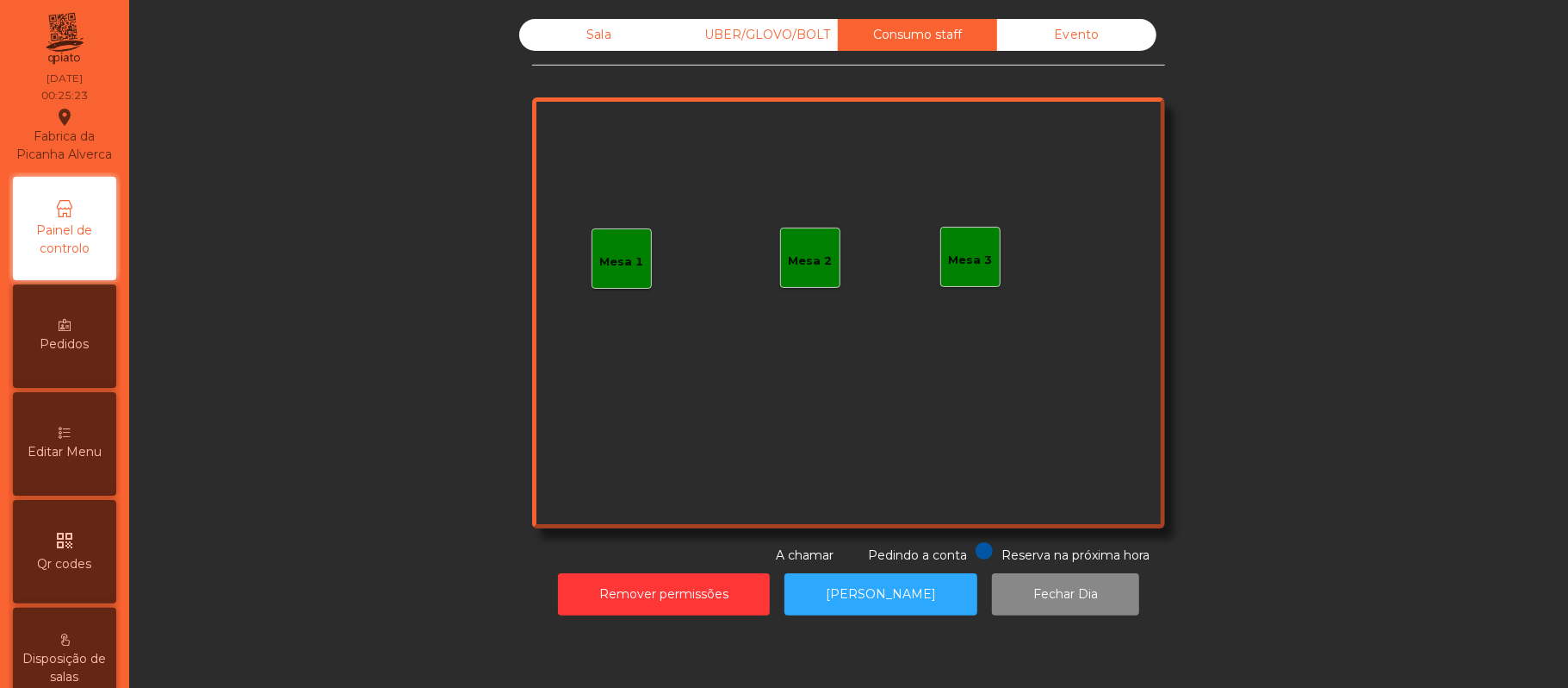
click at [1098, 34] on div "Evento" at bounding box center [1076, 35] width 159 height 32
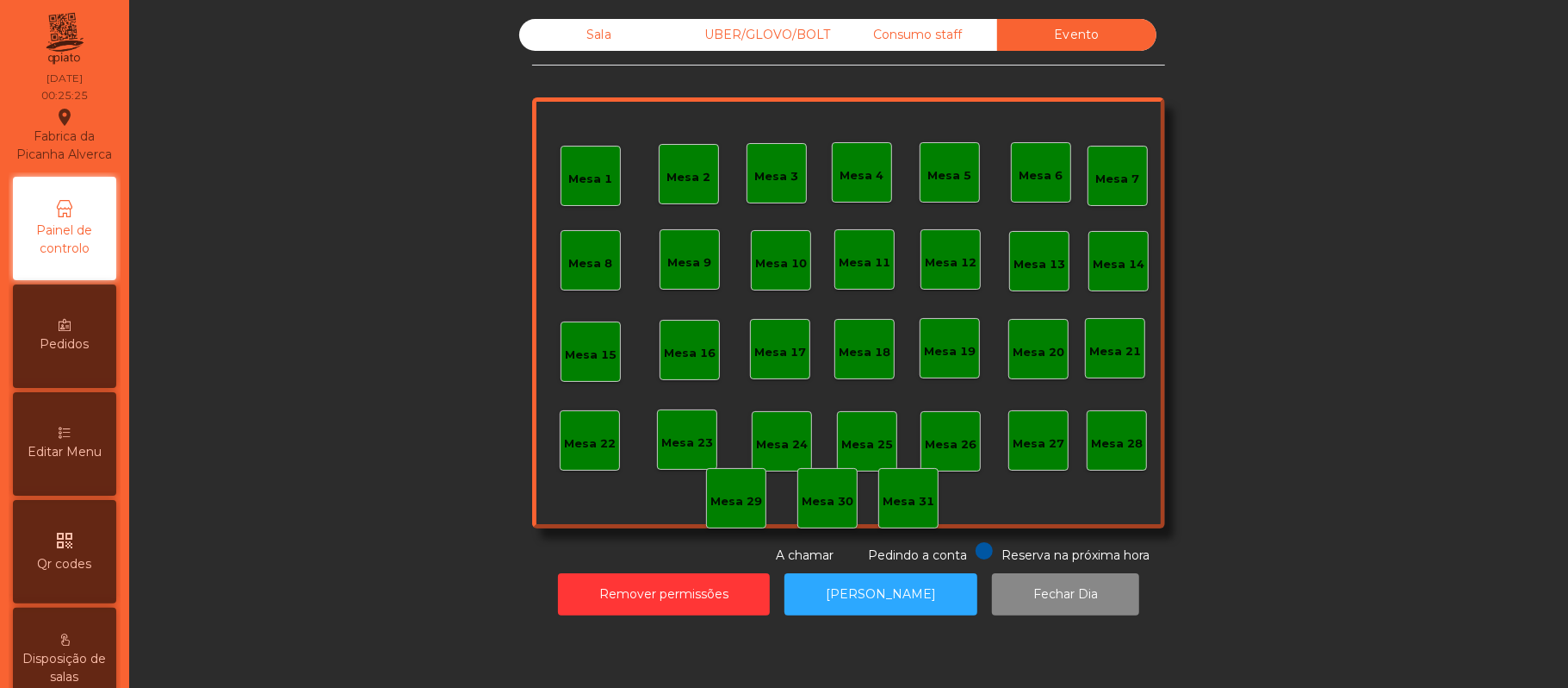
click at [1082, 33] on div "Evento" at bounding box center [1076, 35] width 159 height 32
click at [913, 32] on div "Consumo staff" at bounding box center [917, 35] width 159 height 32
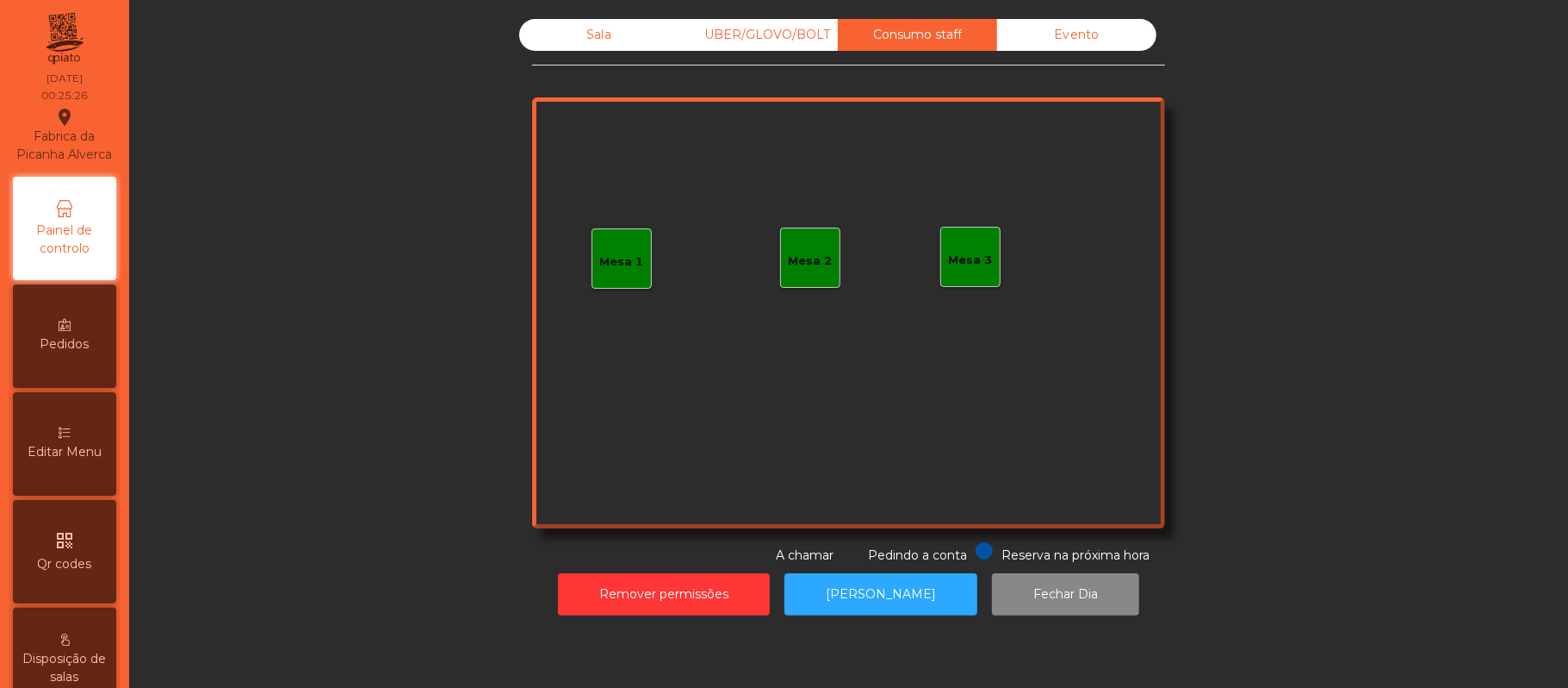
click at [787, 28] on div "UBER/GLOVO/BOLT" at bounding box center [758, 35] width 159 height 32
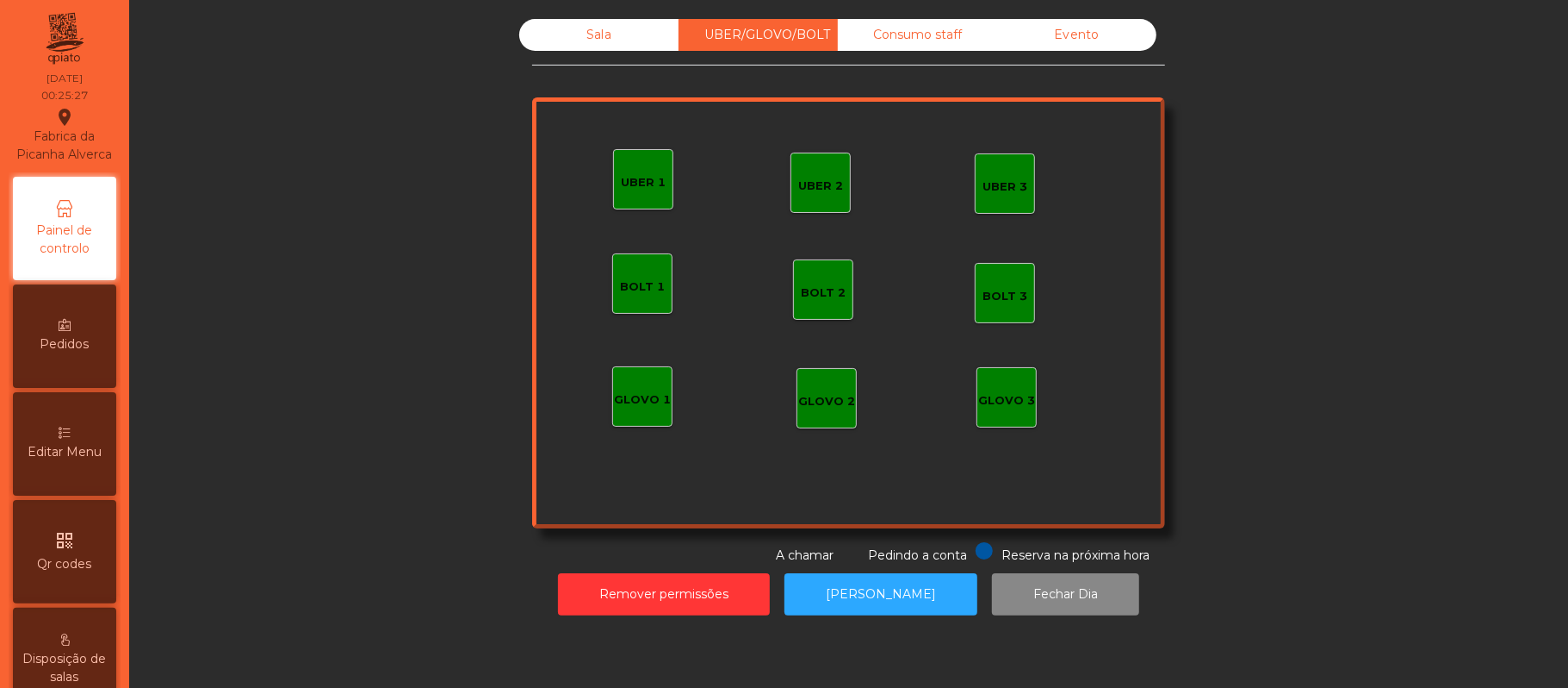
click at [587, 39] on div "Sala" at bounding box center [599, 35] width 159 height 32
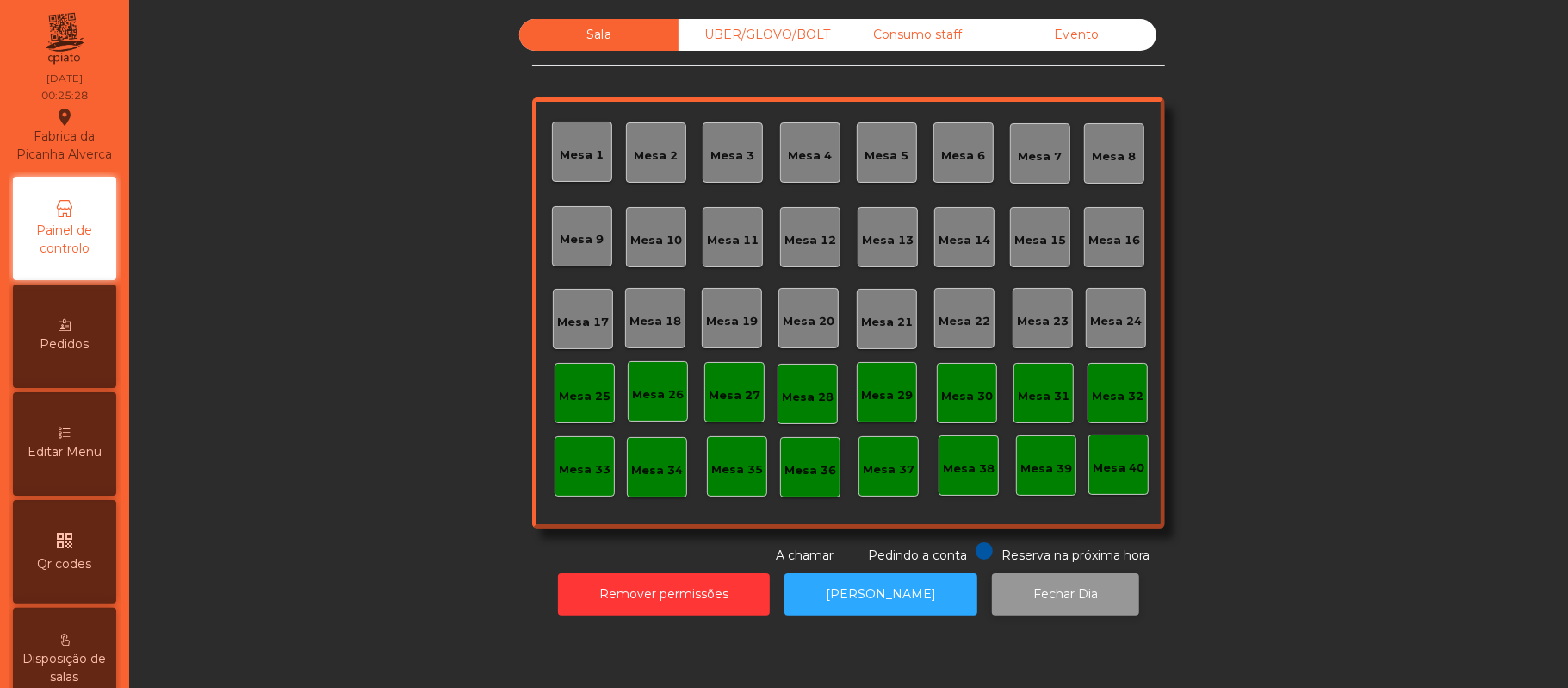
click at [1063, 587] on button "Fechar Dia" at bounding box center [1065, 594] width 147 height 42
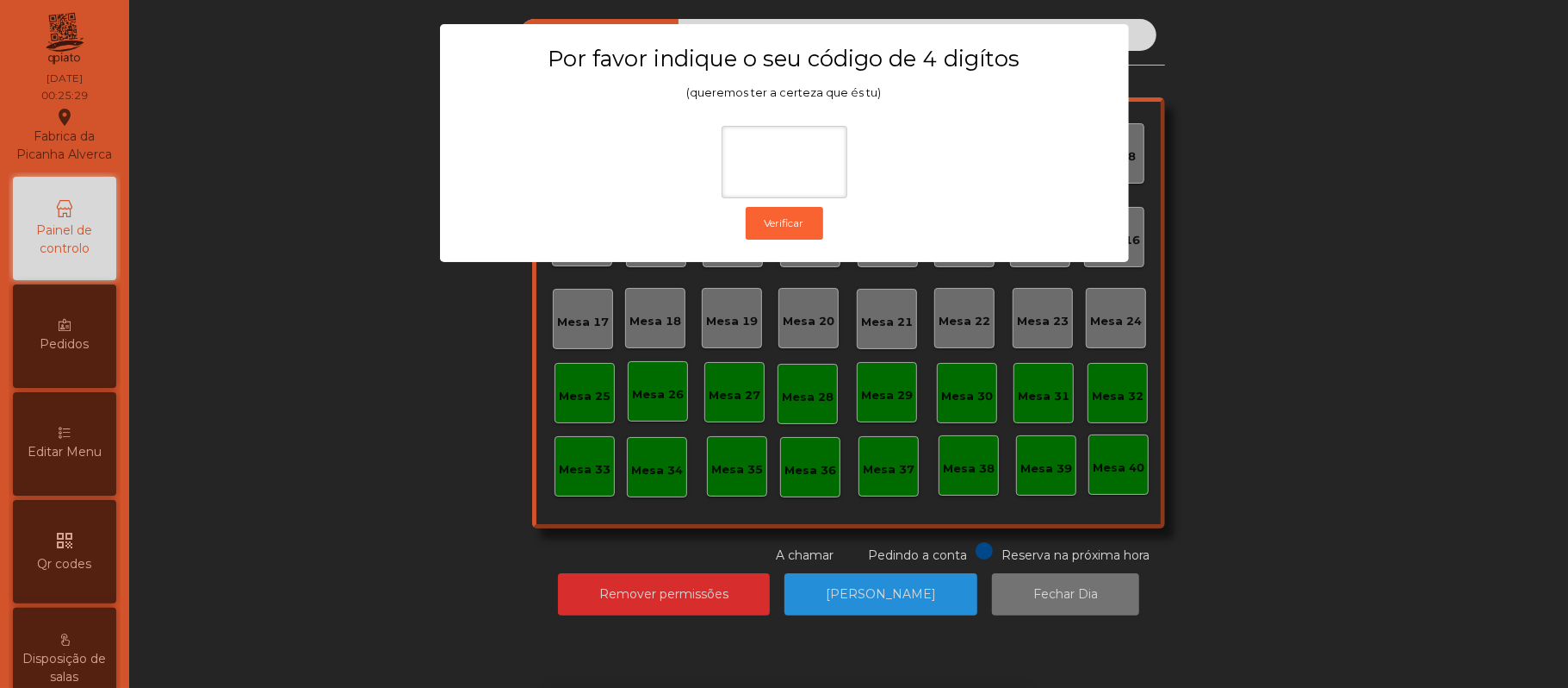
click at [1240, 358] on ngb-modal-window "Por favor indique o seu código de 4 digítos (queremos ter a certeza que és tu) …" at bounding box center [784, 344] width 1490 height 688
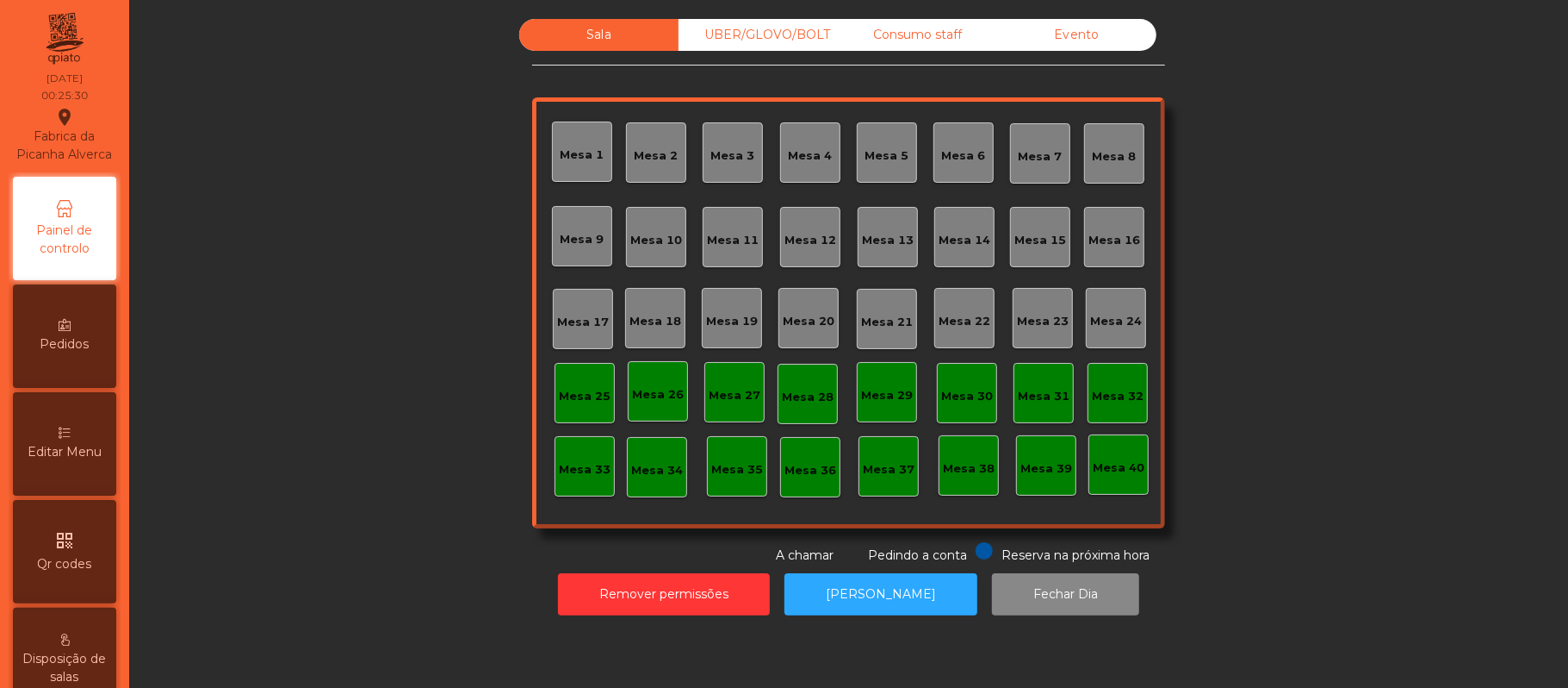
click at [1076, 33] on div "Evento" at bounding box center [1076, 35] width 159 height 32
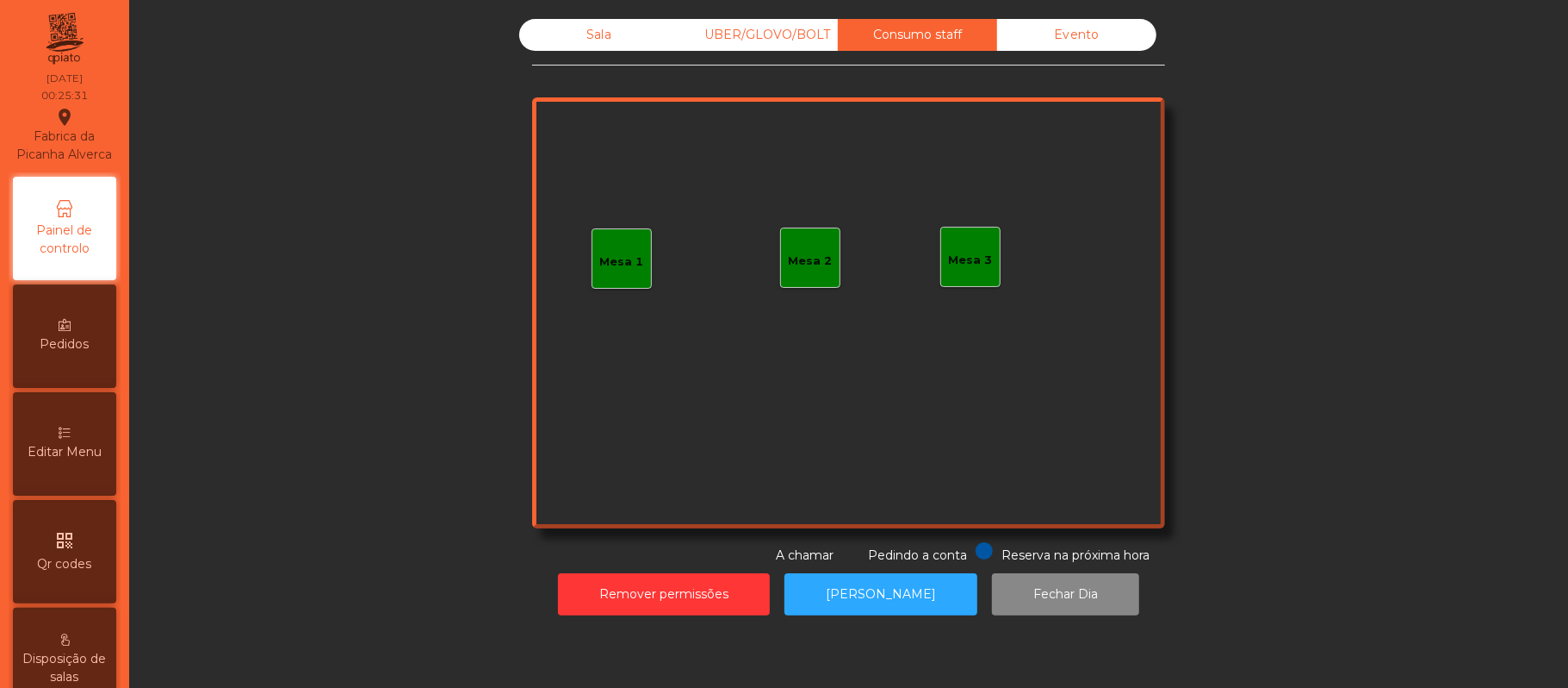
click at [755, 33] on div "UBER/GLOVO/BOLT" at bounding box center [758, 35] width 159 height 32
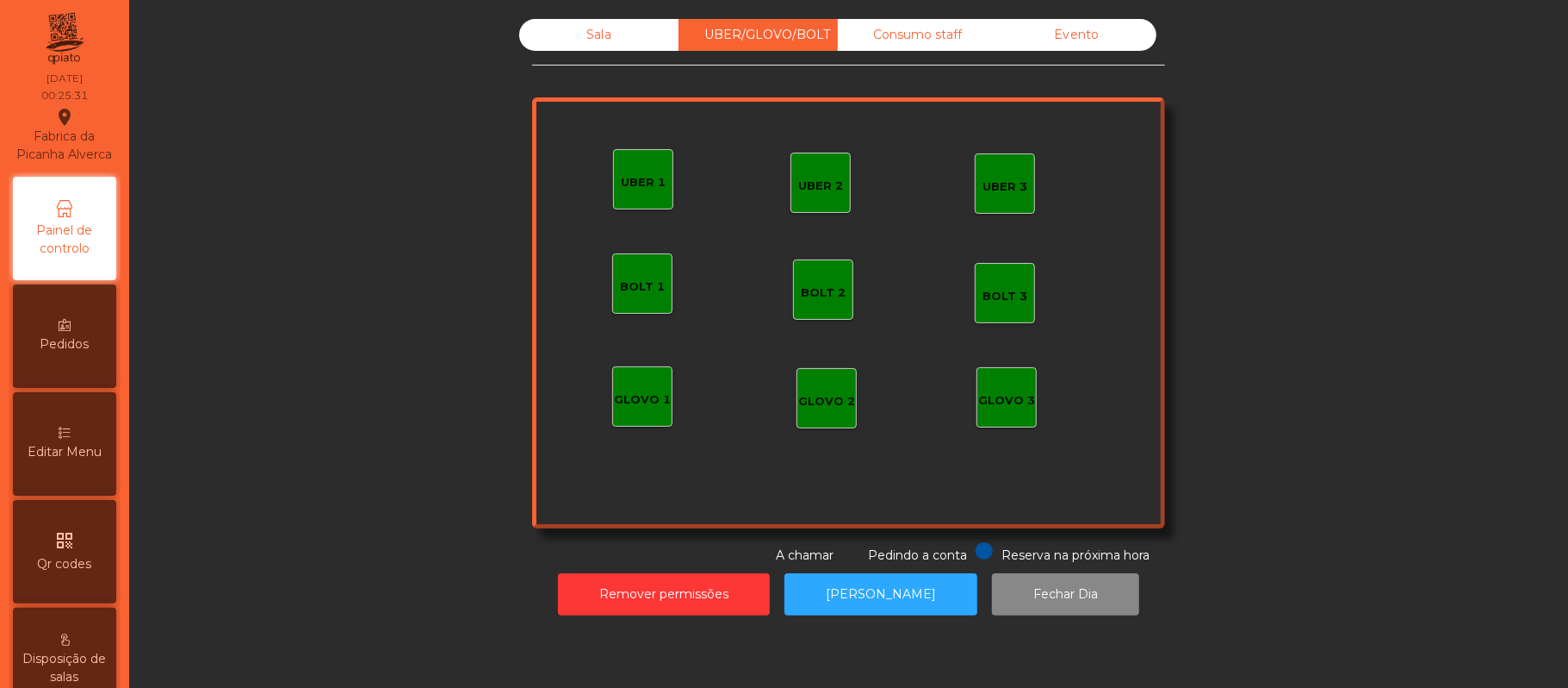
click at [590, 31] on div "Sala" at bounding box center [599, 35] width 159 height 32
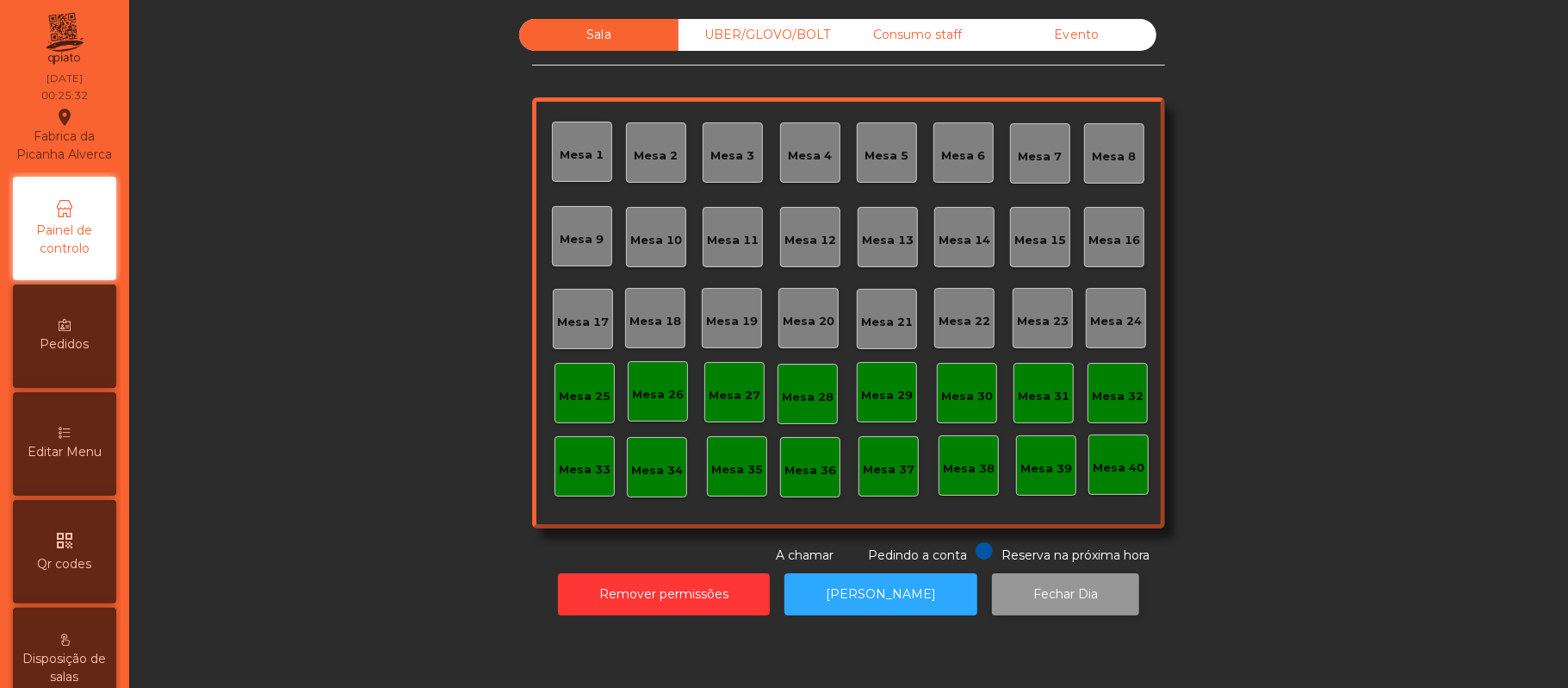
click at [1065, 582] on button "Fechar Dia" at bounding box center [1065, 594] width 147 height 42
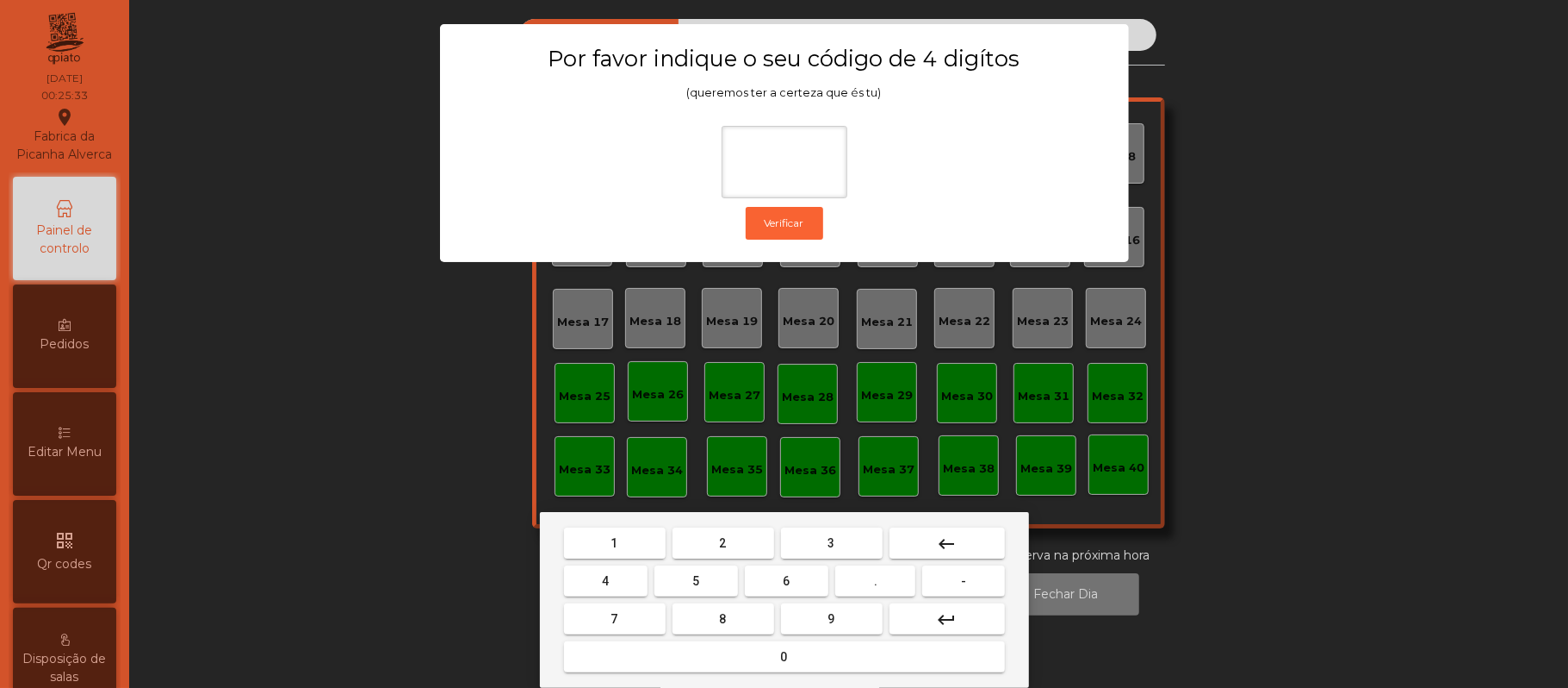
click at [722, 542] on span "2" at bounding box center [724, 543] width 7 height 14
click at [787, 577] on span "6" at bounding box center [787, 581] width 7 height 14
click at [614, 536] on span "1" at bounding box center [615, 543] width 7 height 14
click at [699, 583] on span "5" at bounding box center [696, 581] width 7 height 14
type input "****"
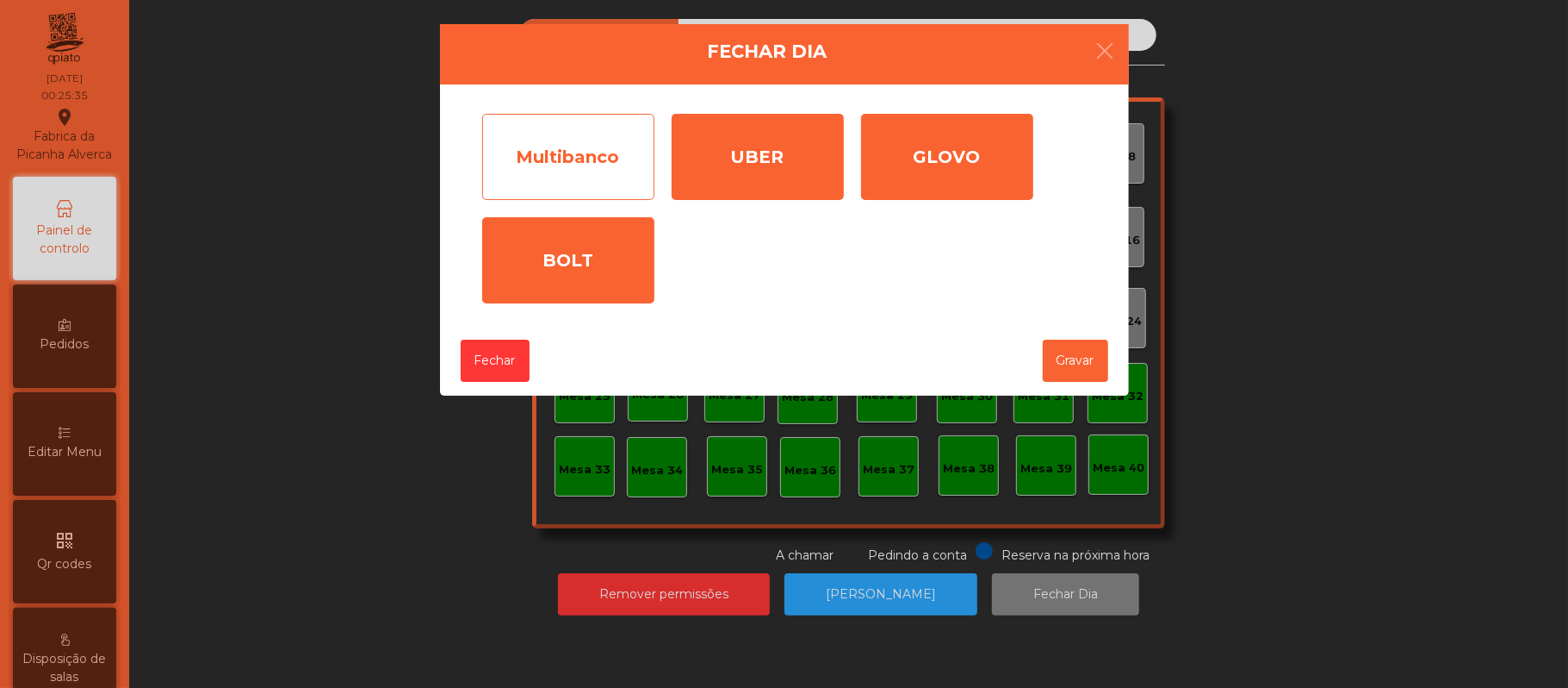
click at [560, 159] on div "Multibanco" at bounding box center [568, 157] width 172 height 86
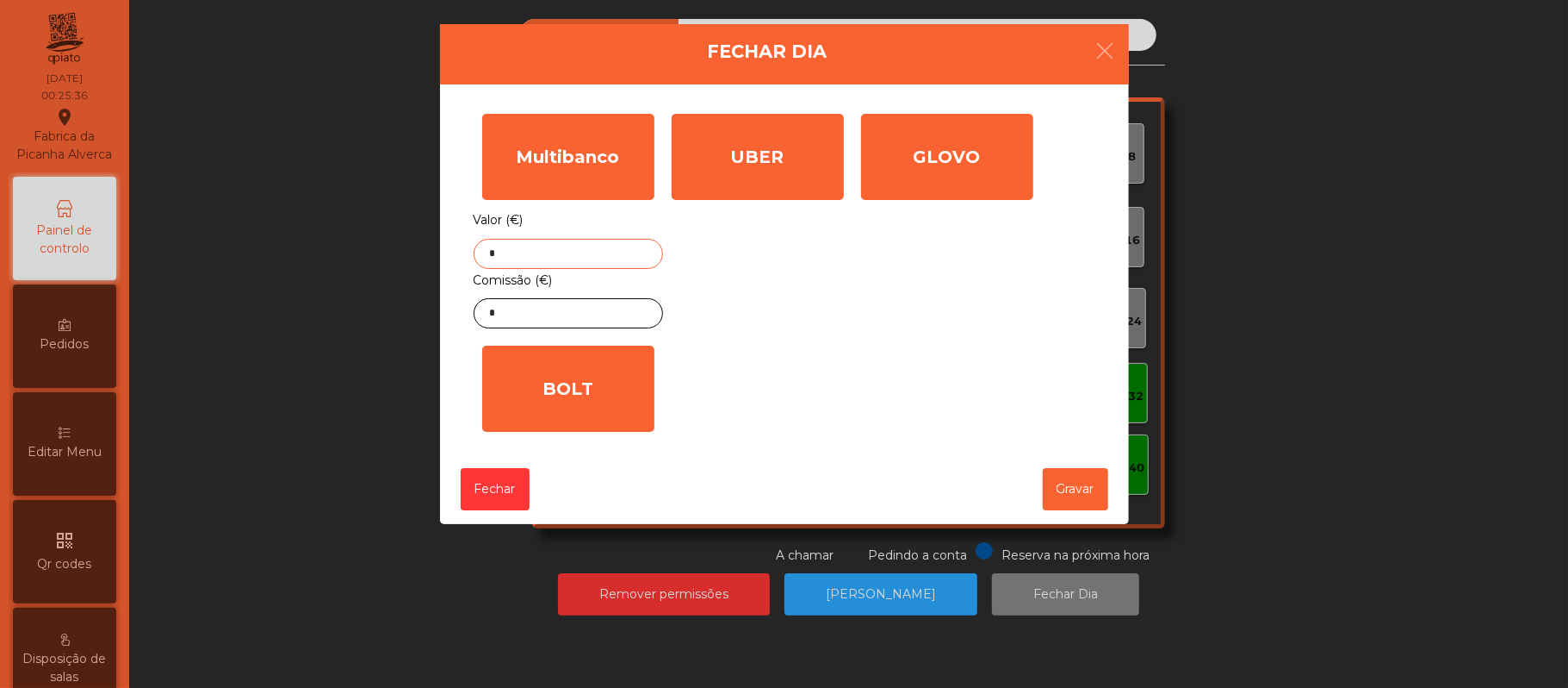
click at [631, 259] on input "*" at bounding box center [568, 253] width 189 height 30
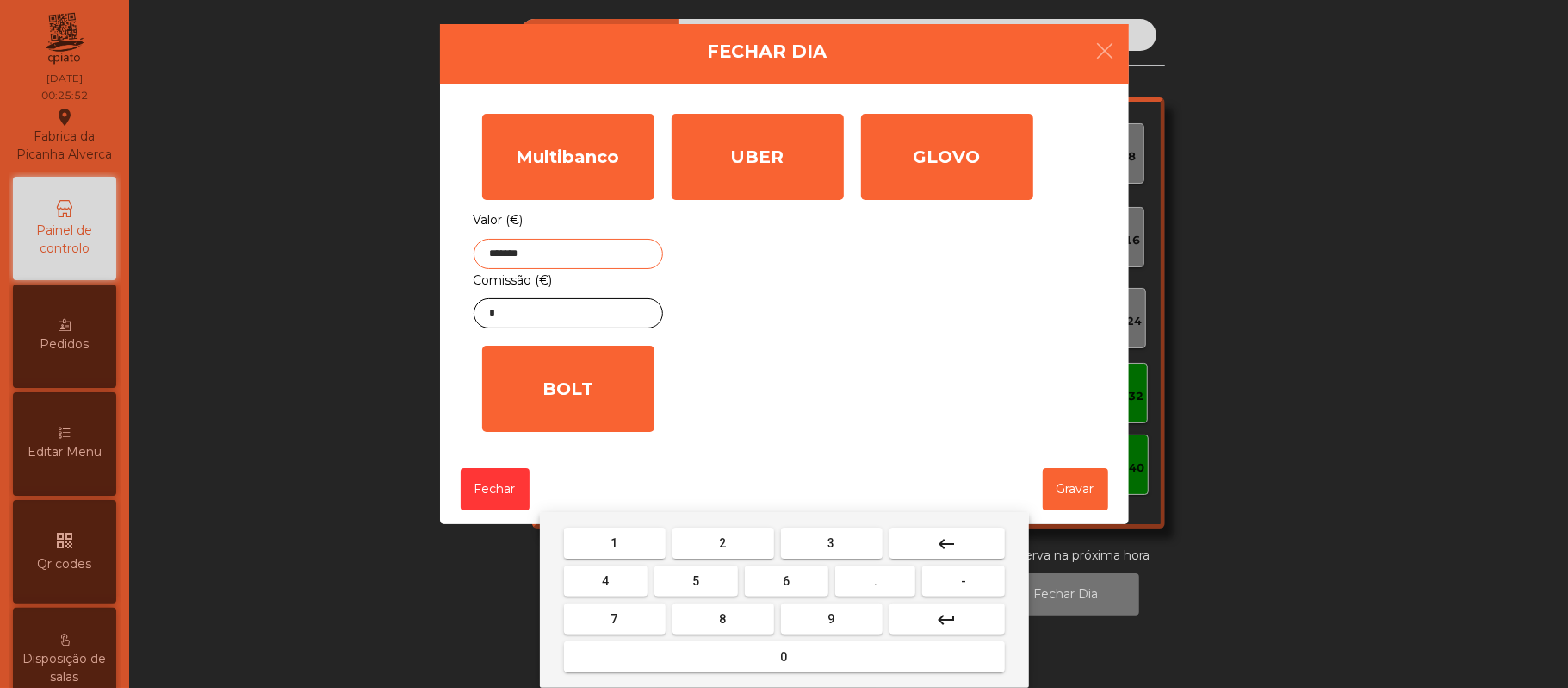
type input "*******"
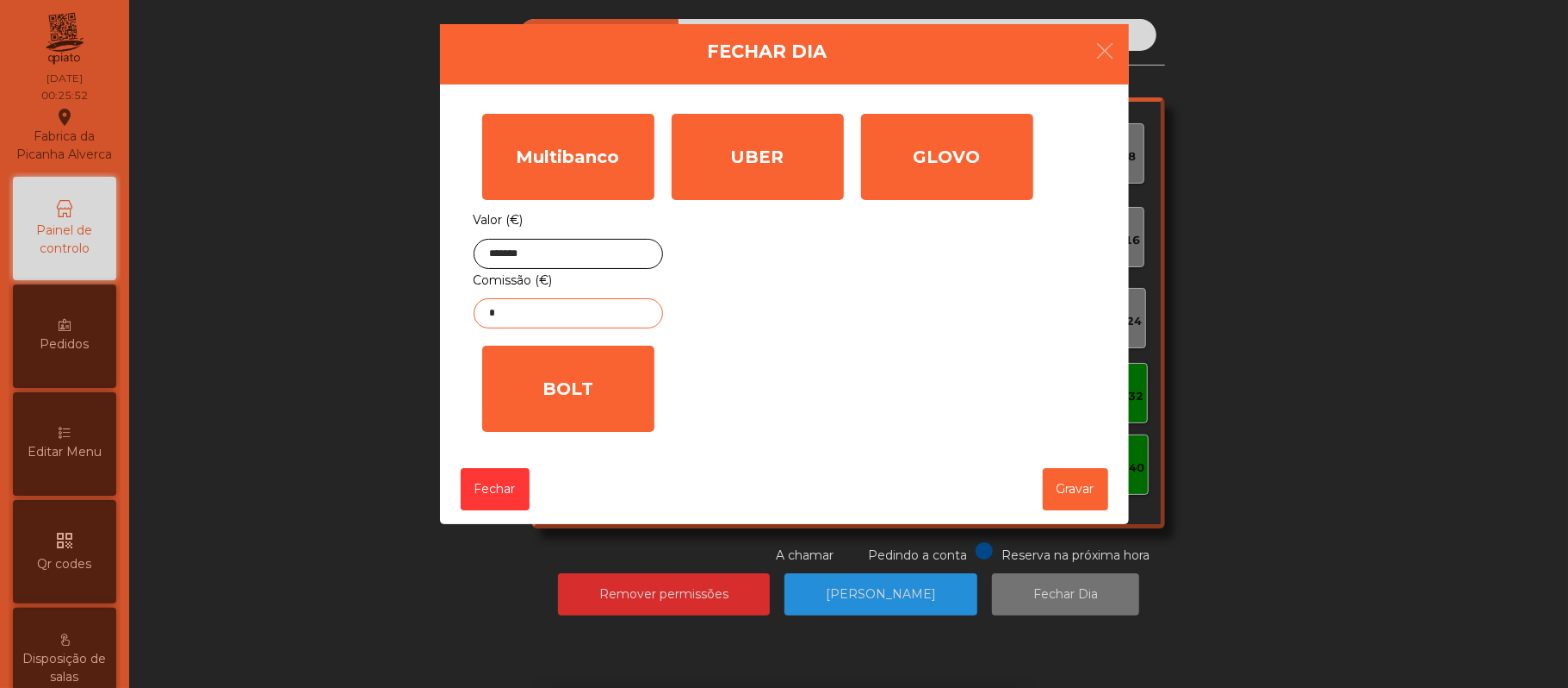
click at [570, 314] on input "*" at bounding box center [568, 313] width 189 height 30
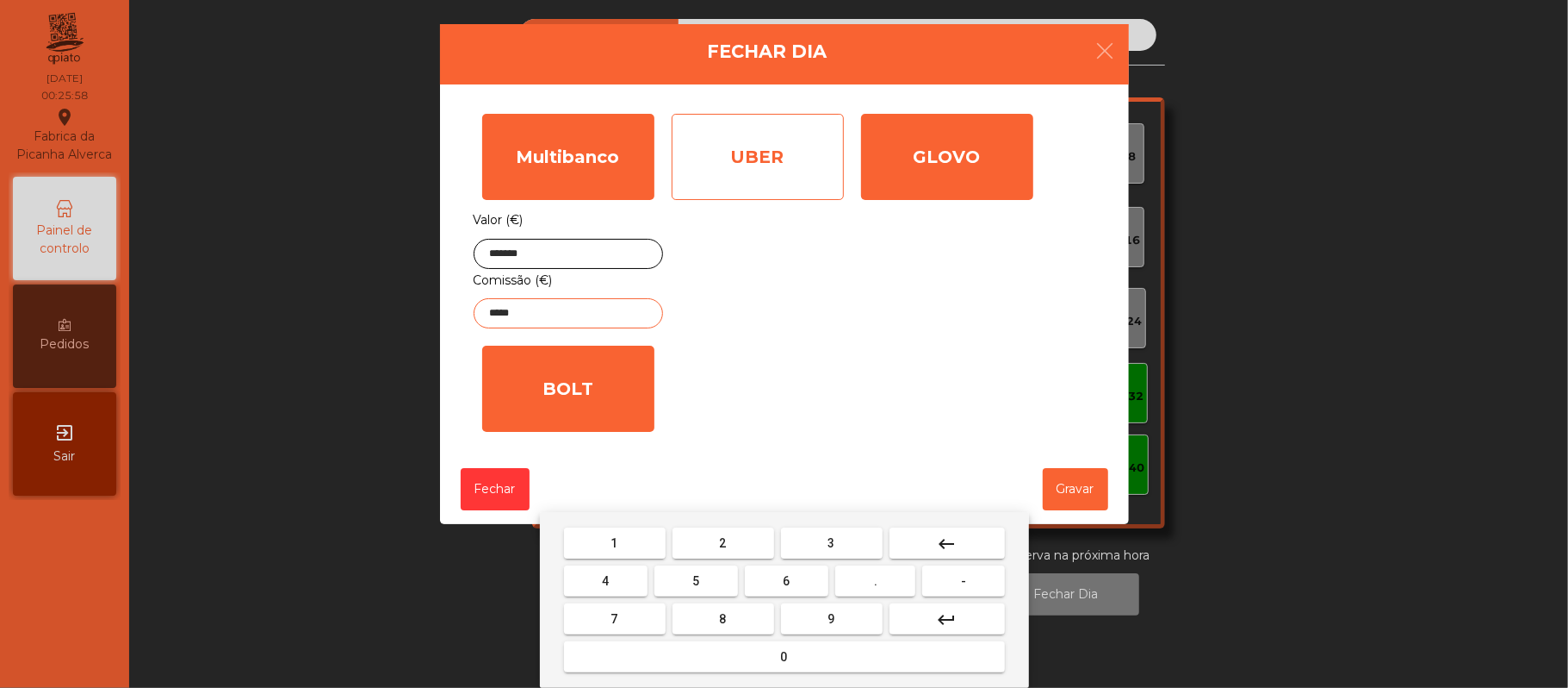
type input "*****"
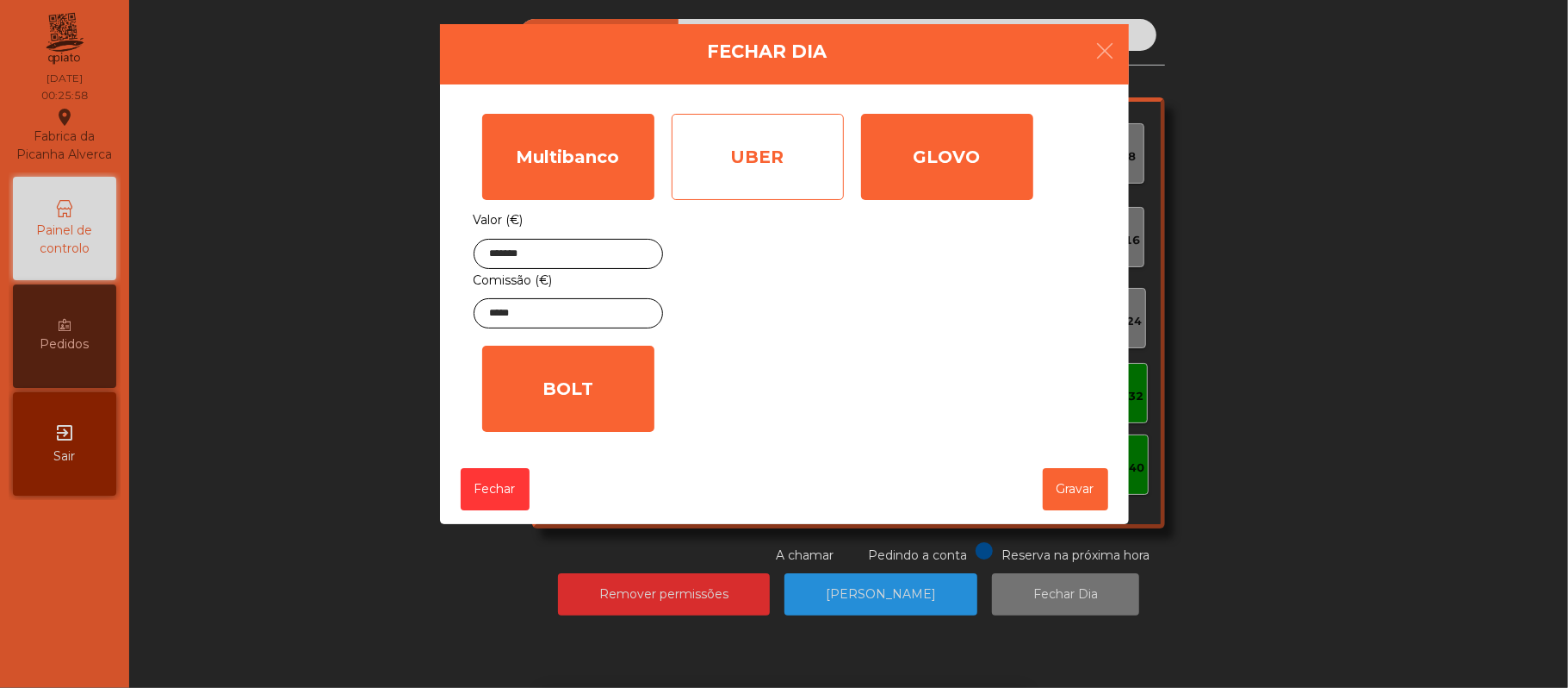
click at [780, 157] on div "UBER" at bounding box center [758, 157] width 172 height 86
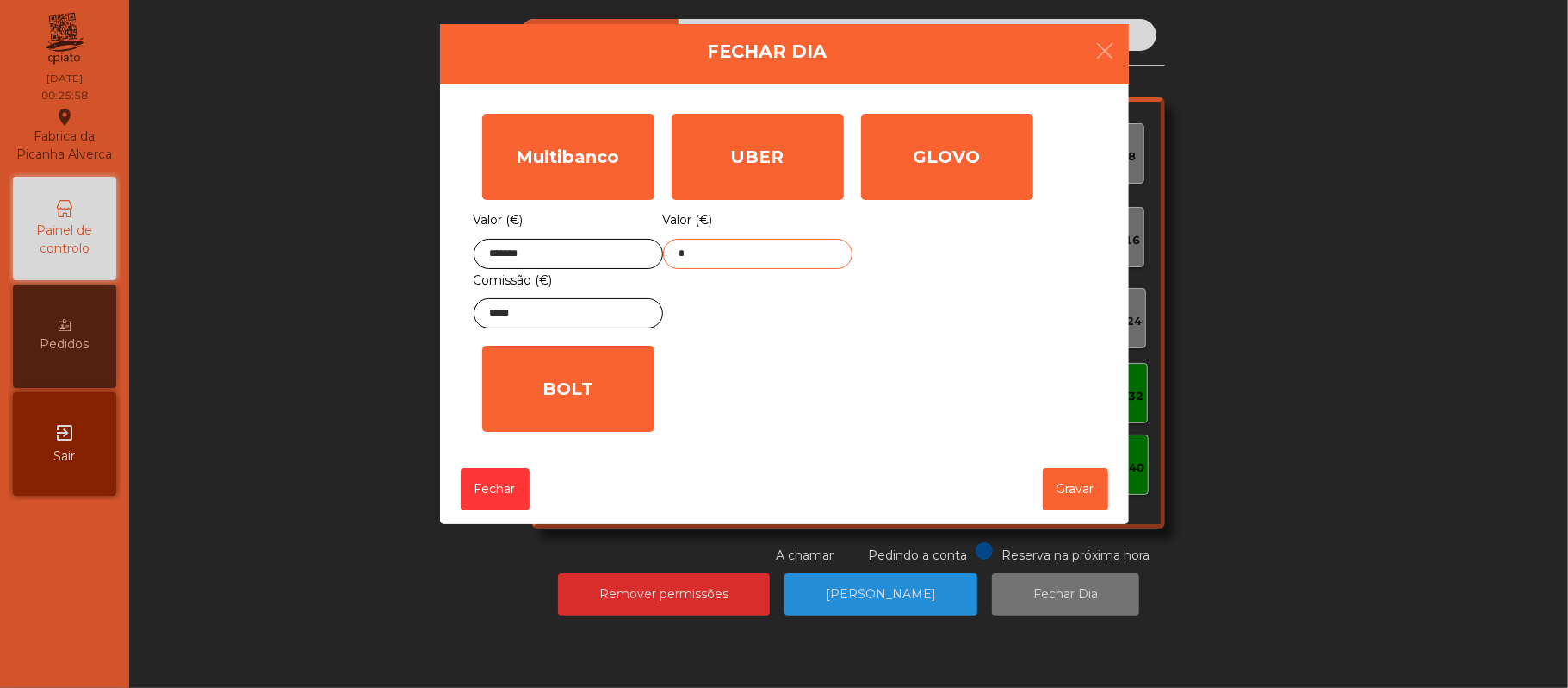
click at [742, 257] on input "*" at bounding box center [757, 253] width 189 height 30
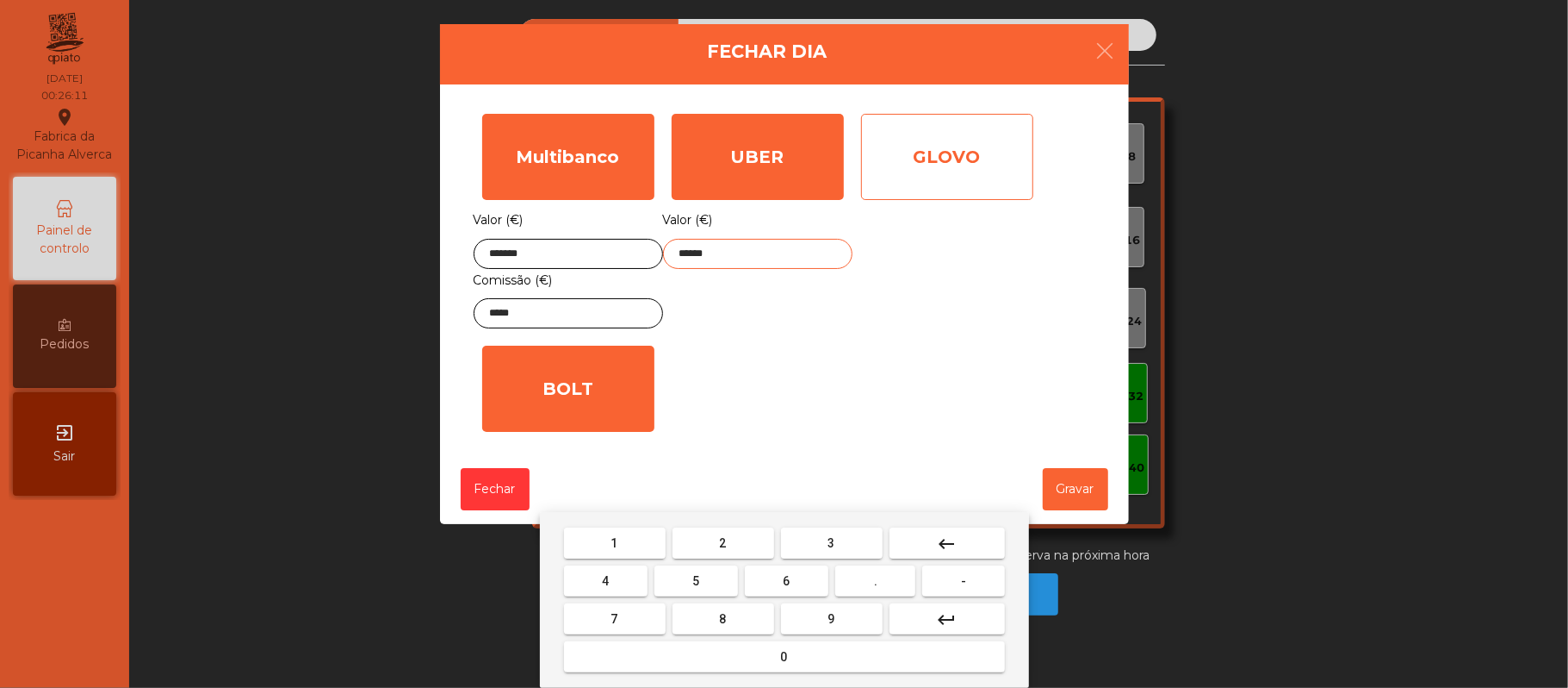
type input "******"
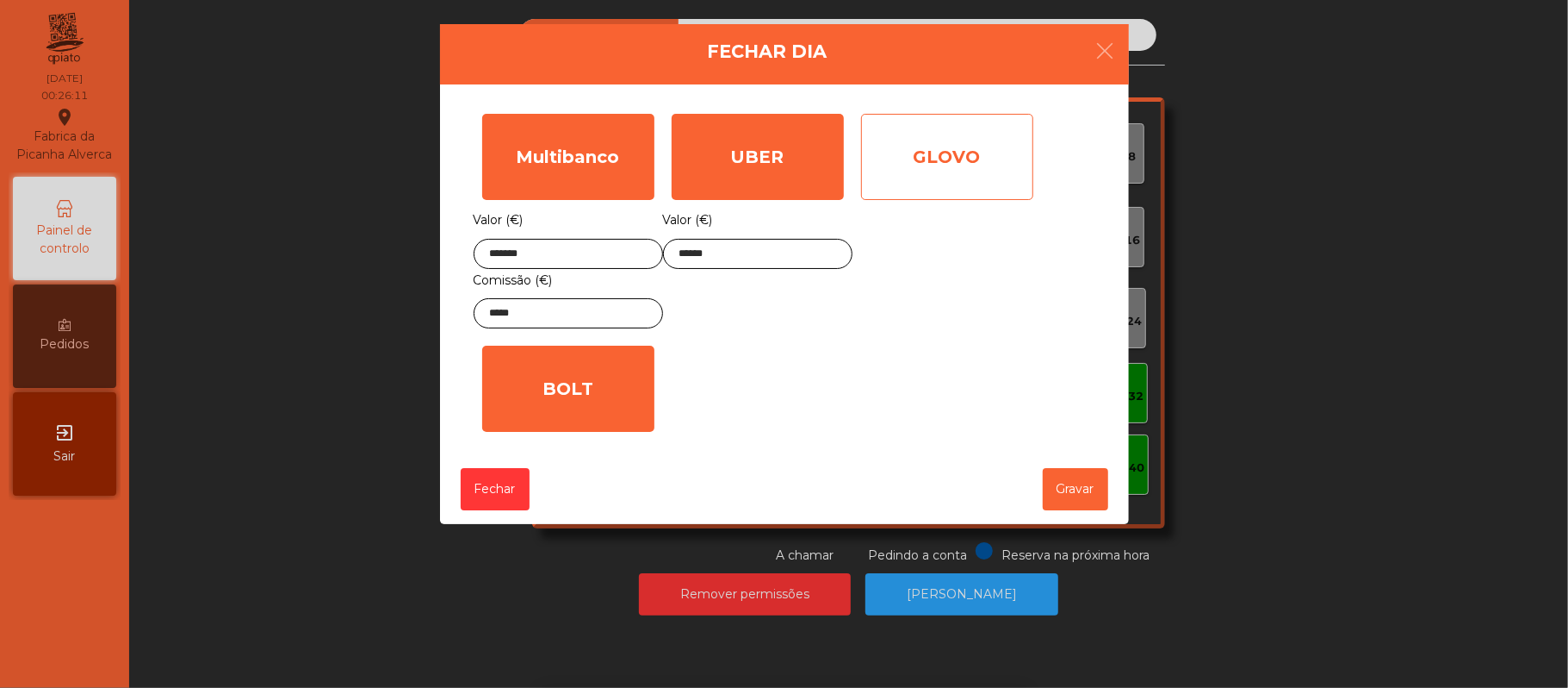
click at [949, 148] on div "GLOVO" at bounding box center [947, 157] width 172 height 86
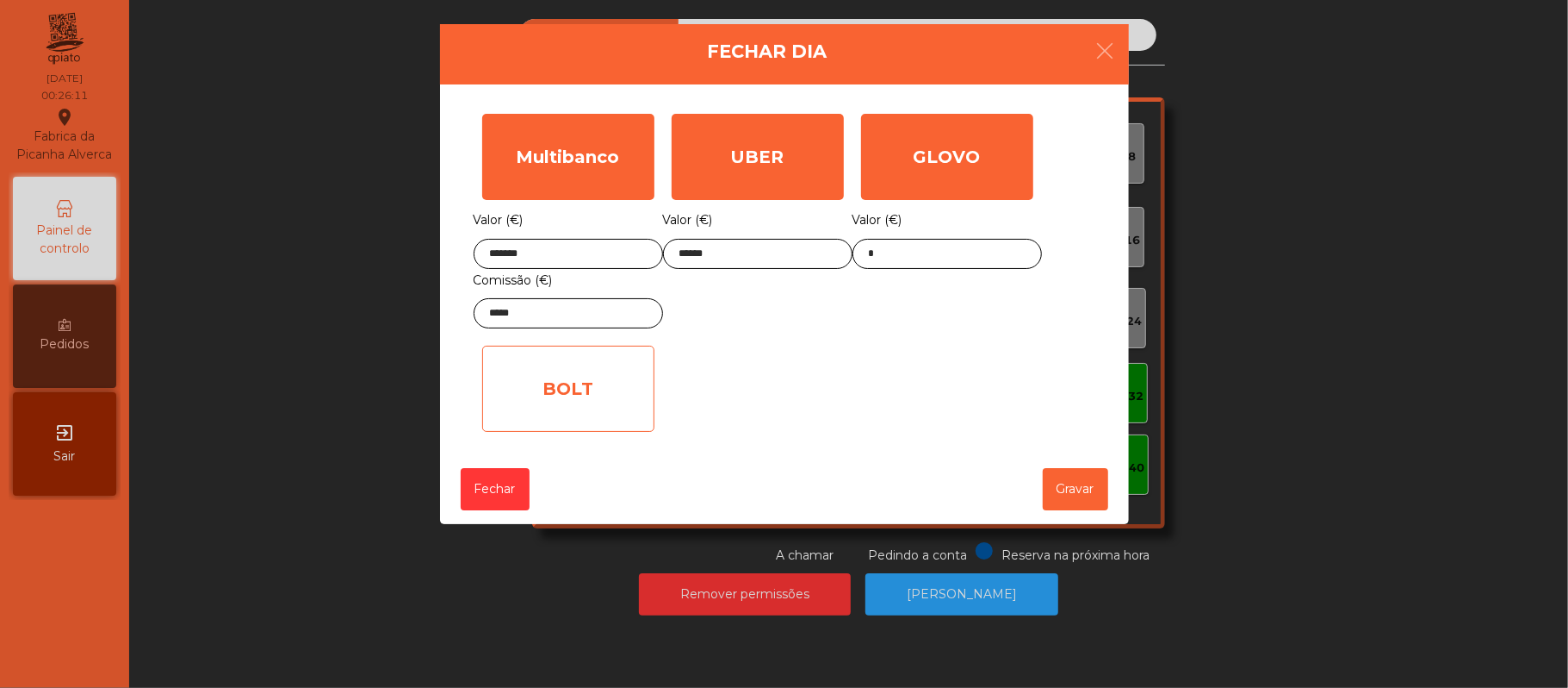
click at [560, 401] on div "BOLT" at bounding box center [568, 389] width 172 height 86
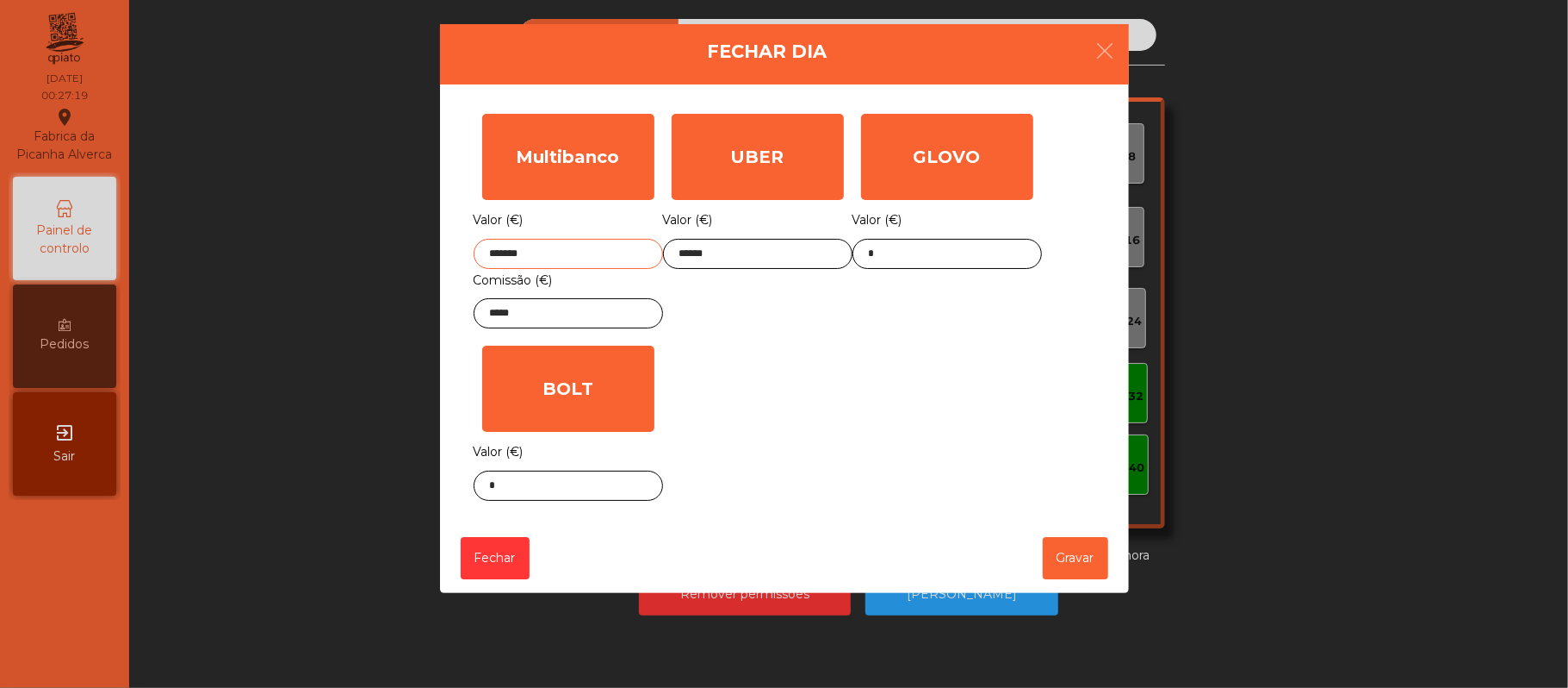
click at [591, 257] on input "*******" at bounding box center [568, 253] width 189 height 30
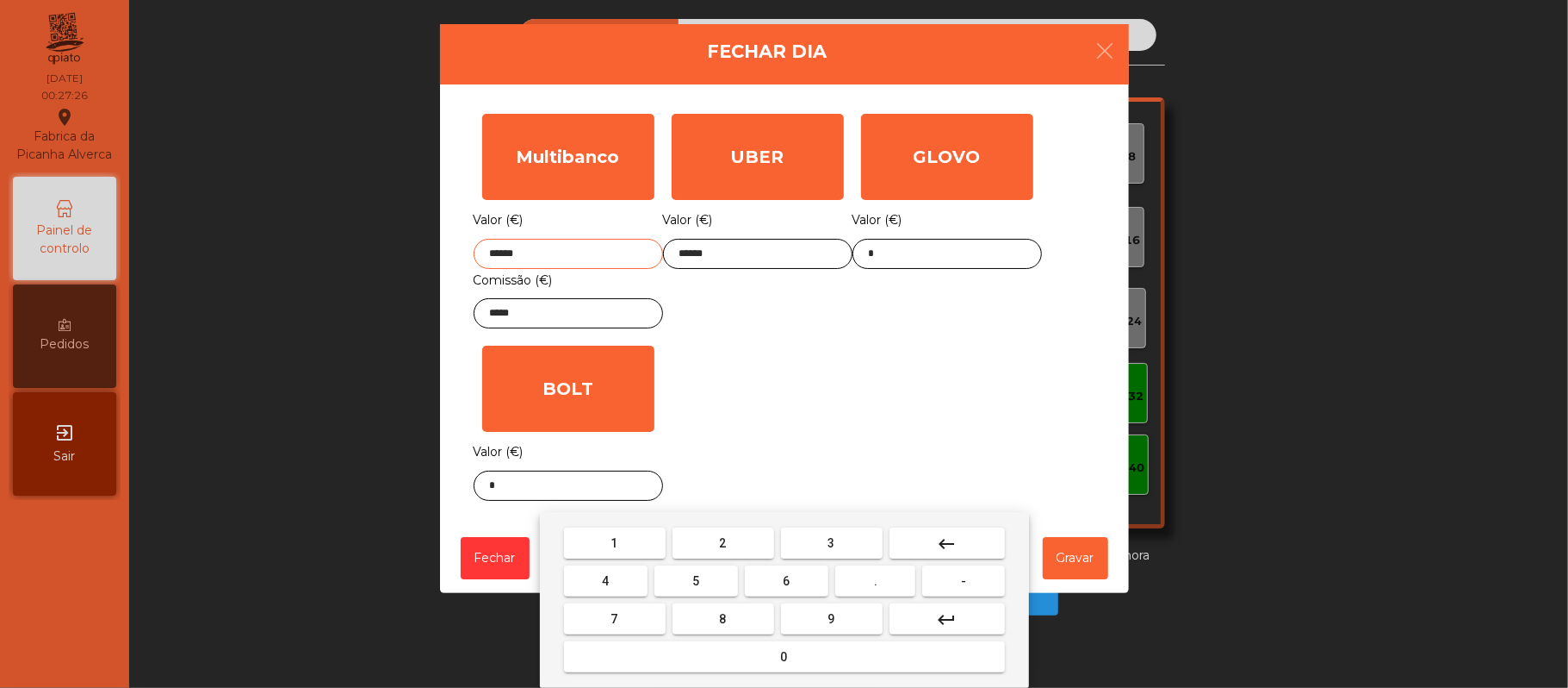
type input "*******"
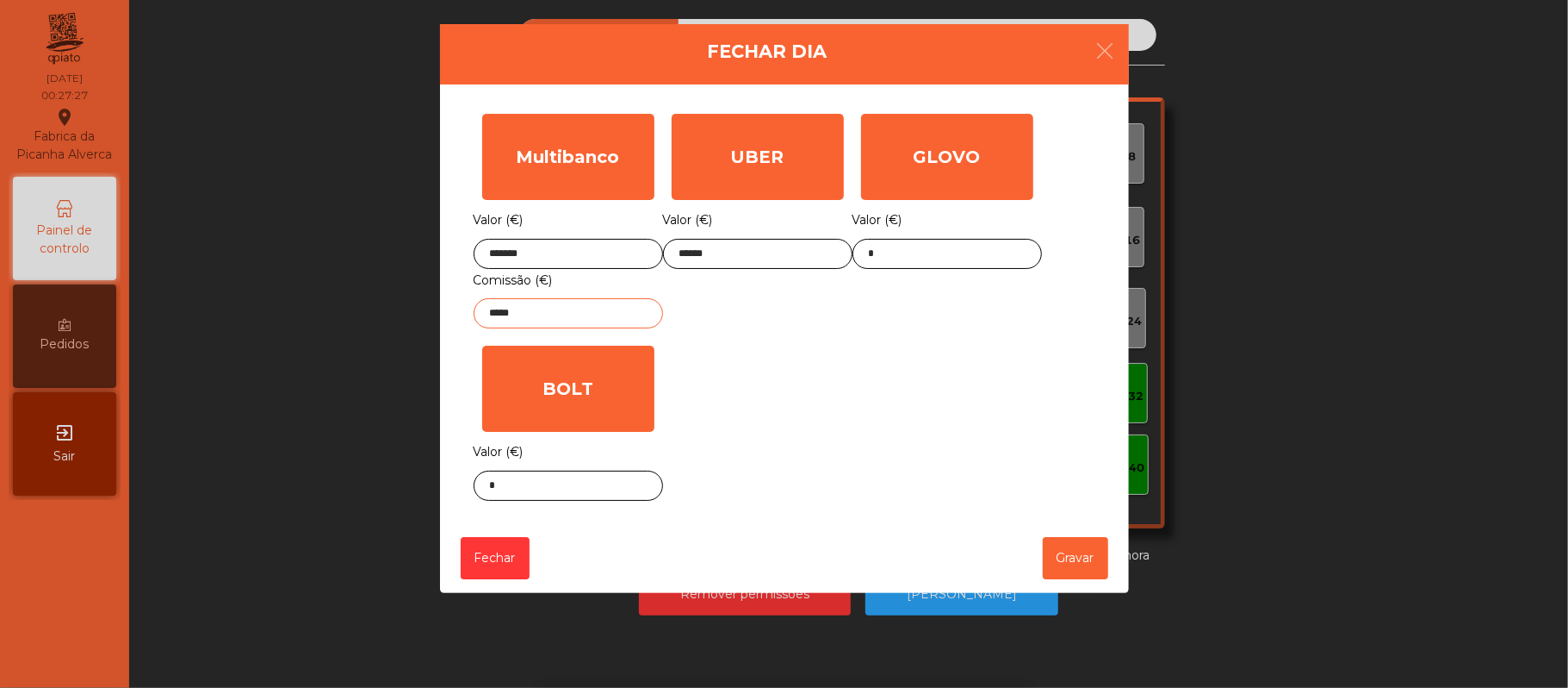
click at [593, 318] on input "*****" at bounding box center [568, 313] width 189 height 30
click at [837, 367] on div "Multibanco Valor (€) ******* Comissão (€) ***** UBER Valor (€) ****** GLOVO Val…" at bounding box center [784, 306] width 622 height 404
click at [1066, 566] on button "Gravar" at bounding box center [1076, 558] width 65 height 42
